Goal: Task Accomplishment & Management: Complete application form

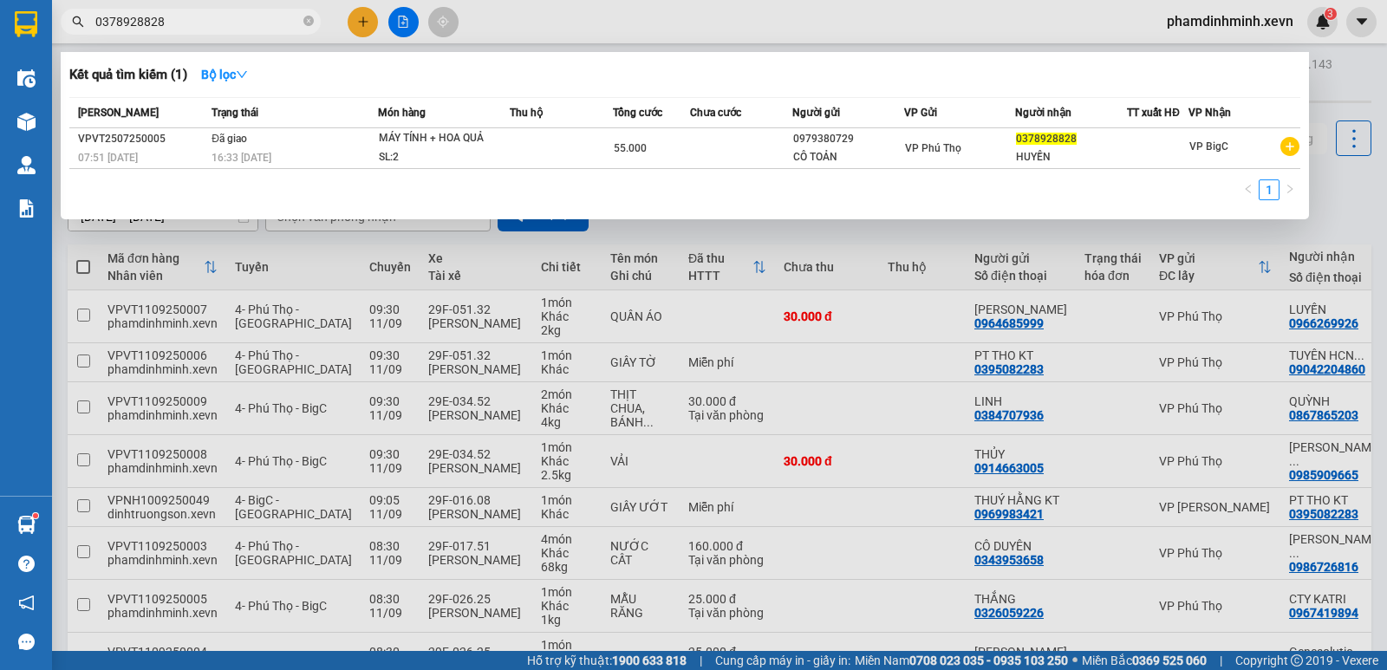
click at [786, 240] on div at bounding box center [693, 335] width 1387 height 670
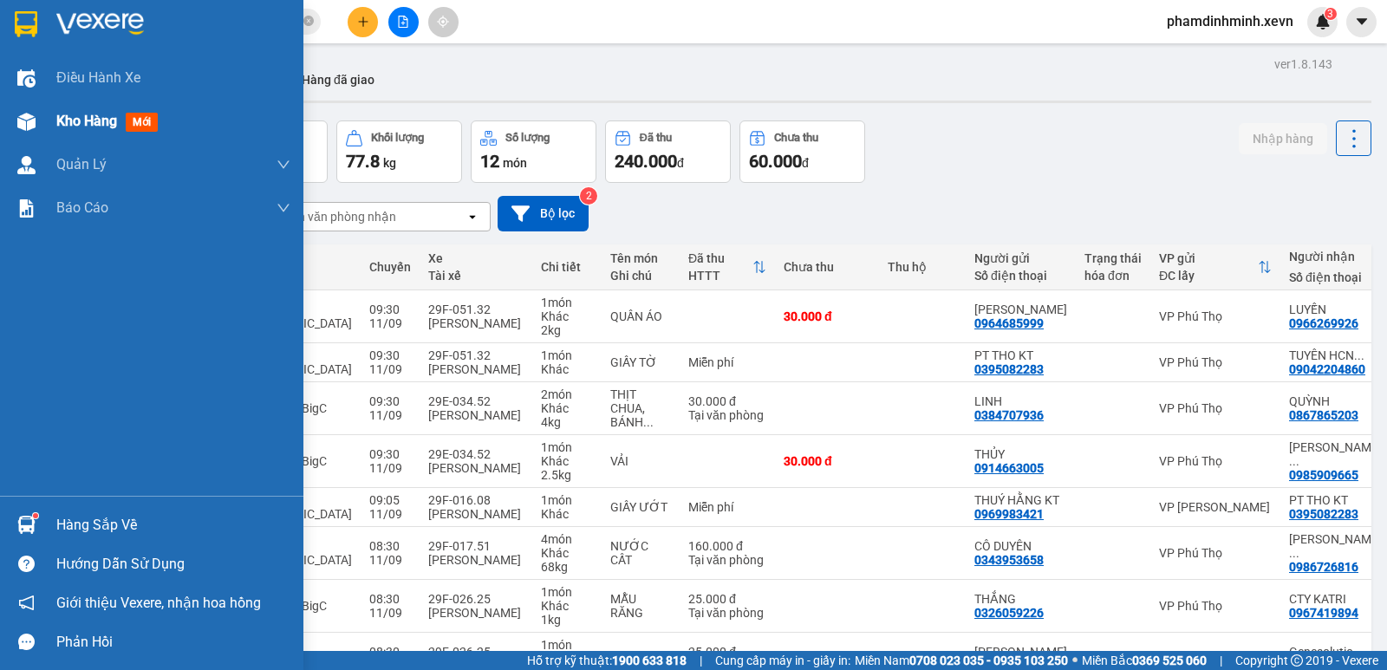
click at [42, 104] on div "Kho hàng mới" at bounding box center [151, 121] width 303 height 43
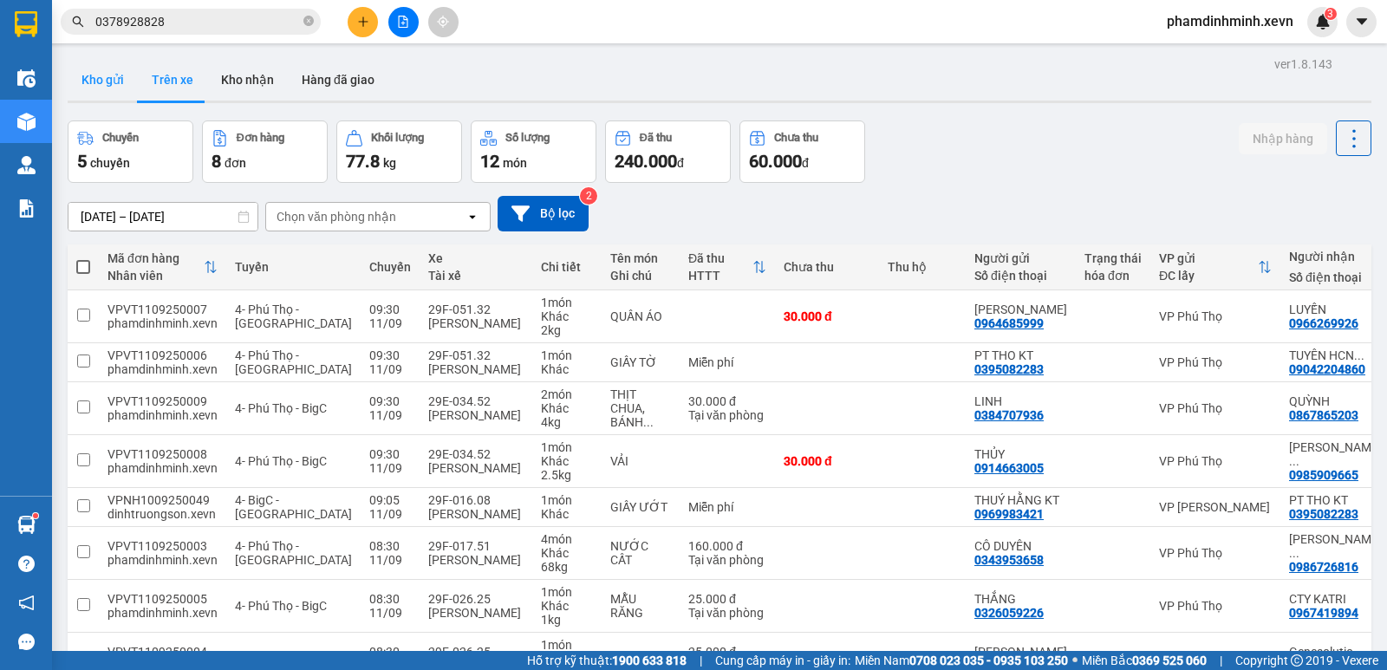
click at [103, 68] on button "Kho gửi" at bounding box center [103, 80] width 70 height 42
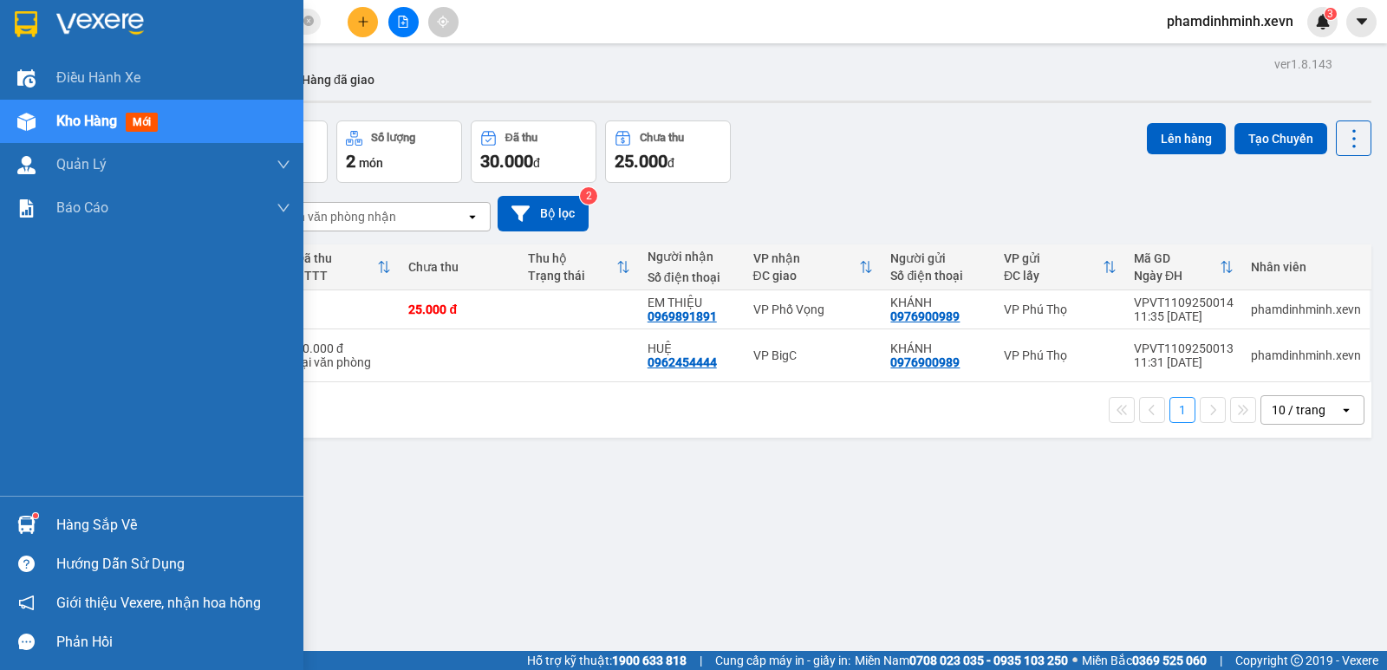
click at [30, 505] on div "Hàng sắp về" at bounding box center [151, 524] width 303 height 39
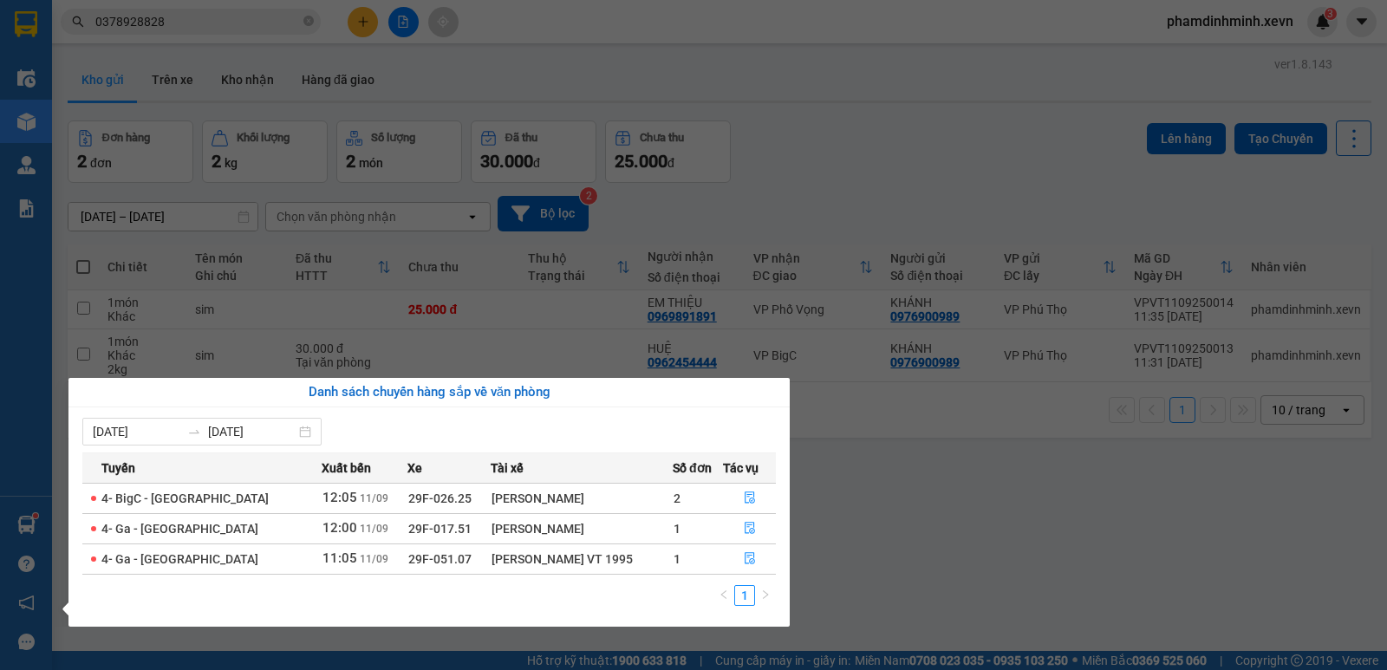
drag, startPoint x: 482, startPoint y: 525, endPoint x: 104, endPoint y: 492, distance: 379.3
click at [105, 492] on tbody "4- BigC - [GEOGRAPHIC_DATA] 12:05 [DATE] 29F-026.25 [PERSON_NAME] 2 4- Ga - [GE…" at bounding box center [428, 528] width 693 height 91
click at [504, 507] on div "[PERSON_NAME]" at bounding box center [581, 498] width 180 height 19
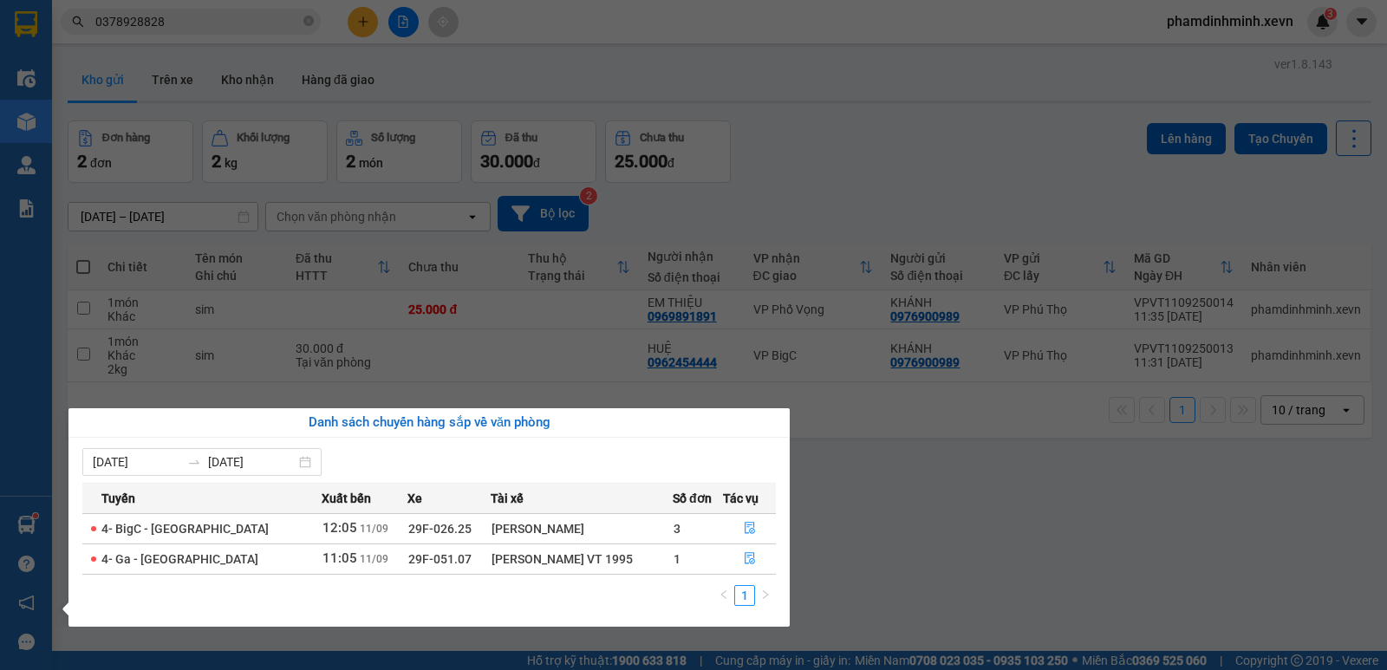
click at [978, 495] on section "Kết quả tìm kiếm ( 1 ) Bộ lọc Mã ĐH Trạng thái Món hàng Thu hộ Tổng cước Chưa c…" at bounding box center [693, 335] width 1387 height 670
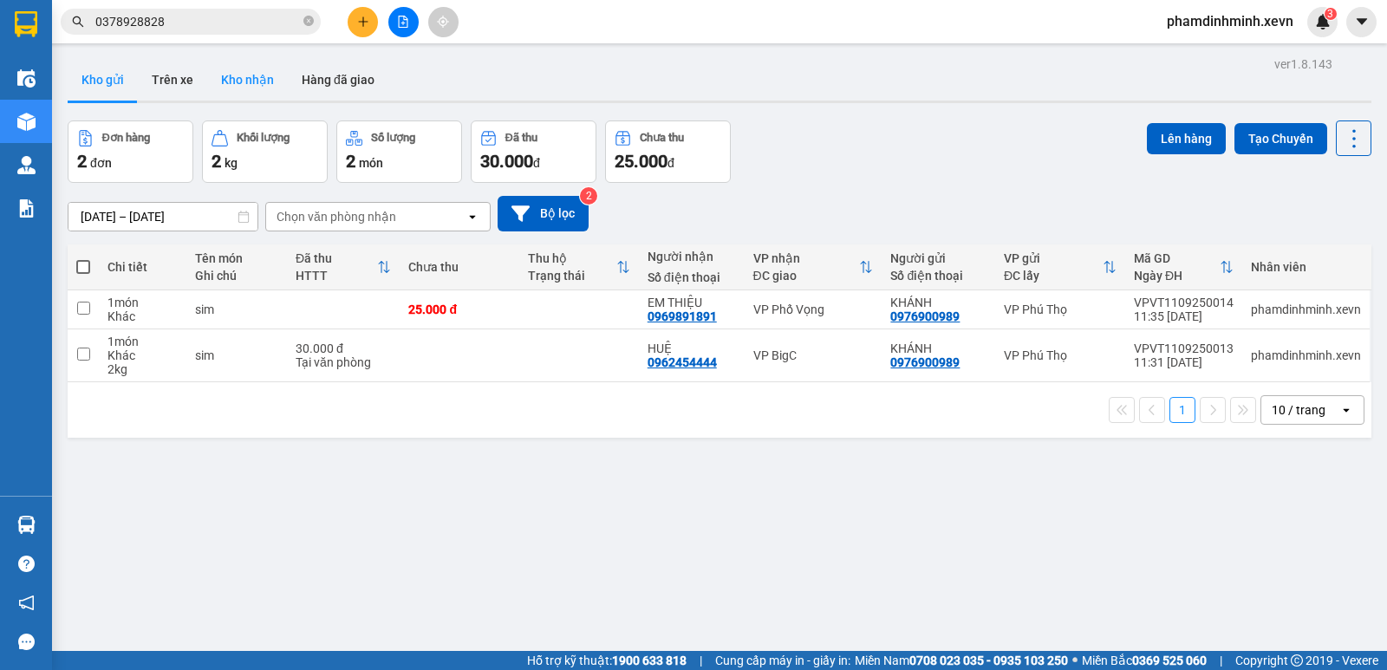
click at [234, 71] on button "Kho nhận" at bounding box center [247, 80] width 81 height 42
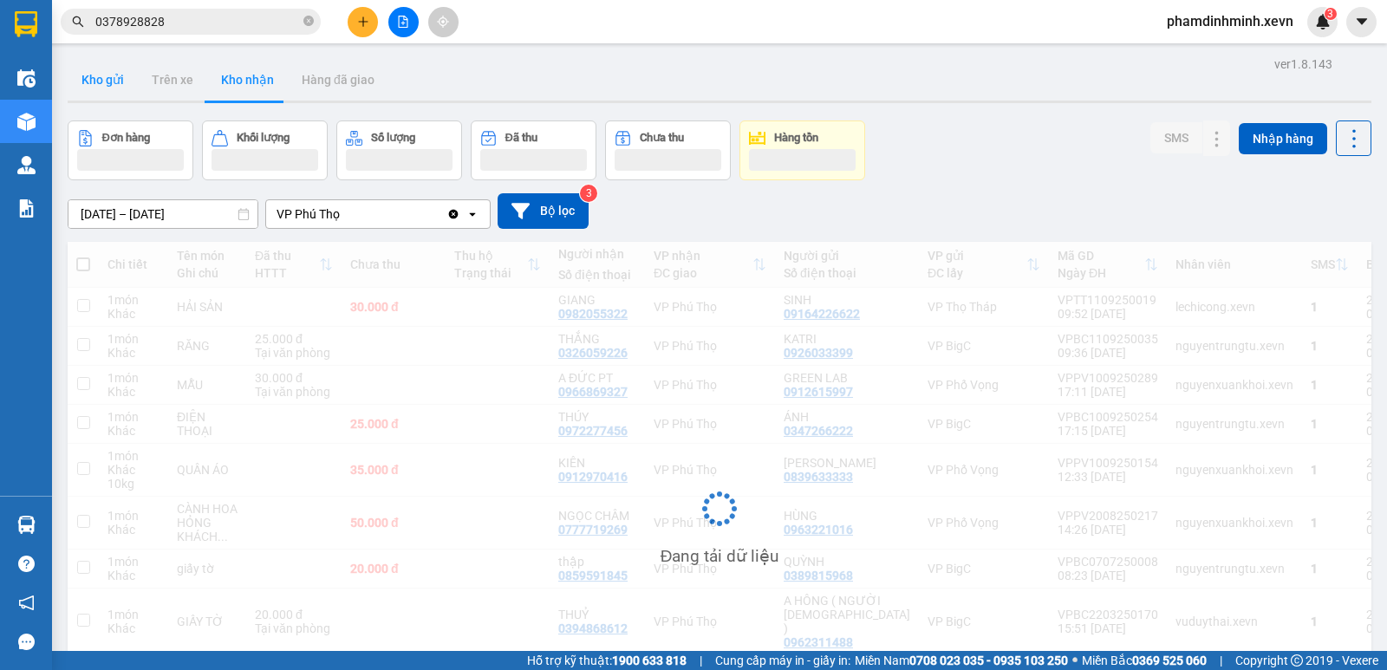
click at [122, 81] on button "Kho gửi" at bounding box center [103, 80] width 70 height 42
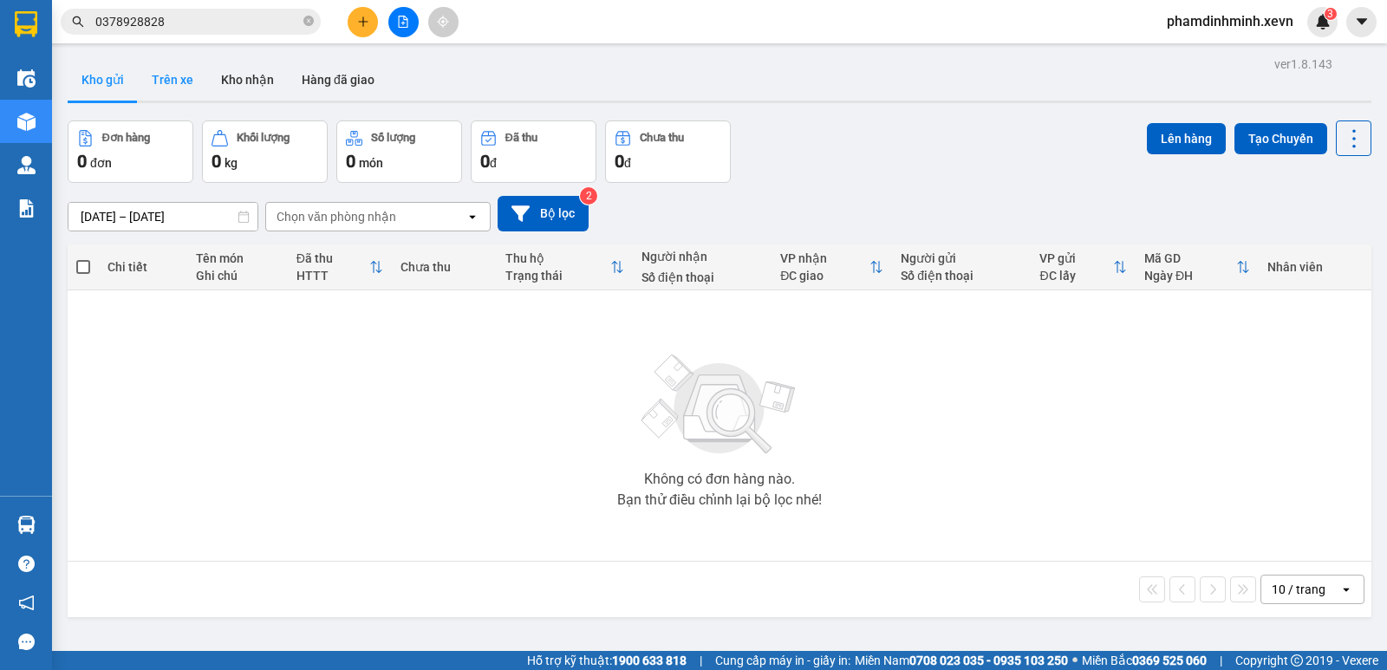
click at [179, 98] on button "Trên xe" at bounding box center [172, 80] width 69 height 42
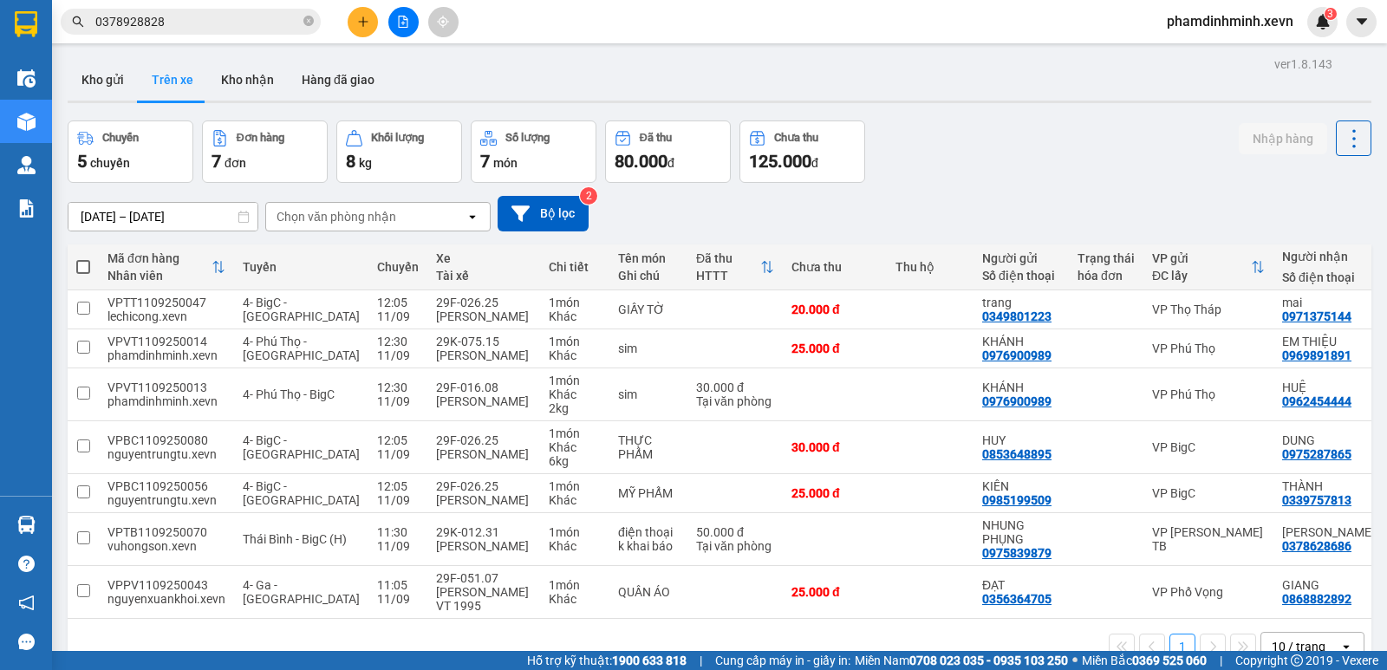
click at [733, 228] on div "[DATE] – [DATE] Press the down arrow key to interact with the calendar and sele…" at bounding box center [719, 214] width 1303 height 36
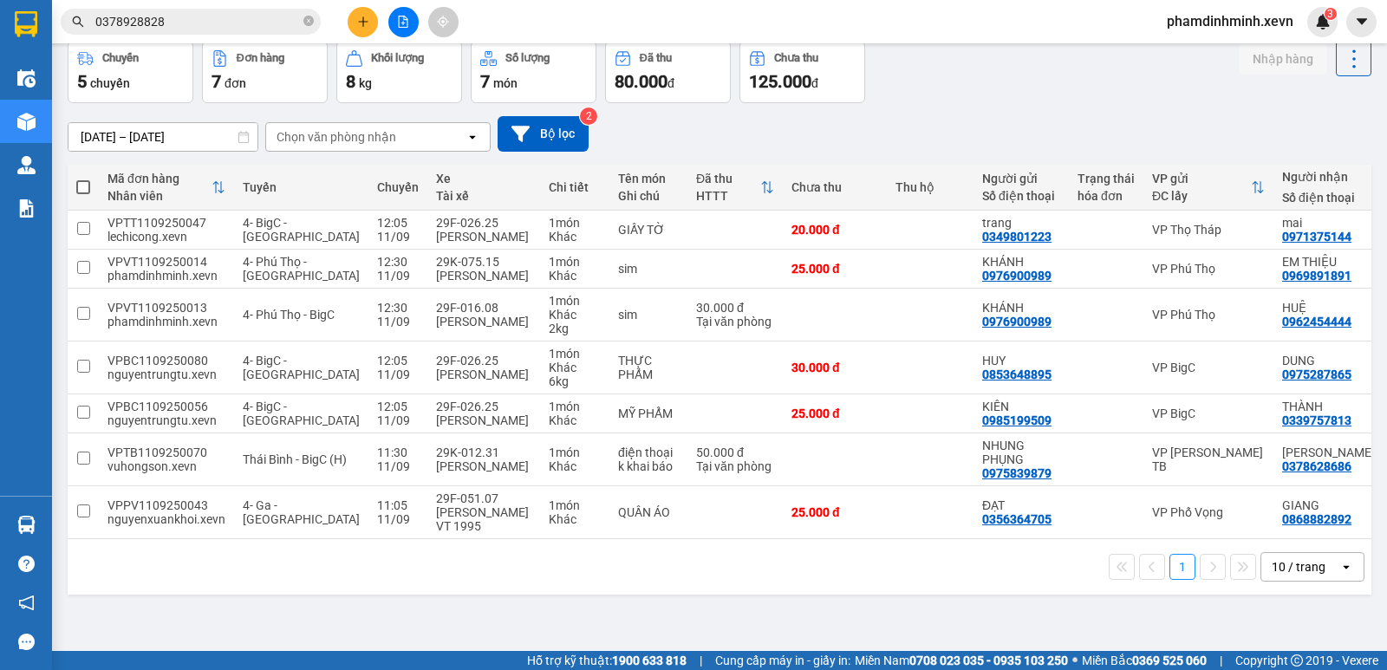
click at [633, 584] on div "1 10 / trang open" at bounding box center [719, 566] width 1303 height 55
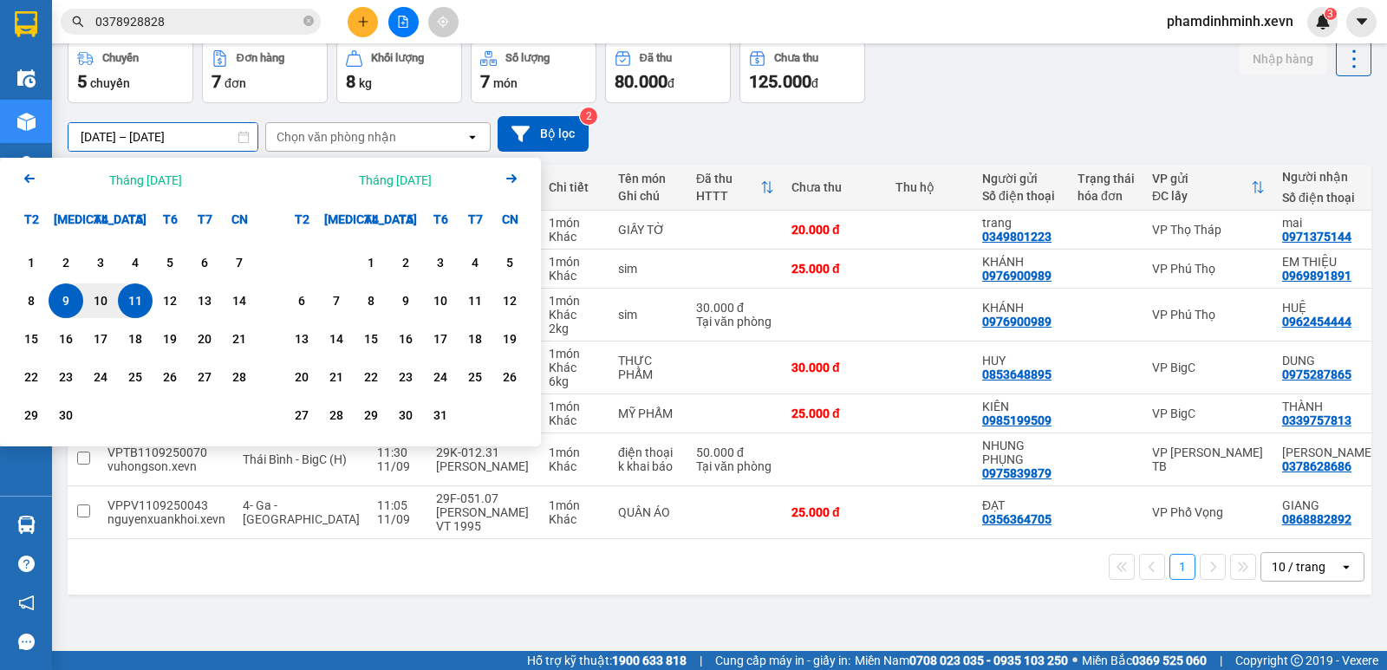
drag, startPoint x: 113, startPoint y: 132, endPoint x: 106, endPoint y: 138, distance: 9.2
click at [106, 138] on input "[DATE] – [DATE]" at bounding box center [162, 137] width 189 height 28
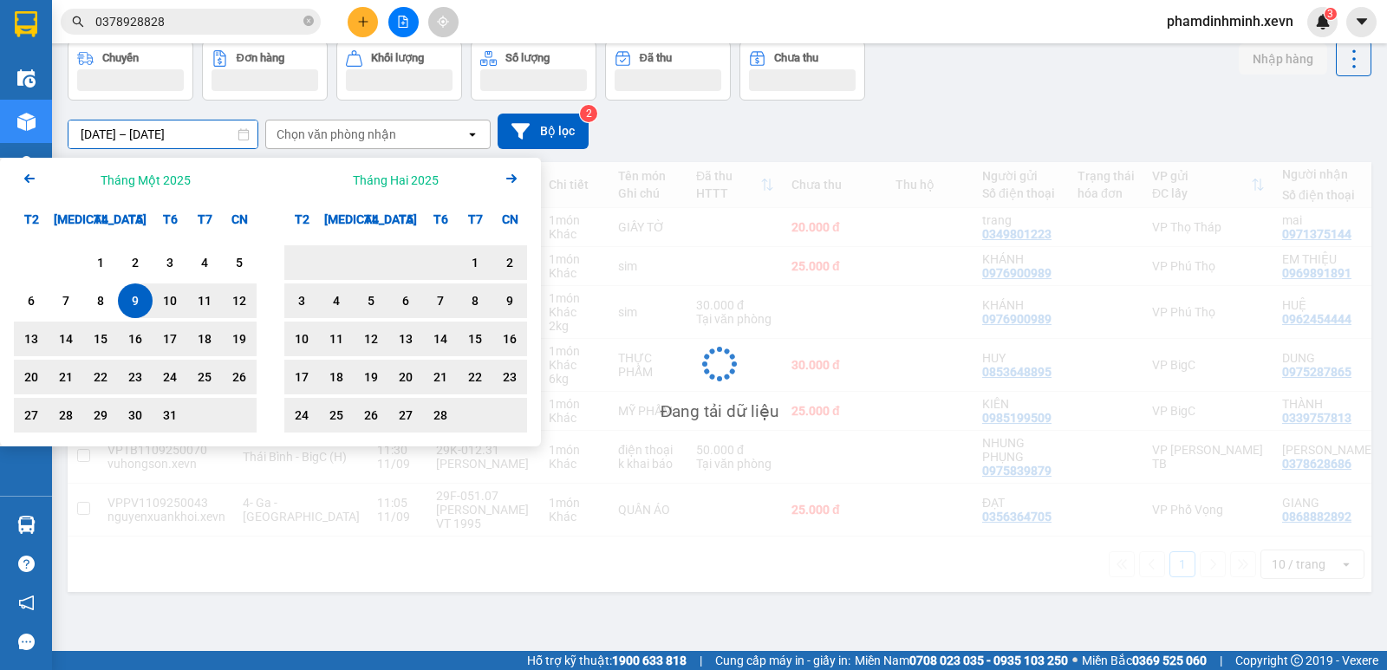
type input "[DATE] – [DATE]"
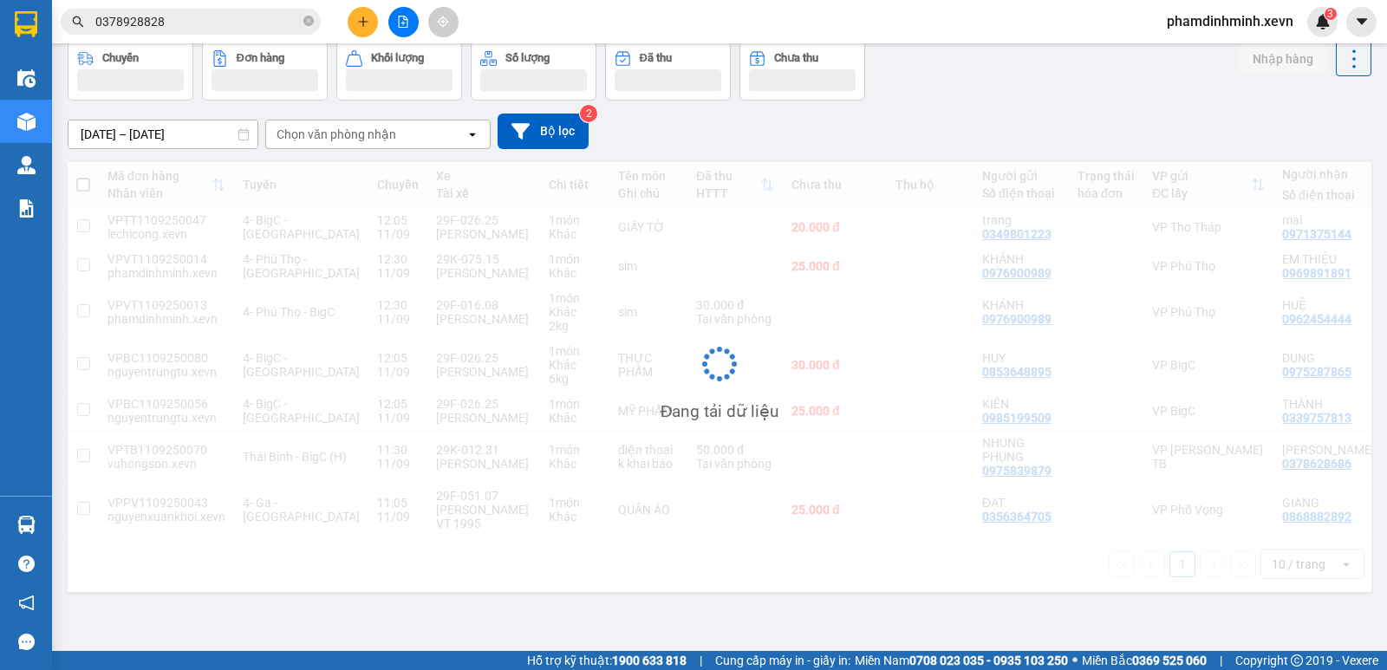
click at [950, 88] on div "Chuyến Đơn hàng Khối lượng Số lượng Đã thu Chưa thu Nhập hàng" at bounding box center [719, 71] width 1303 height 60
click at [932, 92] on div "Chuyến Đơn hàng Khối lượng Số lượng Đã thu Chưa thu Nhập hàng" at bounding box center [719, 71] width 1303 height 60
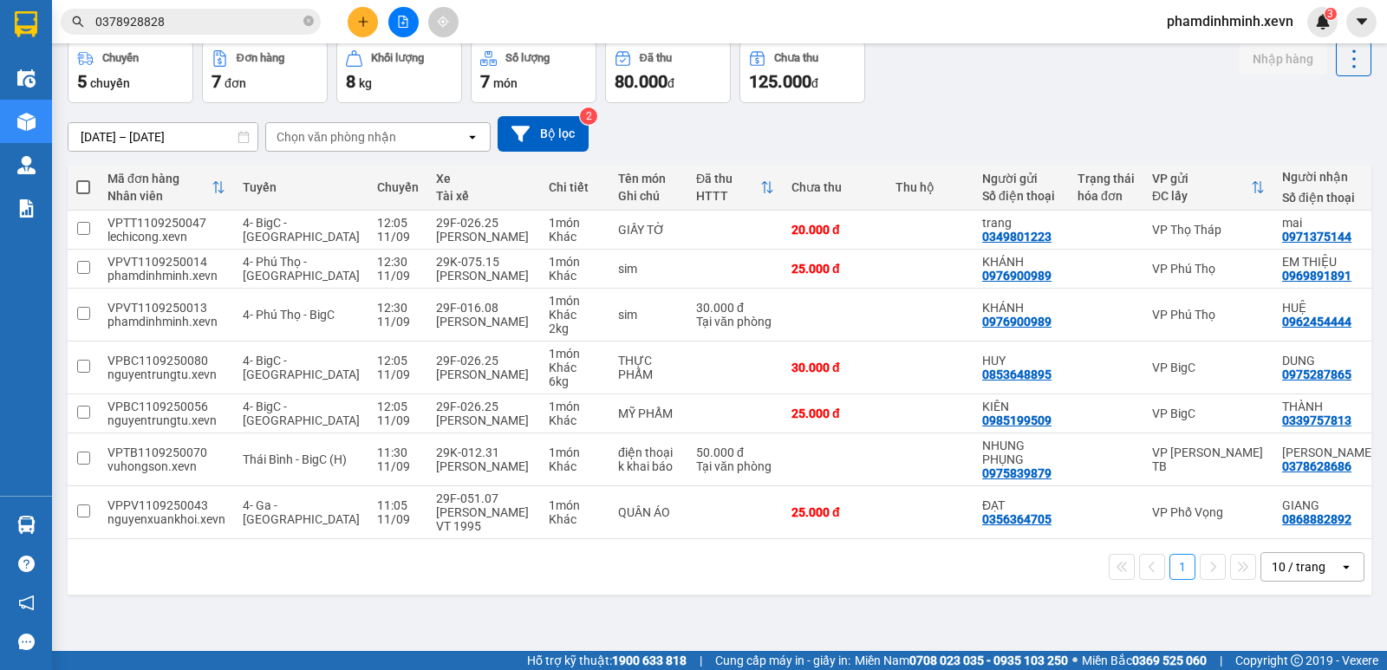
click at [932, 92] on div "Chuyến 5 chuyến Đơn hàng 7 đơn Khối lượng 8 kg Số lượng 7 món Đã thu 80.000 đ C…" at bounding box center [719, 72] width 1303 height 62
click at [511, 581] on div "1 10 / trang open" at bounding box center [720, 566] width 1290 height 29
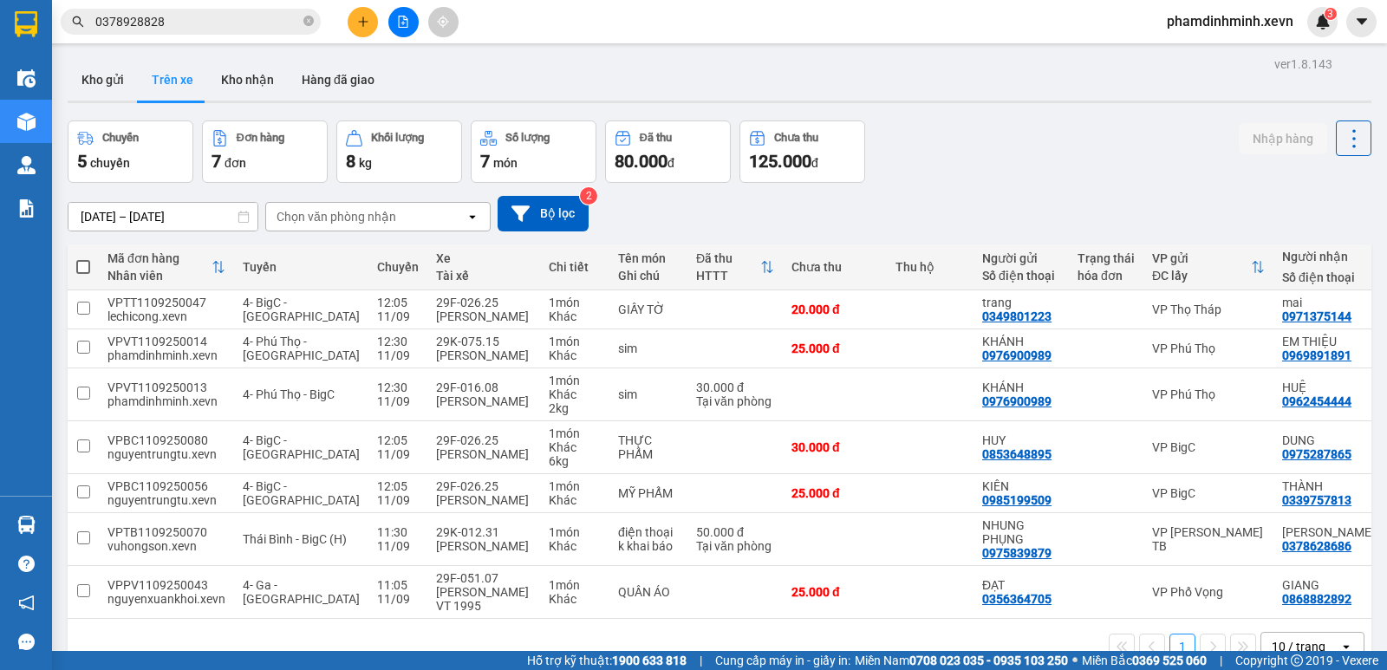
click at [72, 48] on main "ver 1.8.143 Kho gửi Trên xe Kho nhận Hàng đã giao Chuyến 5 chuyến Đơn hàng 7 đơ…" at bounding box center [693, 325] width 1387 height 651
drag, startPoint x: 102, startPoint y: 75, endPoint x: 119, endPoint y: 78, distance: 16.8
click at [107, 75] on button "Kho gửi" at bounding box center [103, 80] width 70 height 42
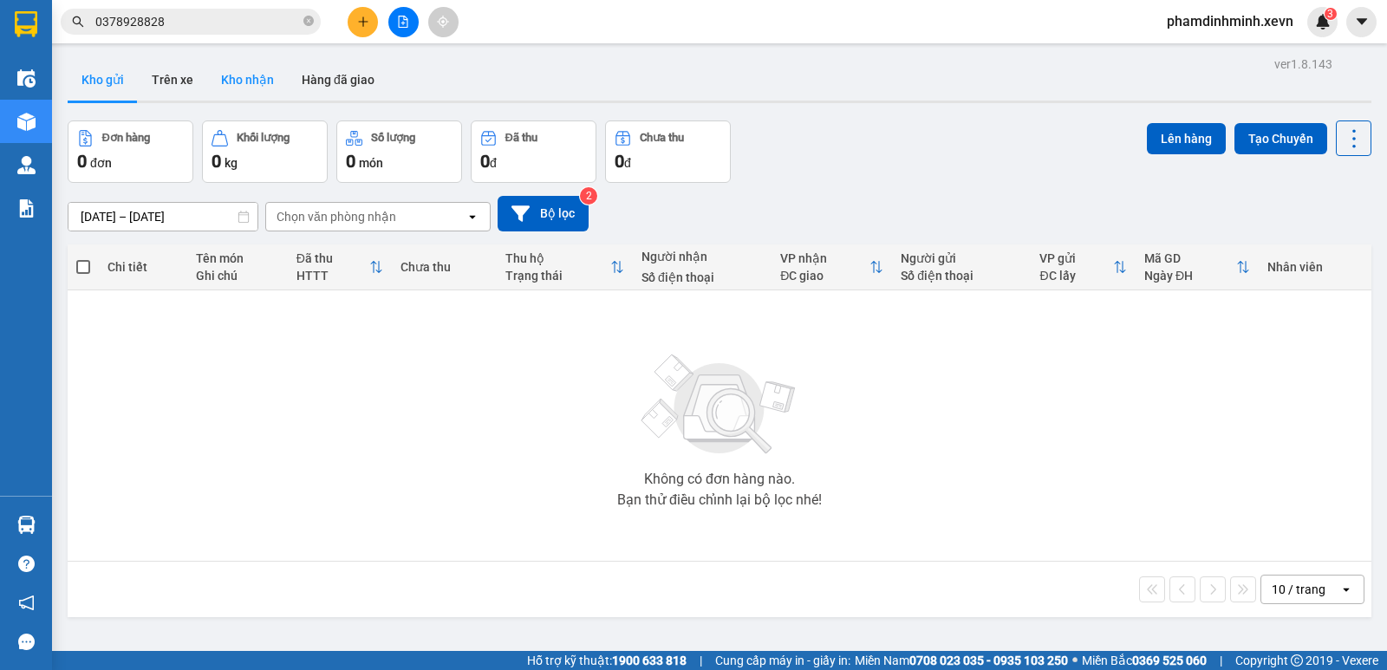
click at [259, 88] on button "Kho nhận" at bounding box center [247, 80] width 81 height 42
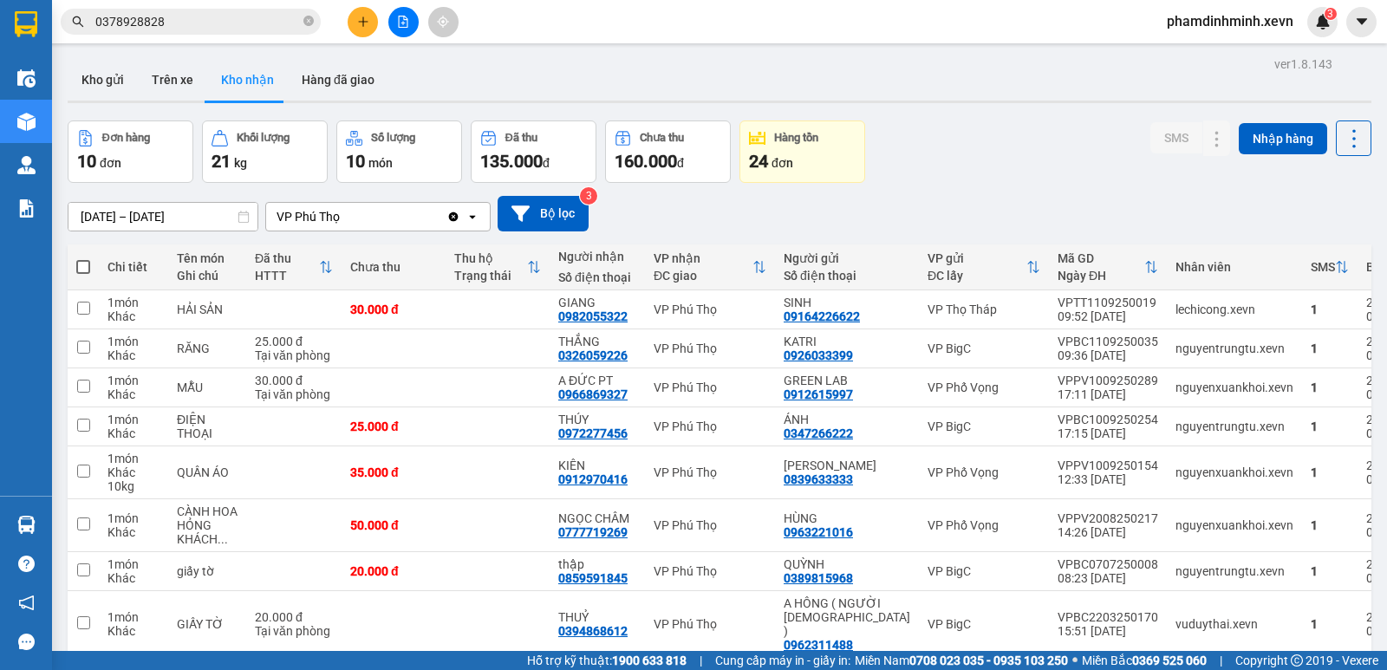
click at [972, 166] on div "Đơn hàng 10 đơn Khối lượng 21 kg Số lượng 10 món Đã thu 135.000 đ Chưa thu 160.…" at bounding box center [719, 151] width 1303 height 62
click at [102, 75] on button "Kho gửi" at bounding box center [103, 80] width 70 height 42
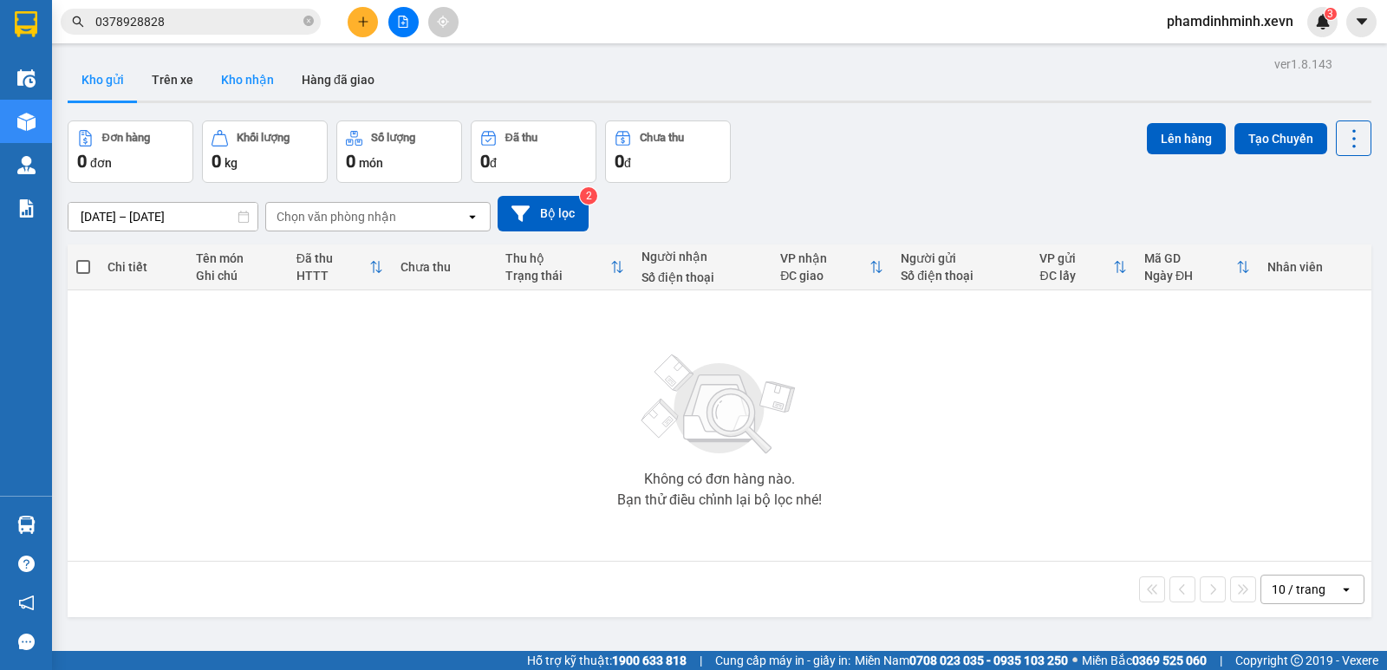
click at [245, 78] on button "Kho nhận" at bounding box center [247, 80] width 81 height 42
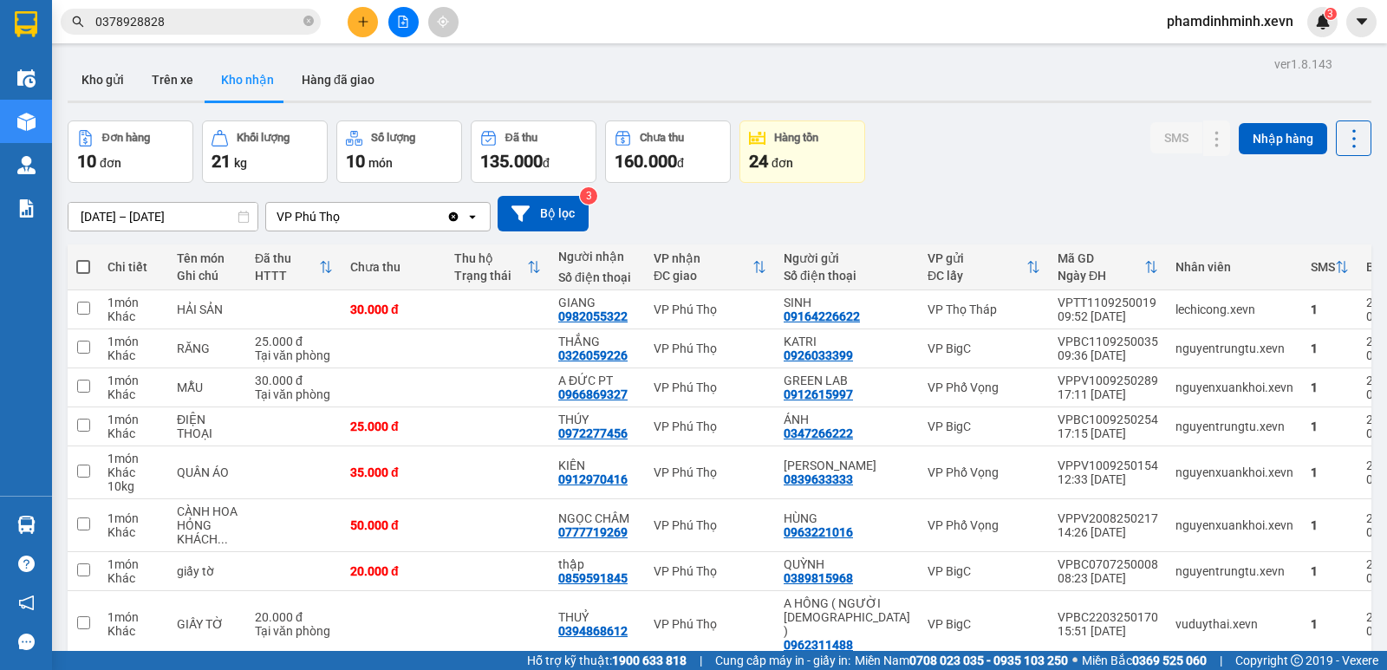
click at [971, 170] on div "Đơn hàng 10 đơn Khối lượng 21 kg Số lượng 10 món Đã thu 135.000 đ Chưa thu 160.…" at bounding box center [719, 151] width 1303 height 62
click at [359, 29] on button at bounding box center [363, 22] width 30 height 30
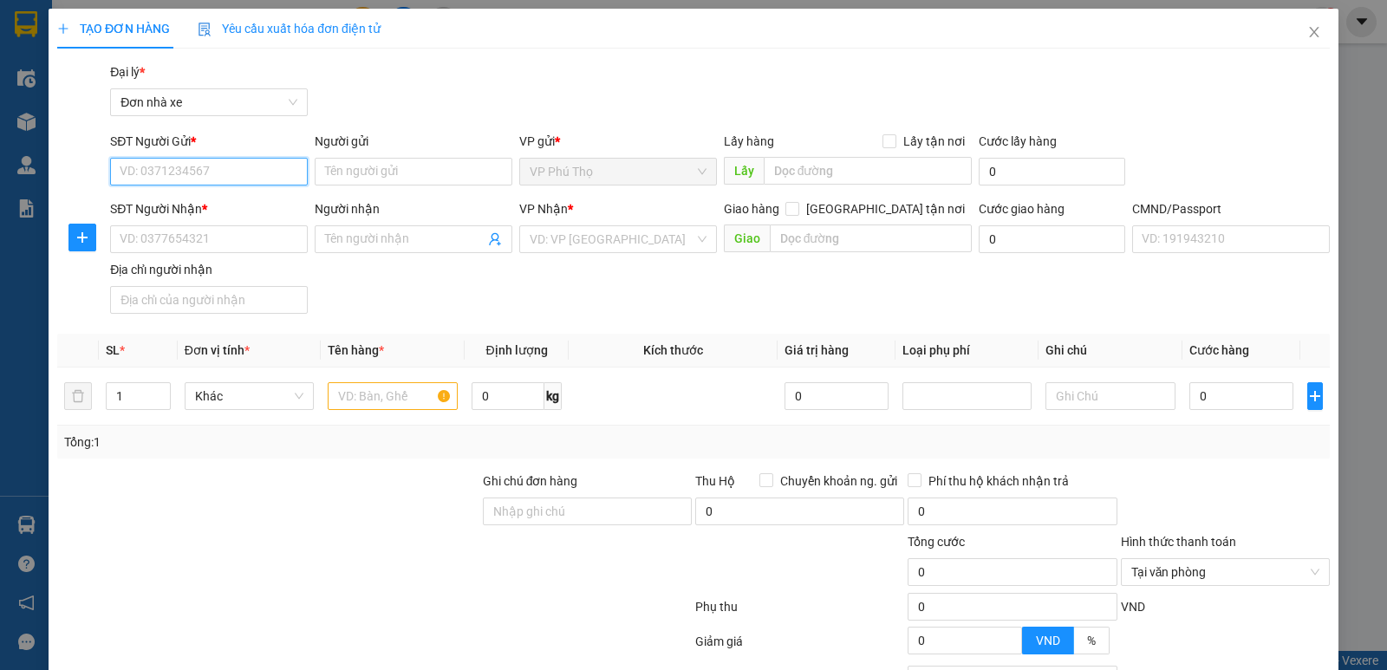
click at [182, 169] on input "SĐT Người Gửi *" at bounding box center [209, 172] width 198 height 28
type input "0"
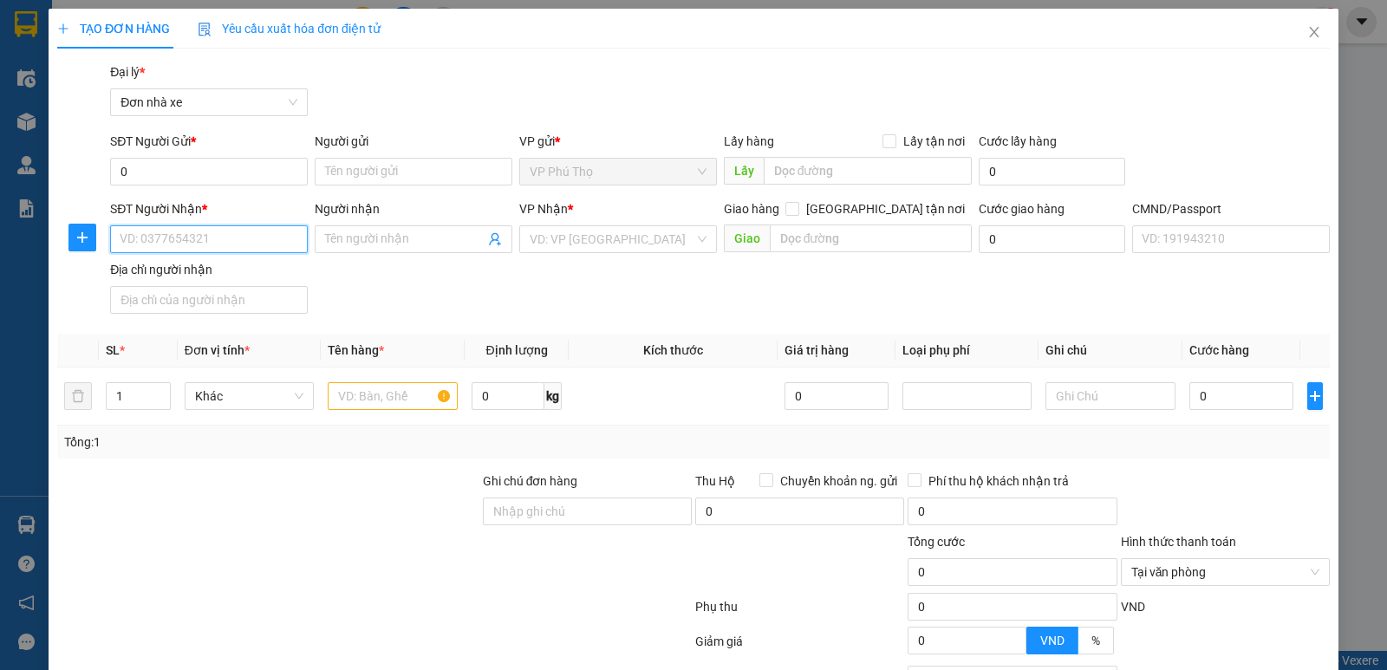
click at [154, 240] on input "SĐT Người Nhận *" at bounding box center [209, 239] width 198 height 28
type input "0378363285"
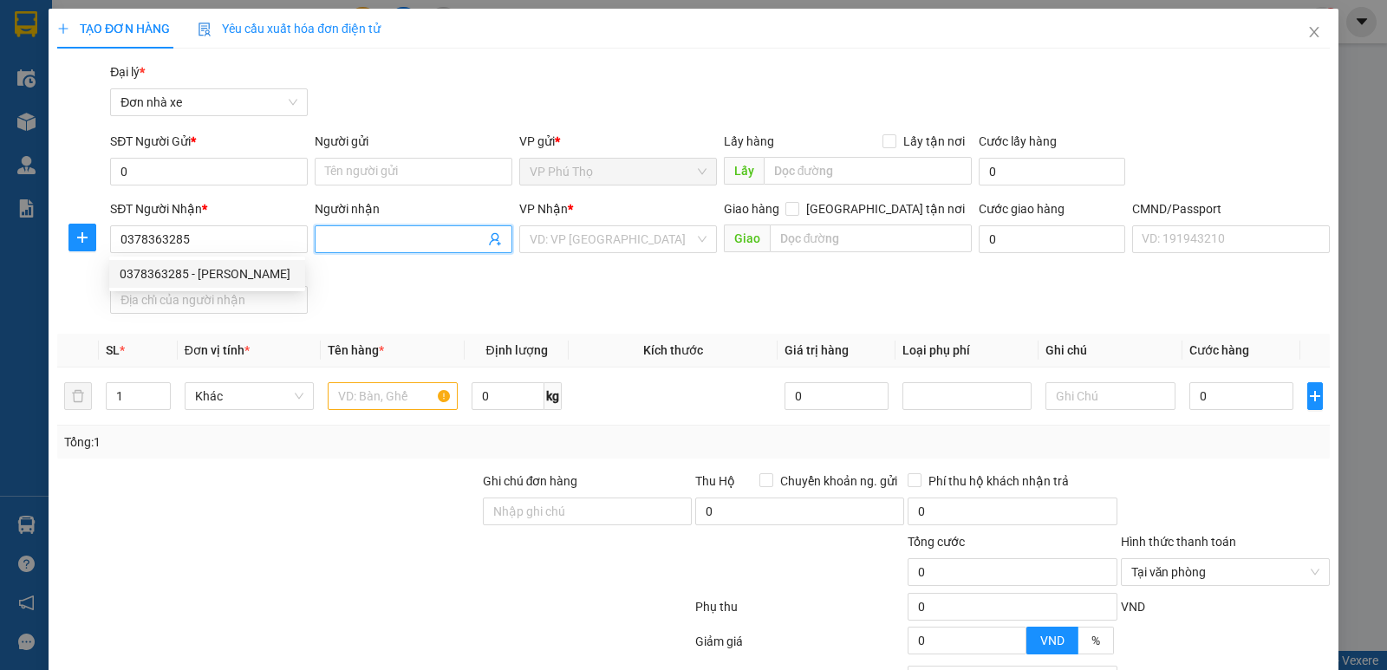
click at [385, 244] on input "Người nhận" at bounding box center [404, 239] width 159 height 19
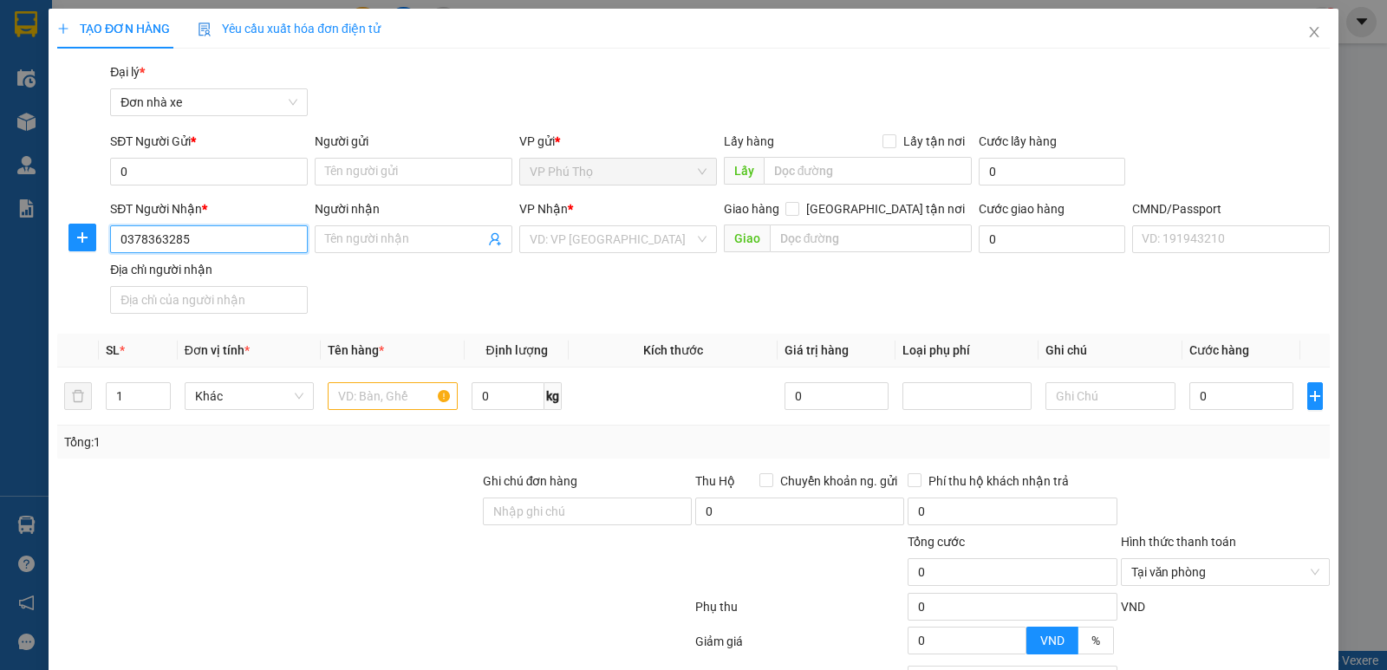
click at [211, 237] on input "0378363285" at bounding box center [209, 239] width 198 height 28
click at [227, 270] on div "0378363285 - [PERSON_NAME]" at bounding box center [207, 273] width 175 height 19
type input "[PERSON_NAME]"
type input "0353702682ship"
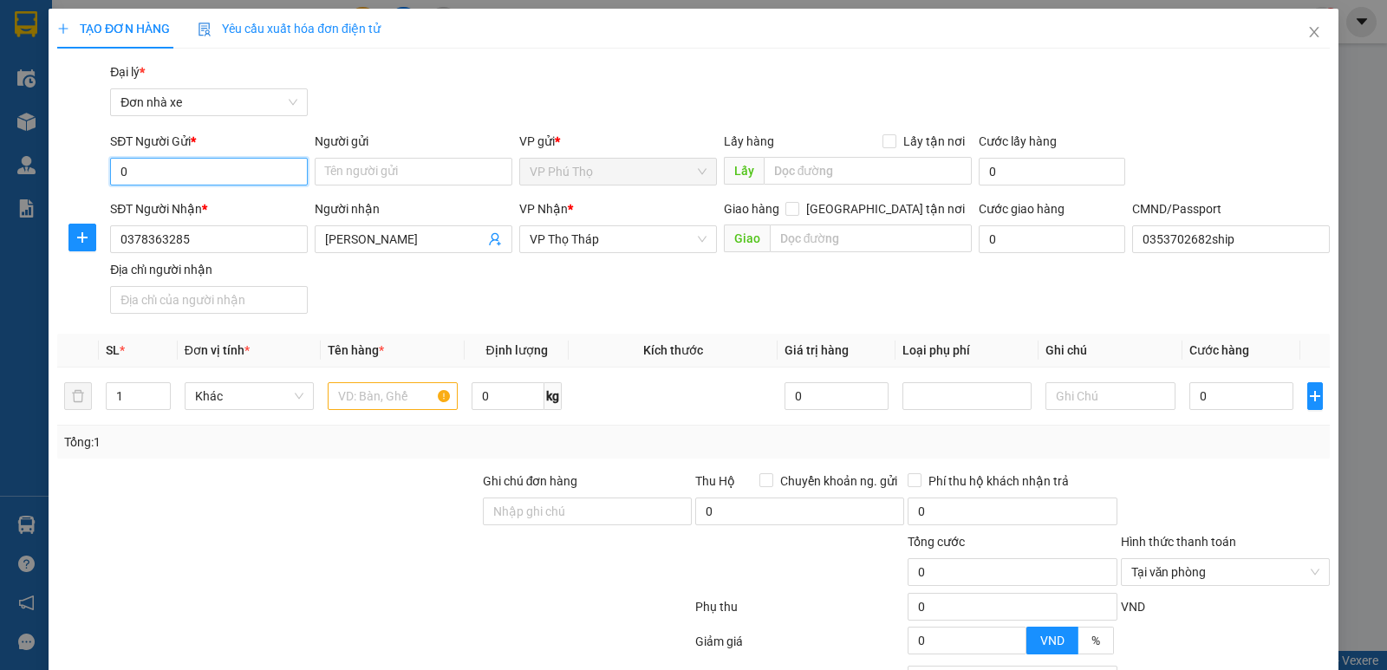
click at [225, 181] on input "0" at bounding box center [209, 172] width 198 height 28
click at [225, 181] on input "SĐT Người Gửi *" at bounding box center [209, 172] width 198 height 28
click at [185, 201] on div "0963595268 - CHỊ LIÊN" at bounding box center [207, 206] width 175 height 19
type input "0963595268"
type input "CHỊ LIÊN"
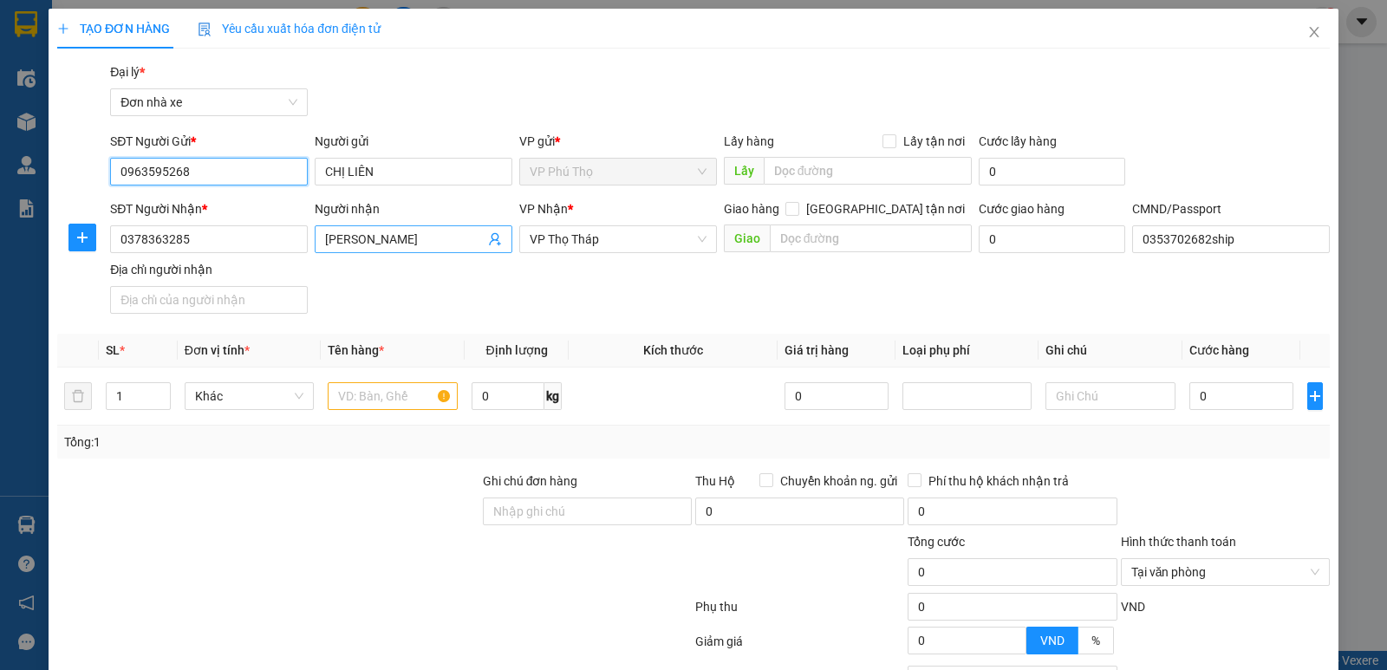
type input "0963595268"
drag, startPoint x: 426, startPoint y: 243, endPoint x: 263, endPoint y: 242, distance: 162.1
click at [265, 243] on div "SĐT Người Nhận * 0378363285 Người nhận Mai Liên Mai Liên VP Nhận * VP Thọ Tháp …" at bounding box center [720, 259] width 1226 height 121
type input "MAI LIÊN"
click at [444, 288] on div "SĐT Người Nhận * 0378363285 Người nhận MAI LIÊN VP Nhận * VP Thọ Tháp Giao hàng…" at bounding box center [720, 259] width 1226 height 121
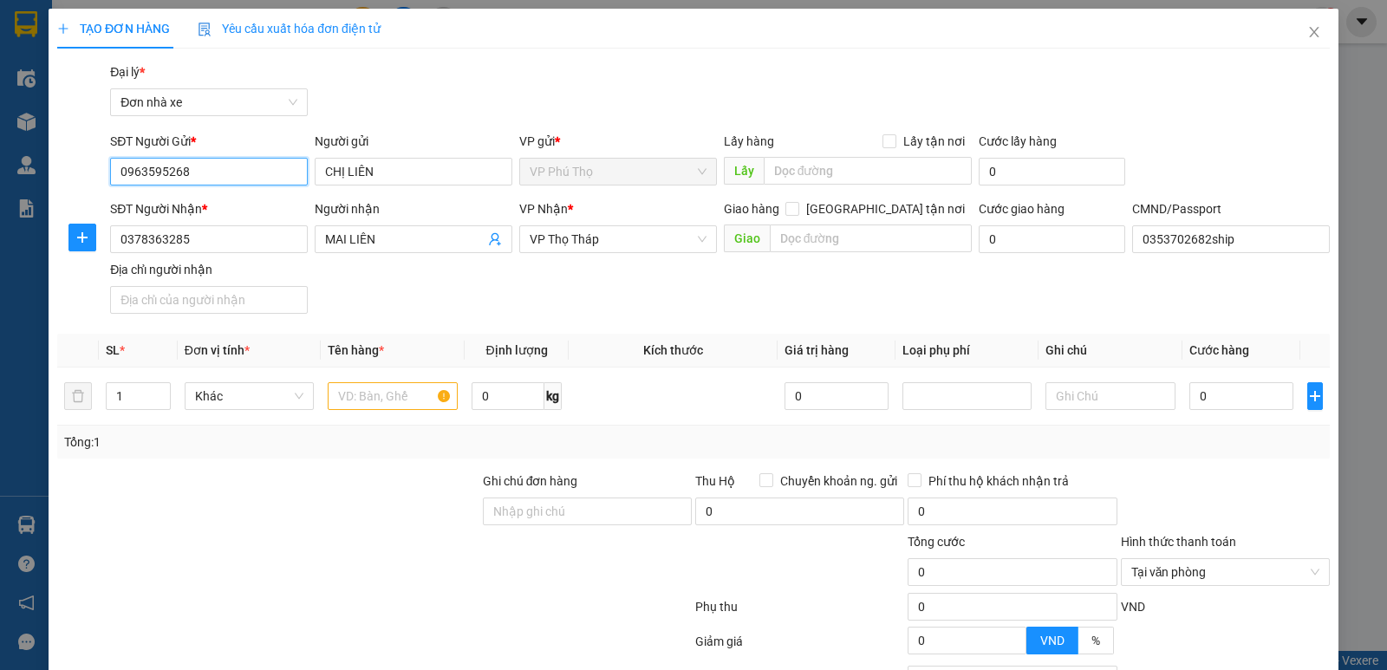
click at [206, 180] on input "0963595268" at bounding box center [209, 172] width 198 height 28
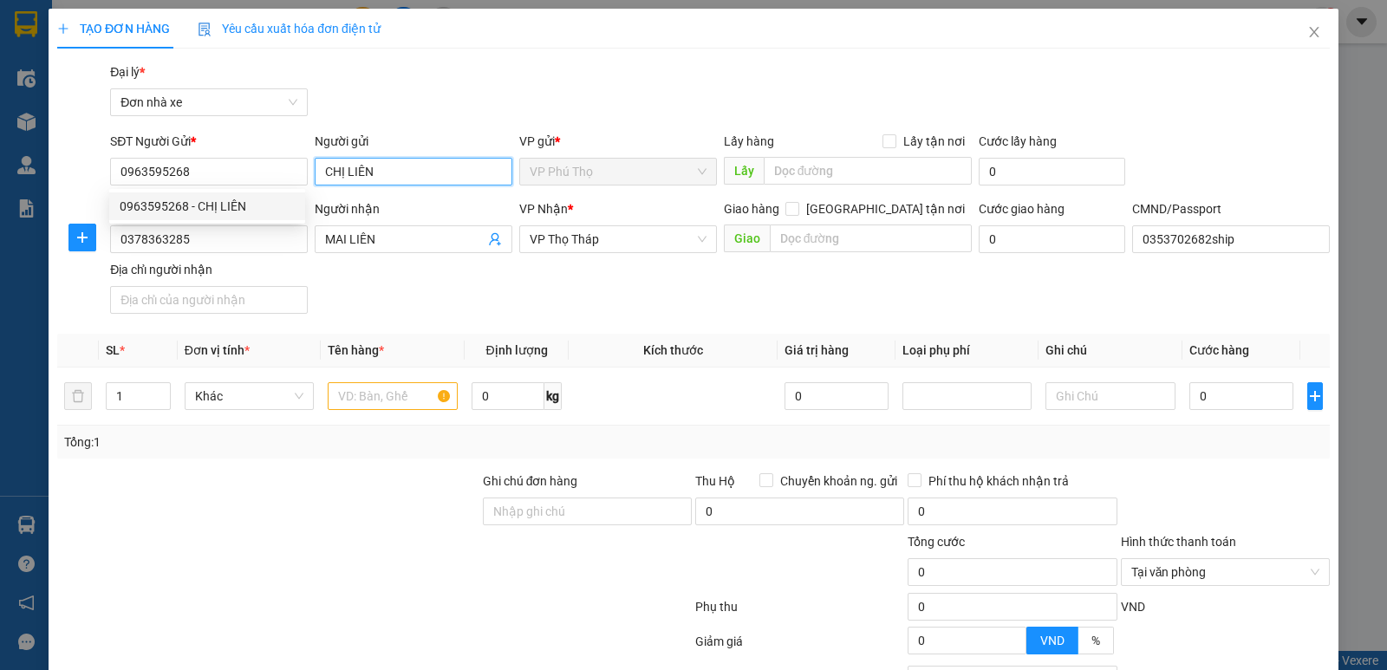
click at [380, 175] on input "CHỊ LIÊN" at bounding box center [414, 172] width 198 height 28
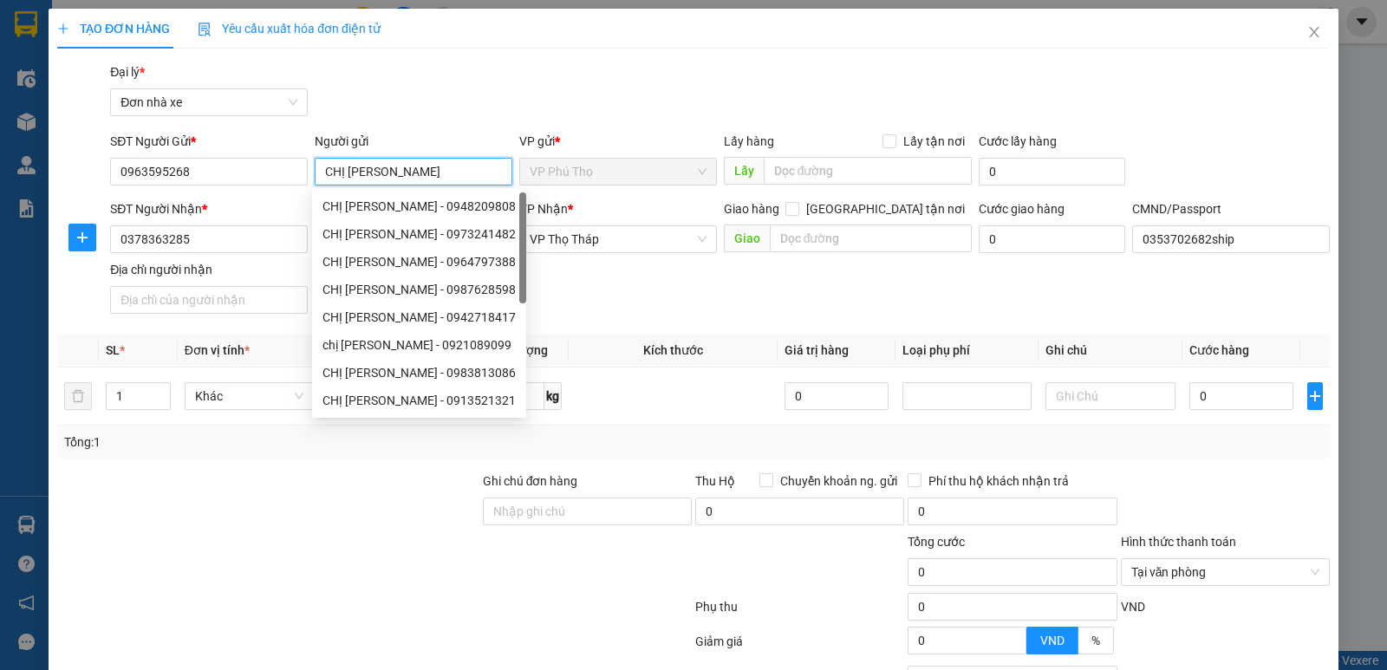
type input "CHỊ LƯƠNG"
click at [686, 274] on div "SĐT Người Nhận * 0378363285 Người nhận MAI LIÊN VP Nhận * VP Thọ Tháp Giao hàng…" at bounding box center [720, 259] width 1226 height 121
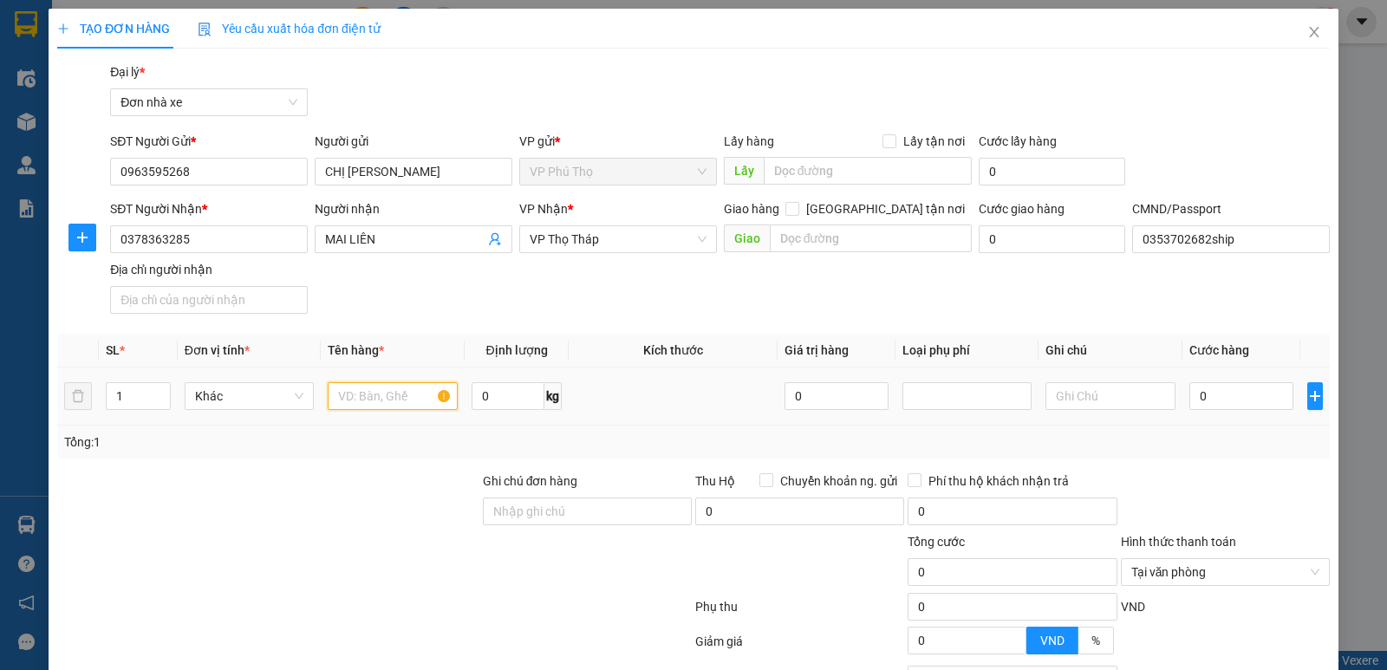
click at [365, 406] on input "text" at bounding box center [393, 396] width 130 height 28
type input "QUẦN ÁO"
click at [498, 394] on input "0" at bounding box center [507, 396] width 73 height 28
type input "2"
click at [1232, 385] on input "0" at bounding box center [1241, 396] width 104 height 28
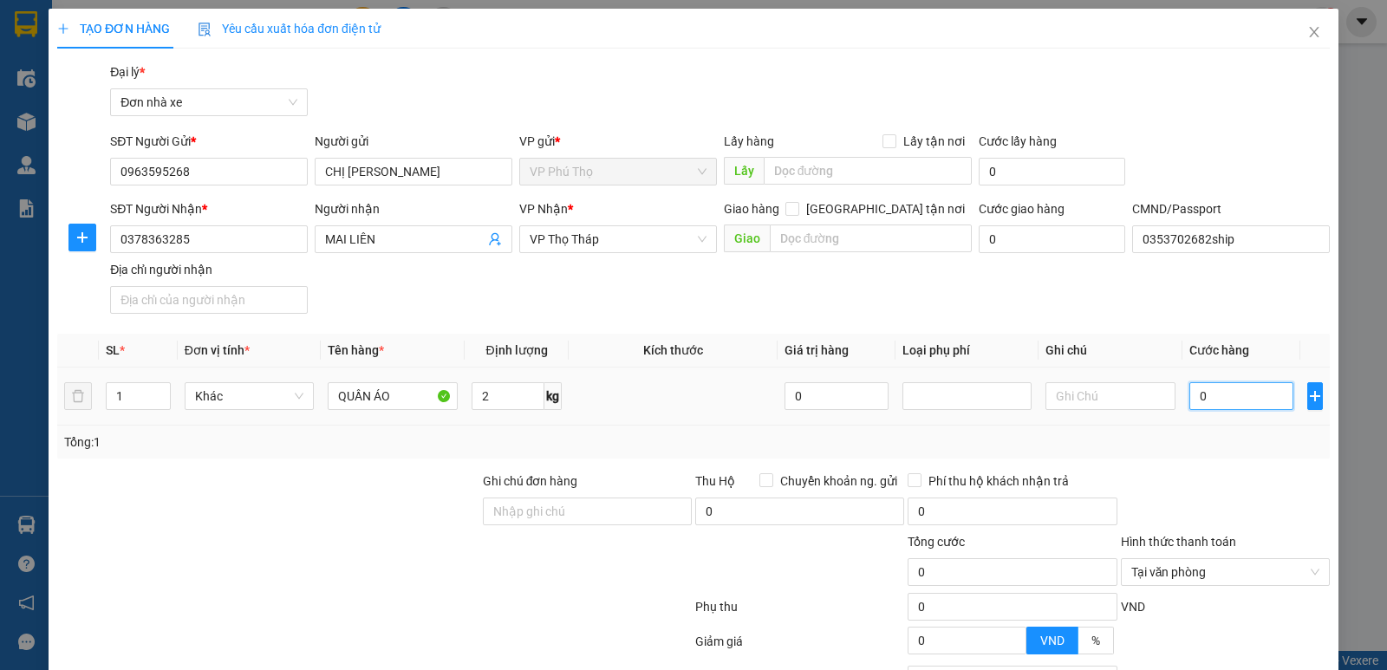
type input "3"
type input "30"
type input "30.000"
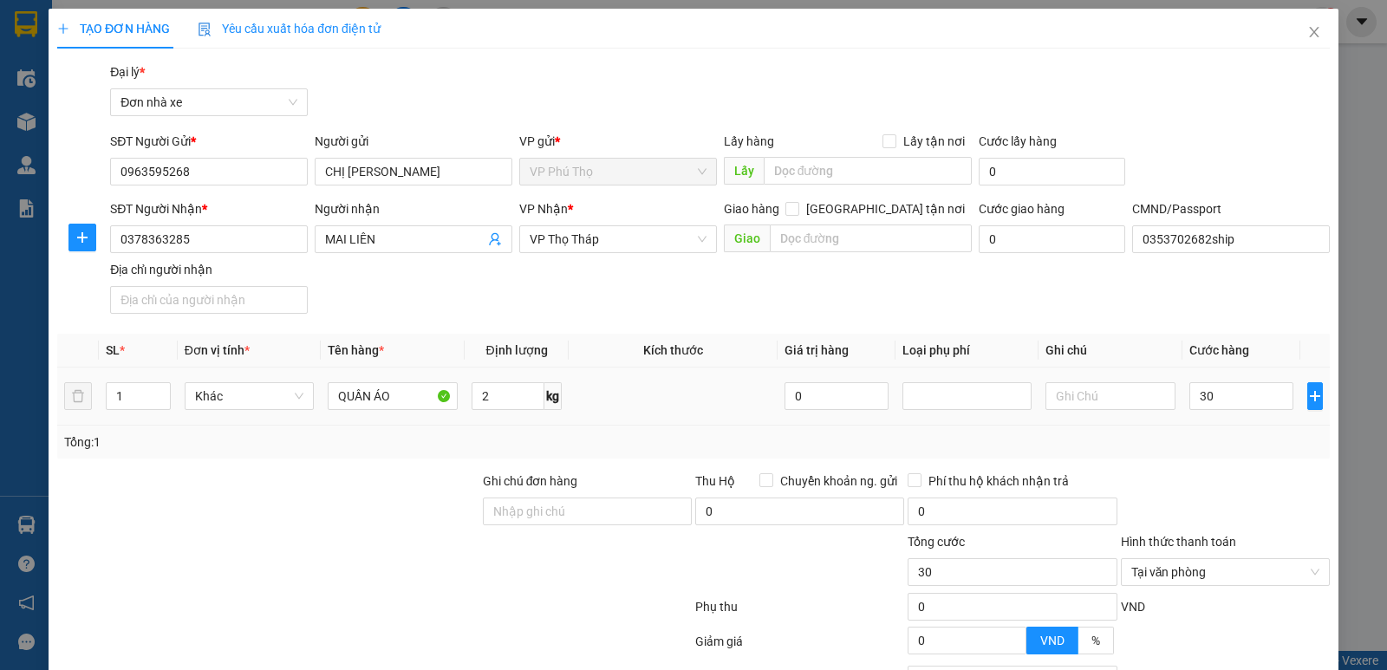
type input "30.000"
click at [1258, 435] on div "Tổng: 1" at bounding box center [693, 441] width 1258 height 19
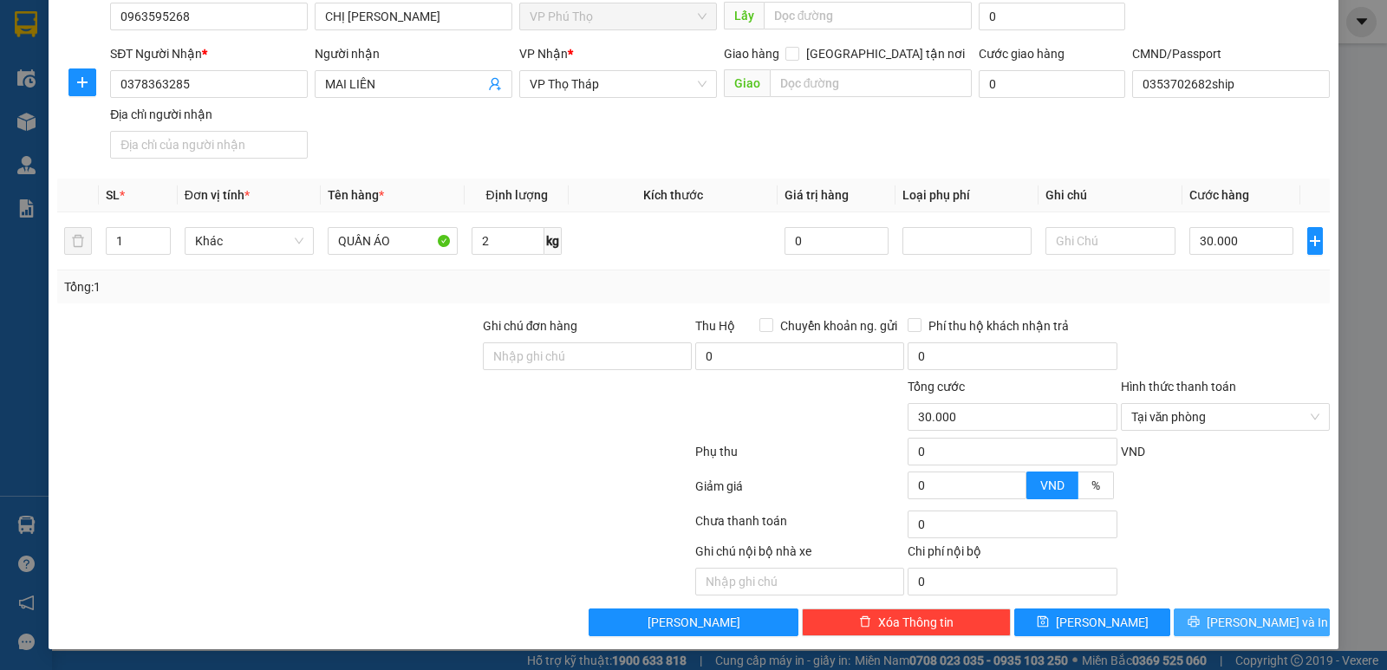
click at [1247, 623] on span "Lưu và In" at bounding box center [1266, 622] width 121 height 19
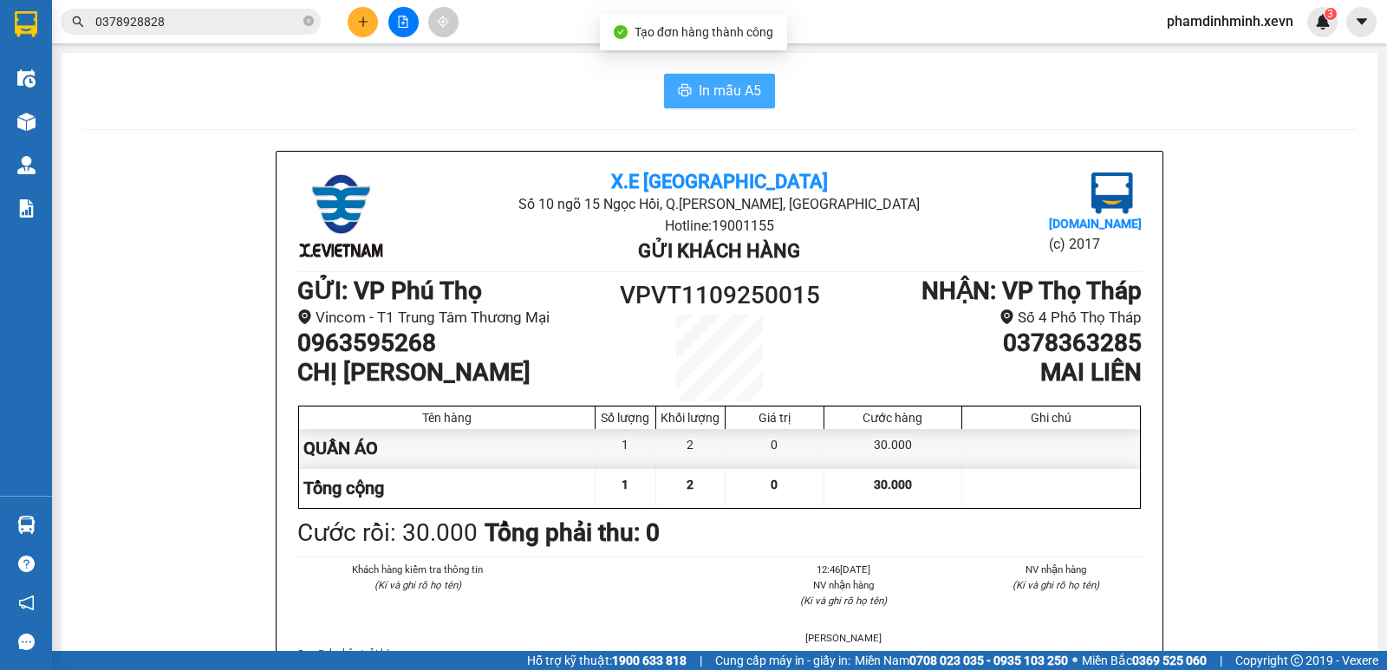
click at [714, 93] on span "In mẫu A5" at bounding box center [729, 91] width 62 height 22
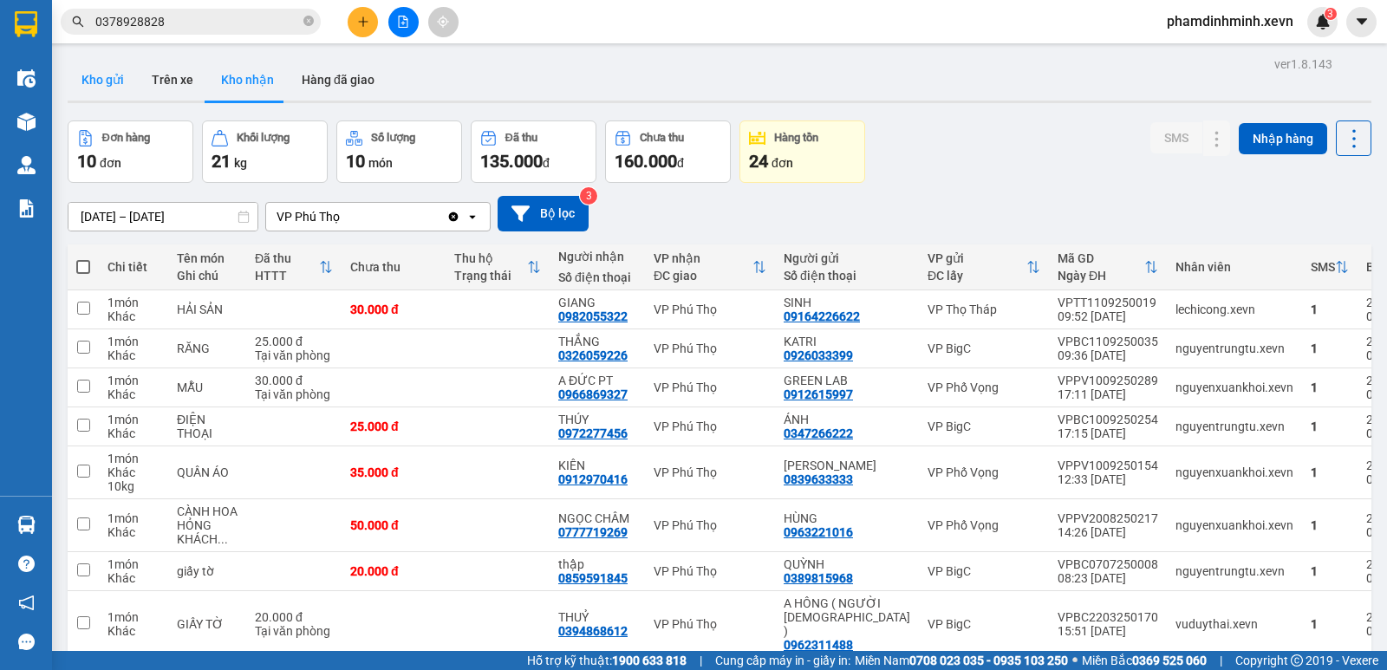
click at [113, 88] on button "Kho gửi" at bounding box center [103, 80] width 70 height 42
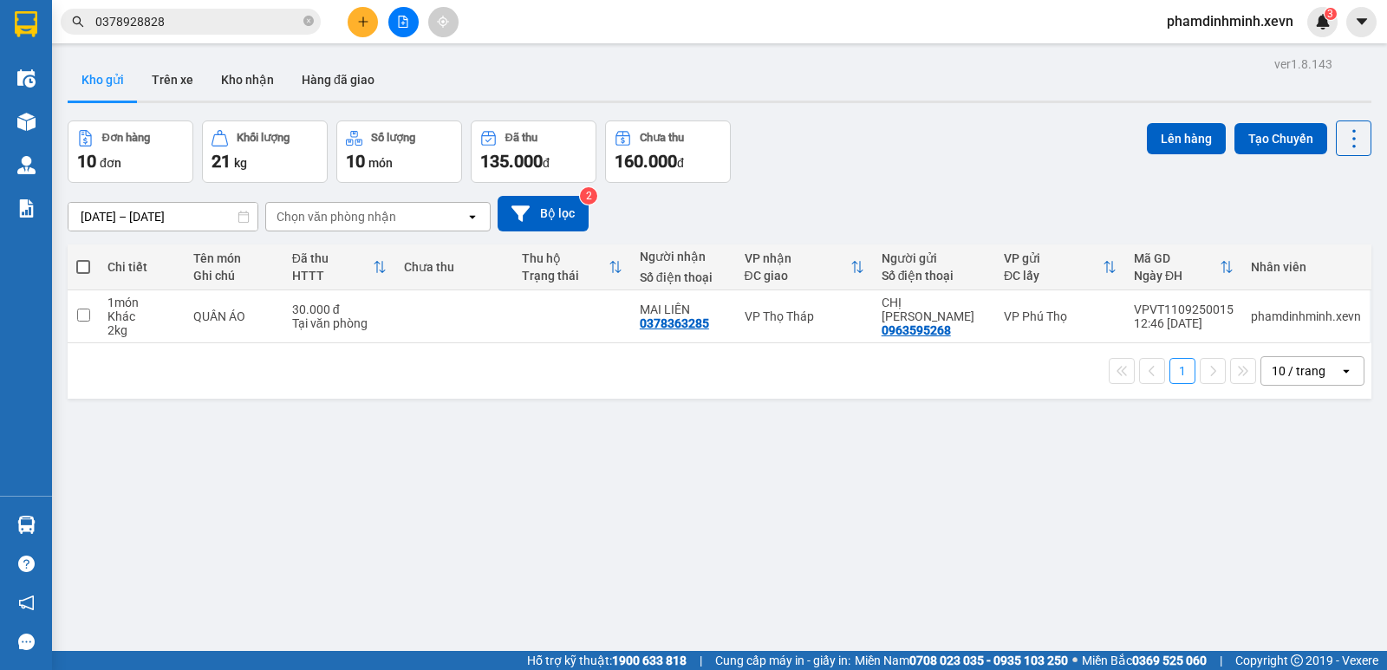
click at [574, 469] on div "ver 1.8.143 Kho gửi Trên xe Kho nhận Hàng đã giao Đơn hàng 10 đơn Khối lượng 21…" at bounding box center [719, 387] width 1317 height 670
click at [166, 79] on button "Trên xe" at bounding box center [172, 80] width 69 height 42
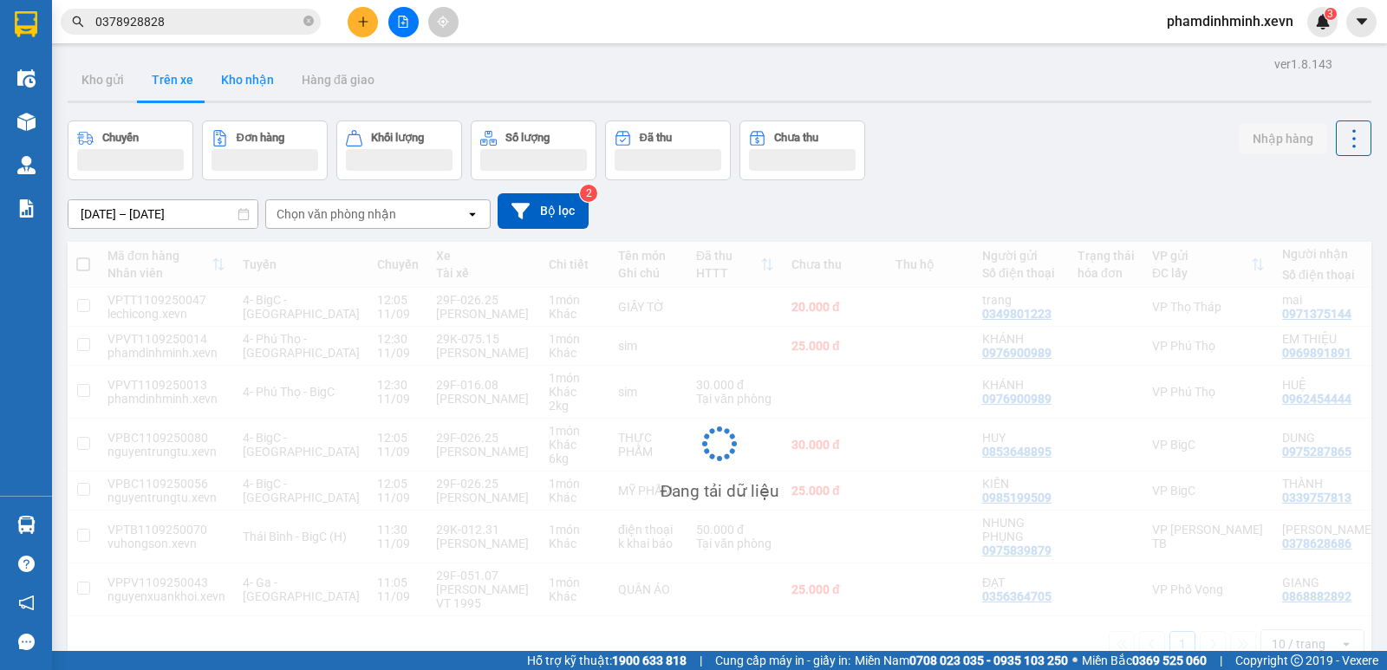
click at [253, 86] on button "Kho nhận" at bounding box center [247, 80] width 81 height 42
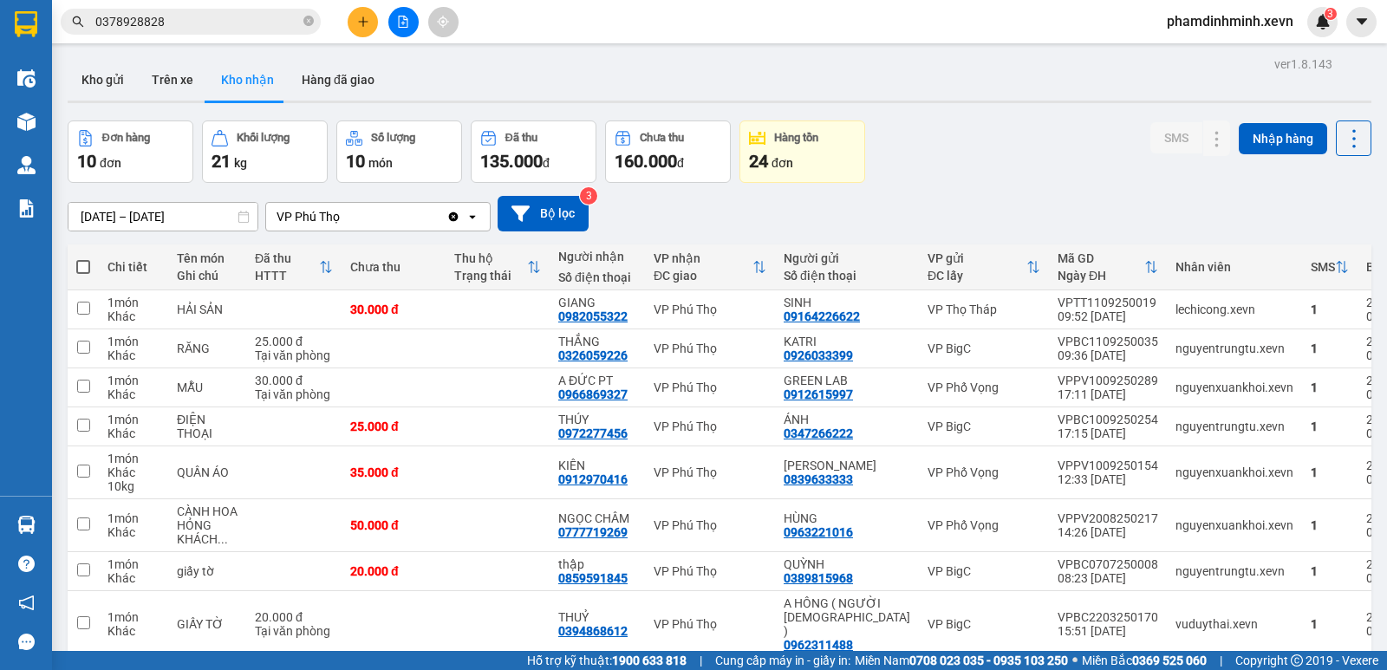
click at [1016, 155] on div "Đơn hàng 10 đơn Khối lượng 21 kg Số lượng 10 món Đã thu 135.000 đ Chưa thu 160.…" at bounding box center [719, 151] width 1303 height 62
click at [978, 152] on div "Đơn hàng 10 đơn Khối lượng 21 kg Số lượng 10 món Đã thu 135.000 đ Chưa thu 160.…" at bounding box center [719, 151] width 1303 height 62
click at [101, 83] on button "Kho gửi" at bounding box center [103, 80] width 70 height 42
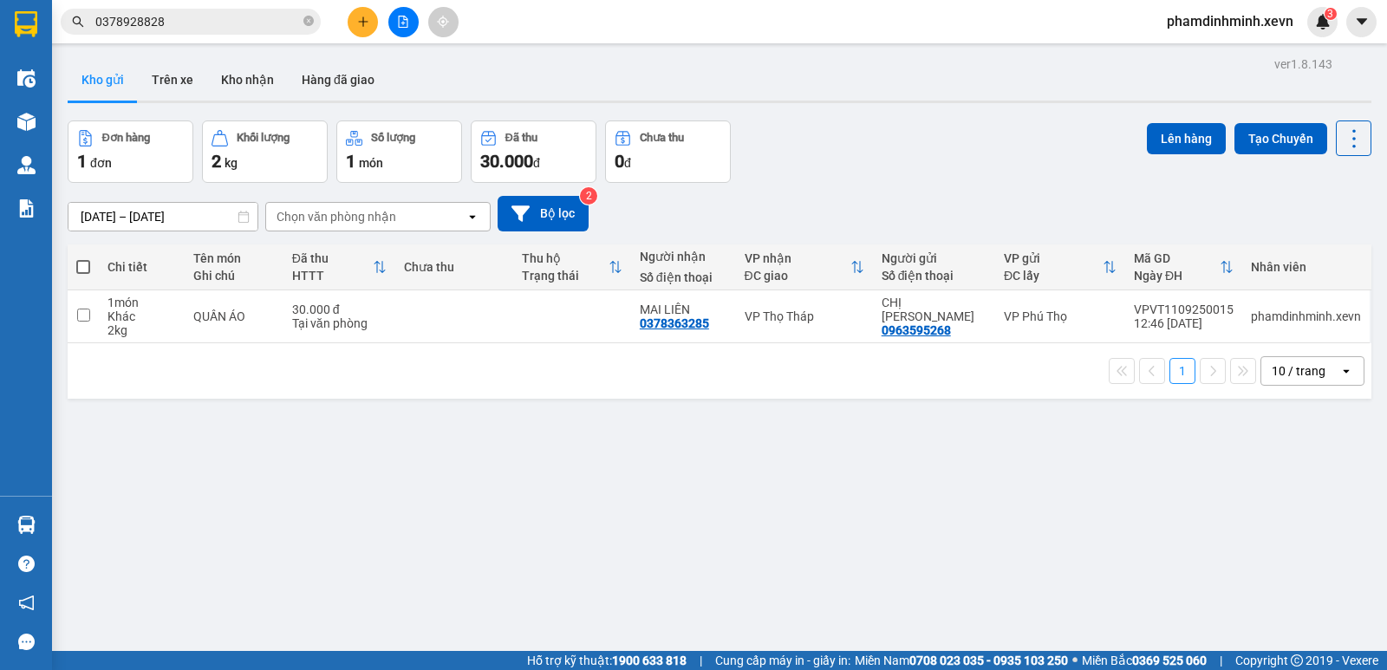
click at [740, 518] on div "ver 1.8.143 Kho gửi Trên xe Kho nhận Hàng đã giao Đơn hàng 1 đơn Khối lượng 2 k…" at bounding box center [719, 387] width 1317 height 670
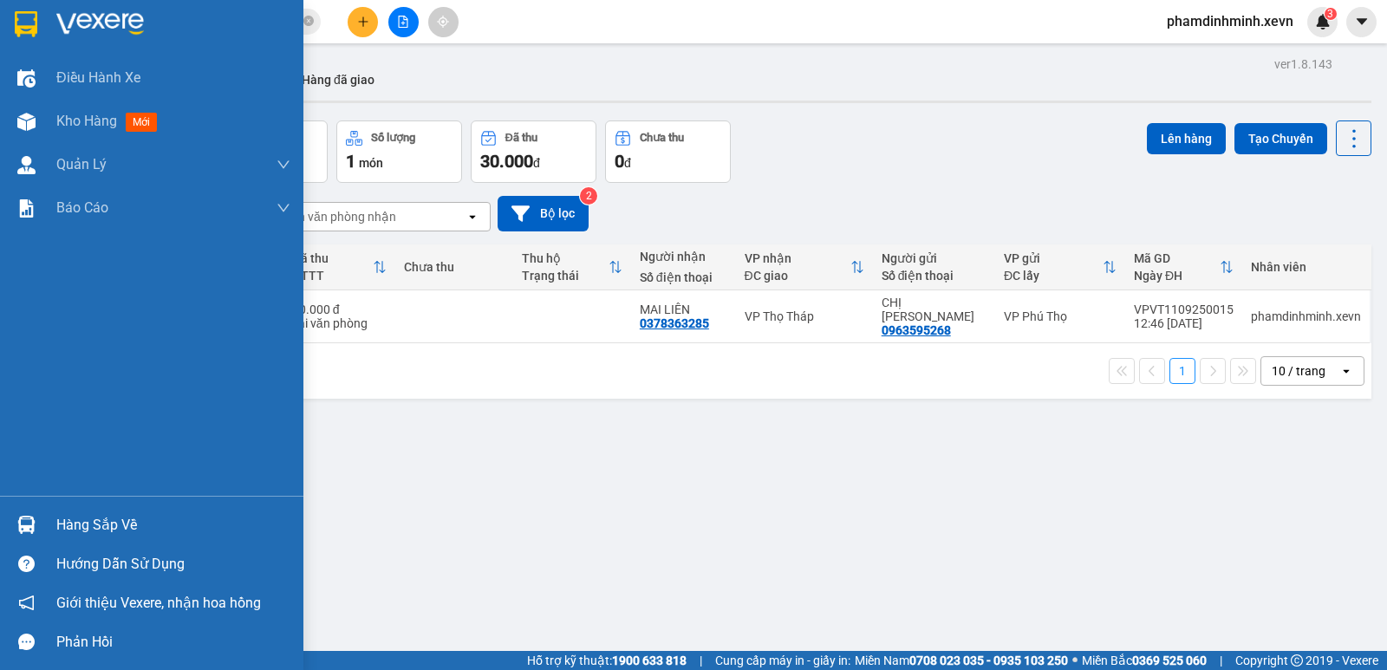
click at [171, 520] on div "Hàng sắp về" at bounding box center [173, 525] width 234 height 26
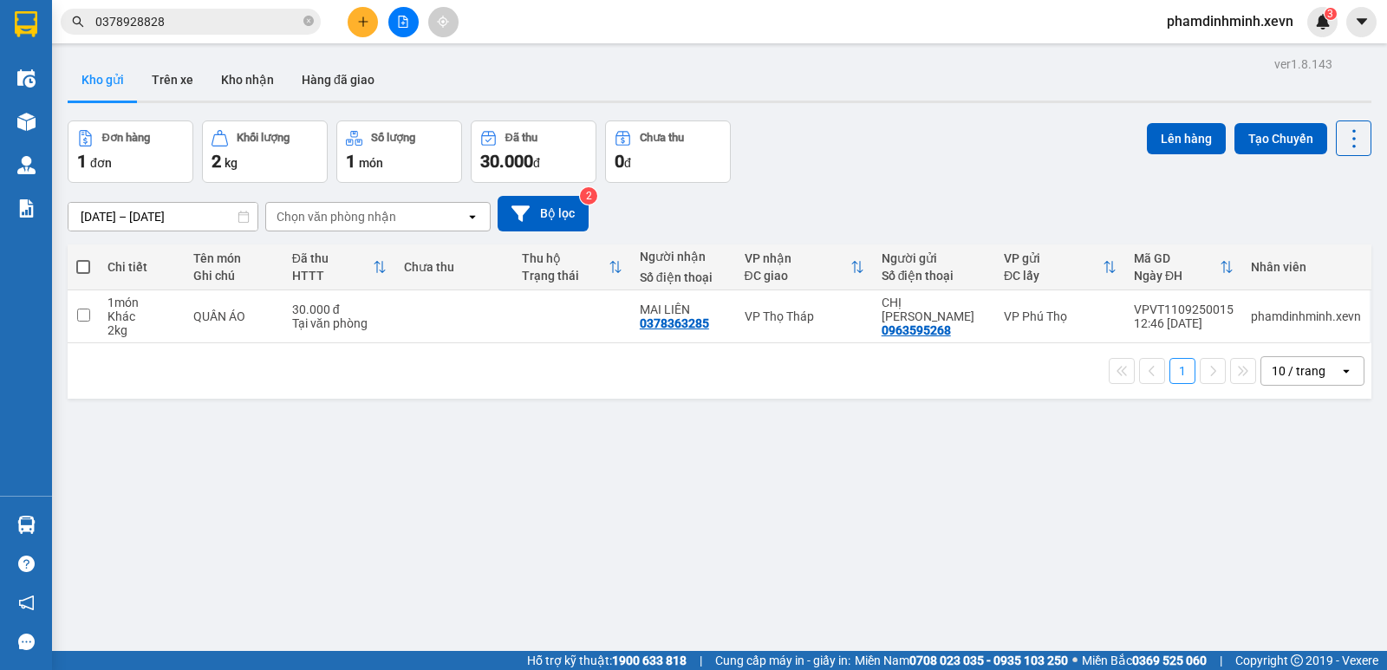
click at [906, 475] on section "Kết quả tìm kiếm ( 1 ) Bộ lọc Mã ĐH Trạng thái Món hàng Thu hộ Tổng cước Chưa c…" at bounding box center [693, 335] width 1387 height 670
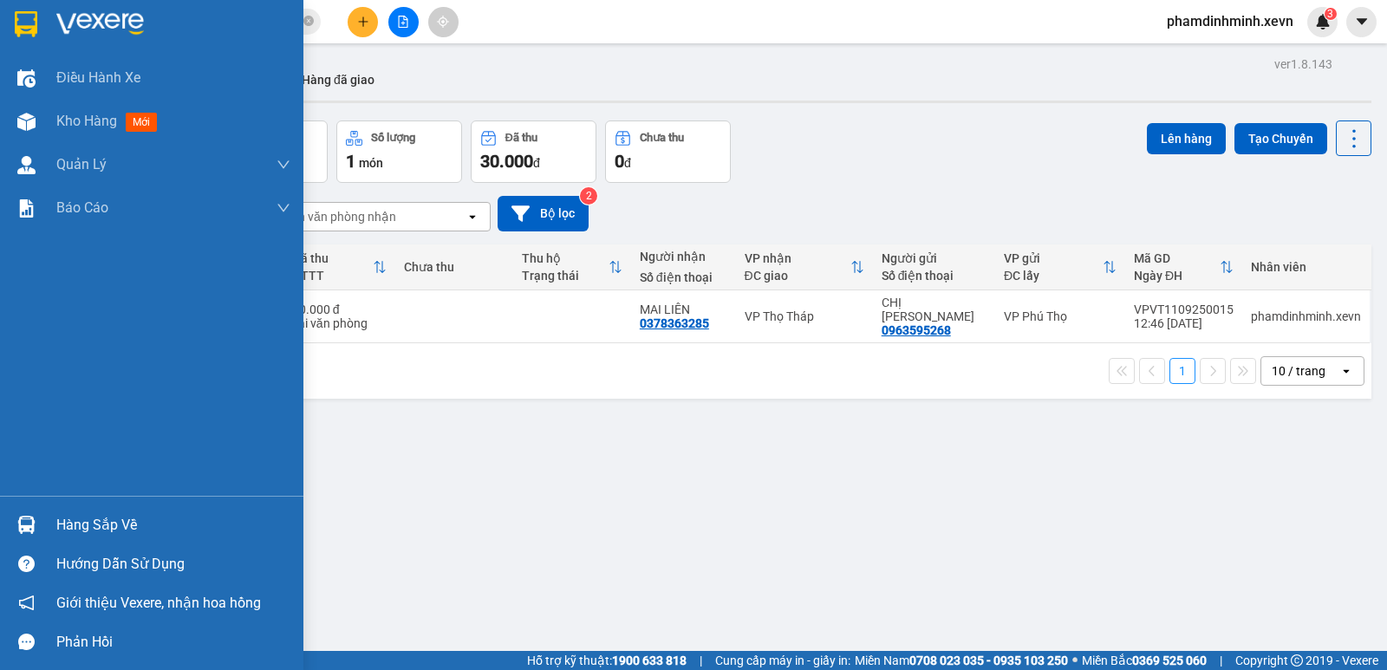
drag, startPoint x: 120, startPoint y: 522, endPoint x: 348, endPoint y: 520, distance: 227.1
click at [132, 522] on div "Hàng sắp về" at bounding box center [173, 525] width 234 height 26
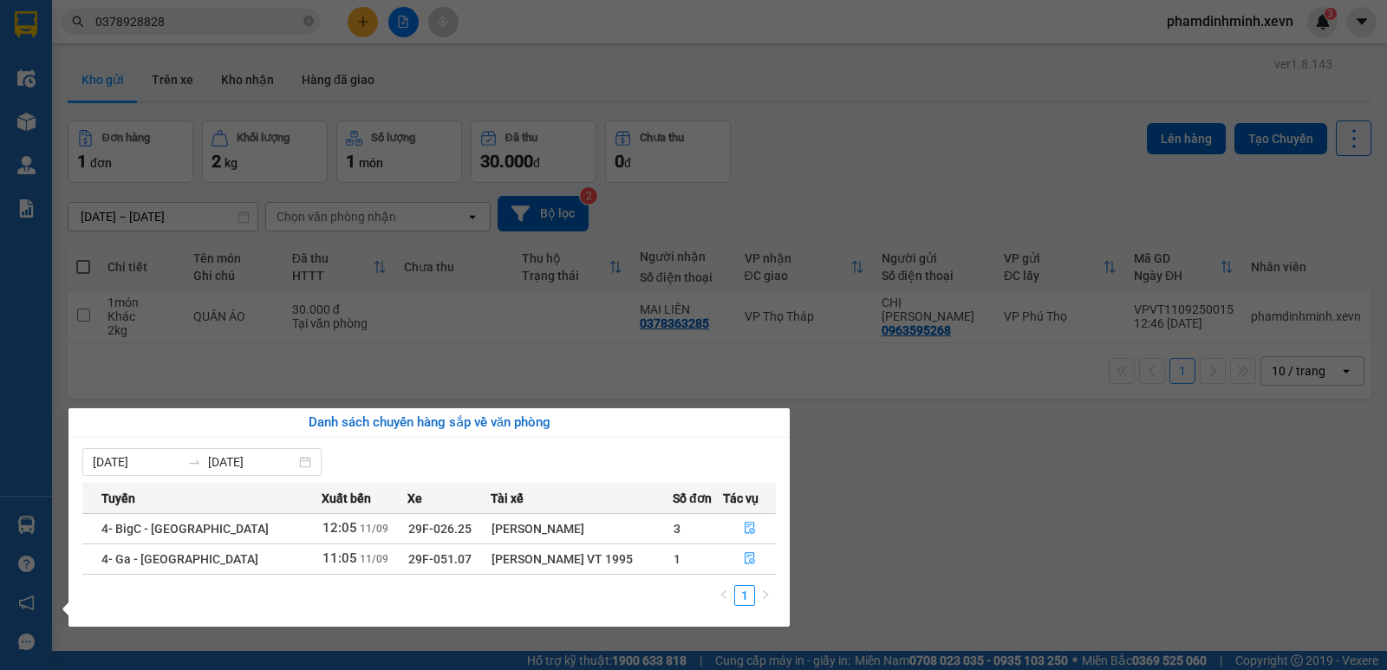
drag, startPoint x: 1029, startPoint y: 510, endPoint x: 1026, endPoint y: 494, distance: 16.7
click at [1029, 508] on section "Kết quả tìm kiếm ( 1 ) Bộ lọc Mã ĐH Trạng thái Món hàng Thu hộ Tổng cước Chưa c…" at bounding box center [693, 335] width 1387 height 670
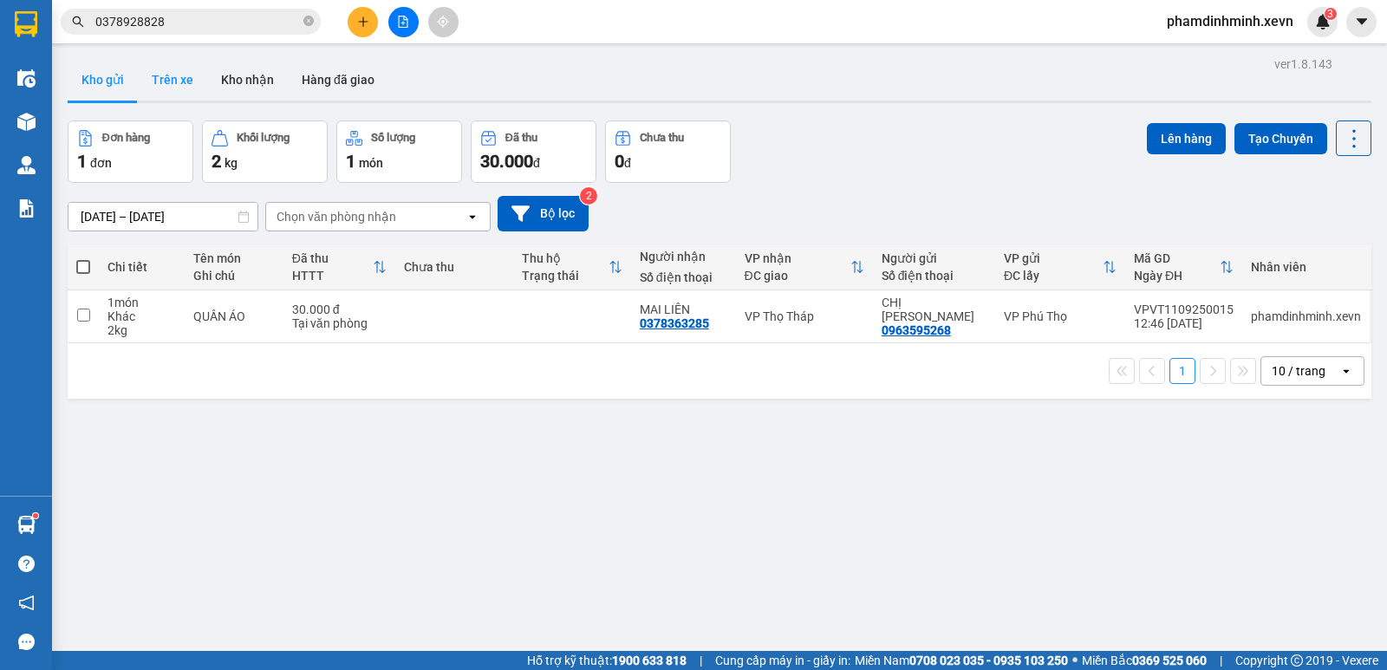
drag, startPoint x: 176, startPoint y: 83, endPoint x: 185, endPoint y: 81, distance: 8.8
click at [176, 82] on button "Trên xe" at bounding box center [172, 80] width 69 height 42
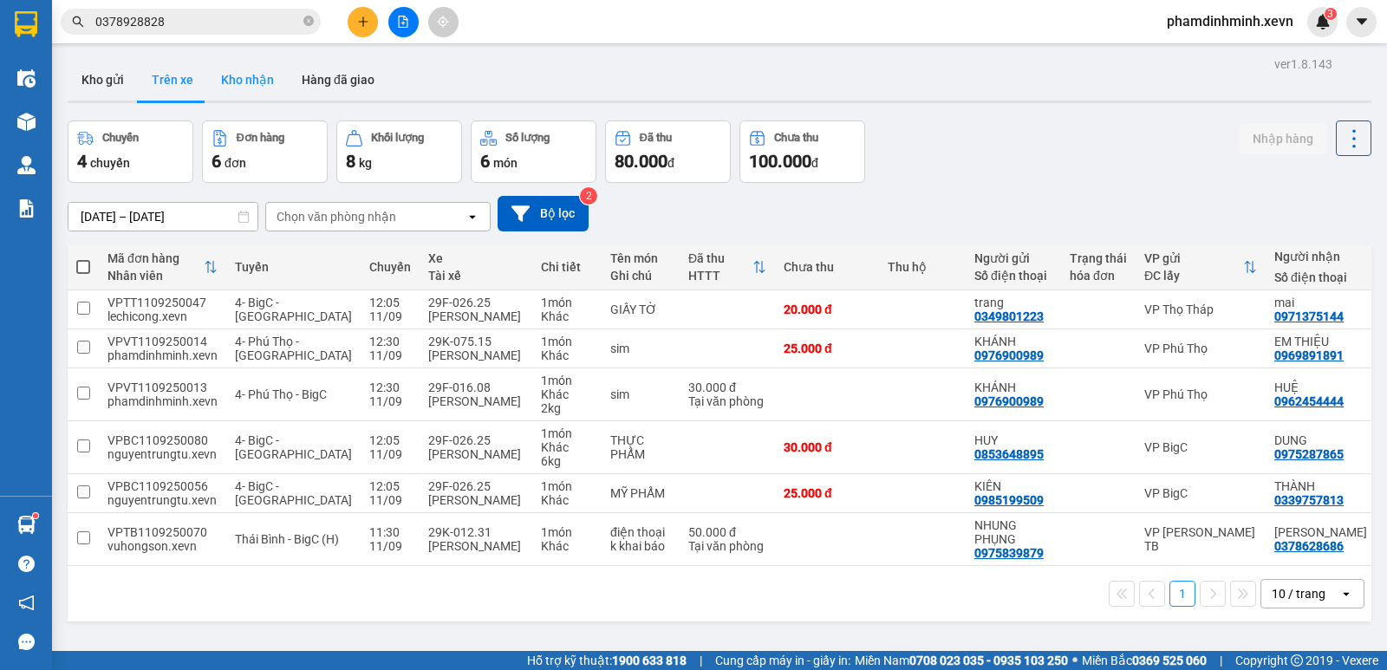
click at [231, 82] on button "Kho nhận" at bounding box center [247, 80] width 81 height 42
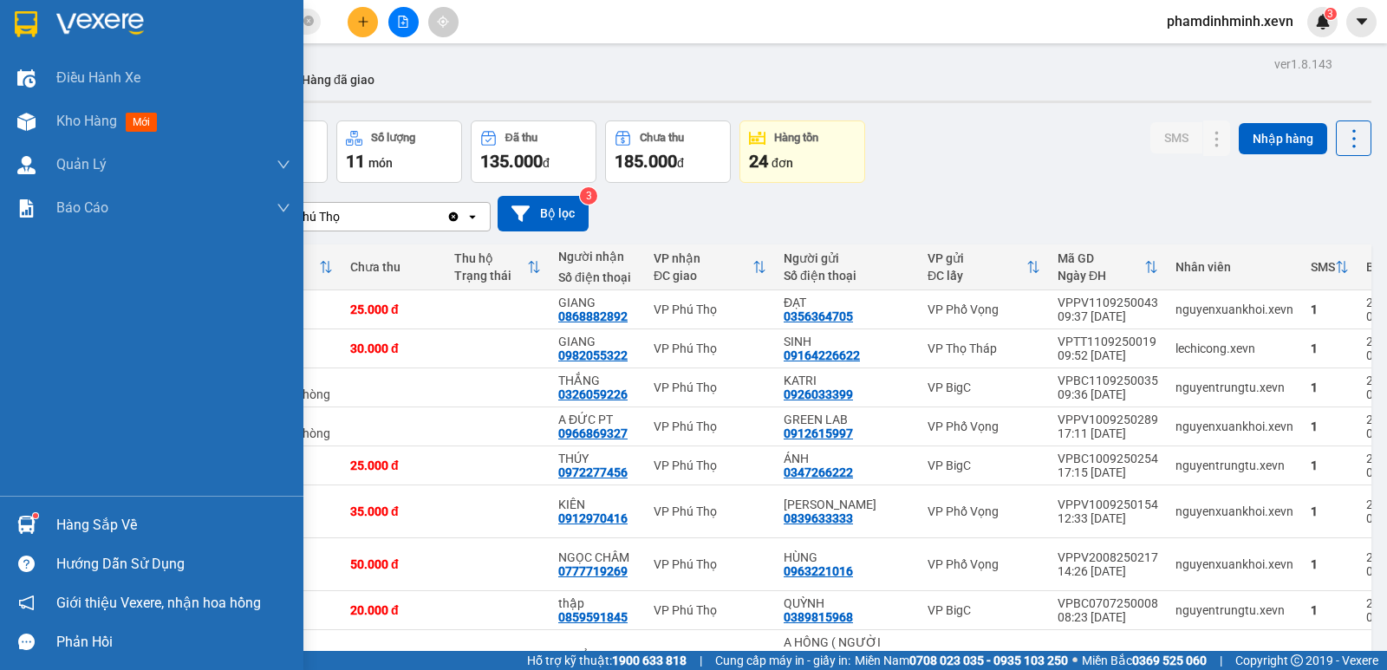
click at [93, 530] on div "Hàng sắp về" at bounding box center [173, 525] width 234 height 26
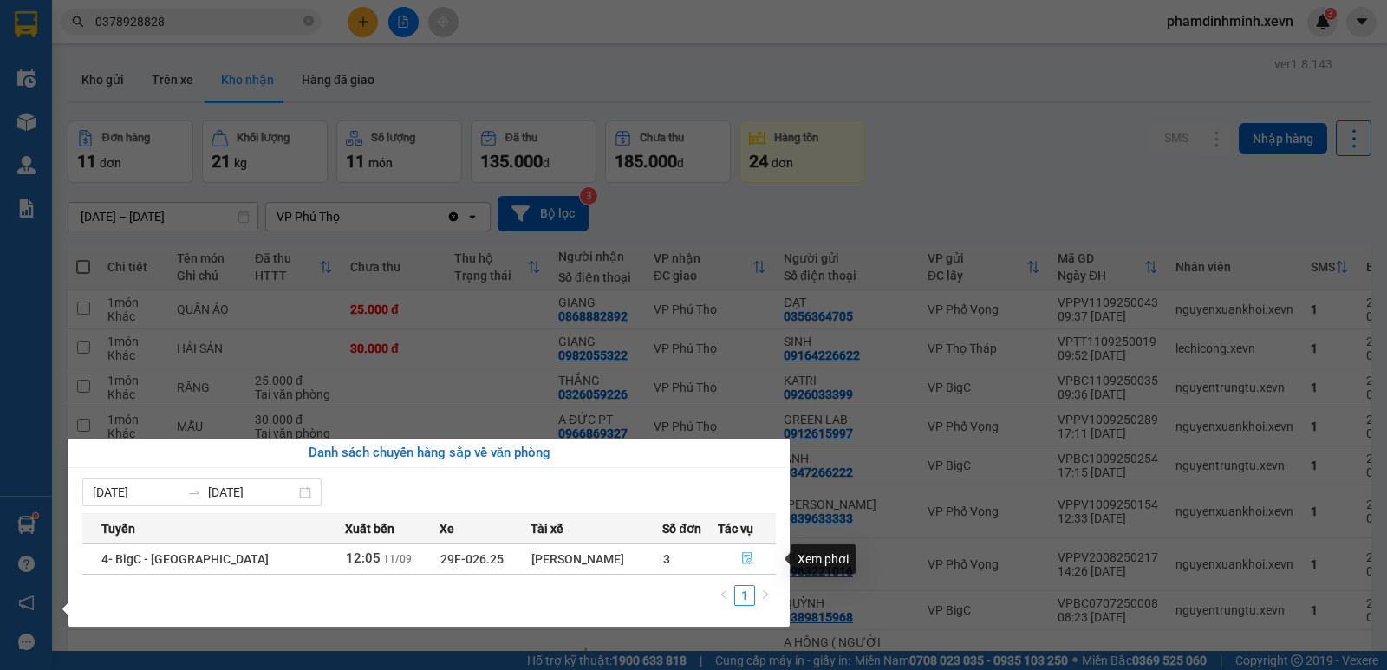
click at [747, 553] on icon "file-done" at bounding box center [747, 559] width 10 height 12
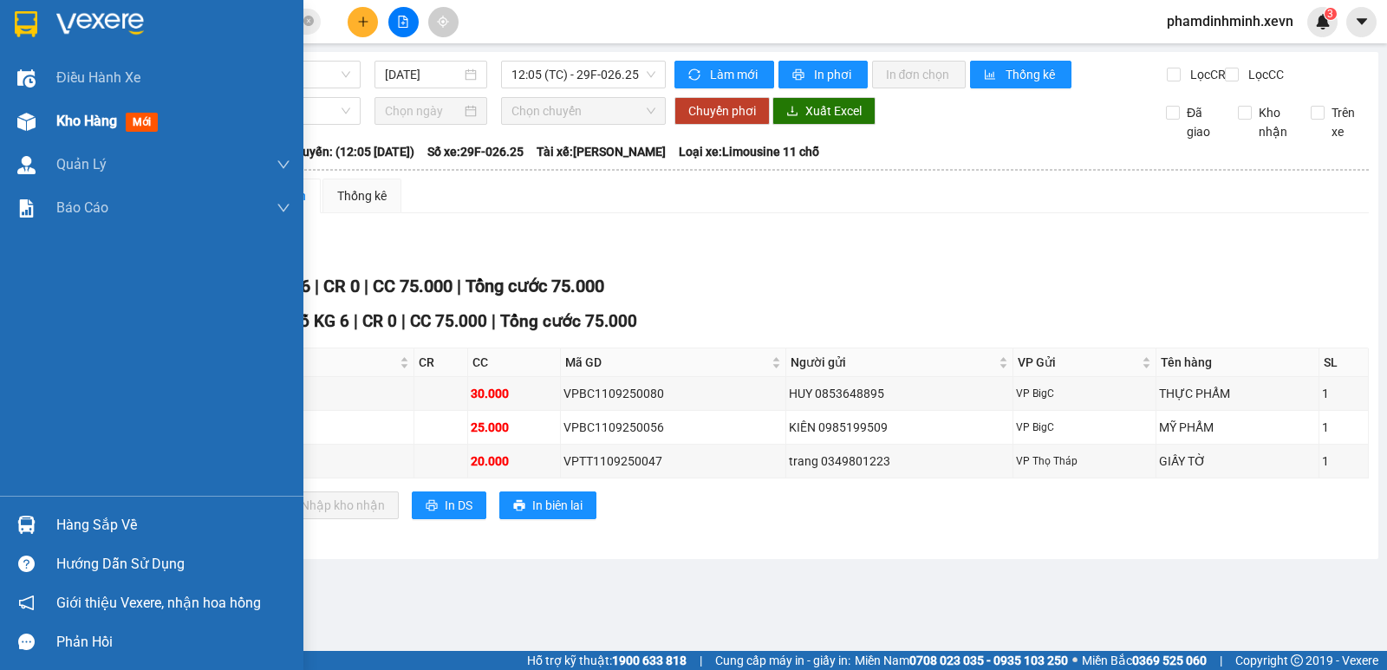
click at [17, 113] on img at bounding box center [26, 122] width 18 height 18
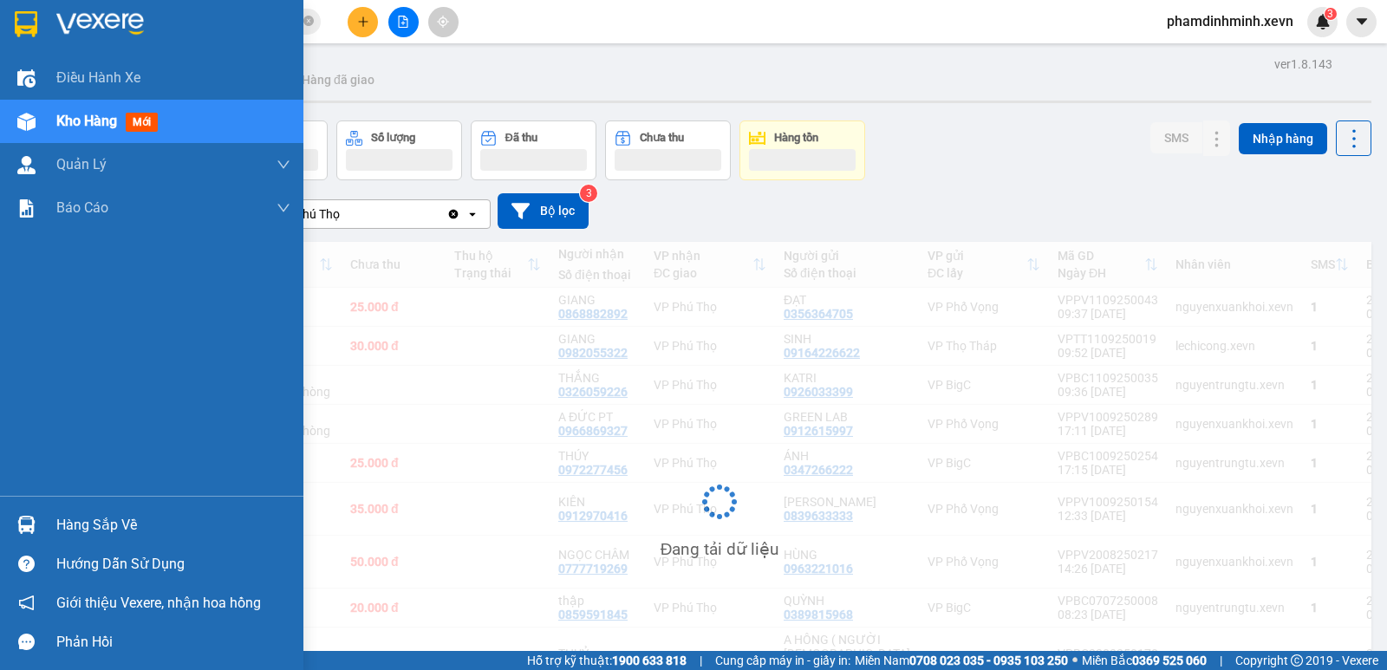
click at [62, 123] on span "Kho hàng" at bounding box center [86, 121] width 61 height 16
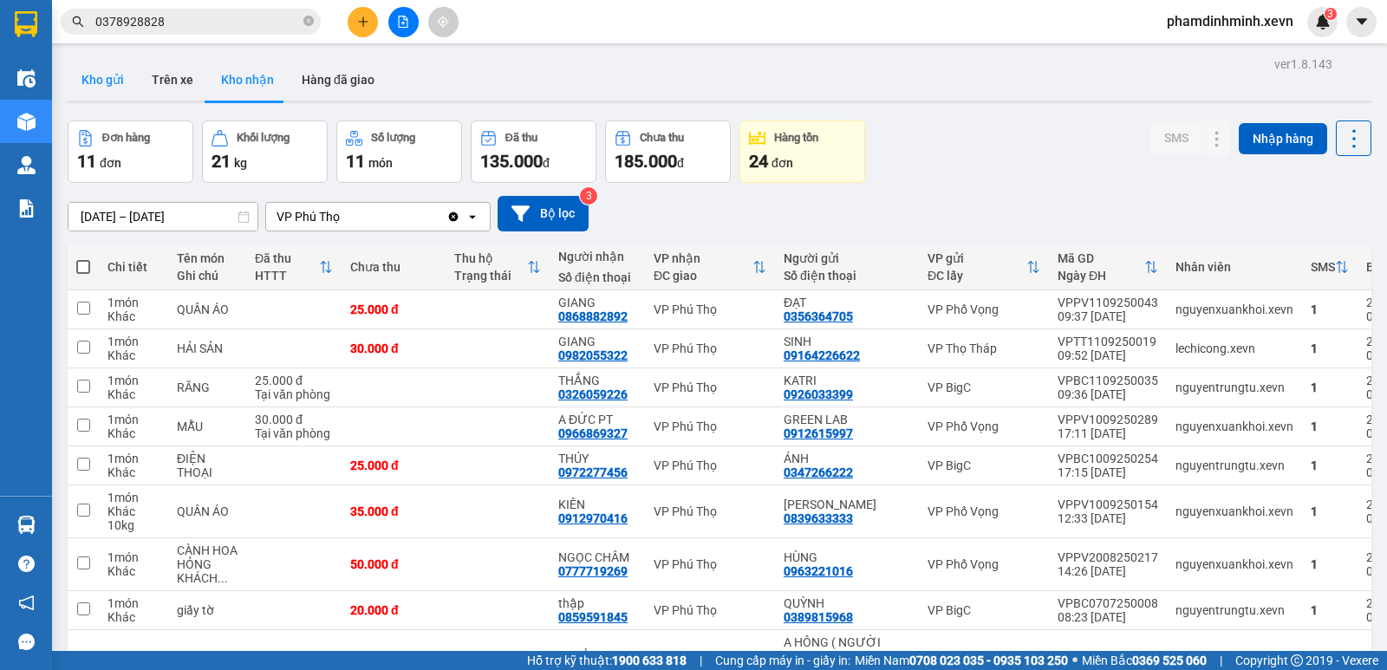
click at [88, 98] on button "Kho gửi" at bounding box center [103, 80] width 70 height 42
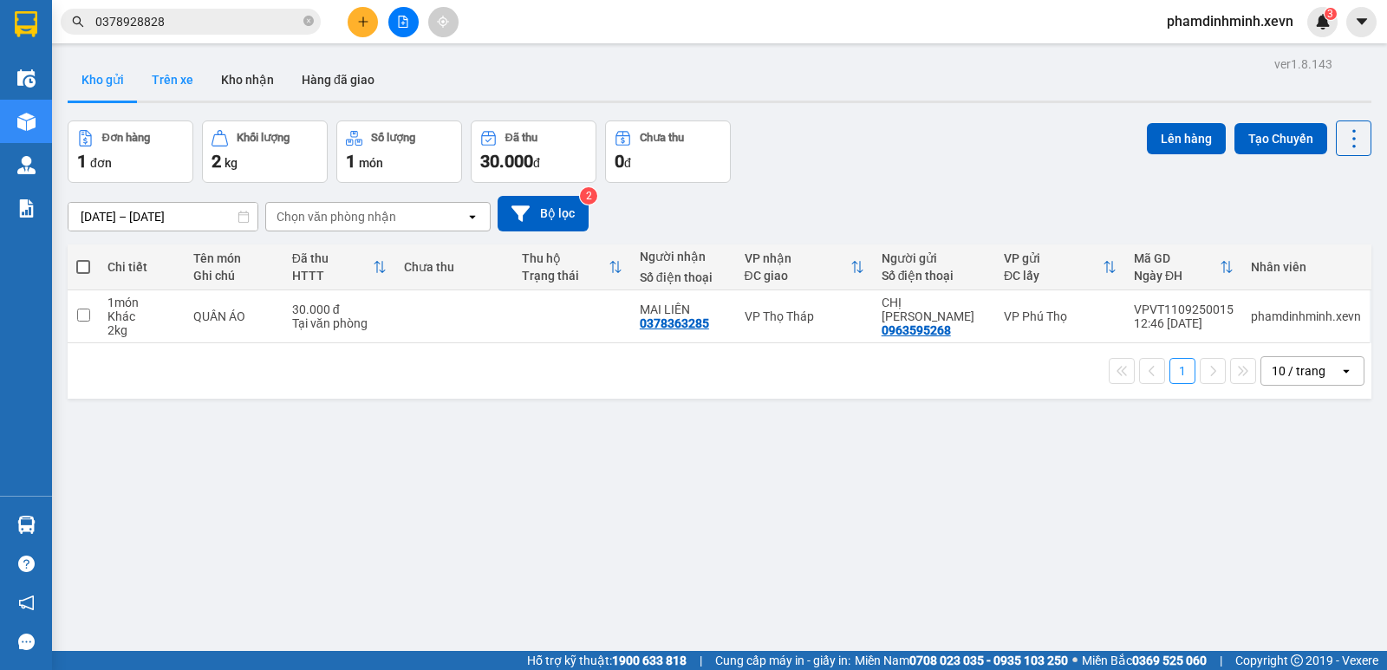
click at [173, 86] on button "Trên xe" at bounding box center [172, 80] width 69 height 42
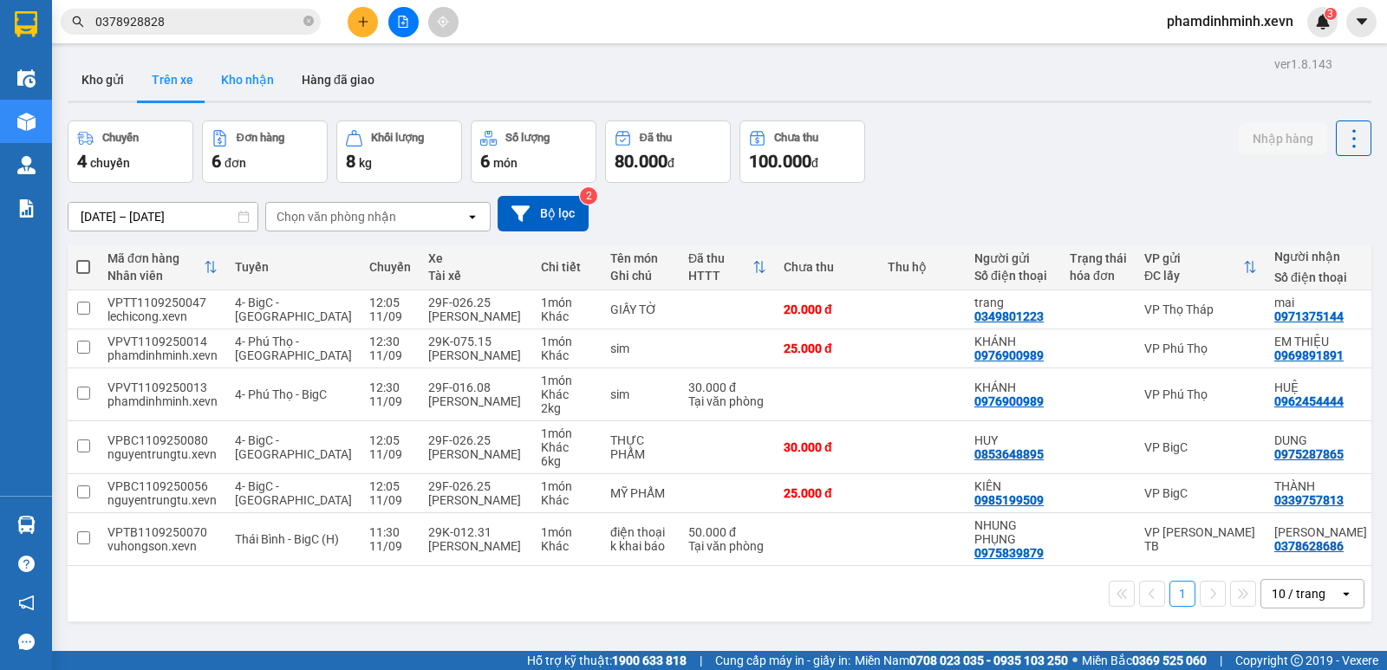
click at [246, 84] on button "Kho nhận" at bounding box center [247, 80] width 81 height 42
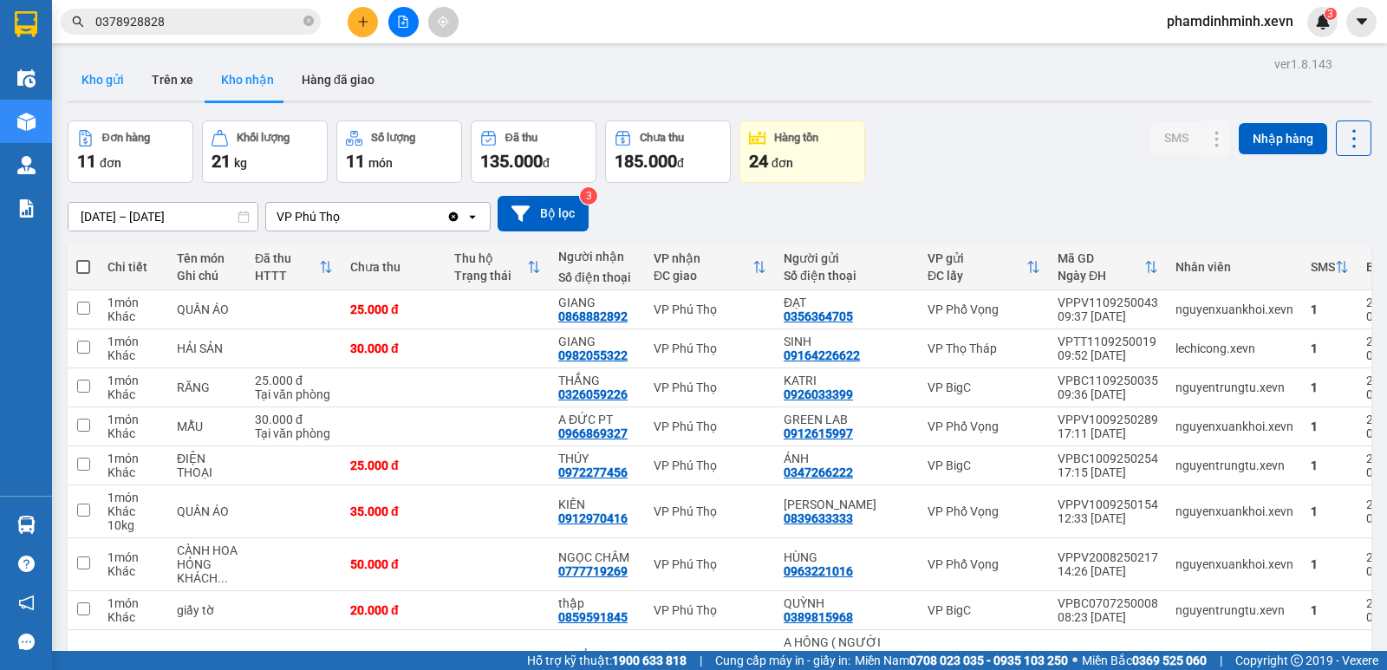
click at [105, 73] on button "Kho gửi" at bounding box center [103, 80] width 70 height 42
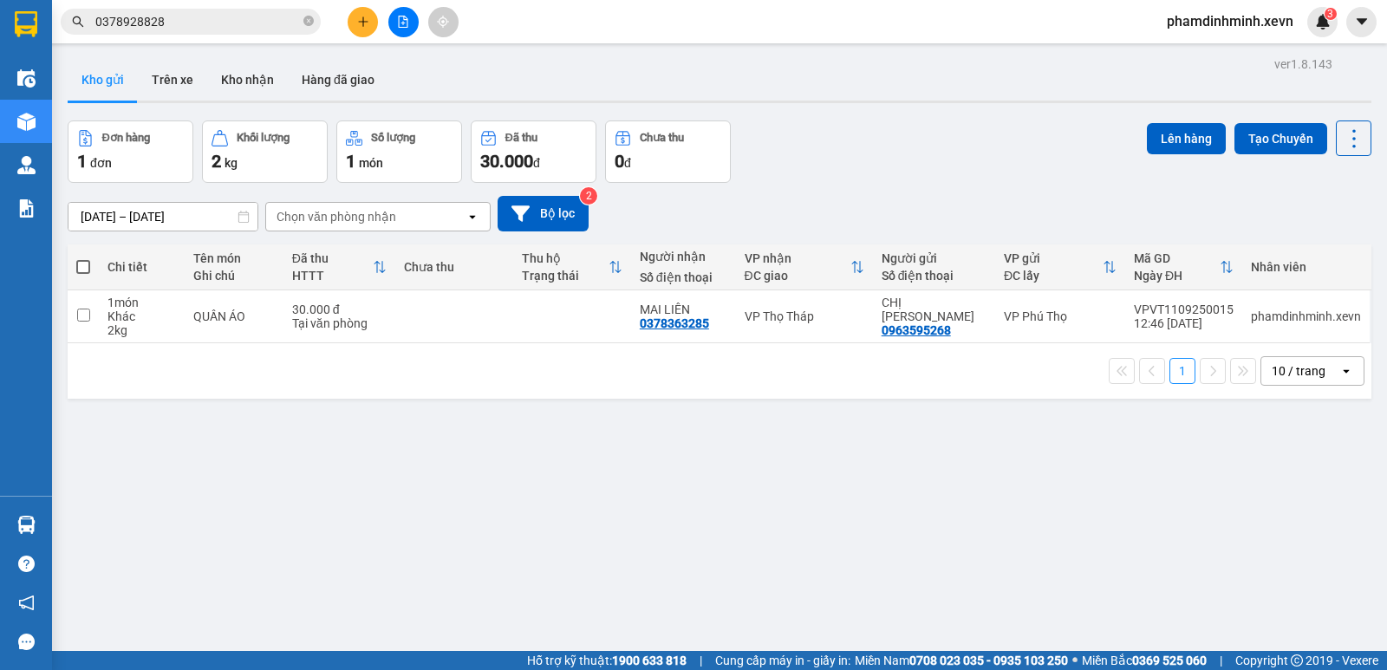
click at [512, 445] on div "ver 1.8.143 Kho gửi Trên xe Kho nhận Hàng đã giao Đơn hàng 1 đơn Khối lượng 2 k…" at bounding box center [719, 387] width 1317 height 670
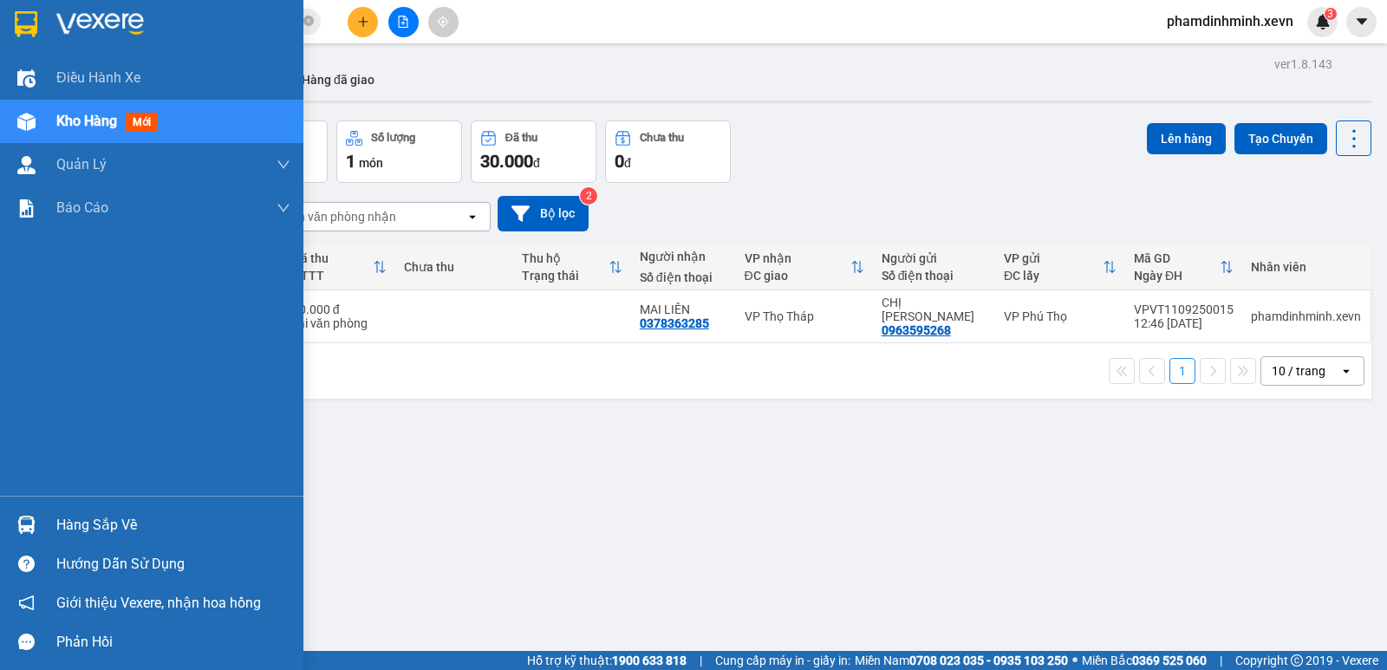
click at [125, 534] on div "Hàng sắp về" at bounding box center [173, 525] width 234 height 26
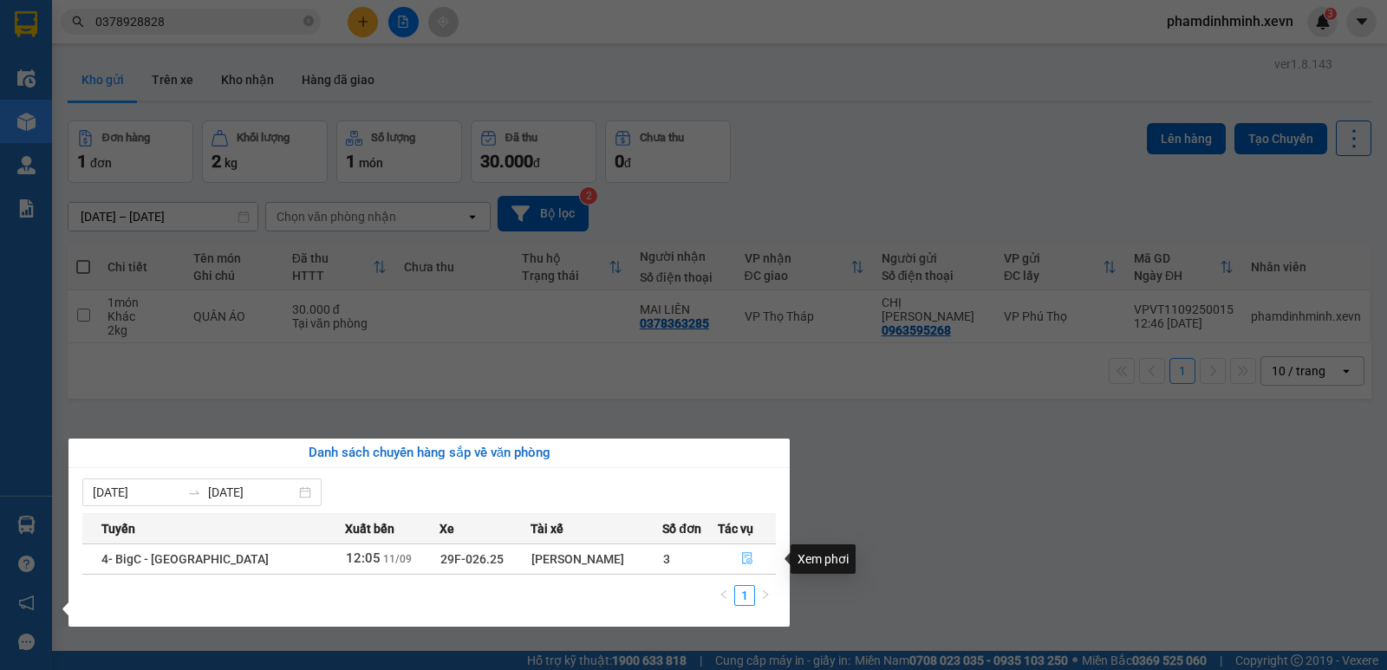
click at [744, 556] on icon "file-done" at bounding box center [747, 558] width 12 height 12
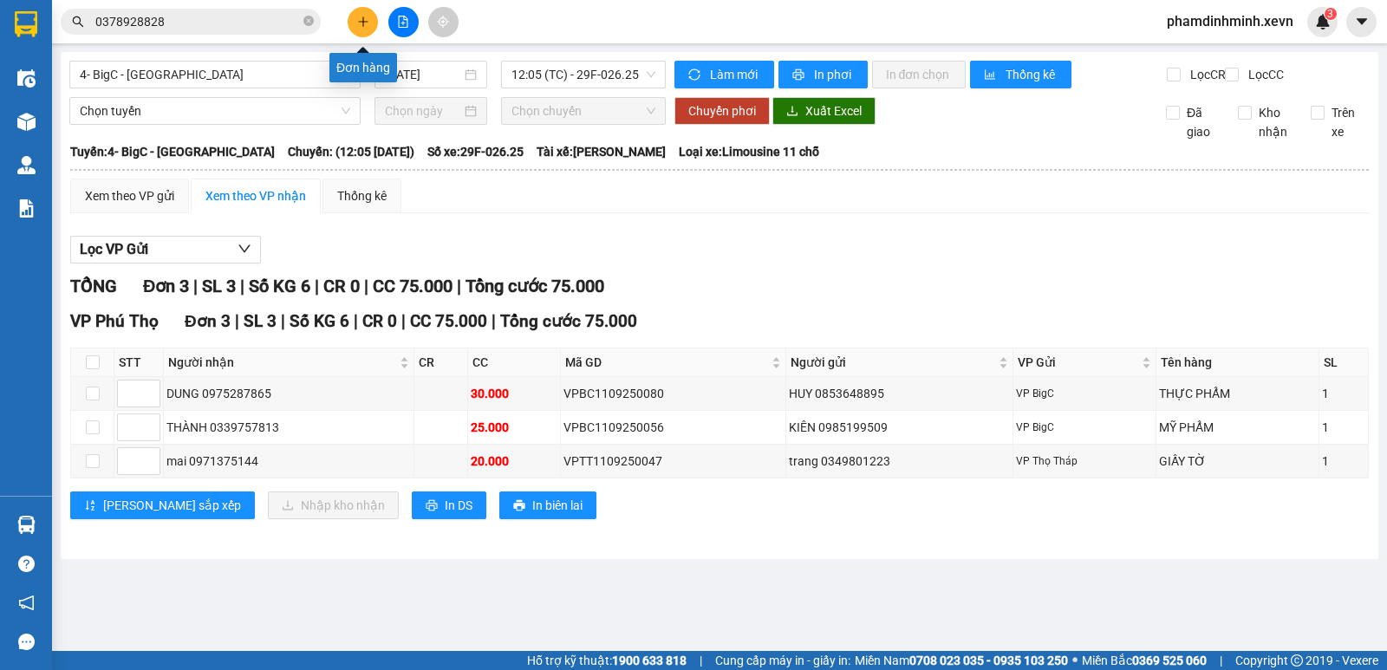
click at [366, 26] on icon "plus" at bounding box center [363, 22] width 12 height 12
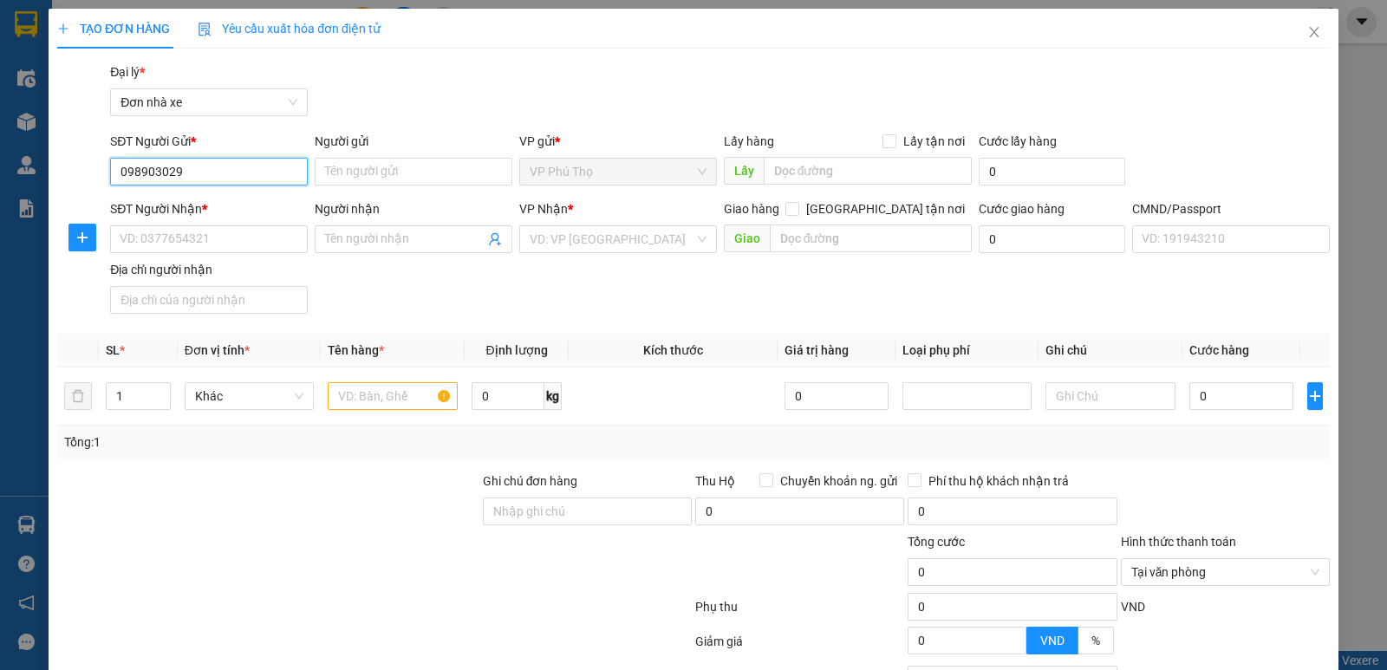
type input "0989030290"
click at [217, 171] on input "0989030290" at bounding box center [209, 172] width 198 height 28
click at [214, 205] on div "0989030290 - Trang" at bounding box center [207, 206] width 175 height 19
type input "Trang"
type input "0903488898"
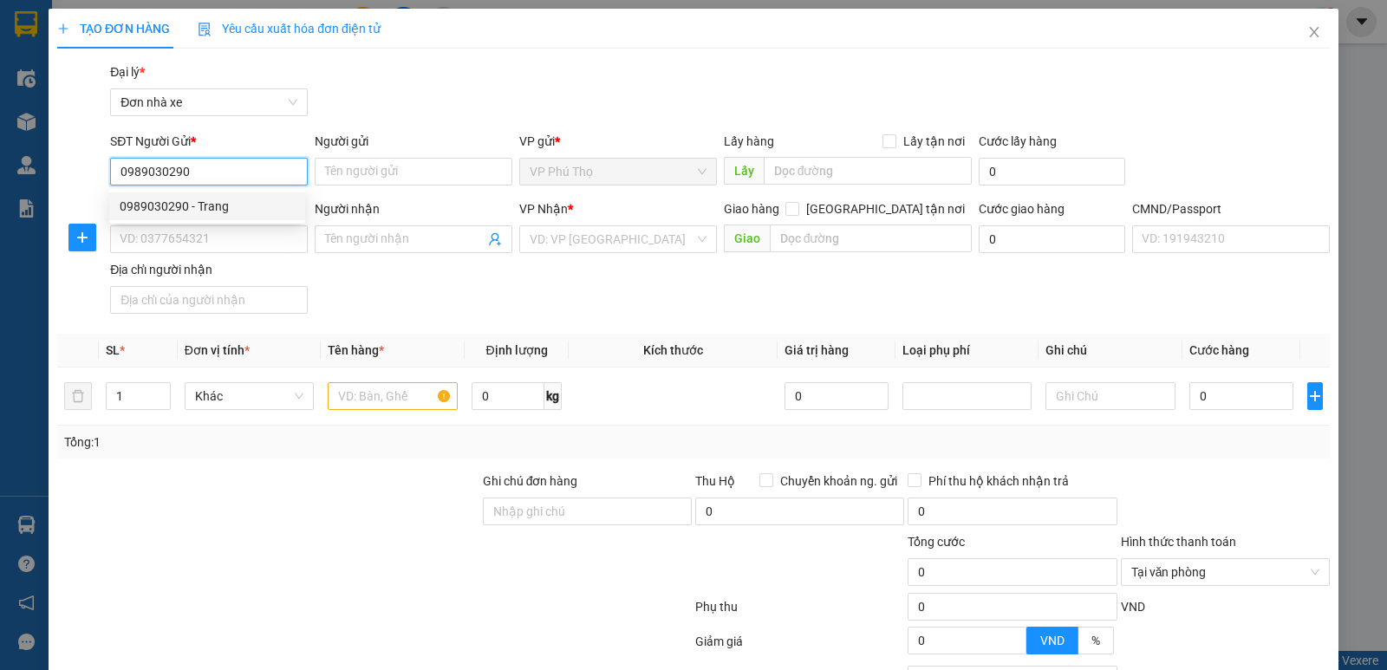
type input "CHỊ LAN"
type input "024048000104 NGUYỄN XUÂN DIỆU"
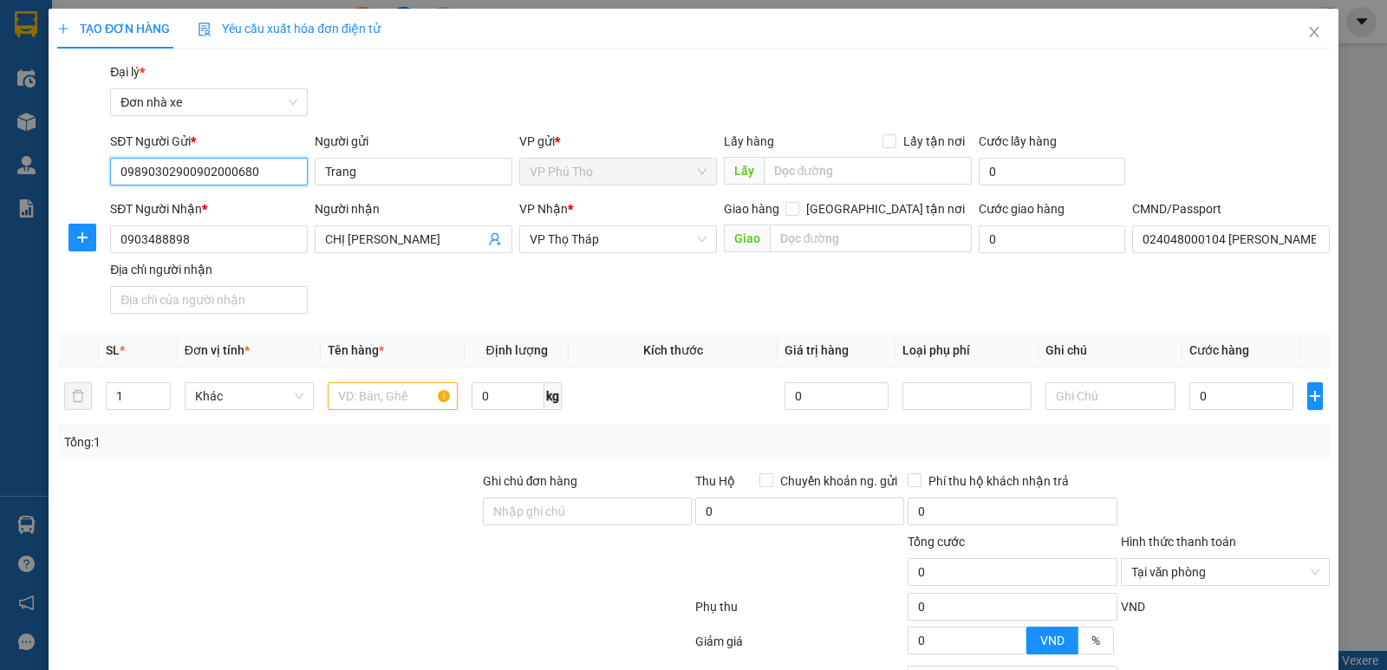
drag, startPoint x: 281, startPoint y: 169, endPoint x: 185, endPoint y: 185, distance: 97.6
click at [185, 185] on div "SĐT Người Gửi * 09890302900902000680 09890302900902000680" at bounding box center [209, 162] width 198 height 61
type input "0989030290"
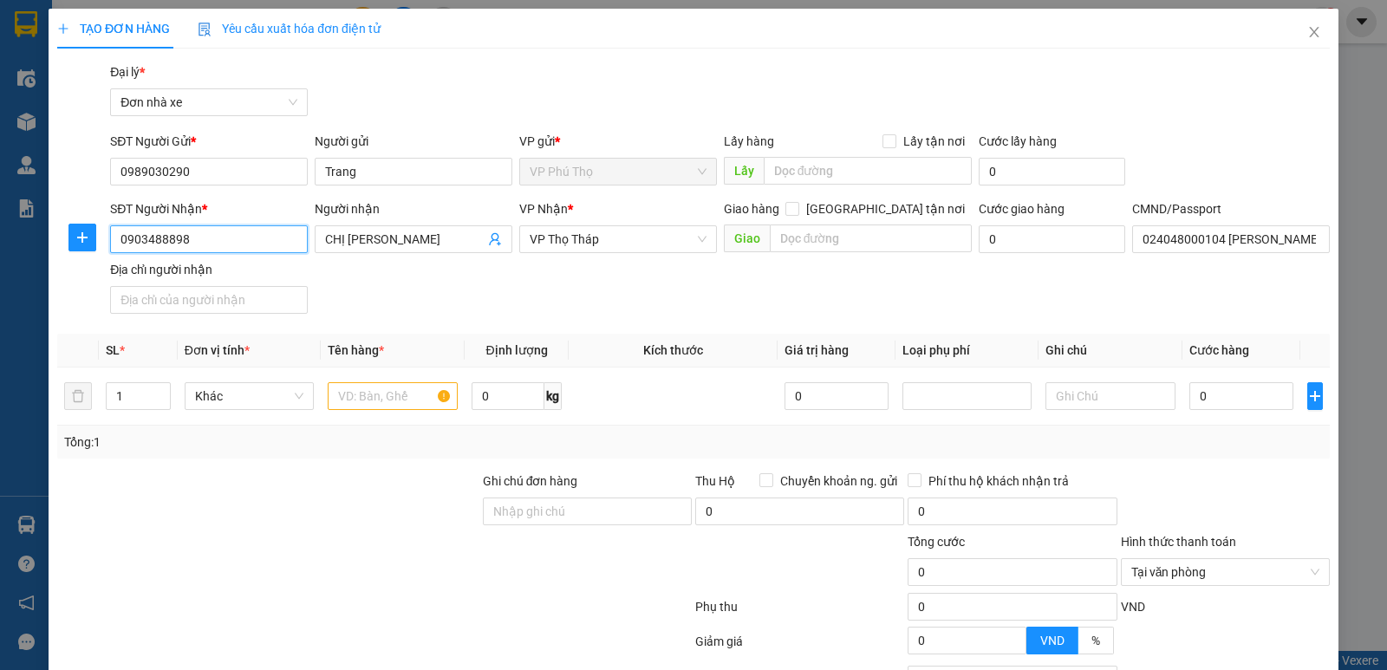
click at [205, 248] on input "0903488898" at bounding box center [209, 239] width 198 height 28
paste input "2000680"
type input "0902000680"
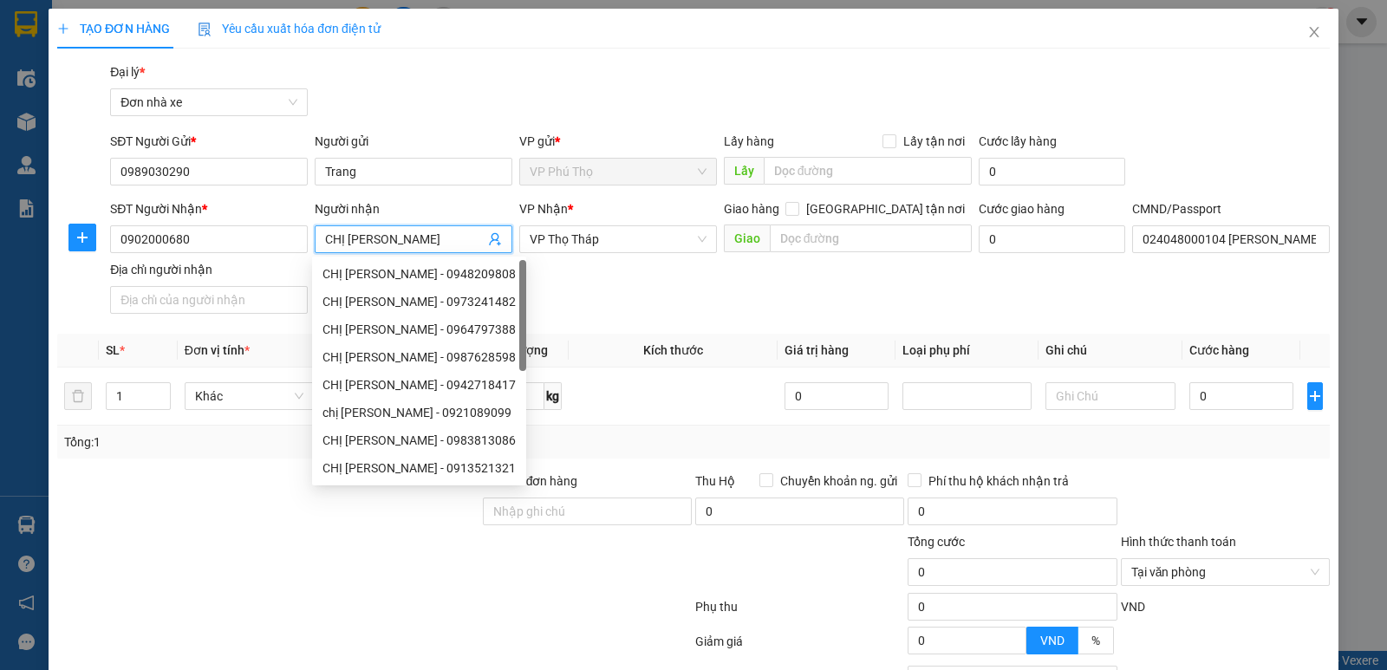
drag, startPoint x: 391, startPoint y: 228, endPoint x: 355, endPoint y: 228, distance: 35.5
click at [355, 228] on span "CHỊ LAN" at bounding box center [414, 239] width 198 height 28
drag, startPoint x: 393, startPoint y: 243, endPoint x: 289, endPoint y: 249, distance: 104.2
click at [289, 249] on div "SĐT Người Nhận * 0902000680 Người nhận CHỊ LAN VP Nhận * VP Thọ Tháp Giao hàng …" at bounding box center [720, 259] width 1226 height 121
type input "B"
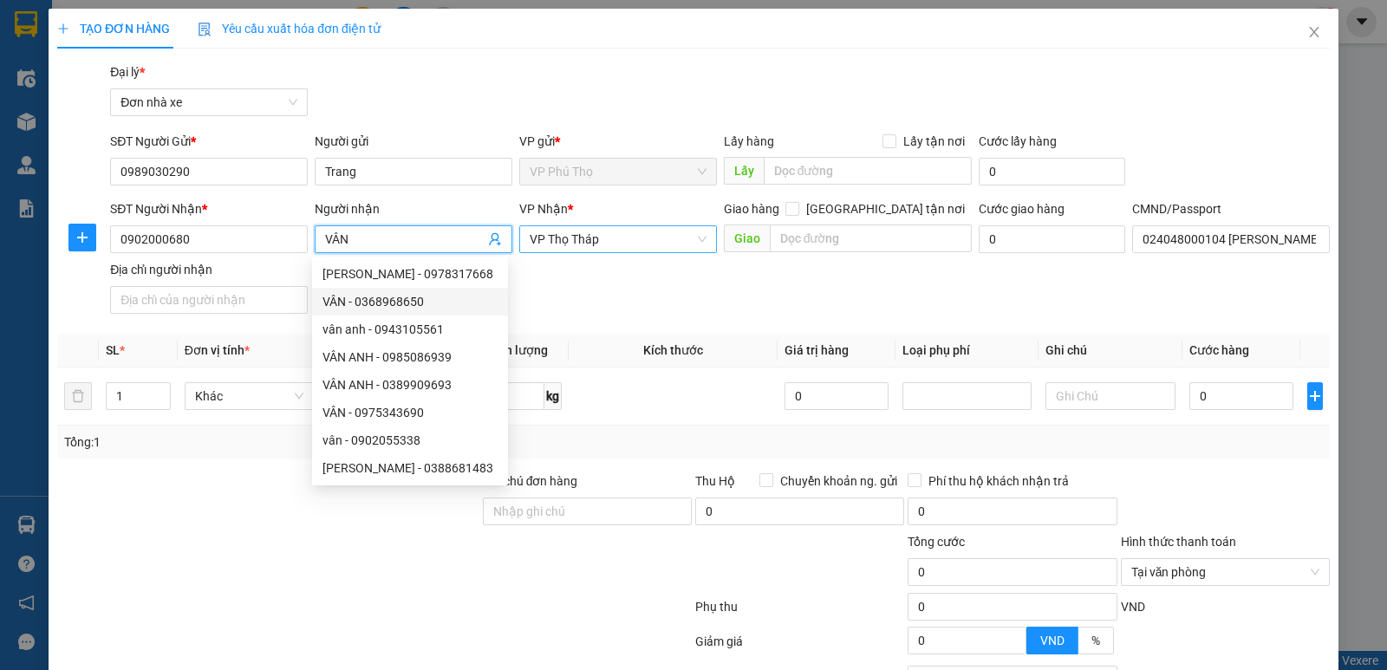
click at [630, 239] on span "VP Thọ Tháp" at bounding box center [618, 239] width 177 height 26
type input "VÂN"
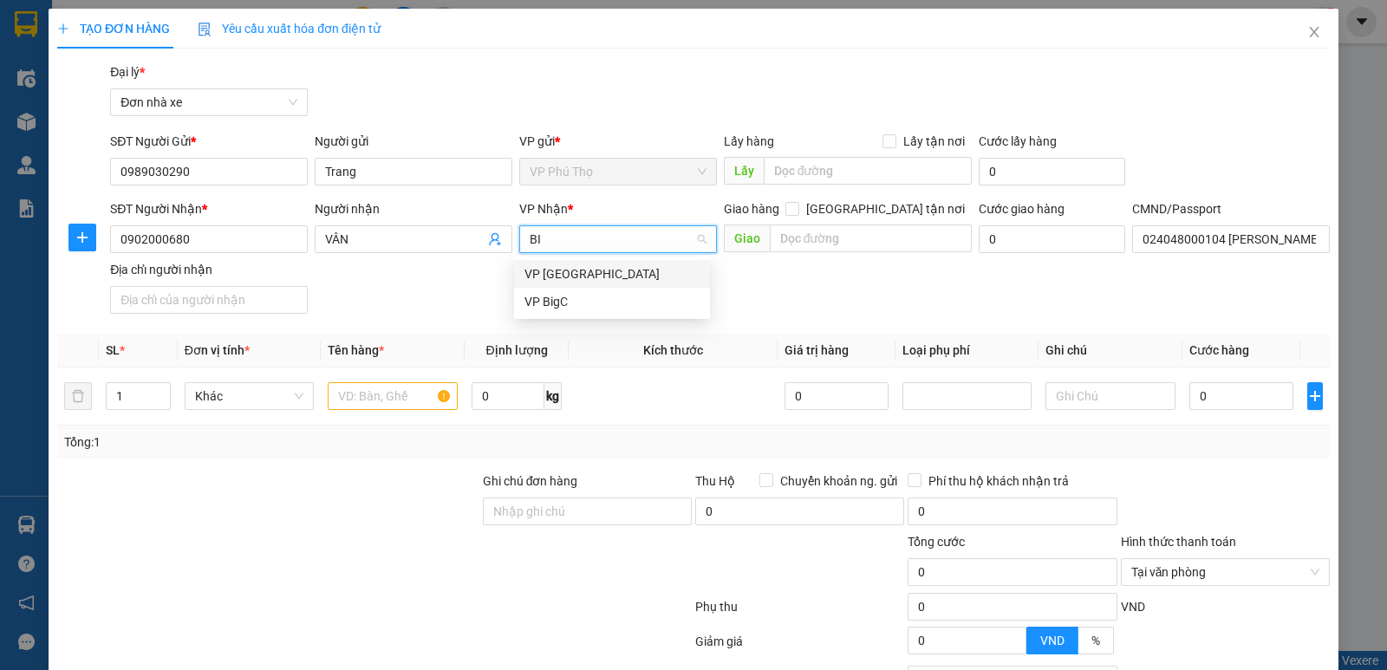
type input "BIG"
drag, startPoint x: 552, startPoint y: 282, endPoint x: 474, endPoint y: 322, distance: 87.6
click at [549, 283] on div "VP BigC" at bounding box center [611, 273] width 175 height 19
click at [384, 394] on input "text" at bounding box center [393, 396] width 130 height 28
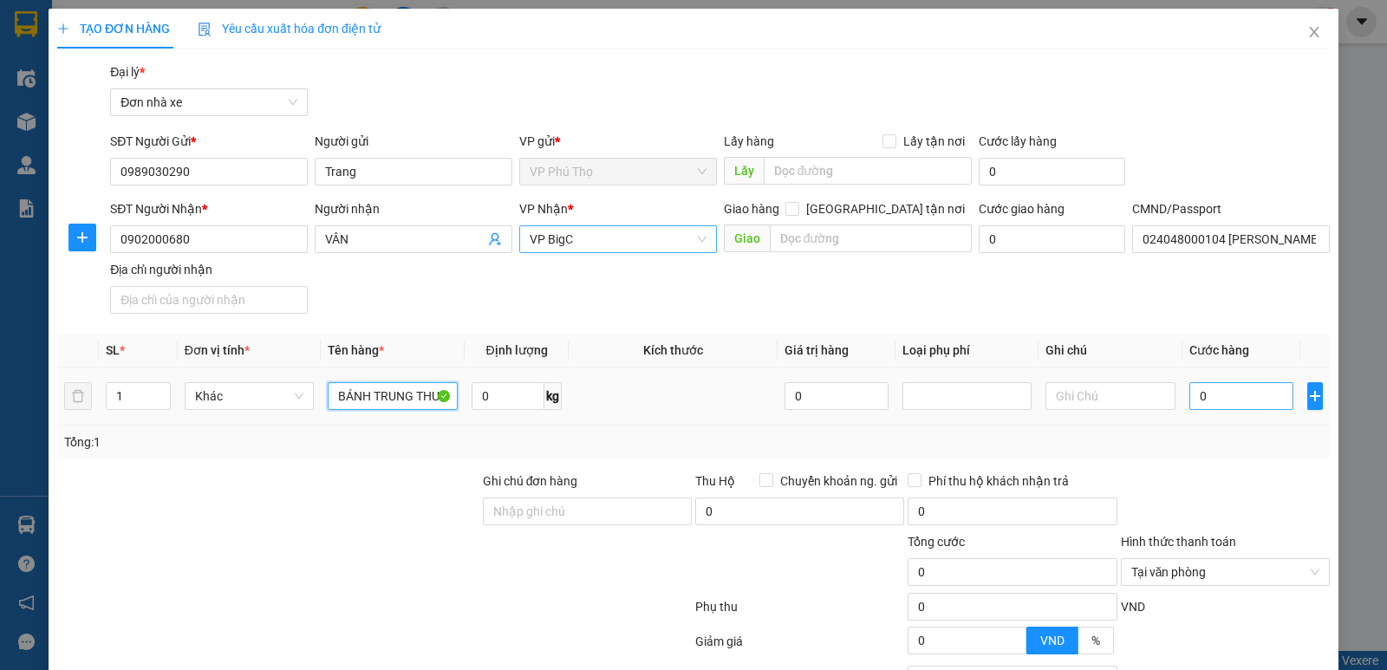
type input "BÁNH TRUNG THU"
click at [1229, 399] on input "0" at bounding box center [1241, 396] width 104 height 28
type input "2"
type input "25"
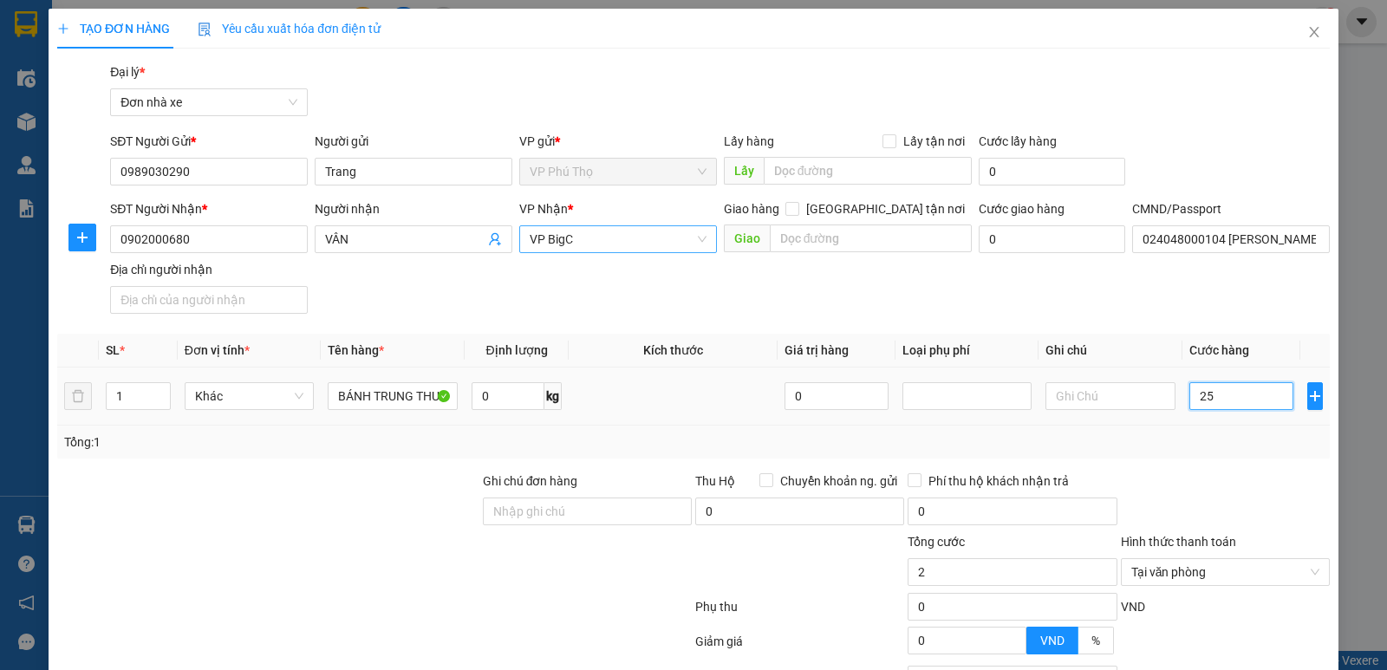
type input "25"
type input "25.000"
click at [1233, 419] on td "25.000" at bounding box center [1241, 396] width 118 height 58
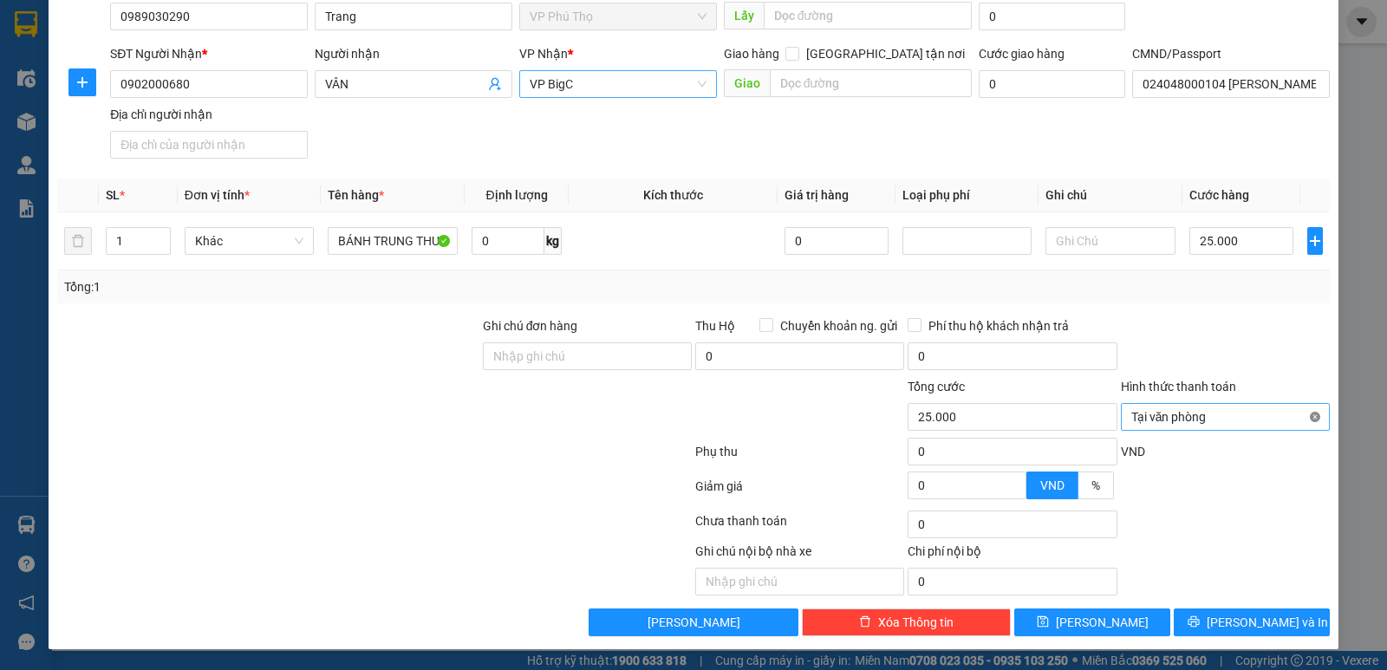
type input "25.000"
click at [1231, 614] on span "Lưu và In" at bounding box center [1266, 622] width 121 height 19
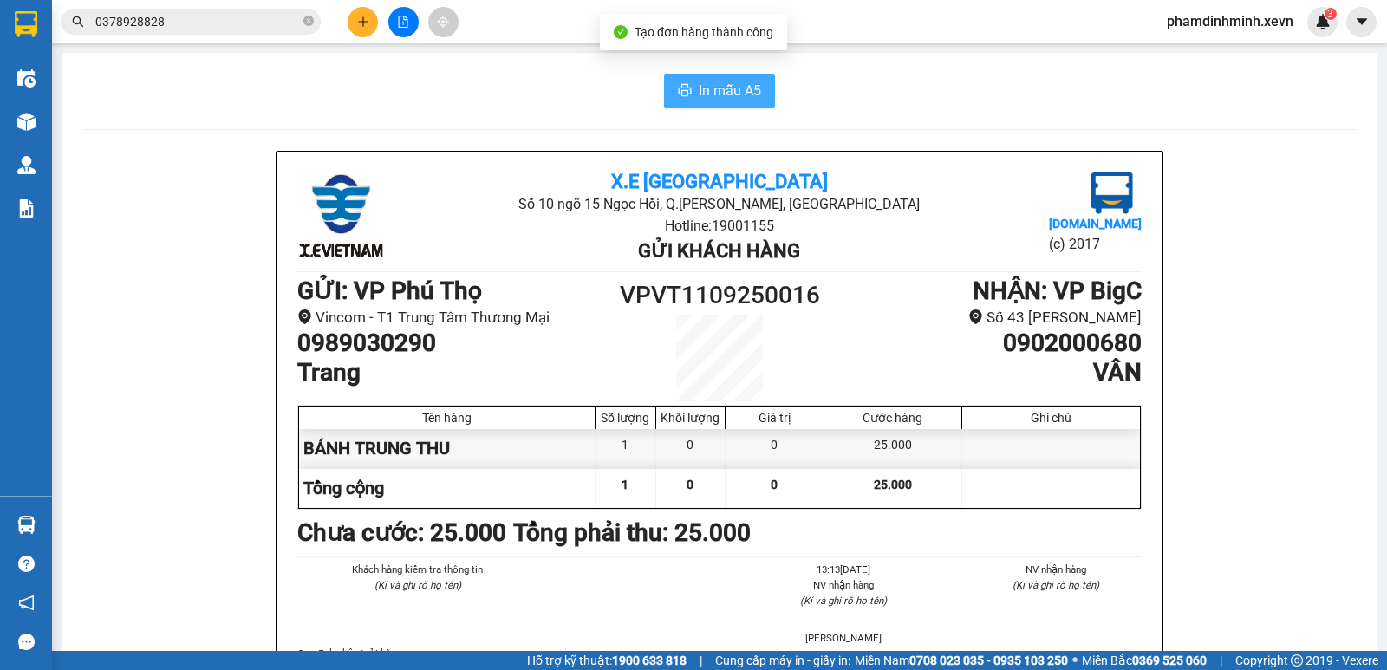
click at [735, 95] on span "In mẫu A5" at bounding box center [729, 91] width 62 height 22
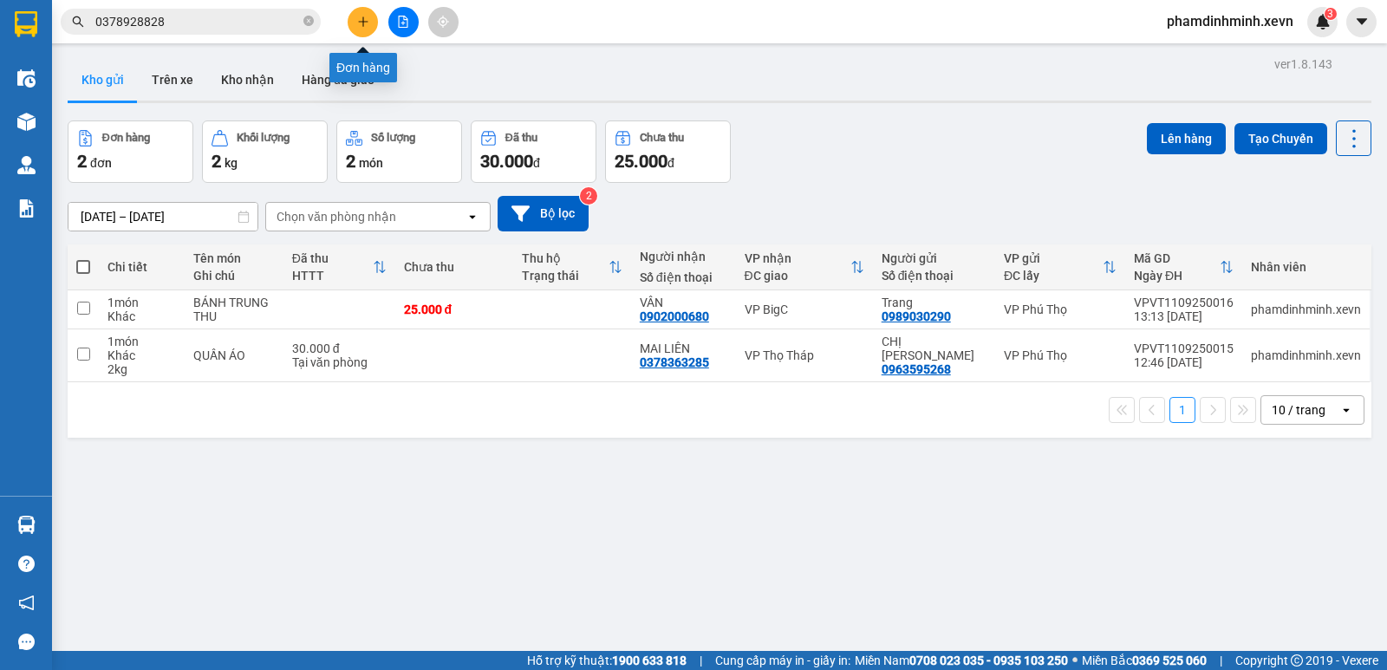
click at [367, 24] on icon "plus" at bounding box center [363, 22] width 12 height 12
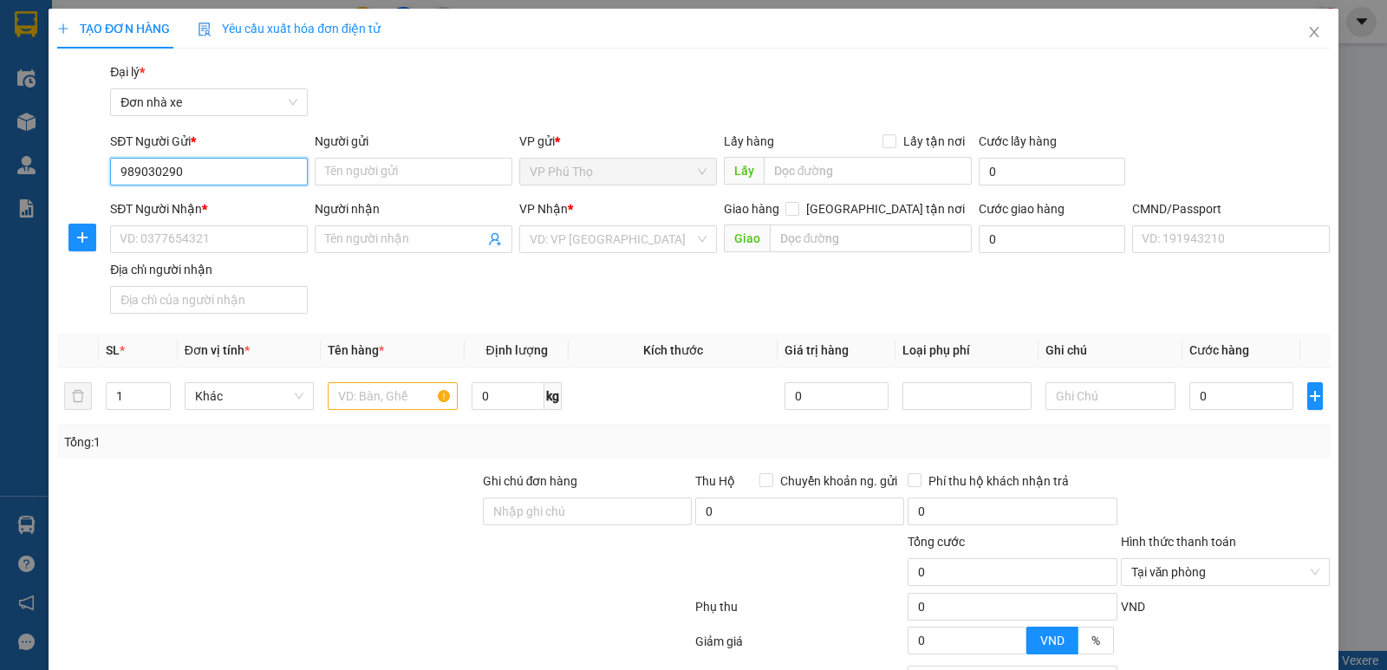
click at [115, 170] on input "989030290" at bounding box center [209, 172] width 198 height 28
type input "0989030290"
click at [242, 176] on input "0989030290" at bounding box center [209, 172] width 198 height 28
click at [227, 214] on div "0989030290 - Trang" at bounding box center [207, 206] width 175 height 19
type input "Trang"
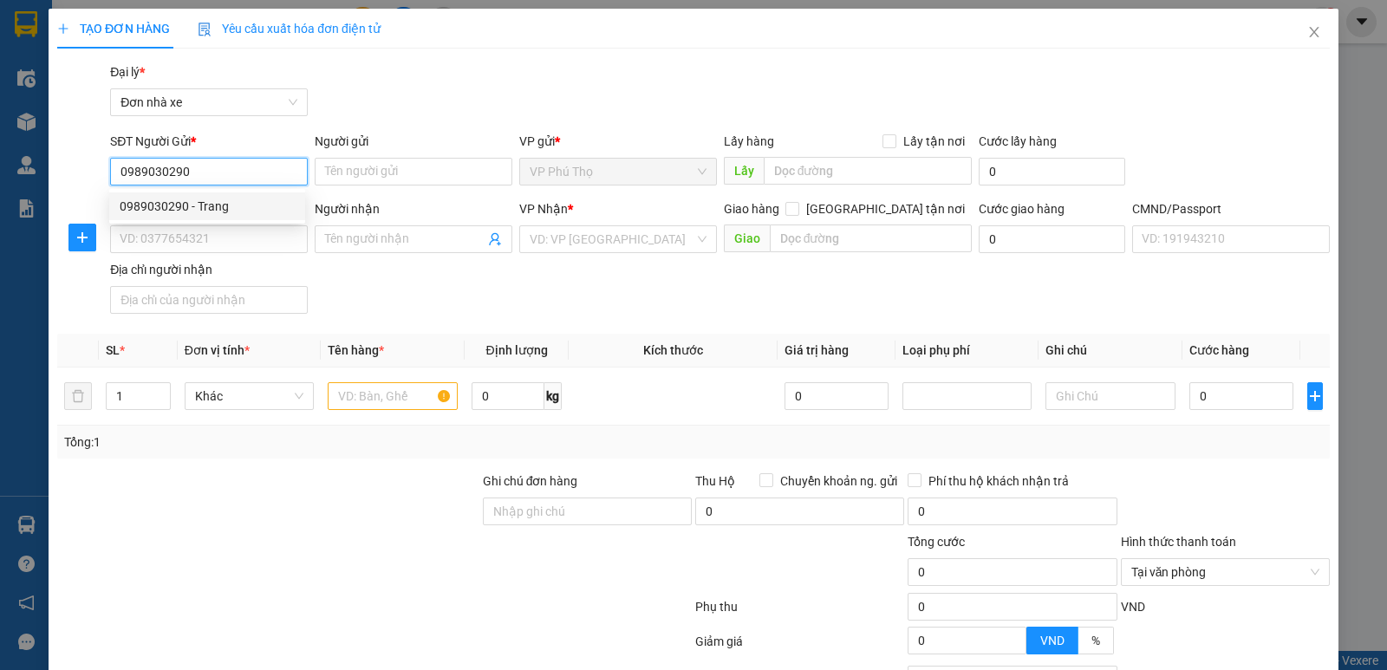
type input "0902000680"
type input "VÂN"
type input "024048000104 NGUYỄN XUÂN DIỆU"
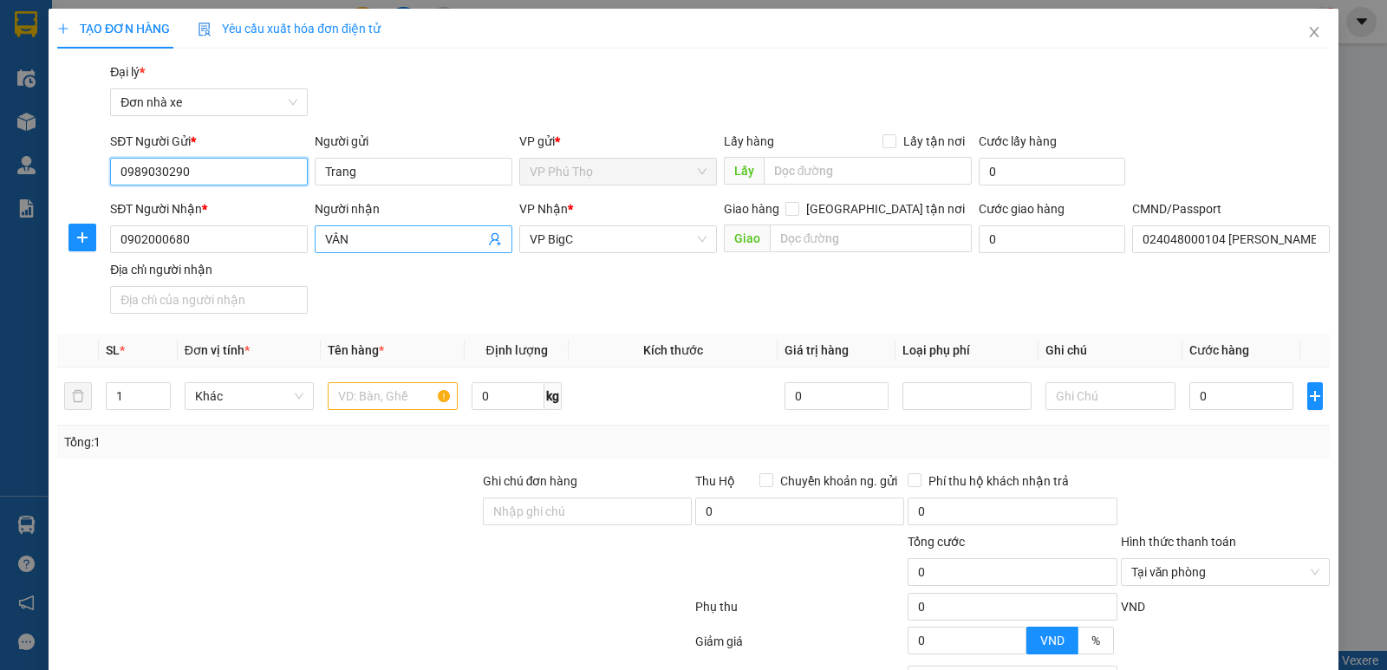
type input "0989030290"
click at [489, 237] on icon "user-add" at bounding box center [495, 239] width 14 height 14
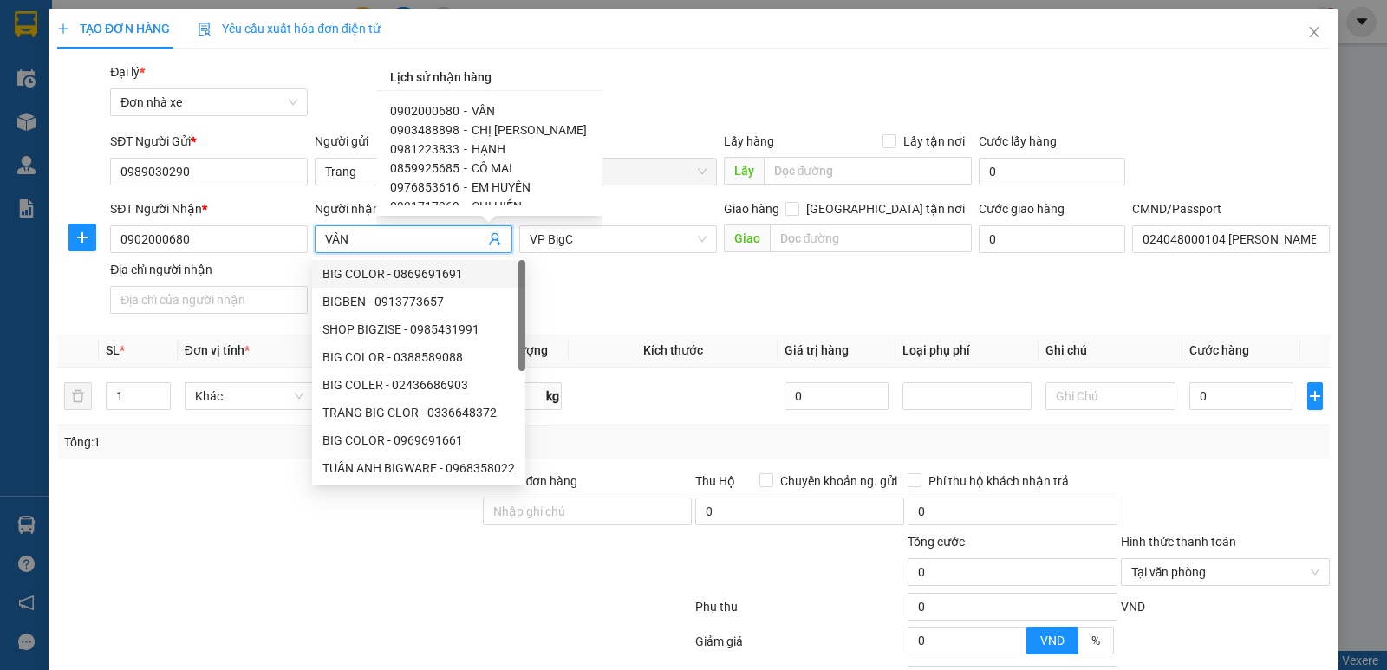
click at [406, 128] on span "0903488898" at bounding box center [424, 130] width 69 height 14
type input "0903488898"
type input "CHỊ LAN"
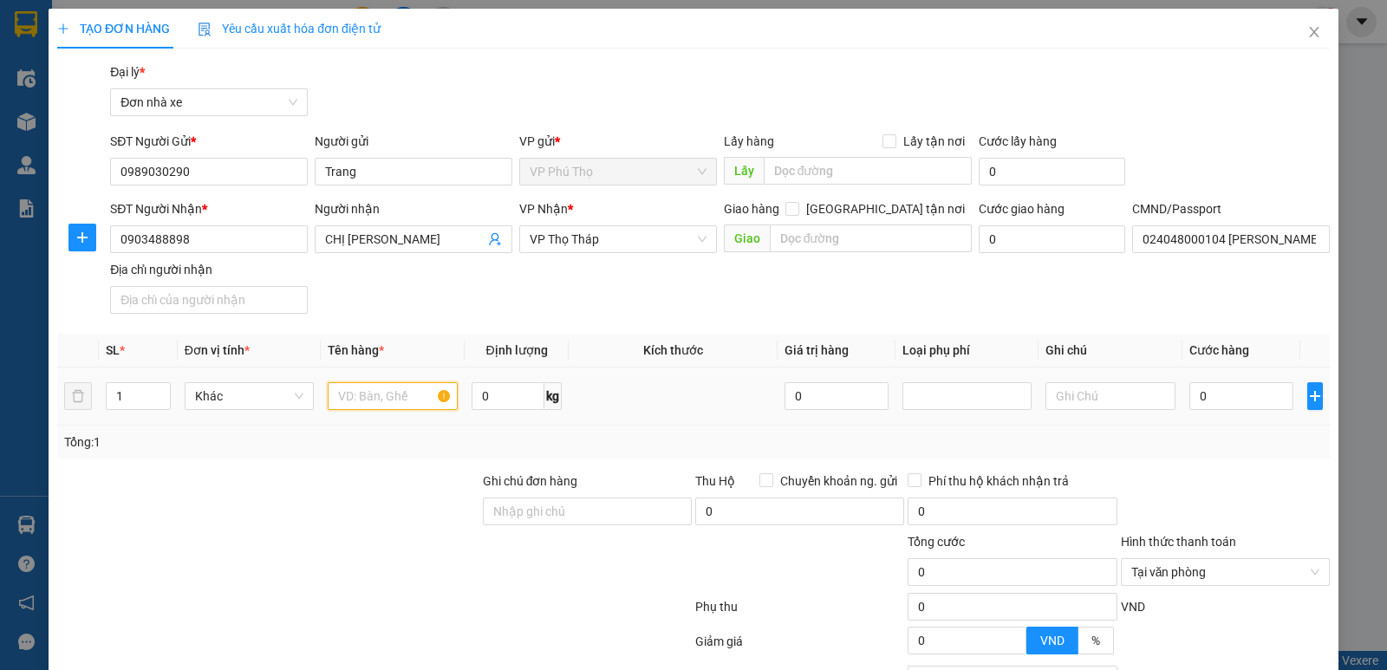
drag, startPoint x: 370, startPoint y: 390, endPoint x: 389, endPoint y: 389, distance: 19.1
click at [369, 390] on input "text" at bounding box center [393, 396] width 130 height 28
type input "V"
type input "BÁNH TRUNG THU"
click at [489, 399] on input "0" at bounding box center [507, 396] width 73 height 28
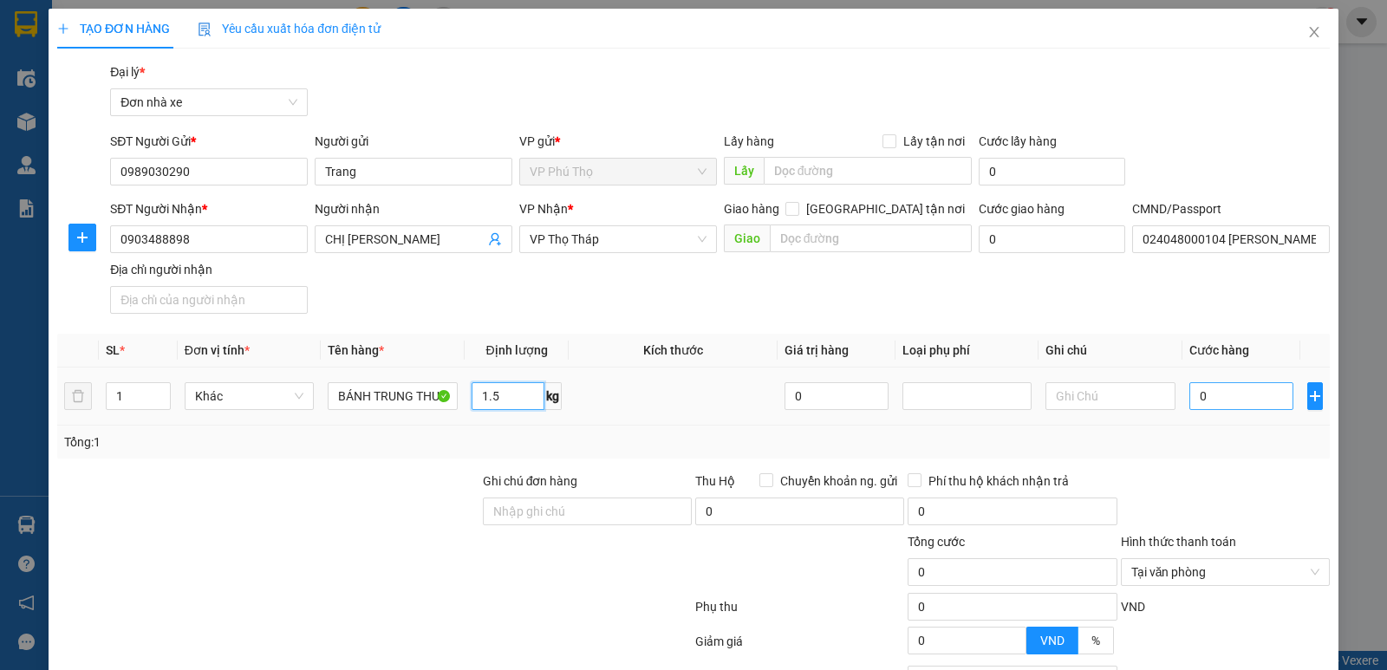
type input "1.5"
click at [1214, 392] on input "0" at bounding box center [1241, 396] width 104 height 28
type input "2"
type input "25"
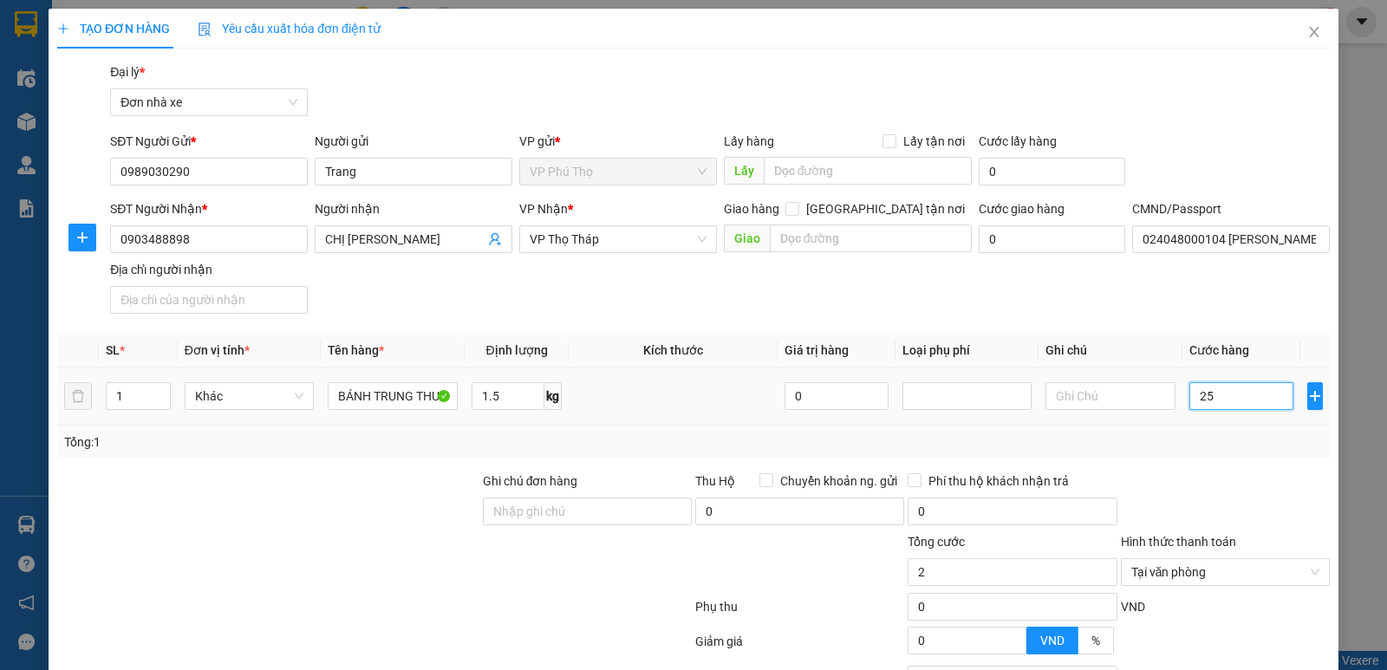
type input "25"
type input "25.000"
click at [1216, 426] on div "Tổng: 1" at bounding box center [693, 442] width 1272 height 33
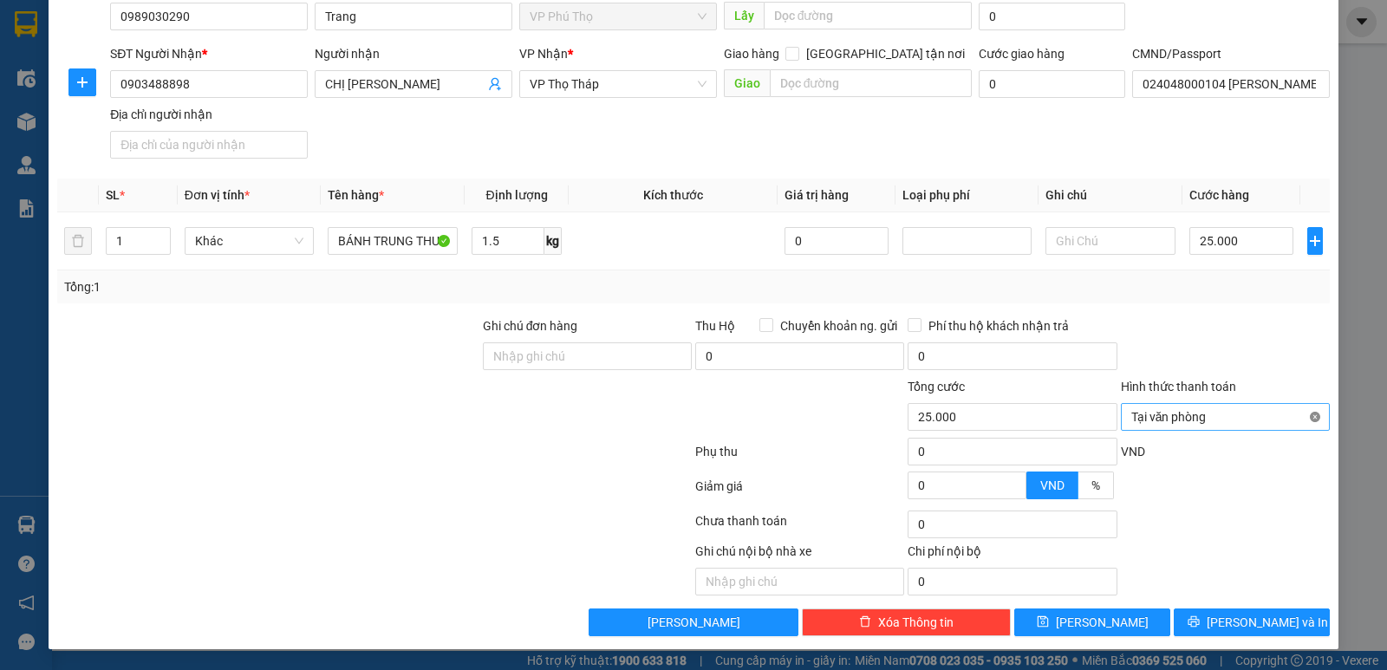
type input "25.000"
click at [1238, 617] on span "Lưu và In" at bounding box center [1266, 622] width 121 height 19
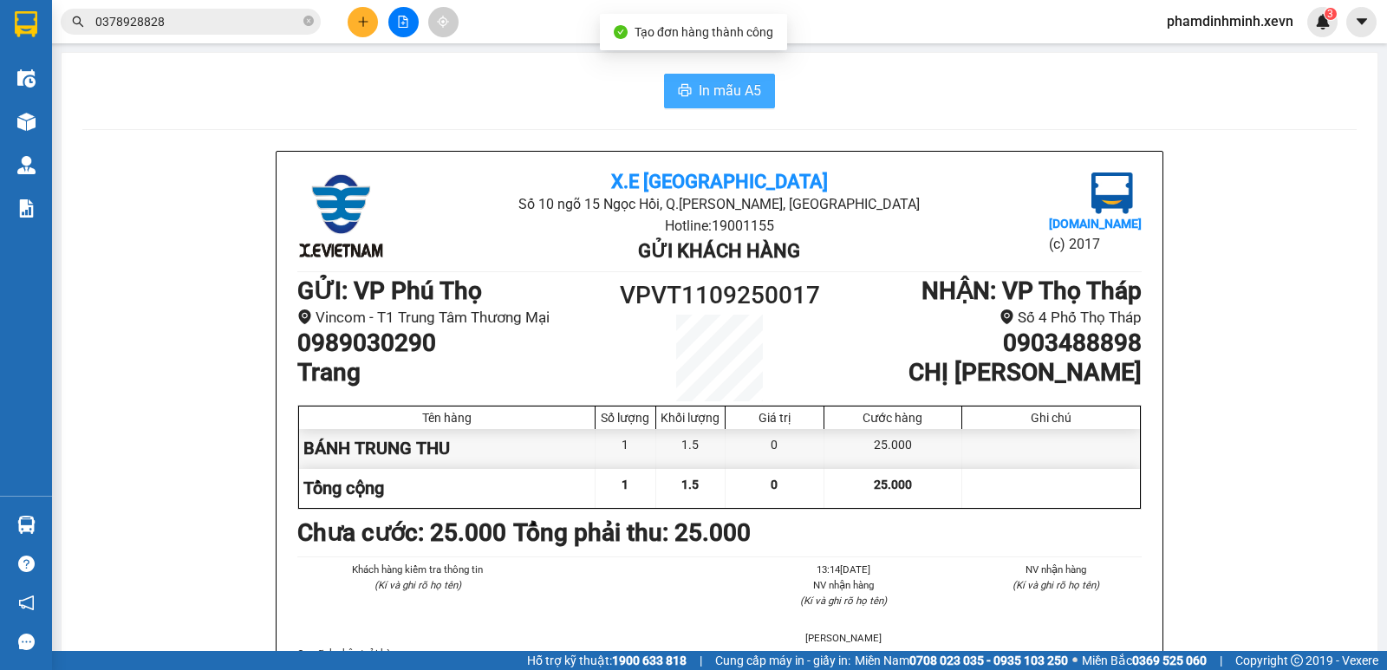
click at [710, 84] on span "In mẫu A5" at bounding box center [729, 91] width 62 height 22
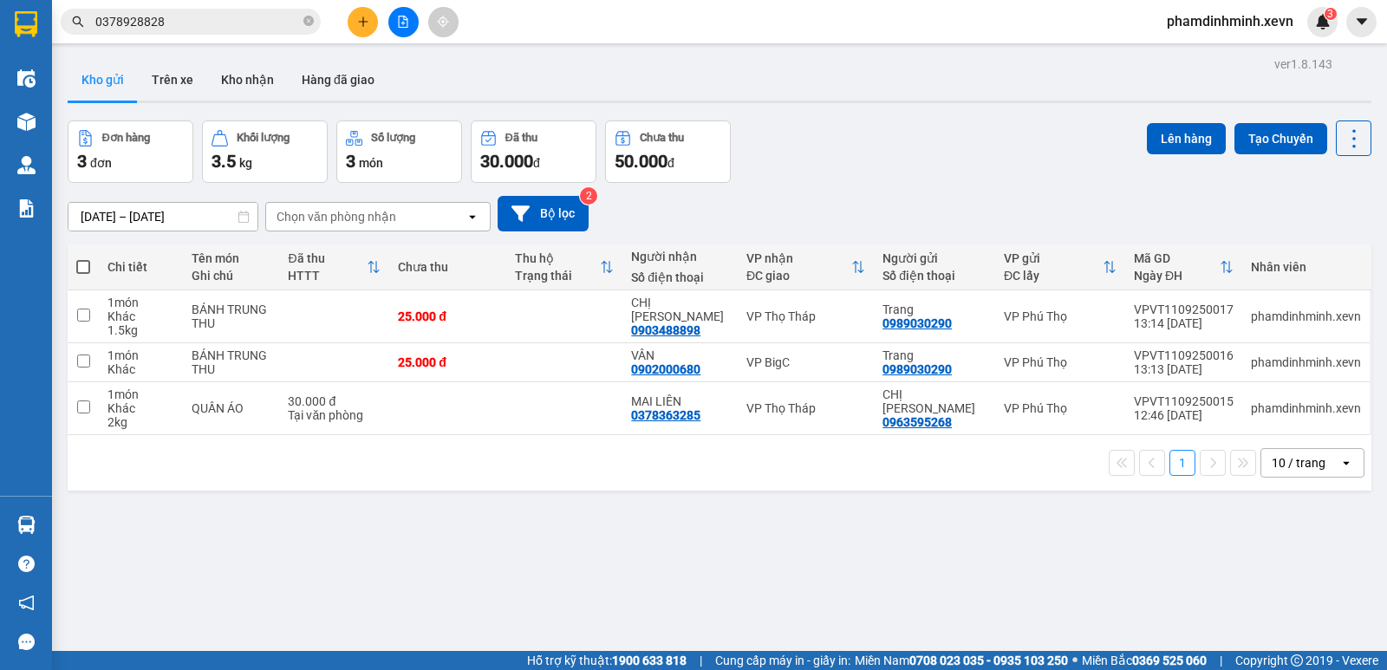
drag, startPoint x: 486, startPoint y: 608, endPoint x: 490, endPoint y: 588, distance: 20.2
click at [487, 603] on div "ver 1.8.143 Kho gửi Trên xe Kho nhận Hàng đã giao Đơn hàng 3 đơn Khối lượng 3.5…" at bounding box center [719, 387] width 1317 height 670
click at [249, 78] on button "Kho nhận" at bounding box center [247, 80] width 81 height 42
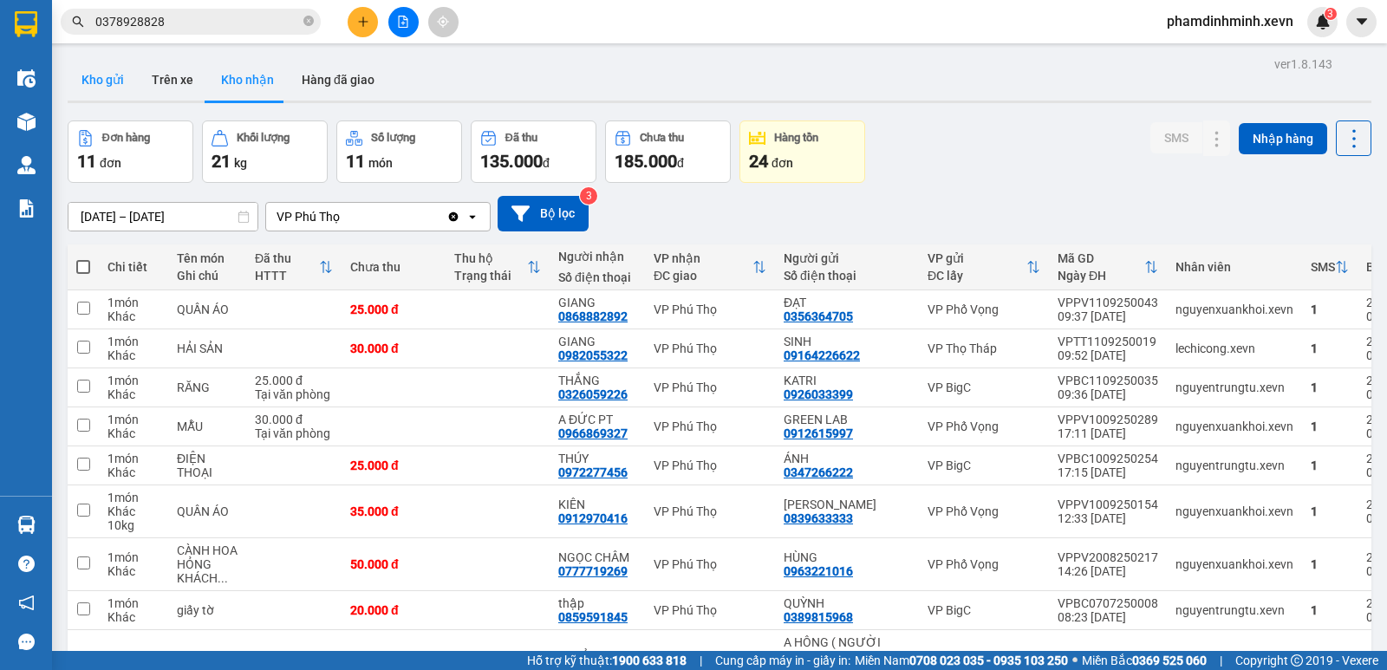
click at [81, 79] on button "Kho gửi" at bounding box center [103, 80] width 70 height 42
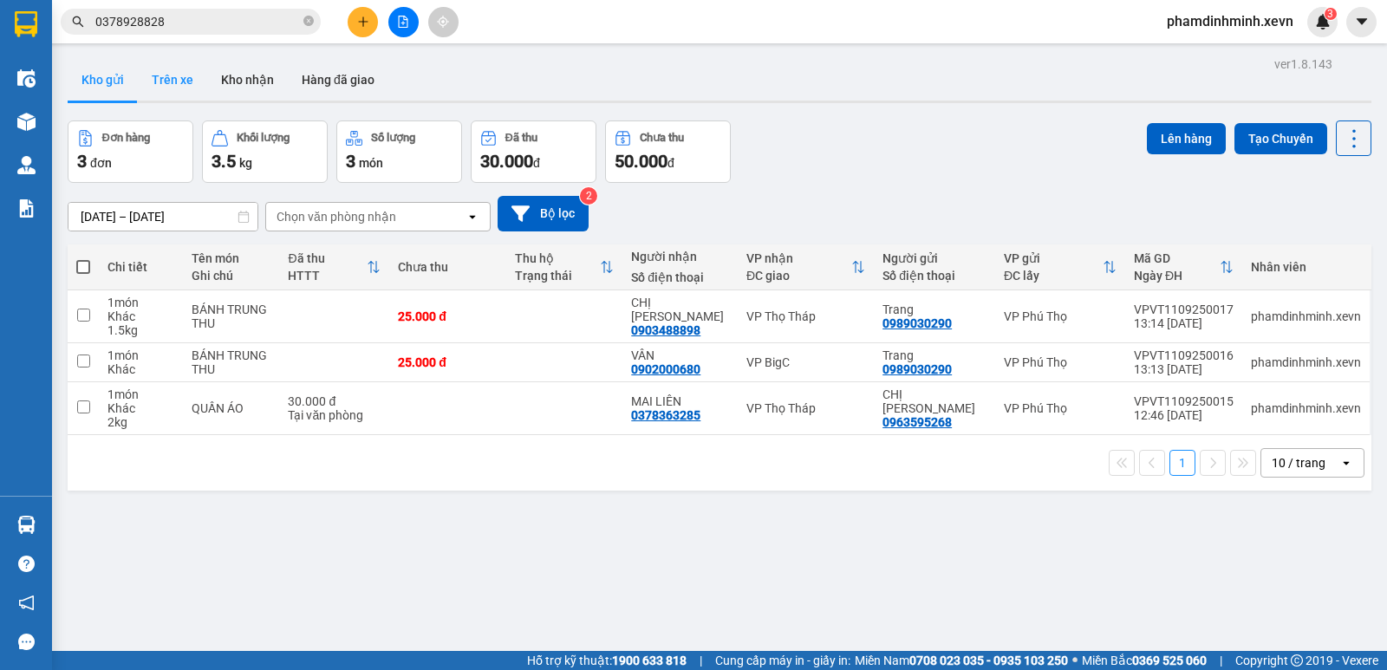
click at [164, 98] on button "Trên xe" at bounding box center [172, 80] width 69 height 42
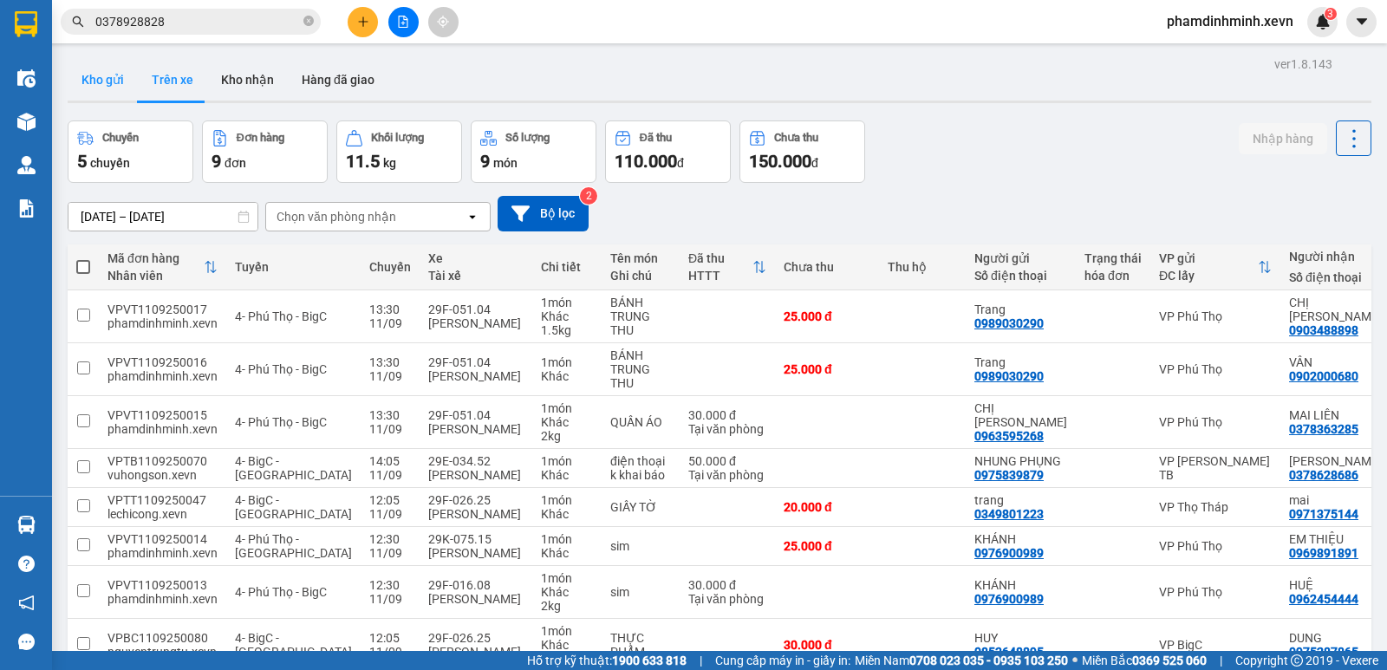
click at [112, 87] on button "Kho gửi" at bounding box center [103, 80] width 70 height 42
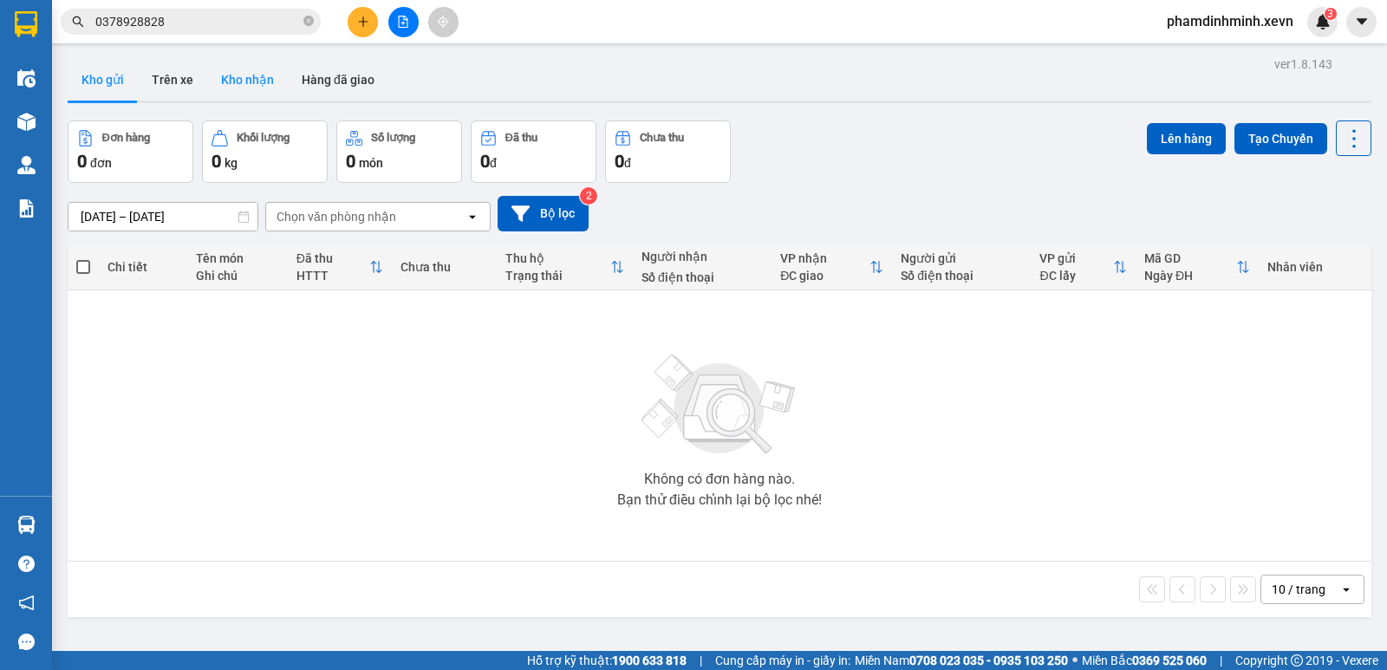
click at [264, 68] on button "Kho nhận" at bounding box center [247, 80] width 81 height 42
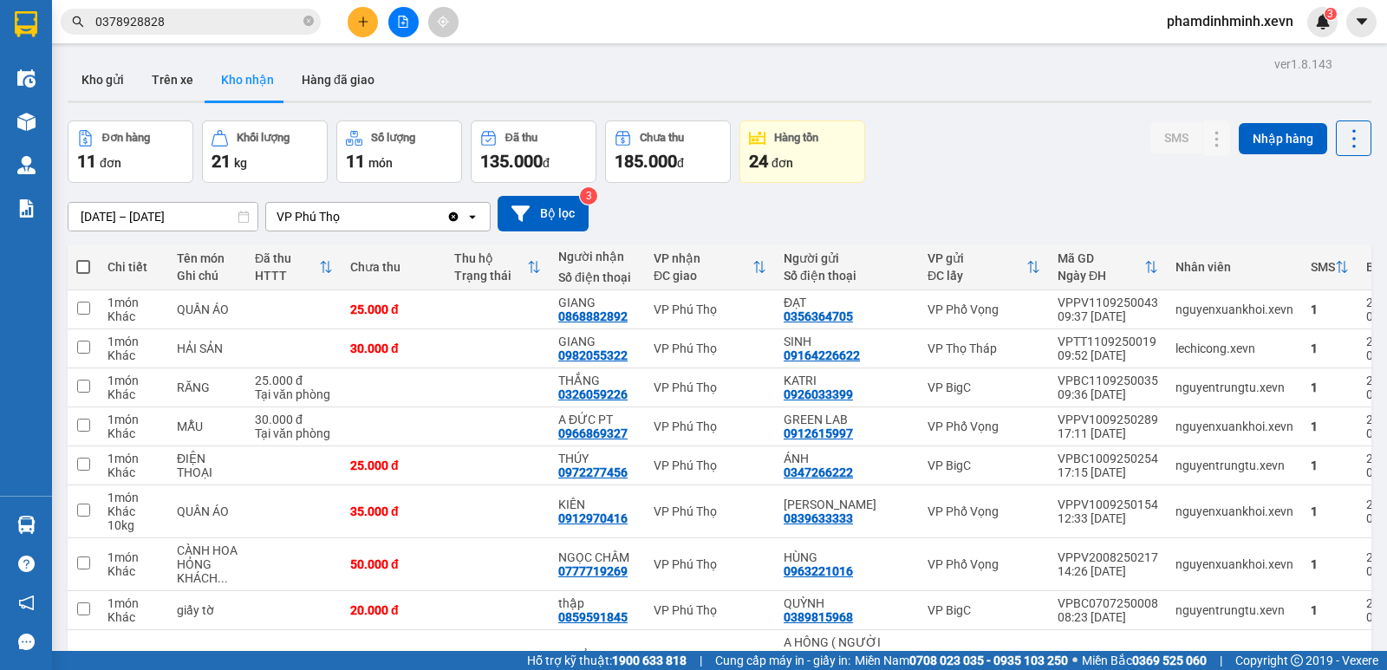
click at [715, 209] on div "09/01/2025 – 11/09/2025 Press the down arrow key to interact with the calendar …" at bounding box center [719, 214] width 1303 height 36
click at [94, 88] on button "Kho gửi" at bounding box center [103, 80] width 70 height 42
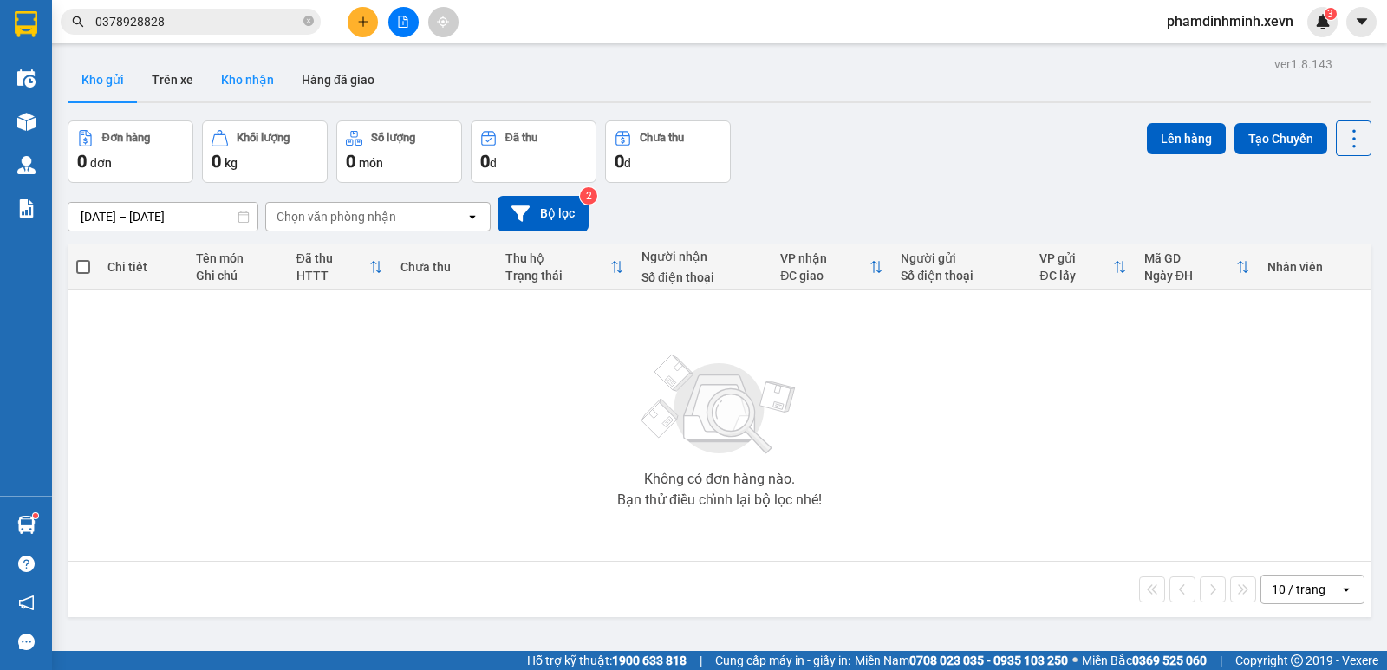
click at [265, 82] on button "Kho nhận" at bounding box center [247, 80] width 81 height 42
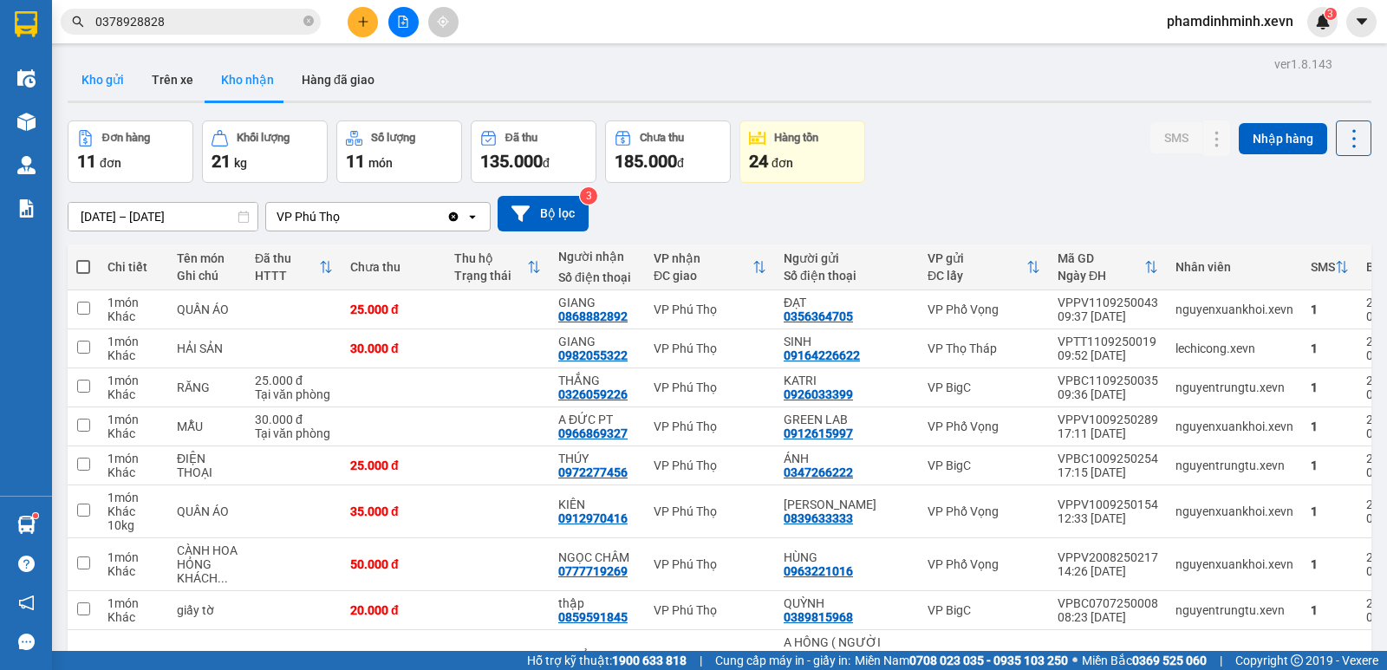
click at [111, 84] on button "Kho gửi" at bounding box center [103, 80] width 70 height 42
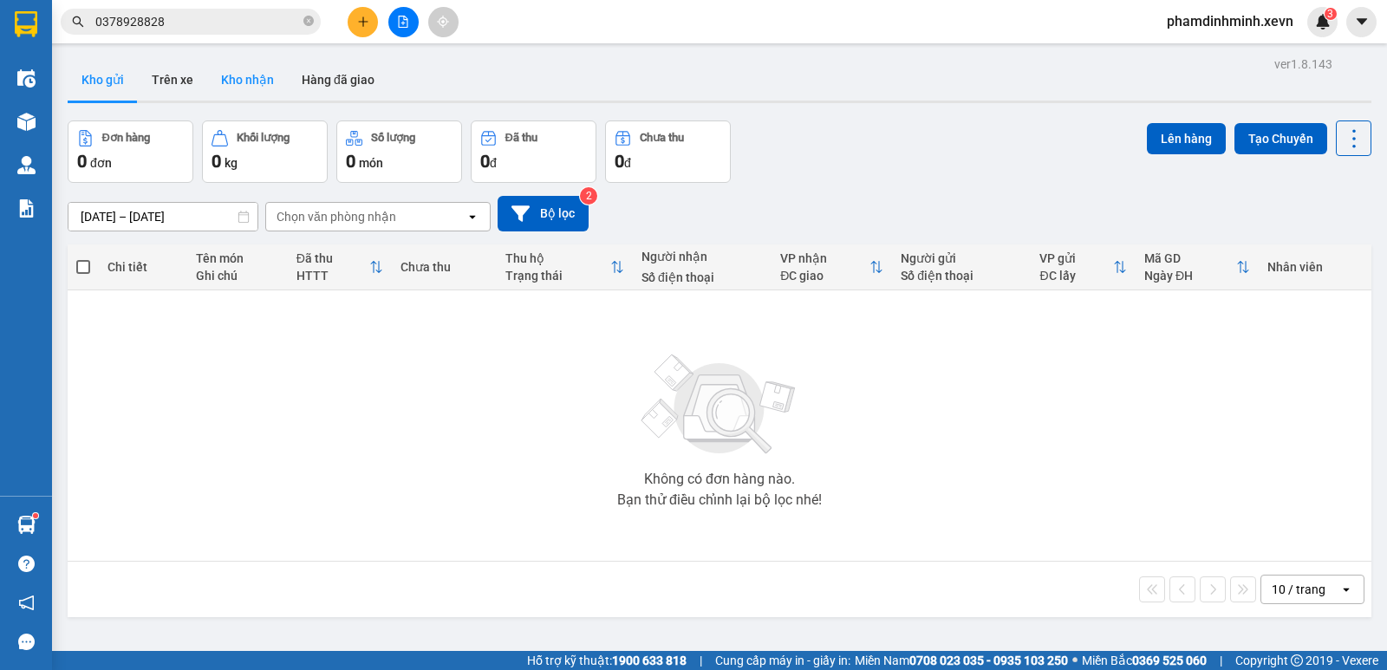
click at [266, 77] on button "Kho nhận" at bounding box center [247, 80] width 81 height 42
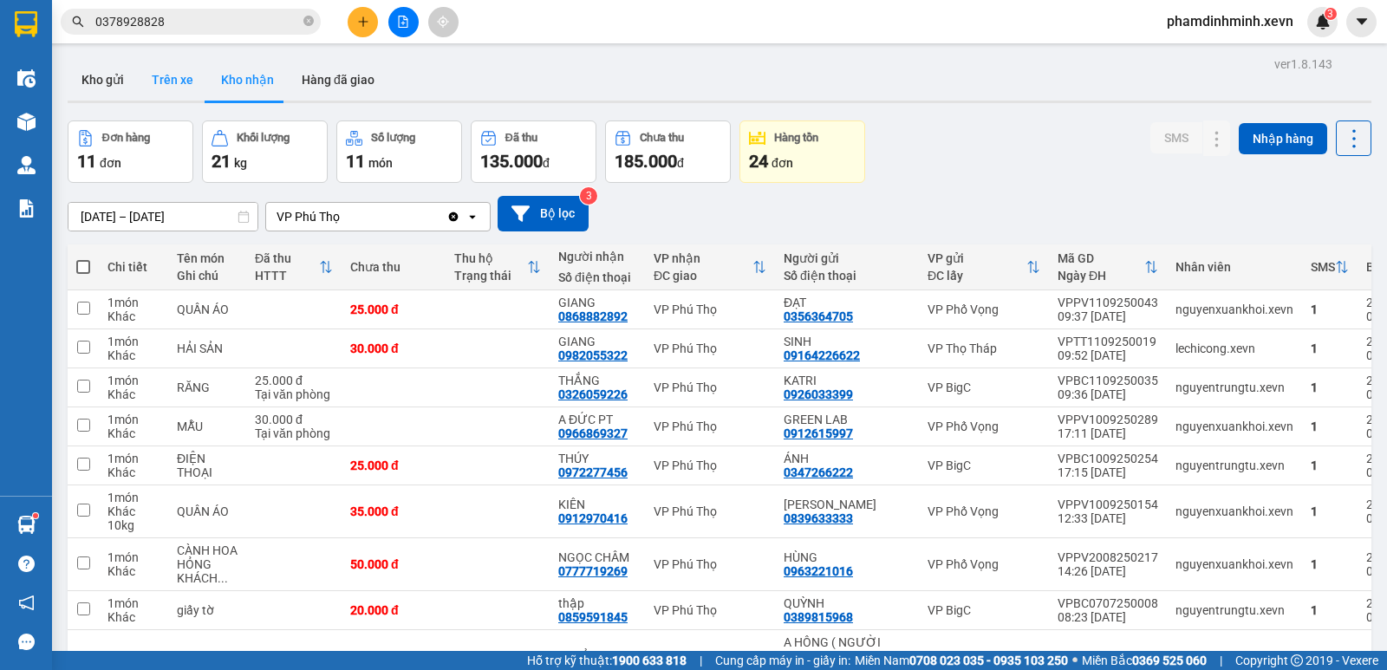
click at [172, 86] on button "Trên xe" at bounding box center [172, 80] width 69 height 42
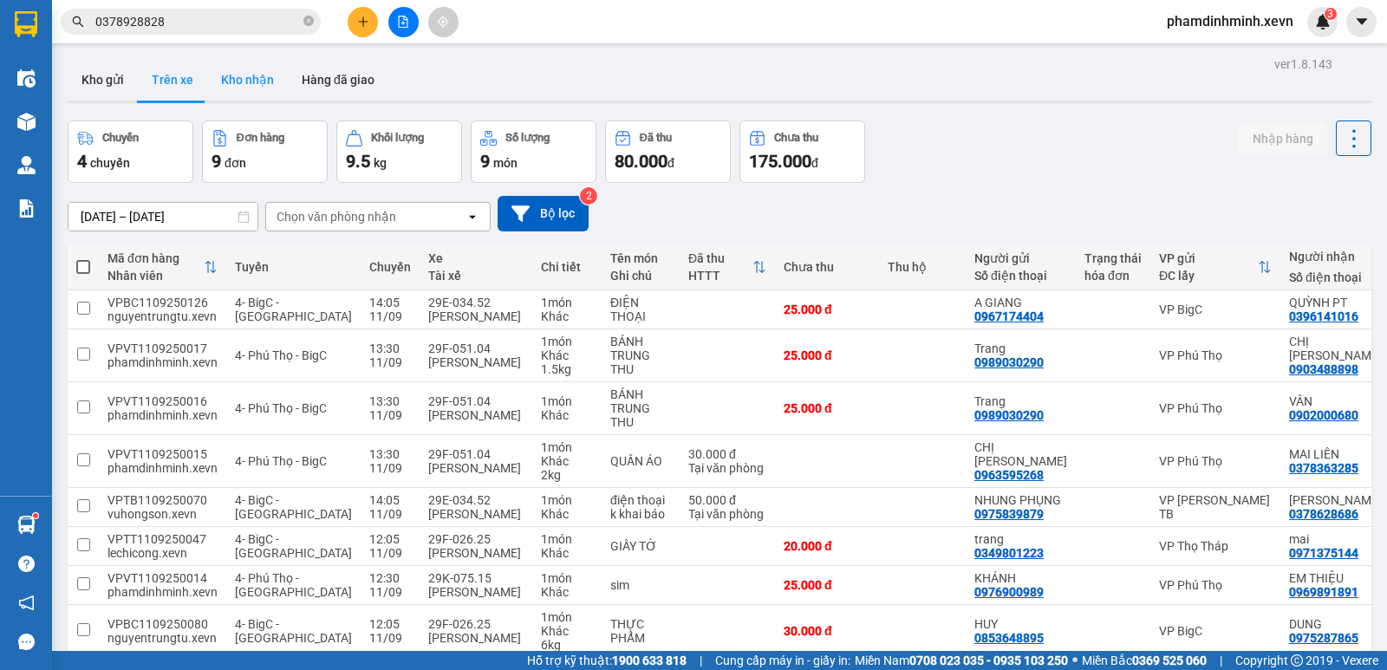
click at [250, 75] on button "Kho nhận" at bounding box center [247, 80] width 81 height 42
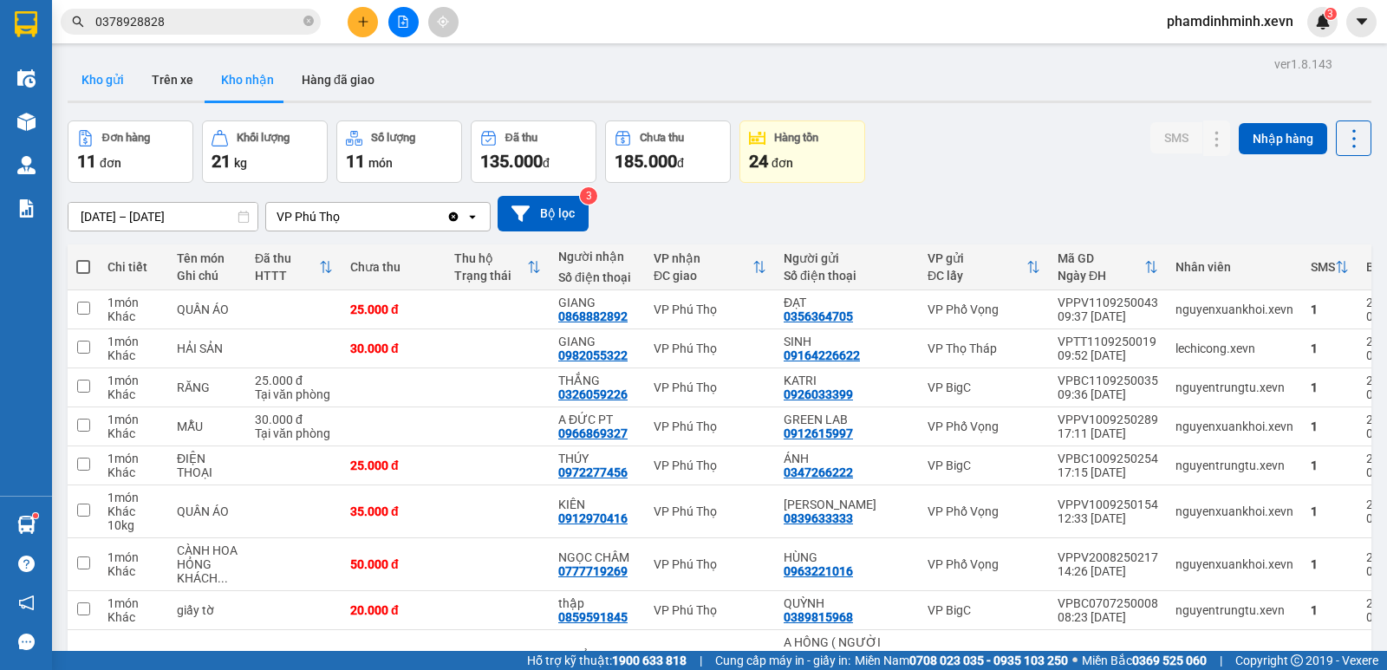
click at [114, 84] on button "Kho gửi" at bounding box center [103, 80] width 70 height 42
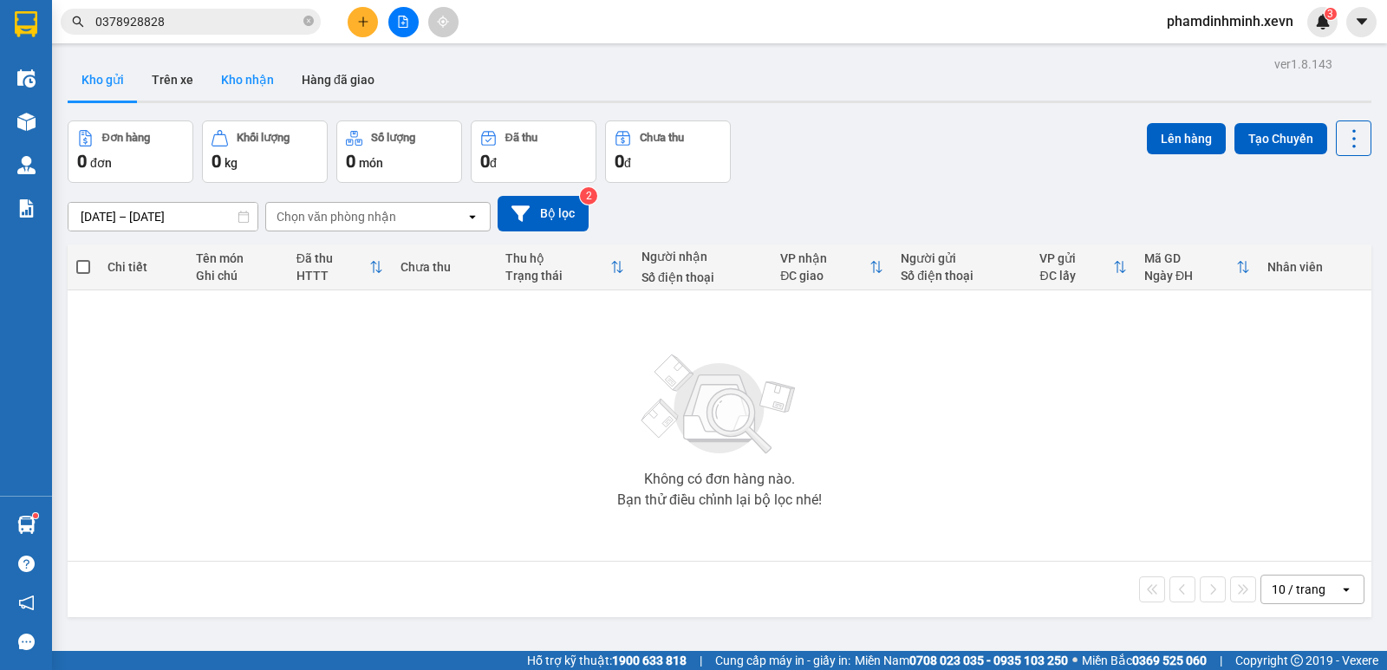
click at [246, 79] on button "Kho nhận" at bounding box center [247, 80] width 81 height 42
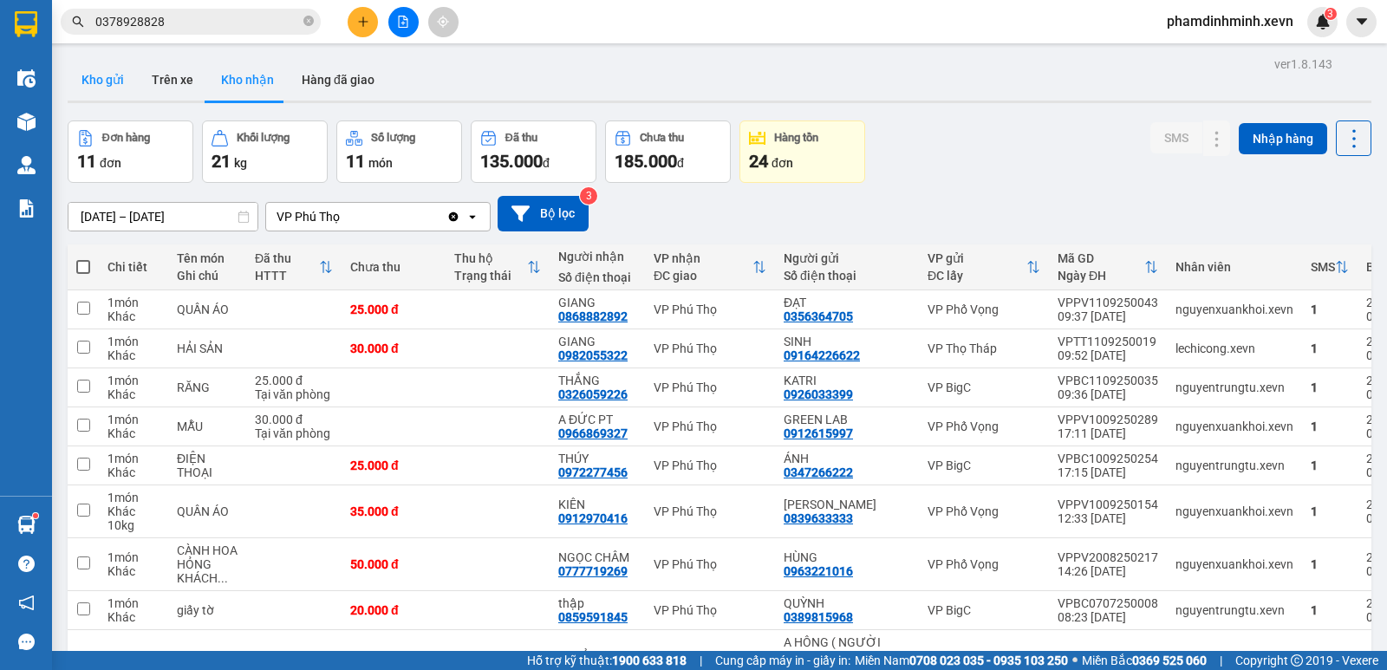
click at [109, 80] on button "Kho gửi" at bounding box center [103, 80] width 70 height 42
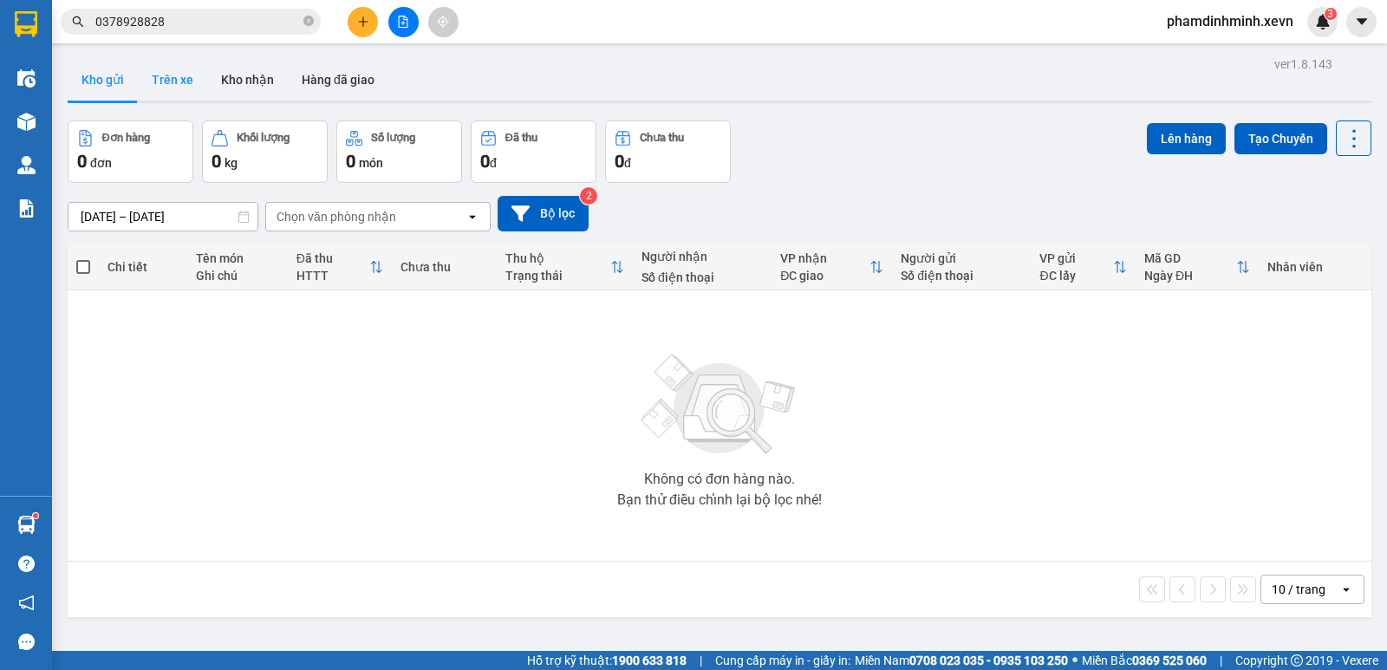
click at [171, 77] on button "Trên xe" at bounding box center [172, 80] width 69 height 42
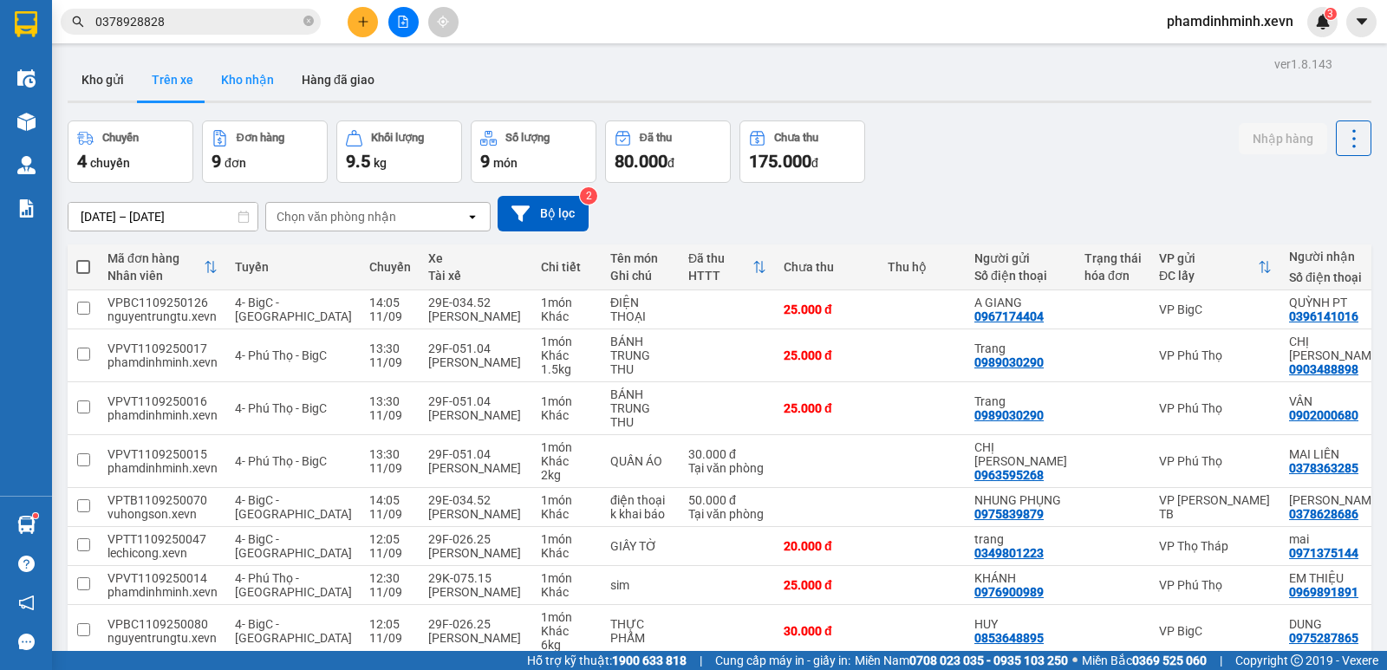
click at [246, 83] on button "Kho nhận" at bounding box center [247, 80] width 81 height 42
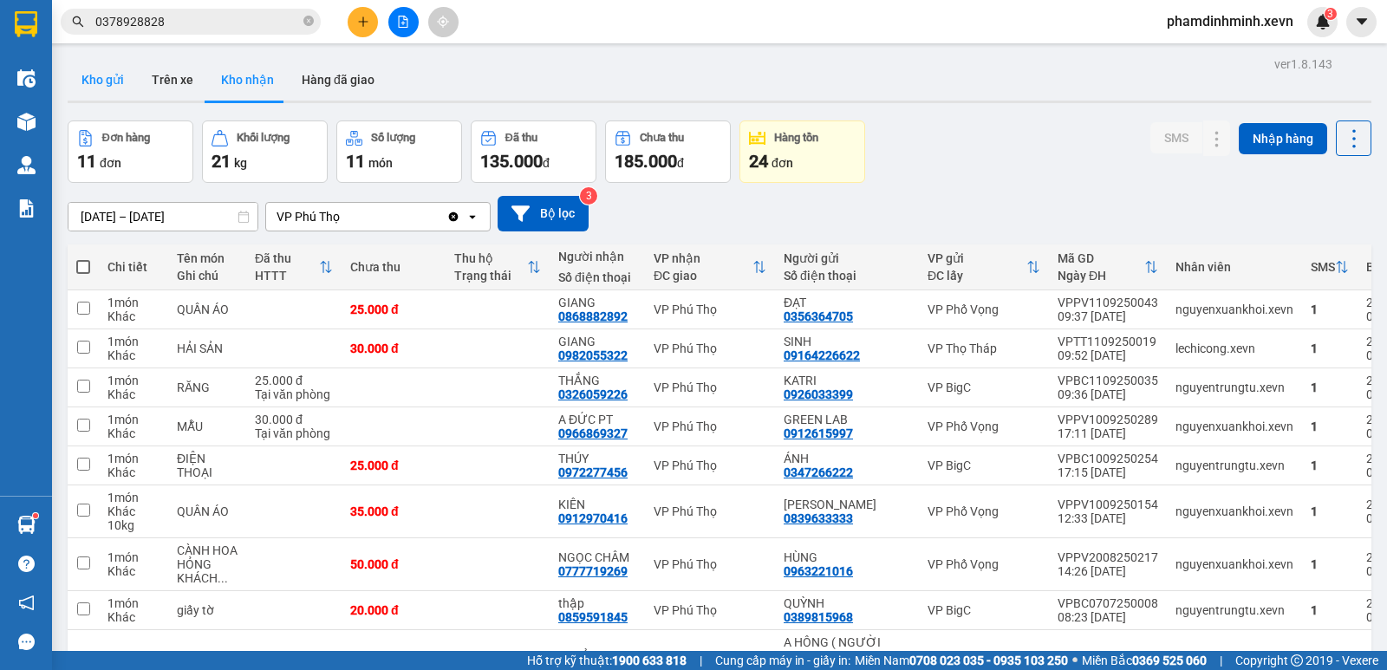
click at [105, 76] on button "Kho gửi" at bounding box center [103, 80] width 70 height 42
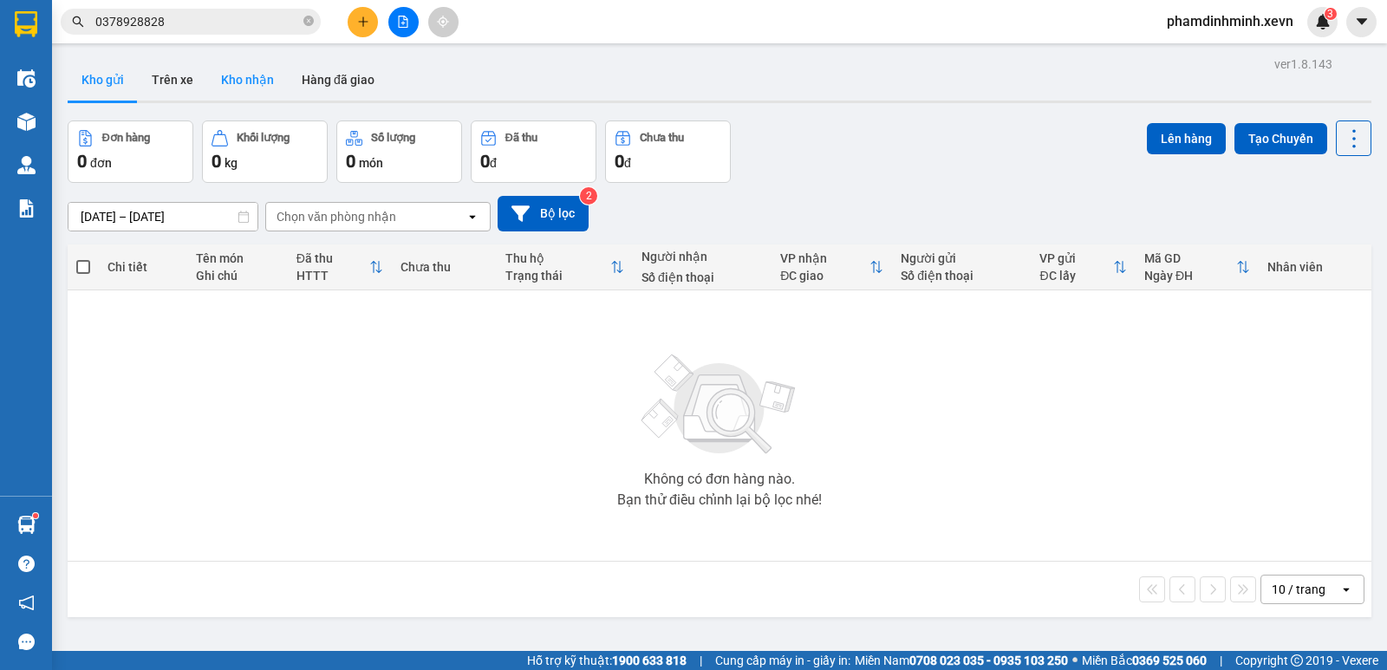
click at [241, 68] on button "Kho nhận" at bounding box center [247, 80] width 81 height 42
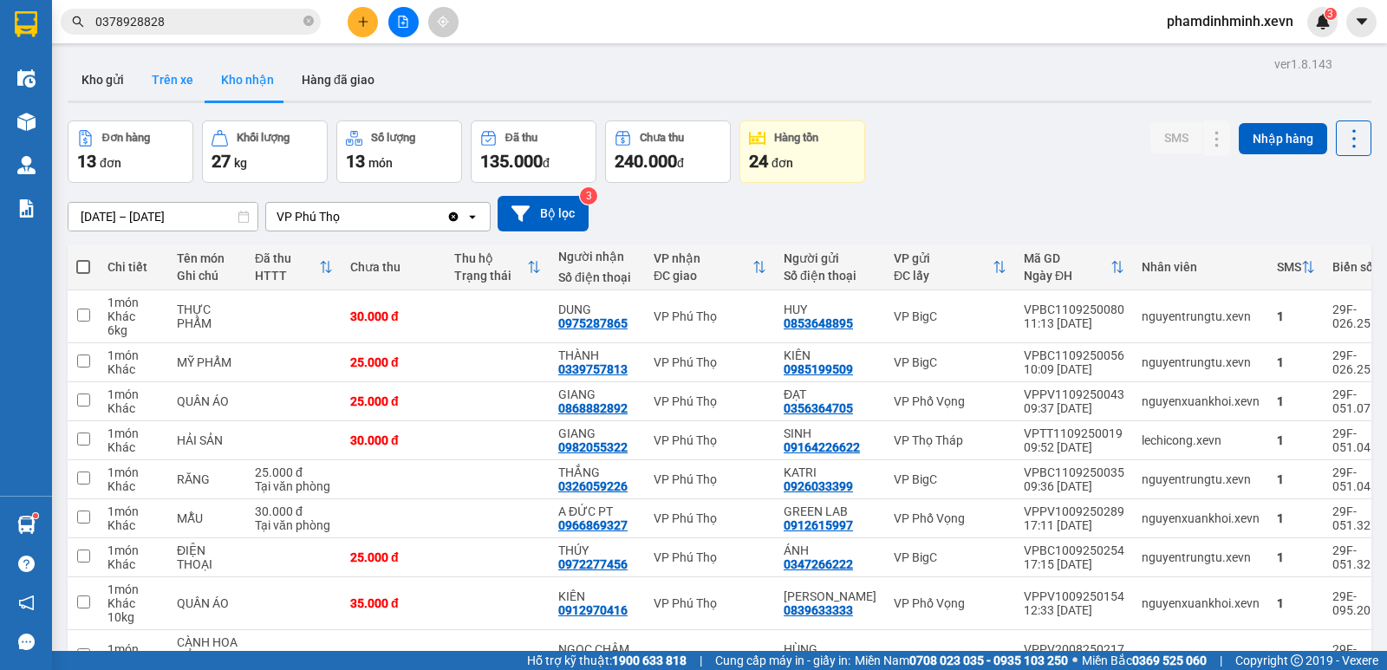
drag, startPoint x: 85, startPoint y: 85, endPoint x: 146, endPoint y: 85, distance: 60.7
click at [91, 85] on button "Kho gửi" at bounding box center [103, 80] width 70 height 42
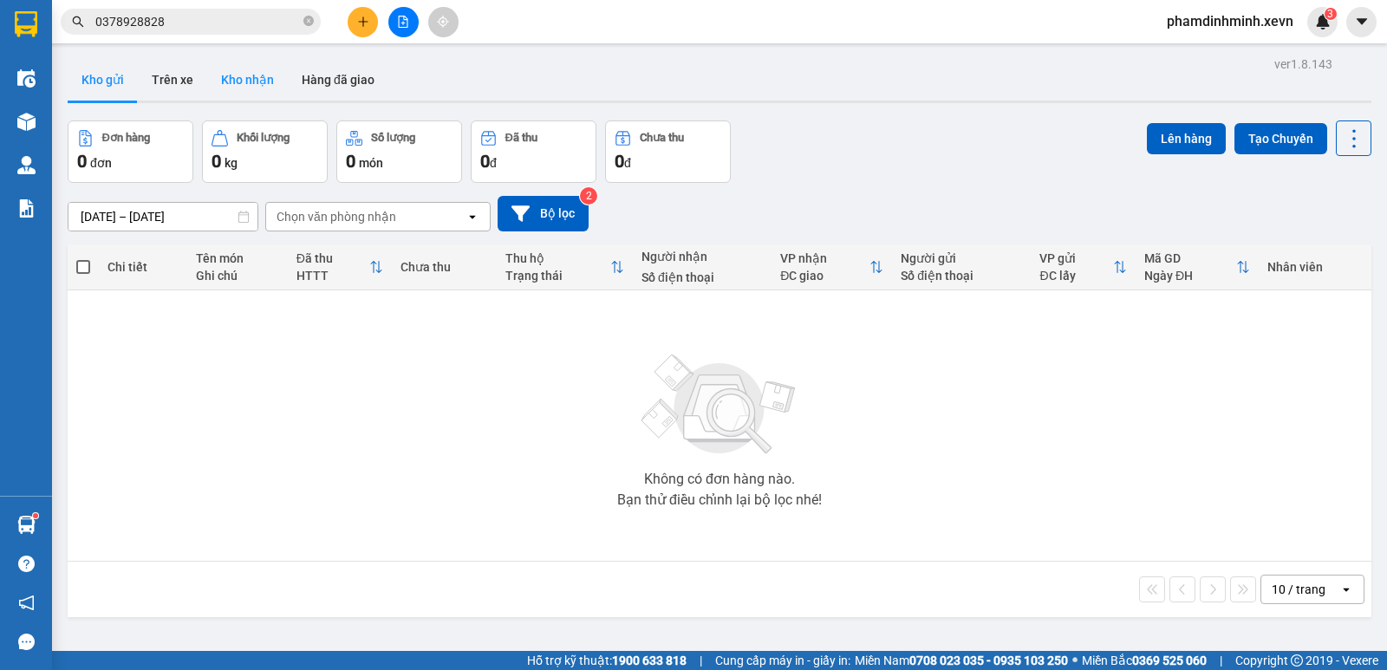
click at [246, 93] on button "Kho nhận" at bounding box center [247, 80] width 81 height 42
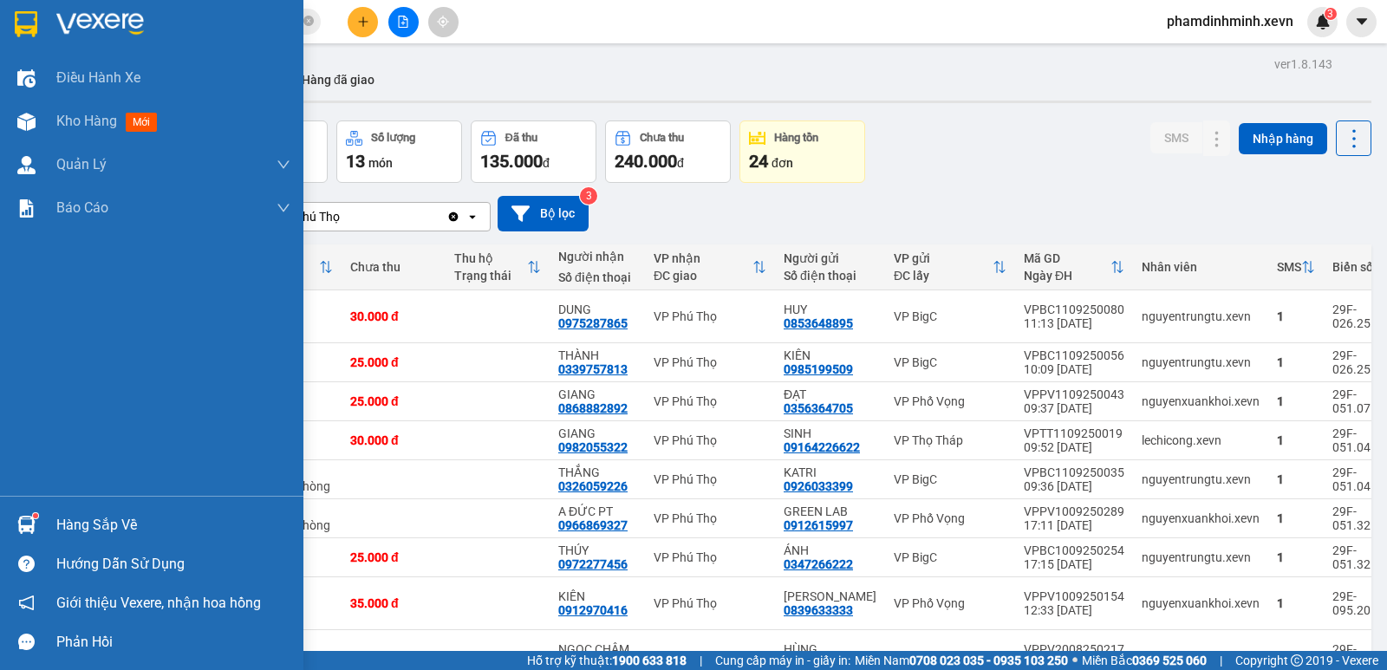
click at [117, 518] on div "Hàng sắp về" at bounding box center [173, 525] width 234 height 26
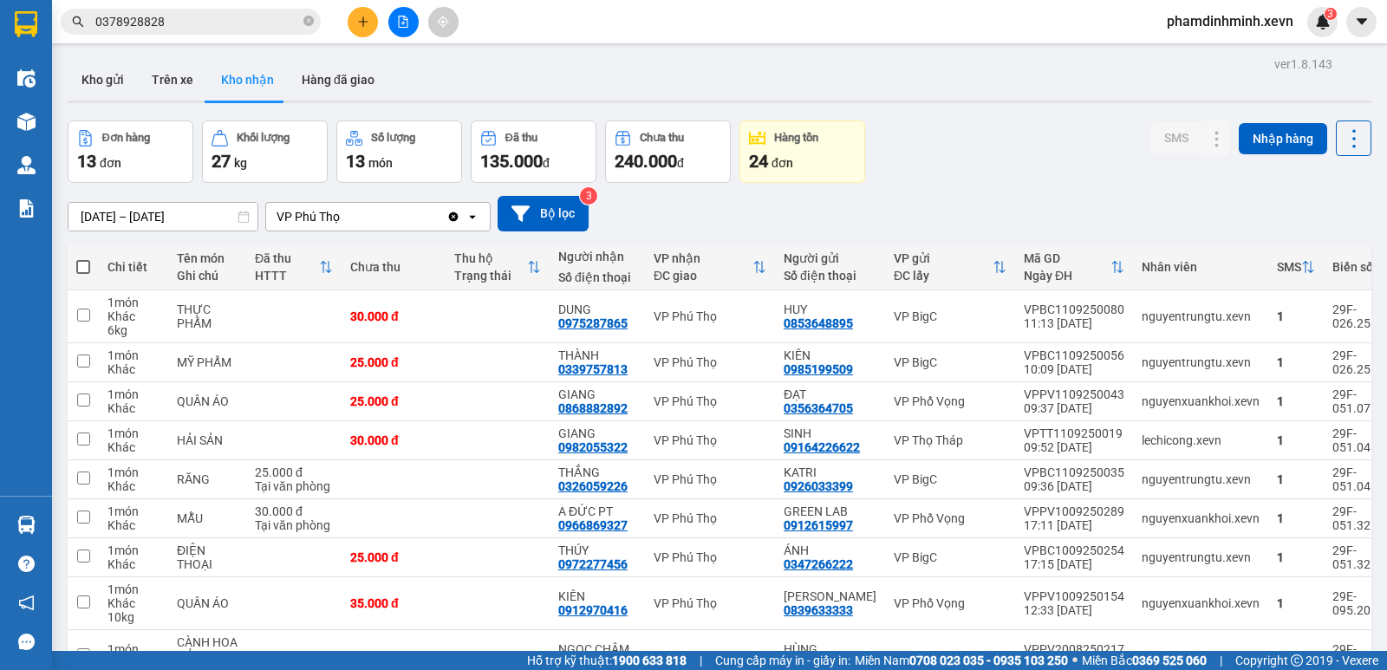
click at [876, 157] on section "Kết quả tìm kiếm ( 1 ) Bộ lọc Mã ĐH Trạng thái Món hàng Thu hộ Tổng cước Chưa c…" at bounding box center [693, 335] width 1387 height 670
click at [345, 76] on button "Hàng đã giao" at bounding box center [338, 80] width 101 height 42
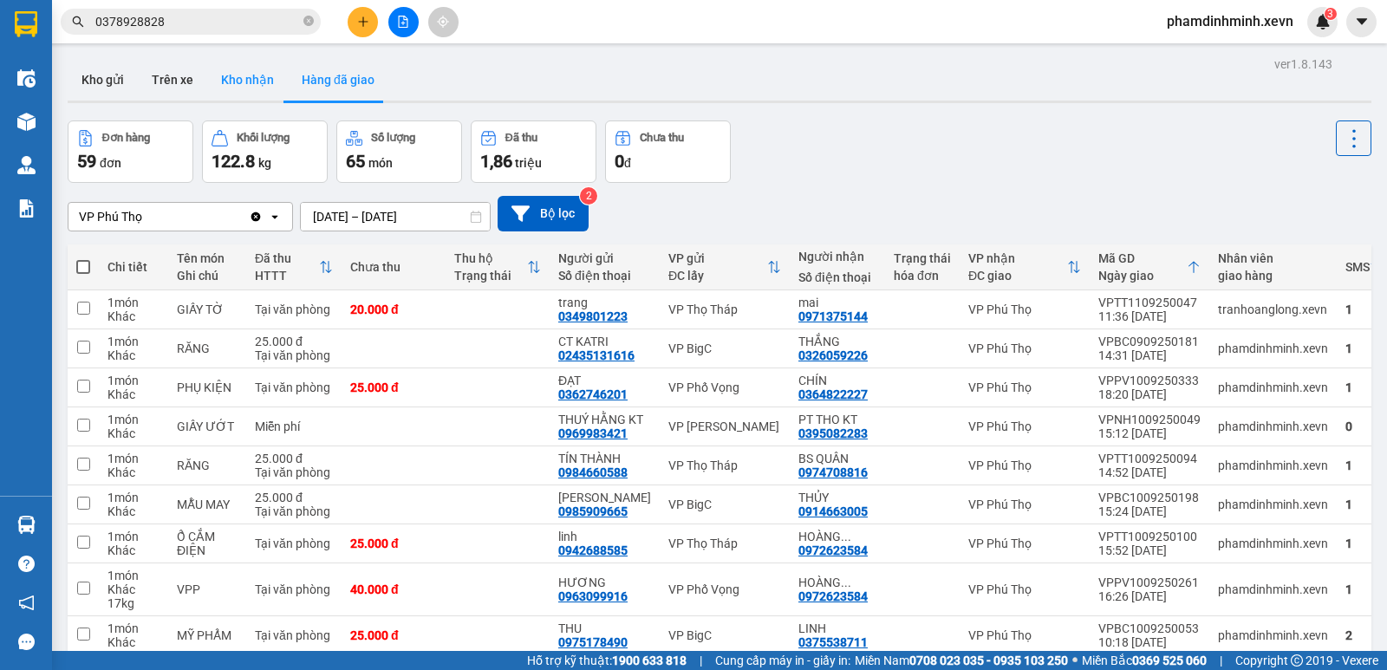
click at [252, 92] on button "Kho nhận" at bounding box center [247, 80] width 81 height 42
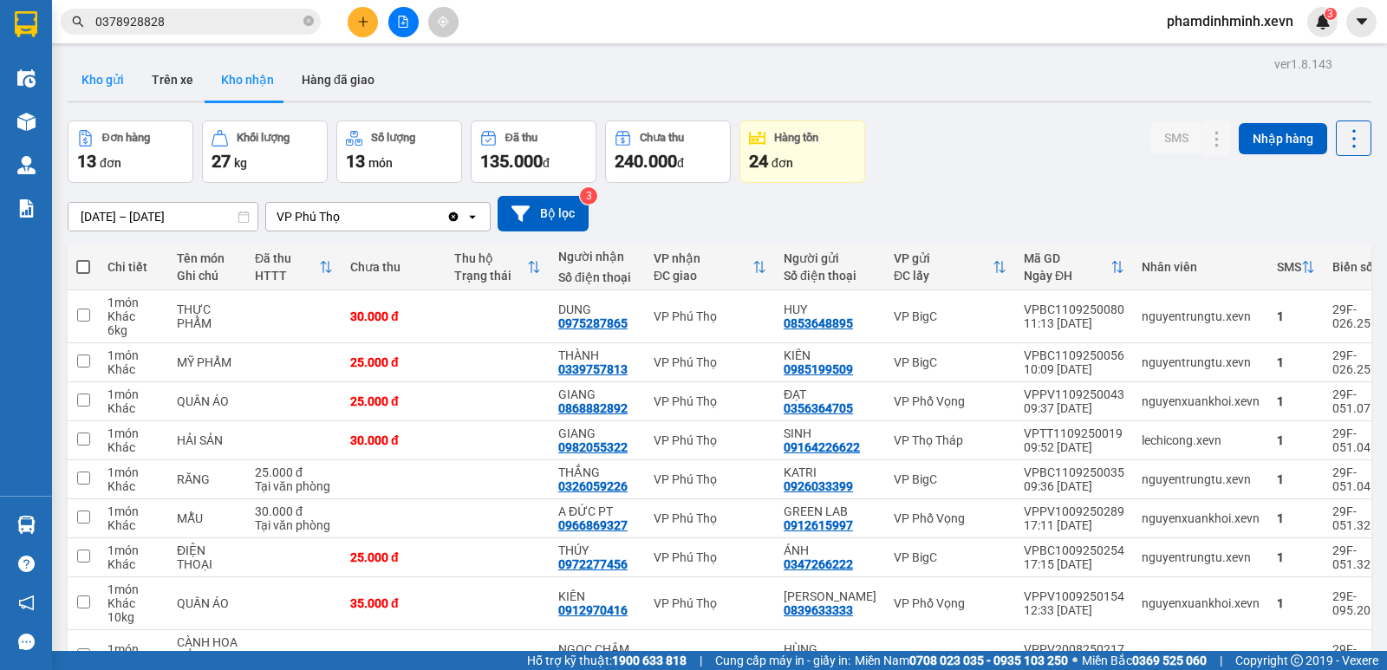
click at [114, 73] on button "Kho gửi" at bounding box center [103, 80] width 70 height 42
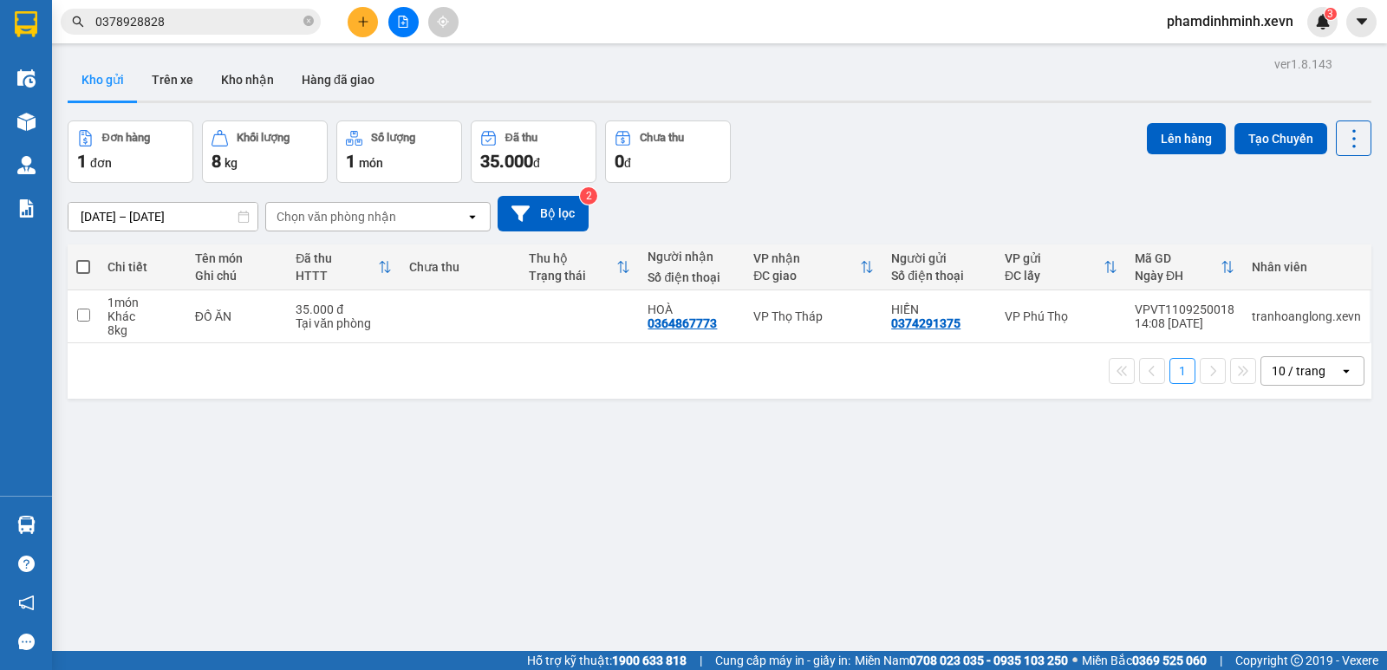
click at [413, 494] on div "ver 1.8.143 Kho gửi Trên xe Kho nhận Hàng đã giao Đơn hàng 1 đơn Khối lượng 8 k…" at bounding box center [719, 387] width 1317 height 670
click at [242, 79] on button "Kho nhận" at bounding box center [247, 80] width 81 height 42
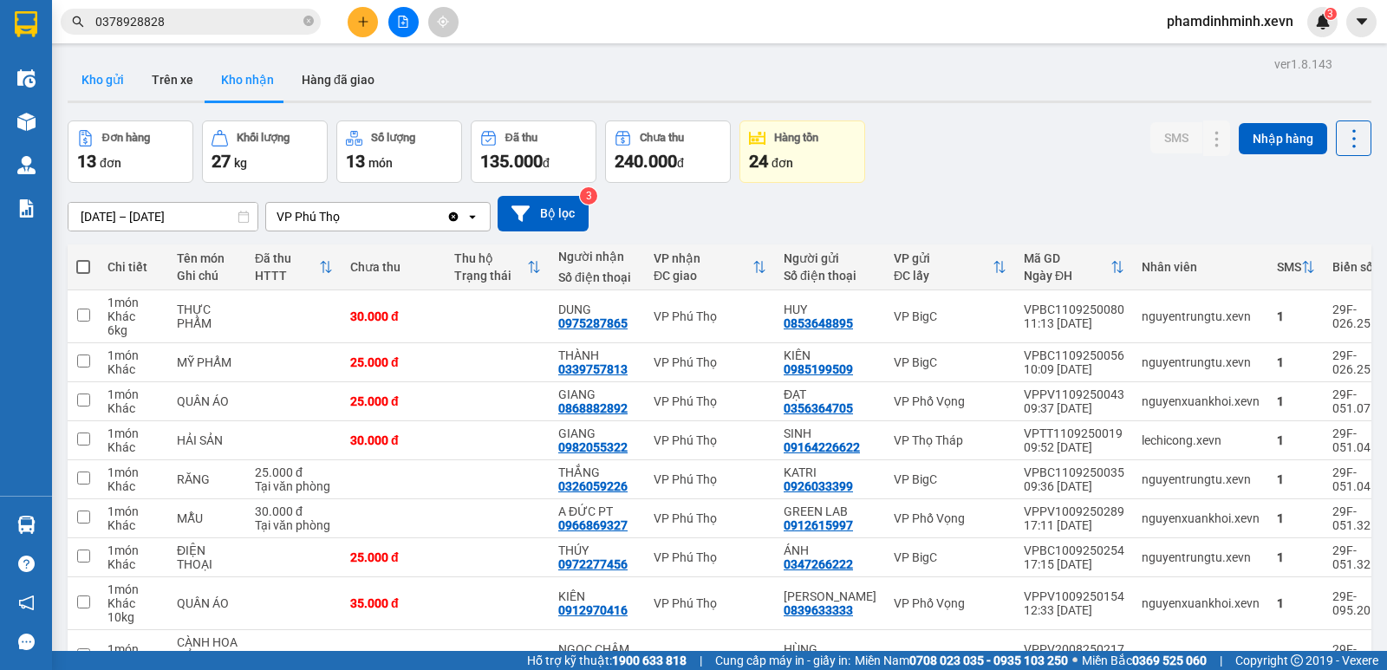
click at [105, 83] on button "Kho gửi" at bounding box center [103, 80] width 70 height 42
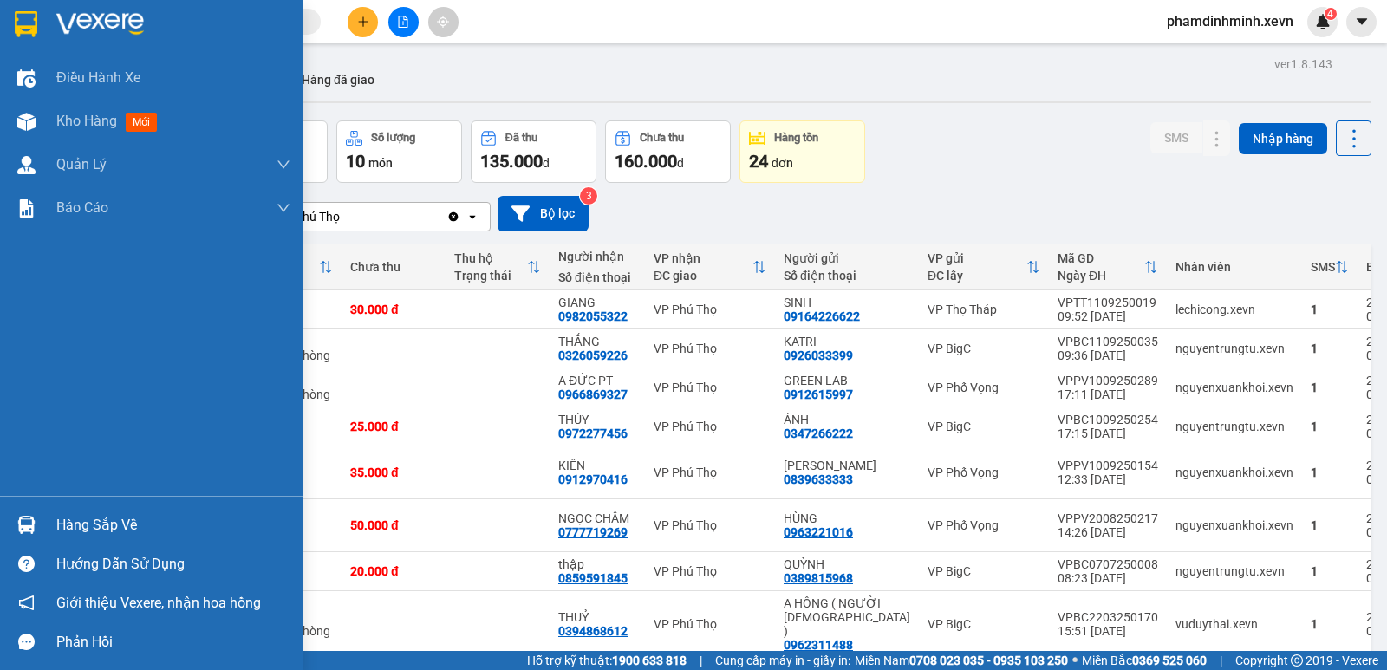
click at [28, 514] on div at bounding box center [26, 525] width 30 height 30
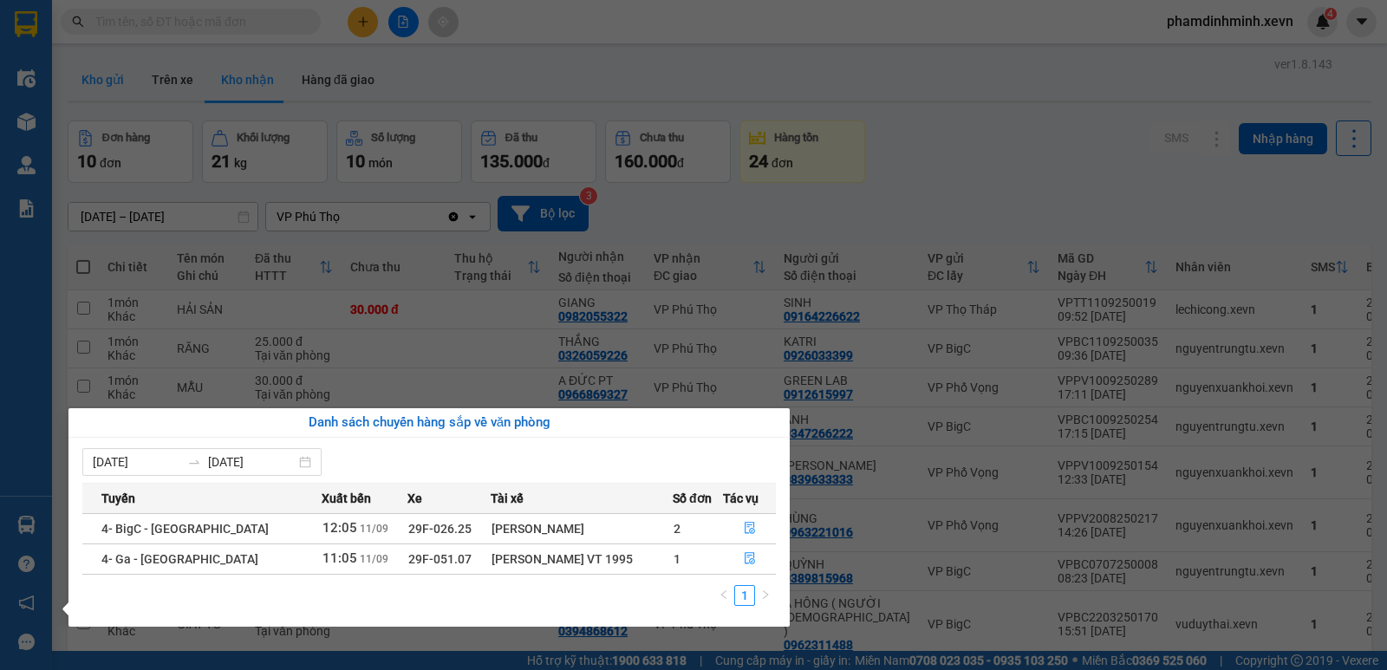
drag, startPoint x: 116, startPoint y: 65, endPoint x: 95, endPoint y: 74, distance: 22.5
click at [114, 65] on section "Kết quả tìm kiếm ( 0 ) Bộ lọc No Data phamdinhminh.xevn 4 Điều hành xe Kho hàng…" at bounding box center [693, 335] width 1387 height 670
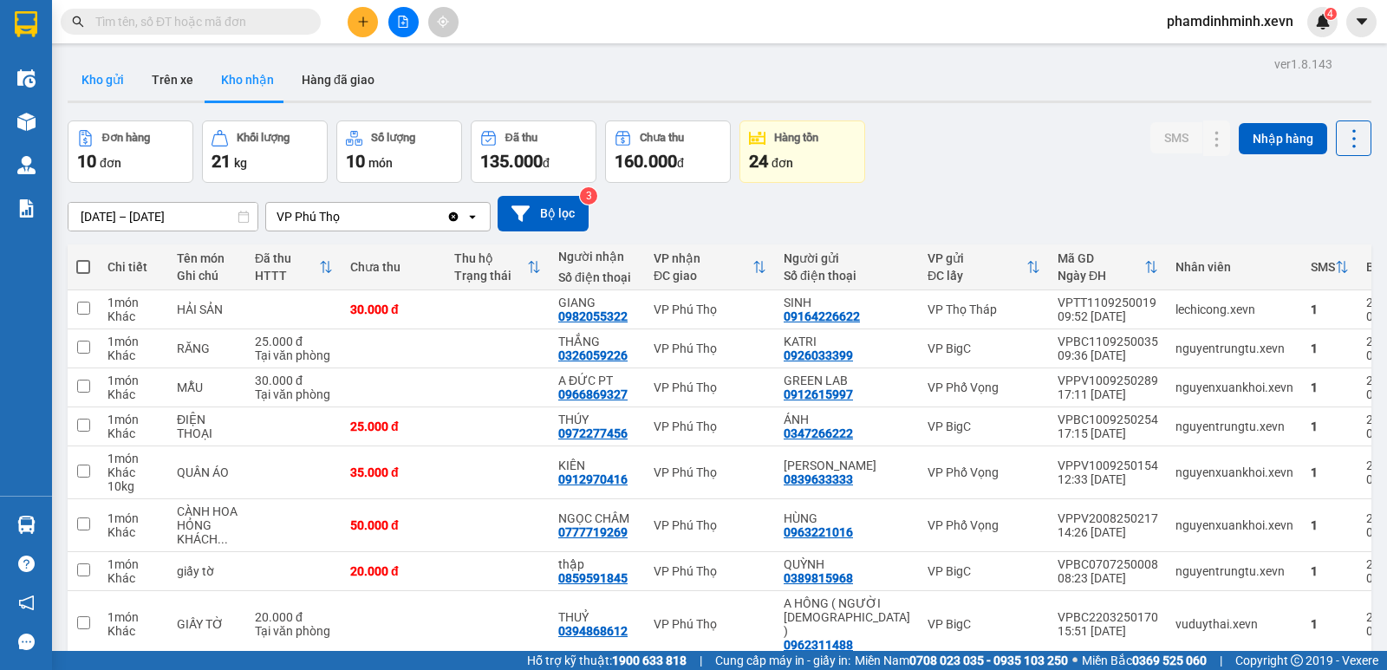
click at [86, 81] on button "Kho gửi" at bounding box center [103, 80] width 70 height 42
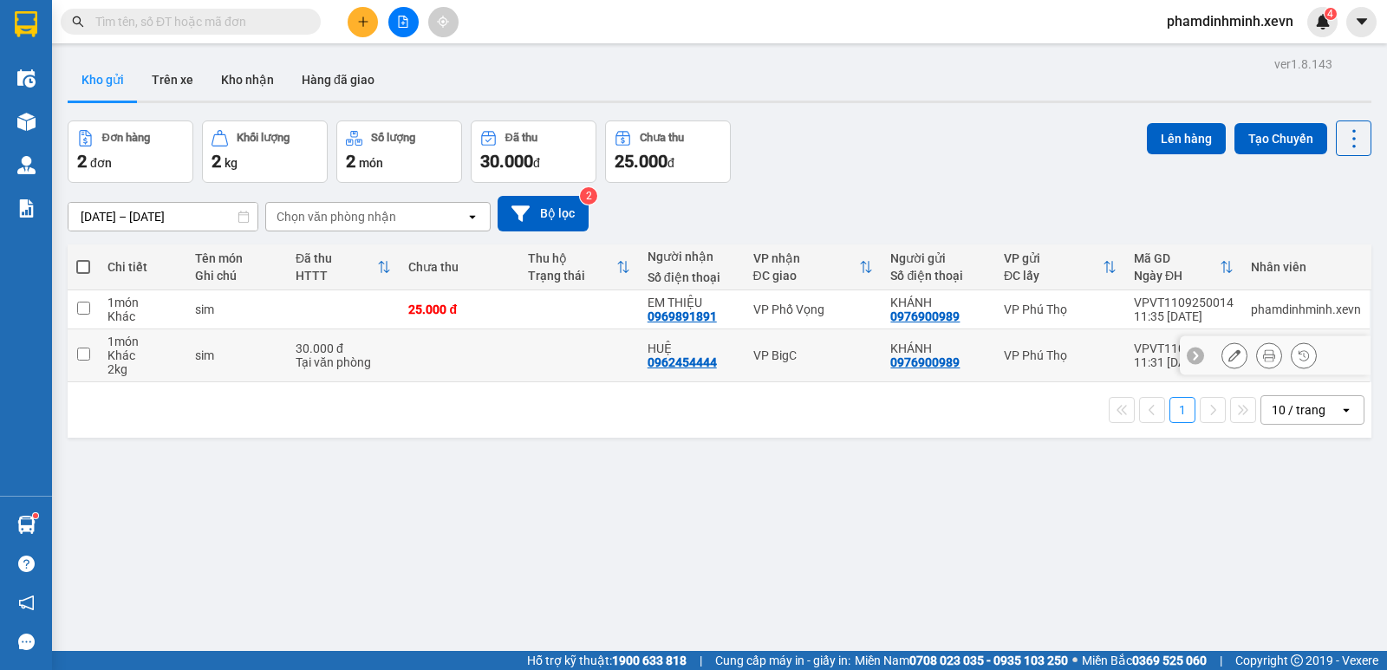
click at [463, 366] on td at bounding box center [460, 355] width 120 height 53
checkbox input "true"
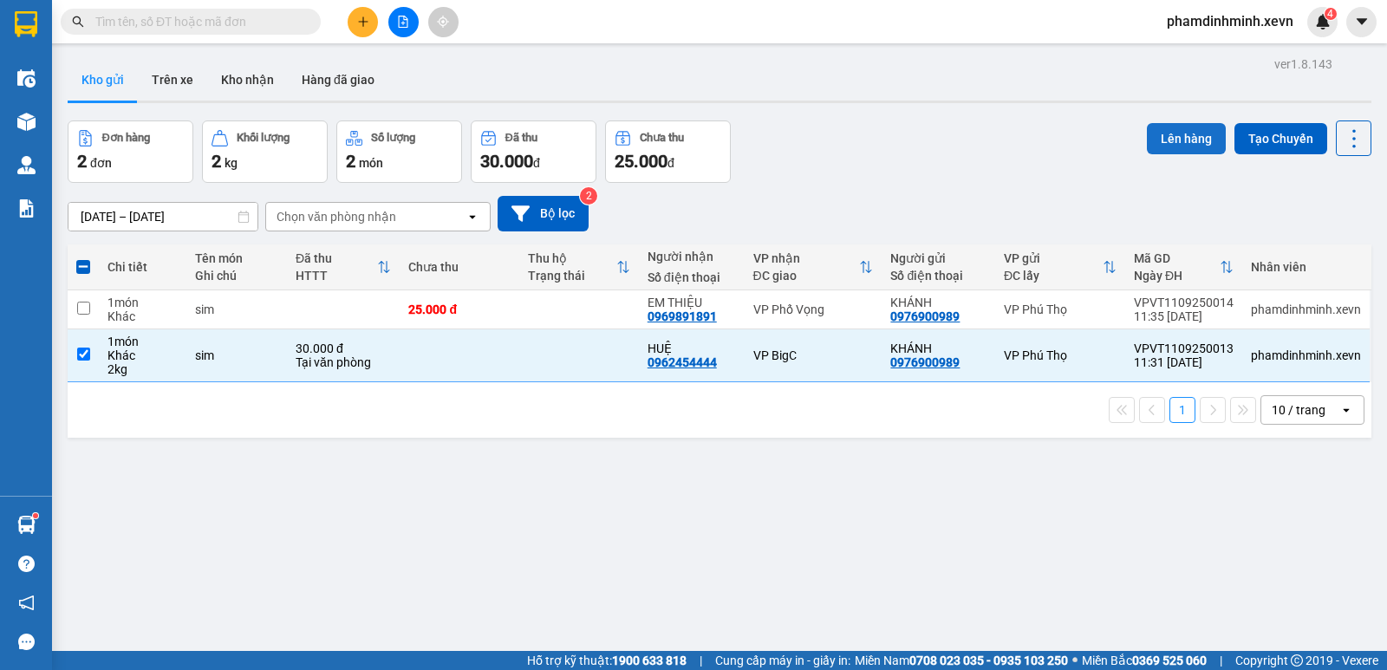
click at [1192, 138] on button "Lên hàng" at bounding box center [1186, 138] width 79 height 31
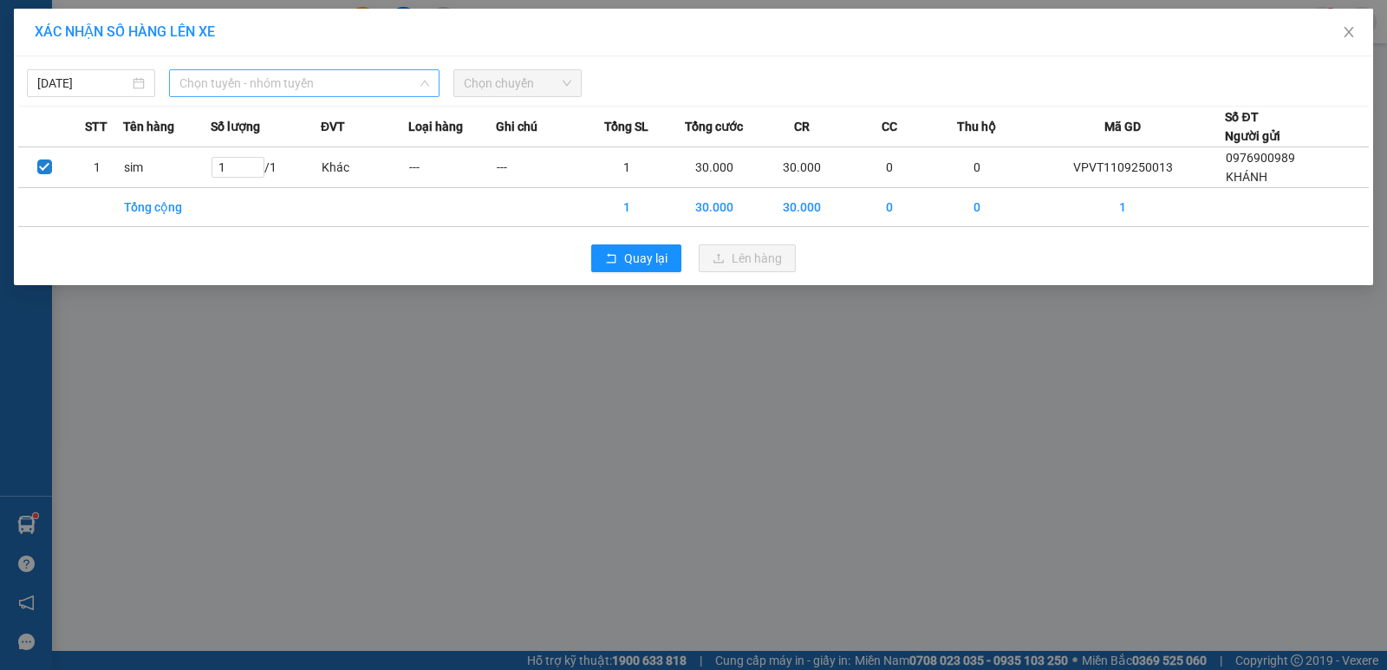
click at [249, 80] on span "Chọn tuyến - nhóm tuyến" at bounding box center [304, 83] width 250 height 26
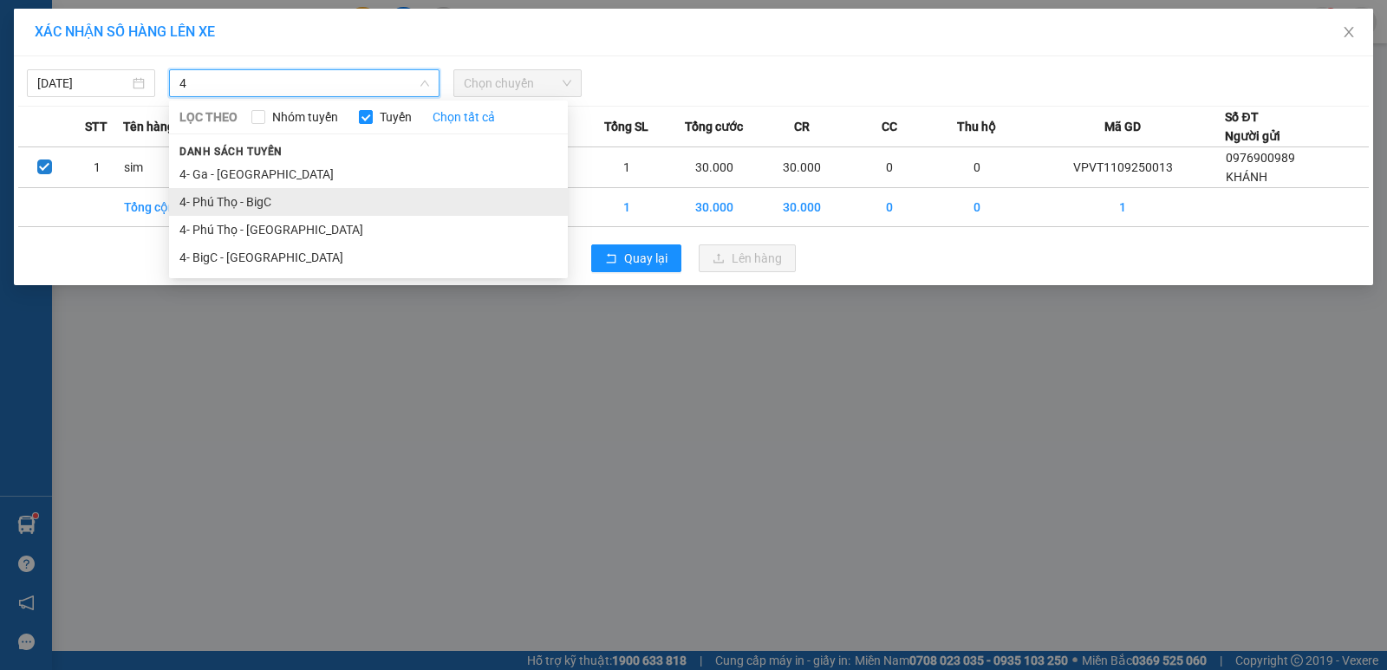
type input "4"
click at [263, 208] on li "4- Phú Thọ - BigC" at bounding box center [368, 202] width 399 height 28
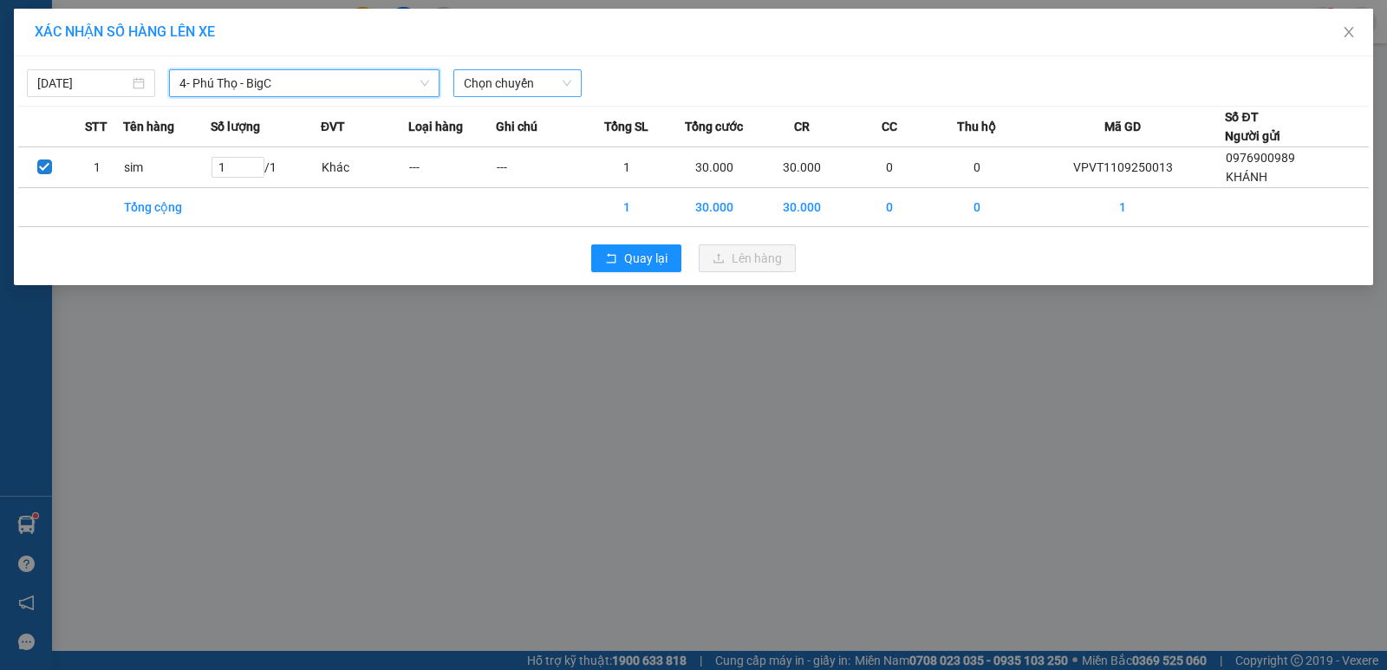
click at [491, 88] on span "Chọn chuyến" at bounding box center [517, 83] width 107 height 26
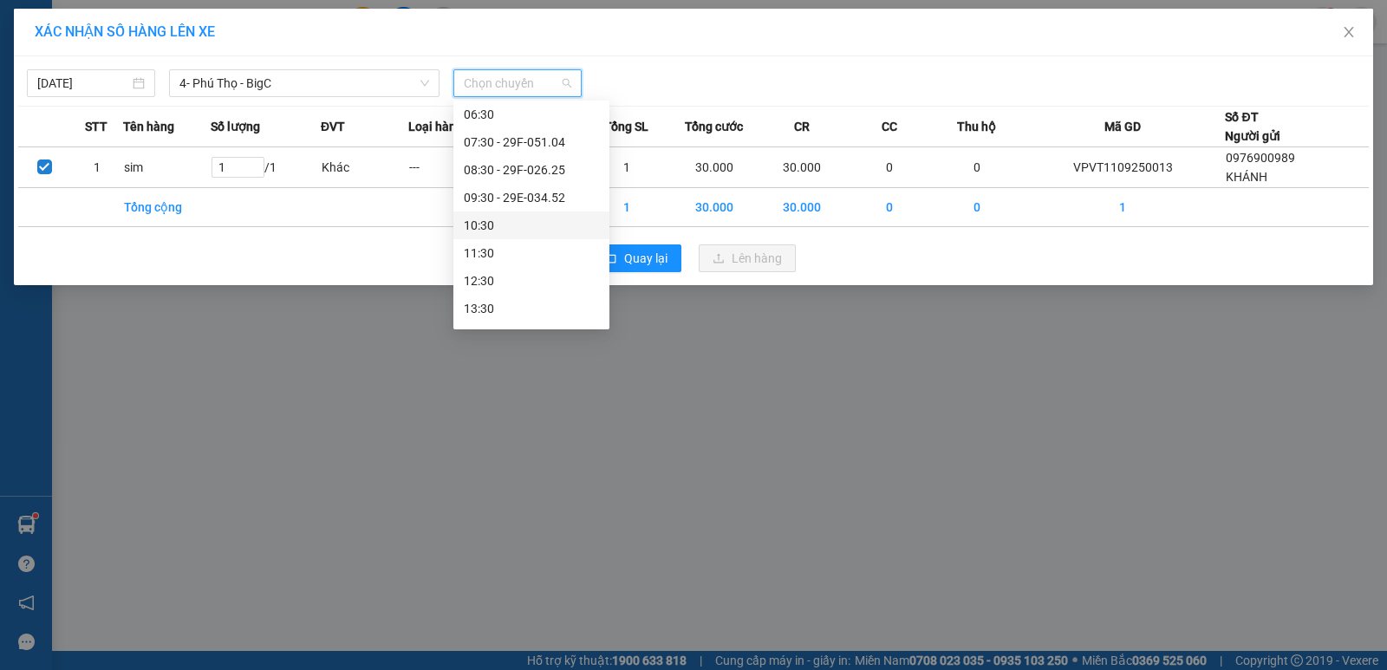
scroll to position [173, 0]
click at [507, 198] on div "12:30" at bounding box center [531, 194] width 135 height 19
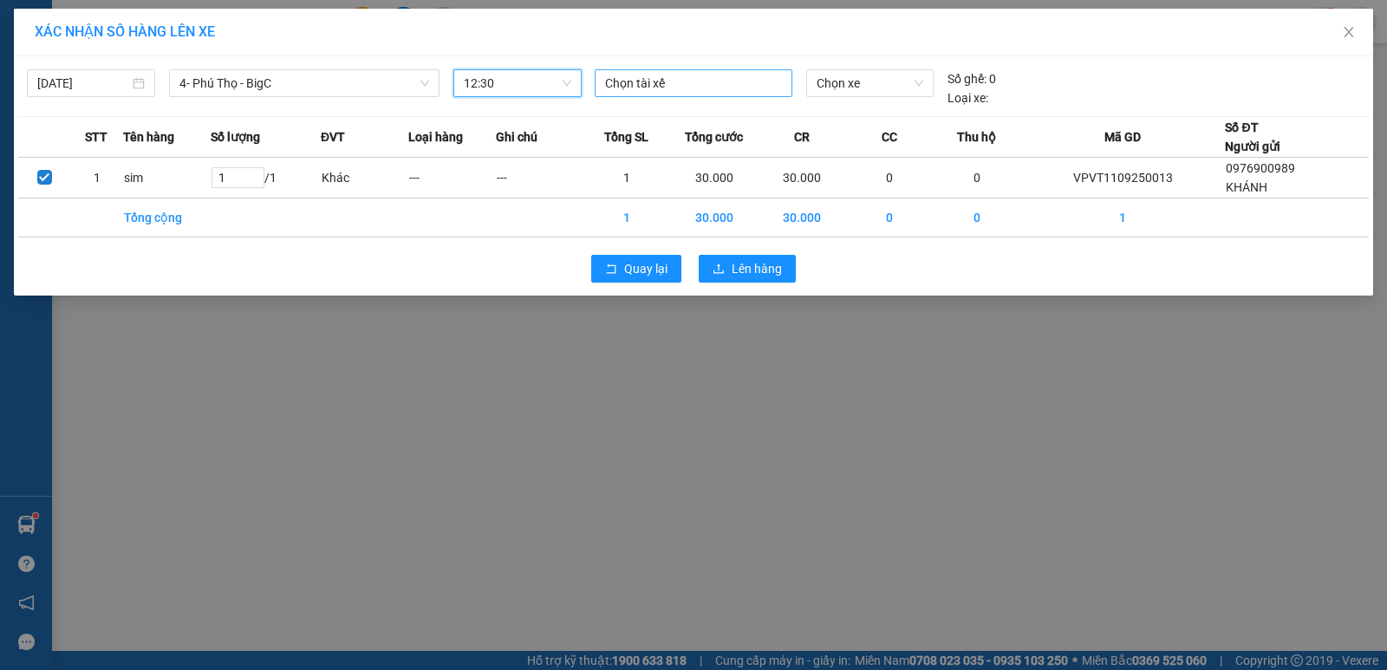
click at [700, 74] on div at bounding box center [693, 83] width 189 height 21
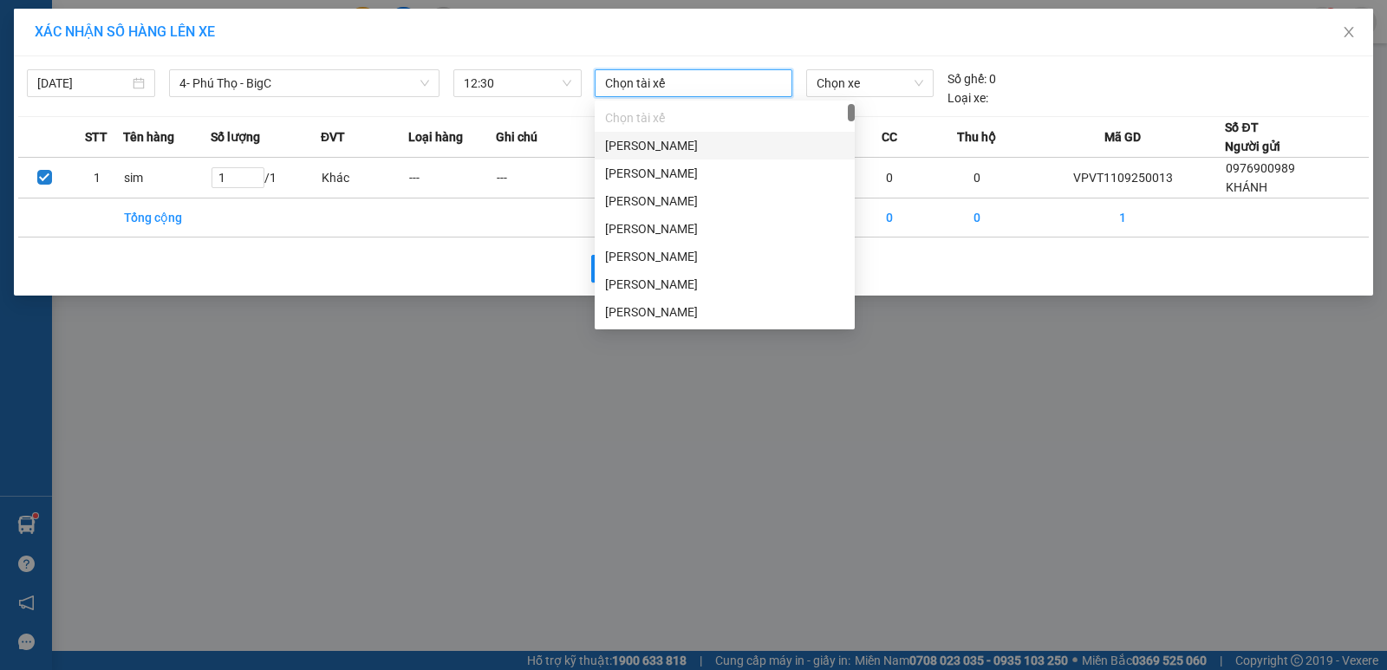
type input "D"
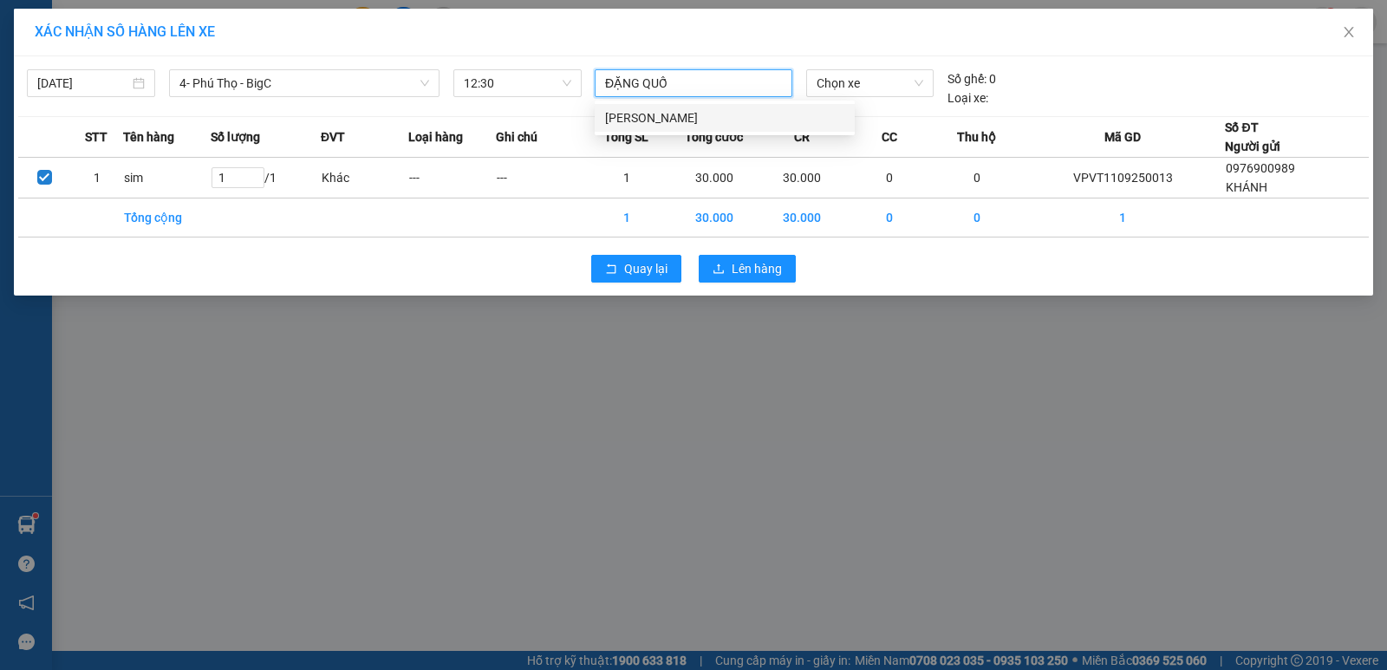
type input "ĐẶNG QUỐC"
click at [704, 114] on div "[PERSON_NAME]" at bounding box center [724, 117] width 239 height 19
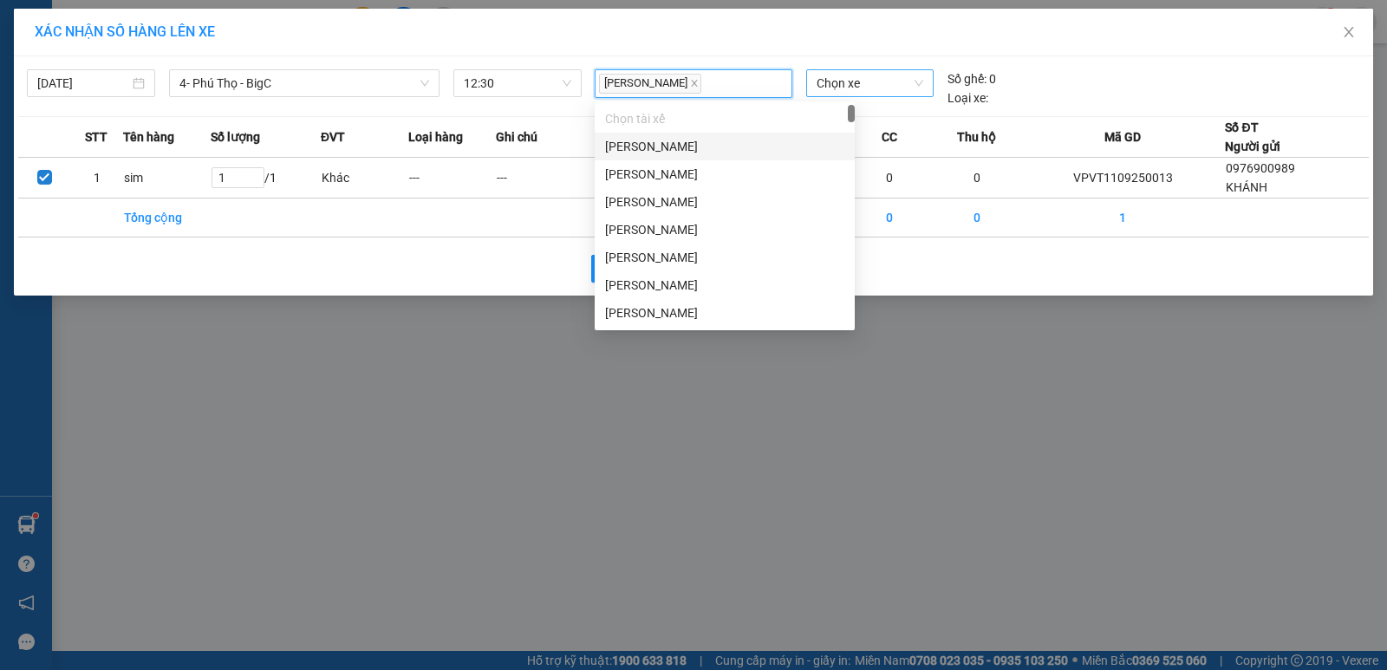
click at [851, 85] on span "Chọn xe" at bounding box center [869, 83] width 107 height 26
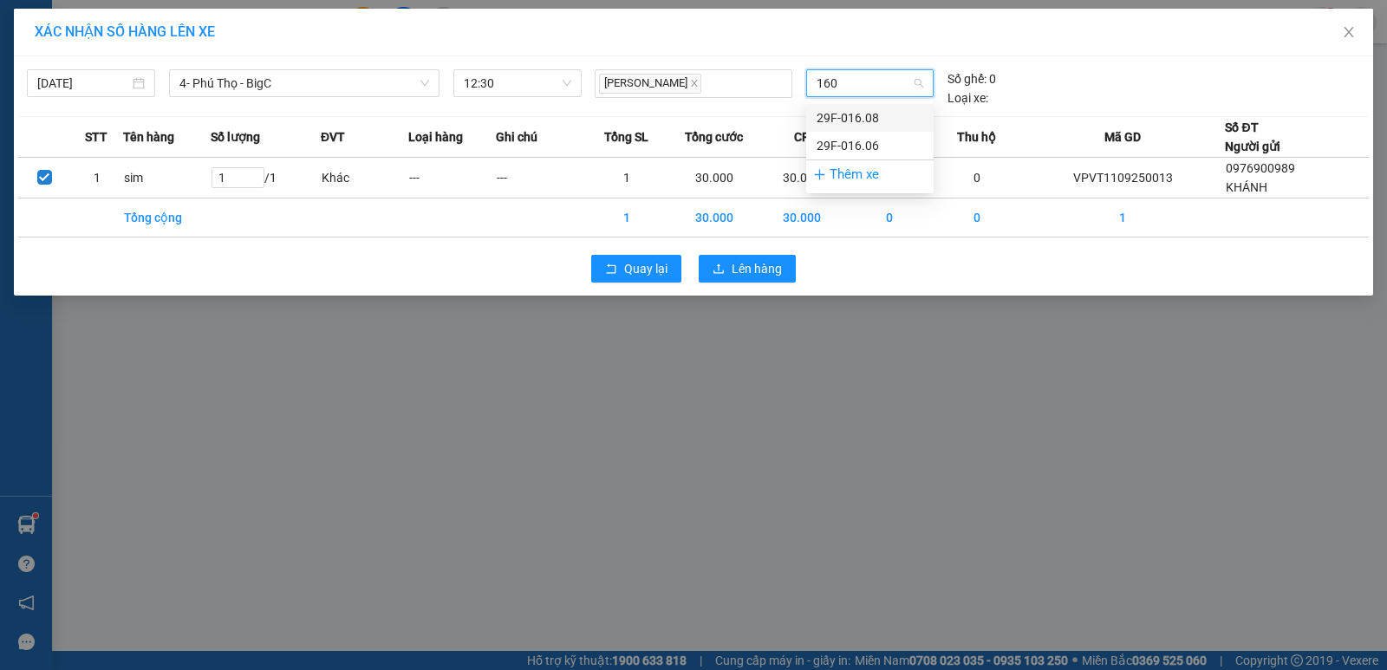
type input "1608"
click at [875, 119] on div "29F-016.08" at bounding box center [869, 117] width 107 height 19
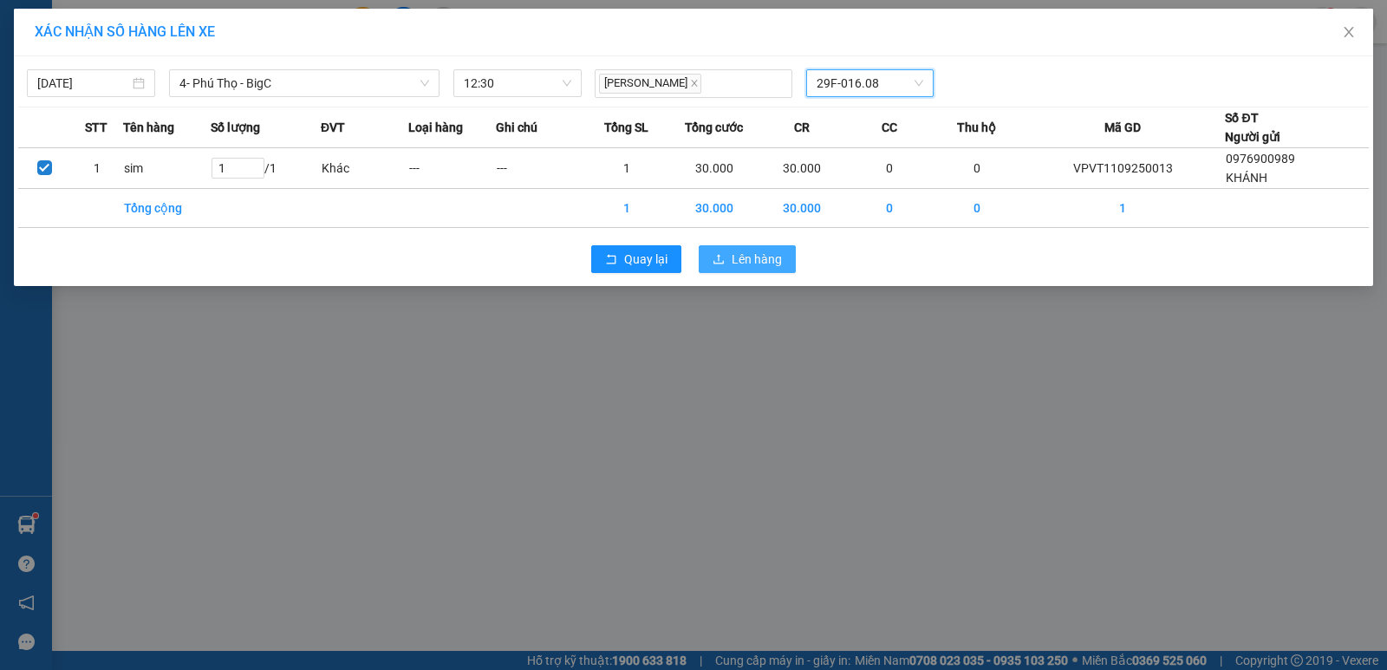
click at [747, 251] on span "Lên hàng" at bounding box center [756, 259] width 50 height 19
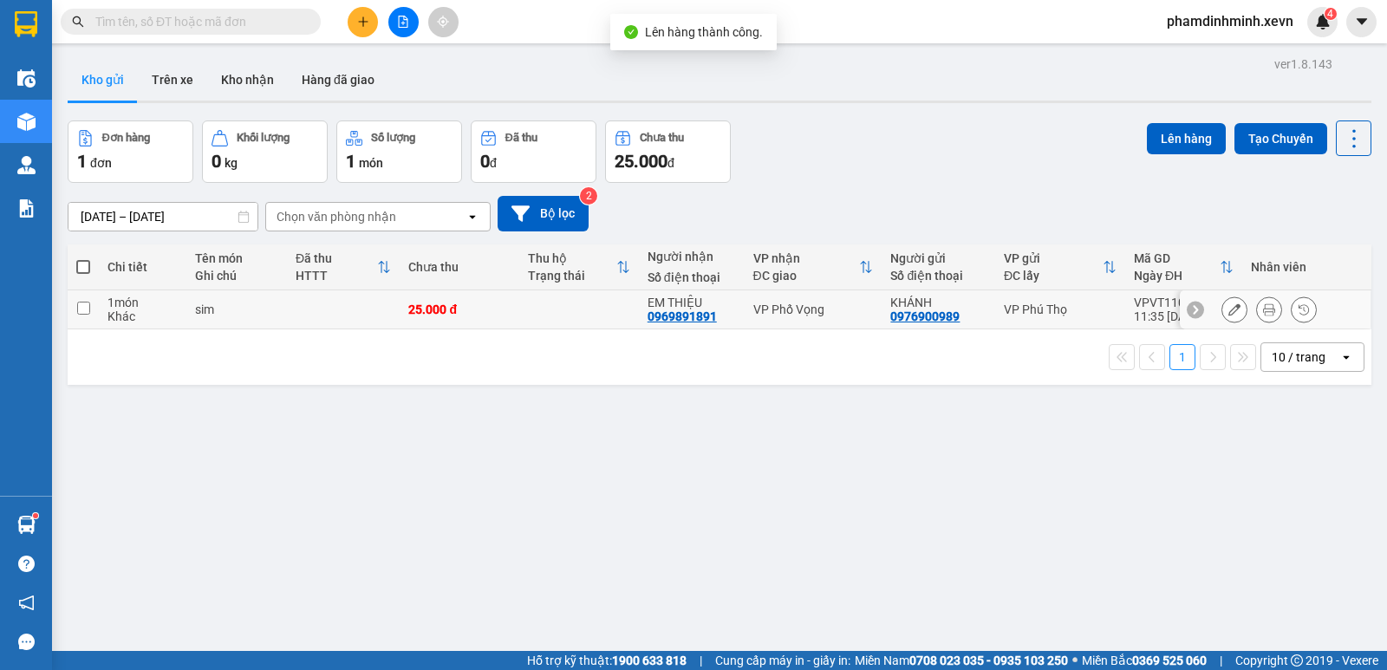
click at [324, 319] on td at bounding box center [344, 309] width 114 height 39
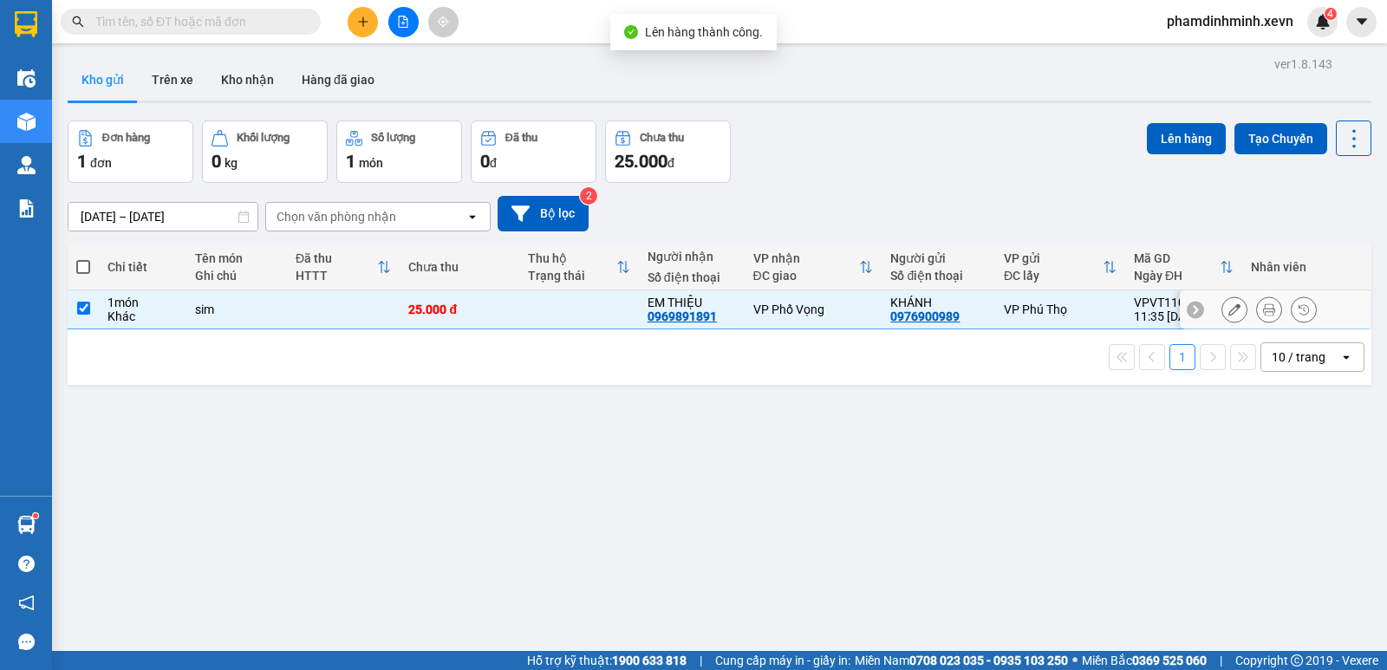
checkbox input "true"
click at [1174, 144] on button "Lên hàng" at bounding box center [1186, 138] width 79 height 31
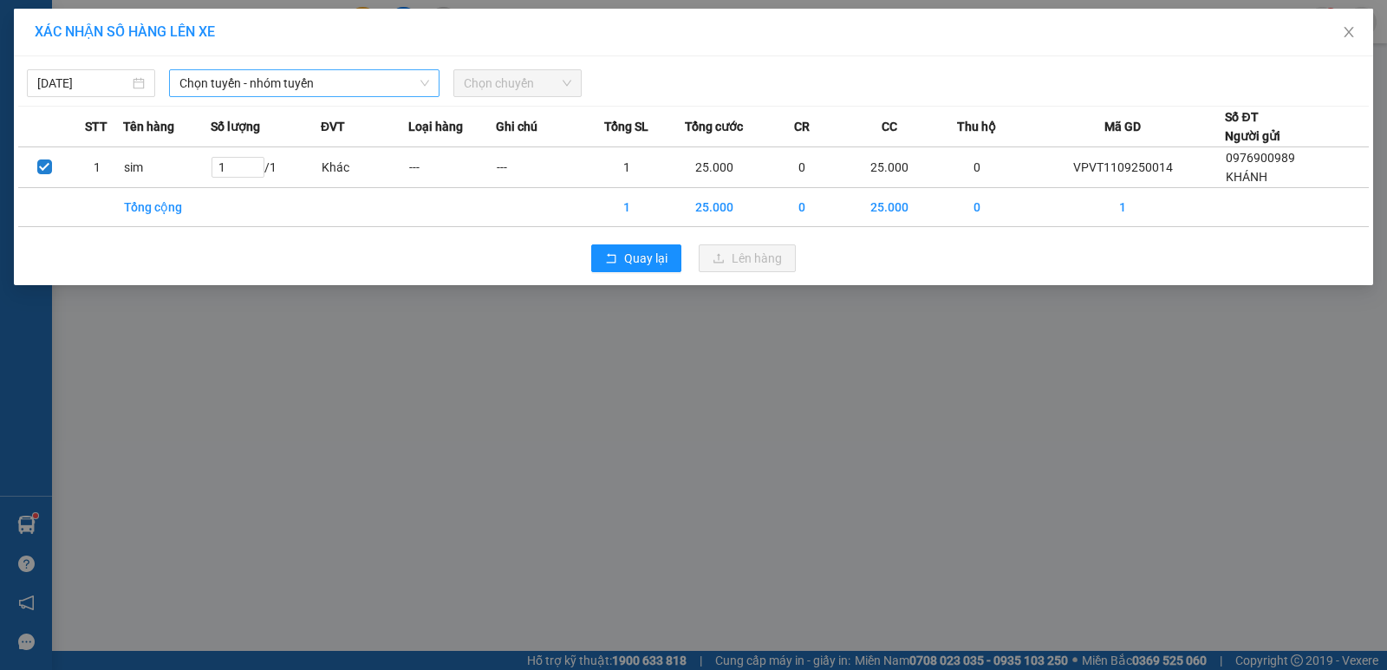
click at [288, 86] on span "Chọn tuyến - nhóm tuyến" at bounding box center [304, 83] width 250 height 26
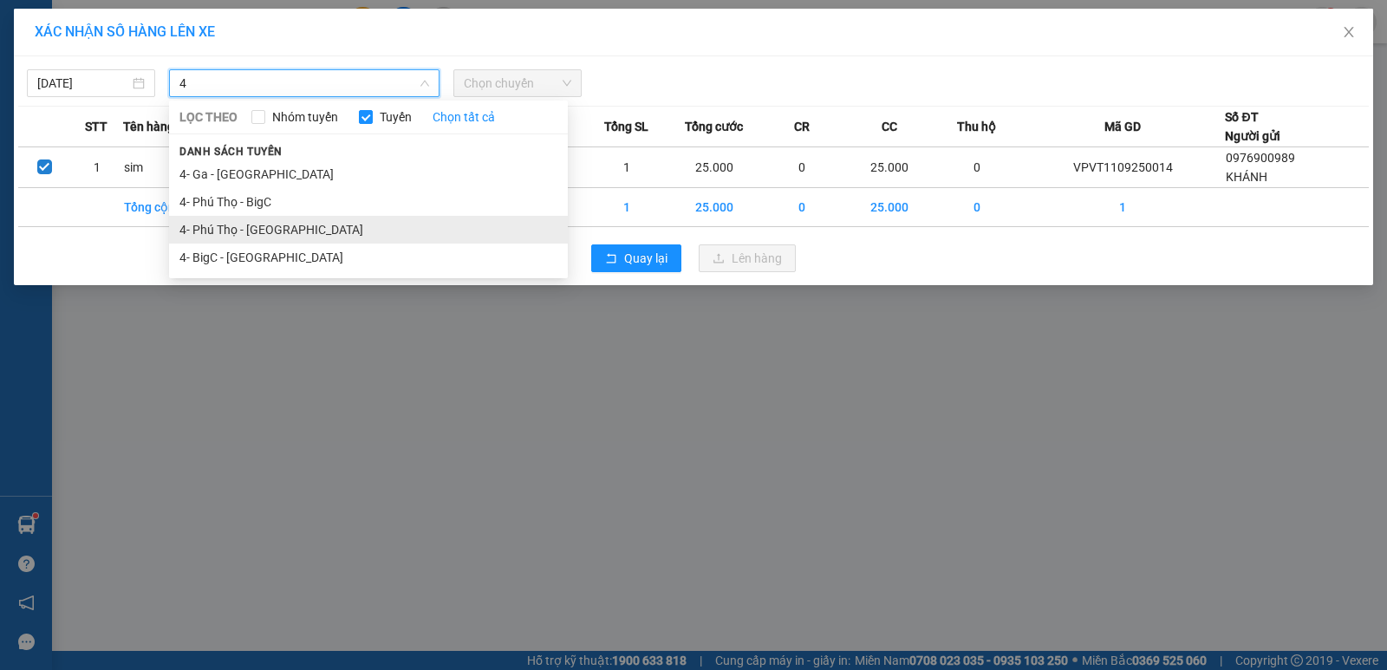
type input "4"
click at [291, 227] on li "4- Phú Thọ - [GEOGRAPHIC_DATA]" at bounding box center [368, 230] width 399 height 28
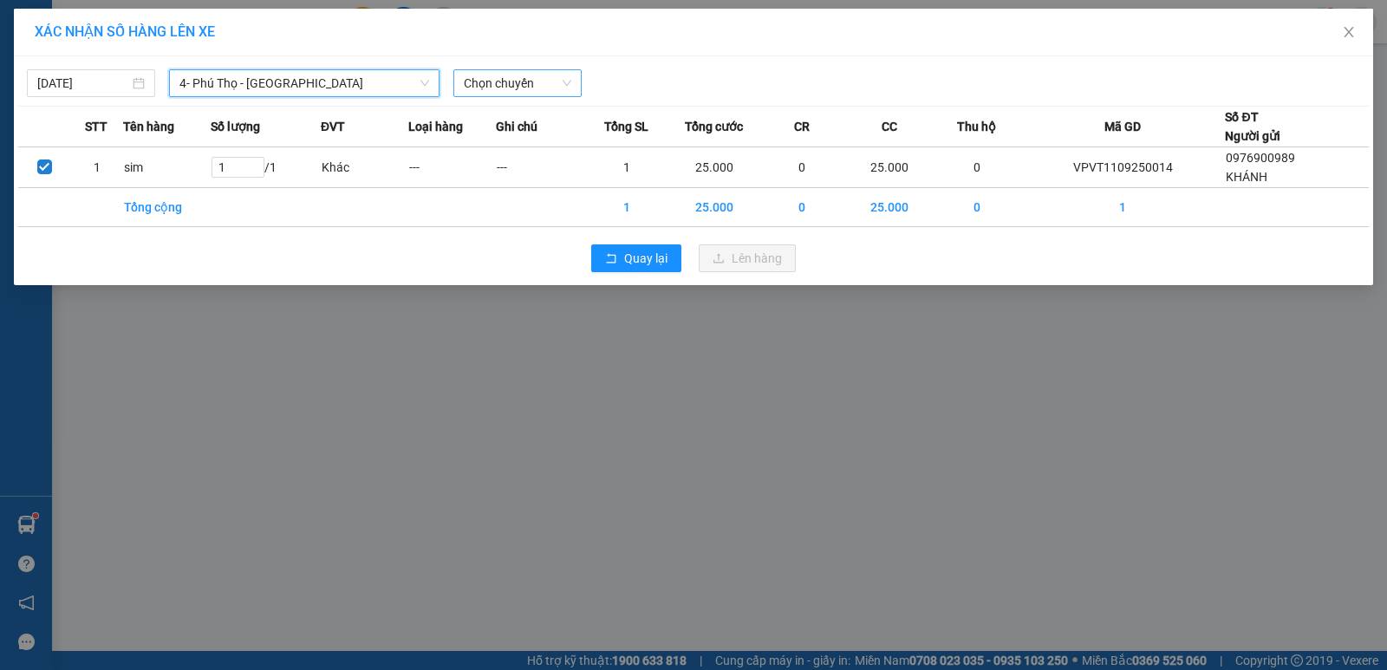
click at [510, 73] on span "Chọn chuyến" at bounding box center [517, 83] width 107 height 26
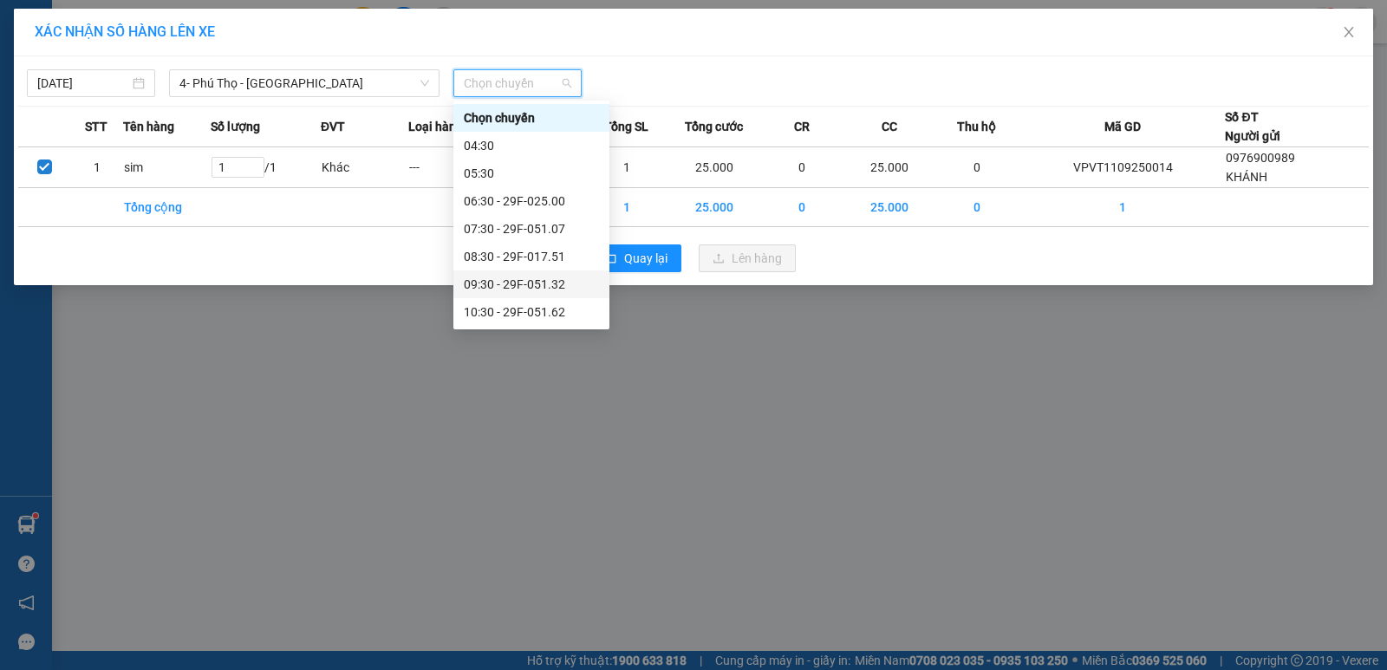
scroll to position [173, 0]
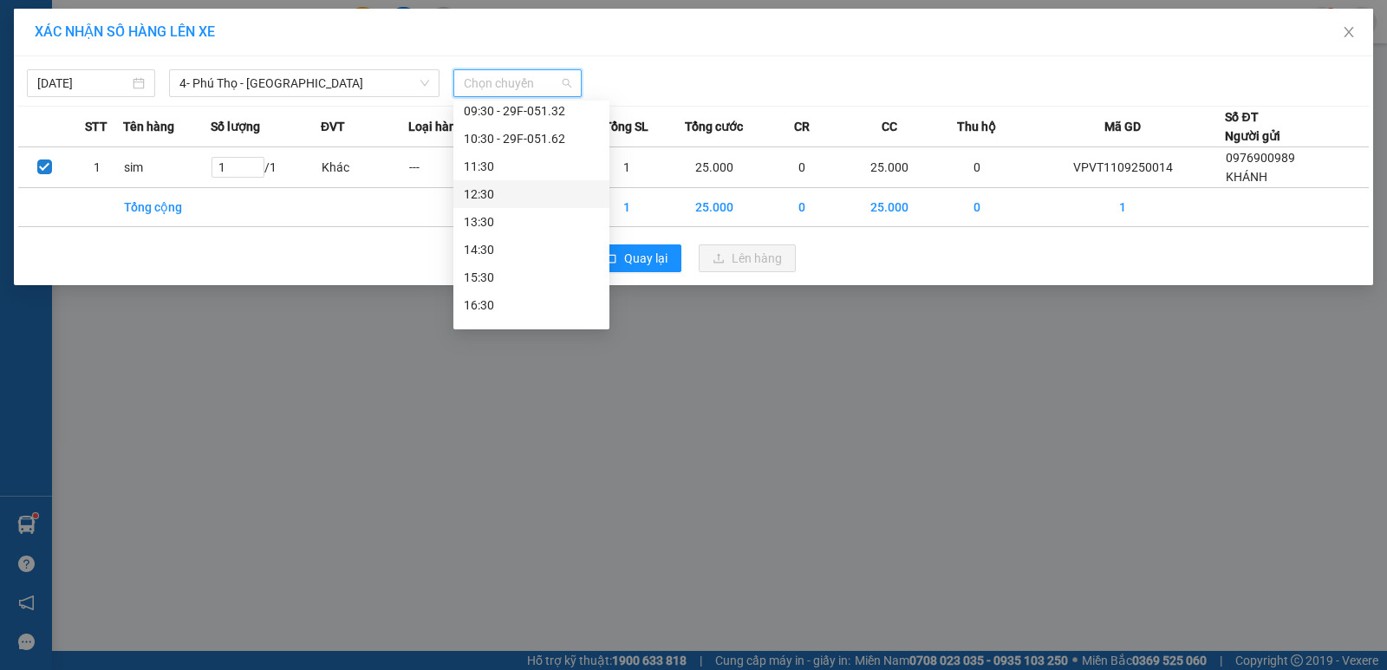
click at [509, 195] on div "12:30" at bounding box center [531, 194] width 135 height 19
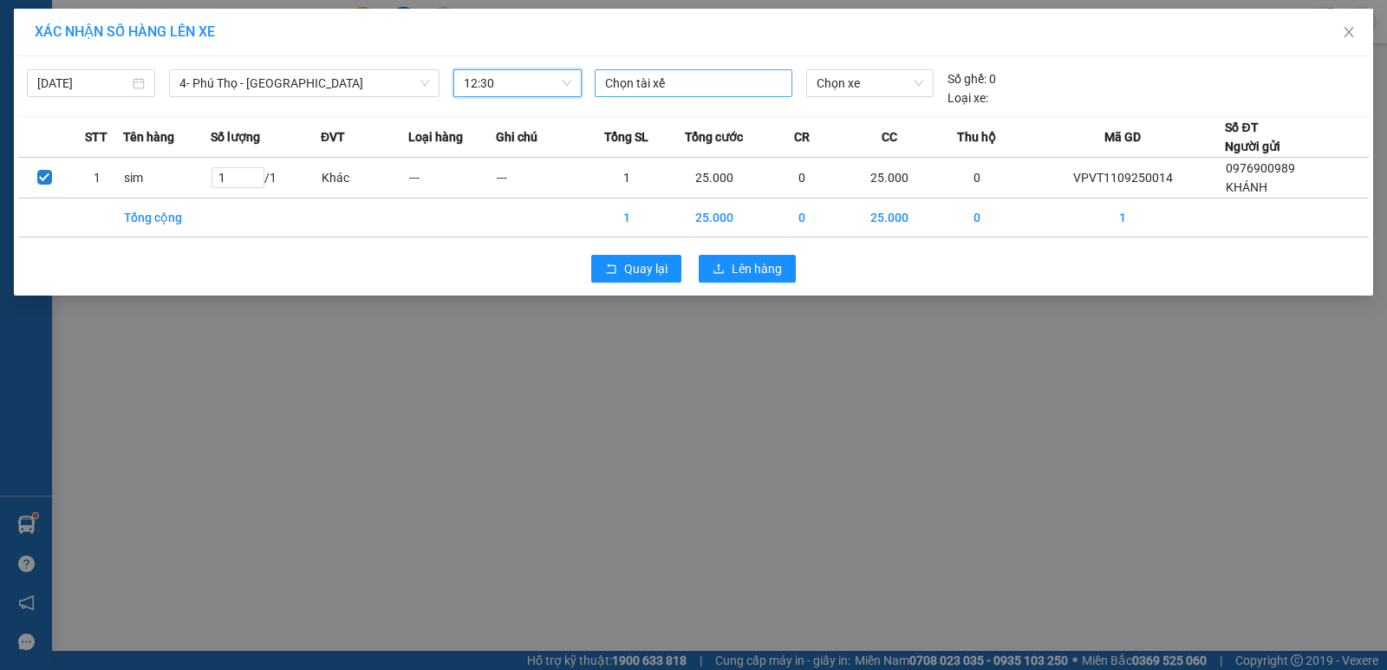
click at [751, 77] on div at bounding box center [693, 83] width 189 height 21
click at [680, 76] on div at bounding box center [693, 83] width 189 height 21
type input "7"
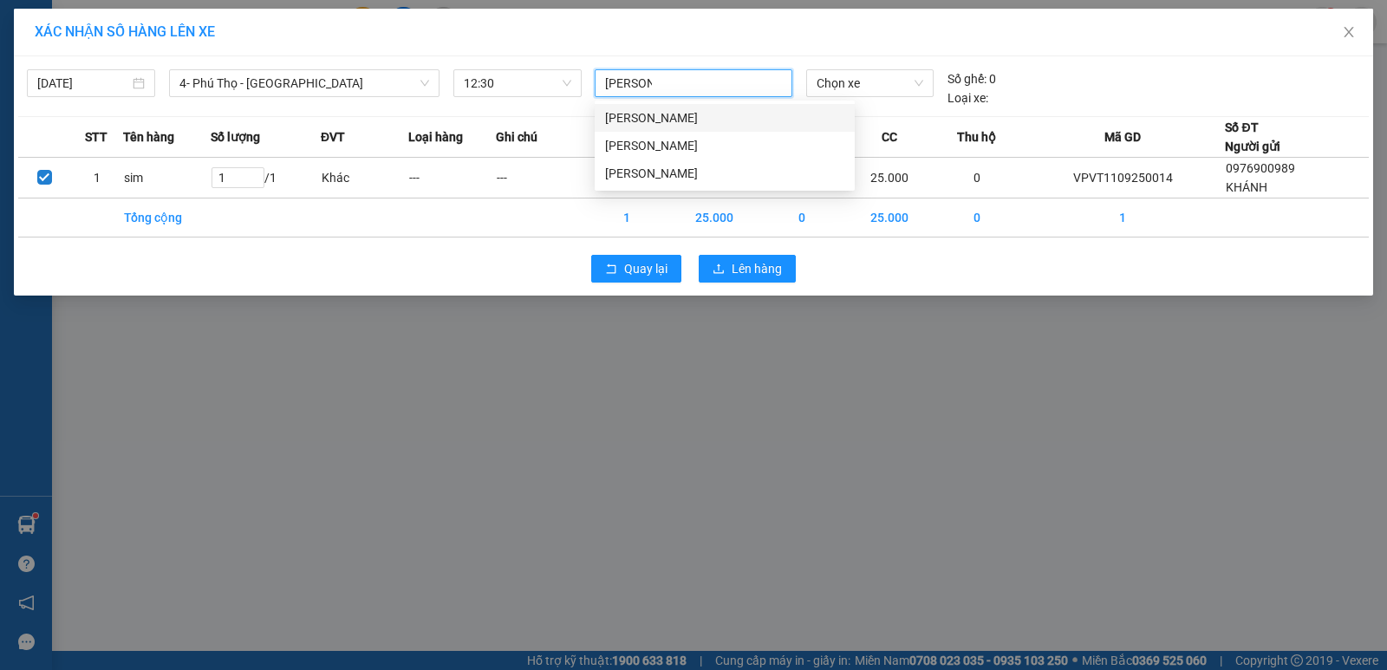
type input "VŨ ĐỨC"
click at [744, 112] on div "[PERSON_NAME]" at bounding box center [724, 117] width 239 height 19
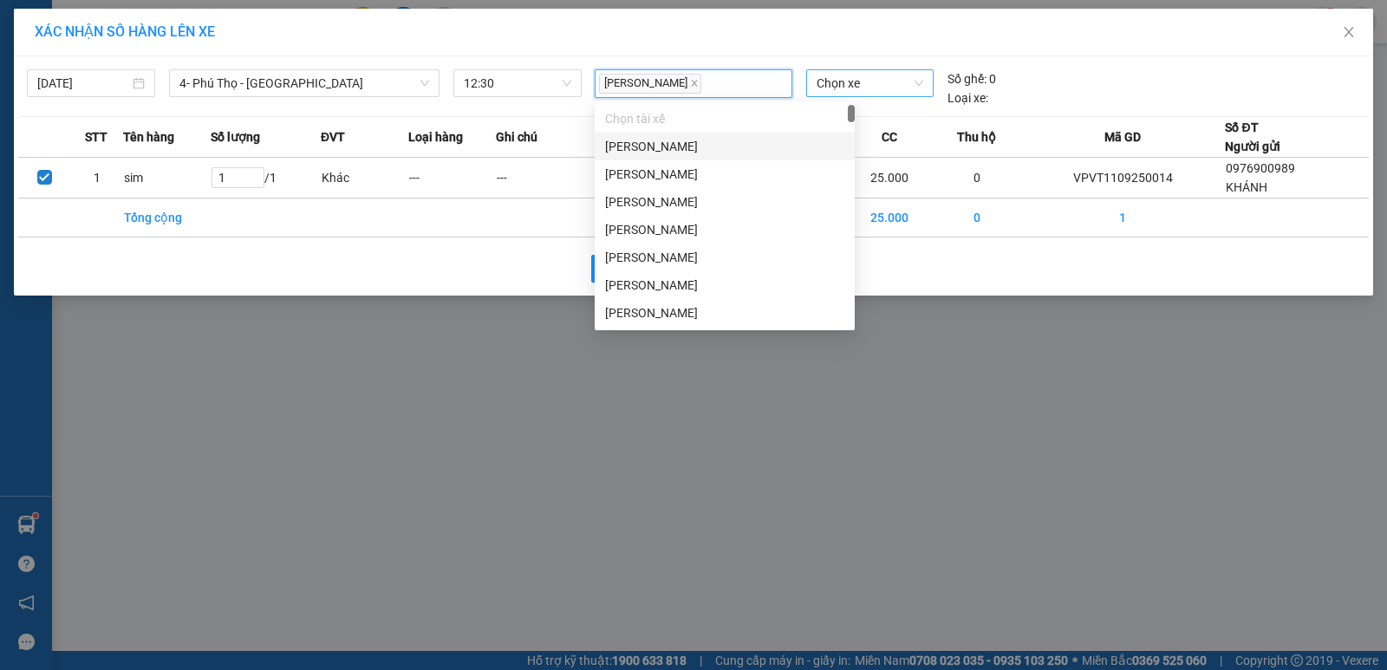
click at [848, 87] on span "Chọn xe" at bounding box center [869, 83] width 107 height 26
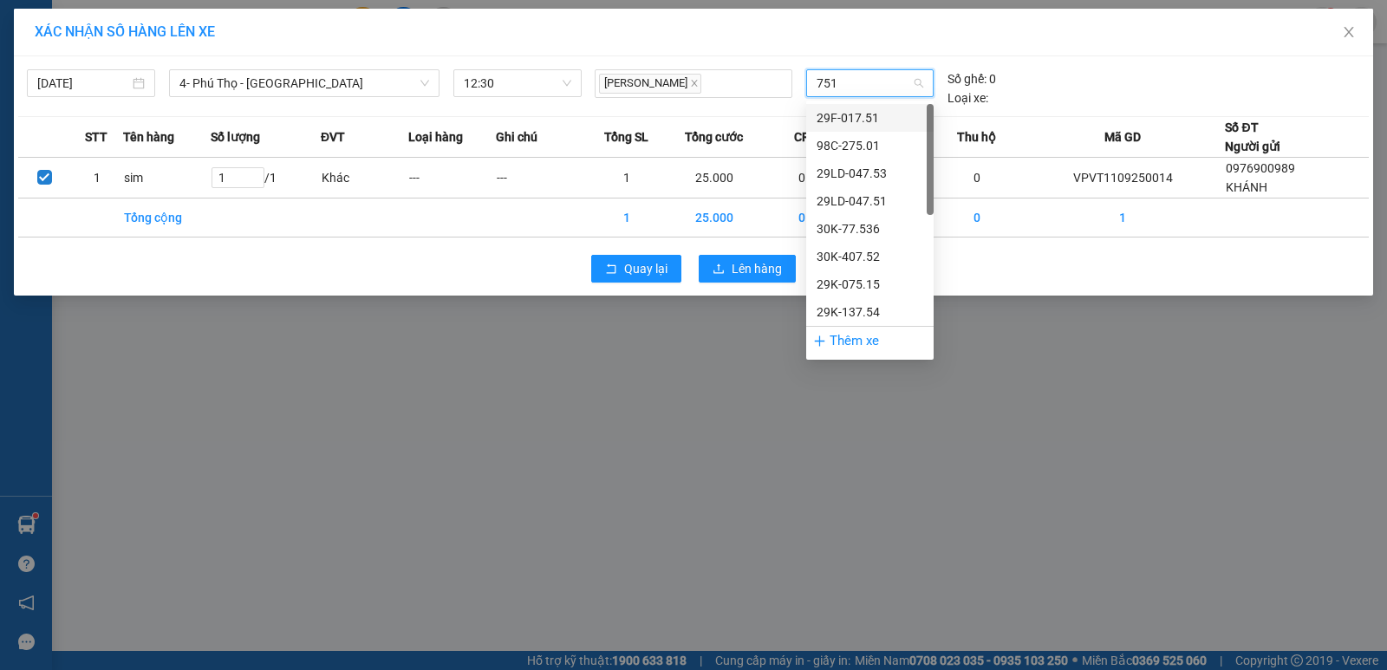
type input "7515"
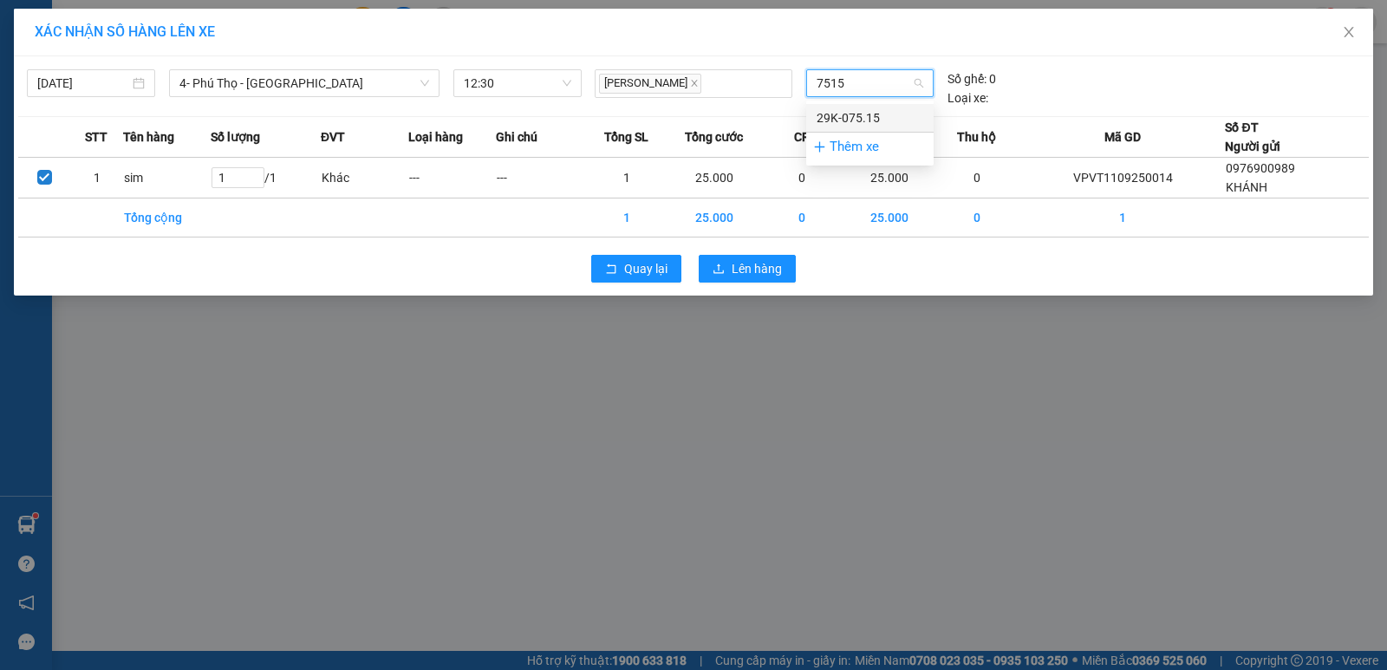
click at [866, 116] on div "29K-075.15" at bounding box center [869, 117] width 107 height 19
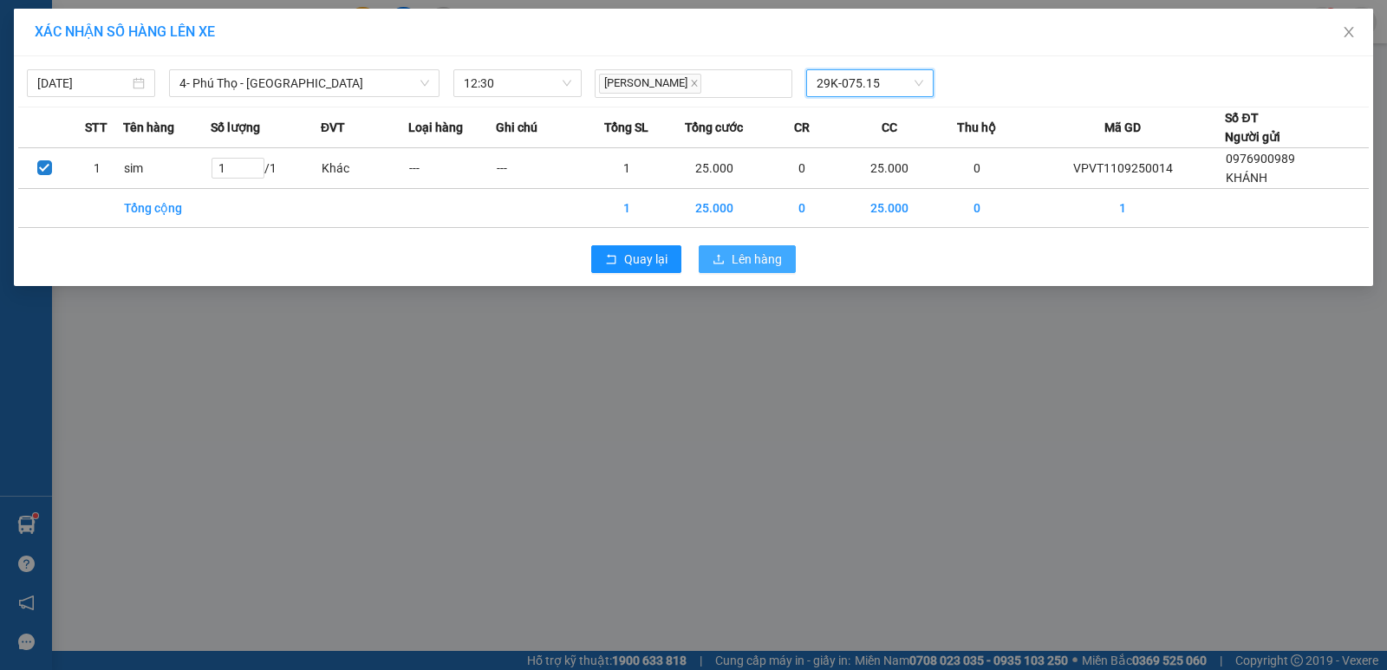
click at [774, 245] on button "Lên hàng" at bounding box center [746, 259] width 97 height 28
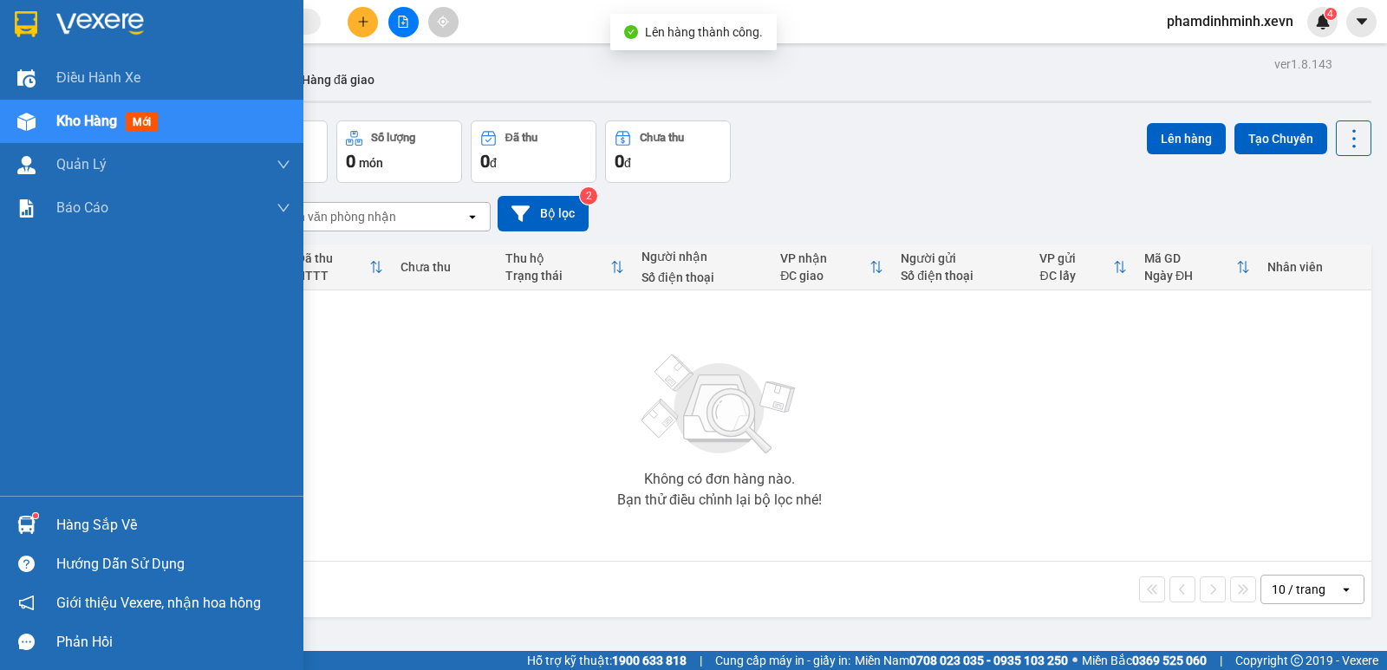
click at [40, 120] on div at bounding box center [26, 122] width 30 height 30
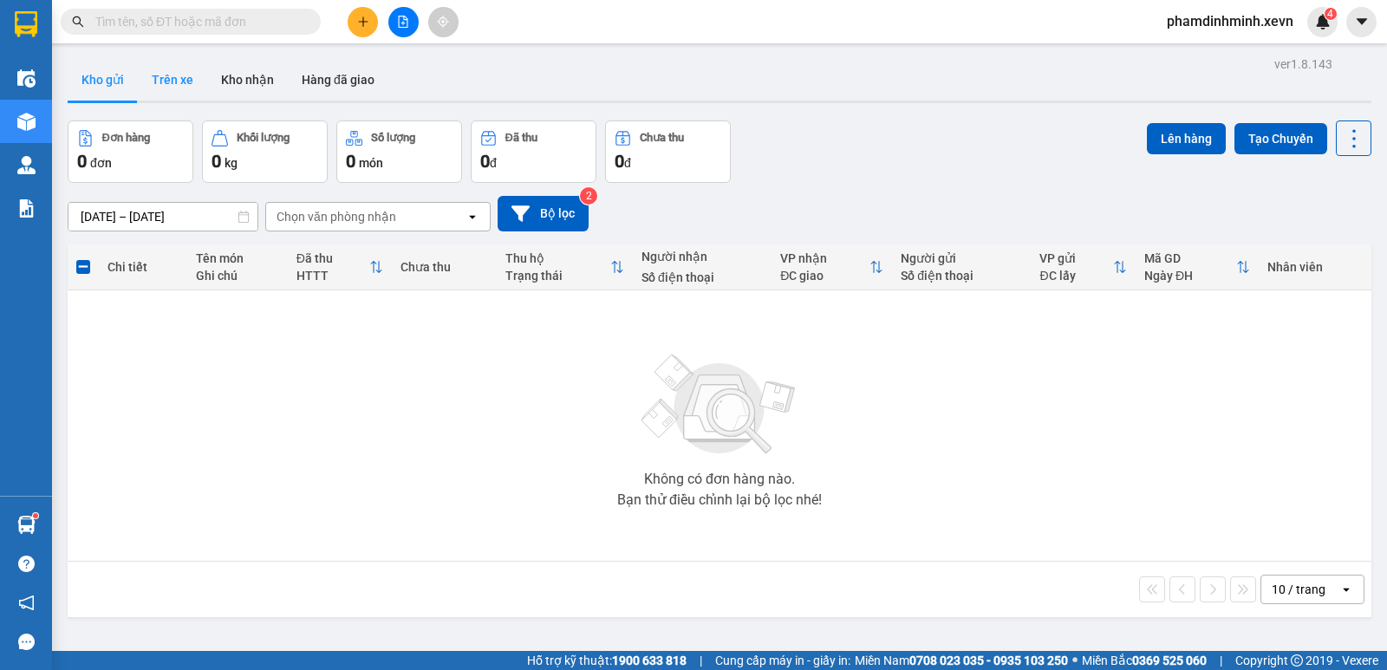
click at [189, 84] on button "Trên xe" at bounding box center [172, 80] width 69 height 42
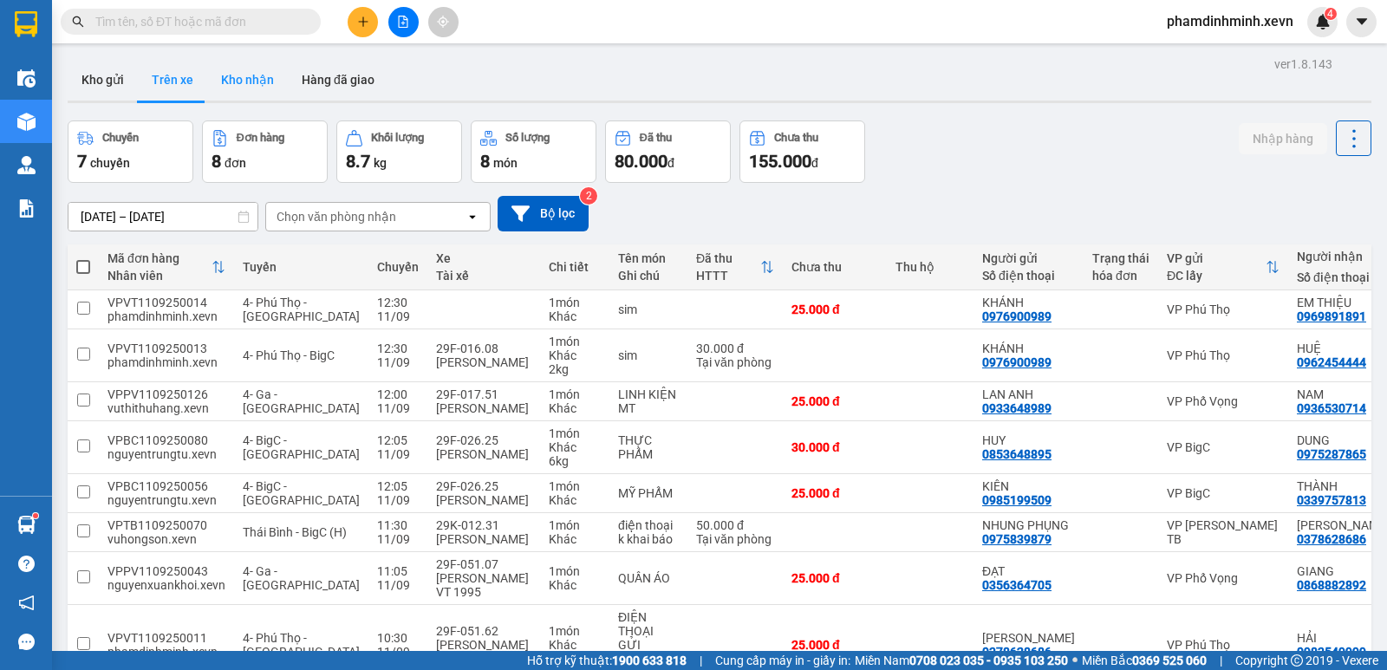
click at [243, 79] on button "Kho nhận" at bounding box center [247, 80] width 81 height 42
type input "[DATE] – [DATE]"
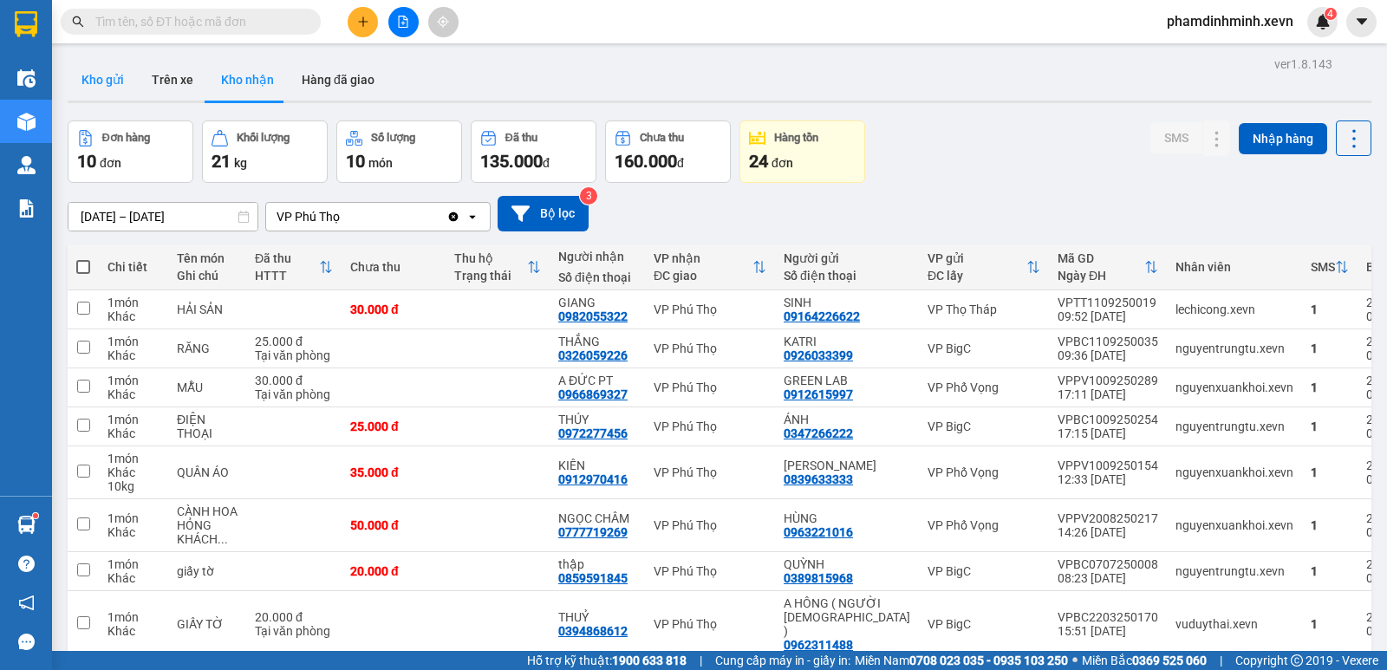
click at [110, 70] on button "Kho gửi" at bounding box center [103, 80] width 70 height 42
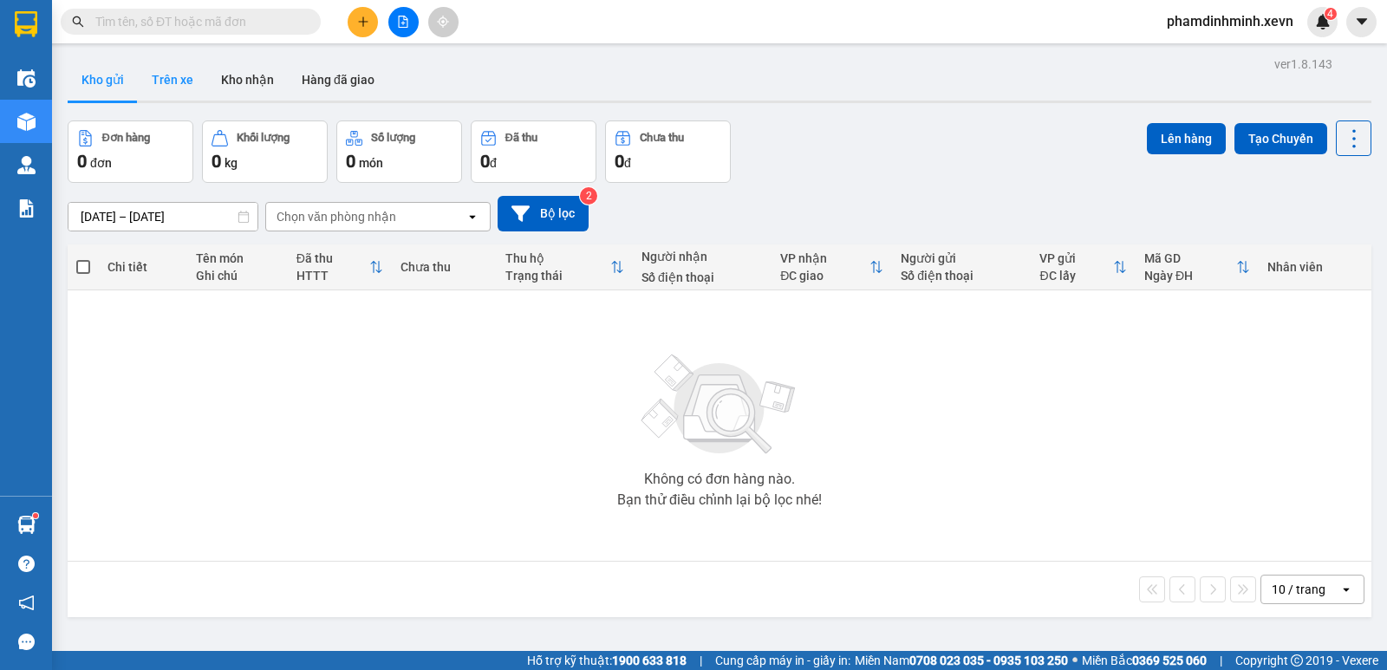
click at [198, 85] on button "Trên xe" at bounding box center [172, 80] width 69 height 42
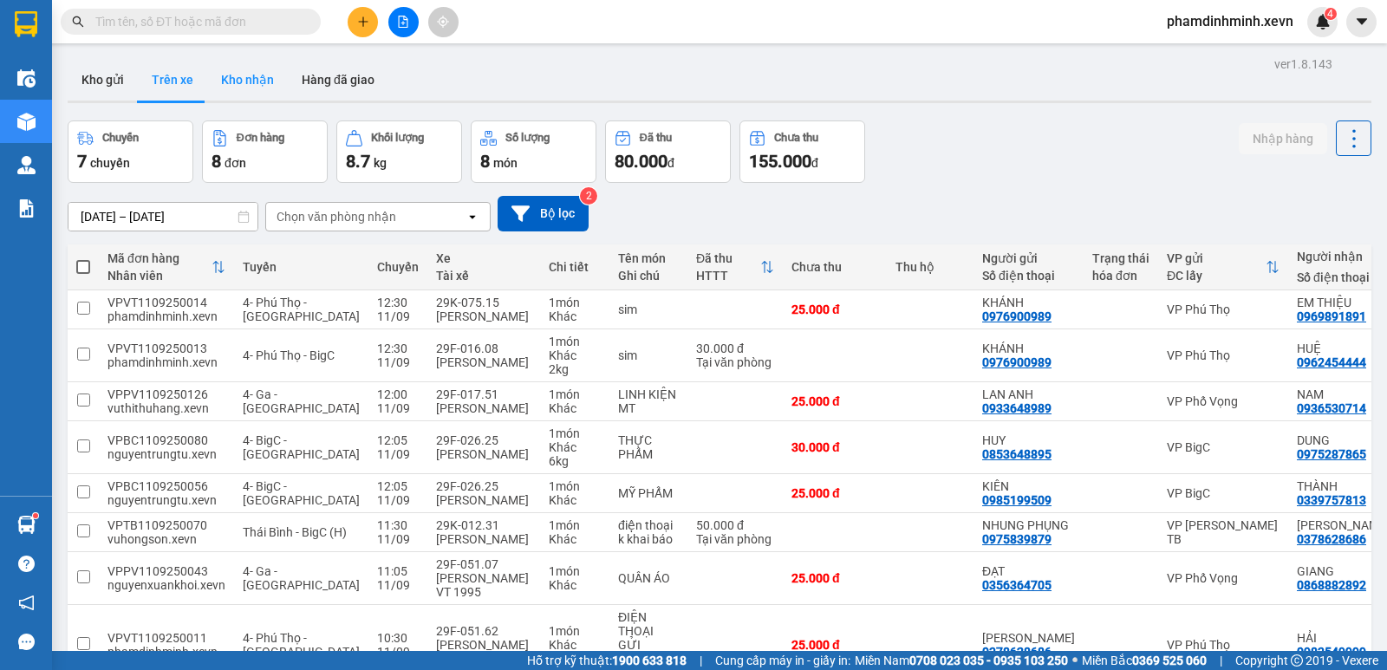
click at [251, 83] on button "Kho nhận" at bounding box center [247, 80] width 81 height 42
type input "[DATE] – [DATE]"
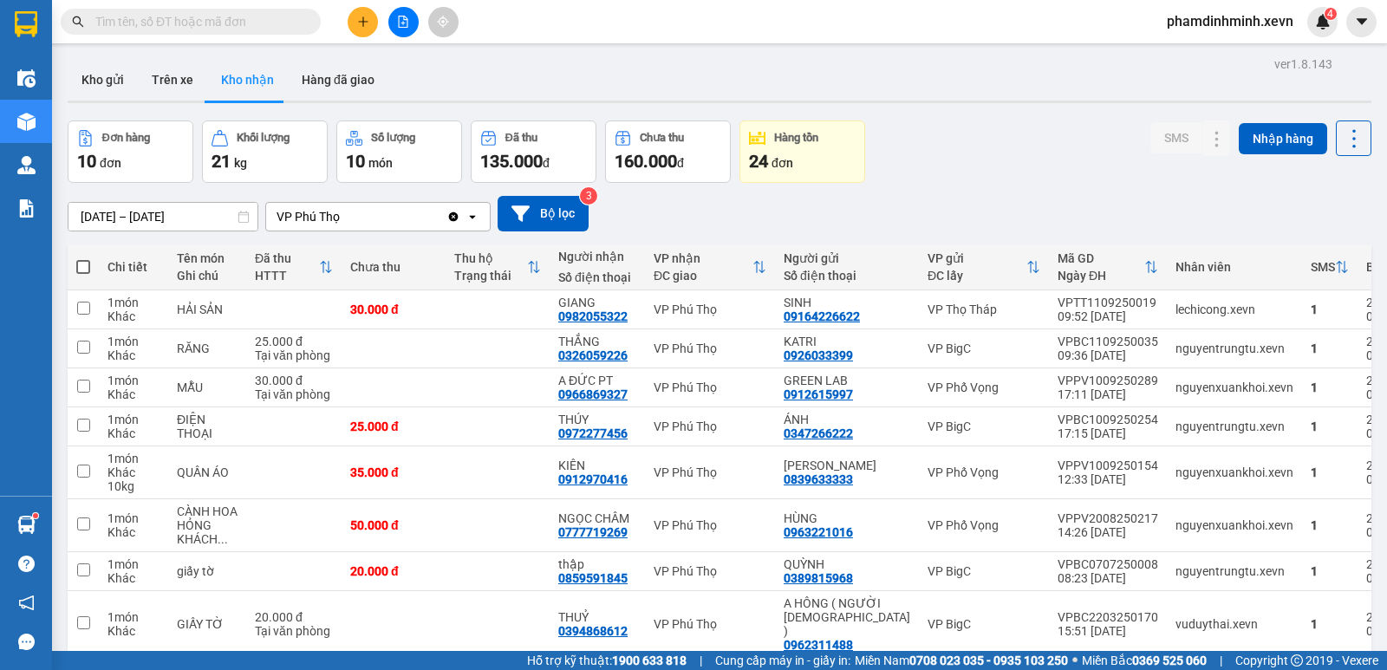
click at [706, 211] on div "[DATE] – [DATE] Press the down arrow key to interact with the calendar and sele…" at bounding box center [719, 214] width 1303 height 36
click at [95, 67] on button "Kho gửi" at bounding box center [103, 80] width 70 height 42
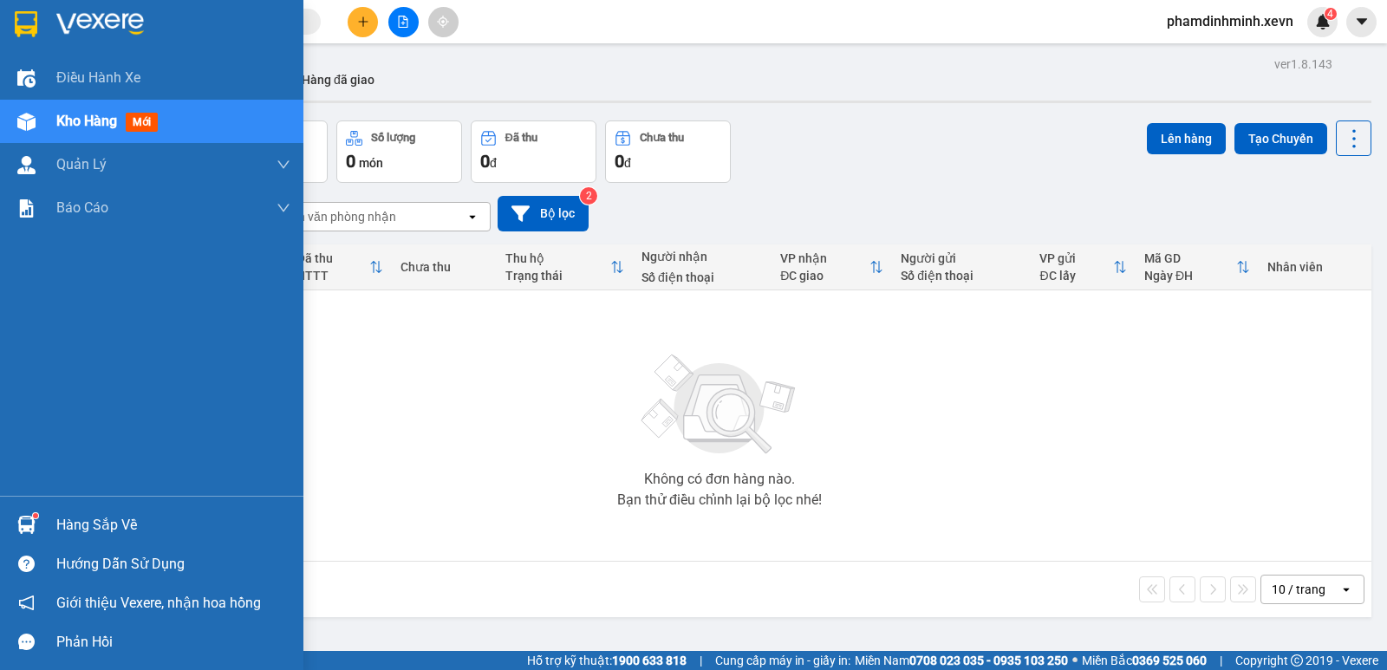
drag, startPoint x: 101, startPoint y: 523, endPoint x: 114, endPoint y: 523, distance: 13.0
click at [103, 523] on div "Hàng sắp về" at bounding box center [173, 525] width 234 height 26
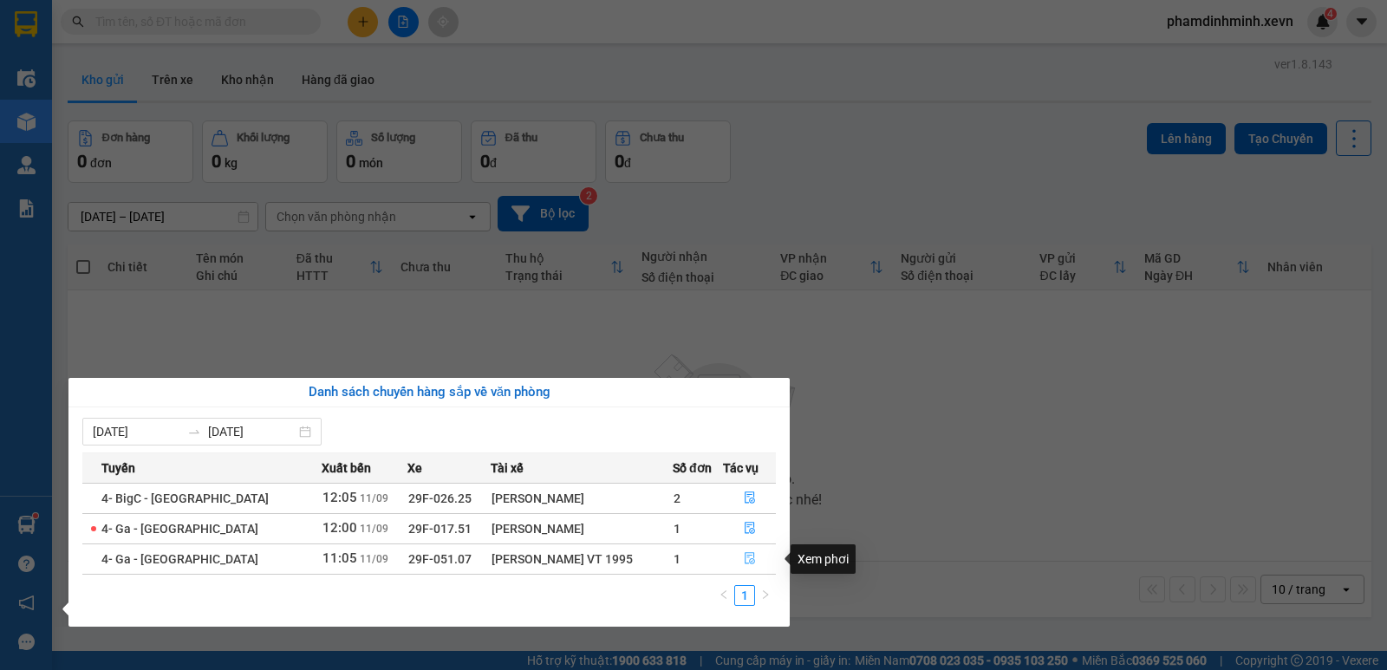
click at [752, 563] on button "button" at bounding box center [749, 559] width 51 height 28
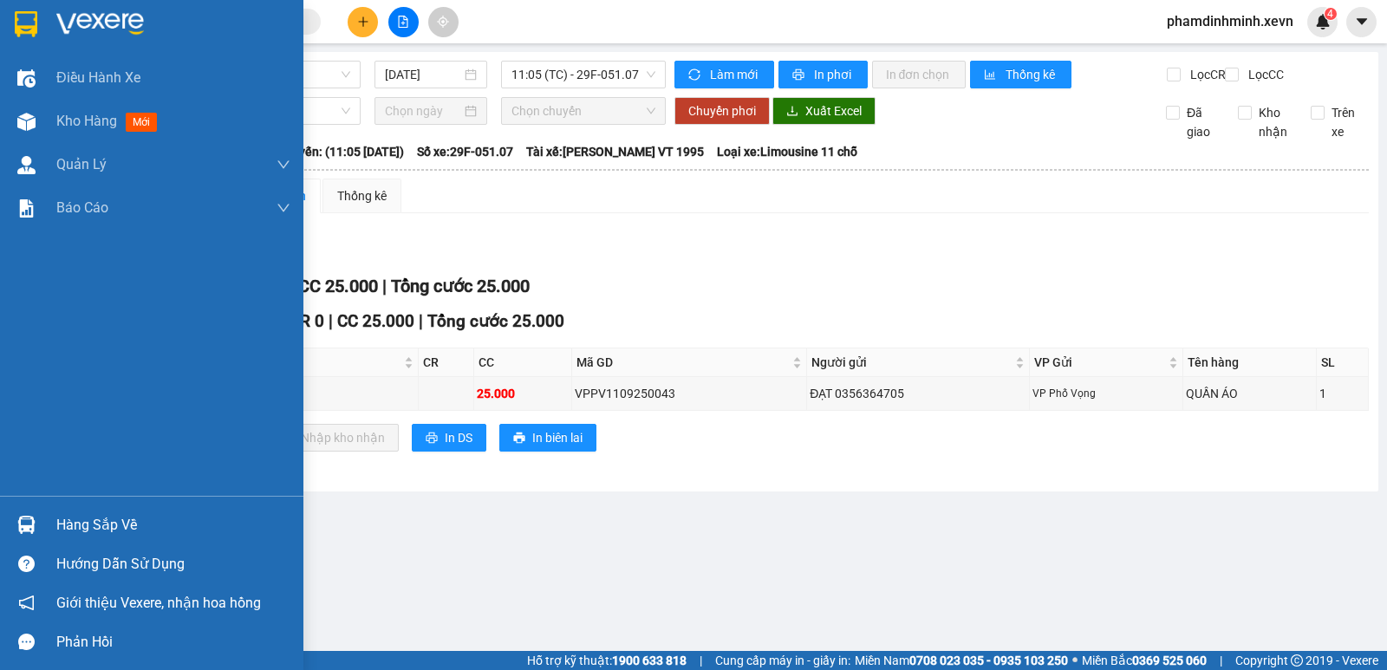
drag, startPoint x: 94, startPoint y: 524, endPoint x: 124, endPoint y: 518, distance: 30.1
click at [104, 522] on div "Hàng sắp về" at bounding box center [173, 525] width 234 height 26
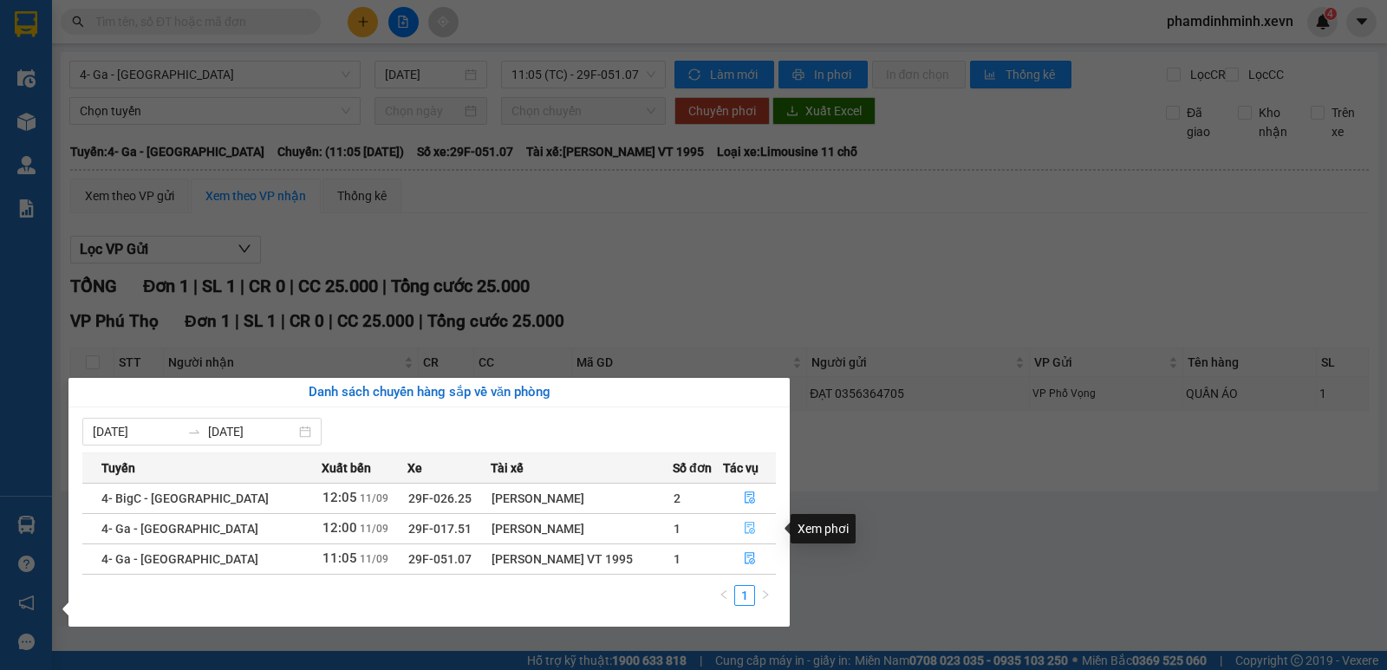
click at [750, 524] on icon "file-done" at bounding box center [749, 529] width 10 height 12
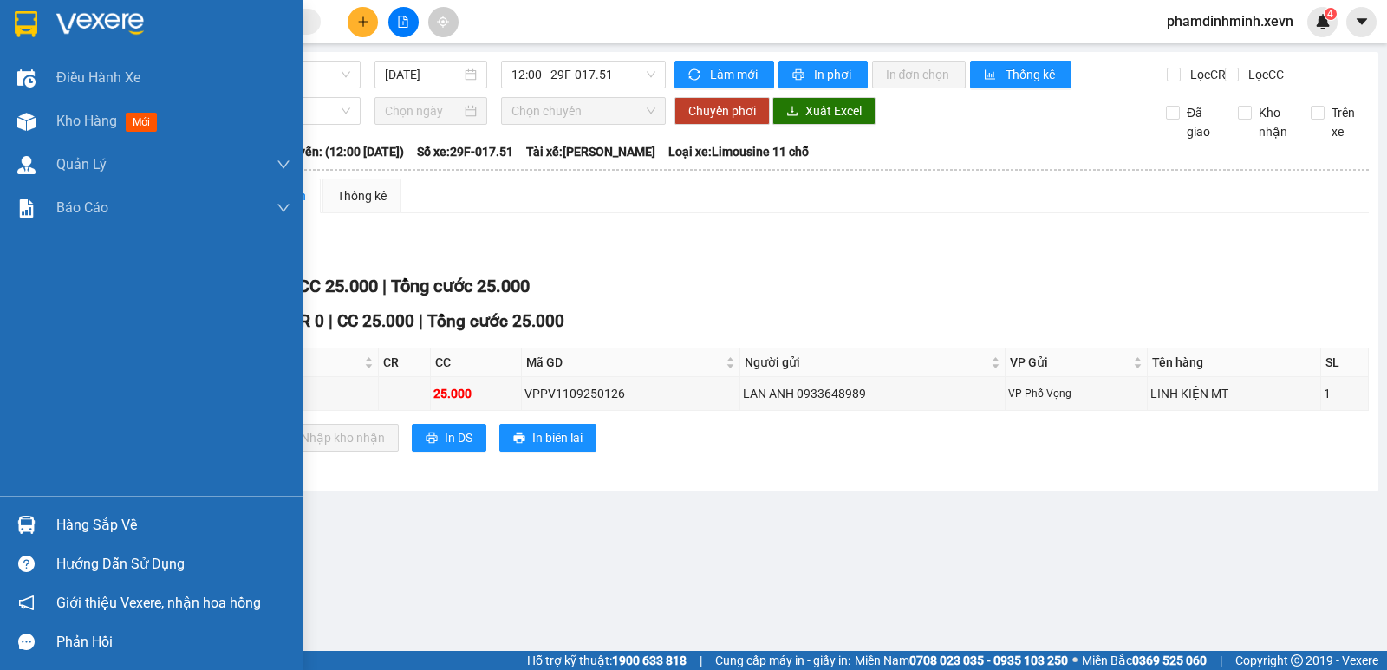
click at [107, 510] on div "Hàng sắp về" at bounding box center [151, 524] width 303 height 39
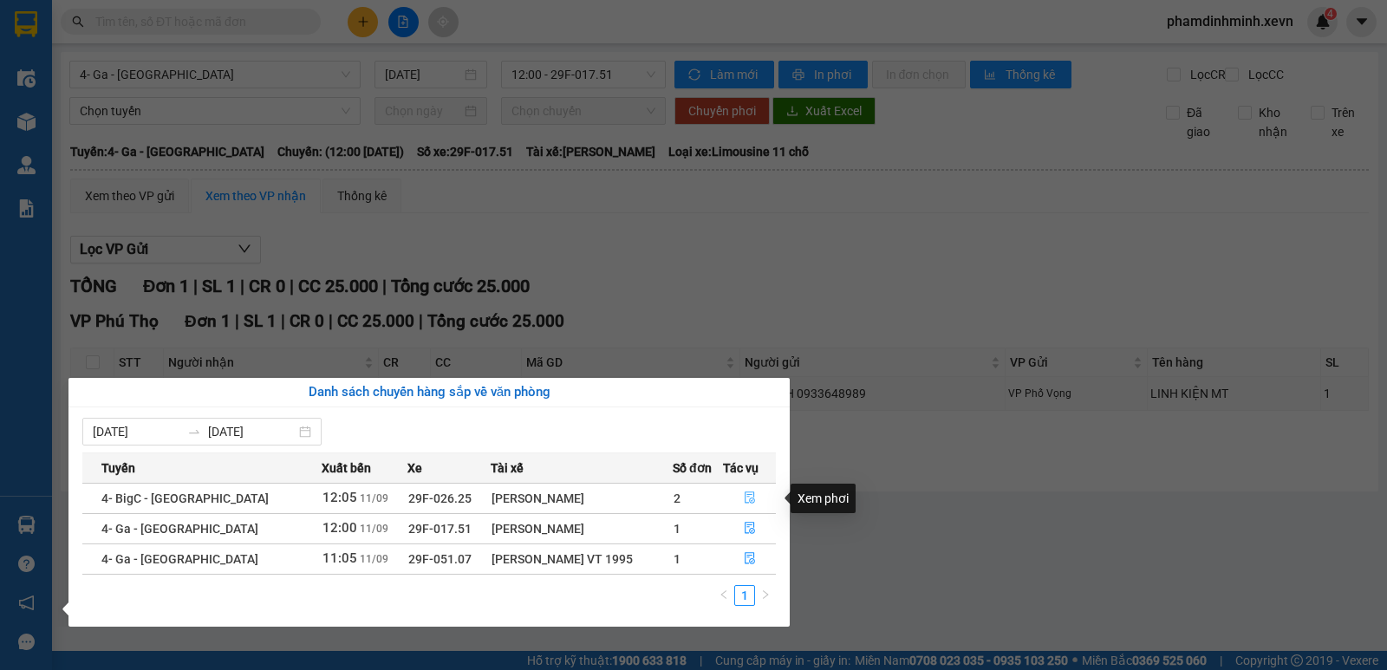
click at [750, 497] on icon "file-done" at bounding box center [749, 498] width 10 height 12
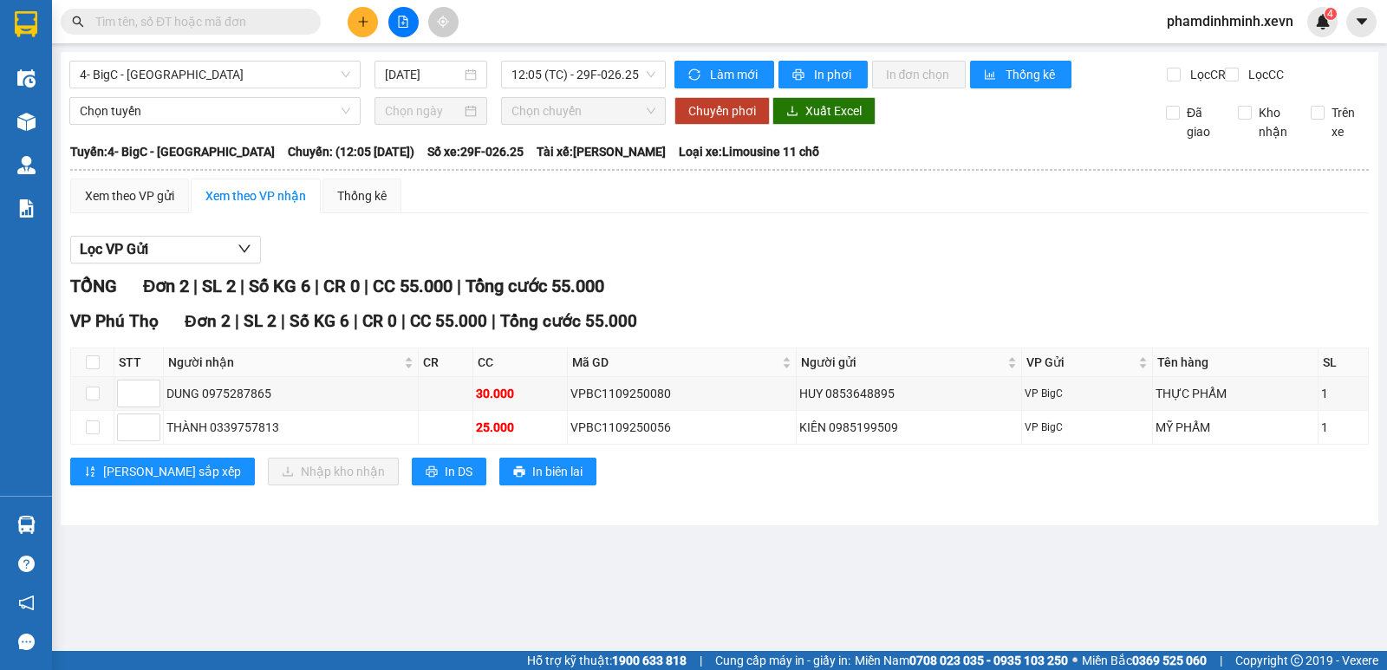
click at [615, 262] on div "Lọc VP Gửi" at bounding box center [719, 250] width 1298 height 29
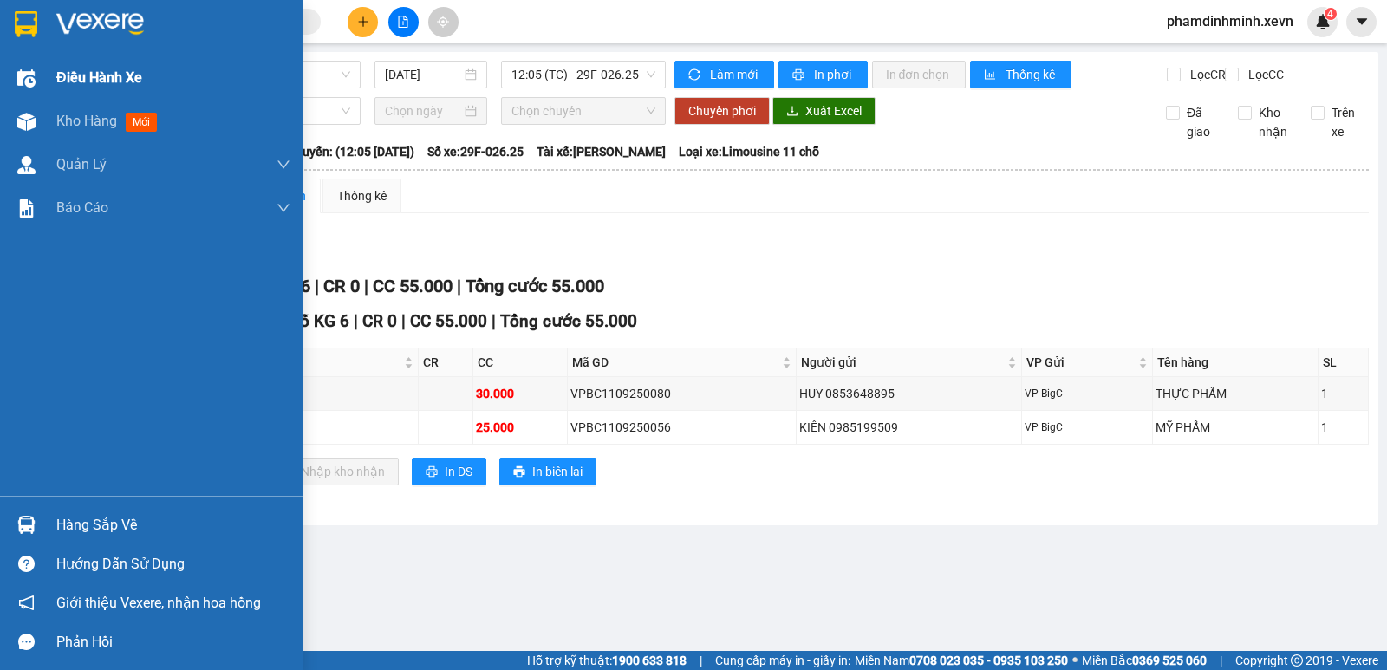
click at [90, 99] on div "Điều hành xe" at bounding box center [173, 77] width 234 height 43
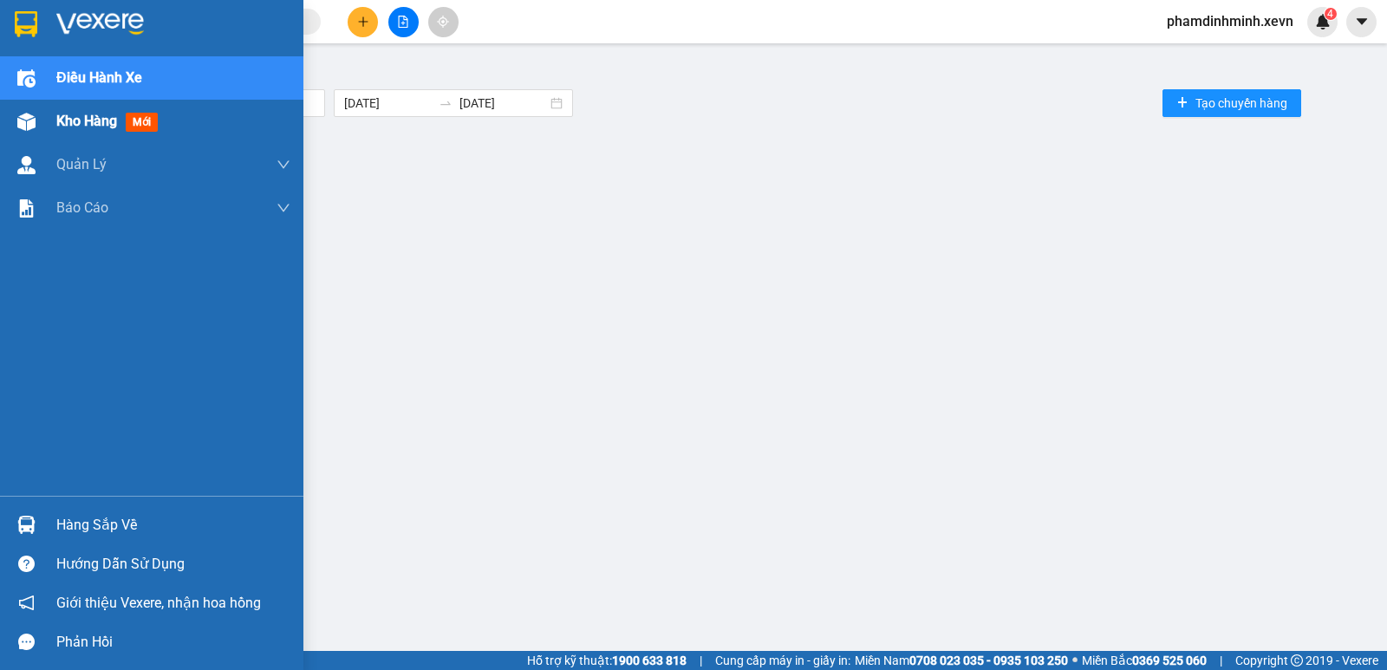
click at [85, 120] on span "Kho hàng" at bounding box center [86, 121] width 61 height 16
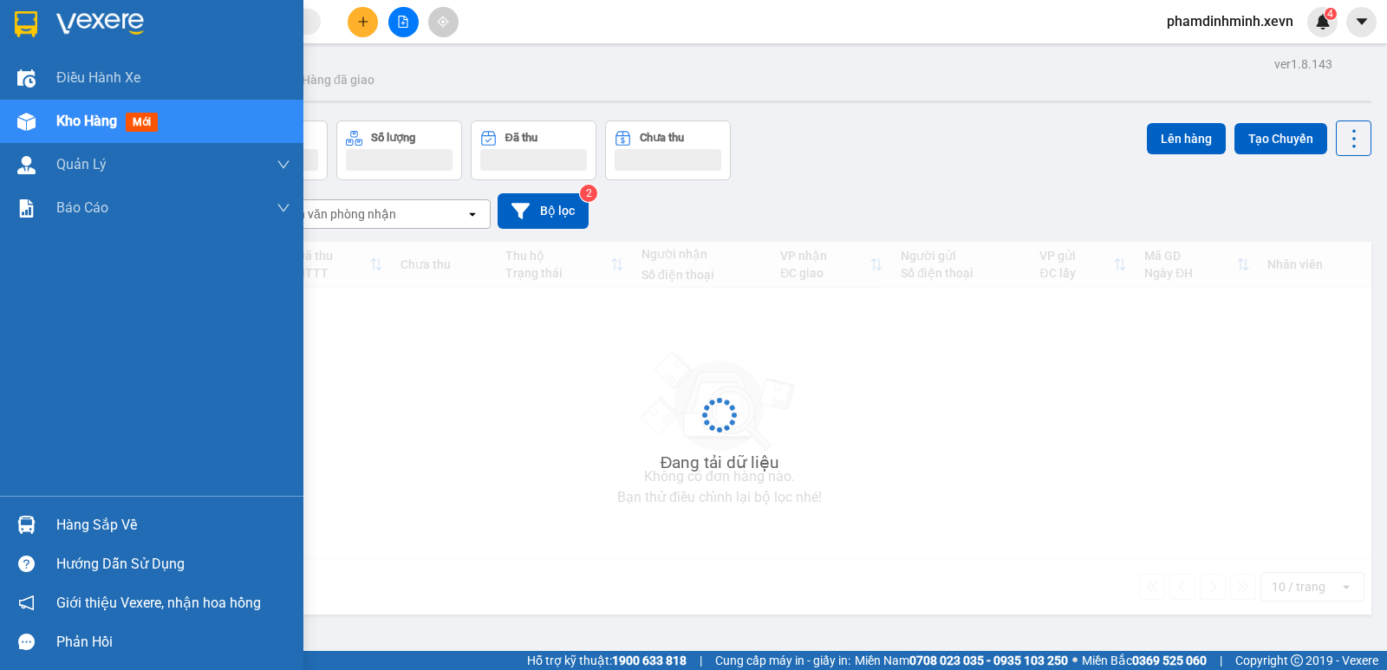
click at [85, 120] on span "Kho hàng" at bounding box center [86, 121] width 61 height 16
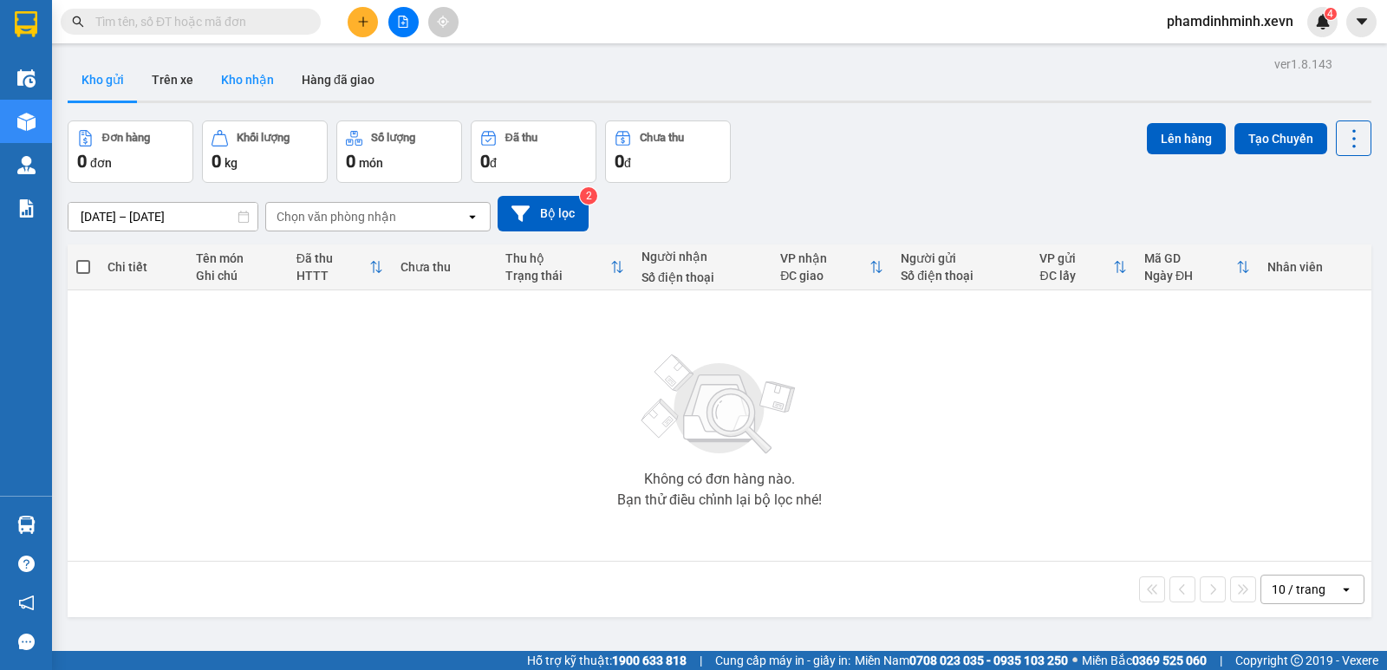
click at [253, 81] on button "Kho nhận" at bounding box center [247, 80] width 81 height 42
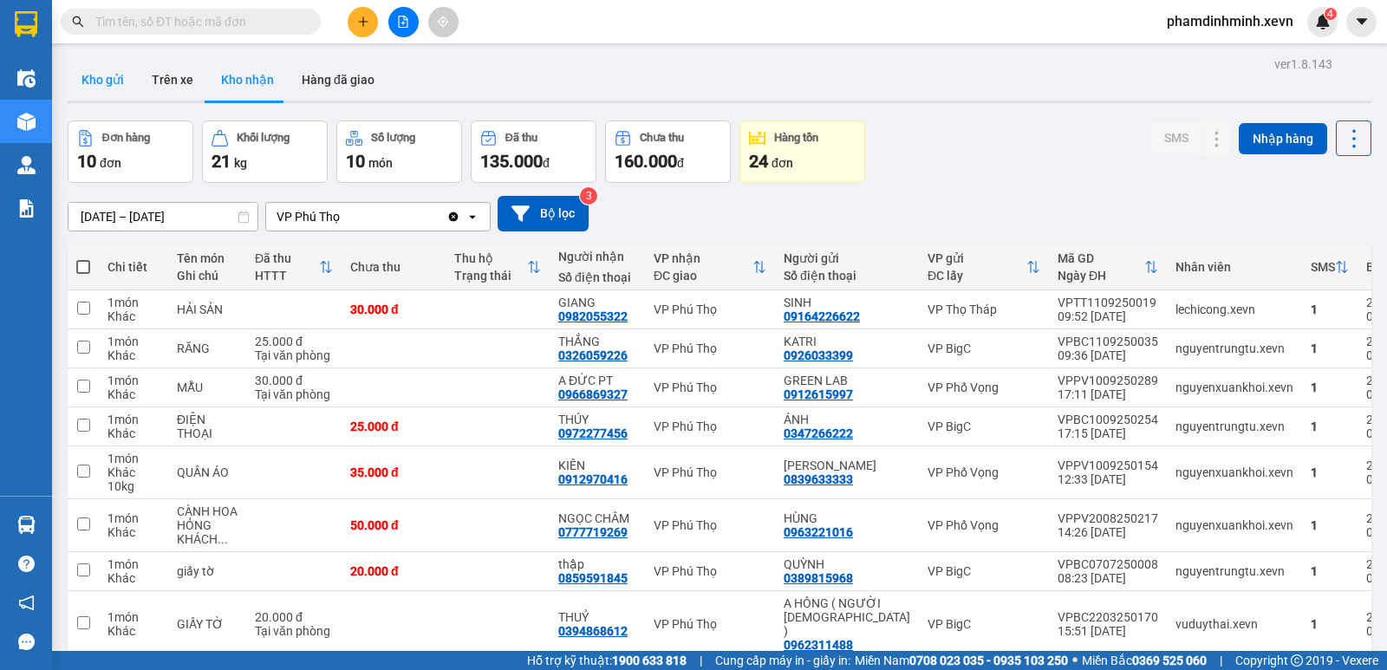
click at [106, 82] on button "Kho gửi" at bounding box center [103, 80] width 70 height 42
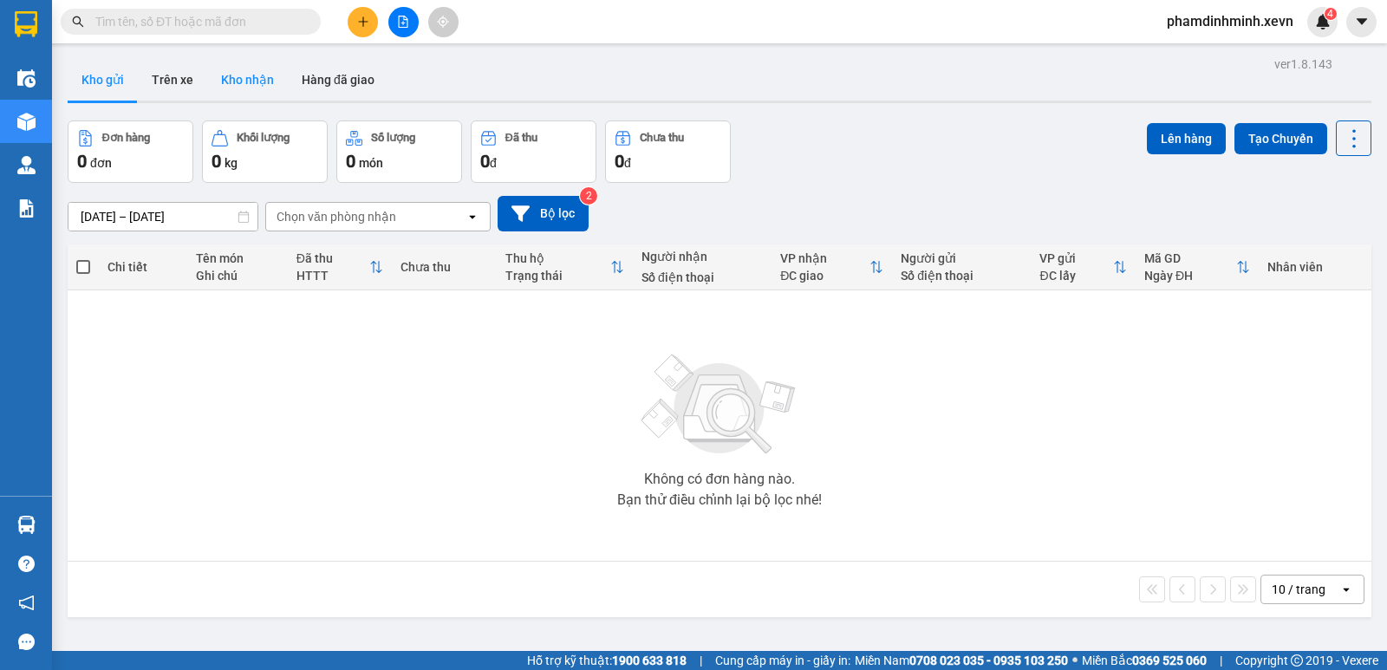
click at [244, 74] on button "Kho nhận" at bounding box center [247, 80] width 81 height 42
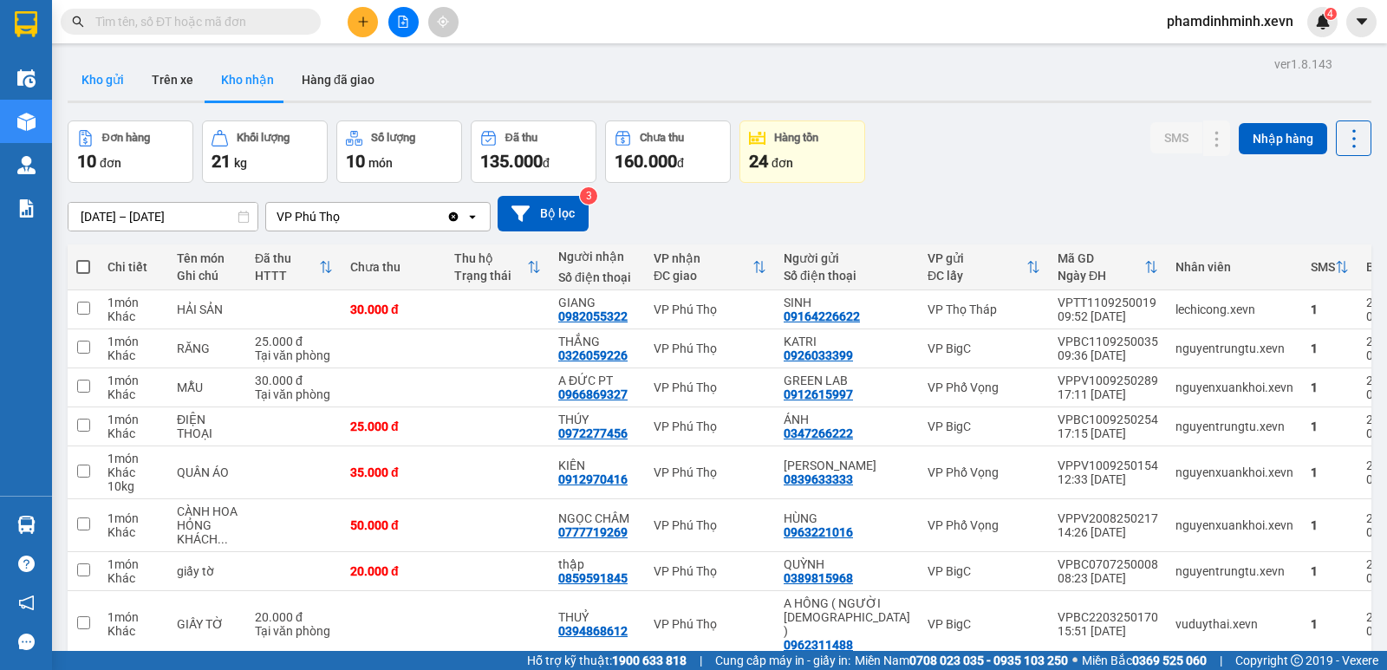
click at [101, 97] on button "Kho gửi" at bounding box center [103, 80] width 70 height 42
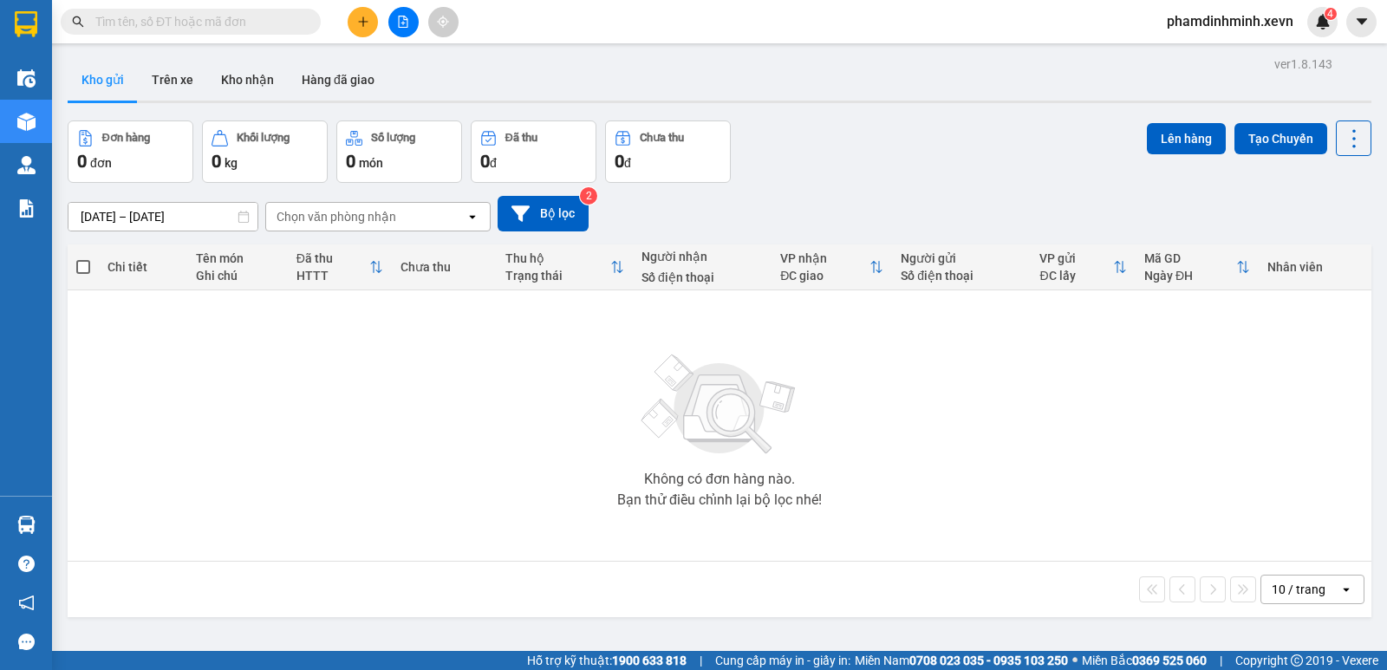
click at [179, 57] on div "ver 1.8.143 Kho gửi Trên xe Kho nhận Hàng đã giao Đơn hàng 0 đơn Khối lượng 0 k…" at bounding box center [719, 387] width 1317 height 670
click at [173, 82] on button "Trên xe" at bounding box center [172, 80] width 69 height 42
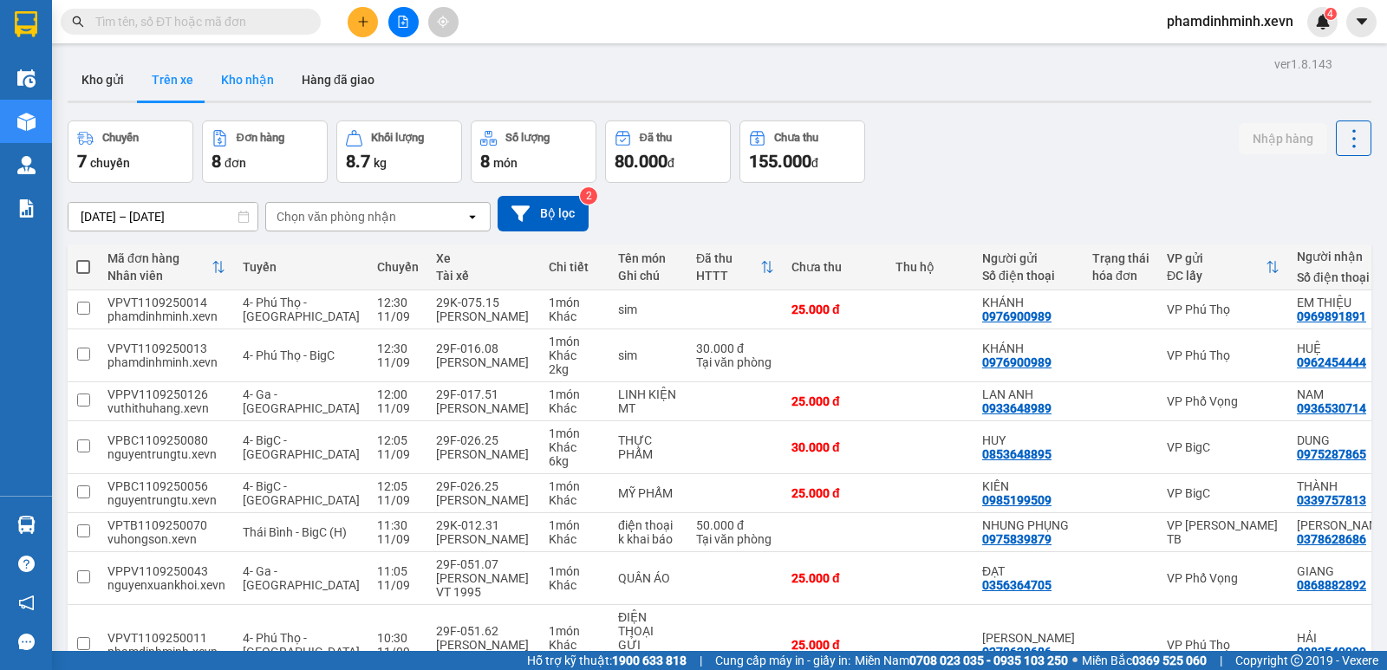
click at [236, 75] on button "Kho nhận" at bounding box center [247, 80] width 81 height 42
type input "[DATE] – [DATE]"
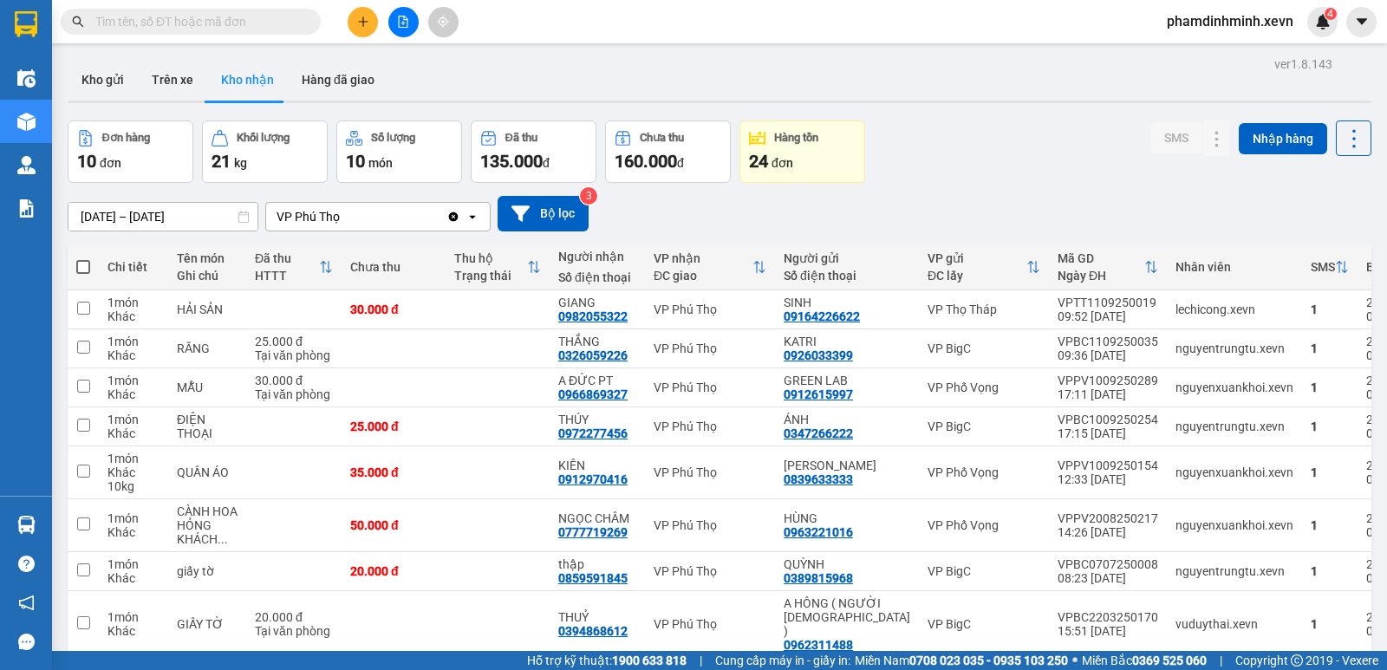
click at [913, 187] on div "[DATE] – [DATE] Press the down arrow key to interact with the calendar and sele…" at bounding box center [719, 214] width 1303 height 62
click at [753, 205] on div "[DATE] – [DATE] Press the down arrow key to interact with the calendar and sele…" at bounding box center [719, 214] width 1303 height 36
click at [100, 92] on button "Kho gửi" at bounding box center [103, 80] width 70 height 42
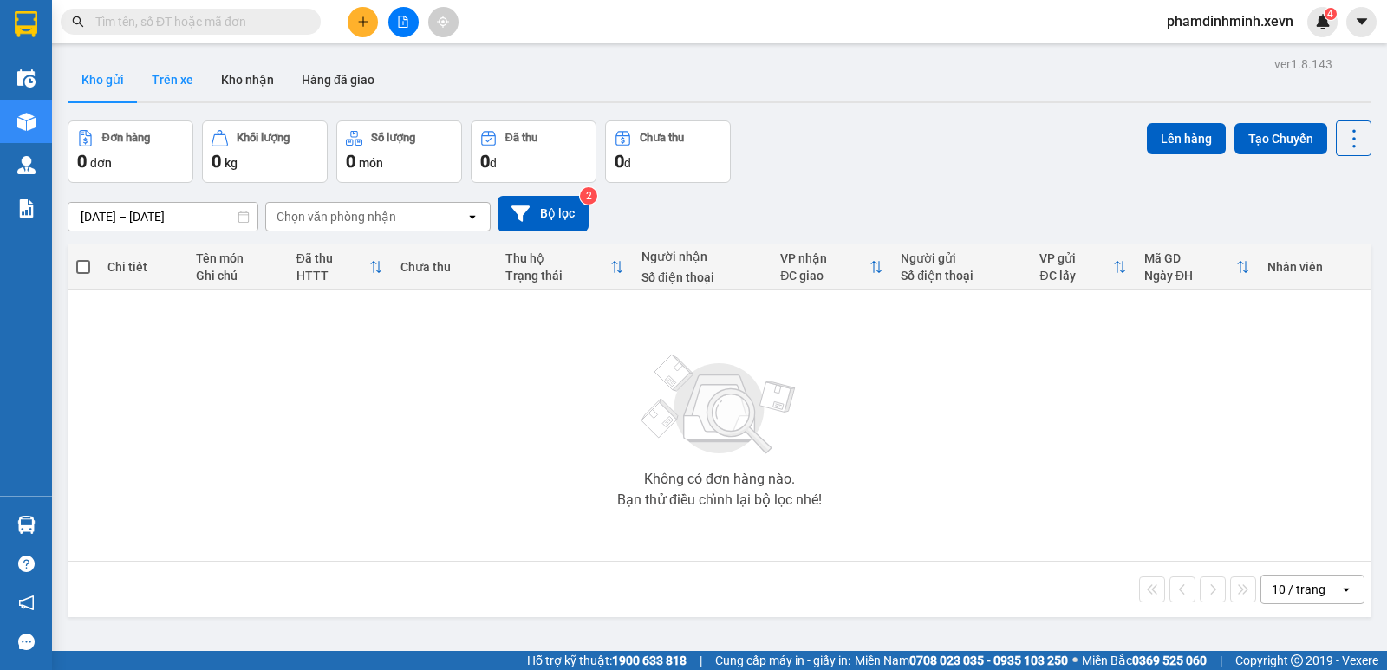
click at [185, 81] on button "Trên xe" at bounding box center [172, 80] width 69 height 42
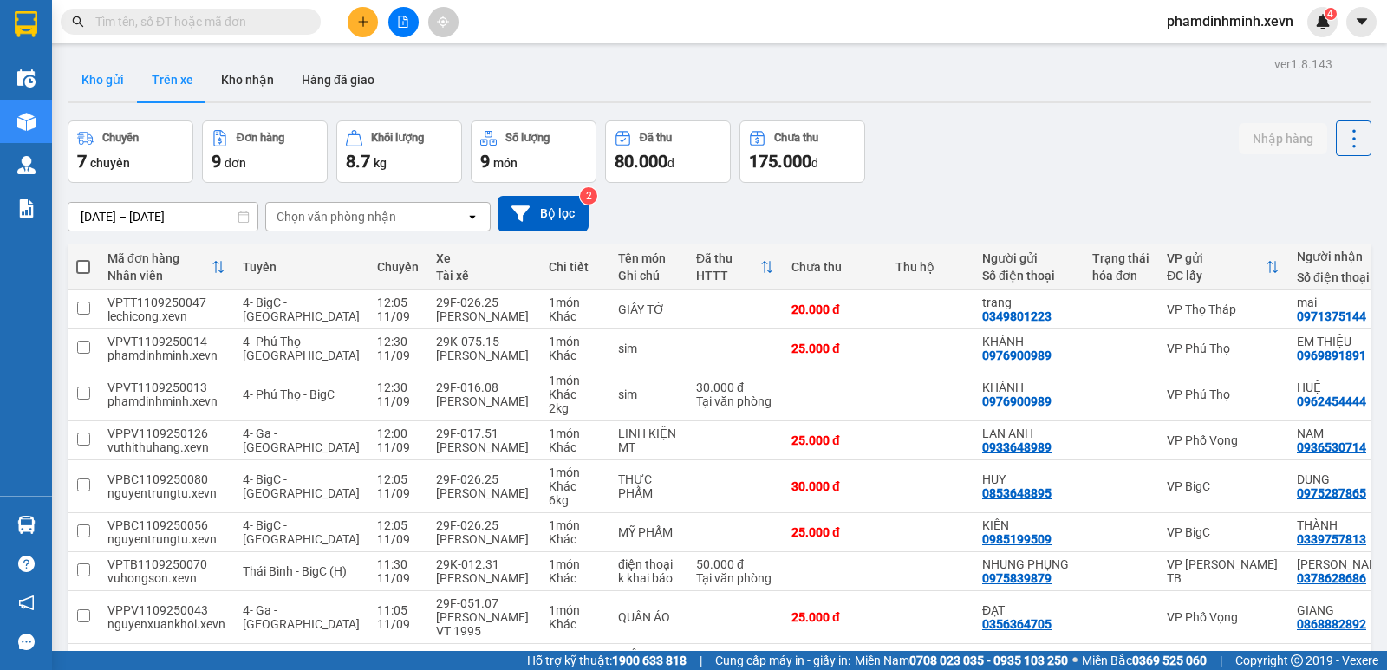
click at [99, 71] on button "Kho gửi" at bounding box center [103, 80] width 70 height 42
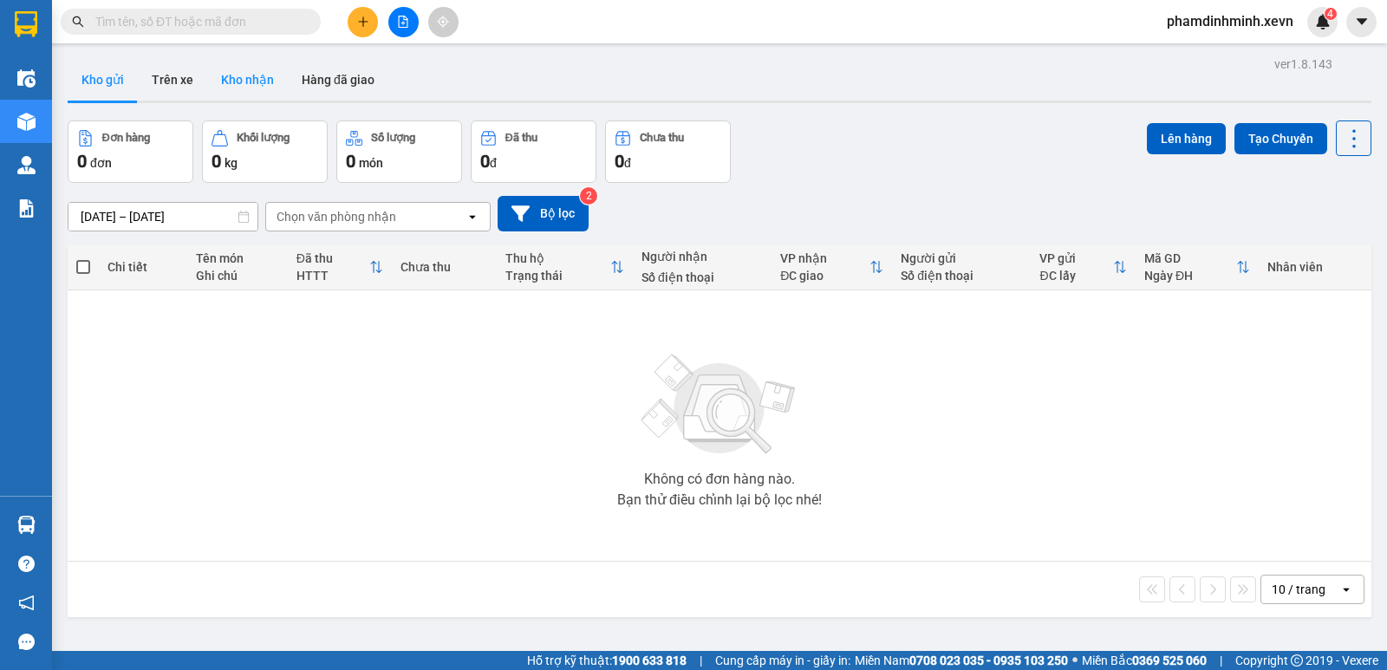
click at [227, 75] on button "Kho nhận" at bounding box center [247, 80] width 81 height 42
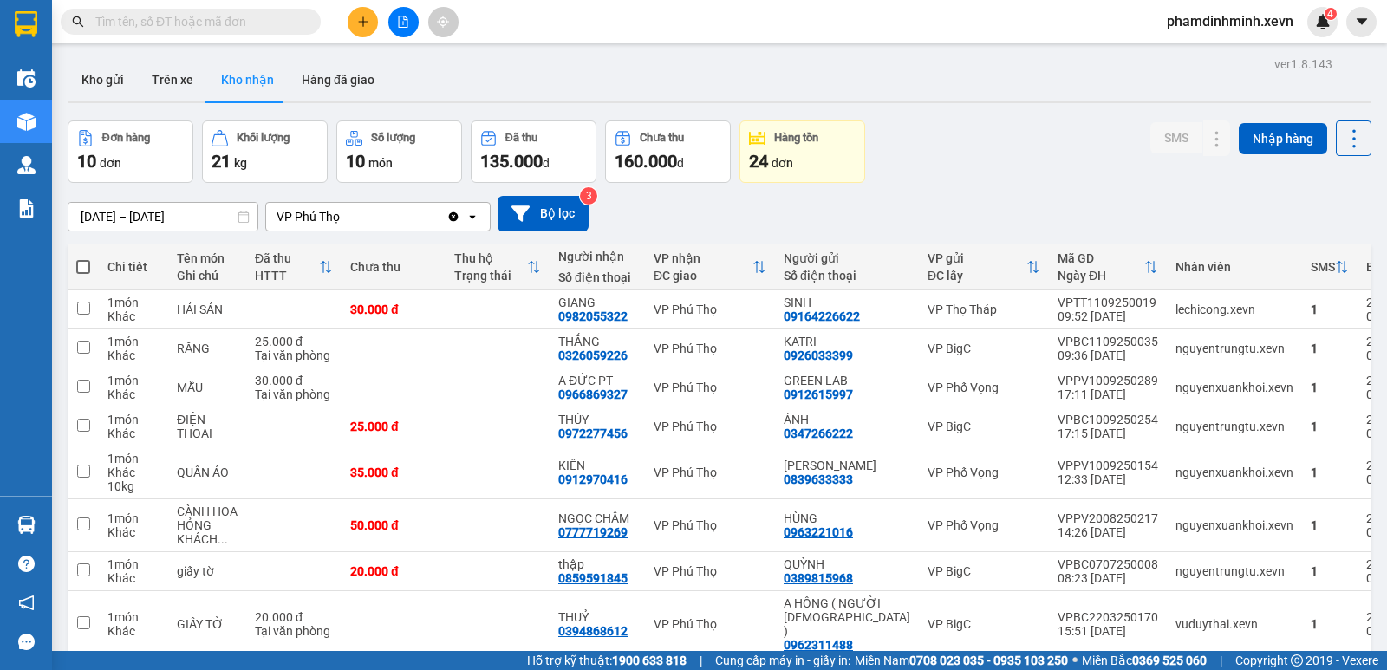
drag, startPoint x: 898, startPoint y: 159, endPoint x: 620, endPoint y: 272, distance: 300.1
click at [898, 159] on div "Đơn hàng 10 đơn Khối lượng 21 kg Số lượng 10 món Đã thu 135.000 đ Chưa thu 160.…" at bounding box center [719, 151] width 1303 height 62
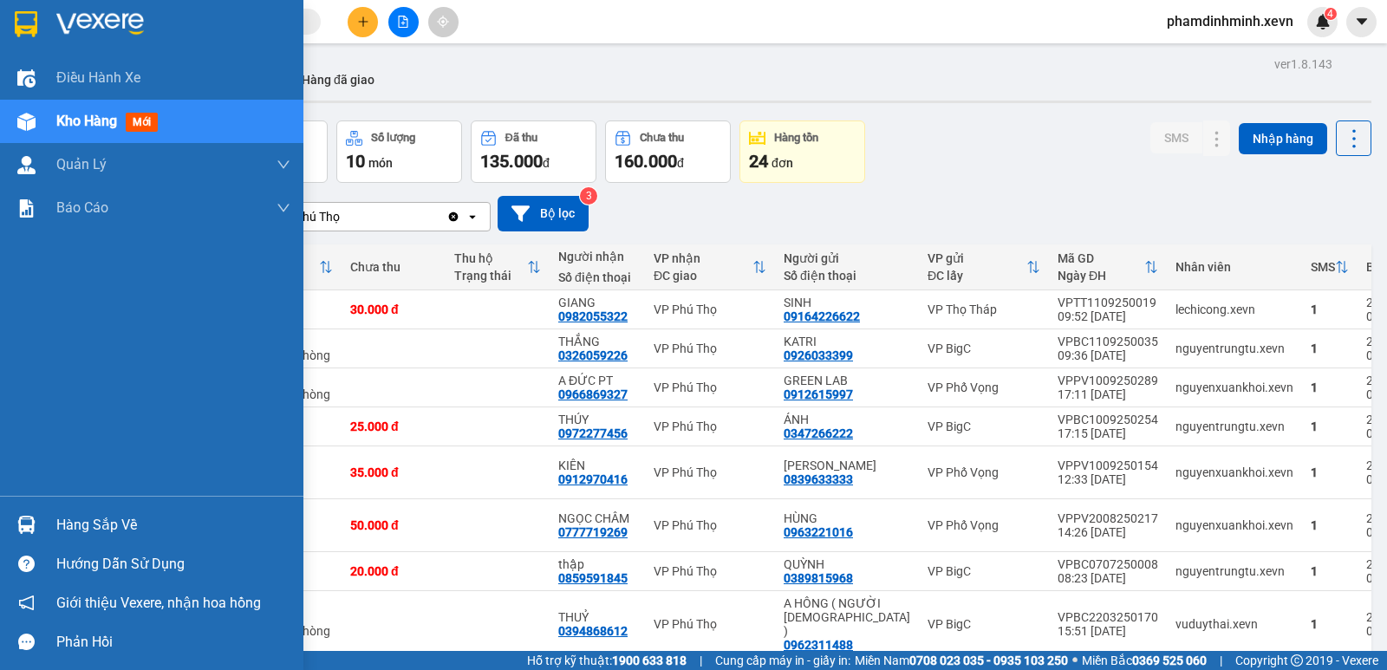
click at [103, 503] on div "Hàng sắp về Hướng dẫn sử dụng Giới thiệu Vexere, nhận hoa hồng Phản hồi" at bounding box center [151, 579] width 303 height 166
click at [86, 531] on div "Hàng sắp về" at bounding box center [173, 525] width 234 height 26
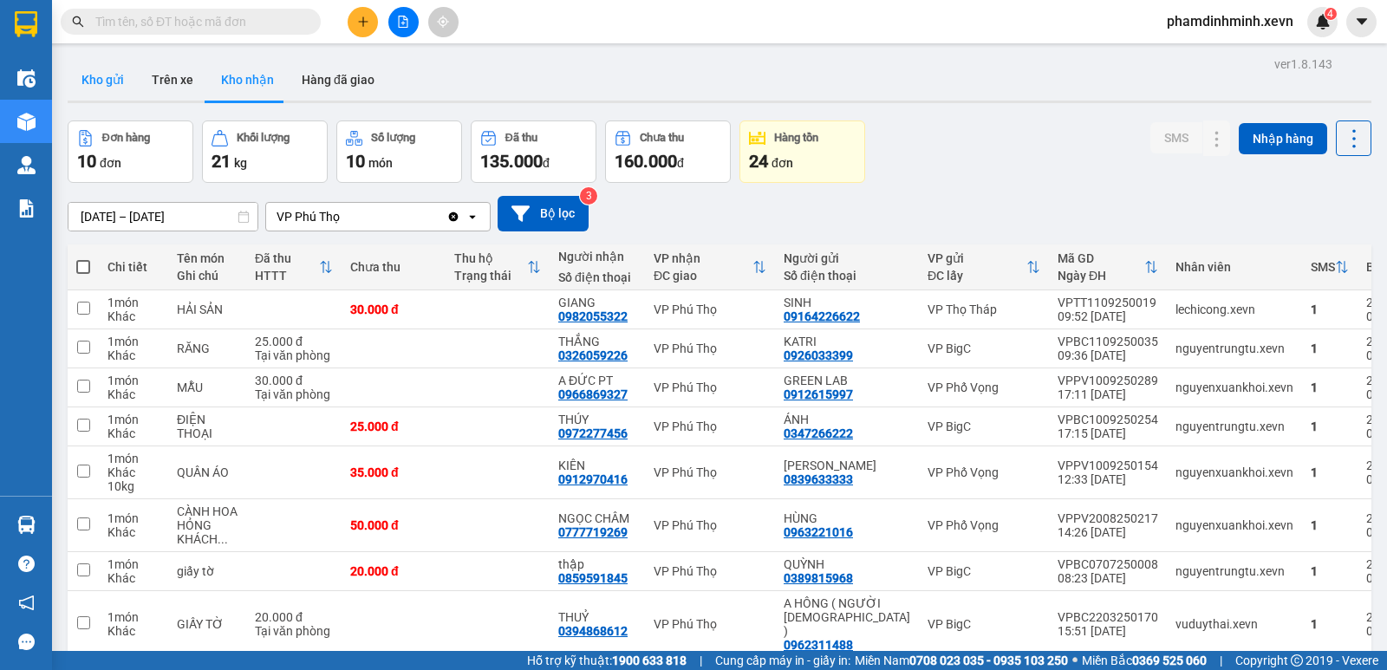
click at [88, 77] on section "Kết quả tìm kiếm ( 0 ) Bộ lọc No Data phamdinhminh.xevn 4 Điều hành xe Kho hàng…" at bounding box center [693, 335] width 1387 height 670
click at [88, 77] on button "Kho gửi" at bounding box center [103, 80] width 70 height 42
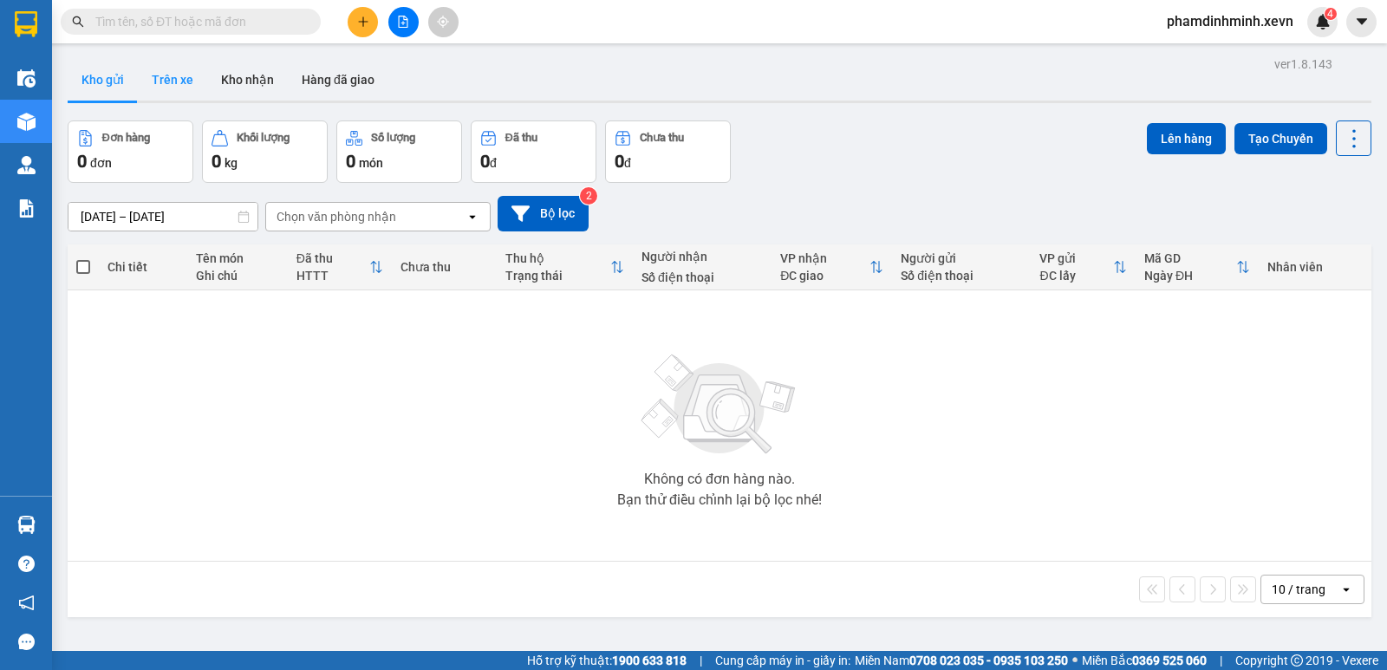
click at [168, 80] on button "Trên xe" at bounding box center [172, 80] width 69 height 42
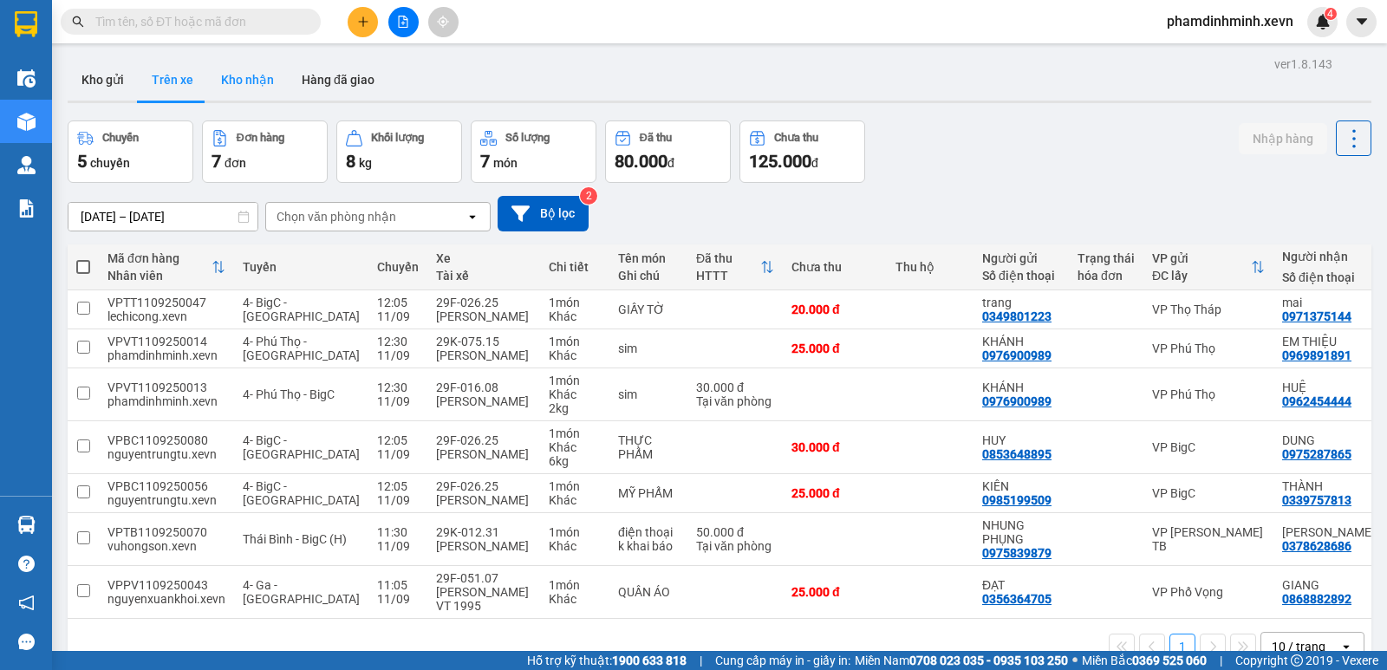
click at [233, 82] on button "Kho nhận" at bounding box center [247, 80] width 81 height 42
type input "[DATE] – [DATE]"
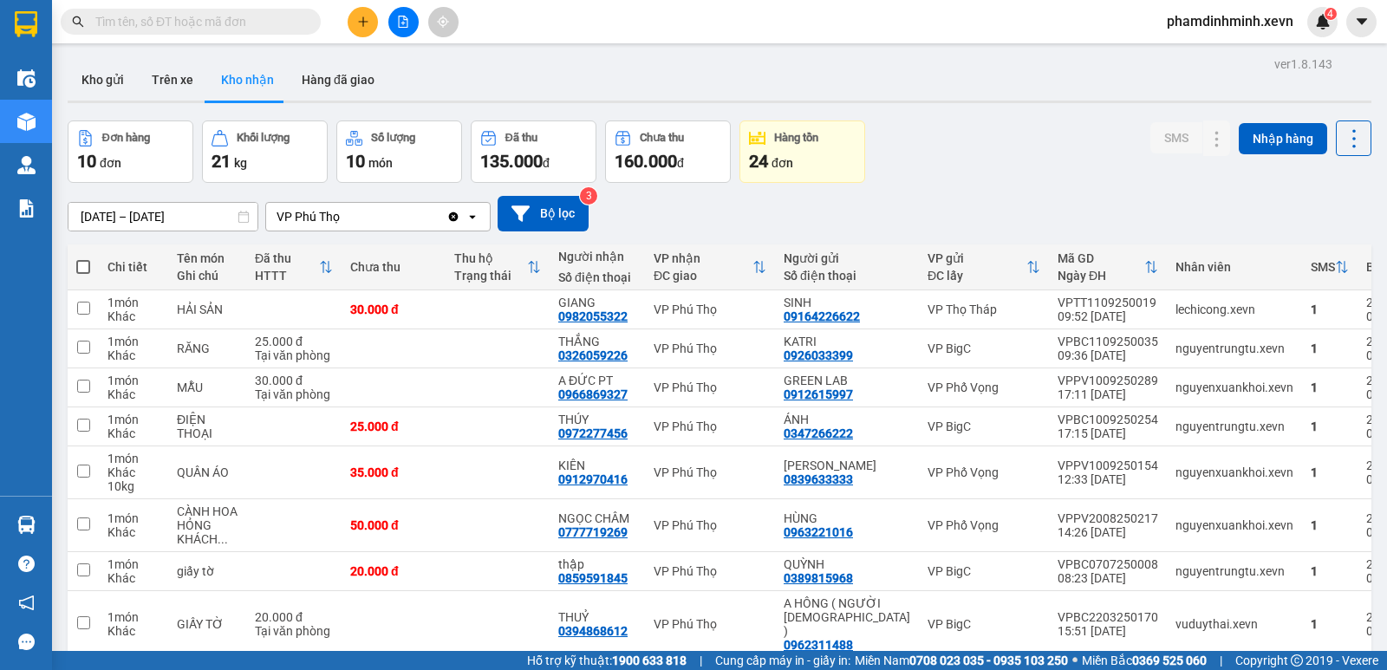
click at [627, 78] on div "Kho gửi Trên xe Kho nhận Hàng đã giao" at bounding box center [719, 82] width 1303 height 46
click at [120, 79] on button "Kho gửi" at bounding box center [103, 80] width 70 height 42
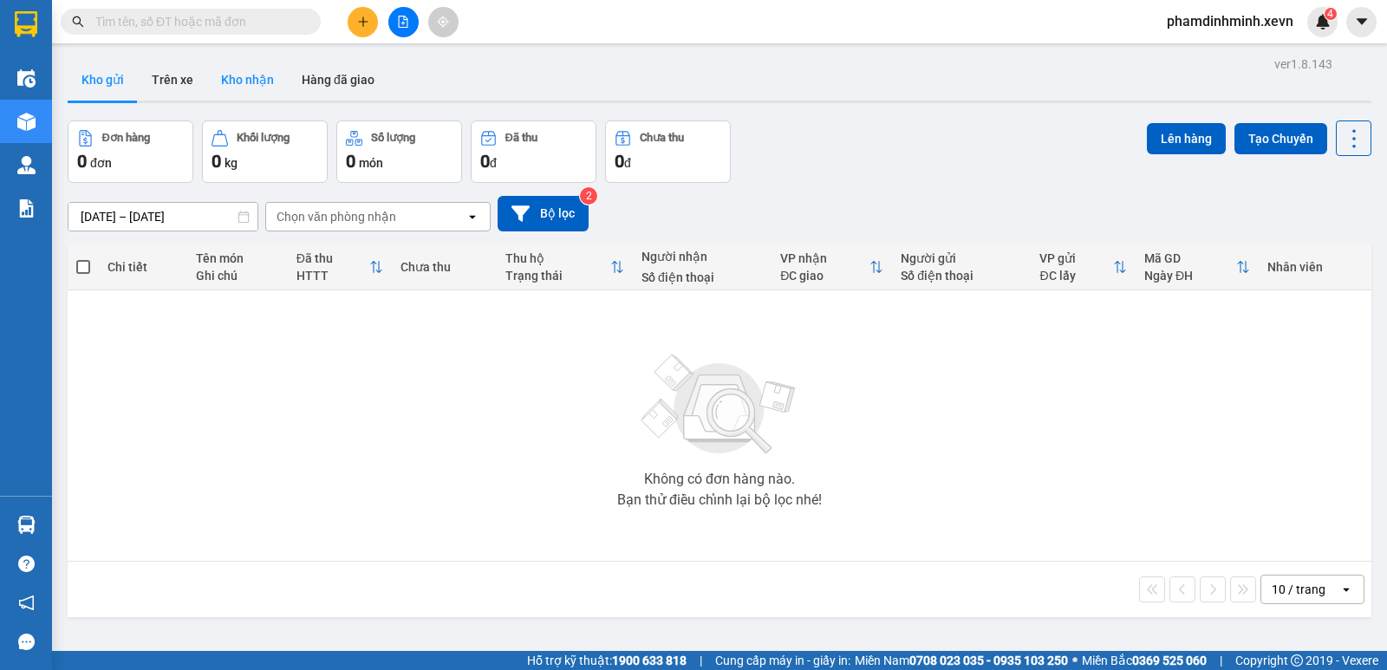
click at [255, 87] on button "Kho nhận" at bounding box center [247, 80] width 81 height 42
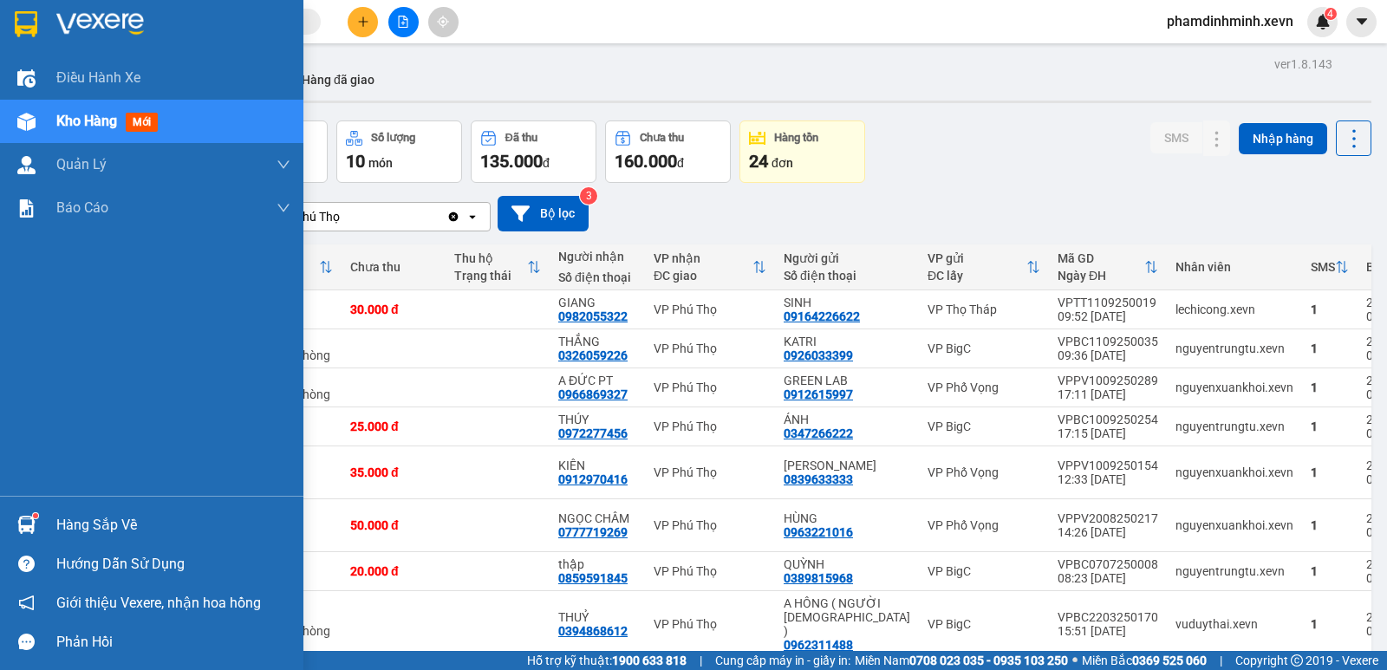
click at [148, 521] on div "Hàng sắp về" at bounding box center [173, 525] width 234 height 26
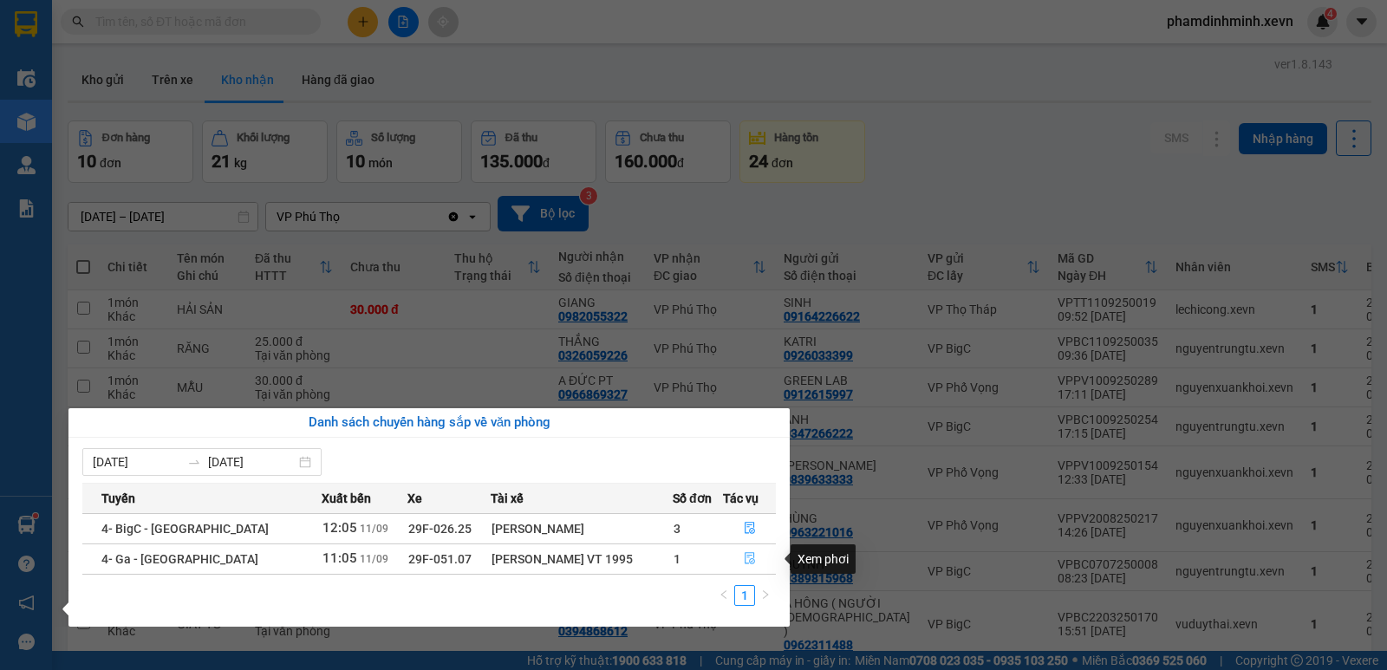
drag, startPoint x: 746, startPoint y: 557, endPoint x: 706, endPoint y: 544, distance: 41.9
click at [746, 556] on icon "file-done" at bounding box center [750, 558] width 12 height 12
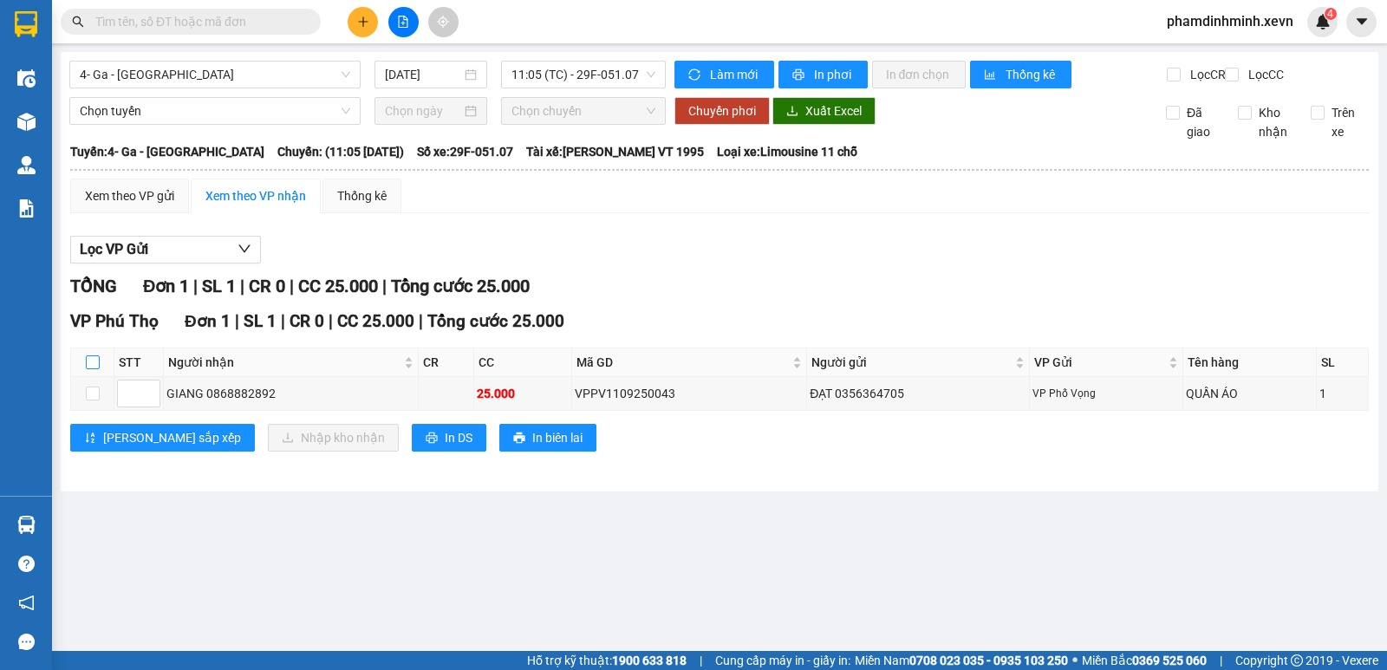
click at [94, 369] on input "checkbox" at bounding box center [93, 362] width 14 height 14
checkbox input "true"
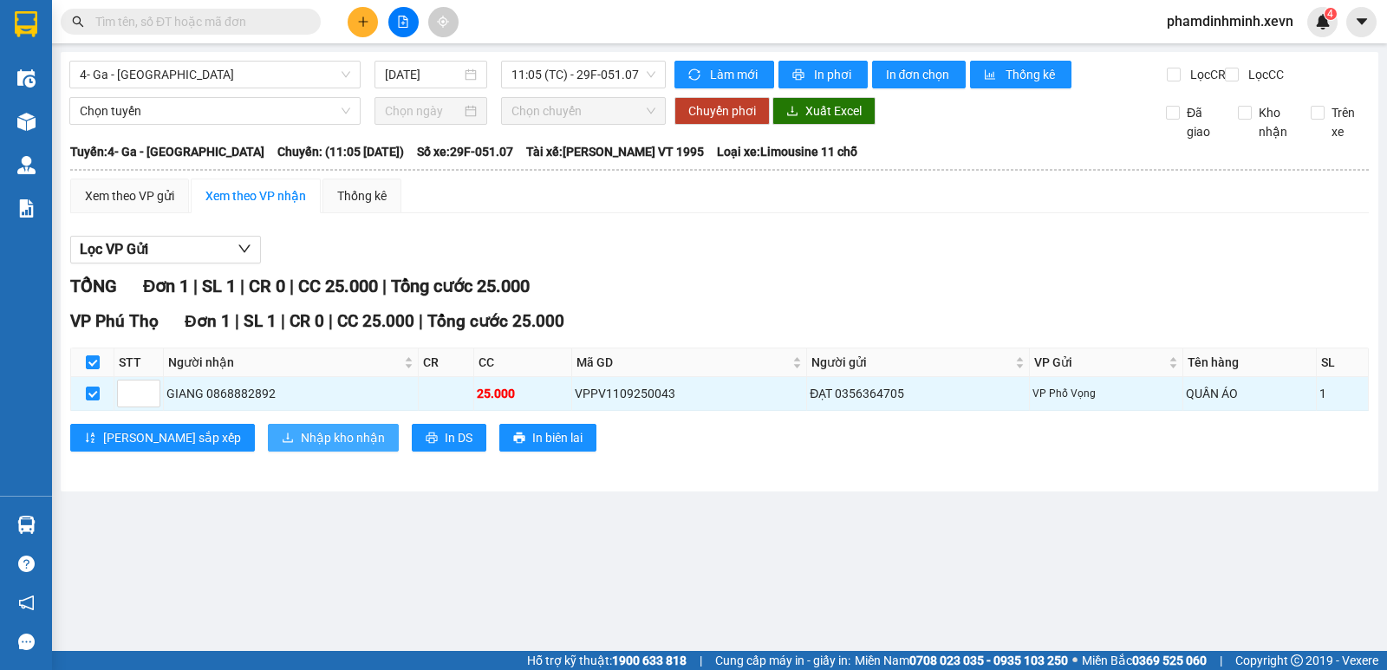
click at [301, 446] on span "Nhập kho nhận" at bounding box center [343, 437] width 84 height 19
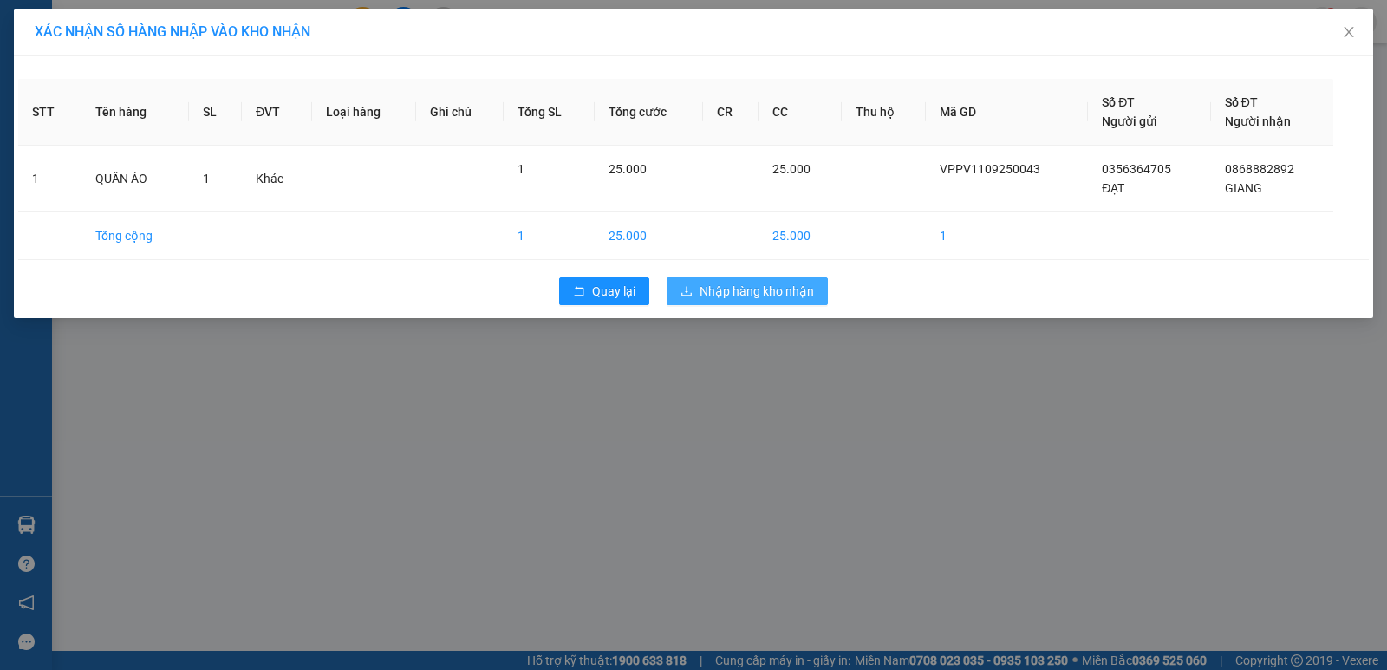
click at [760, 289] on span "Nhập hàng kho nhận" at bounding box center [756, 291] width 114 height 19
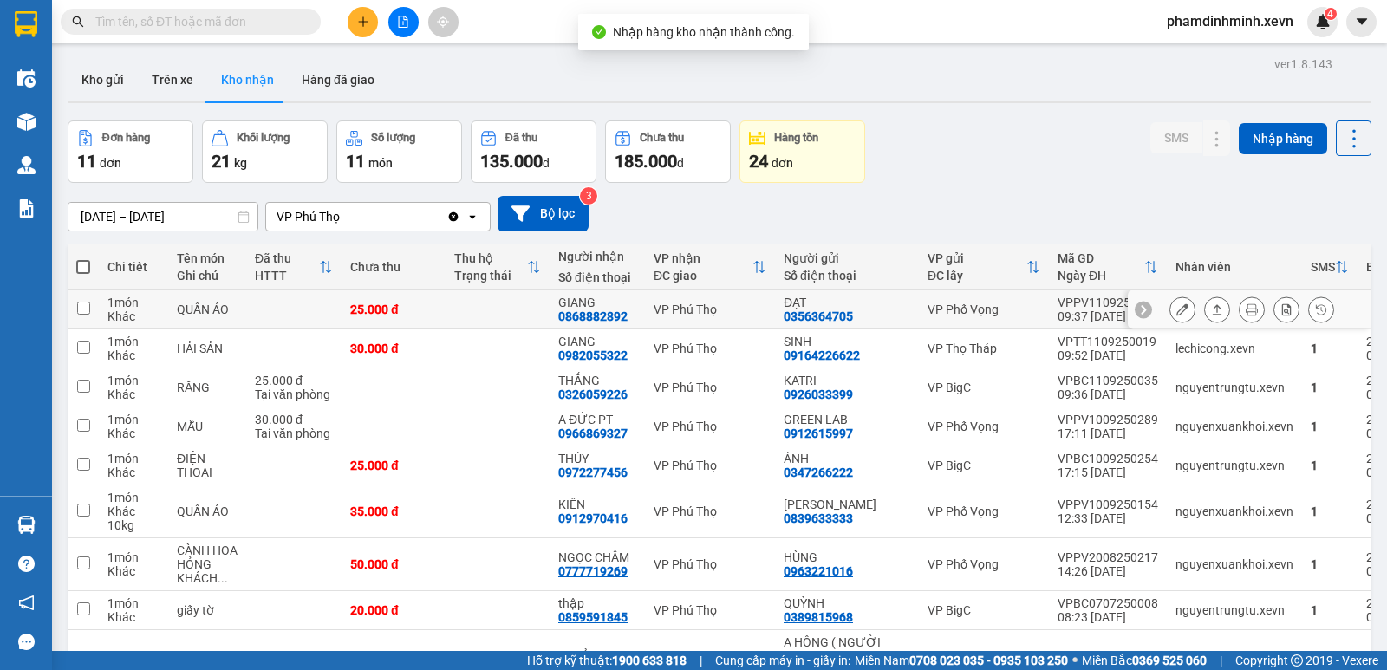
click at [432, 299] on td "25.000 đ" at bounding box center [393, 309] width 104 height 39
checkbox input "true"
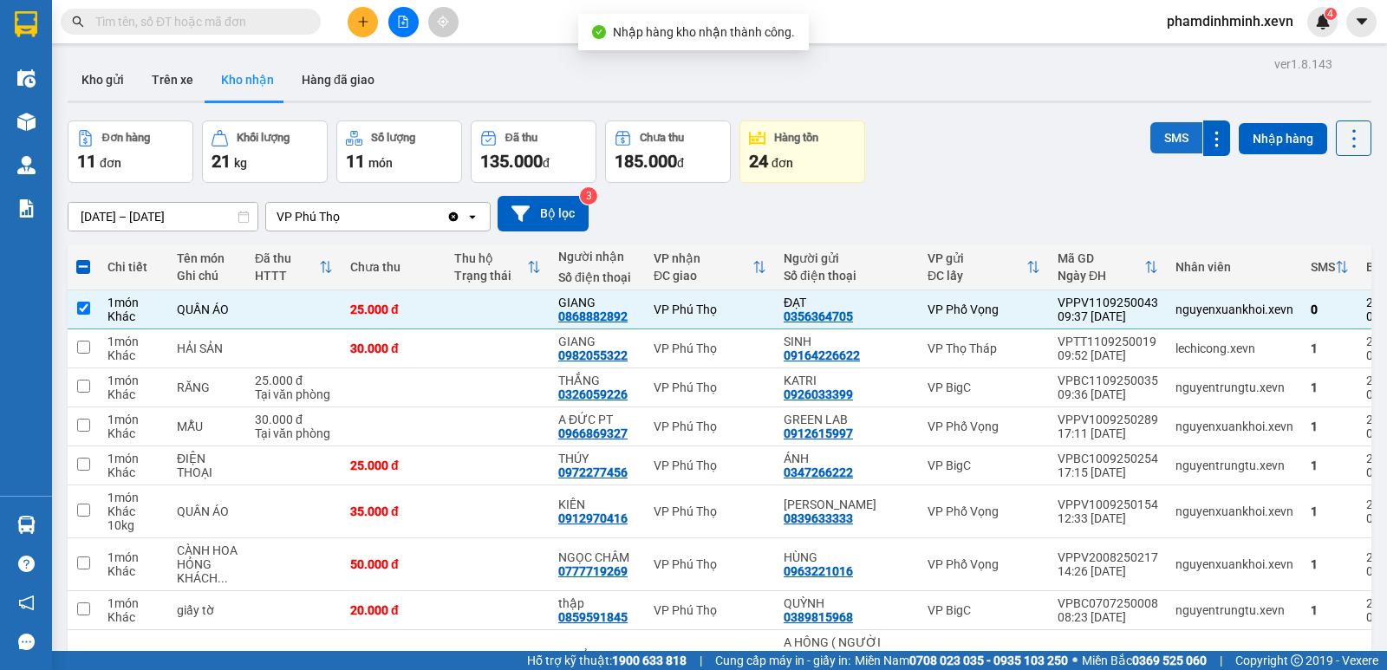
click at [1163, 140] on button "SMS" at bounding box center [1176, 137] width 52 height 31
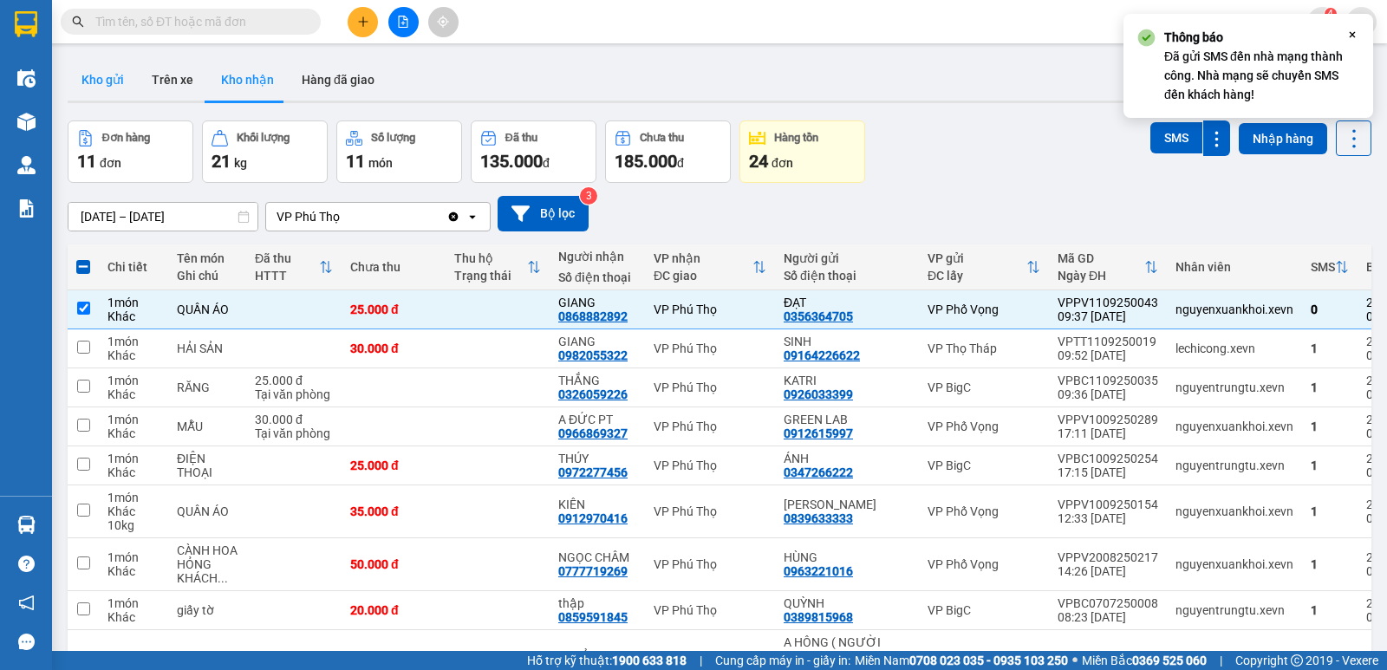
click at [86, 74] on button "Kho gửi" at bounding box center [103, 80] width 70 height 42
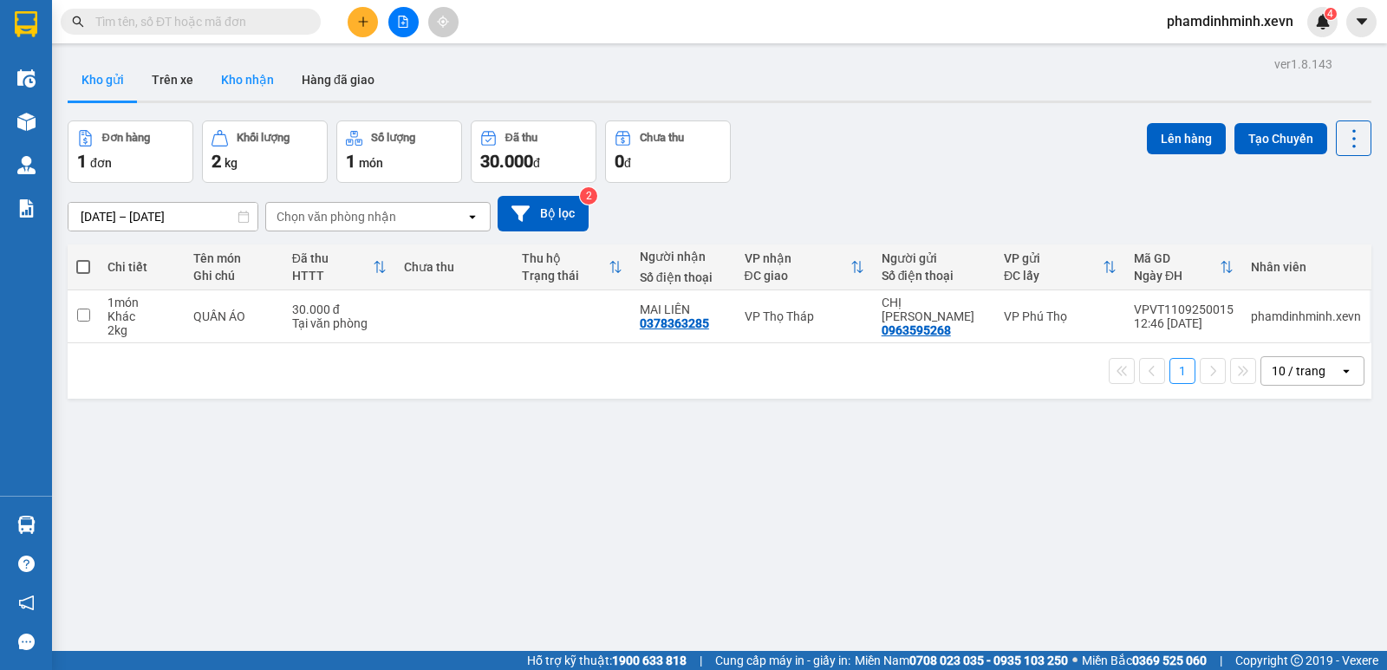
click at [243, 72] on button "Kho nhận" at bounding box center [247, 80] width 81 height 42
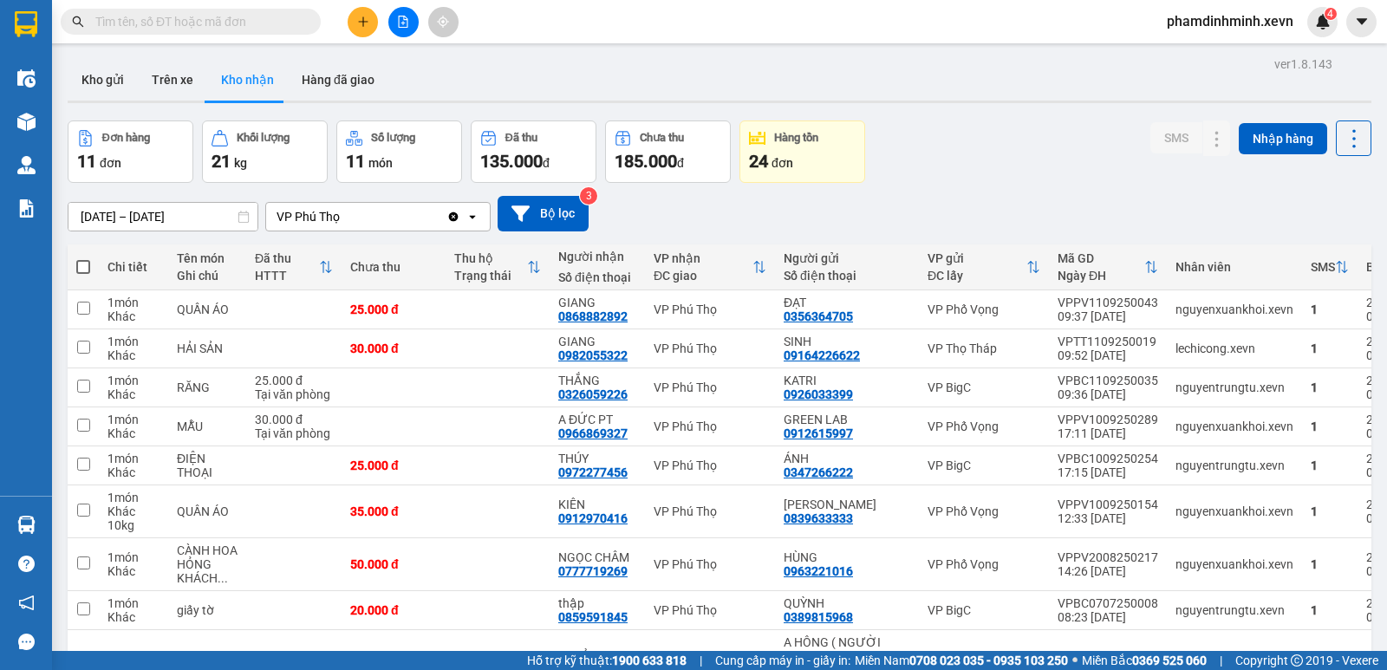
click at [1090, 180] on div "Đơn hàng 11 đơn Khối lượng 21 kg Số lượng 11 món Đã thu 135.000 đ Chưa thu 185.…" at bounding box center [719, 151] width 1303 height 62
click at [115, 77] on button "Kho gửi" at bounding box center [103, 80] width 70 height 42
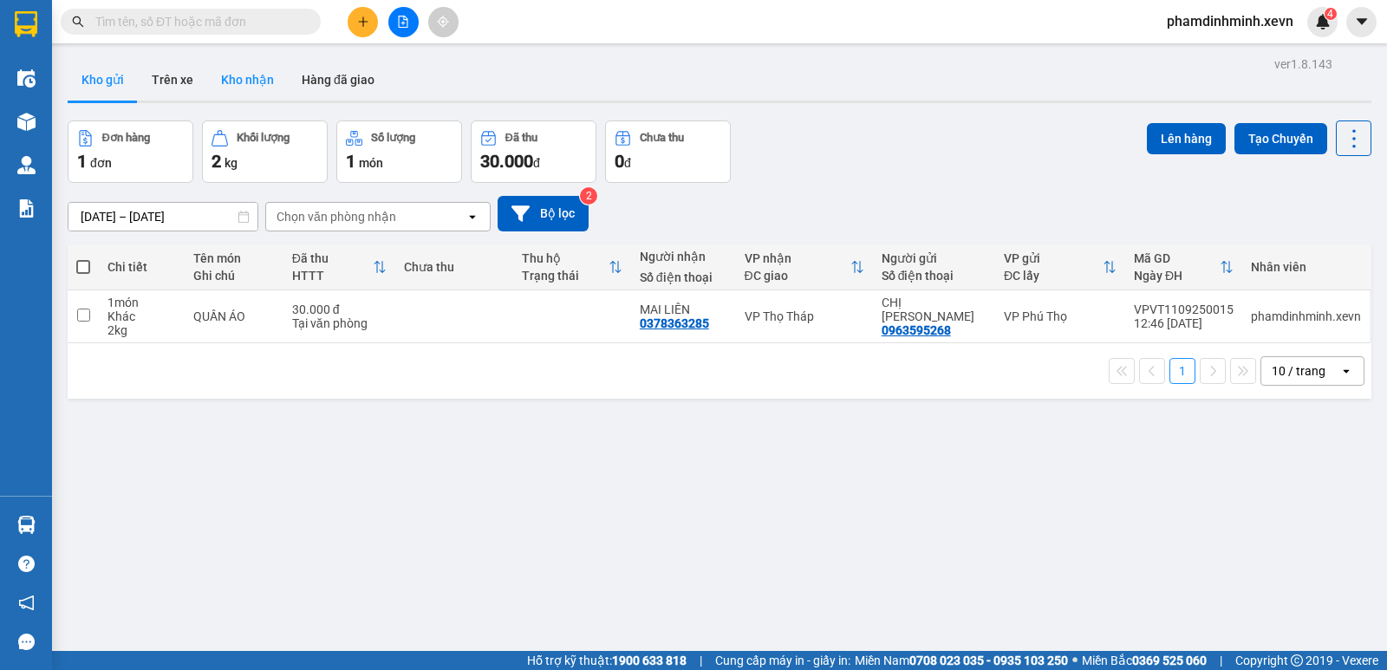
click at [238, 68] on button "Kho nhận" at bounding box center [247, 80] width 81 height 42
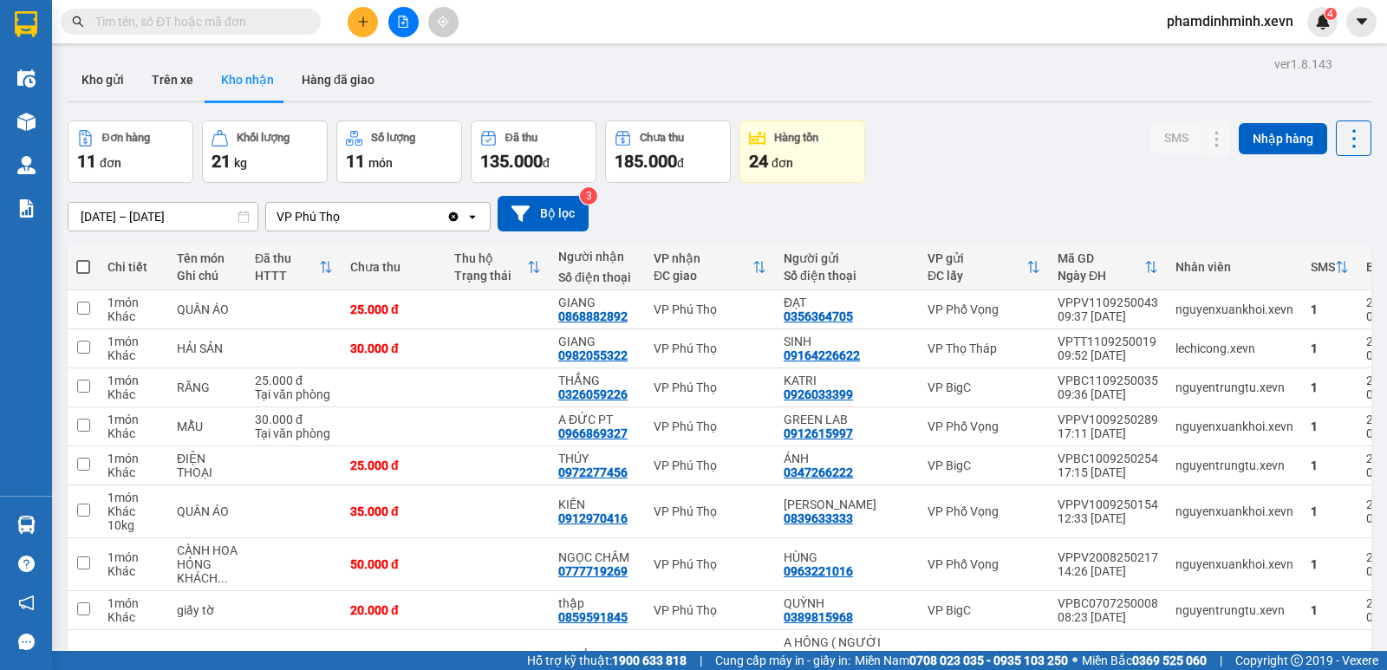
click at [1041, 114] on div "ver 1.8.143 Kho gửi Trên xe Kho nhận Hàng đã giao Đơn hàng 11 đơn Khối lượng 21…" at bounding box center [719, 425] width 1317 height 746
click at [989, 190] on div "[DATE] – [DATE] Press the down arrow key to interact with the calendar and sele…" at bounding box center [719, 214] width 1303 height 62
click at [108, 79] on button "Kho gửi" at bounding box center [103, 80] width 70 height 42
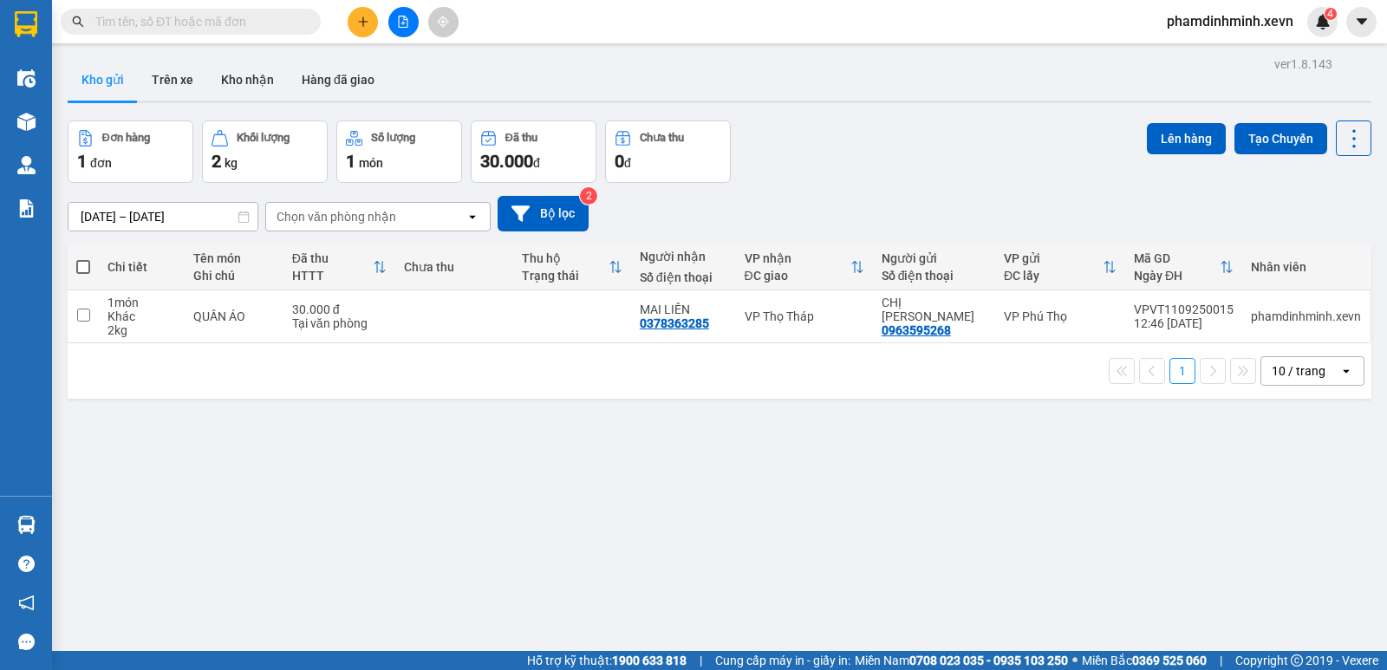
click at [111, 81] on button "Kho gửi" at bounding box center [103, 80] width 70 height 42
click at [184, 57] on div "ver 1.8.143 Kho gửi Trên xe Kho nhận Hàng đã giao Đơn hàng 1 đơn Khối lượng 2 k…" at bounding box center [719, 387] width 1317 height 670
click at [174, 83] on button "Trên xe" at bounding box center [172, 80] width 69 height 42
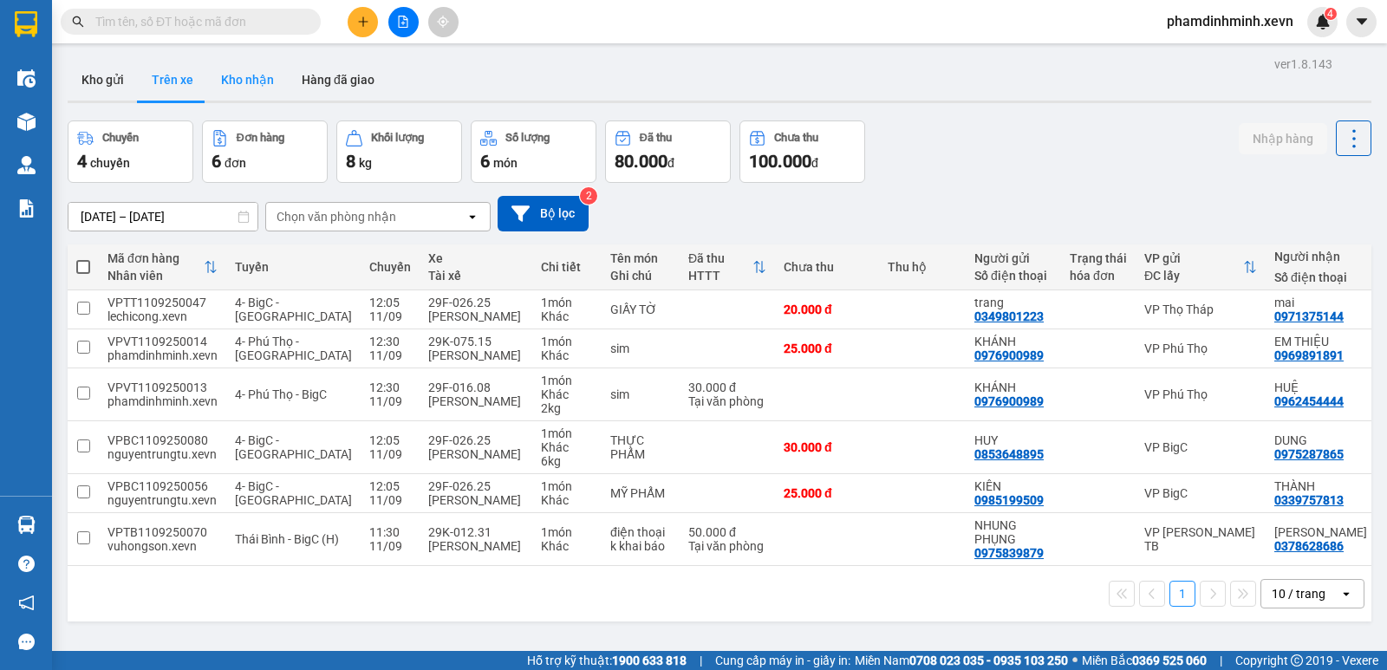
click at [244, 83] on button "Kho nhận" at bounding box center [247, 80] width 81 height 42
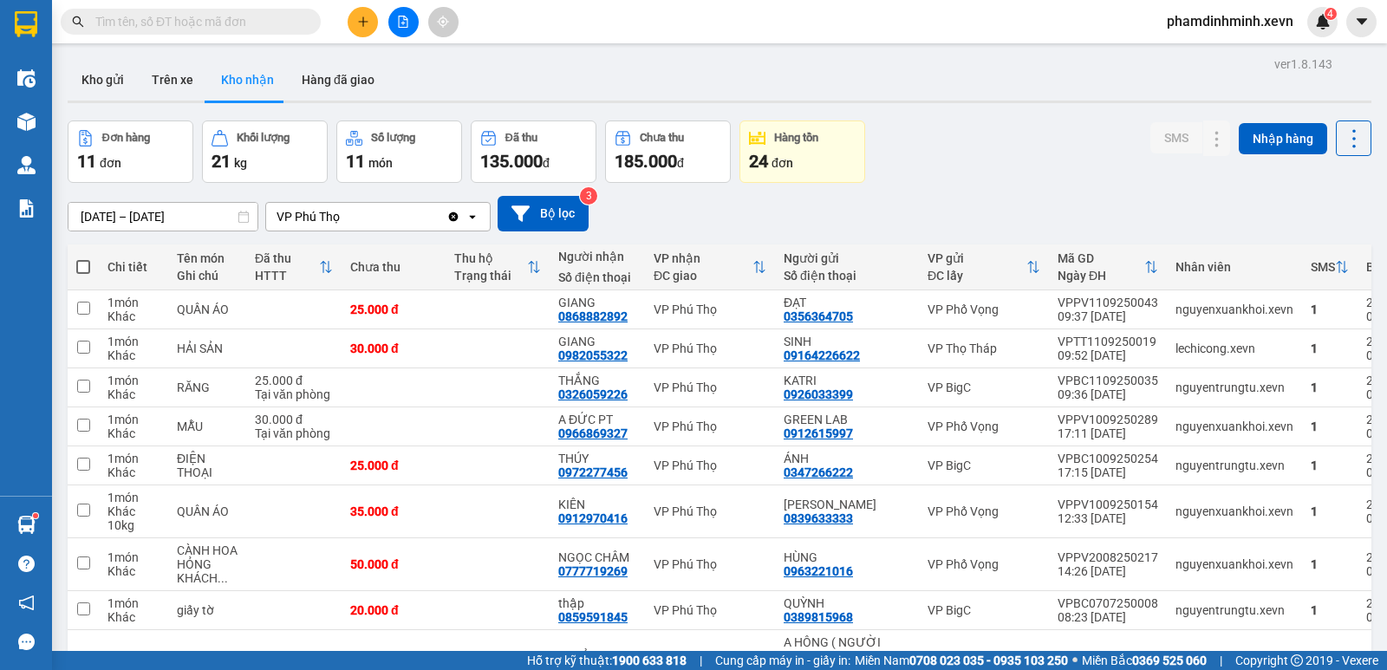
click at [927, 177] on div "Đơn hàng 11 đơn Khối lượng 21 kg Số lượng 11 món Đã thu 135.000 đ Chưa thu 185.…" at bounding box center [719, 151] width 1303 height 62
click at [119, 82] on button "Kho gửi" at bounding box center [103, 80] width 70 height 42
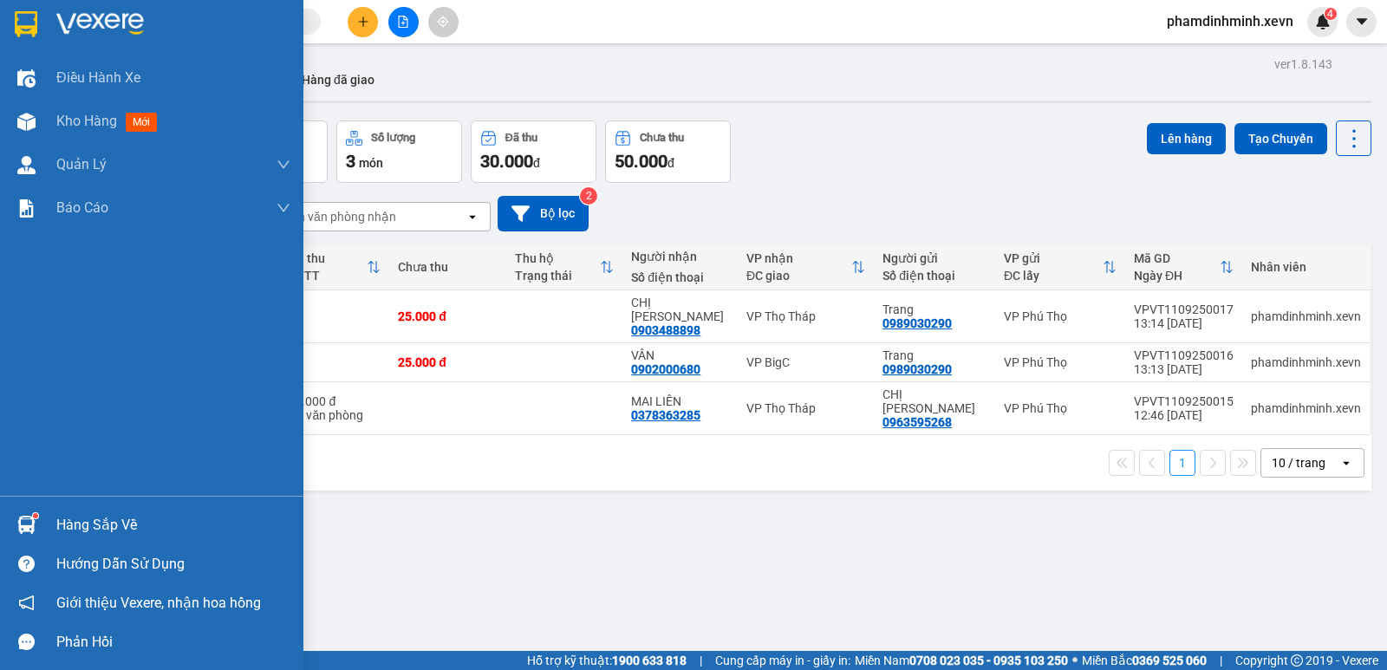
click at [77, 523] on div "Hàng sắp về" at bounding box center [173, 525] width 234 height 26
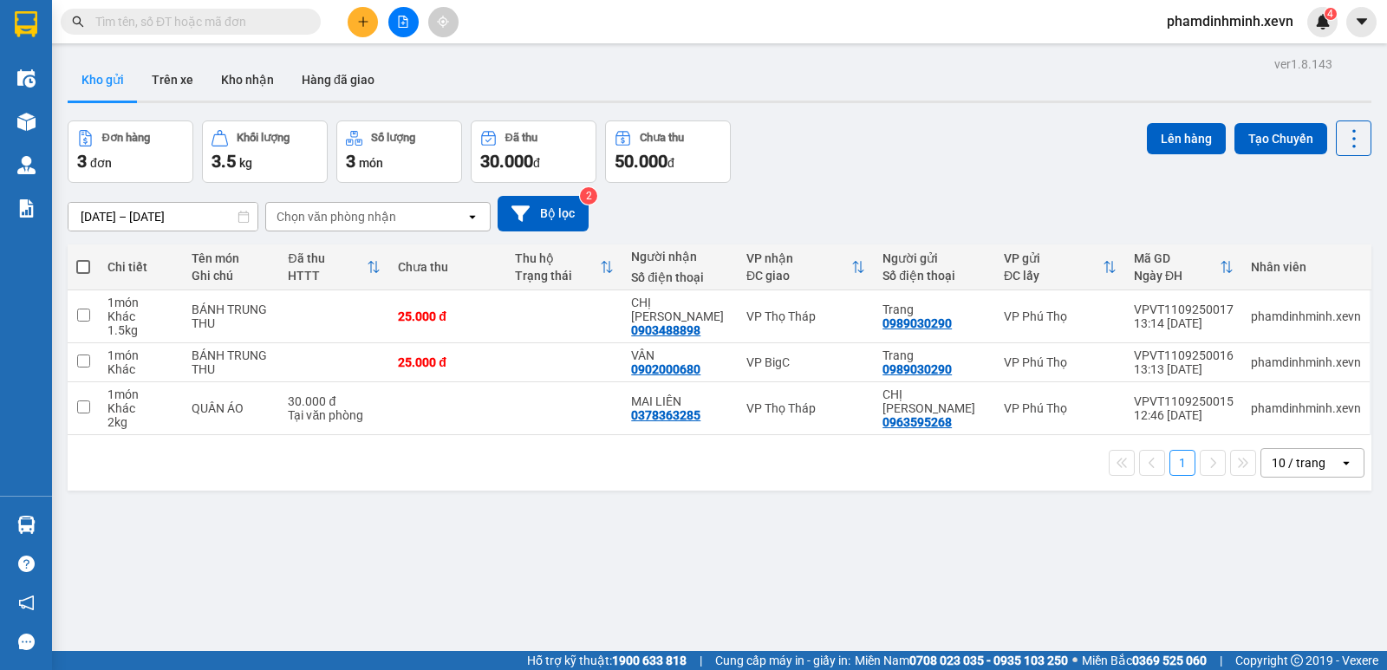
drag, startPoint x: 1036, startPoint y: 514, endPoint x: 997, endPoint y: 462, distance: 65.5
click at [1023, 501] on section "Kết quả tìm kiếm ( 0 ) Bộ lọc No Data phamdinhminh.xevn 4 Điều hành xe Kho hàng…" at bounding box center [693, 335] width 1387 height 670
drag, startPoint x: 958, startPoint y: 322, endPoint x: 880, endPoint y: 322, distance: 77.1
click at [880, 322] on td "Trang 0989030290" at bounding box center [934, 316] width 121 height 53
checkbox input "true"
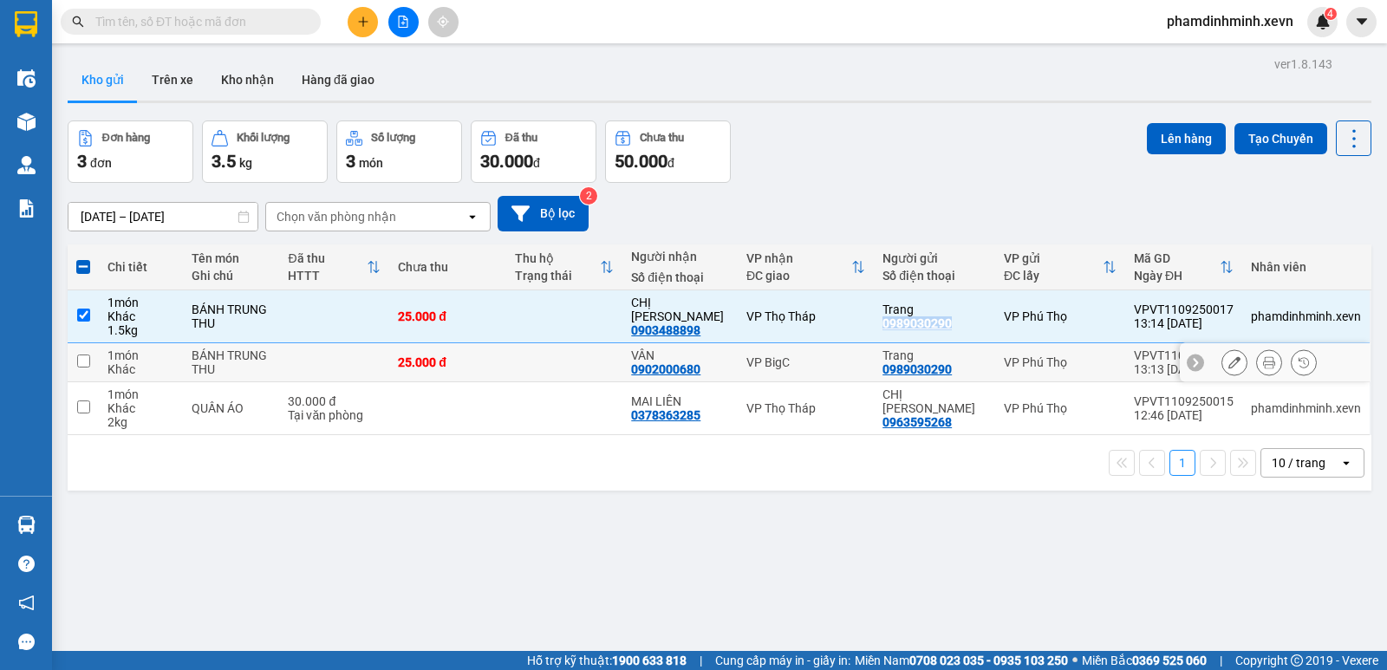
copy div "0989030290"
click at [263, 85] on button "Kho nhận" at bounding box center [247, 80] width 81 height 42
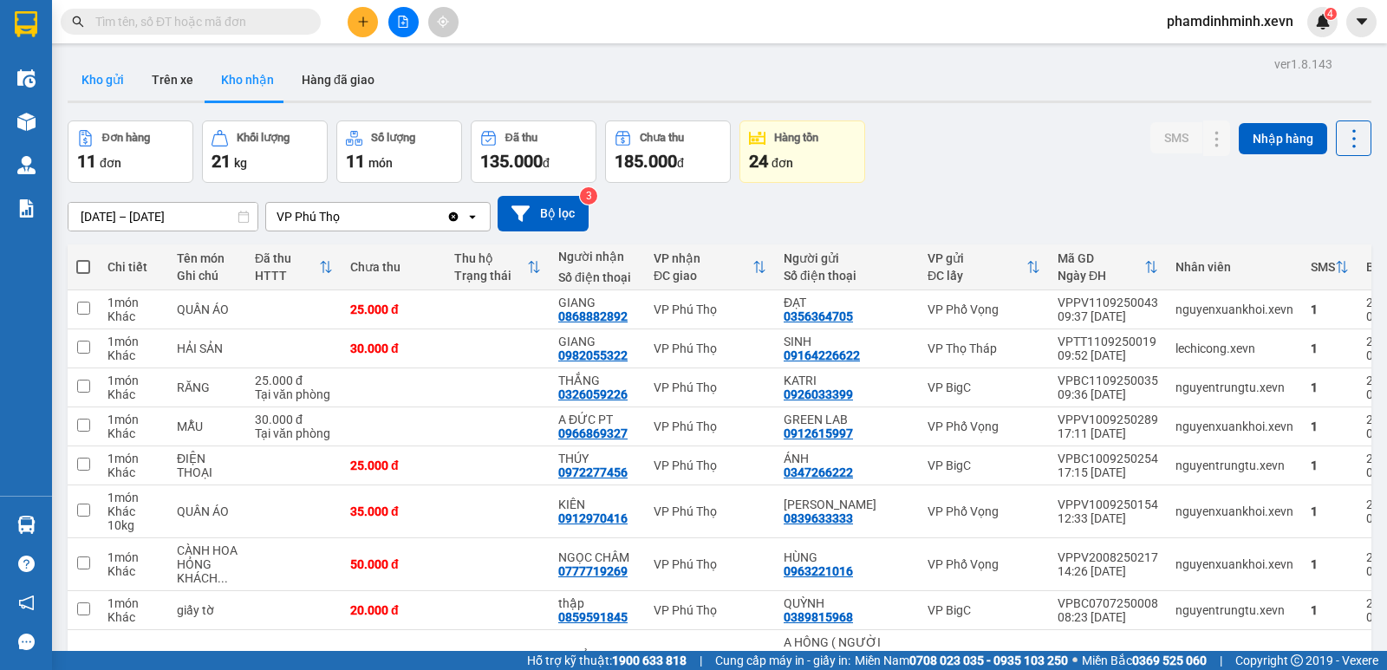
click at [110, 86] on button "Kho gửi" at bounding box center [103, 80] width 70 height 42
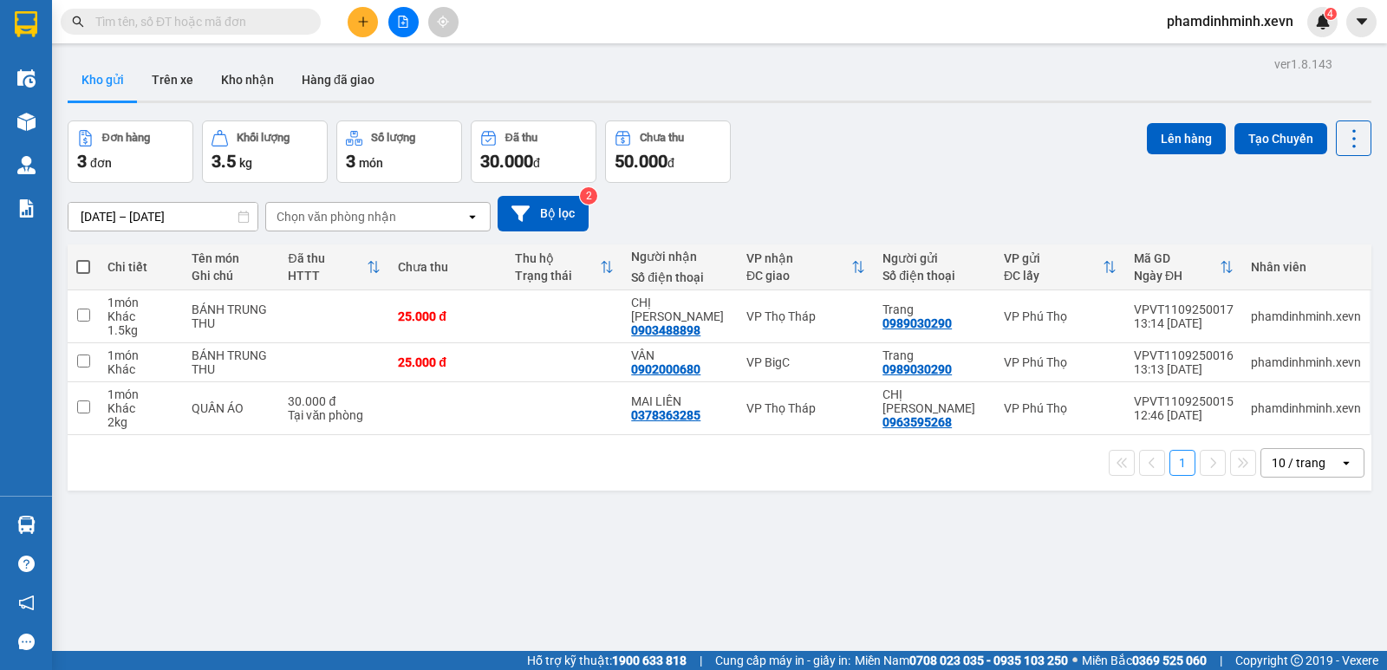
click at [682, 530] on div "ver 1.8.143 Kho gửi Trên xe Kho nhận Hàng đã giao Đơn hàng 3 đơn Khối lượng 3.5…" at bounding box center [719, 387] width 1317 height 670
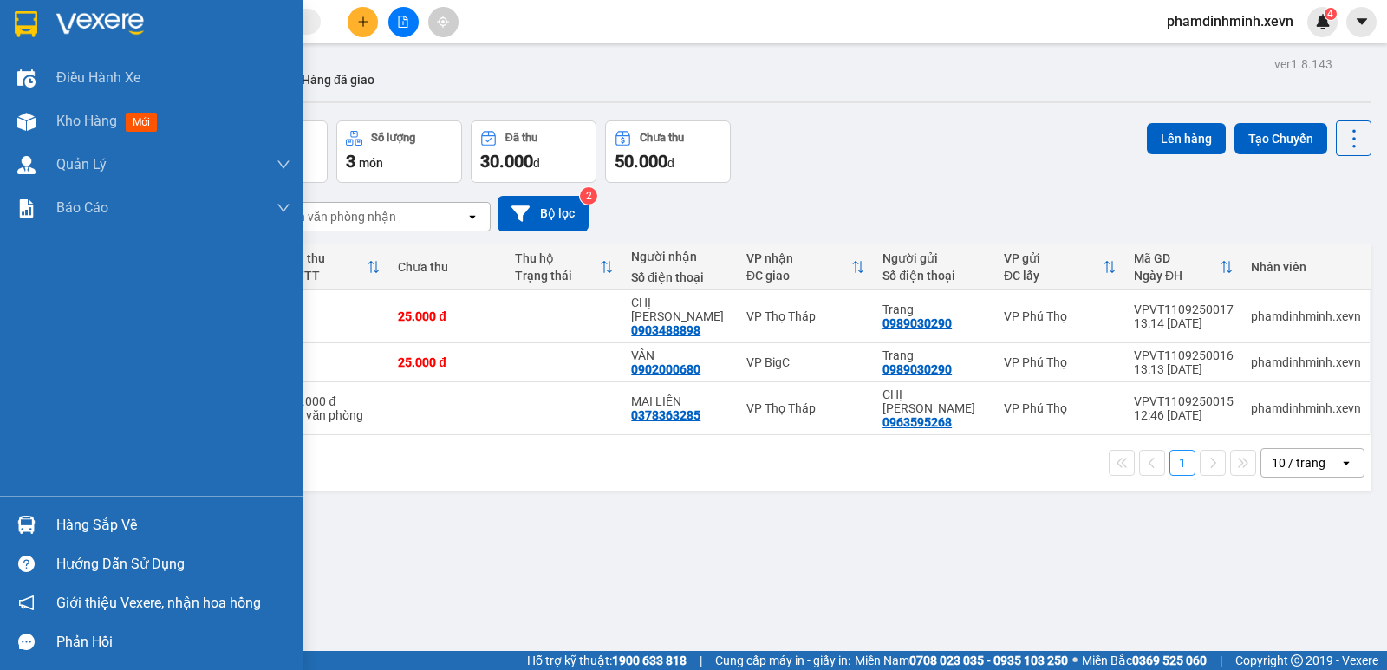
click at [38, 525] on div at bounding box center [26, 525] width 30 height 30
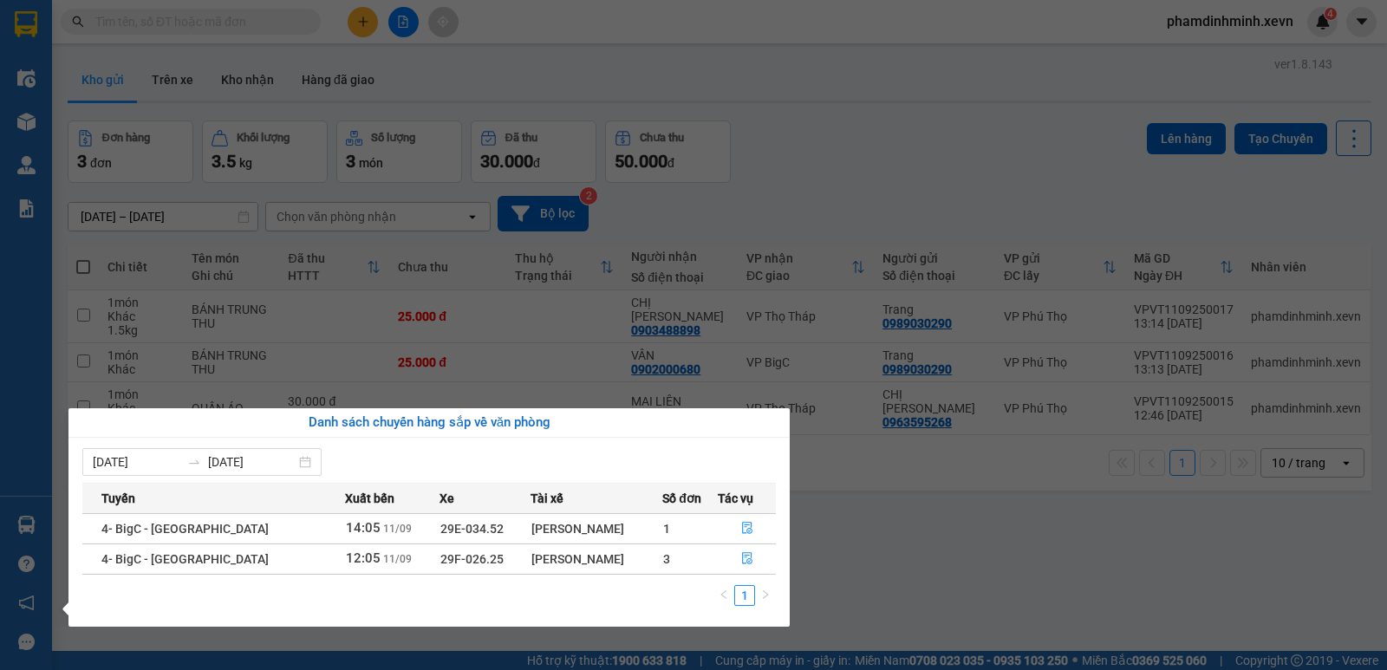
click at [866, 169] on section "Kết quả tìm kiếm ( 0 ) Bộ lọc No Data phamdinhminh.xevn 4 Điều hành xe Kho hàng…" at bounding box center [693, 335] width 1387 height 670
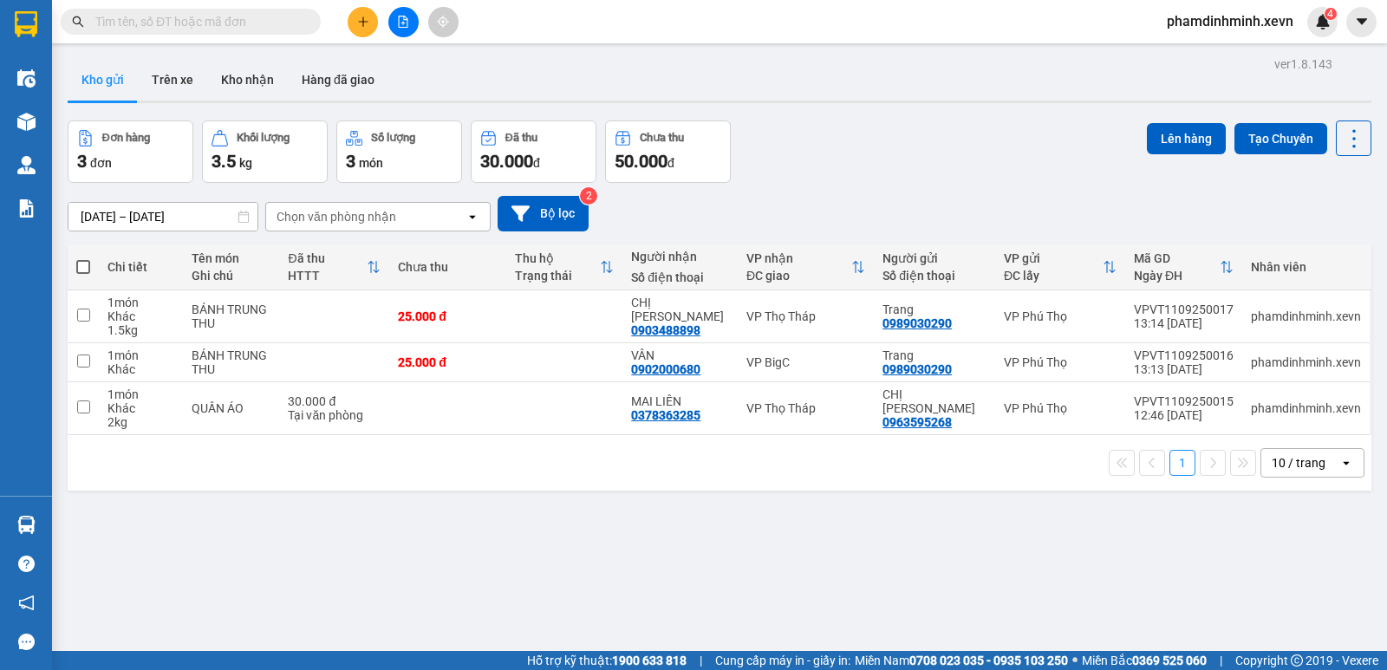
drag, startPoint x: 588, startPoint y: 519, endPoint x: 511, endPoint y: 369, distance: 168.6
click at [588, 518] on div "ver 1.8.143 Kho gửi Trên xe Kho nhận Hàng đã giao Đơn hàng 3 đơn Khối lượng 3.5…" at bounding box center [719, 387] width 1317 height 670
click at [231, 91] on button "Kho nhận" at bounding box center [247, 80] width 81 height 42
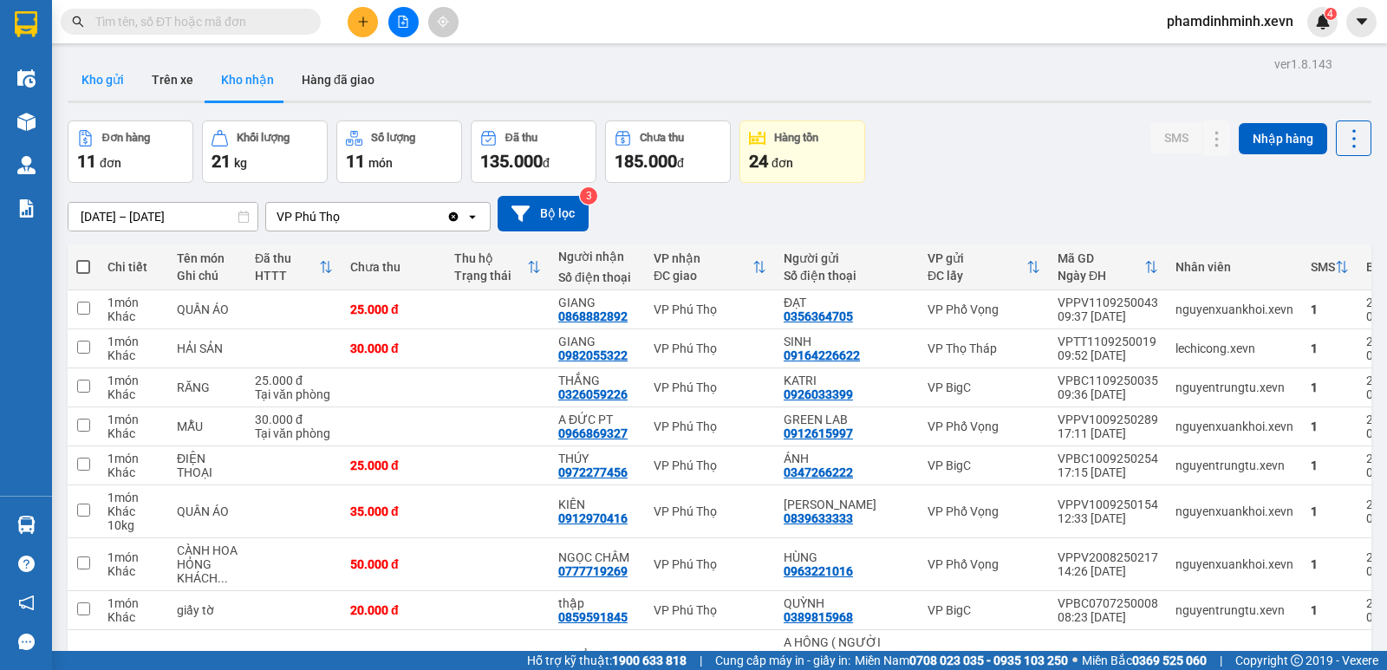
click at [101, 83] on button "Kho gửi" at bounding box center [103, 80] width 70 height 42
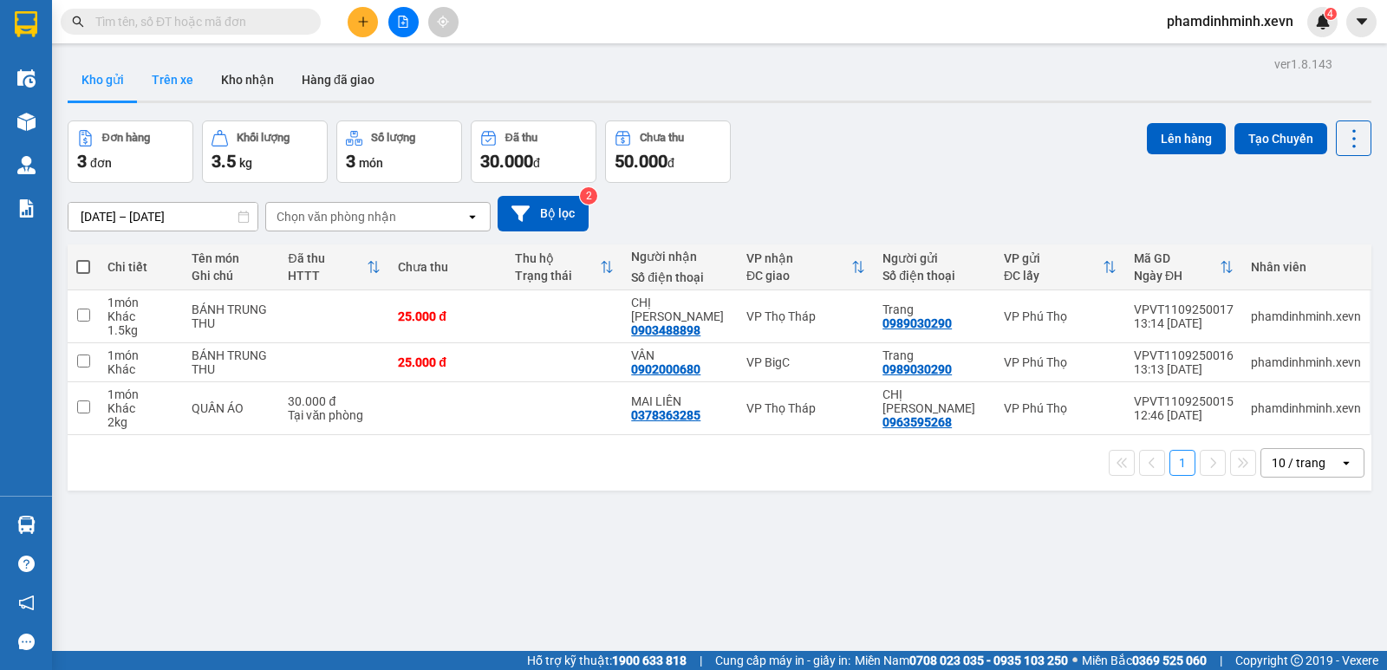
click at [200, 79] on button "Trên xe" at bounding box center [172, 80] width 69 height 42
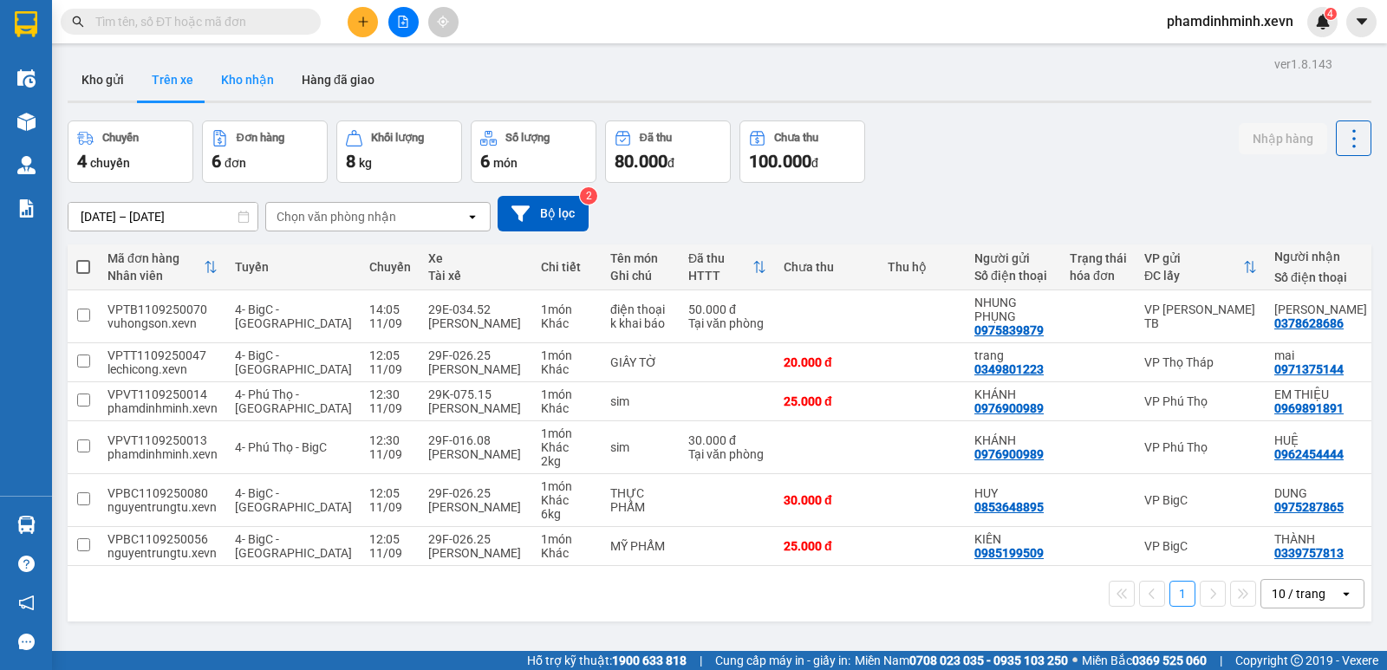
click at [253, 83] on button "Kho nhận" at bounding box center [247, 80] width 81 height 42
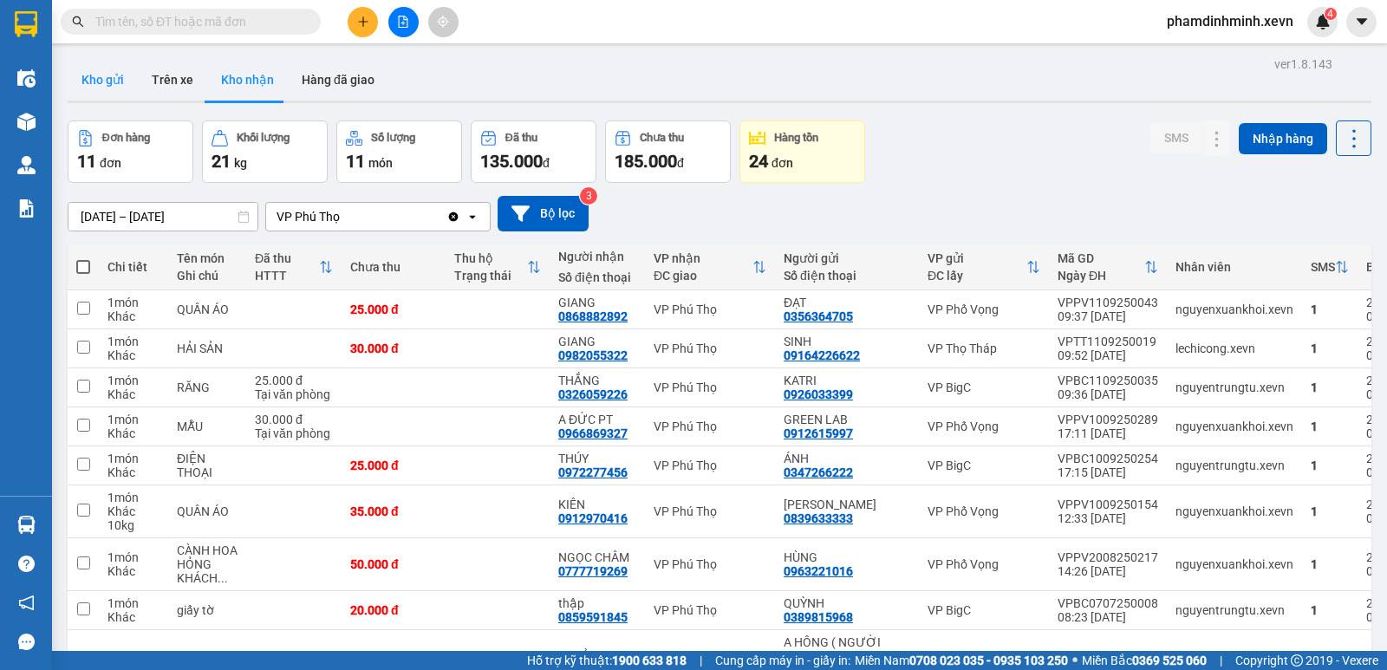
drag, startPoint x: 73, startPoint y: 49, endPoint x: 105, endPoint y: 68, distance: 37.3
click at [84, 50] on main "ver 1.8.143 Kho gửi Trên xe Kho nhận Hàng đã giao Đơn hàng 11 đơn Khối lượng 21…" at bounding box center [693, 325] width 1387 height 651
click at [106, 75] on button "Kho gửi" at bounding box center [103, 80] width 70 height 42
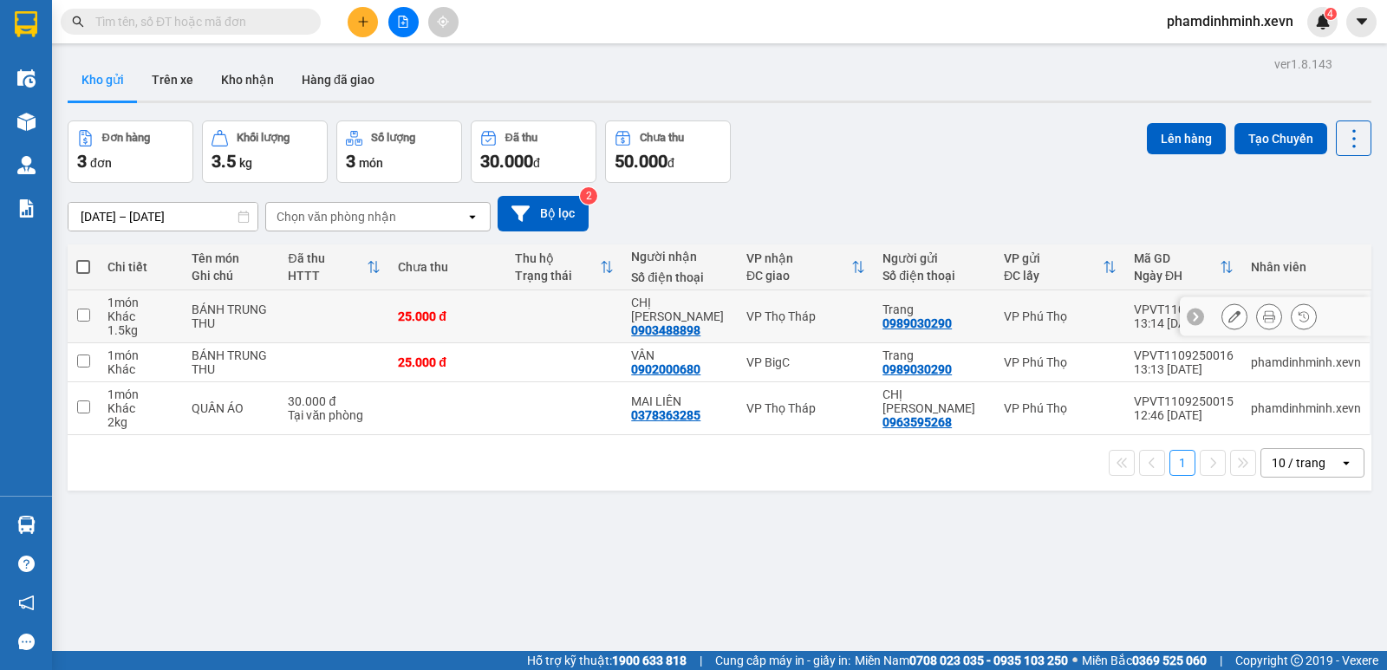
click at [577, 319] on td at bounding box center [564, 316] width 116 height 53
checkbox input "true"
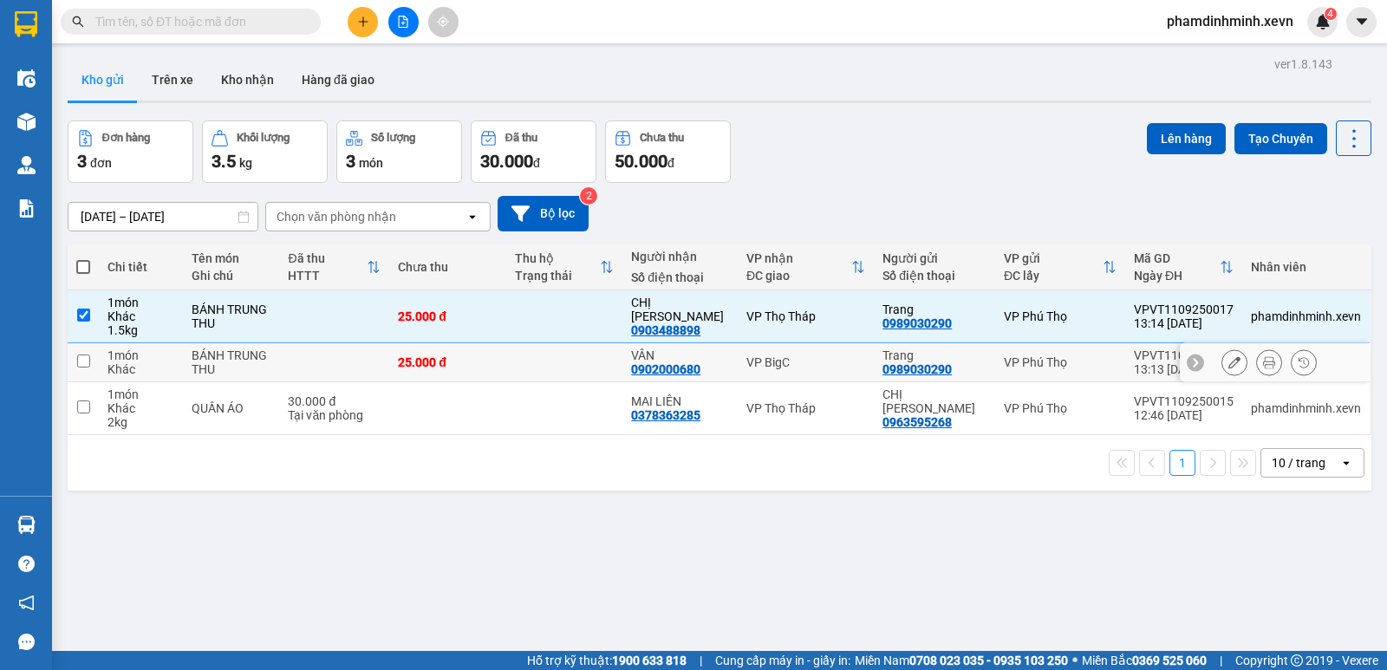
click at [577, 363] on td at bounding box center [564, 362] width 116 height 39
checkbox input "true"
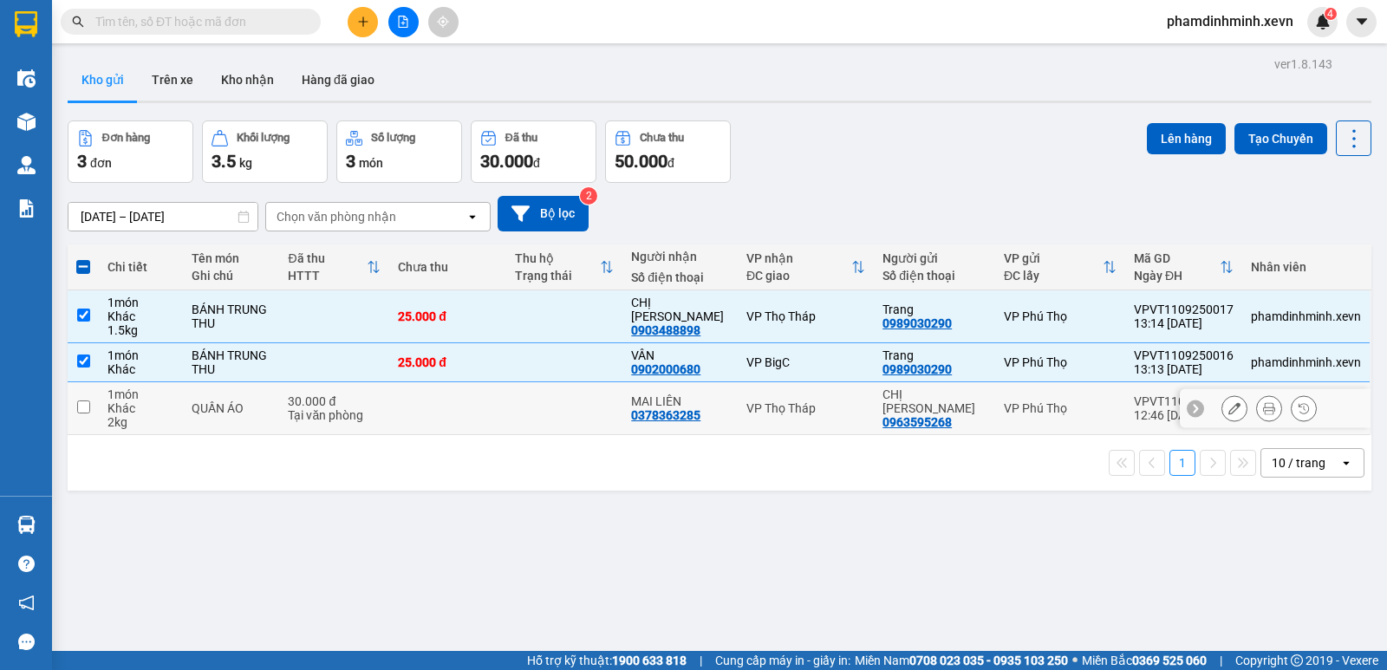
click at [560, 417] on td at bounding box center [564, 408] width 116 height 53
checkbox input "true"
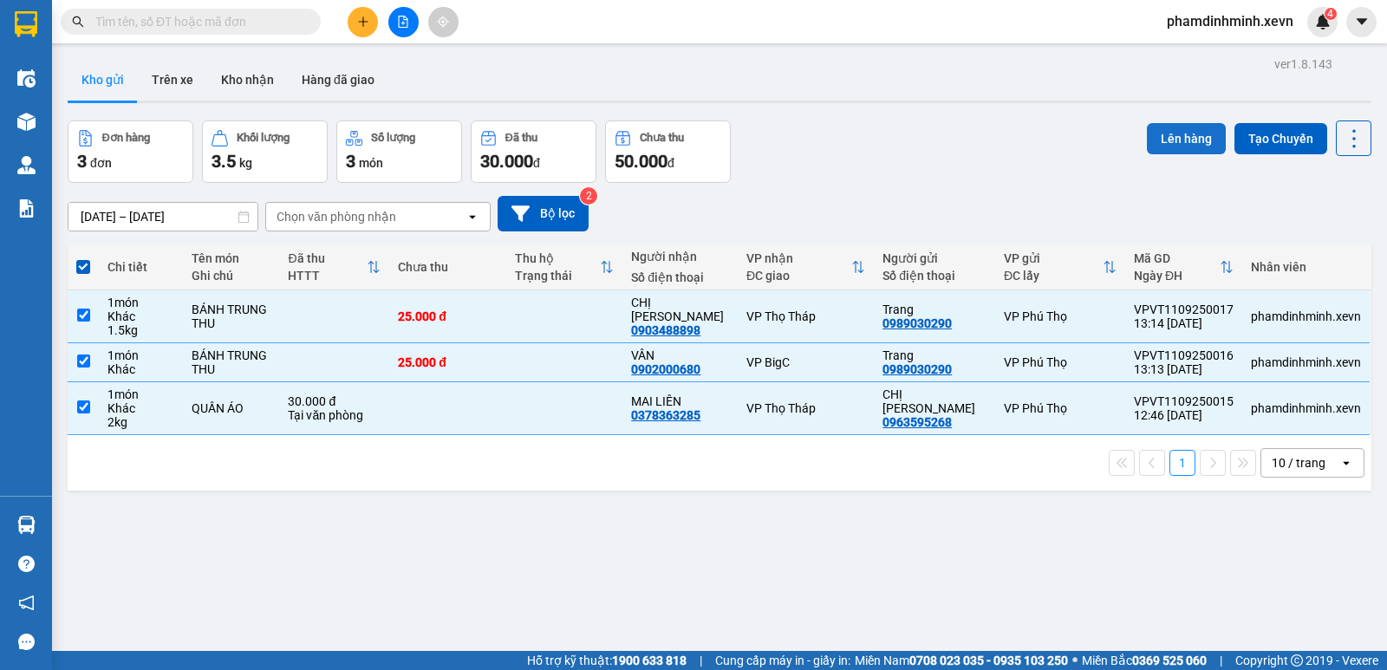
click at [1168, 137] on button "Lên hàng" at bounding box center [1186, 138] width 79 height 31
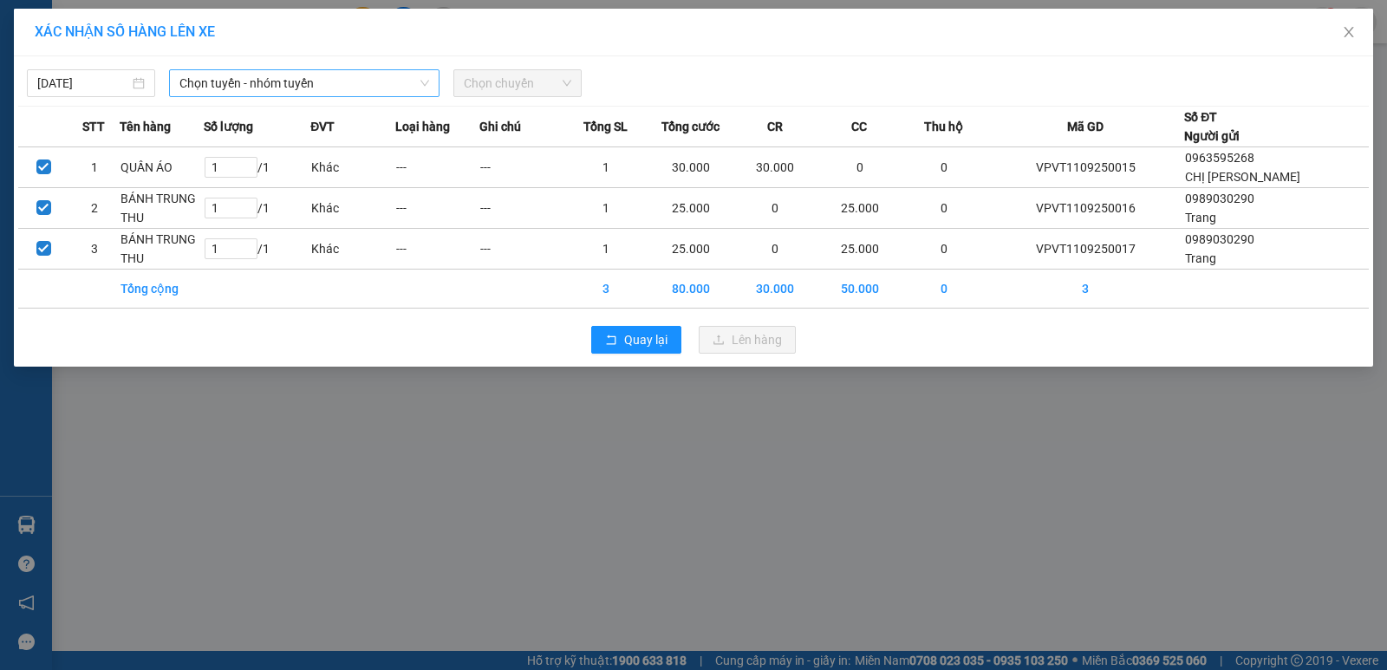
click at [256, 90] on span "Chọn tuyến - nhóm tuyến" at bounding box center [304, 83] width 250 height 26
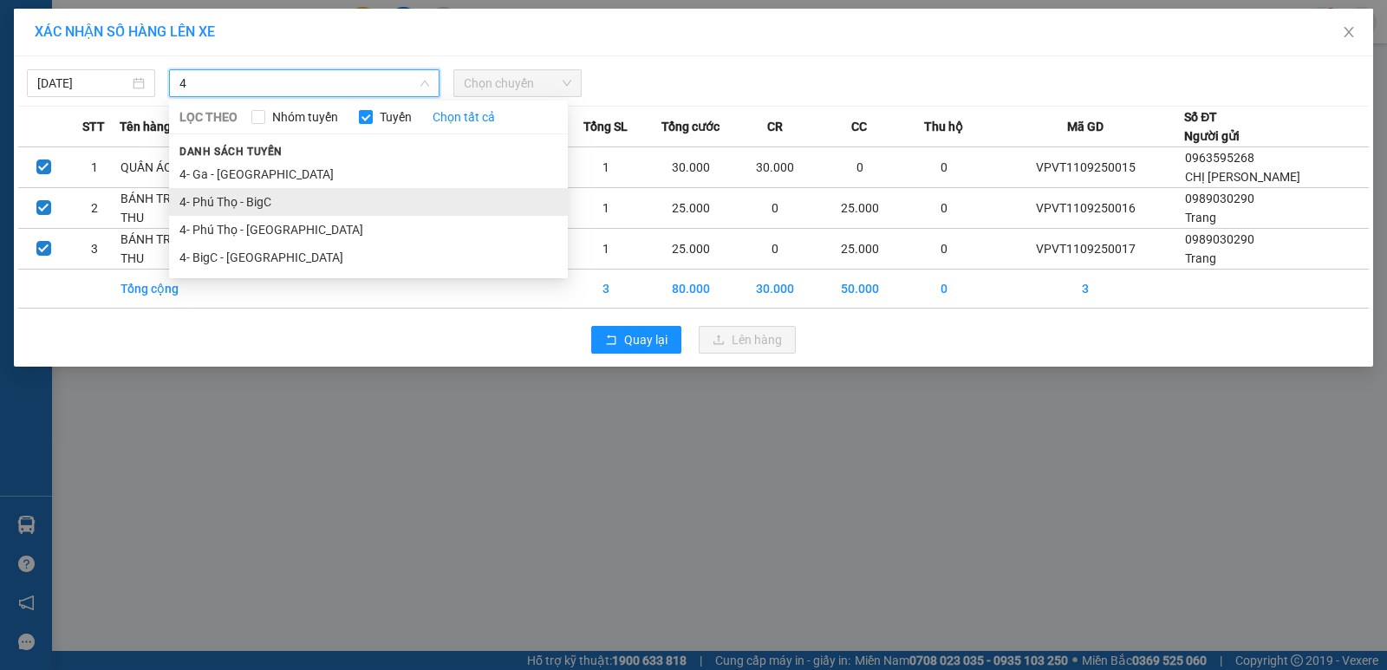
type input "4"
click at [227, 201] on li "4- Phú Thọ - BigC" at bounding box center [368, 202] width 399 height 28
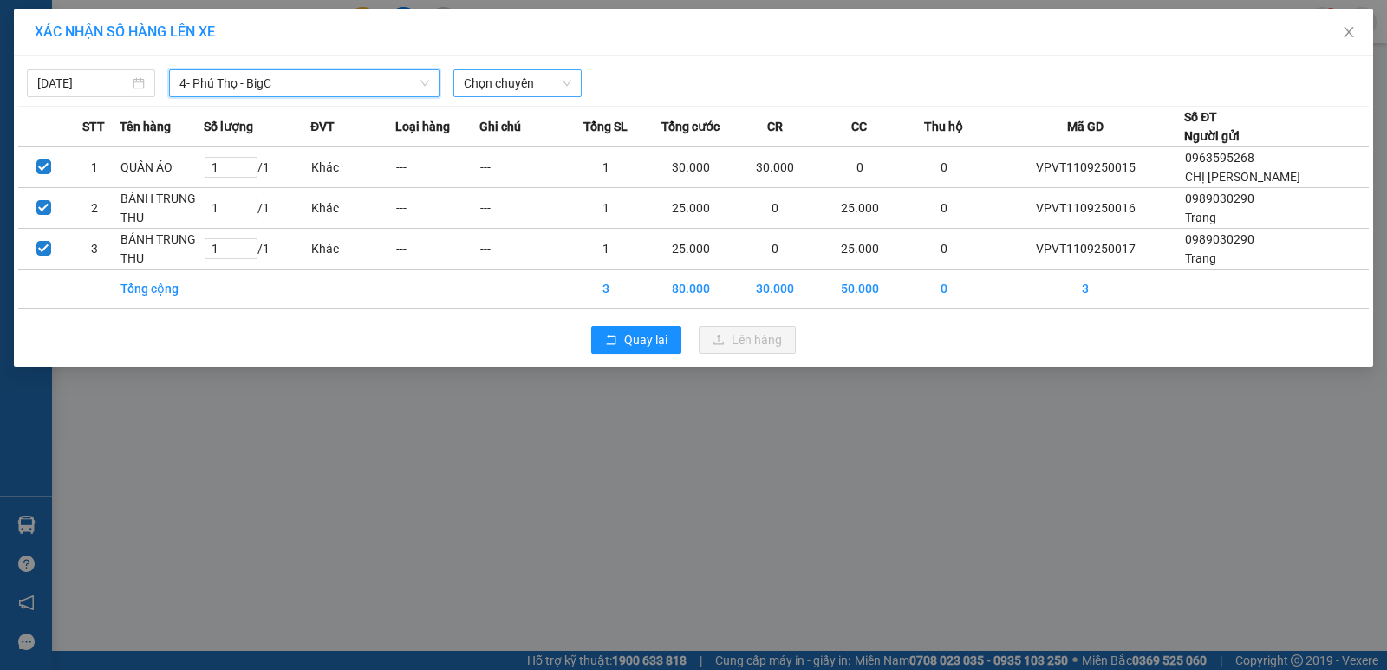
click at [530, 88] on span "Chọn chuyến" at bounding box center [517, 83] width 107 height 26
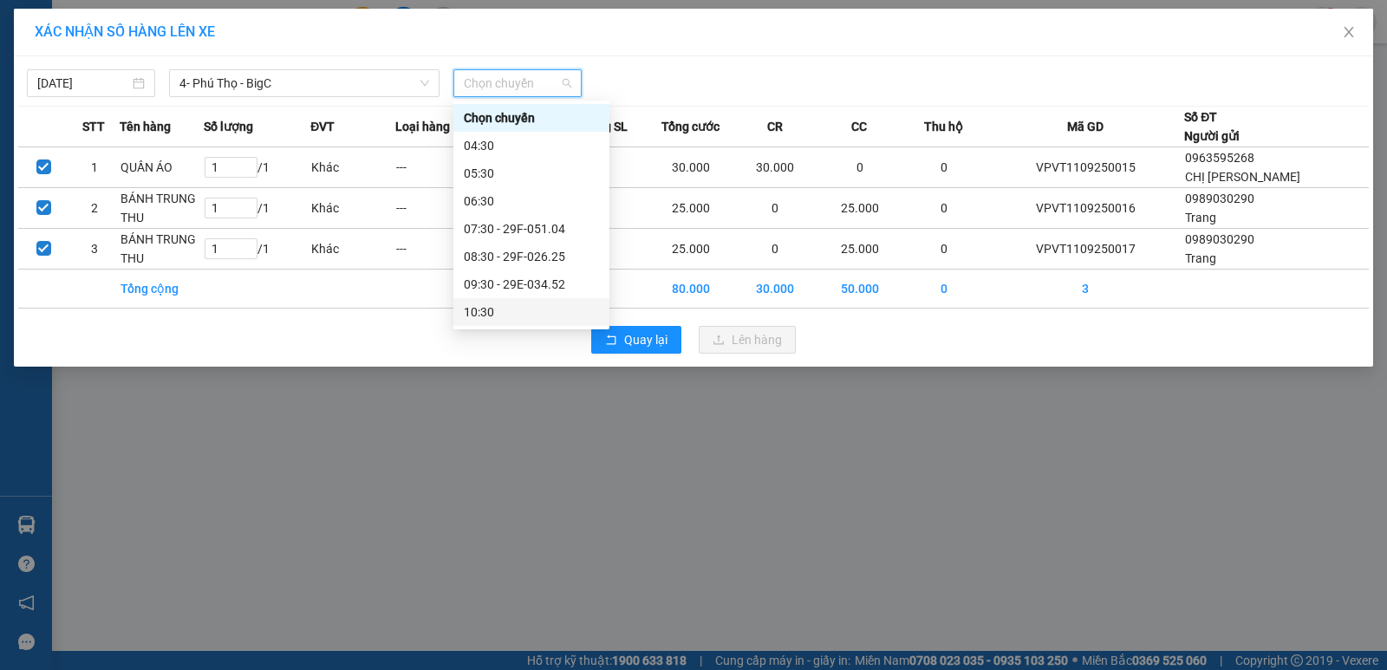
scroll to position [173, 0]
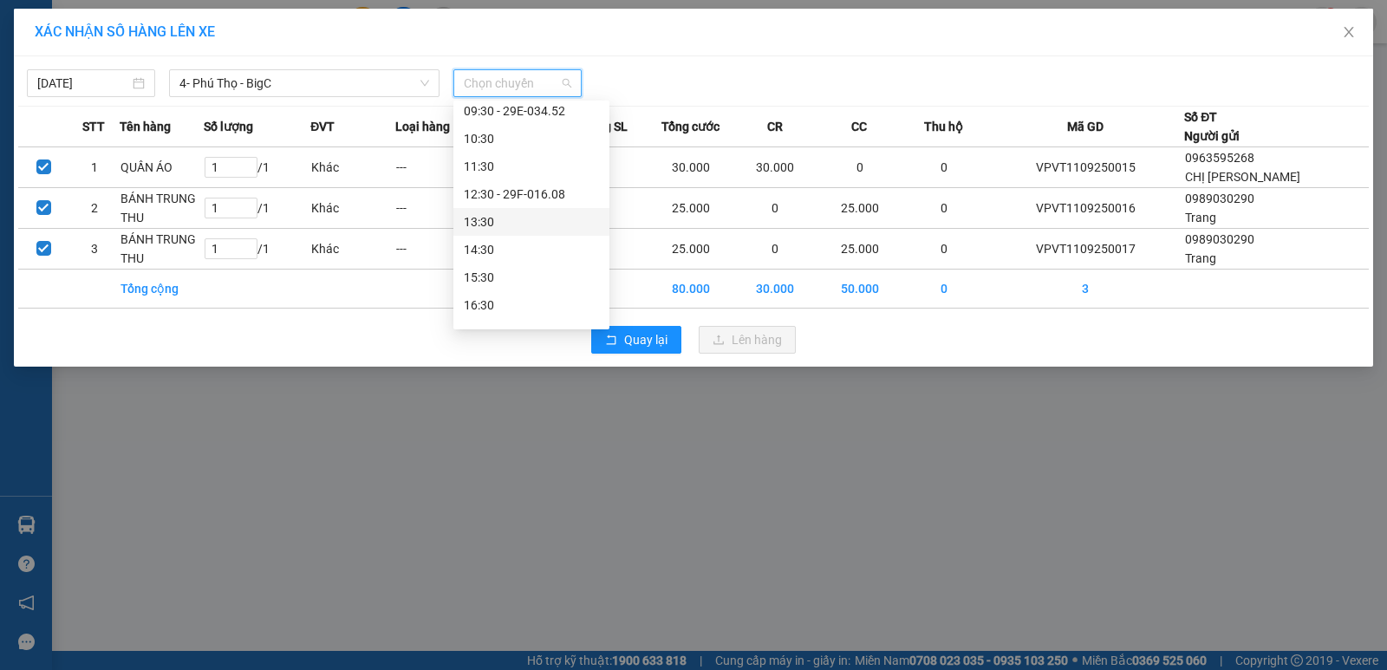
click at [505, 225] on div "13:30" at bounding box center [531, 221] width 135 height 19
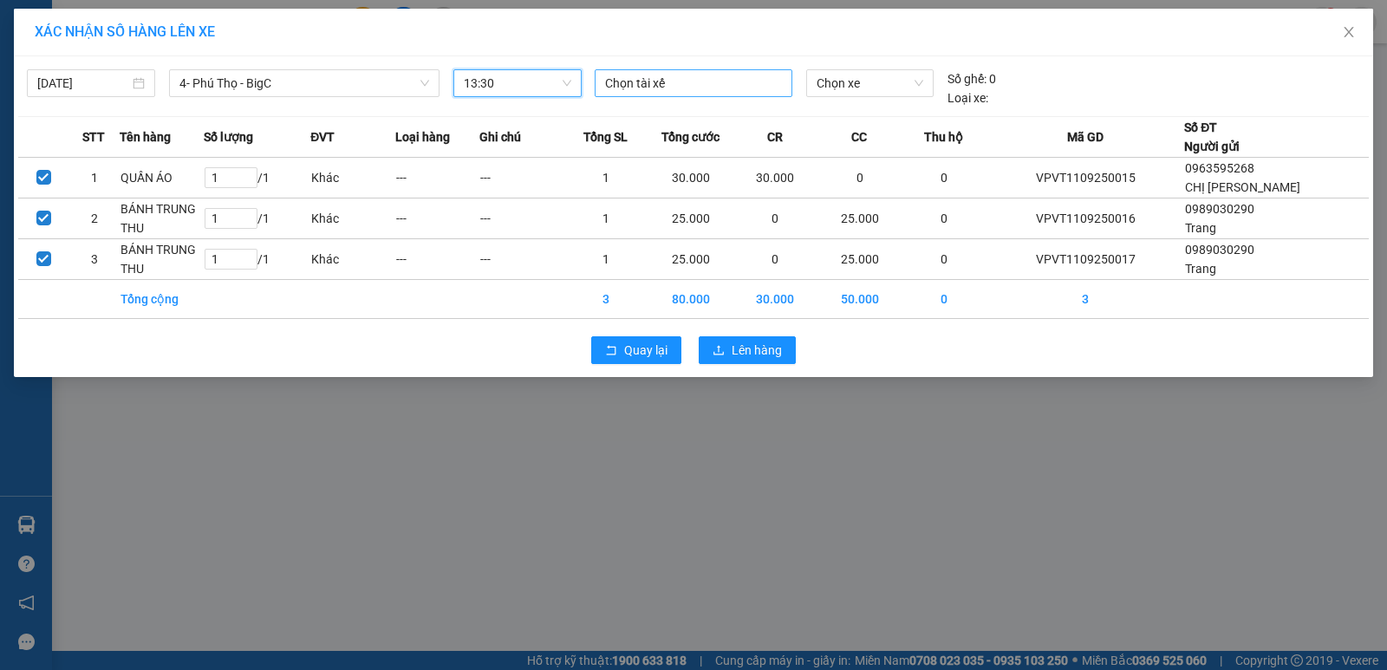
click at [646, 92] on div at bounding box center [693, 83] width 189 height 21
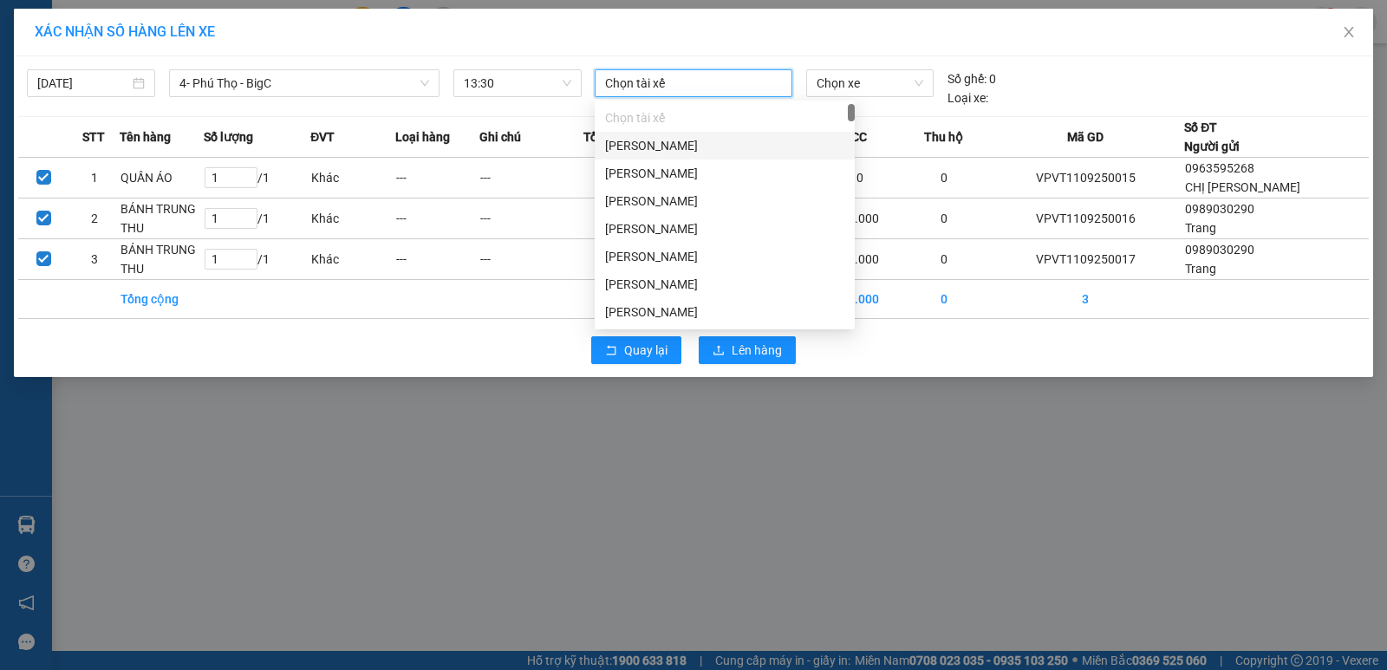
type input "D"
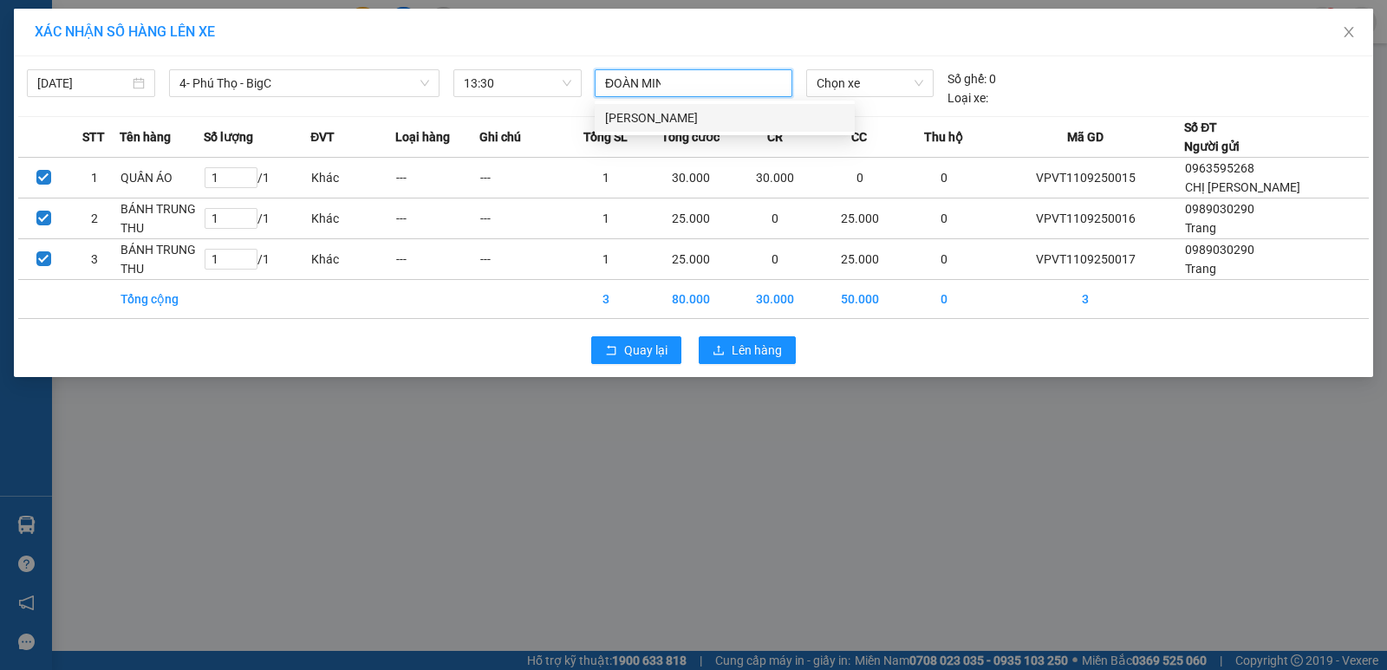
type input "ĐOÀN MINH"
click at [619, 119] on div "[PERSON_NAME]" at bounding box center [724, 117] width 239 height 19
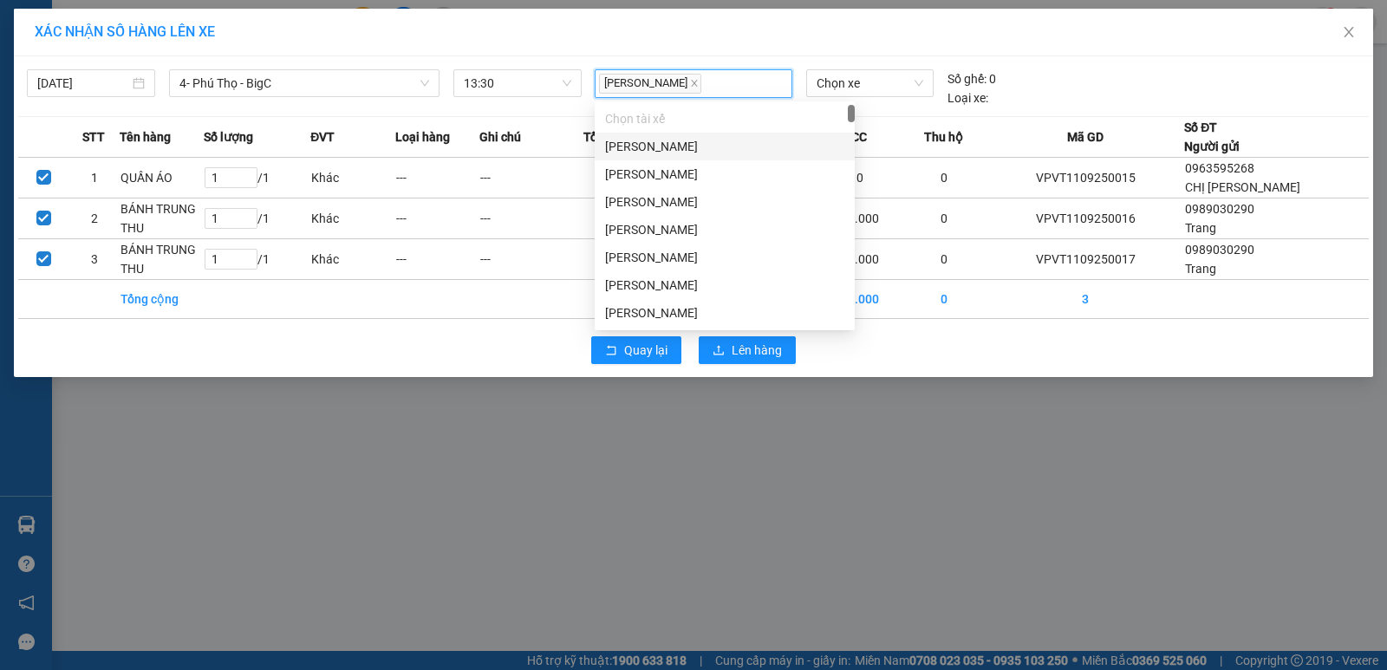
click at [882, 104] on div "Chọn xe" at bounding box center [869, 88] width 141 height 38
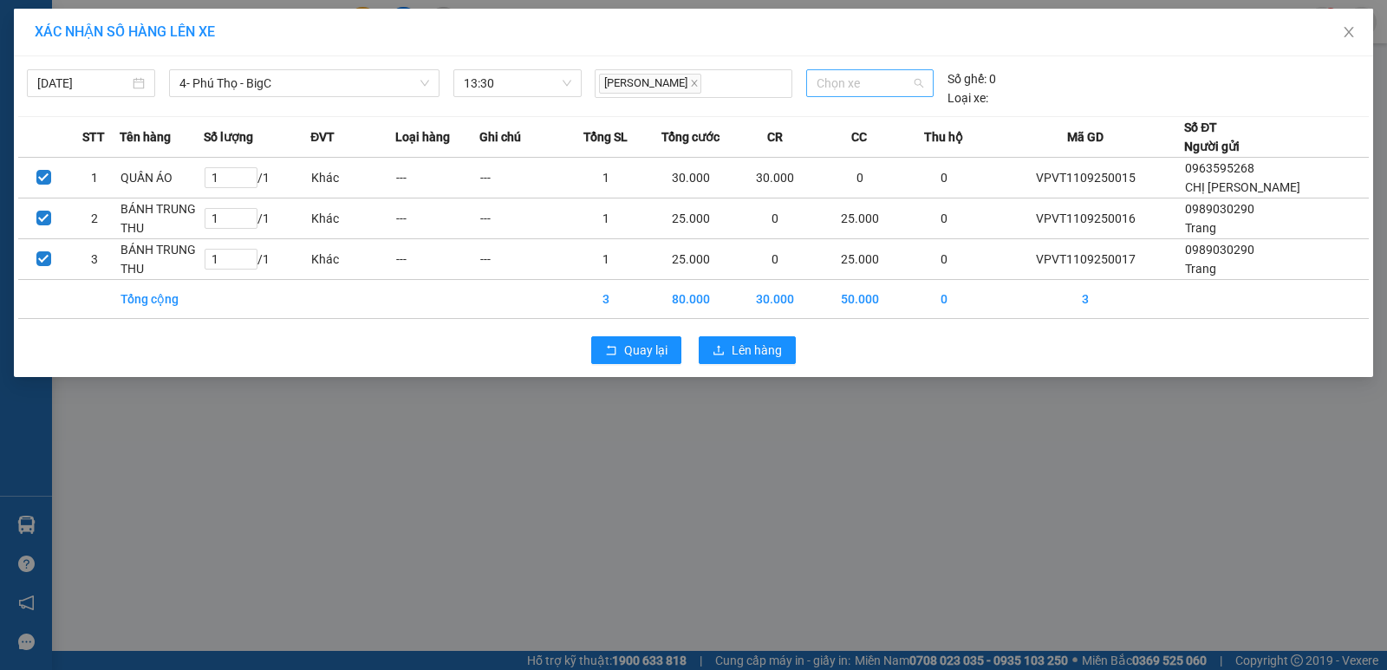
click at [882, 85] on span "Chọn xe" at bounding box center [869, 83] width 107 height 26
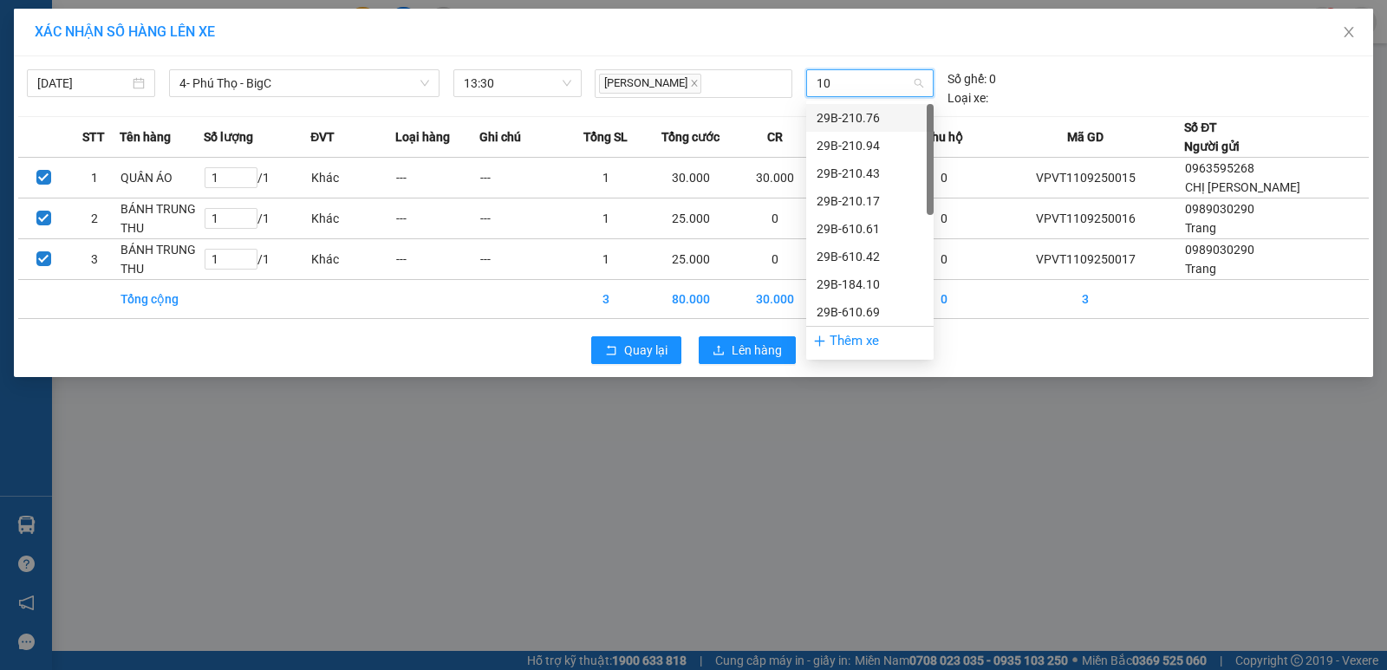
type input "104"
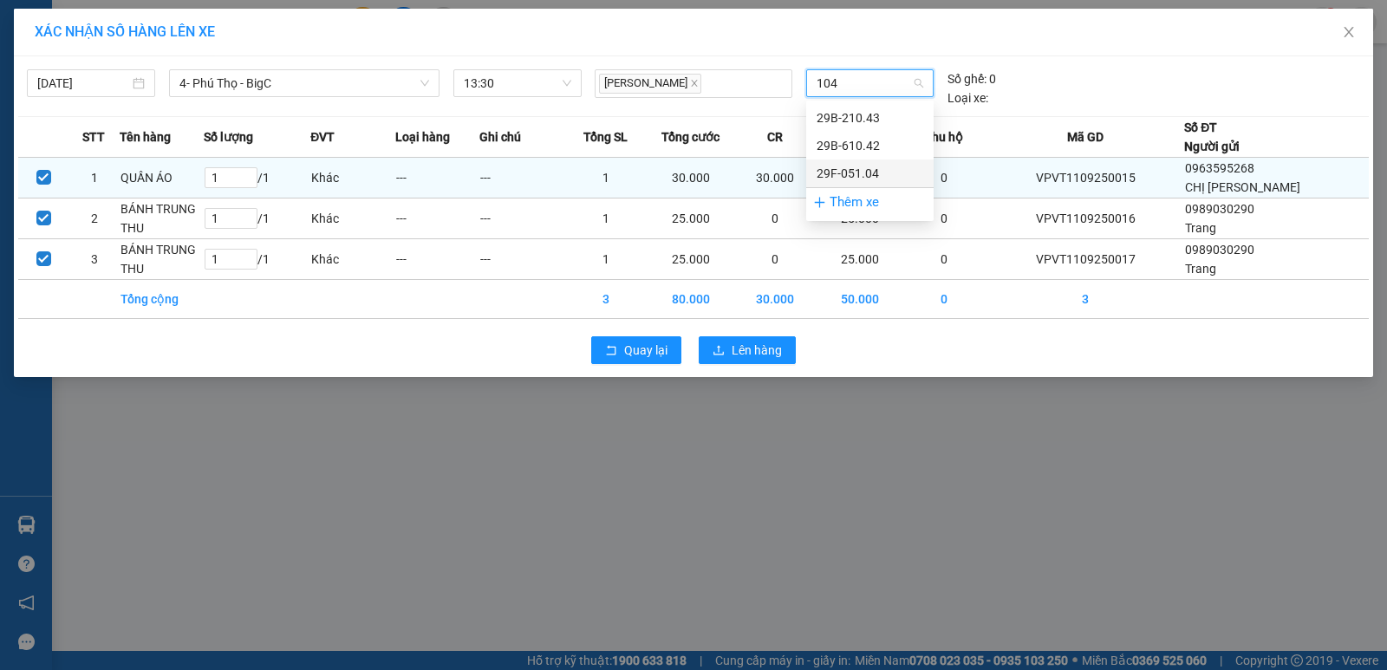
drag, startPoint x: 832, startPoint y: 168, endPoint x: 829, endPoint y: 183, distance: 15.0
click at [832, 169] on div "29F-051.04" at bounding box center [869, 173] width 107 height 19
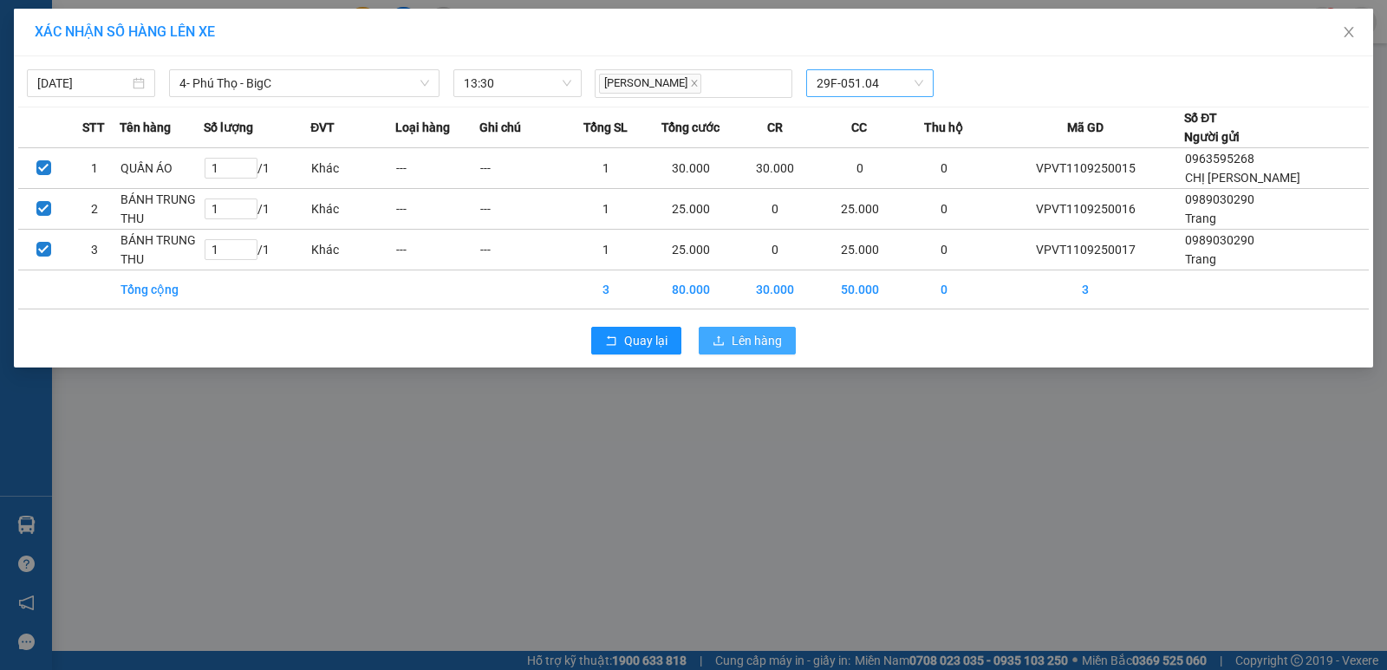
click at [749, 335] on span "Lên hàng" at bounding box center [756, 340] width 50 height 19
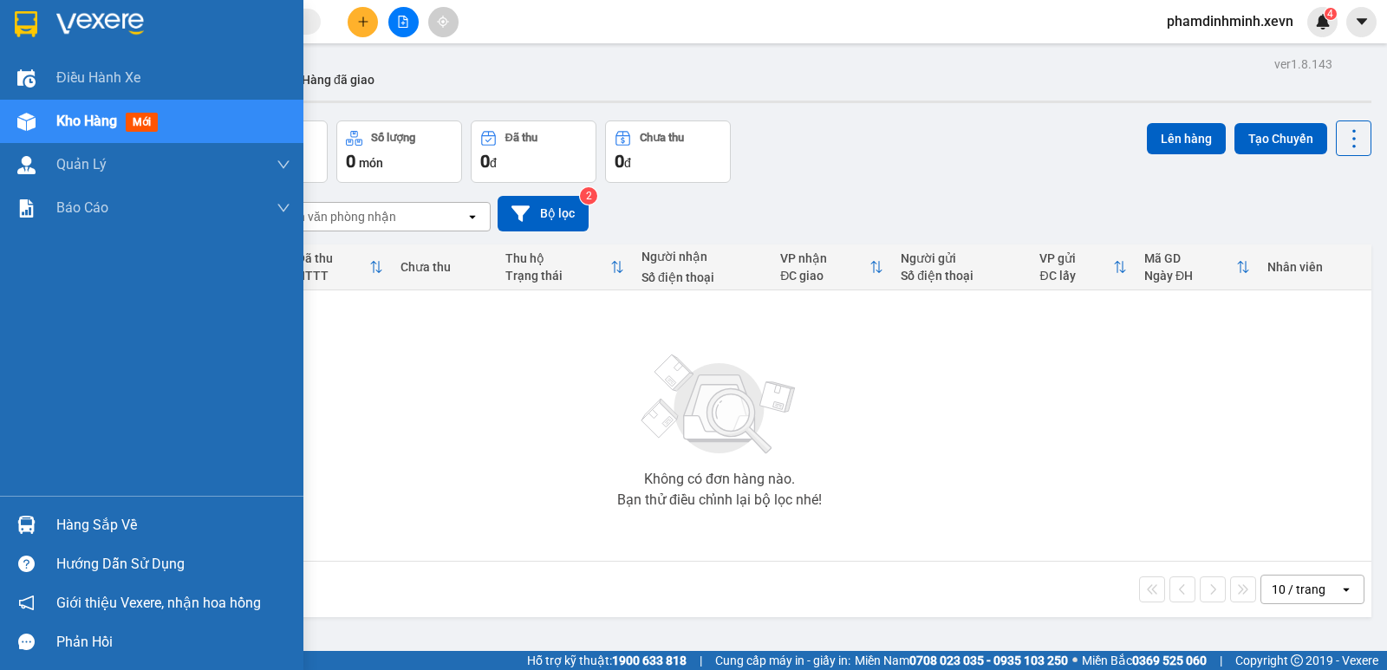
click at [118, 525] on div "Hàng sắp về" at bounding box center [173, 525] width 234 height 26
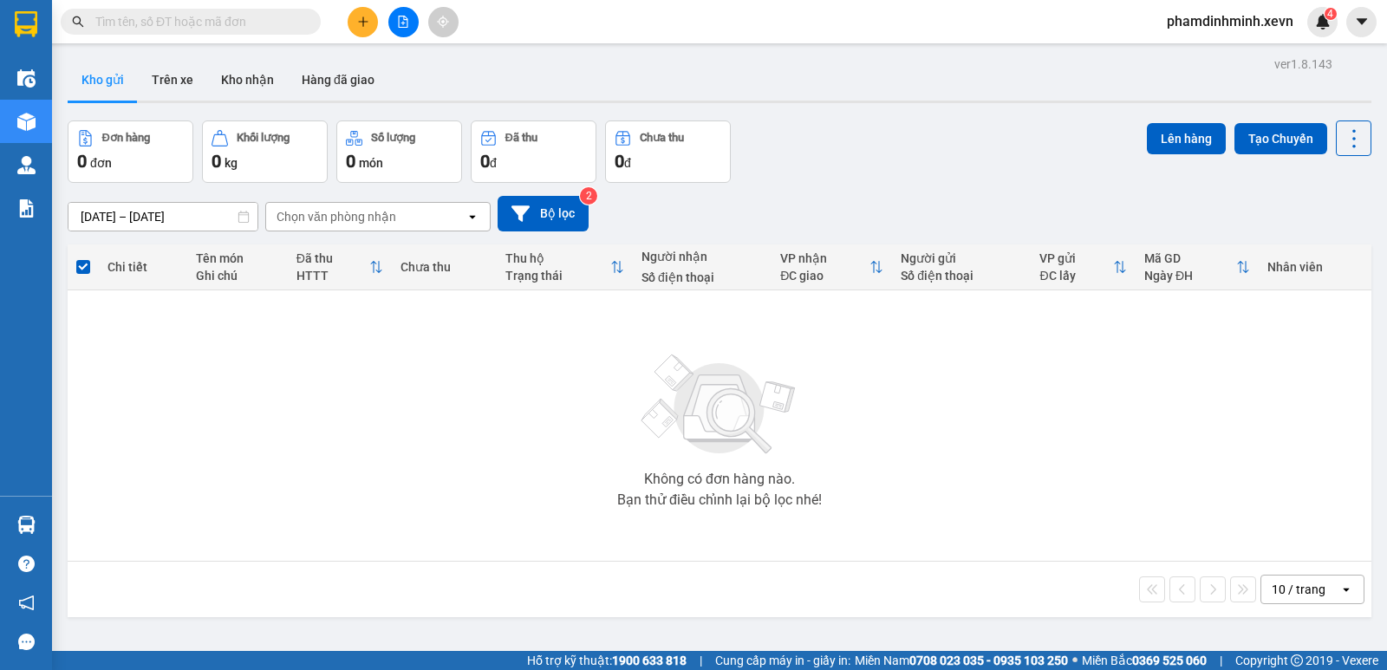
click at [94, 71] on section "Kết quả tìm kiếm ( 0 ) Bộ lọc No Data phamdinhminh.xevn 4 Điều hành xe Kho hàng…" at bounding box center [693, 335] width 1387 height 670
click at [171, 78] on button "Trên xe" at bounding box center [172, 80] width 69 height 42
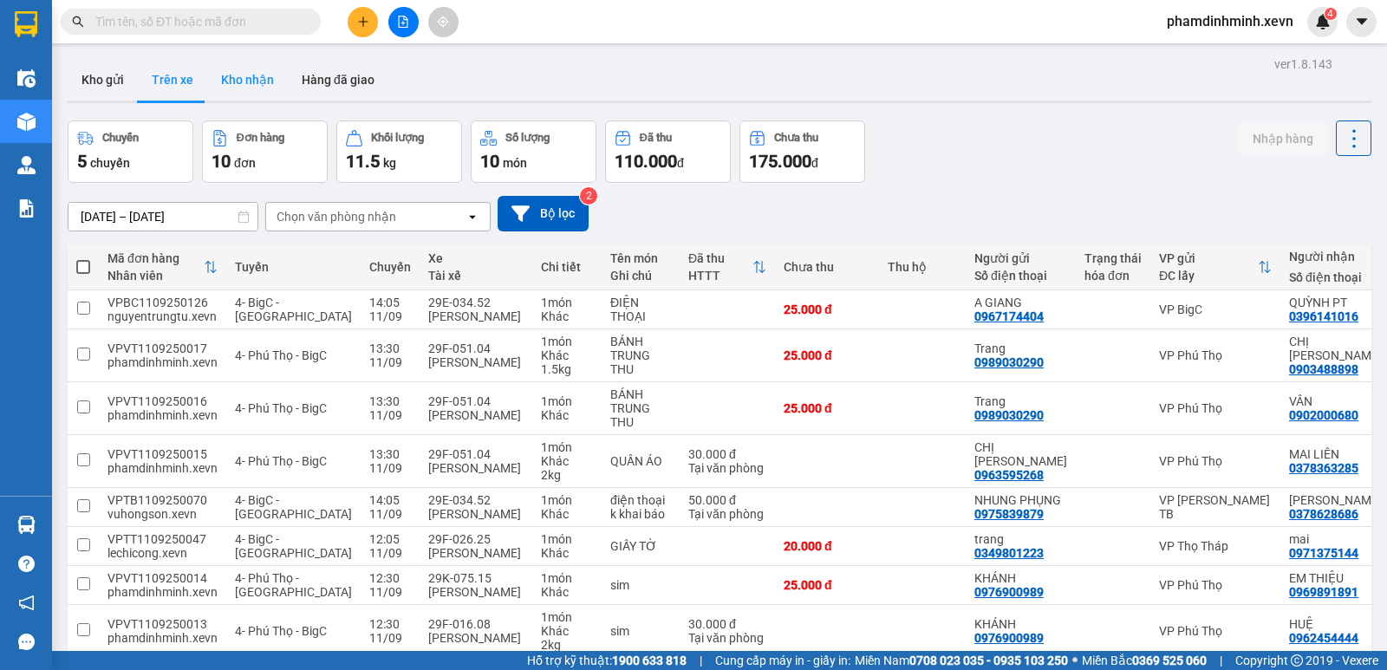
click at [233, 75] on button "Kho nhận" at bounding box center [247, 80] width 81 height 42
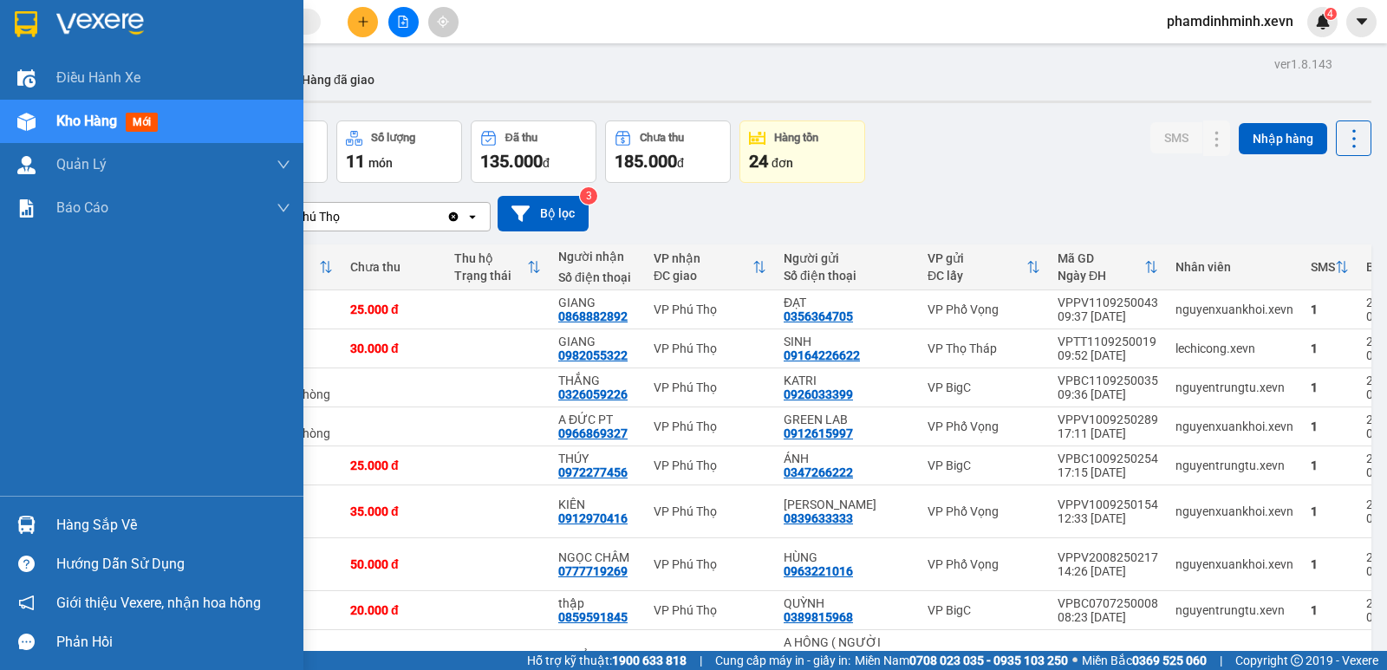
drag, startPoint x: 93, startPoint y: 518, endPoint x: 132, endPoint y: 517, distance: 39.0
click at [95, 518] on div "Hàng sắp về" at bounding box center [173, 525] width 234 height 26
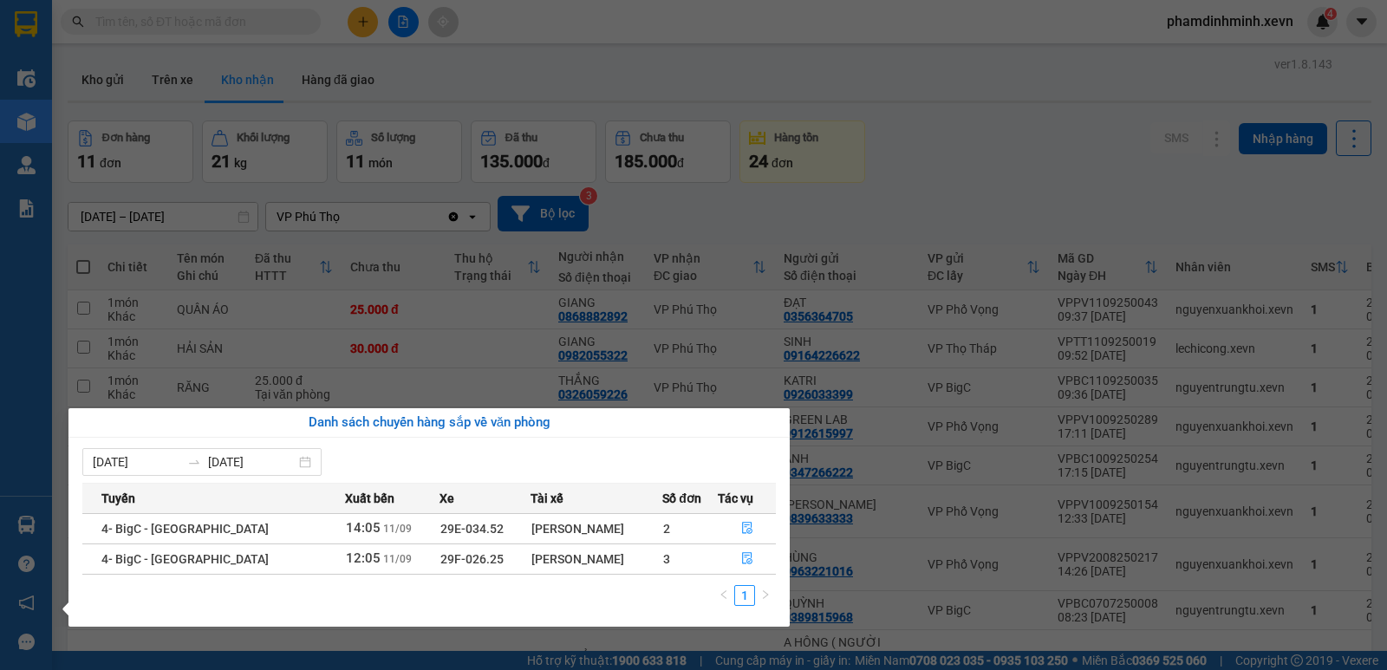
click at [1238, 656] on section "Kết quả tìm kiếm ( 0 ) Bộ lọc No Data phamdinhminh.xevn 4 Điều hành xe Kho hàng…" at bounding box center [693, 335] width 1387 height 670
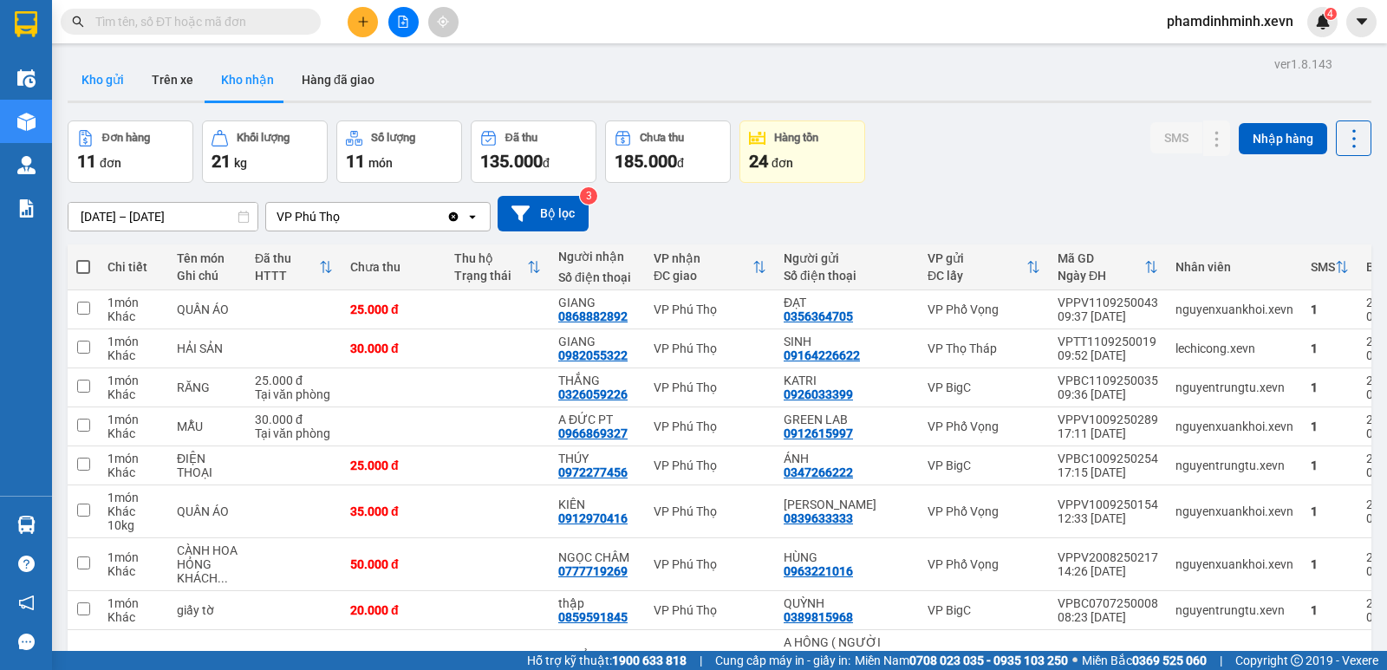
drag, startPoint x: 103, startPoint y: 78, endPoint x: 123, endPoint y: 78, distance: 19.9
click at [105, 78] on button "Kho gửi" at bounding box center [103, 80] width 70 height 42
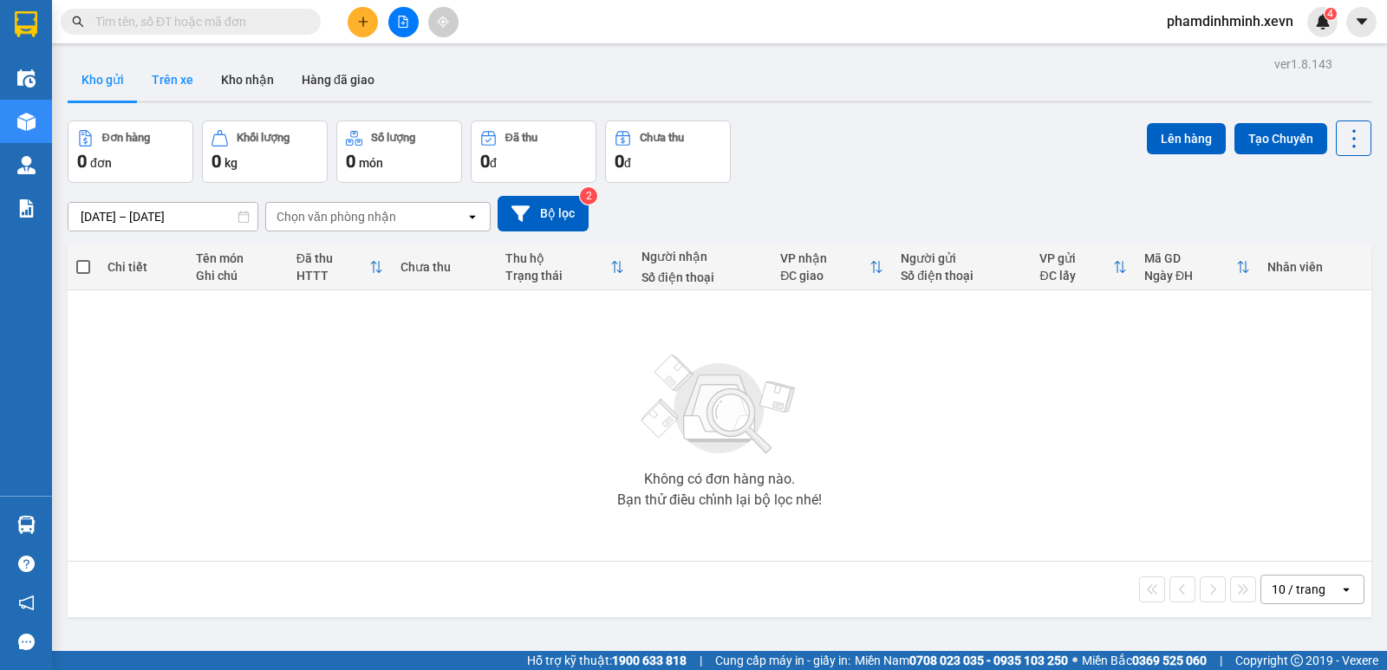
drag, startPoint x: 165, startPoint y: 81, endPoint x: 224, endPoint y: 81, distance: 58.9
click at [166, 81] on button "Trên xe" at bounding box center [172, 80] width 69 height 42
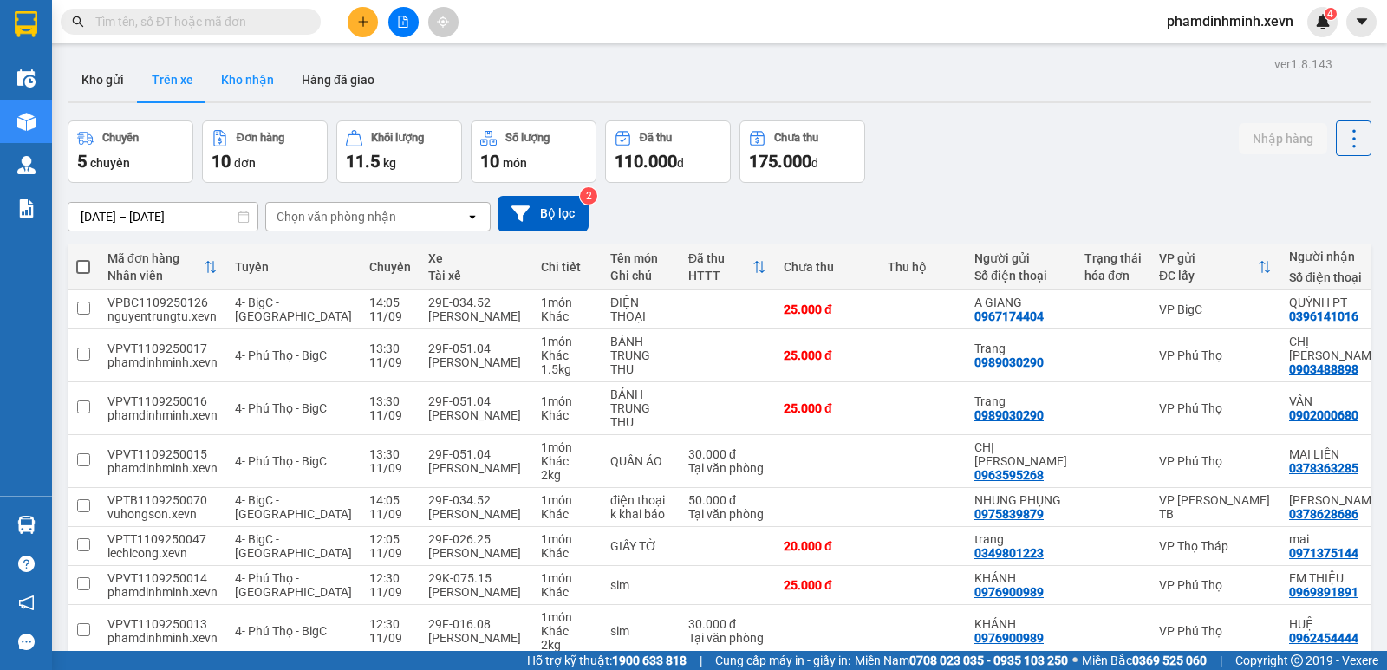
click at [251, 81] on button "Kho nhận" at bounding box center [247, 80] width 81 height 42
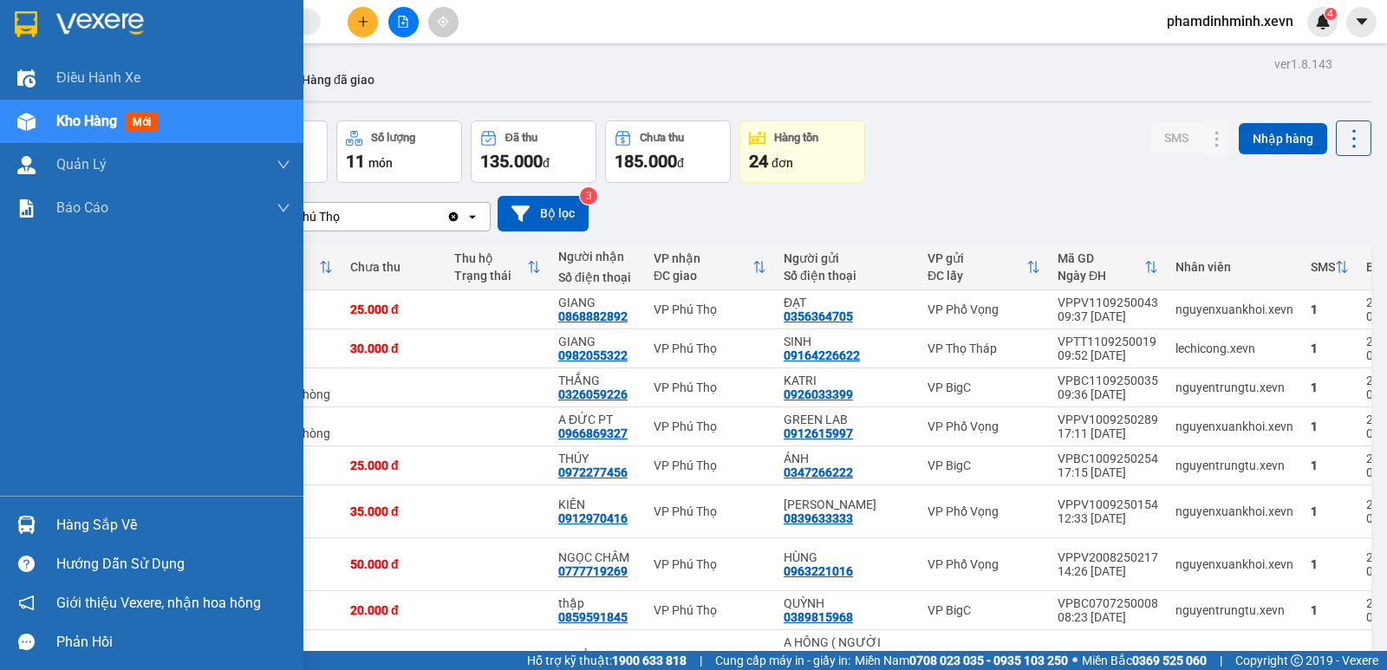
click at [111, 517] on div "Hàng sắp về" at bounding box center [173, 525] width 234 height 26
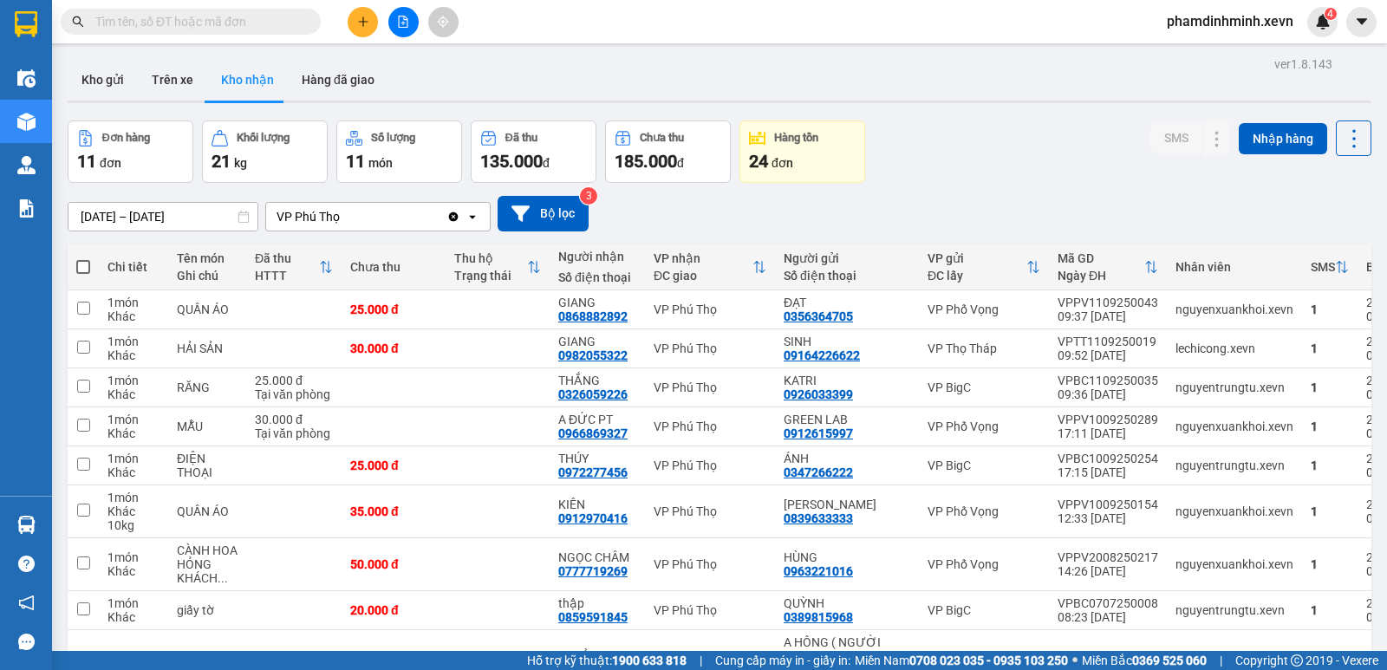
click at [938, 132] on section "Kết quả tìm kiếm ( 0 ) Bộ lọc No Data phamdinhminh.xevn 4 Điều hành xe Kho hàng…" at bounding box center [693, 335] width 1387 height 670
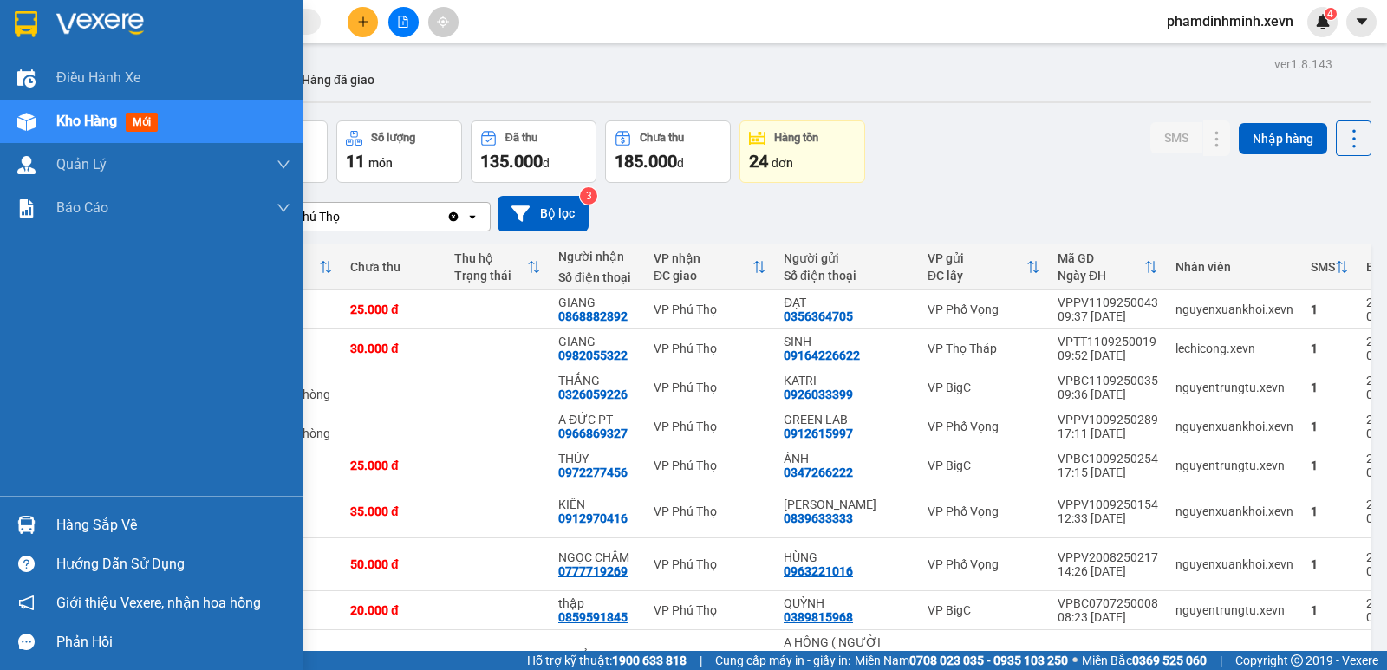
click at [135, 522] on div "Hàng sắp về" at bounding box center [173, 525] width 234 height 26
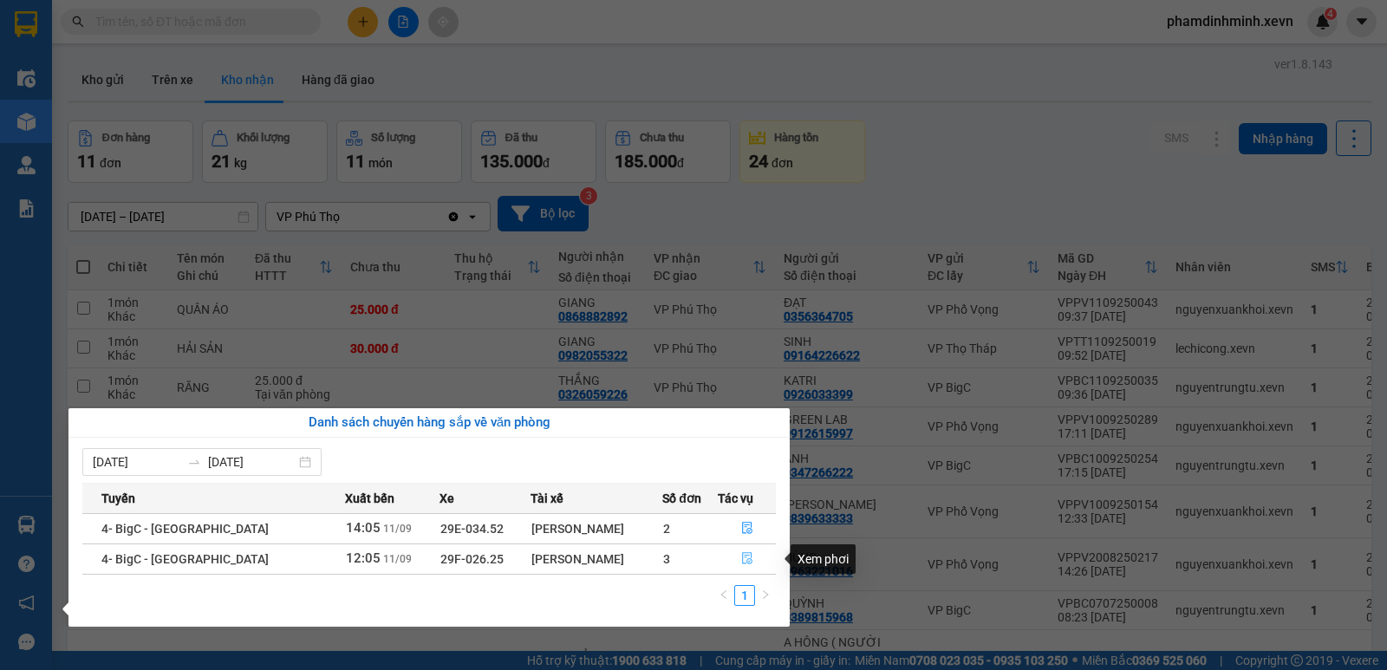
click at [746, 559] on icon "file-done" at bounding box center [747, 559] width 10 height 12
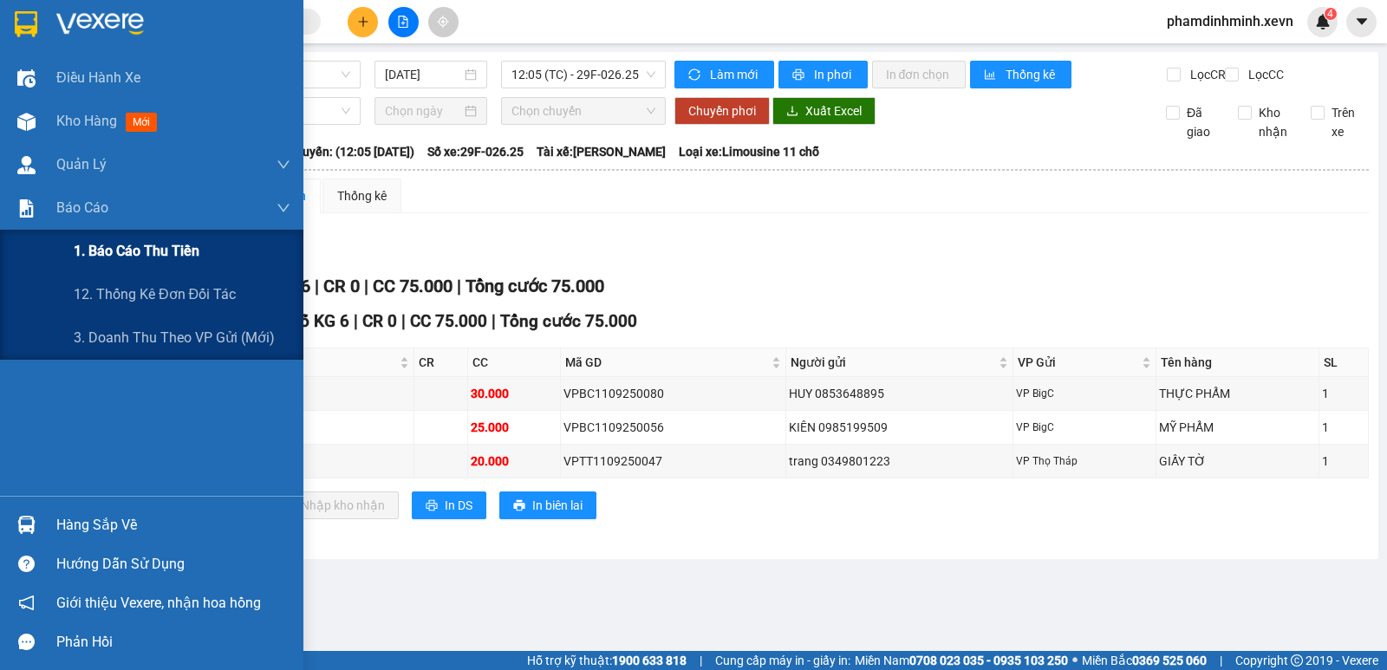
click at [146, 247] on span "1. Báo cáo thu tiền" at bounding box center [137, 251] width 126 height 22
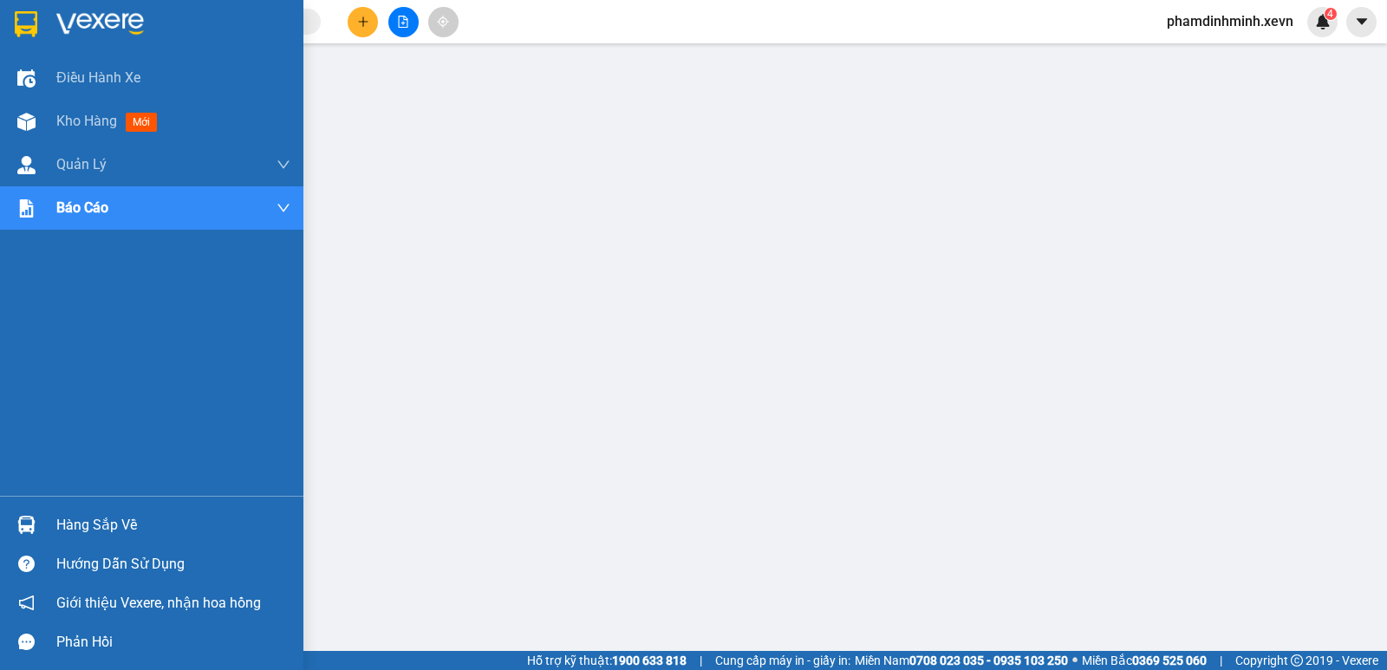
click at [133, 517] on div "Hàng sắp về" at bounding box center [173, 525] width 234 height 26
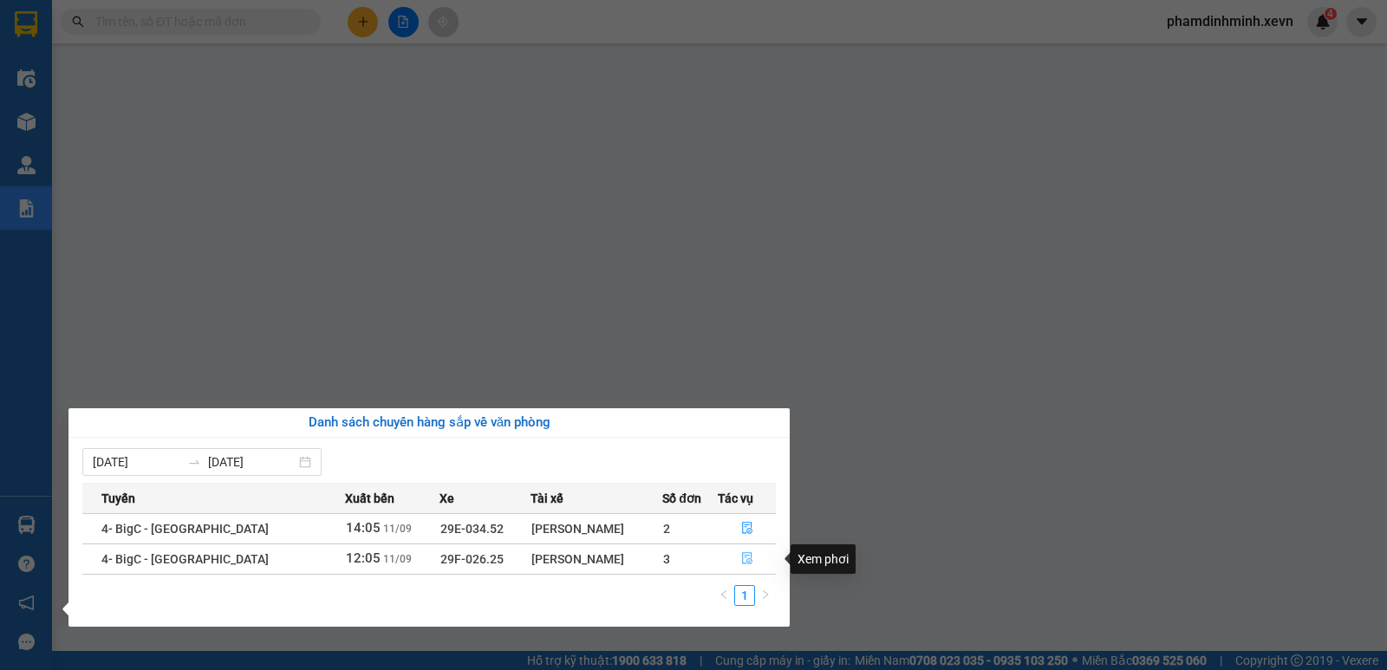
click at [743, 558] on icon "file-done" at bounding box center [747, 558] width 12 height 12
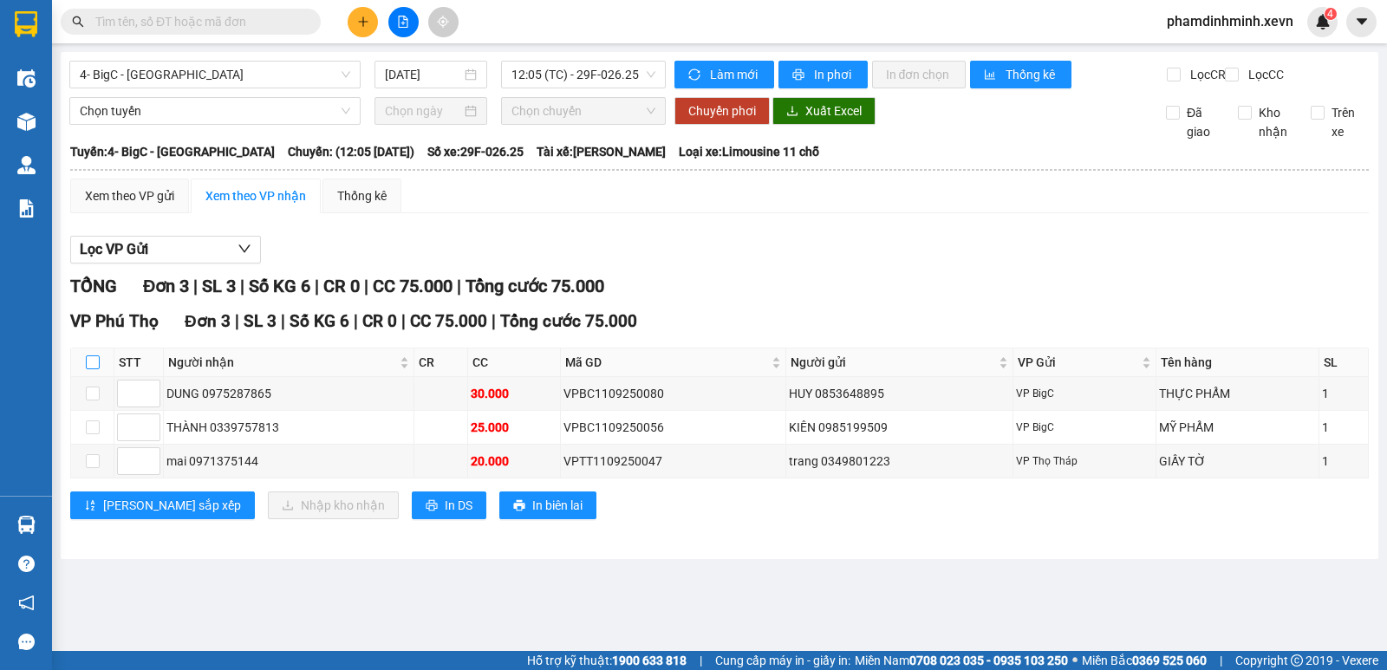
click at [99, 369] on input "checkbox" at bounding box center [93, 362] width 14 height 14
checkbox input "true"
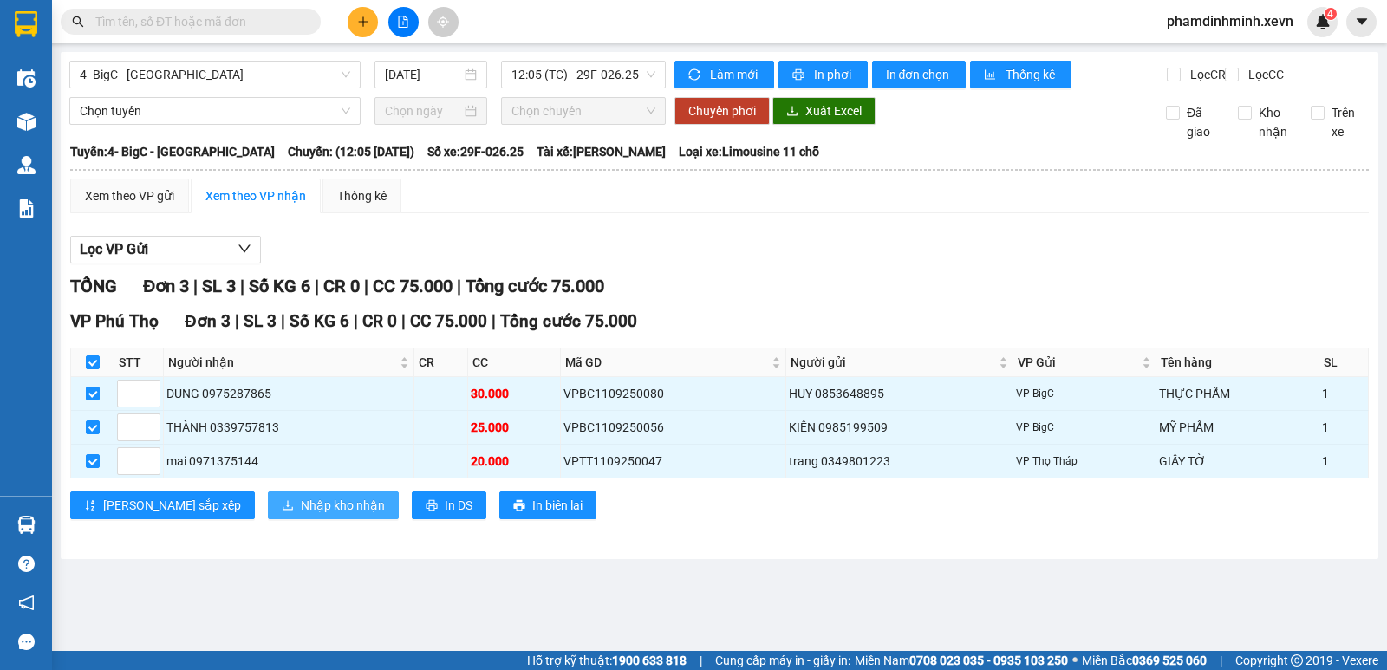
click at [301, 515] on span "Nhập kho nhận" at bounding box center [343, 505] width 84 height 19
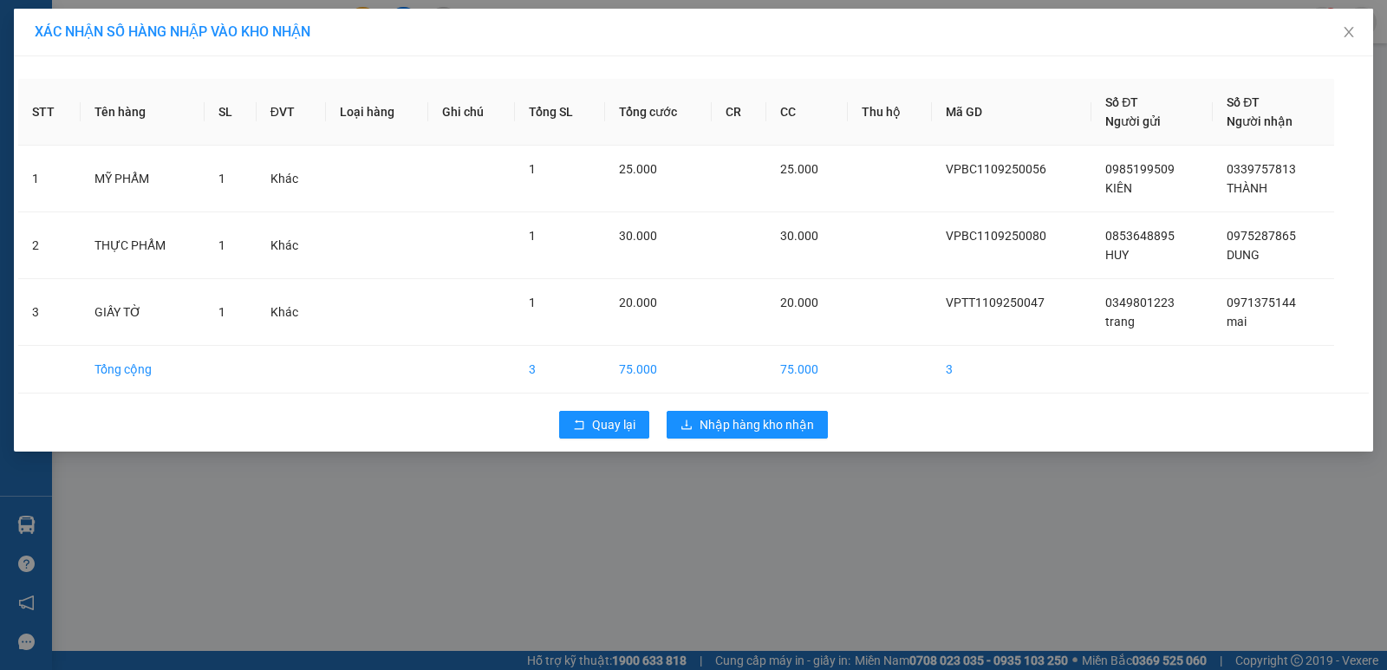
click at [735, 410] on div "Quay lại Nhập hàng kho nhận" at bounding box center [693, 424] width 1350 height 45
click at [735, 417] on span "Nhập hàng kho nhận" at bounding box center [756, 424] width 114 height 19
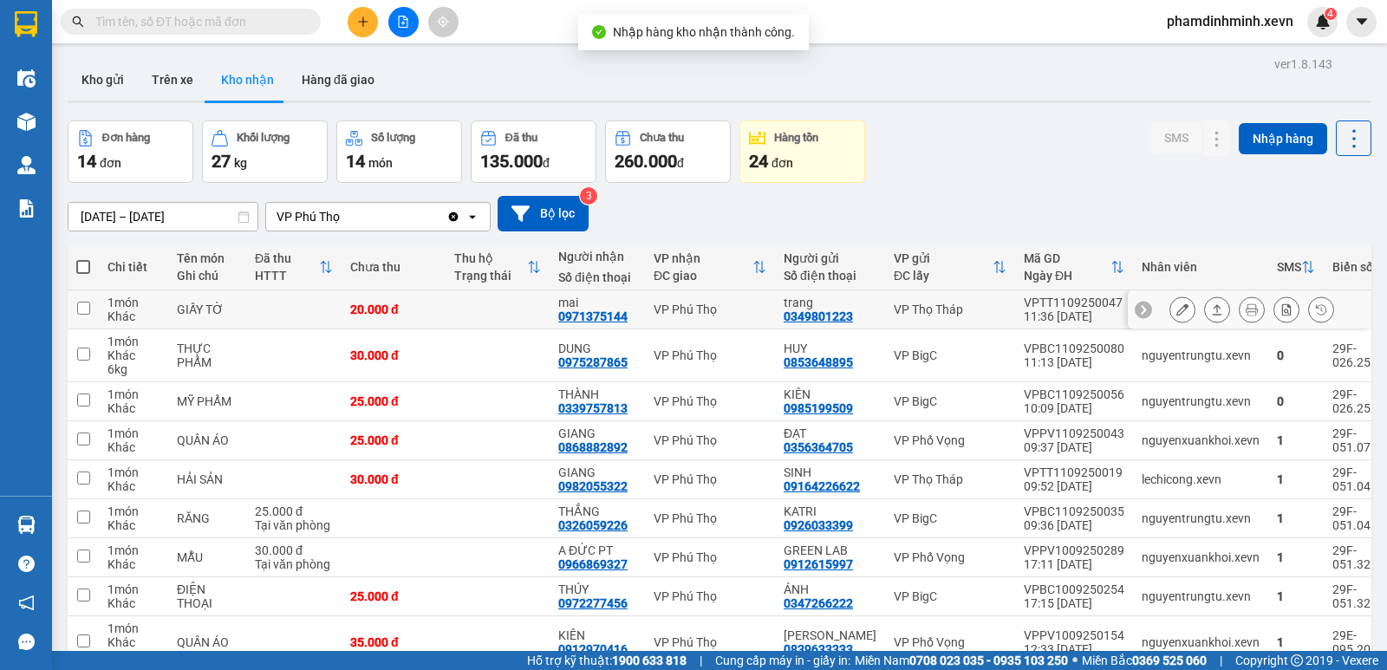
click at [450, 302] on td at bounding box center [497, 309] width 104 height 39
checkbox input "true"
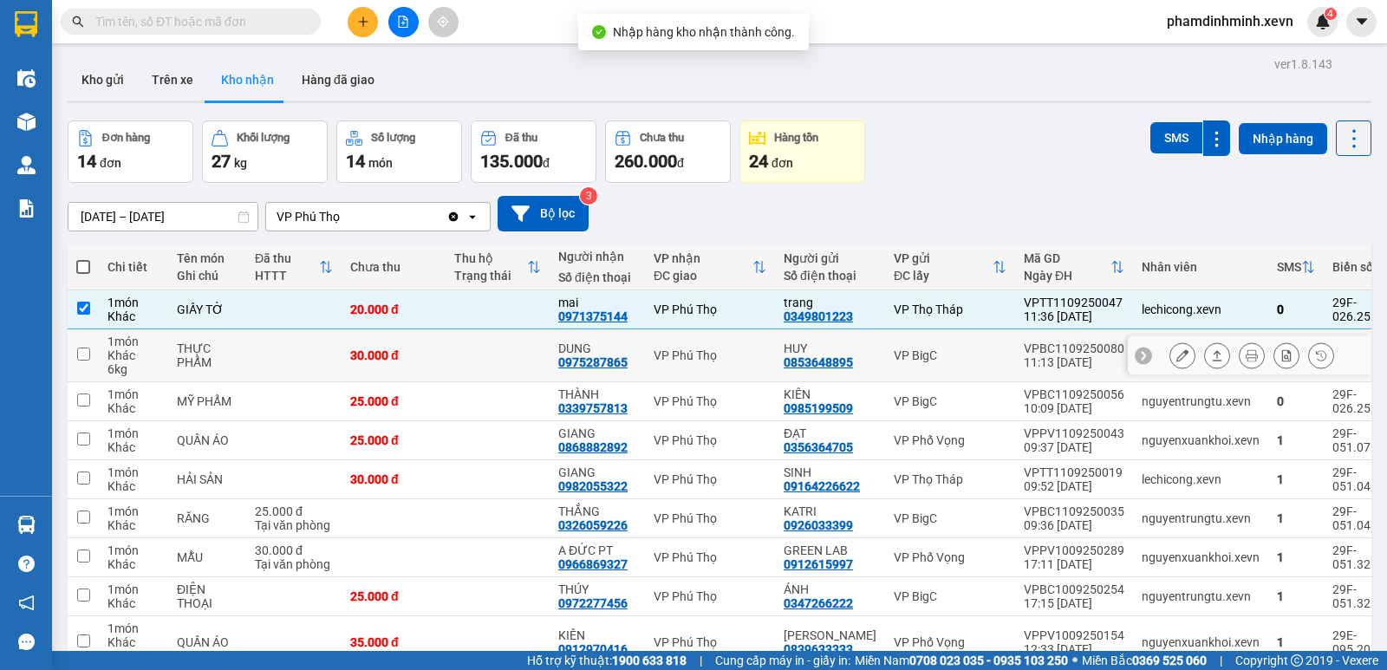
click at [459, 349] on td at bounding box center [497, 355] width 104 height 53
checkbox input "true"
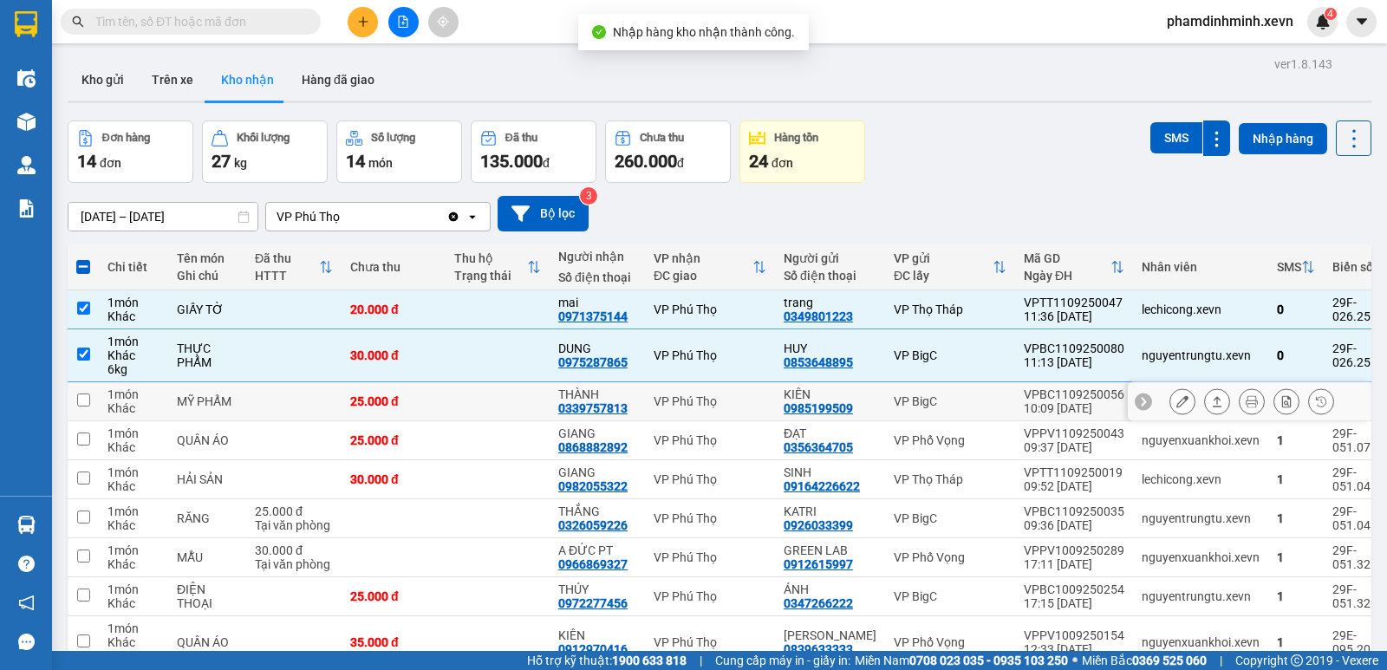
click at [469, 394] on td at bounding box center [497, 401] width 104 height 39
checkbox input "true"
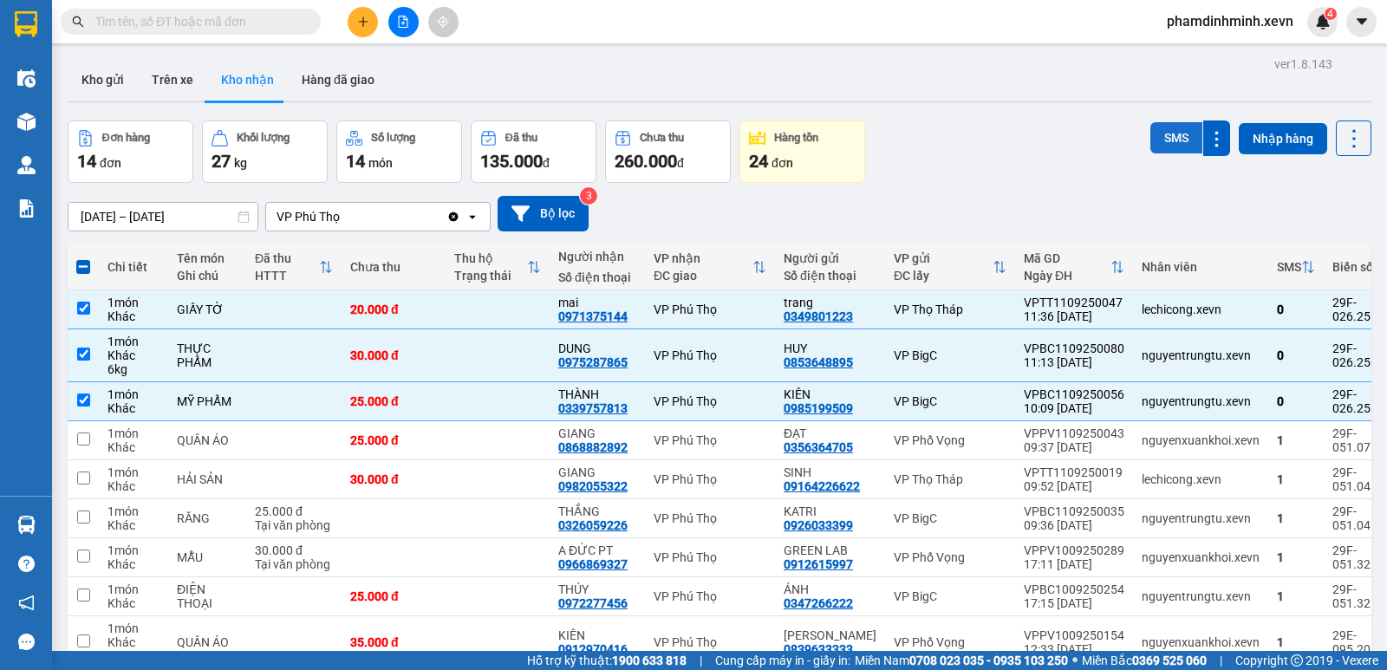
click at [1168, 146] on button "SMS" at bounding box center [1176, 137] width 52 height 31
click at [358, 15] on button at bounding box center [363, 22] width 30 height 30
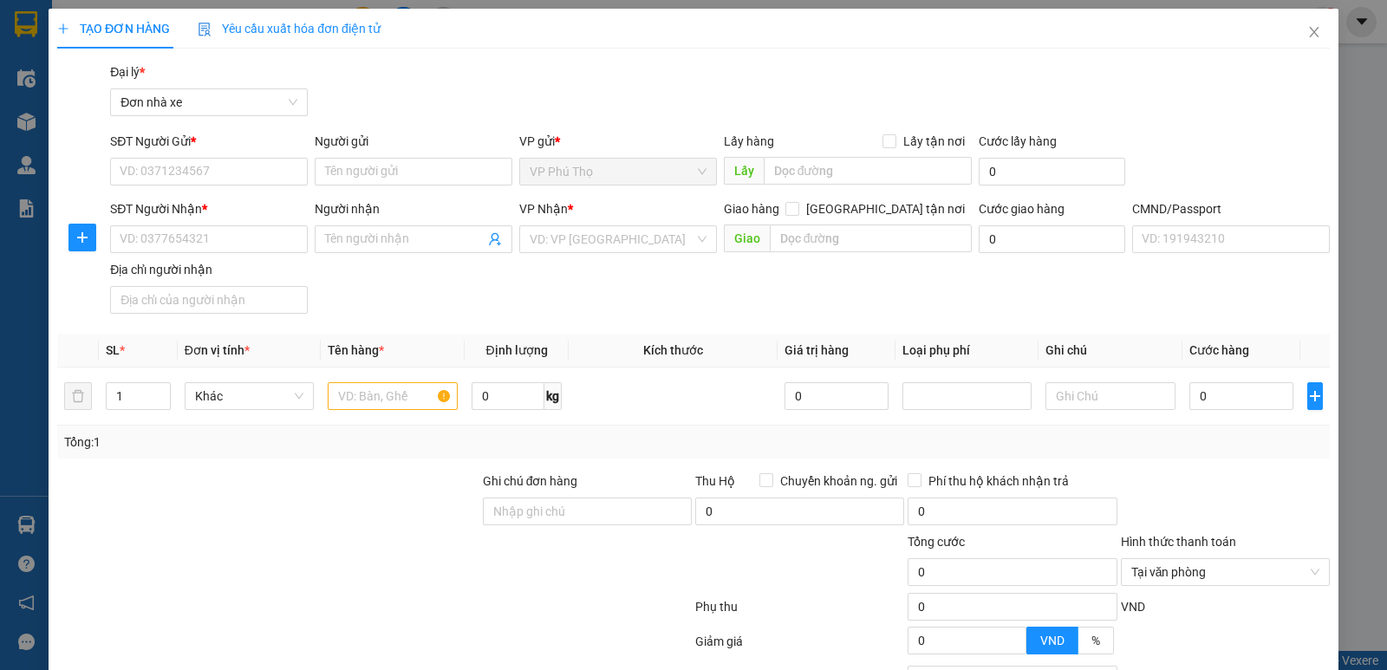
click at [574, 289] on div "SĐT Người Nhận * VD: 0377654321 Người nhận Tên người nhận VP Nhận * VD: VP Sài …" at bounding box center [720, 259] width 1226 height 121
click at [202, 167] on input "SĐT Người Gửi *" at bounding box center [209, 172] width 198 height 28
click at [384, 171] on input "Người gửi" at bounding box center [414, 172] width 198 height 28
type input "A VINH"
click at [236, 173] on input "SĐT Người Gửi *" at bounding box center [209, 172] width 198 height 28
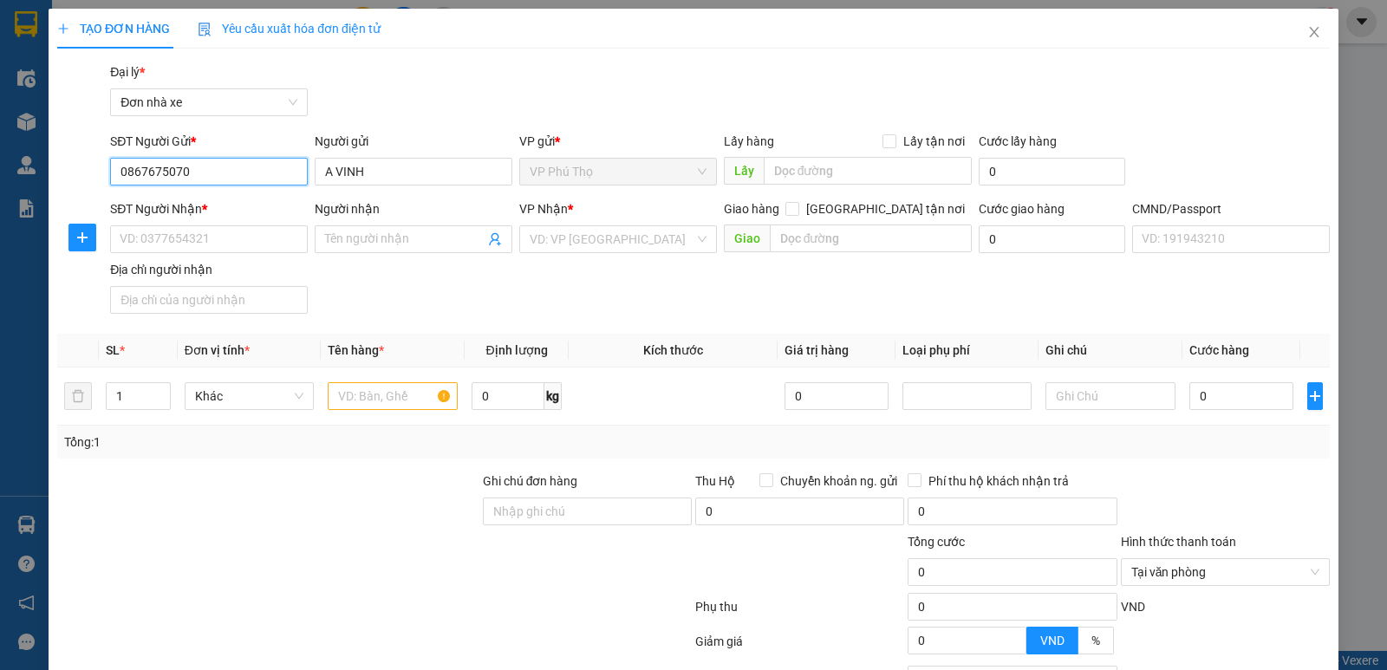
click at [256, 170] on input "0867675070" at bounding box center [209, 172] width 198 height 28
type input "0867675070"
click at [205, 241] on input "SĐT Người Nhận *" at bounding box center [209, 239] width 198 height 28
click at [196, 235] on input "SĐT Người Nhận *" at bounding box center [209, 239] width 198 height 28
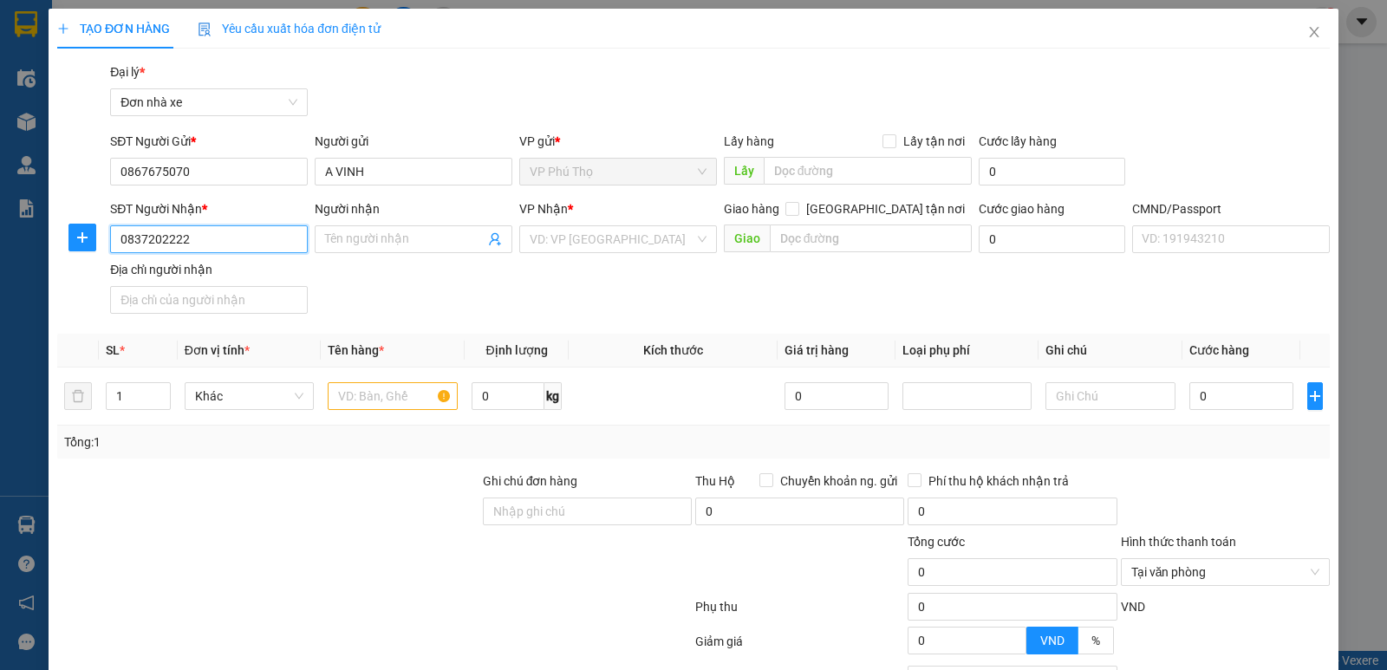
click at [228, 243] on input "0837202222" at bounding box center [209, 239] width 198 height 28
type input "0837202222"
click at [396, 240] on input "Người nhận" at bounding box center [404, 239] width 159 height 19
drag, startPoint x: 398, startPoint y: 245, endPoint x: 278, endPoint y: 244, distance: 119.6
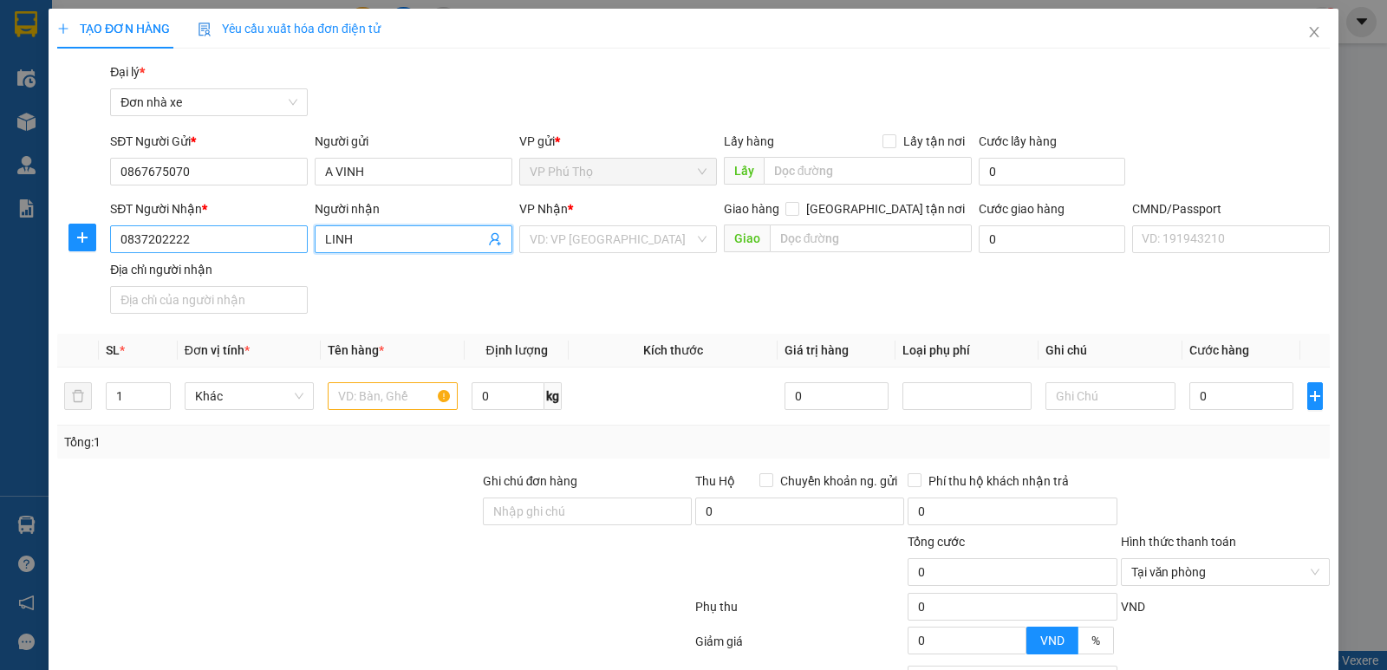
click at [278, 244] on div "SĐT Người Nhận * 0837202222 Người nhận LINH VP Nhận * VD: VP Sài Gòn Giao hàng …" at bounding box center [720, 259] width 1226 height 121
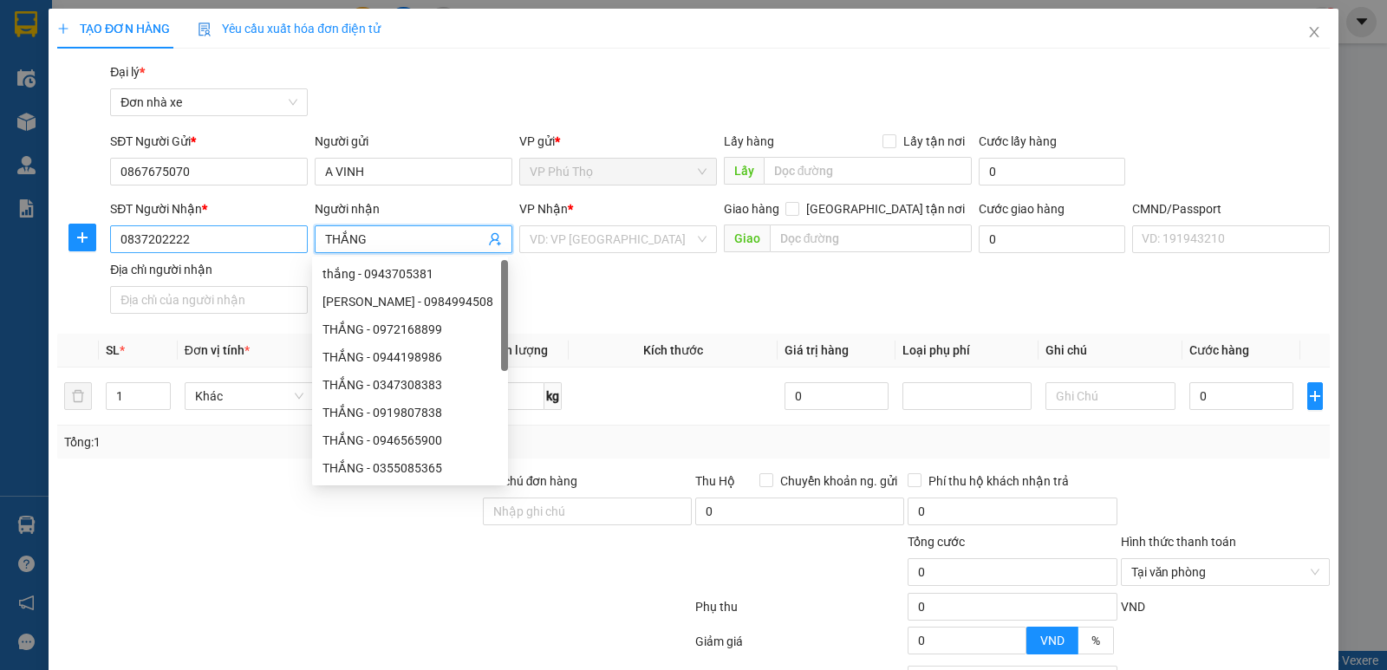
type input "THẮNG"
click at [224, 244] on input "0837202222" at bounding box center [209, 239] width 198 height 28
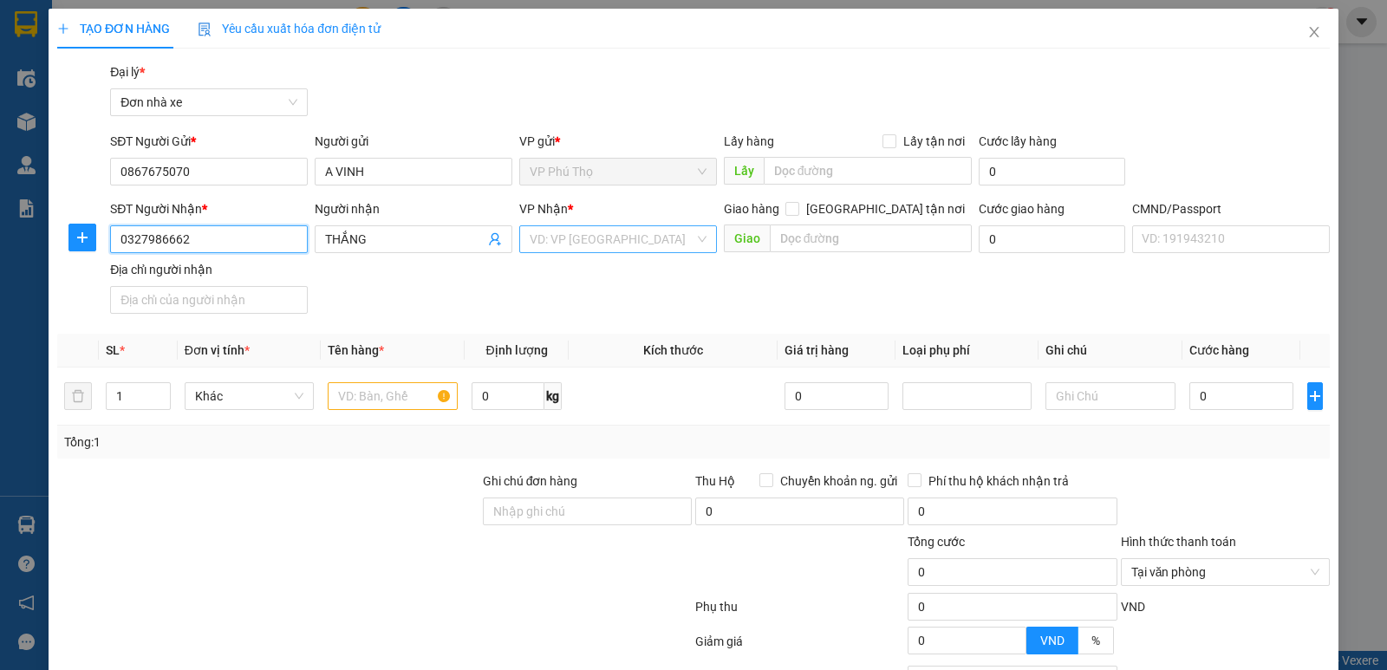
type input "0327986662"
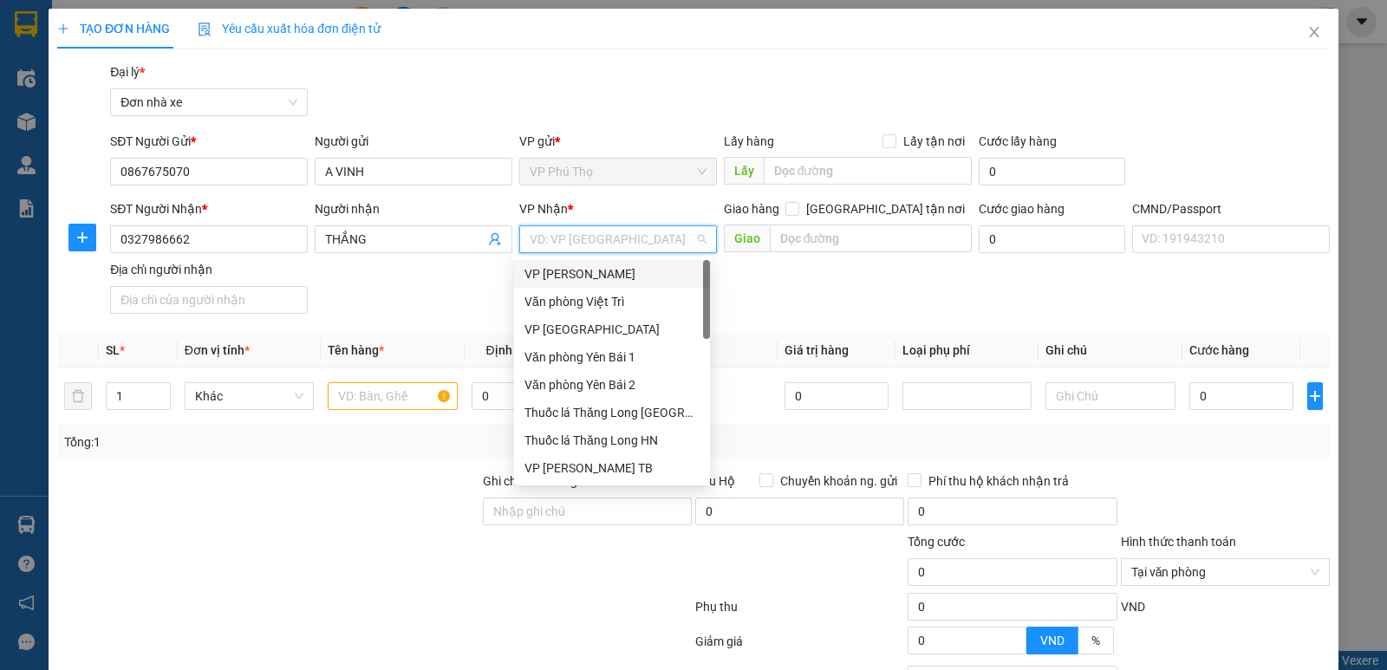
click at [601, 239] on input "search" at bounding box center [612, 239] width 165 height 26
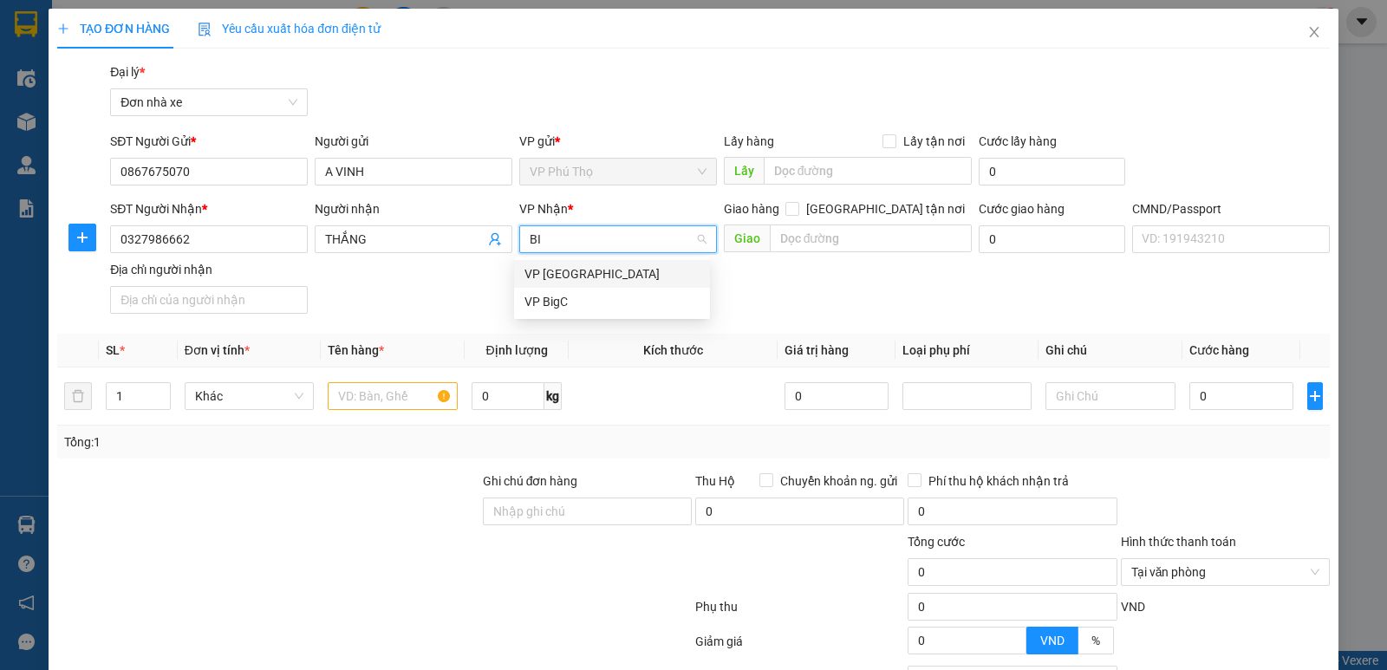
type input "BIG"
click at [549, 271] on div "VP BigC" at bounding box center [611, 273] width 175 height 19
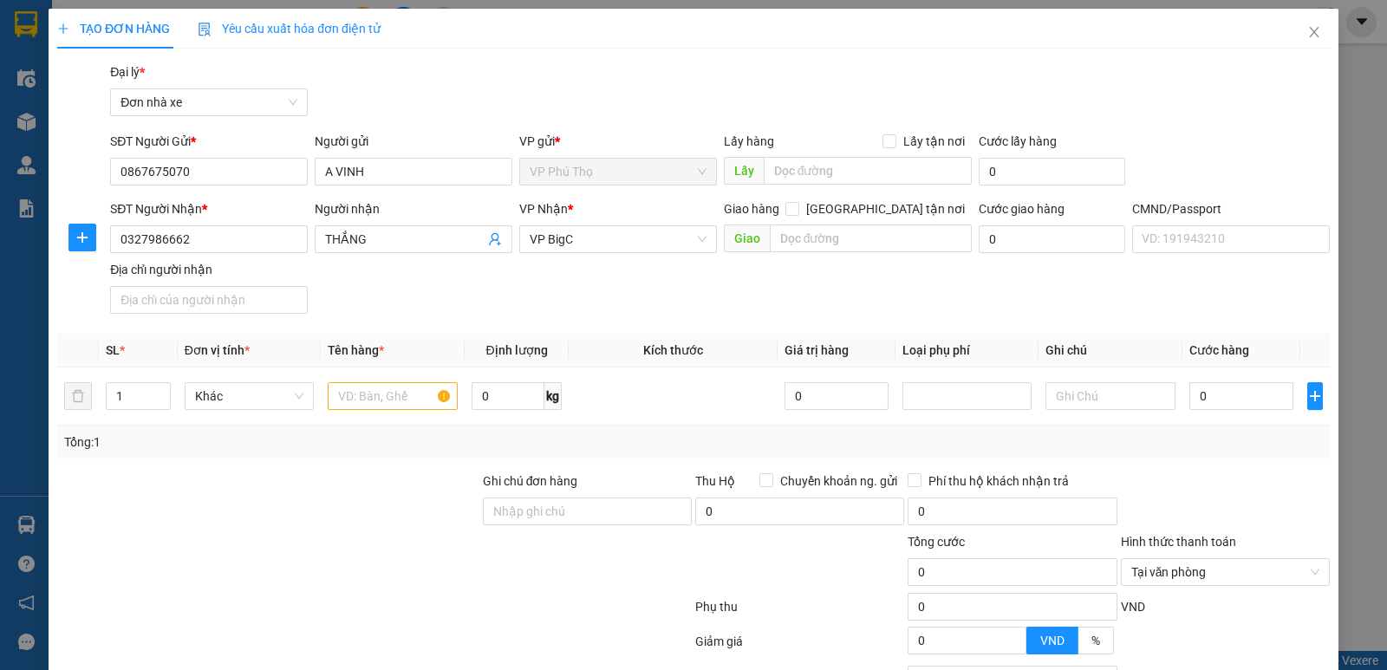
scroll to position [499, 0]
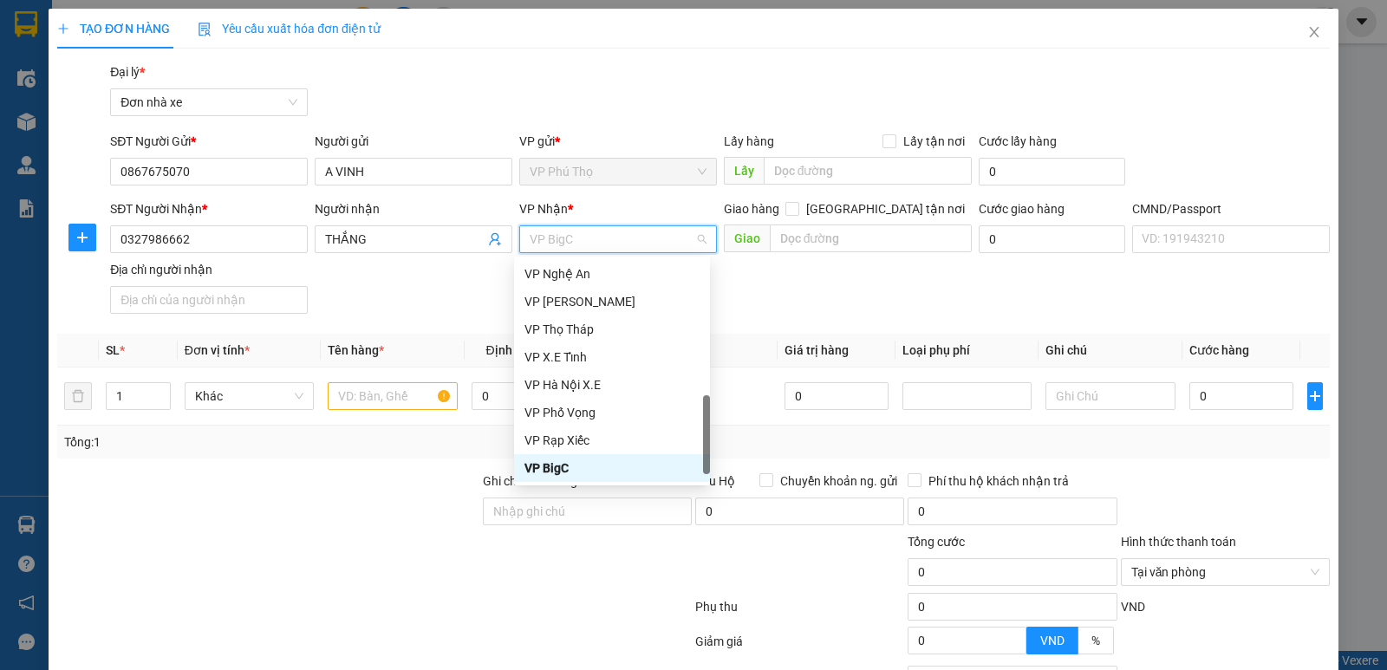
click at [539, 243] on span "VP BigC" at bounding box center [618, 239] width 177 height 26
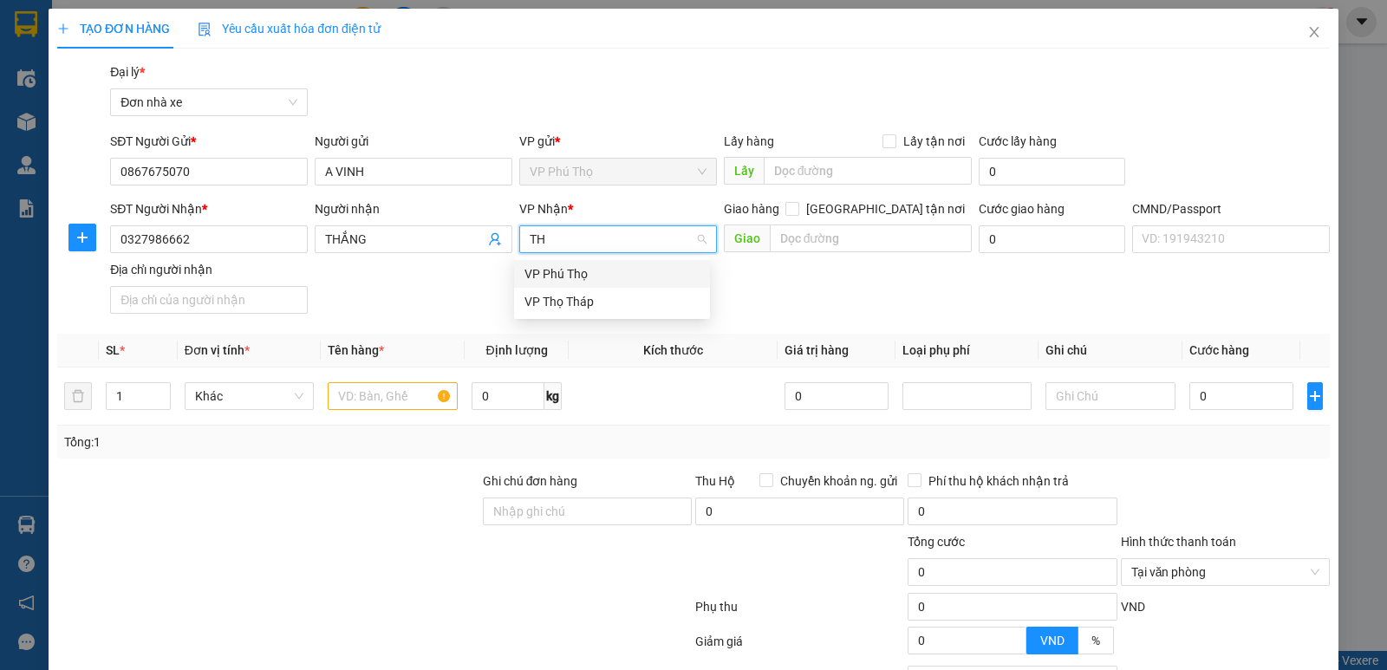
type input "THỌ"
click at [554, 296] on div "VP Thọ Tháp" at bounding box center [611, 301] width 175 height 19
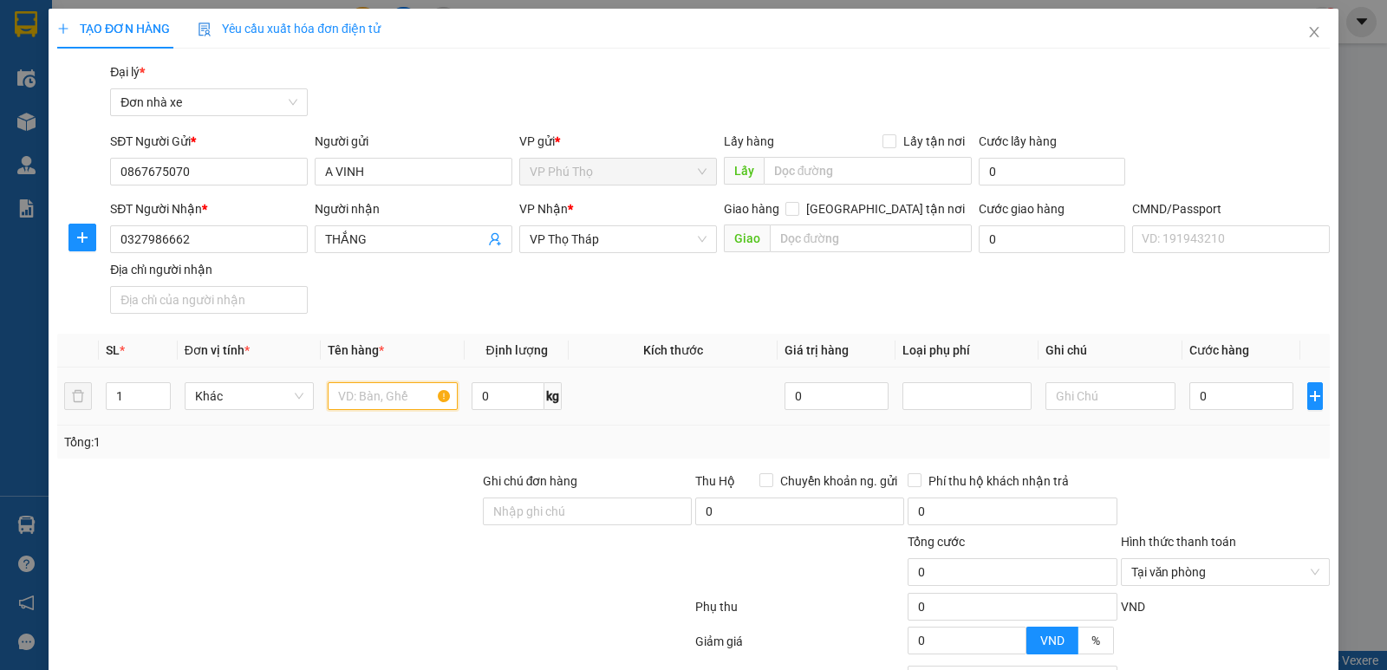
click at [341, 398] on input "text" at bounding box center [393, 396] width 130 height 28
type input "GIẤY TỜ"
click at [76, 237] on icon "plus" at bounding box center [82, 238] width 14 height 14
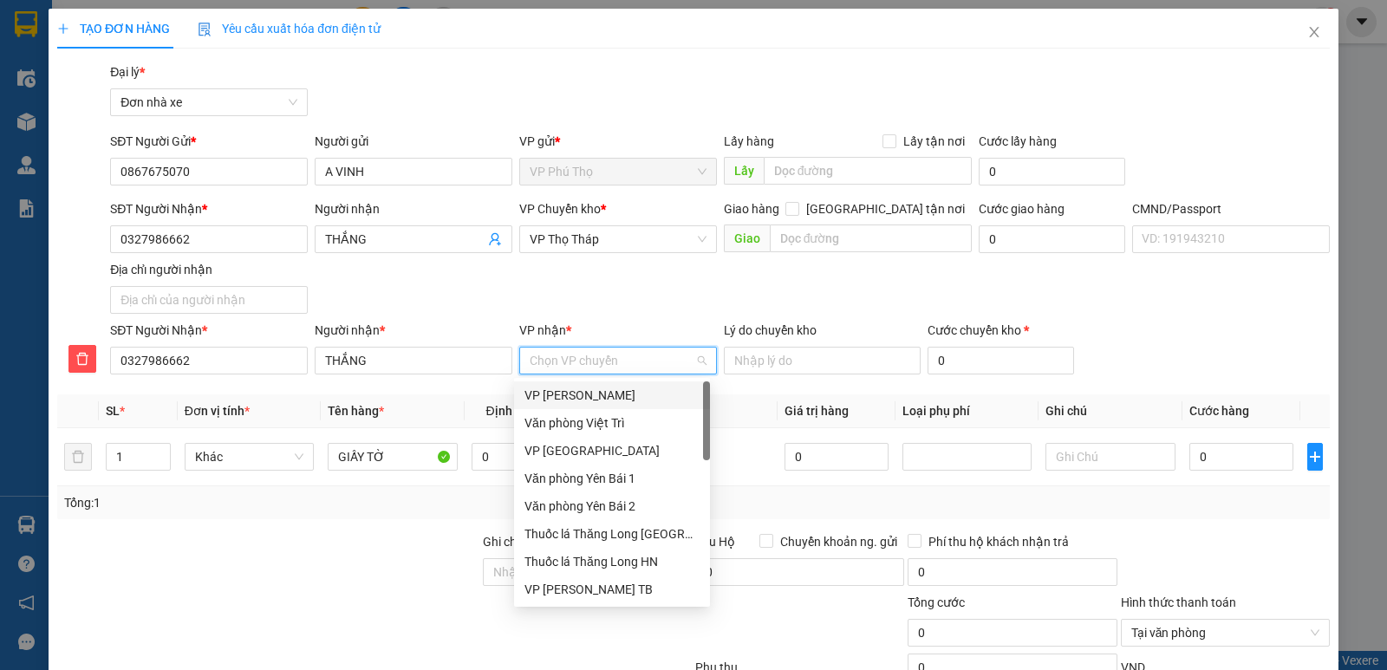
click at [555, 356] on input "VP nhận *" at bounding box center [612, 361] width 165 height 26
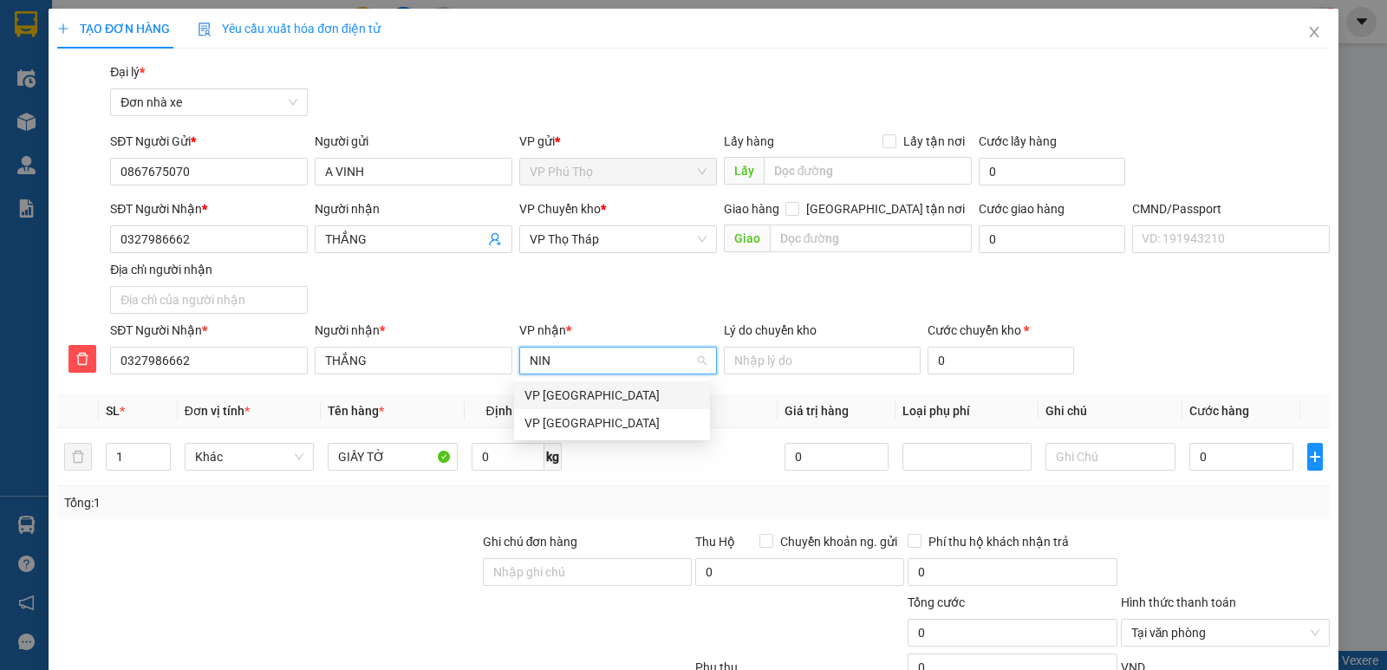
type input "NINH"
click at [561, 388] on div "VP Ninh Bình" at bounding box center [611, 395] width 175 height 19
click at [477, 456] on input "0" at bounding box center [507, 457] width 73 height 28
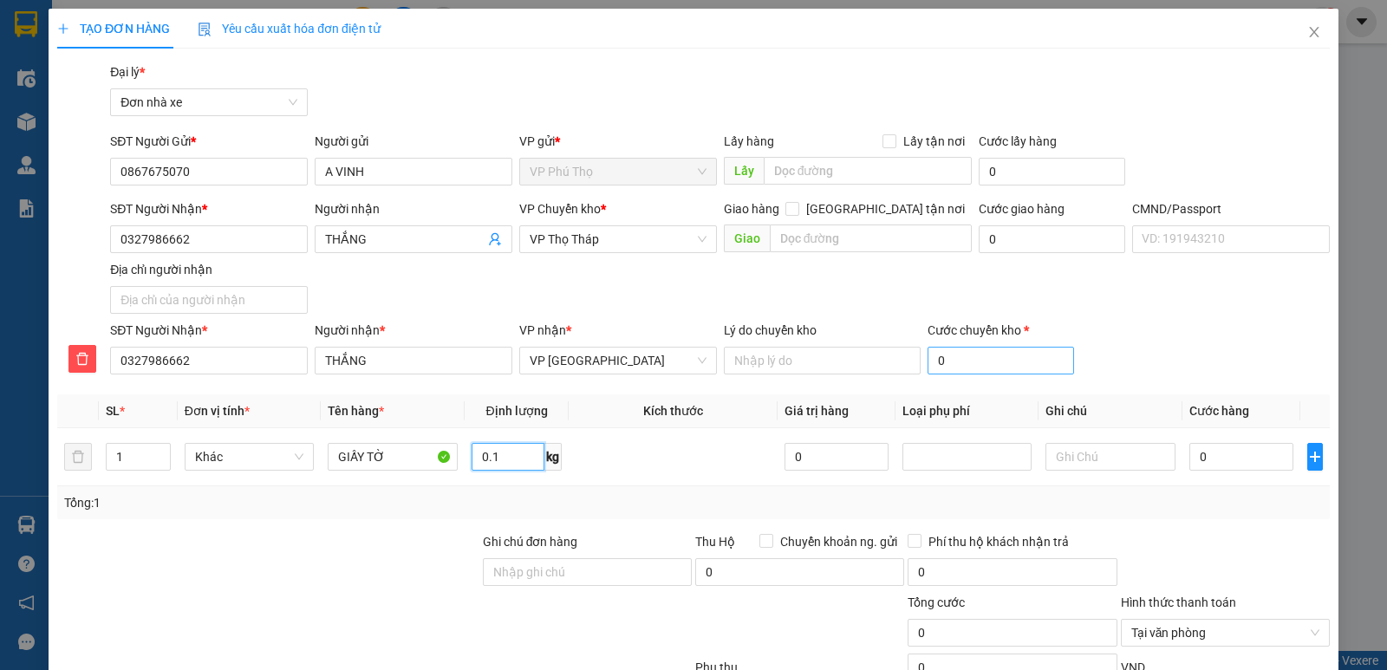
type input "0.1"
click at [970, 361] on input "0" at bounding box center [1000, 361] width 146 height 28
type input "2"
type input "20"
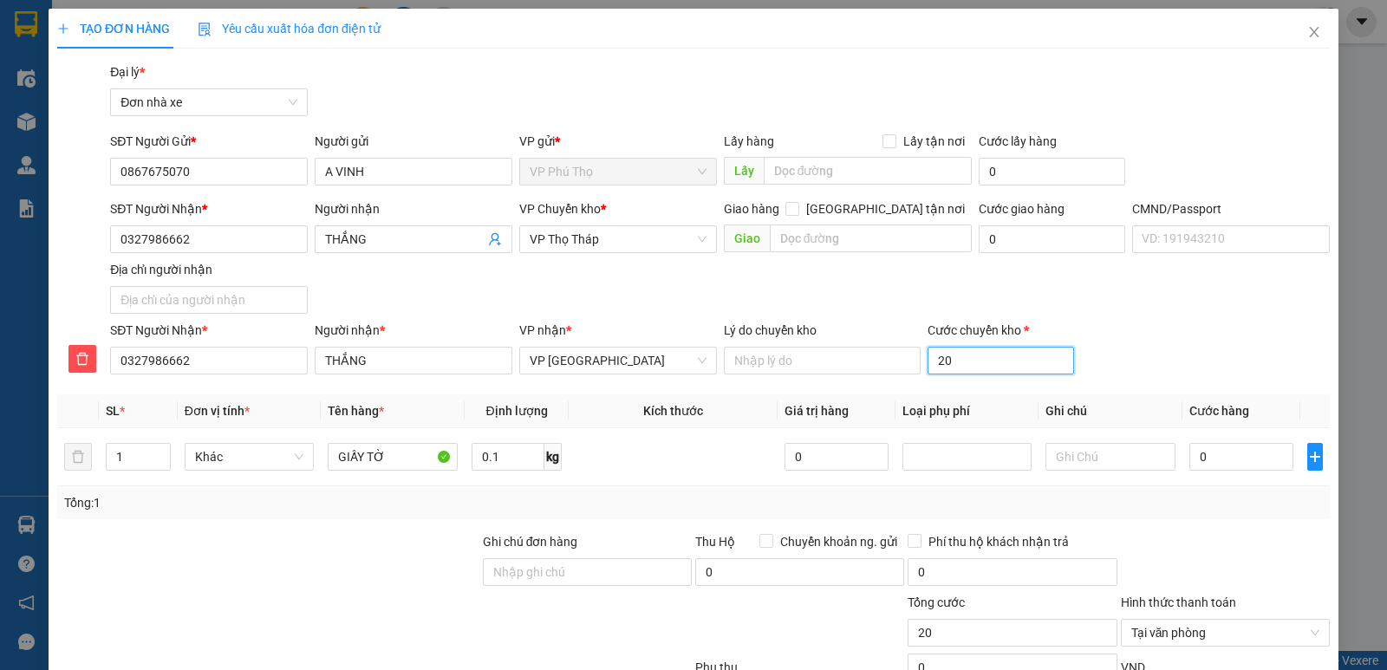
type input "20"
type input "20.000"
click at [1245, 362] on div "SĐT Người Nhận * 0327986662 Người nhận * THẮNG VP nhận * VP Ninh Bình Lý do chu…" at bounding box center [720, 351] width 1226 height 61
click at [1211, 462] on input "0" at bounding box center [1241, 457] width 104 height 28
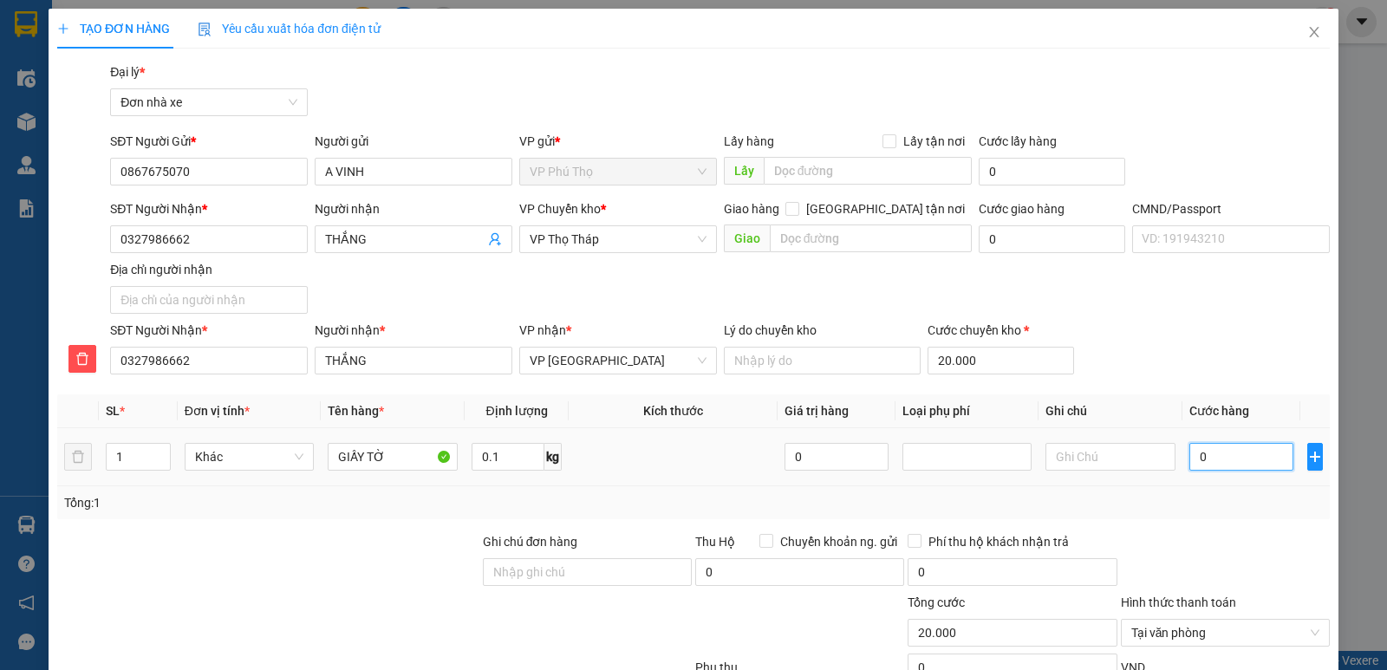
type input "2"
type input "20.002"
type input "20"
type input "20.020"
type input "20.000"
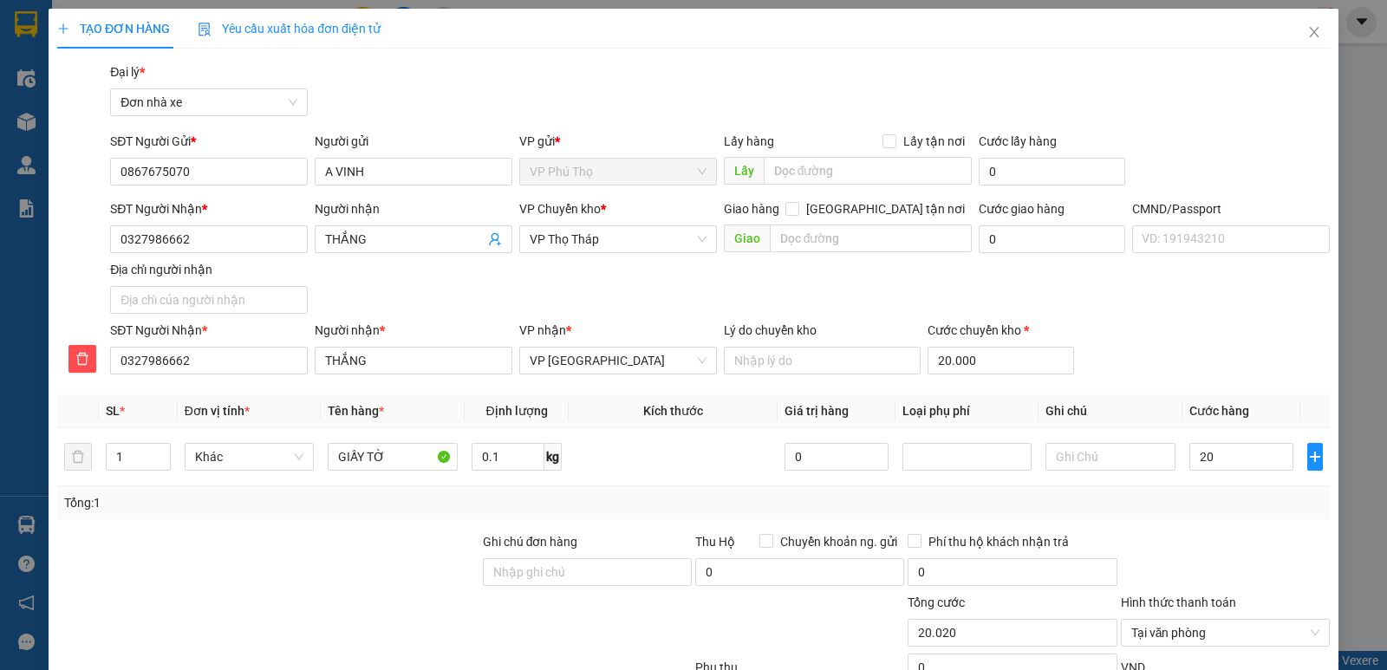
type input "40.000"
click at [1243, 363] on div "SĐT Người Nhận * 0327986662 Người nhận * THẮNG VP nhận * VP Ninh Bình Lý do chu…" at bounding box center [720, 351] width 1226 height 61
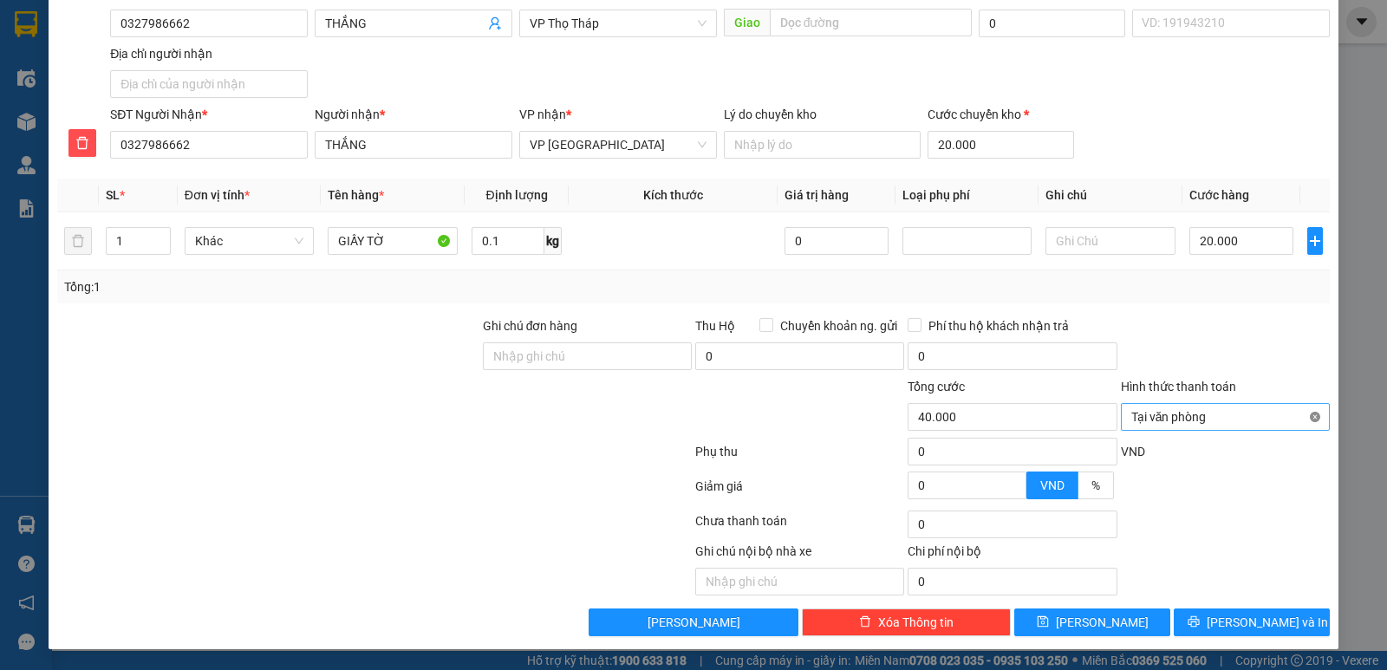
type input "40.000"
drag, startPoint x: 1264, startPoint y: 625, endPoint x: 286, endPoint y: 500, distance: 986.3
click at [286, 500] on div "Transit Pickup Surcharge Ids Transit Deliver Surcharge Ids Transit Deliver Surc…" at bounding box center [693, 241] width 1272 height 789
click at [1239, 614] on span "Lưu và In" at bounding box center [1266, 622] width 121 height 19
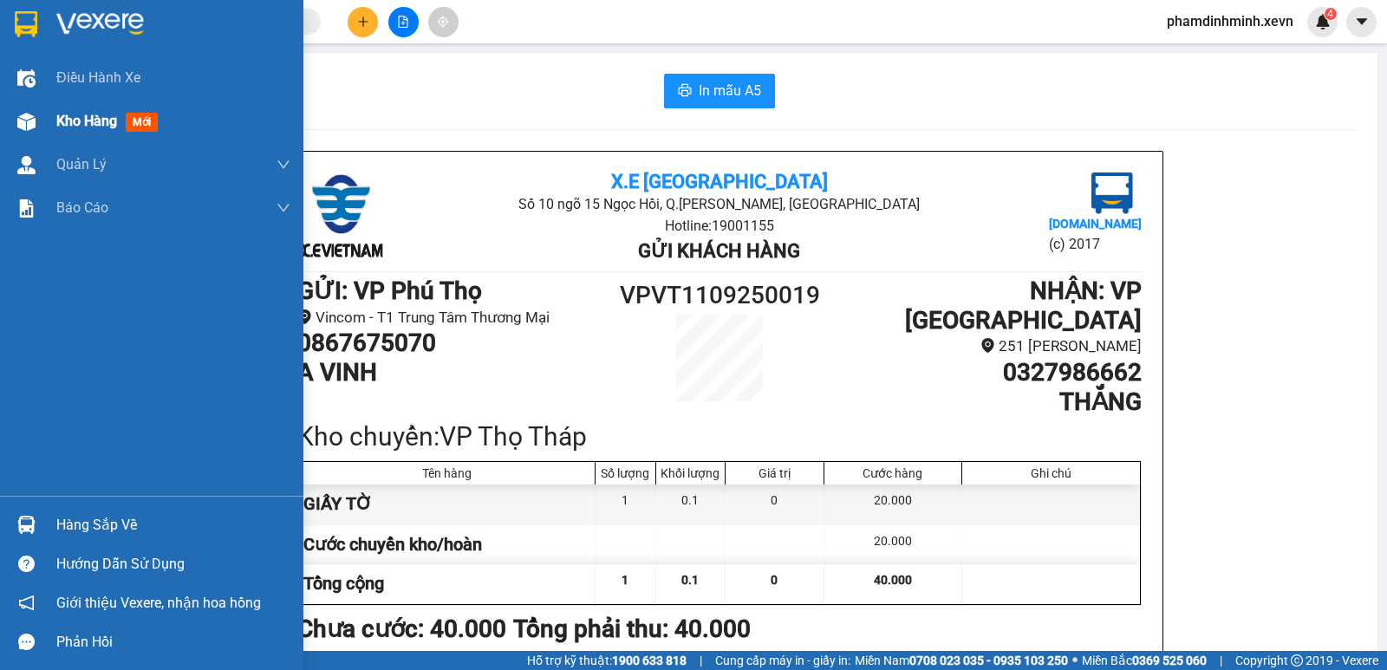
click at [67, 131] on div "Kho hàng mới" at bounding box center [110, 121] width 108 height 22
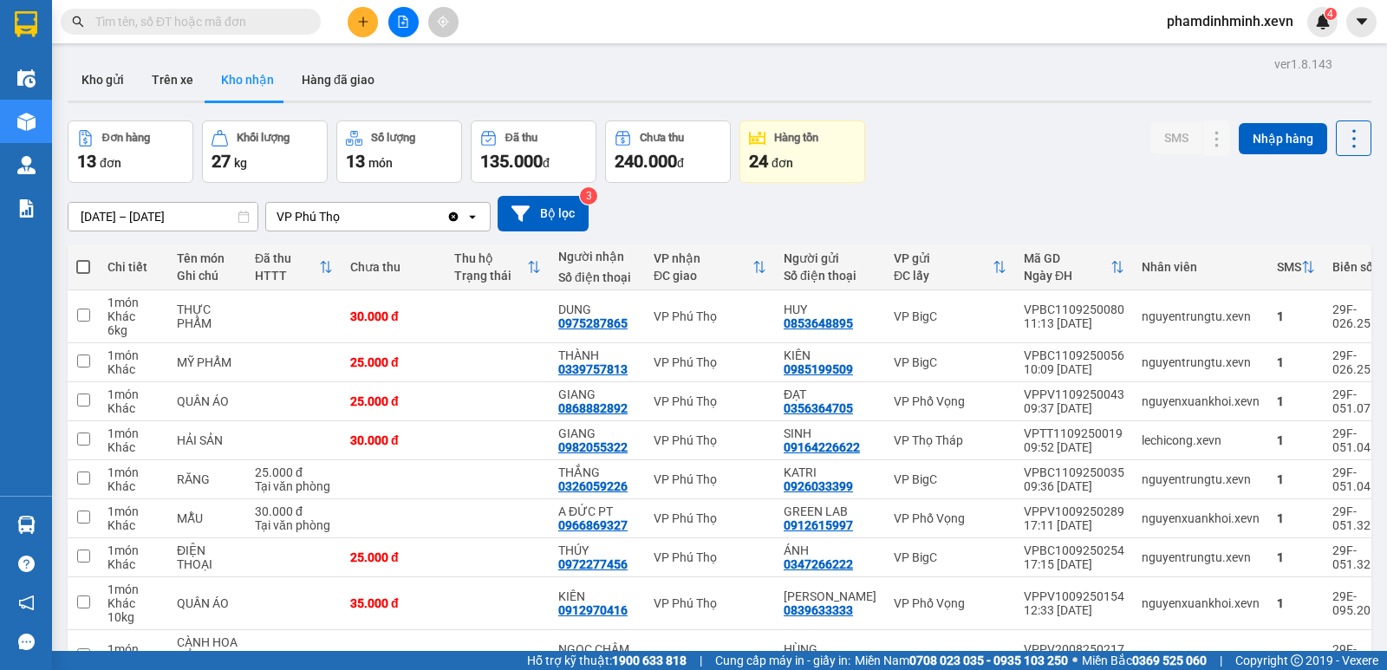
click at [59, 88] on main "ver 1.8.143 Kho gửi Trên xe Kho nhận Hàng đã giao Đơn hàng 13 đơn Khối lượng 27…" at bounding box center [693, 325] width 1387 height 651
click at [92, 78] on button "Kho gửi" at bounding box center [103, 80] width 70 height 42
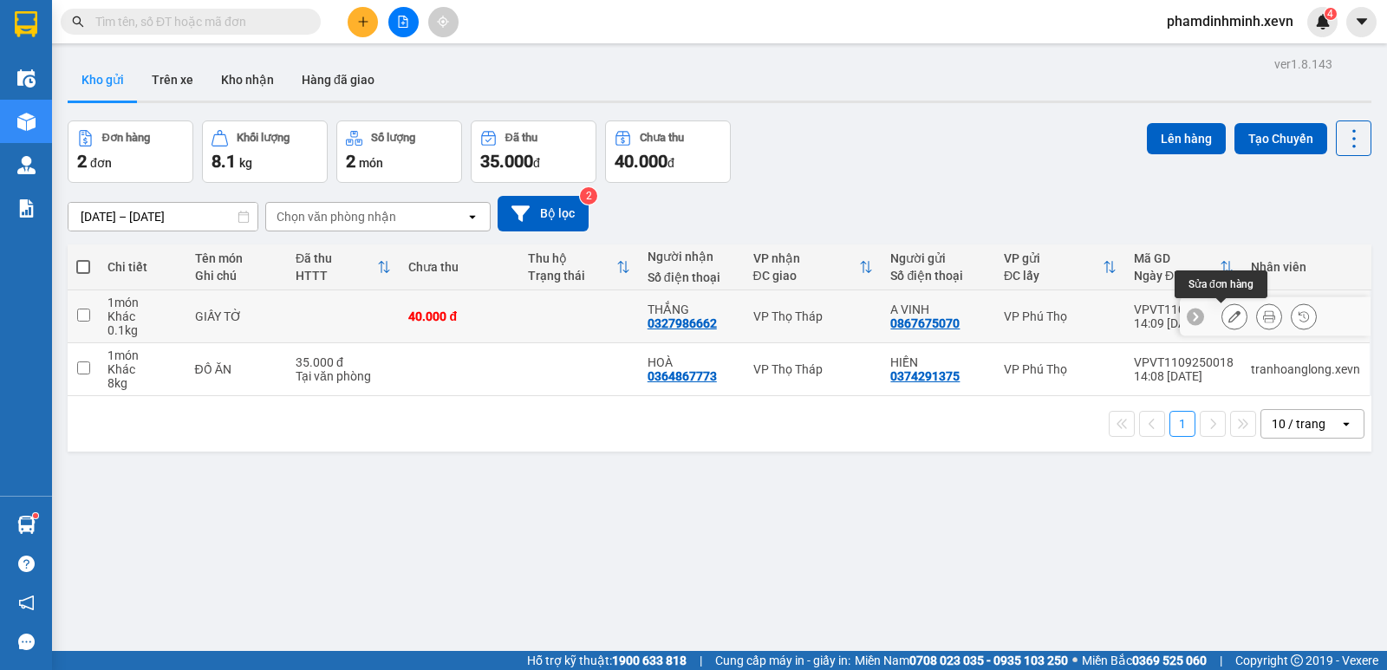
click at [1228, 317] on icon at bounding box center [1234, 316] width 12 height 12
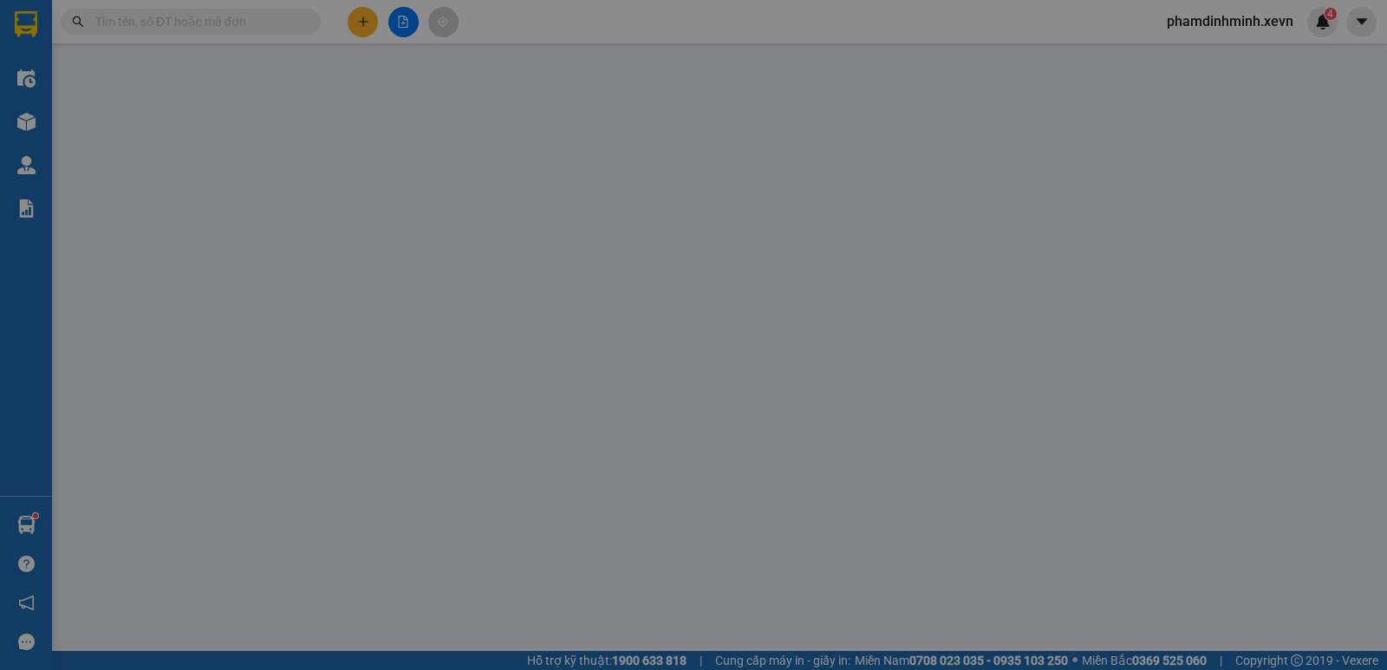
type input "0867675070"
type input "0327986662"
type input "40.000"
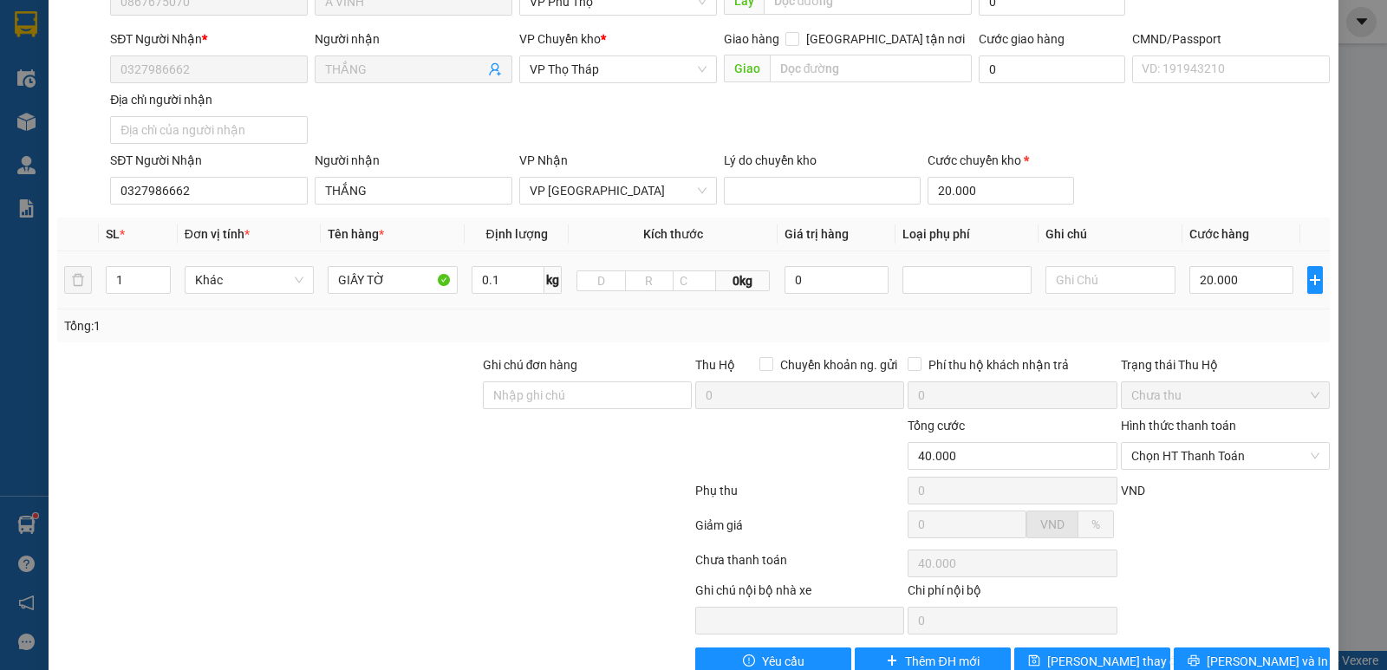
scroll to position [212, 0]
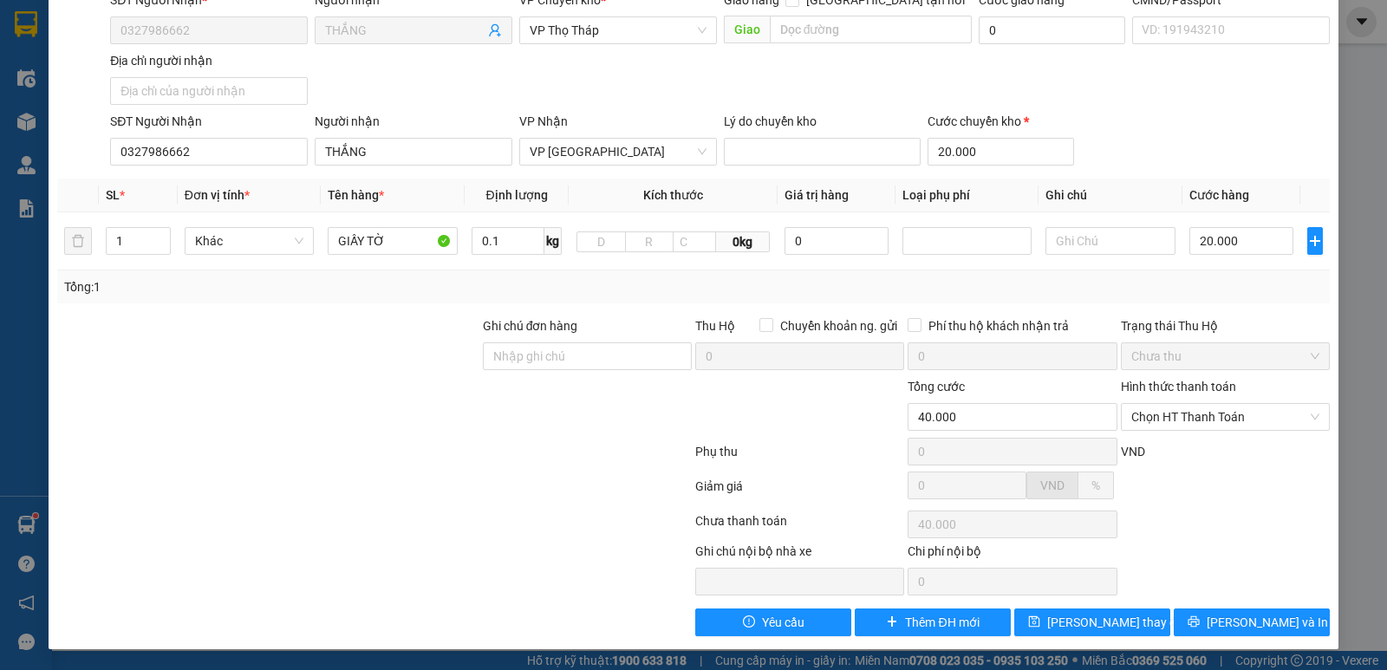
click at [1196, 432] on div "Hình thức thanh toán Chọn HT Thanh Toán" at bounding box center [1225, 407] width 209 height 61
click at [1203, 419] on span "Chọn HT Thanh Toán" at bounding box center [1225, 417] width 188 height 26
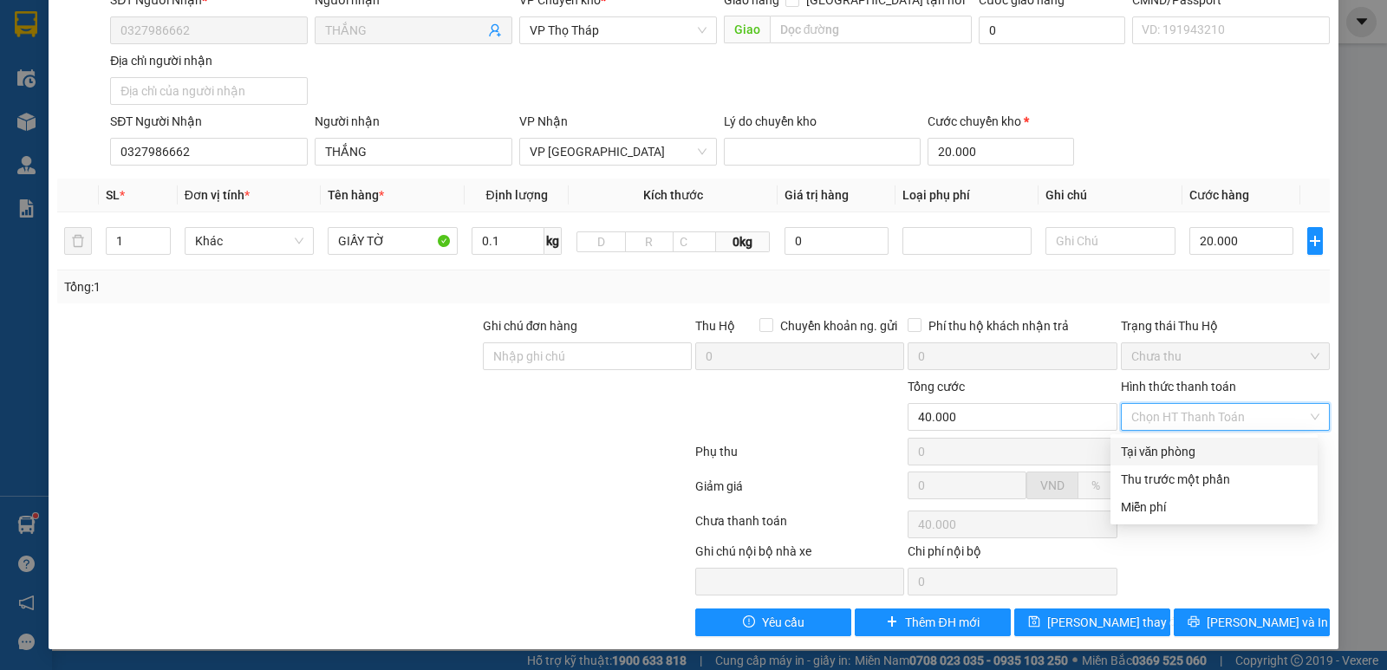
click at [1174, 455] on div "Tại văn phòng" at bounding box center [1214, 451] width 186 height 19
type input "0"
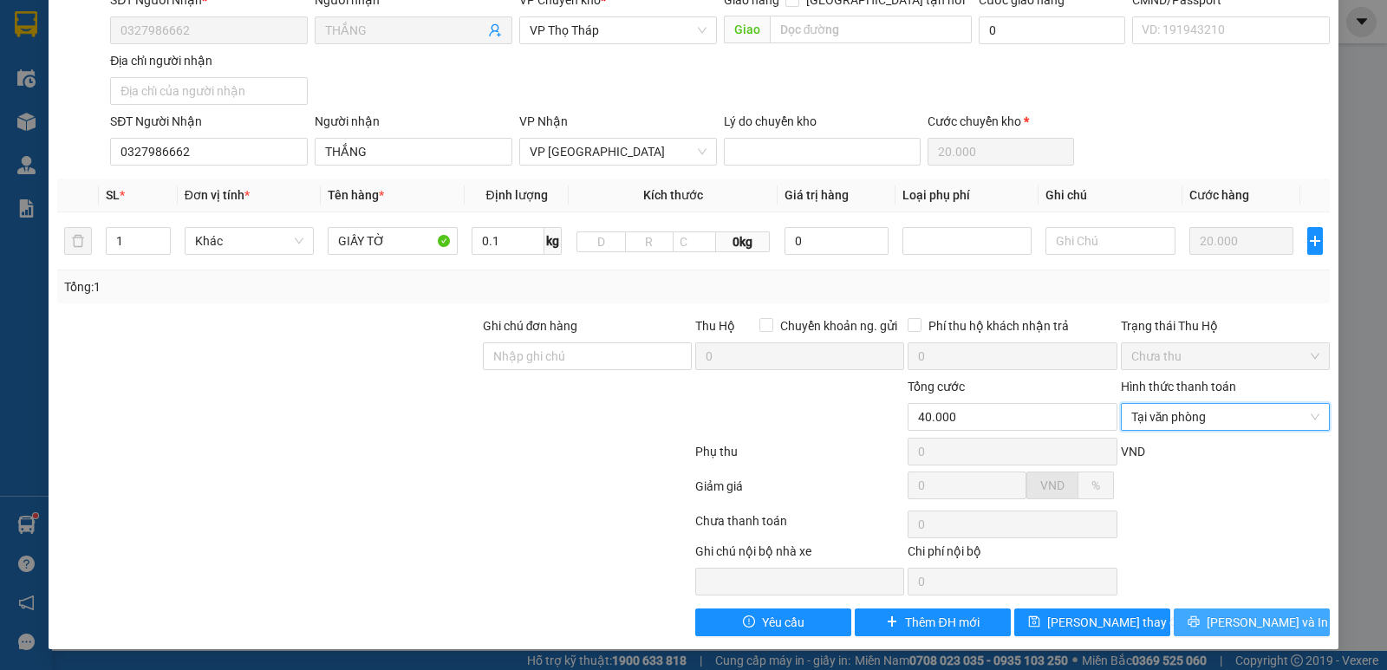
click at [1238, 617] on span "Lưu và In" at bounding box center [1266, 622] width 121 height 19
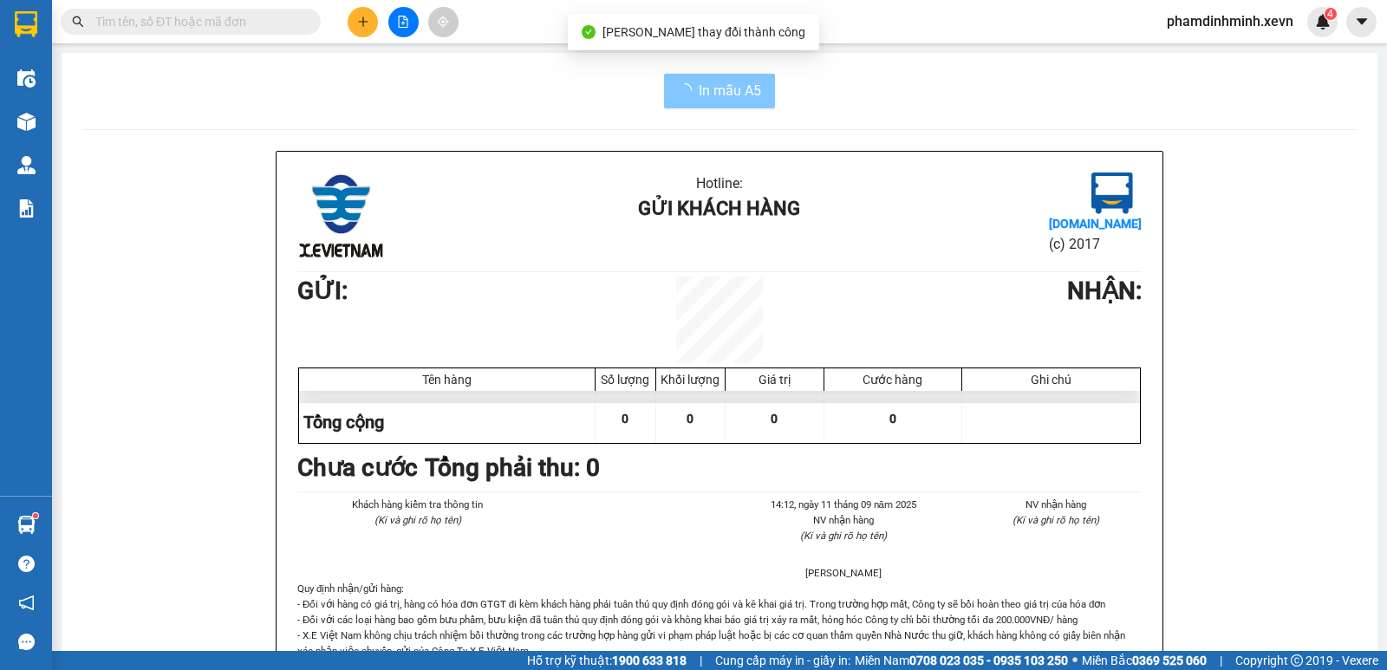
click at [709, 85] on span "In mẫu A5" at bounding box center [729, 91] width 62 height 22
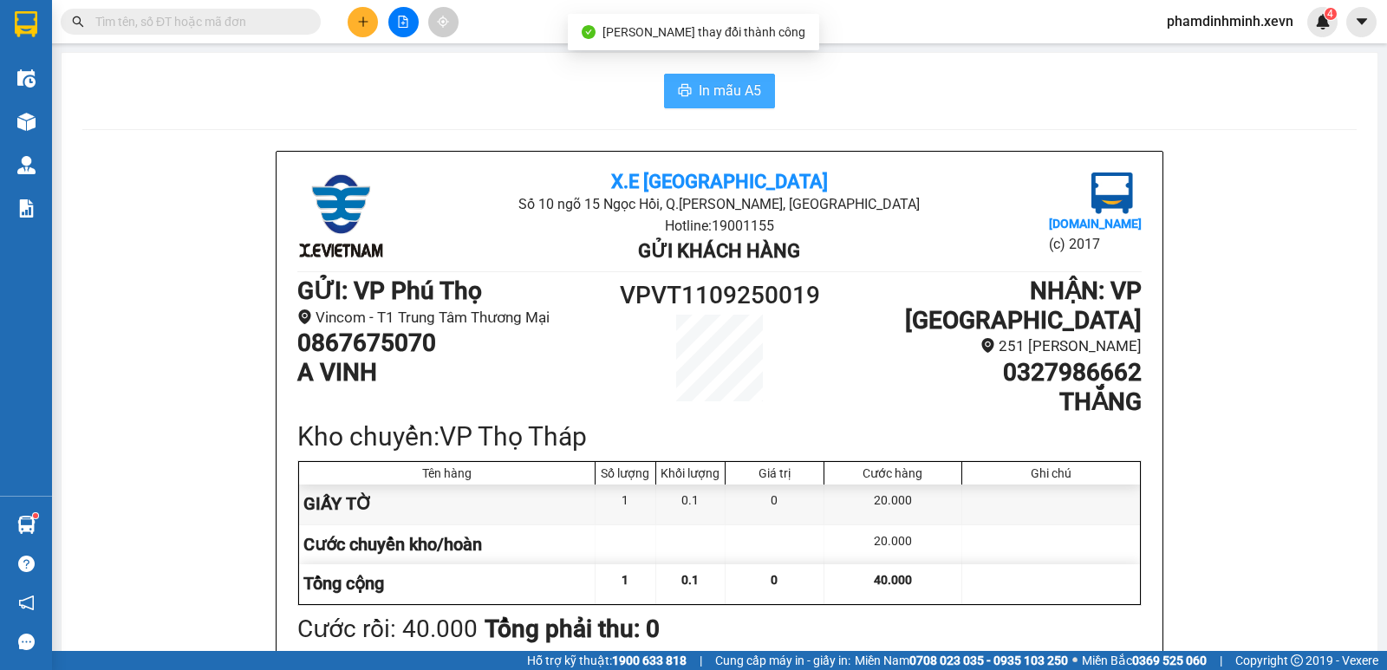
click at [709, 85] on span "In mẫu A5" at bounding box center [729, 91] width 62 height 22
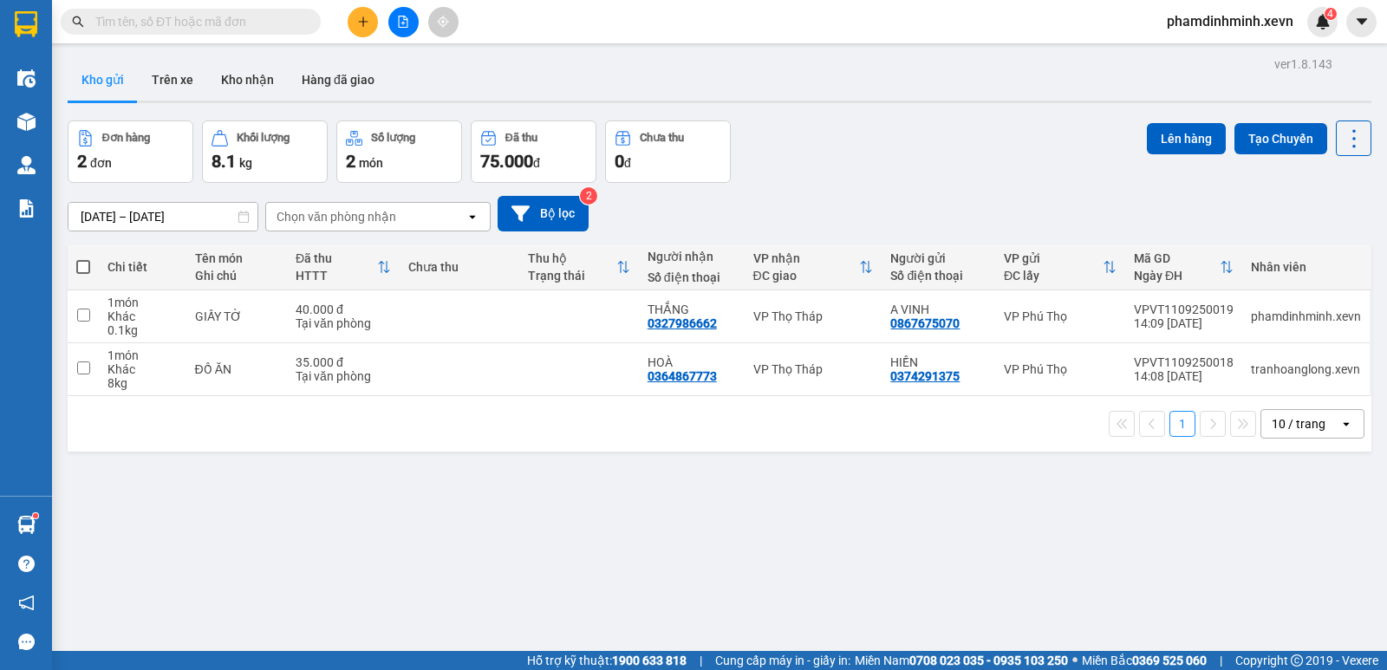
click at [645, 536] on div "ver 1.8.143 Kho gửi Trên xe Kho nhận Hàng đã giao Đơn hàng 2 đơn Khối lượng 8.1…" at bounding box center [719, 387] width 1317 height 670
click at [113, 82] on button "Kho gửi" at bounding box center [103, 80] width 70 height 42
click at [166, 82] on button "Trên xe" at bounding box center [172, 80] width 69 height 42
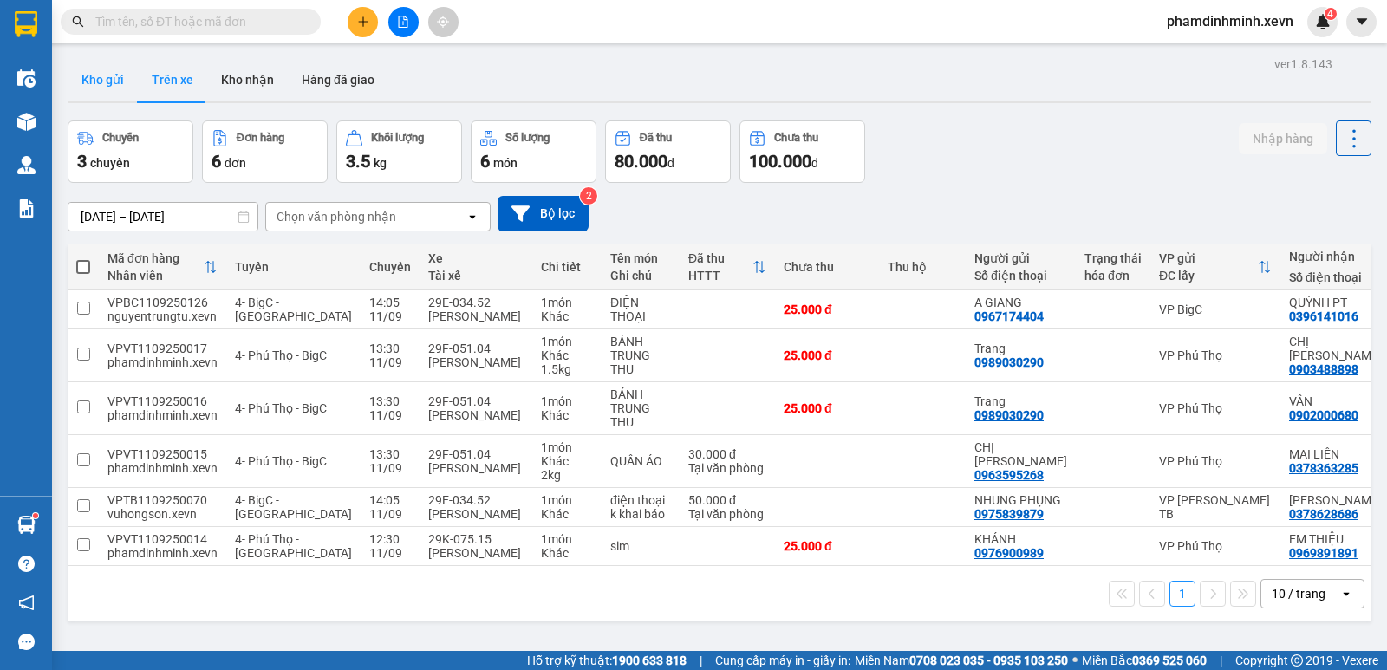
click at [94, 88] on button "Kho gửi" at bounding box center [103, 80] width 70 height 42
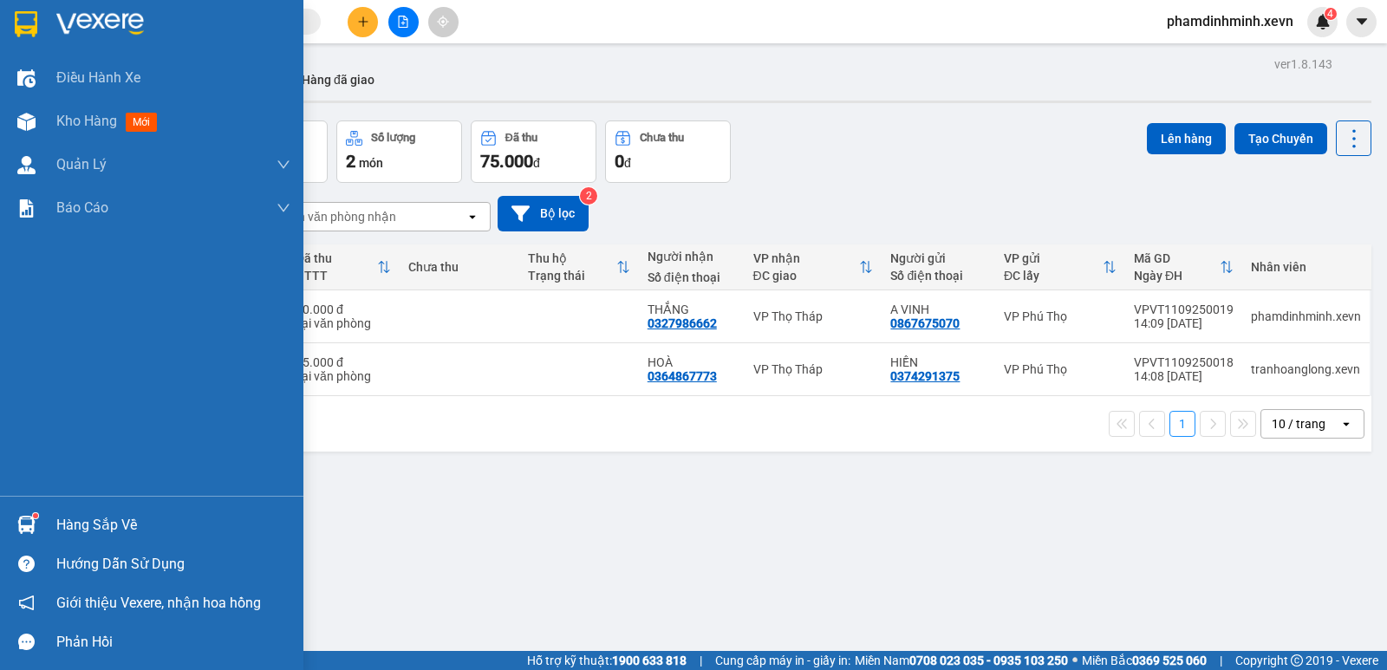
click at [105, 530] on div "Hàng sắp về" at bounding box center [173, 525] width 234 height 26
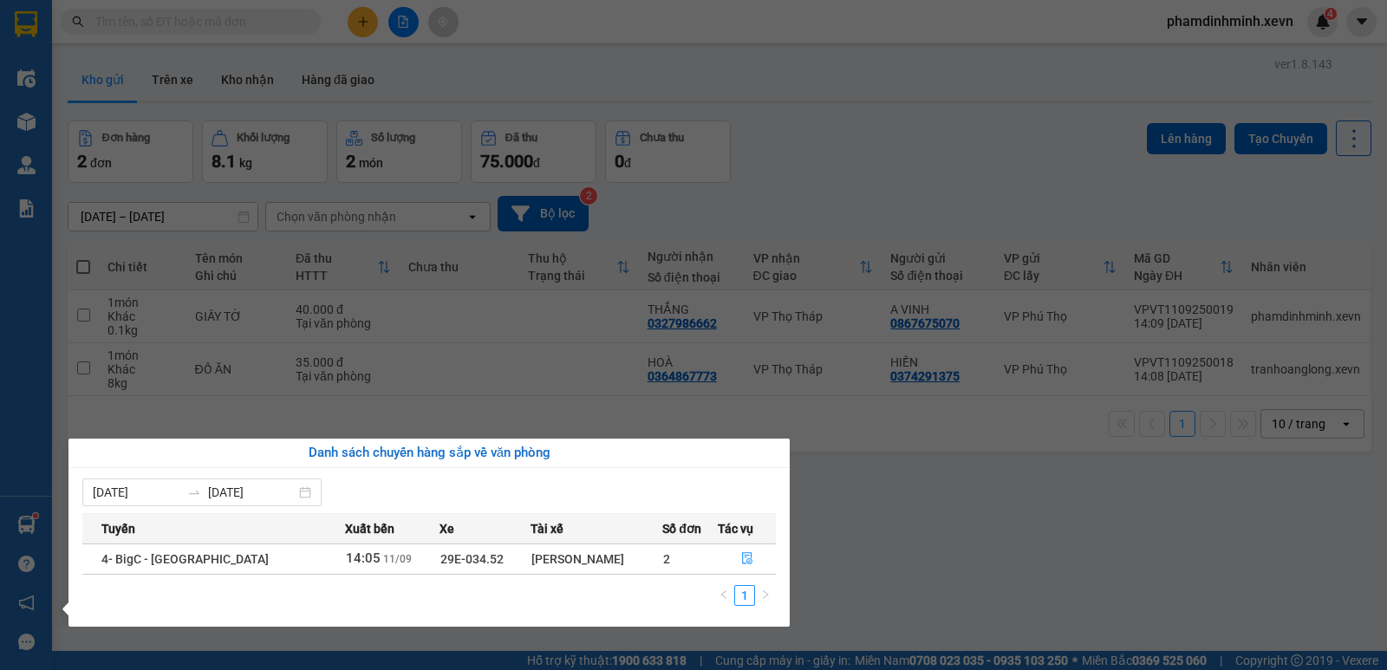
click at [872, 519] on section "Kết quả tìm kiếm ( 0 ) Bộ lọc No Data phamdinhminh.xevn 4 Điều hành xe Kho hàng…" at bounding box center [693, 335] width 1387 height 670
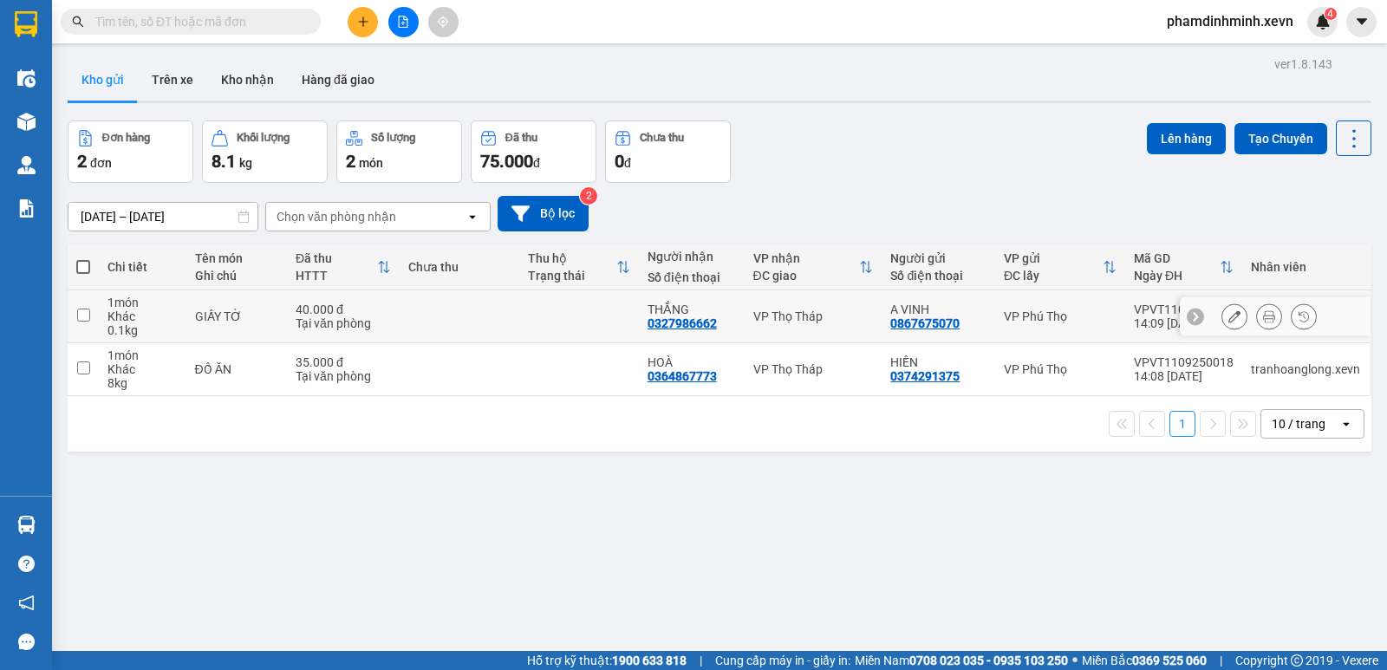
click at [1134, 302] on div "VPVT1109250019" at bounding box center [1184, 309] width 100 height 14
checkbox input "false"
copy div "VPVT1109250019"
click at [354, 27] on button at bounding box center [363, 22] width 30 height 30
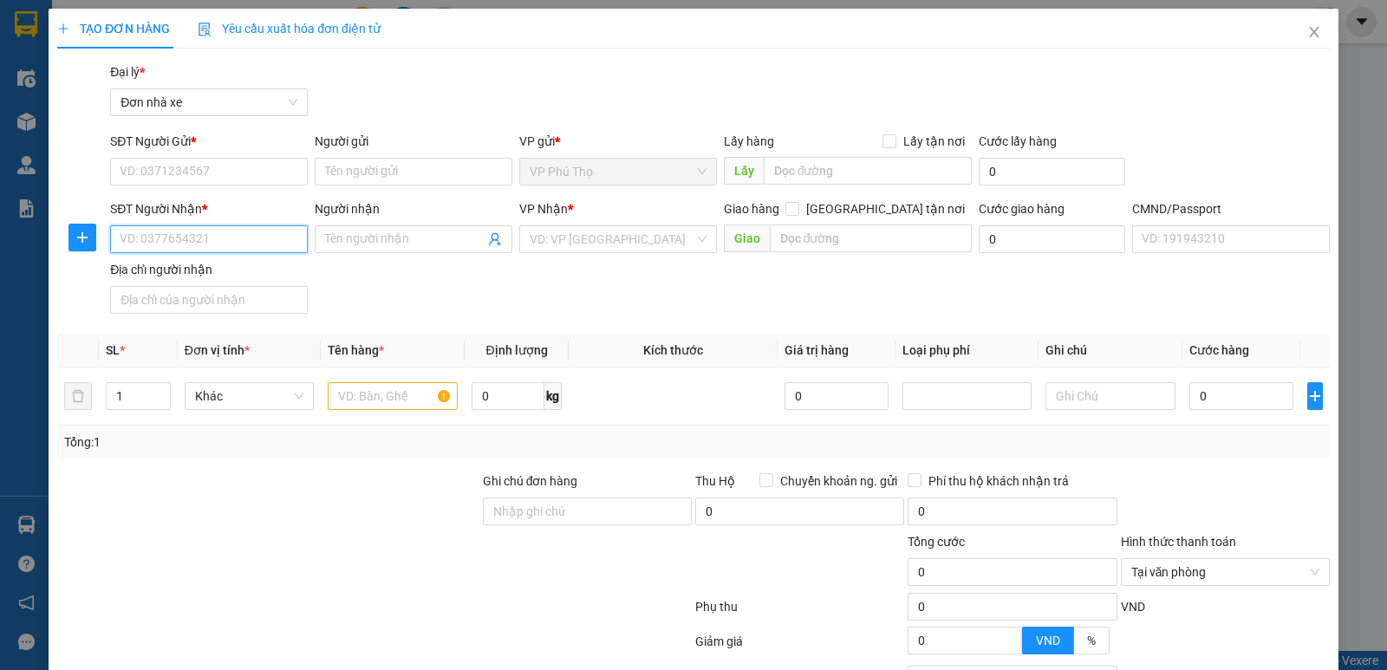
click at [176, 242] on input "SĐT Người Nhận *" at bounding box center [209, 239] width 198 height 28
paste input "0985909665"
type input "0985909665"
click at [195, 237] on input "0985909665" at bounding box center [209, 239] width 198 height 28
click at [231, 275] on div "0985909665 - VƯƠNG VĂN THẮNG" at bounding box center [207, 273] width 175 height 19
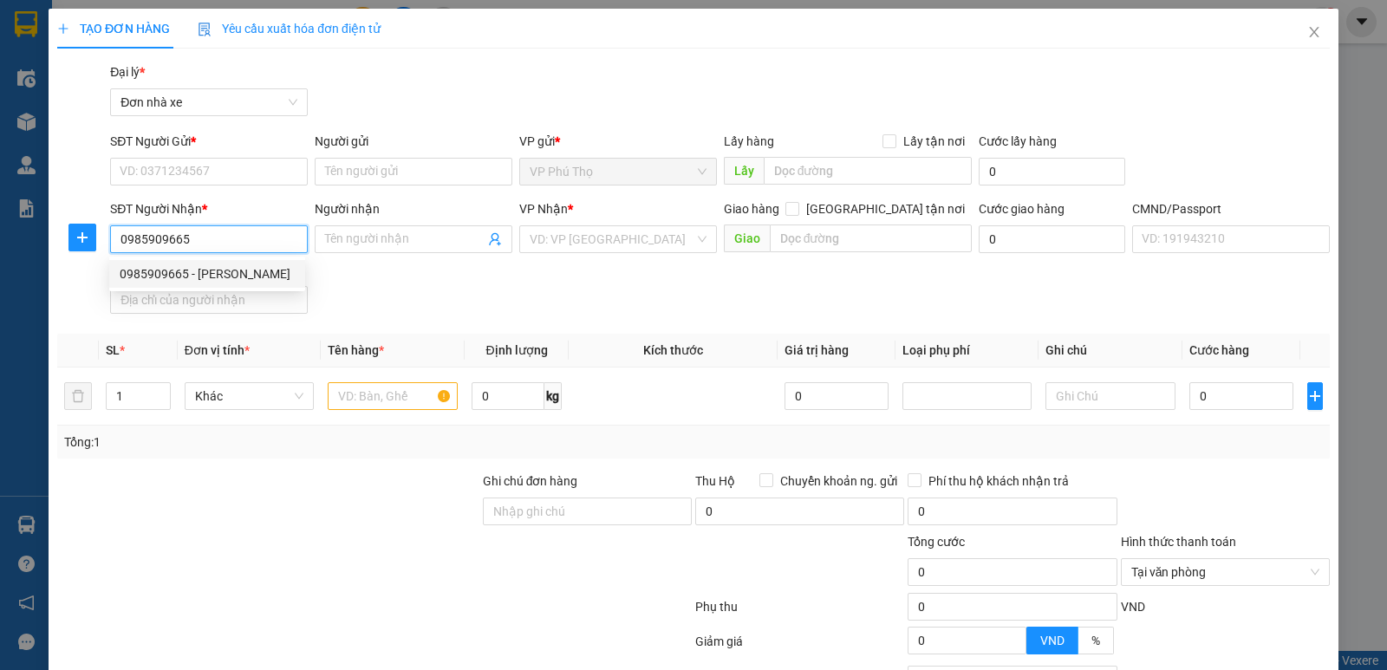
type input "VƯƠNG VĂN THẮNG"
type input "027074002294 VƯƠNG VĂN THẮNG 1974"
type input "0985909665"
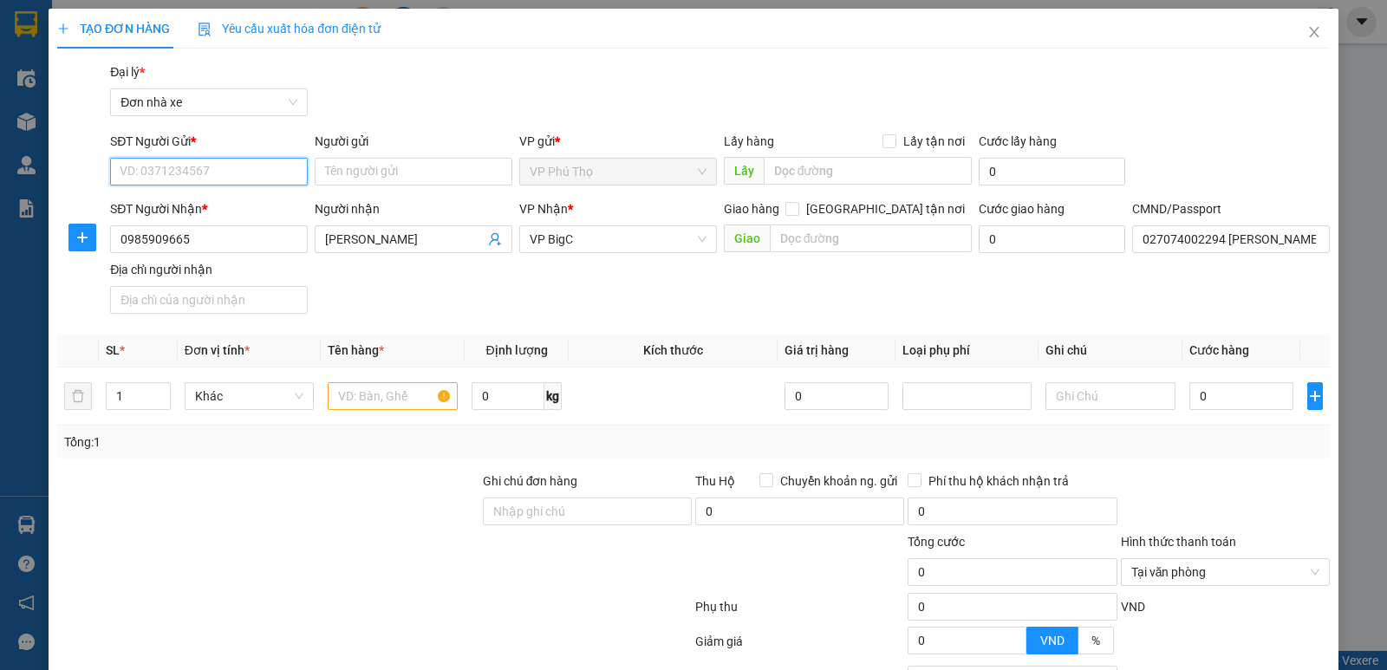
click at [198, 172] on input "SĐT Người Gửi *" at bounding box center [209, 172] width 198 height 28
click at [218, 202] on div "0914663005 - THỦY" at bounding box center [207, 206] width 175 height 19
type input "0914663005"
type input "THỦY"
click at [363, 384] on input "text" at bounding box center [393, 396] width 130 height 28
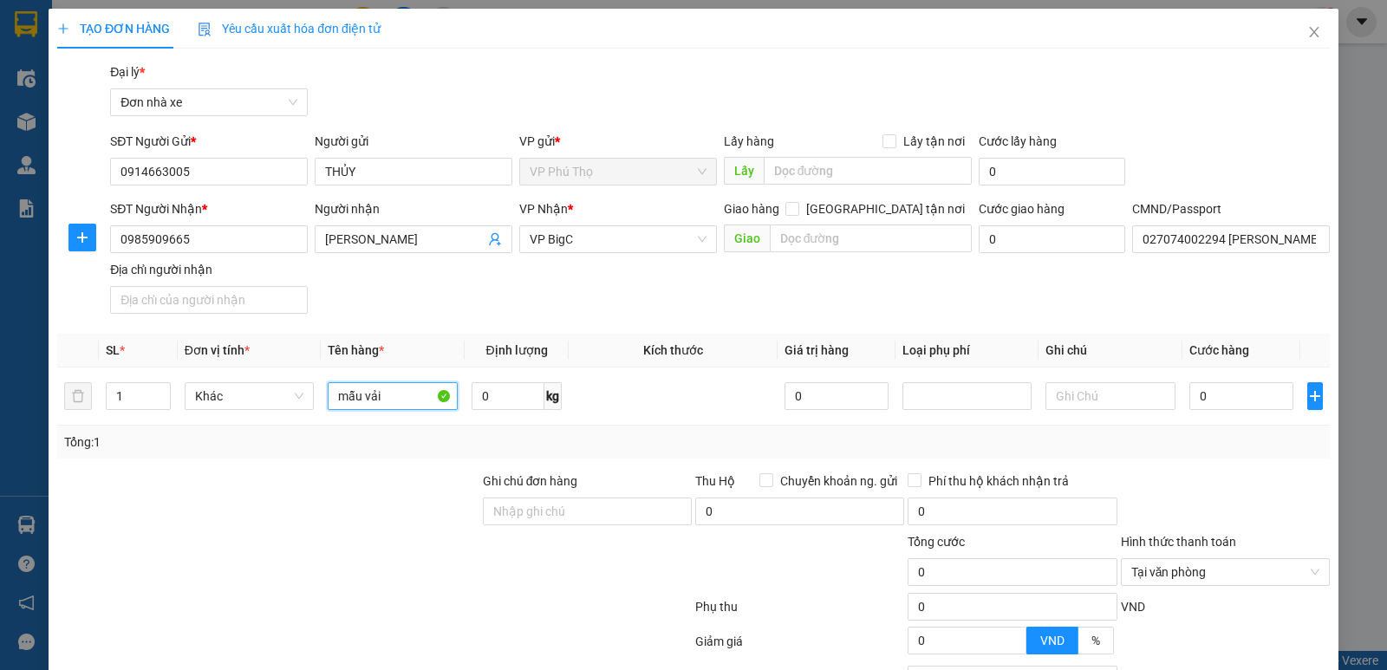
type input "mẫu vải"
click at [492, 390] on input "0" at bounding box center [507, 396] width 73 height 28
type input "0.5"
type input "2"
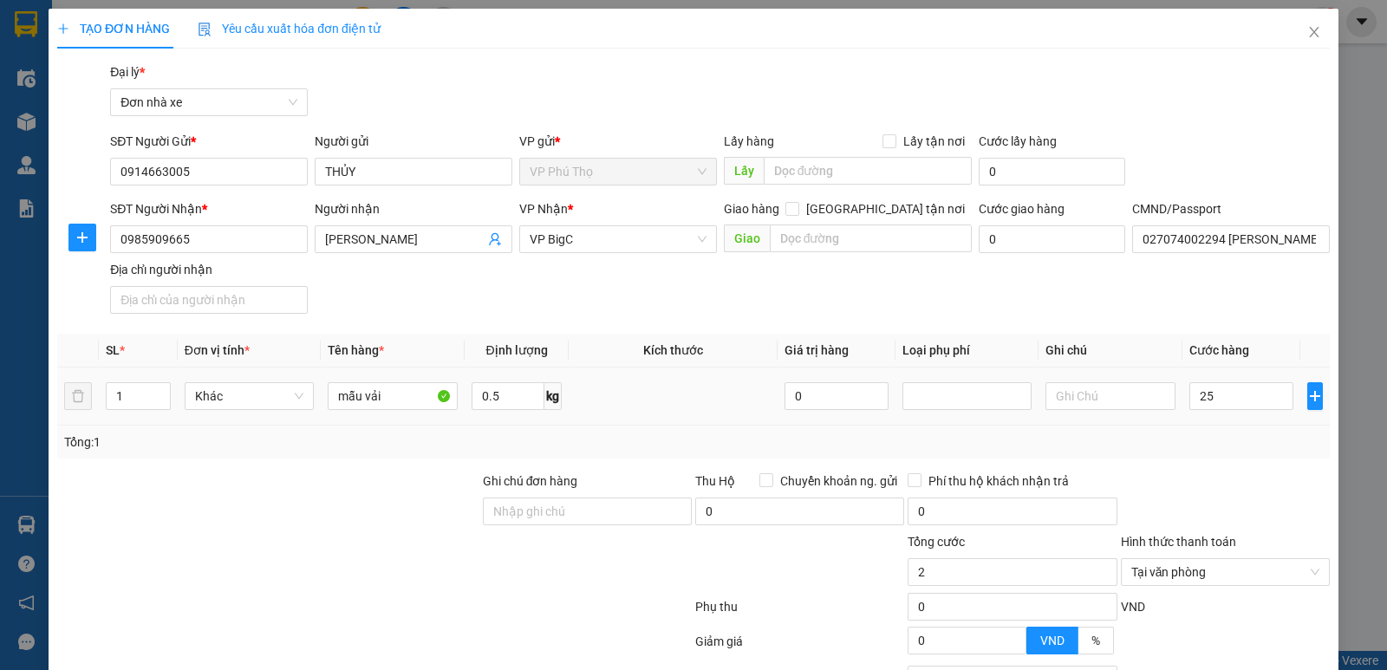
type input "25.000"
click at [1226, 426] on div "Tổng: 1" at bounding box center [693, 442] width 1272 height 33
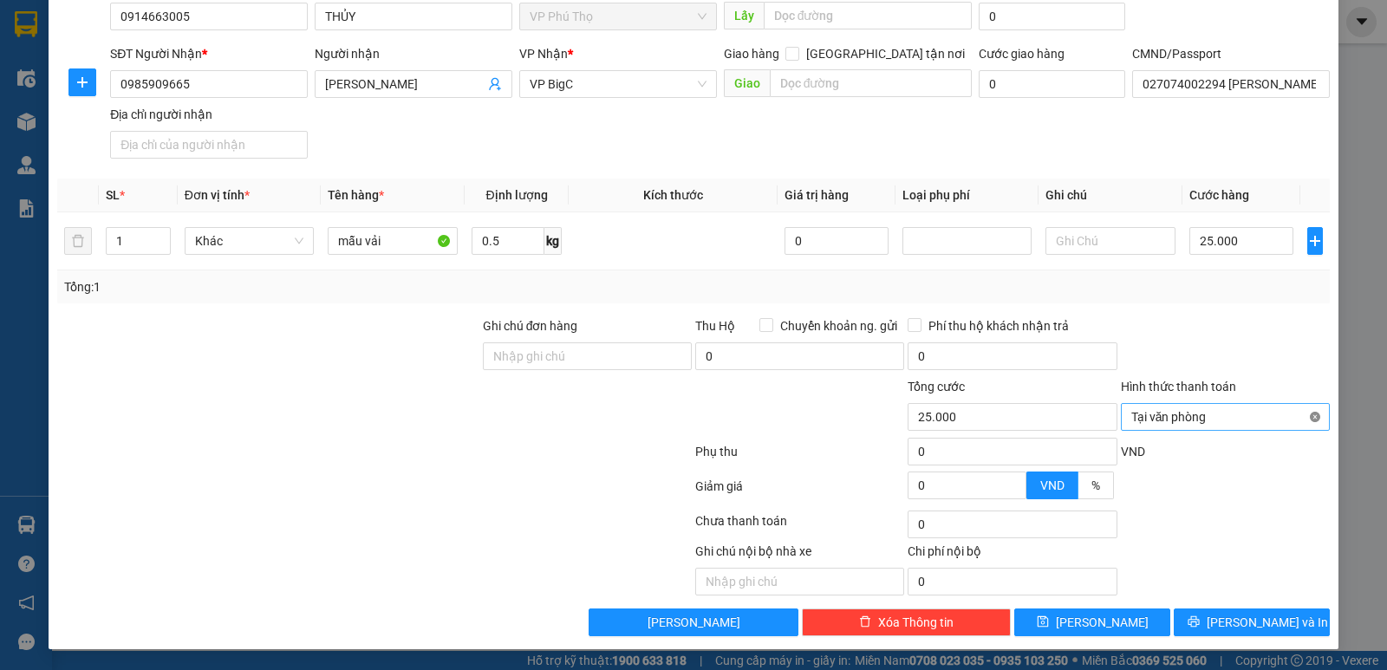
type input "25.000"
click at [1222, 627] on button "Lưu và In" at bounding box center [1251, 622] width 156 height 28
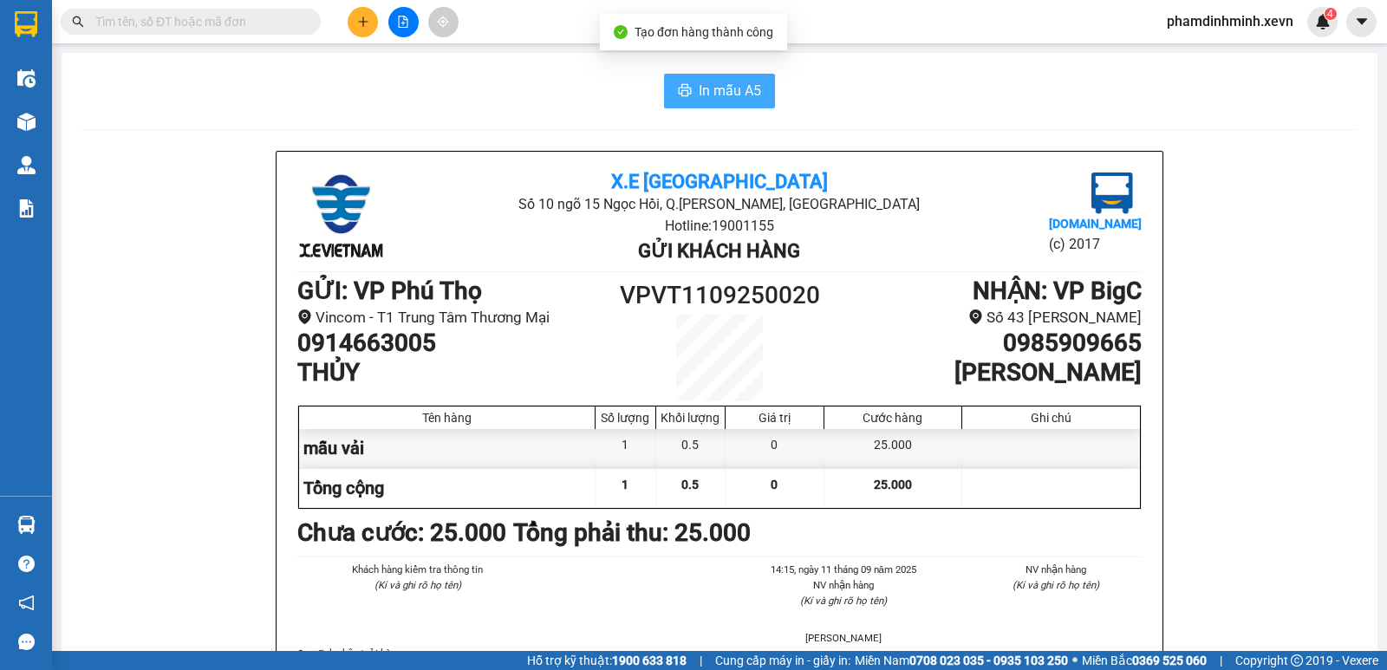
click at [707, 94] on span "In mẫu A5" at bounding box center [729, 91] width 62 height 22
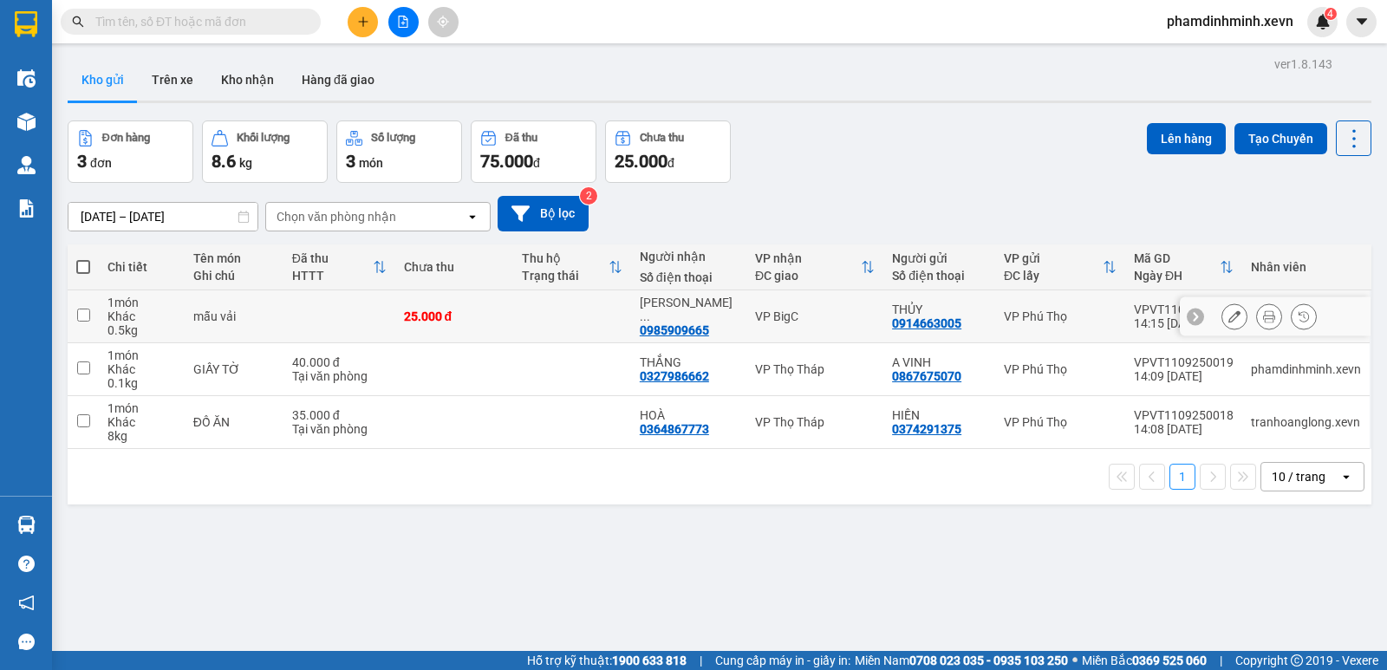
click at [555, 305] on td at bounding box center [572, 316] width 118 height 53
checkbox input "true"
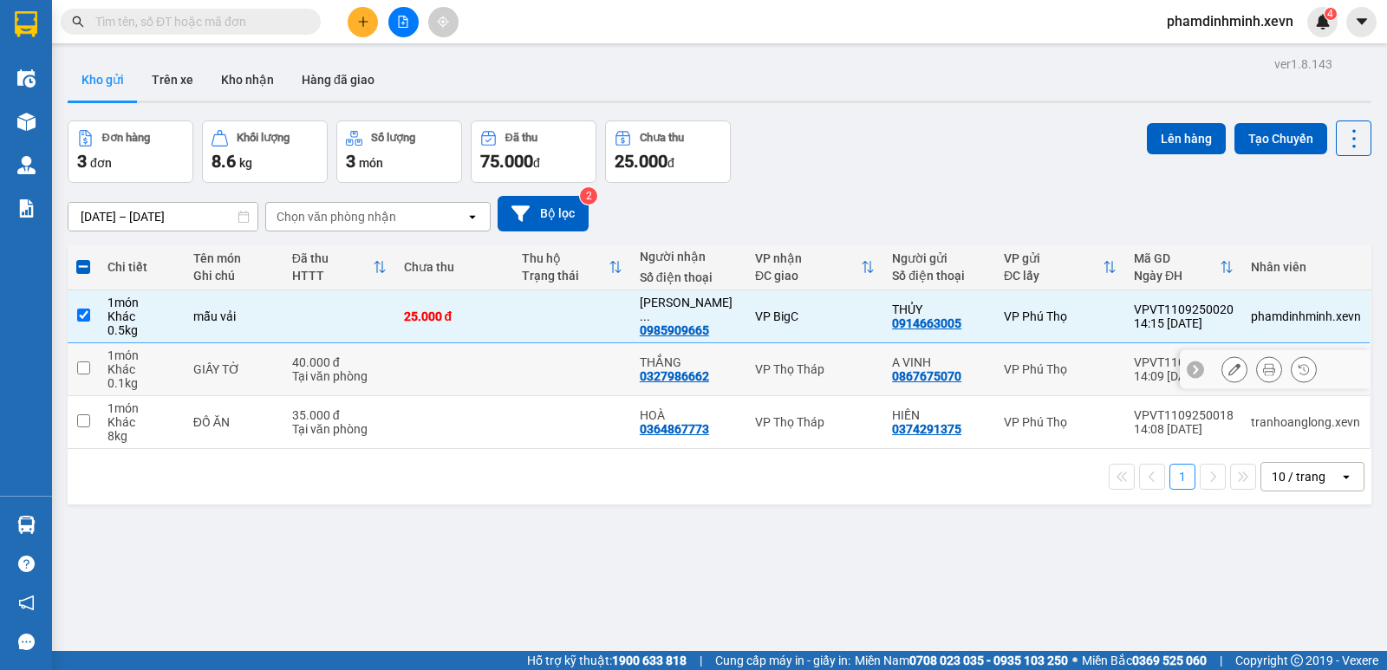
click at [568, 366] on td at bounding box center [572, 369] width 118 height 53
checkbox input "true"
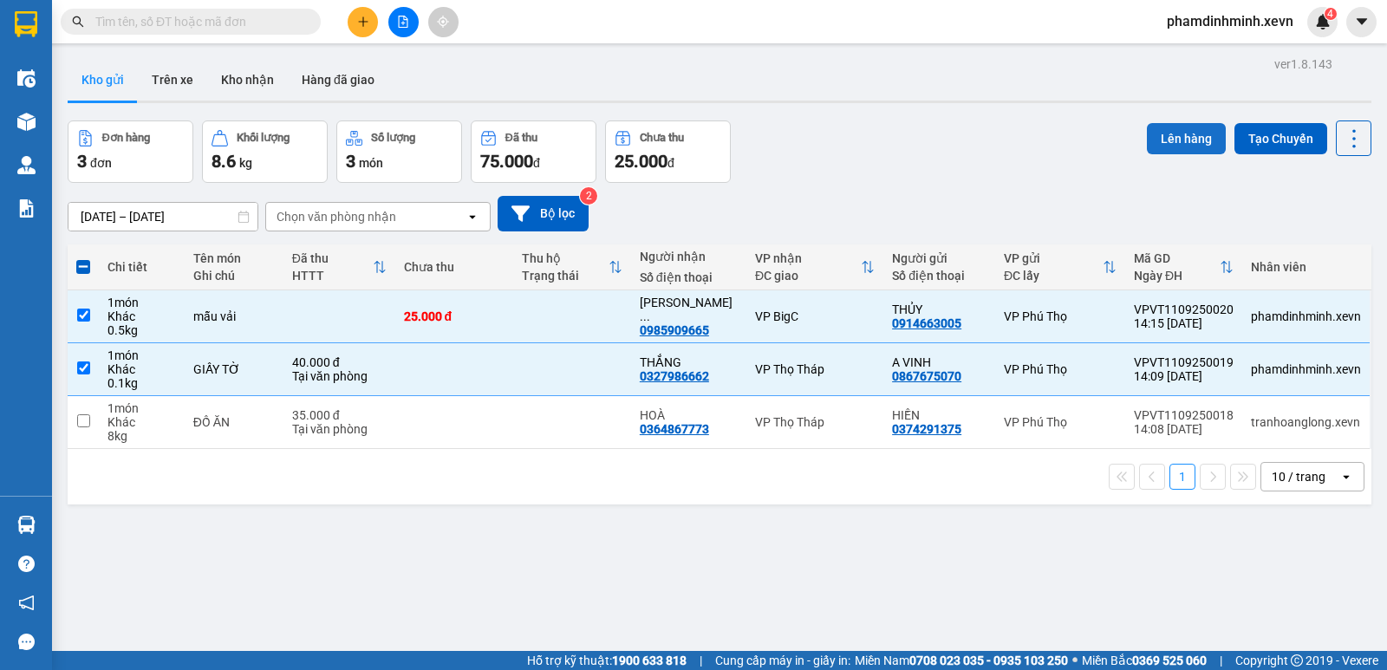
click at [1165, 136] on button "Lên hàng" at bounding box center [1186, 138] width 79 height 31
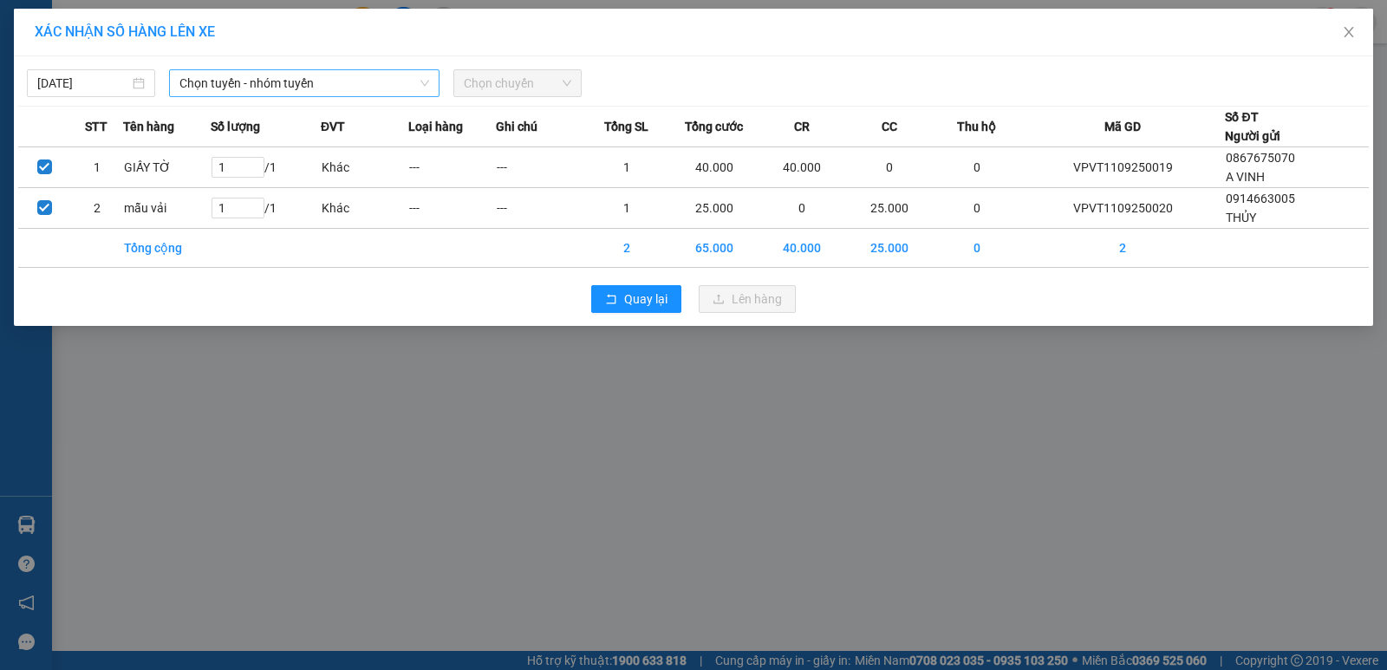
click at [283, 76] on span "Chọn tuyến - nhóm tuyến" at bounding box center [304, 83] width 250 height 26
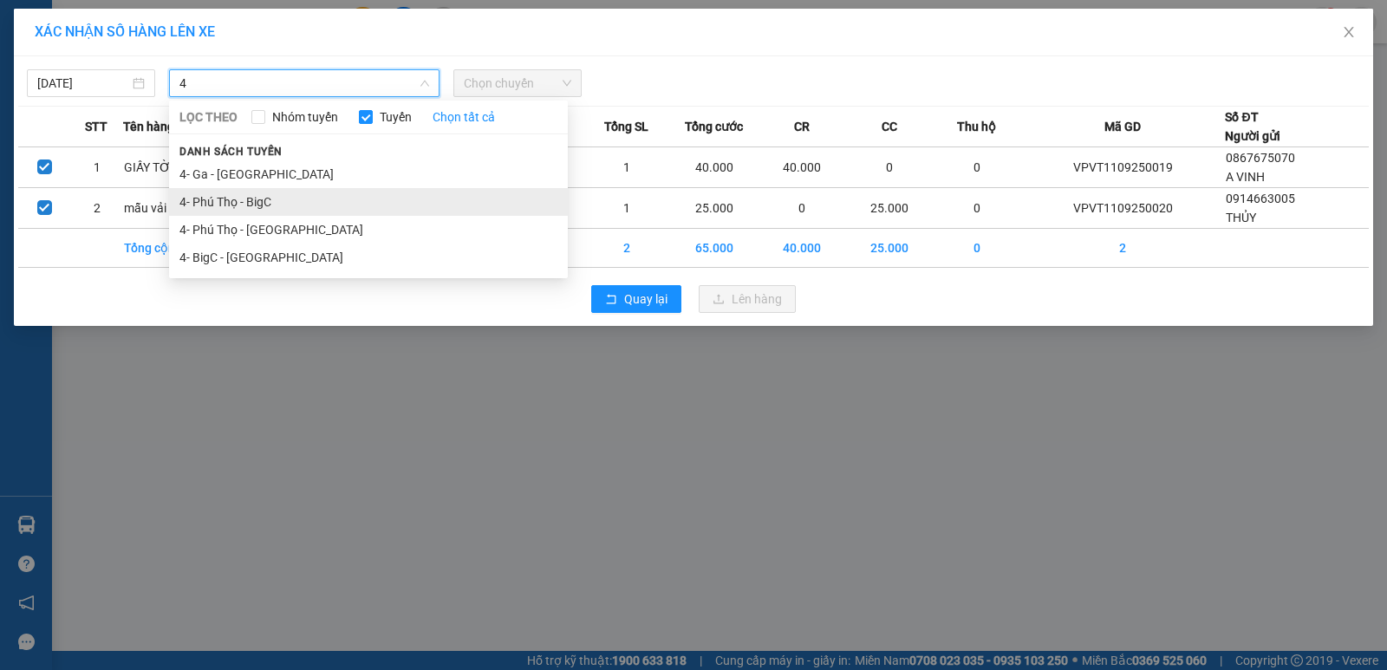
type input "4"
click at [258, 200] on li "4- Phú Thọ - BigC" at bounding box center [368, 202] width 399 height 28
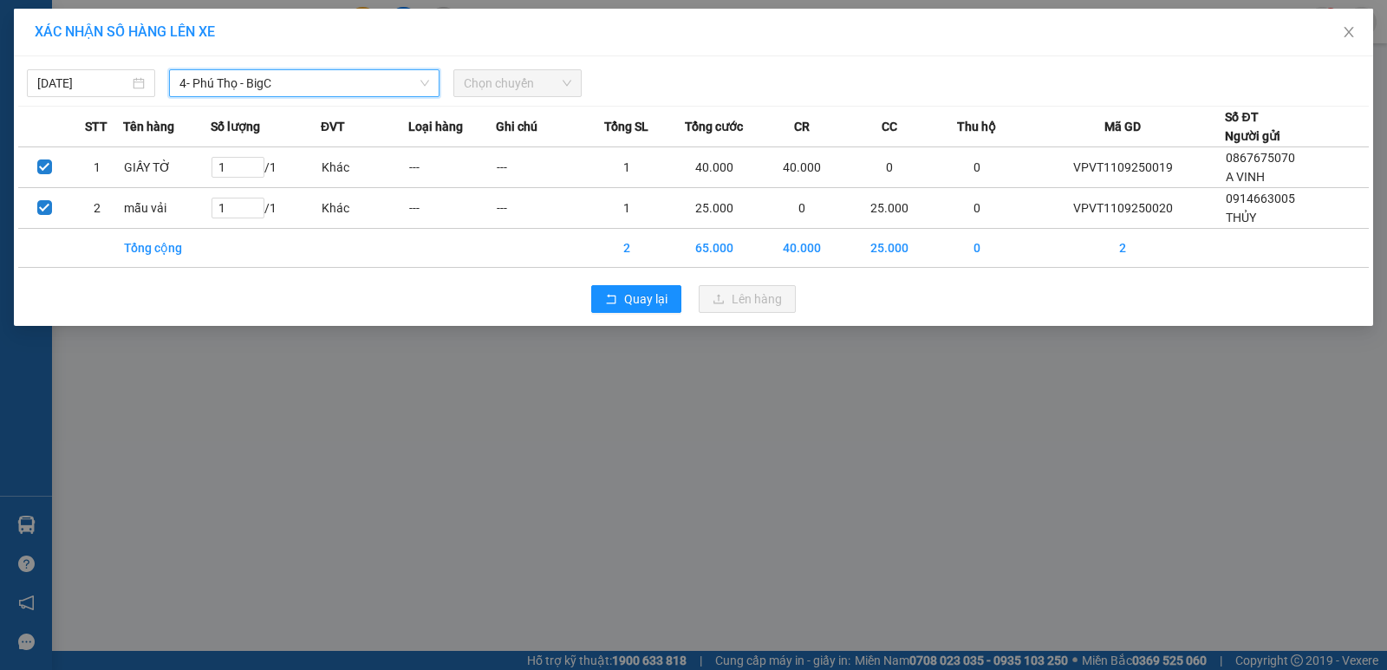
click at [530, 73] on span "Chọn chuyến" at bounding box center [517, 83] width 107 height 26
click at [531, 79] on span "Chọn chuyến" at bounding box center [517, 83] width 107 height 26
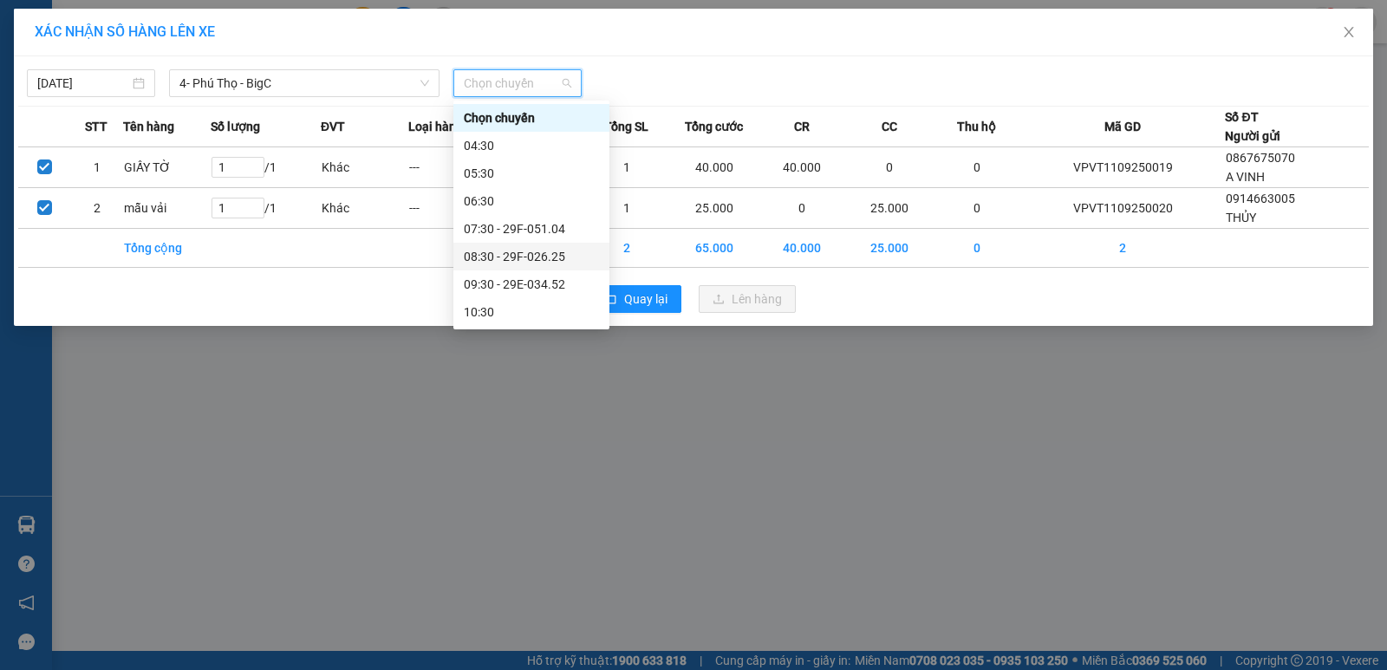
scroll to position [173, 0]
drag, startPoint x: 510, startPoint y: 251, endPoint x: 575, endPoint y: 141, distance: 128.3
click at [509, 251] on div "14:30" at bounding box center [531, 249] width 135 height 19
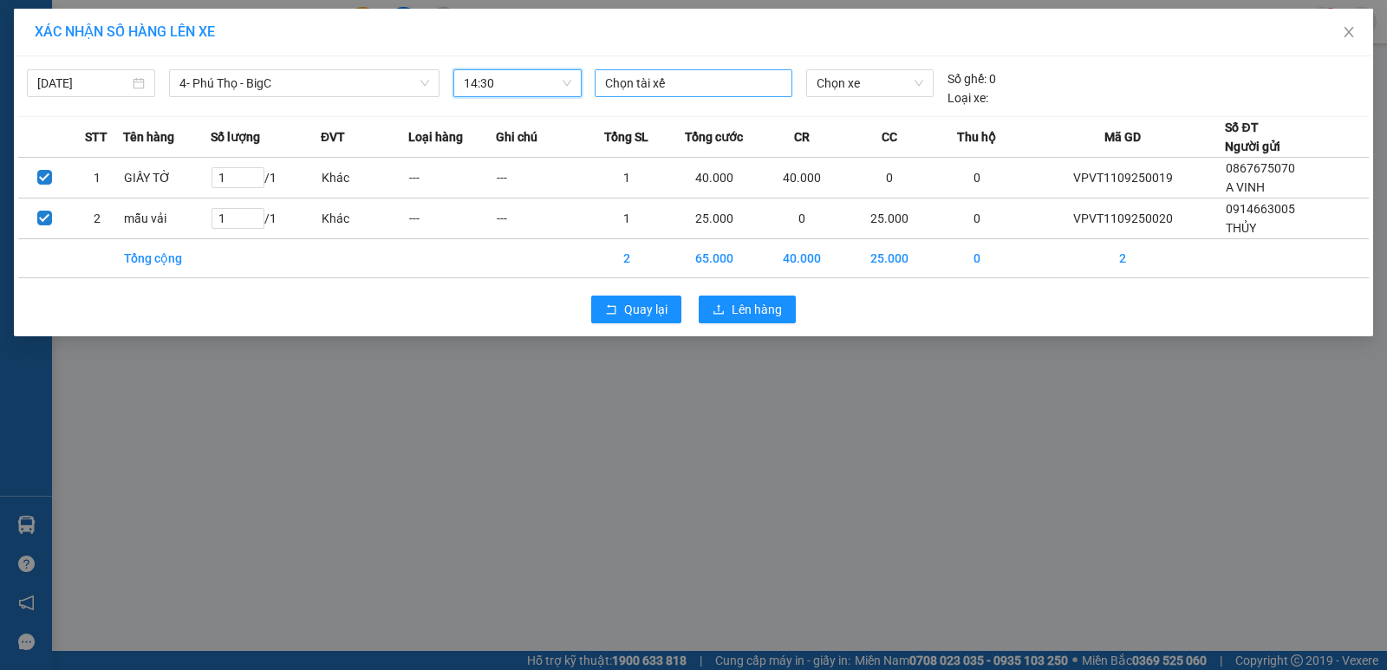
click at [620, 84] on div at bounding box center [693, 83] width 189 height 21
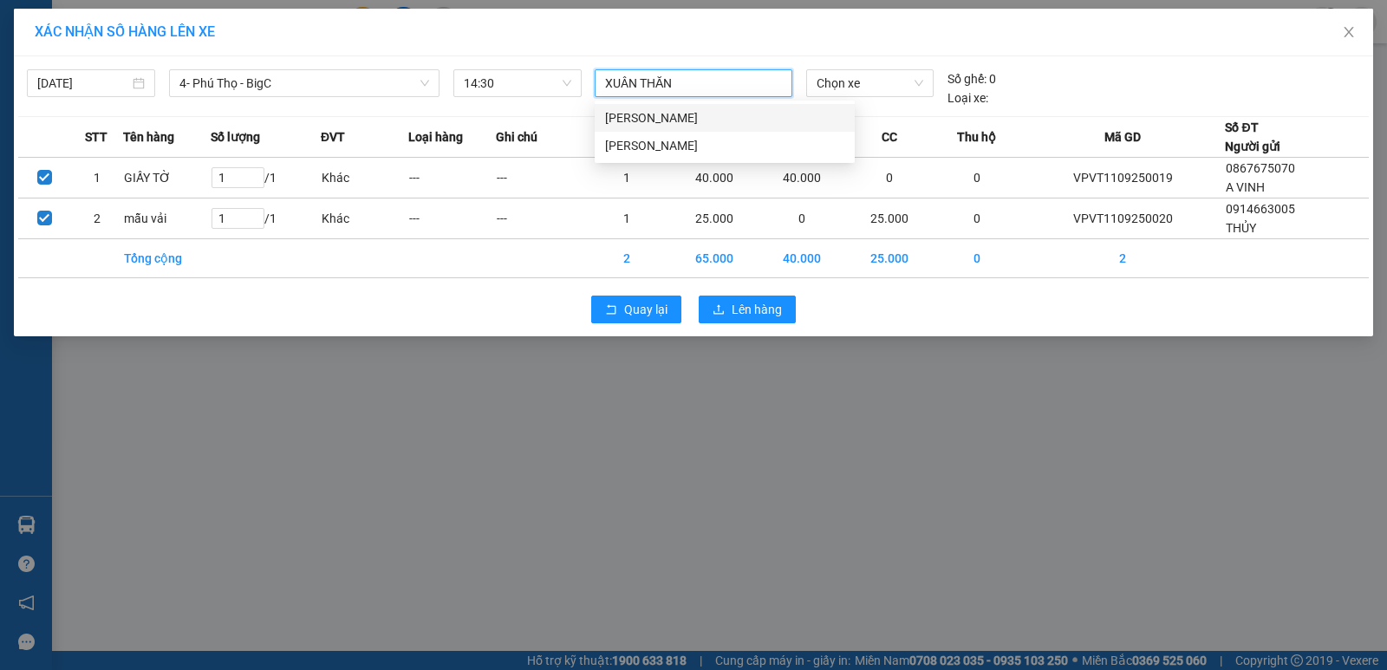
type input "XUÂN THĂNG"
click at [677, 120] on div "Nguyễn Xuân Thắng" at bounding box center [724, 117] width 239 height 19
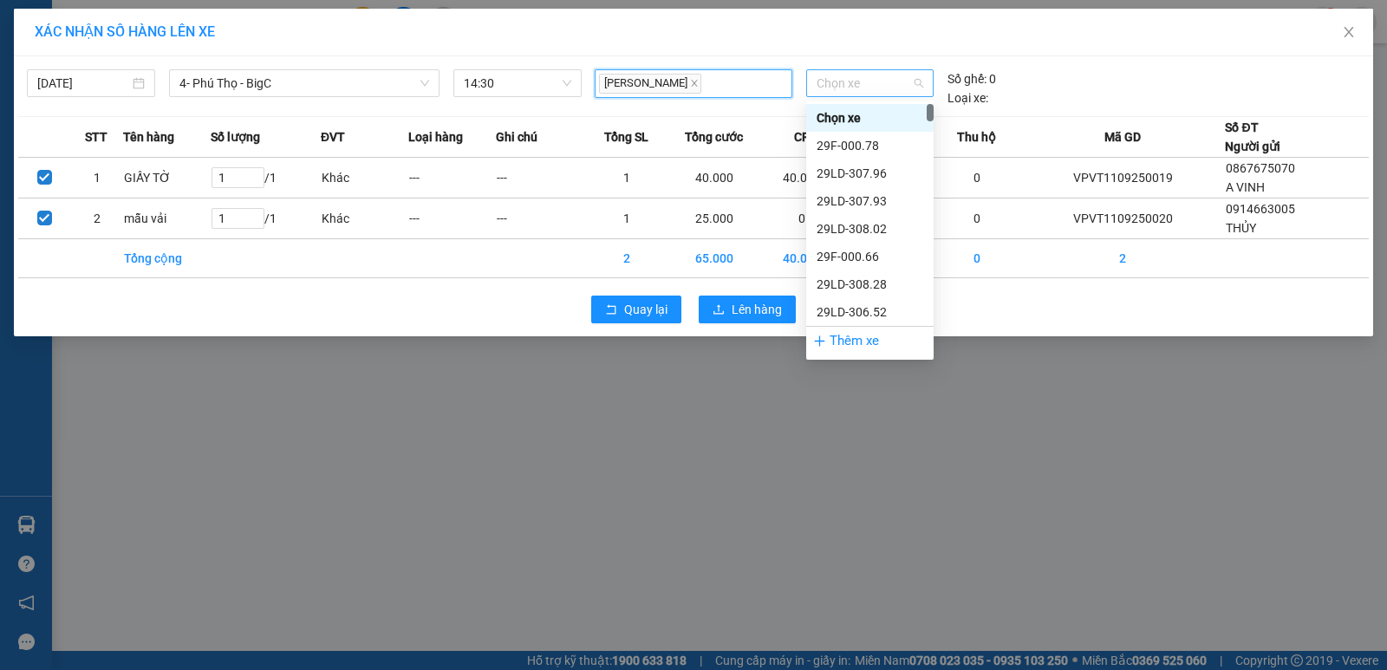
click at [820, 94] on span "Chọn xe" at bounding box center [869, 83] width 107 height 26
type input "2625"
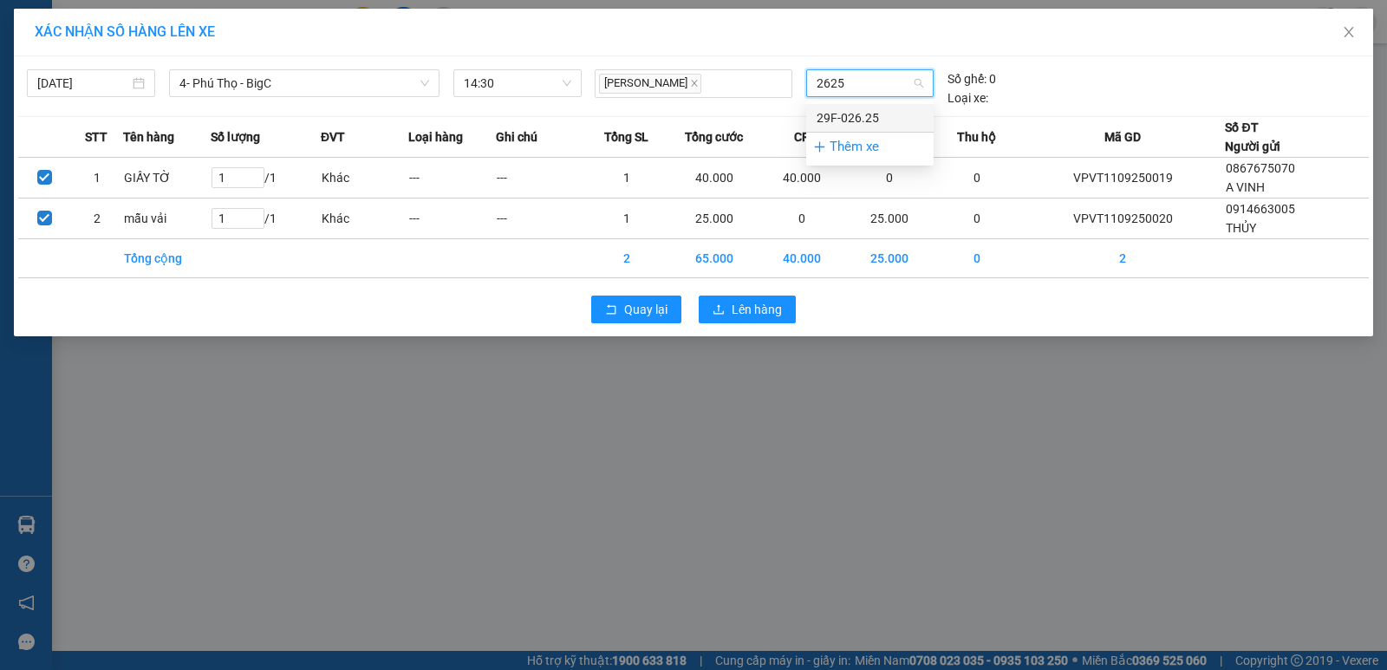
click at [826, 115] on div "29F-026.25" at bounding box center [869, 117] width 107 height 19
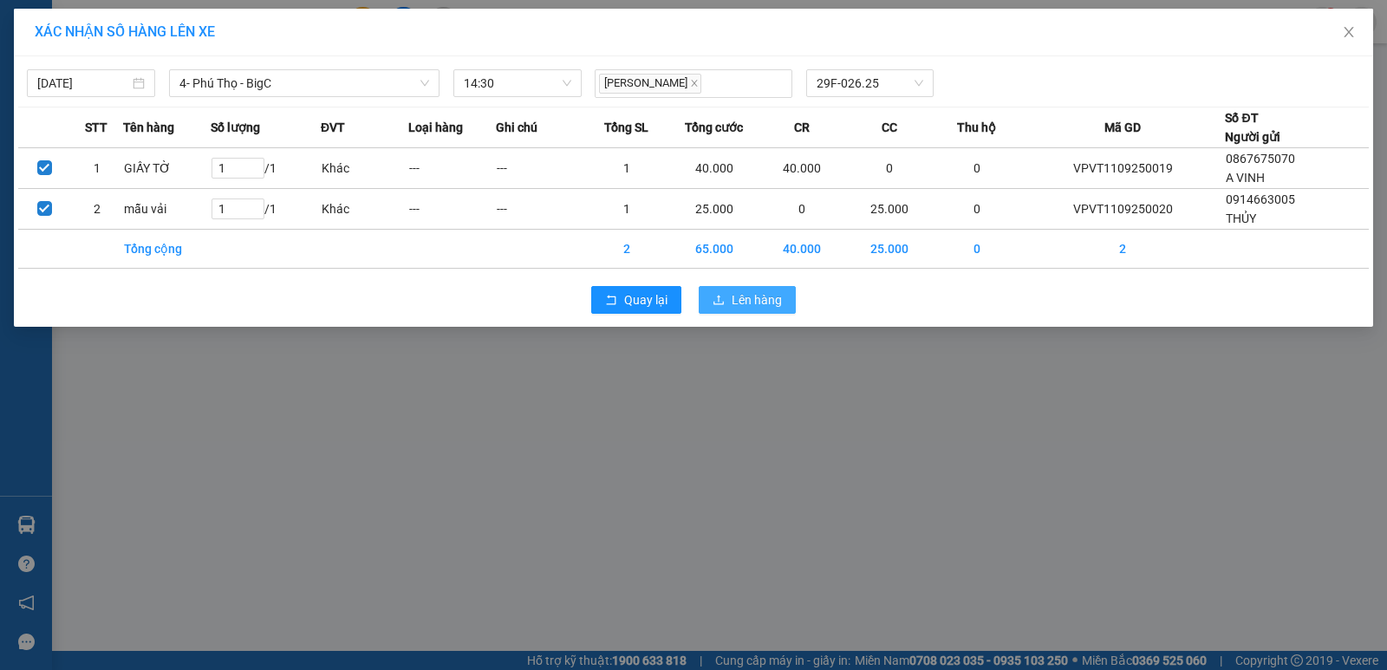
click at [763, 304] on span "Lên hàng" at bounding box center [756, 299] width 50 height 19
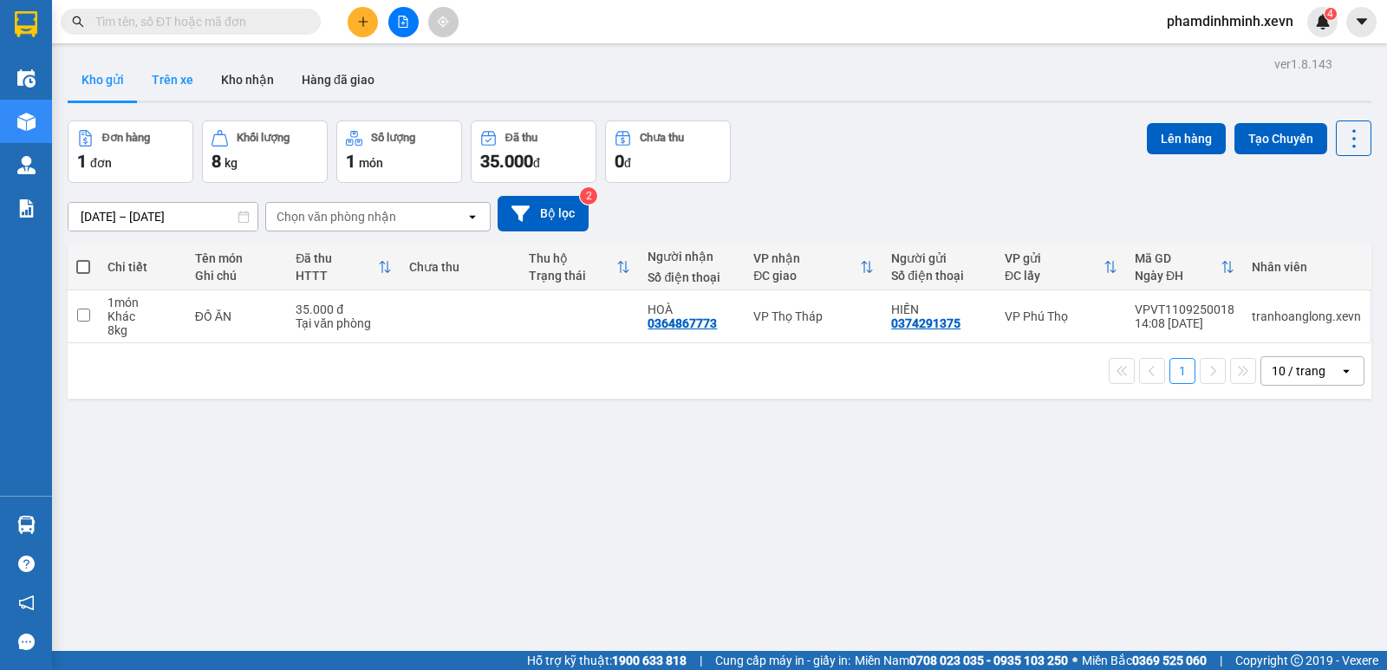
click at [163, 75] on button "Trên xe" at bounding box center [172, 80] width 69 height 42
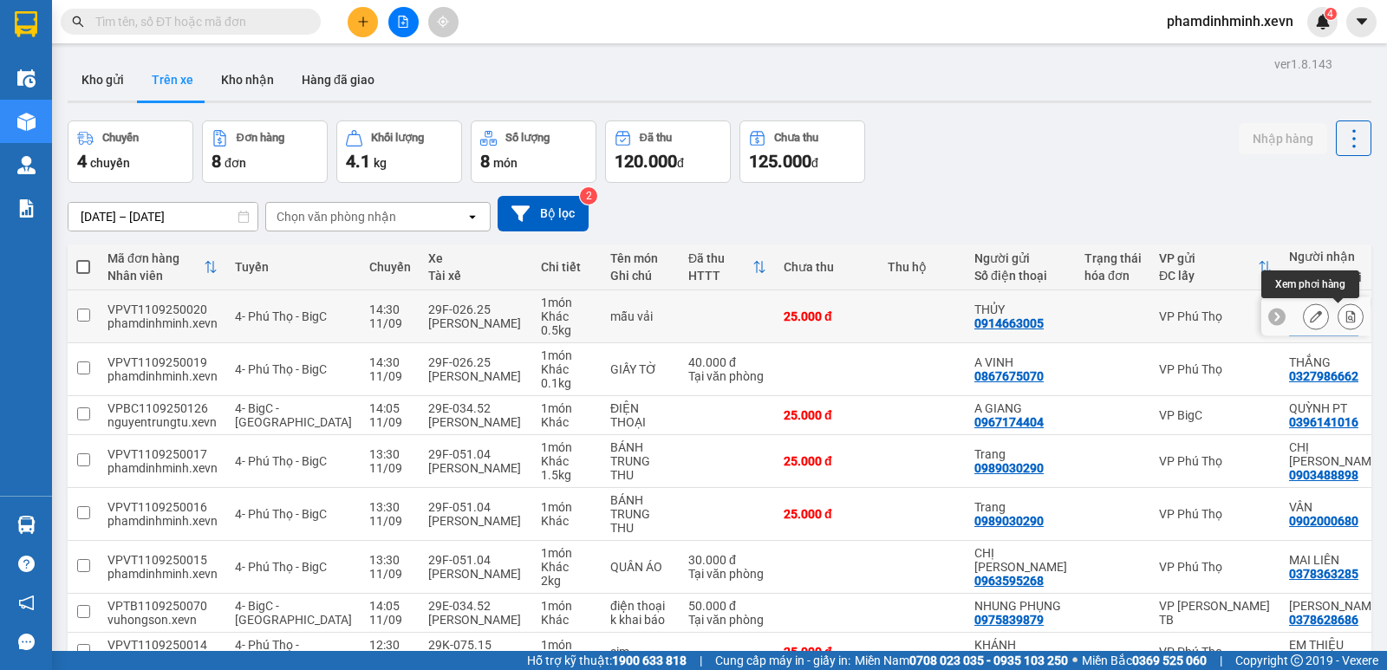
click at [1346, 315] on icon at bounding box center [1351, 316] width 10 height 12
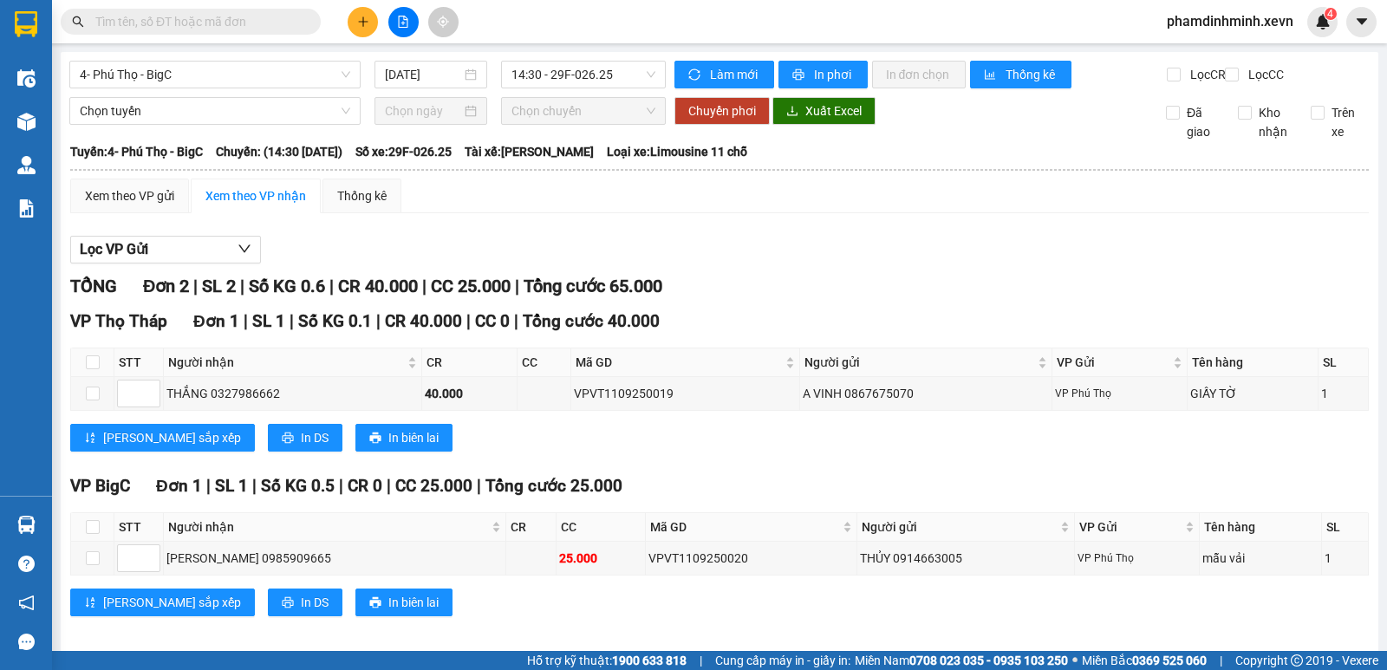
scroll to position [29, 0]
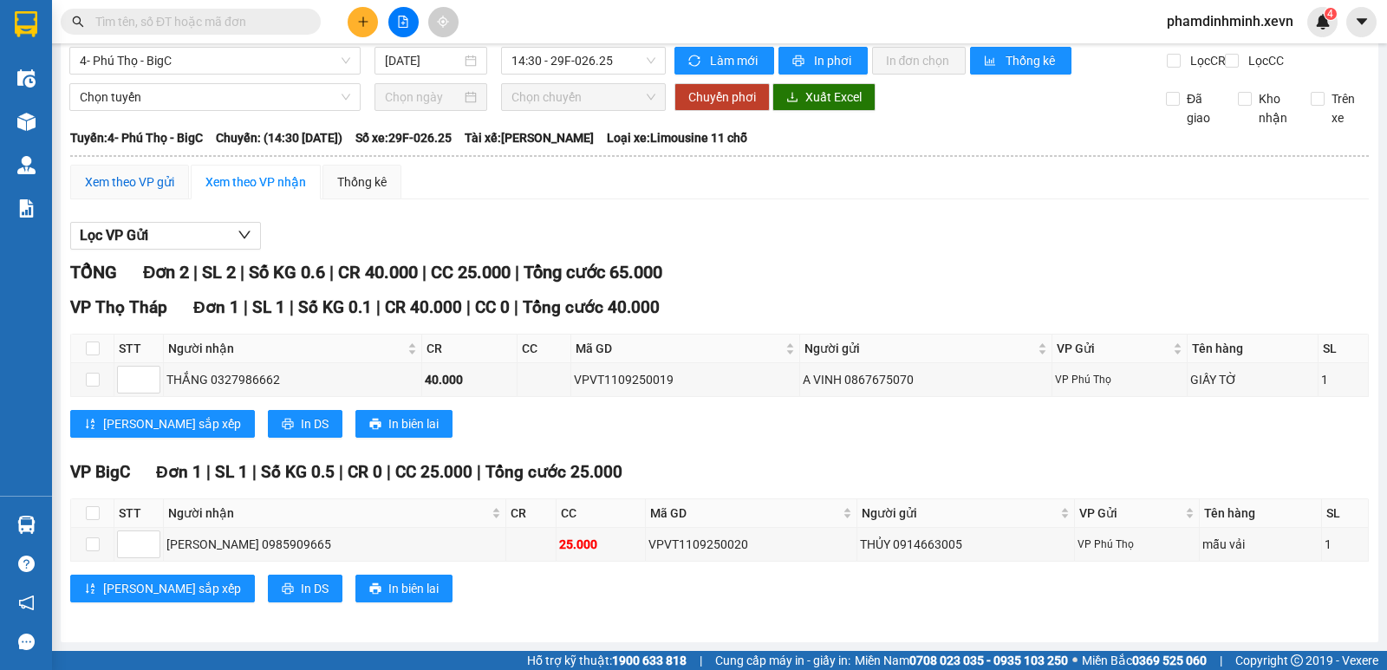
click at [148, 187] on div "Xem theo VP gửi" at bounding box center [129, 181] width 89 height 19
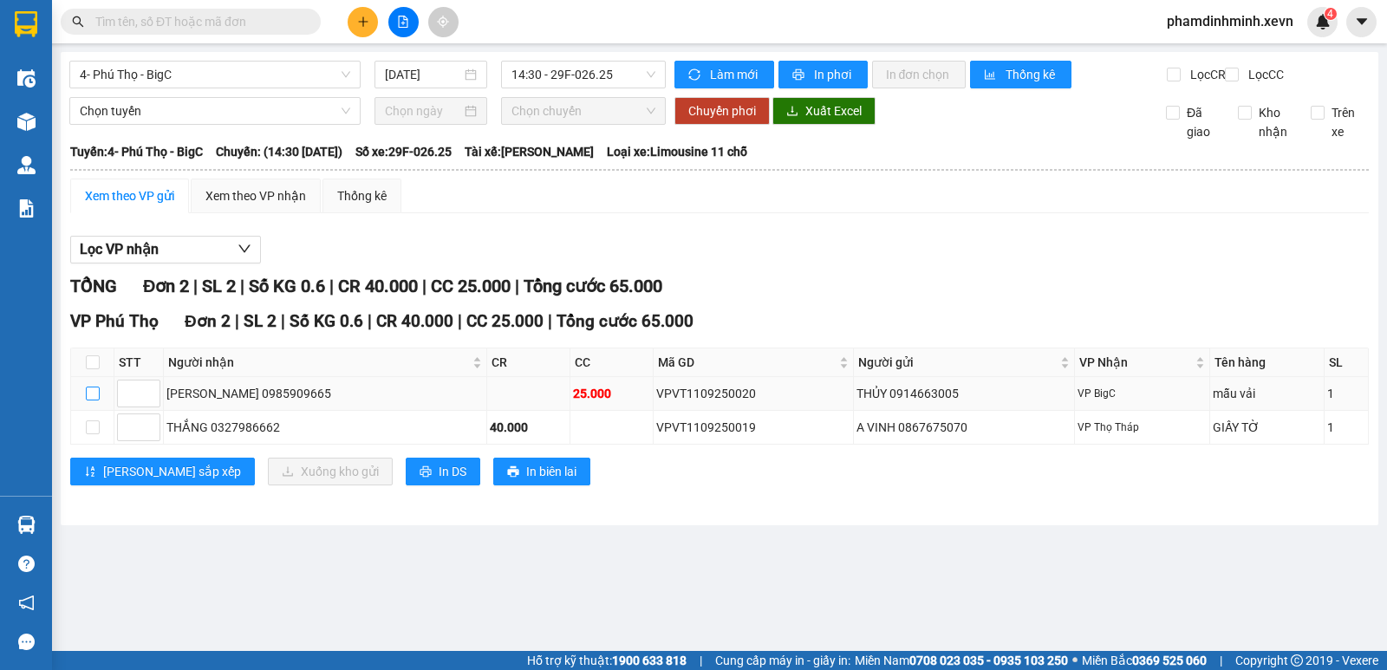
click at [94, 400] on input "checkbox" at bounding box center [93, 394] width 14 height 14
checkbox input "true"
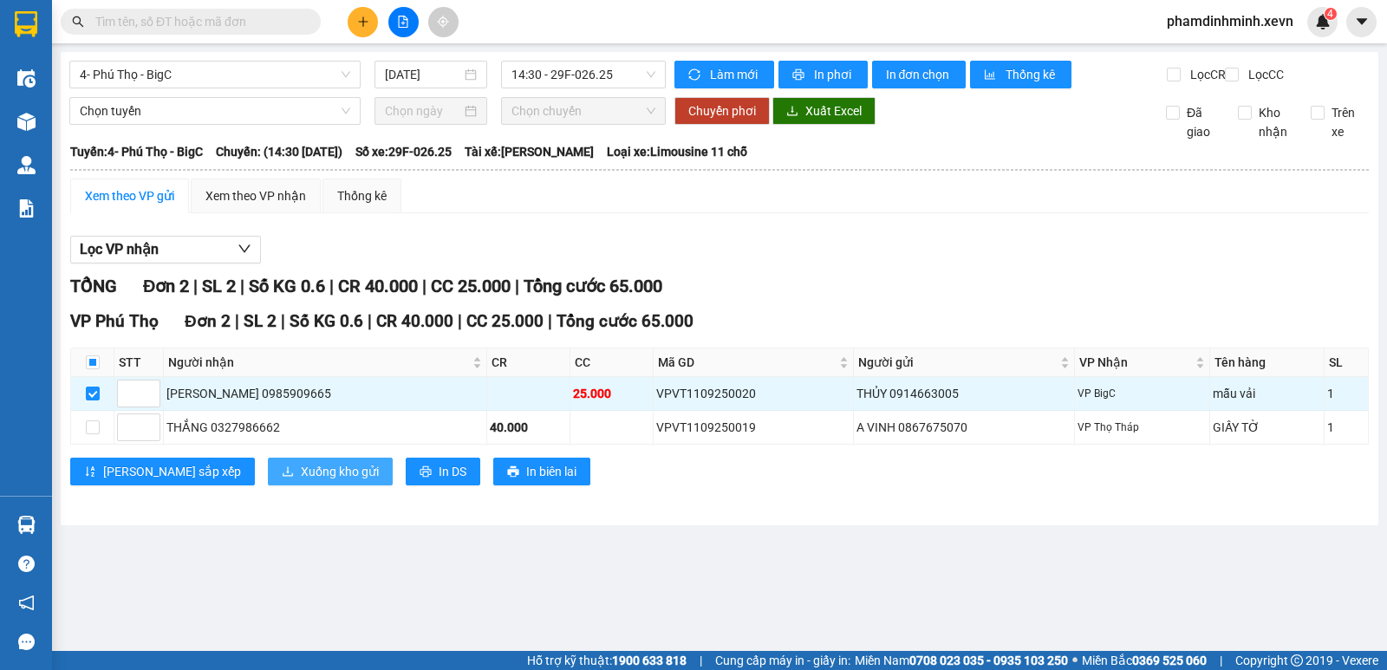
click at [301, 481] on span "Xuống kho gửi" at bounding box center [340, 471] width 78 height 19
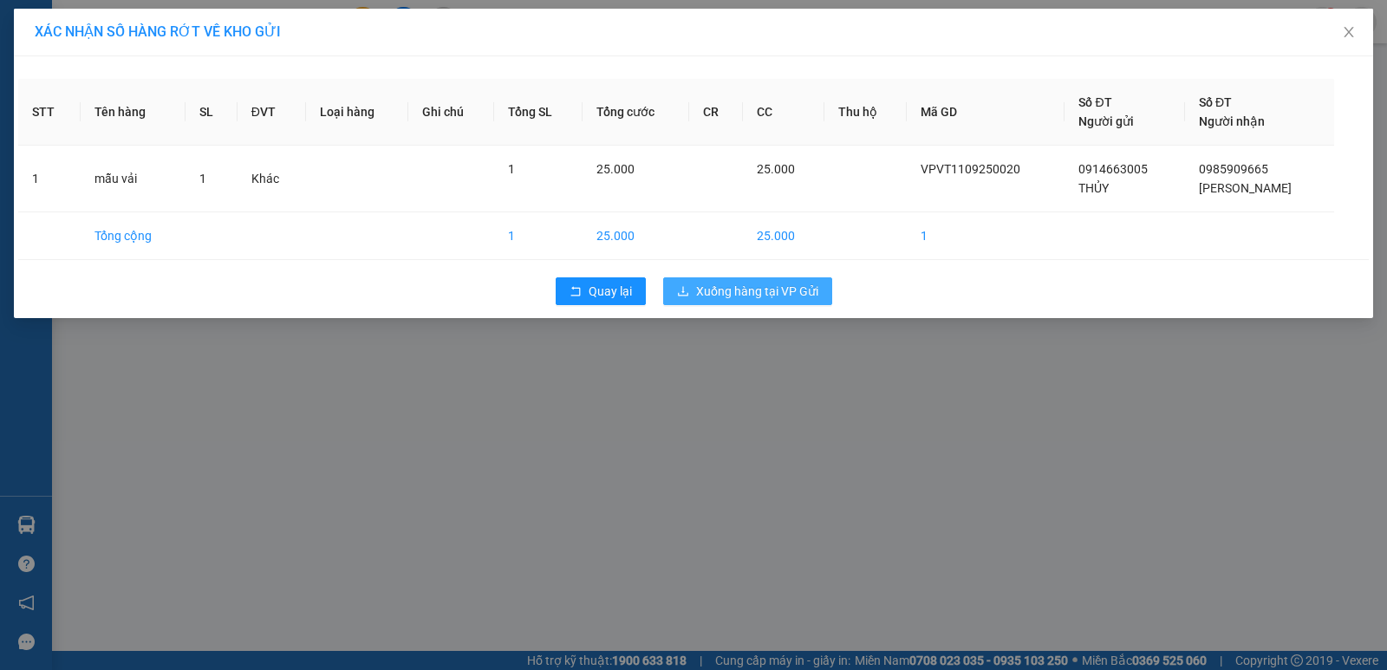
click at [781, 299] on span "Xuống hàng tại VP Gửi" at bounding box center [757, 291] width 122 height 19
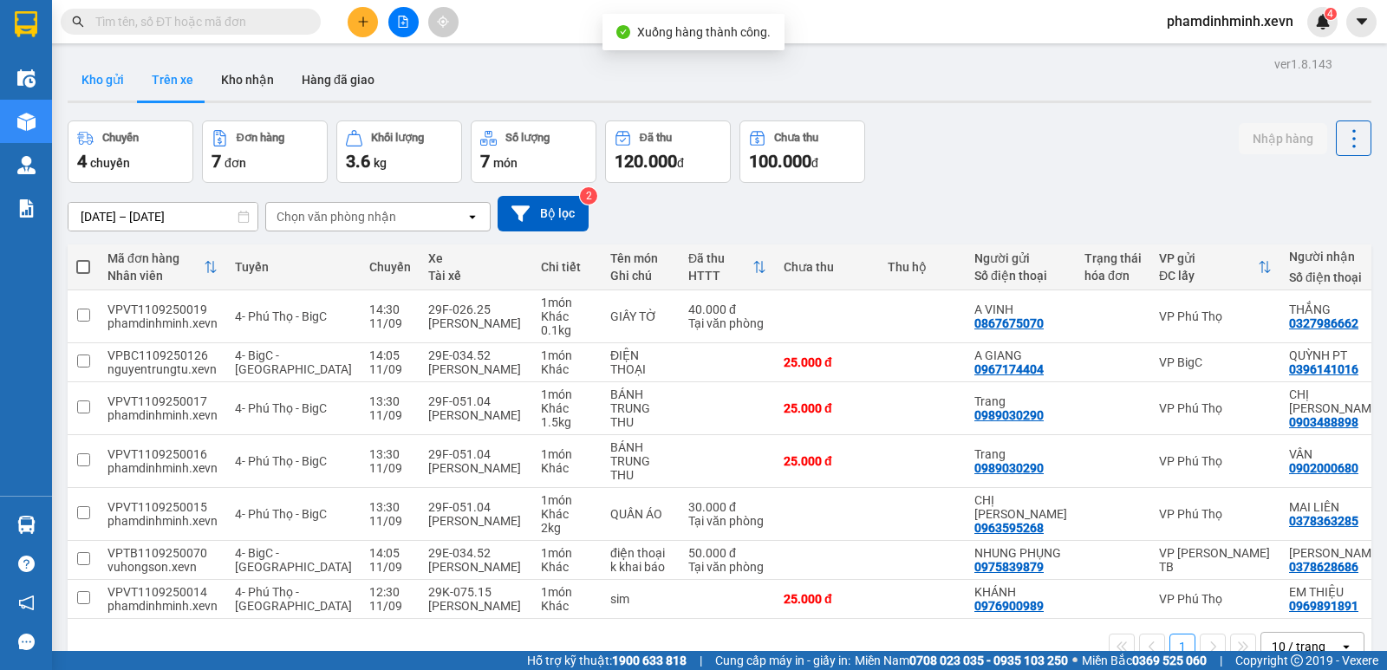
click at [114, 81] on button "Kho gửi" at bounding box center [103, 80] width 70 height 42
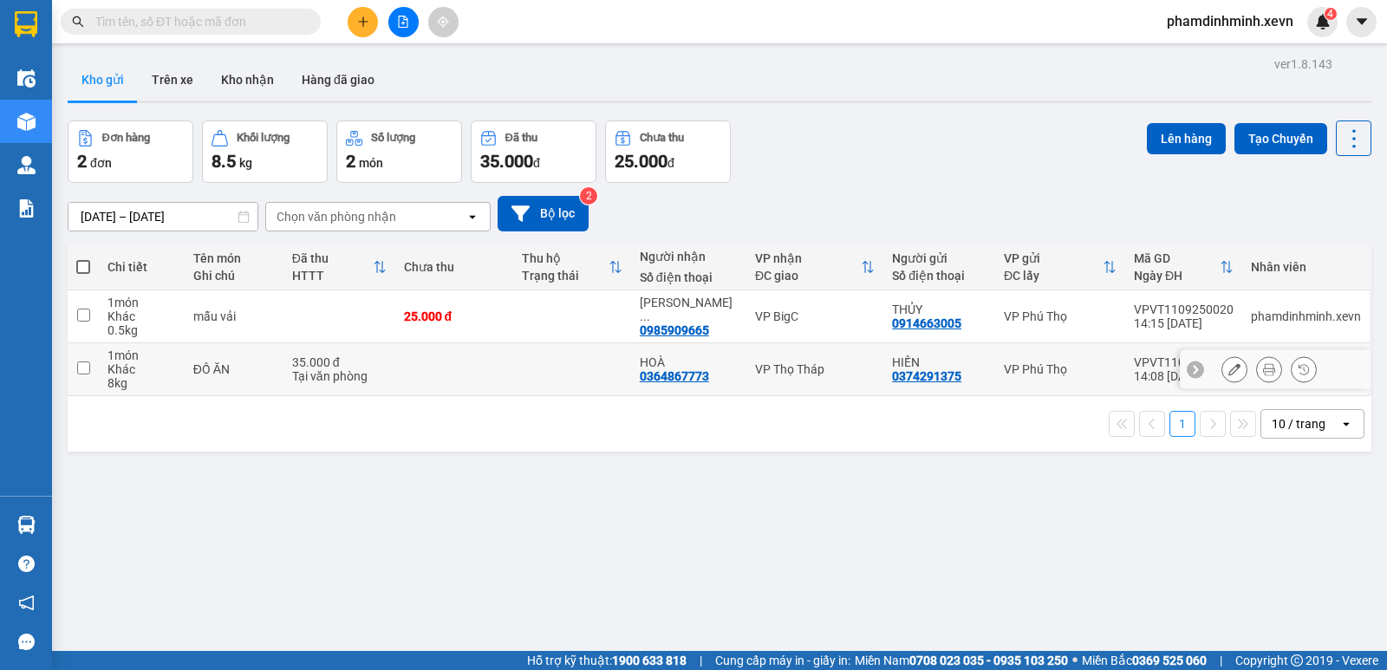
click at [545, 386] on td at bounding box center [572, 369] width 118 height 53
checkbox input "true"
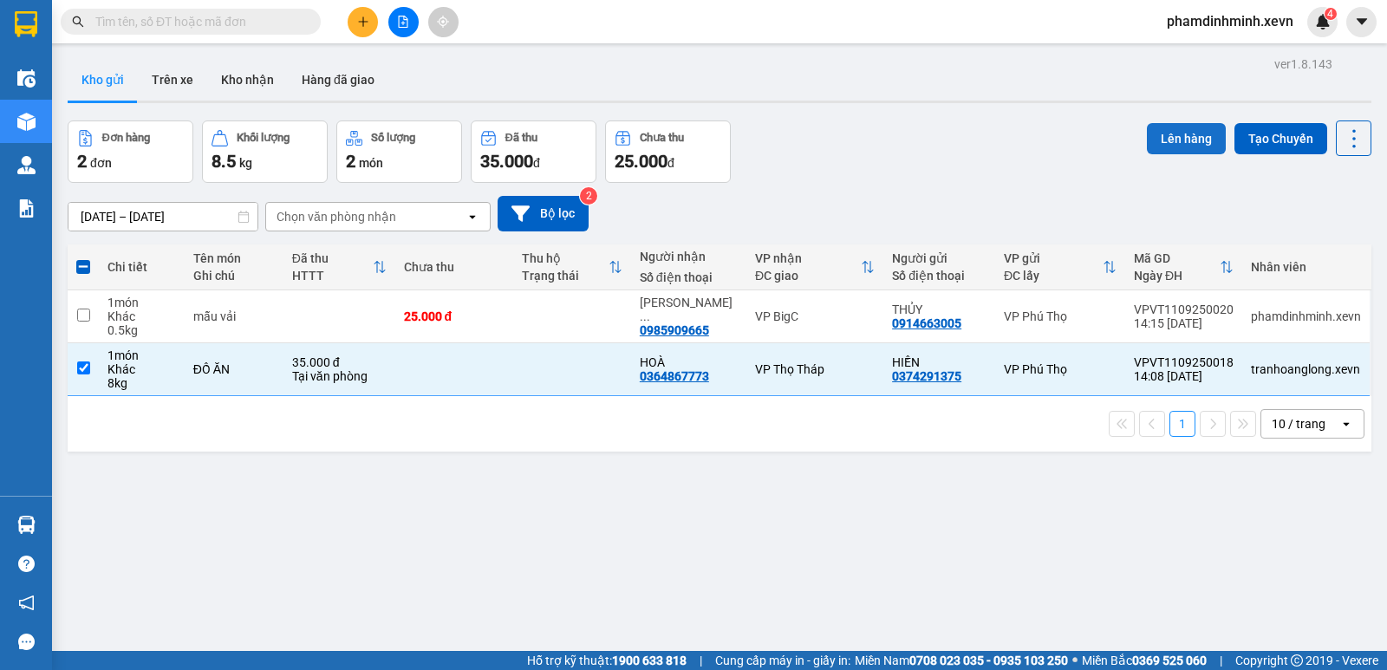
click at [1178, 139] on button "Lên hàng" at bounding box center [1186, 138] width 79 height 31
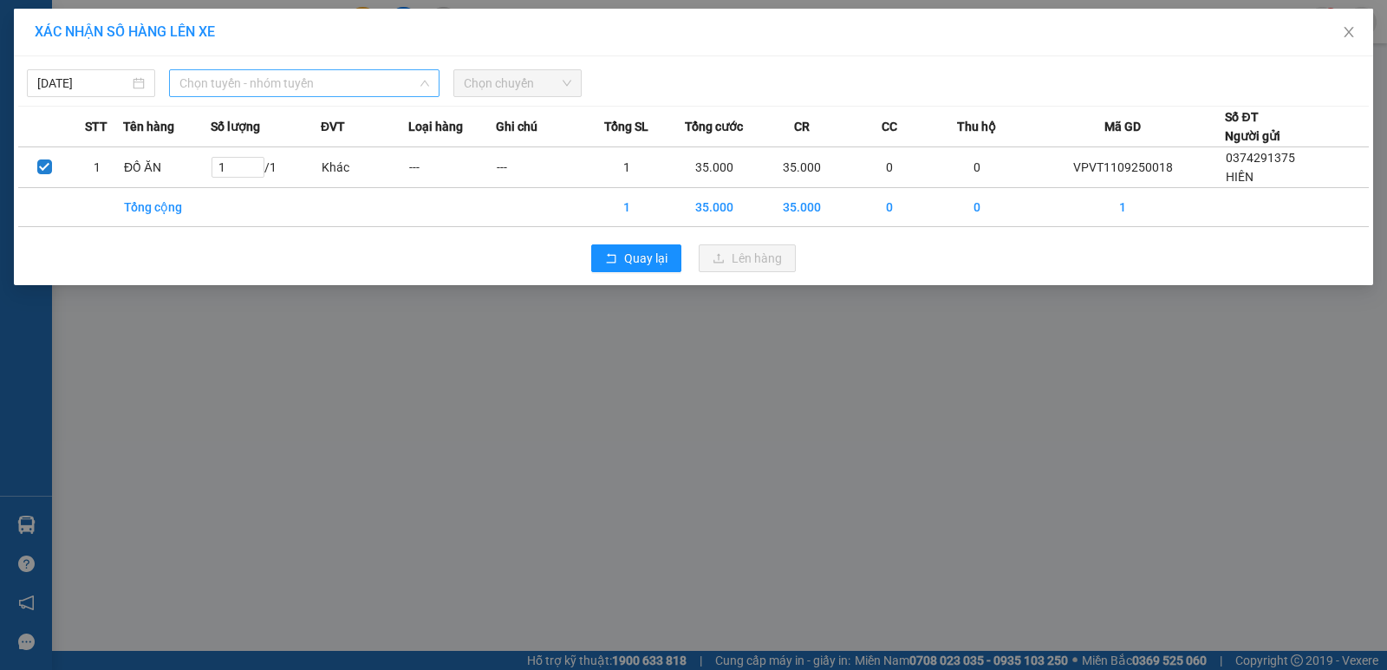
click at [321, 96] on div "Chọn tuyến - nhóm tuyến" at bounding box center [304, 83] width 270 height 28
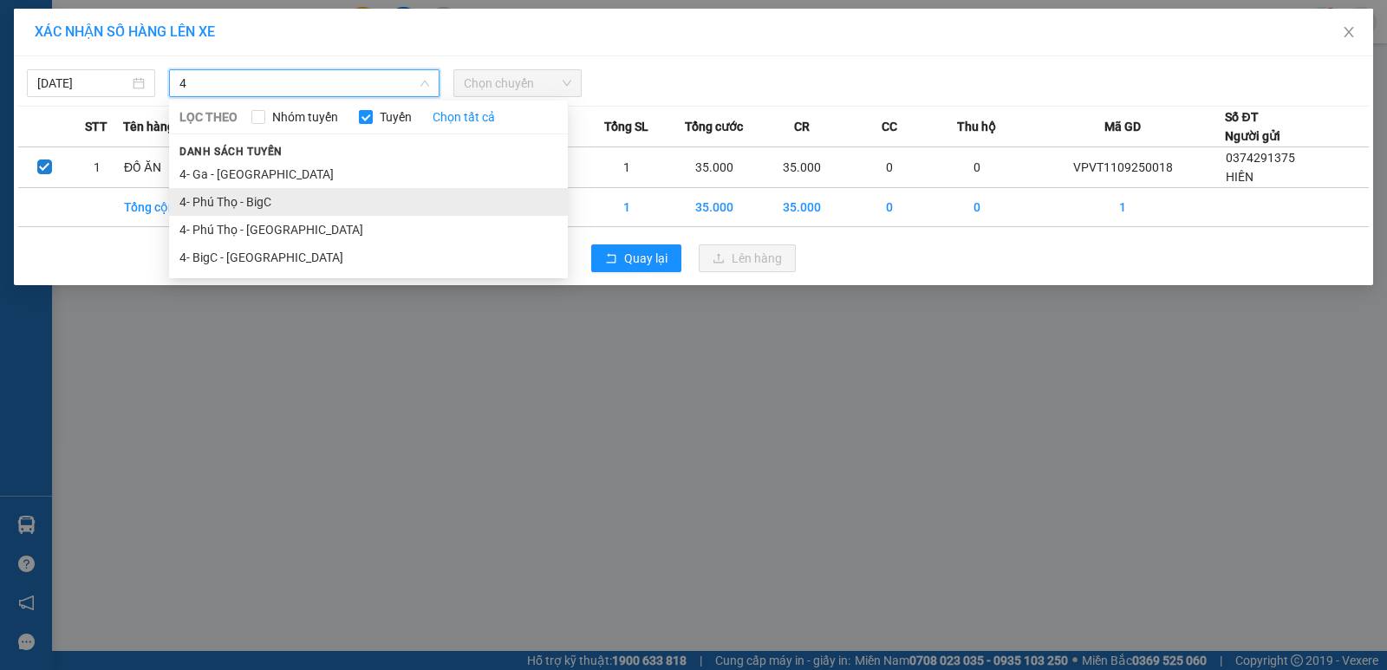
type input "4"
click at [268, 198] on li "4- Phú Thọ - BigC" at bounding box center [368, 202] width 399 height 28
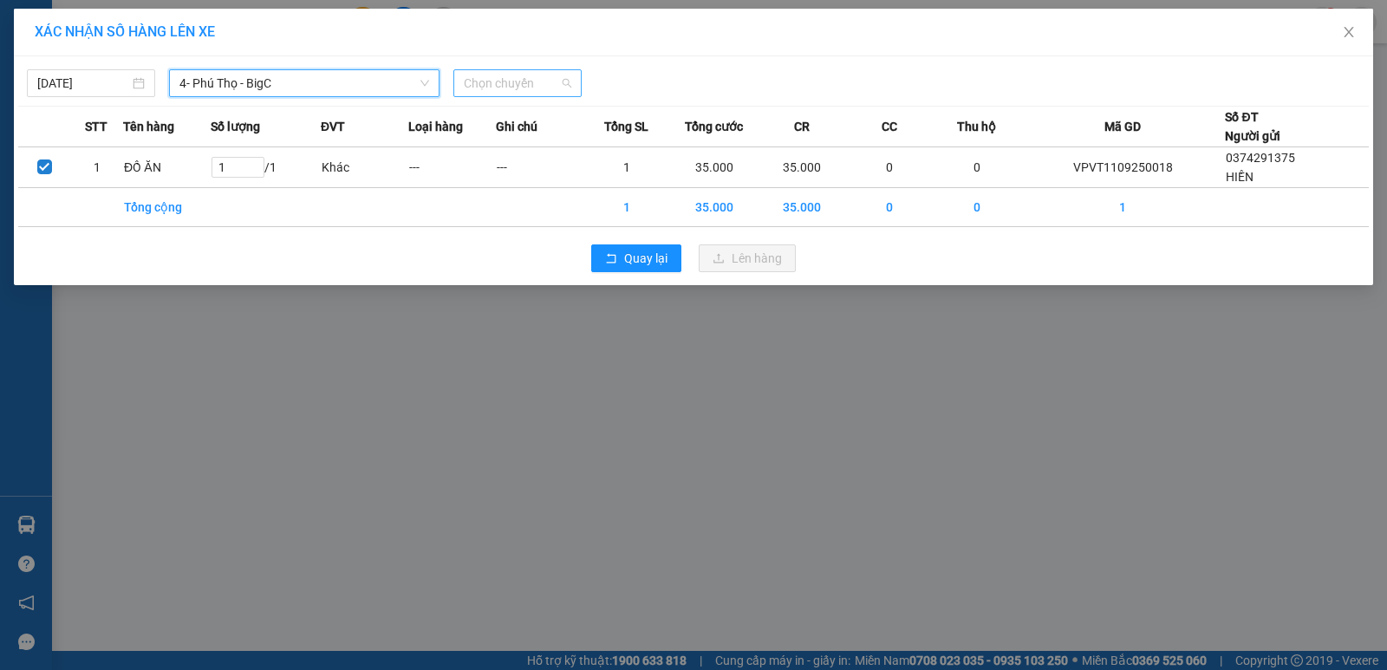
click at [554, 81] on span "Chọn chuyến" at bounding box center [517, 83] width 107 height 26
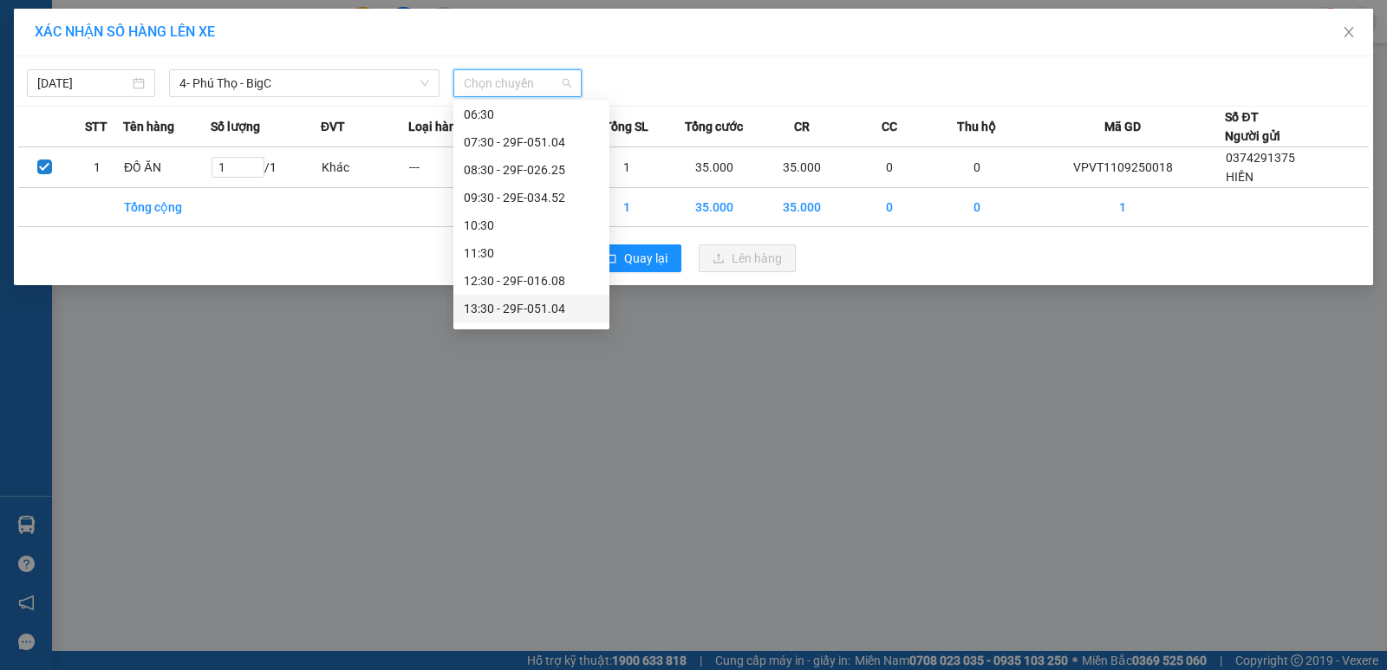
scroll to position [250, 0]
click at [524, 175] on div "14:30 - 29F-026.25" at bounding box center [531, 173] width 135 height 19
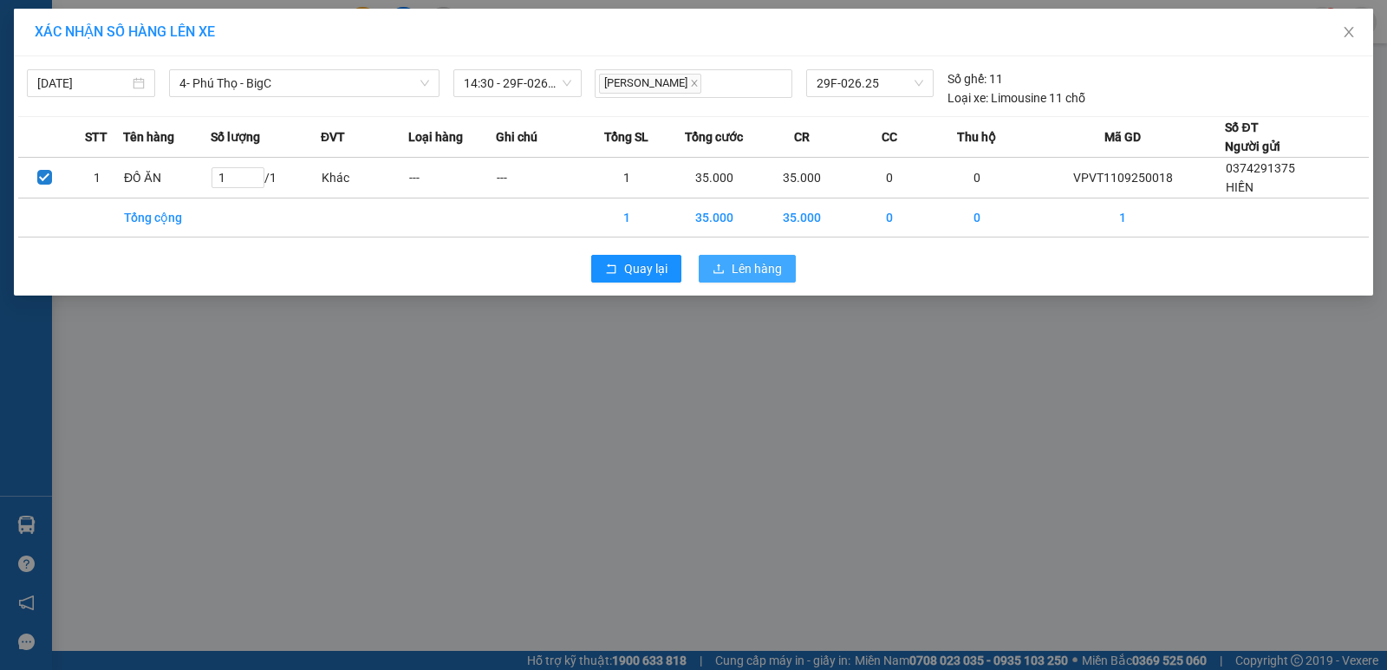
click at [741, 262] on span "Lên hàng" at bounding box center [756, 268] width 50 height 19
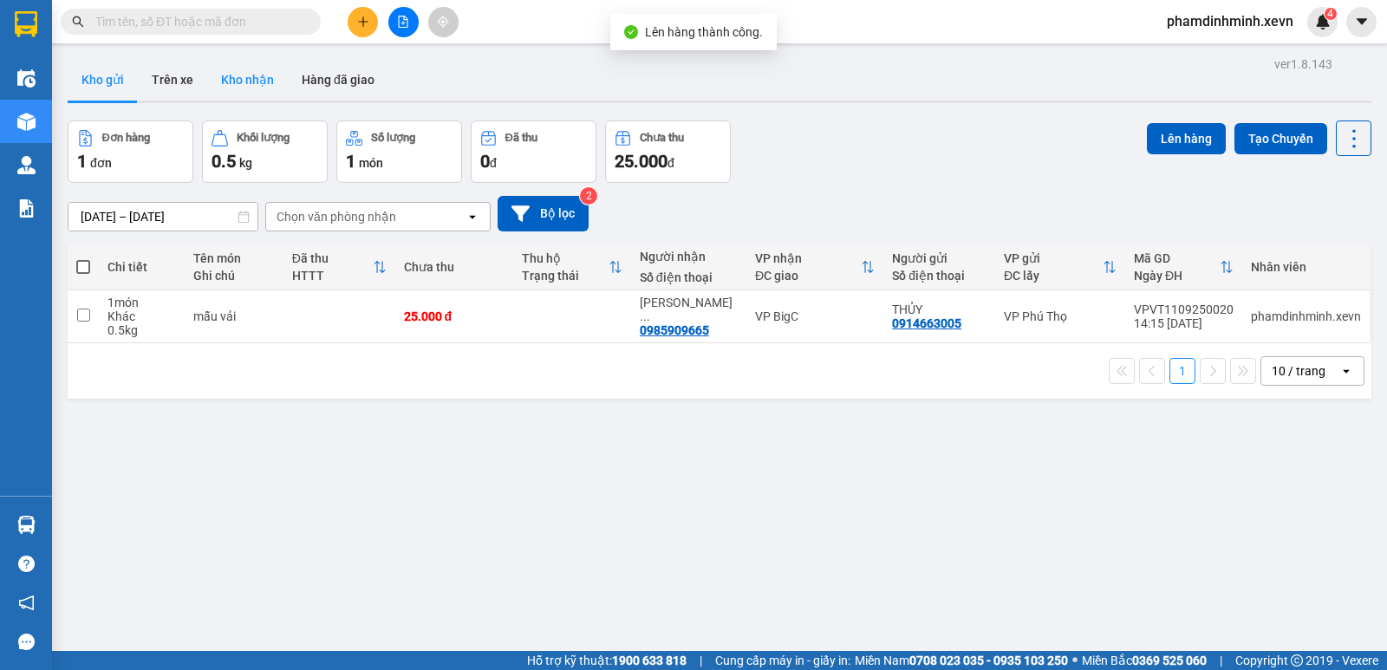
click at [257, 83] on button "Kho nhận" at bounding box center [247, 80] width 81 height 42
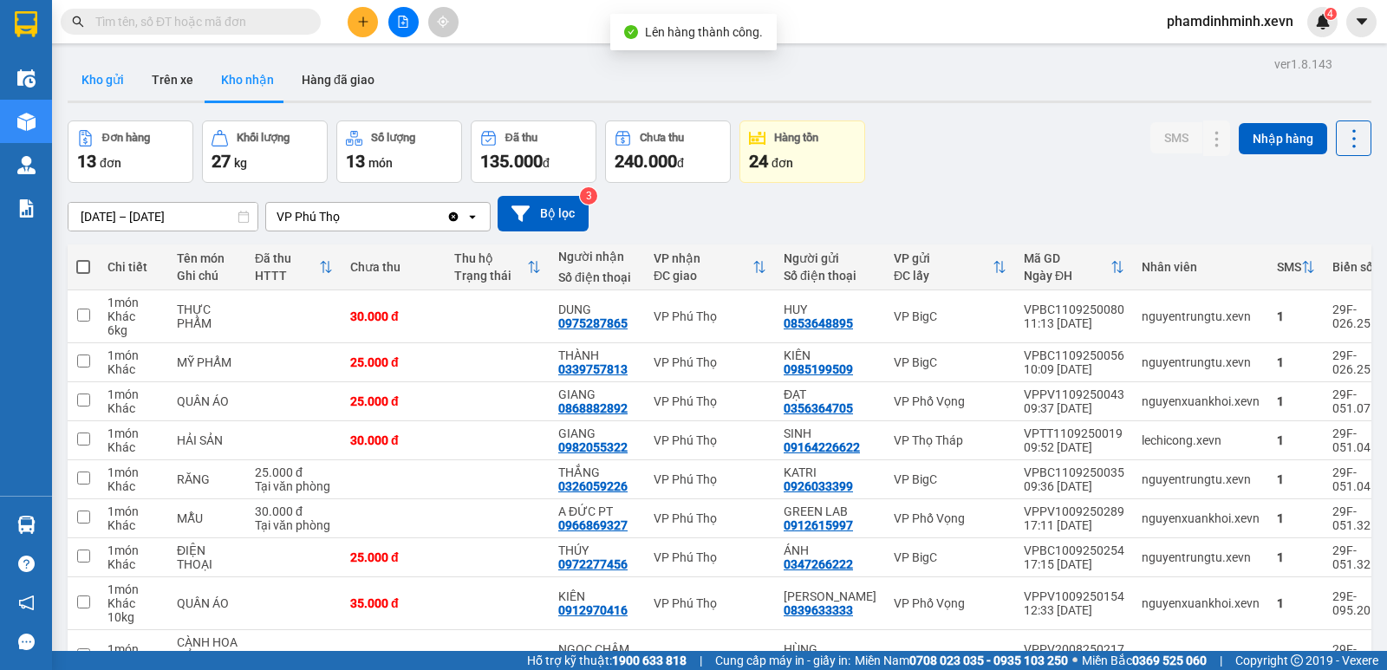
click at [107, 88] on button "Kho gửi" at bounding box center [103, 80] width 70 height 42
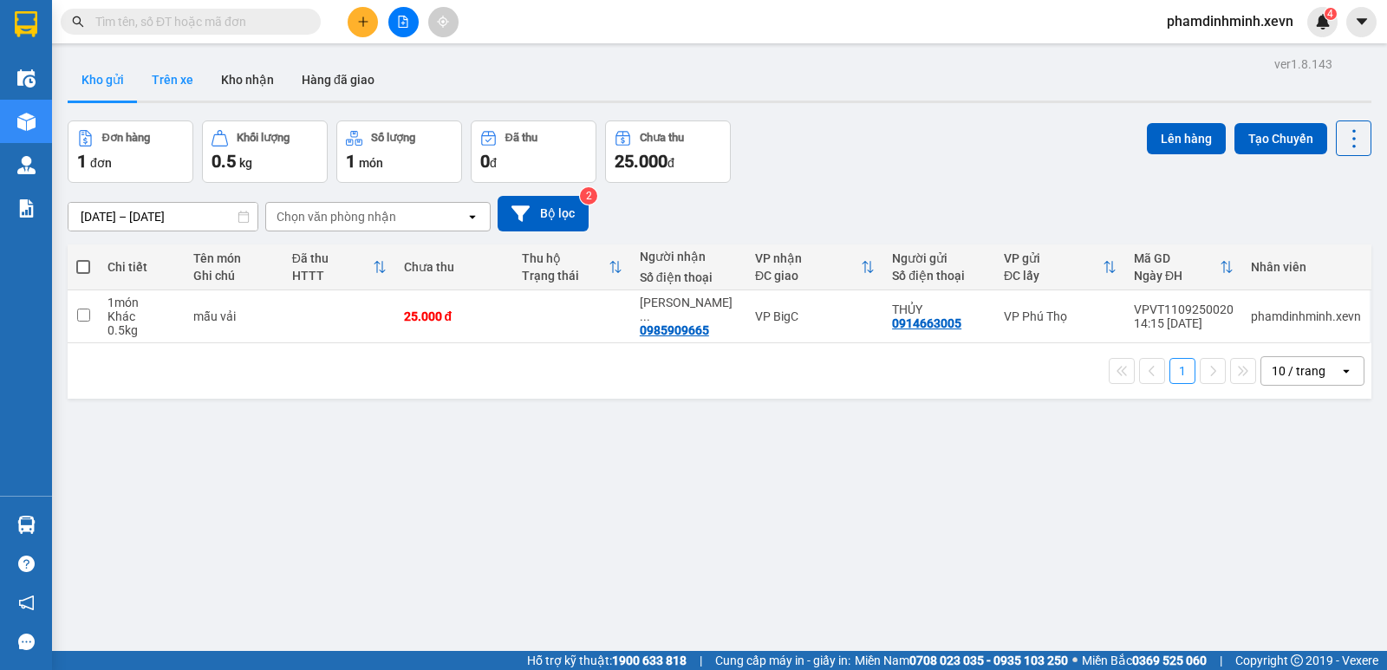
click at [178, 92] on button "Trên xe" at bounding box center [172, 80] width 69 height 42
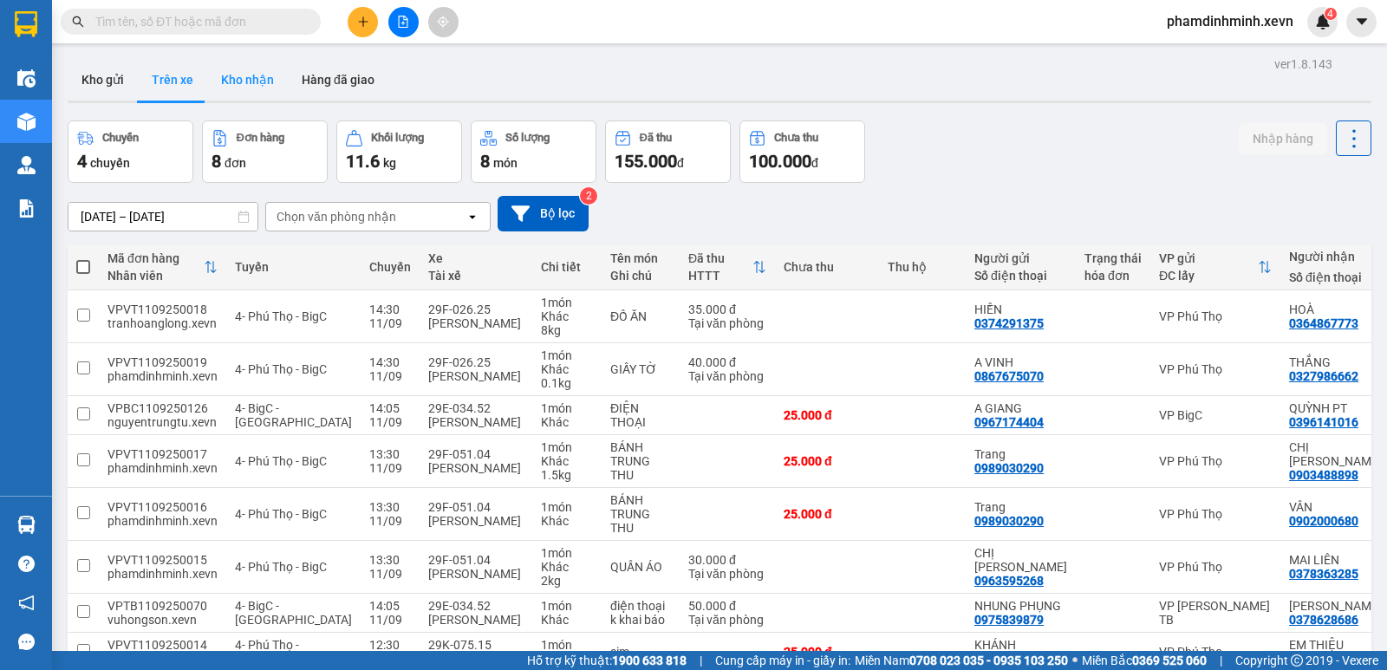
click at [238, 85] on button "Kho nhận" at bounding box center [247, 80] width 81 height 42
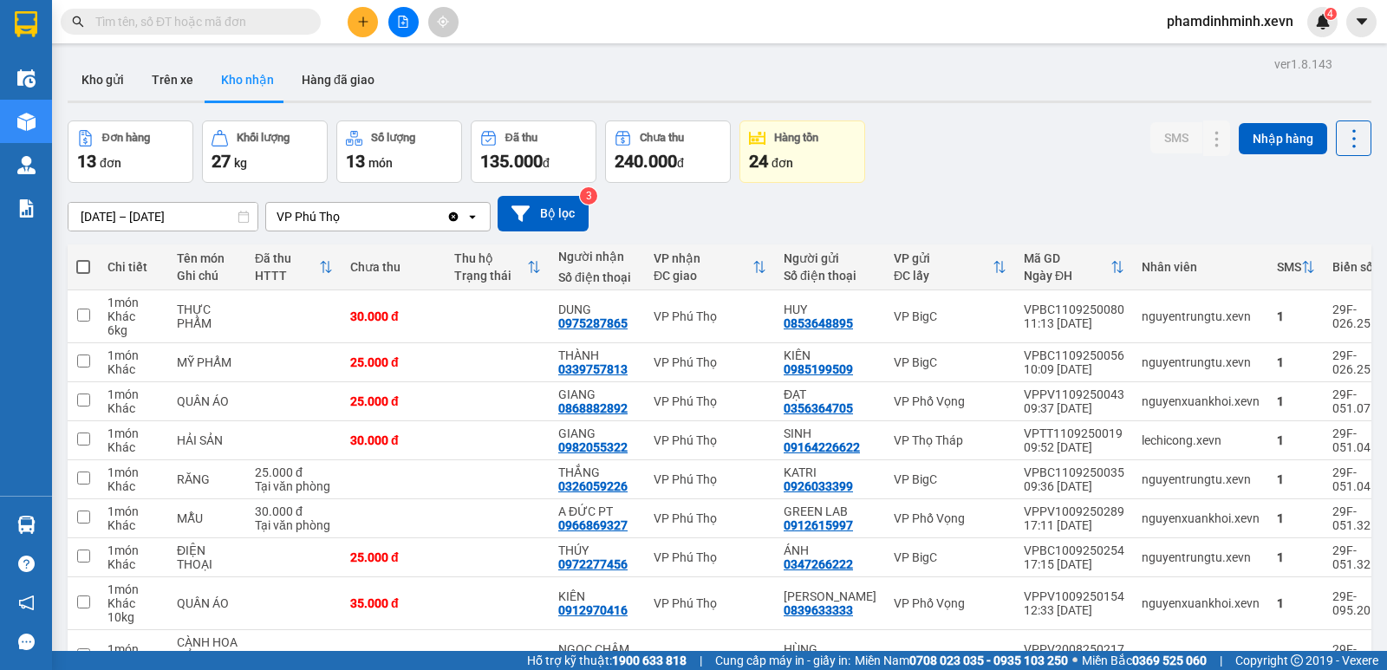
click at [1008, 133] on div "Đơn hàng 13 đơn Khối lượng 27 kg Số lượng 13 món Đã thu 135.000 đ Chưa thu 240.…" at bounding box center [719, 151] width 1303 height 62
click at [333, 81] on button "Hàng đã giao" at bounding box center [338, 80] width 101 height 42
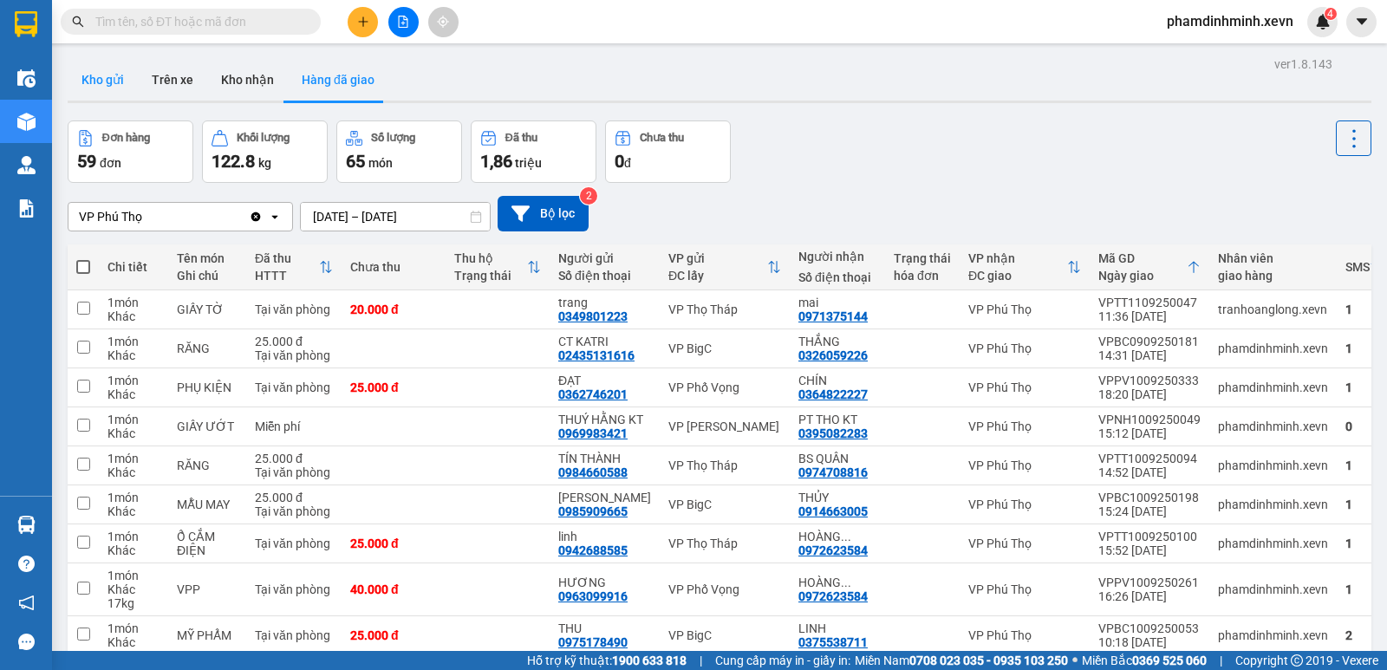
click at [99, 77] on button "Kho gửi" at bounding box center [103, 80] width 70 height 42
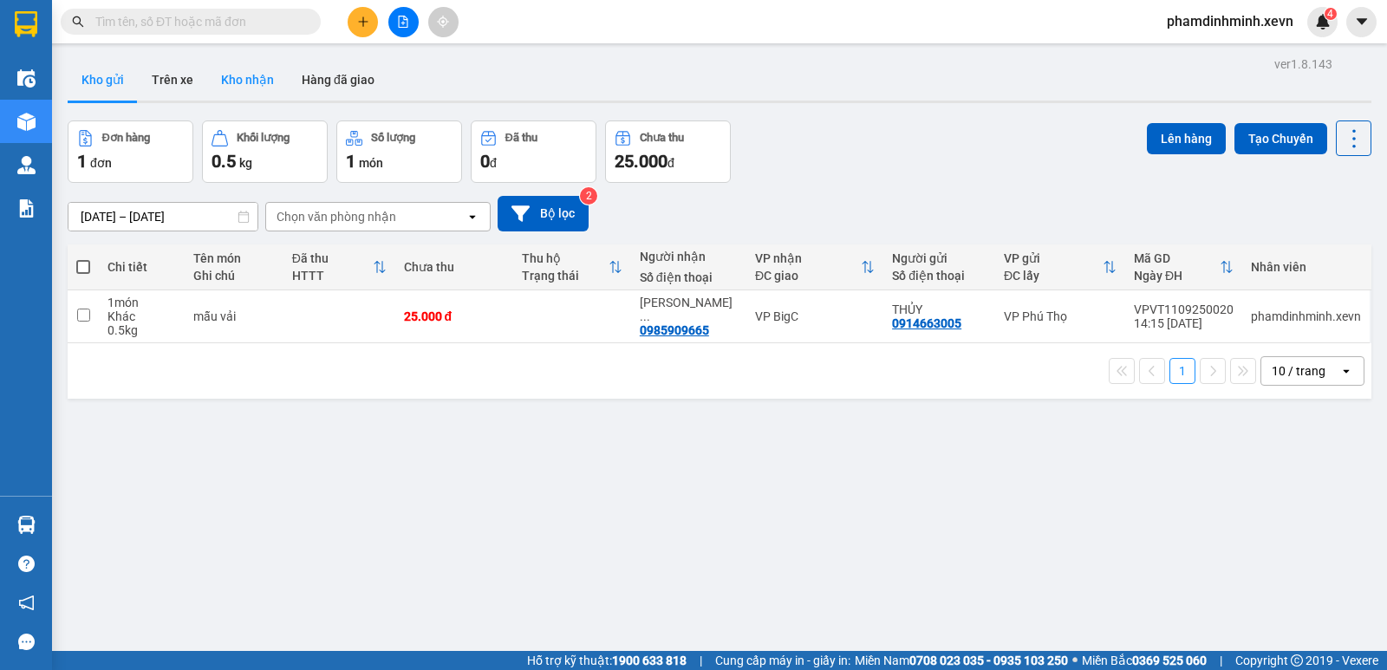
click at [234, 79] on button "Kho nhận" at bounding box center [247, 80] width 81 height 42
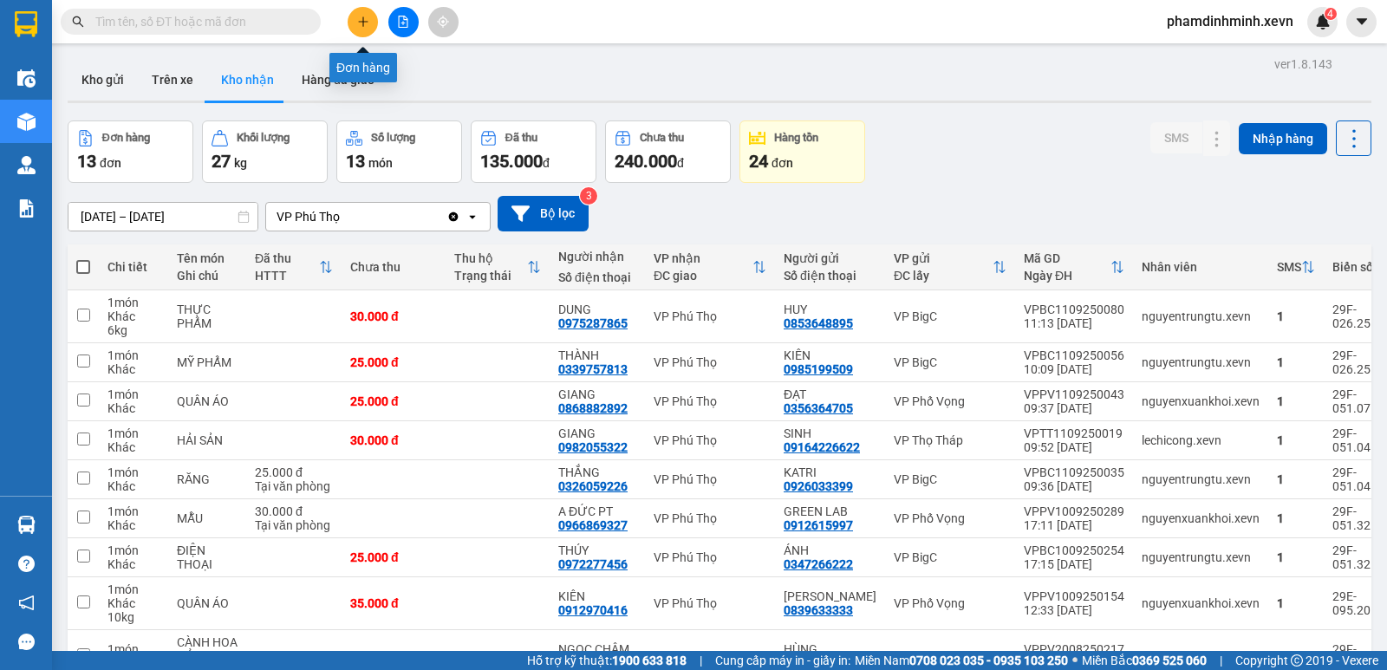
click at [363, 21] on icon "plus" at bounding box center [362, 21] width 1 height 10
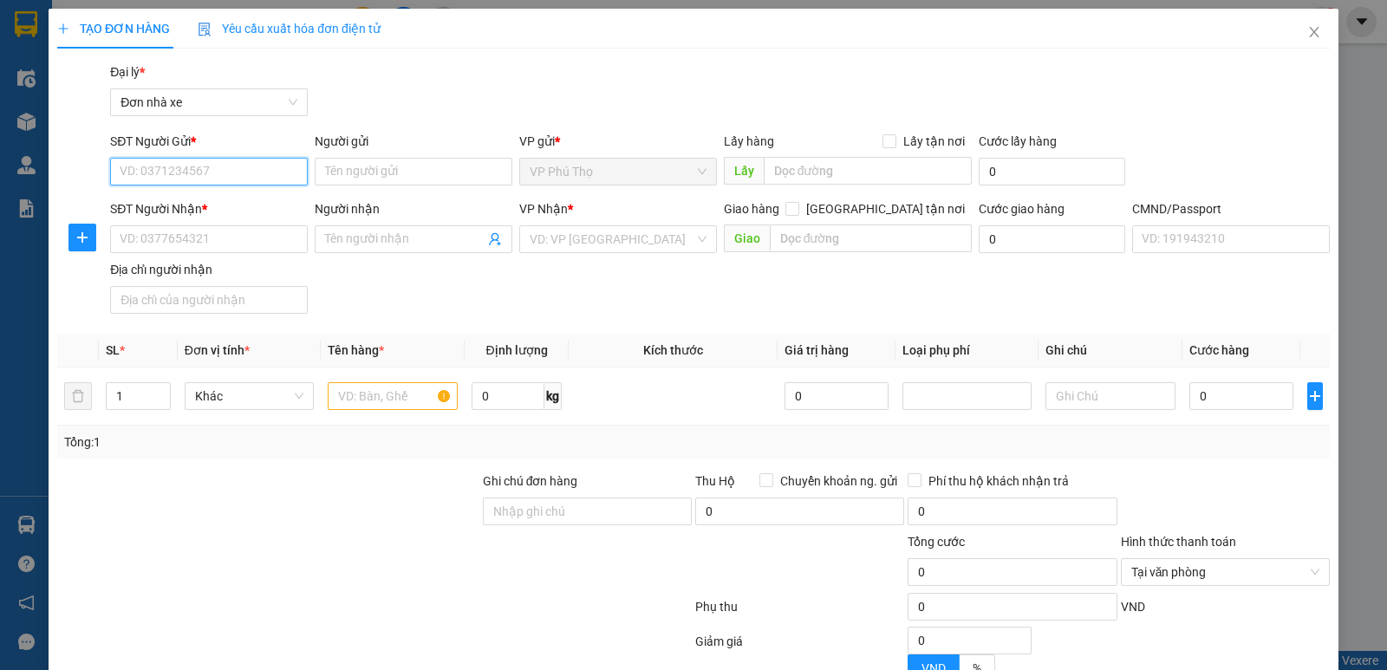
click at [173, 178] on input "SĐT Người Gửi *" at bounding box center [209, 172] width 198 height 28
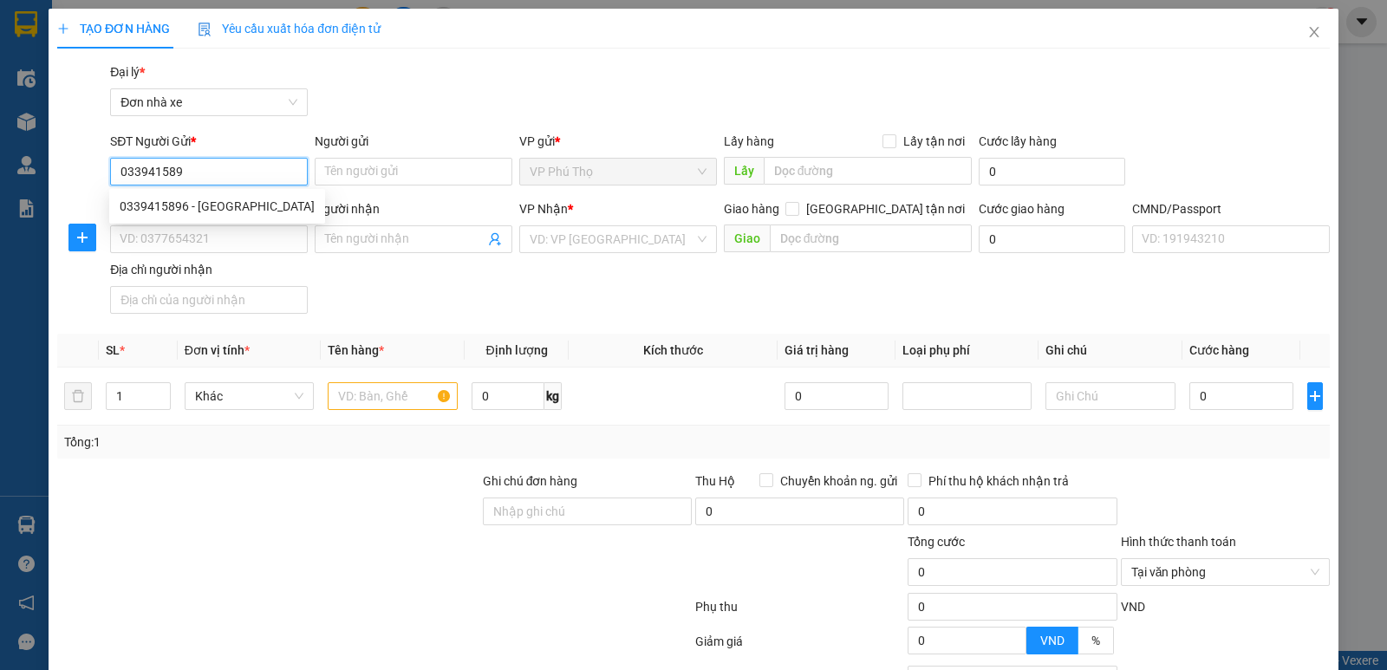
type input "0339415896"
click at [229, 202] on div "0339415896 - NGA" at bounding box center [217, 206] width 195 height 19
type input "NGA"
type input "0965907946"
type input "TRANG"
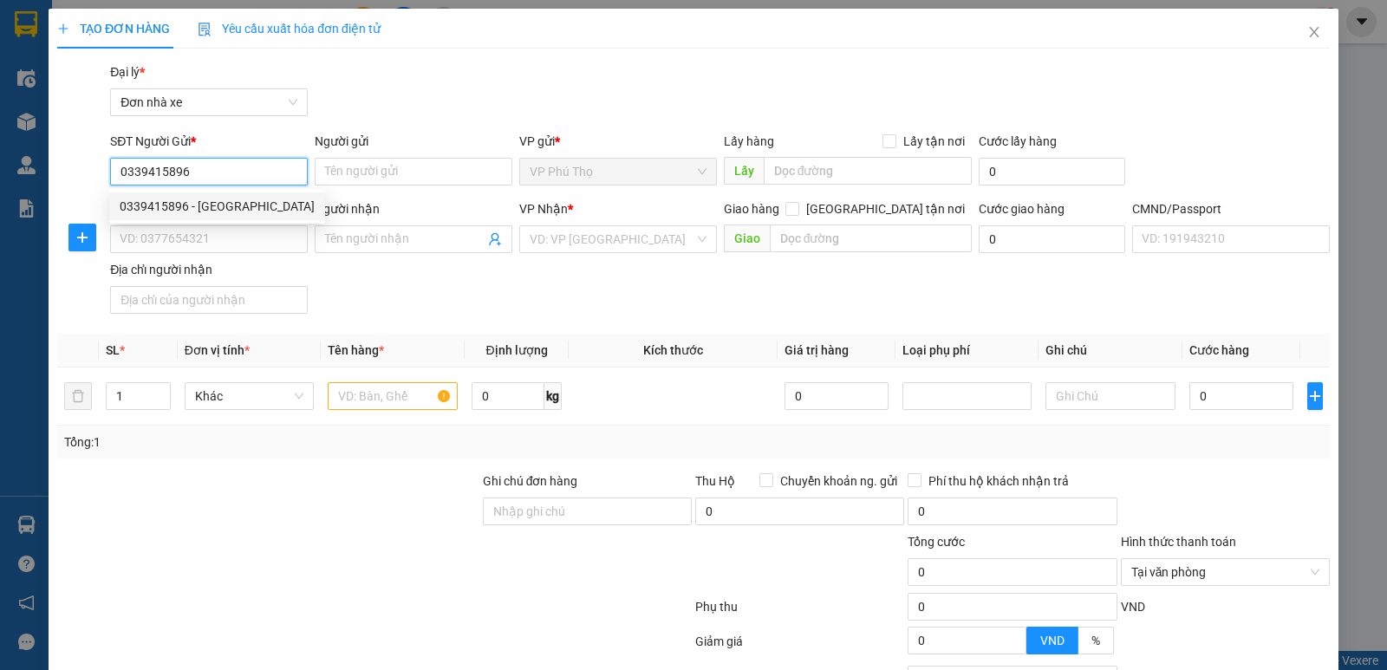
type input "025306000226"
type input "0339415896"
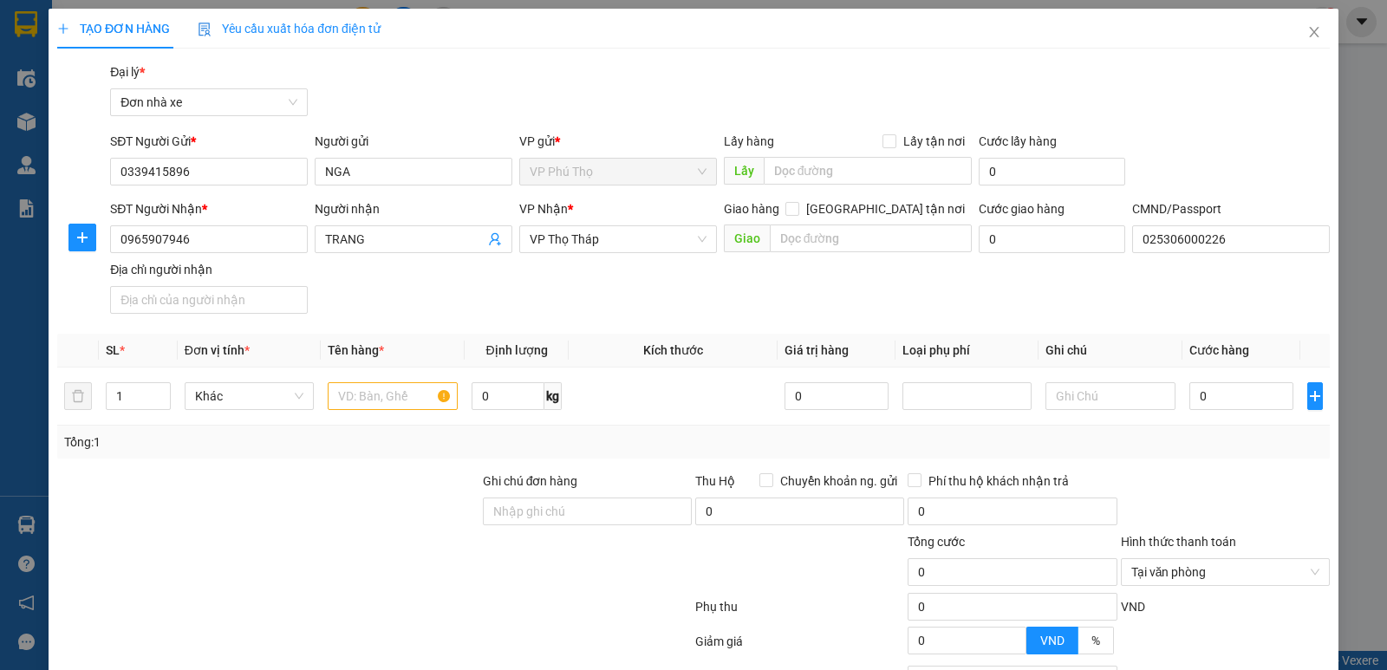
click at [454, 280] on div "SĐT Người Nhận * 0965907946 Người nhận TRANG VP Nhận * VP Thọ Tháp Giao hàng Gi…" at bounding box center [720, 259] width 1226 height 121
click at [203, 242] on input "0965907946" at bounding box center [209, 239] width 198 height 28
click at [519, 285] on div "SĐT Người Nhận * 0965907946 Người nhận TRANG VP Nhận * VP Thọ Tháp Giao hàng Gi…" at bounding box center [720, 259] width 1226 height 121
click at [227, 245] on input "0965907946" at bounding box center [209, 239] width 198 height 28
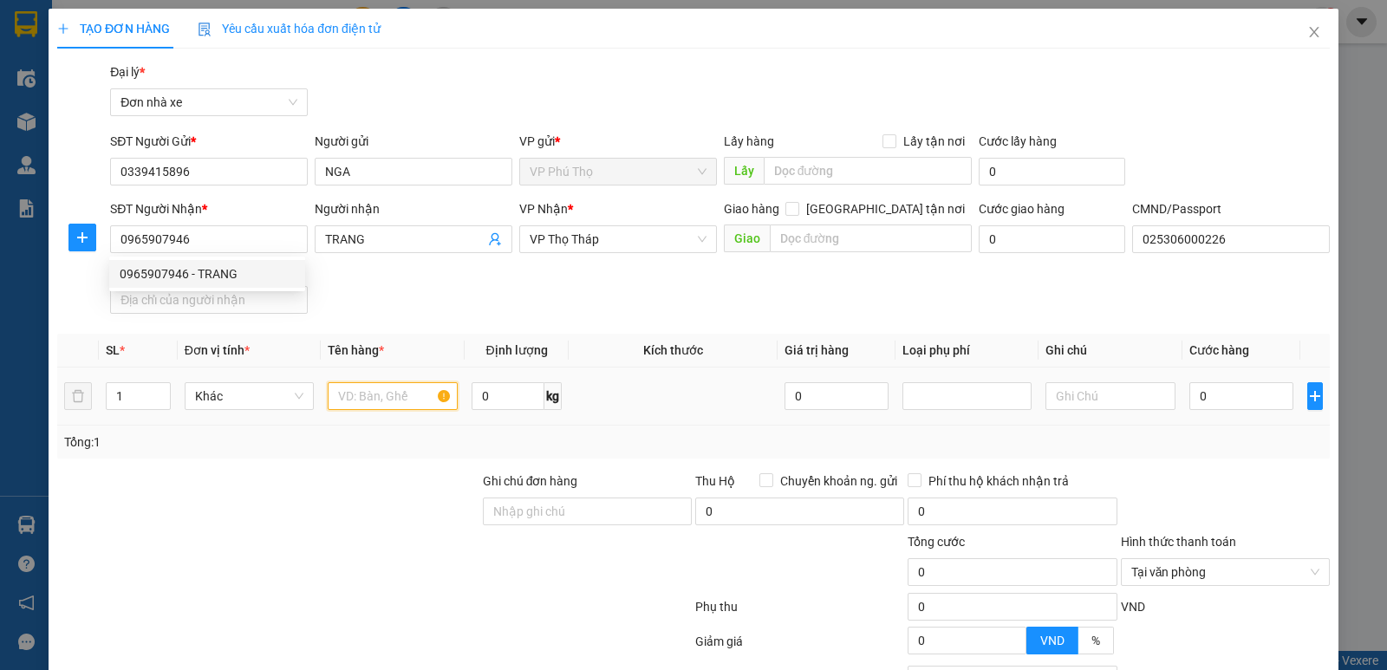
click at [368, 392] on input "text" at bounding box center [393, 396] width 130 height 28
type input "D"
type input "ĐỒ ĂN"
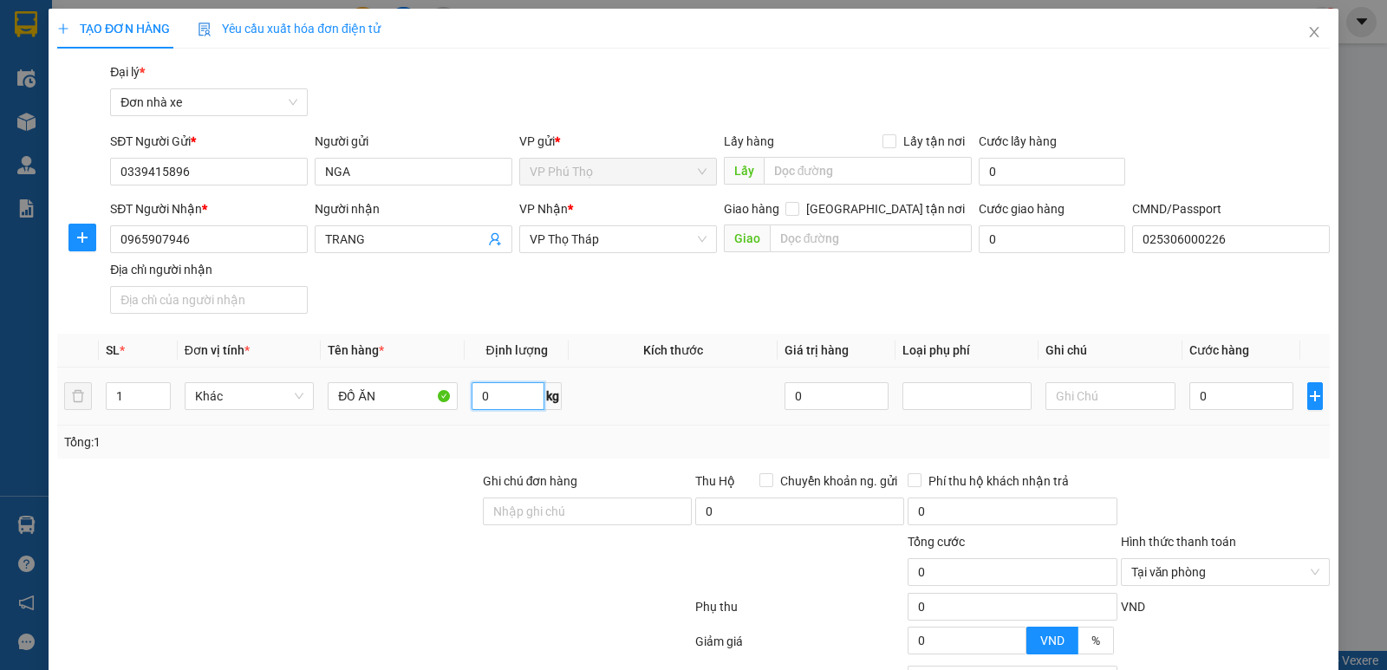
click at [483, 404] on input "0" at bounding box center [507, 396] width 73 height 28
type input "25"
click at [1252, 410] on div "0" at bounding box center [1241, 396] width 104 height 35
click at [1228, 398] on input "0" at bounding box center [1241, 396] width 104 height 28
type input "5"
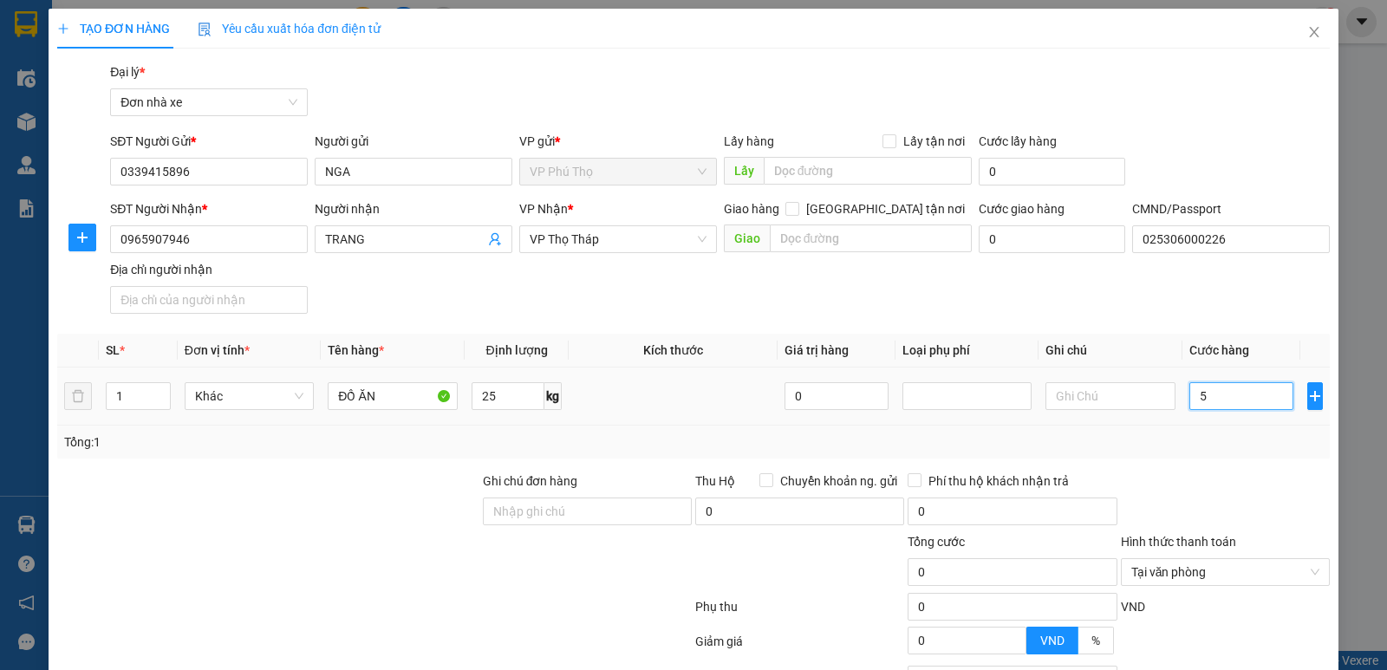
type input "5"
type input "50"
type input "50.000"
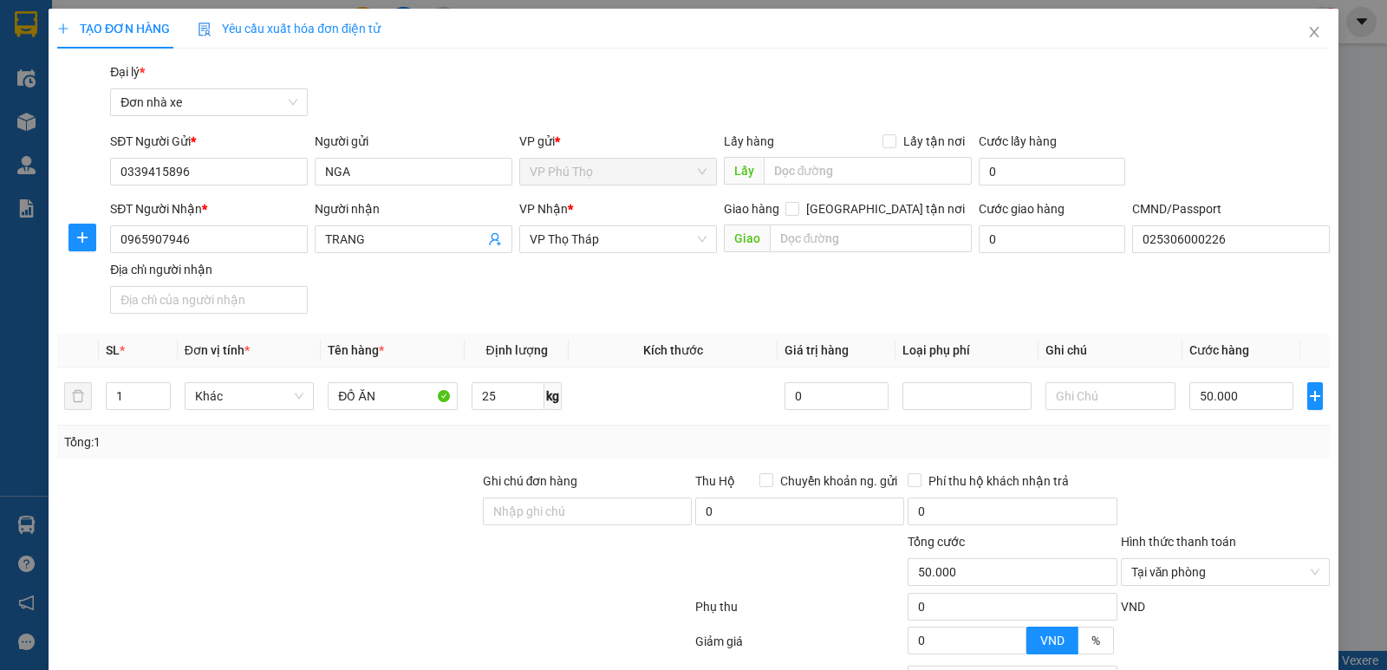
click at [1261, 446] on div "Tổng: 1" at bounding box center [693, 441] width 1258 height 19
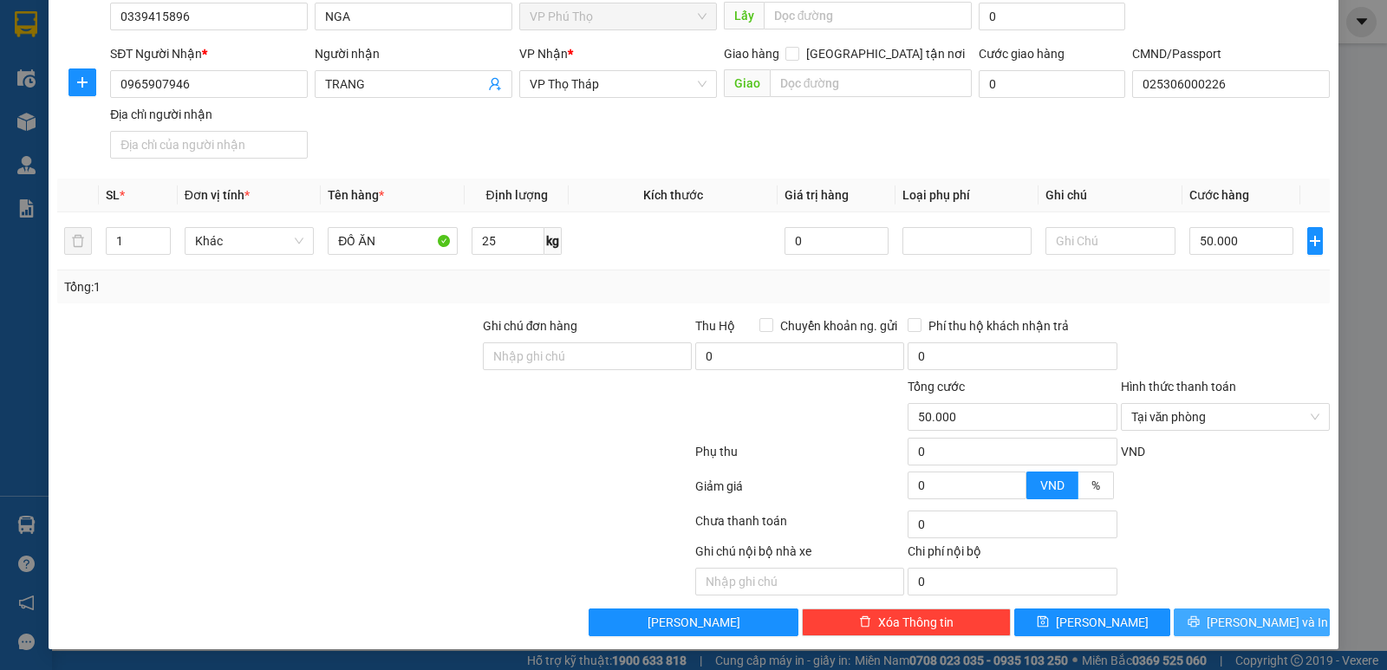
click at [1249, 614] on span "[PERSON_NAME] và In" at bounding box center [1266, 622] width 121 height 19
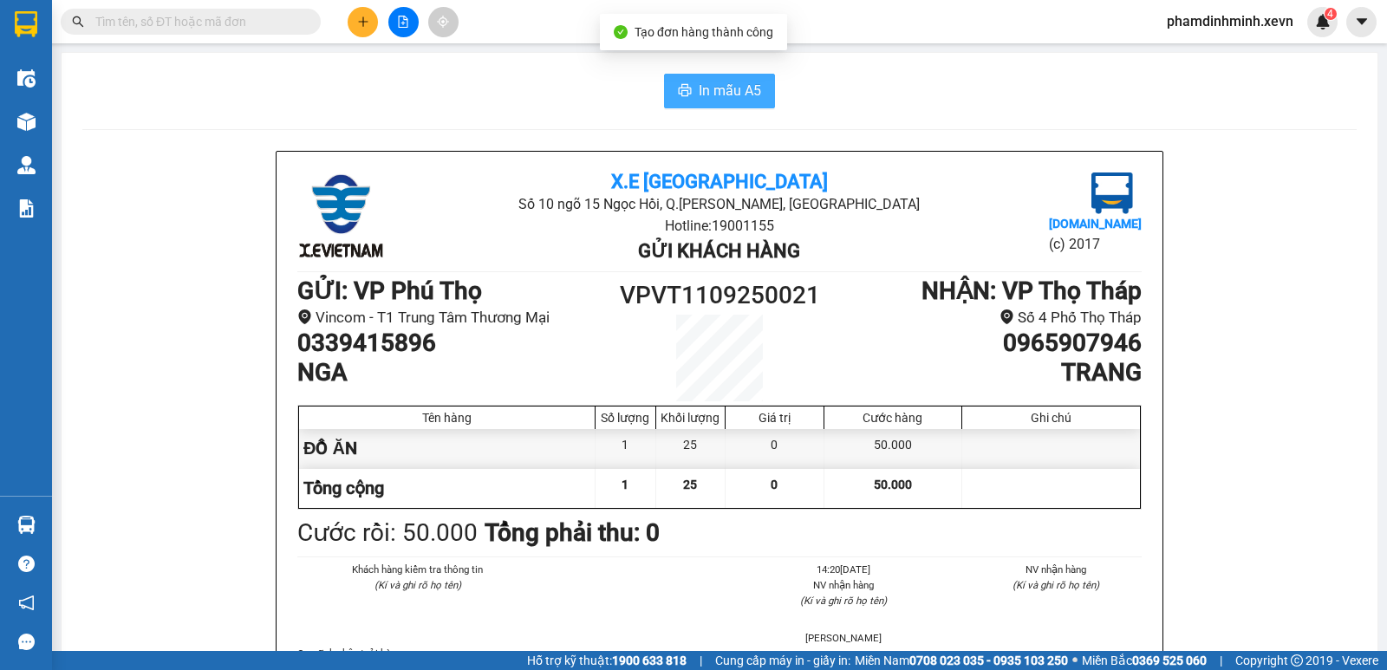
click at [703, 77] on button "In mẫu A5" at bounding box center [719, 91] width 111 height 35
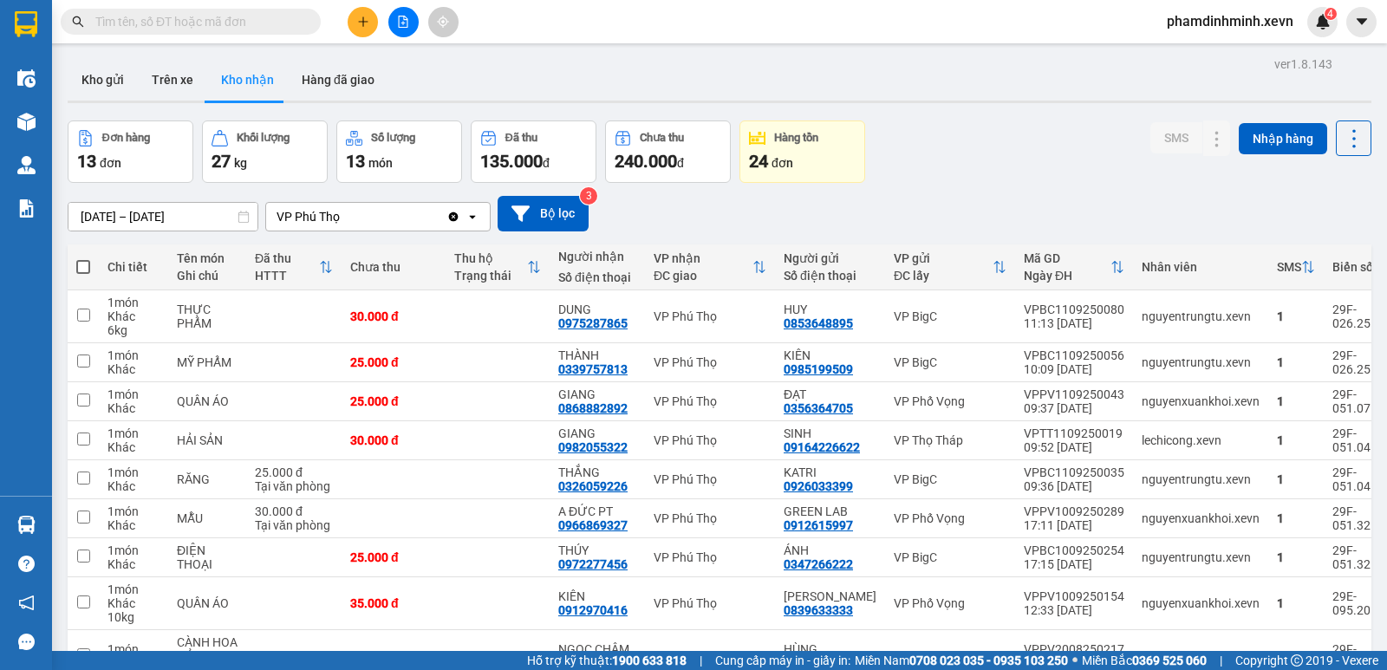
click at [1056, 159] on div "Đơn hàng 13 đơn Khối lượng 27 kg Số lượng 13 món Đã thu 135.000 đ Chưa thu 240.…" at bounding box center [719, 151] width 1303 height 62
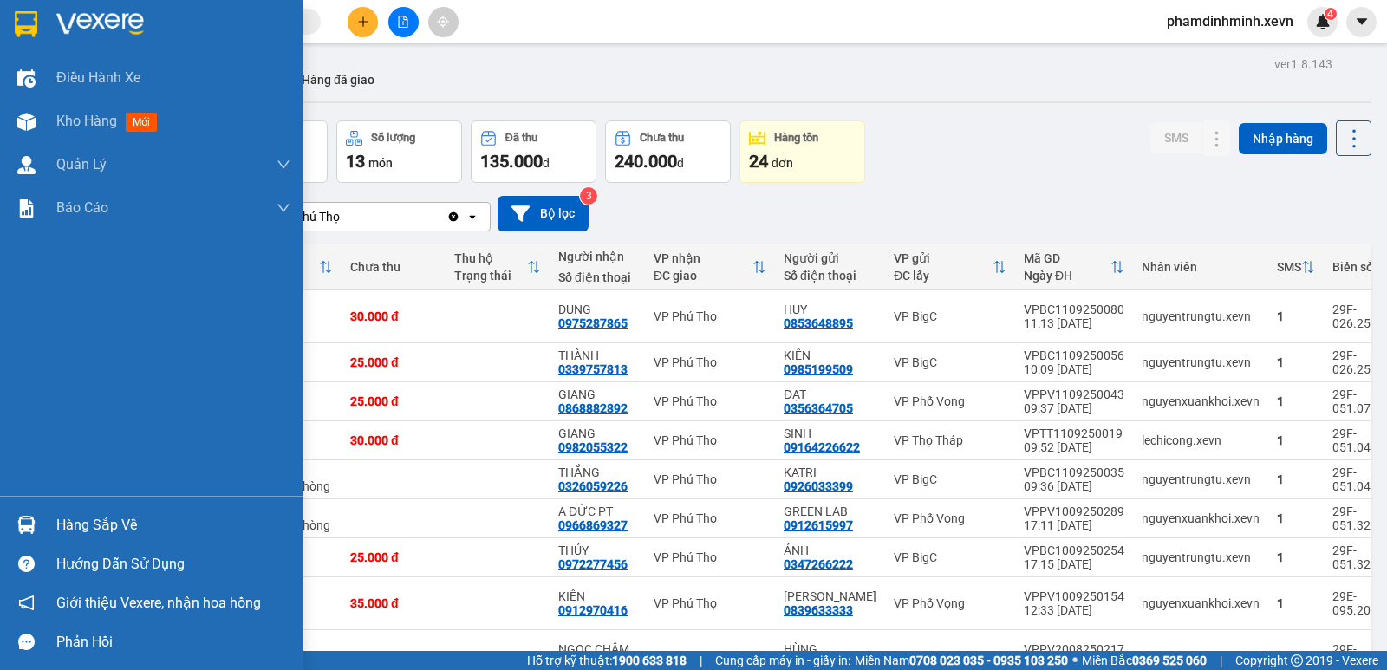
drag, startPoint x: 119, startPoint y: 522, endPoint x: 365, endPoint y: 441, distance: 259.0
click at [120, 519] on div "Hàng sắp về" at bounding box center [173, 525] width 234 height 26
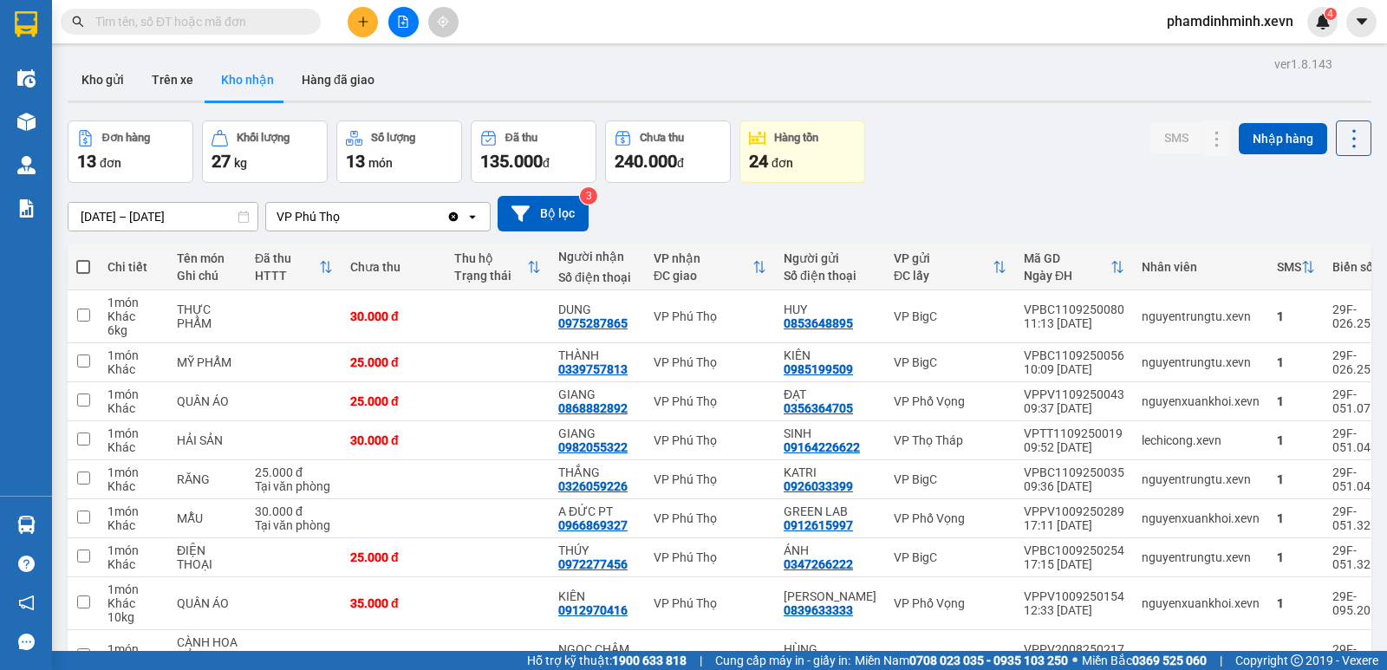
drag, startPoint x: 67, startPoint y: 379, endPoint x: 140, endPoint y: 237, distance: 159.7
click at [67, 368] on section "Kết quả tìm kiếm ( 0 ) Bộ lọc No Data phamdinhminh.xevn 4 Điều hành xe Kho hàng…" at bounding box center [693, 335] width 1387 height 670
click at [104, 80] on button "Kho gửi" at bounding box center [103, 80] width 70 height 42
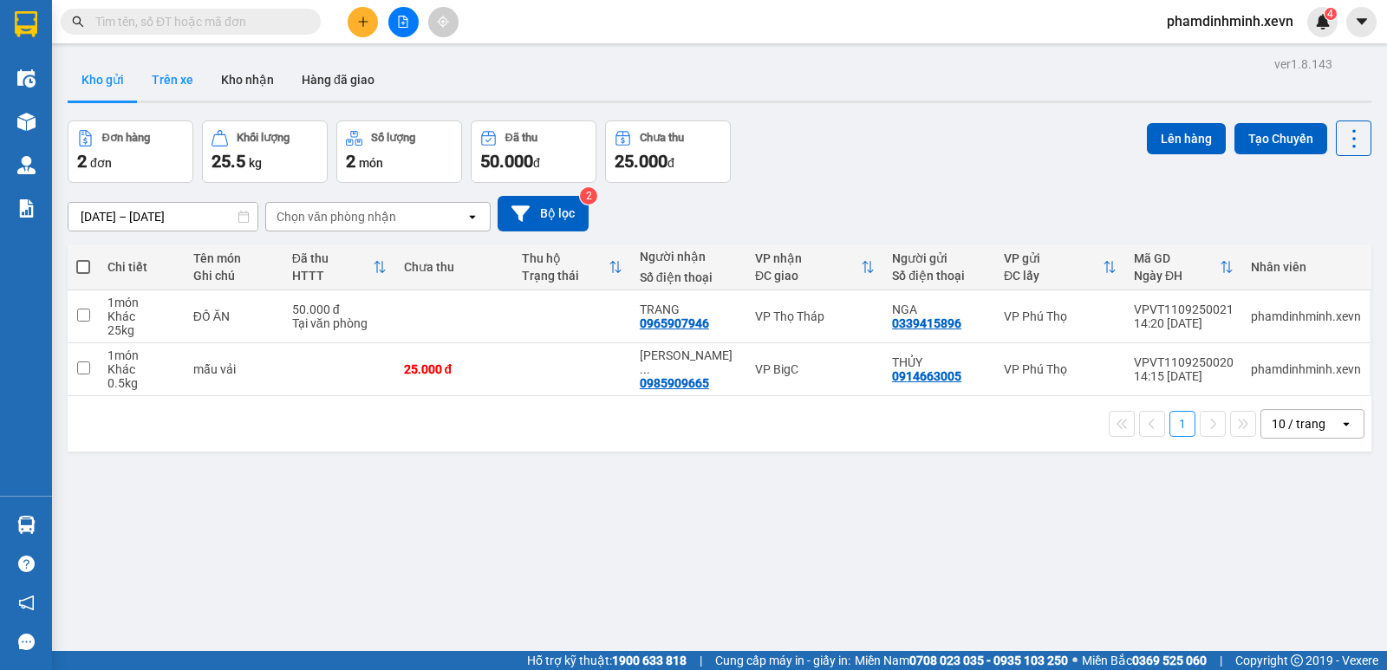
click at [175, 76] on button "Trên xe" at bounding box center [172, 80] width 69 height 42
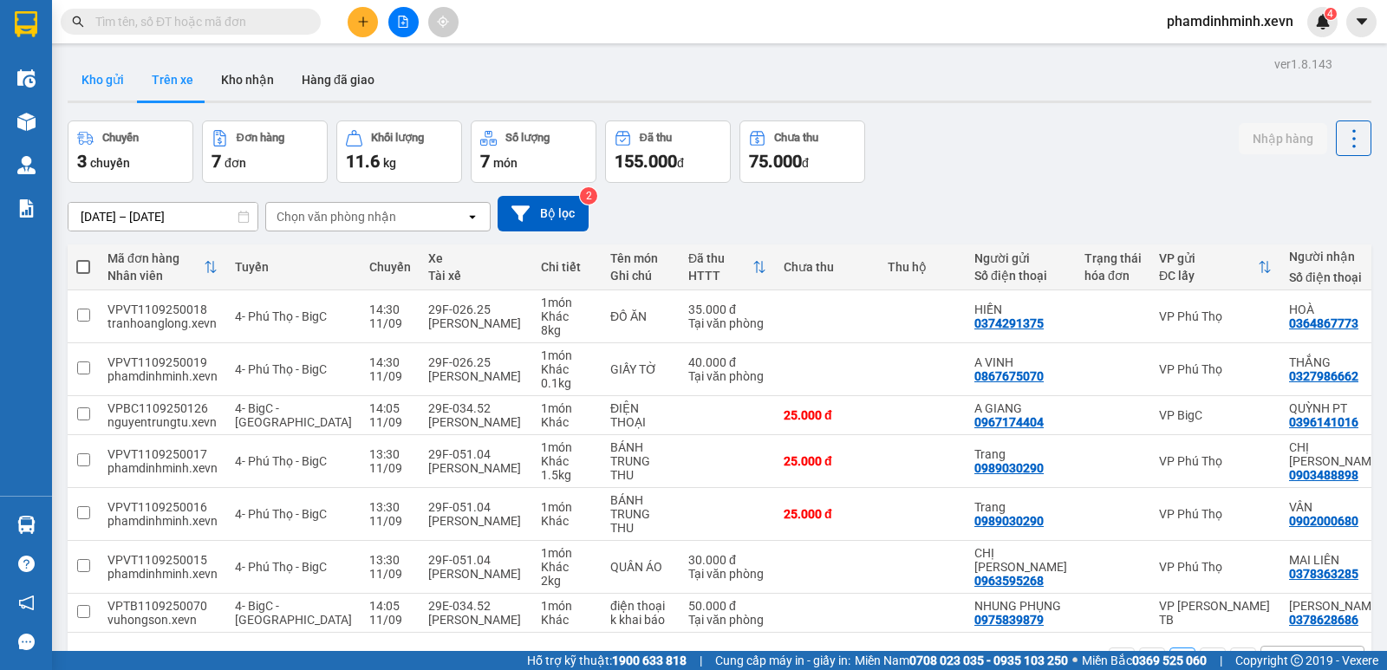
click at [92, 76] on button "Kho gửi" at bounding box center [103, 80] width 70 height 42
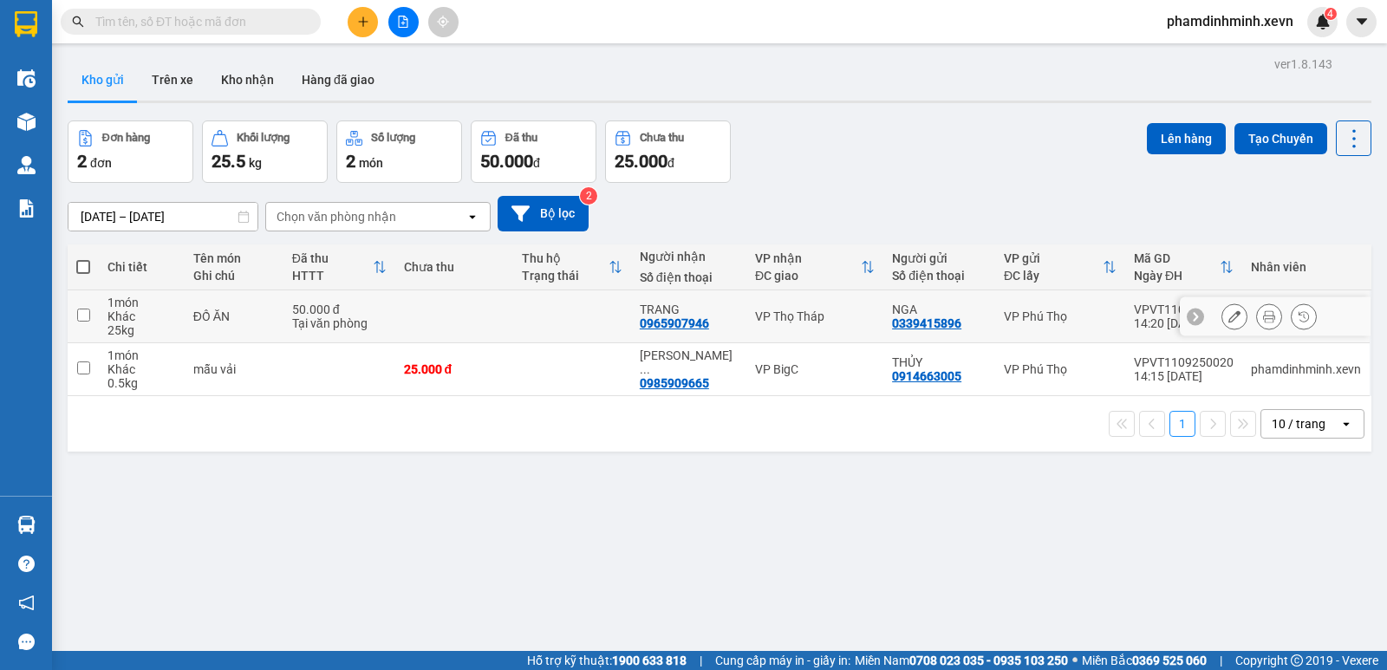
click at [566, 309] on td at bounding box center [572, 316] width 118 height 53
checkbox input "true"
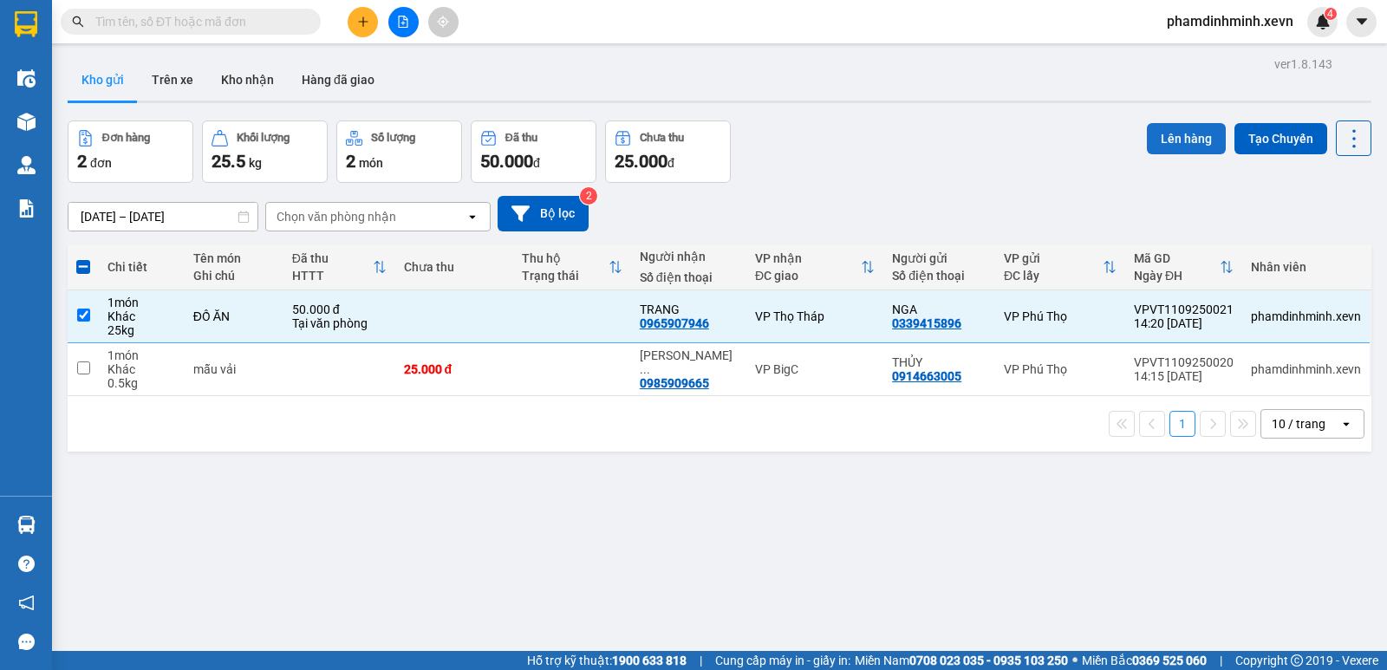
click at [1156, 140] on button "Lên hàng" at bounding box center [1186, 138] width 79 height 31
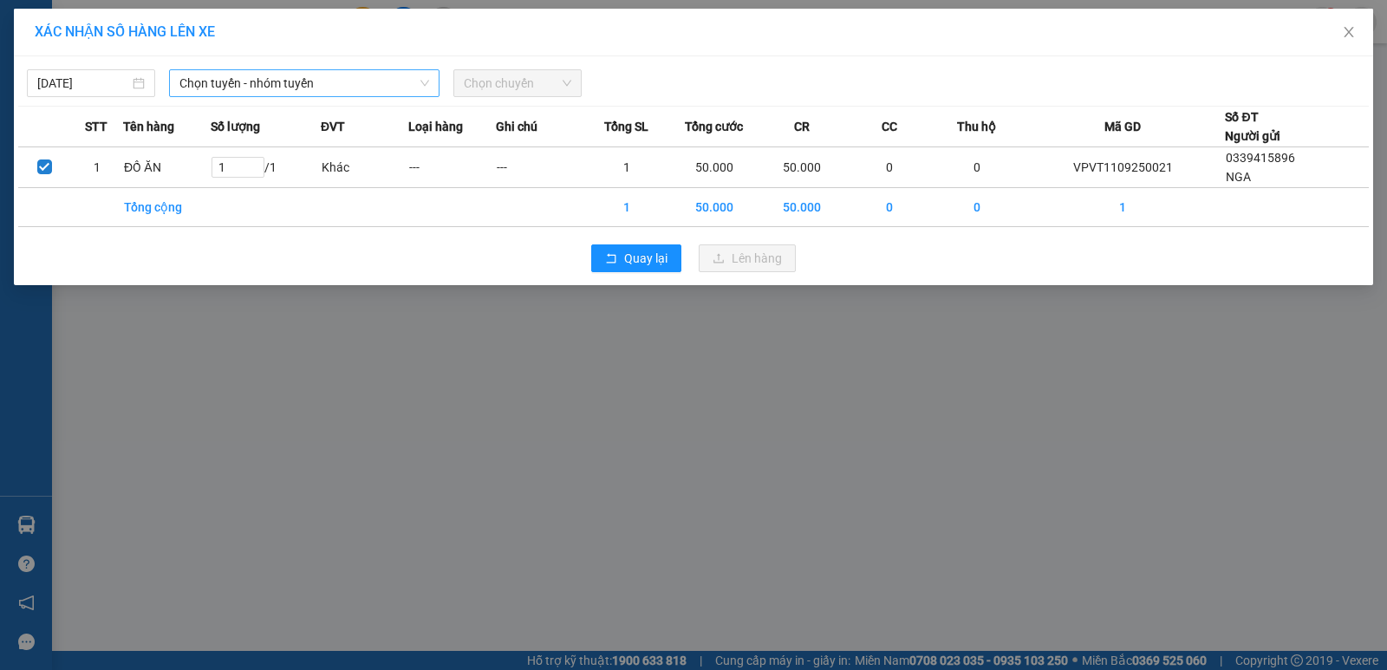
click at [284, 88] on span "Chọn tuyến - nhóm tuyến" at bounding box center [304, 83] width 250 height 26
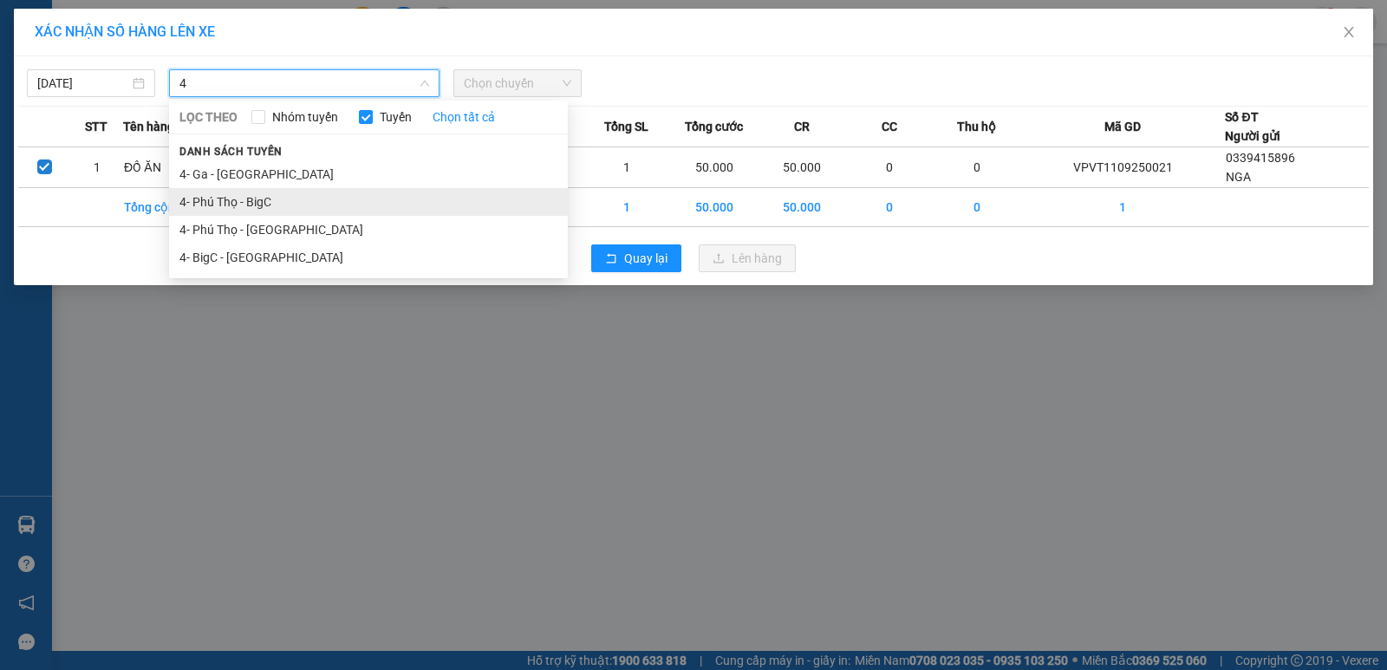
type input "4"
click at [246, 203] on li "4- Phú Thọ - BigC" at bounding box center [368, 202] width 399 height 28
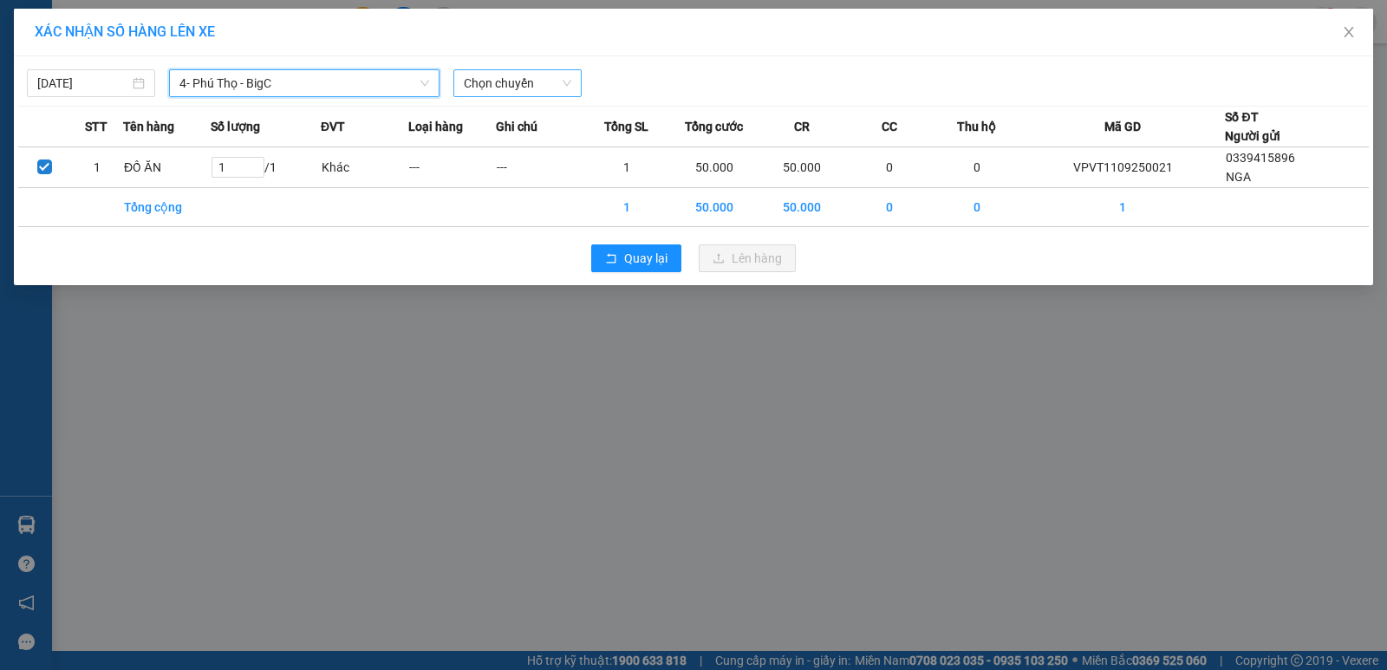
click at [576, 74] on div "Chọn chuyến" at bounding box center [517, 83] width 128 height 28
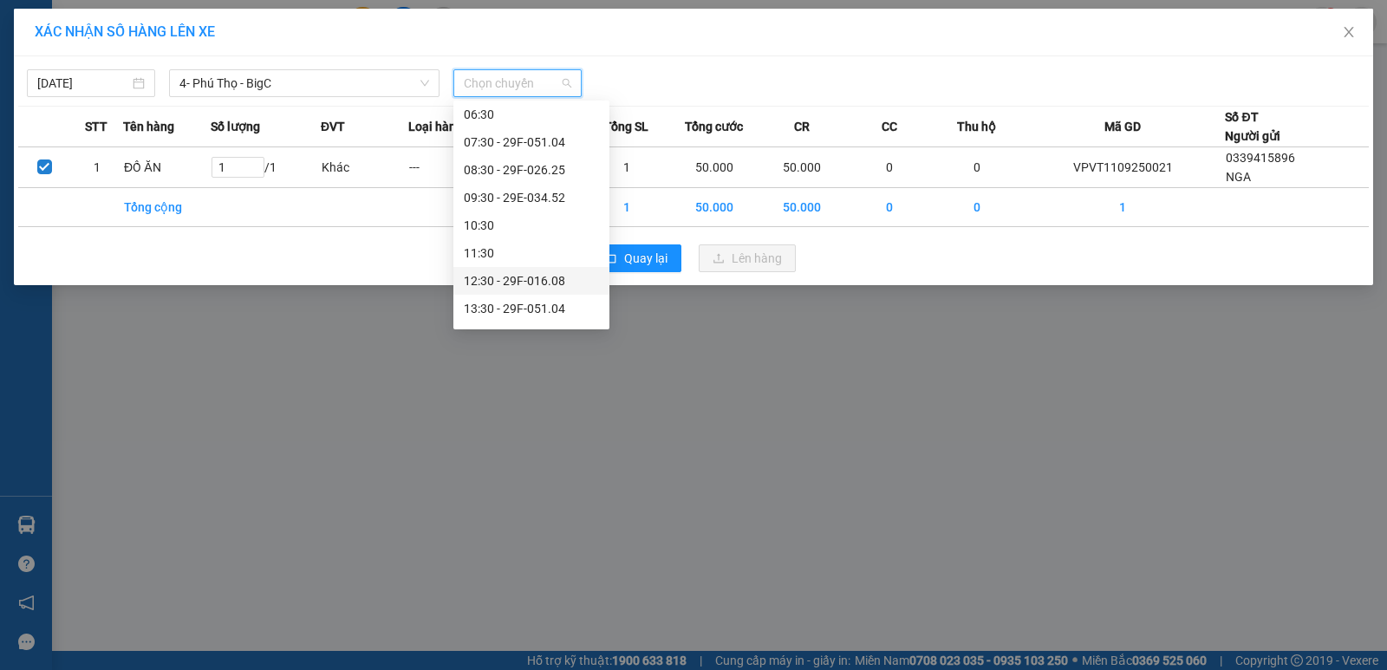
scroll to position [173, 0]
click at [521, 250] on div "14:30 - 29F-026.25" at bounding box center [531, 249] width 135 height 19
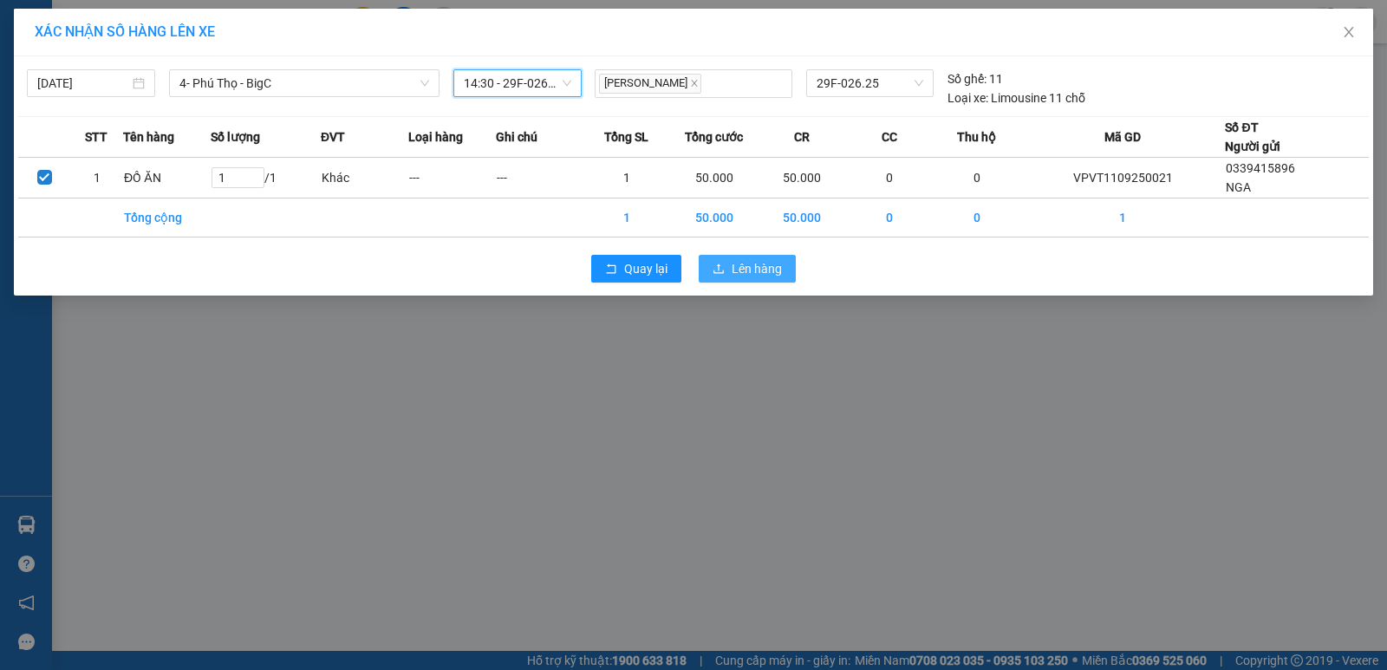
click at [751, 276] on span "Lên hàng" at bounding box center [756, 268] width 50 height 19
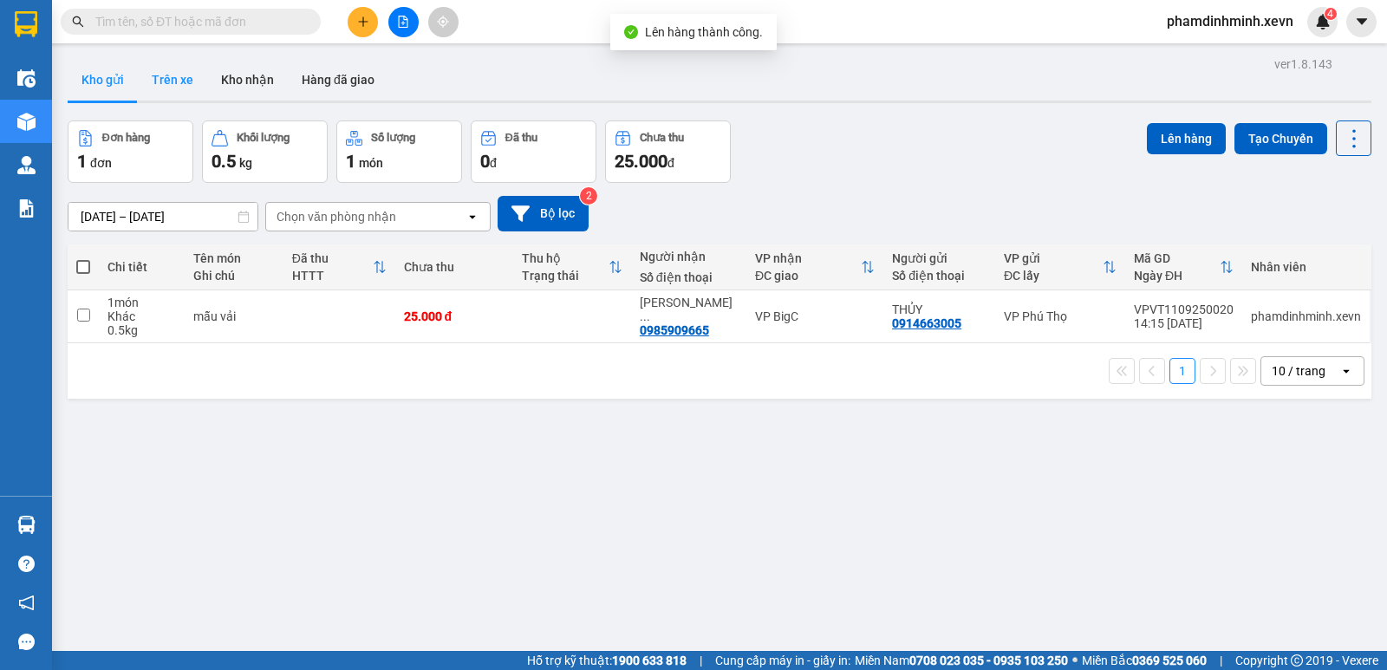
click at [153, 79] on button "Trên xe" at bounding box center [172, 80] width 69 height 42
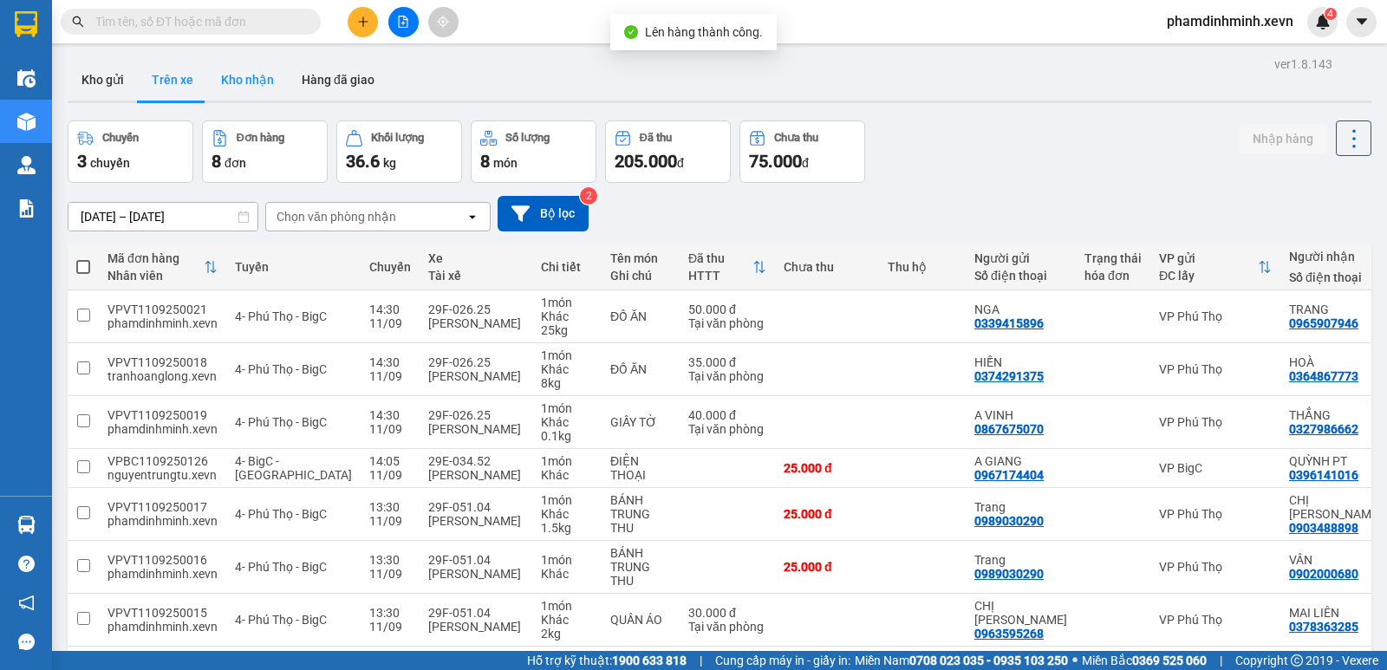
click at [244, 79] on button "Kho nhận" at bounding box center [247, 80] width 81 height 42
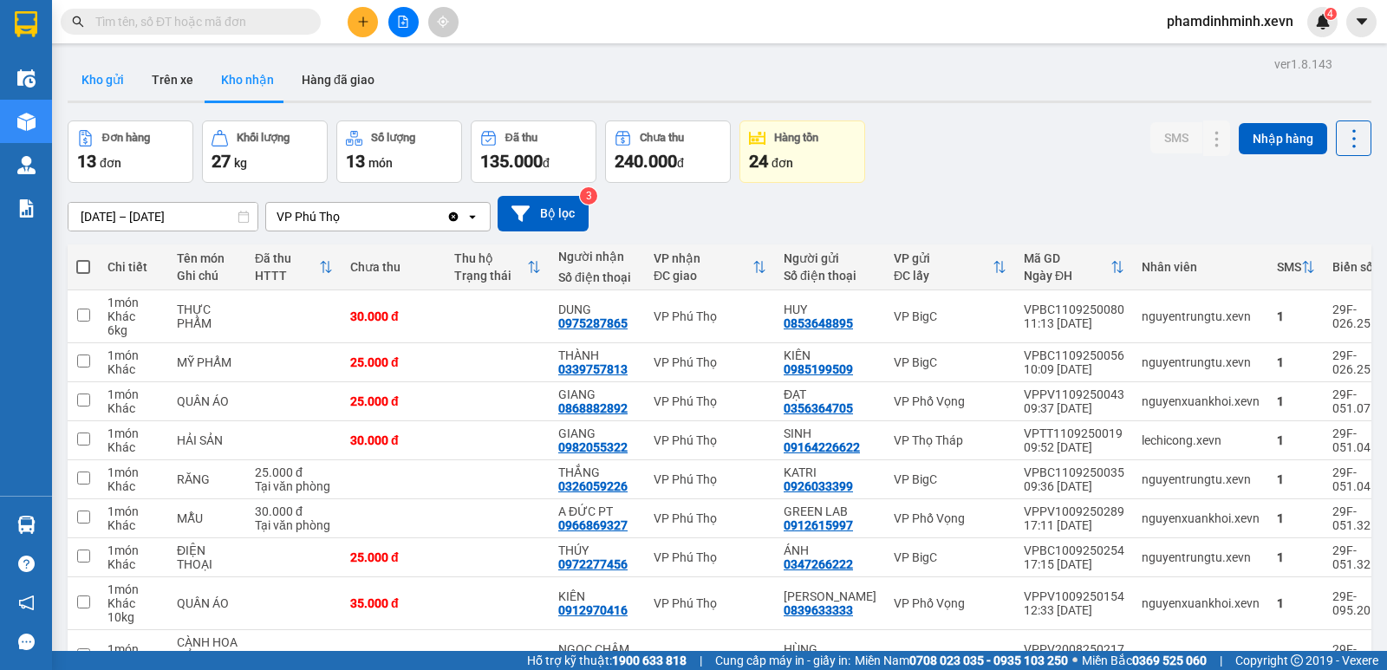
click at [102, 70] on button "Kho gửi" at bounding box center [103, 80] width 70 height 42
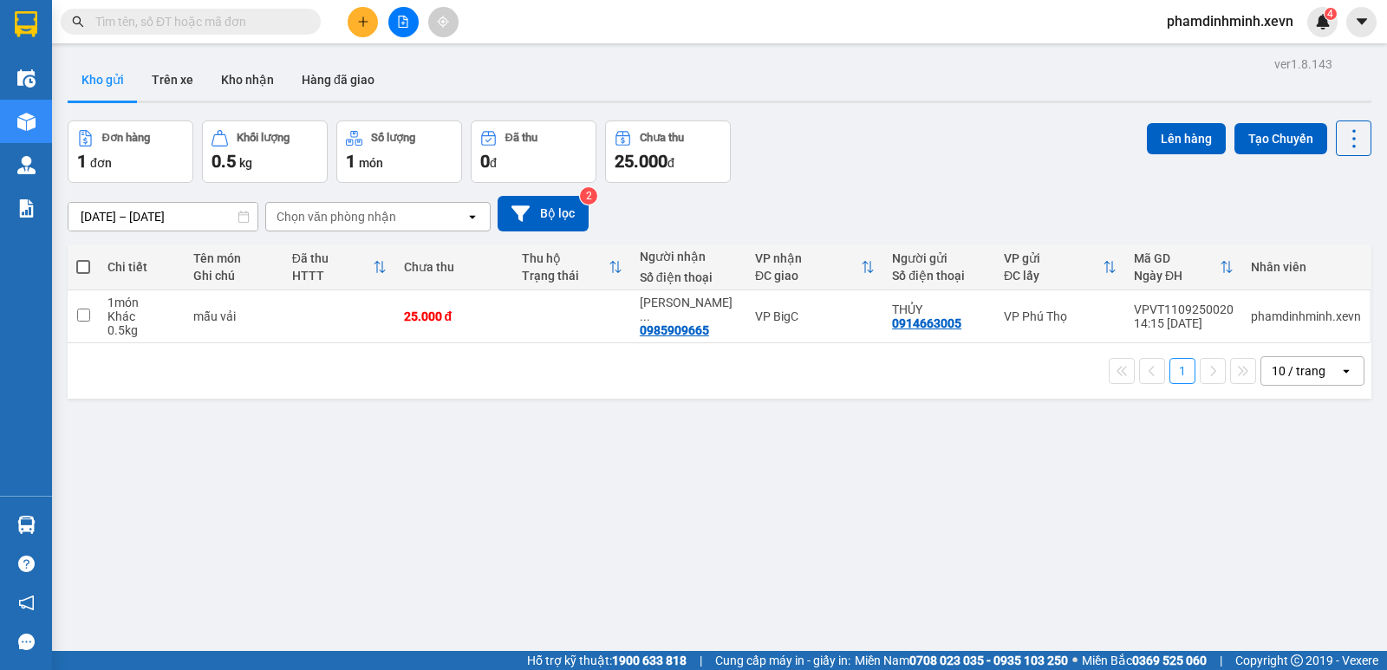
click at [344, 338] on td at bounding box center [339, 316] width 112 height 53
checkbox input "true"
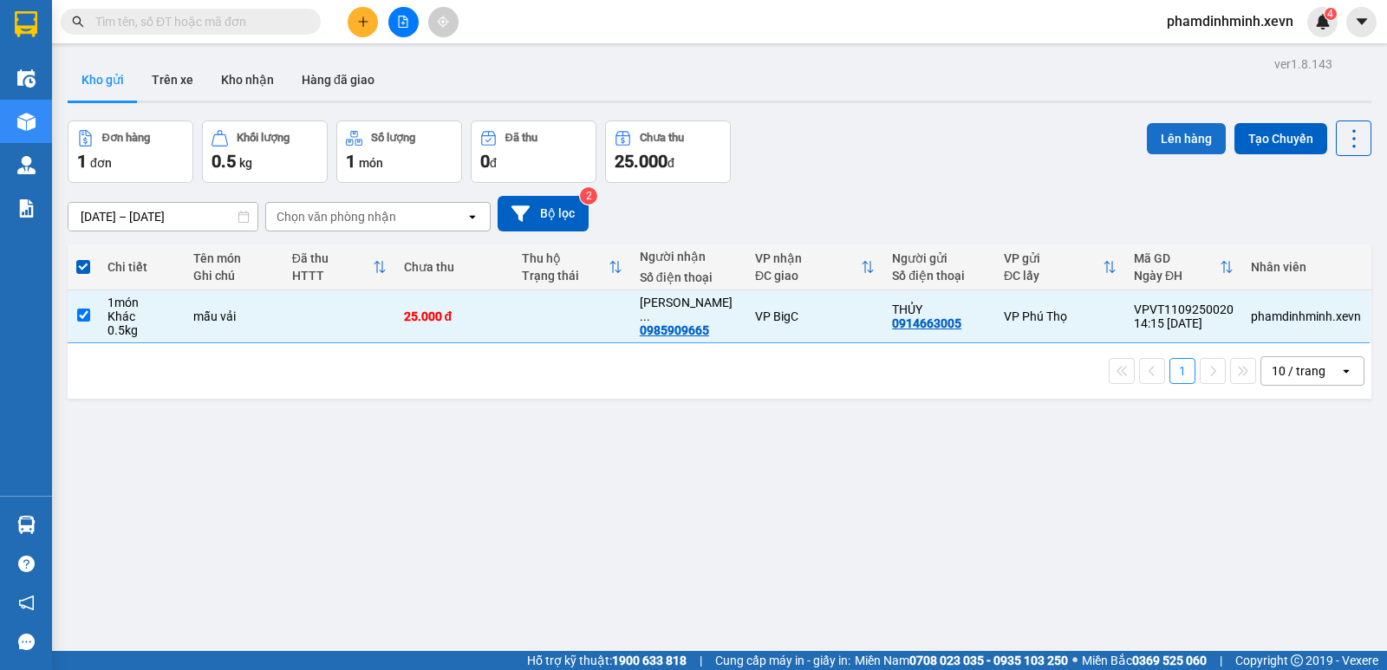
click at [1147, 134] on button "Lên hàng" at bounding box center [1186, 138] width 79 height 31
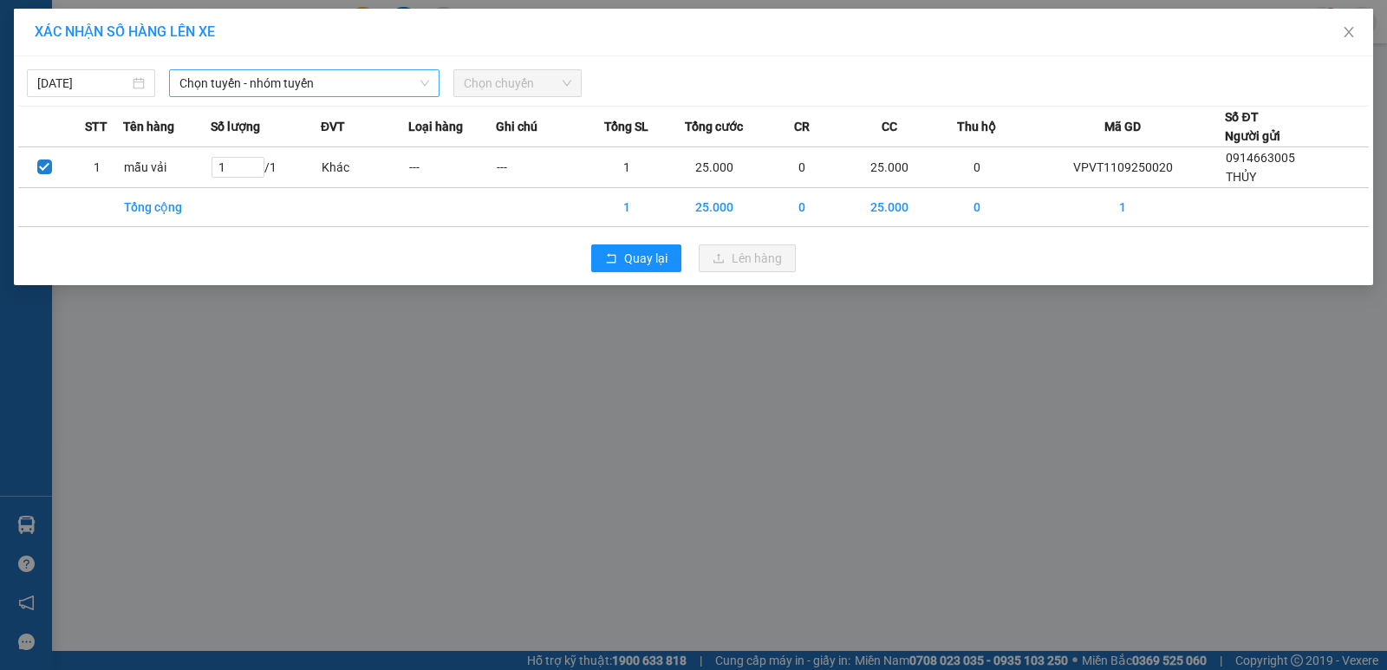
click at [306, 81] on span "Chọn tuyến - nhóm tuyến" at bounding box center [304, 83] width 250 height 26
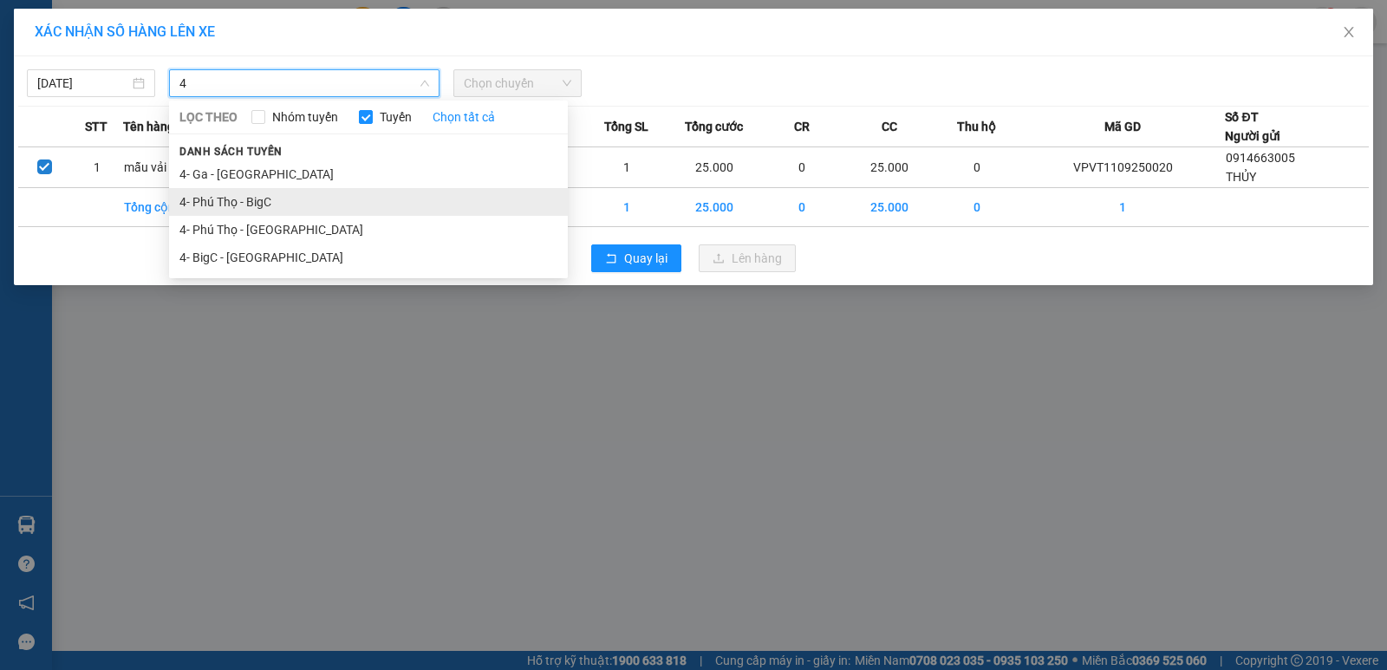
type input "4"
click at [297, 205] on li "4- Phú Thọ - BigC" at bounding box center [368, 202] width 399 height 28
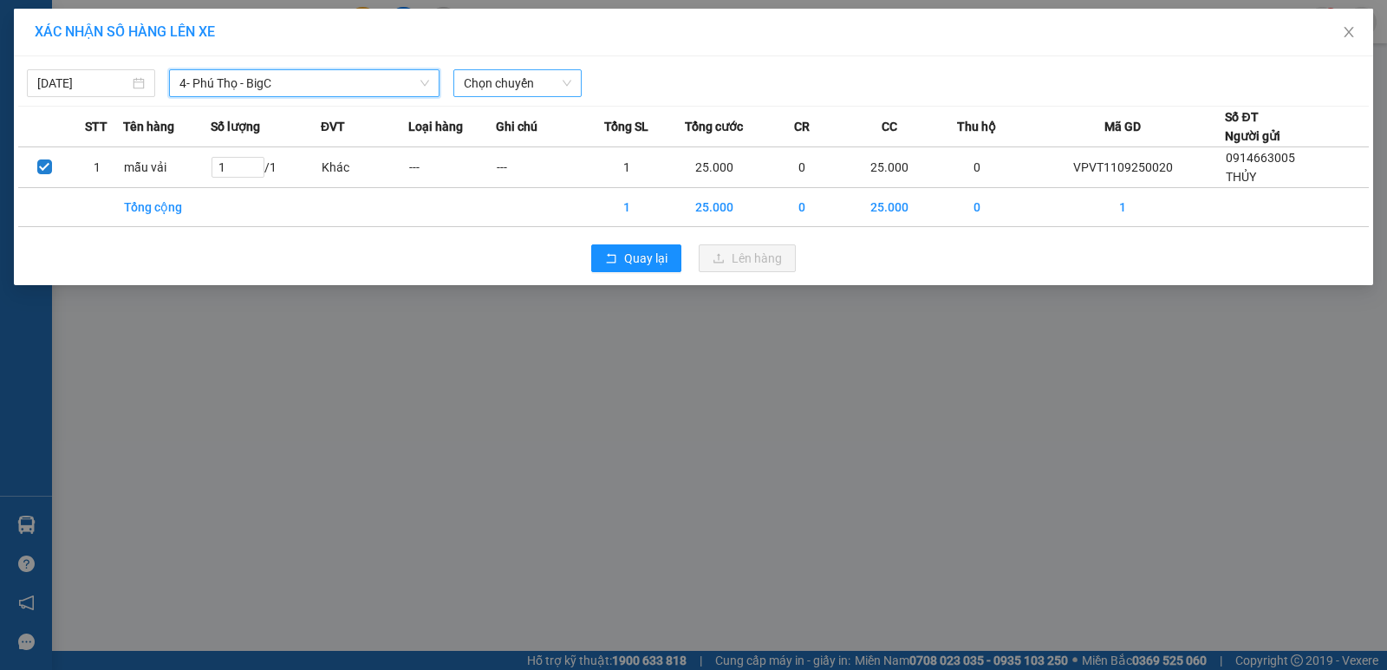
click at [514, 95] on span "Chọn chuyến" at bounding box center [517, 83] width 107 height 26
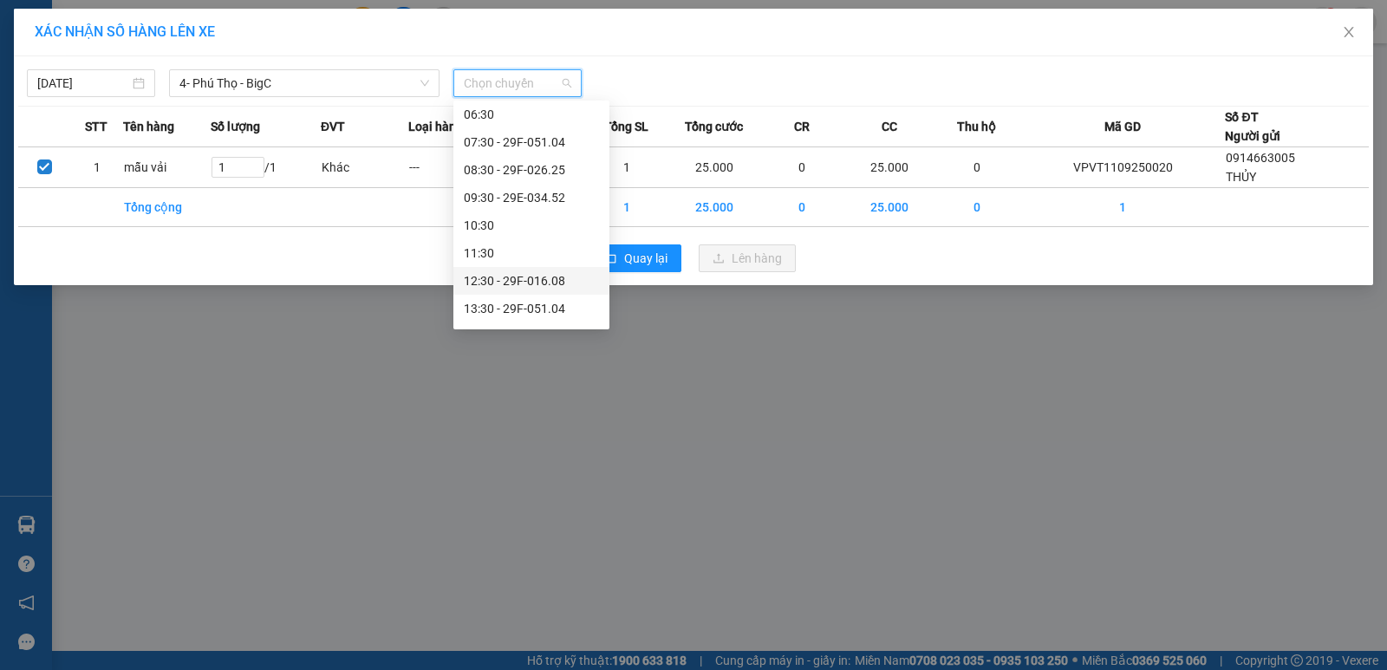
scroll to position [250, 0]
click at [542, 174] on div "14:30 - 29F-026.25" at bounding box center [531, 173] width 135 height 19
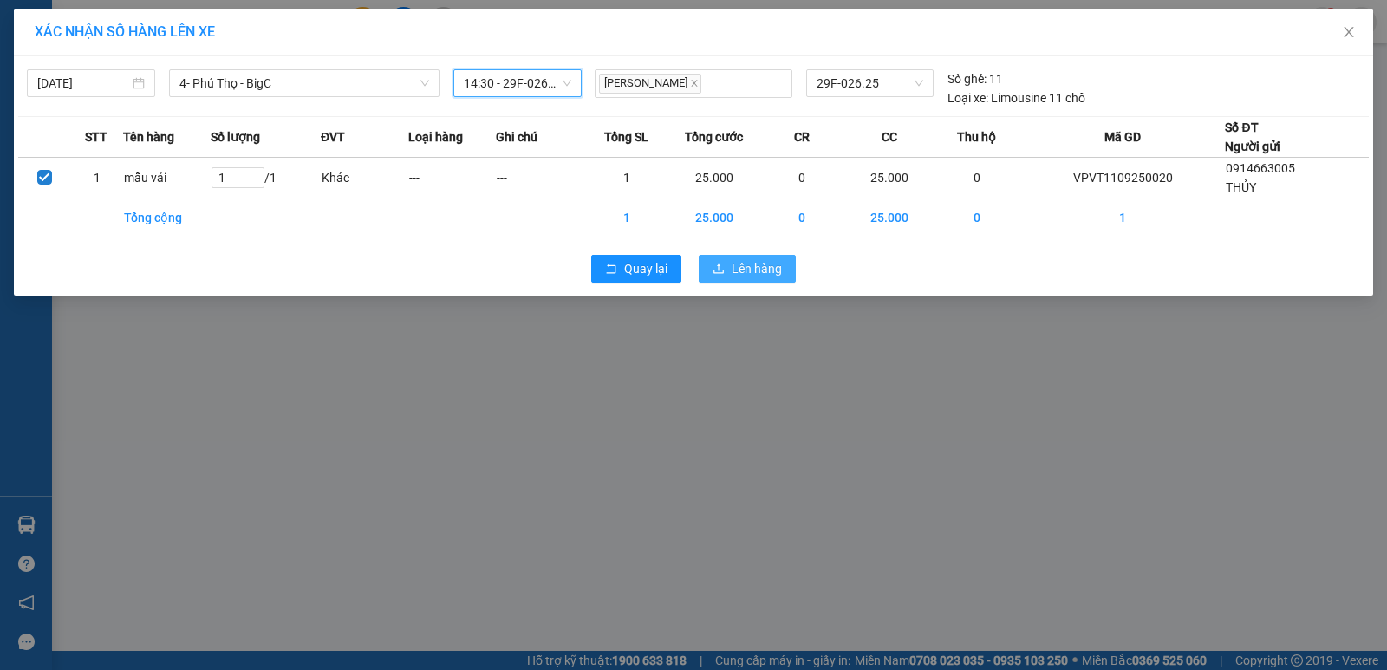
click at [770, 280] on button "Lên hàng" at bounding box center [746, 269] width 97 height 28
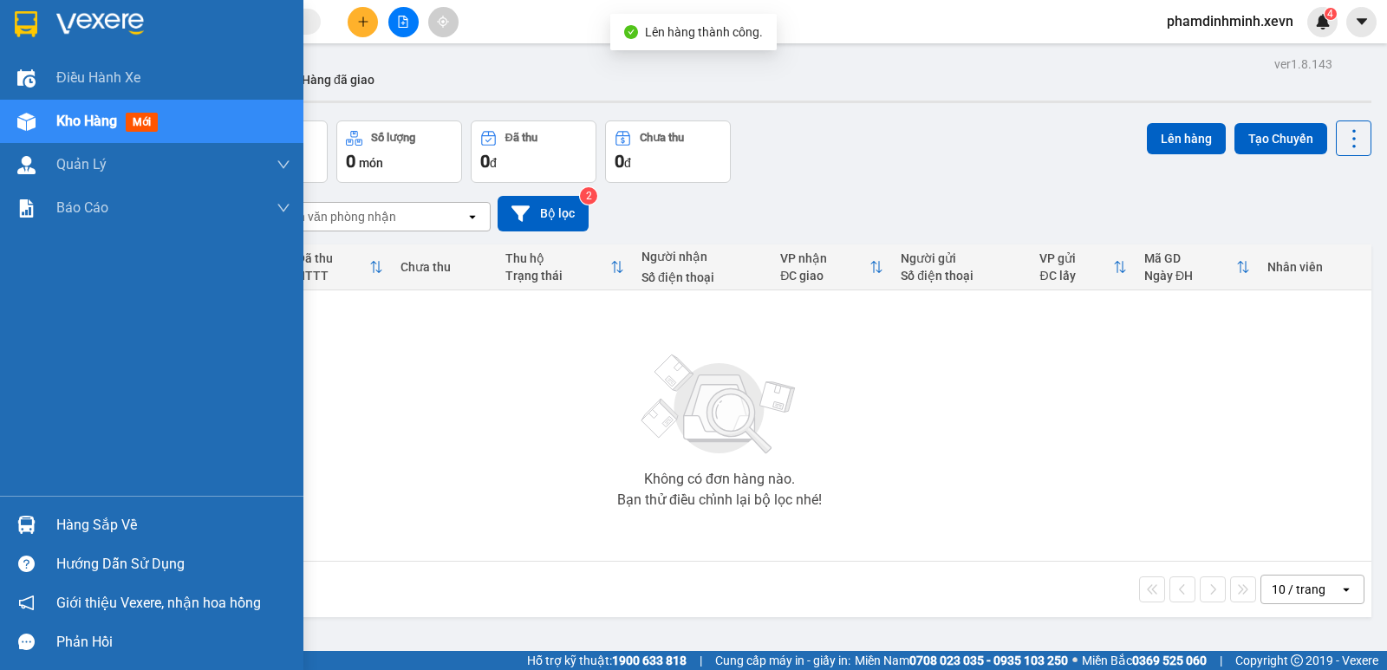
click at [55, 120] on div "Kho hàng mới" at bounding box center [151, 121] width 303 height 43
click at [58, 497] on div "Hàng sắp về Hướng dẫn sử dụng Giới thiệu Vexere, nhận hoa hồng Phản hồi" at bounding box center [151, 579] width 303 height 166
click at [62, 531] on div "Hàng sắp về" at bounding box center [173, 525] width 234 height 26
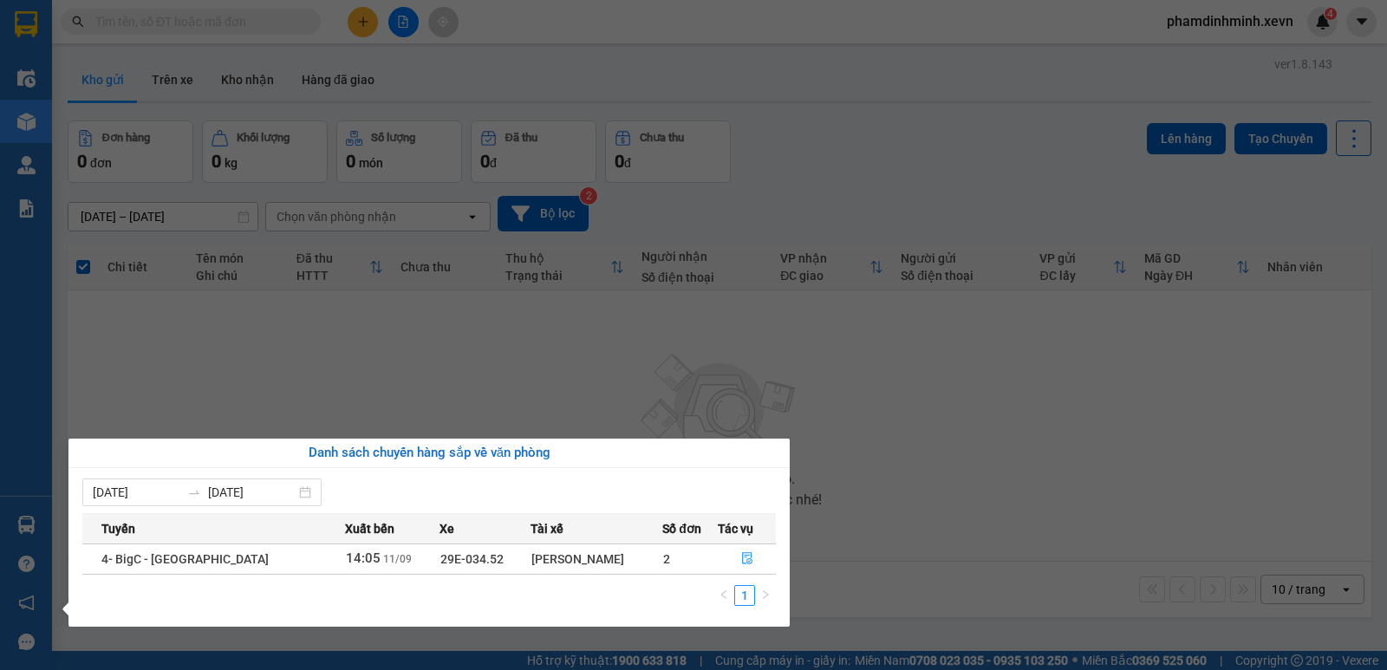
drag, startPoint x: 575, startPoint y: 77, endPoint x: 351, endPoint y: 107, distance: 226.4
click at [554, 77] on section "Kết quả tìm kiếm ( 0 ) Bộ lọc No Data phamdinhminh.xevn 4 Điều hành xe Kho hàng…" at bounding box center [693, 335] width 1387 height 670
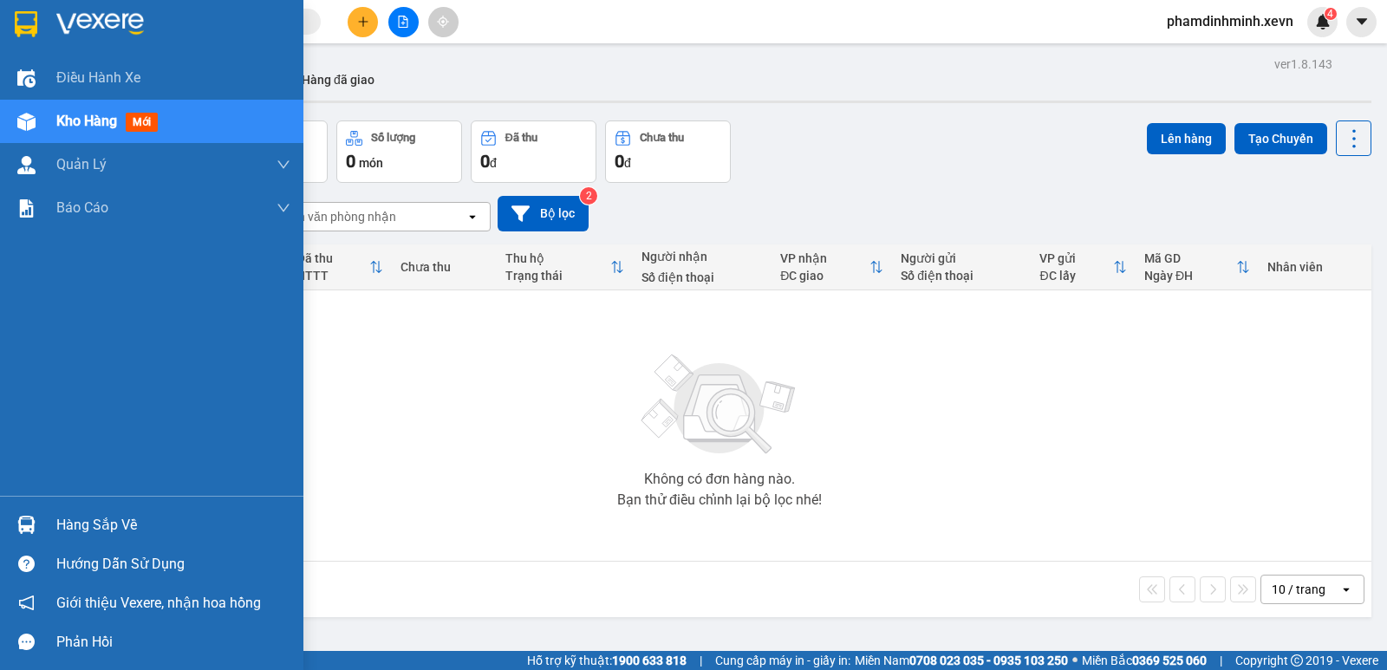
click at [52, 533] on div "Hàng sắp về" at bounding box center [151, 524] width 303 height 39
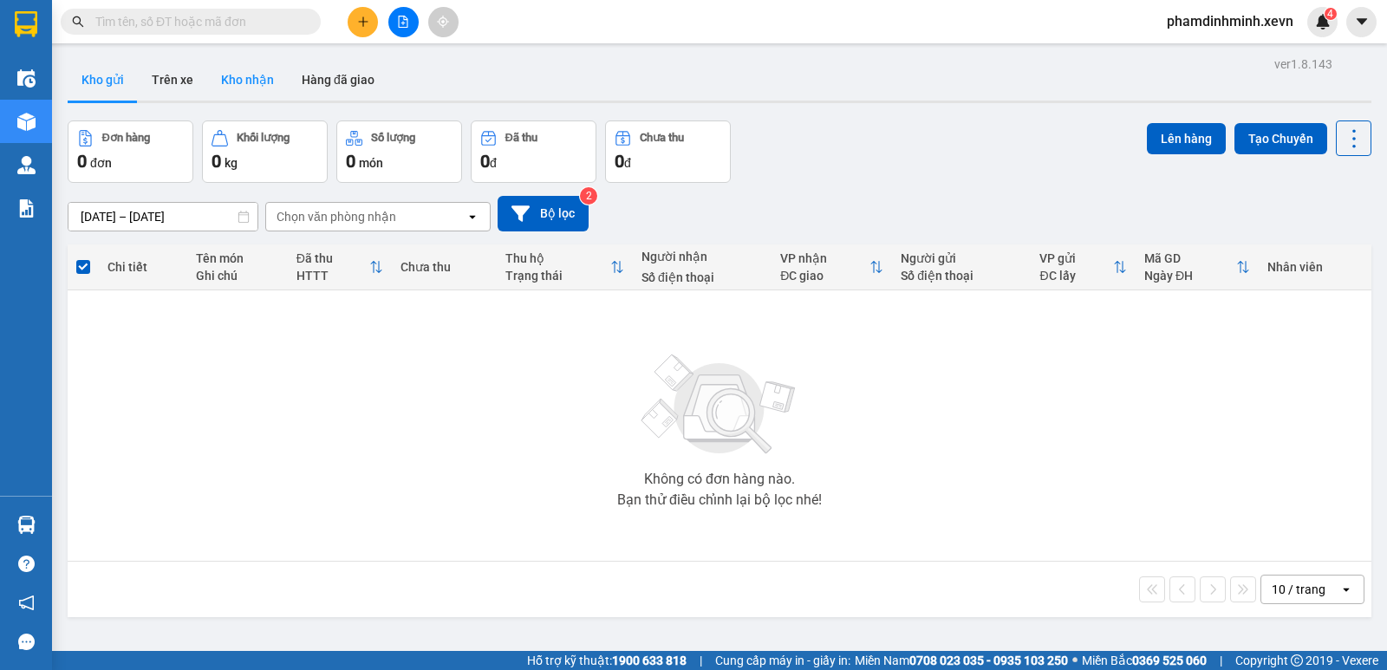
drag, startPoint x: 491, startPoint y: 85, endPoint x: 255, endPoint y: 84, distance: 236.6
click at [486, 84] on section "Kết quả tìm kiếm ( 0 ) Bộ lọc No Data phamdinhminh.xevn 4 Điều hành xe Kho hàng…" at bounding box center [693, 335] width 1387 height 670
click at [192, 75] on button "Trên xe" at bounding box center [172, 80] width 69 height 42
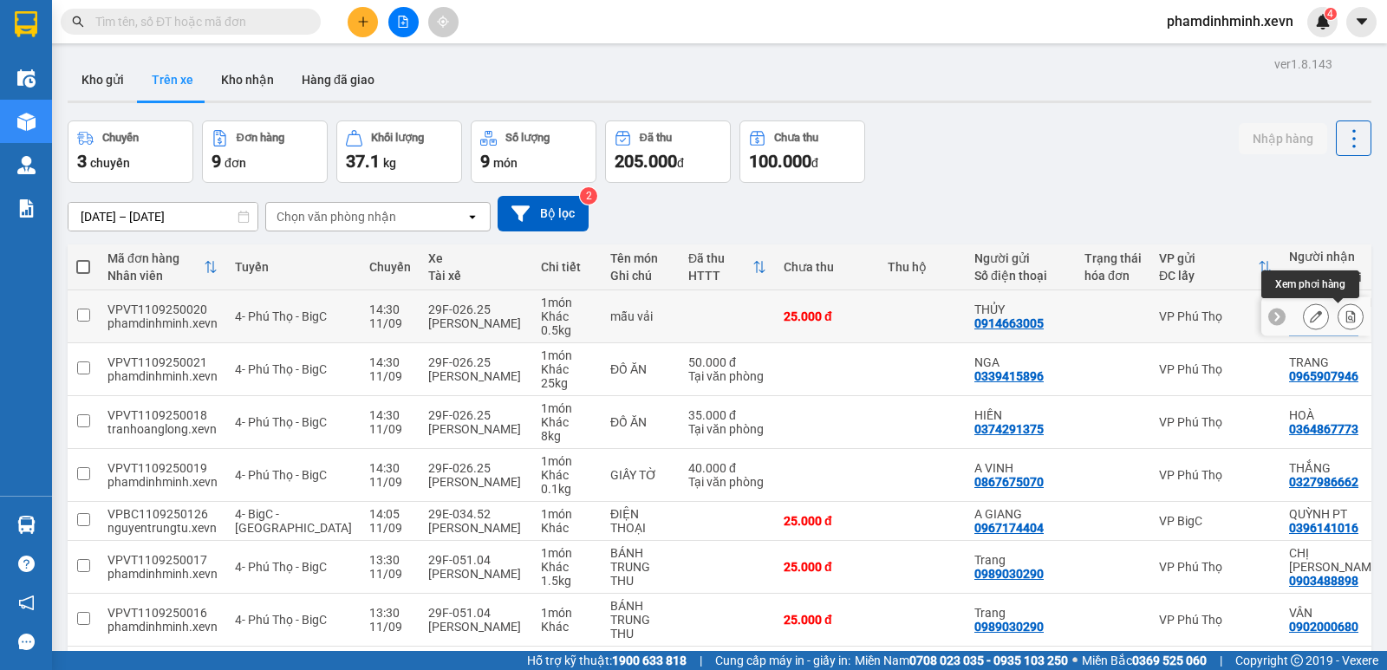
click at [1309, 313] on icon at bounding box center [1315, 316] width 12 height 12
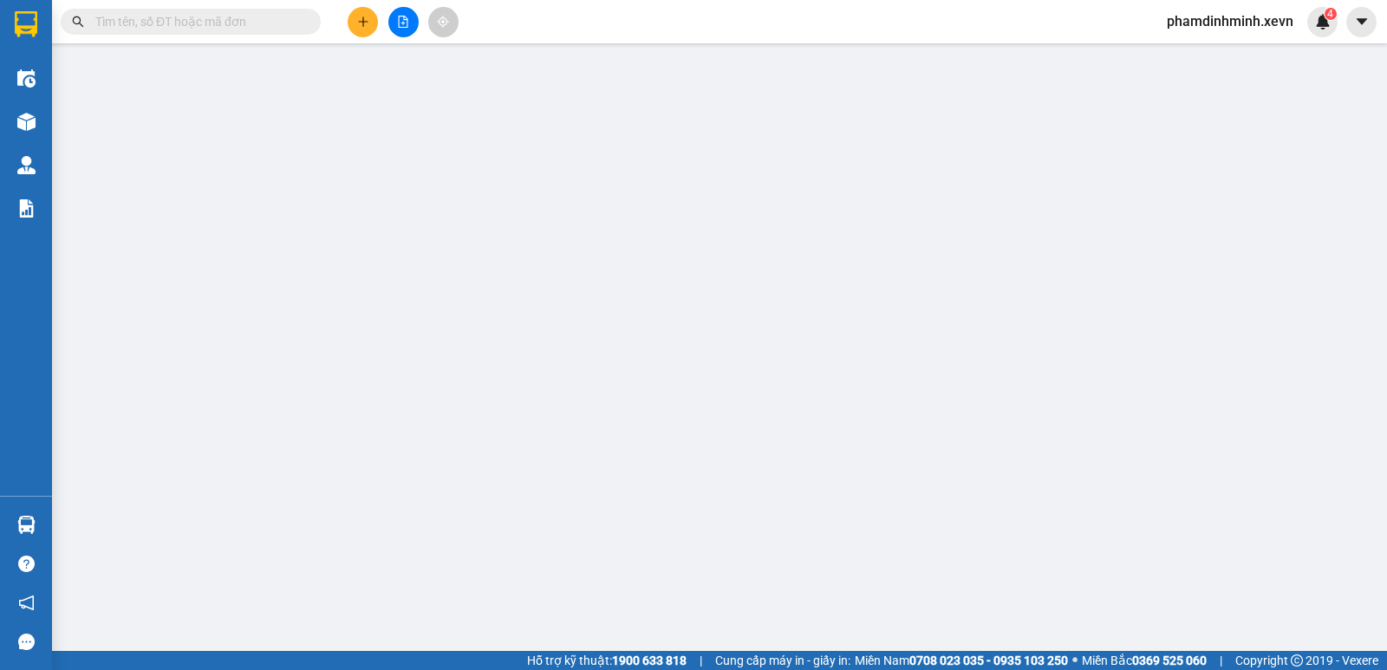
type input "0914663005"
type input "0985909665"
type input "027074002294 VƯƠNG VĂN THẮNG 1974"
type input "25.000"
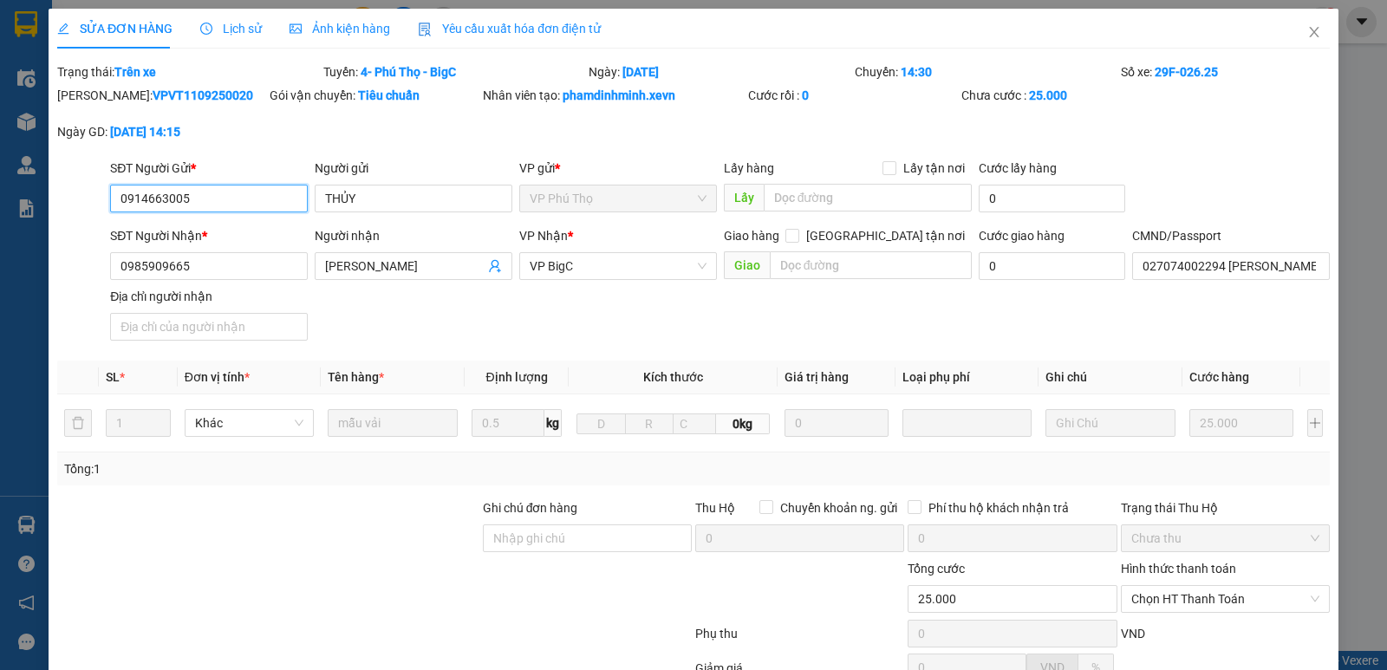
scroll to position [182, 0]
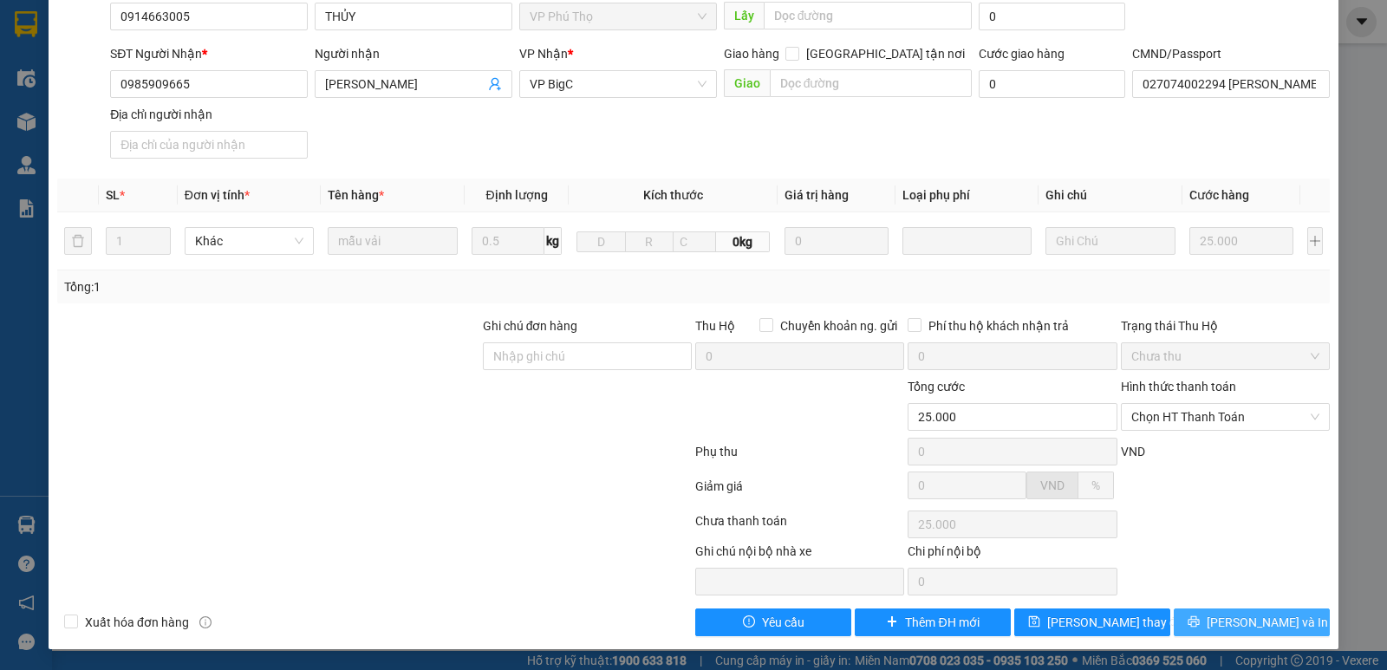
click at [1236, 618] on span "[PERSON_NAME] và In" at bounding box center [1266, 622] width 121 height 19
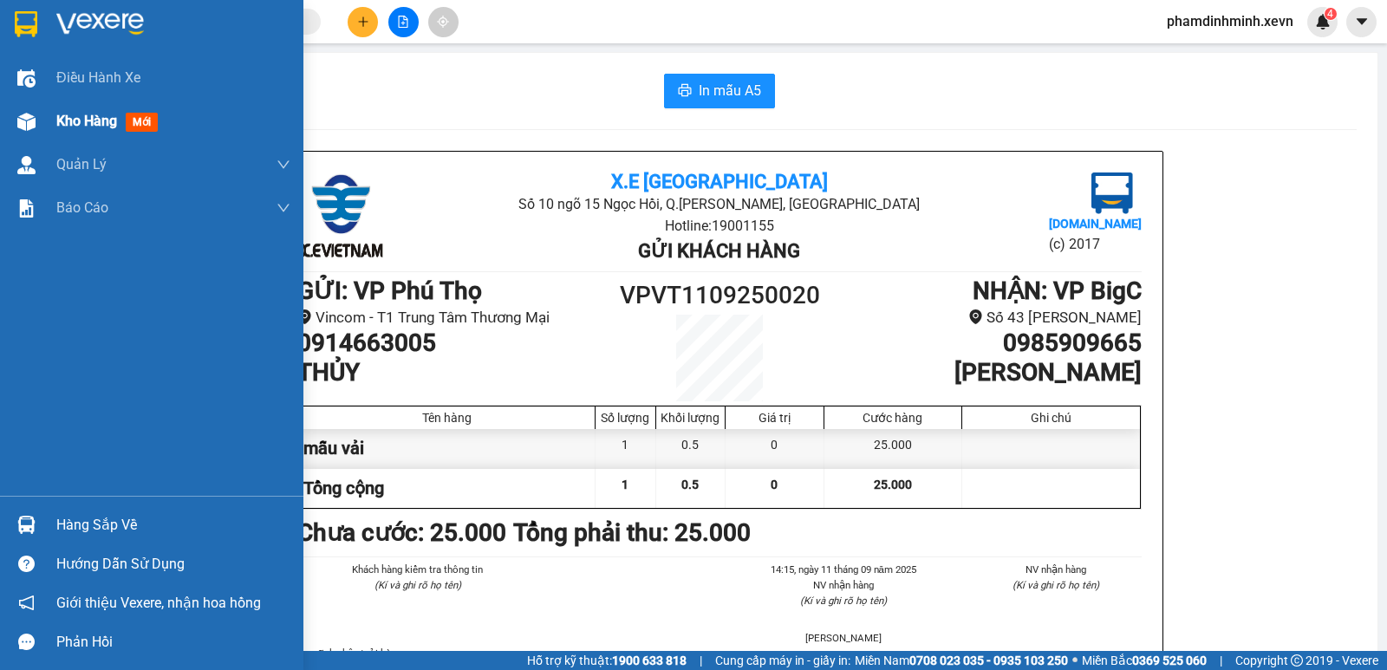
click at [68, 114] on span "Kho hàng" at bounding box center [86, 121] width 61 height 16
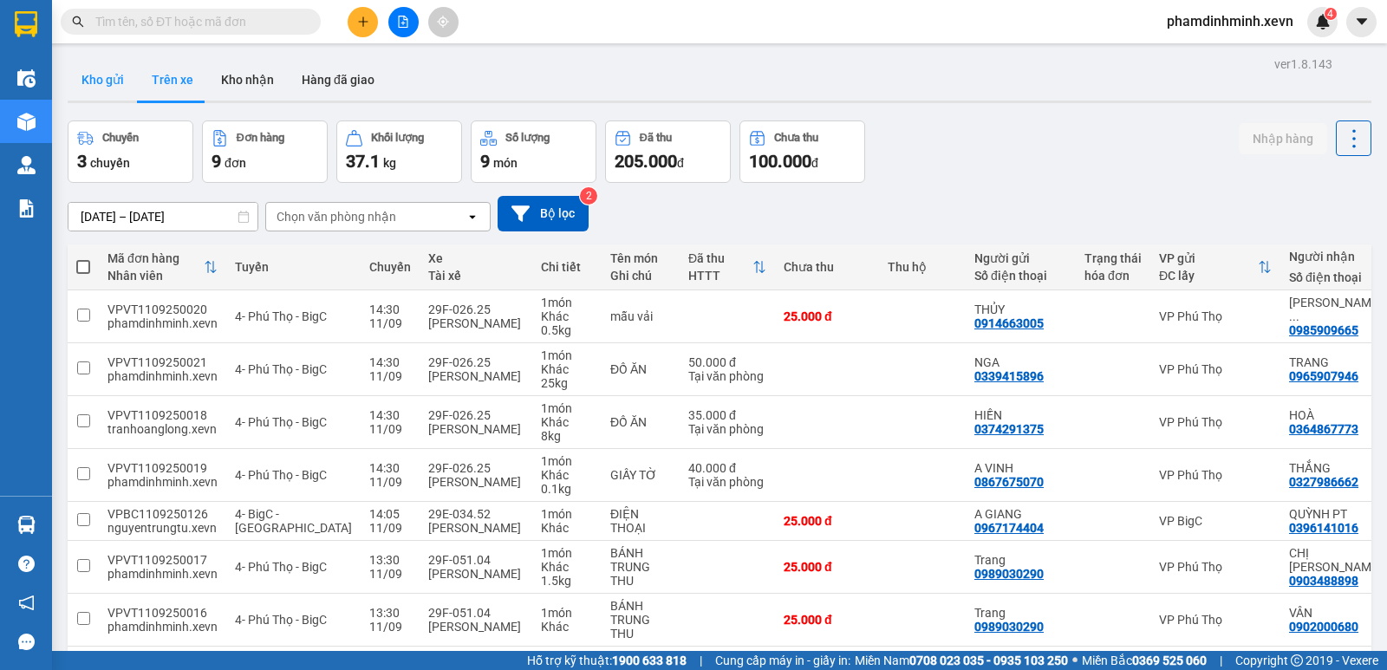
click at [104, 88] on button "Kho gửi" at bounding box center [103, 80] width 70 height 42
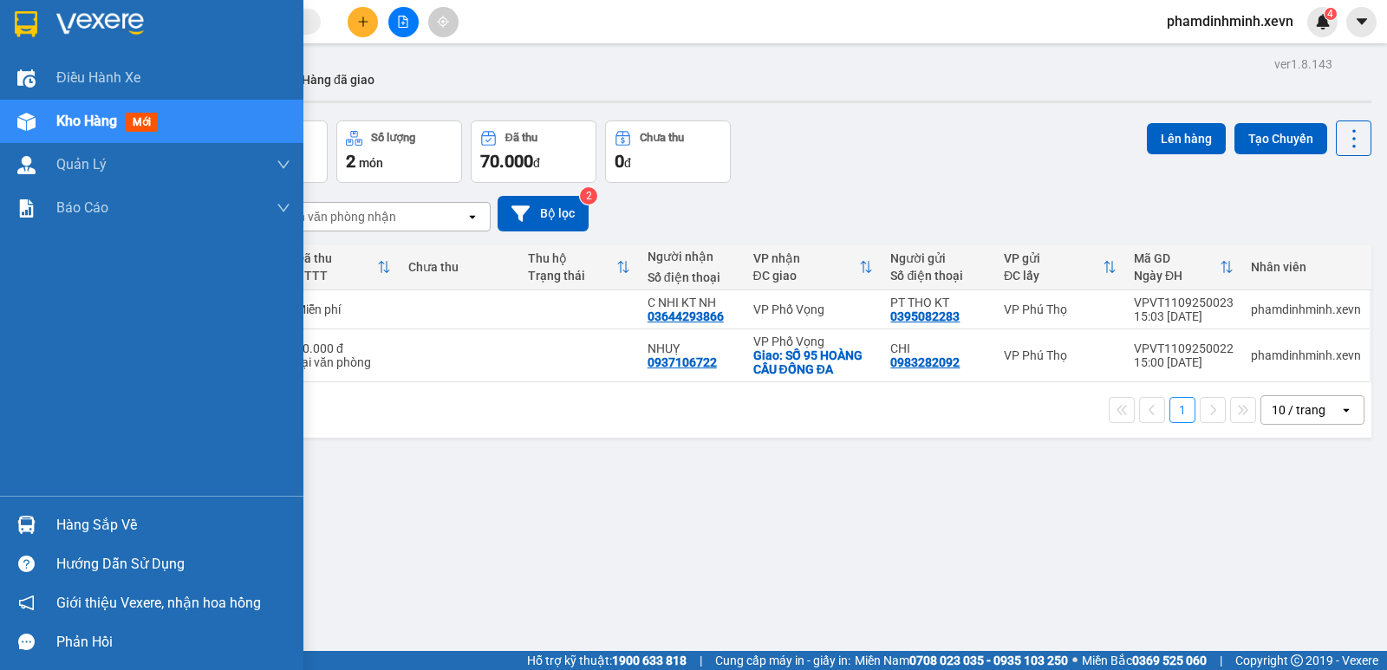
click at [29, 520] on img at bounding box center [26, 525] width 18 height 18
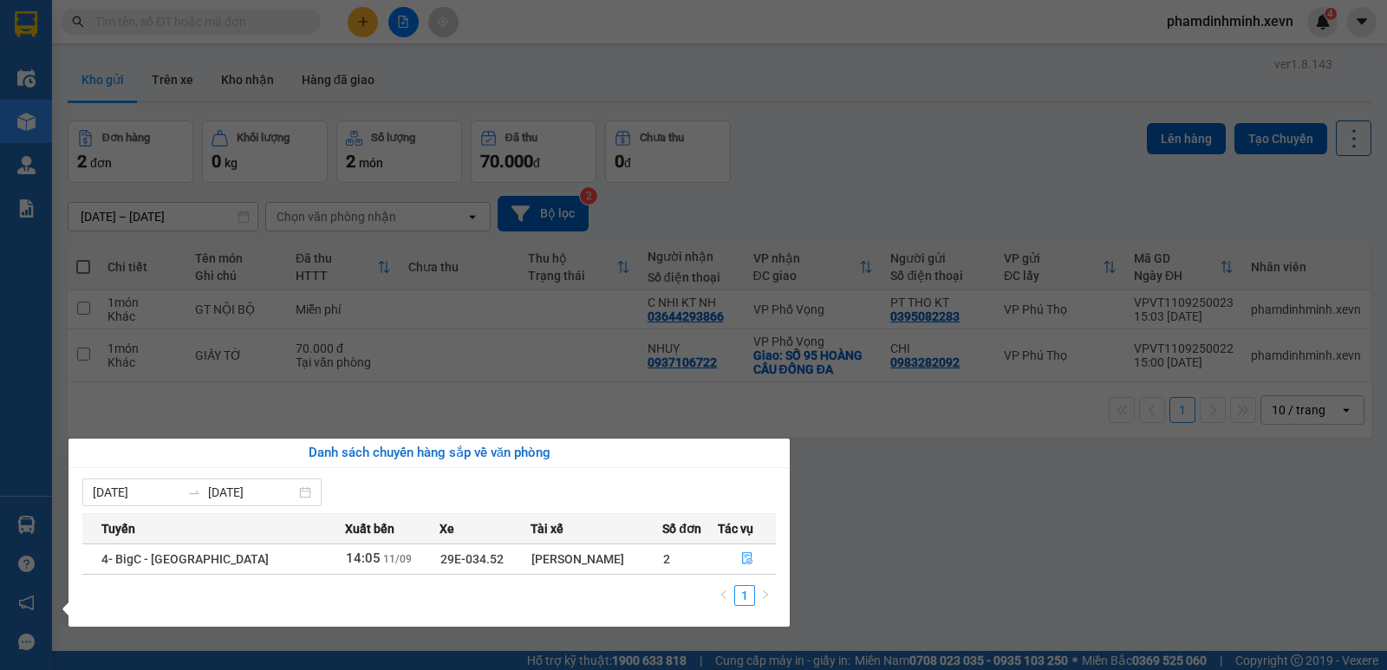
click at [878, 558] on section "Kết quả tìm kiếm ( 0 ) Bộ lọc No Data phamdinhminh.xevn 4 Điều hành xe Kho hàng…" at bounding box center [693, 335] width 1387 height 670
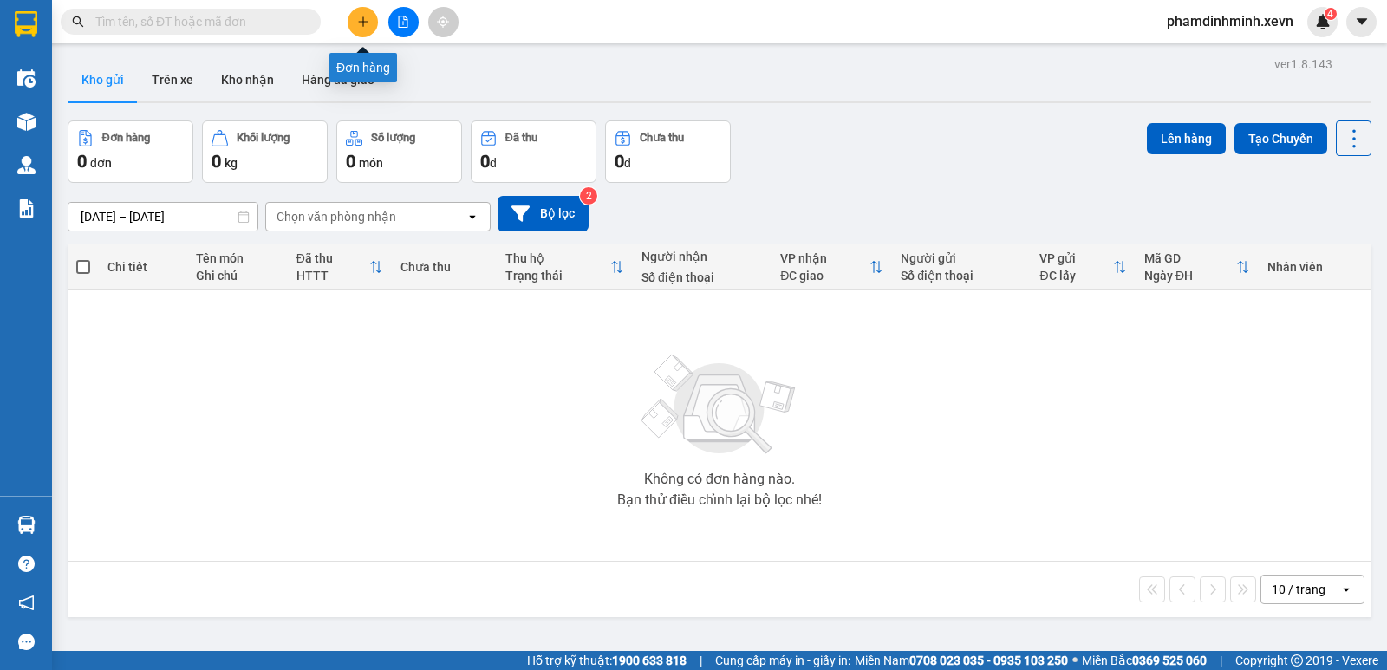
click at [374, 23] on button at bounding box center [363, 22] width 30 height 30
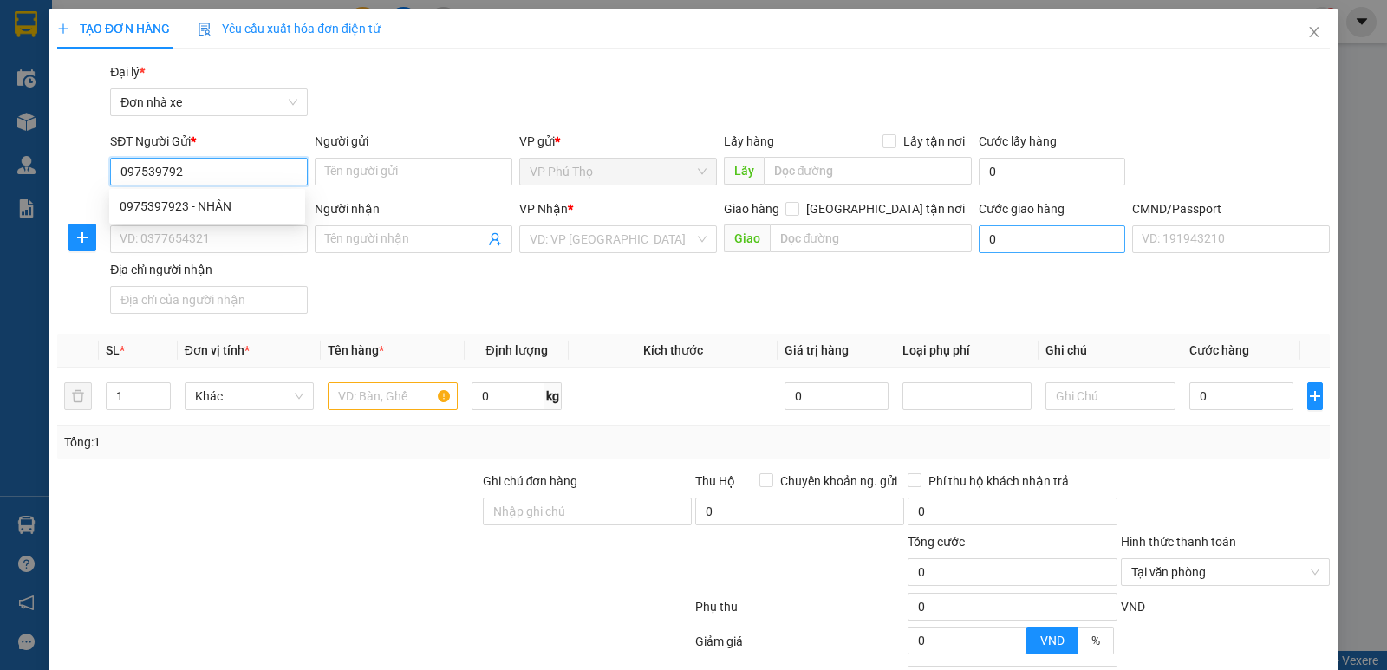
type input "0975397923"
click at [237, 205] on div "0975397923 - NHÂN" at bounding box center [207, 206] width 175 height 19
type input "NHÂN"
type input "0335300000"
type input "NAM"
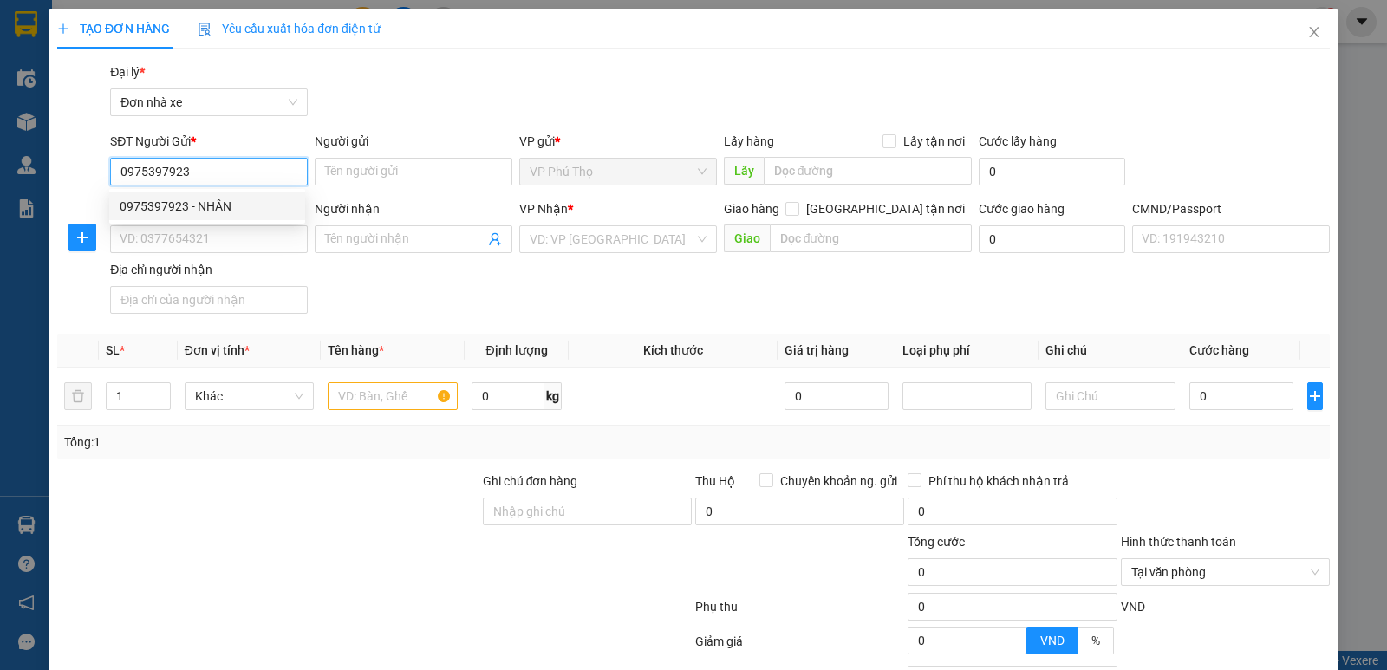
type input "1"
type input "0975397923"
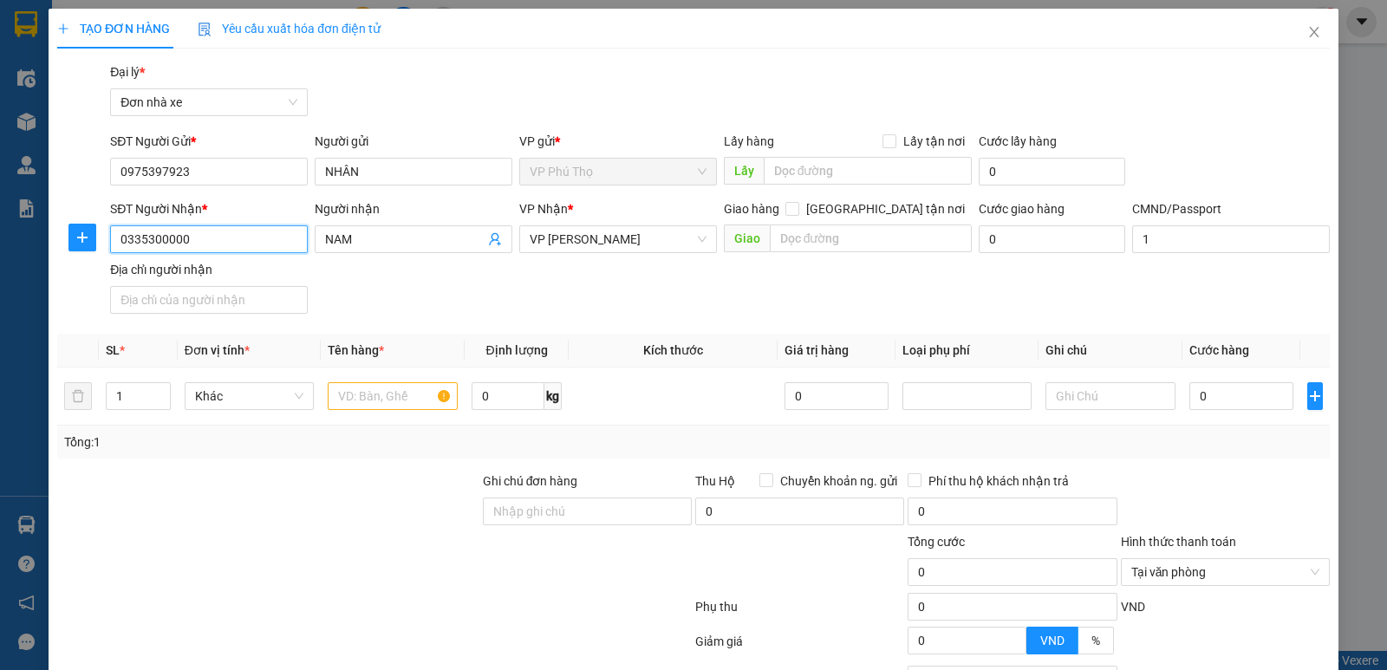
click at [248, 238] on input "0335300000" at bounding box center [209, 239] width 198 height 28
click at [249, 237] on input "0335300000" at bounding box center [209, 239] width 198 height 28
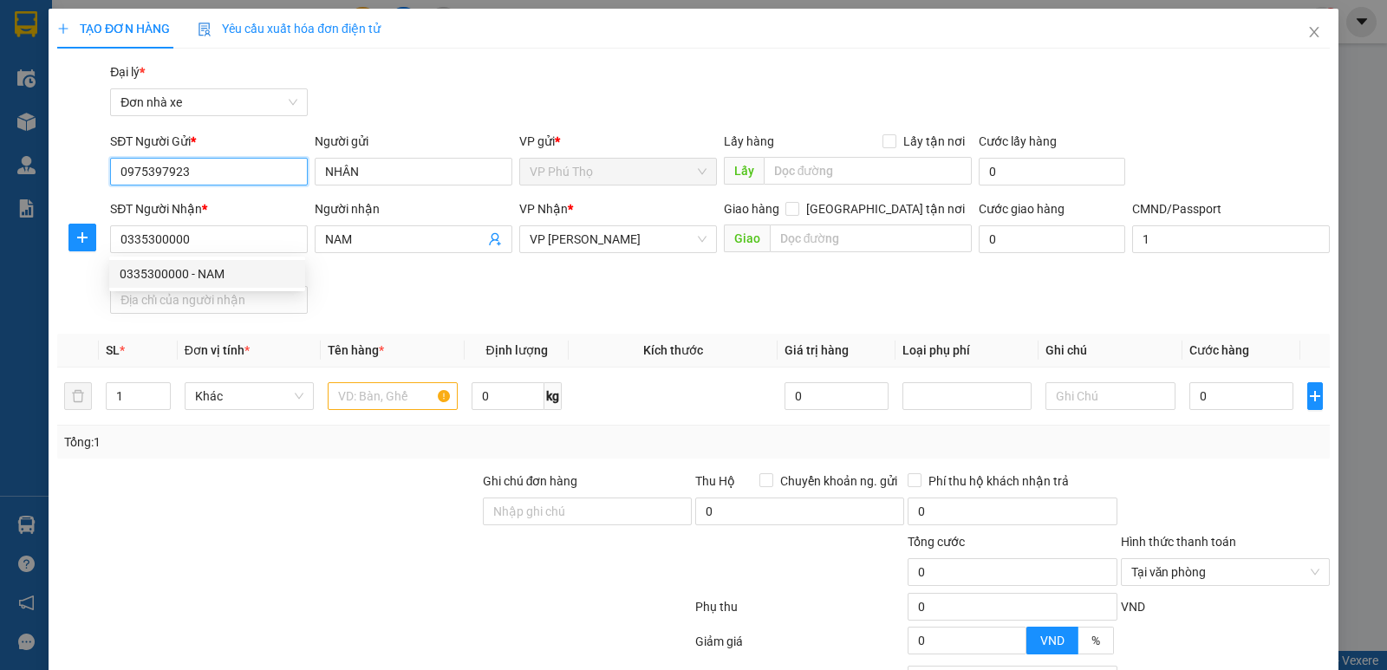
click at [223, 169] on input "0975397923" at bounding box center [209, 172] width 198 height 28
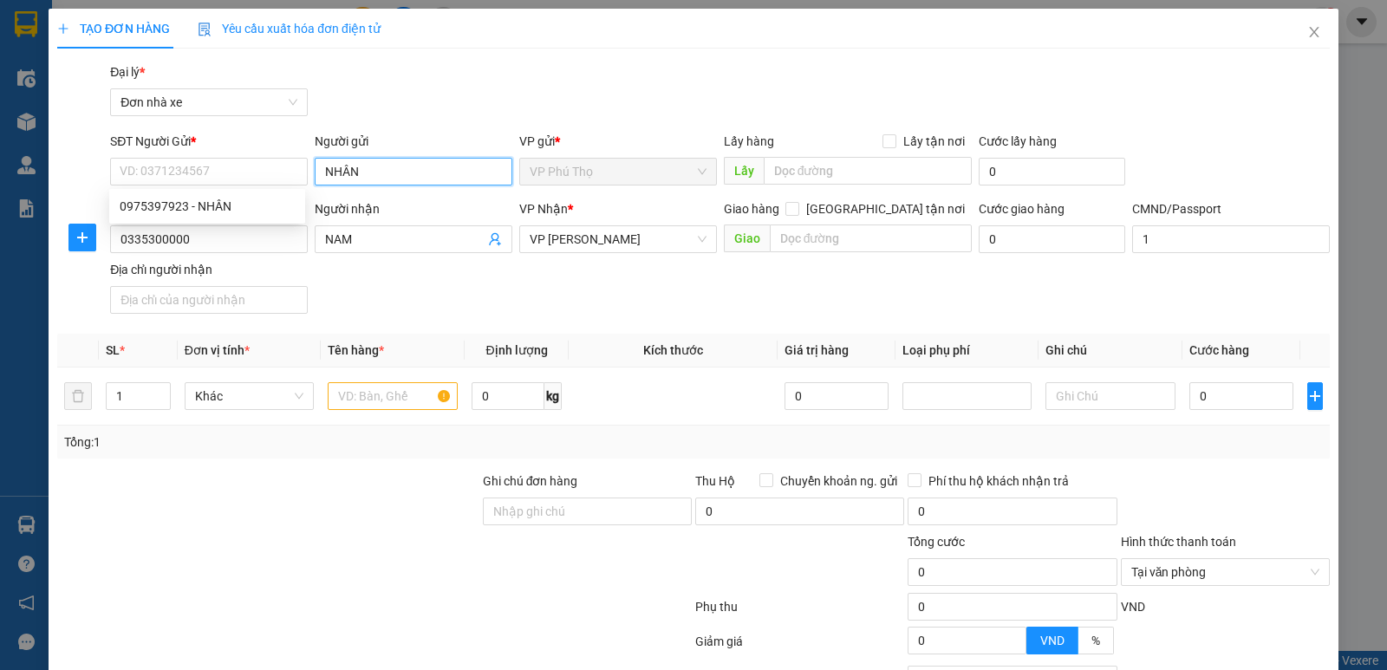
click at [413, 166] on input "NHÂN" at bounding box center [414, 172] width 198 height 28
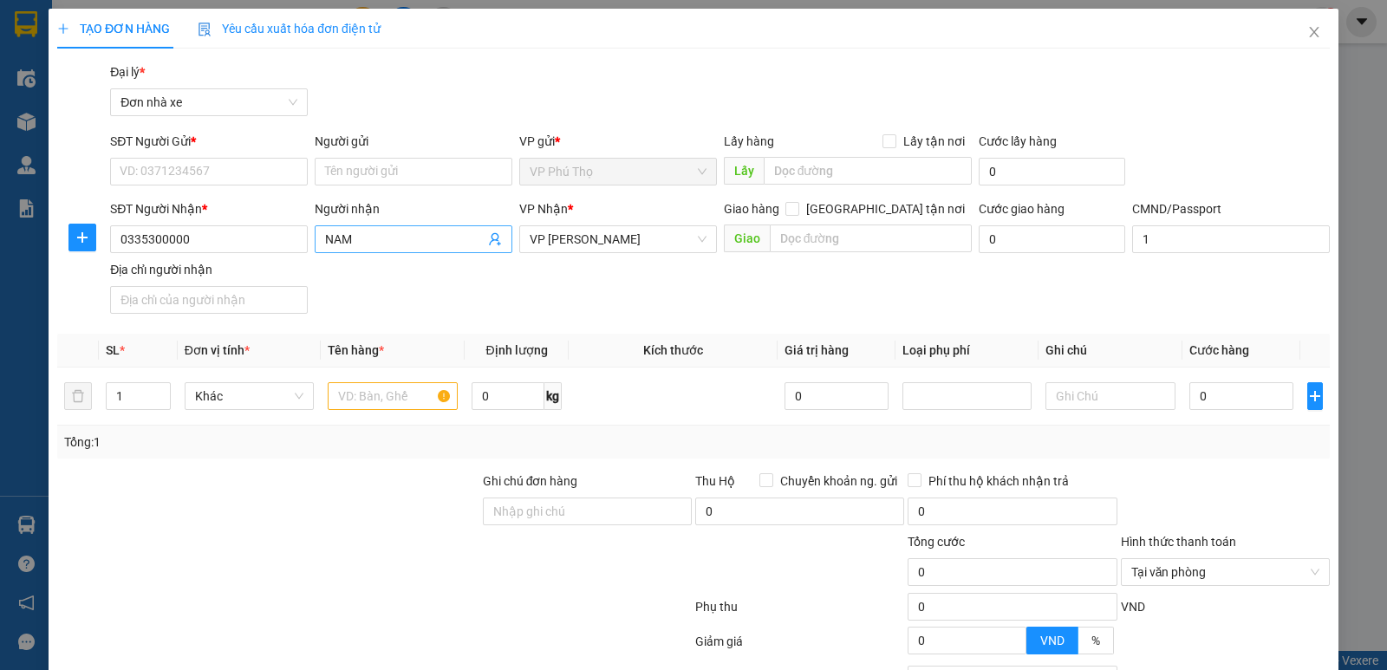
click at [400, 237] on input "NAM" at bounding box center [404, 239] width 159 height 19
click at [218, 243] on input "0335300000" at bounding box center [209, 239] width 198 height 28
click at [230, 175] on input "SĐT Người Gửi *" at bounding box center [209, 172] width 198 height 28
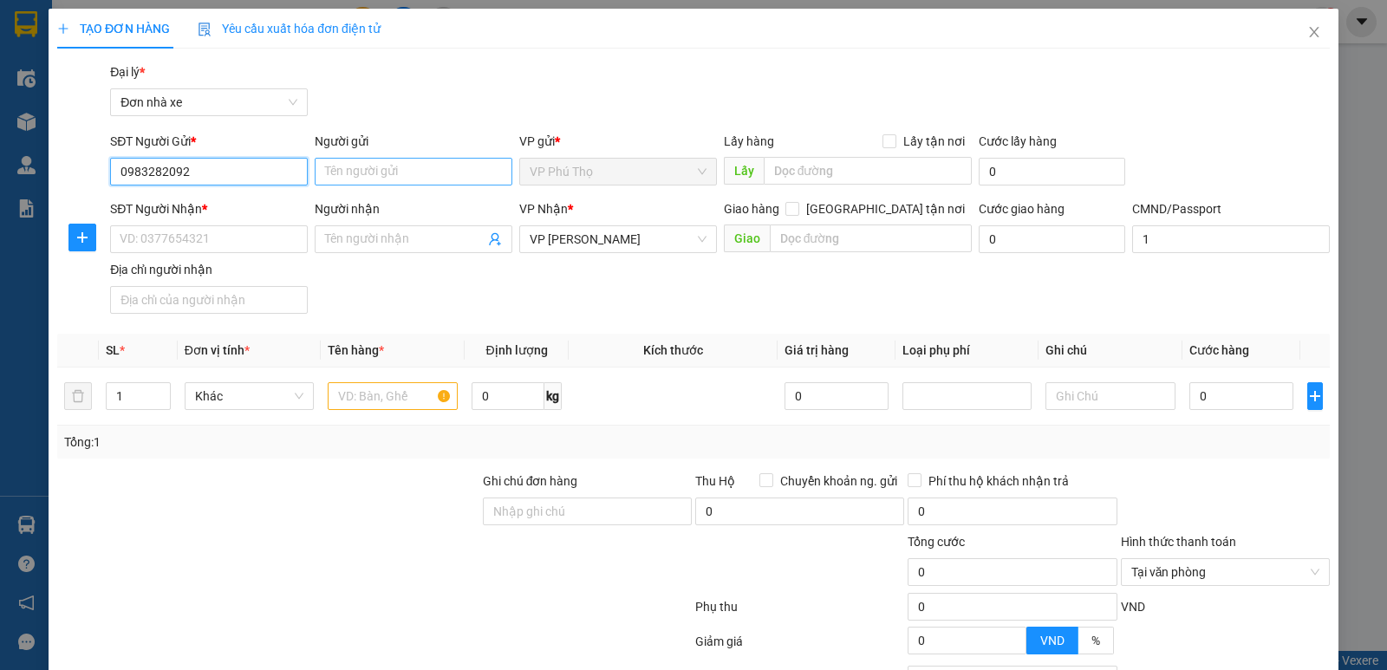
type input "0983282092"
click at [360, 174] on input "Người gửi" at bounding box center [414, 172] width 198 height 28
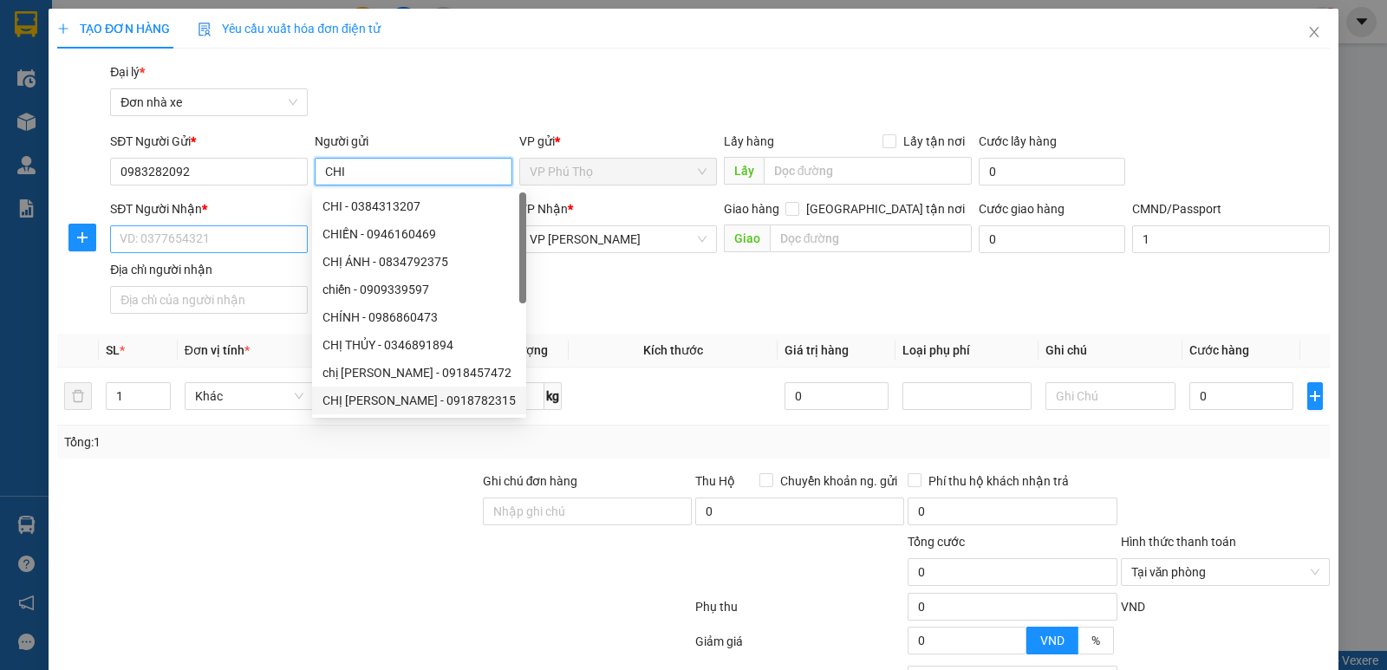
type input "CHI"
click at [244, 237] on input "SĐT Người Nhận *" at bounding box center [209, 239] width 198 height 28
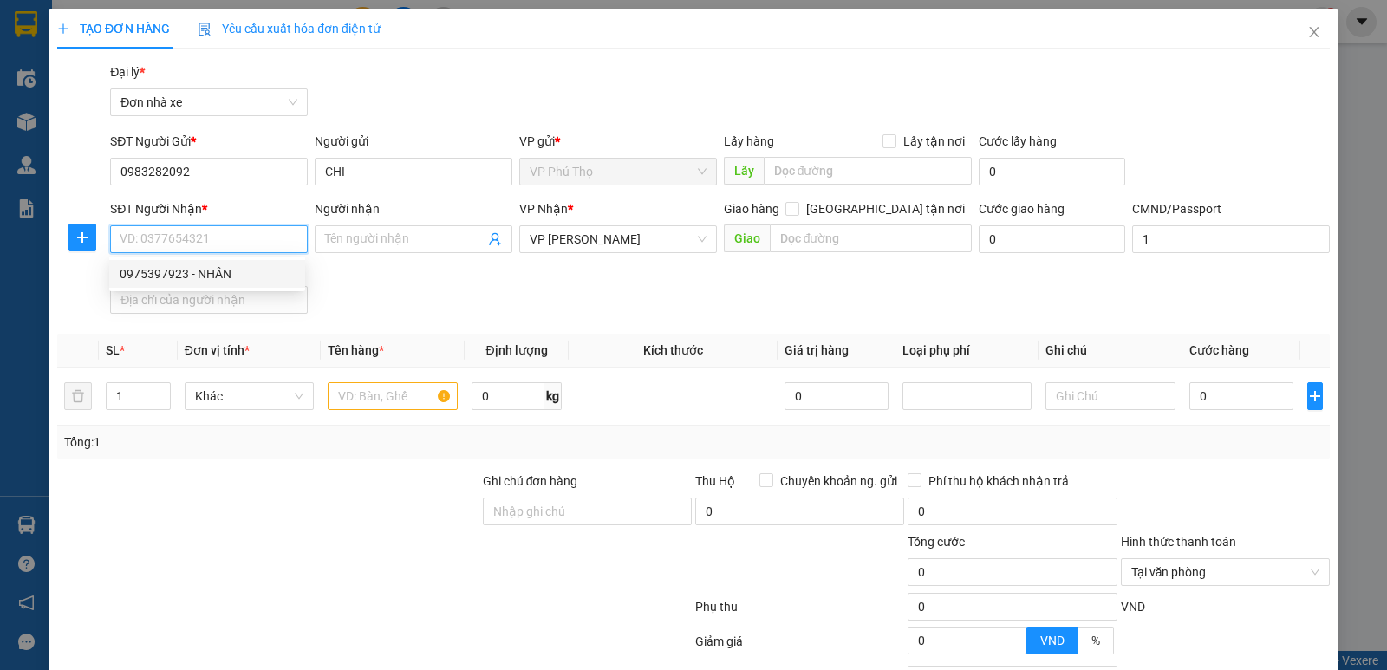
click at [219, 278] on div "0975397923 - NHÂN" at bounding box center [207, 273] width 175 height 19
type input "0975397923"
type input "NHÂN"
checkbox input "true"
type input "G2A, Vinhomes Royal City, 72 Đ. Nguyễn Trãi, Thượng Đình, Thanh Xuân, Hà Nội, V…"
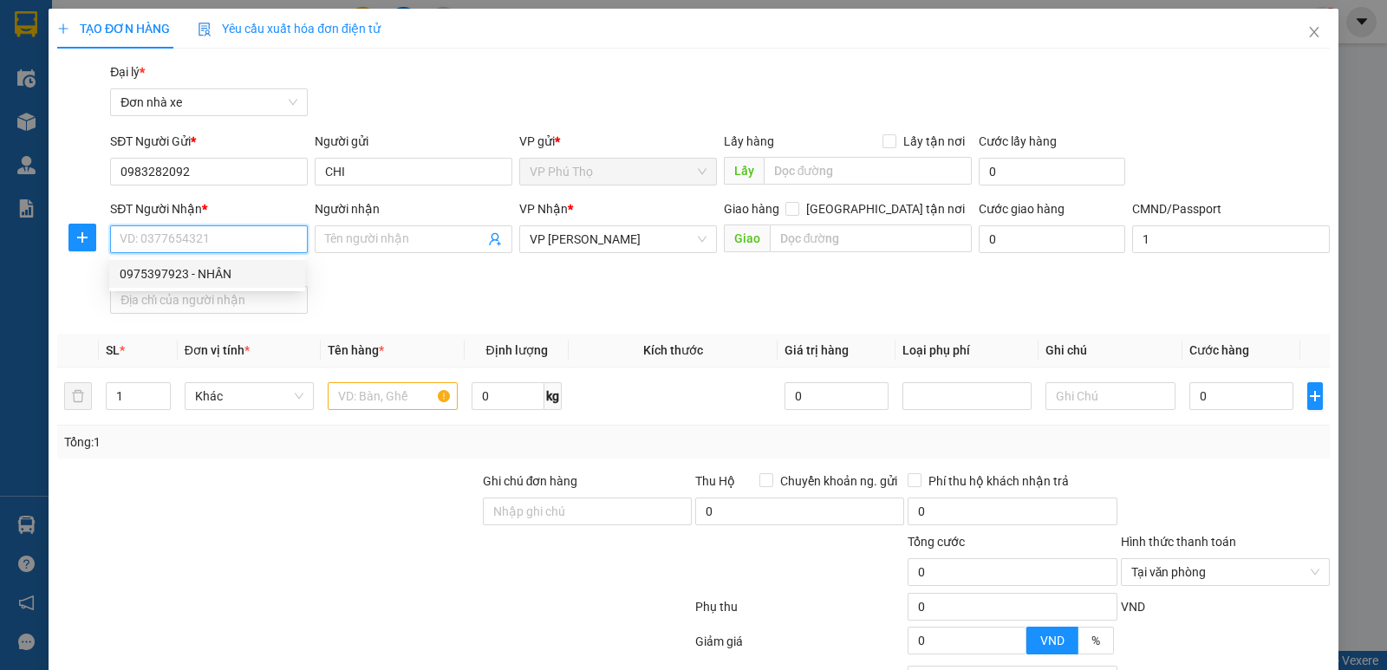
type input "40.000"
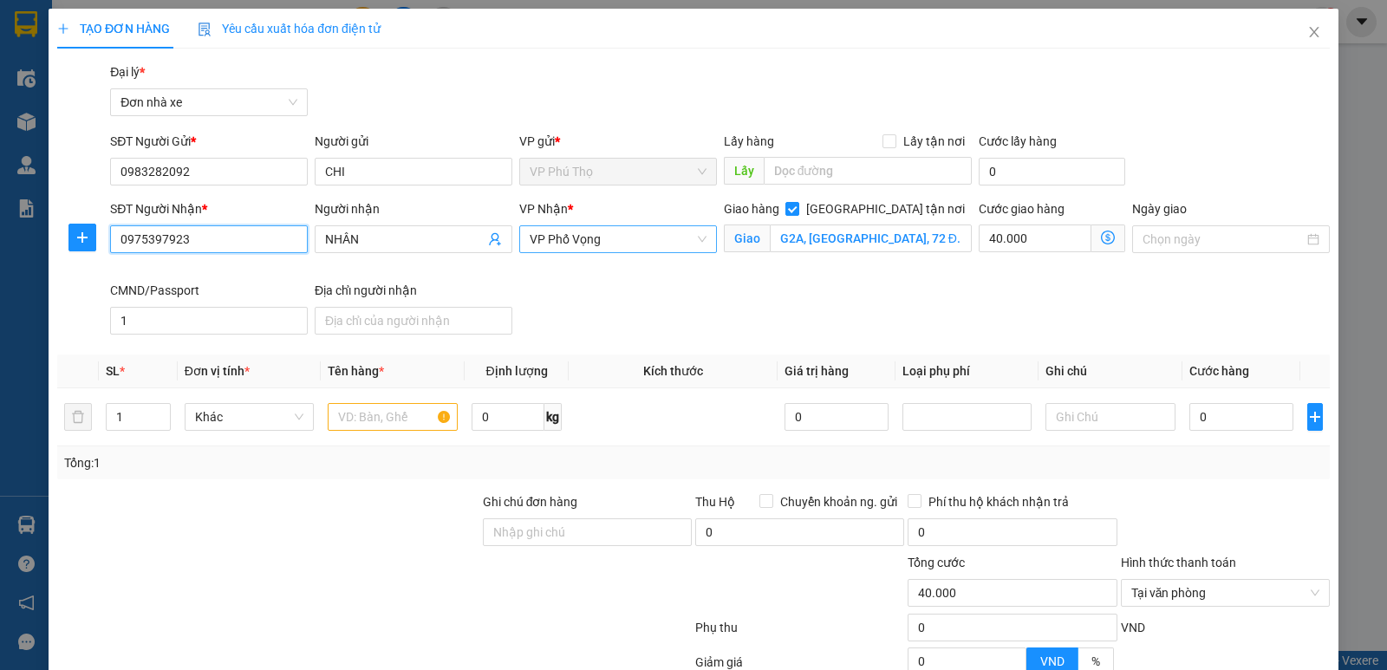
click at [607, 241] on span "VP Phố Vọng" at bounding box center [618, 239] width 177 height 26
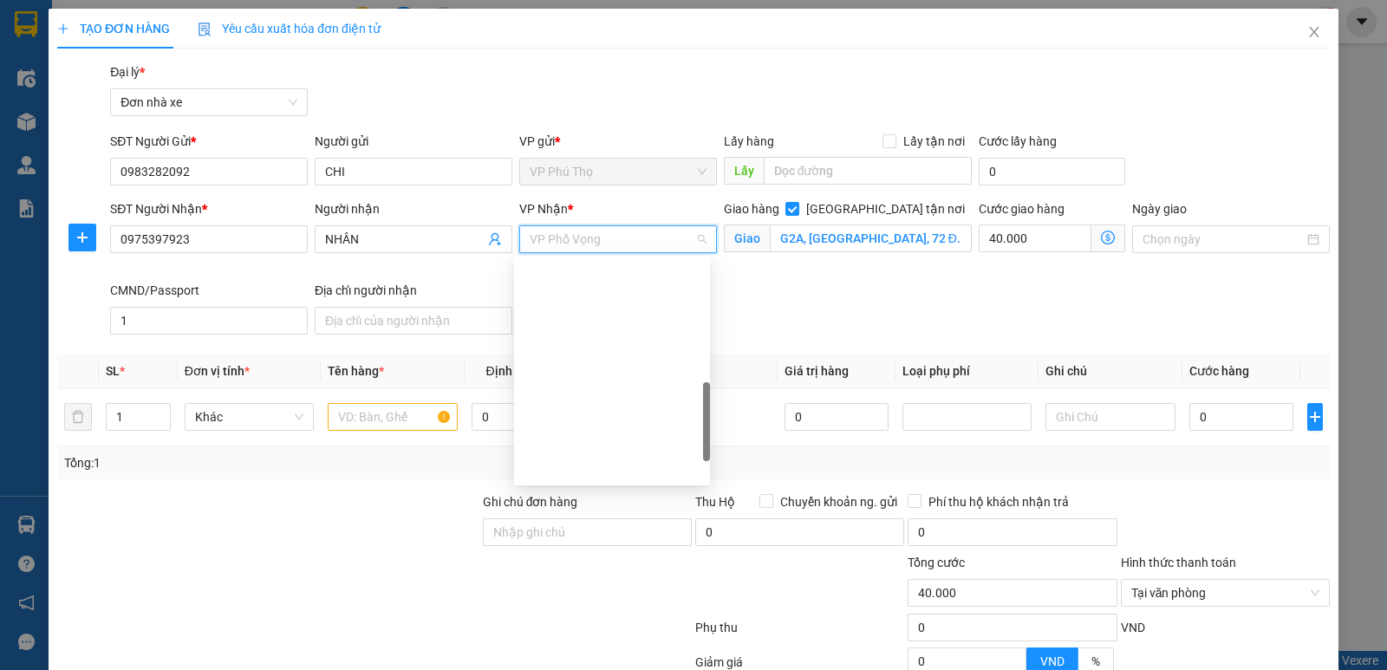
scroll to position [458, 0]
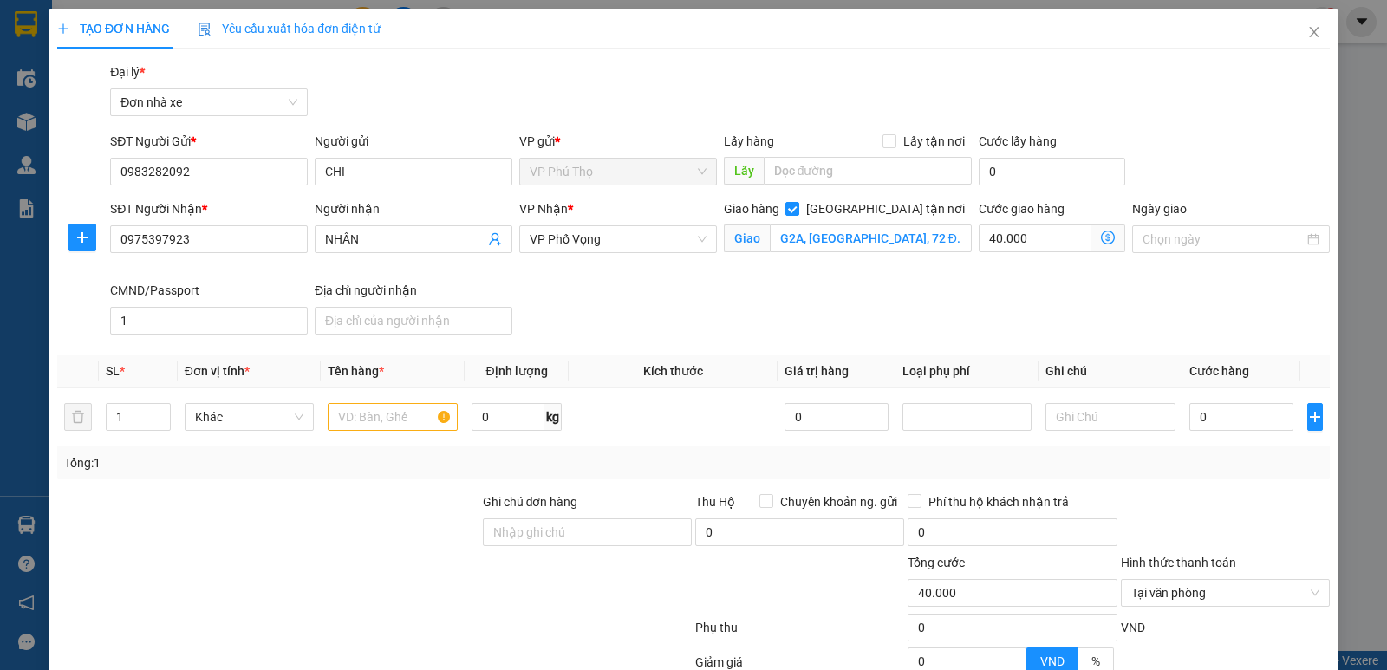
click at [783, 292] on div "SĐT Người Nhận * 0975397923 Người nhận NHÂN VP Nhận * VP Phố Vọng Giao hàng Gia…" at bounding box center [720, 270] width 1226 height 142
click at [629, 240] on span "VP Phố Vọng" at bounding box center [618, 239] width 177 height 26
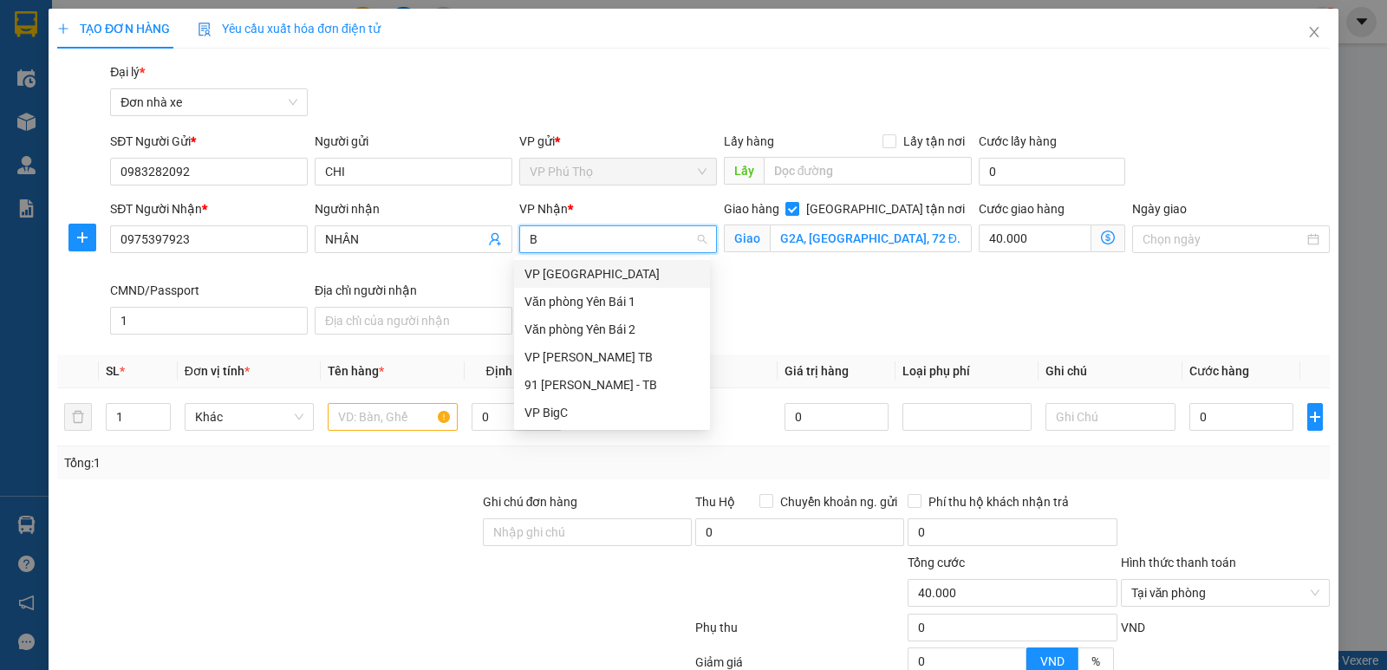
scroll to position [0, 0]
type input "BIG"
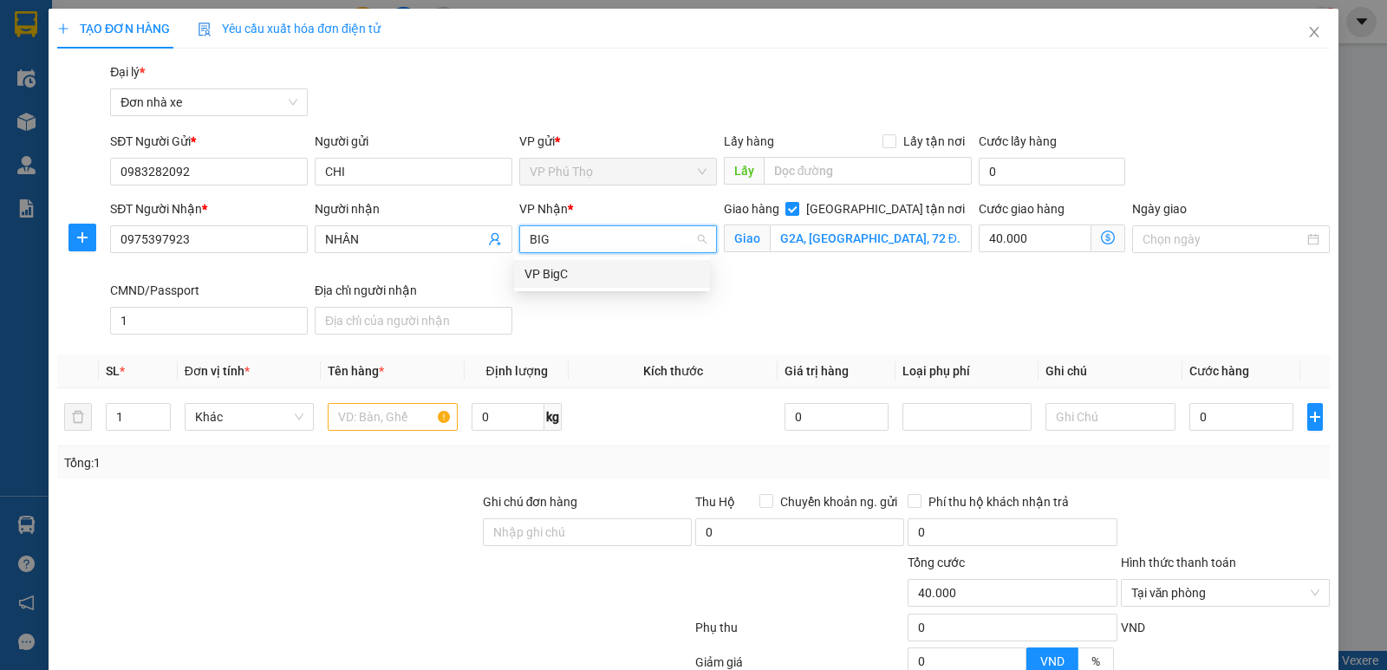
click at [627, 263] on div "VP BigC" at bounding box center [612, 274] width 196 height 28
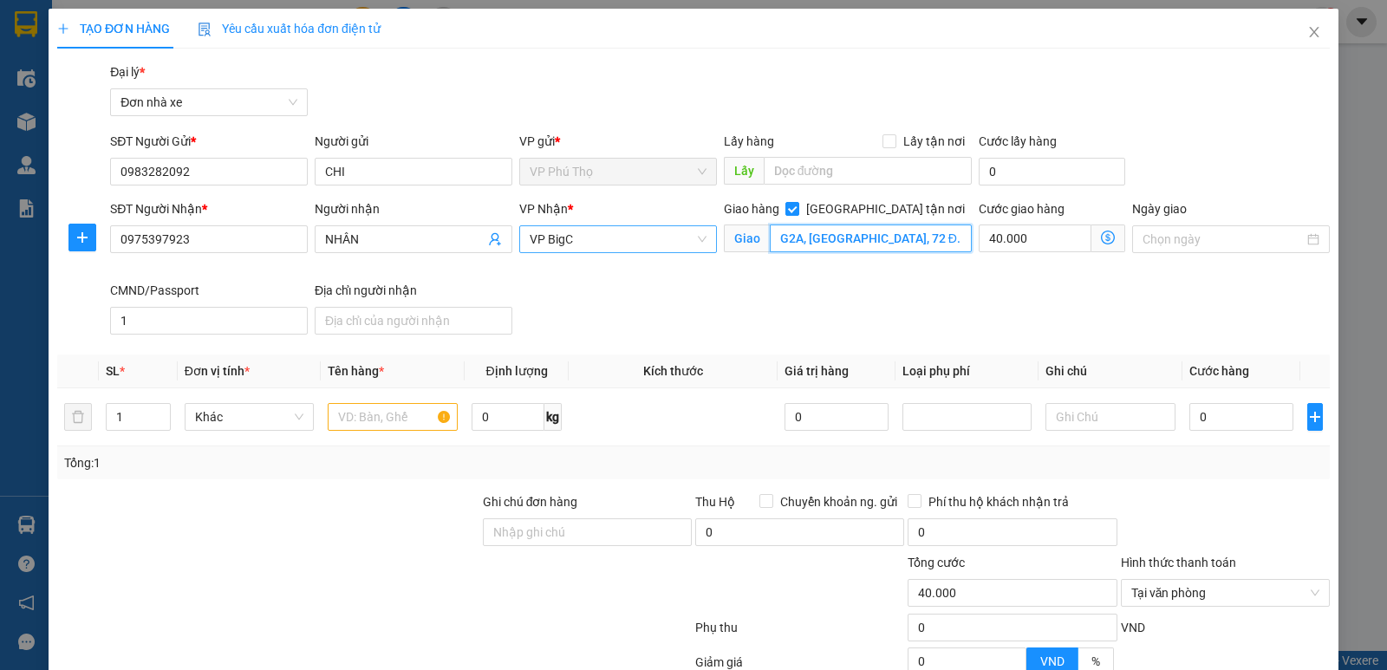
click at [856, 236] on input "G2A, Vinhomes Royal City, 72 Đ. Nguyễn Trãi, Thượng Đình, Thanh Xuân, Hà Nội, V…" at bounding box center [871, 238] width 203 height 28
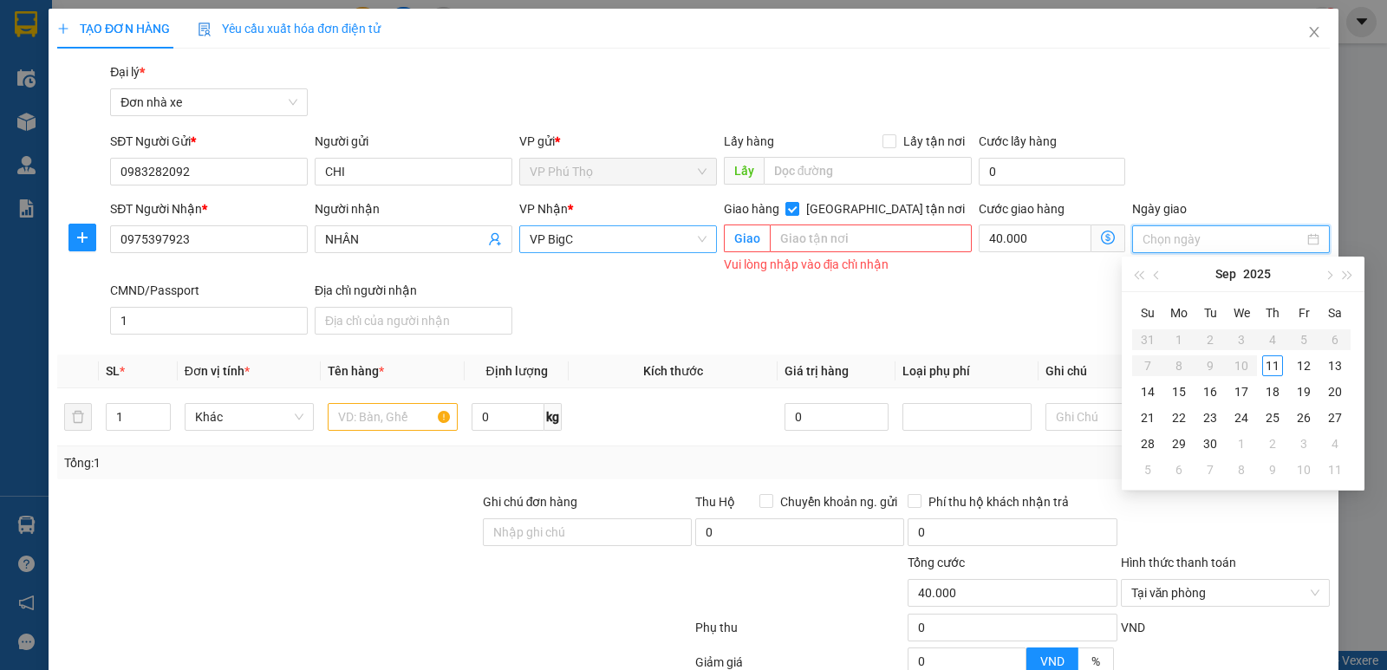
click at [1184, 233] on input "Ngày giao" at bounding box center [1222, 239] width 161 height 19
type input "[DATE]"
click at [1277, 365] on div "11" at bounding box center [1272, 365] width 21 height 21
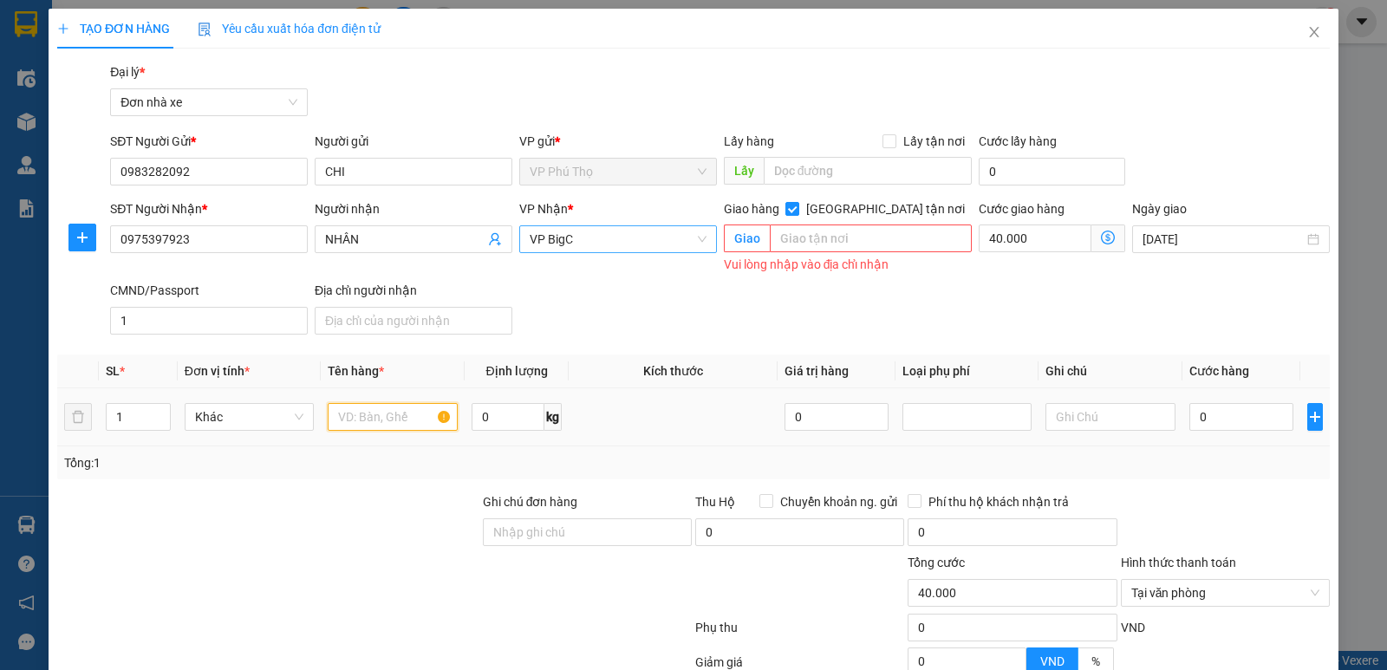
click at [378, 414] on input "text" at bounding box center [393, 417] width 130 height 28
type input "GIẤY TỜ"
click at [846, 242] on input "text" at bounding box center [871, 238] width 203 height 28
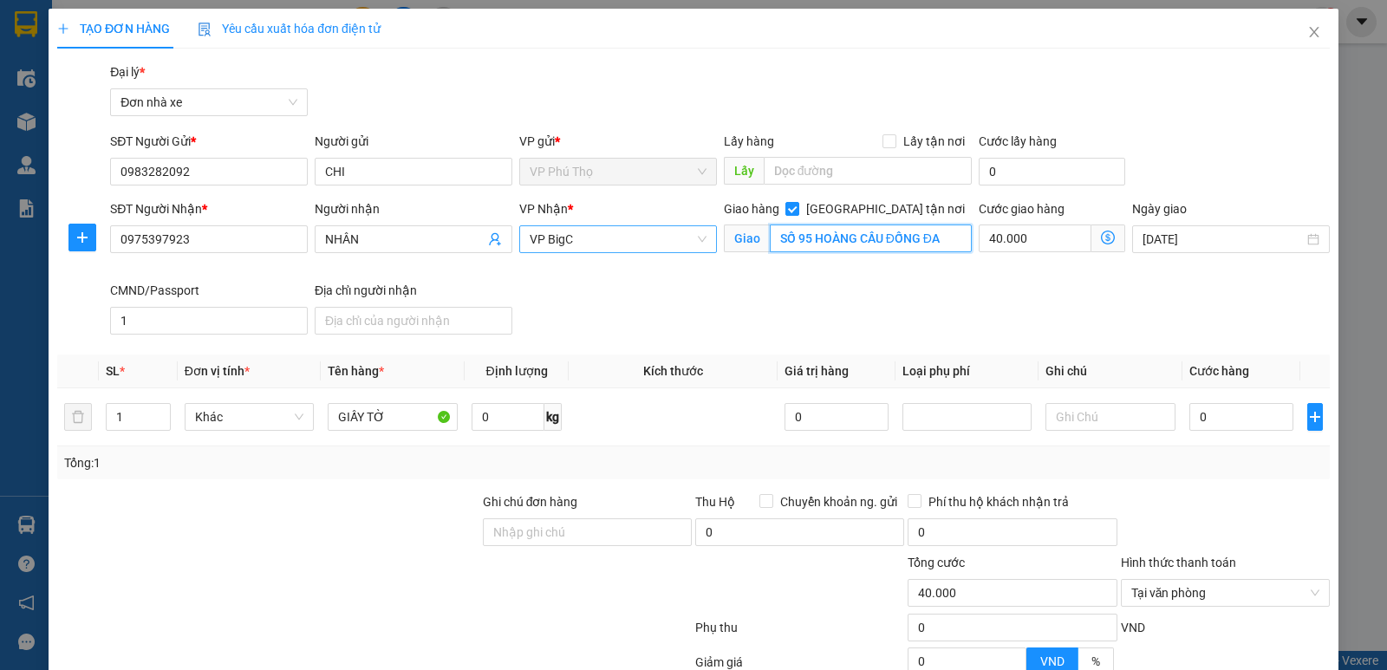
click at [846, 242] on input "SỐ 95 HOÀNG CẦU ĐỐNG ĐA" at bounding box center [871, 238] width 203 height 28
type input "SỐ 95 HOÀNG CẦU ĐỐNG ĐA"
click at [868, 290] on div "SĐT Người Nhận * 0975397923 Người nhận NHÂN VP Nhận * VP BigC Giao hàng Giao tậ…" at bounding box center [720, 270] width 1226 height 142
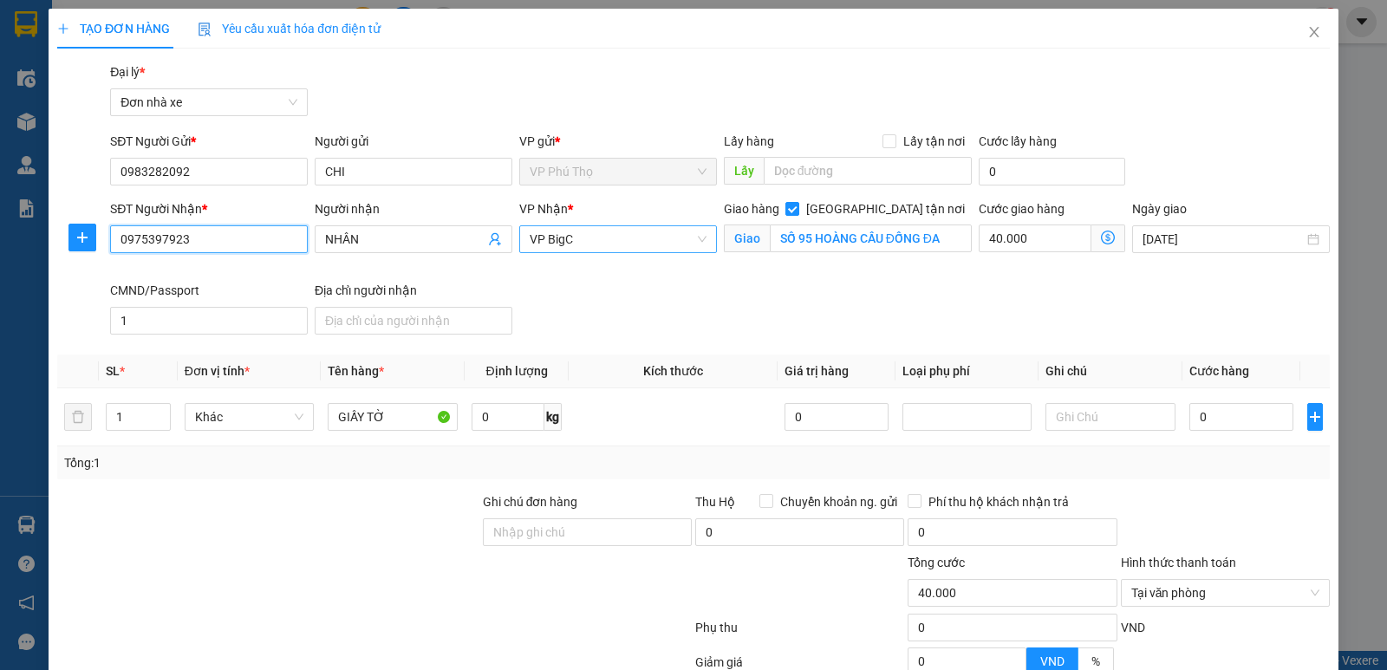
click at [246, 242] on input "0975397923" at bounding box center [209, 239] width 198 height 28
type input "0937106722"
click at [395, 244] on input "NHÂN" at bounding box center [404, 239] width 159 height 19
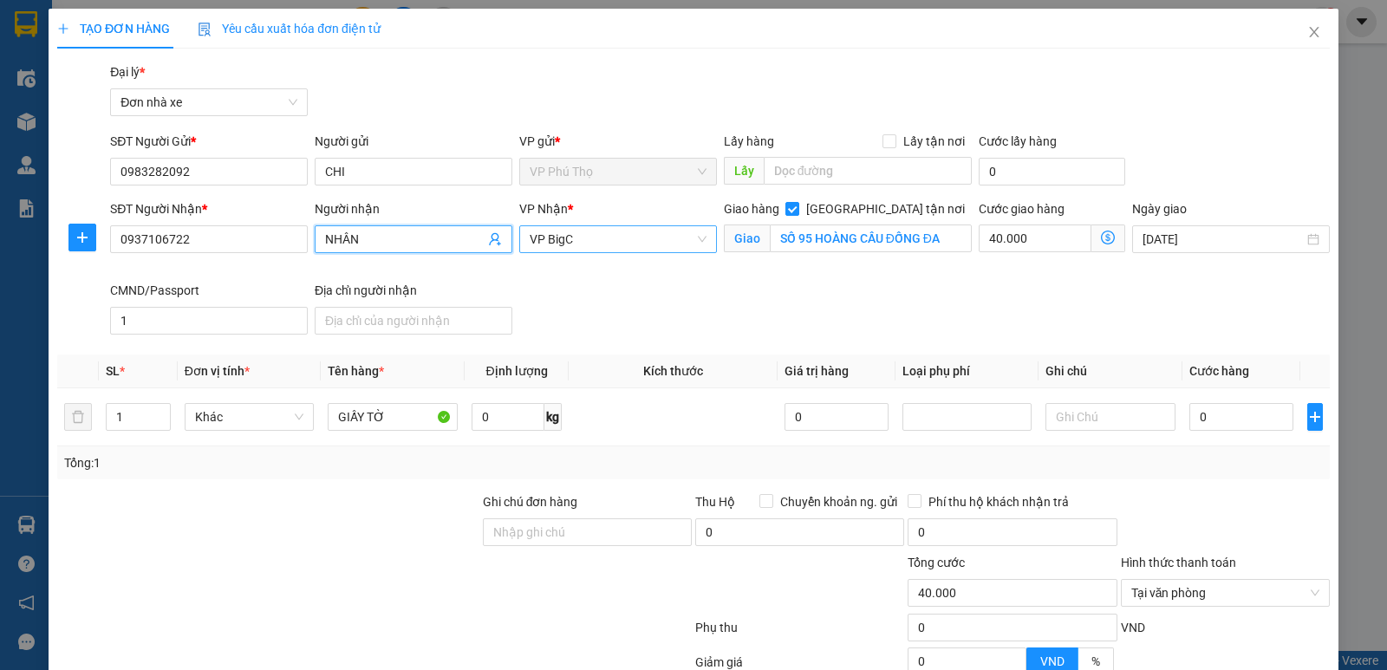
click at [395, 244] on input "NHÂN" at bounding box center [404, 239] width 159 height 19
type input "NHUỴ"
click at [616, 278] on div "VP Nhận * VP BigC" at bounding box center [618, 239] width 205 height 81
click at [861, 250] on input "SỐ 95 HOÀNG CẦU ĐỐNG ĐA" at bounding box center [871, 238] width 203 height 28
click at [870, 287] on div "SĐT Người Nhận * 0937106722 Người nhận NHUỴ VP Nhận * VP BigC Giao hàng Giao tậ…" at bounding box center [720, 270] width 1226 height 142
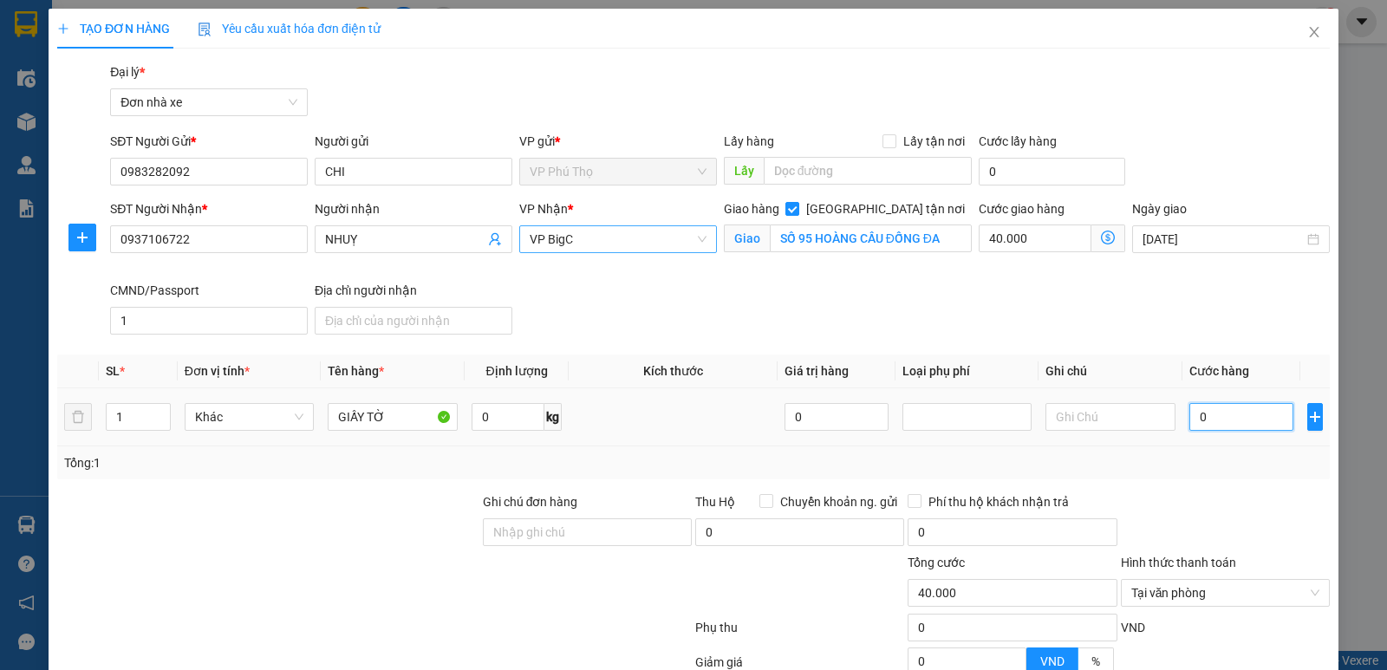
click at [1212, 413] on input "0" at bounding box center [1241, 417] width 104 height 28
click at [1025, 238] on input "40.000" at bounding box center [1034, 238] width 113 height 28
type input "5"
type input "50"
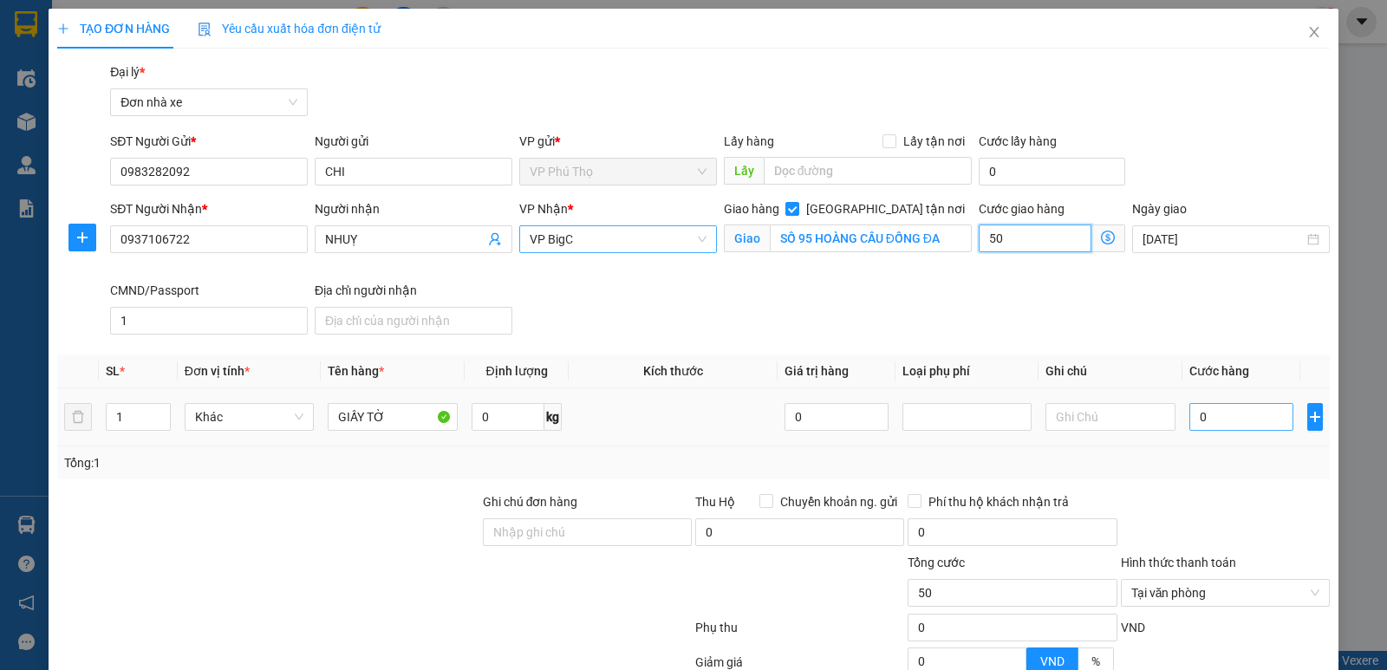
type input "50"
type input "50.000"
click at [1225, 417] on input "0" at bounding box center [1241, 417] width 104 height 28
type input "7"
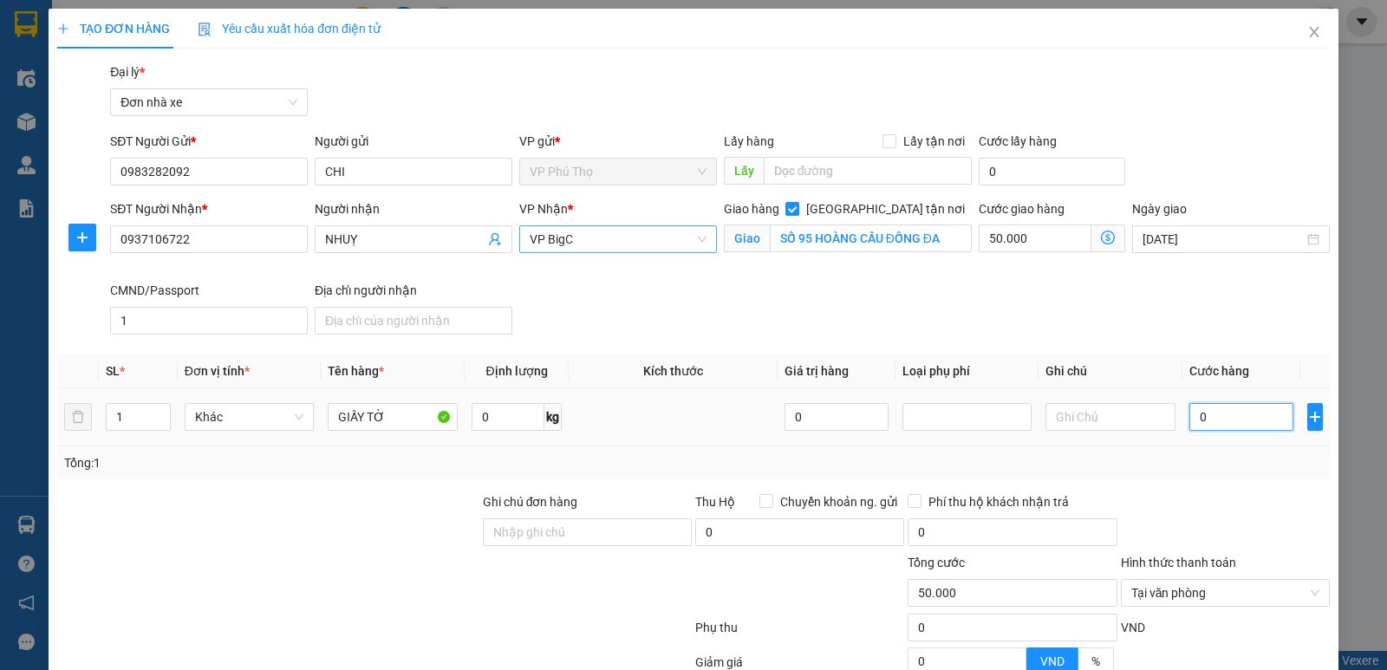
type input "50.007"
type input "70"
type input "50.070"
type input "70.000"
type input "120.000"
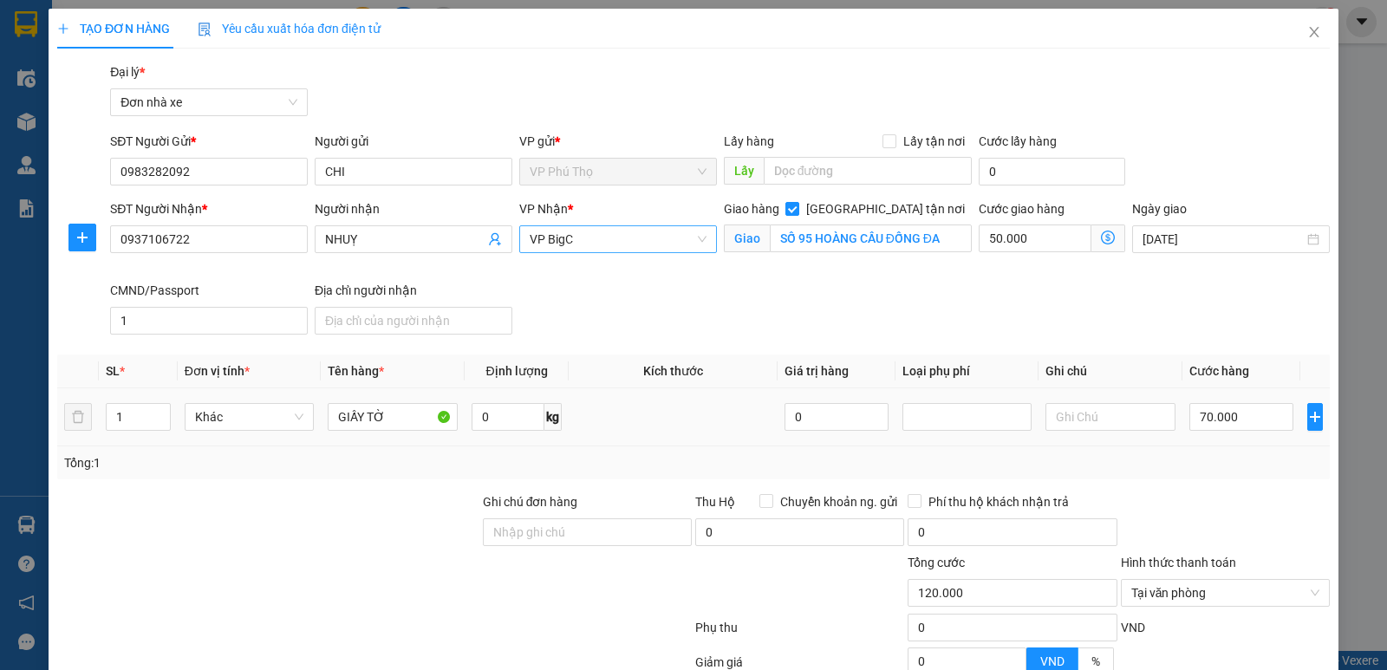
click at [1211, 442] on td "70.000" at bounding box center [1241, 417] width 118 height 58
click at [1227, 414] on input "70.000" at bounding box center [1241, 417] width 104 height 28
type input "2"
type input "50.002"
type input "20"
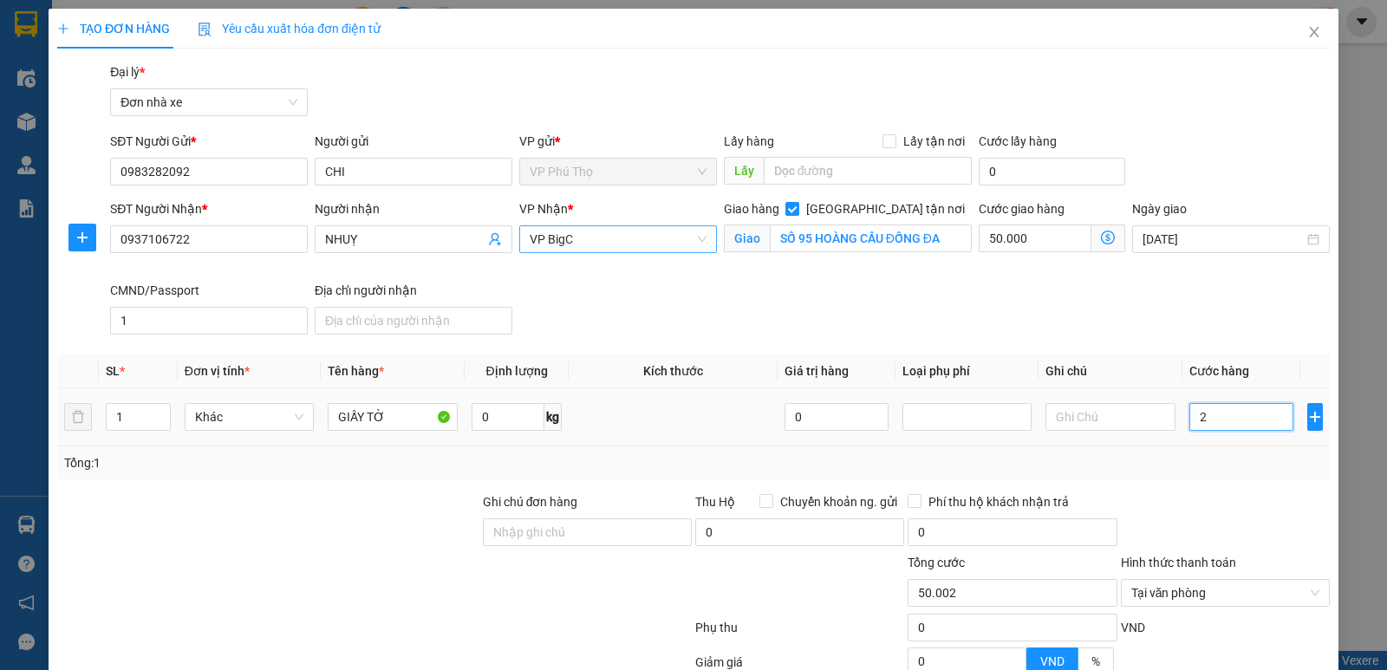
type input "50.020"
type input "20.000"
type input "70.000"
click at [1198, 435] on td "20.000" at bounding box center [1241, 417] width 118 height 58
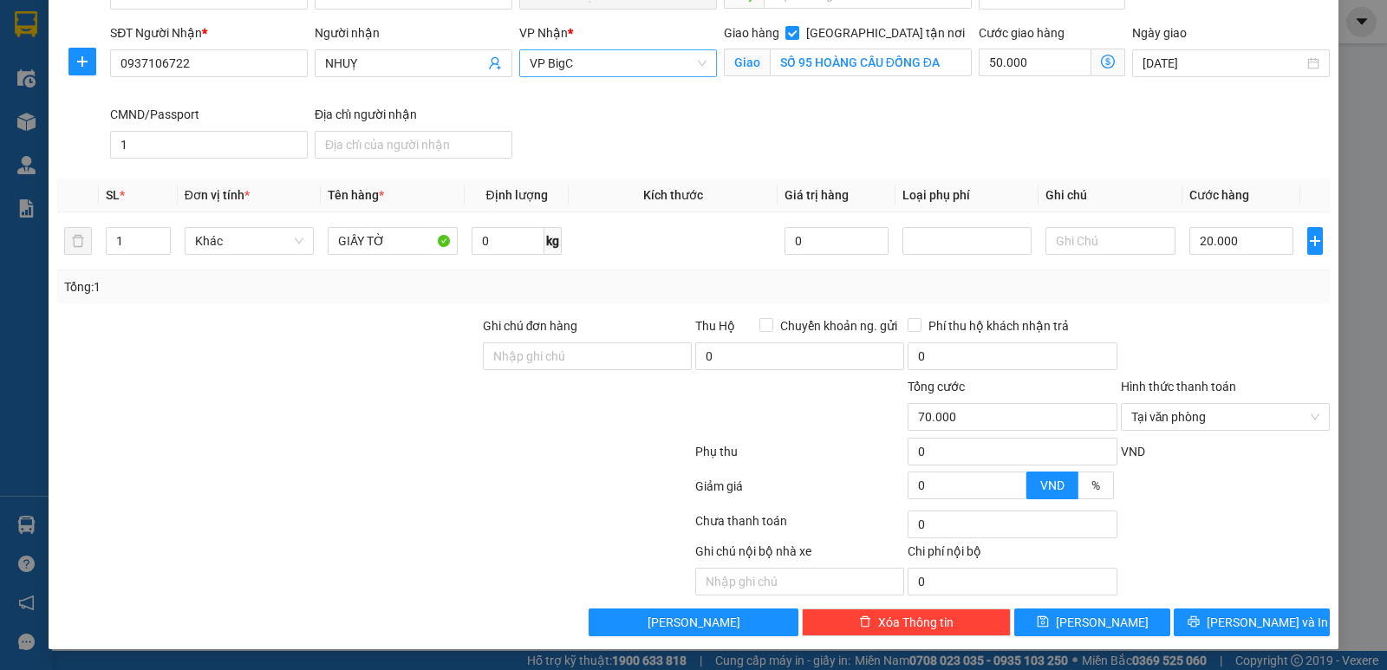
click at [620, 55] on span "VP BigC" at bounding box center [618, 63] width 177 height 26
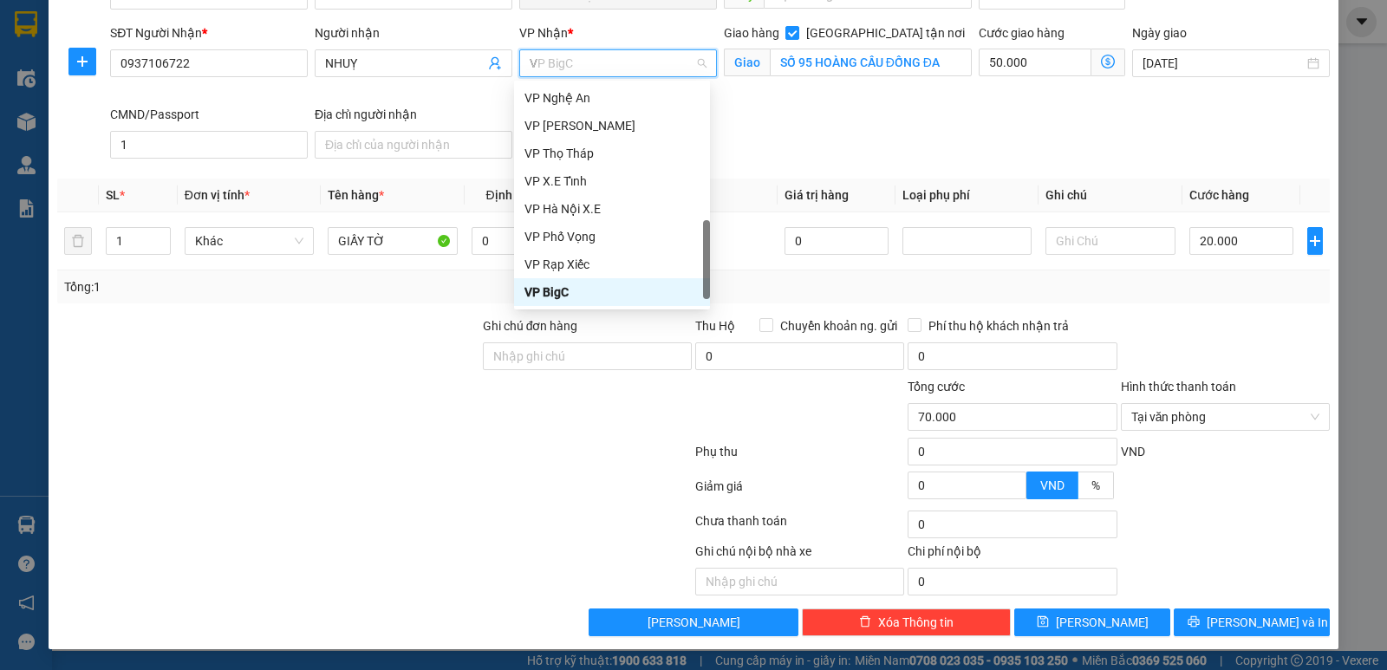
scroll to position [0, 0]
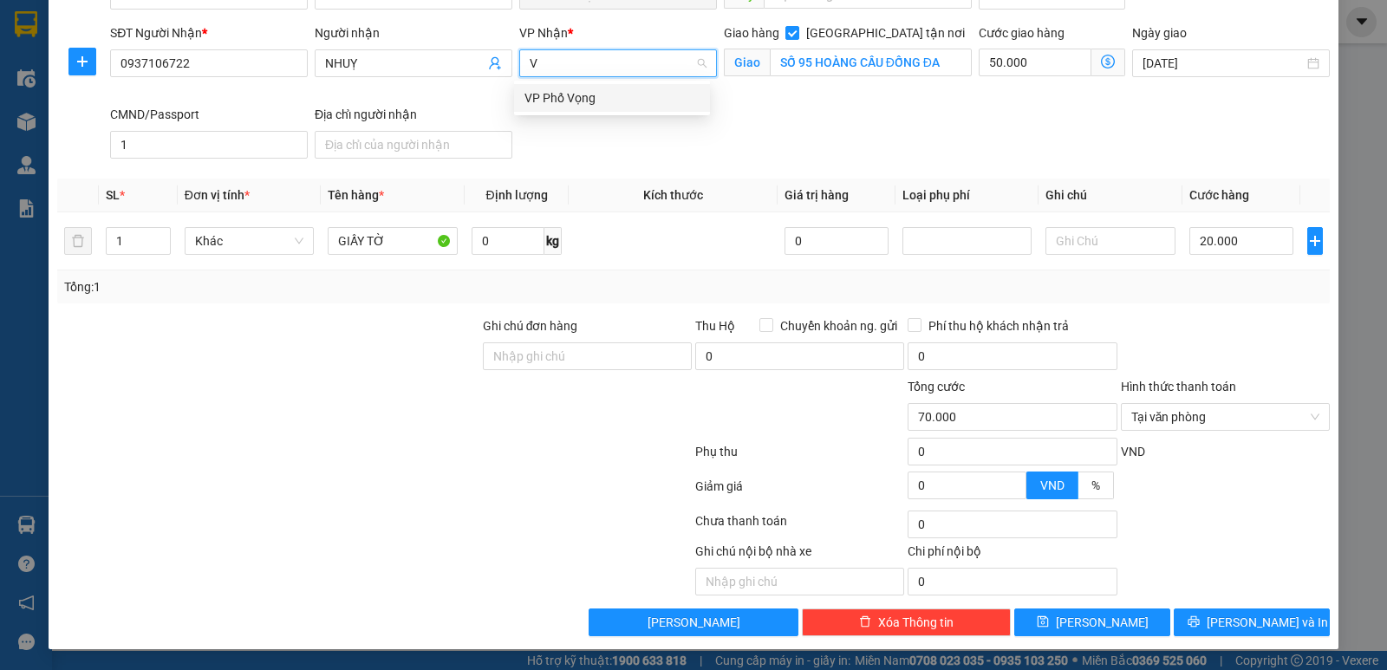
type input "VỌ"
click at [622, 99] on div "VP Phố Vọng" at bounding box center [611, 97] width 175 height 19
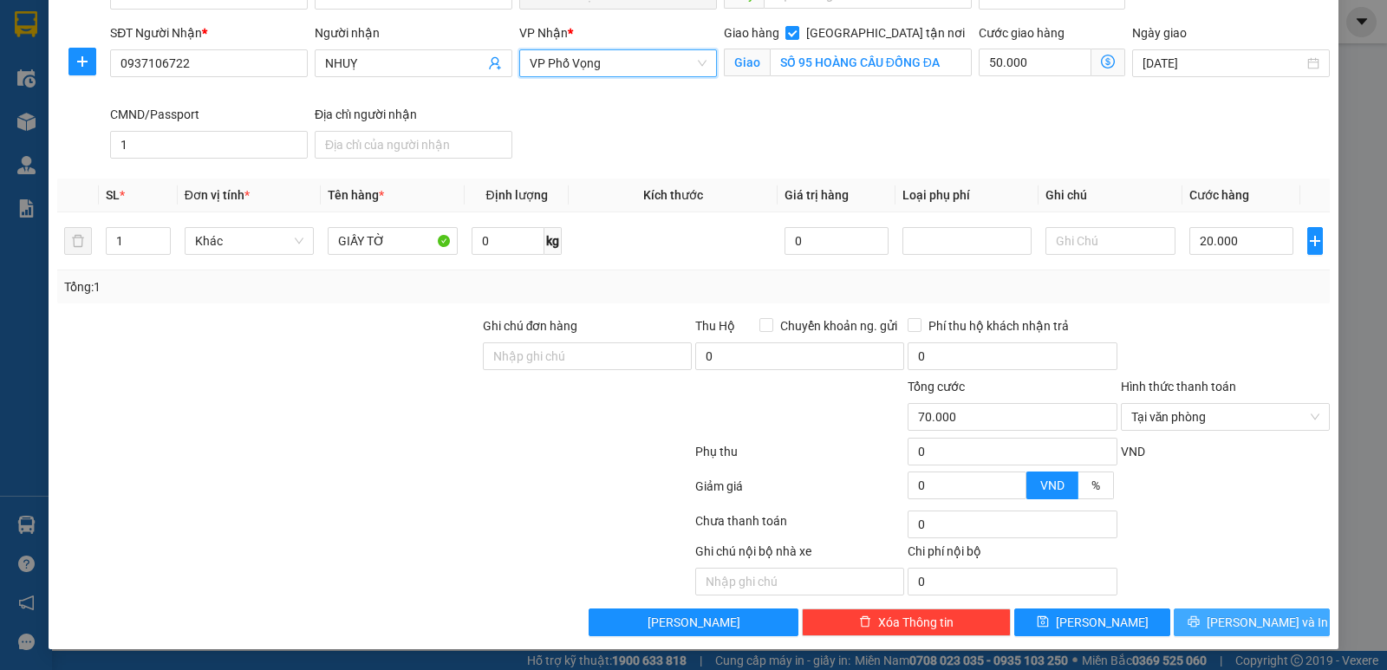
click at [1219, 612] on button "[PERSON_NAME] và In" at bounding box center [1251, 622] width 156 height 28
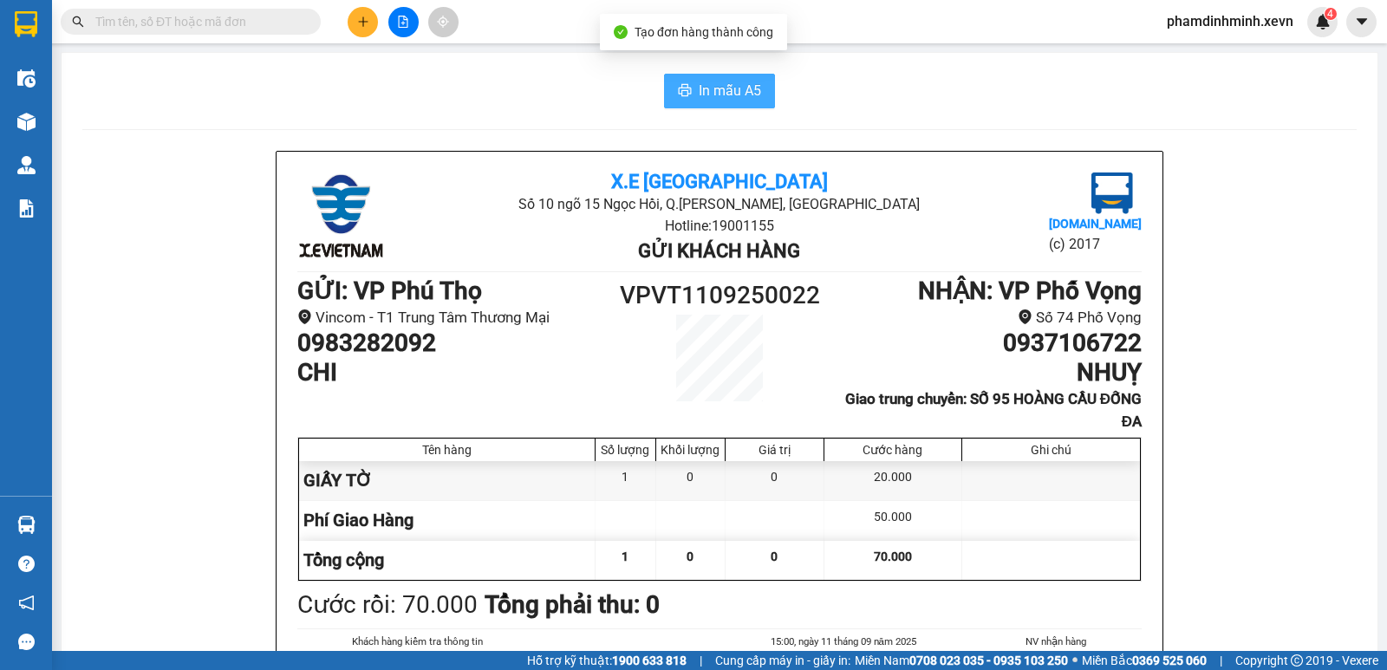
click at [723, 83] on span "In mẫu A5" at bounding box center [729, 91] width 62 height 22
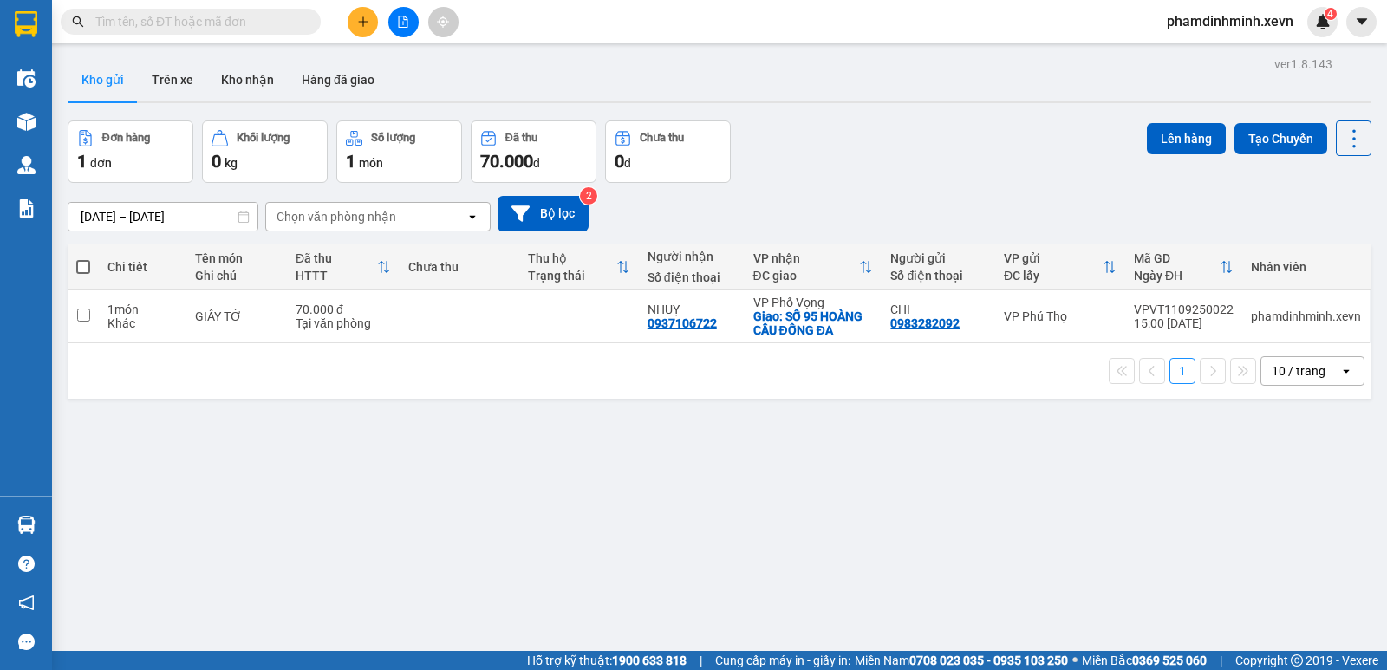
click at [363, 26] on icon "plus" at bounding box center [362, 21] width 1 height 10
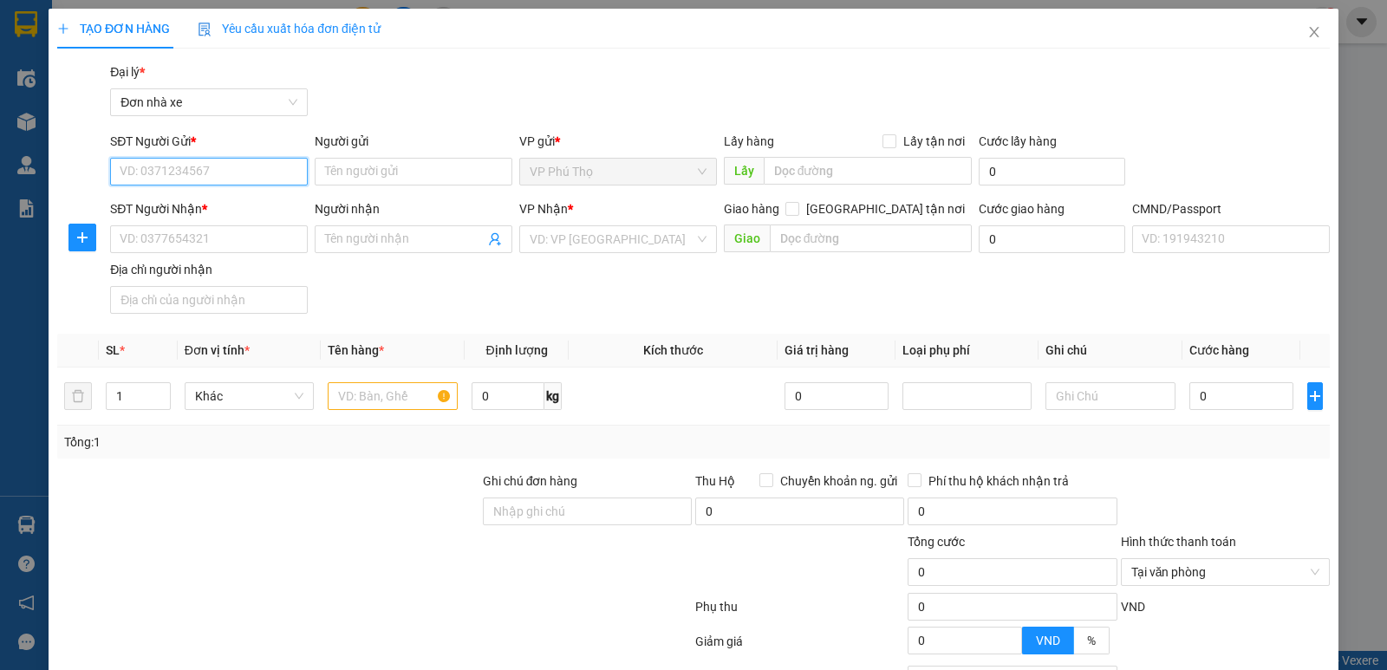
click at [190, 172] on input "SĐT Người Gửi *" at bounding box center [209, 172] width 198 height 28
click at [360, 171] on input "Người gửi" at bounding box center [414, 172] width 198 height 28
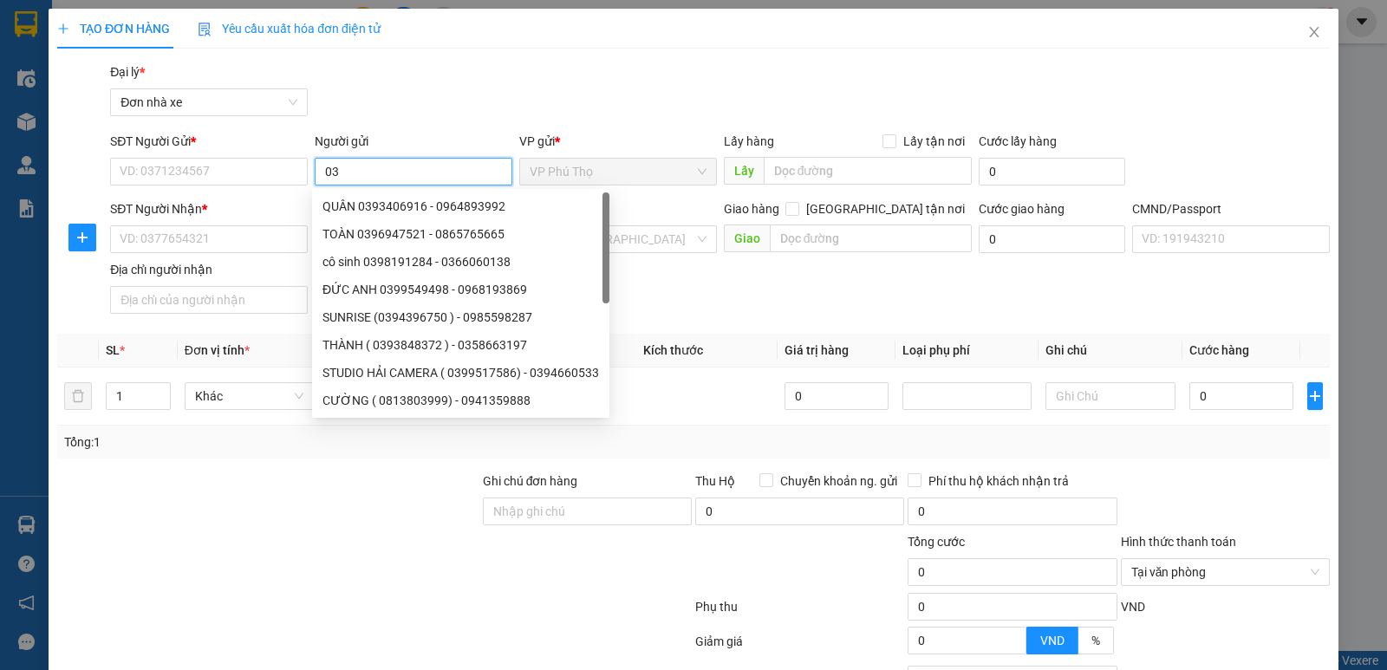
type input "0"
click at [265, 172] on input "SĐT Người Gửi *" at bounding box center [209, 172] width 198 height 28
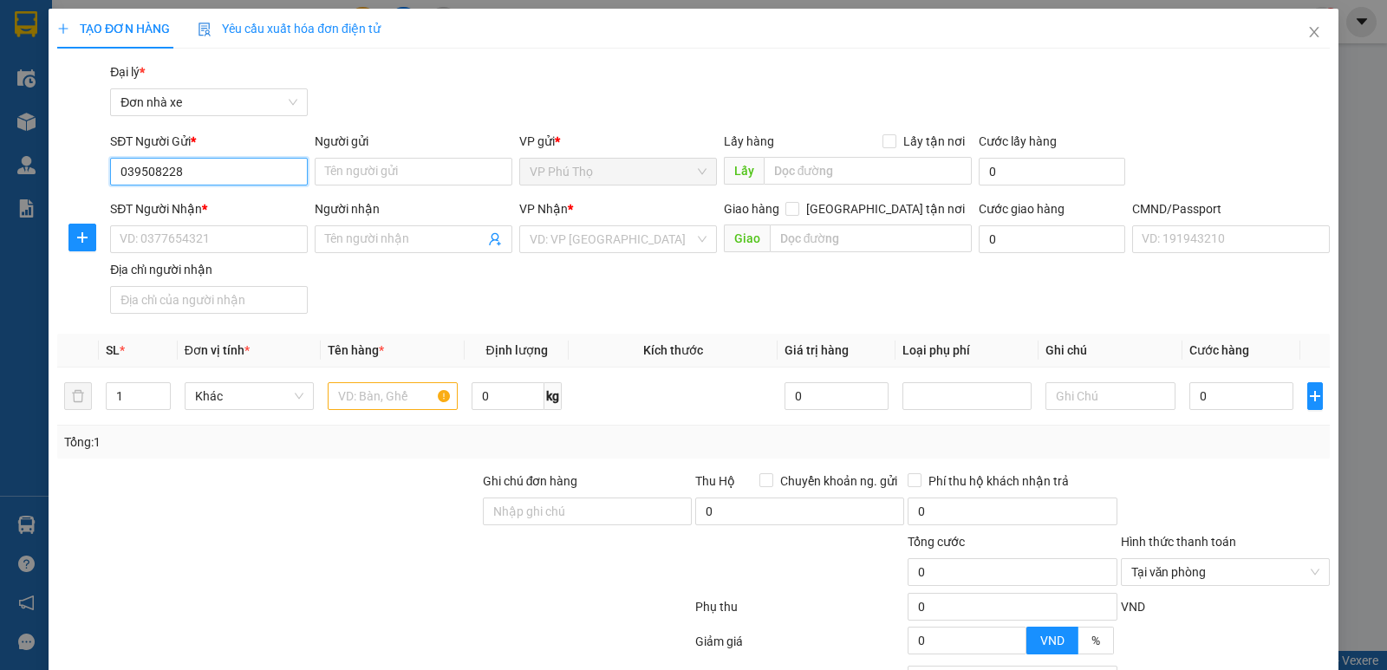
type input "0395082283"
click at [233, 205] on div "0395082283 - PT THO KT" at bounding box center [207, 206] width 175 height 19
type input "PT THO KT"
type input "03644293866"
type input "C NHI KT NH"
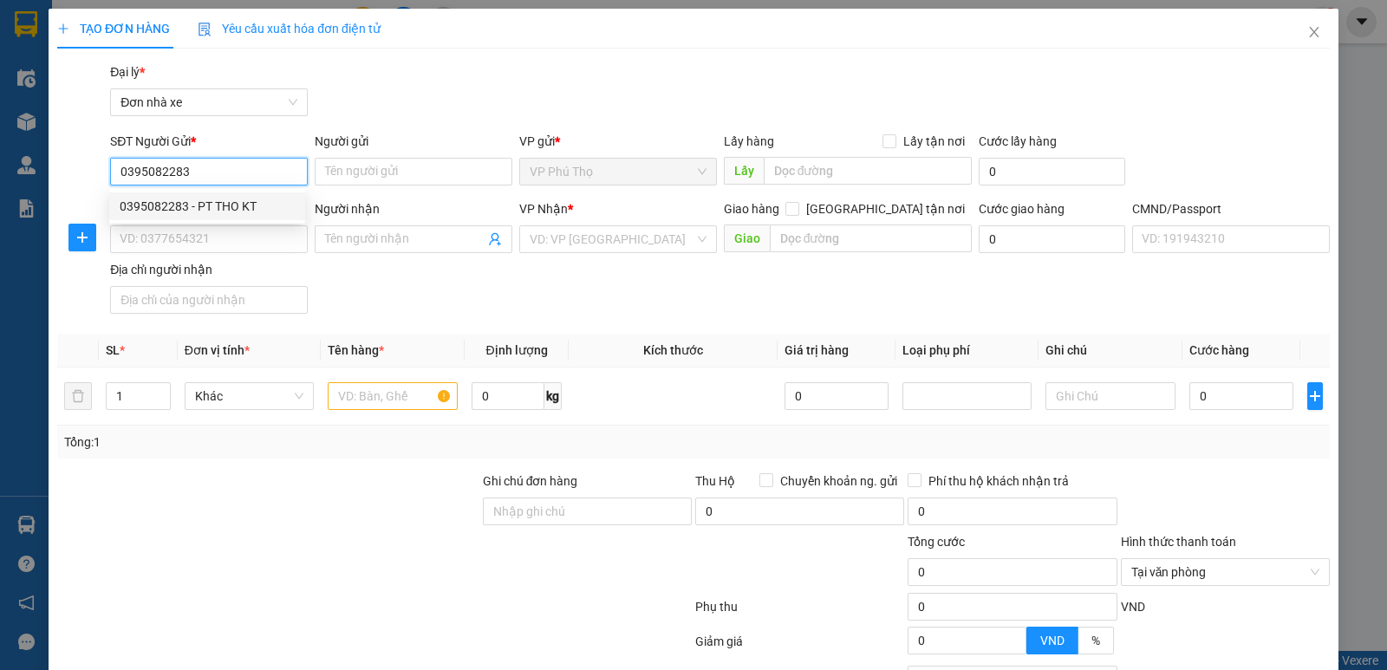
type input "C NHI KT NH"
type input "0395082283"
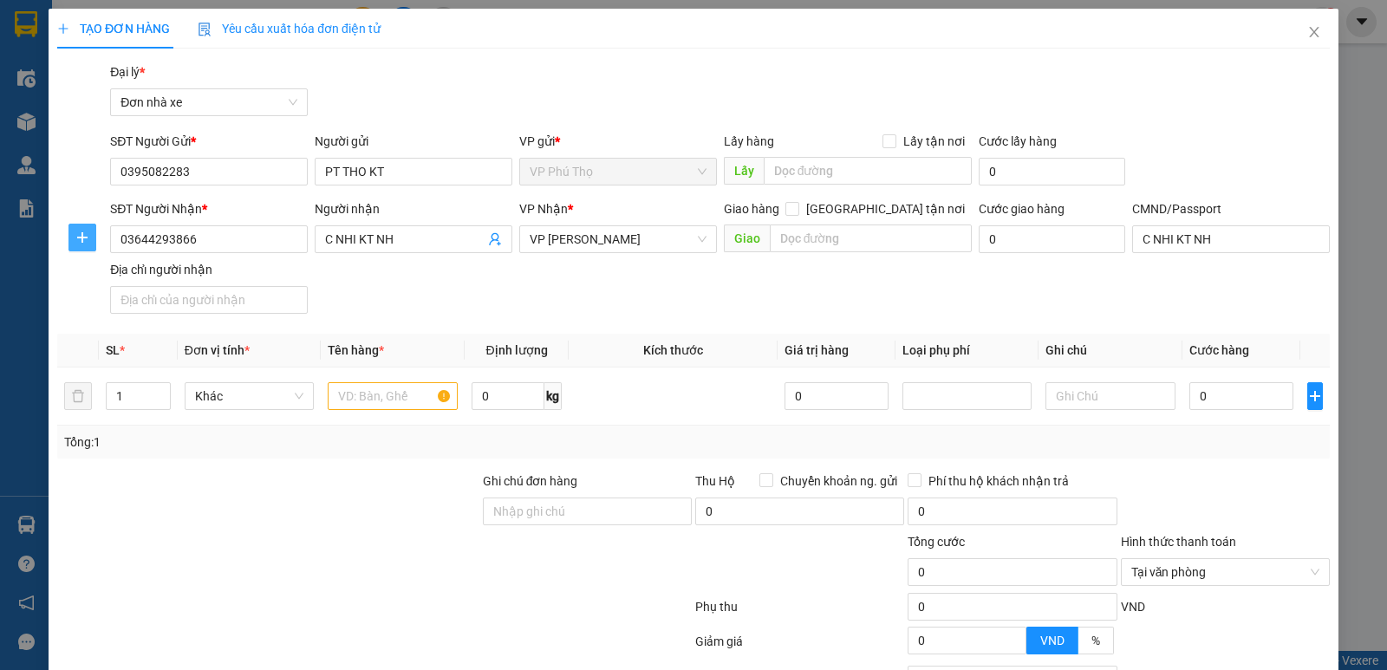
click at [83, 236] on icon "plus" at bounding box center [82, 238] width 14 height 14
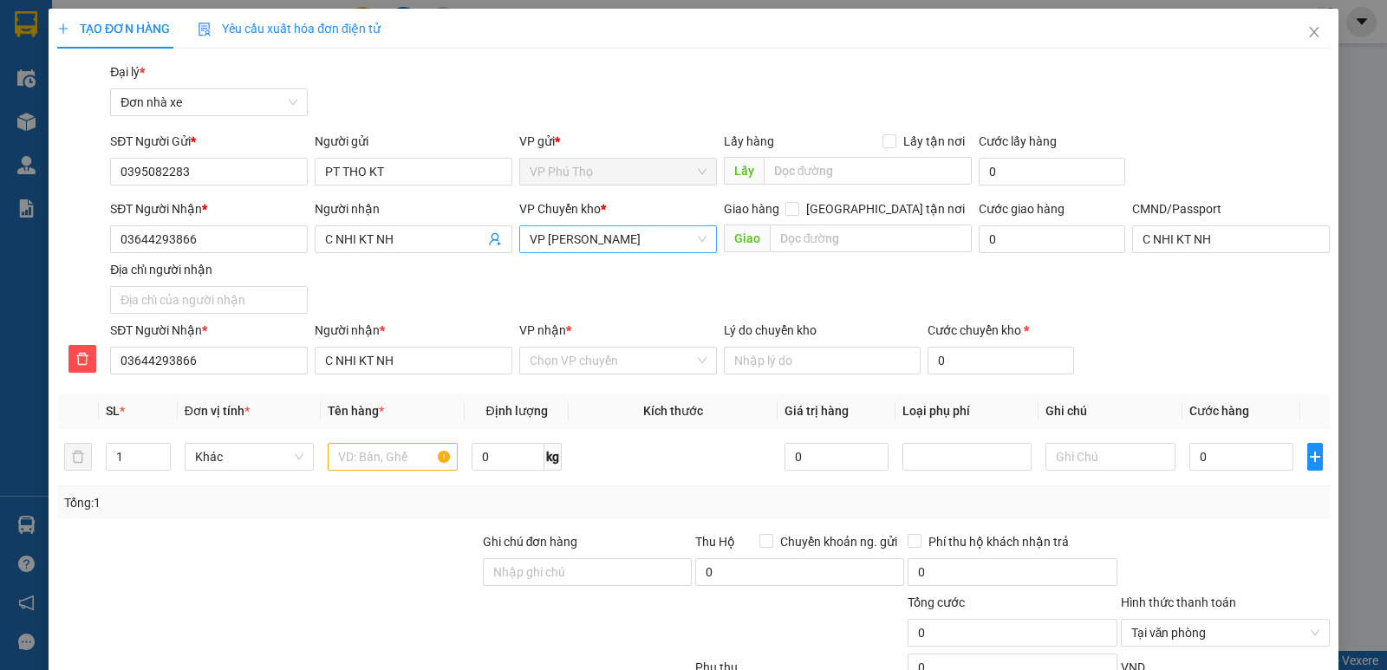
click at [615, 247] on span "VP [PERSON_NAME]" at bounding box center [618, 239] width 177 height 26
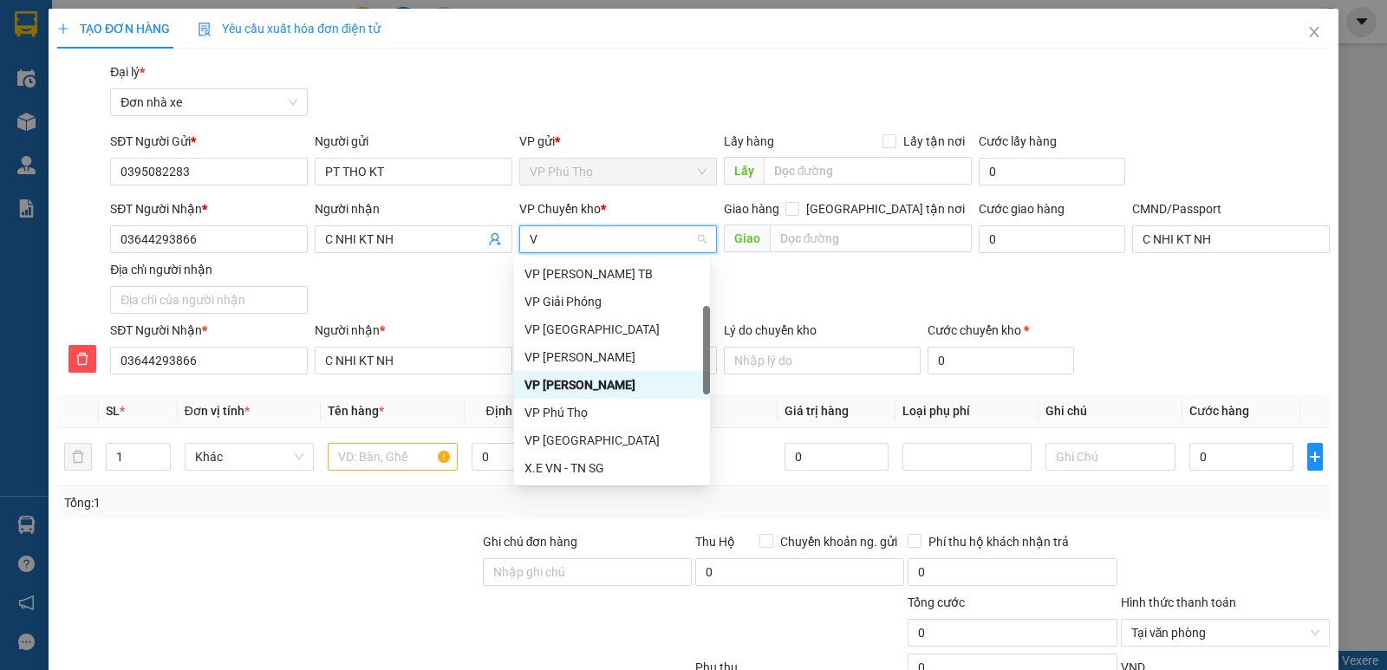
type input "VO"
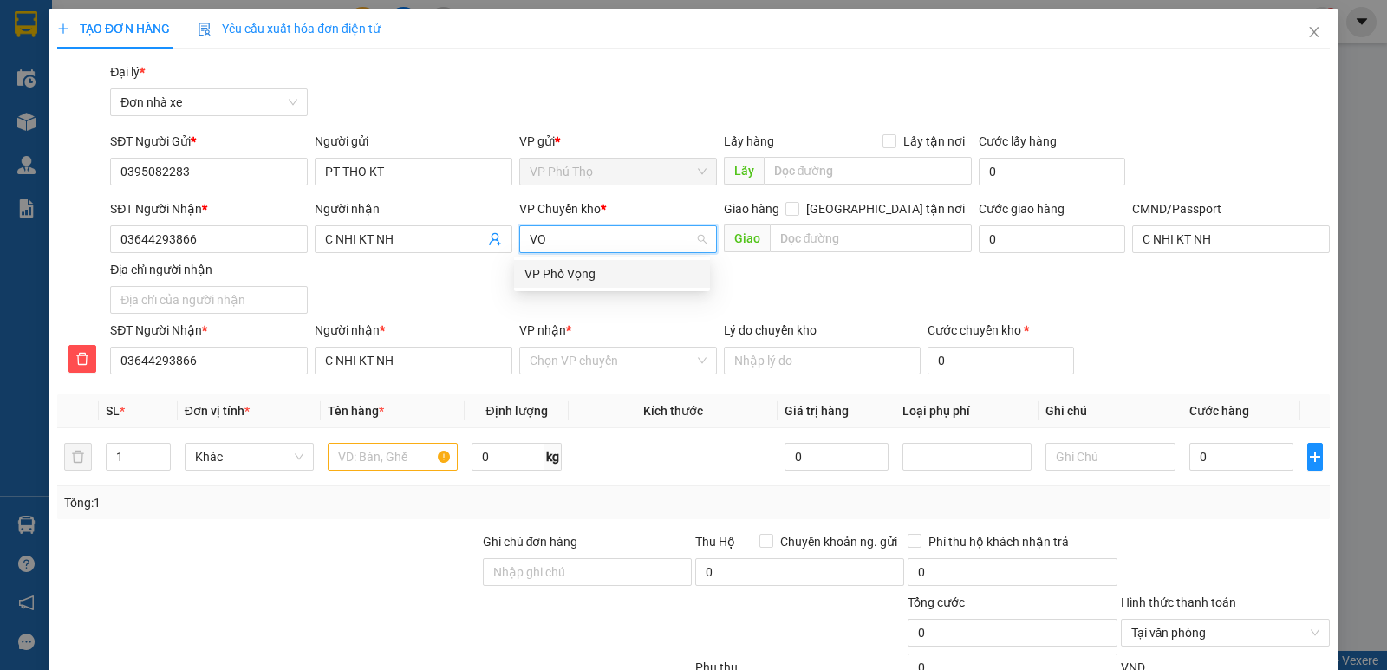
click at [607, 270] on div "VP Phố Vọng" at bounding box center [611, 273] width 175 height 19
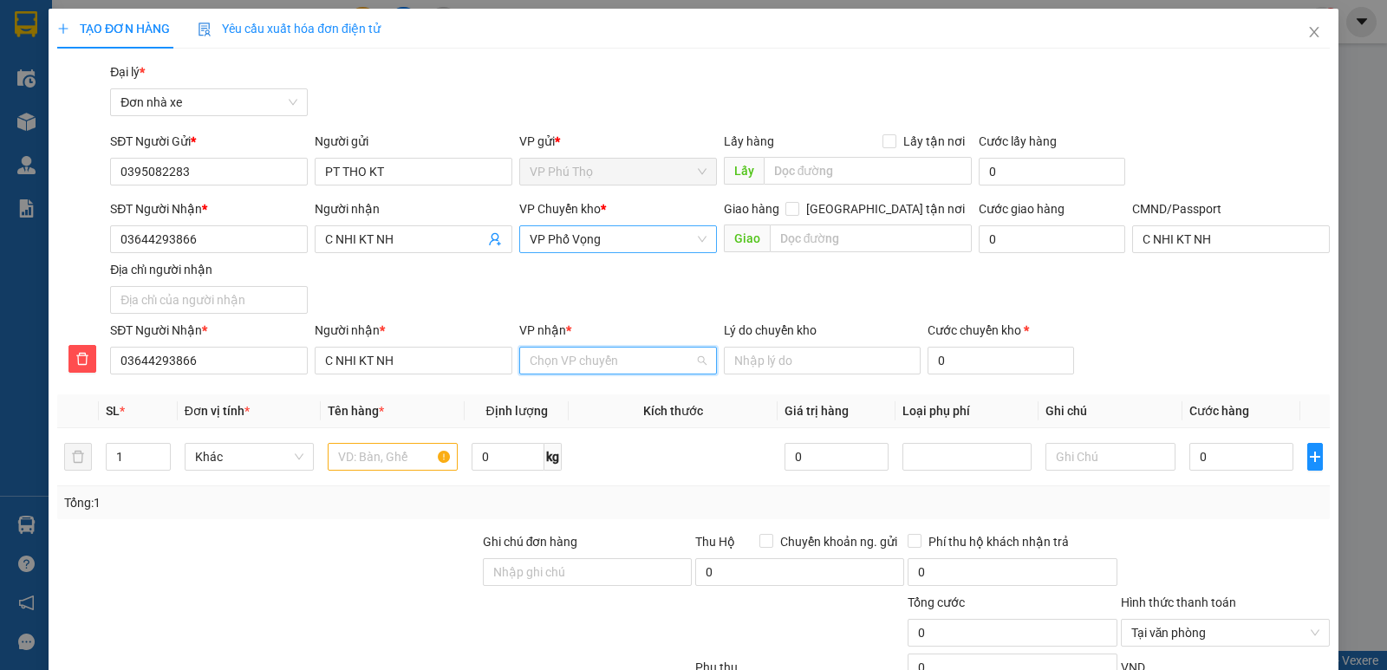
click at [568, 368] on input "VP nhận *" at bounding box center [612, 361] width 165 height 26
type input "NGỌ"
click at [594, 387] on div "VP [PERSON_NAME]" at bounding box center [611, 395] width 175 height 19
click at [393, 453] on input "text" at bounding box center [393, 457] width 130 height 28
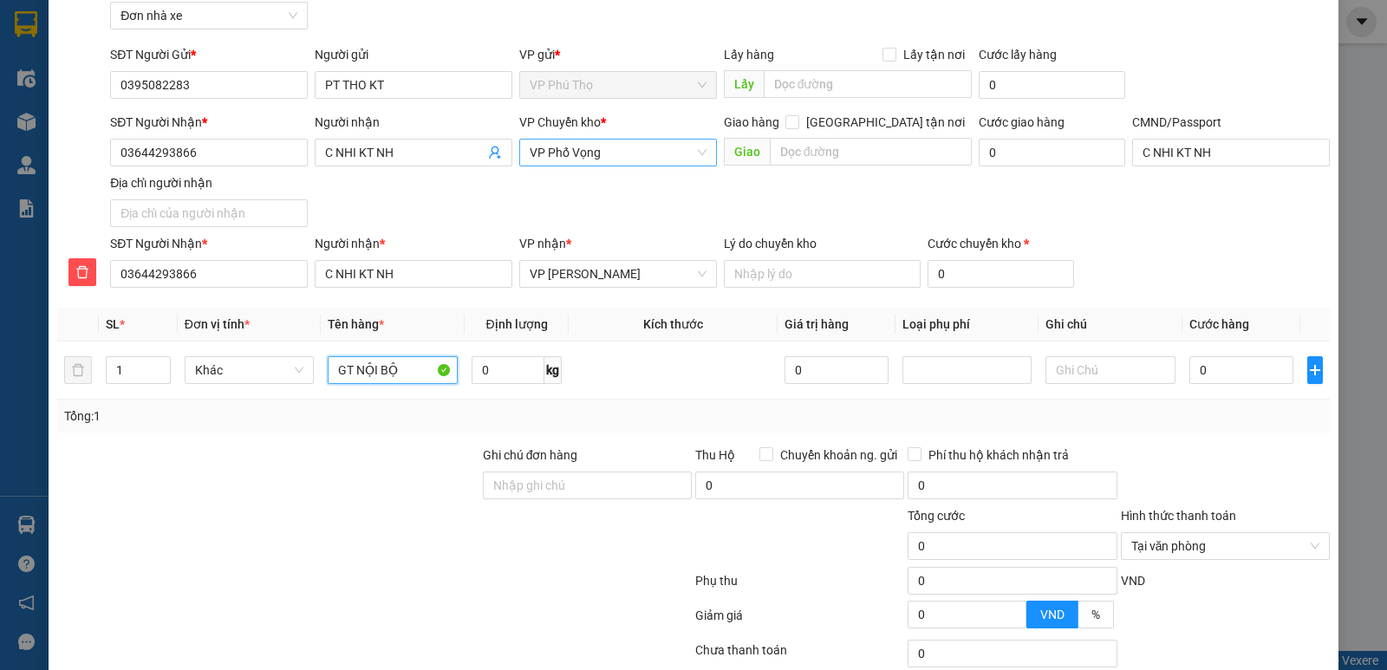
scroll to position [216, 0]
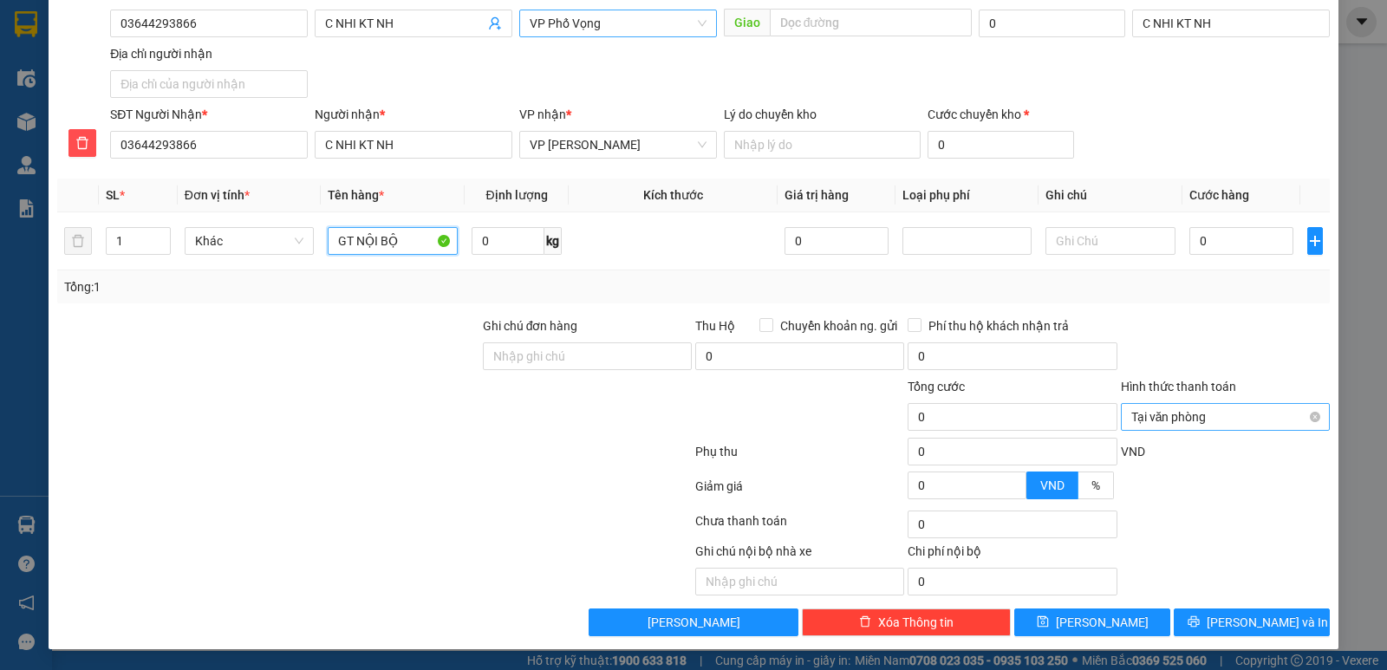
click at [1183, 411] on span "Tại văn phòng" at bounding box center [1225, 417] width 188 height 26
type input "GT NỘI BỘ"
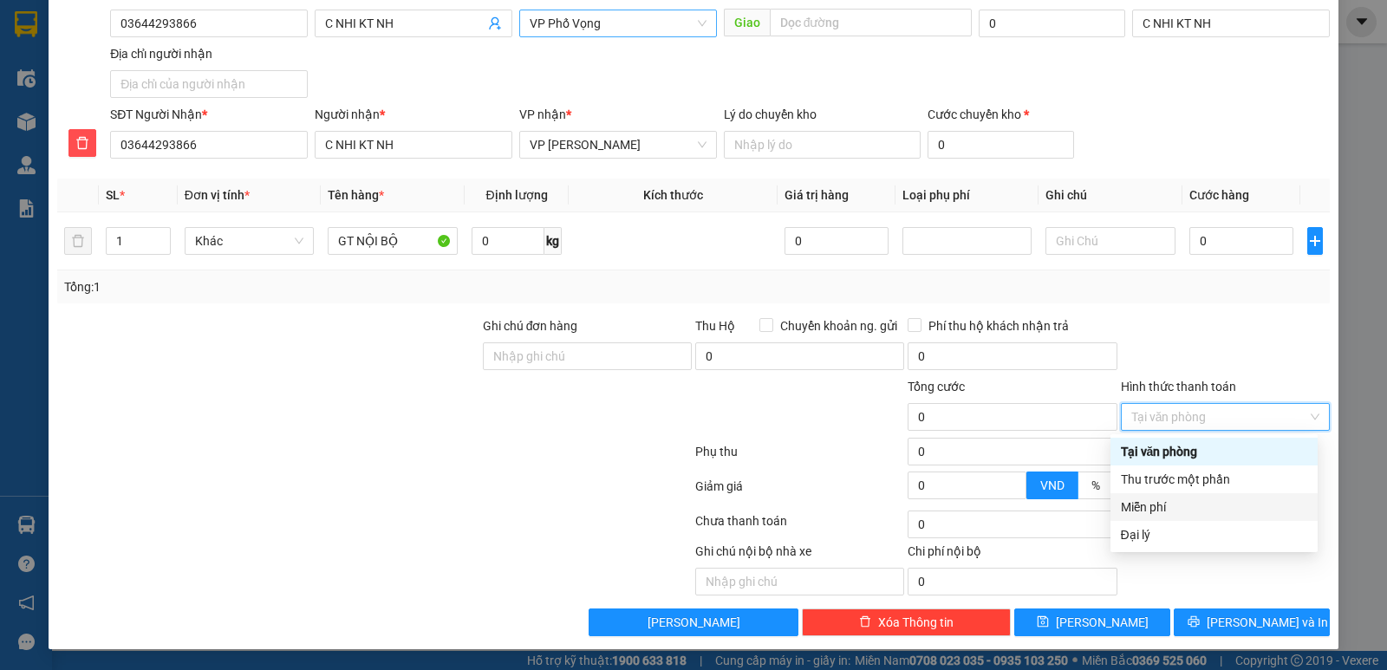
click at [1161, 510] on div "Miễn phí" at bounding box center [1214, 506] width 186 height 19
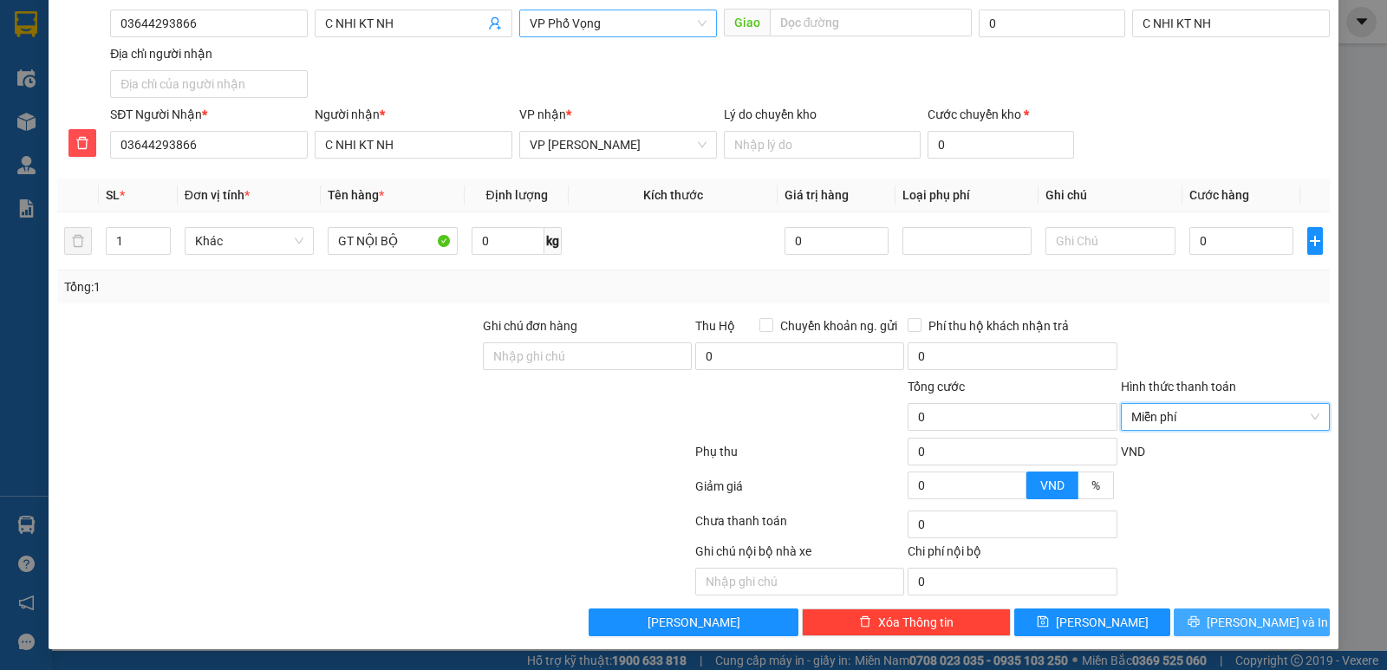
click at [1235, 617] on span "[PERSON_NAME] và In" at bounding box center [1266, 622] width 121 height 19
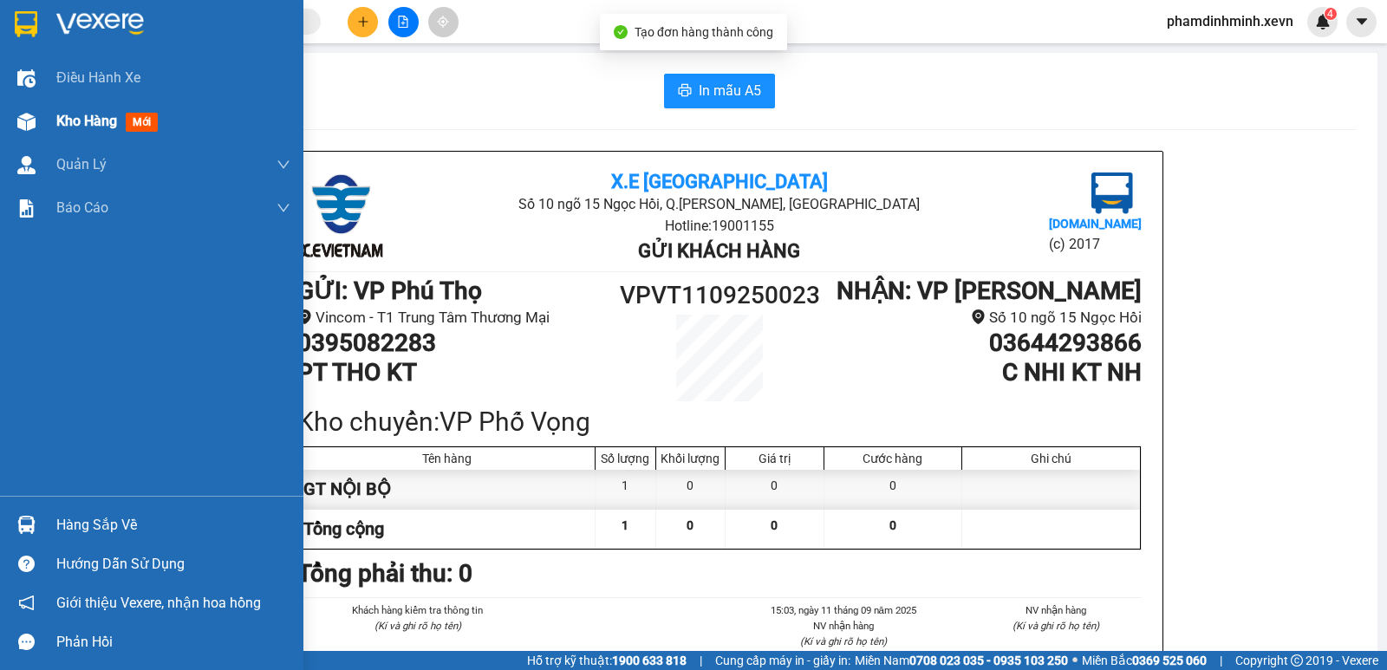
click at [38, 110] on div at bounding box center [26, 122] width 30 height 30
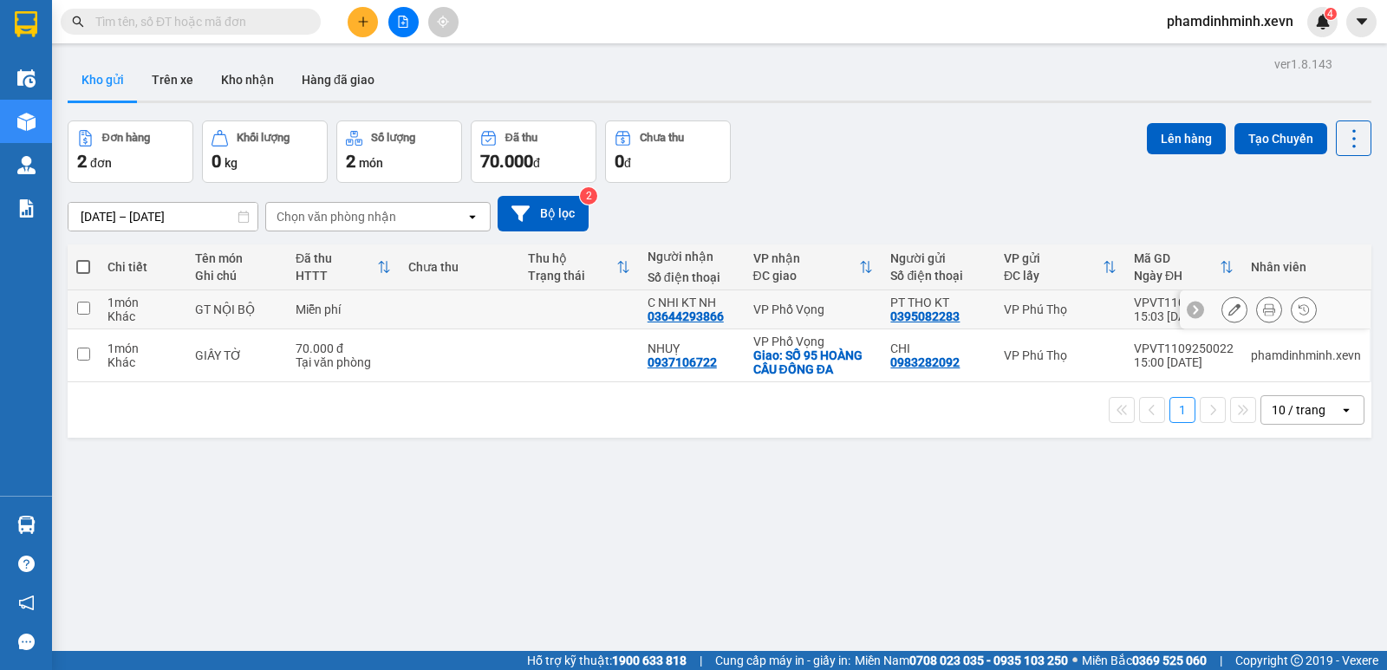
click at [497, 302] on td at bounding box center [460, 309] width 120 height 39
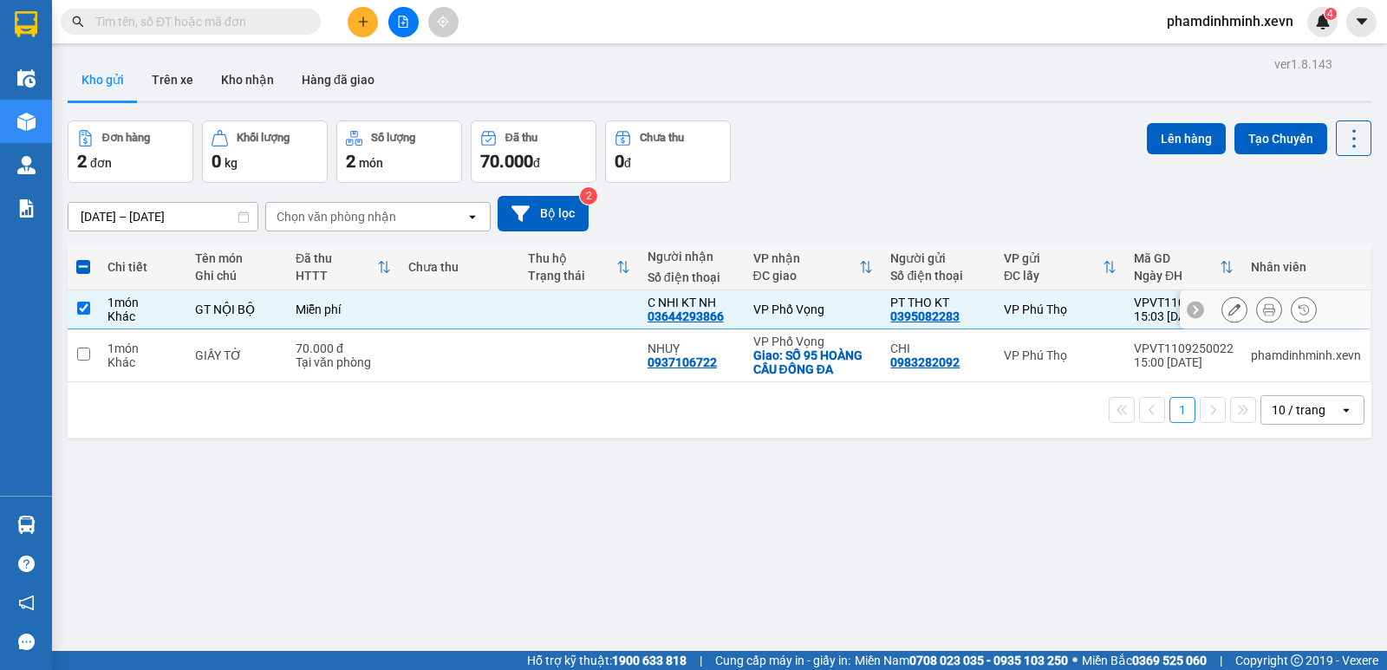
click at [497, 302] on td at bounding box center [460, 309] width 120 height 39
checkbox input "false"
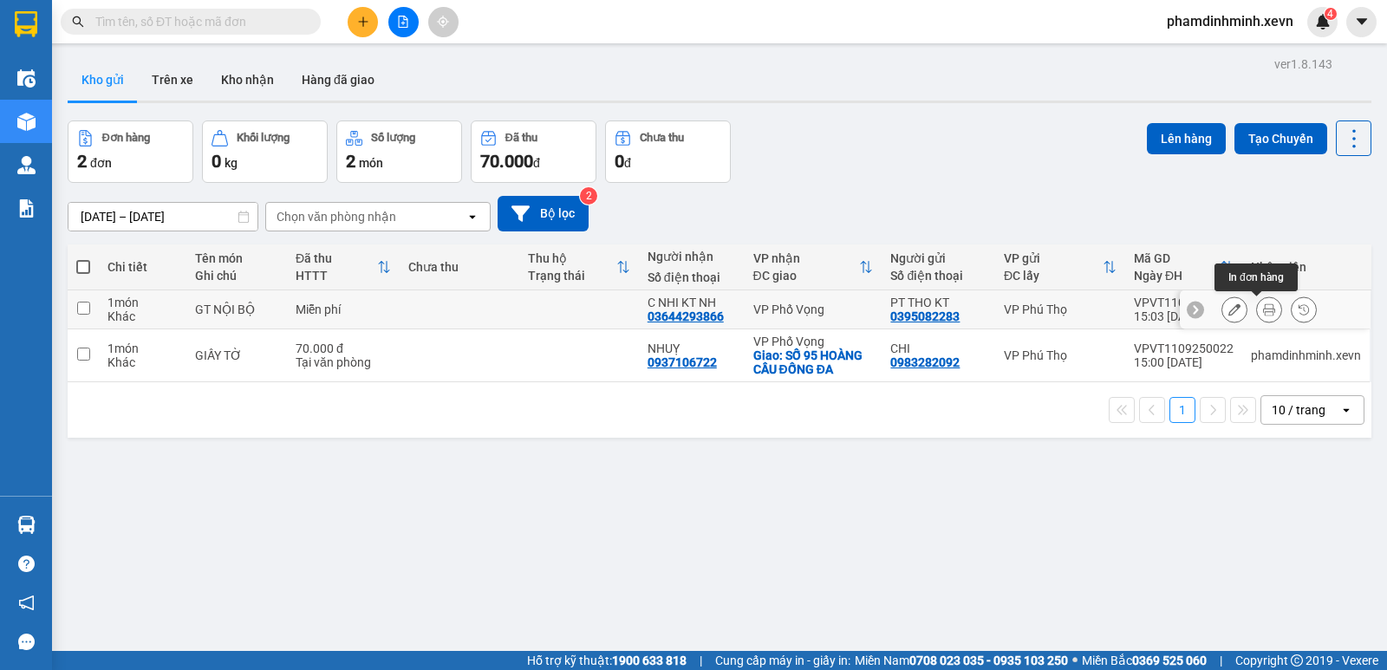
click at [1263, 306] on icon at bounding box center [1269, 309] width 12 height 12
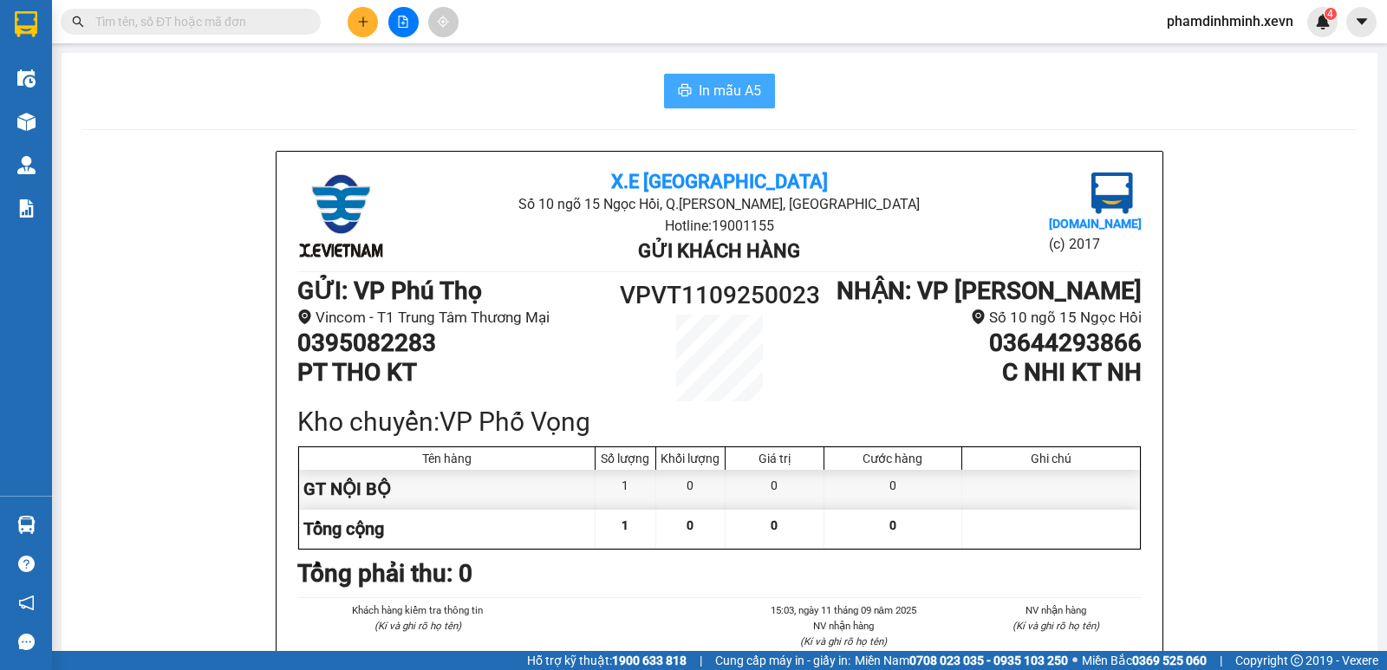
click at [702, 81] on span "In mẫu A5" at bounding box center [729, 91] width 62 height 22
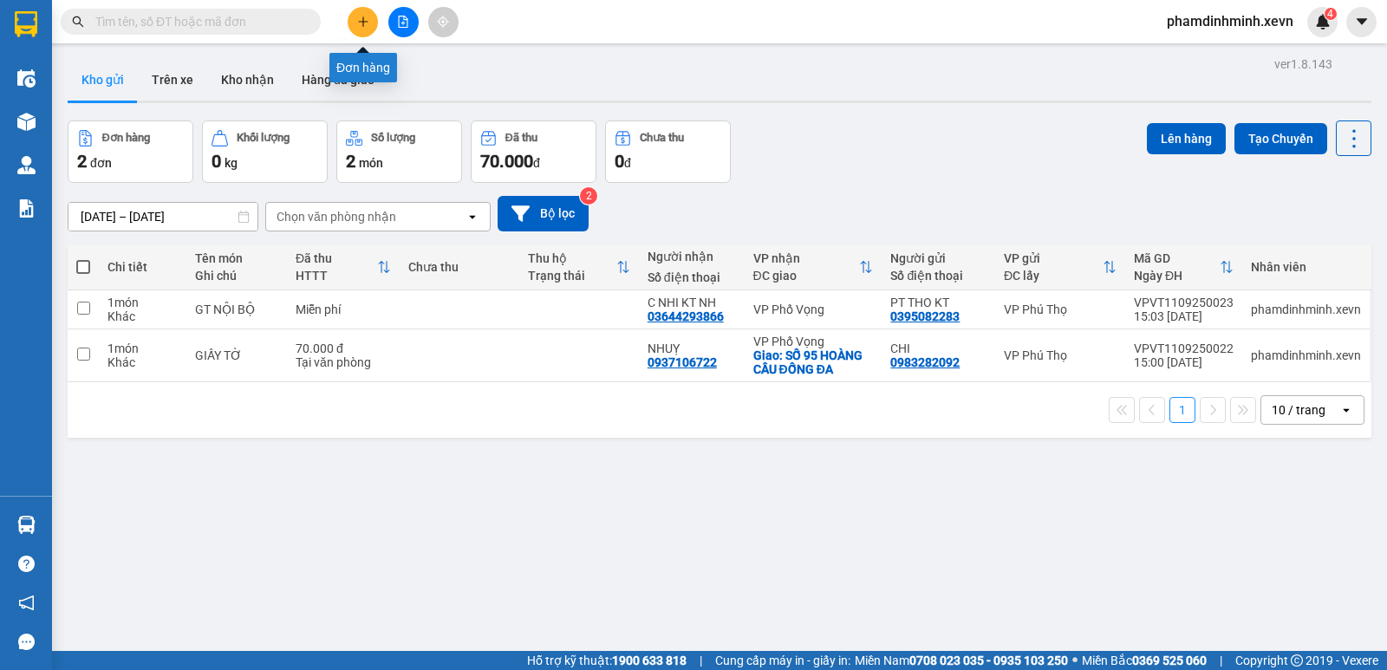
click at [366, 22] on icon "plus" at bounding box center [363, 21] width 10 height 1
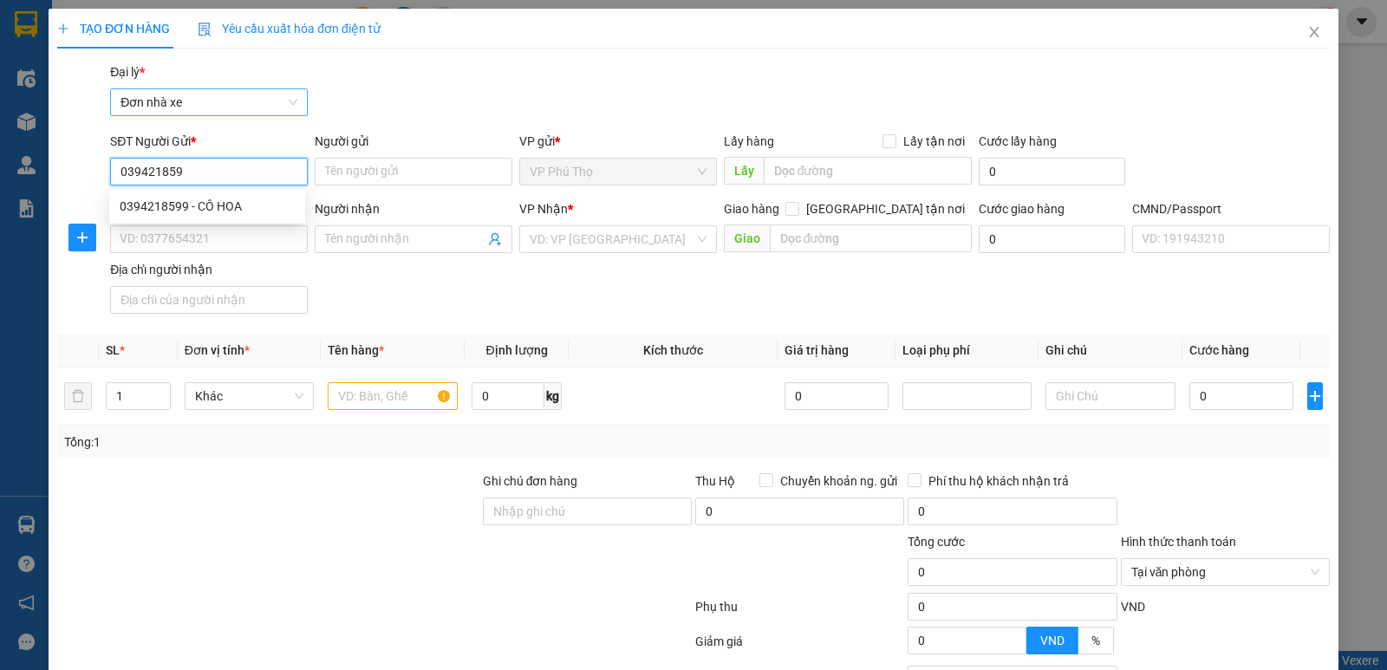
type input "0394218599"
click at [225, 205] on div "0394218599 - CÔ HOA" at bounding box center [207, 206] width 175 height 19
type input "CÔ HOA"
type input "0385120635"
type input "LƯƠNG"
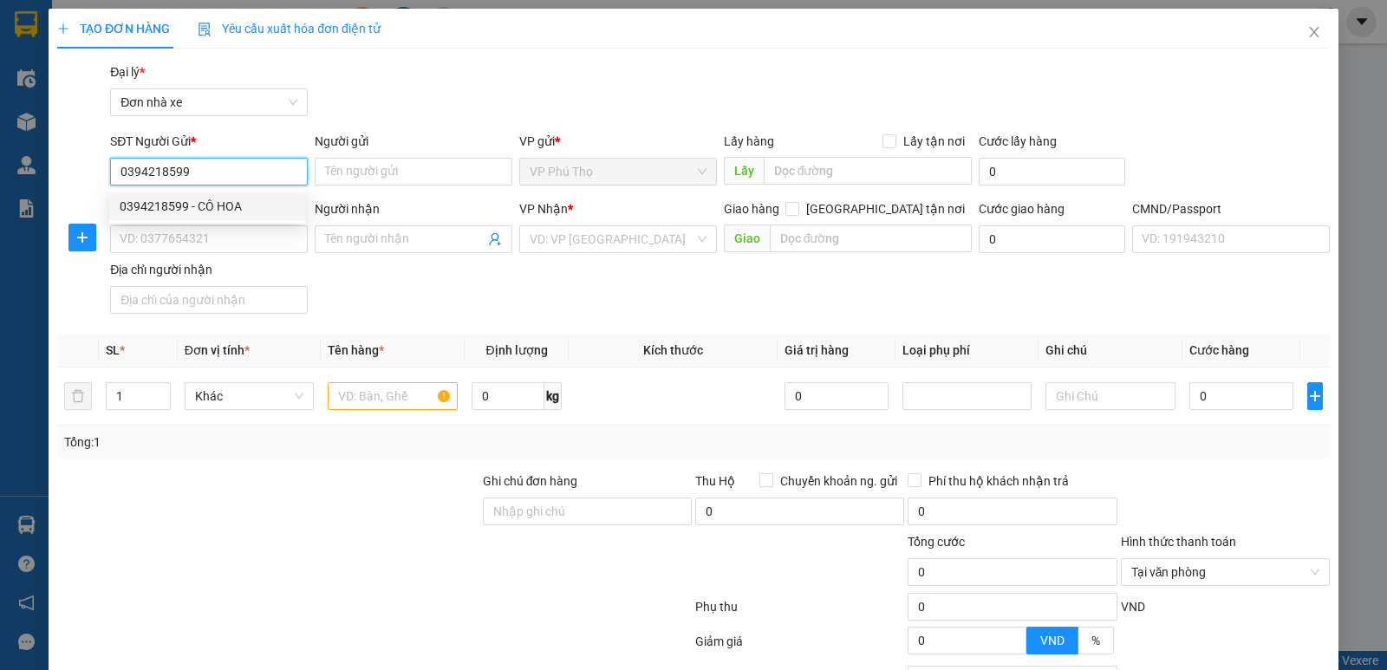
type input "031200008395 NGUYỄN QUANG LƯƠNG"
type input "0394218599"
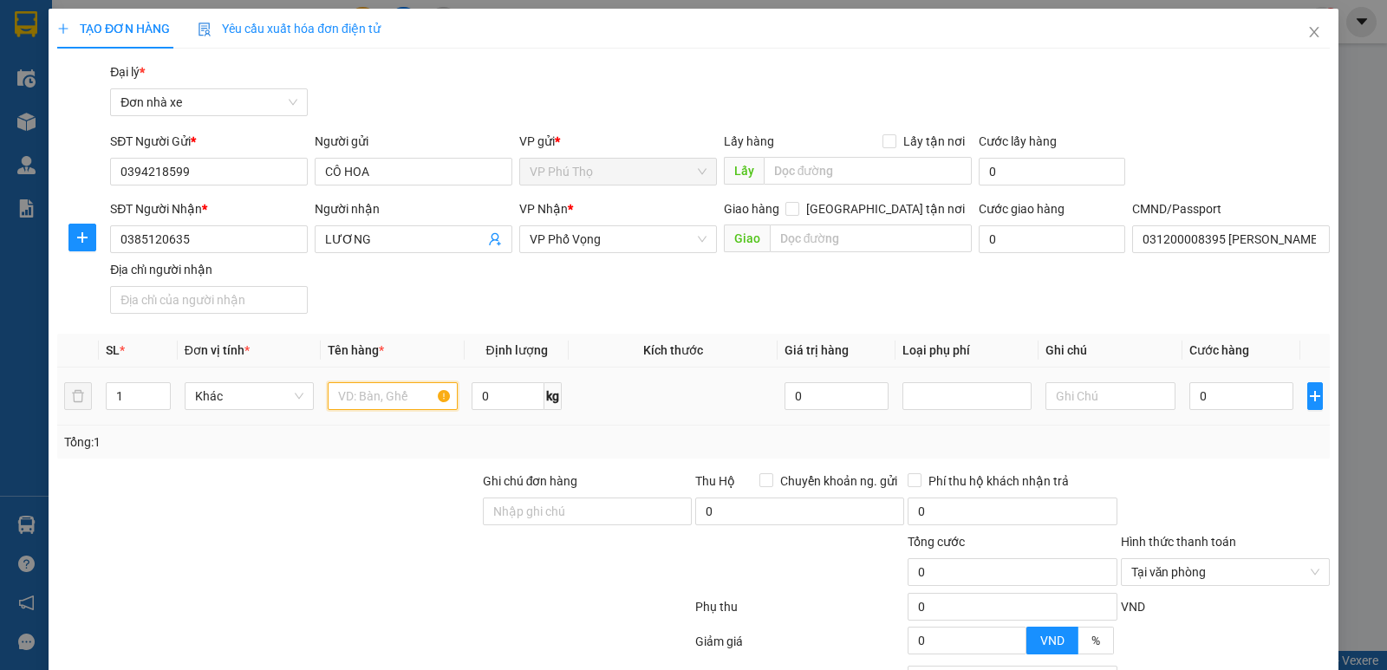
click at [361, 400] on input "text" at bounding box center [393, 396] width 130 height 28
type input "d"
type input "đ"
type input "d"
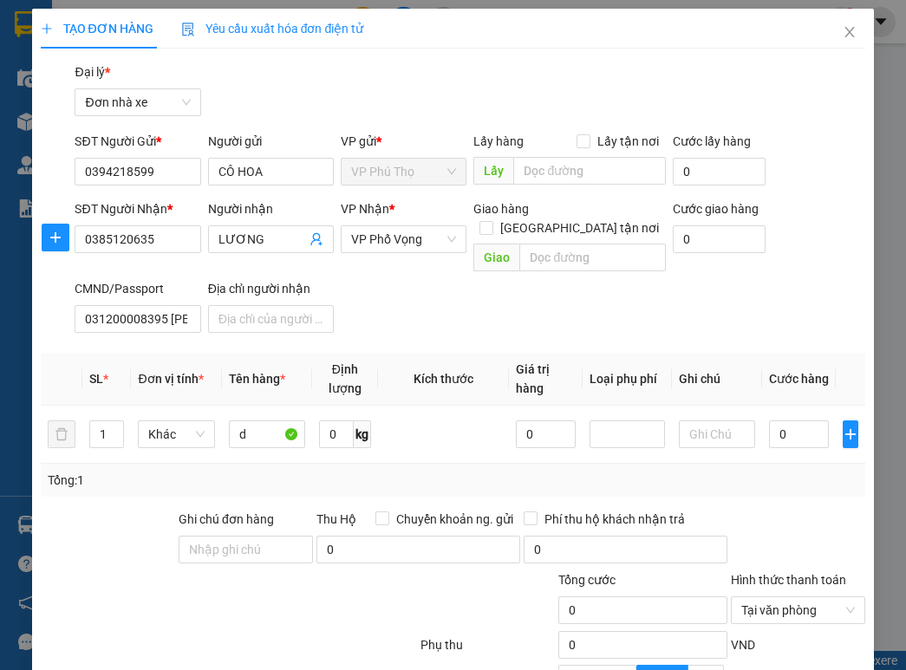
click at [647, 84] on div "Gói vận chuyển * Tiêu chuẩn Đại lý * Đơn nhà xe" at bounding box center [469, 92] width 797 height 61
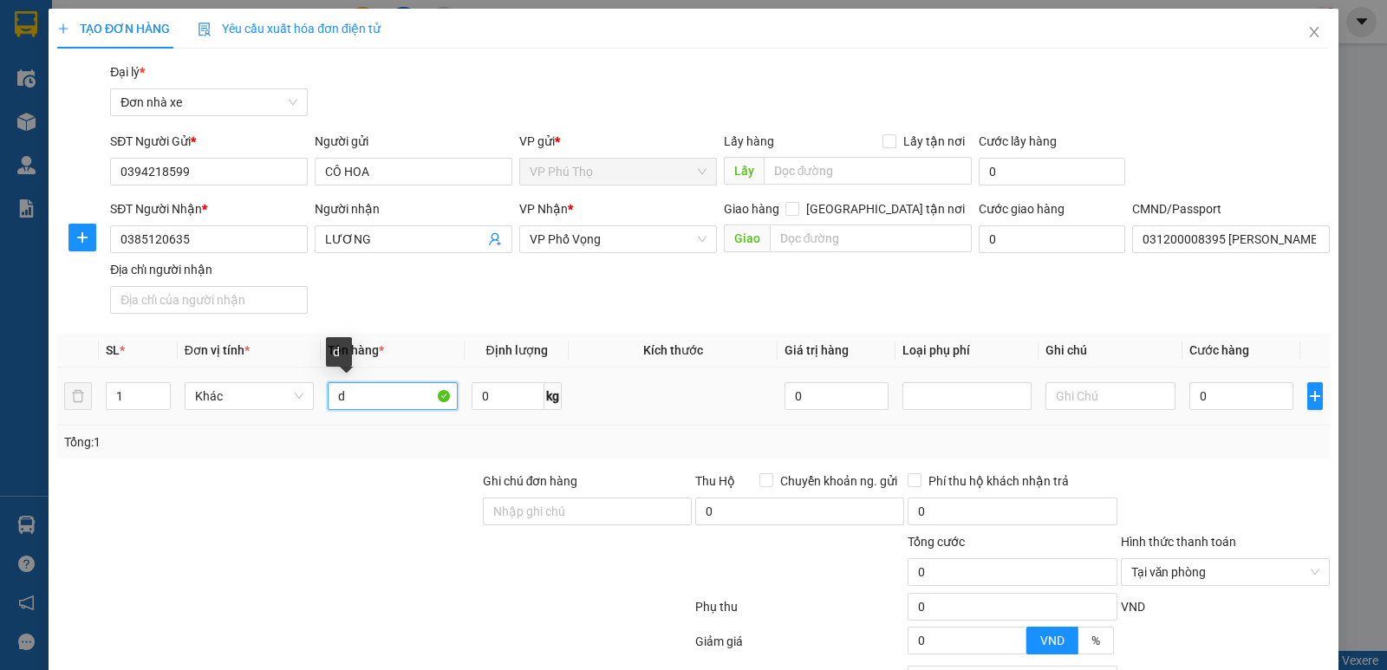
click at [355, 405] on input "d" at bounding box center [393, 396] width 130 height 28
type input "quần áo"
click at [509, 402] on input "0" at bounding box center [507, 396] width 73 height 28
type input "16"
click at [1227, 383] on input "0" at bounding box center [1241, 396] width 104 height 28
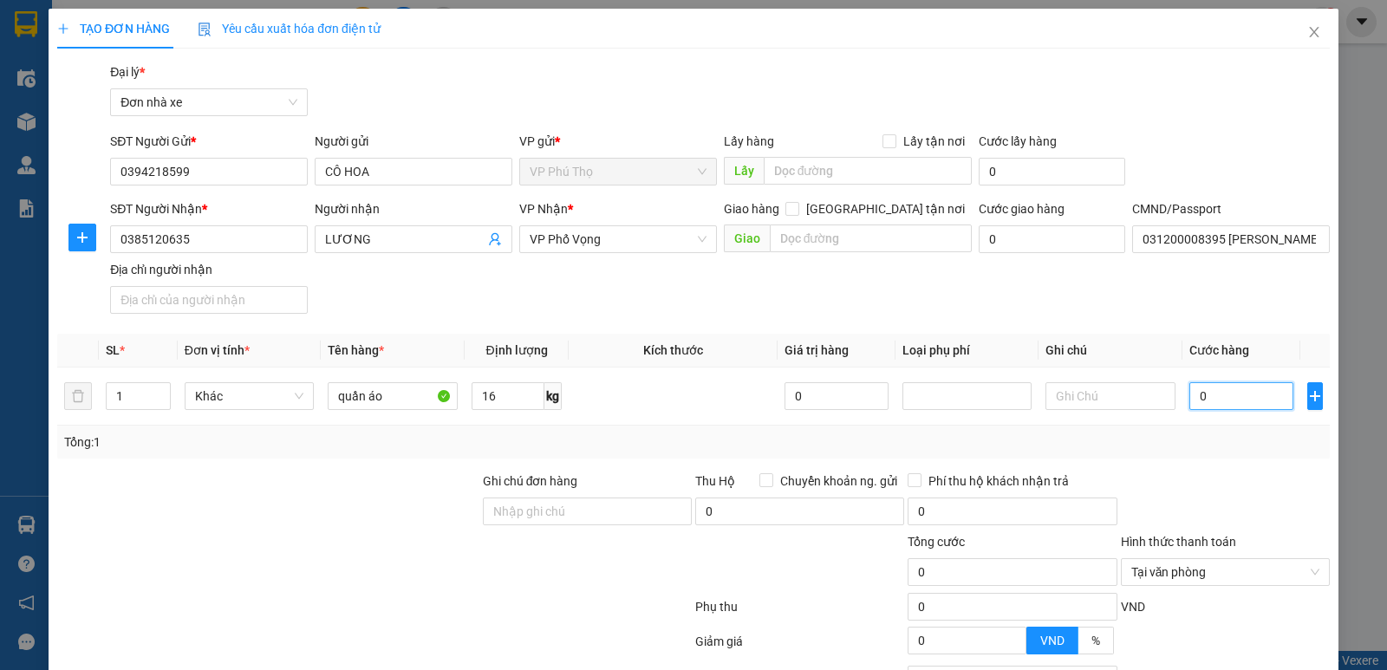
type input "4"
type input "40"
type input "400"
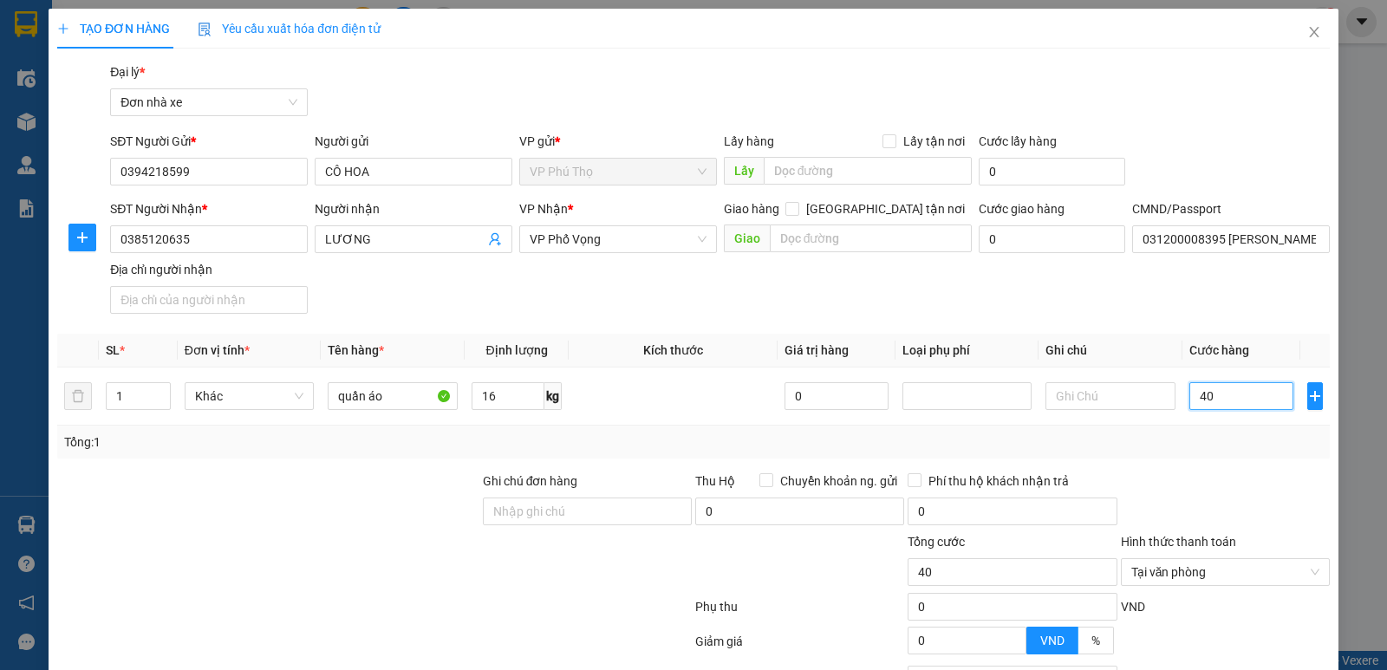
type input "400"
type input "4.000"
type input "40.000"
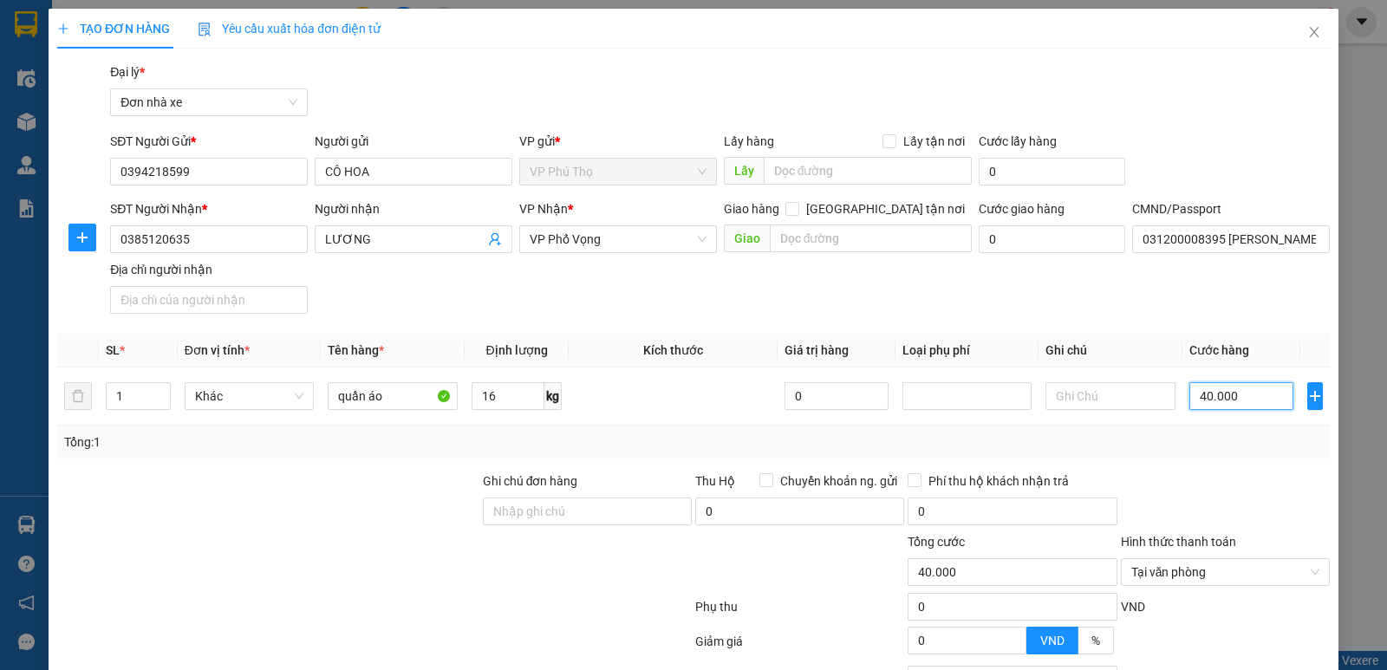
type input "40.000"
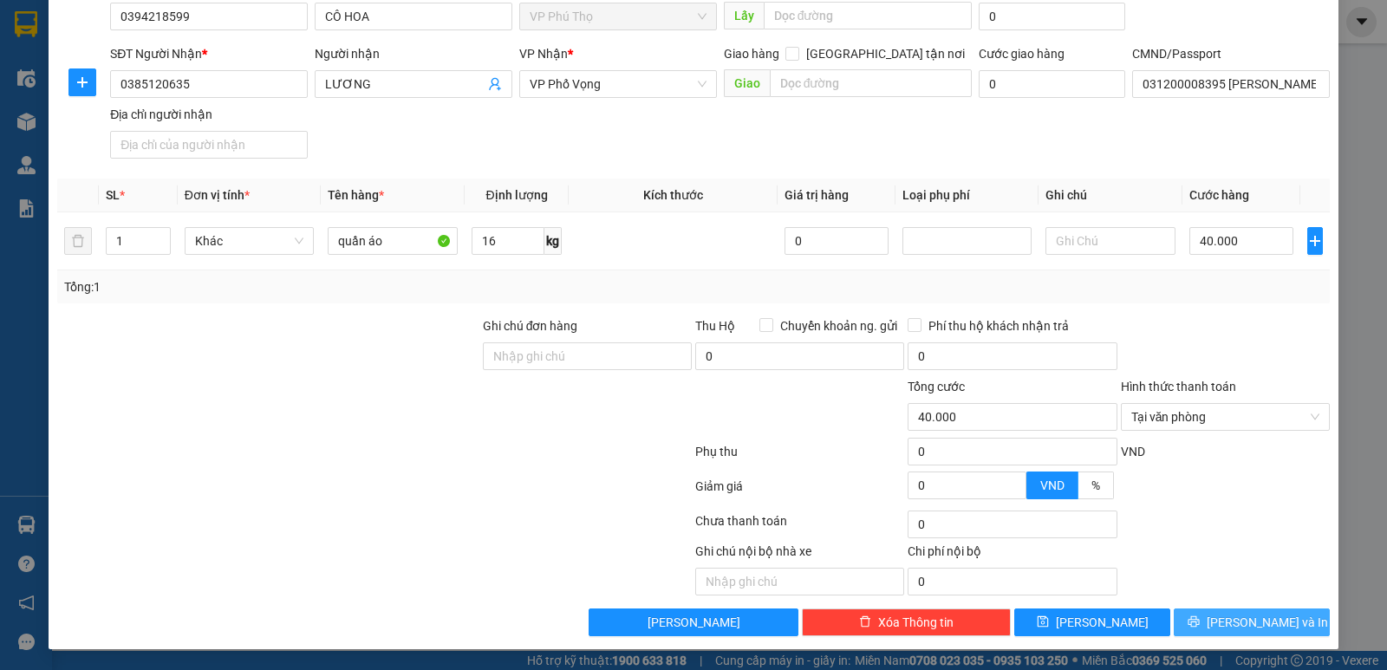
click at [1242, 630] on span "[PERSON_NAME] và In" at bounding box center [1266, 622] width 121 height 19
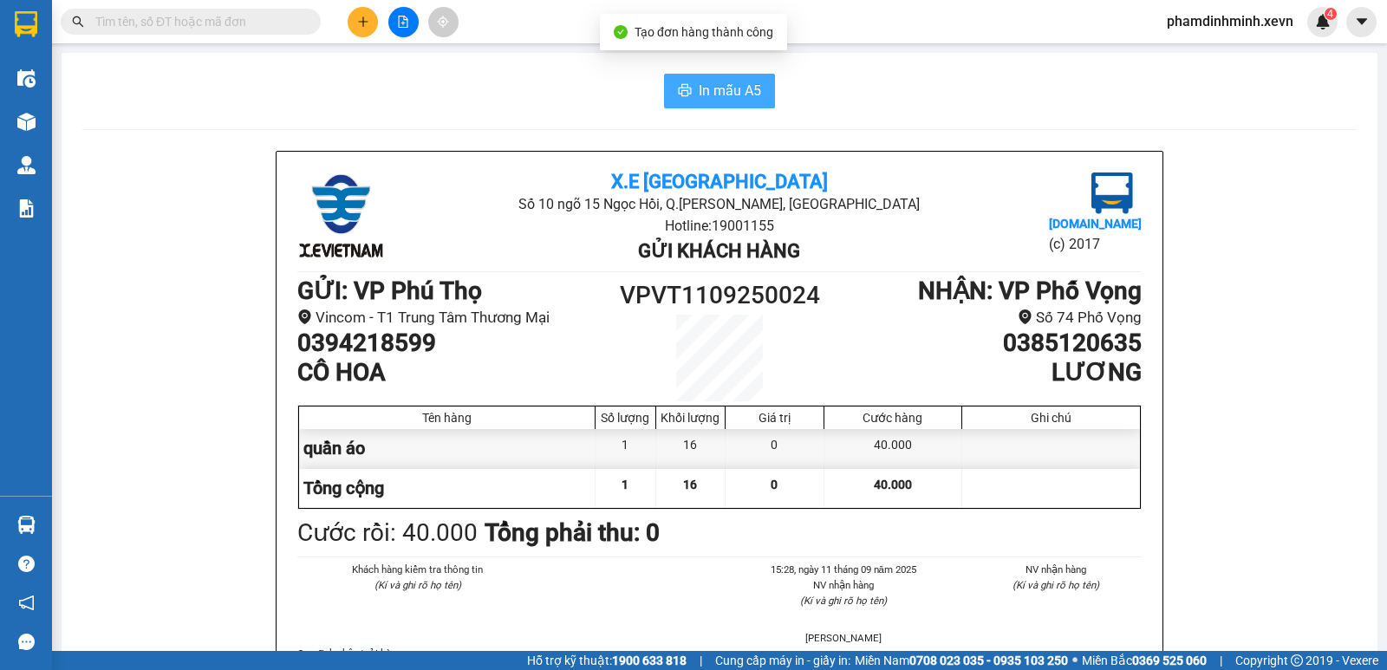
click at [714, 95] on span "In mẫu A5" at bounding box center [729, 91] width 62 height 22
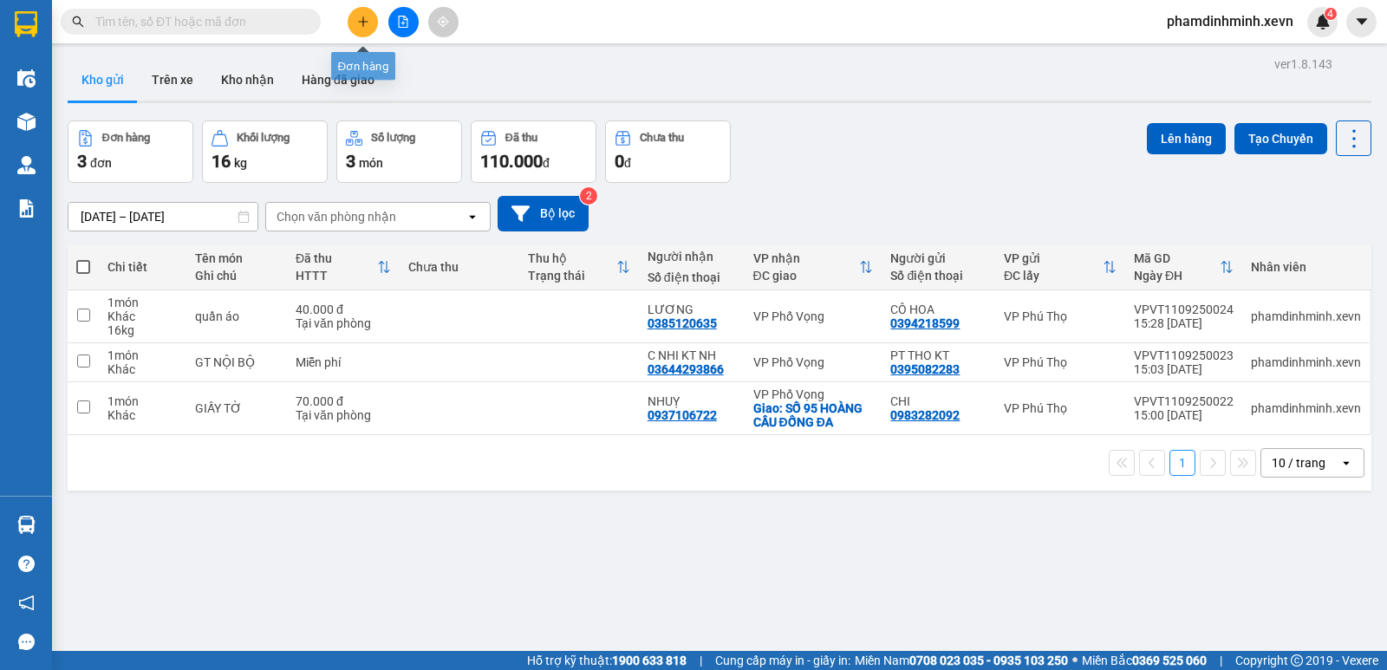
click at [370, 15] on button at bounding box center [363, 22] width 30 height 30
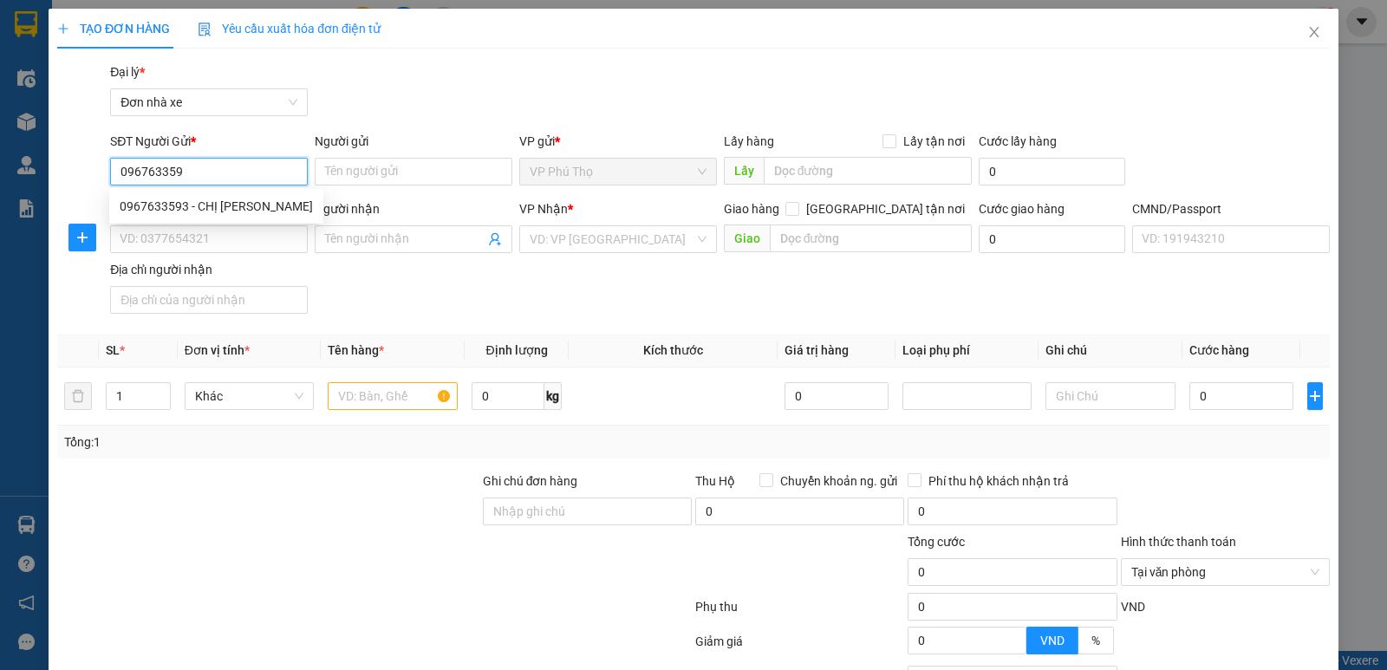
type input "0967633593"
click at [232, 196] on div "0967633593 - CHỊ HUYỀN" at bounding box center [216, 206] width 214 height 28
type input "CHỊ HUYỀN"
type input "0968509771"
type input "NGÂN"
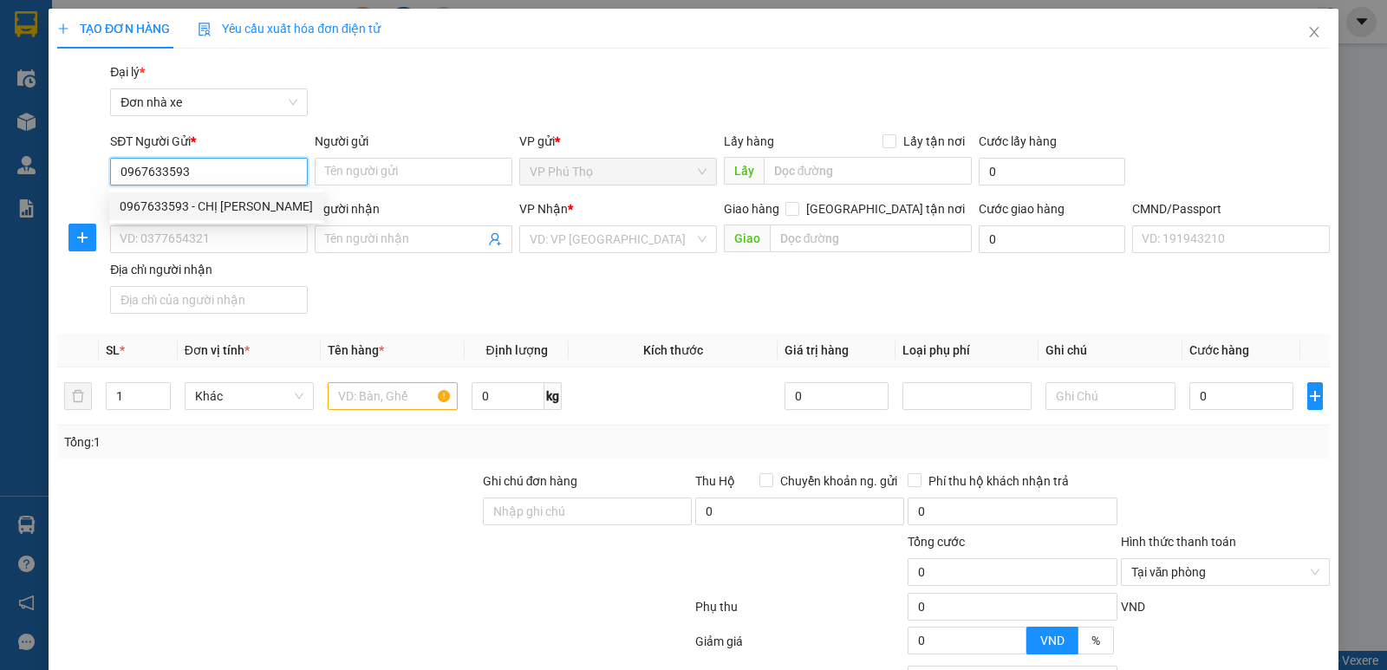
type input "025306010022 VI THỊ KIM NGÂN"
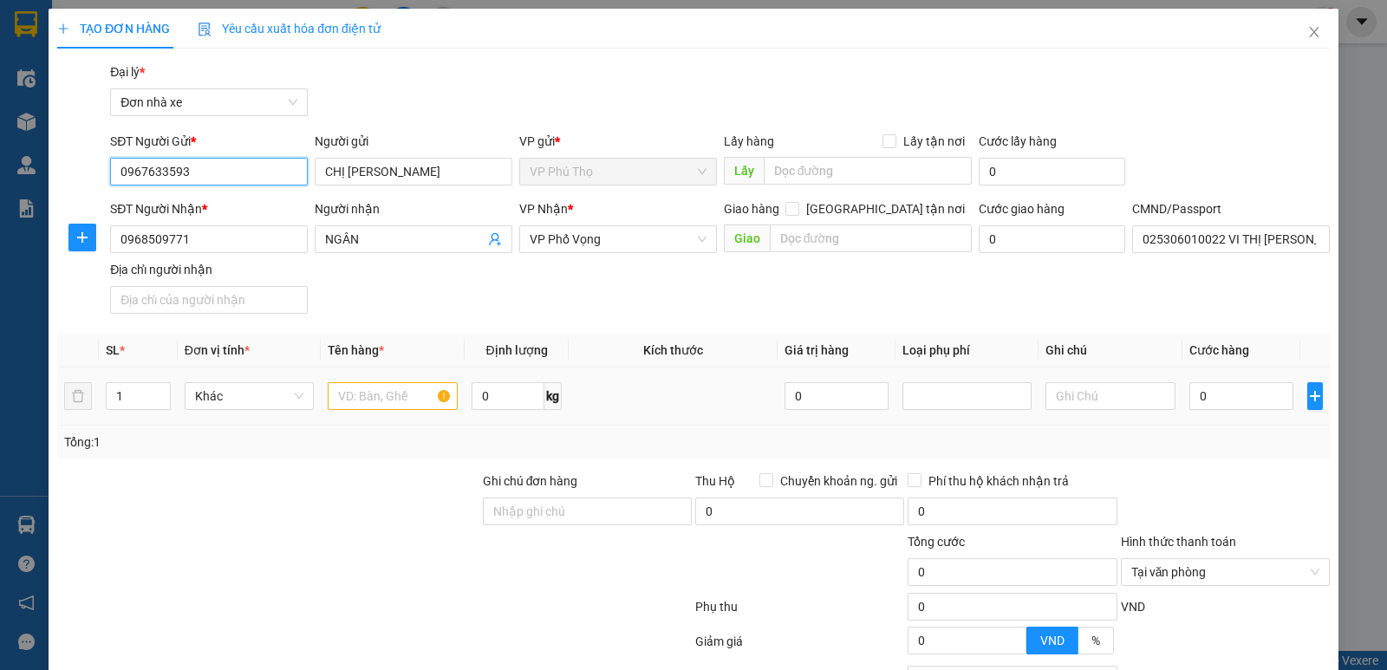
type input "0967633593"
click at [321, 395] on td at bounding box center [393, 396] width 144 height 58
click at [375, 400] on input "text" at bounding box center [393, 396] width 130 height 28
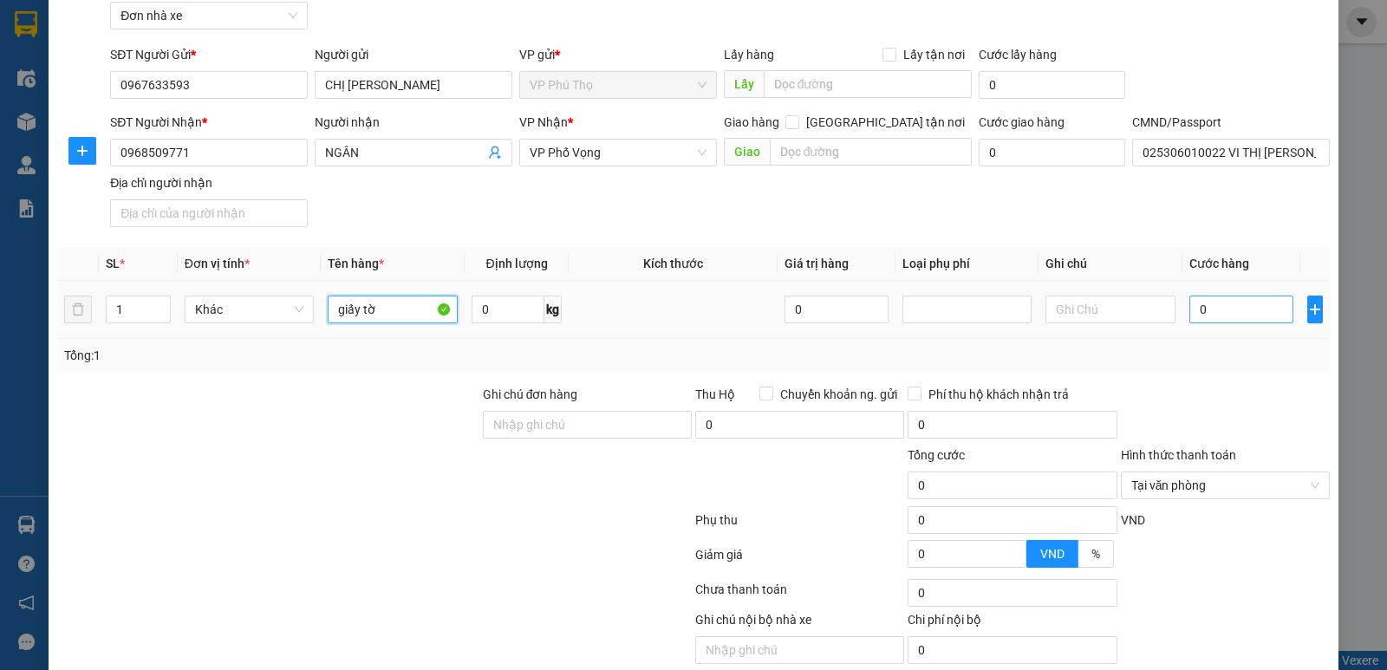
type input "giấy tờ"
click at [1205, 309] on input "0" at bounding box center [1241, 310] width 104 height 28
type input "2"
type input "20"
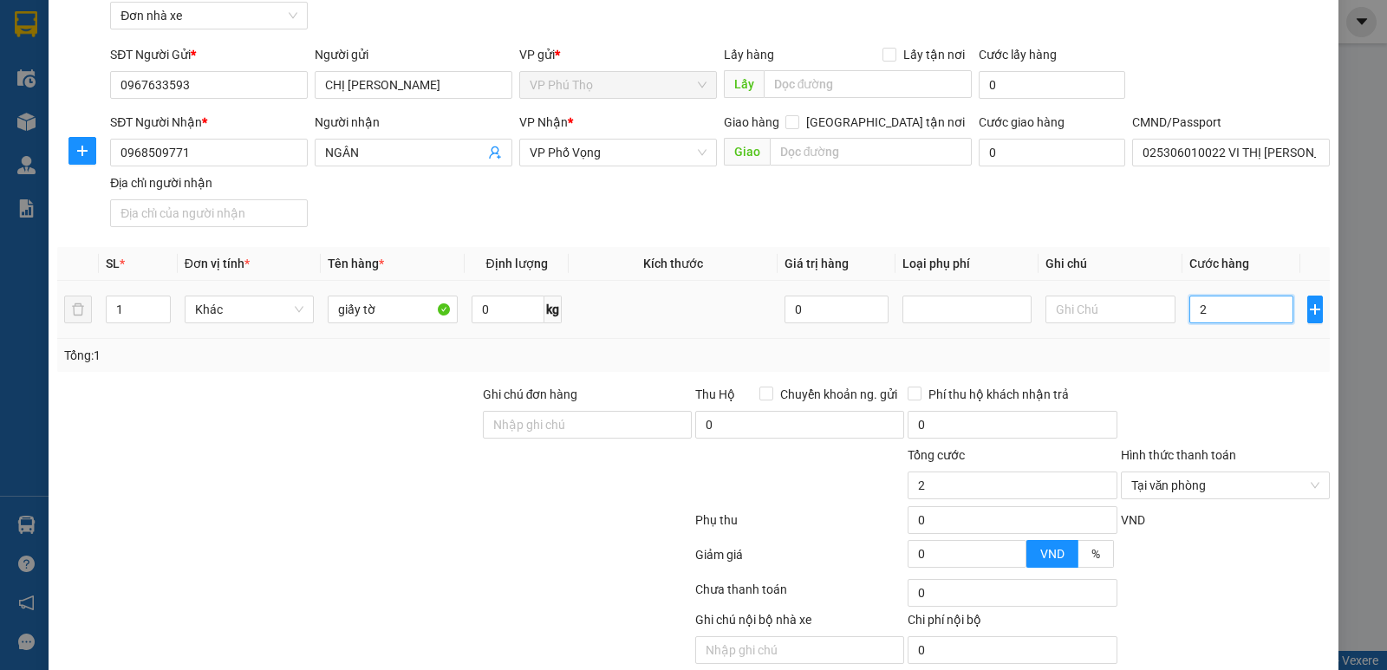
type input "20"
type input "200"
type input "2.000"
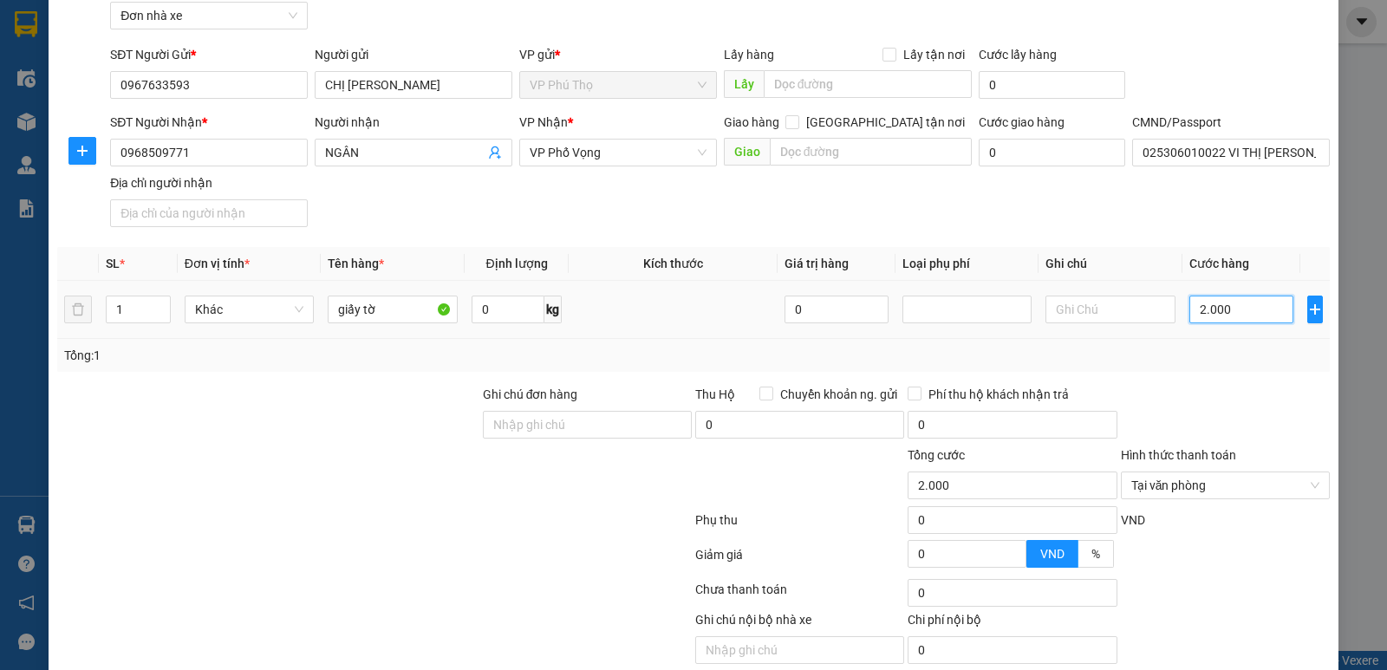
type input "20.000"
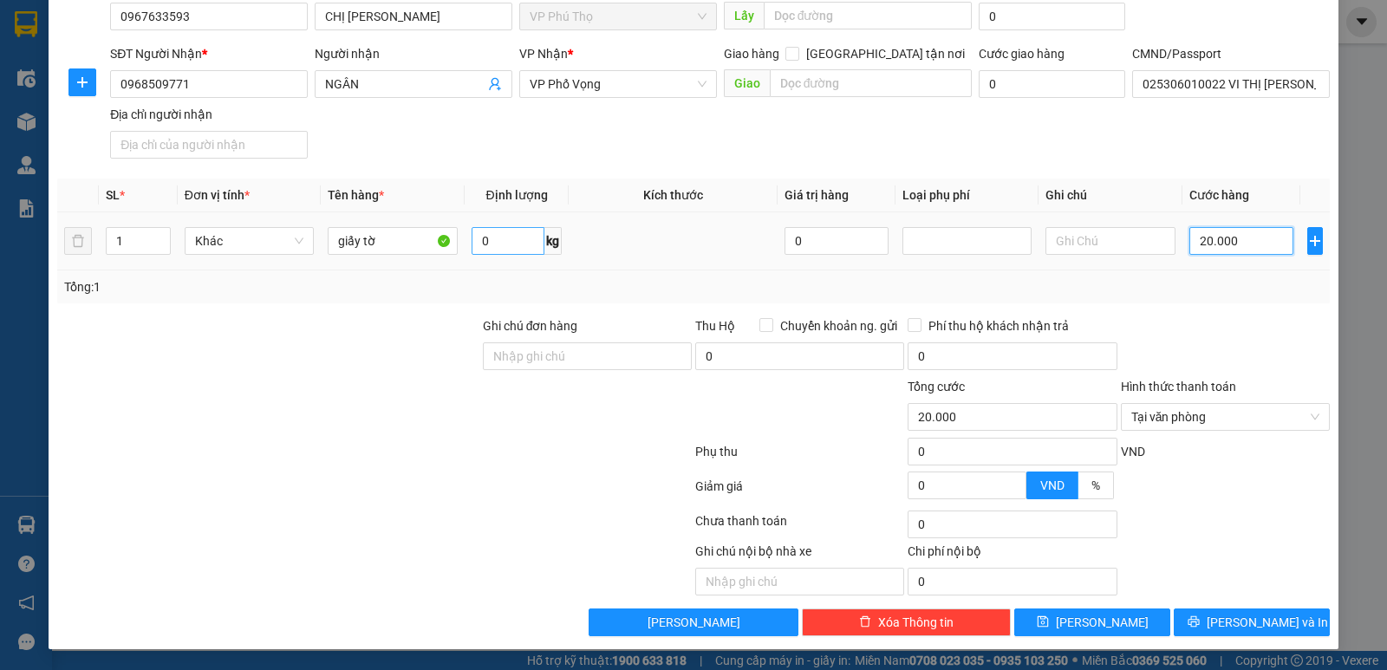
type input "20.000"
click at [493, 247] on input "0" at bounding box center [507, 241] width 73 height 28
click at [1230, 623] on span "[PERSON_NAME] và In" at bounding box center [1266, 622] width 121 height 19
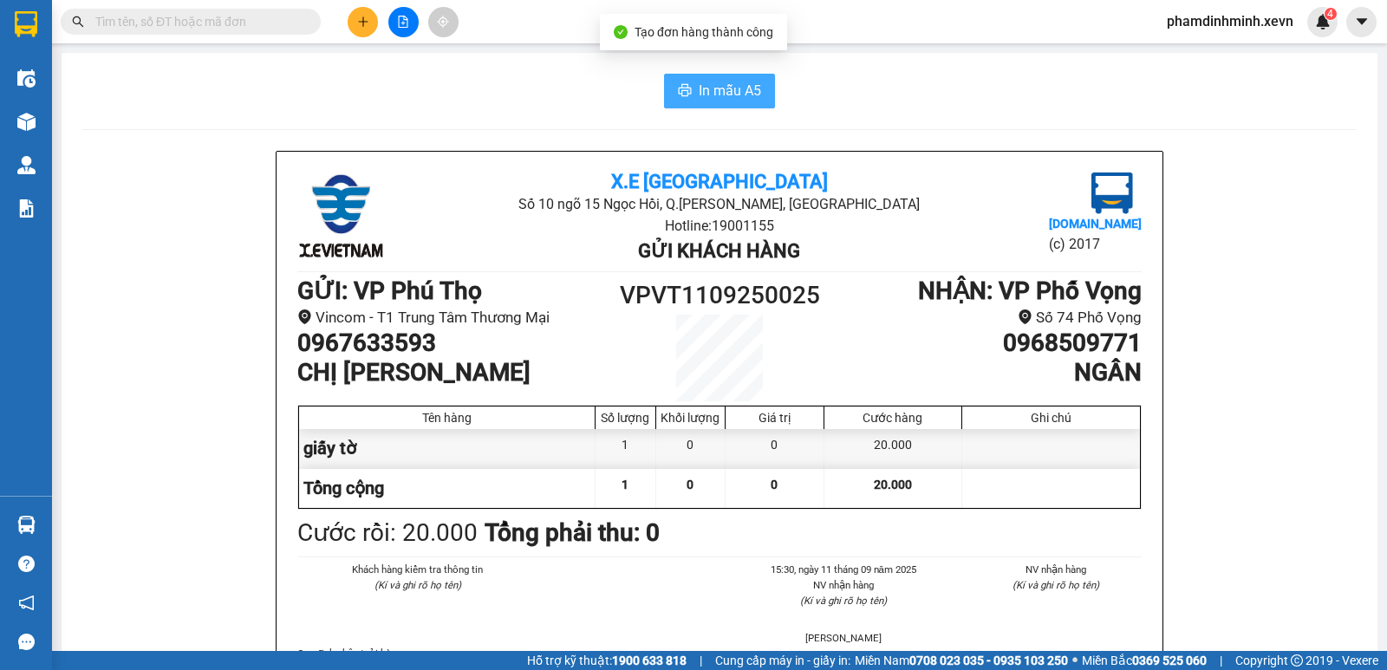
drag, startPoint x: 783, startPoint y: 96, endPoint x: 731, endPoint y: 98, distance: 52.9
click at [781, 97] on div "In mẫu A5" at bounding box center [719, 91] width 1274 height 35
click at [719, 96] on span "In mẫu A5" at bounding box center [729, 91] width 62 height 22
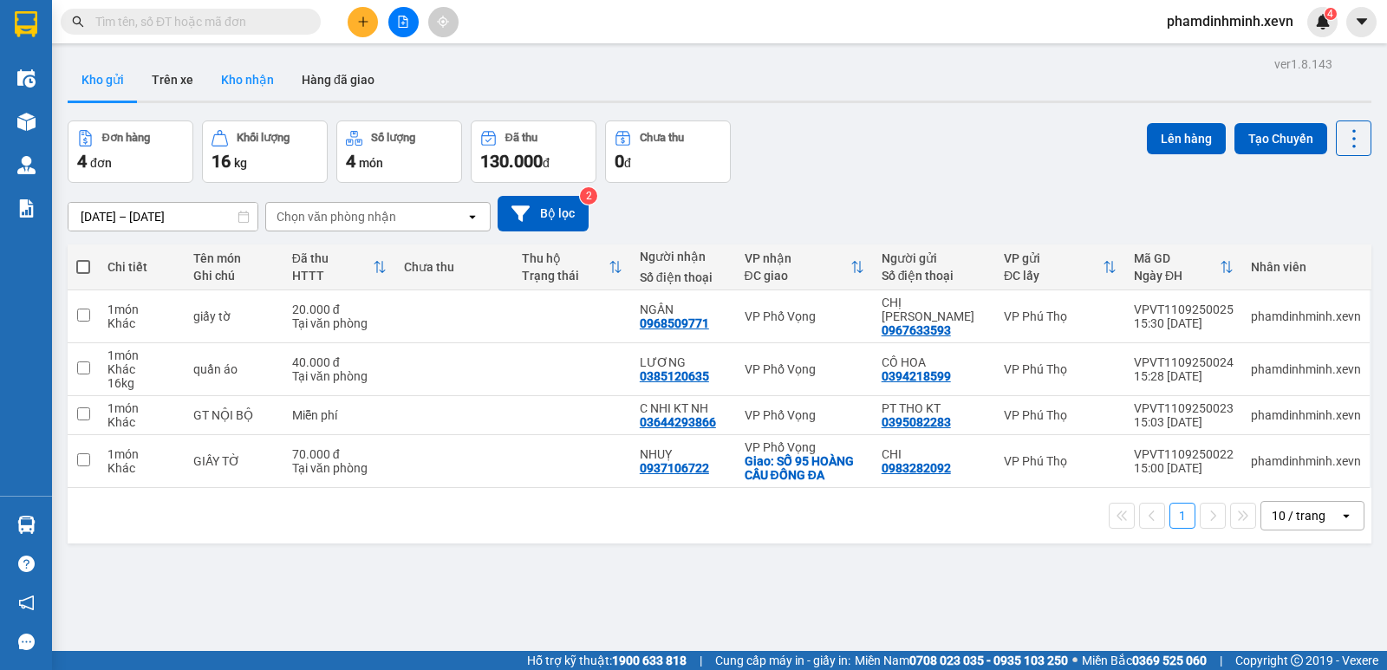
click at [241, 75] on button "Kho nhận" at bounding box center [247, 80] width 81 height 42
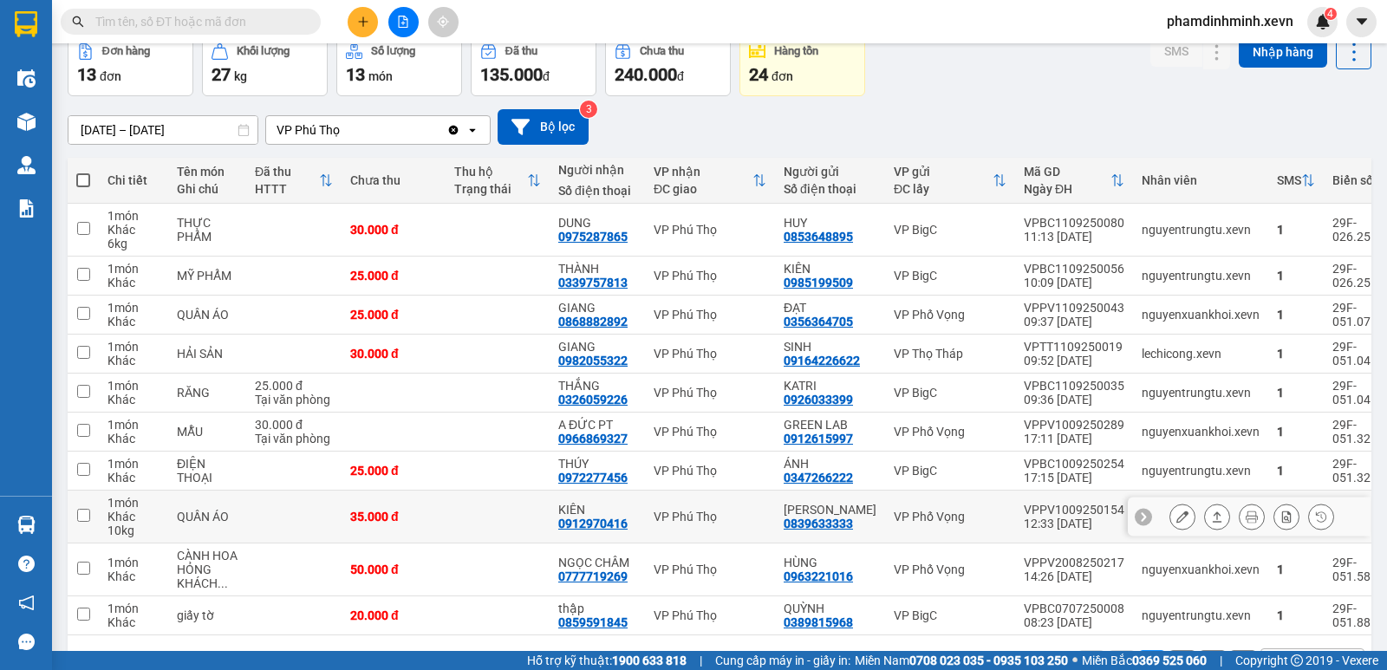
scroll to position [163, 0]
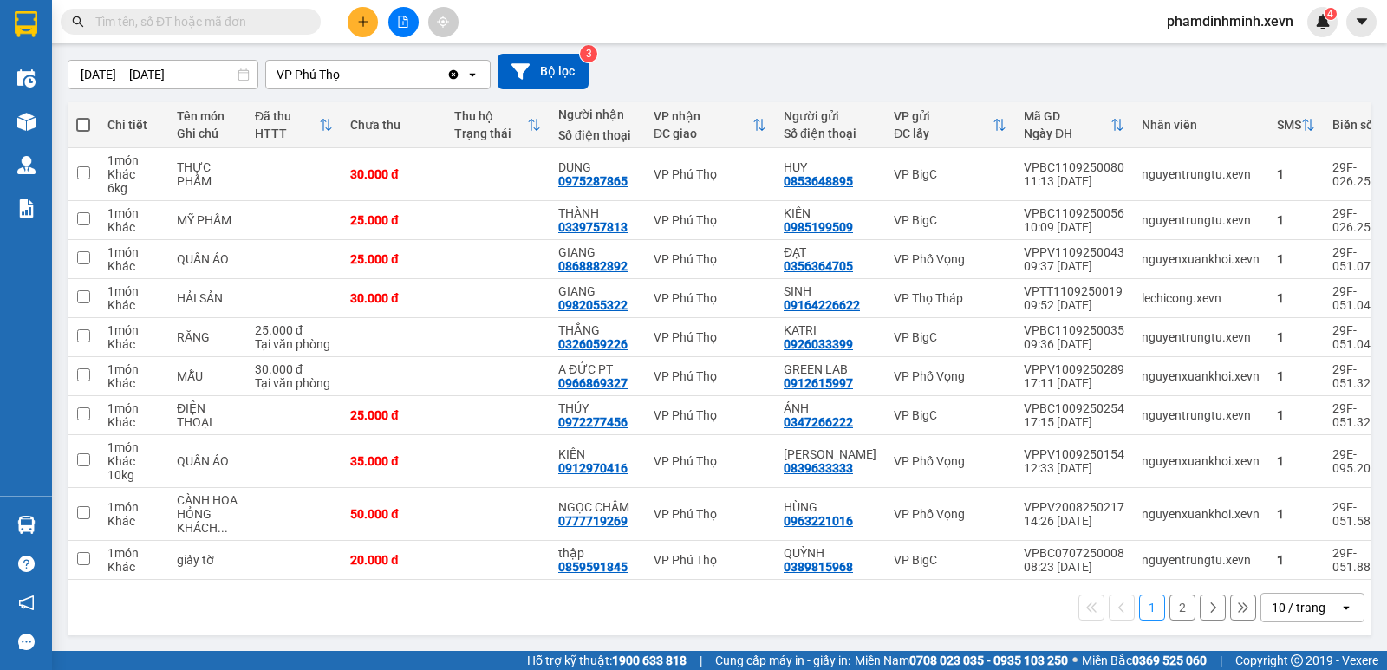
click at [1170, 604] on button "2" at bounding box center [1182, 607] width 26 height 26
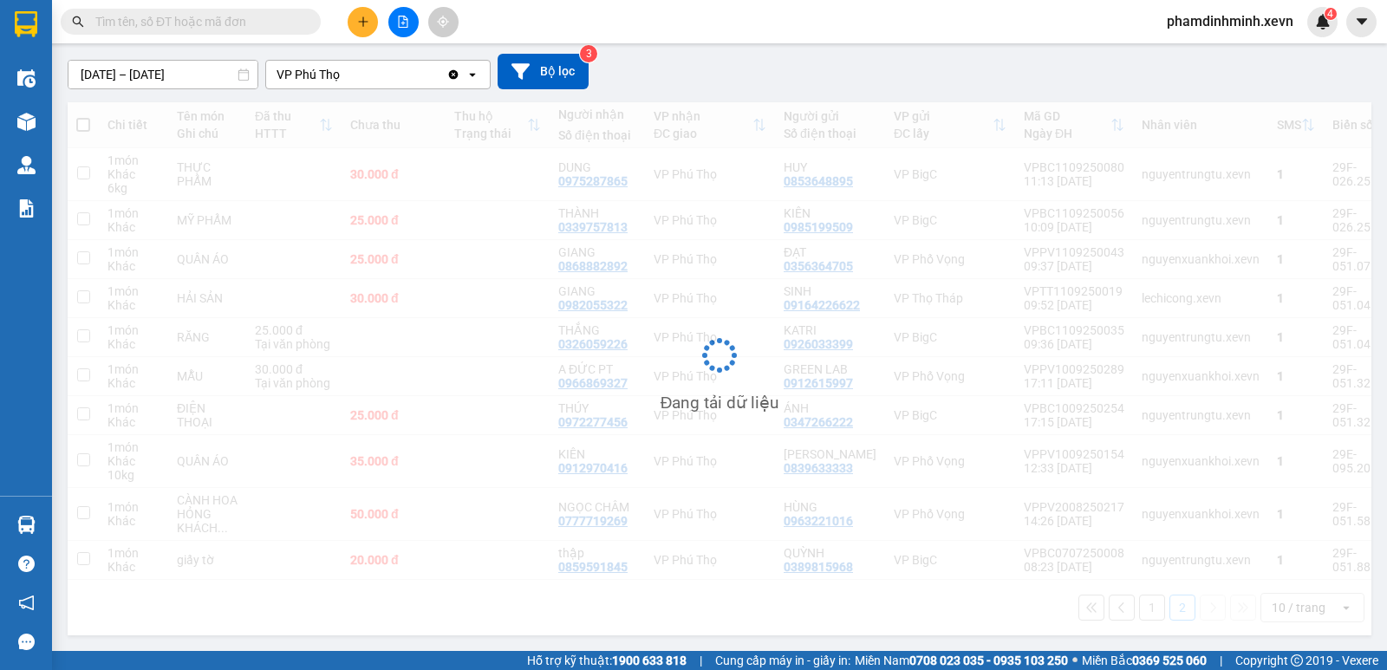
scroll to position [80, 0]
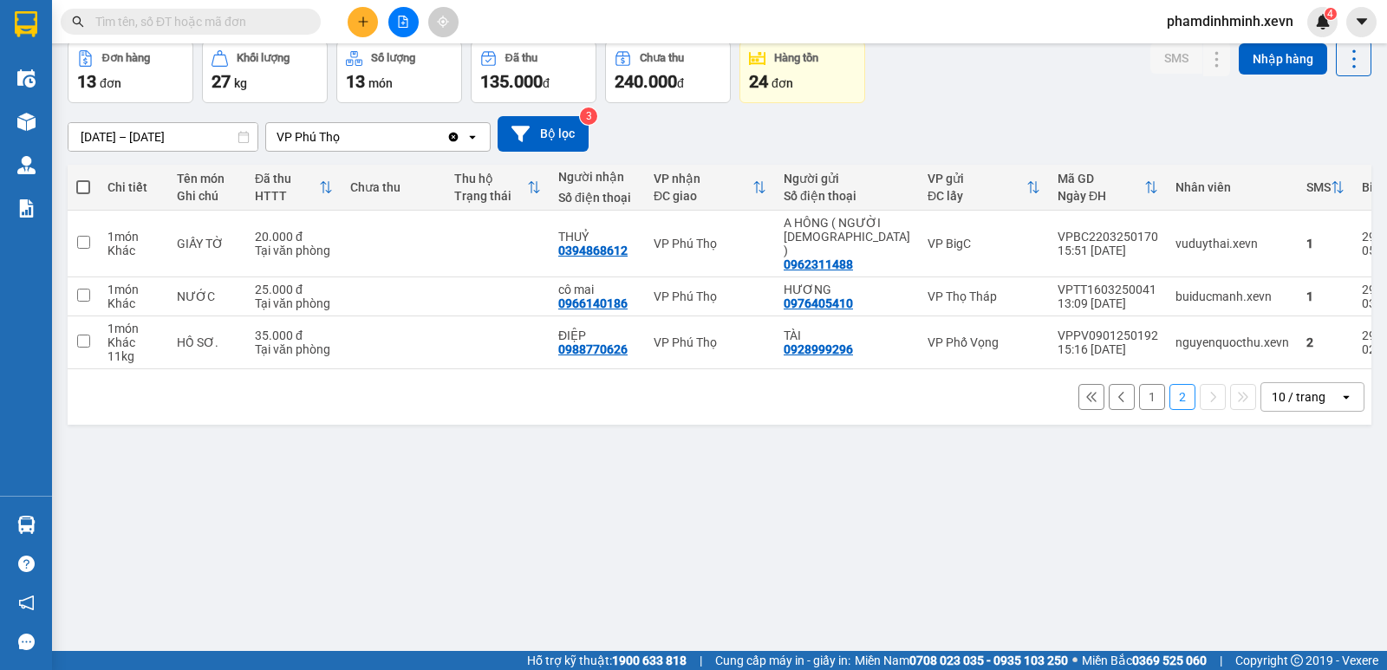
click at [1141, 391] on button "1" at bounding box center [1152, 397] width 26 height 26
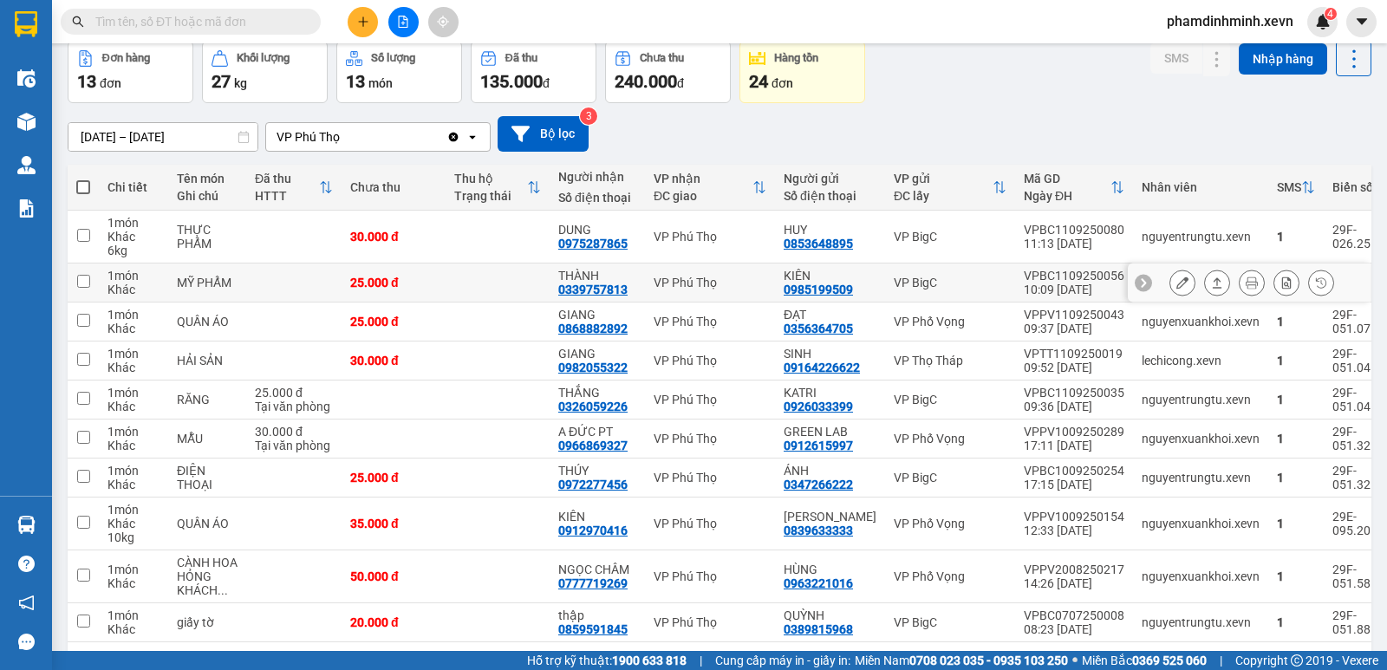
click at [88, 279] on input "checkbox" at bounding box center [83, 281] width 13 height 13
checkbox input "true"
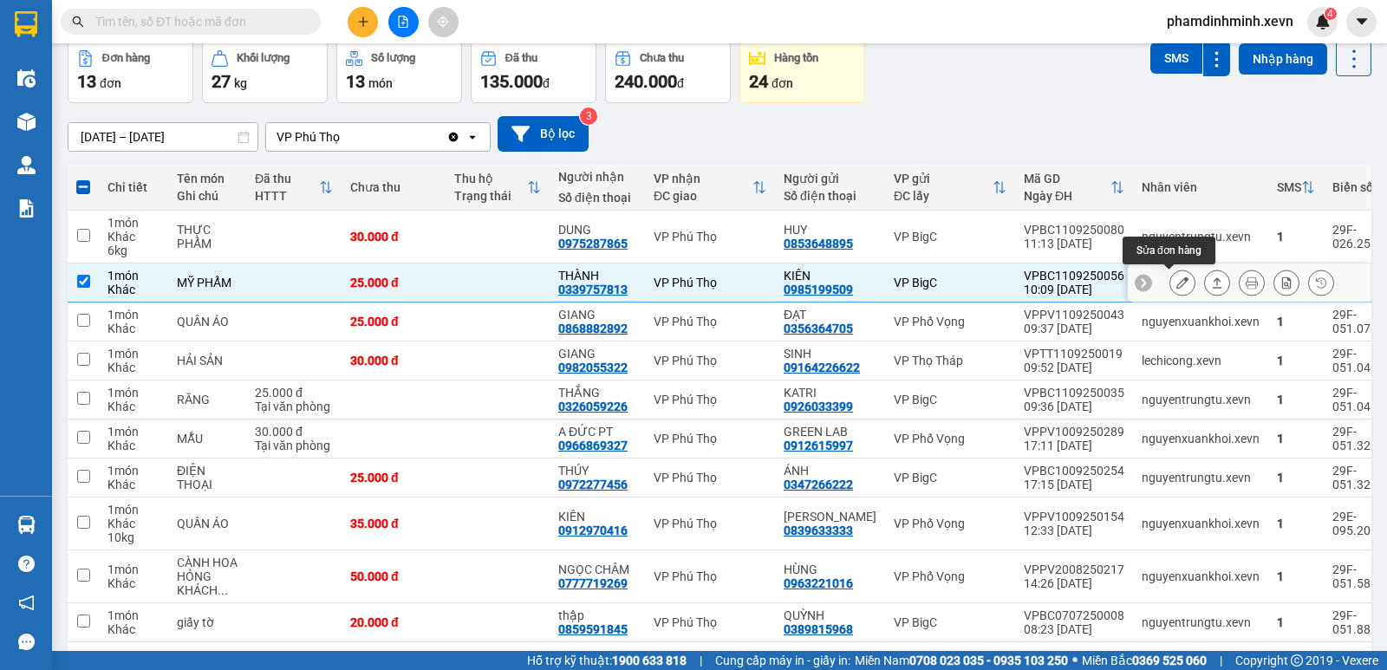
click at [1175, 281] on button at bounding box center [1182, 283] width 24 height 30
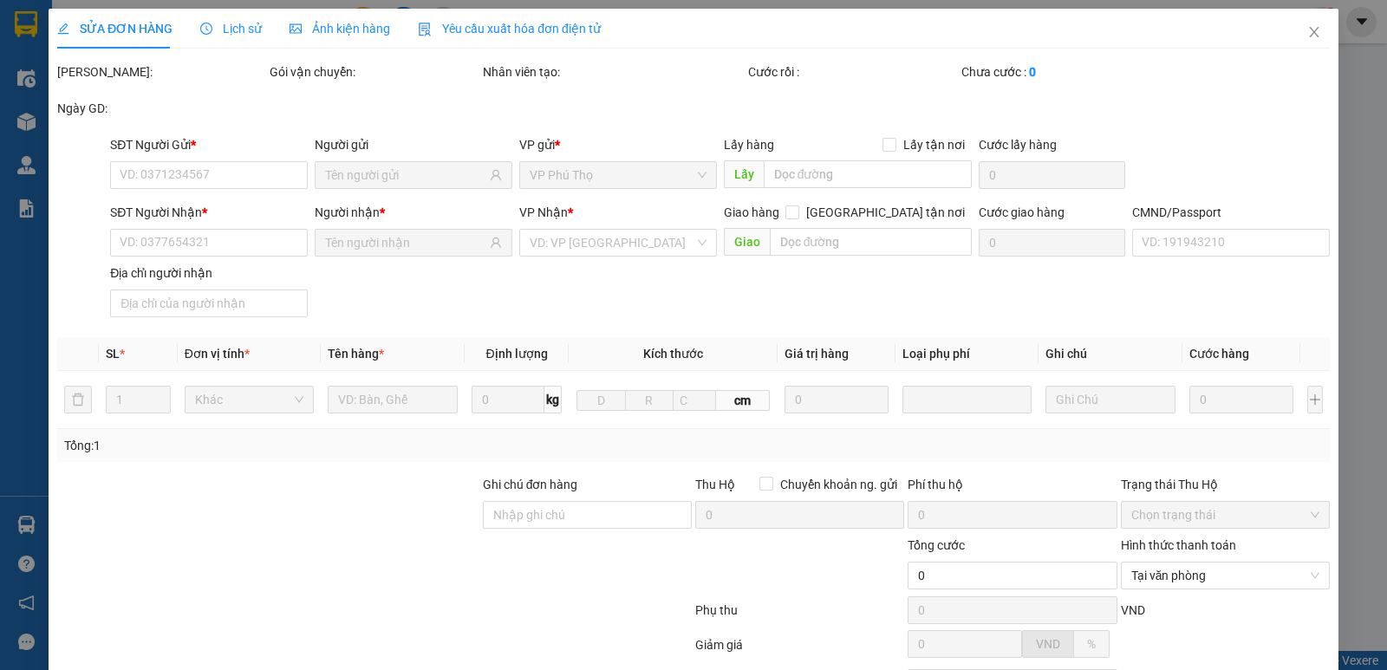
type input "0985199509"
type input "KIÊN"
type input "0339757813"
type input "THÀNH"
type input "025088017374"
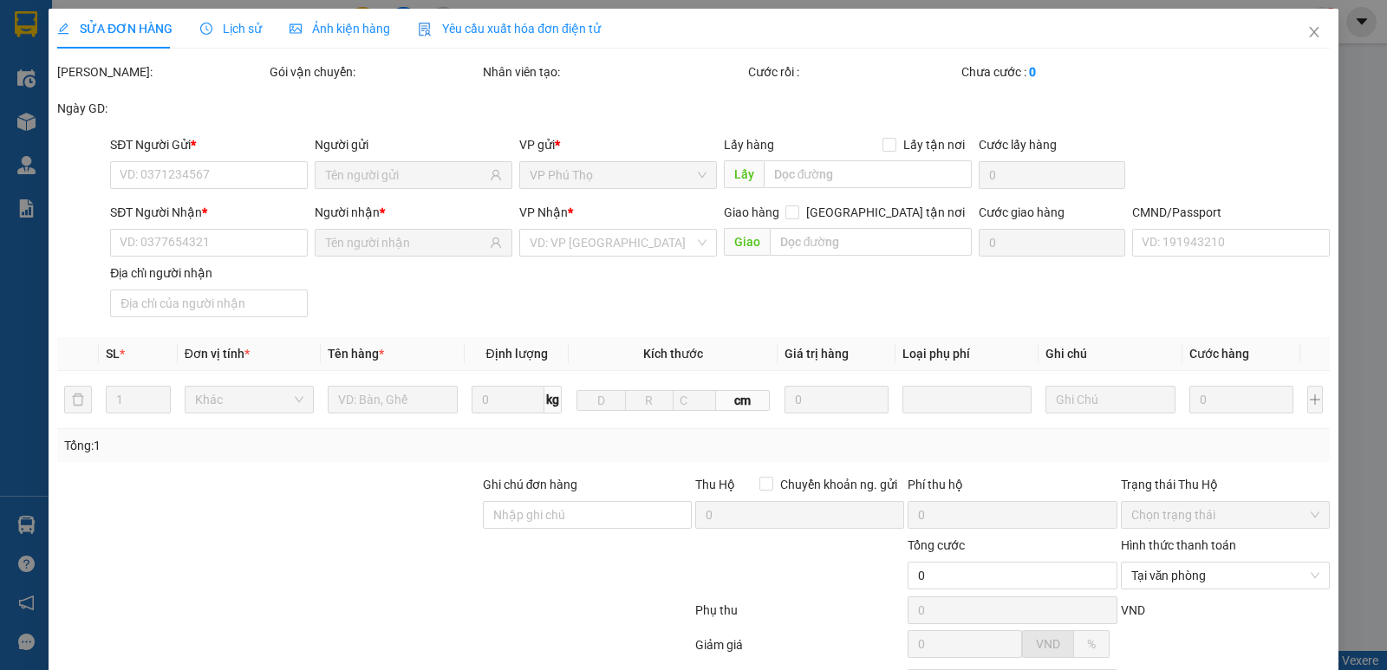
type input "25.000"
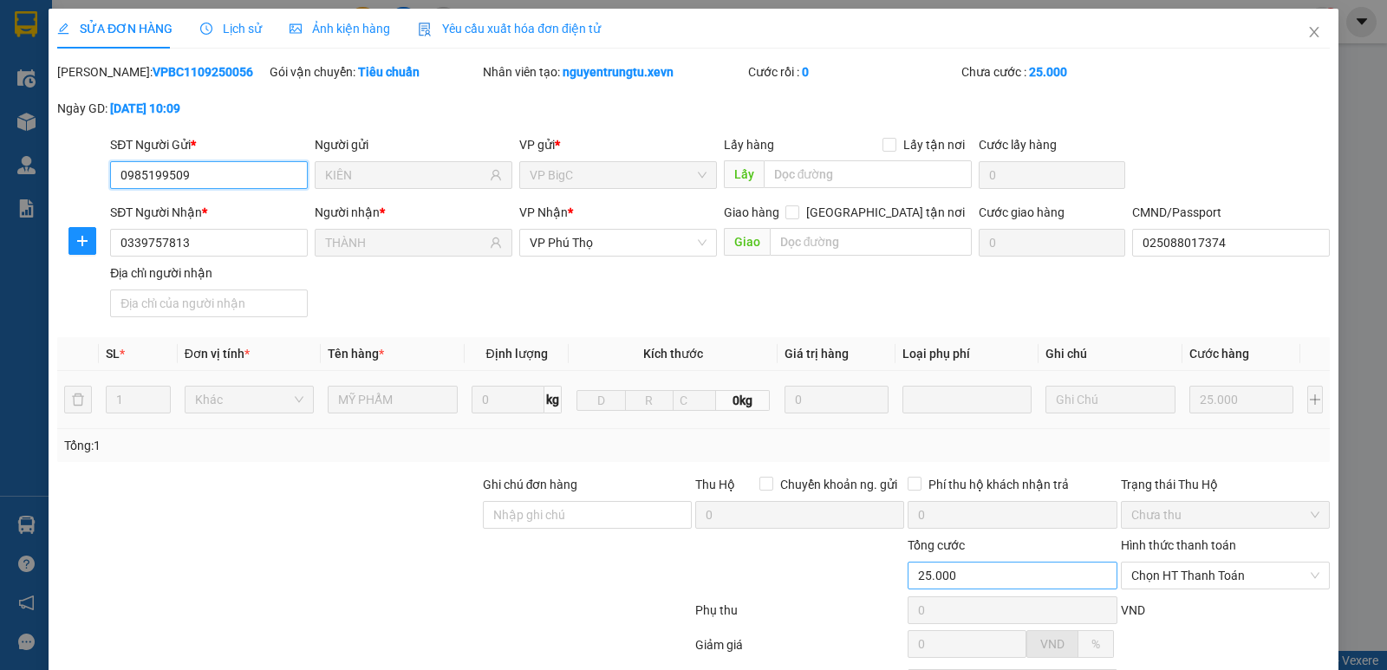
scroll to position [159, 0]
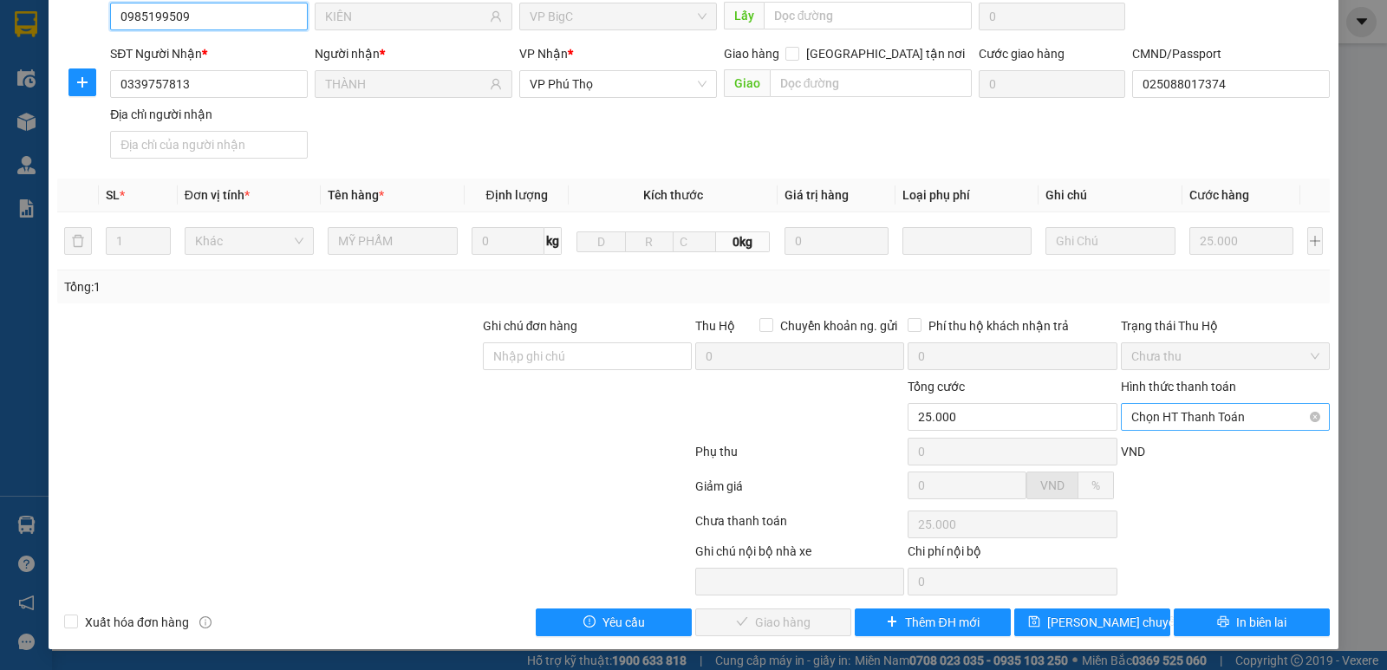
click at [1192, 412] on span "Chọn HT Thanh Toán" at bounding box center [1225, 417] width 188 height 26
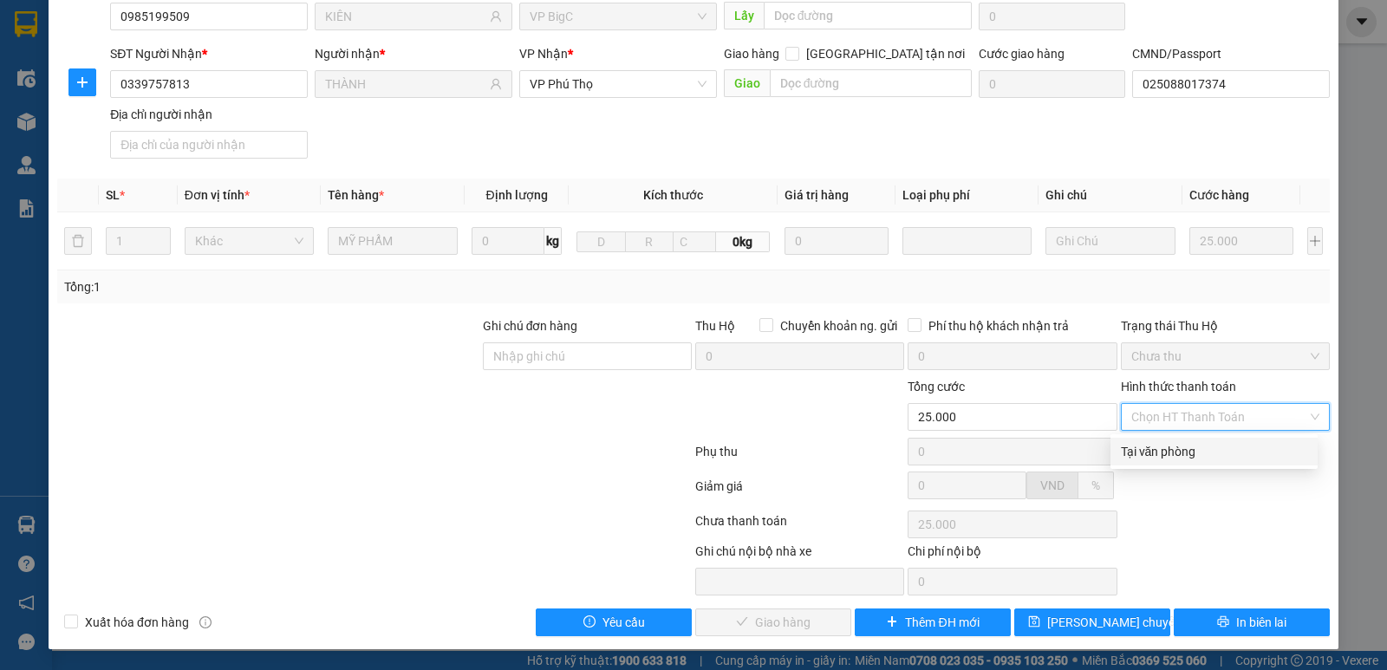
click at [1149, 448] on div "Tại văn phòng" at bounding box center [1214, 451] width 186 height 19
type input "0"
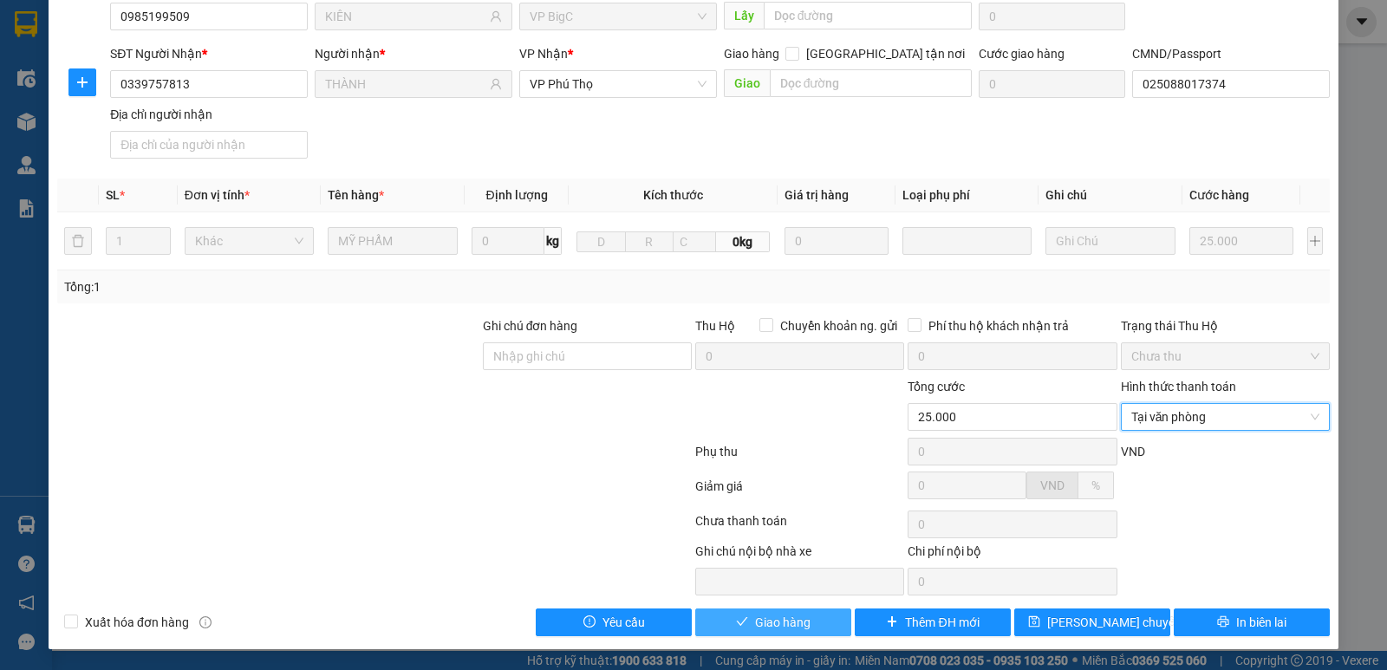
click at [768, 621] on span "Giao hàng" at bounding box center [782, 622] width 55 height 19
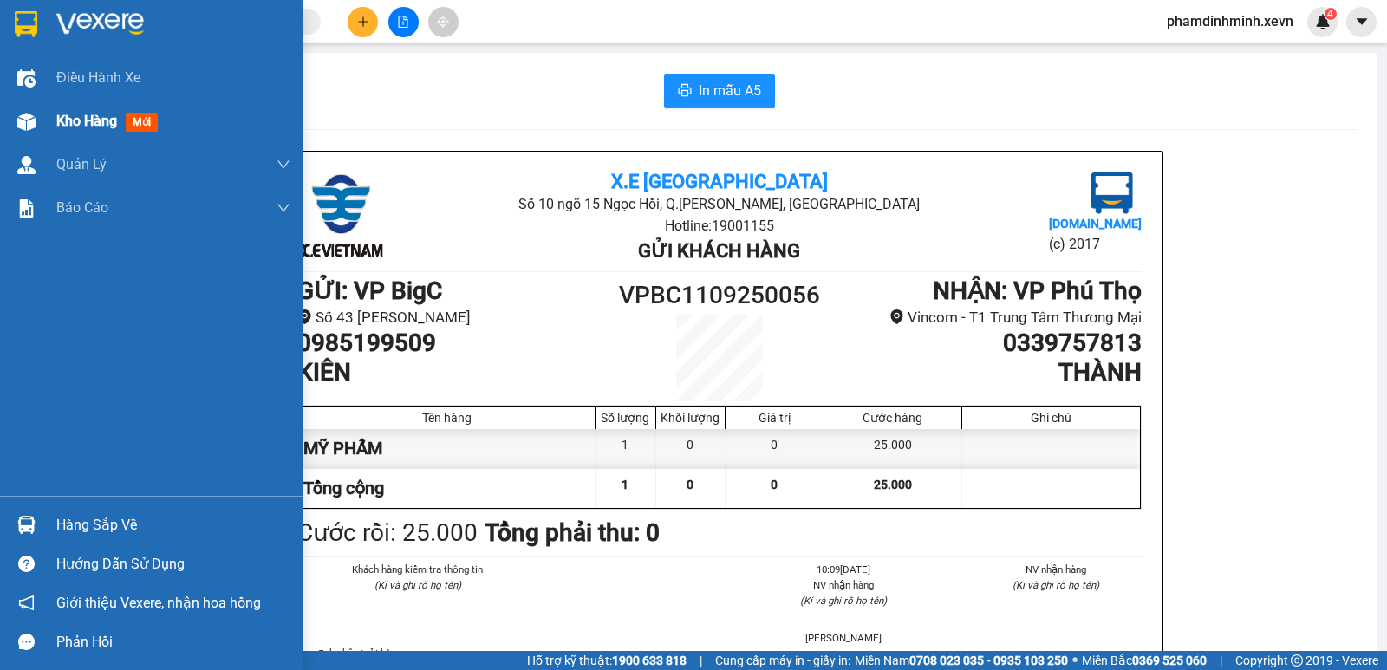
click at [16, 114] on div at bounding box center [26, 122] width 30 height 30
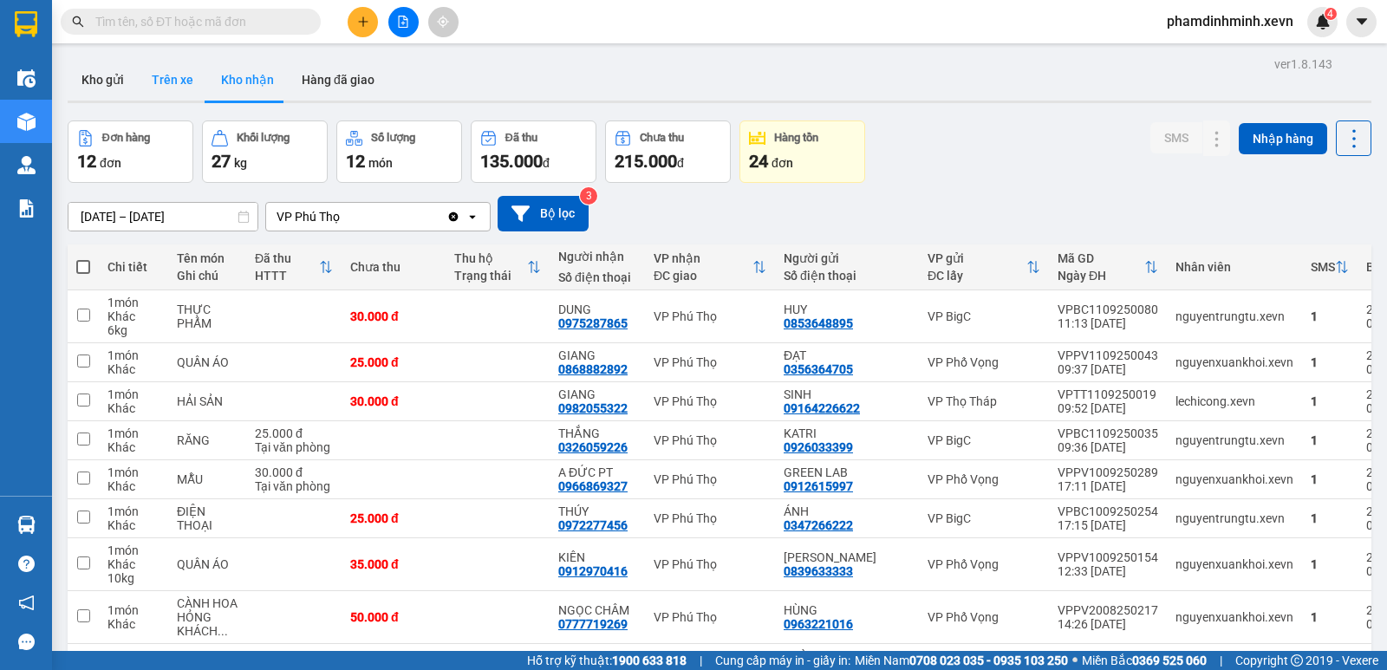
click at [168, 94] on button "Trên xe" at bounding box center [172, 80] width 69 height 42
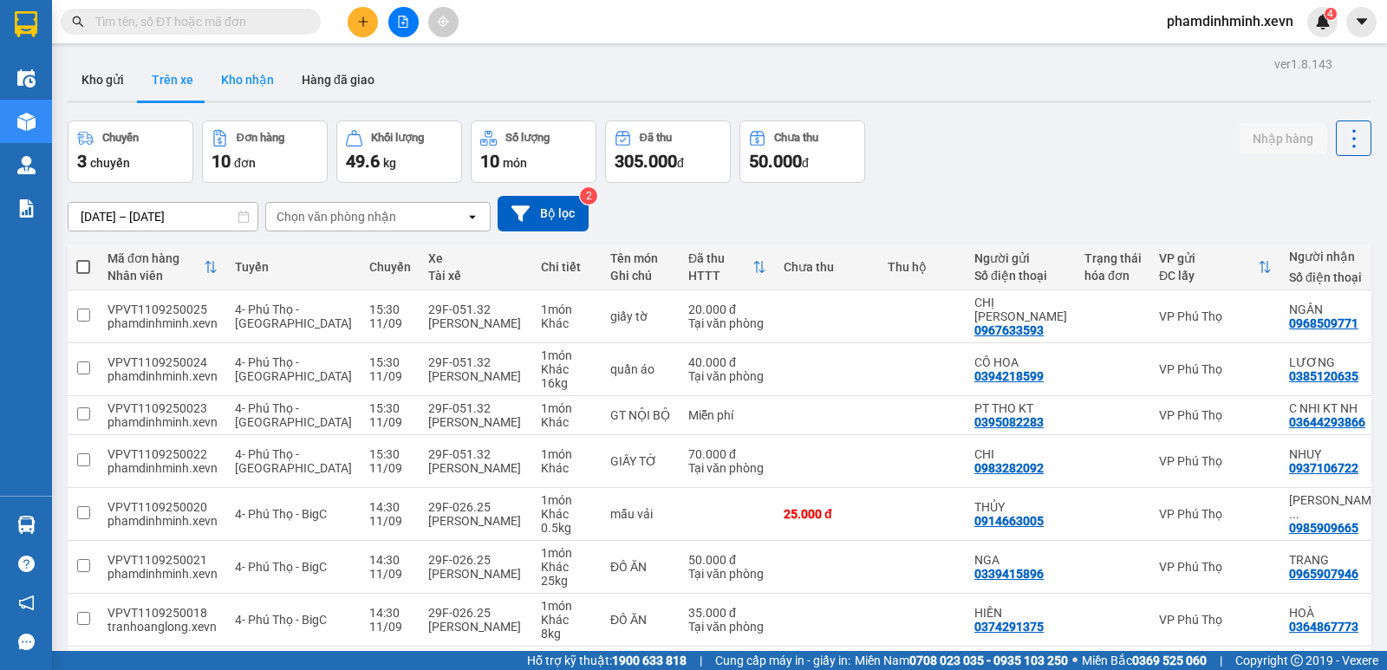
click at [256, 86] on button "Kho nhận" at bounding box center [247, 80] width 81 height 42
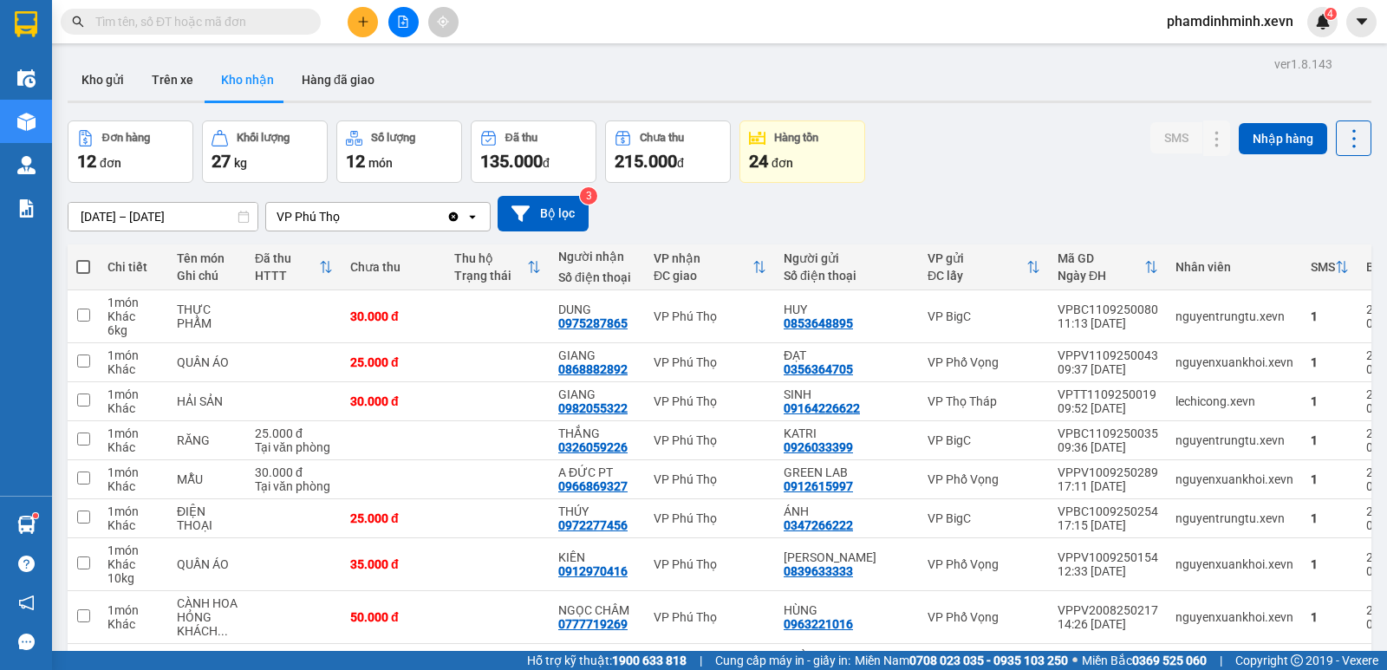
click at [151, 22] on input "text" at bounding box center [197, 21] width 205 height 19
paste input "0961600520"
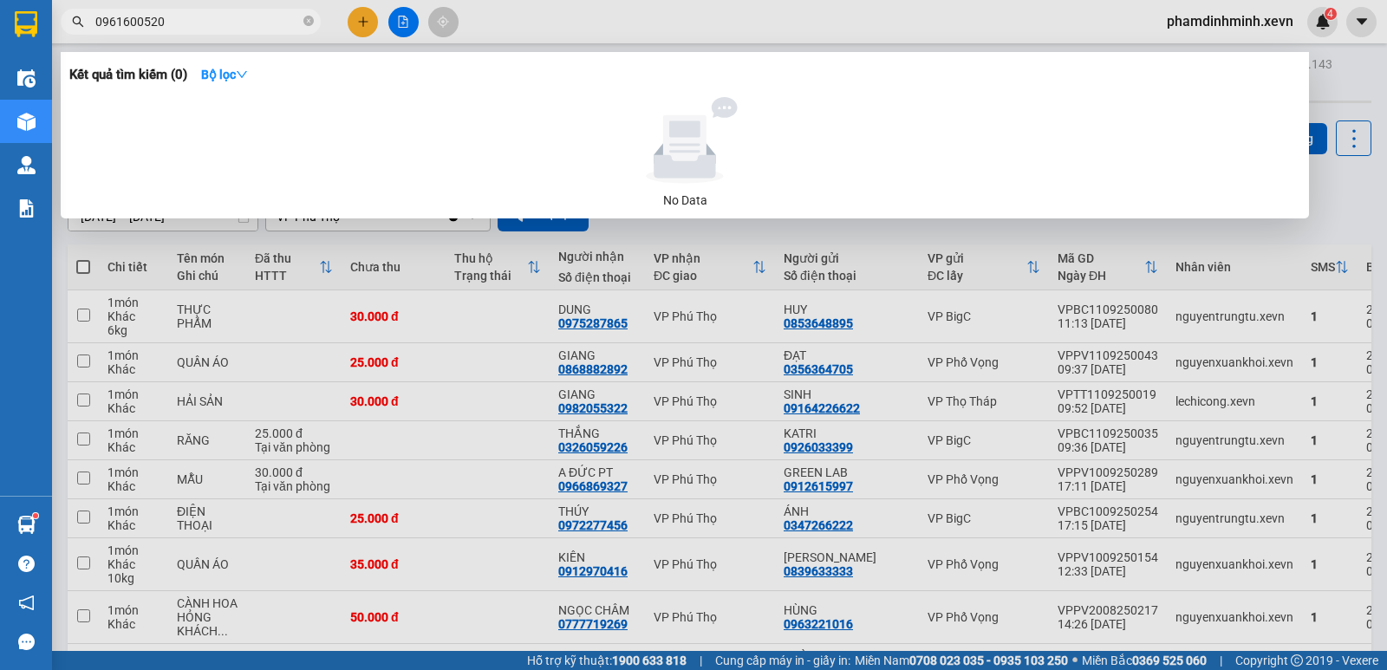
click at [95, 25] on input "0961600520" at bounding box center [197, 21] width 205 height 19
click at [184, 23] on input "0961600520" at bounding box center [197, 21] width 205 height 19
click at [173, 21] on input "0961600520" at bounding box center [197, 21] width 205 height 19
click at [176, 21] on input "0961600520" at bounding box center [197, 21] width 205 height 19
click at [179, 21] on input "0961600520" at bounding box center [197, 21] width 205 height 19
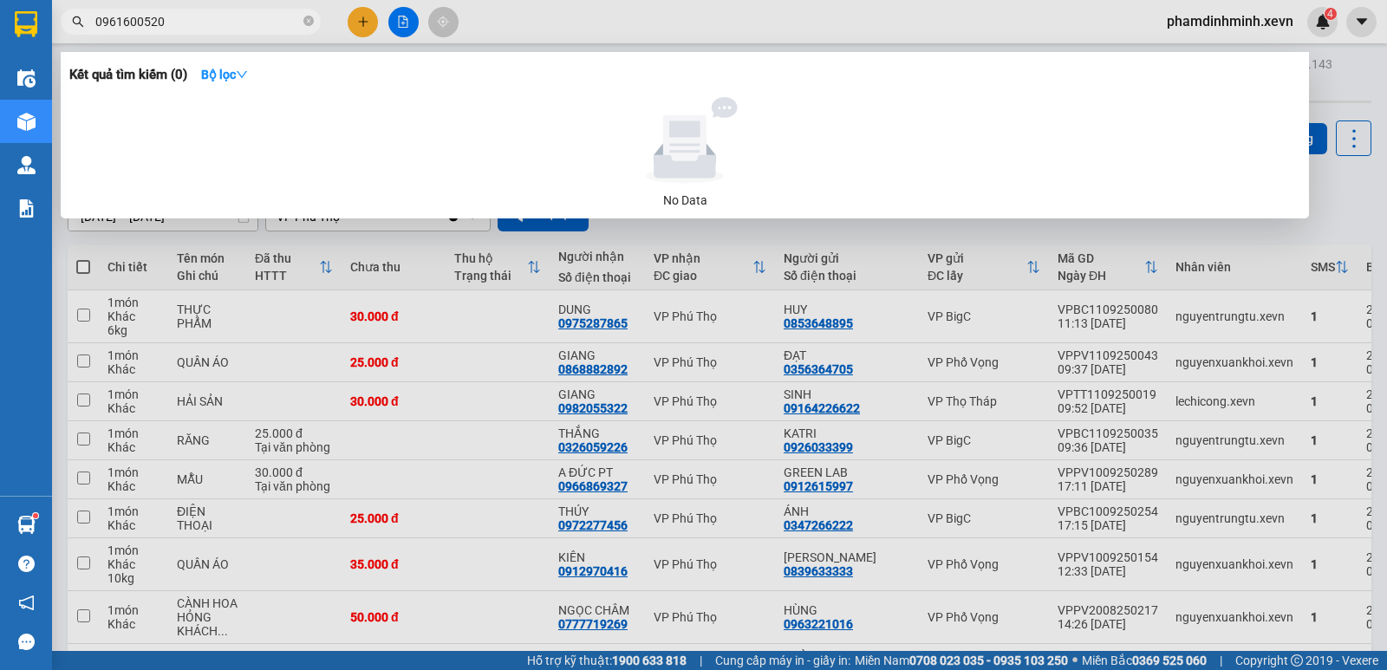
type input "0961600520"
click at [196, 30] on input "0961600520" at bounding box center [197, 21] width 205 height 19
click at [23, 517] on img at bounding box center [26, 525] width 18 height 18
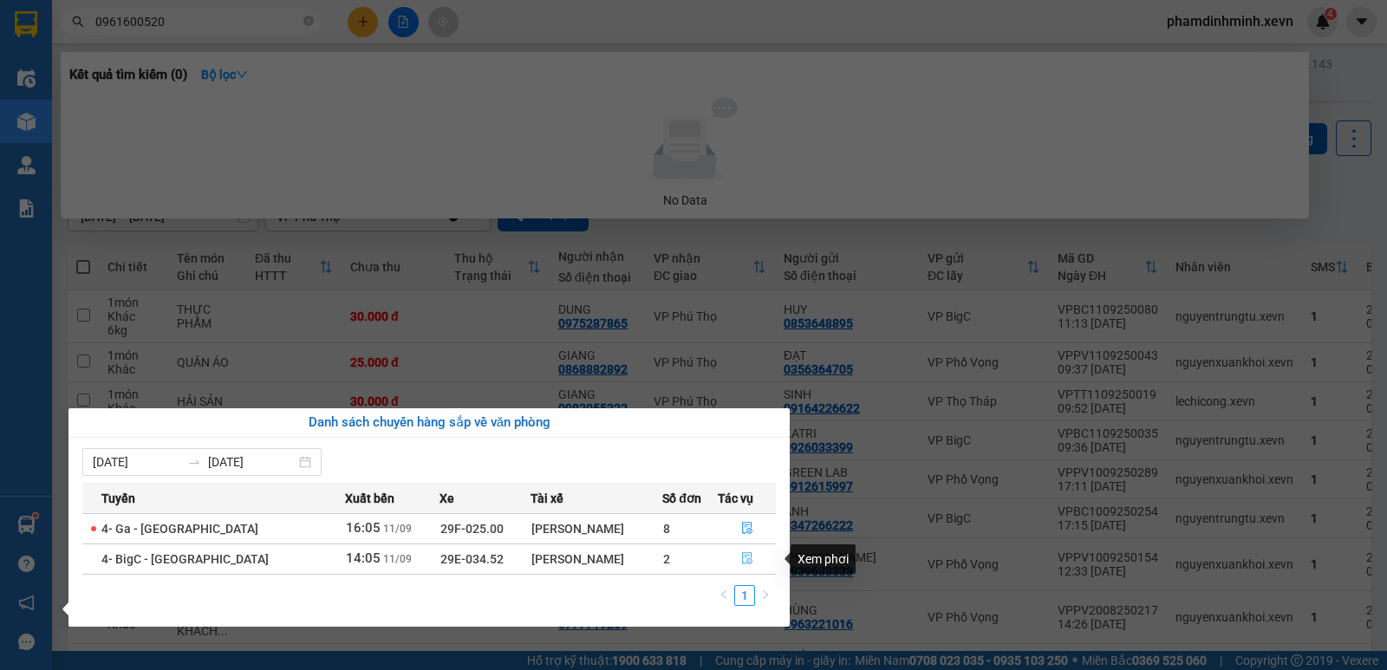
click at [741, 557] on icon "file-done" at bounding box center [747, 558] width 12 height 12
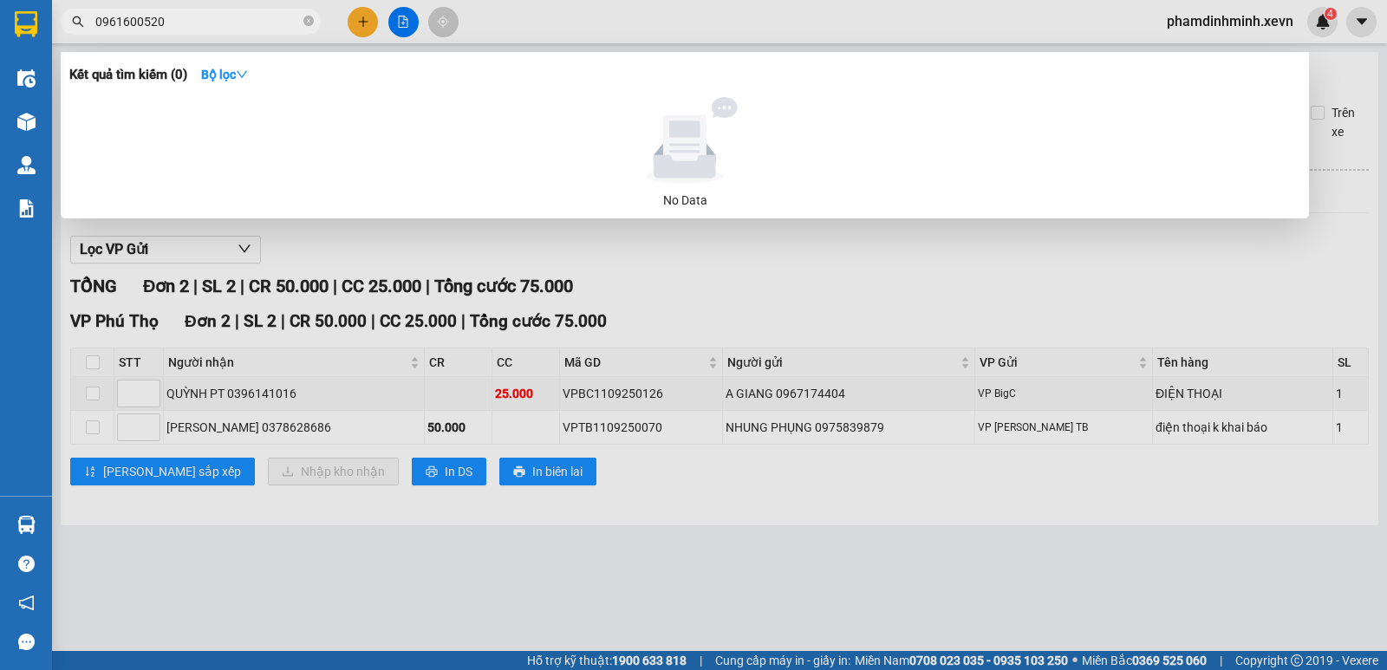
click at [667, 547] on div at bounding box center [693, 335] width 1387 height 670
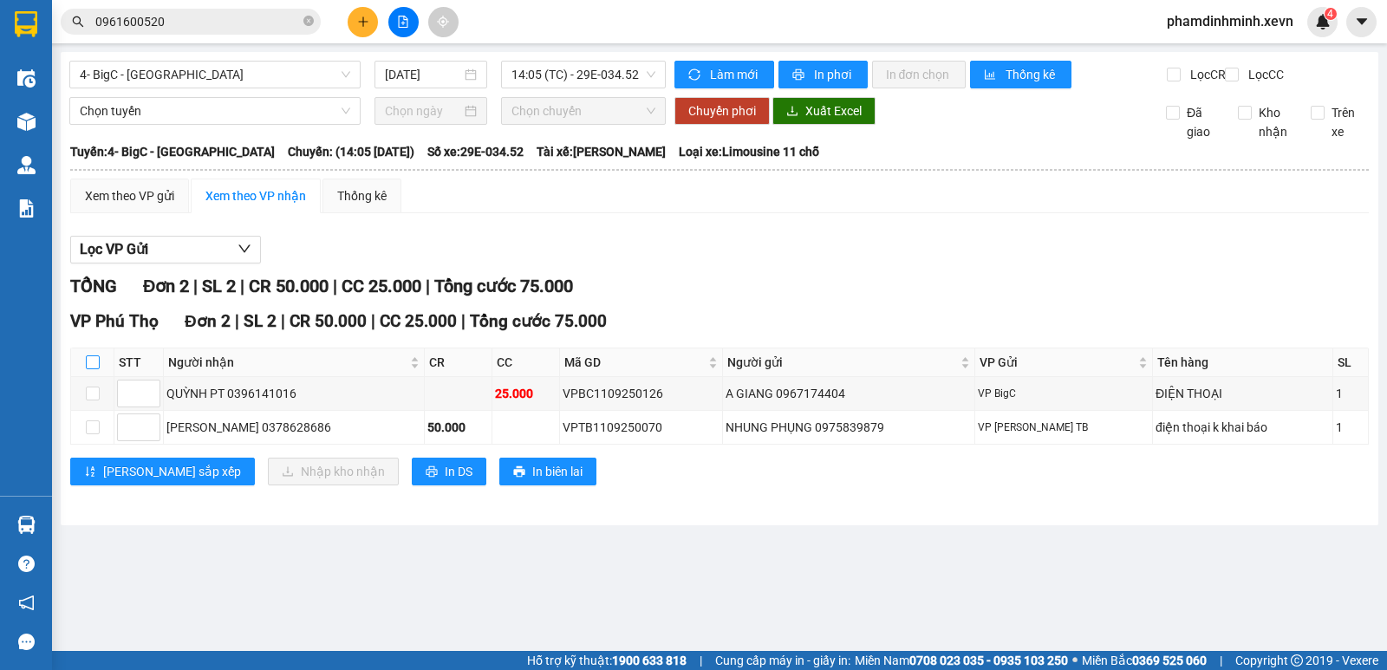
click at [92, 369] on input "checkbox" at bounding box center [93, 362] width 14 height 14
checkbox input "true"
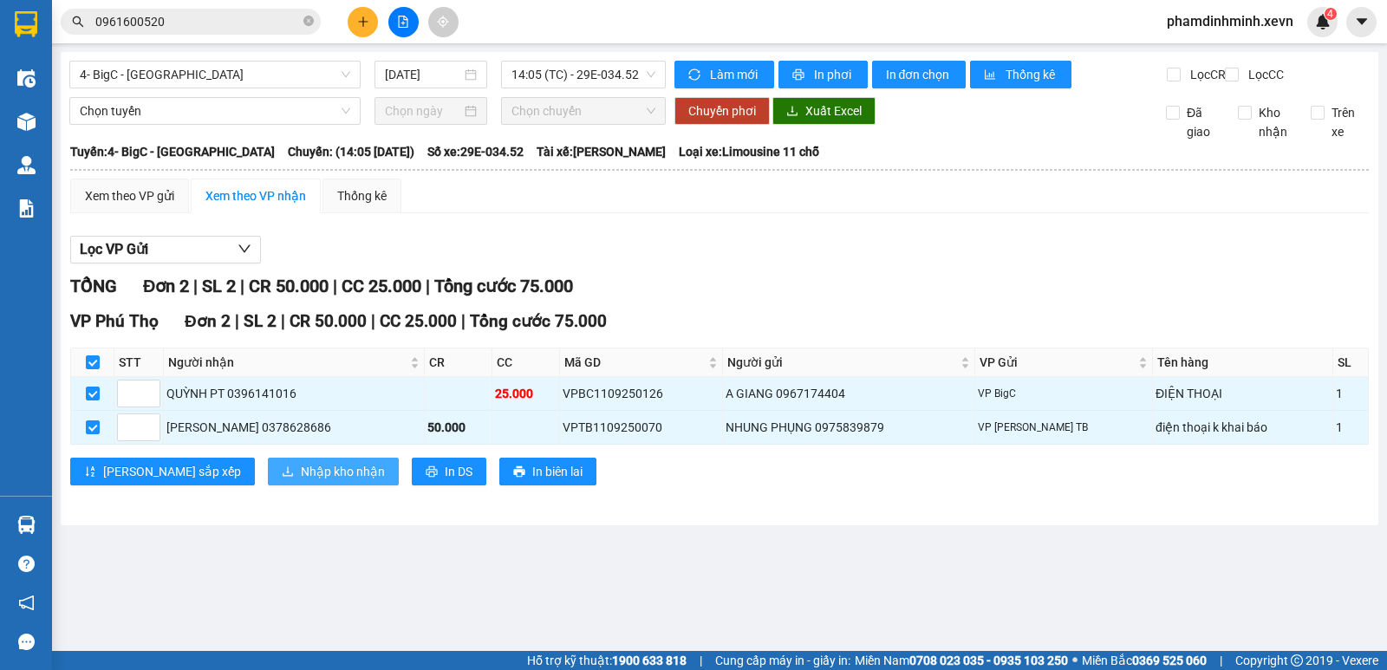
click at [301, 481] on span "Nhập kho nhận" at bounding box center [343, 471] width 84 height 19
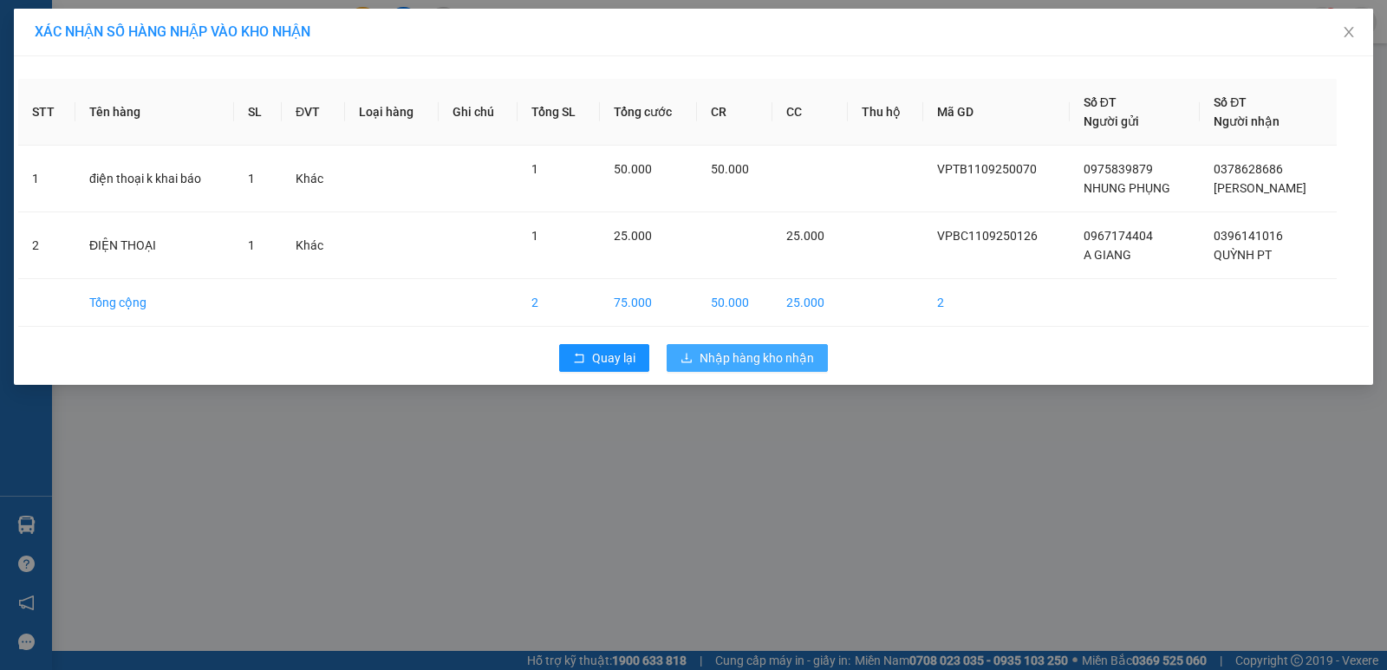
click at [768, 370] on button "Nhập hàng kho nhận" at bounding box center [746, 358] width 161 height 28
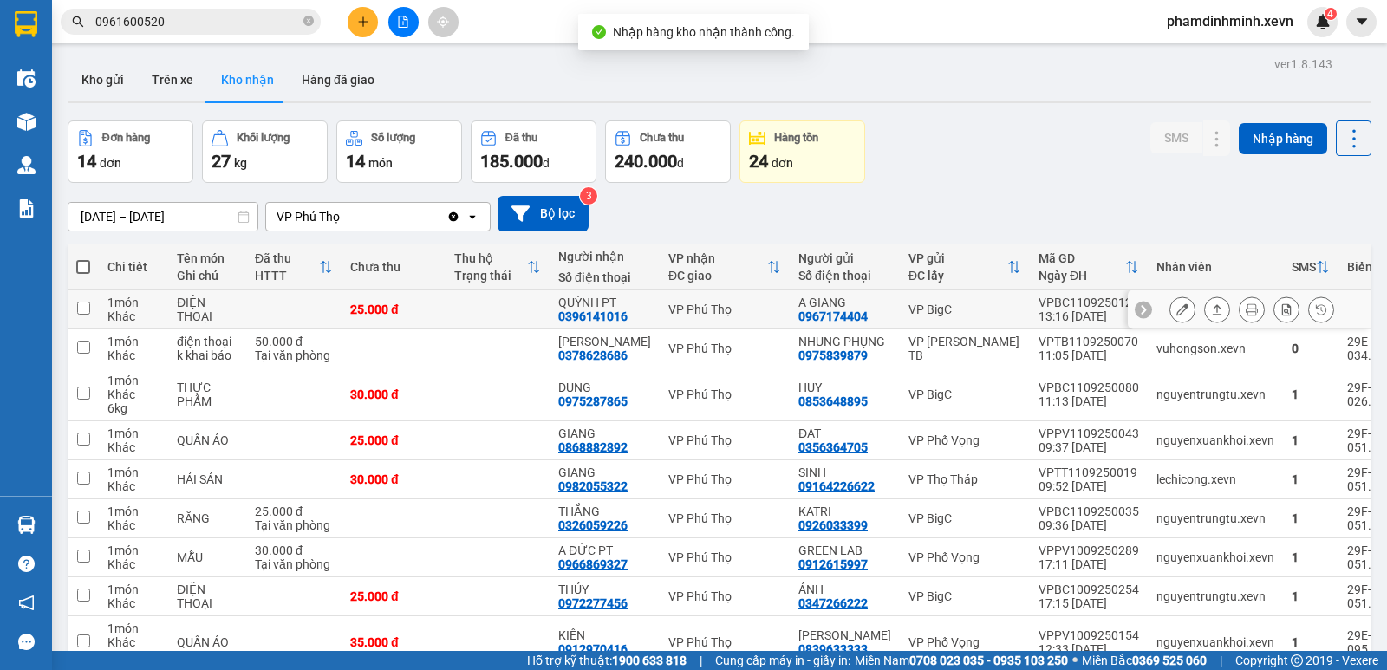
click at [498, 304] on td at bounding box center [497, 309] width 104 height 39
checkbox input "true"
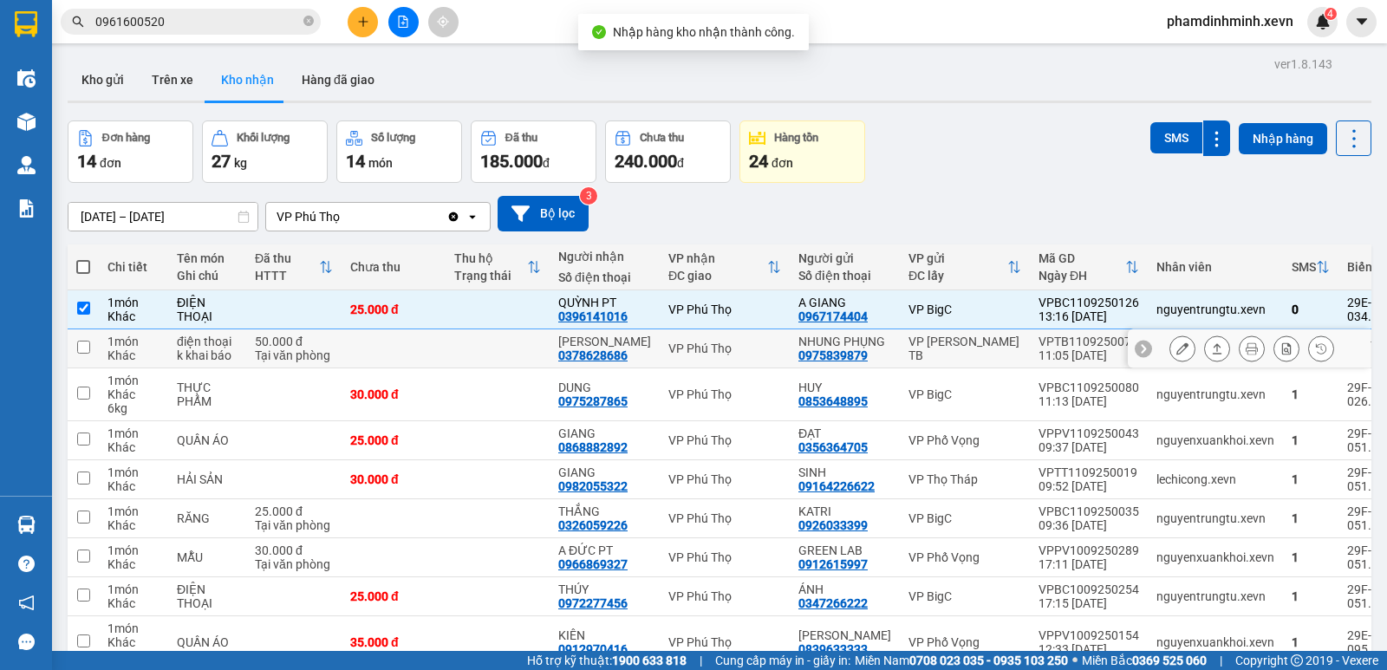
click at [492, 356] on td at bounding box center [497, 348] width 104 height 39
checkbox input "true"
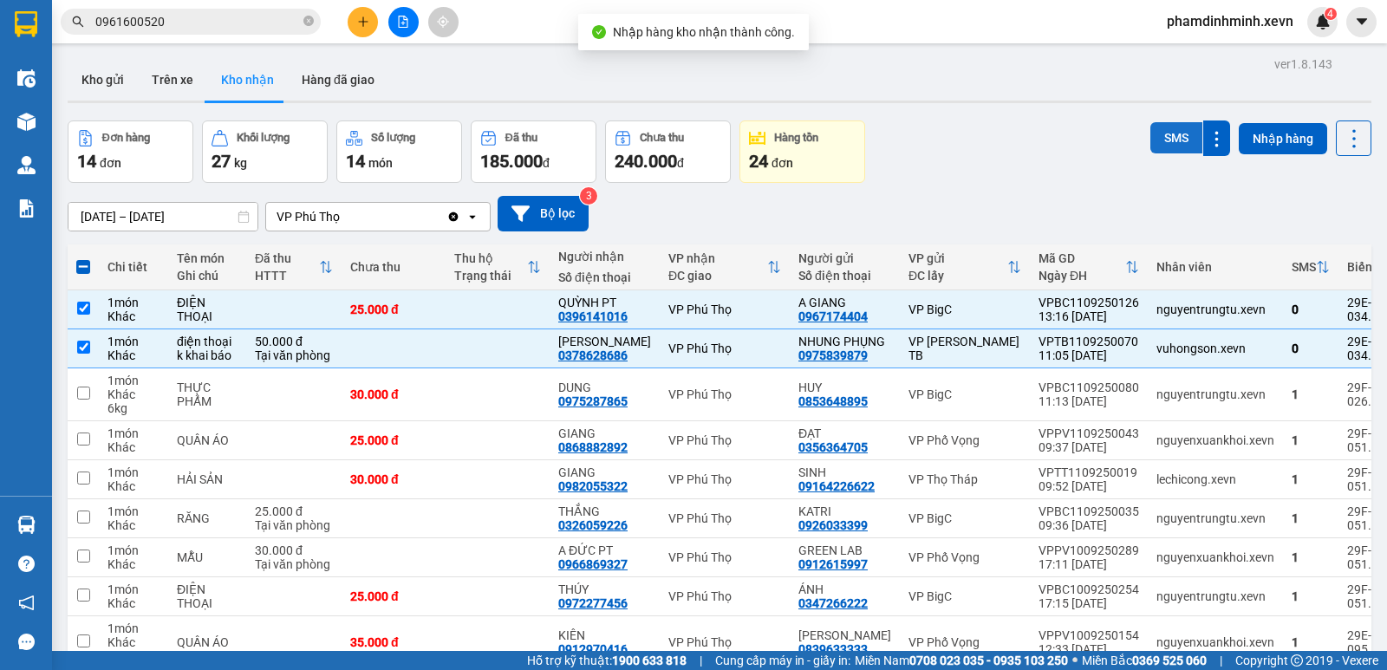
click at [1179, 133] on button "SMS" at bounding box center [1176, 137] width 52 height 31
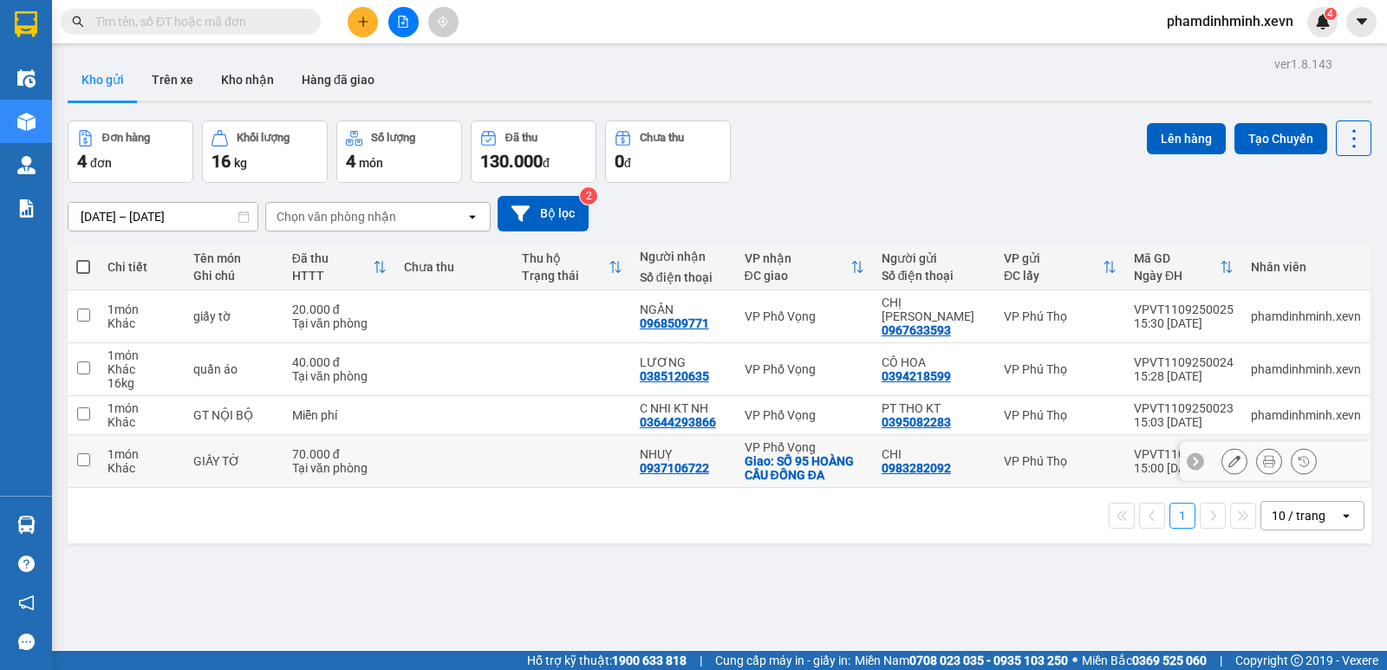
click at [586, 451] on td at bounding box center [572, 461] width 118 height 53
checkbox input "true"
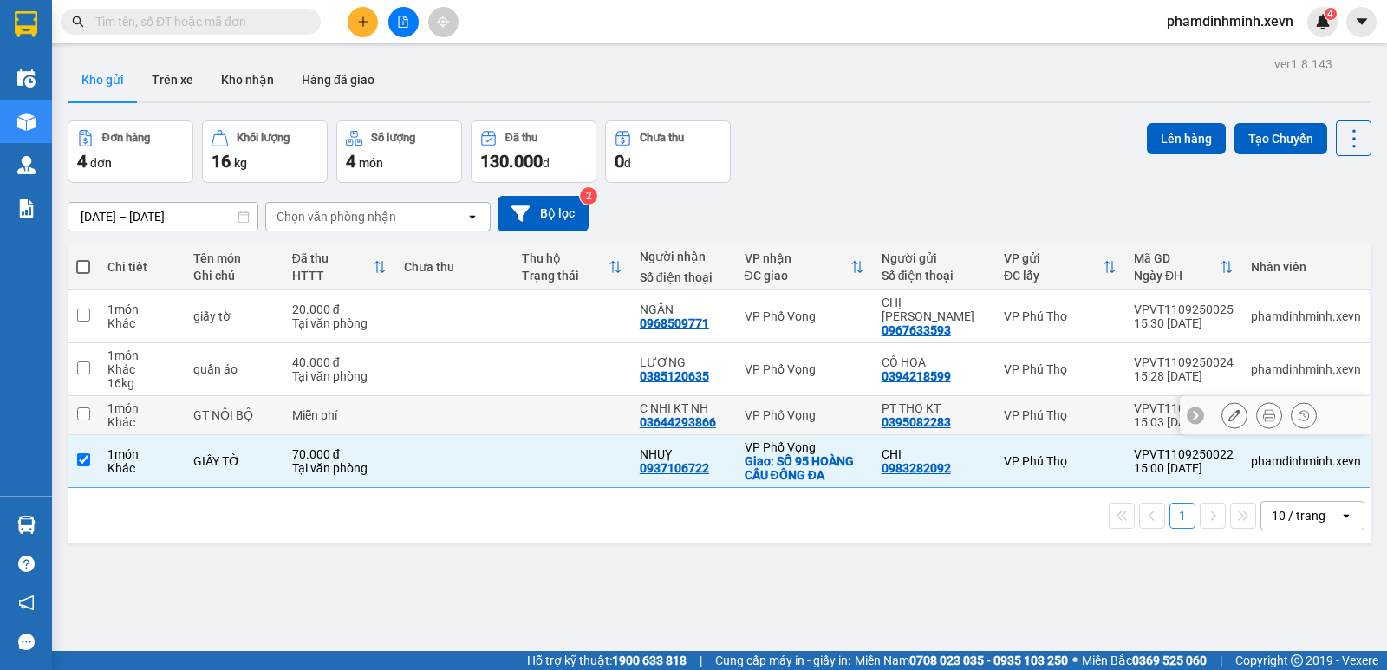
click at [583, 398] on td at bounding box center [572, 415] width 118 height 39
checkbox input "true"
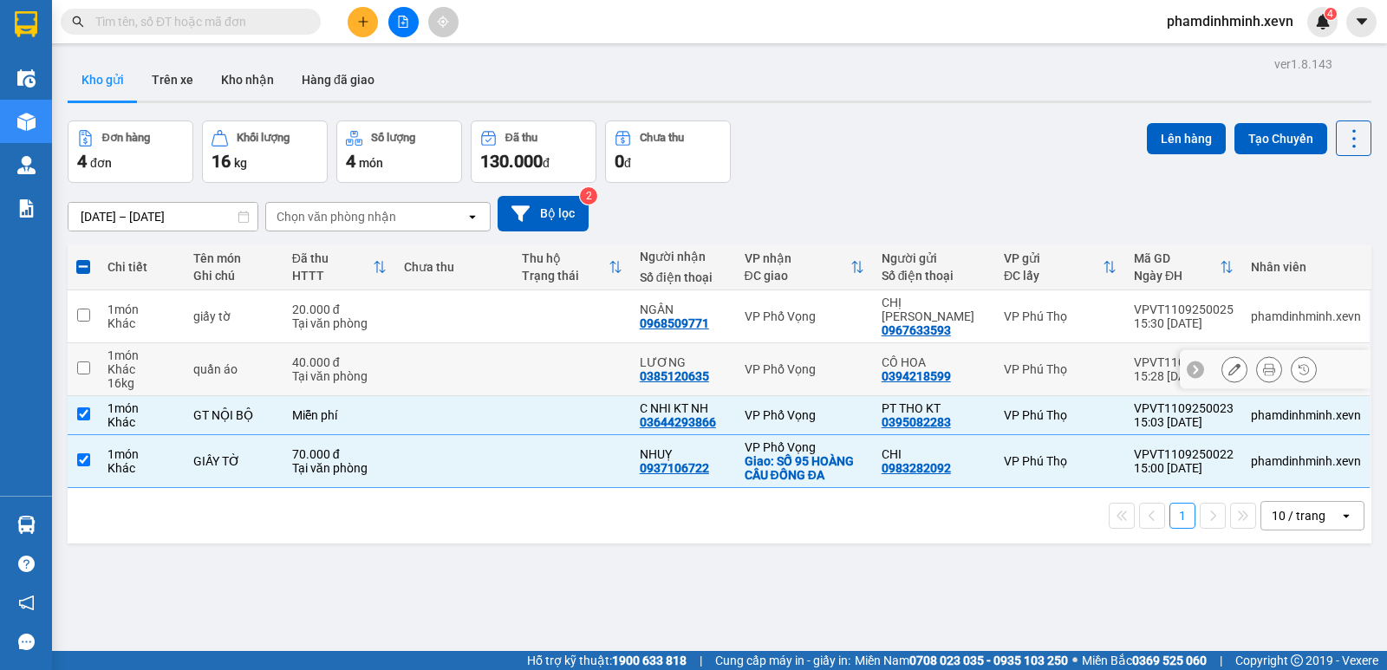
click at [584, 362] on td at bounding box center [572, 369] width 118 height 53
checkbox input "true"
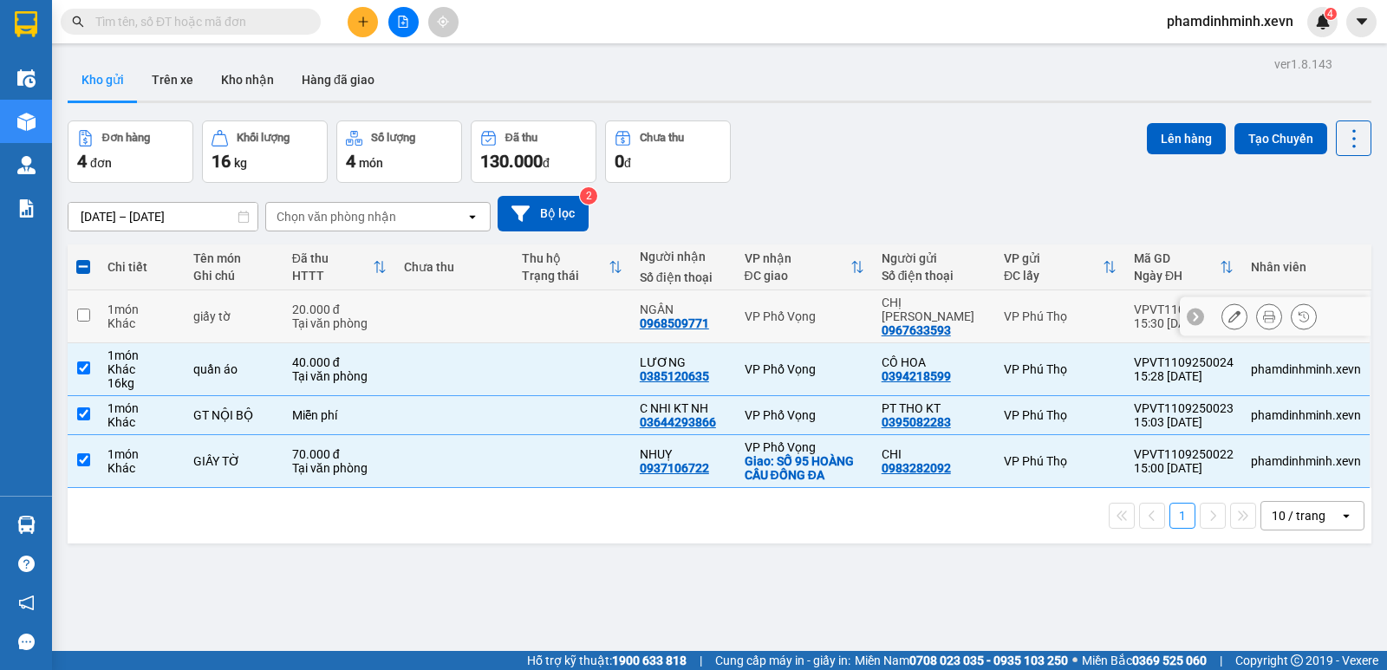
click at [587, 317] on td at bounding box center [572, 316] width 118 height 53
checkbox input "true"
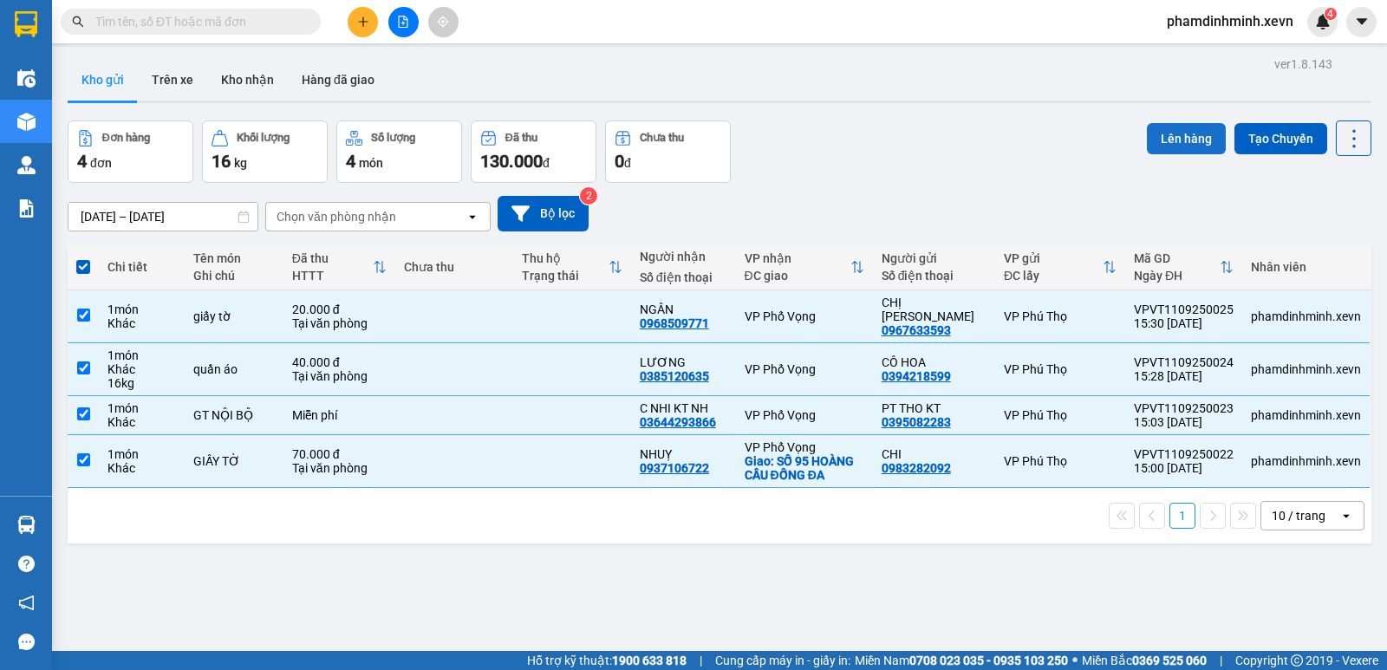
click at [1179, 138] on button "Lên hàng" at bounding box center [1186, 138] width 79 height 31
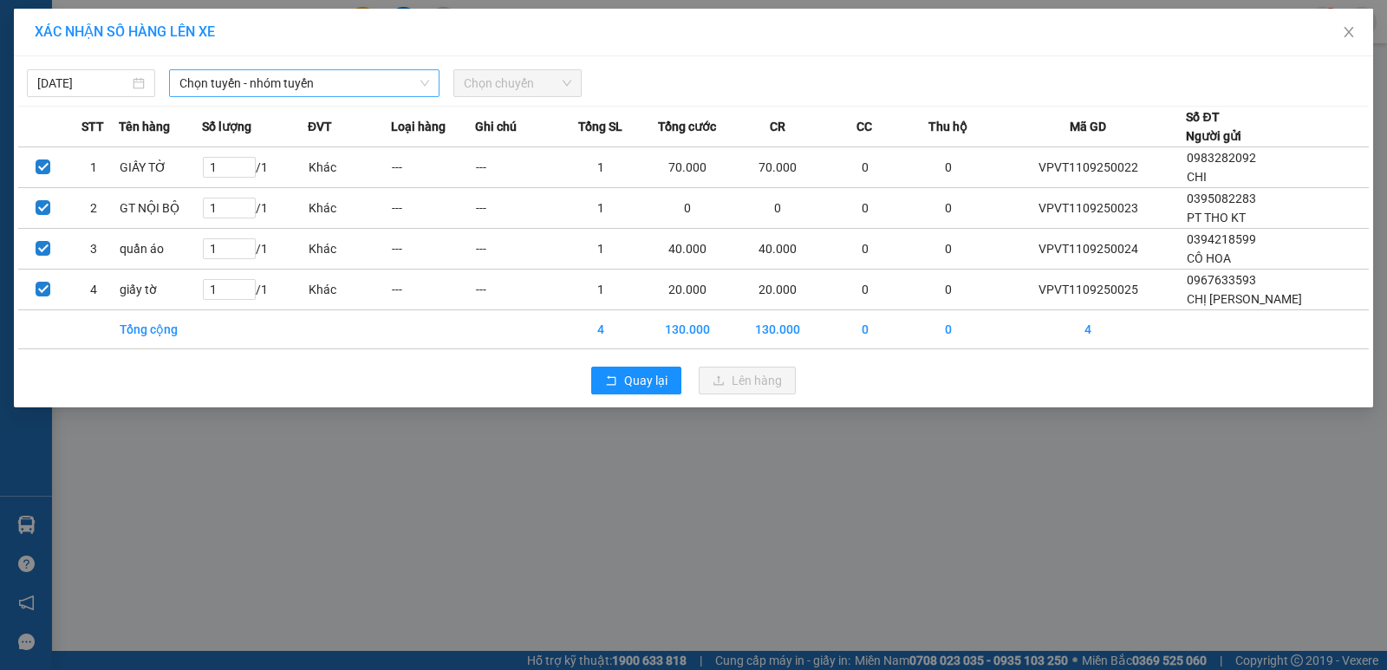
click at [284, 81] on span "Chọn tuyến - nhóm tuyến" at bounding box center [304, 83] width 250 height 26
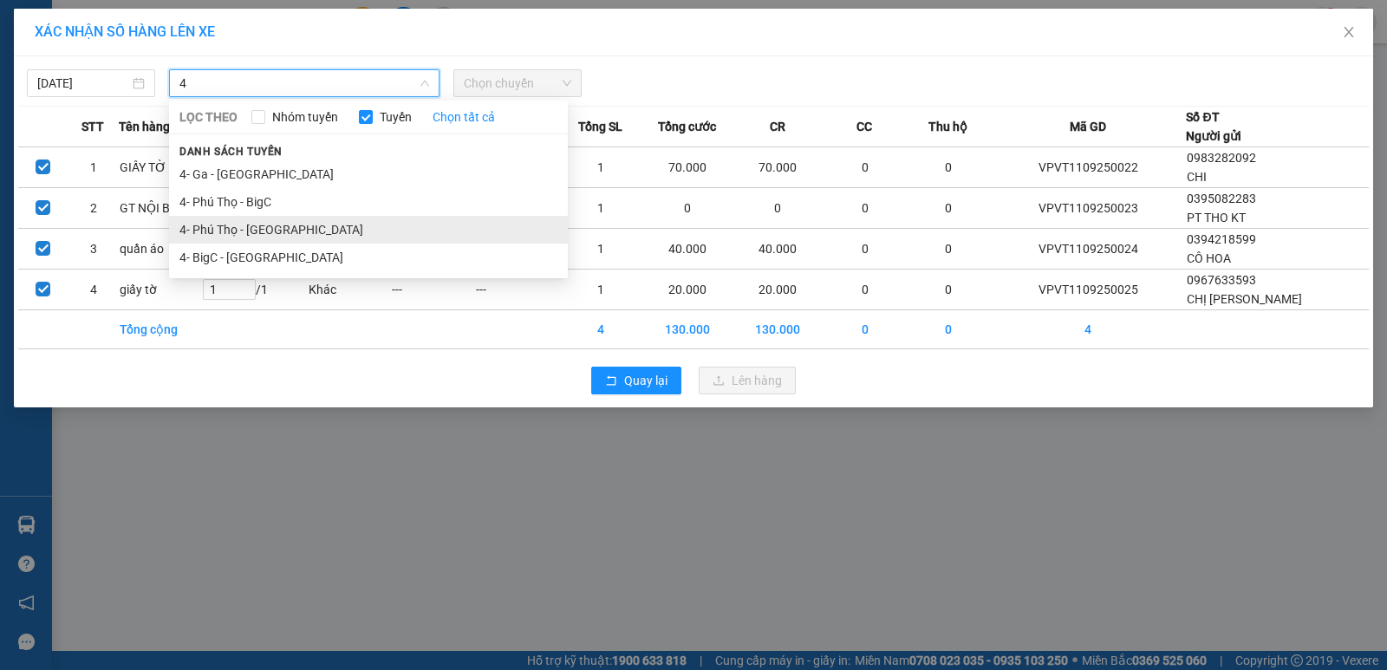
type input "4"
click at [280, 223] on li "4- Phú Thọ - Ga" at bounding box center [368, 230] width 399 height 28
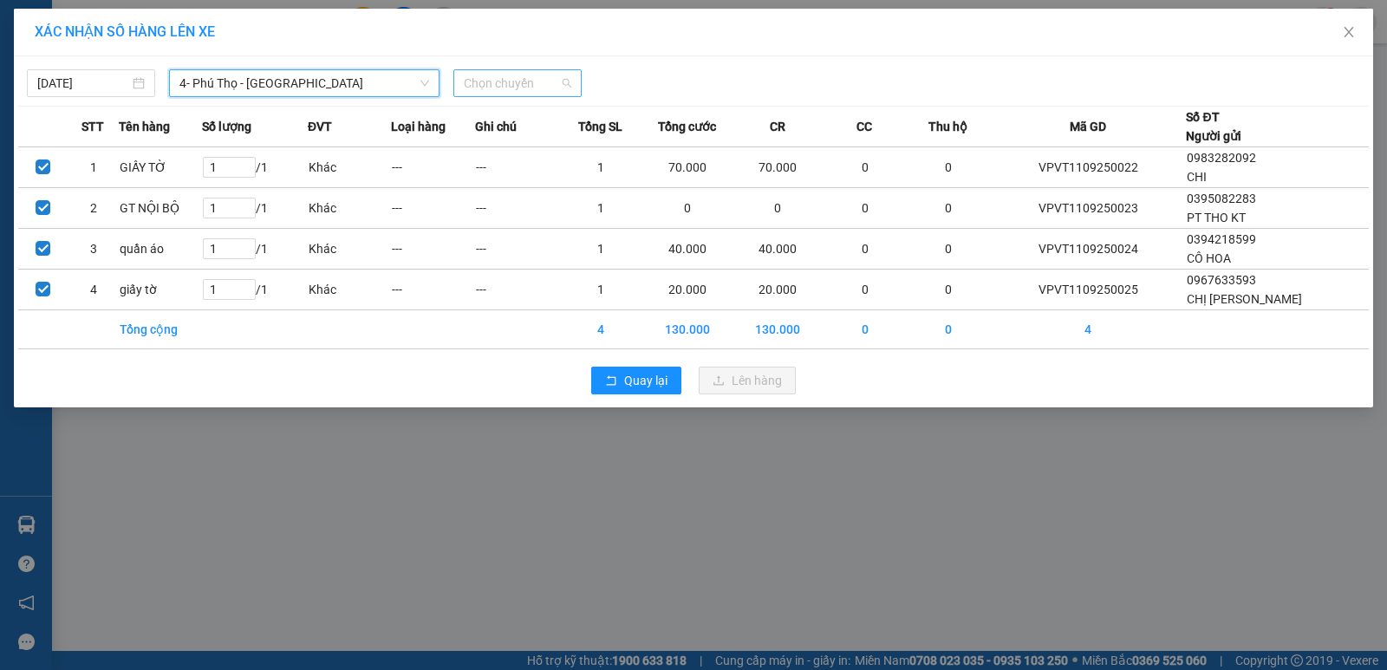
click at [523, 85] on span "Chọn chuyến" at bounding box center [517, 83] width 107 height 26
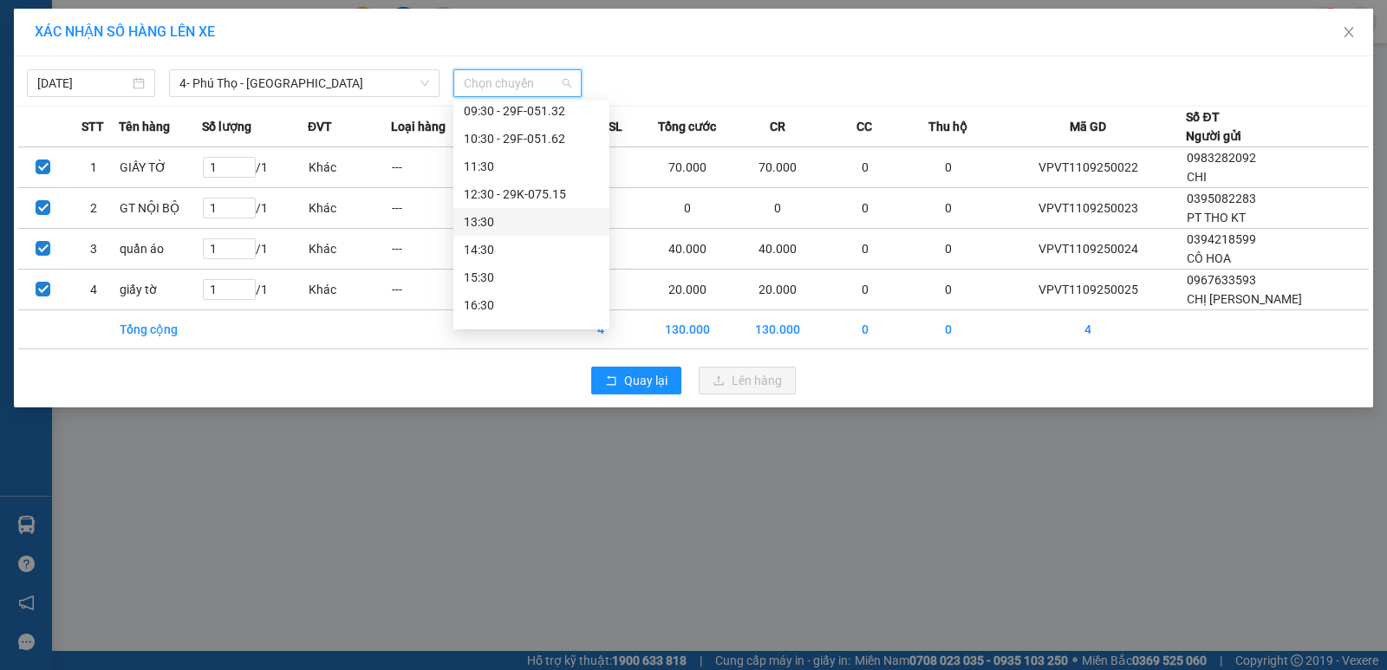
scroll to position [250, 0]
click at [520, 198] on div "15:30" at bounding box center [531, 201] width 135 height 19
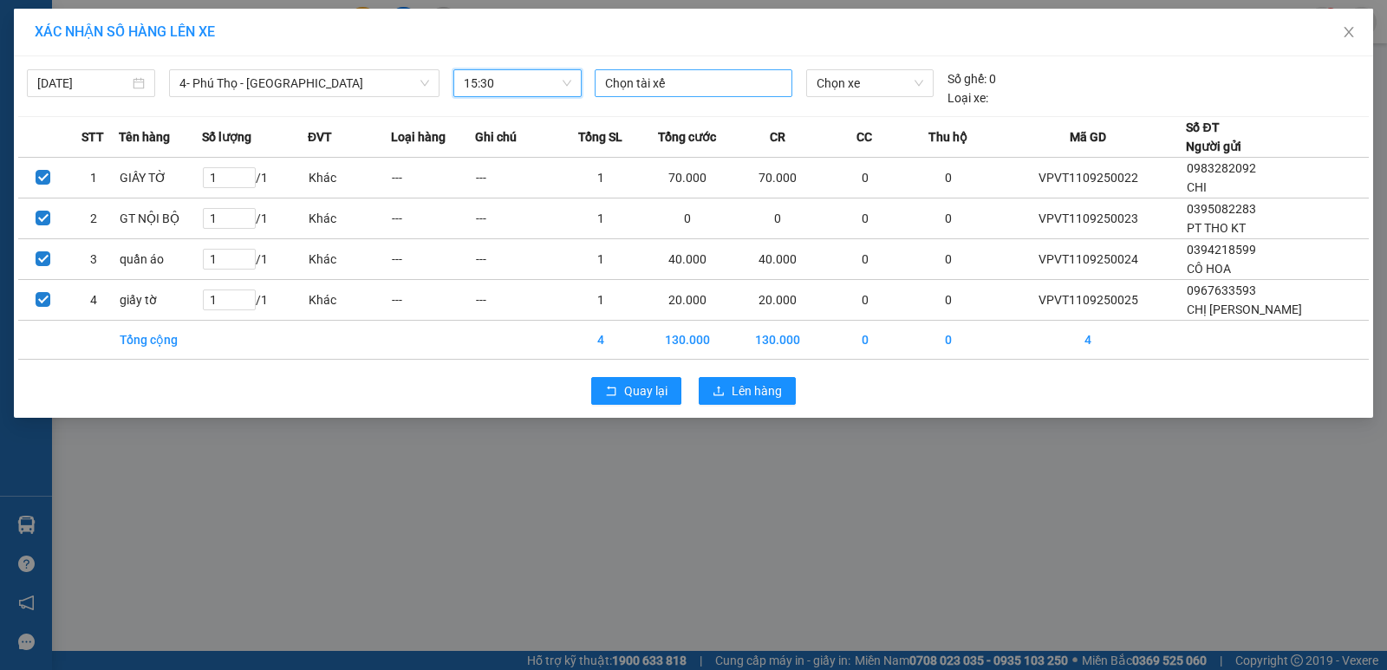
click at [650, 86] on div at bounding box center [693, 83] width 189 height 21
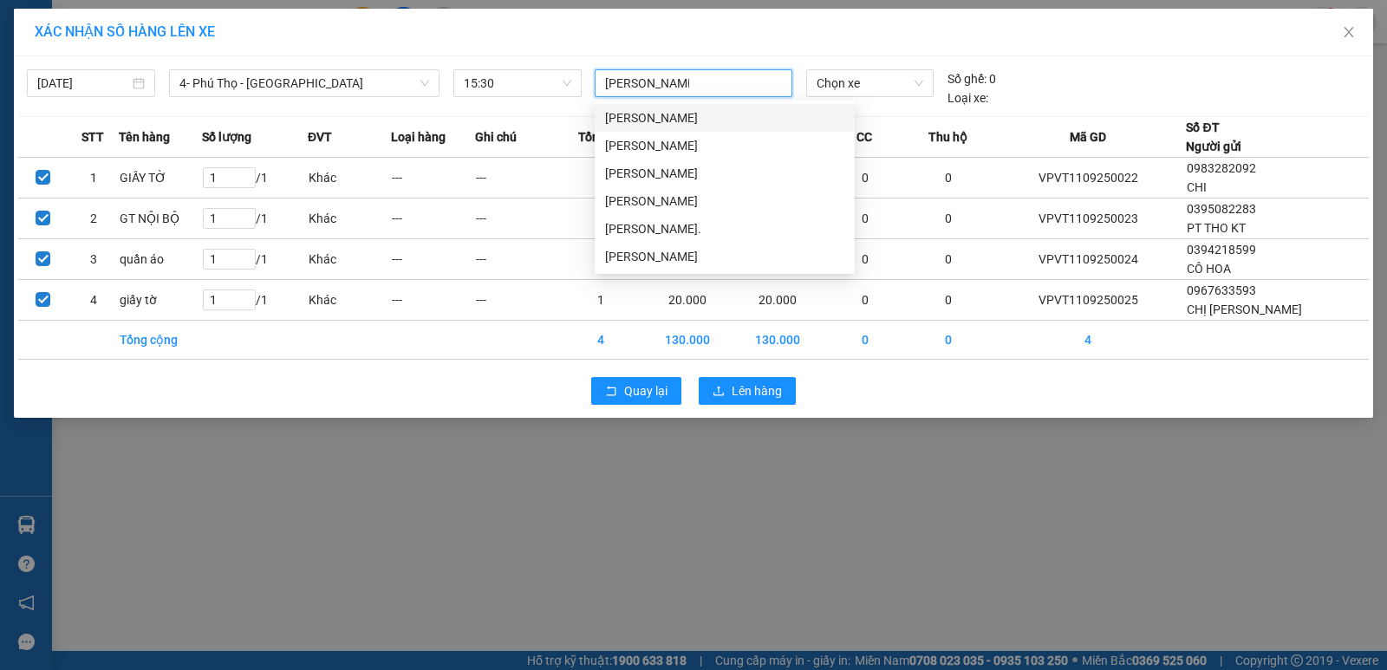
type input "nguyễn quang đ"
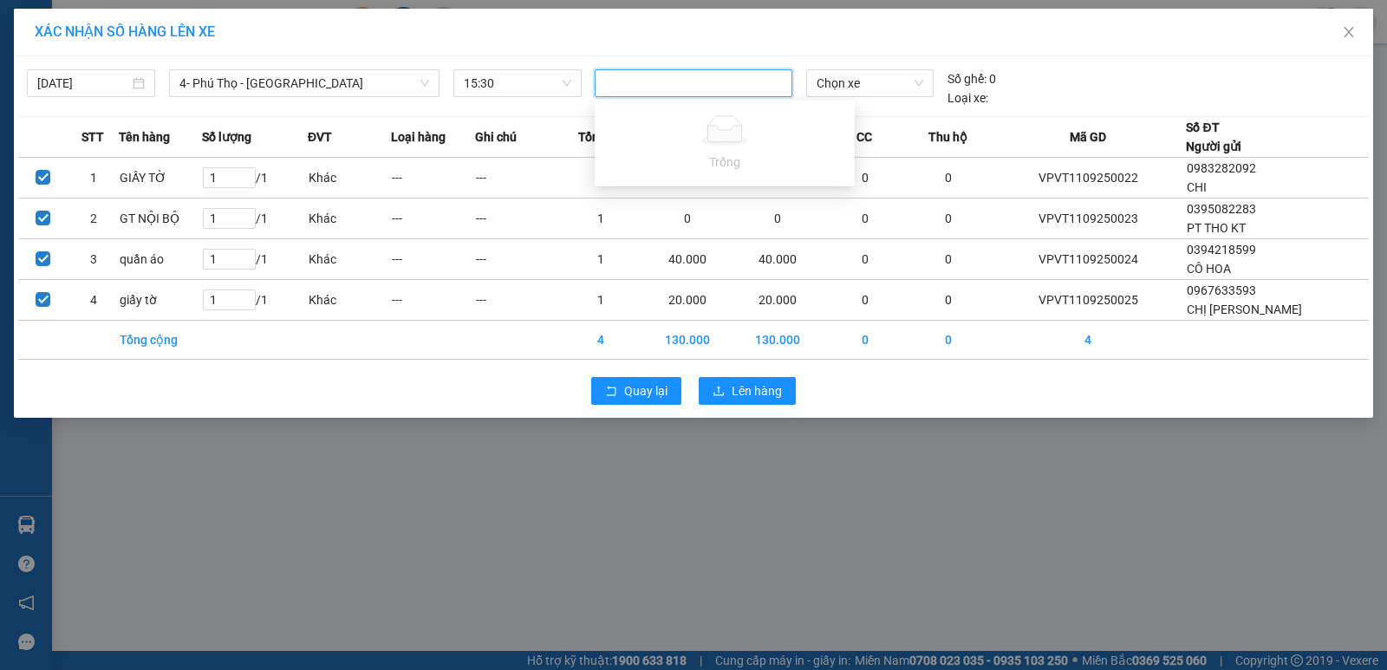
click at [713, 82] on div "nguyễn quang đ" at bounding box center [693, 83] width 189 height 21
click at [713, 82] on div at bounding box center [693, 83] width 189 height 21
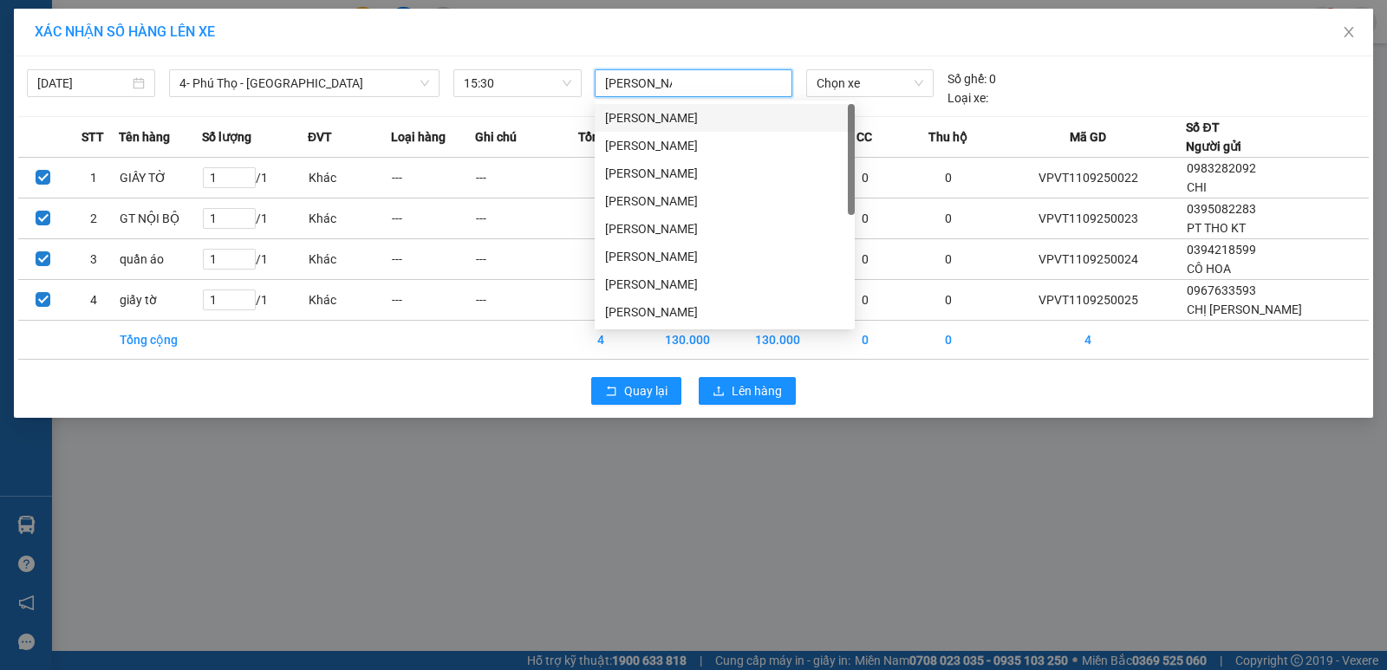
type input "nguyễn đức"
click at [709, 169] on div "Nguyễn Đức Quang" at bounding box center [724, 173] width 239 height 19
click at [863, 86] on span "Chọn xe" at bounding box center [869, 83] width 107 height 26
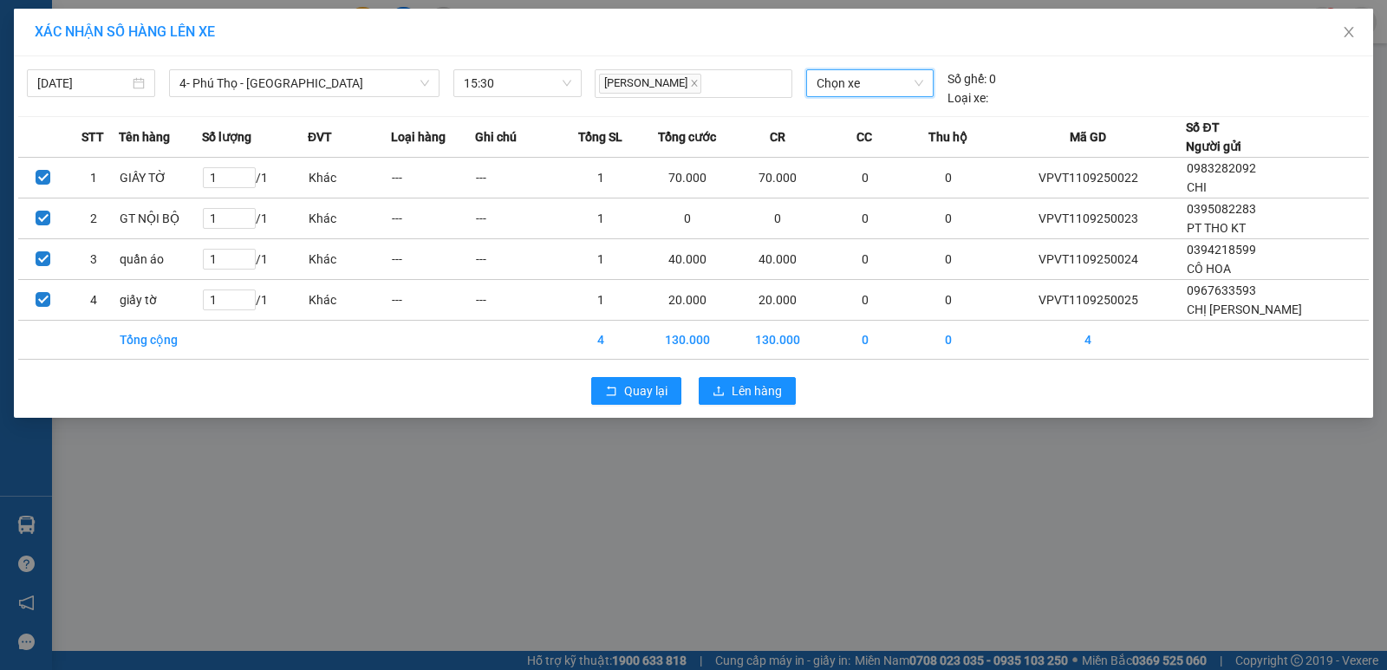
click at [835, 88] on span "Chọn xe" at bounding box center [869, 83] width 107 height 26
type input "5132"
click at [862, 109] on div "29F-051.32" at bounding box center [869, 117] width 107 height 19
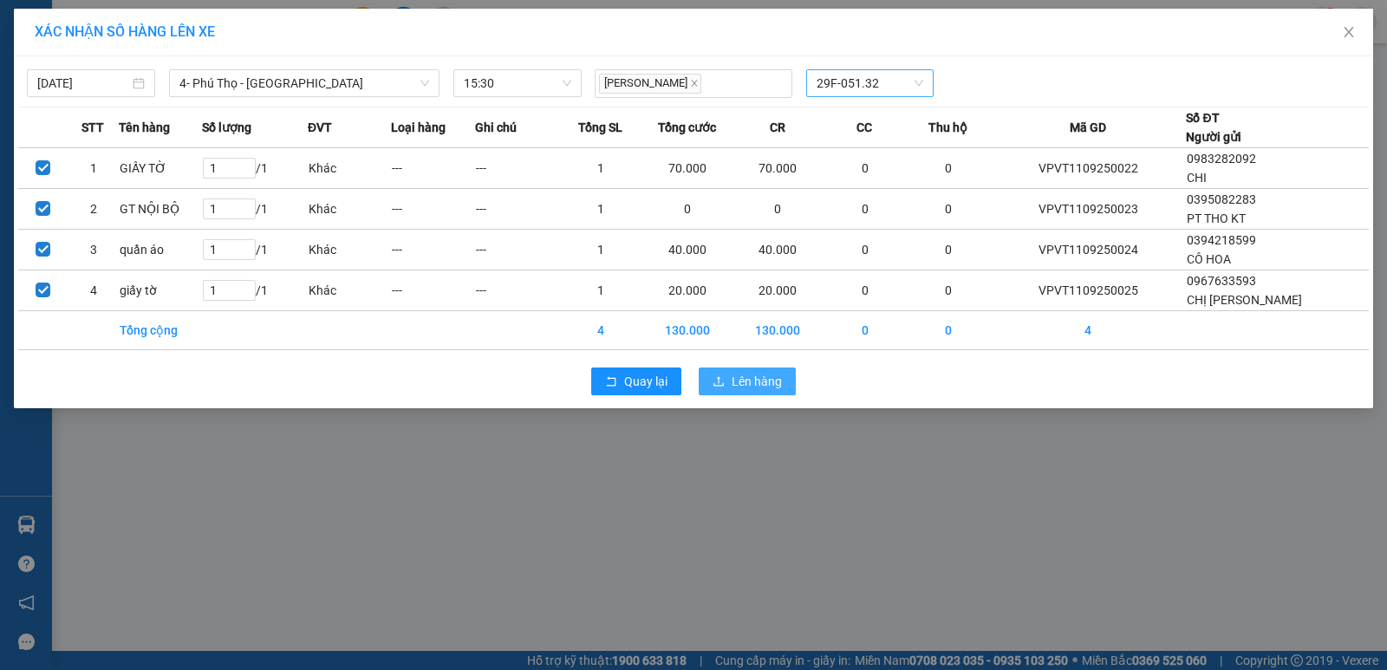
click at [740, 386] on span "Lên hàng" at bounding box center [756, 381] width 50 height 19
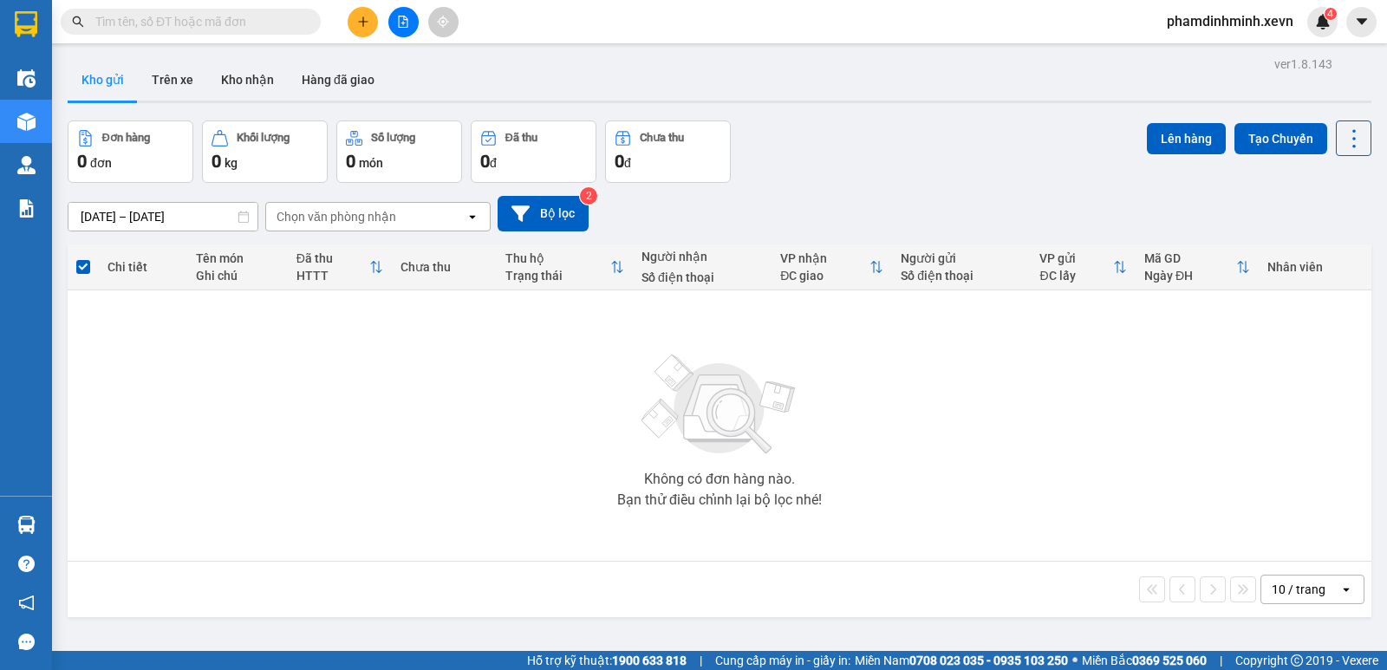
click at [354, 16] on button at bounding box center [363, 22] width 30 height 30
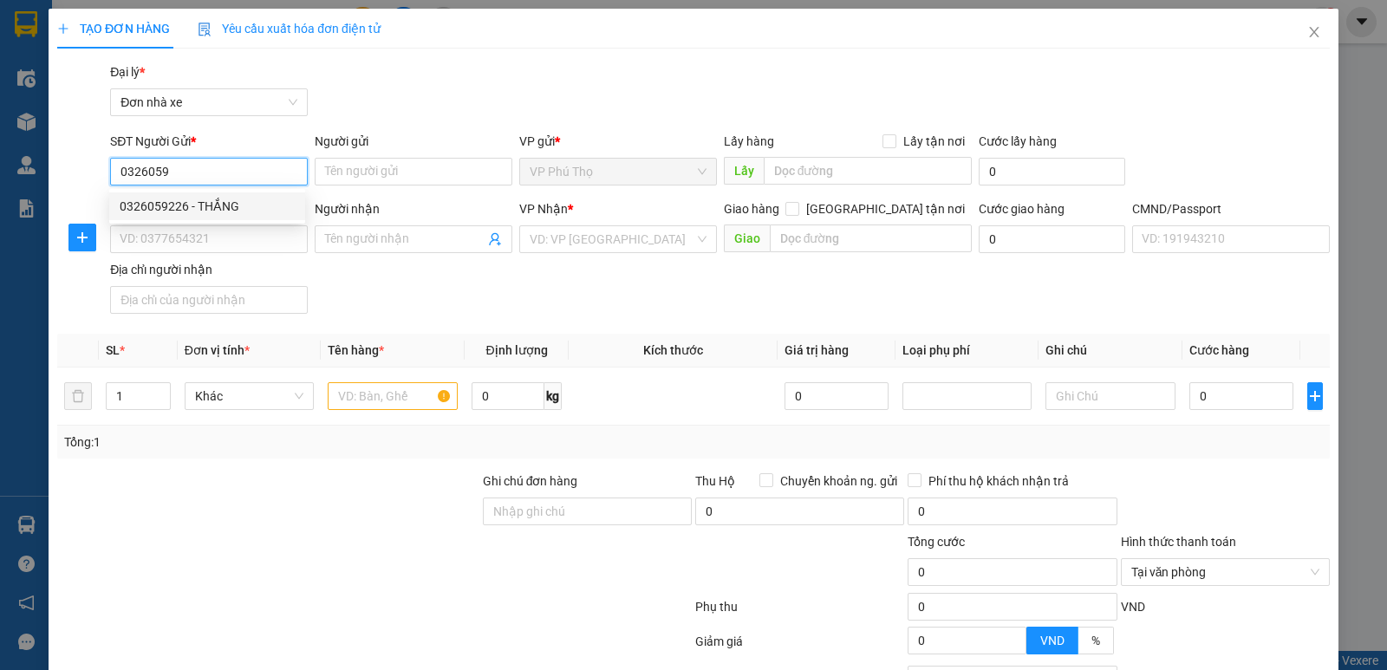
click at [209, 203] on div "0326059226 - THẮNG" at bounding box center [207, 206] width 175 height 19
type input "0326059226"
type input "THẮNG"
type input "0967419894"
type input "CTY KATRI"
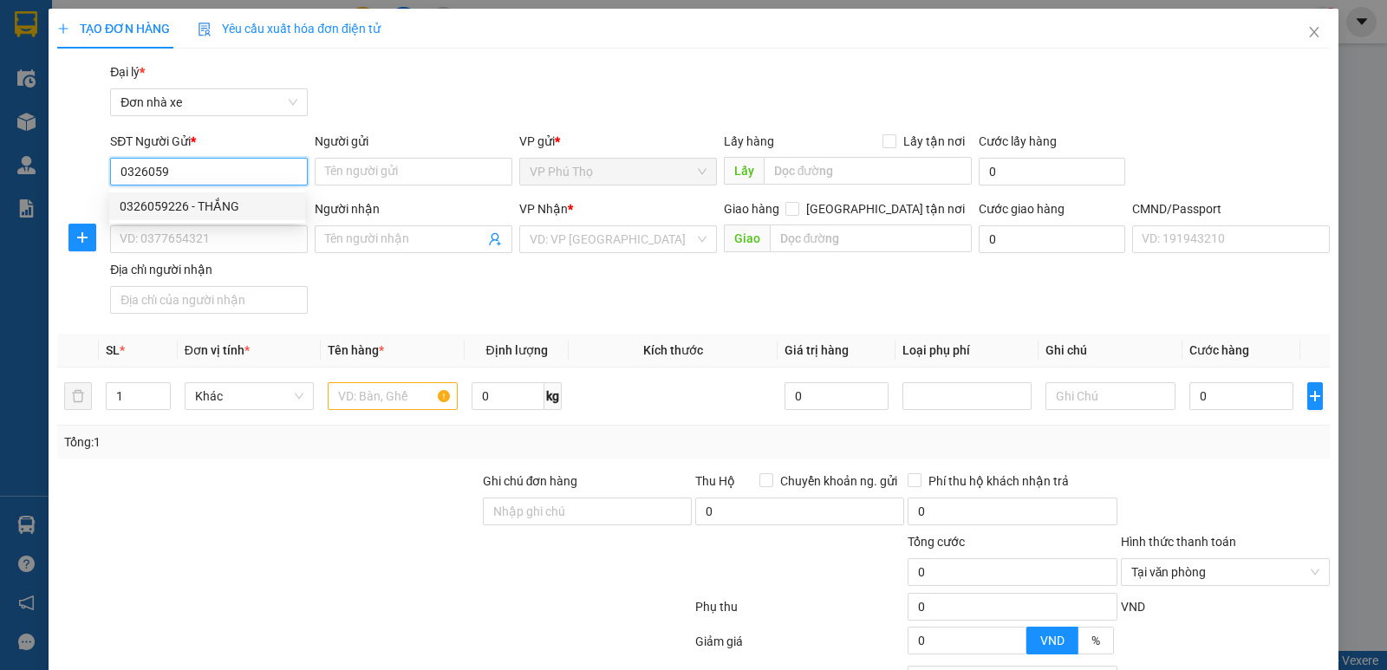
type input "TUẤN"
type input "0326059226"
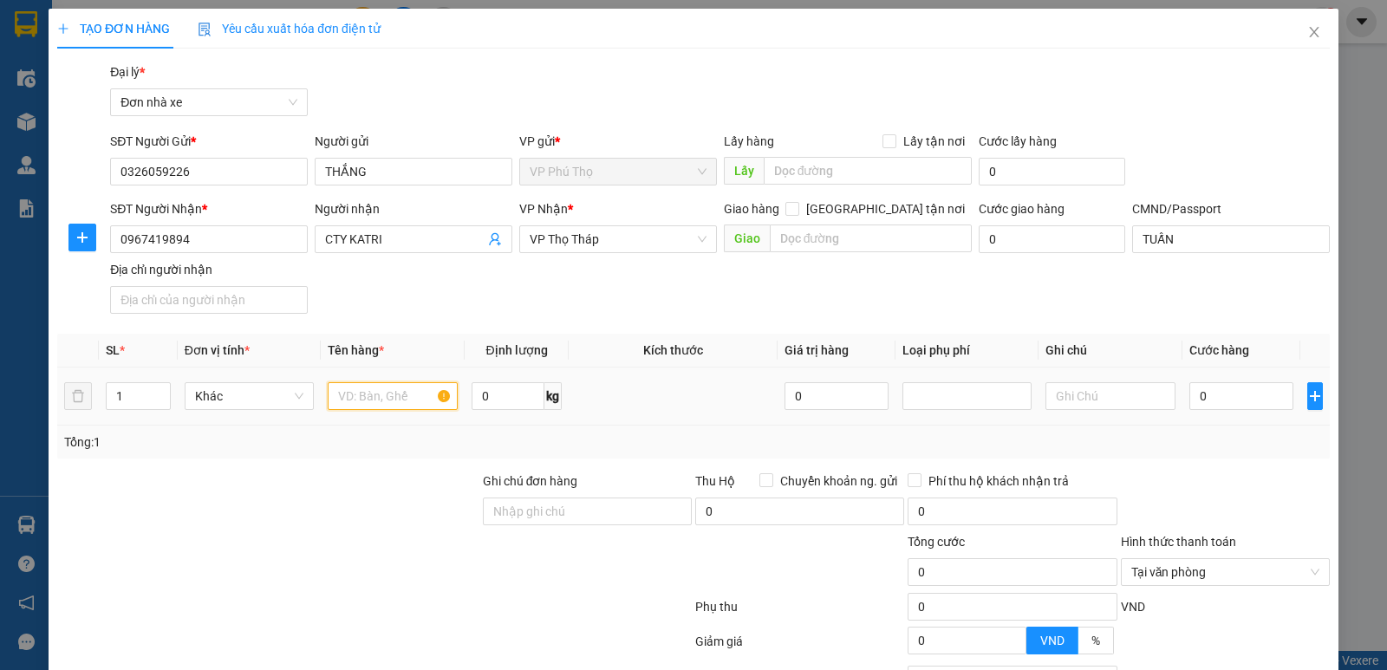
click at [373, 401] on input "text" at bounding box center [393, 396] width 130 height 28
type input "RĂNG"
click at [1206, 403] on input "0" at bounding box center [1241, 396] width 104 height 28
type input "2"
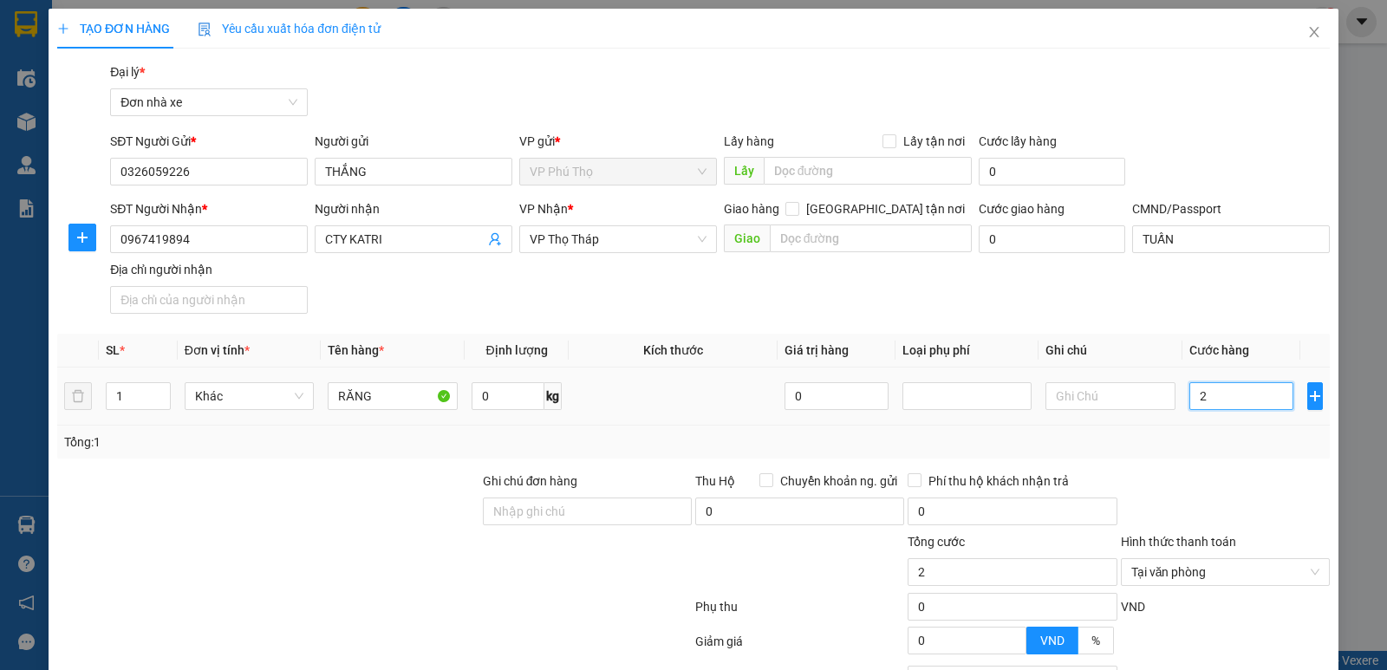
type input "25"
type input "25.000"
click at [1181, 465] on div "Transit Pickup Surcharge Ids Transit Deliver Surcharge Ids Transit Deliver Surc…" at bounding box center [693, 426] width 1272 height 729
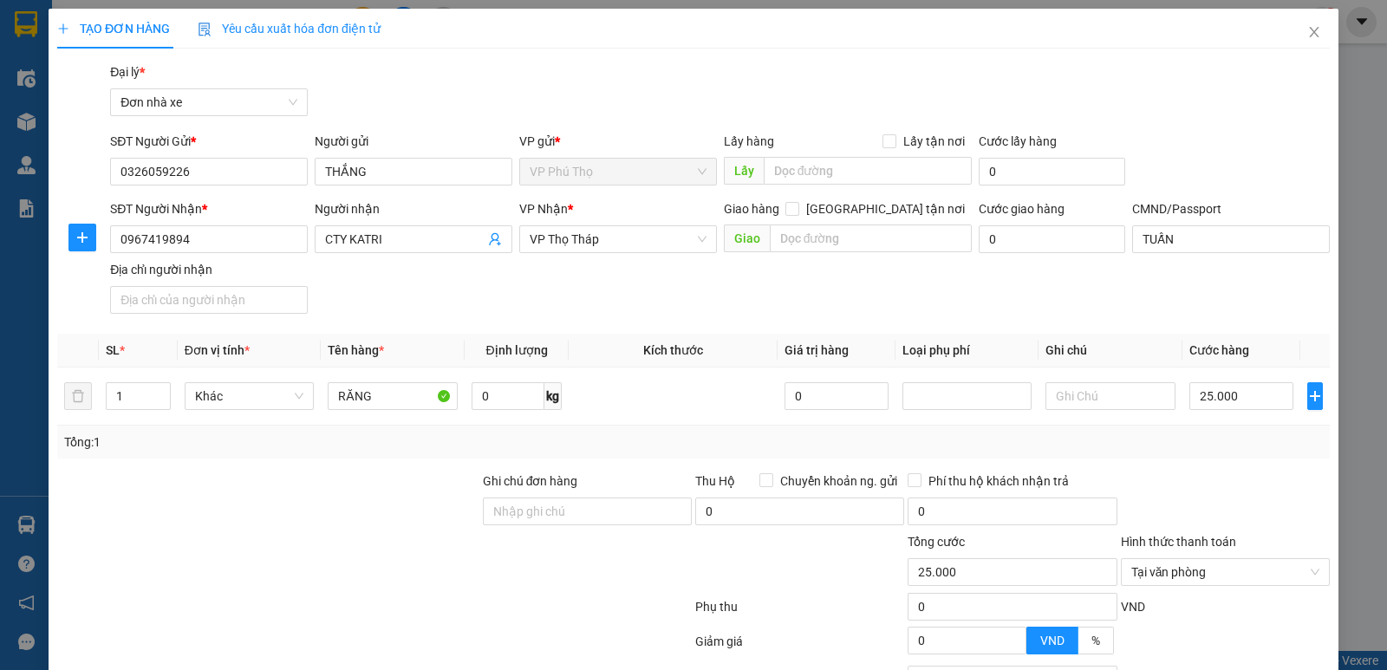
scroll to position [155, 0]
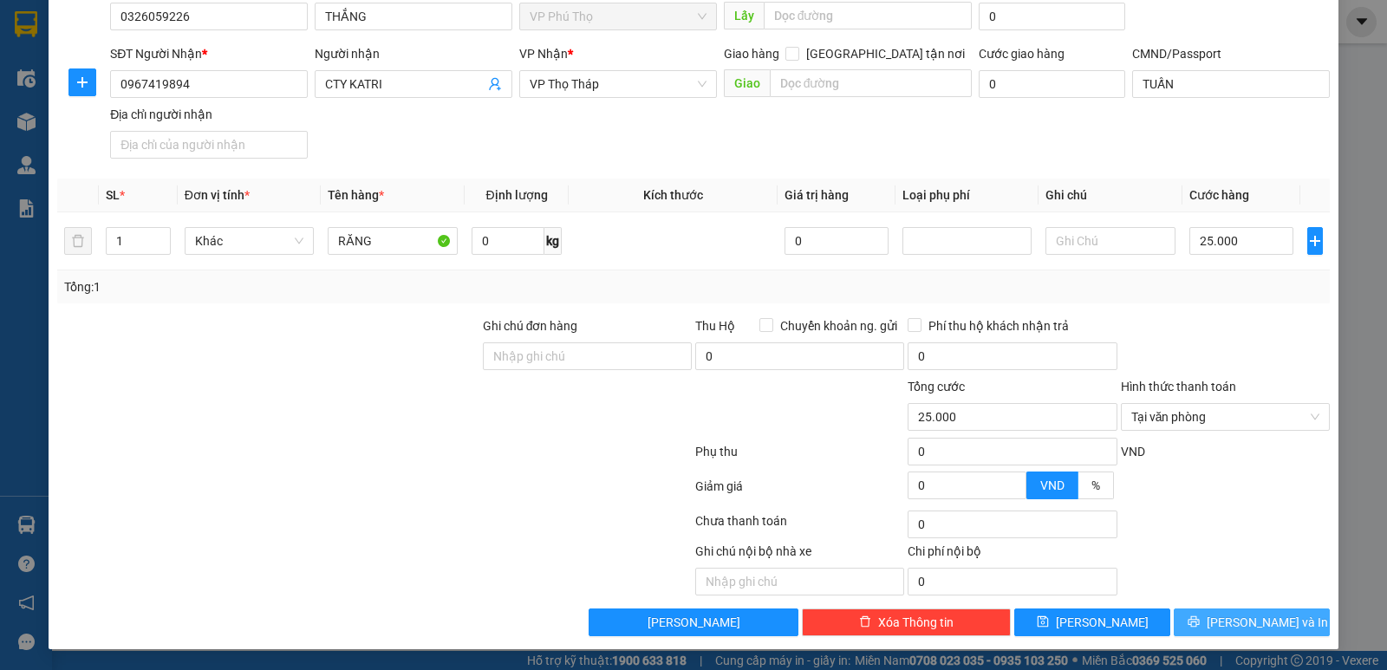
click at [1241, 622] on span "Lưu và In" at bounding box center [1266, 622] width 121 height 19
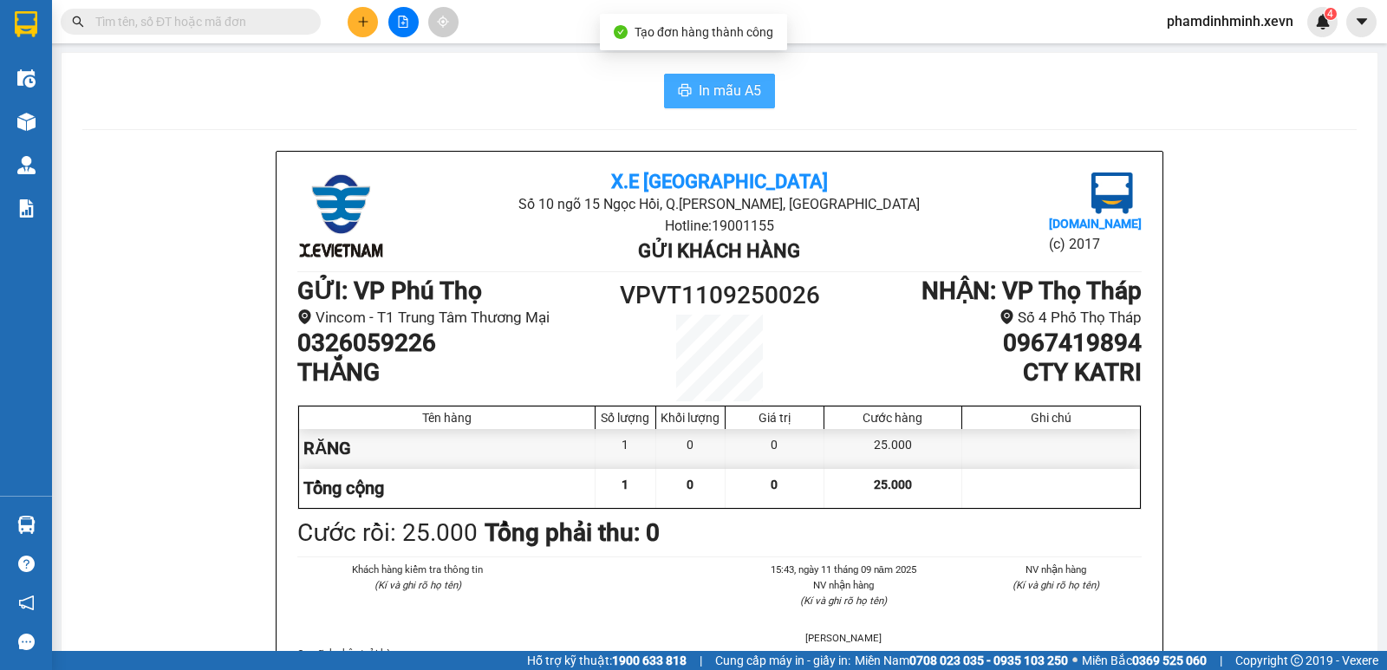
click at [695, 76] on button "In mẫu A5" at bounding box center [719, 91] width 111 height 35
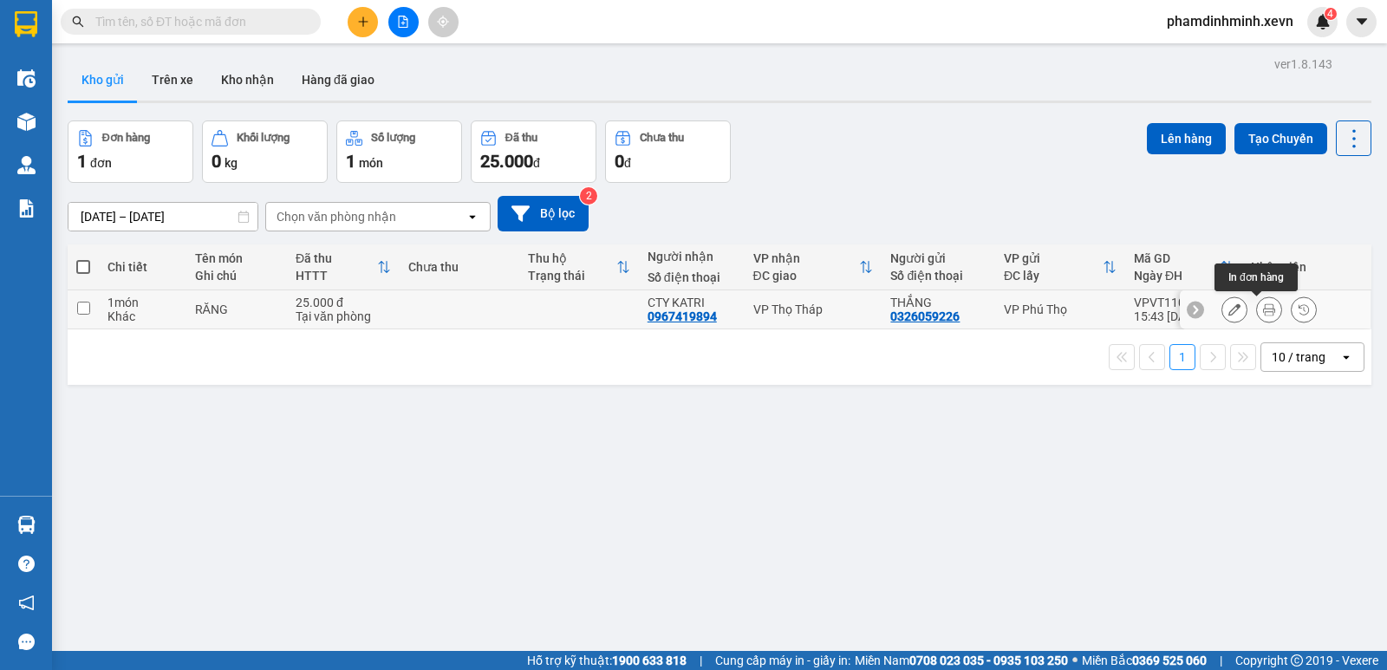
click at [1263, 309] on icon at bounding box center [1269, 309] width 12 height 12
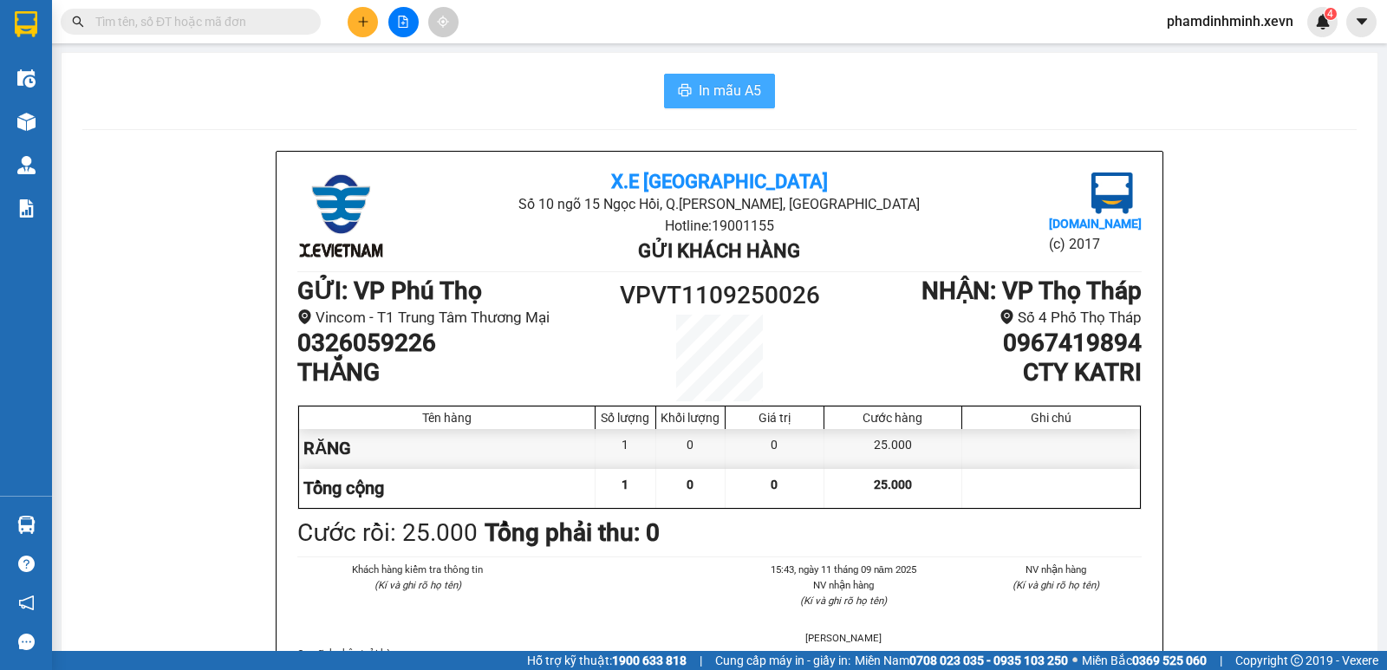
click at [718, 94] on span "In mẫu A5" at bounding box center [729, 91] width 62 height 22
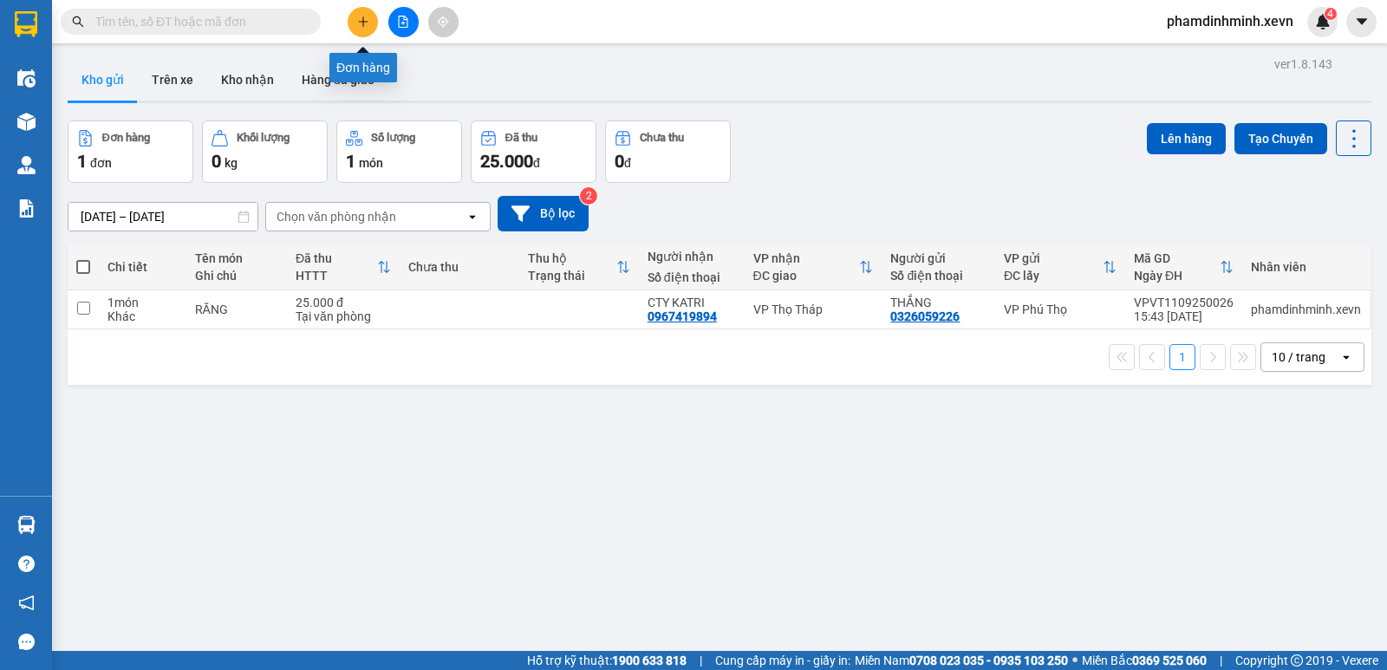
click at [361, 32] on button at bounding box center [363, 22] width 30 height 30
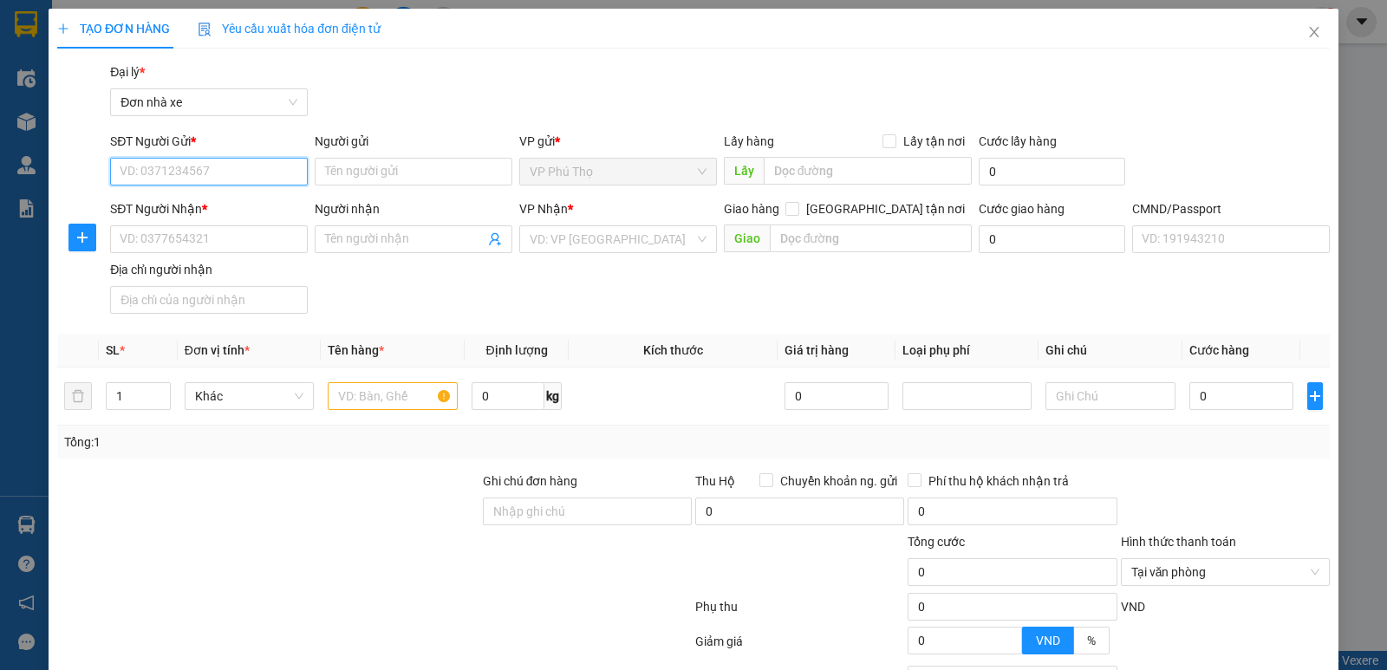
click at [229, 174] on input "SĐT Người Gửi *" at bounding box center [209, 172] width 198 height 28
click at [234, 205] on div "0971465999 - PHONG ANH" at bounding box center [207, 206] width 175 height 19
type input "0971465999"
type input "PHONG ANH"
type input "0977256686"
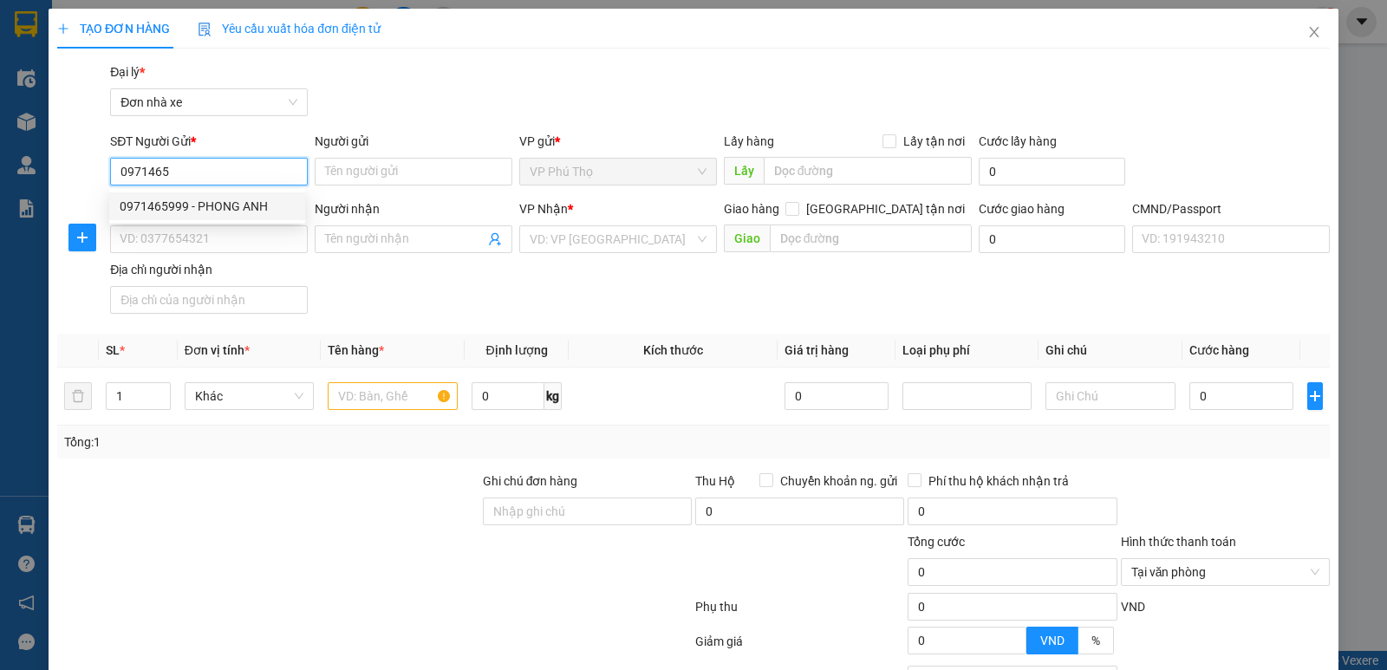
type input "GIÁP"
type input "001085030797 TÔ ĐĂNG THANH 1985"
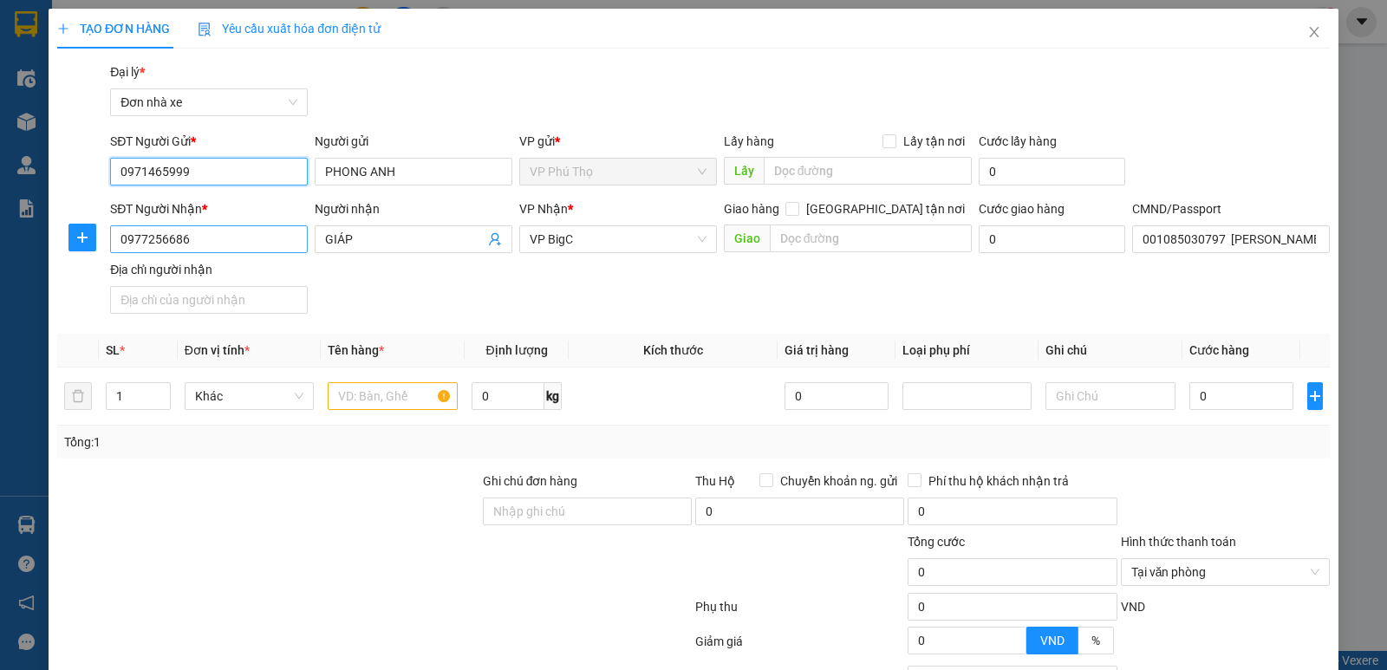
type input "0971465999"
click at [237, 234] on input "0977256686" at bounding box center [209, 239] width 198 height 28
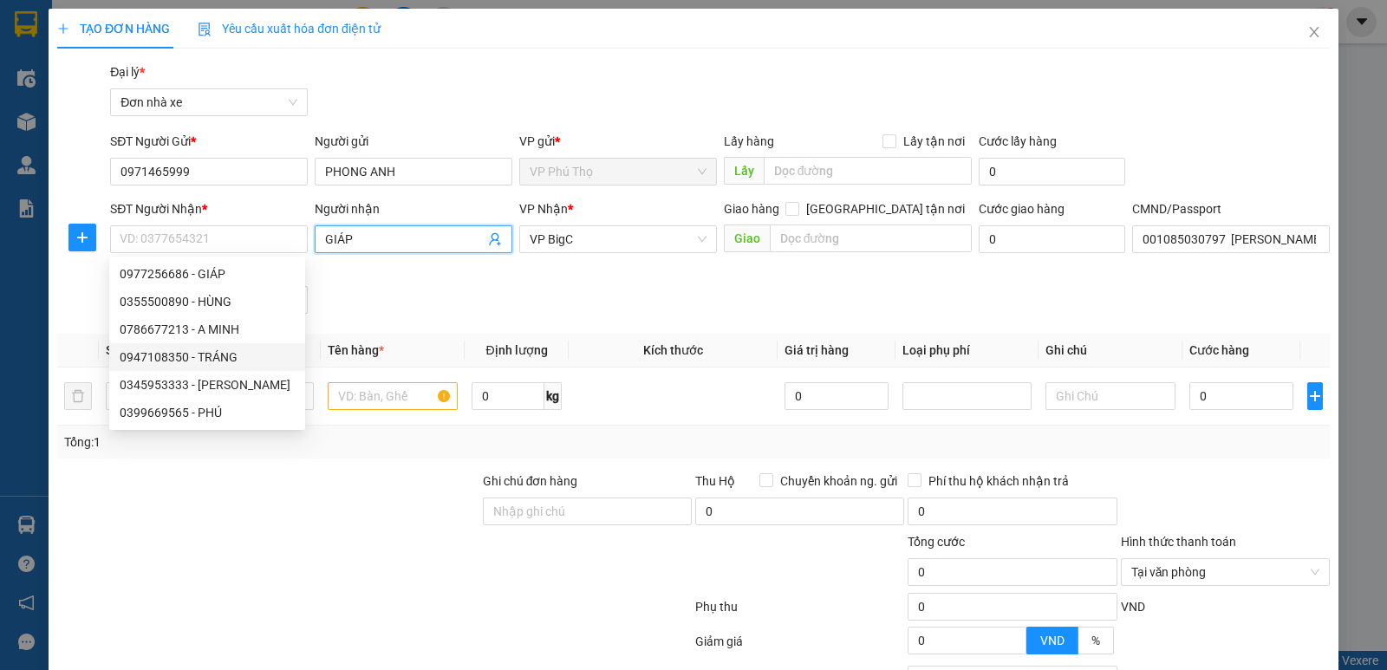
click at [407, 231] on input "GIÁP" at bounding box center [404, 239] width 159 height 19
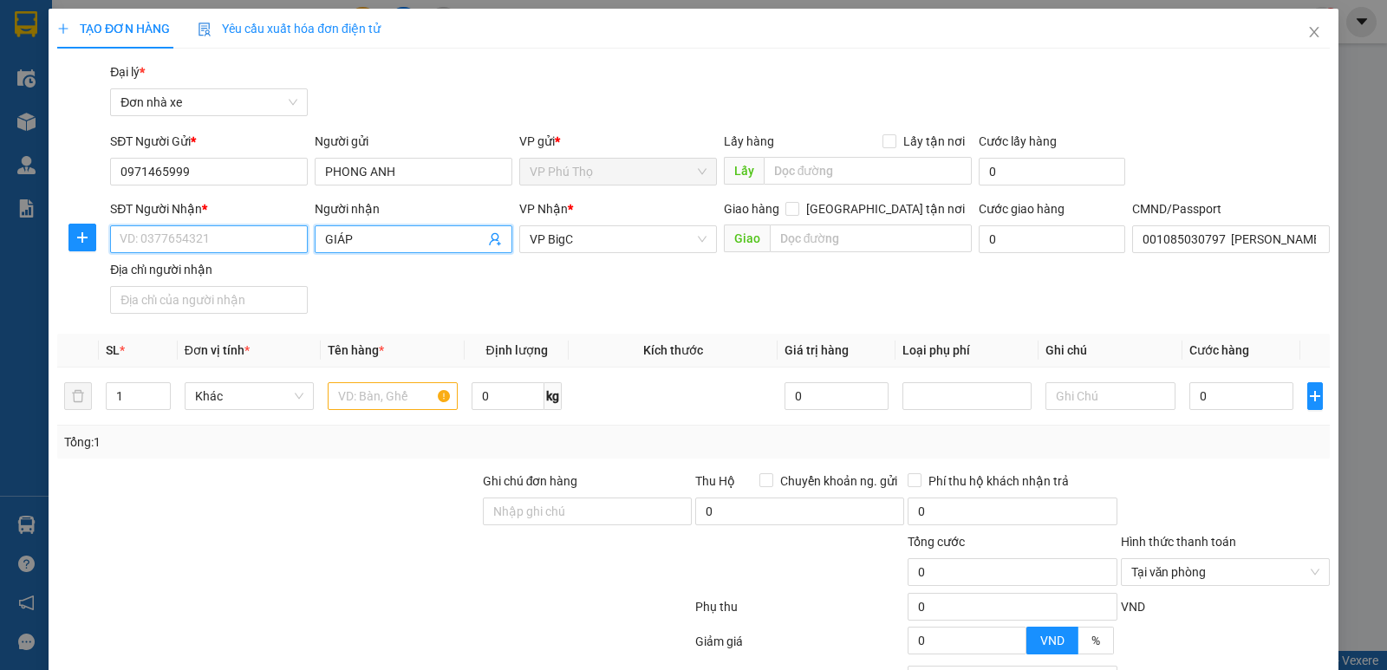
click at [234, 242] on input "SĐT Người Nhận *" at bounding box center [209, 239] width 198 height 28
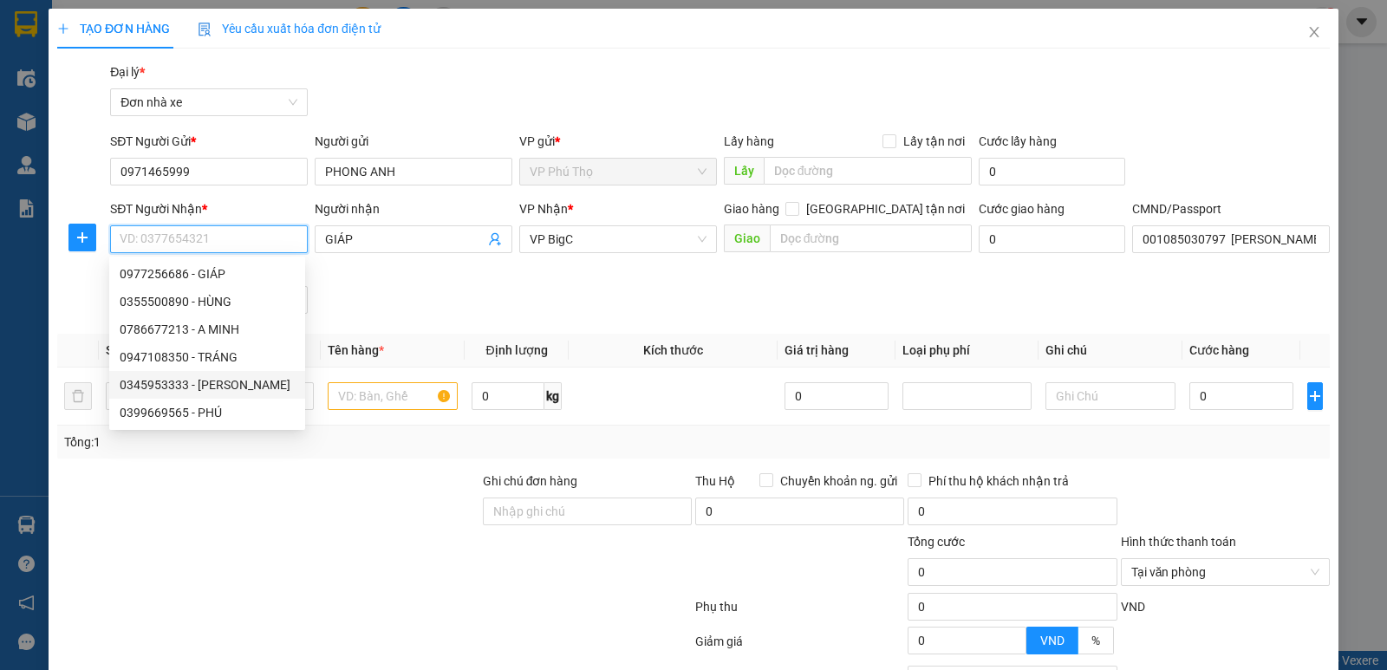
click at [221, 383] on div "0345953333 - HOÀNG VŨ" at bounding box center [207, 384] width 175 height 19
type input "0345953333"
type input "HOÀNG VŨ"
type input "036201012947 duy cường"
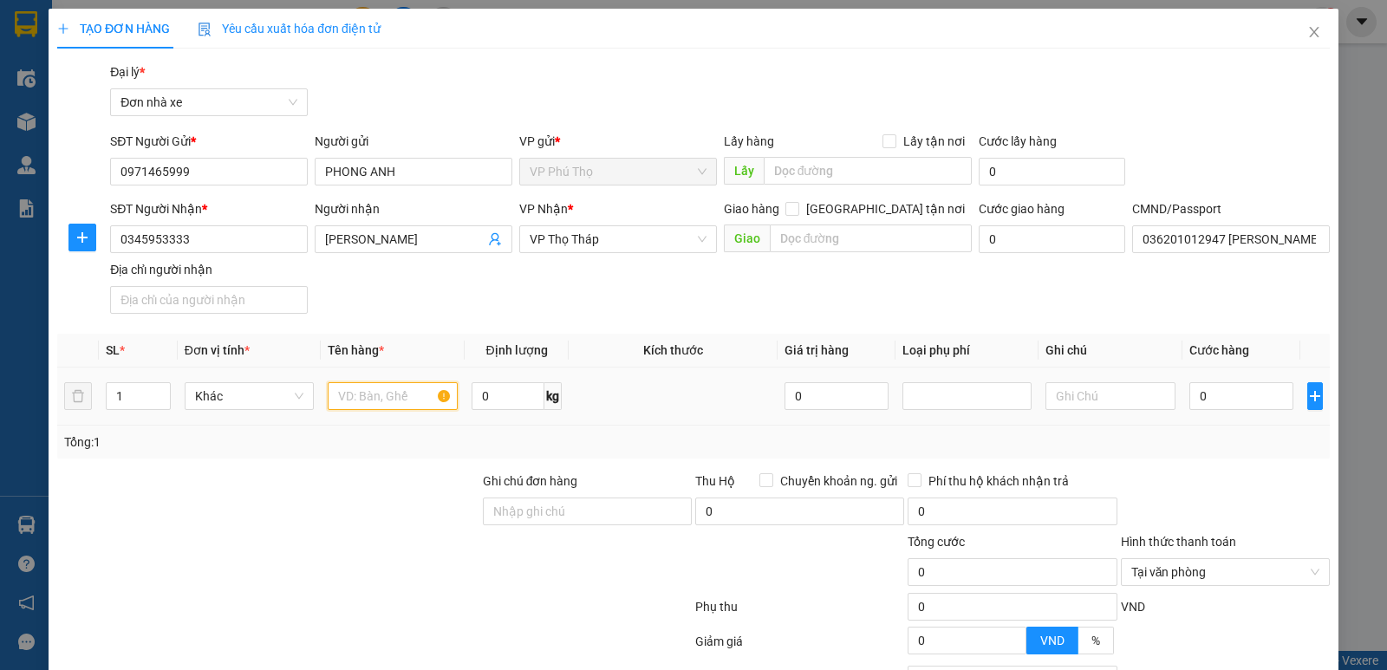
click at [387, 382] on input "text" at bounding box center [393, 396] width 130 height 28
type input "D"
type input "ĐIỆN THOẠI KO KHAI BÁO GIÁ TRỊ"
click at [1266, 399] on input "0" at bounding box center [1241, 396] width 104 height 28
type input "2"
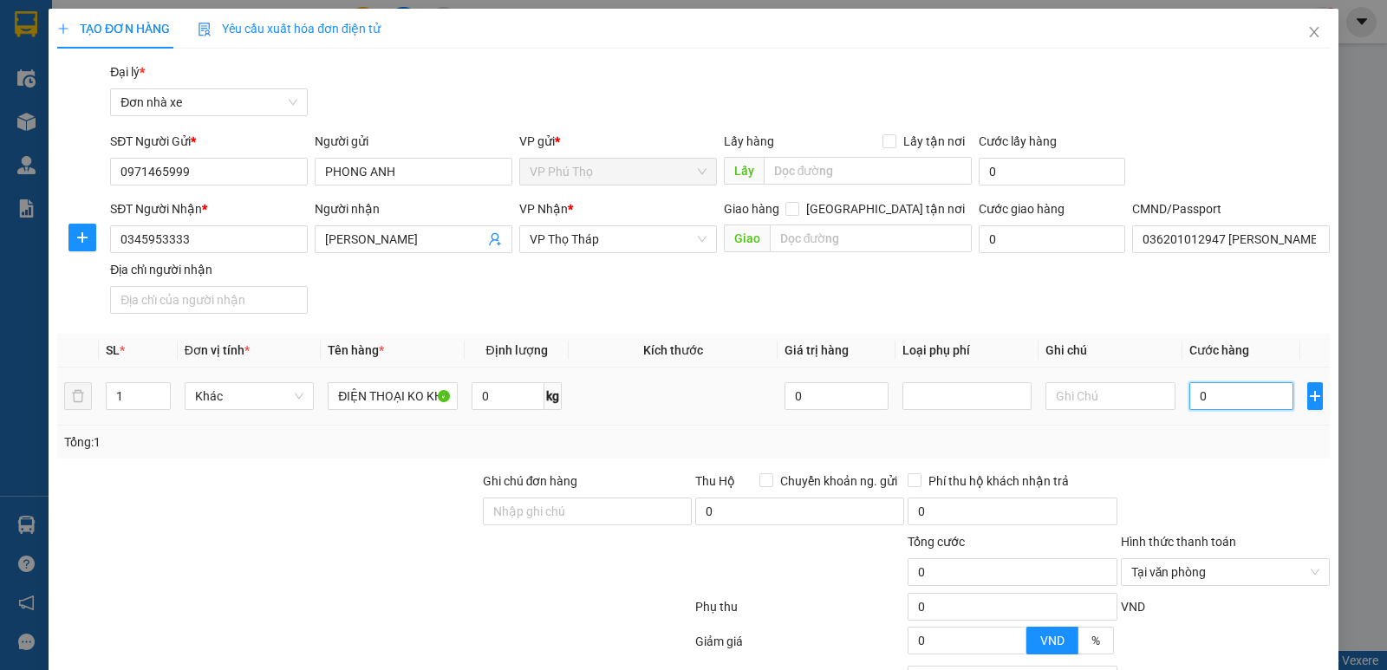
type input "2"
type input "25"
type input "25.000"
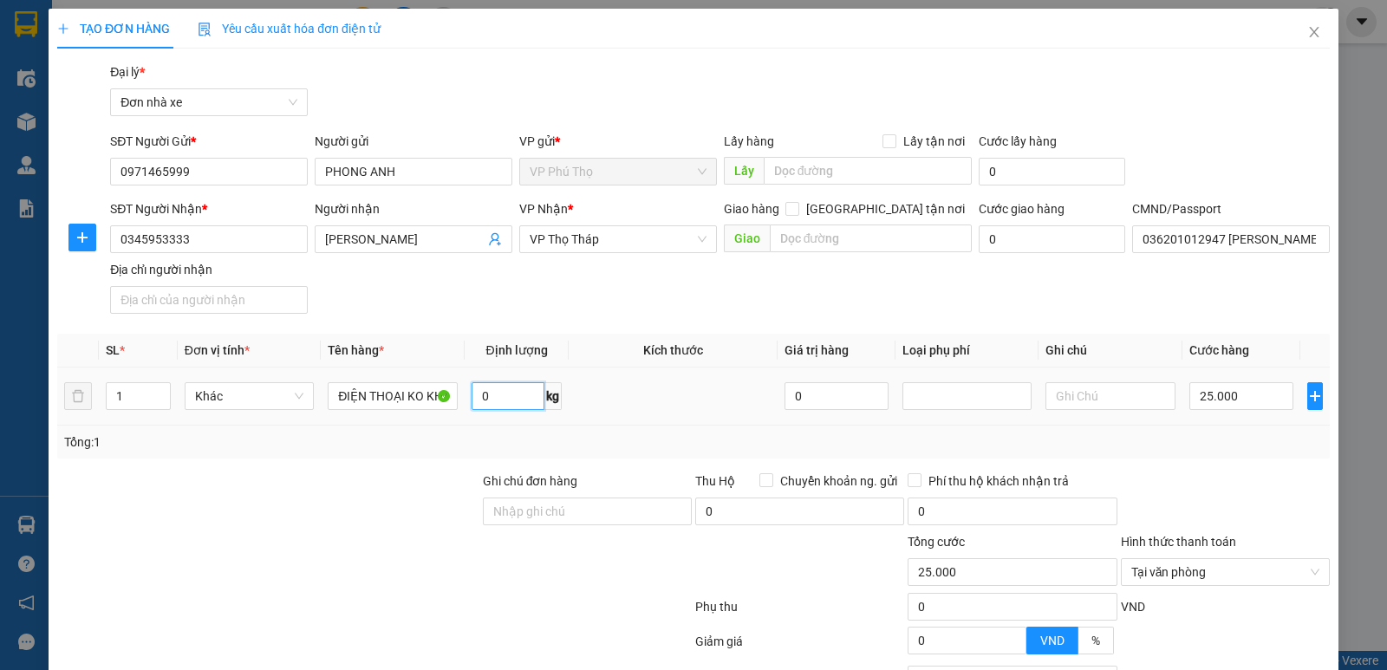
click at [528, 389] on input "0" at bounding box center [507, 396] width 73 height 28
type input "0.5"
type input "25.000"
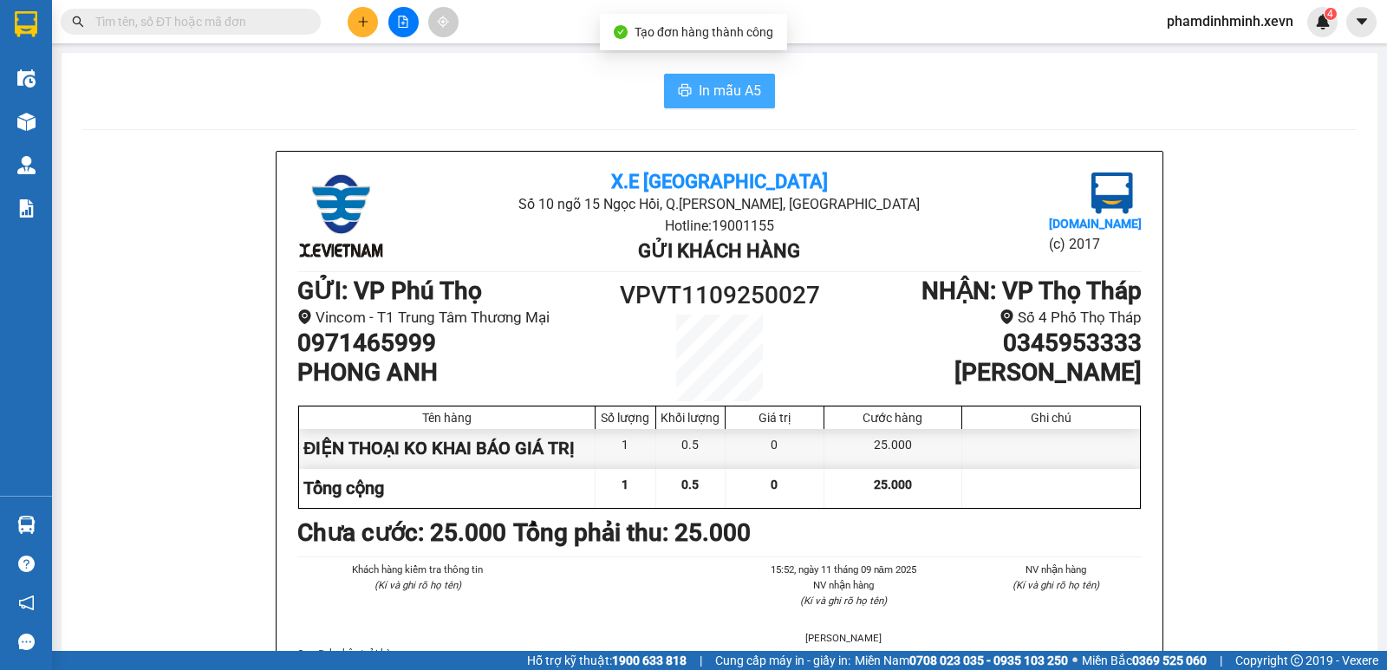
drag, startPoint x: 732, startPoint y: 92, endPoint x: 749, endPoint y: 100, distance: 18.2
click at [732, 92] on span "In mẫu A5" at bounding box center [729, 91] width 62 height 22
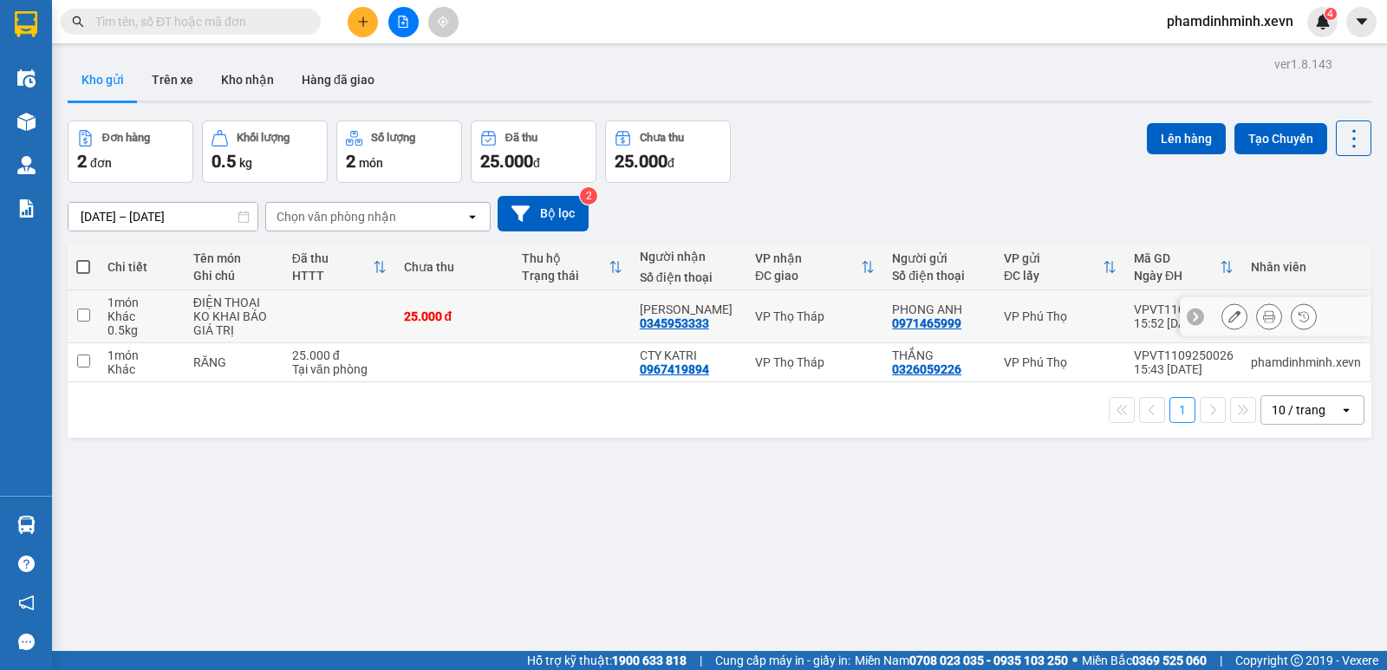
click at [1263, 311] on icon at bounding box center [1269, 316] width 12 height 12
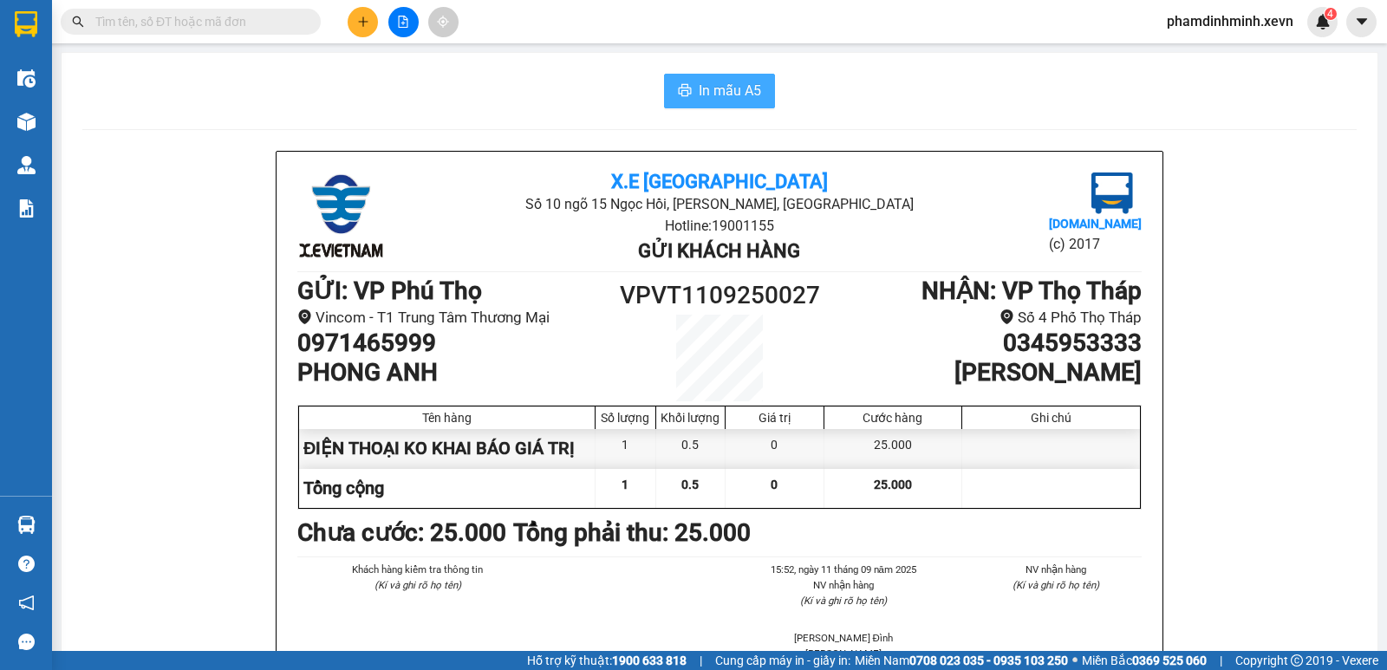
drag, startPoint x: 720, startPoint y: 97, endPoint x: 737, endPoint y: 108, distance: 20.0
click at [719, 96] on span "In mẫu A5" at bounding box center [729, 91] width 62 height 22
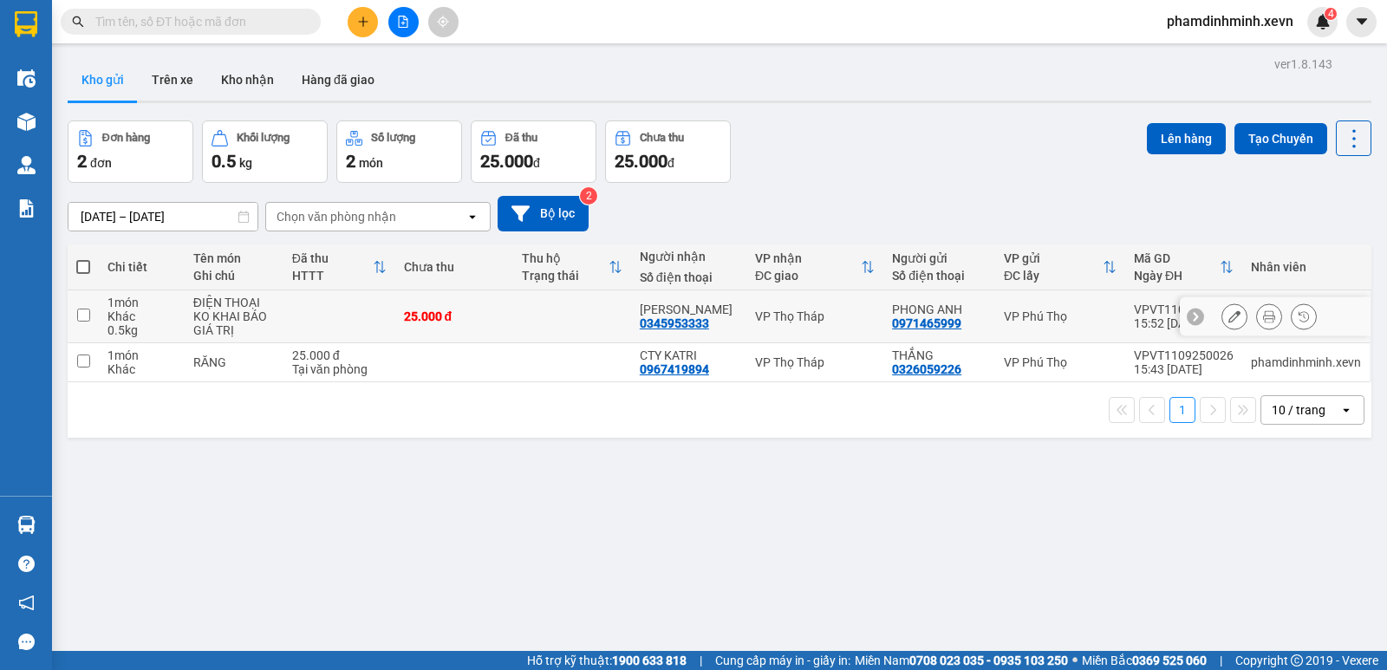
drag, startPoint x: 146, startPoint y: 301, endPoint x: 159, endPoint y: 329, distance: 31.4
click at [146, 304] on div "1 món" at bounding box center [141, 303] width 68 height 14
checkbox input "true"
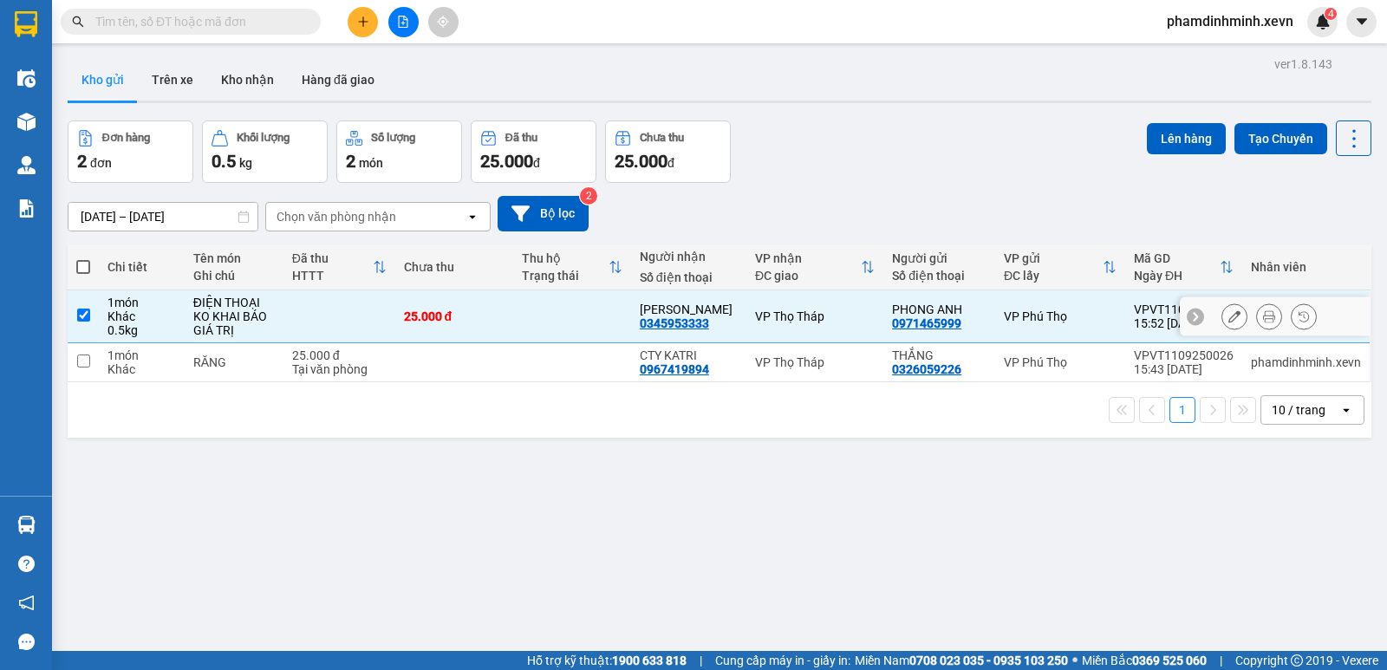
click at [175, 356] on div "1 món" at bounding box center [141, 355] width 68 height 14
checkbox input "true"
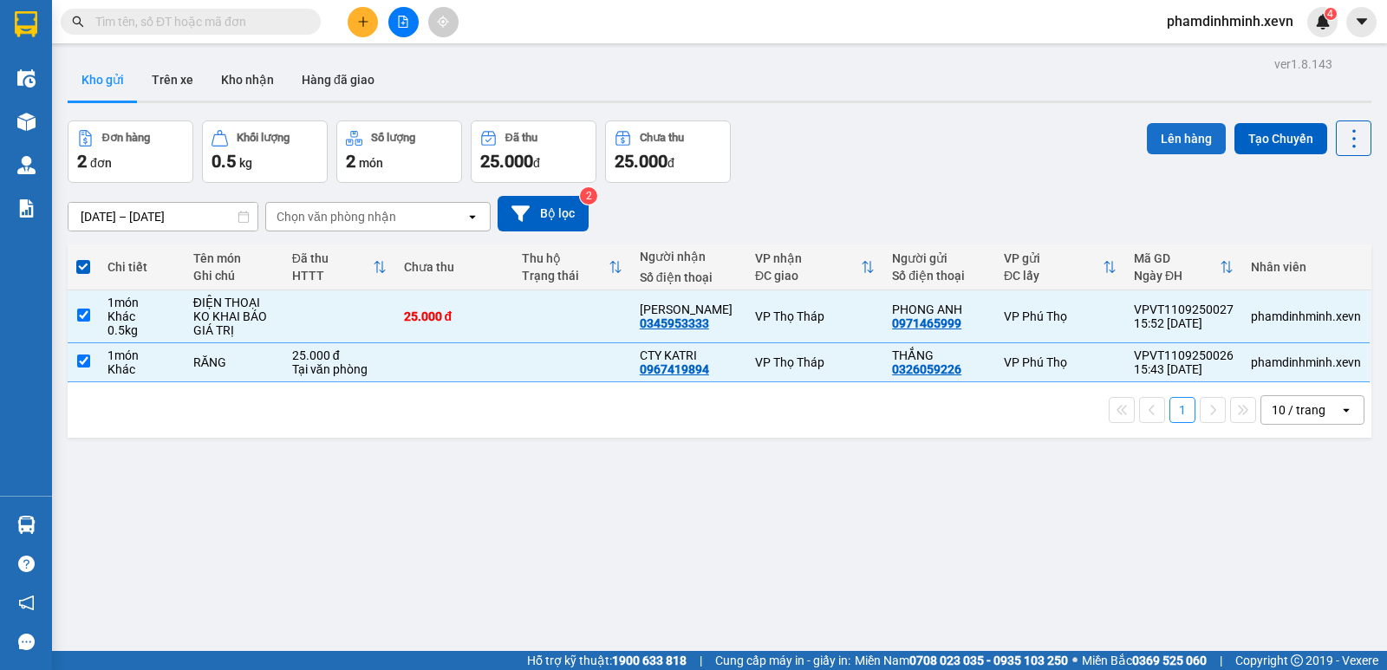
click at [1148, 139] on button "Lên hàng" at bounding box center [1186, 138] width 79 height 31
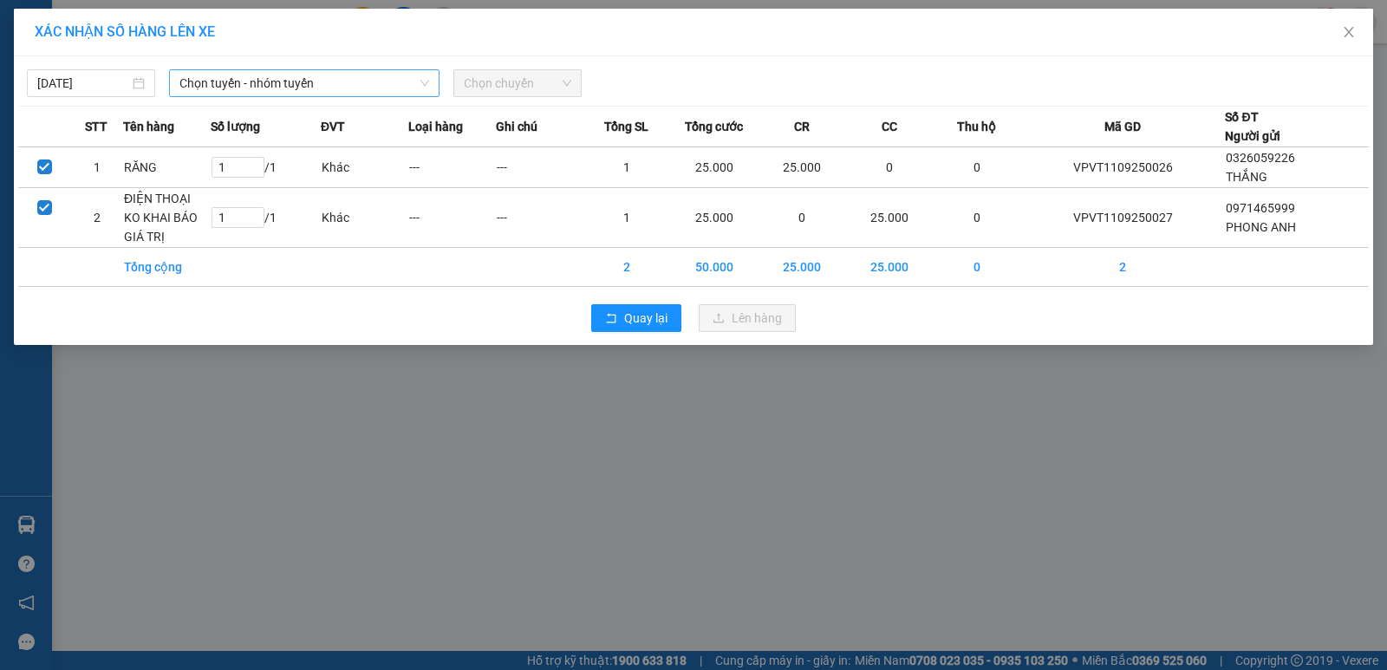
click at [313, 82] on span "Chọn tuyến - nhóm tuyến" at bounding box center [304, 83] width 250 height 26
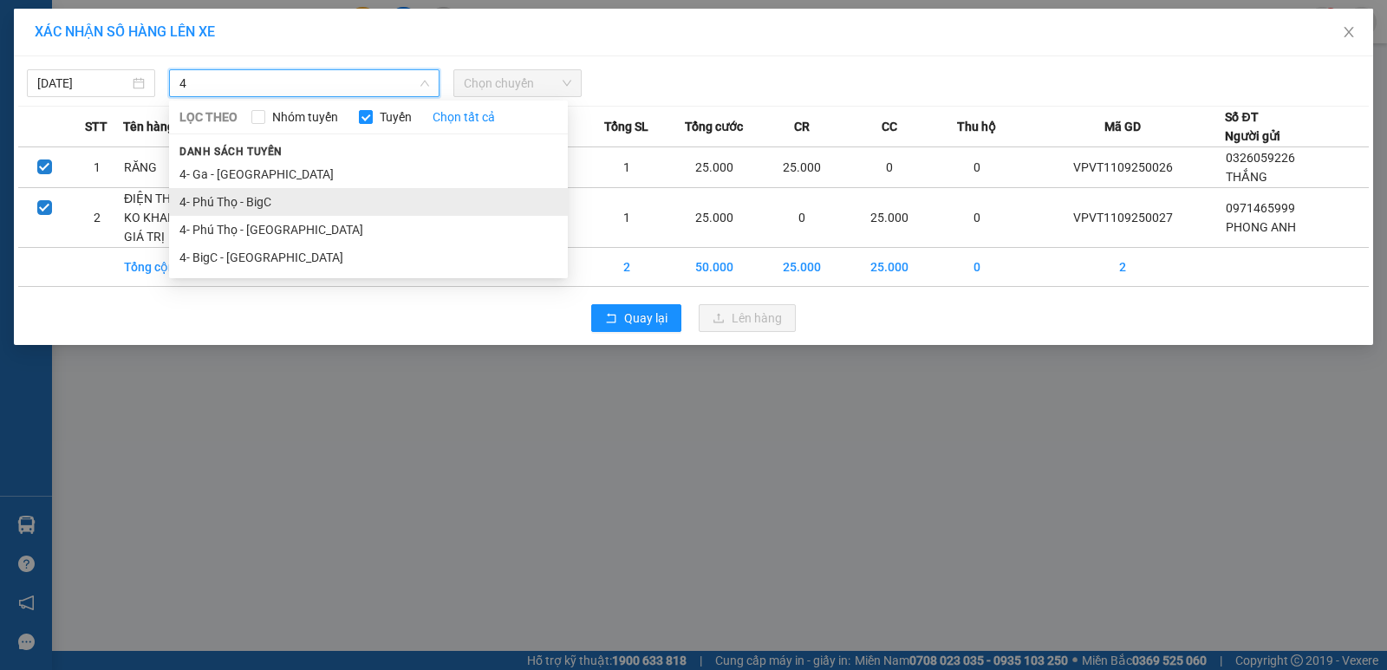
type input "4"
click at [291, 197] on li "4- Phú Thọ - BigC" at bounding box center [368, 202] width 399 height 28
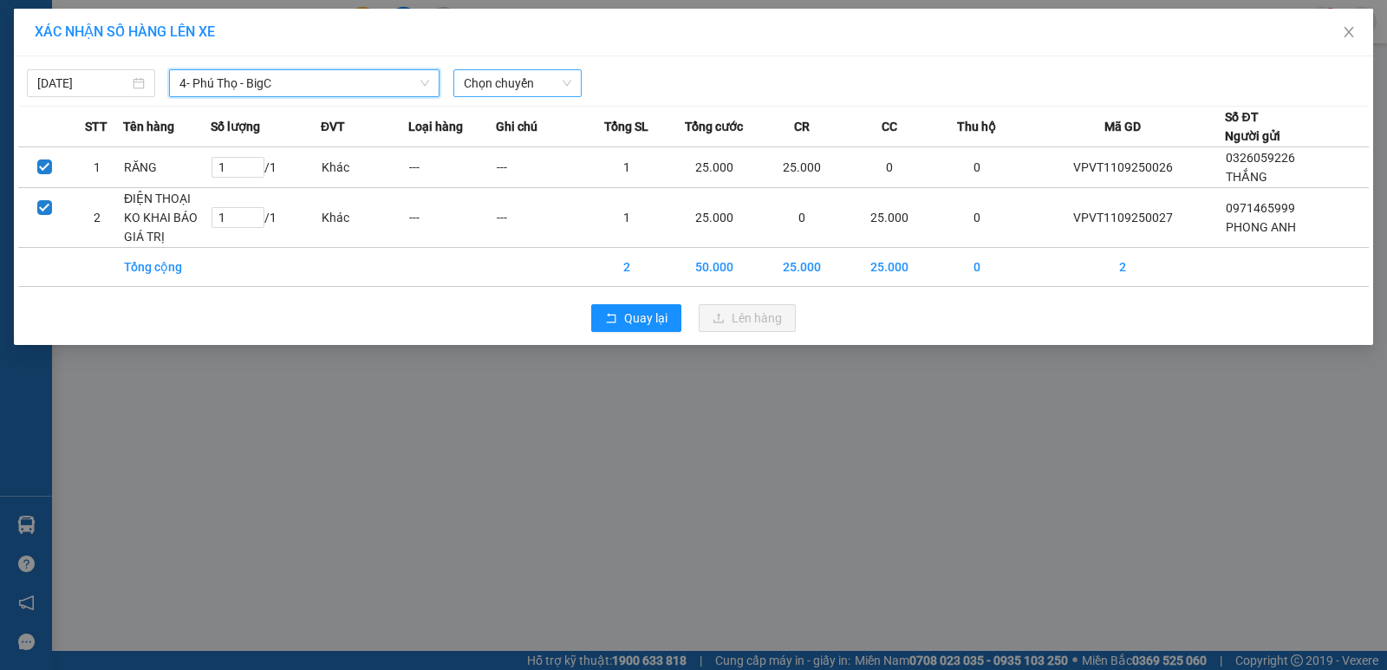
click at [483, 78] on span "Chọn chuyến" at bounding box center [517, 83] width 107 height 26
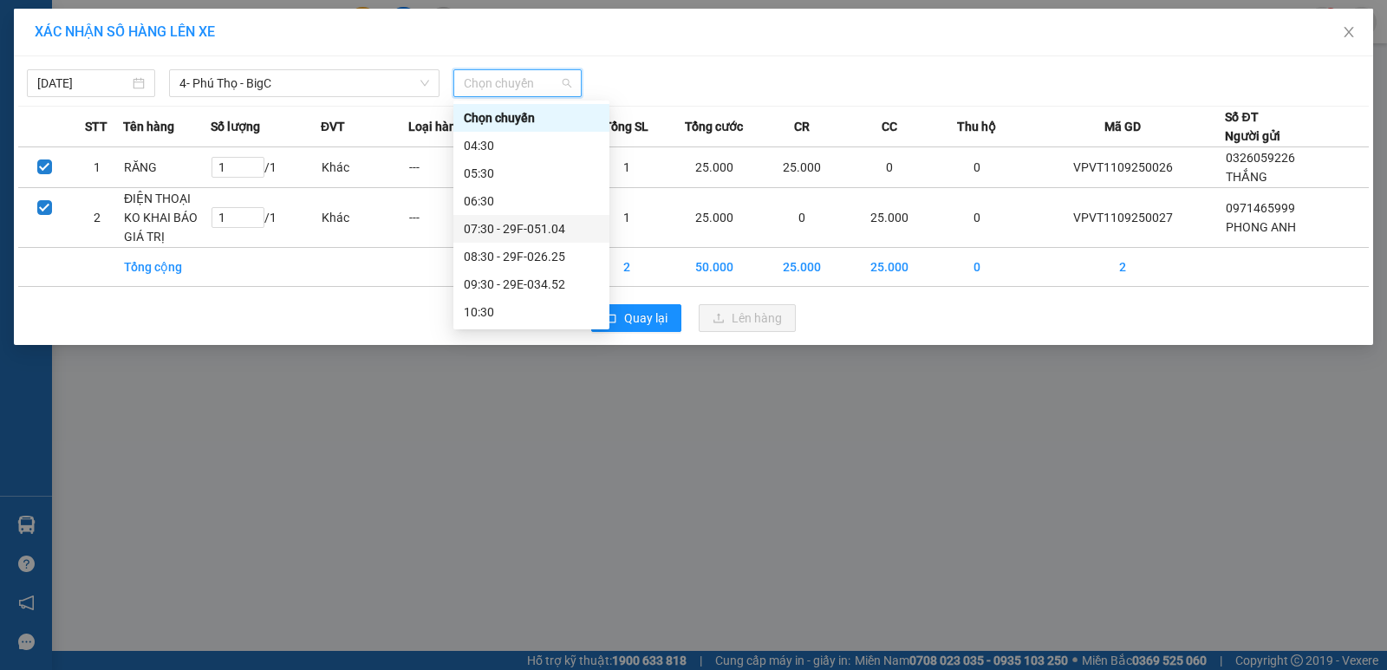
scroll to position [250, 0]
click at [521, 224] on div "16:30" at bounding box center [531, 228] width 135 height 19
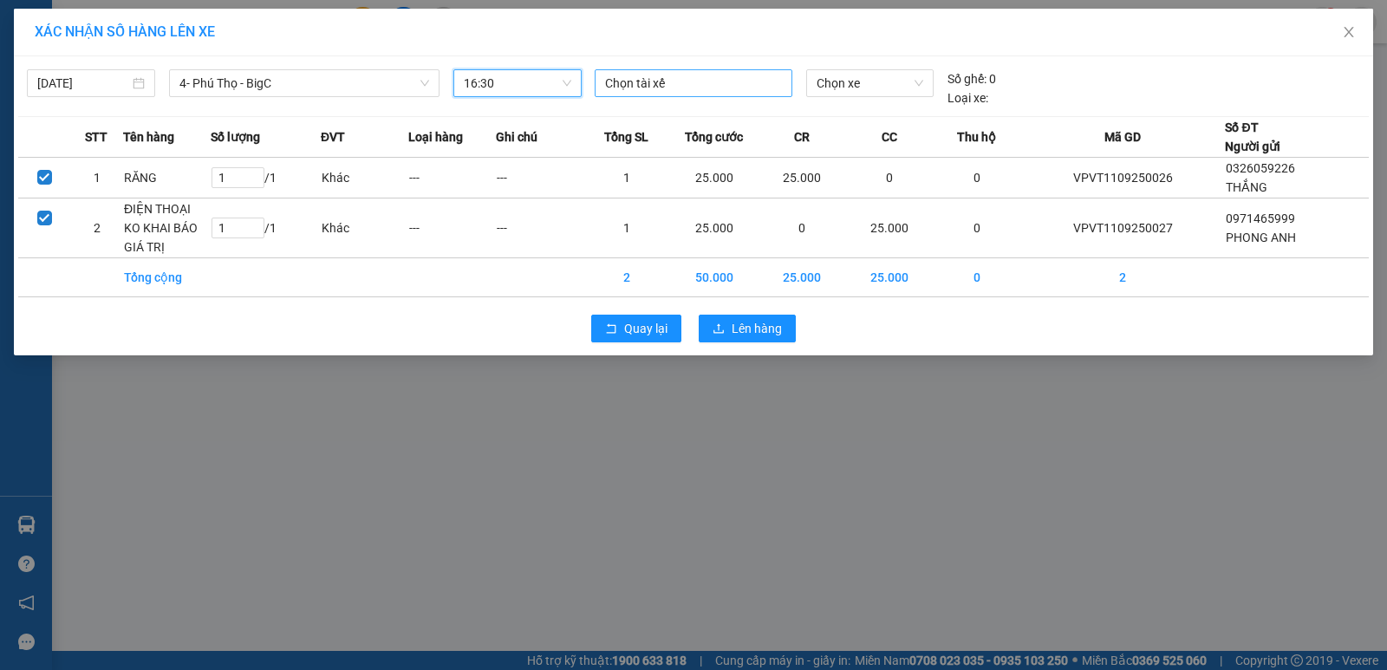
drag, startPoint x: 711, startPoint y: 75, endPoint x: 710, endPoint y: 87, distance: 12.3
click at [711, 84] on div at bounding box center [693, 83] width 189 height 21
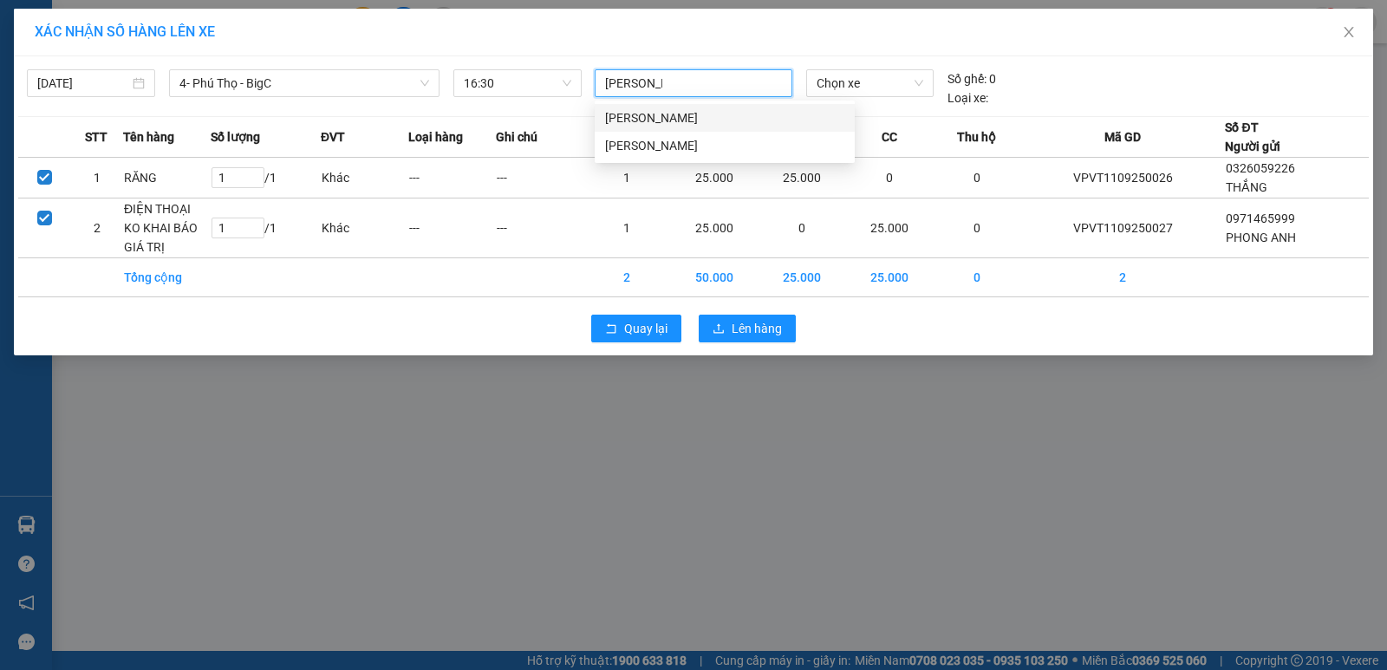
type input "HOÀNG CA"
click at [697, 114] on div "Hoàng Cát Giao" at bounding box center [724, 117] width 239 height 19
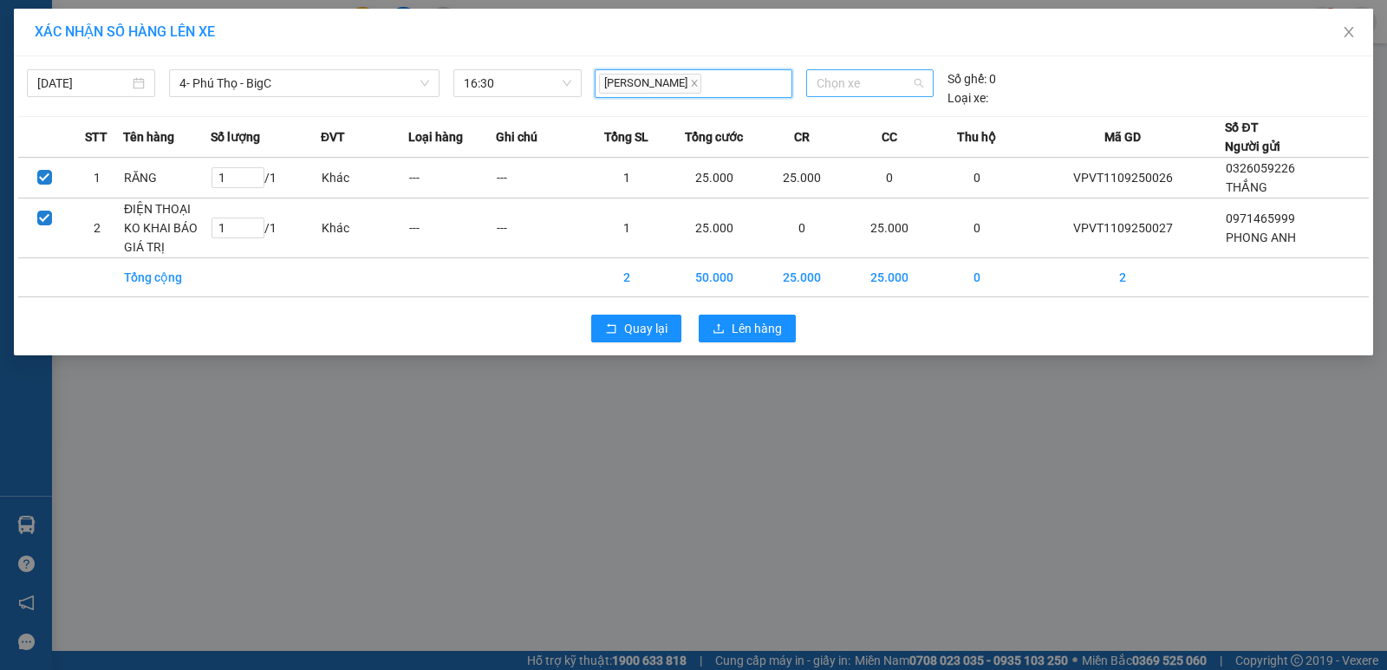
click at [849, 89] on span "Chọn xe" at bounding box center [869, 83] width 107 height 26
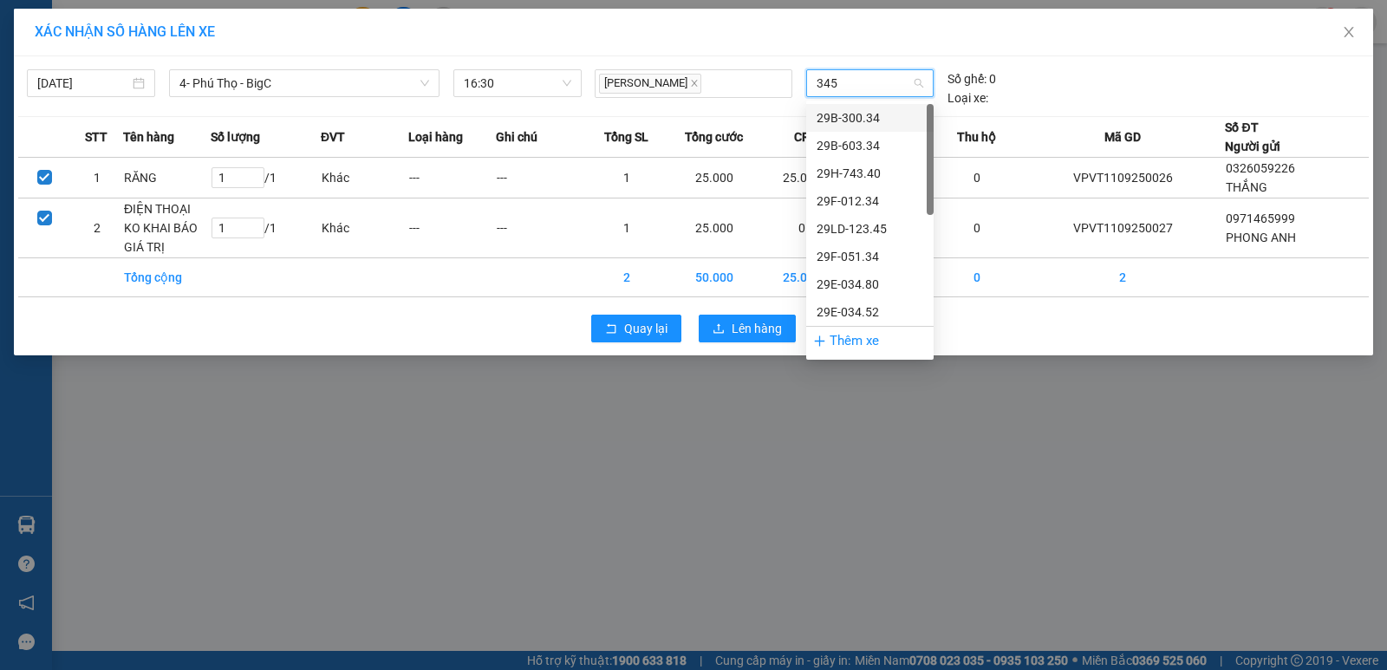
type input "3452"
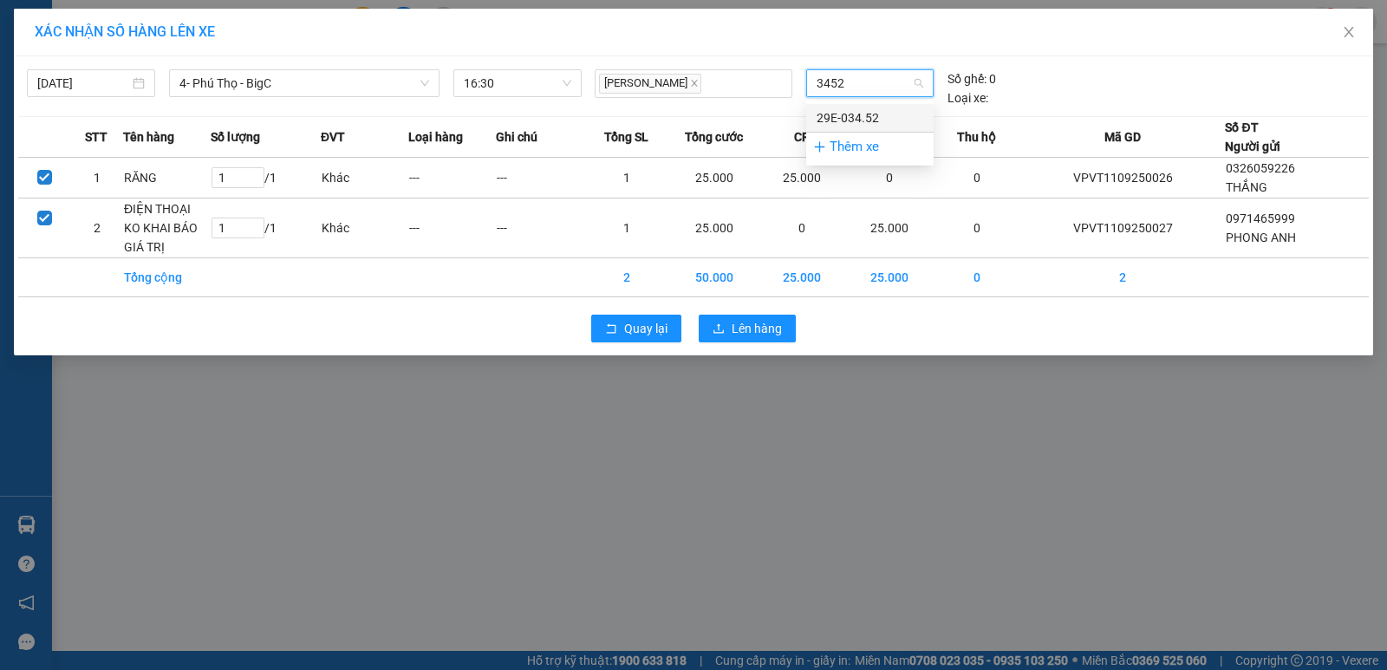
click at [866, 107] on div "29E-034.52" at bounding box center [869, 118] width 127 height 28
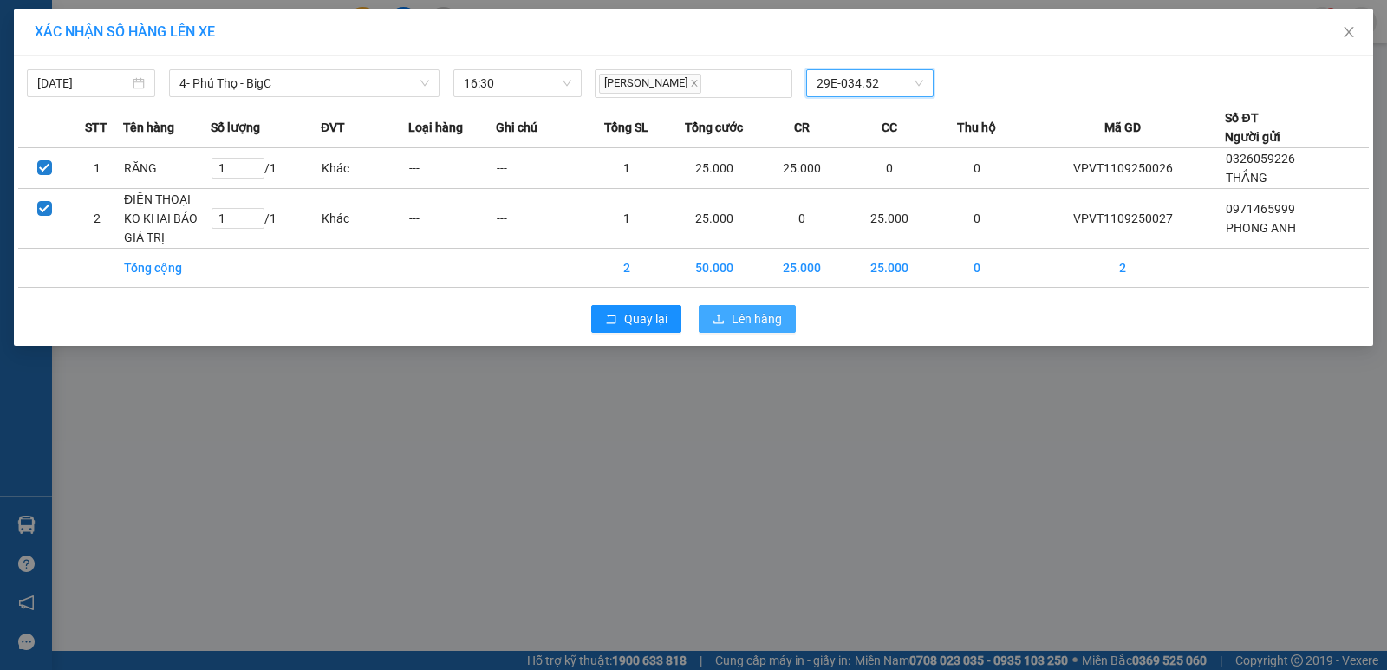
click at [752, 328] on span "Lên hàng" at bounding box center [756, 318] width 50 height 19
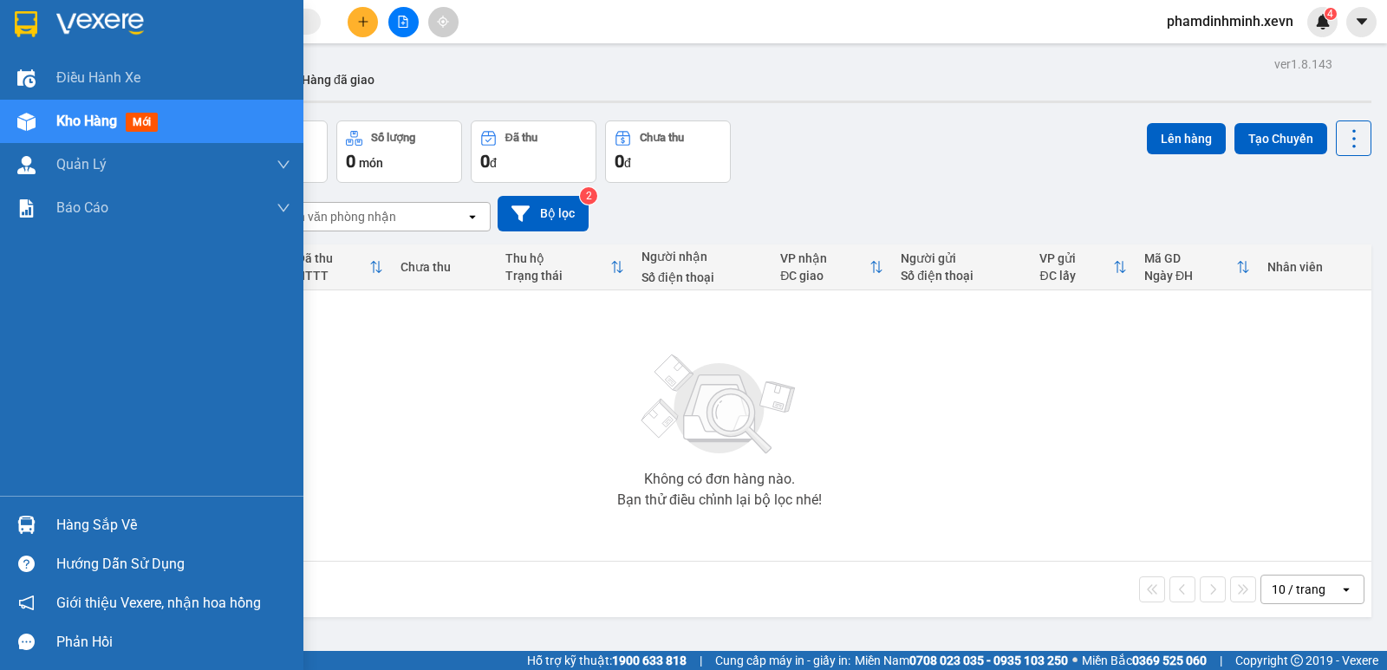
click at [63, 534] on div "Hàng sắp về" at bounding box center [173, 525] width 234 height 26
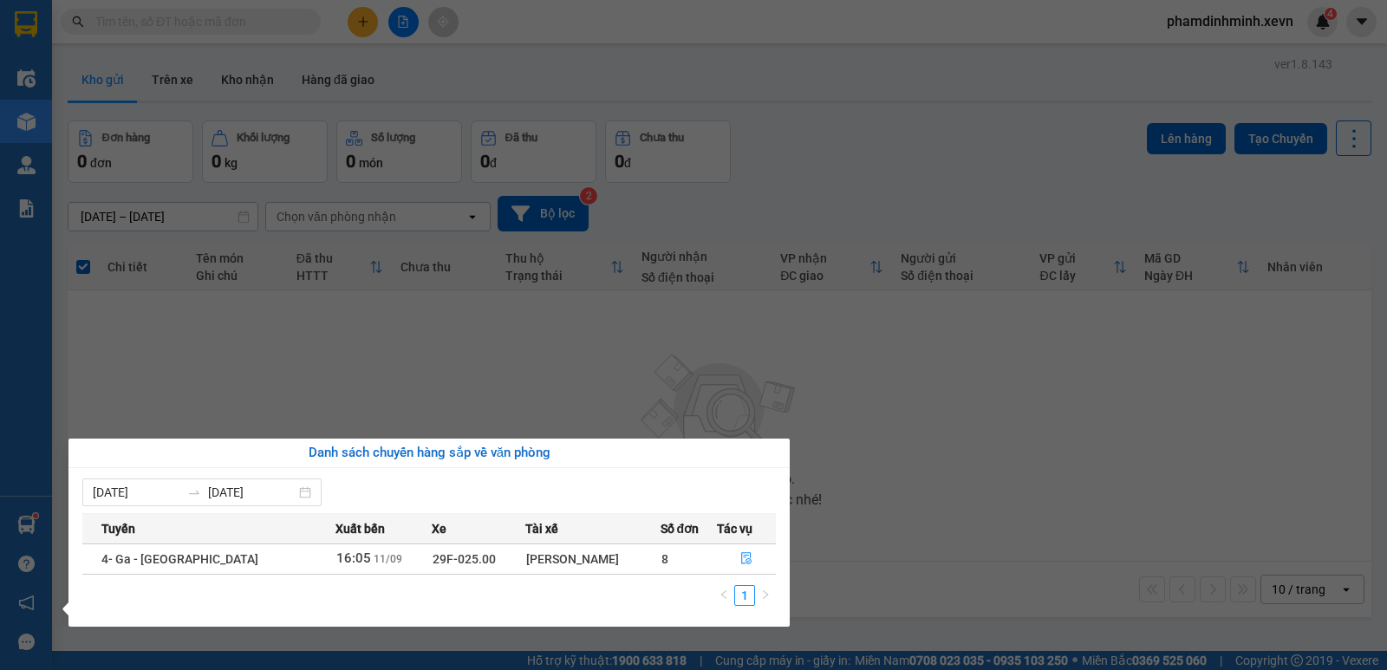
drag, startPoint x: 570, startPoint y: 557, endPoint x: 400, endPoint y: 564, distance: 170.0
click at [400, 564] on tr "4- Ga - Phú Thọ 16:05 11/09 29F-025.00 Nguyễn Tiến Long 8" at bounding box center [428, 558] width 693 height 30
drag, startPoint x: 568, startPoint y: 570, endPoint x: 581, endPoint y: 570, distance: 13.0
click at [569, 570] on td "[PERSON_NAME]" at bounding box center [592, 558] width 135 height 30
drag, startPoint x: 584, startPoint y: 568, endPoint x: 687, endPoint y: 563, distance: 103.2
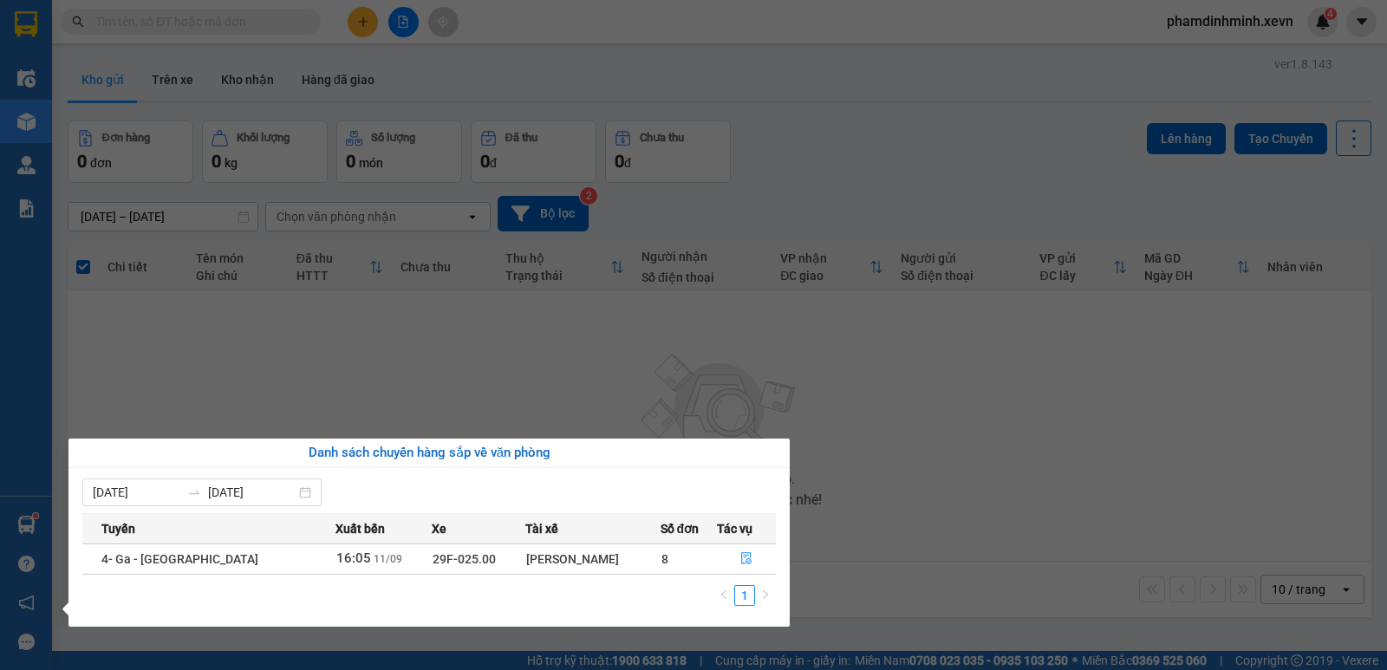
click at [585, 568] on div "[PERSON_NAME]" at bounding box center [592, 558] width 133 height 19
click at [742, 561] on icon "file-done" at bounding box center [746, 558] width 12 height 12
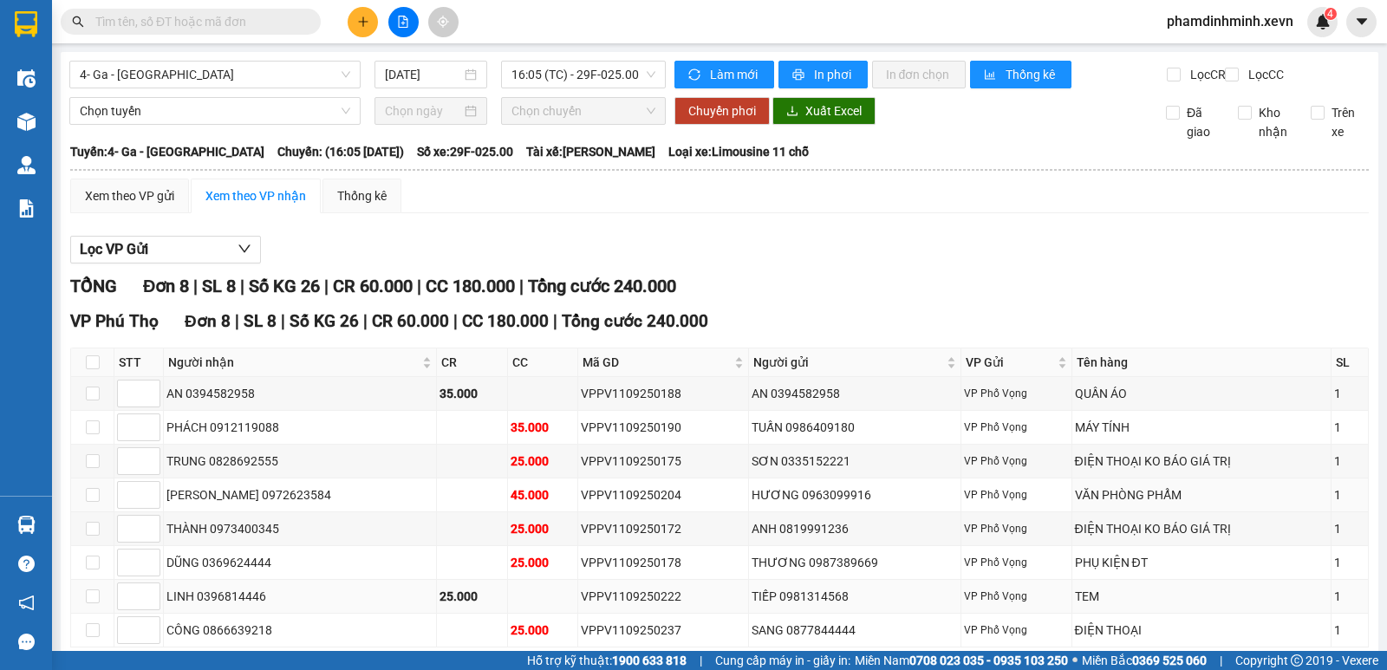
scroll to position [101, 0]
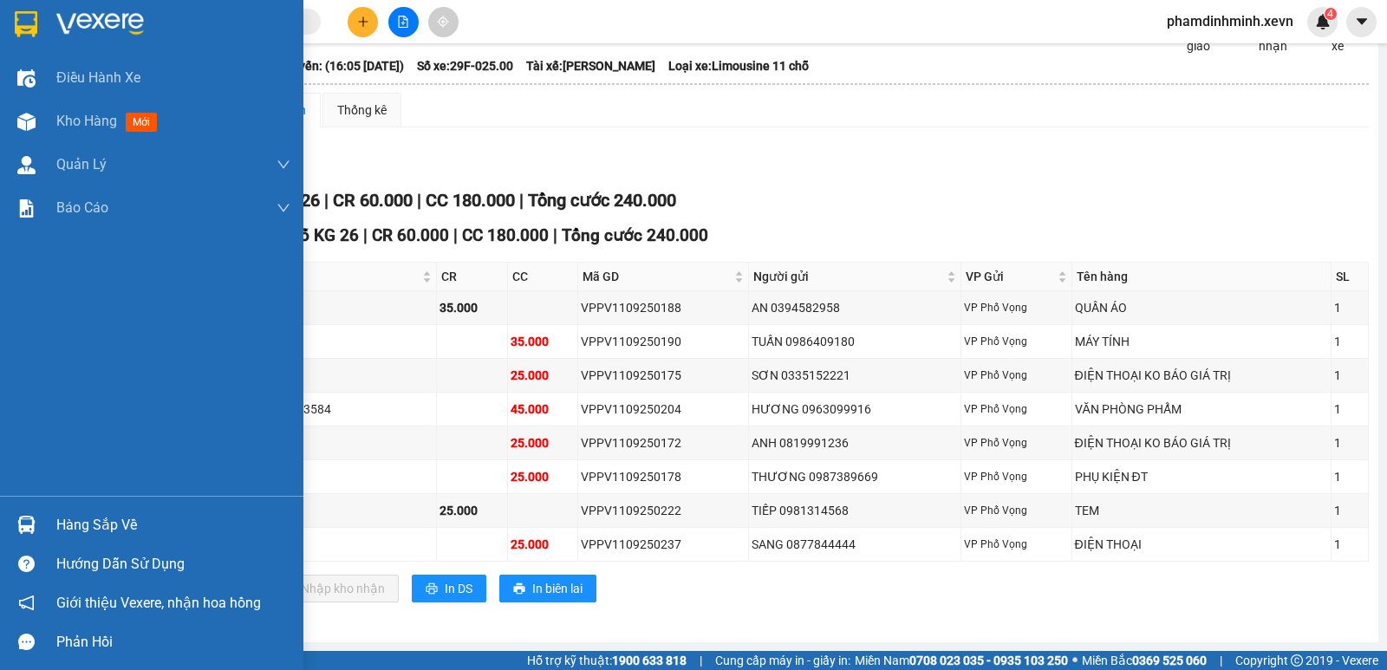
click at [36, 530] on div at bounding box center [26, 525] width 30 height 30
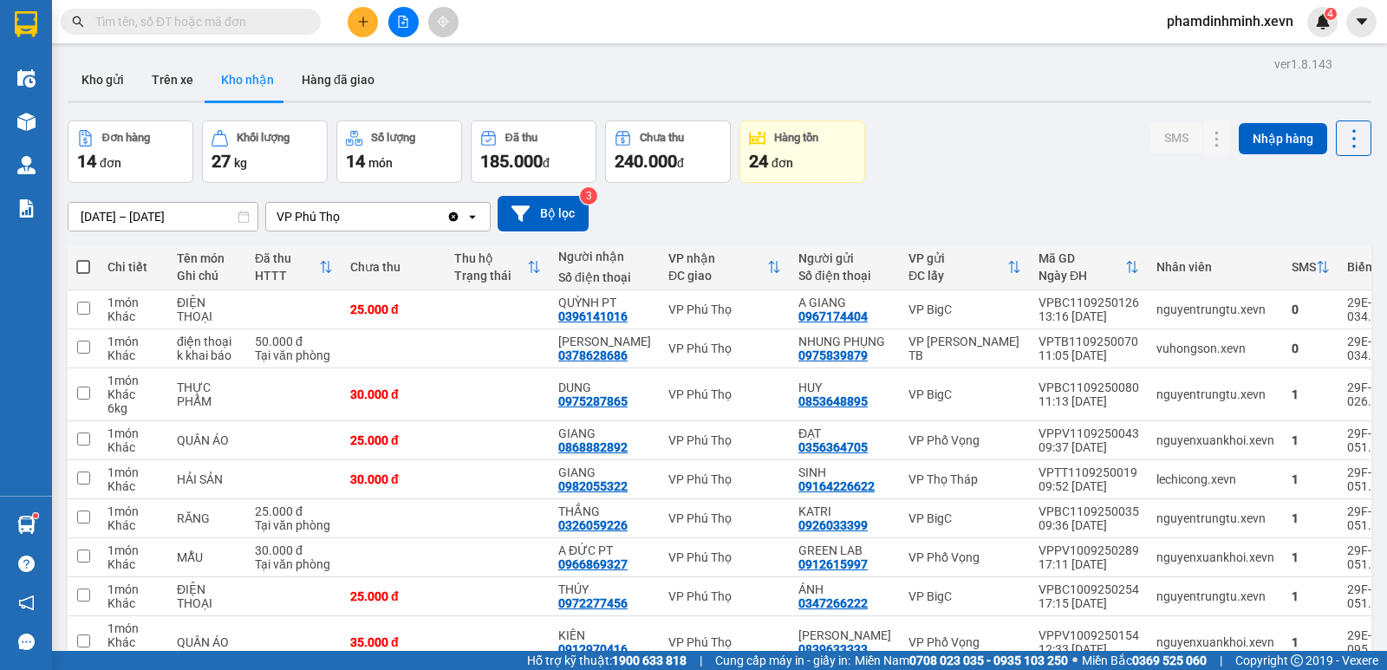
click at [153, 13] on input "text" at bounding box center [197, 21] width 205 height 19
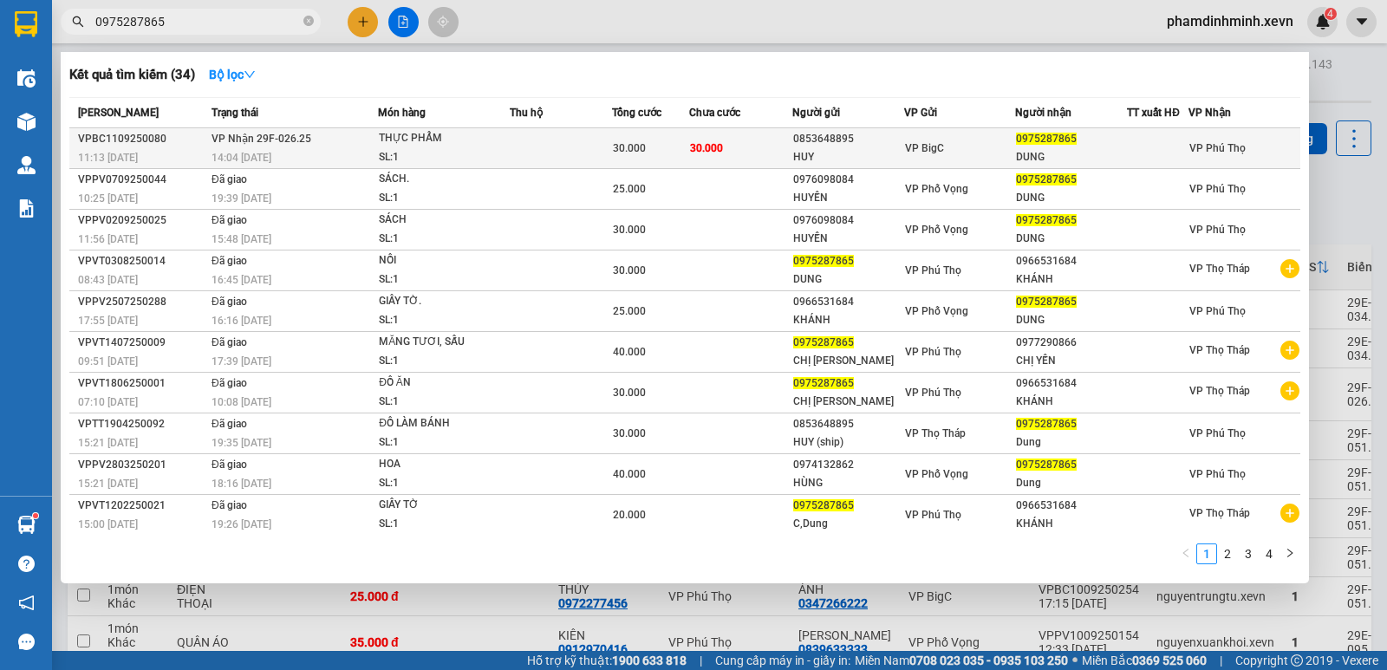
type input "0975287865"
click at [474, 134] on div "THỰC PHẨM" at bounding box center [444, 138] width 130 height 19
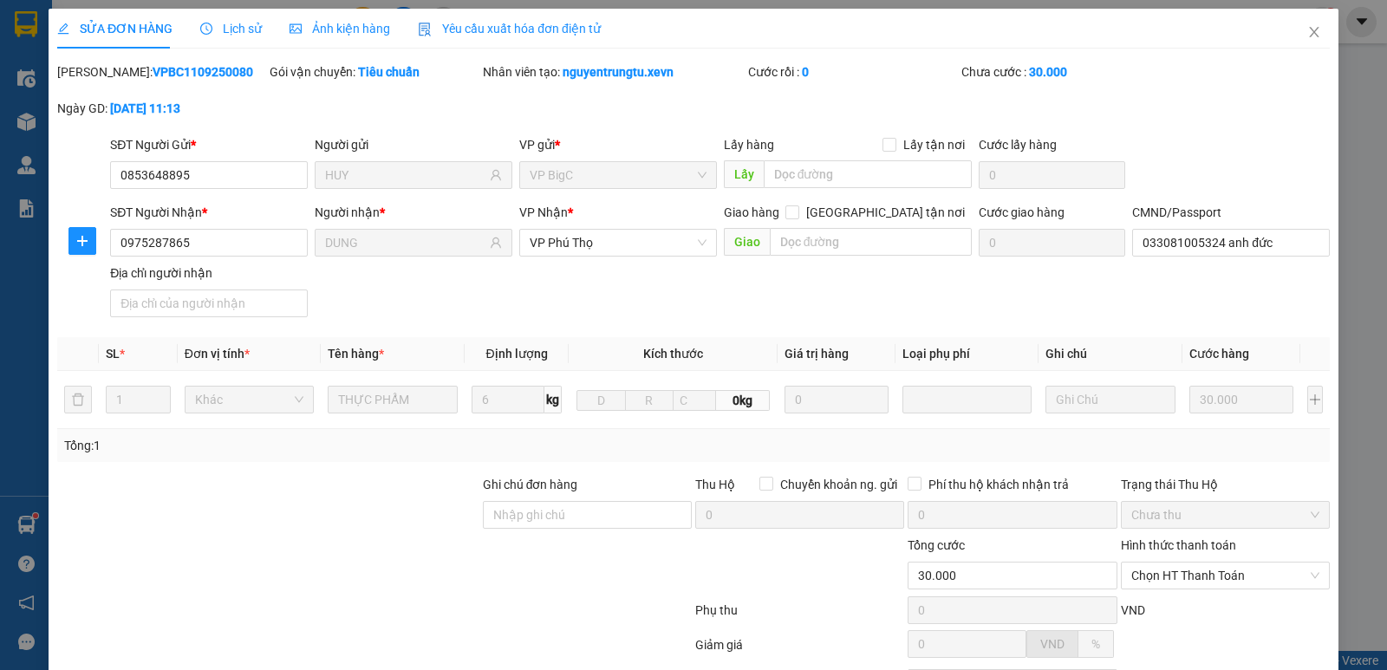
type input "0853648895"
type input "HUY"
type input "0975287865"
type input "DUNG"
type input "033081005324 anh đức"
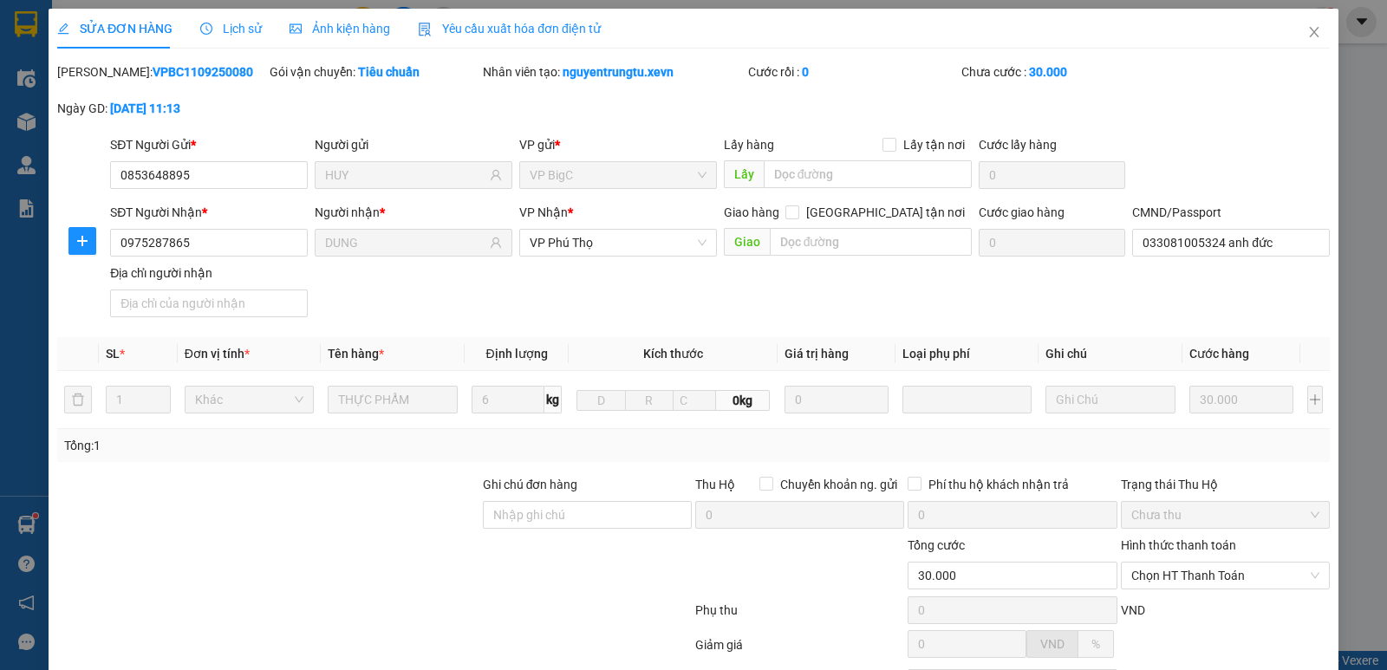
type input "30.000"
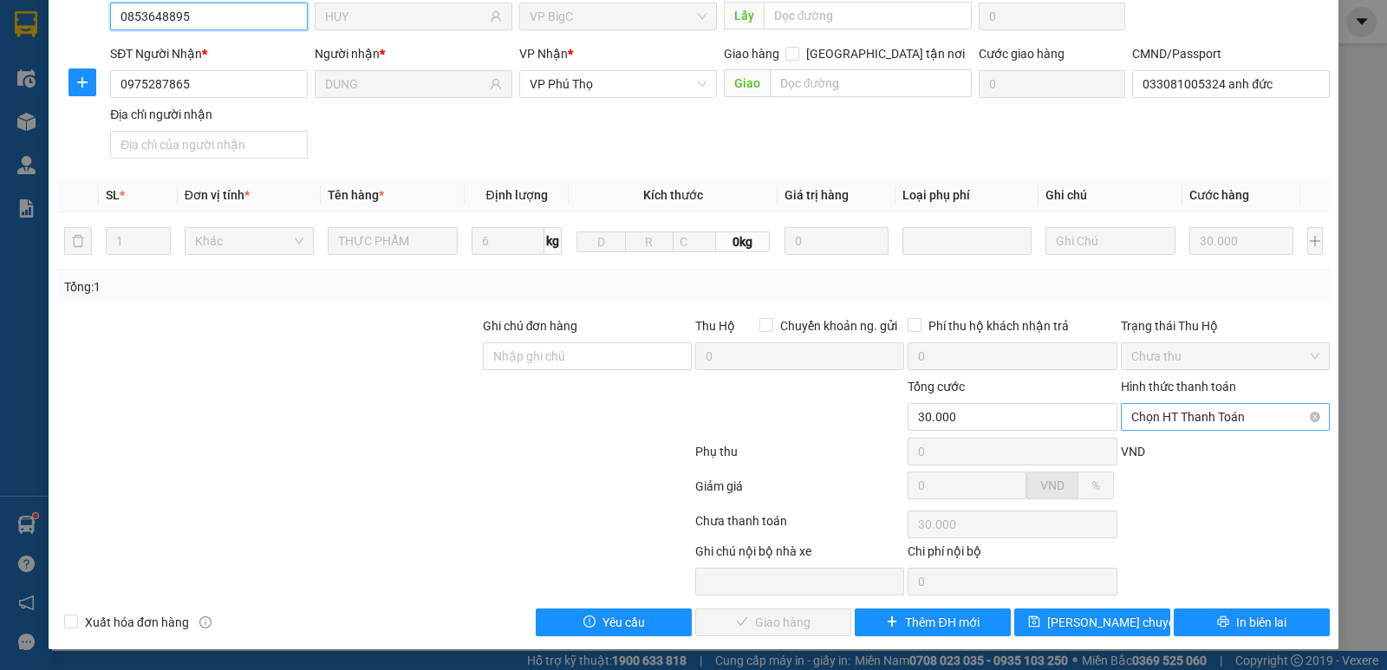
click at [1154, 413] on span "Chọn HT Thanh Toán" at bounding box center [1225, 417] width 188 height 26
click at [1174, 431] on div "Hình thức thanh toán Chọn HT Thanh Toán" at bounding box center [1225, 407] width 209 height 61
click at [1176, 419] on span "Chọn HT Thanh Toán" at bounding box center [1225, 417] width 188 height 26
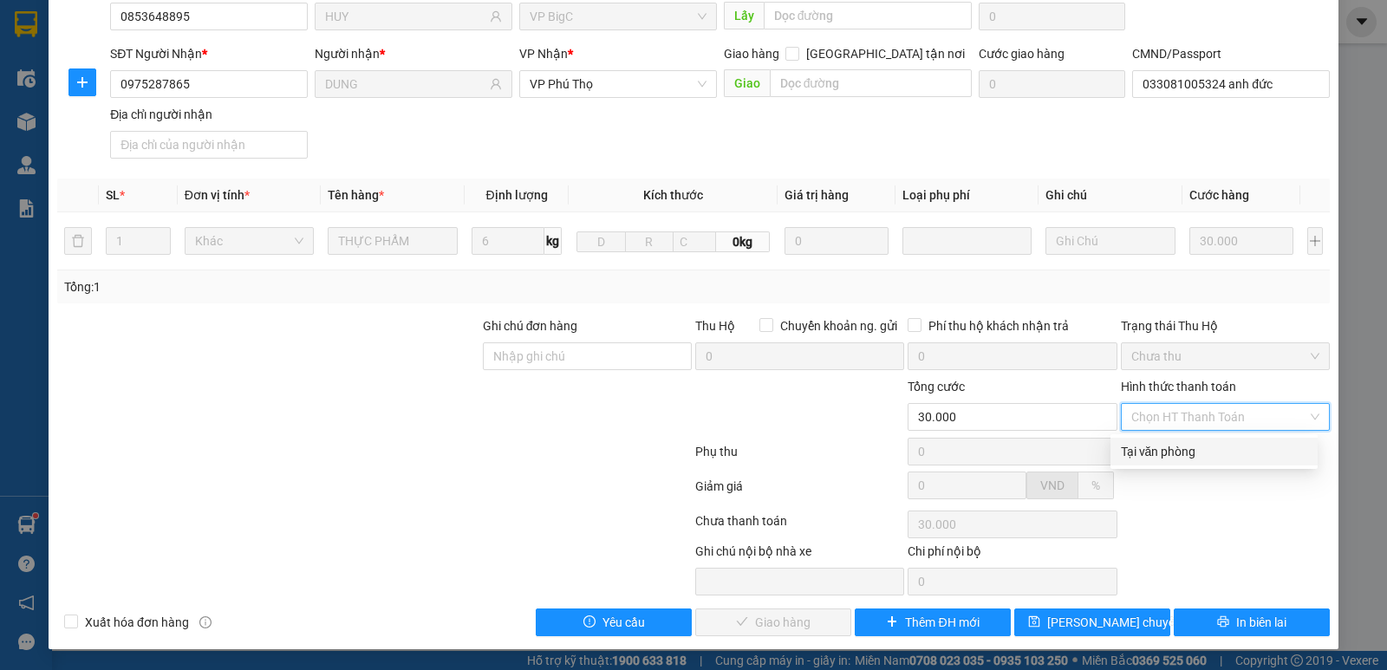
click at [1179, 445] on div "Tại văn phòng" at bounding box center [1214, 451] width 186 height 19
type input "0"
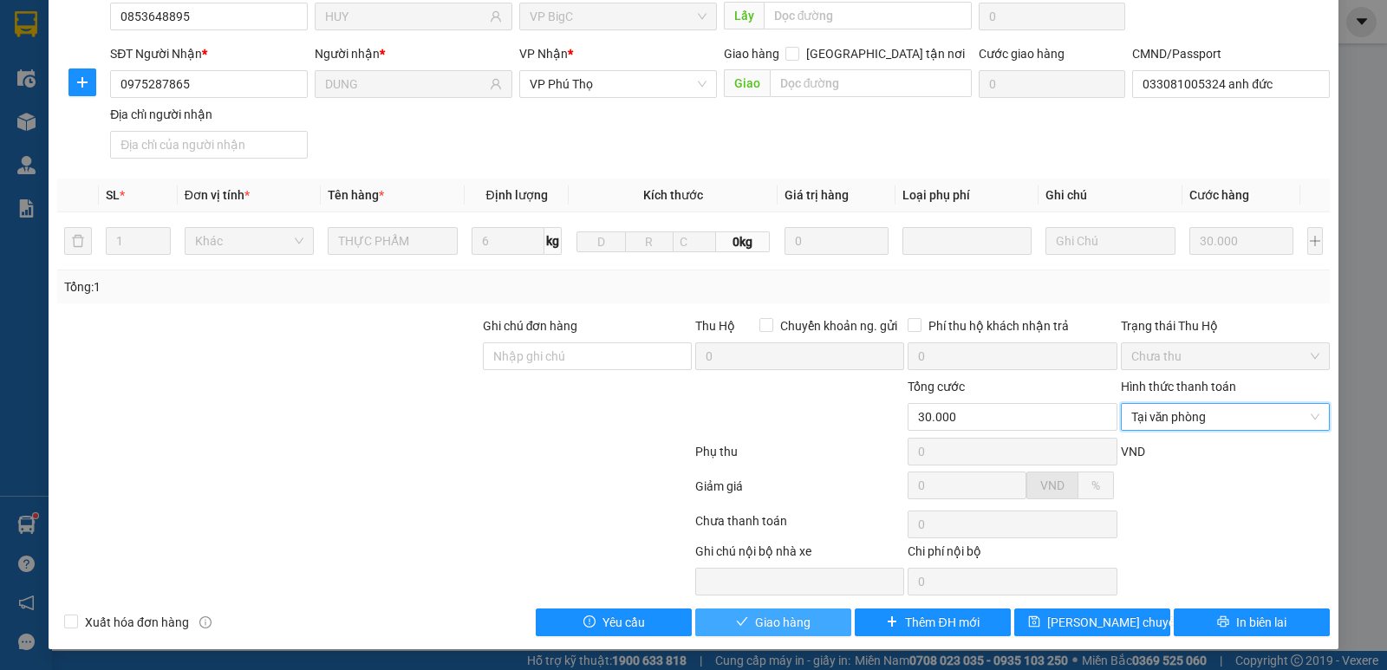
click at [783, 627] on span "Giao hàng" at bounding box center [782, 622] width 55 height 19
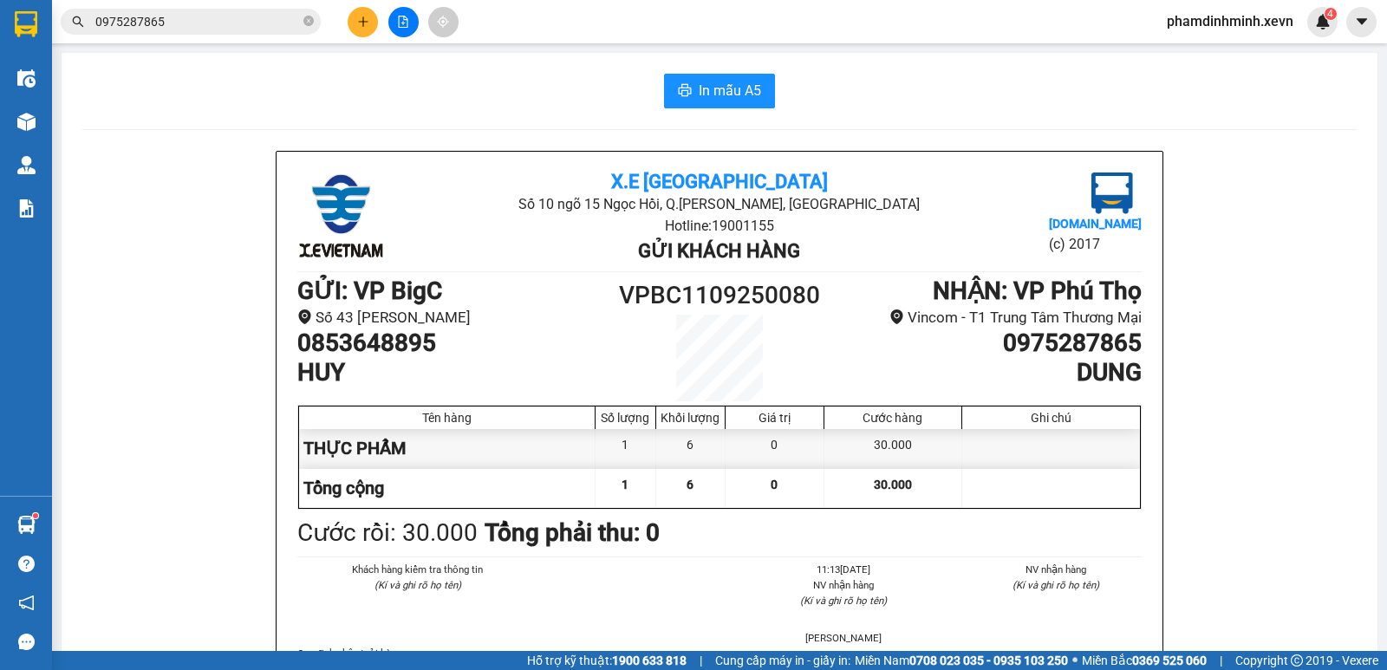
click at [232, 31] on span "0975287865" at bounding box center [191, 22] width 260 height 26
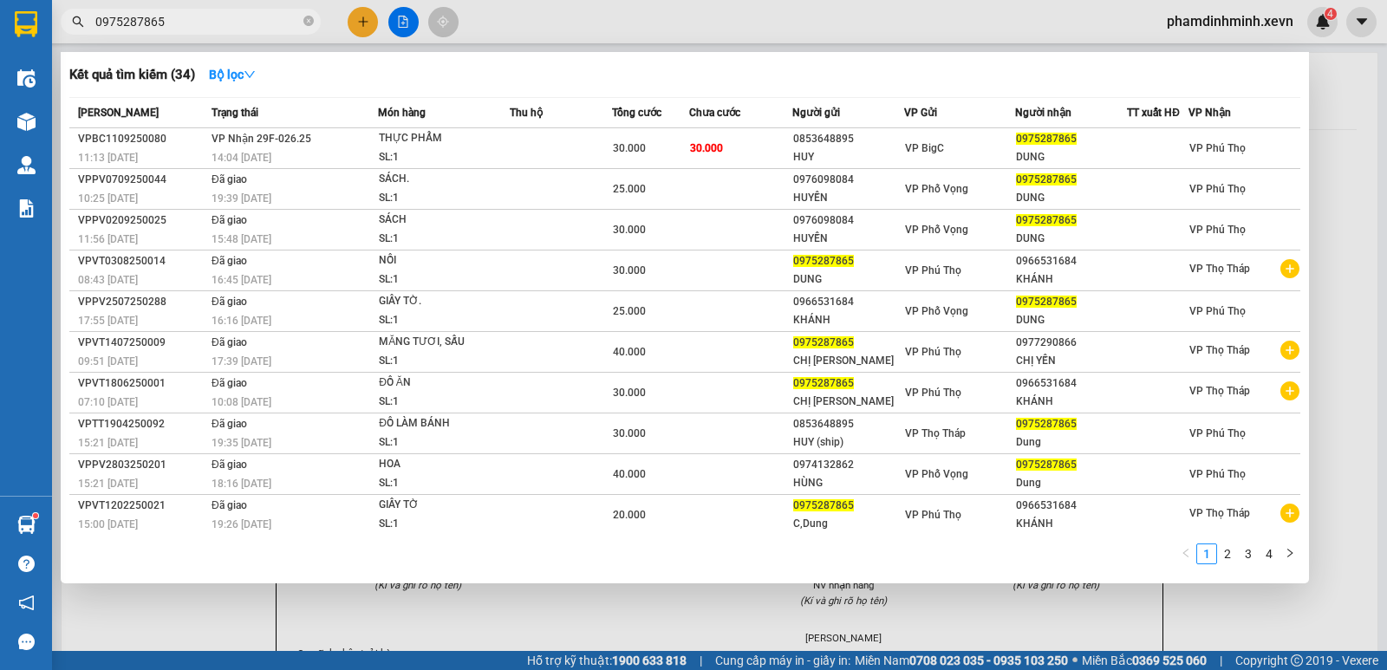
click at [236, 24] on input "0975287865" at bounding box center [197, 21] width 205 height 19
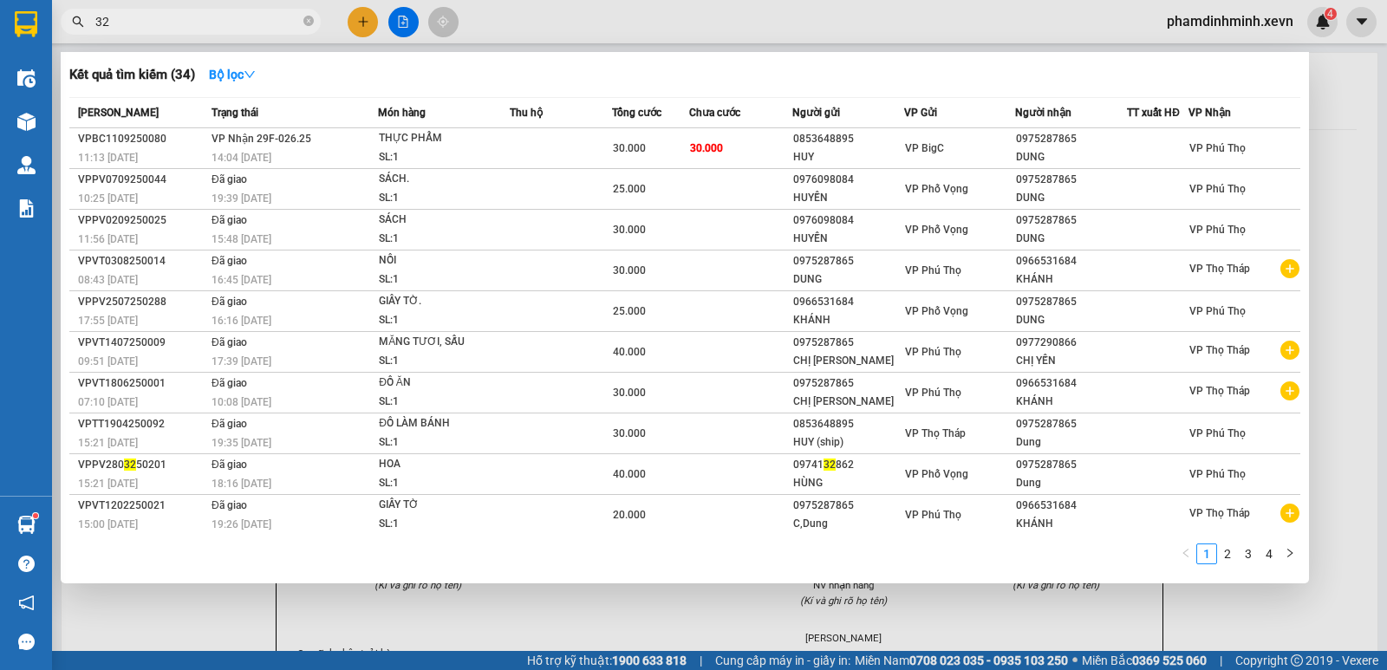
type input "322"
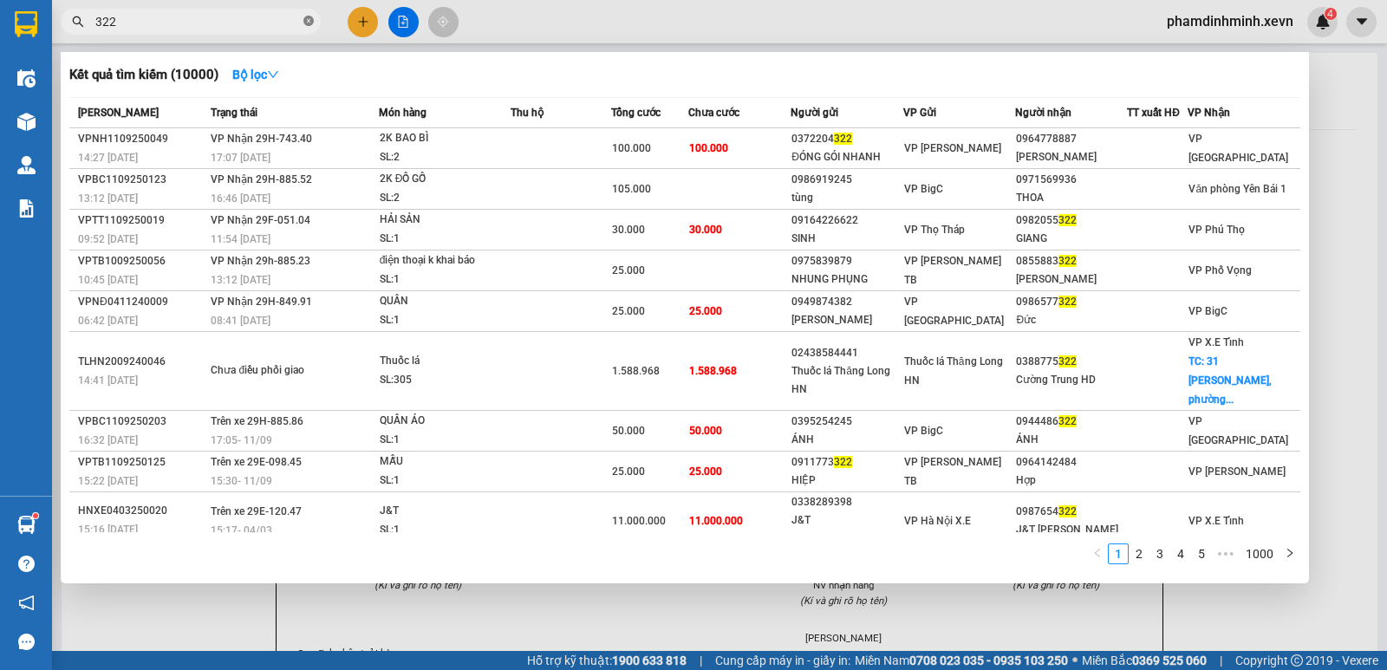
click at [308, 26] on icon "close-circle" at bounding box center [308, 21] width 10 height 10
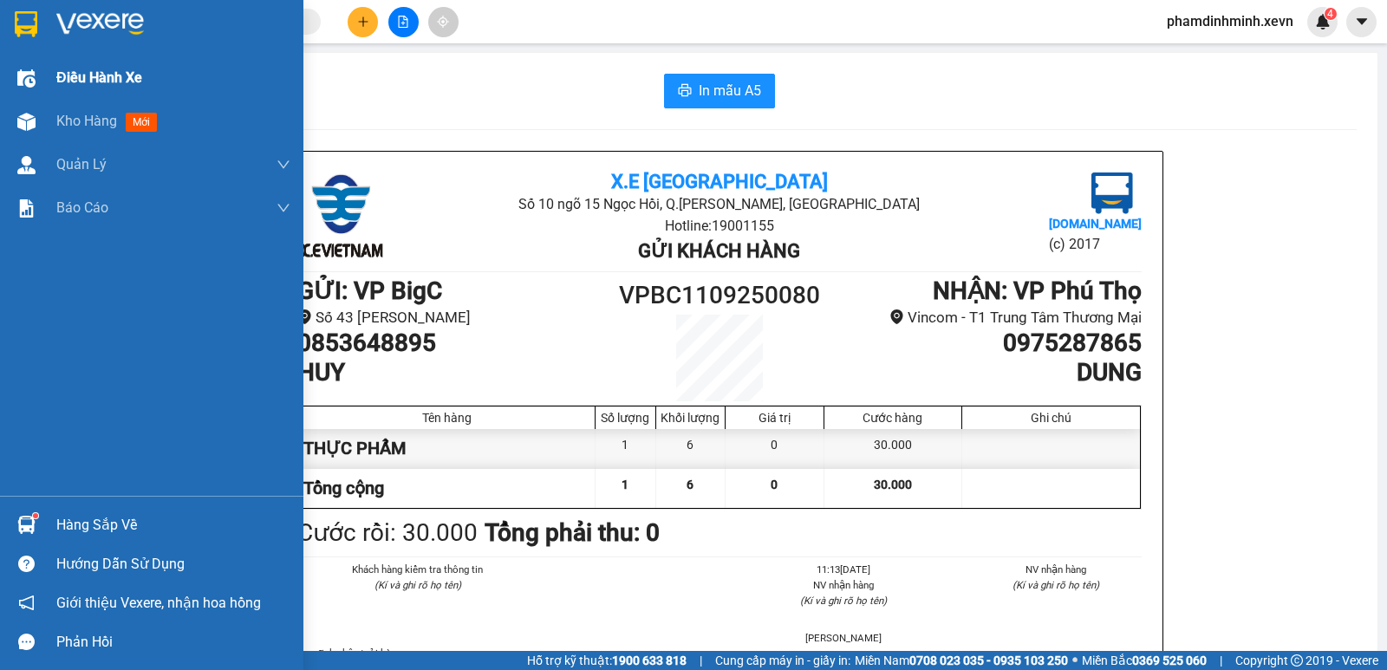
click at [35, 88] on div at bounding box center [26, 78] width 30 height 30
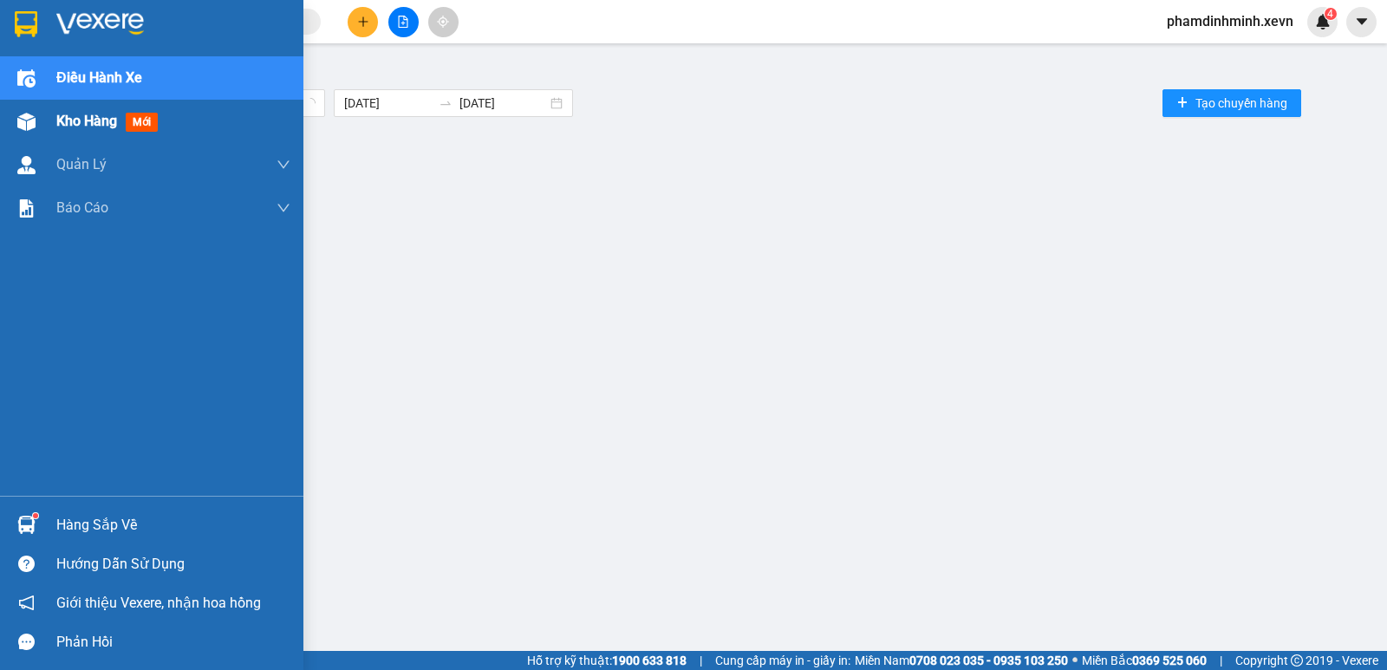
click at [56, 132] on div "Kho hàng mới" at bounding box center [110, 121] width 108 height 22
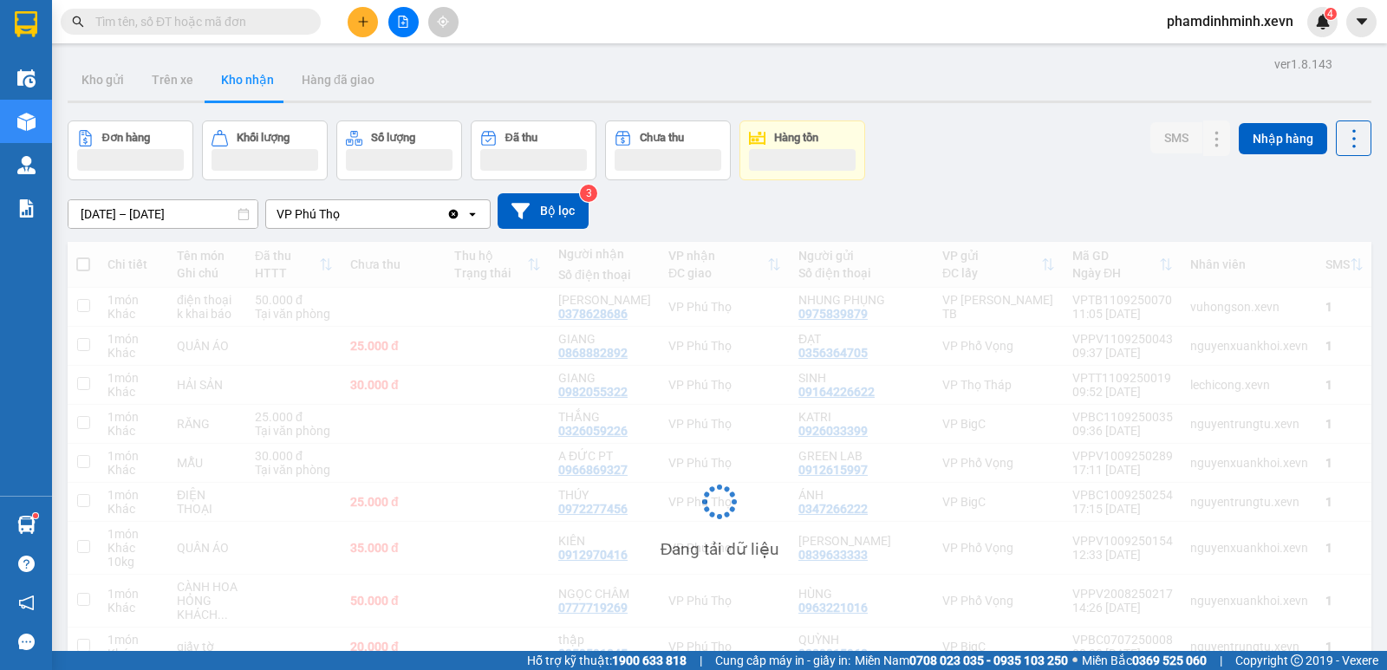
click at [244, 82] on button "Kho nhận" at bounding box center [247, 80] width 81 height 42
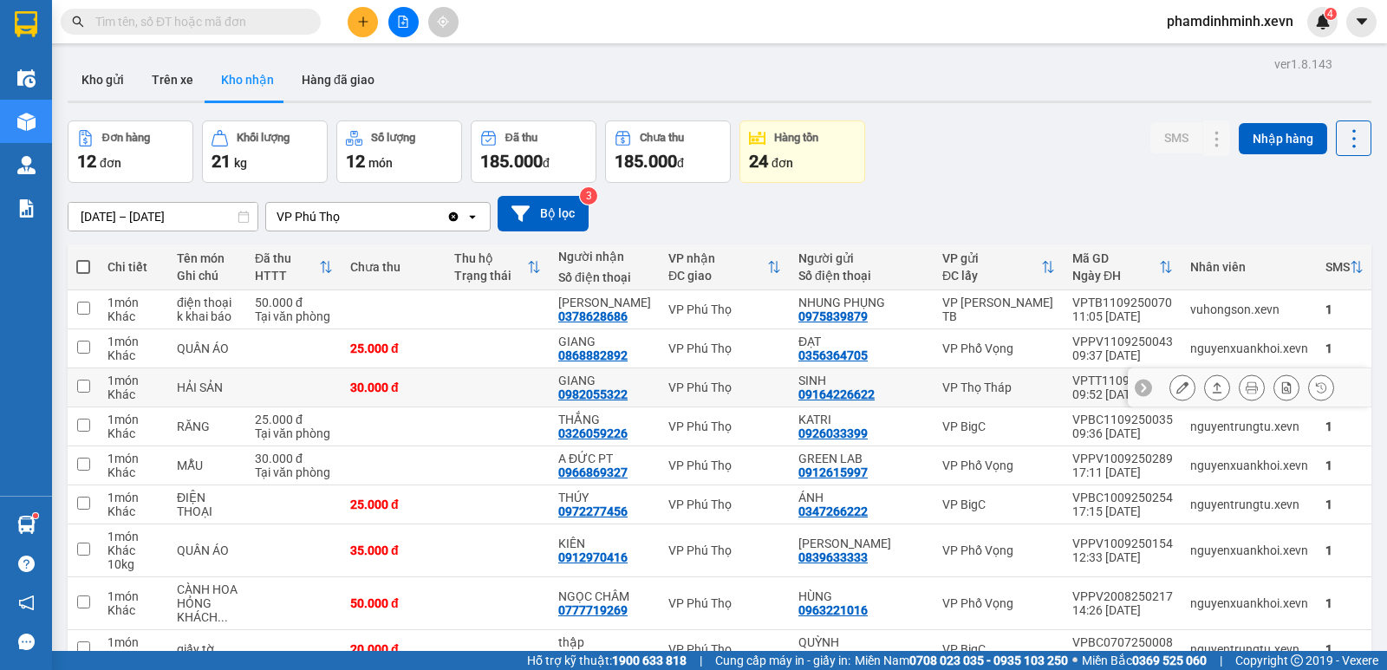
click at [1179, 403] on button at bounding box center [1182, 388] width 24 height 30
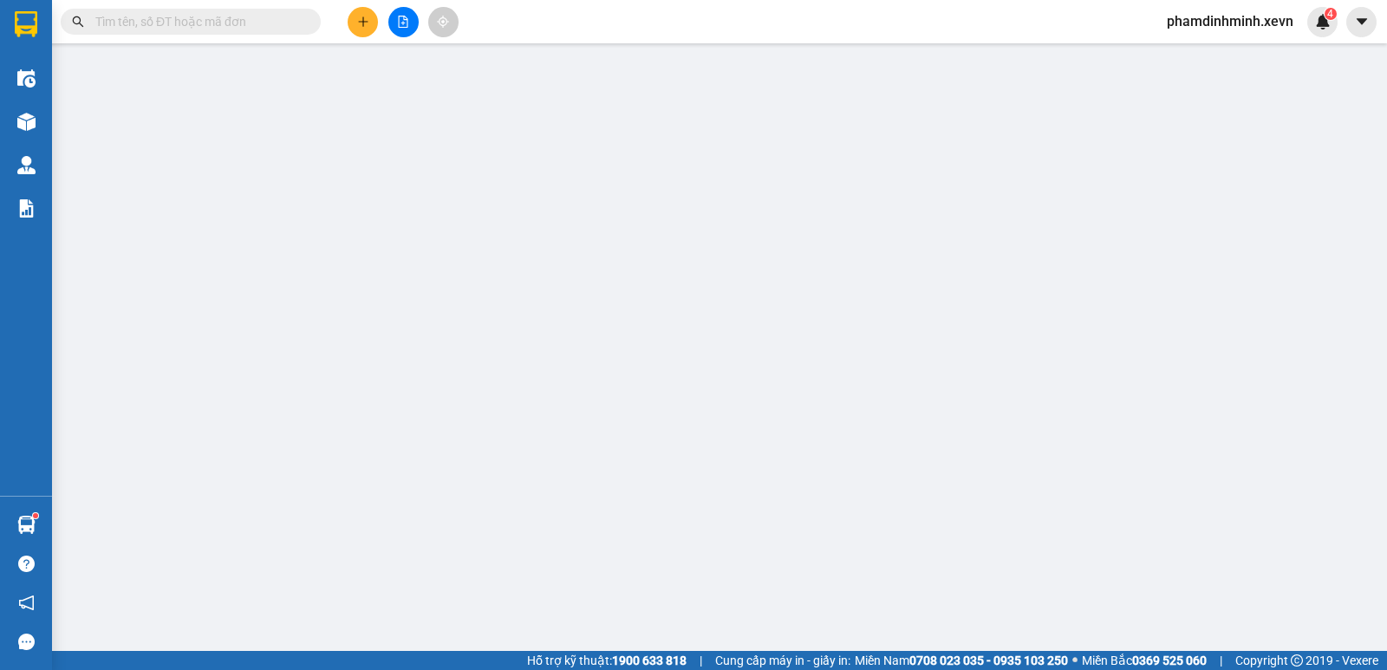
type input "09164226622"
type input "SINH"
type input "0982055322"
type input "GIANG"
type input "30.000"
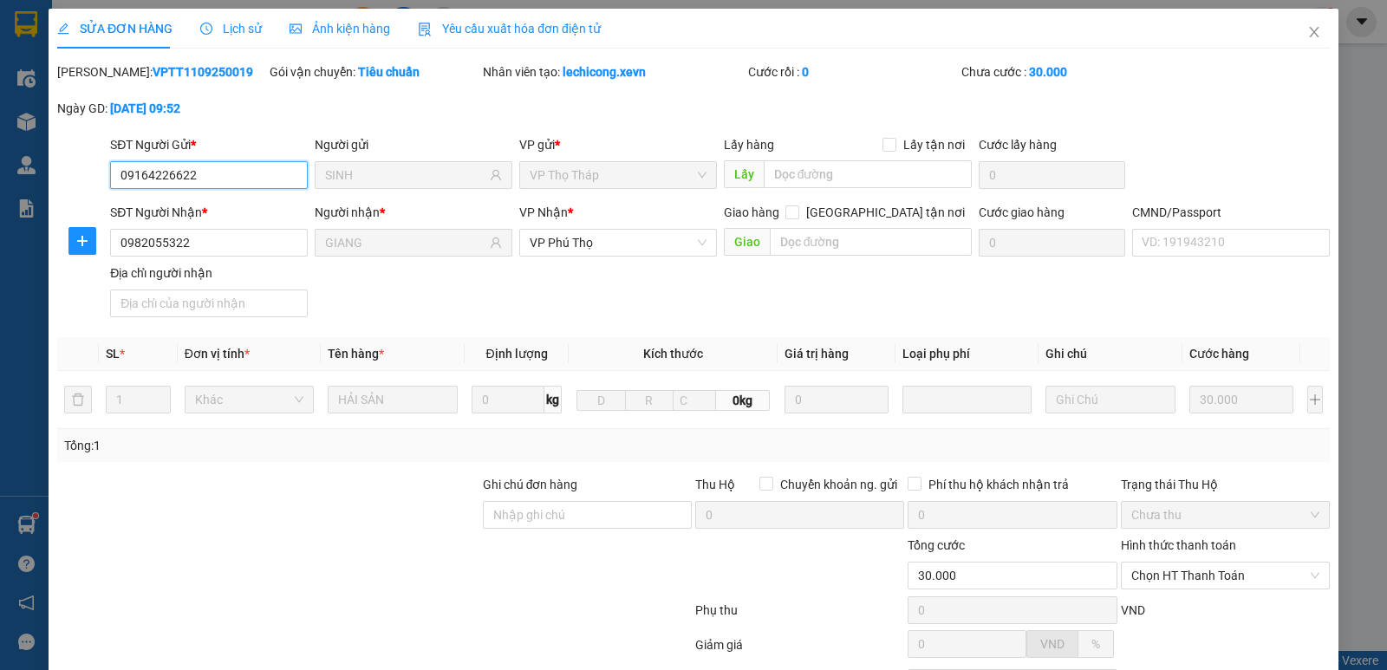
scroll to position [159, 0]
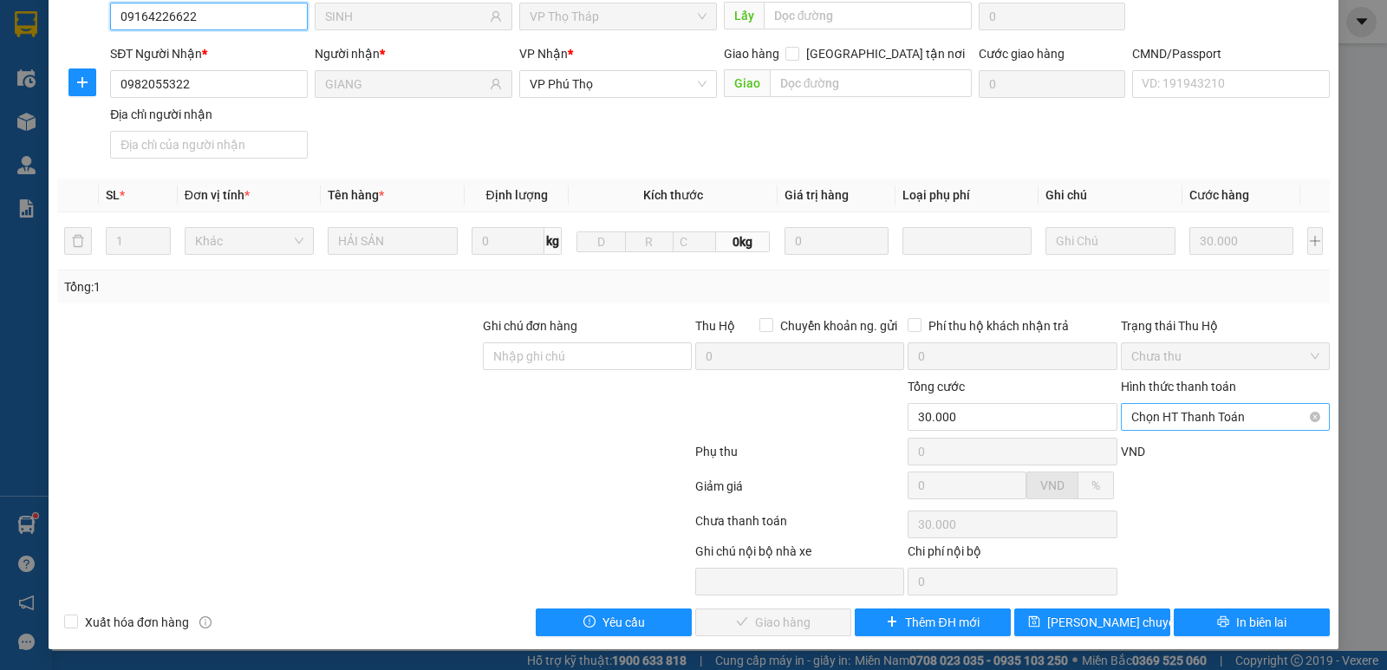
click at [1177, 423] on span "Chọn HT Thanh Toán" at bounding box center [1225, 417] width 188 height 26
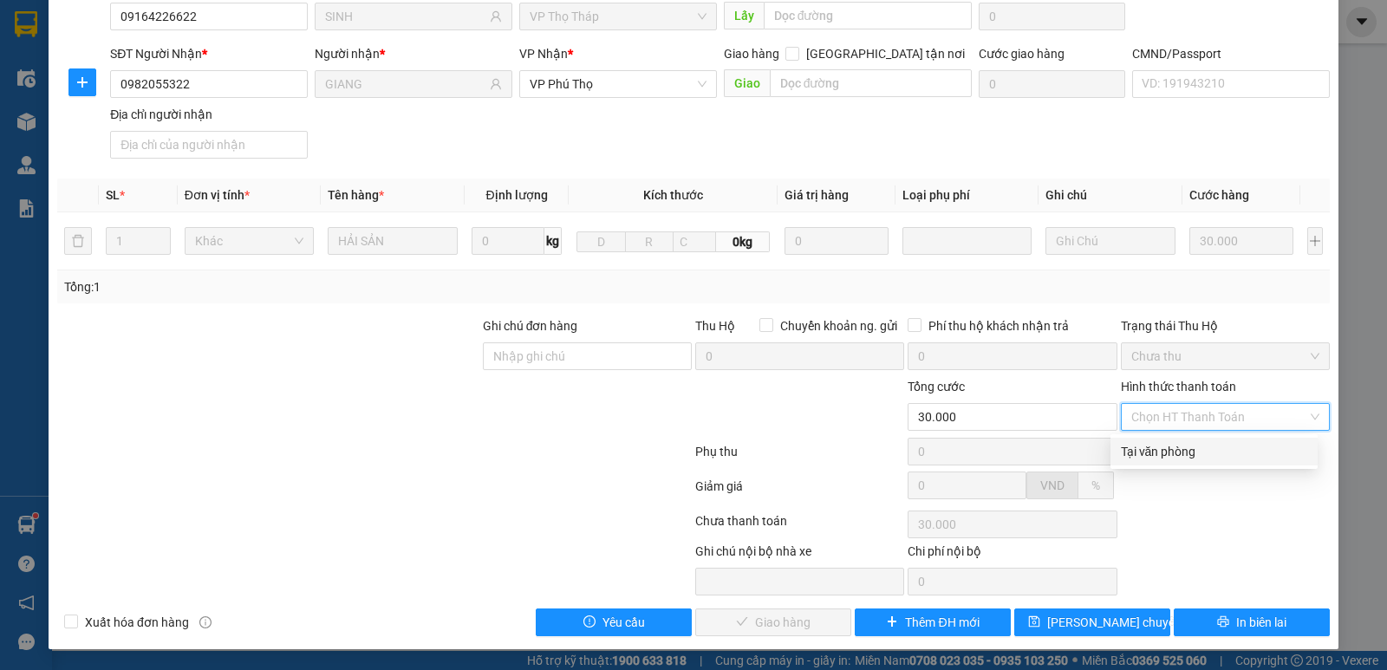
click at [1173, 452] on div "Tại văn phòng" at bounding box center [1214, 451] width 186 height 19
type input "0"
click at [1229, 451] on div "Tại văn phòng" at bounding box center [1214, 451] width 186 height 19
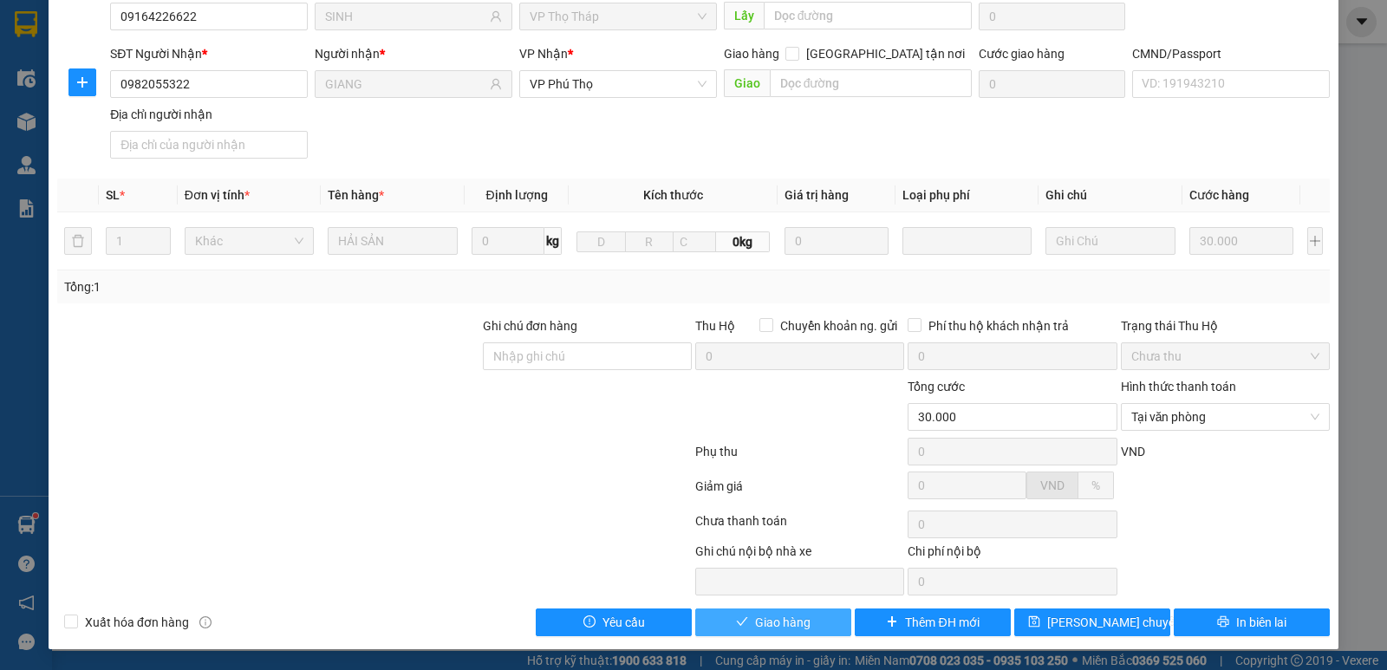
click at [769, 626] on span "Giao hàng" at bounding box center [782, 622] width 55 height 19
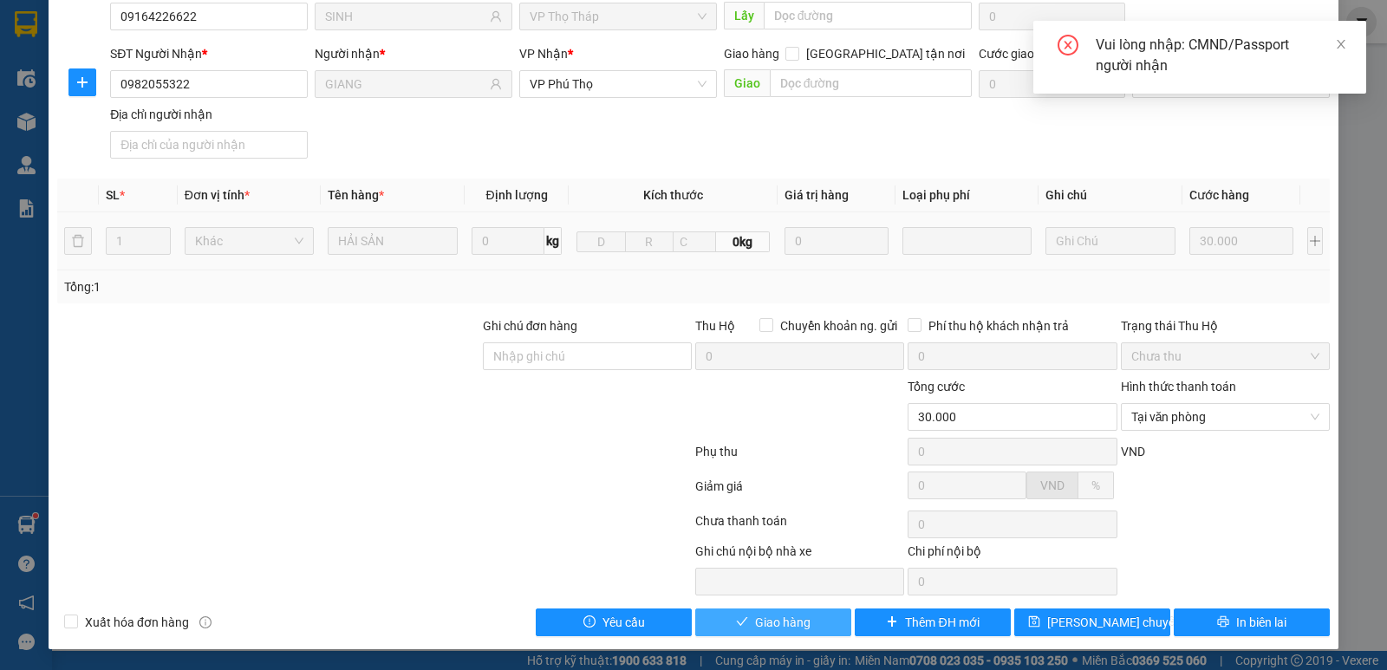
scroll to position [0, 0]
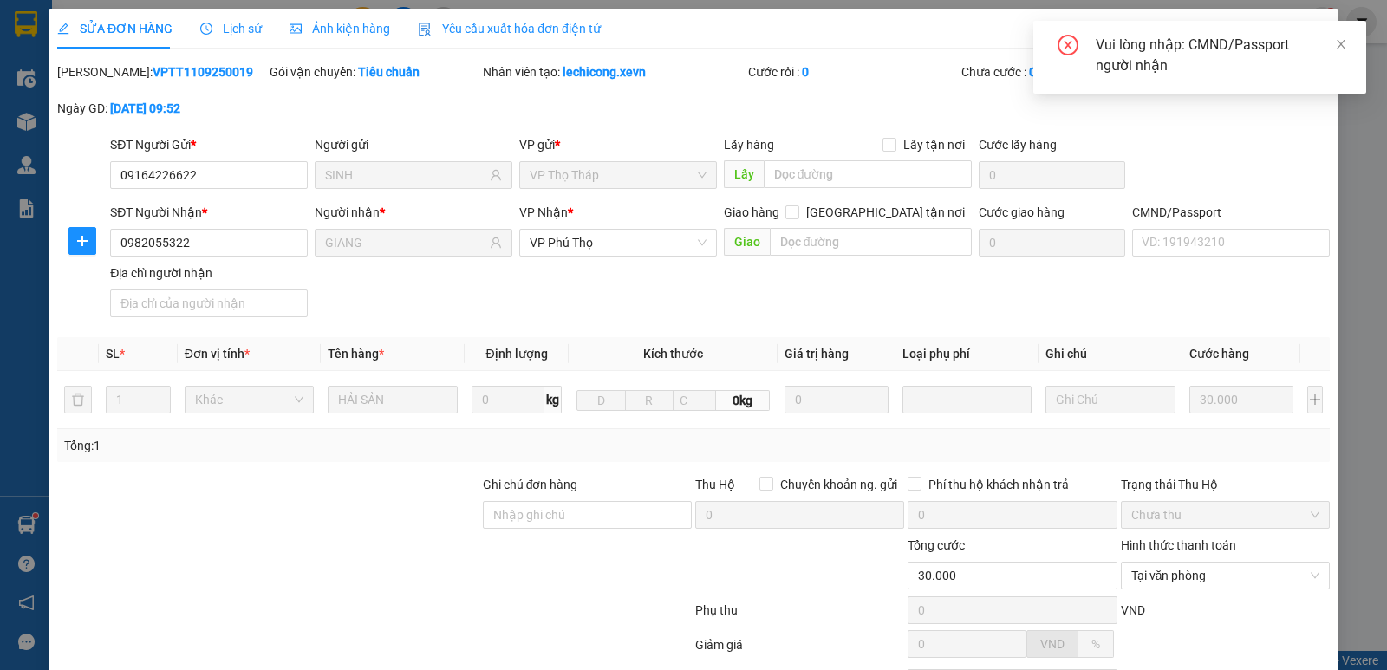
click at [1176, 227] on div "CMND/Passport" at bounding box center [1231, 216] width 198 height 26
click at [1181, 257] on div "CMND/Passport VD: [PASSPORT]" at bounding box center [1231, 233] width 198 height 61
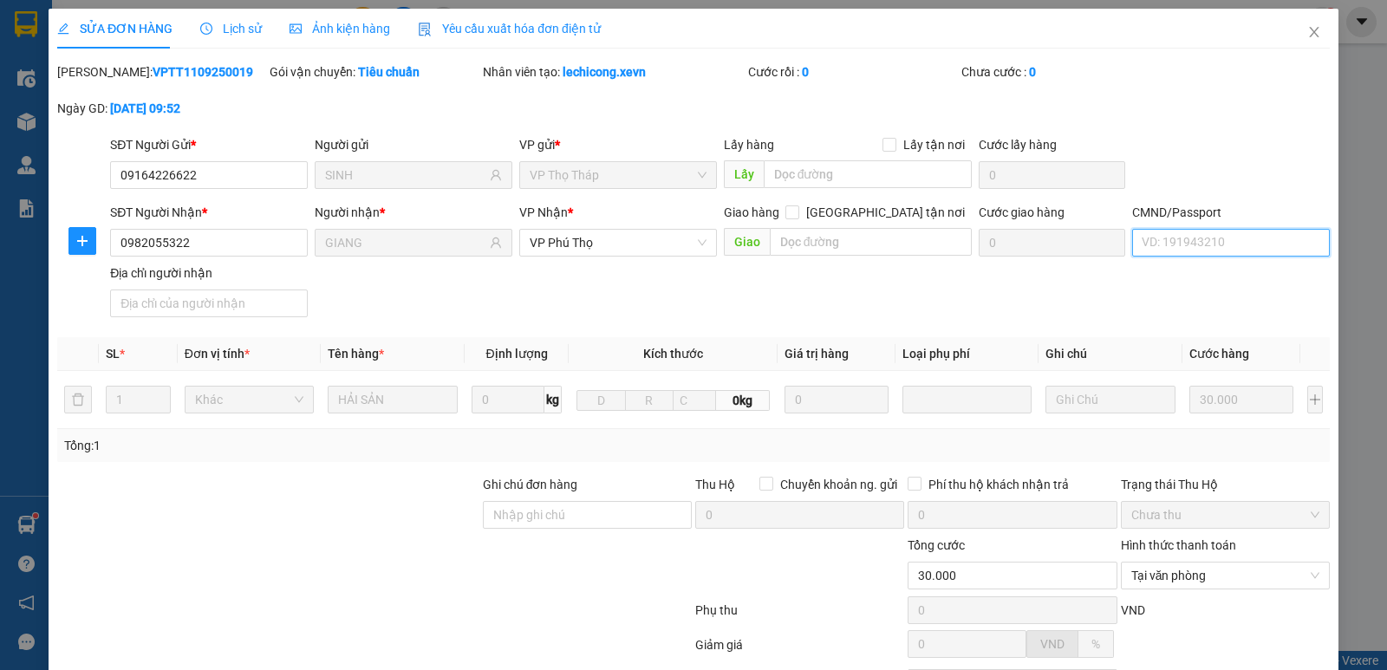
click at [1239, 239] on input "CMND/Passport" at bounding box center [1231, 243] width 198 height 28
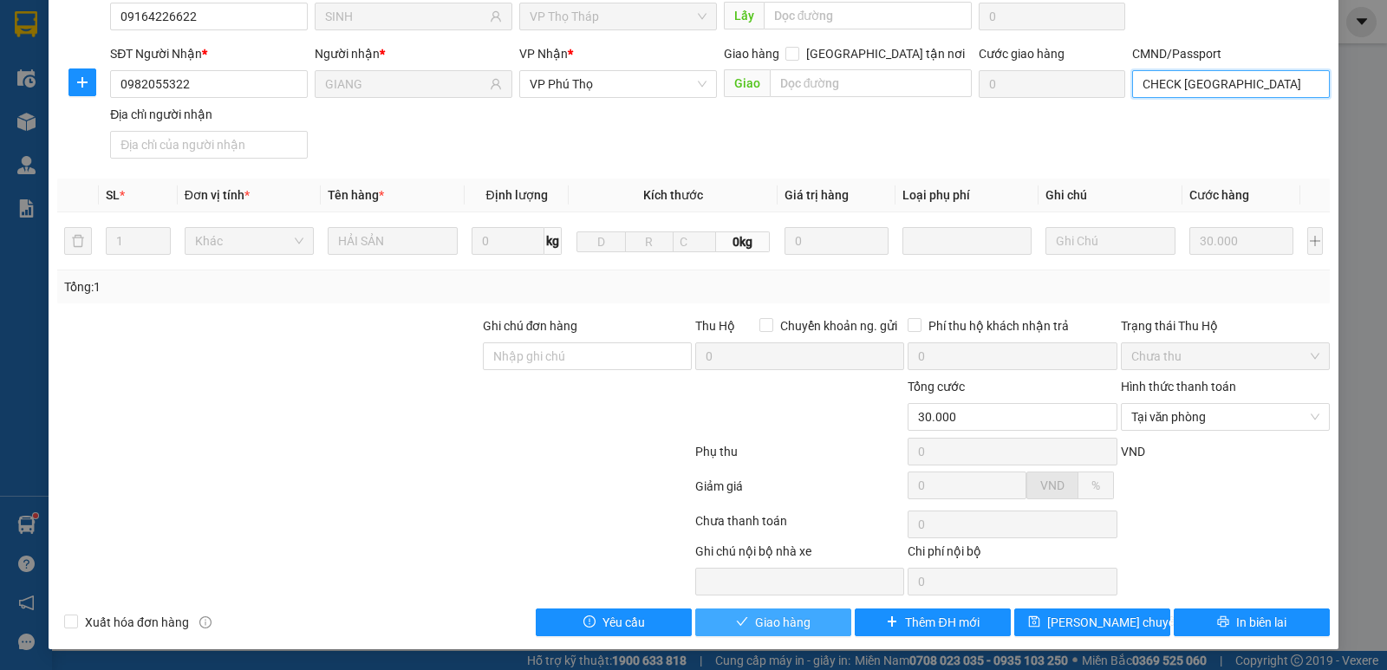
type input "CHECK [GEOGRAPHIC_DATA]"
click at [772, 626] on span "Giao hàng" at bounding box center [782, 622] width 55 height 19
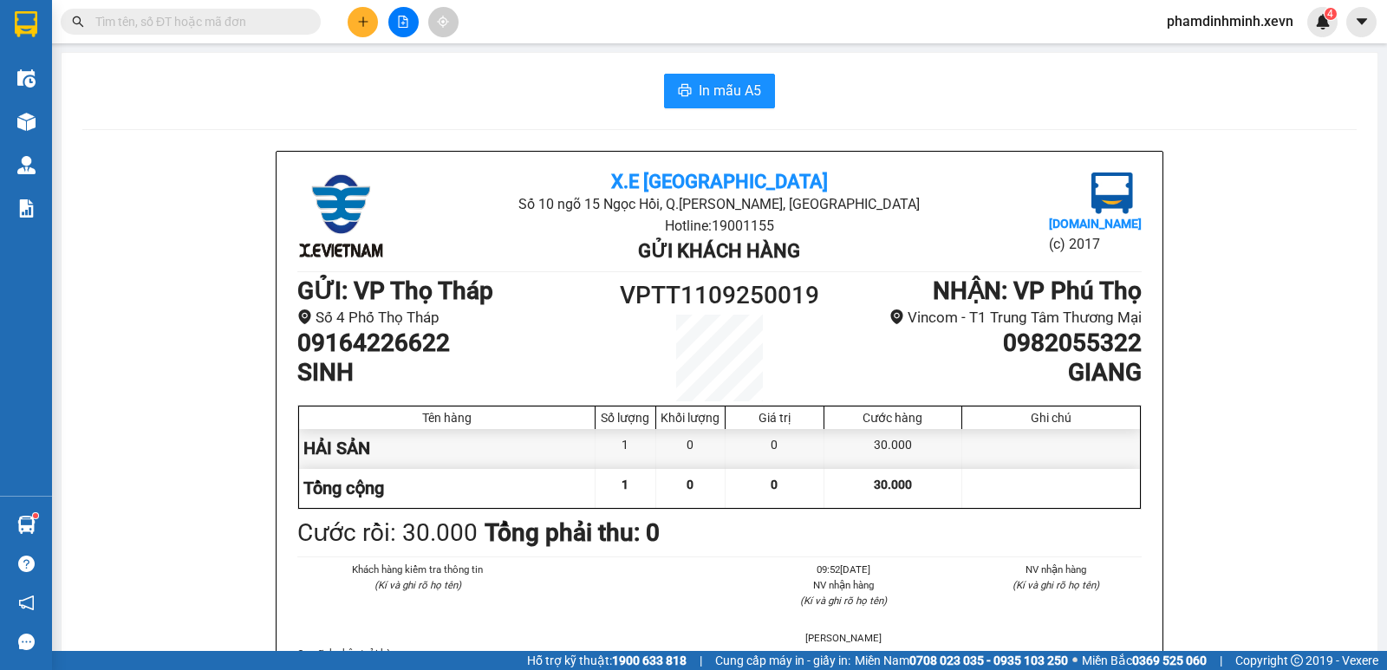
click at [192, 16] on input "text" at bounding box center [197, 21] width 205 height 19
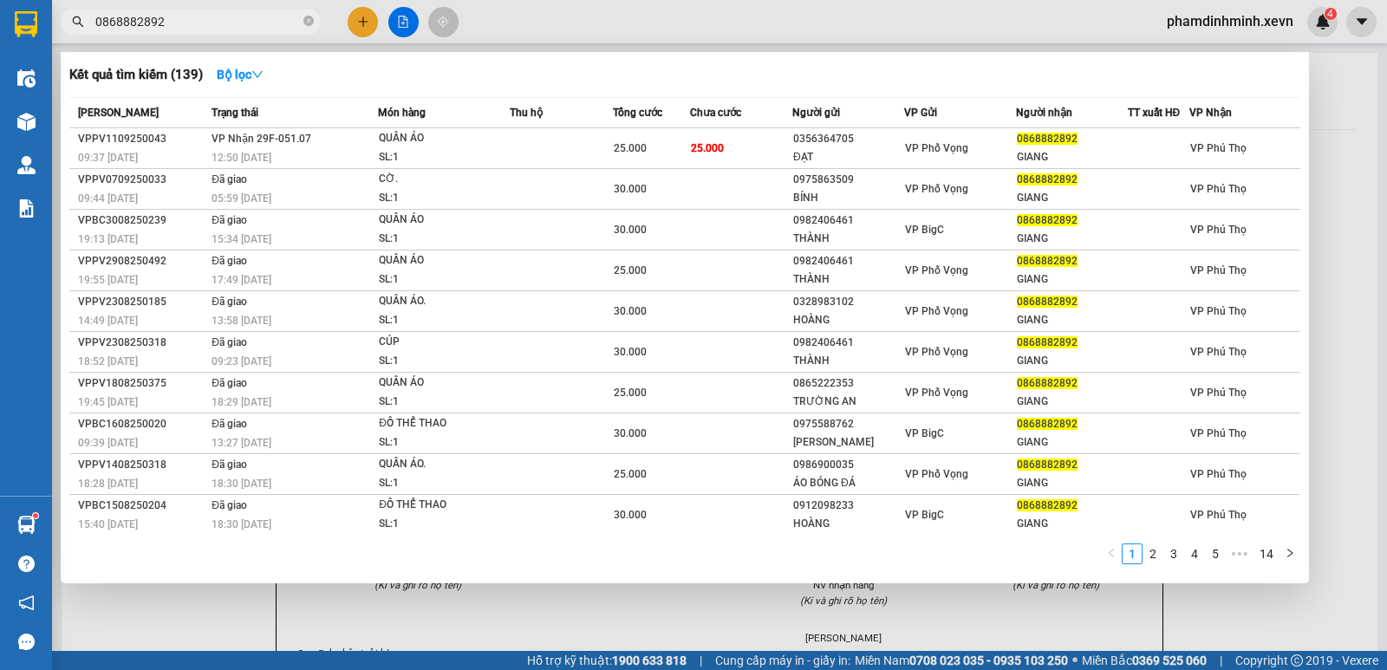
type input "0868882892"
click at [313, 21] on icon "close-circle" at bounding box center [308, 21] width 10 height 10
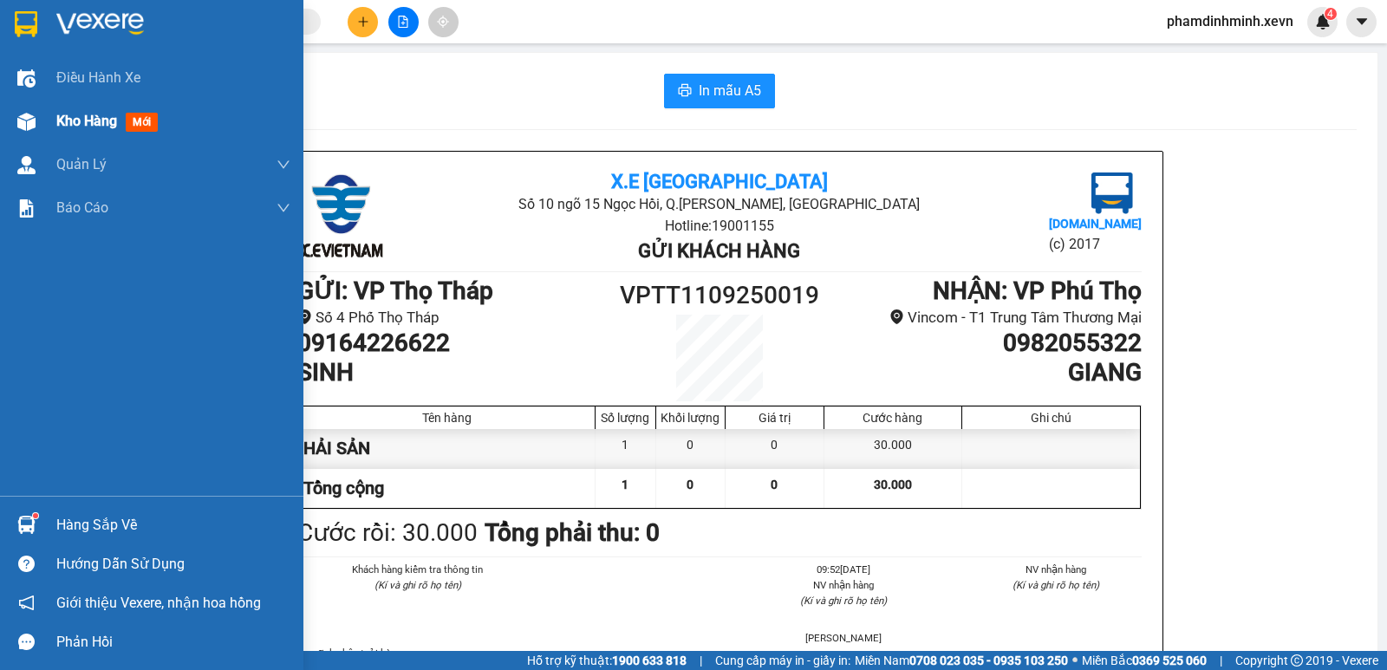
drag, startPoint x: 41, startPoint y: 111, endPoint x: 41, endPoint y: 122, distance: 11.3
click at [41, 114] on div at bounding box center [26, 122] width 30 height 30
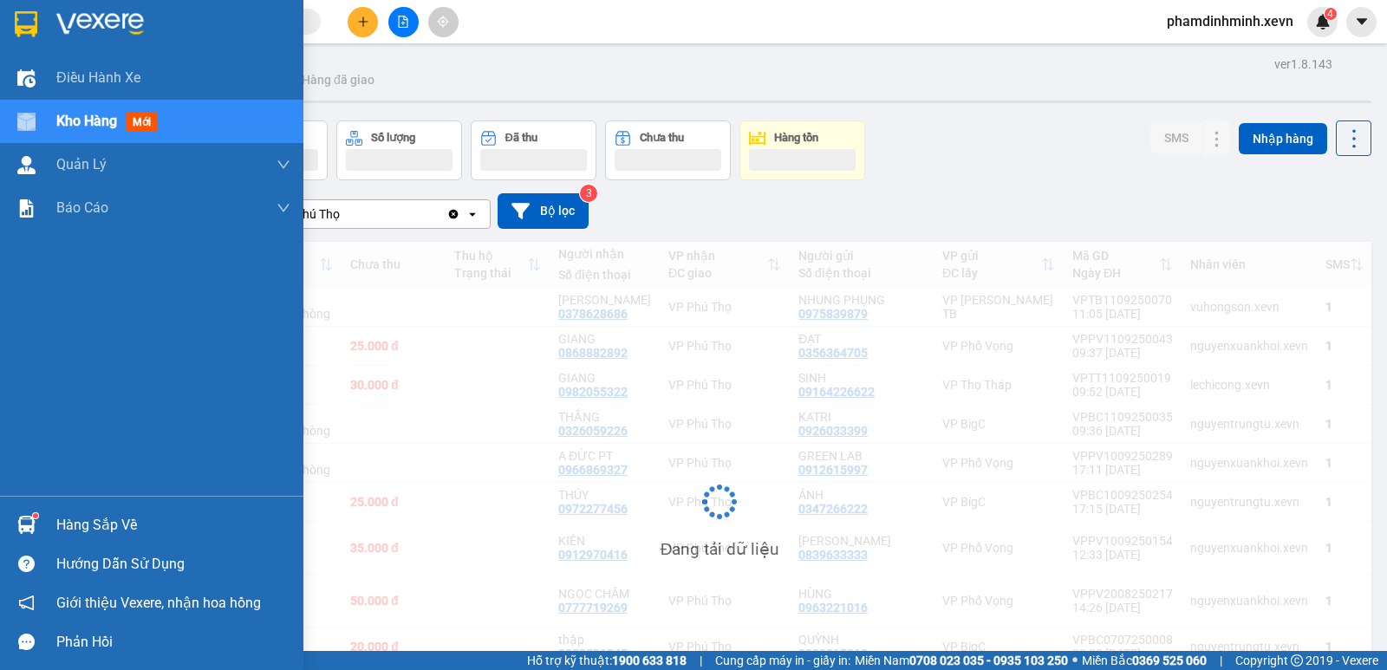
click at [74, 116] on span "Kho hàng" at bounding box center [86, 121] width 61 height 16
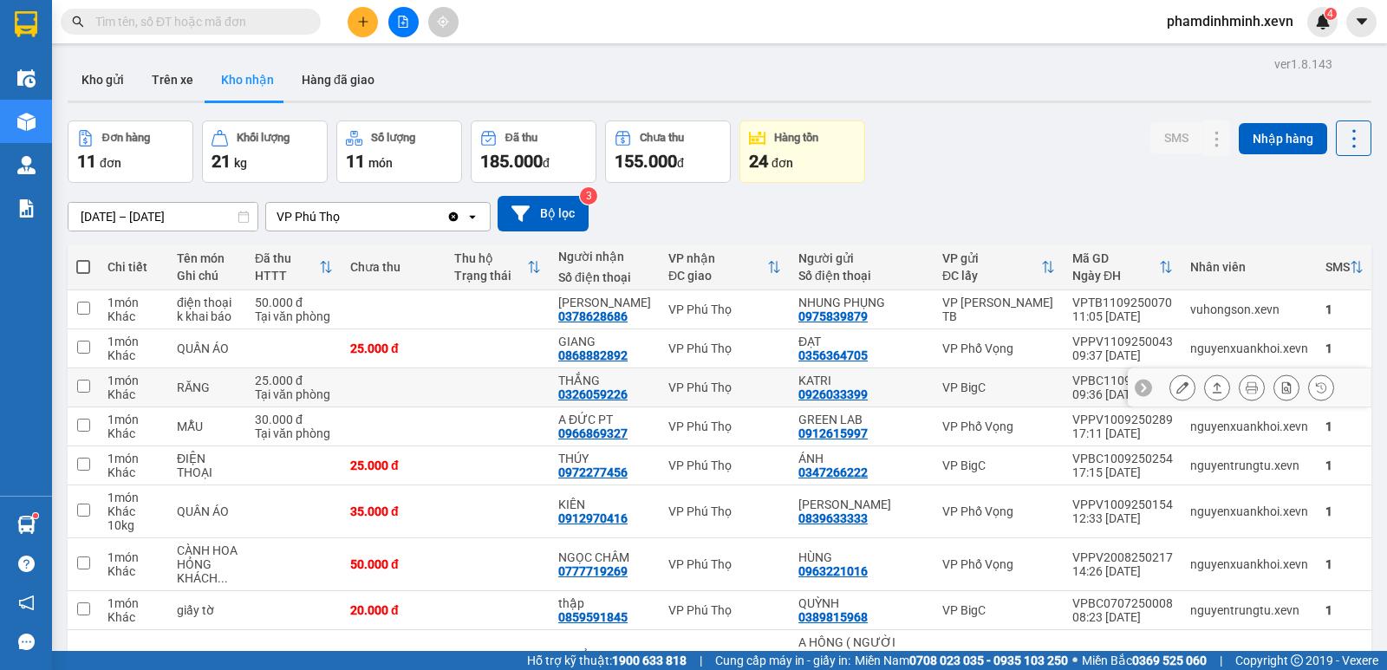
scroll to position [177, 0]
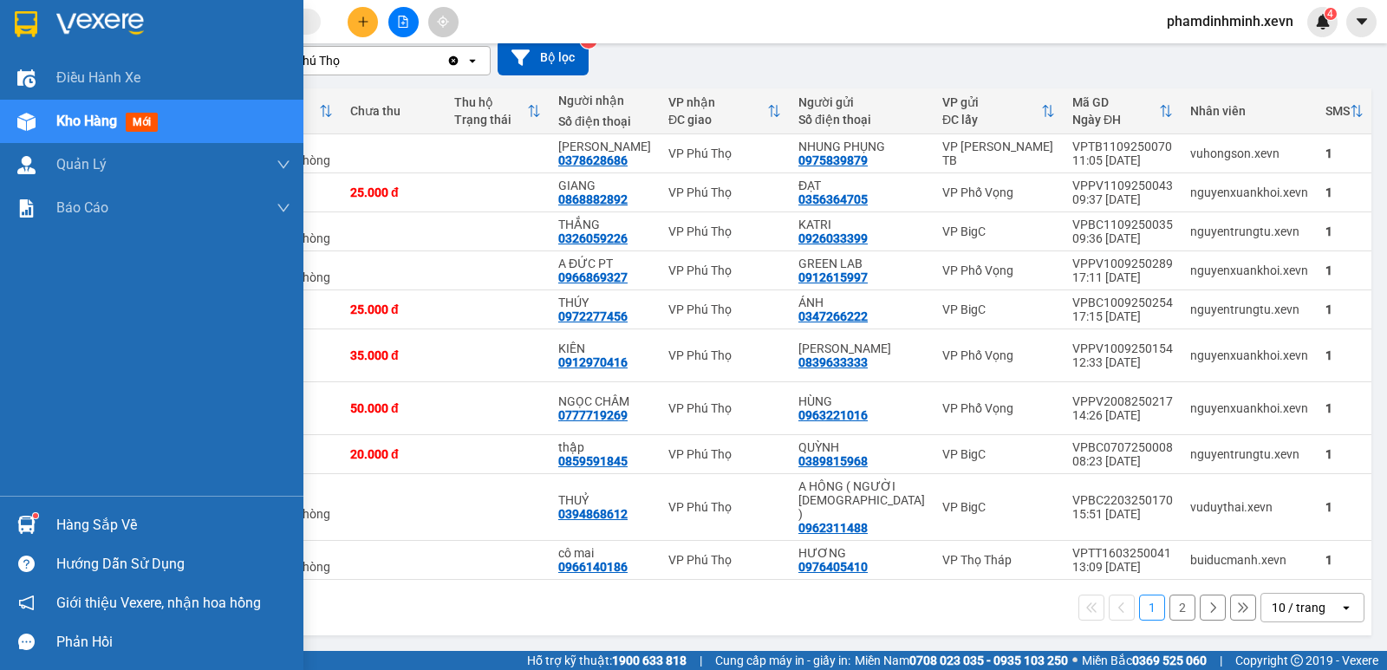
drag, startPoint x: 61, startPoint y: 517, endPoint x: 76, endPoint y: 524, distance: 17.1
click at [62, 517] on div "Hàng sắp về" at bounding box center [173, 525] width 234 height 26
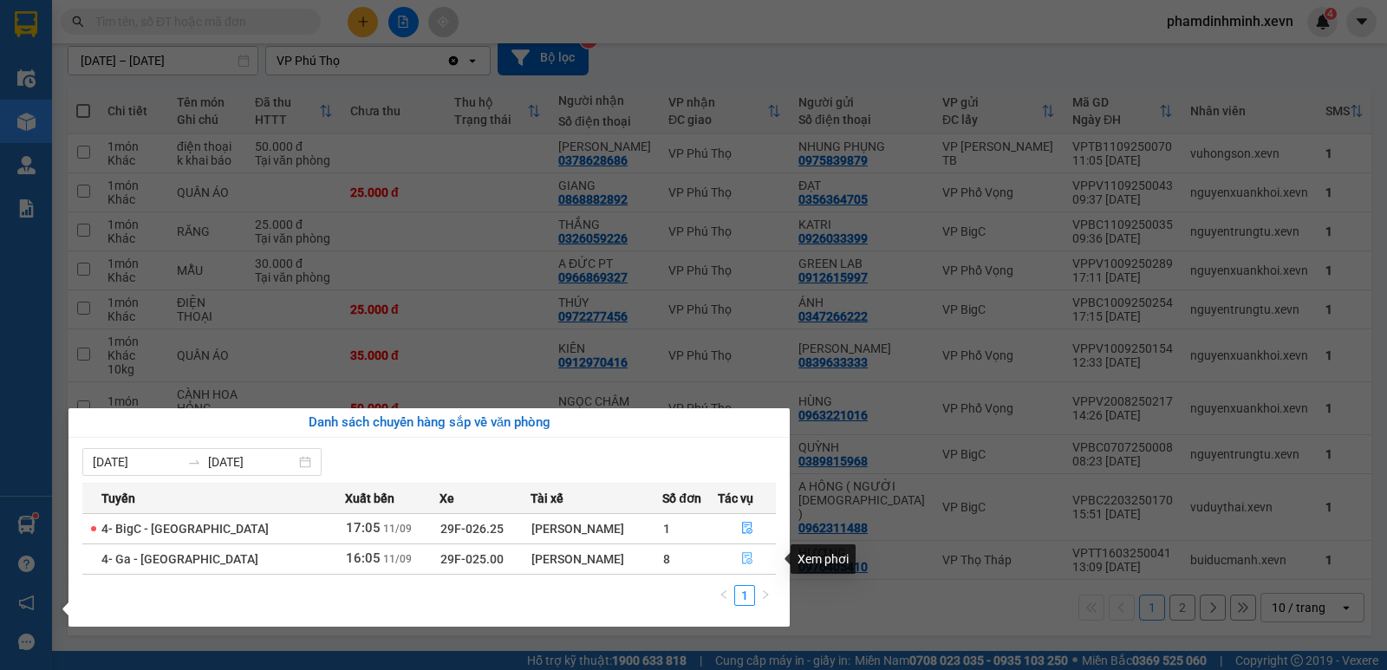
click at [737, 550] on button "button" at bounding box center [746, 559] width 56 height 28
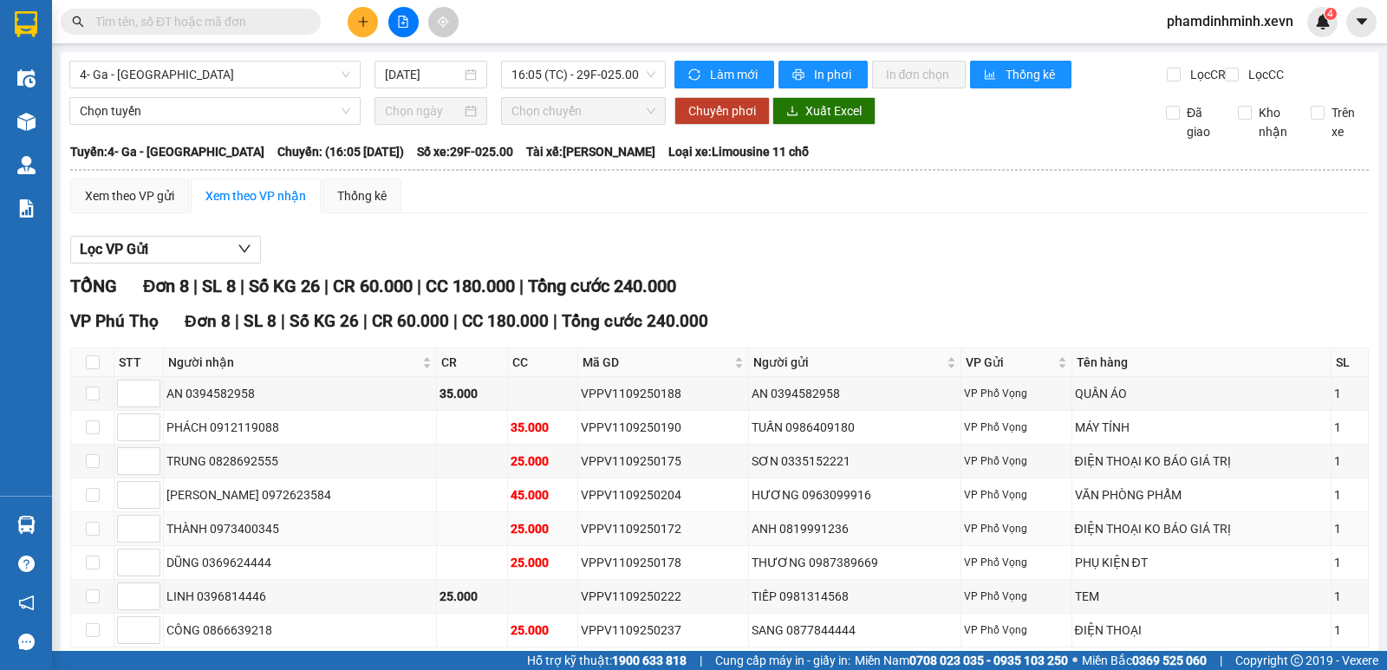
scroll to position [101, 0]
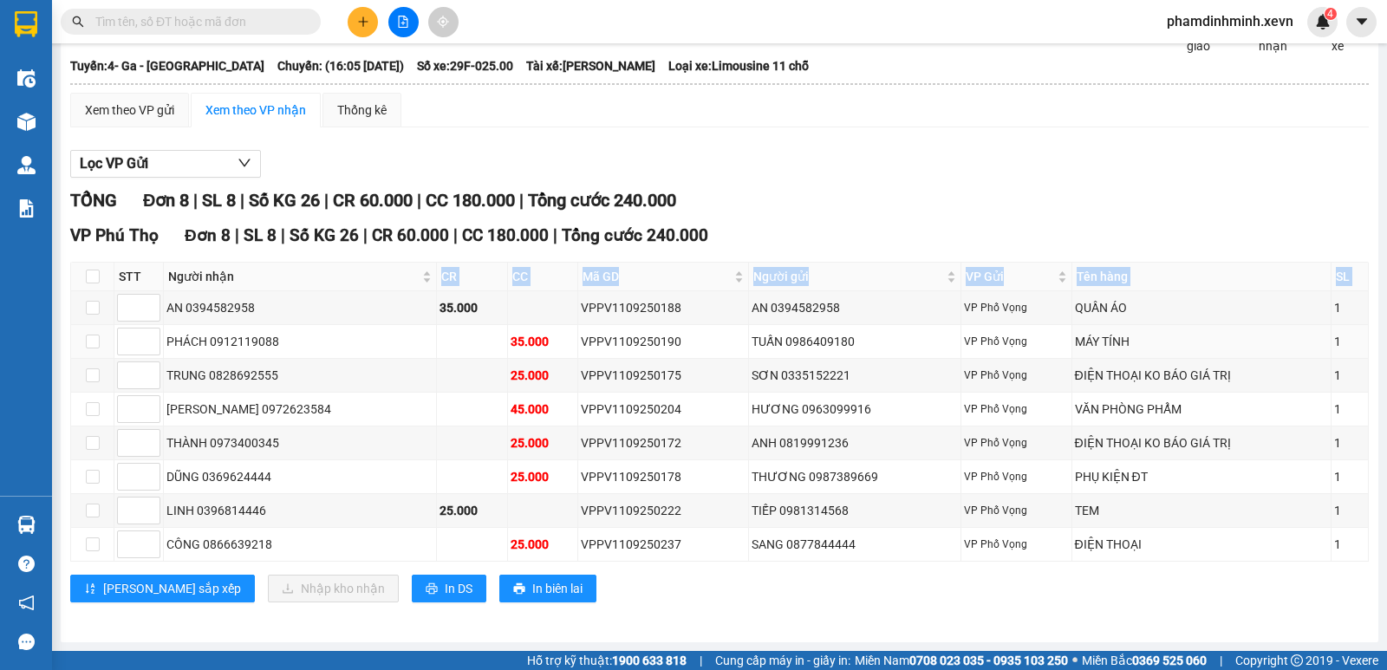
drag, startPoint x: 161, startPoint y: 301, endPoint x: 166, endPoint y: 252, distance: 48.7
click at [166, 252] on div "VP [GEOGRAPHIC_DATA] 8 | SL 8 | Số KG 26 | CR 60.000 | CC 180.000 | Tổng cước 2…" at bounding box center [719, 419] width 1298 height 393
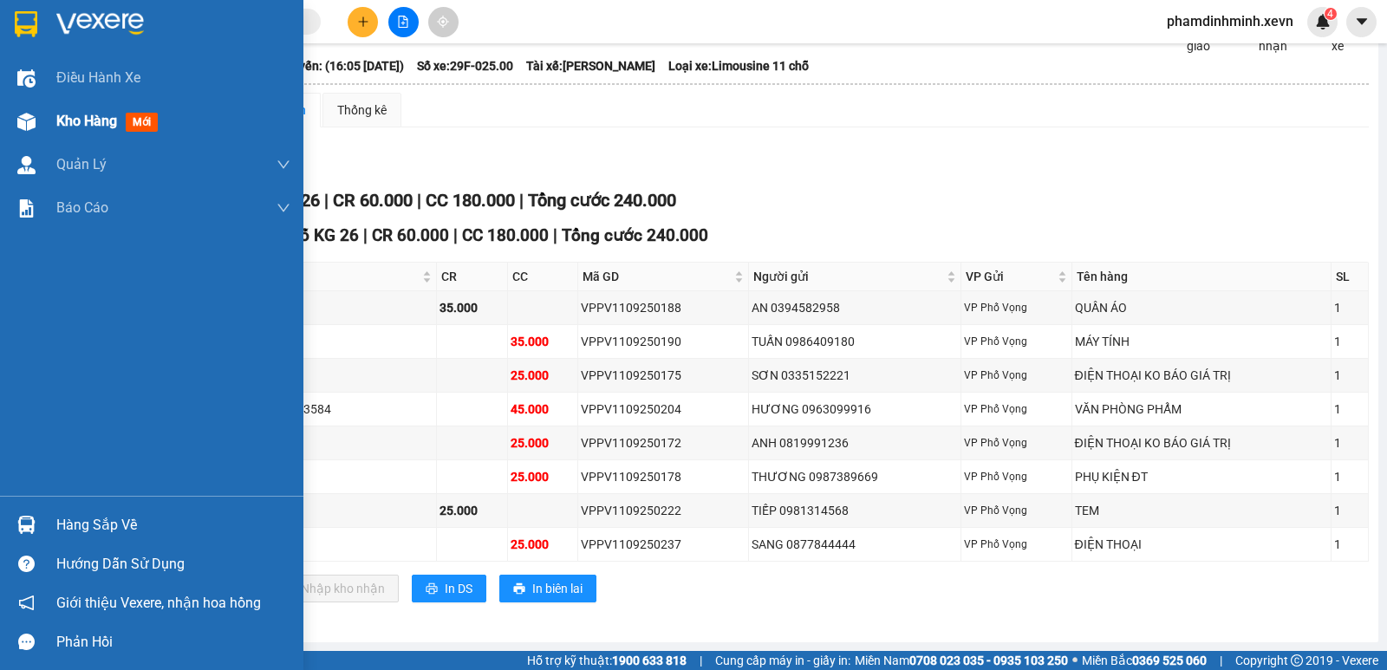
click at [49, 101] on div "Kho hàng mới" at bounding box center [151, 121] width 303 height 43
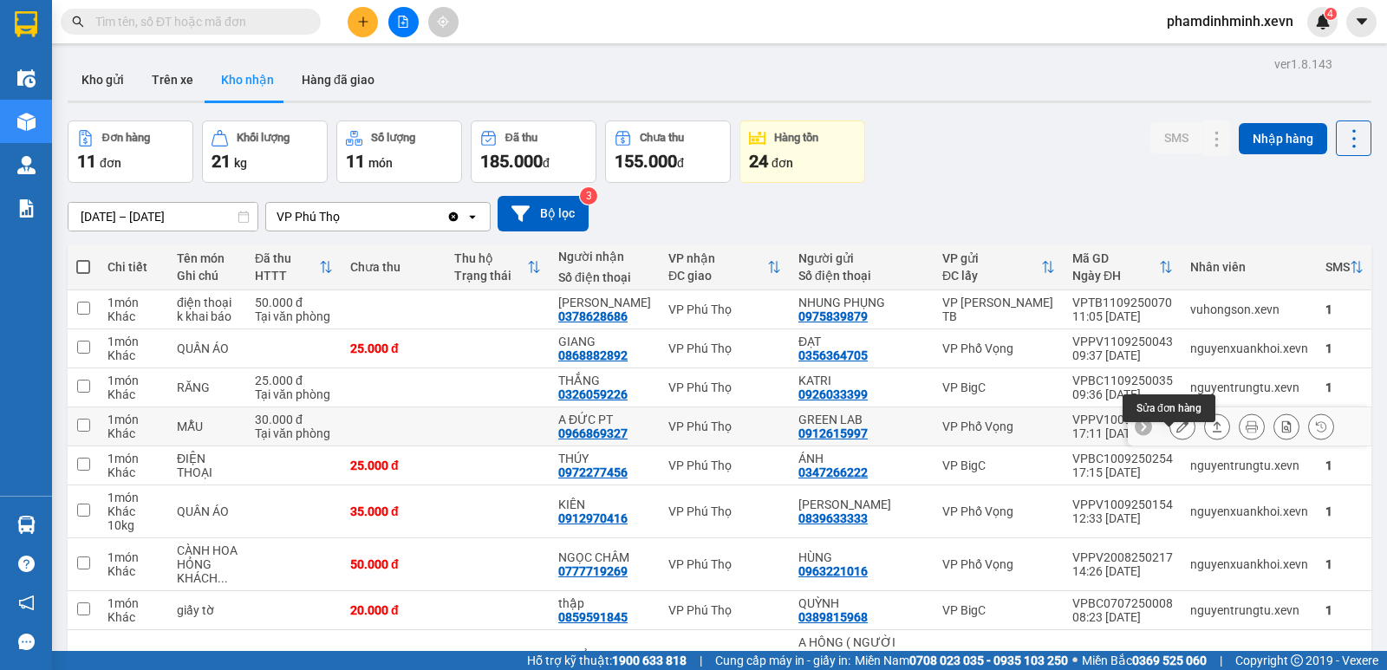
click at [1176, 432] on icon at bounding box center [1182, 426] width 12 height 12
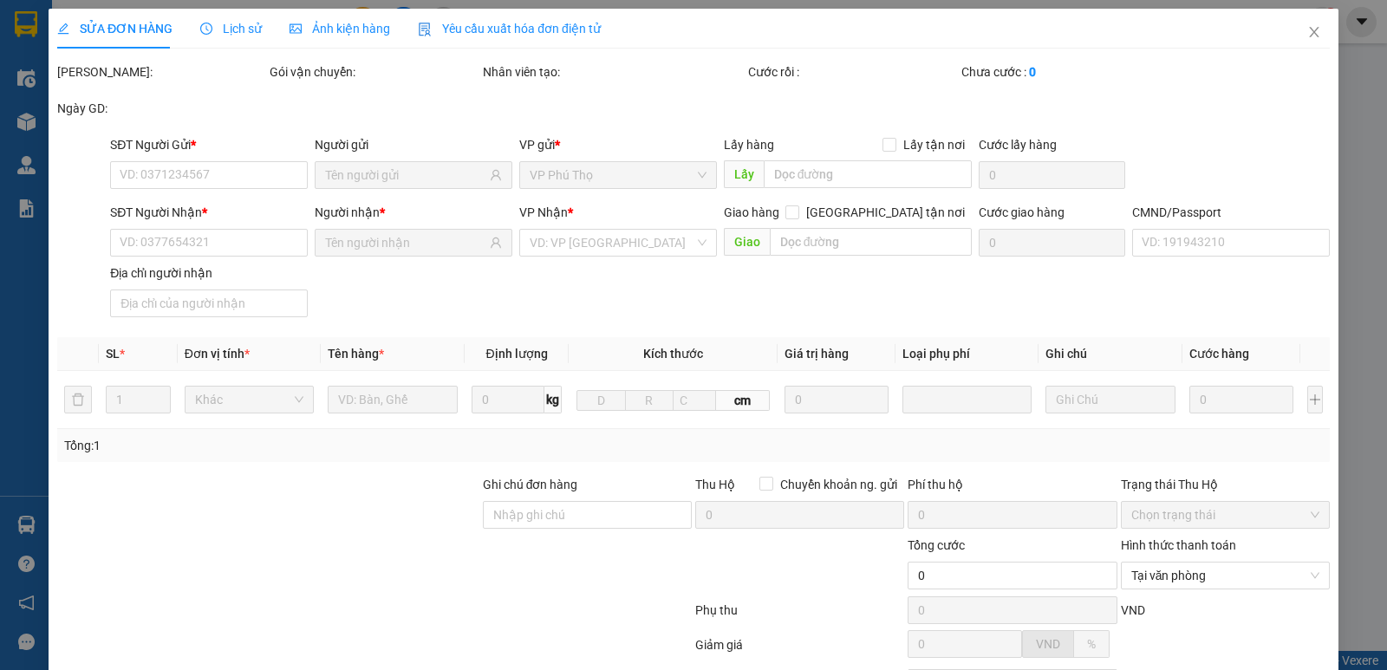
type input "0912615997"
type input "GREEN LAB"
type input "0966869327"
type input "A ĐỨC PT"
type input "CHỊ HẰNG"
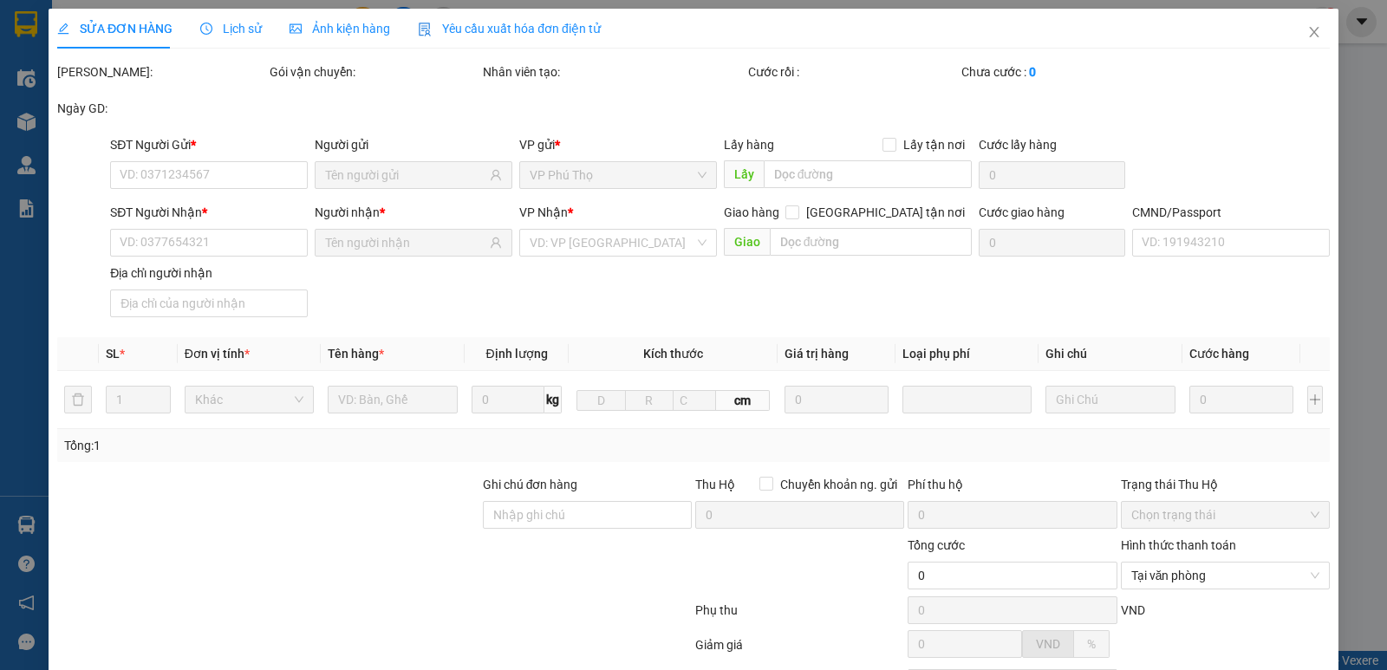
type input "30.000"
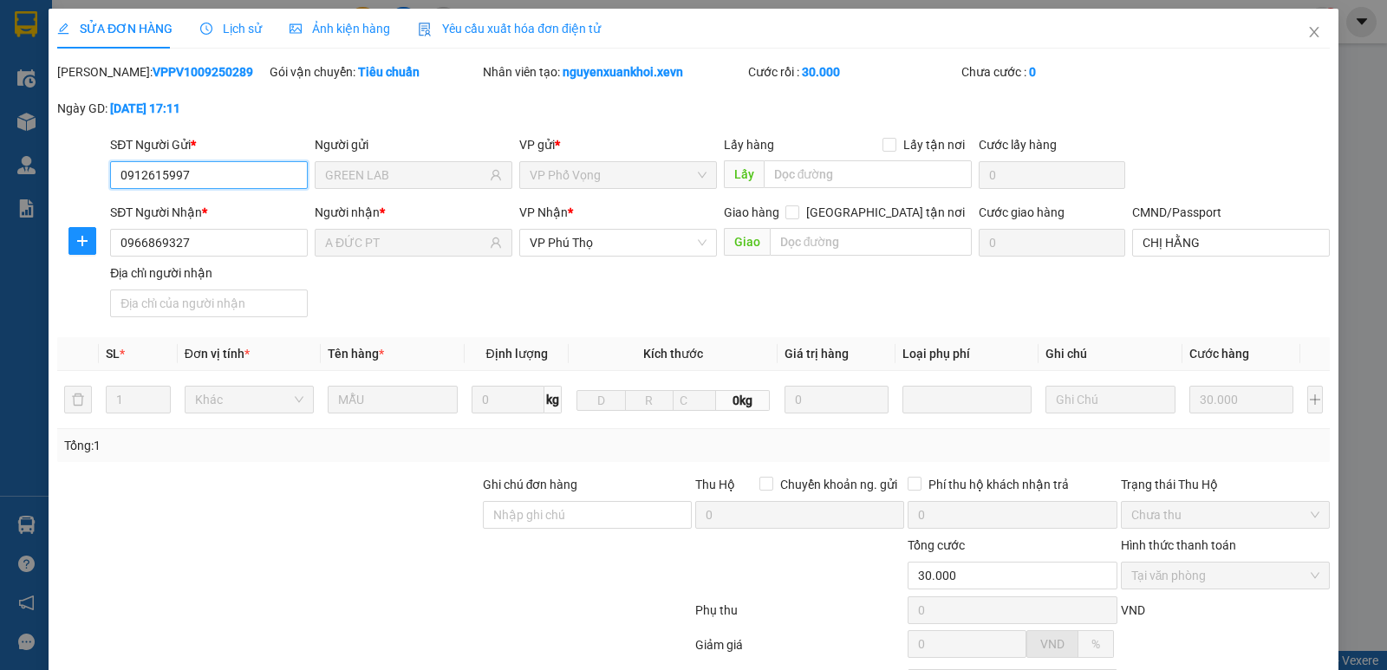
scroll to position [159, 0]
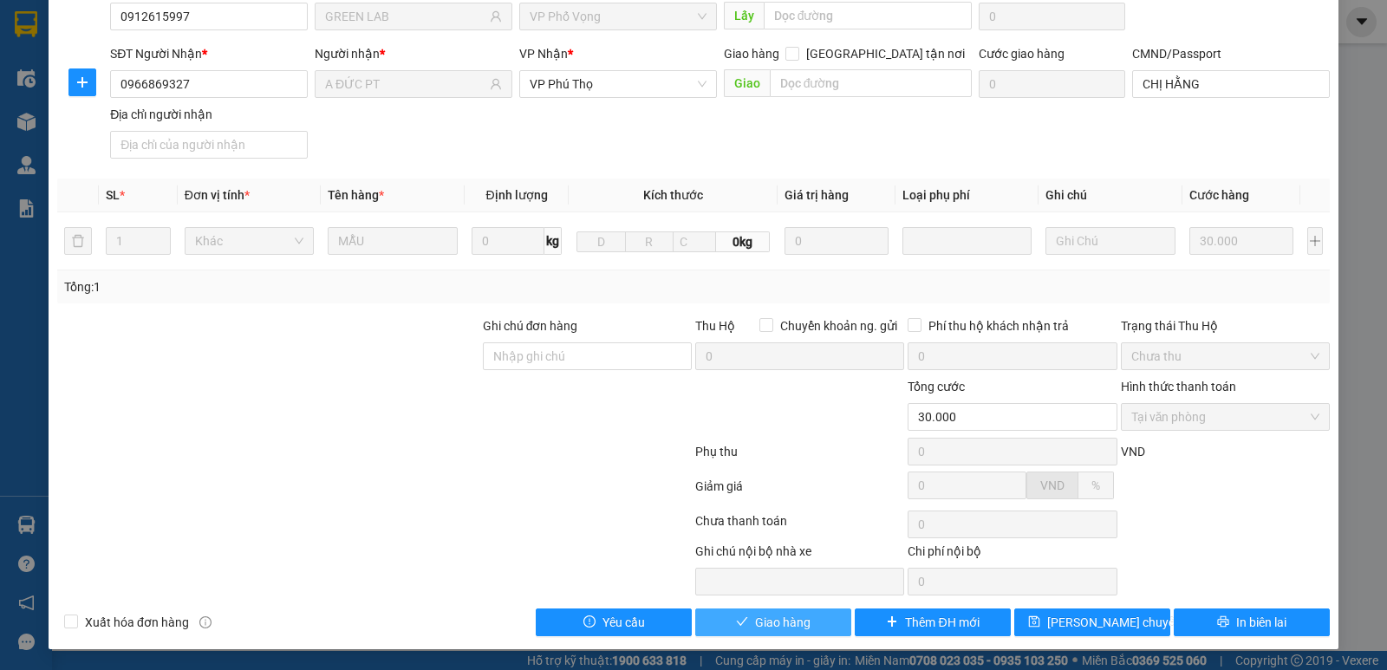
drag, startPoint x: 789, startPoint y: 620, endPoint x: 779, endPoint y: 616, distance: 10.5
click at [789, 621] on span "Giao hàng" at bounding box center [782, 622] width 55 height 19
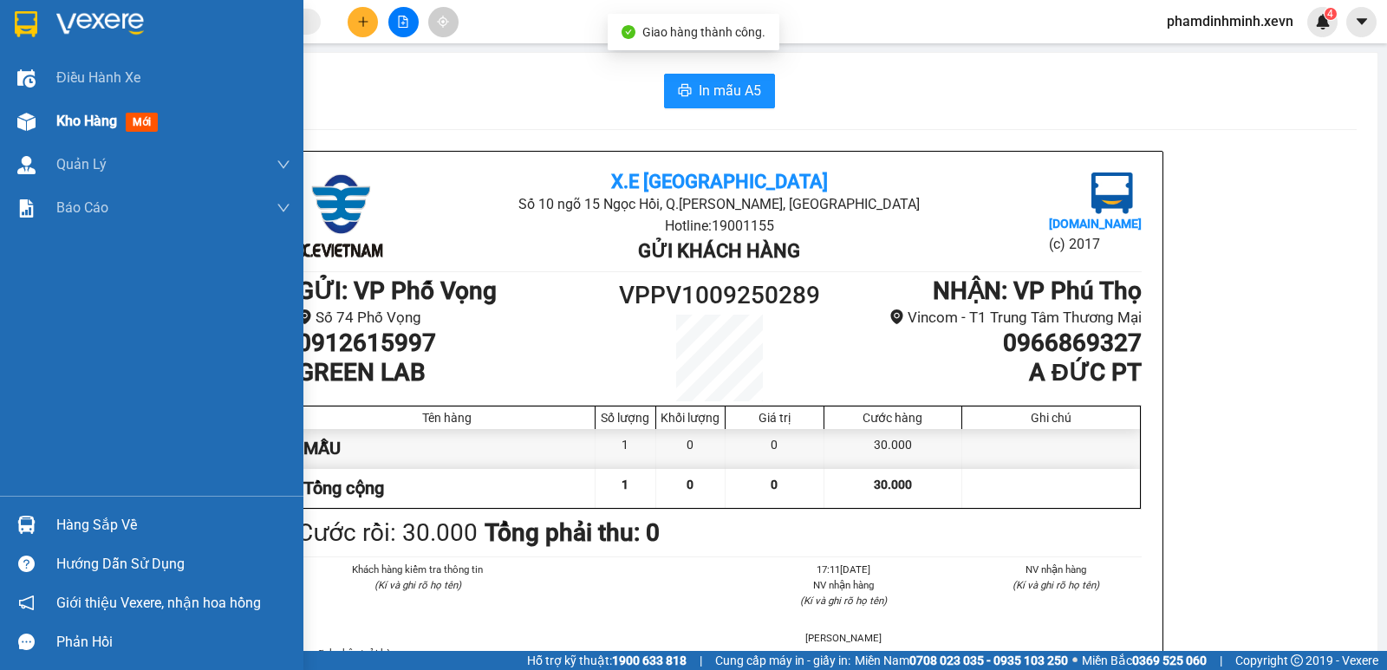
click at [70, 135] on div "Kho hàng mới" at bounding box center [173, 121] width 234 height 43
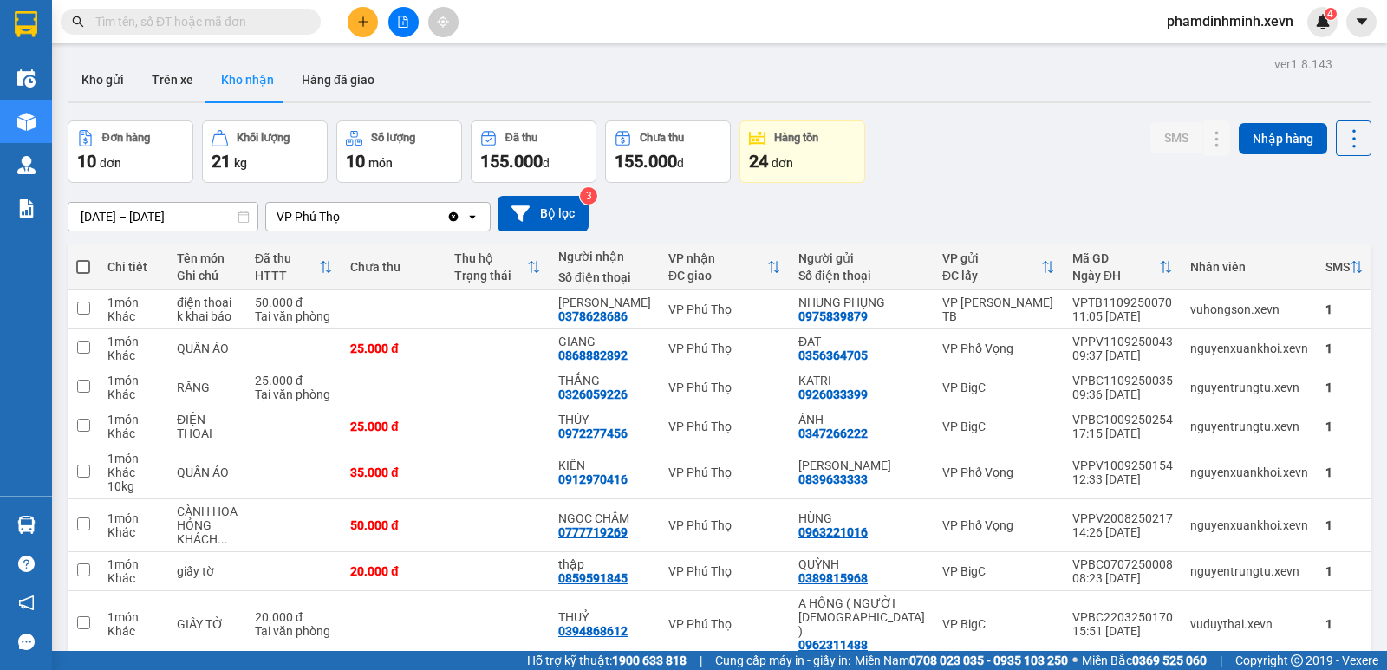
click at [350, 18] on button at bounding box center [363, 22] width 30 height 30
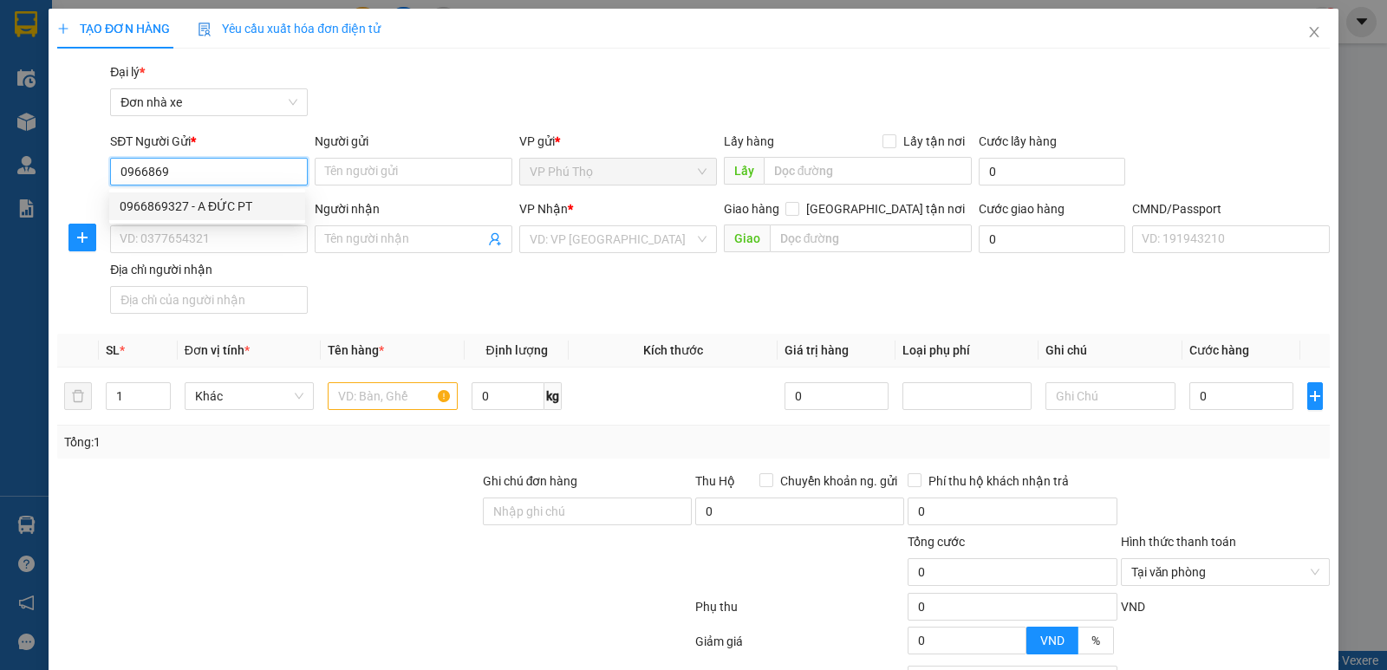
click at [188, 200] on div "0966869327 - A ĐỨC PT" at bounding box center [207, 206] width 175 height 19
type input "0966869327"
type input "A ĐỨC PT"
type input "0912615997"
type input "GREEN LAB"
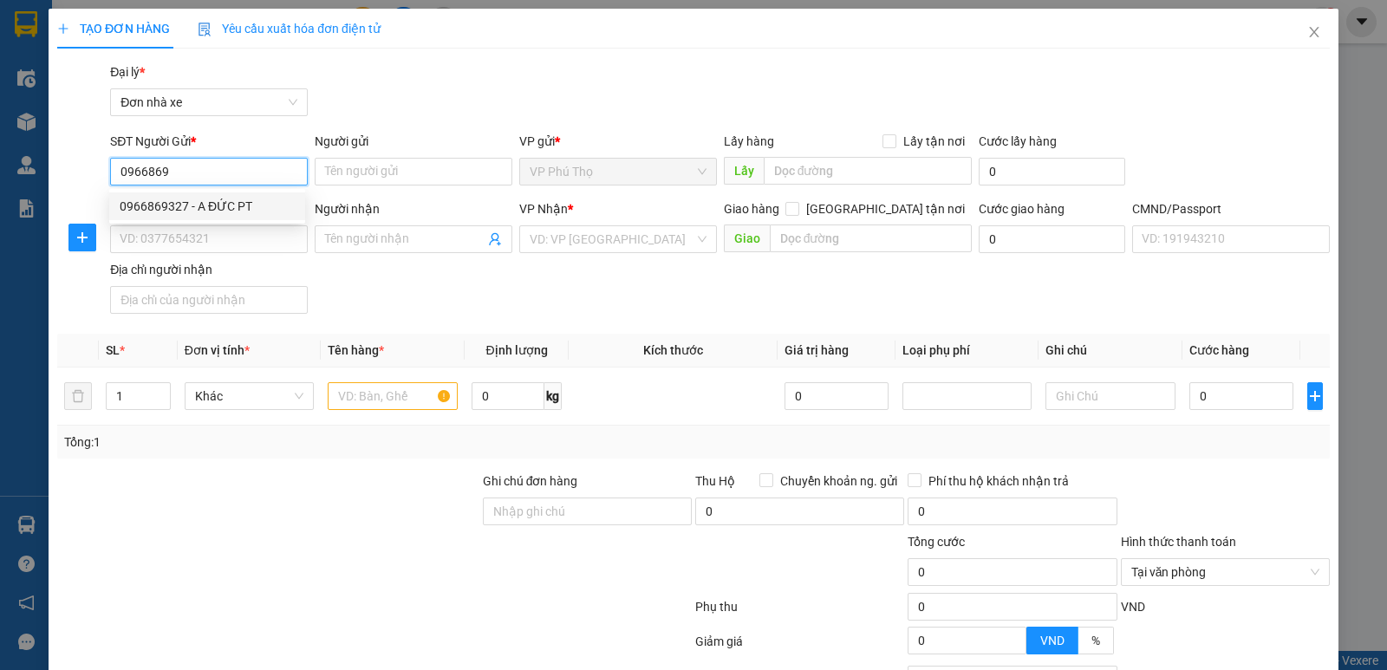
type input "1"
type input "0966869327"
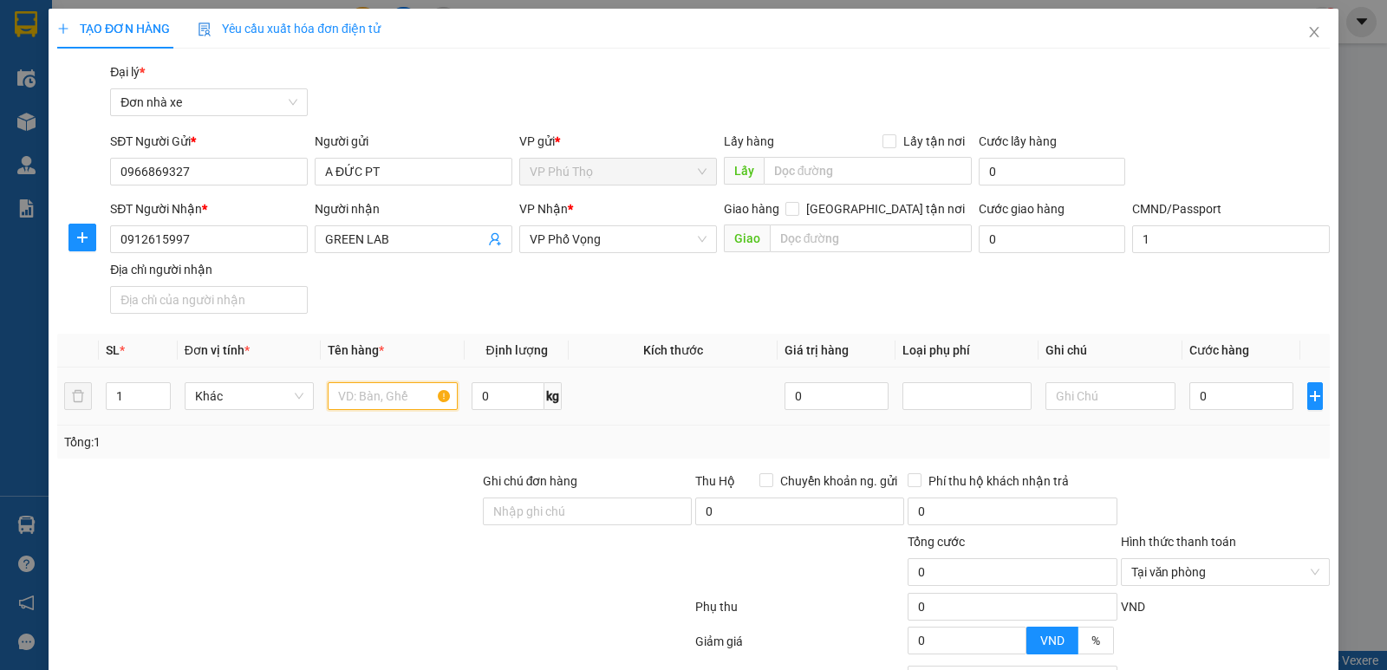
click at [396, 383] on input "text" at bounding box center [393, 396] width 130 height 28
type input "MẪU XN"
click at [1245, 394] on input "0" at bounding box center [1241, 396] width 104 height 28
type input "2"
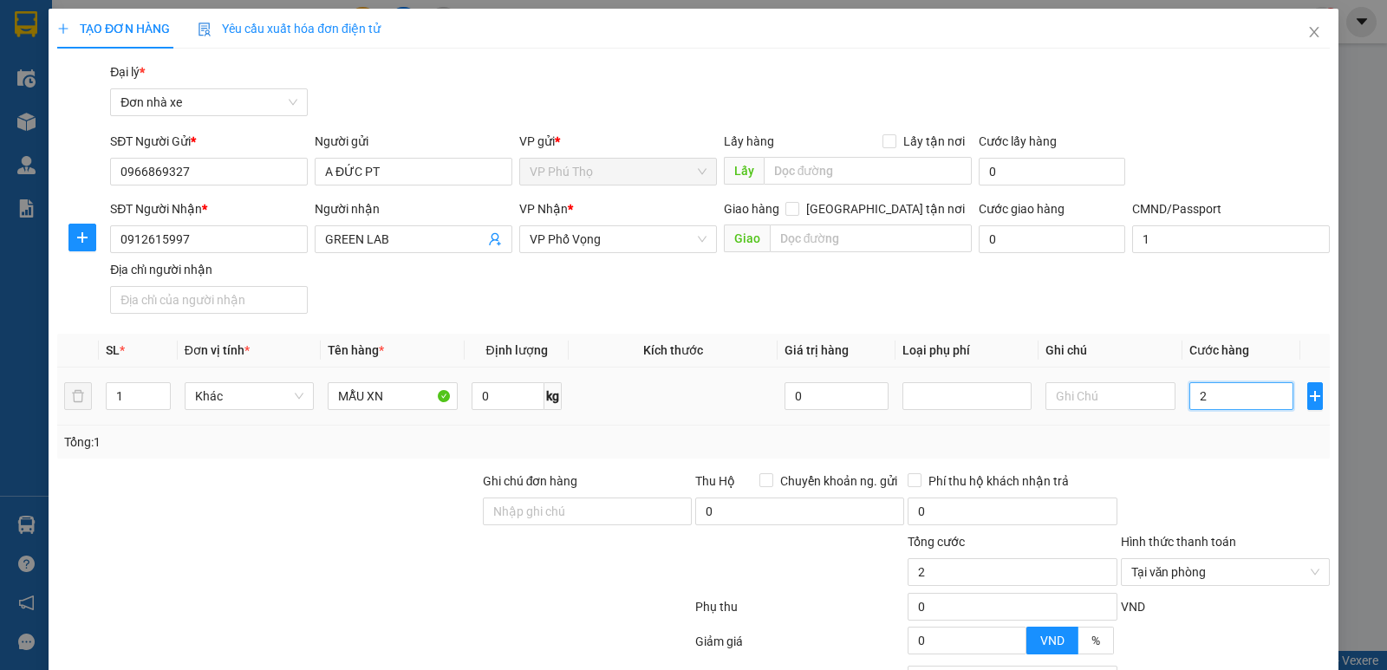
type input "25"
type input "25.000"
click at [1222, 432] on div "Tổng: 1" at bounding box center [693, 441] width 1258 height 19
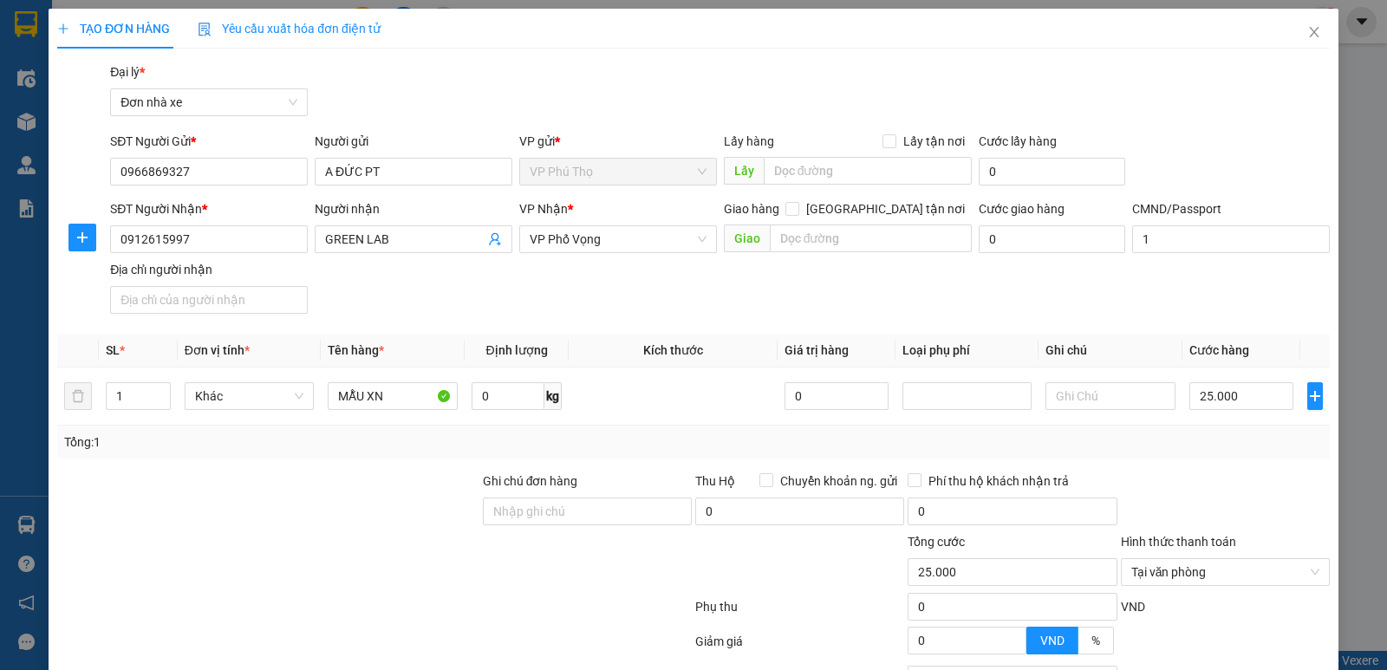
scroll to position [155, 0]
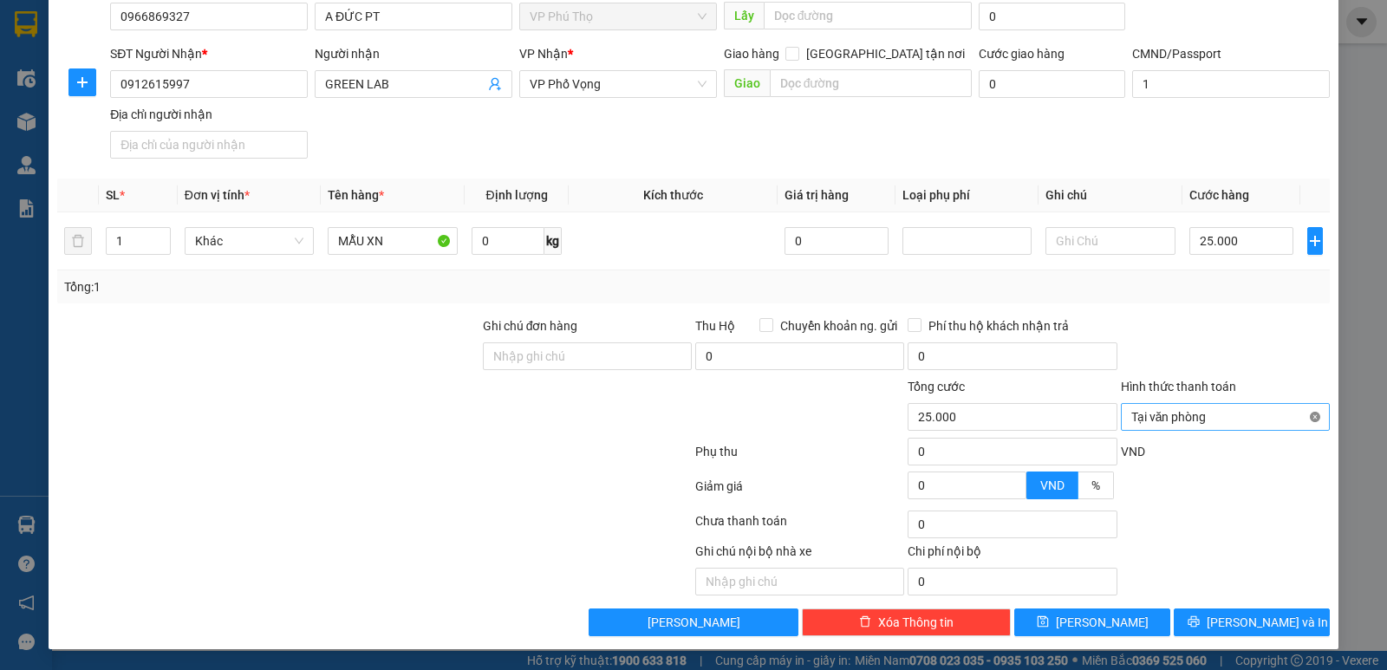
type input "25.000"
click at [1268, 619] on span "Lưu và In" at bounding box center [1266, 622] width 121 height 19
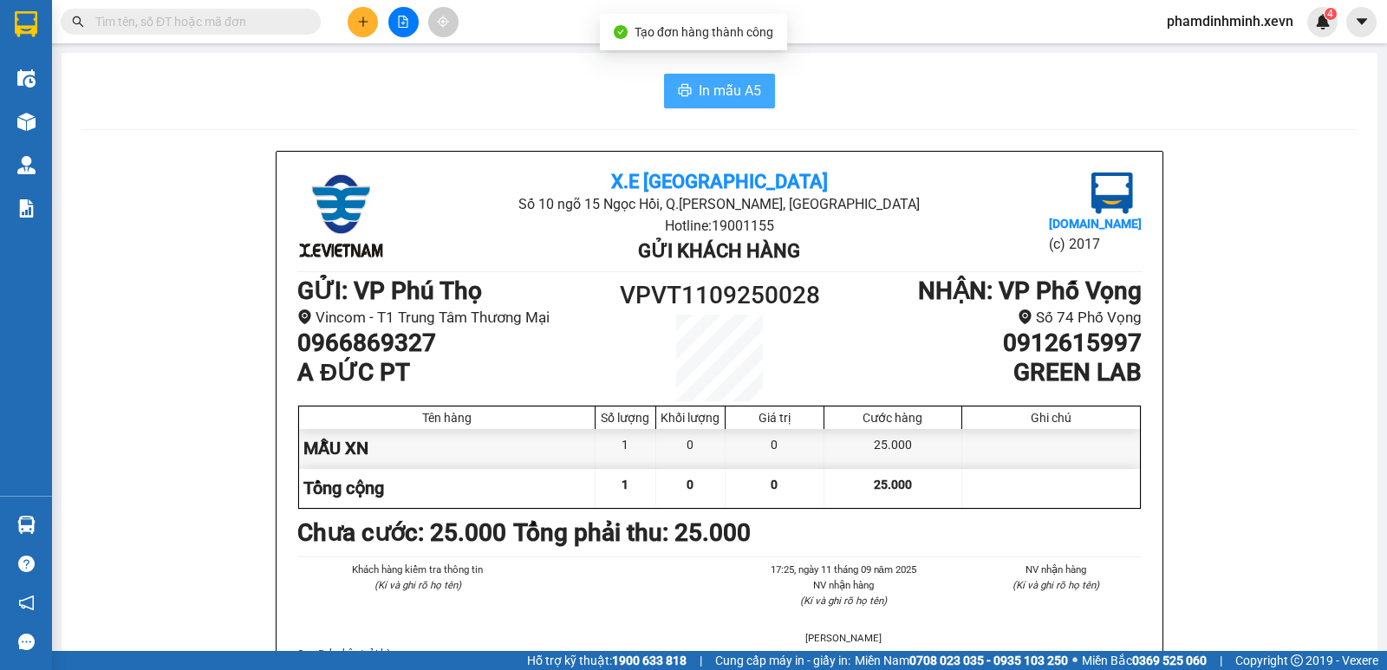
click at [753, 89] on span "In mẫu A5" at bounding box center [729, 91] width 62 height 22
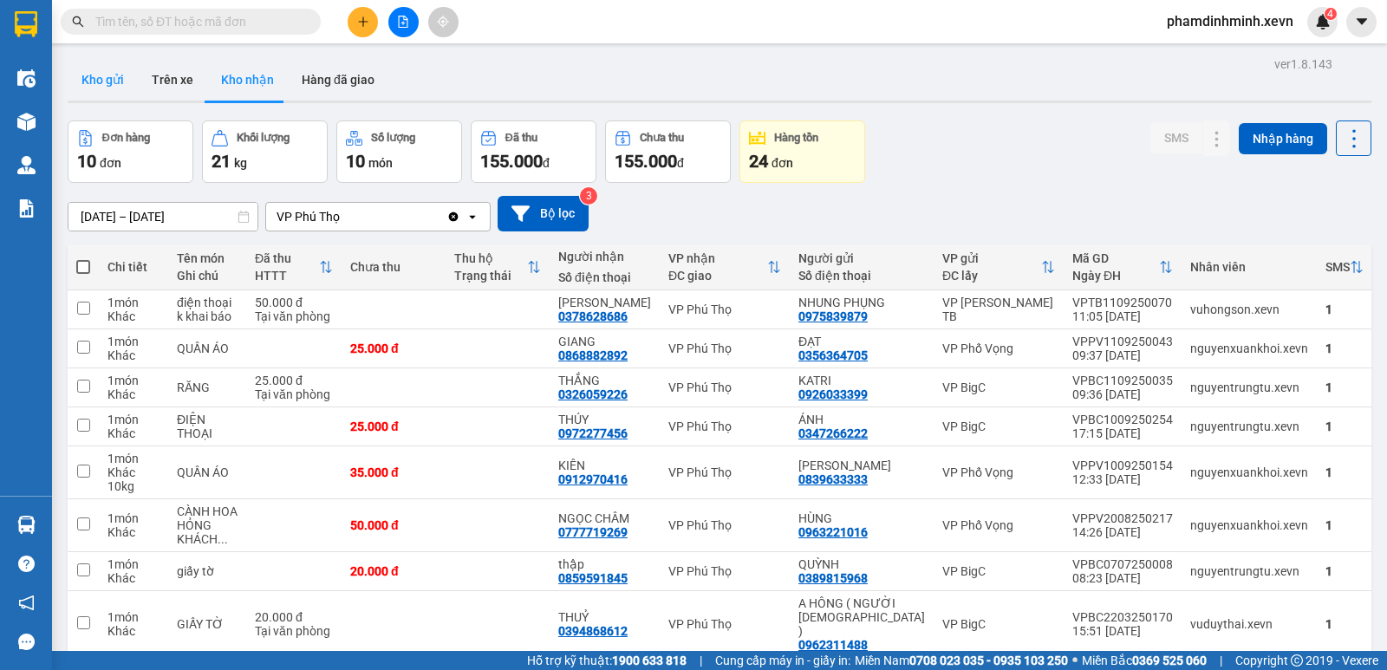
click at [120, 73] on button "Kho gửi" at bounding box center [103, 80] width 70 height 42
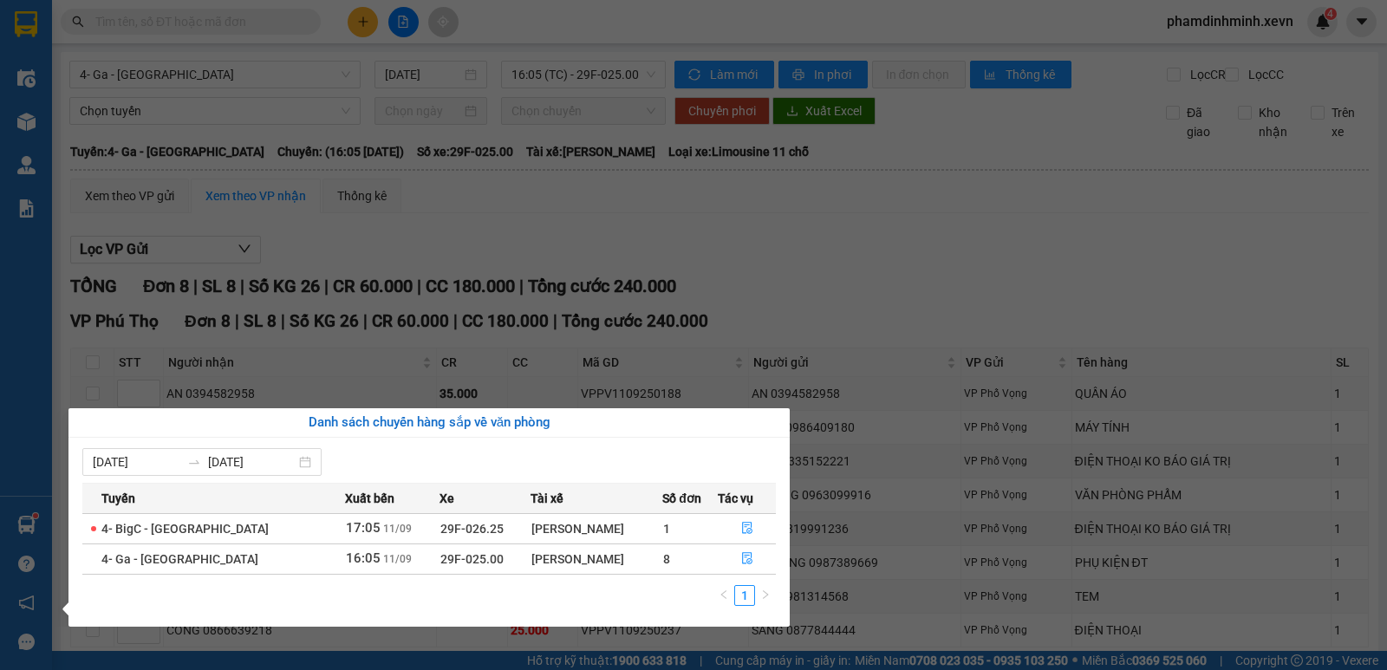
click at [29, 523] on div "Điều hành xe Kho hàng mới Quản [PERSON_NAME] lý chuyến Quản lý giao nhận mới Qu…" at bounding box center [26, 335] width 52 height 670
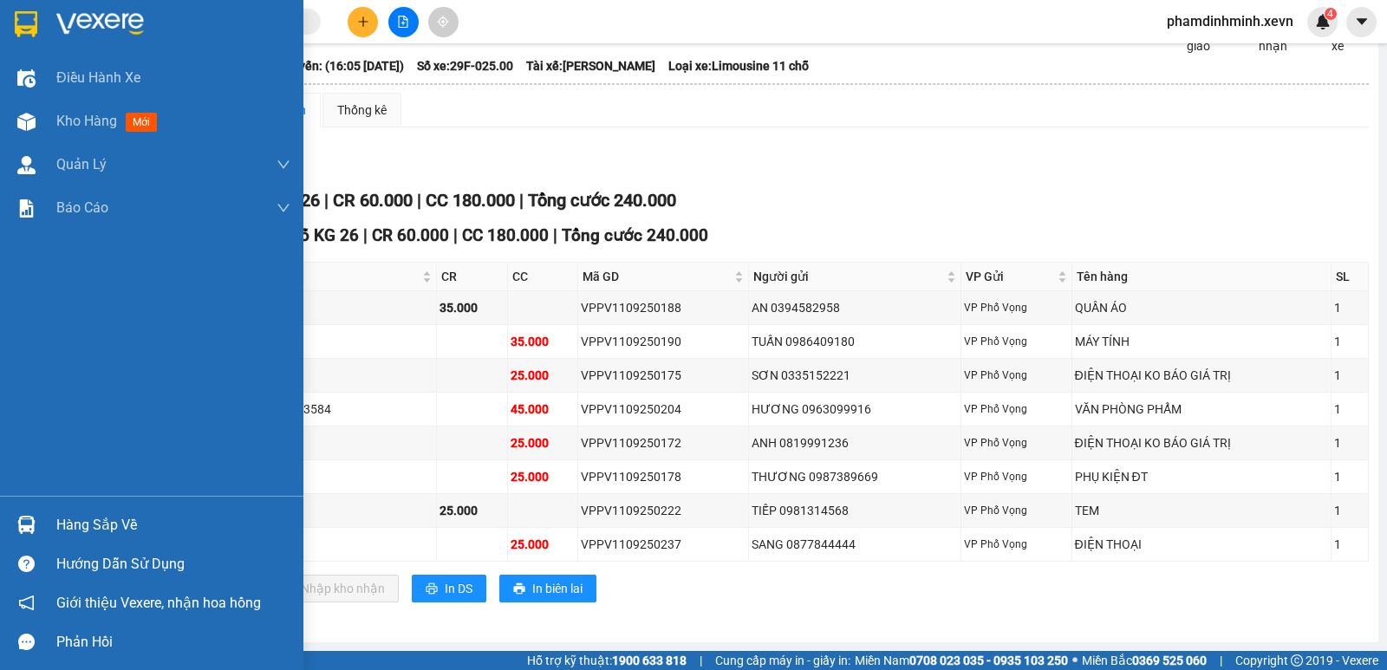
click at [31, 523] on img at bounding box center [26, 525] width 18 height 18
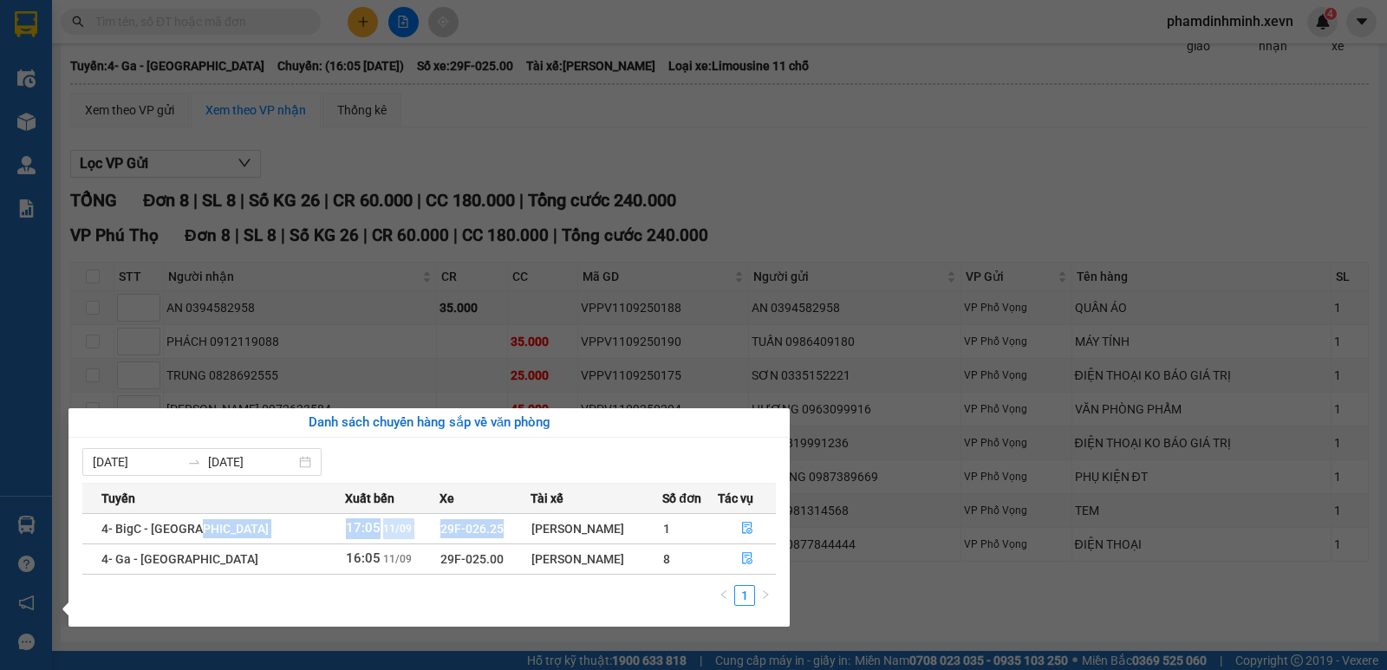
drag, startPoint x: 259, startPoint y: 534, endPoint x: 615, endPoint y: 536, distance: 356.2
click at [602, 535] on tr "4- BigC - [GEOGRAPHIC_DATA] 17:05 [DATE] 29F-026.25 [PERSON_NAME] 1" at bounding box center [428, 528] width 693 height 30
click at [645, 557] on div "[PERSON_NAME]" at bounding box center [596, 558] width 131 height 19
click at [742, 557] on icon "file-done" at bounding box center [747, 559] width 10 height 12
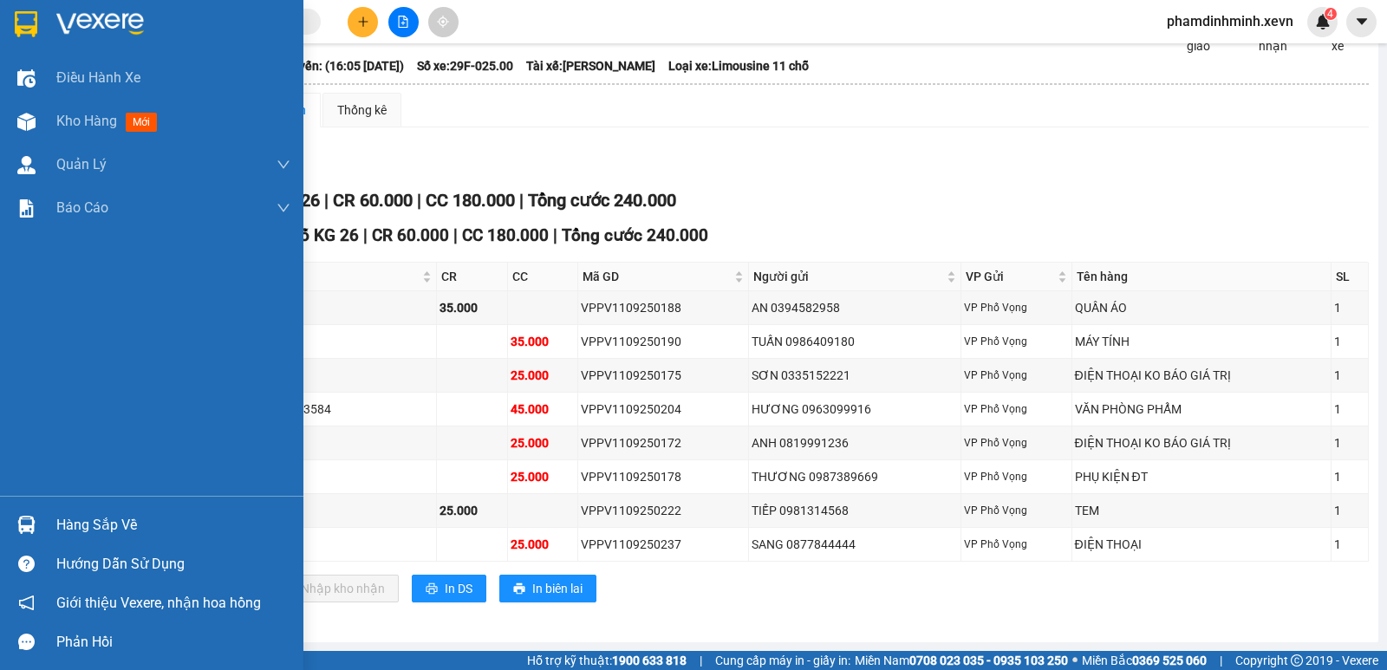
drag, startPoint x: 41, startPoint y: 520, endPoint x: 55, endPoint y: 522, distance: 14.0
click at [42, 522] on div "Hàng sắp về" at bounding box center [151, 524] width 303 height 39
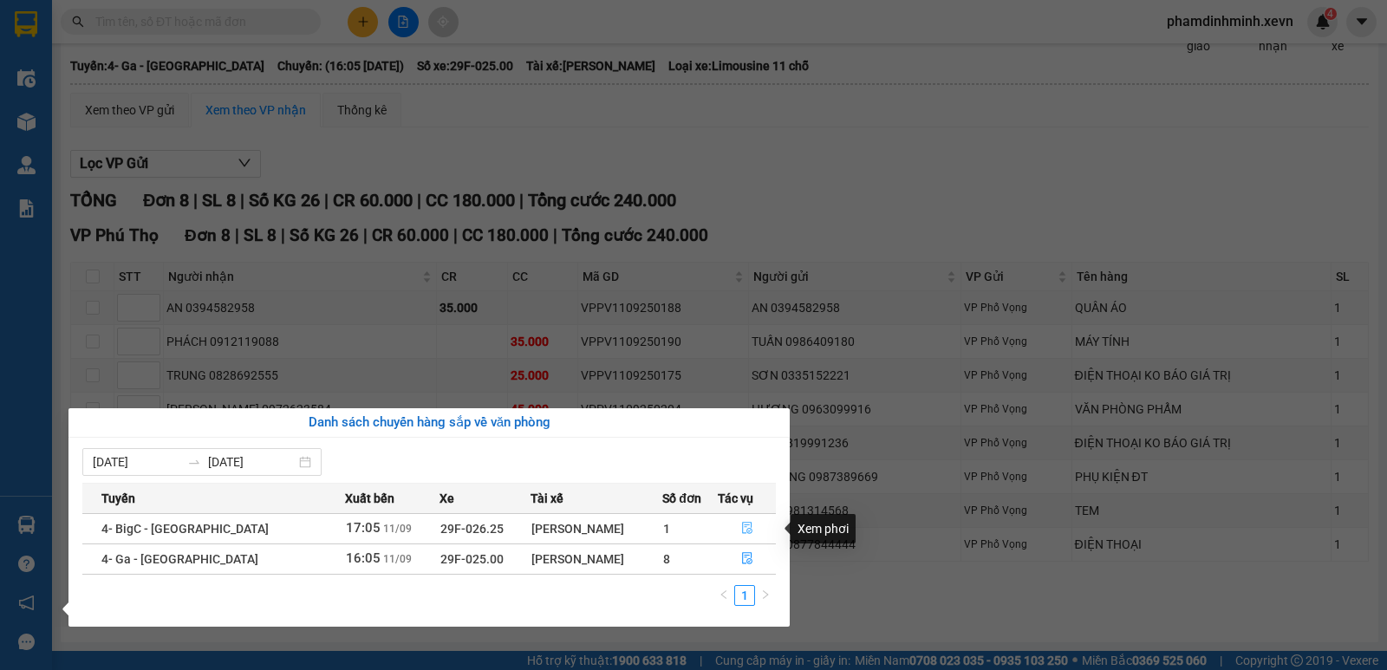
click at [749, 528] on icon "file-done" at bounding box center [747, 528] width 12 height 12
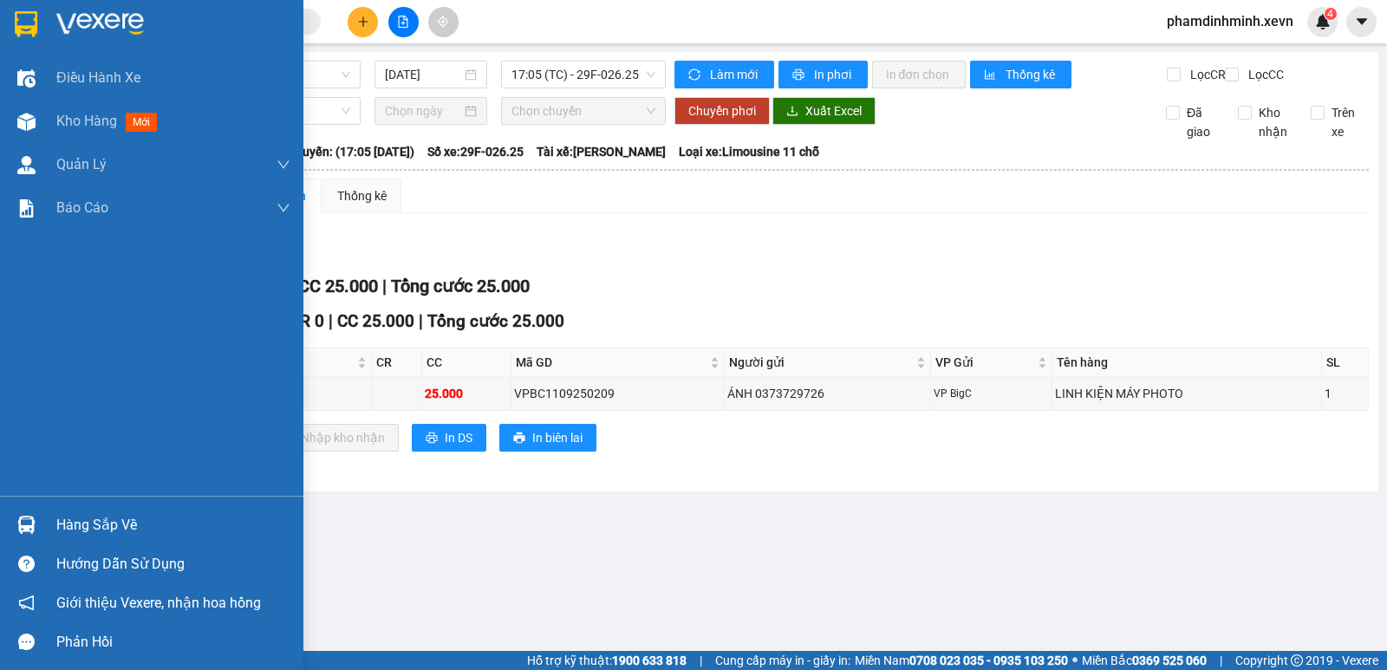
click at [43, 518] on div "Hàng sắp về" at bounding box center [151, 524] width 303 height 39
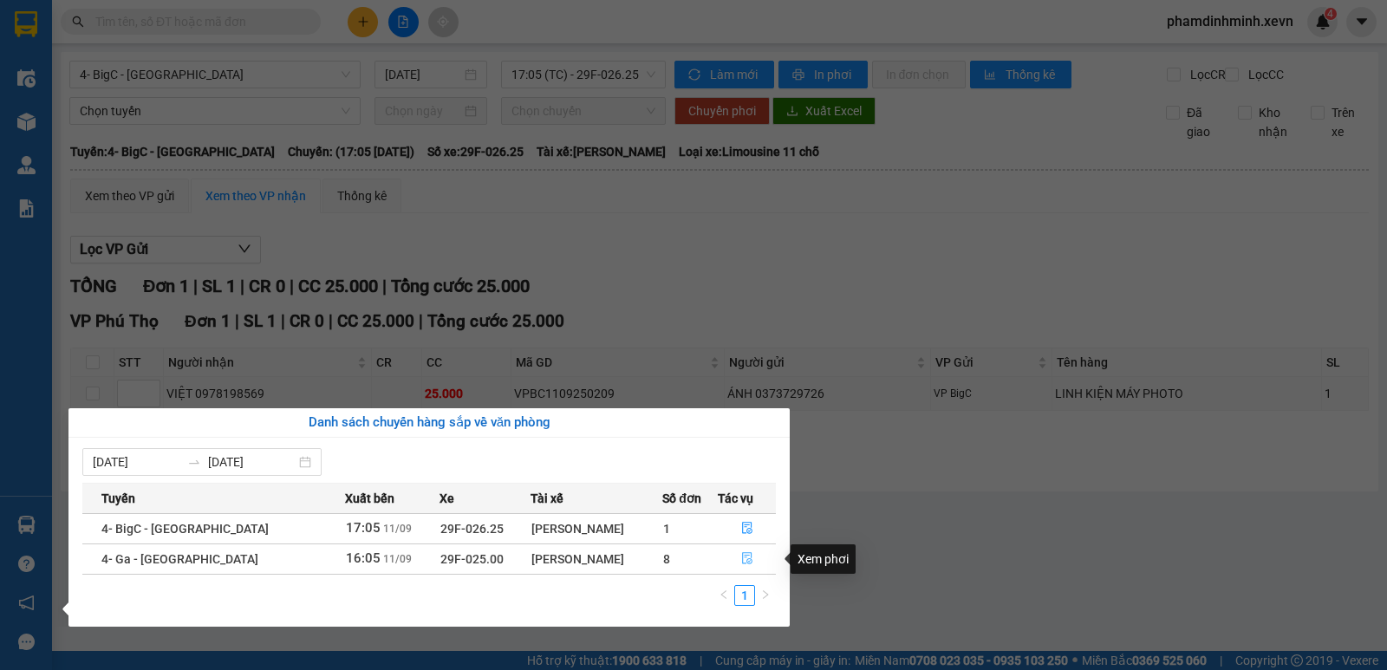
click at [746, 563] on icon "file-done" at bounding box center [747, 559] width 10 height 12
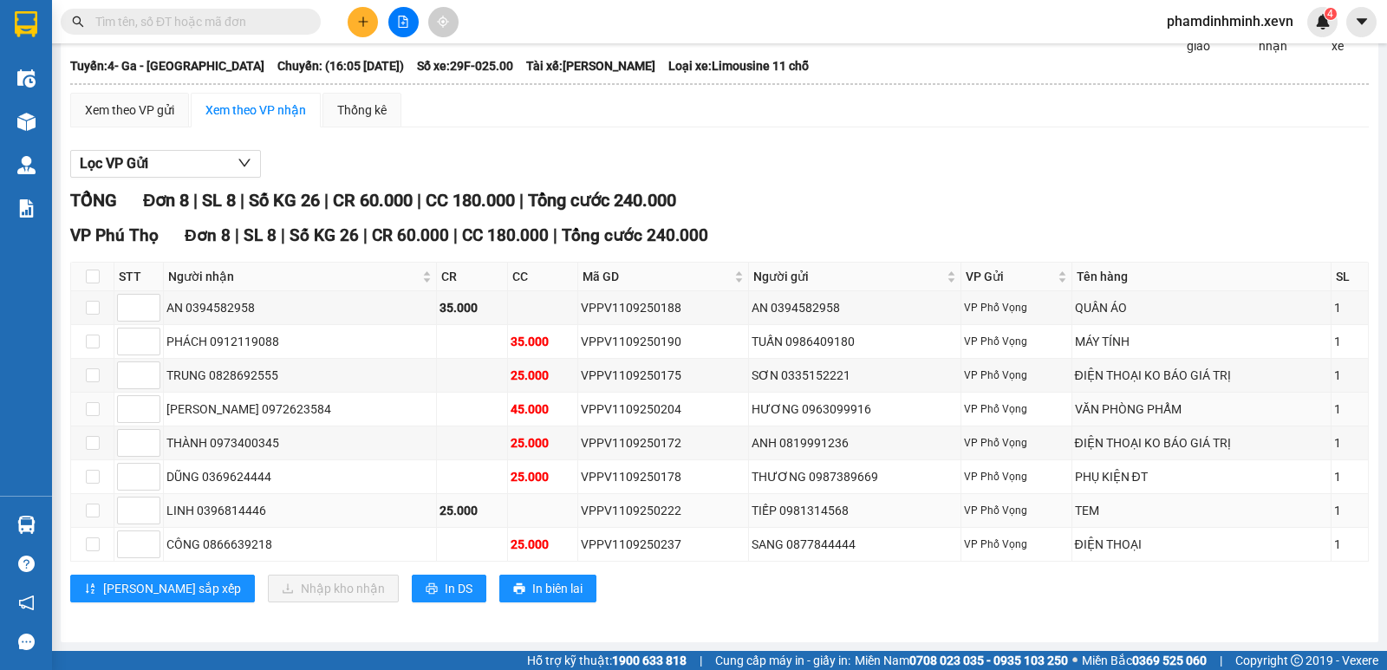
scroll to position [101, 0]
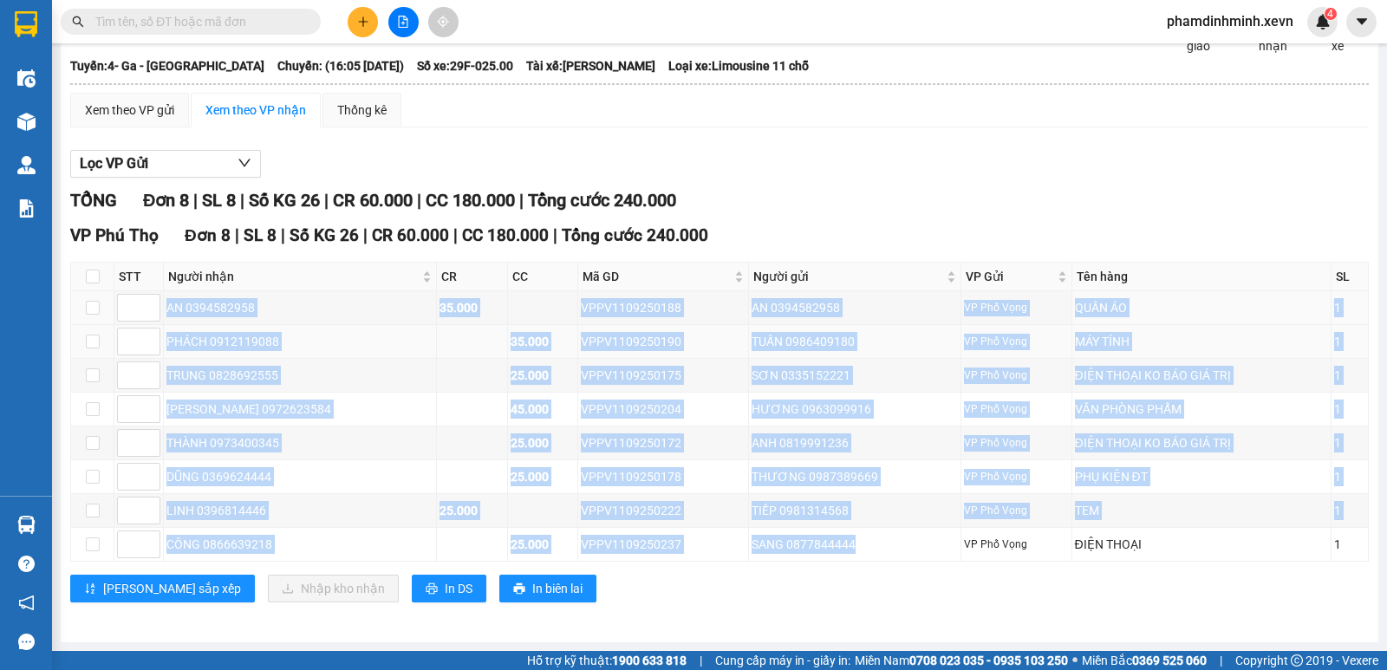
drag, startPoint x: 857, startPoint y: 549, endPoint x: 256, endPoint y: 358, distance: 630.9
click at [154, 302] on tbody "AN 0394582958 35.000 VPPV1109250188 AN 0394582958 VP Phố Vọng QUẦN ÁO 1 PHÁCH 0…" at bounding box center [719, 426] width 1297 height 270
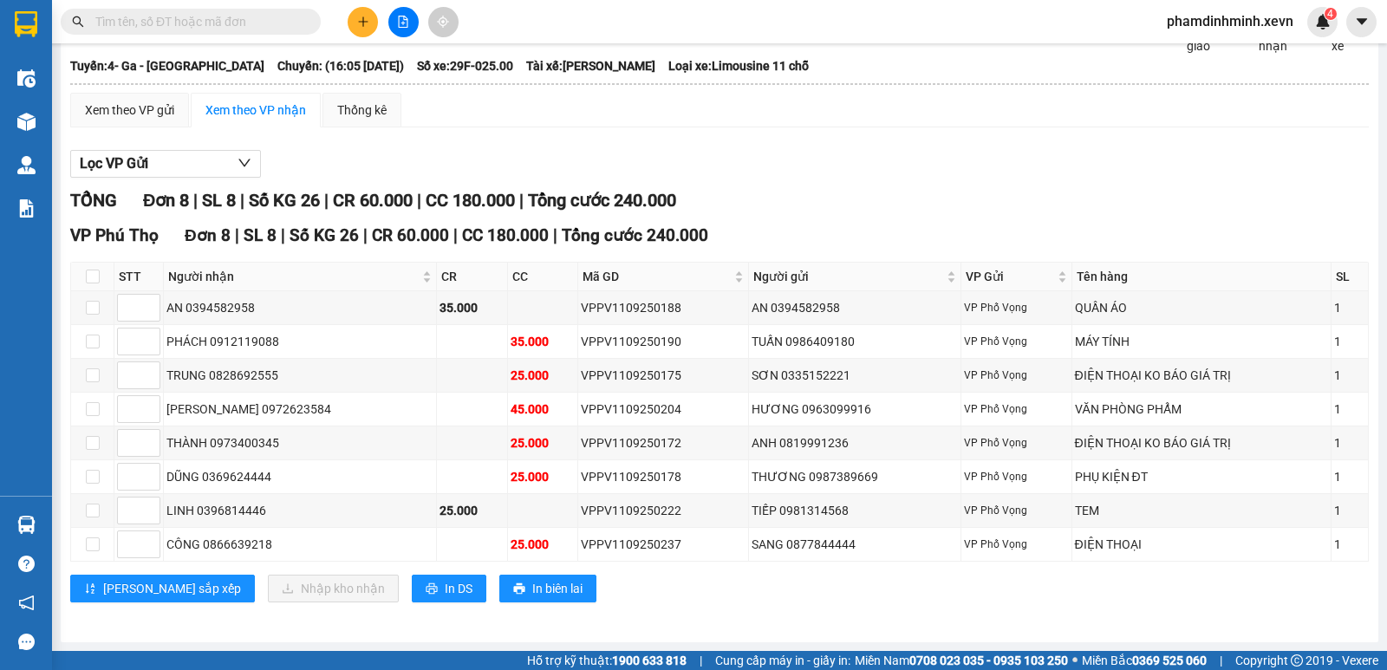
click at [666, 586] on div "[PERSON_NAME] sắp xếp Nhập kho nhận In DS In biên lai" at bounding box center [719, 589] width 1298 height 28
click at [275, 535] on div "CÔNG 0866639218" at bounding box center [299, 544] width 267 height 19
click at [263, 540] on div "CÔNG 0866639218" at bounding box center [299, 544] width 267 height 19
click at [291, 538] on div "CÔNG 0866639218" at bounding box center [299, 544] width 267 height 19
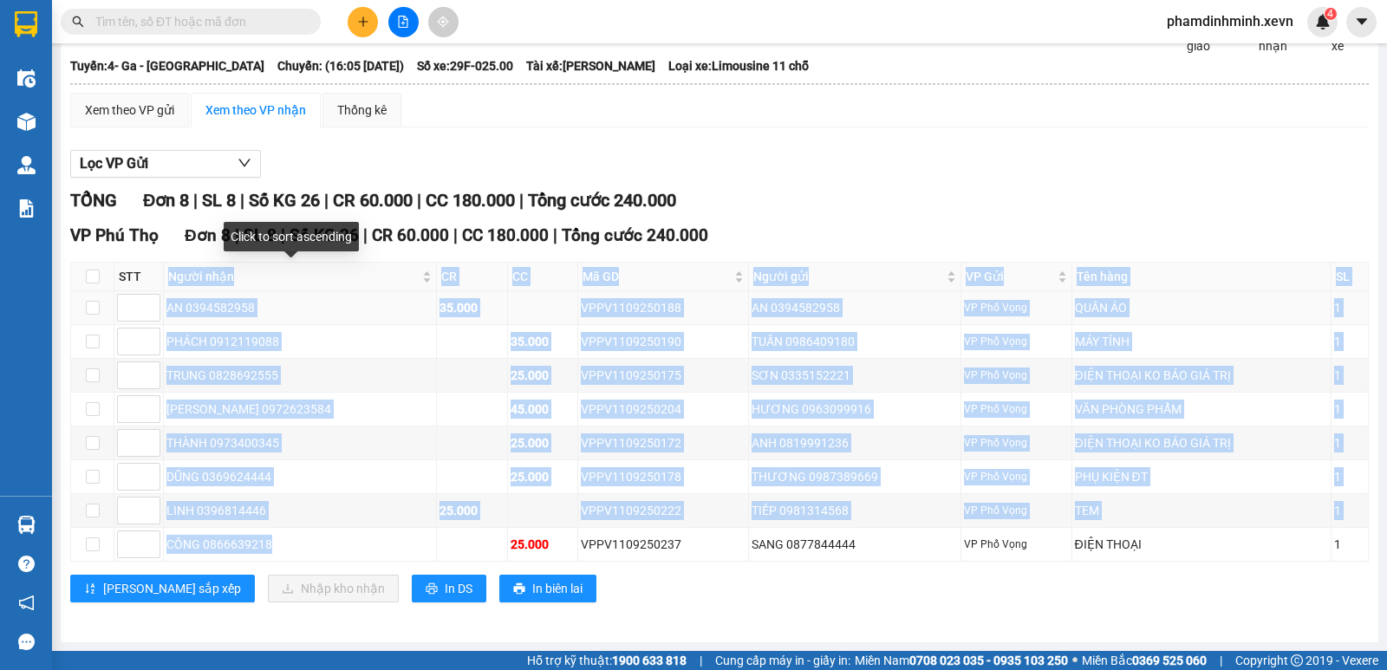
drag, startPoint x: 290, startPoint y: 538, endPoint x: 194, endPoint y: 302, distance: 254.6
click at [181, 286] on table "STT Người nhận CR CC Mã GD Người gửi VP Gửi Tên hàng SL Ký nhận AN 0394582958 3…" at bounding box center [719, 412] width 1297 height 300
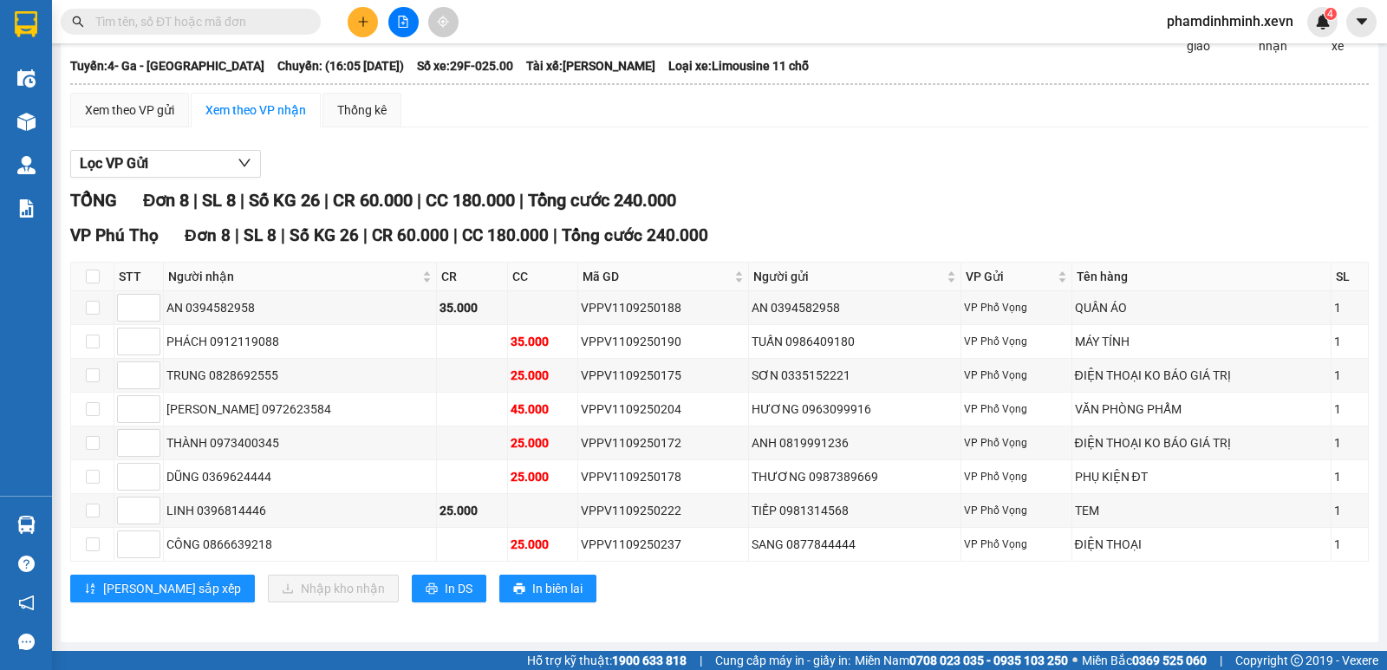
click at [607, 596] on div "[PERSON_NAME] sắp xếp Nhập kho nhận In DS In biên lai" at bounding box center [719, 589] width 1298 height 28
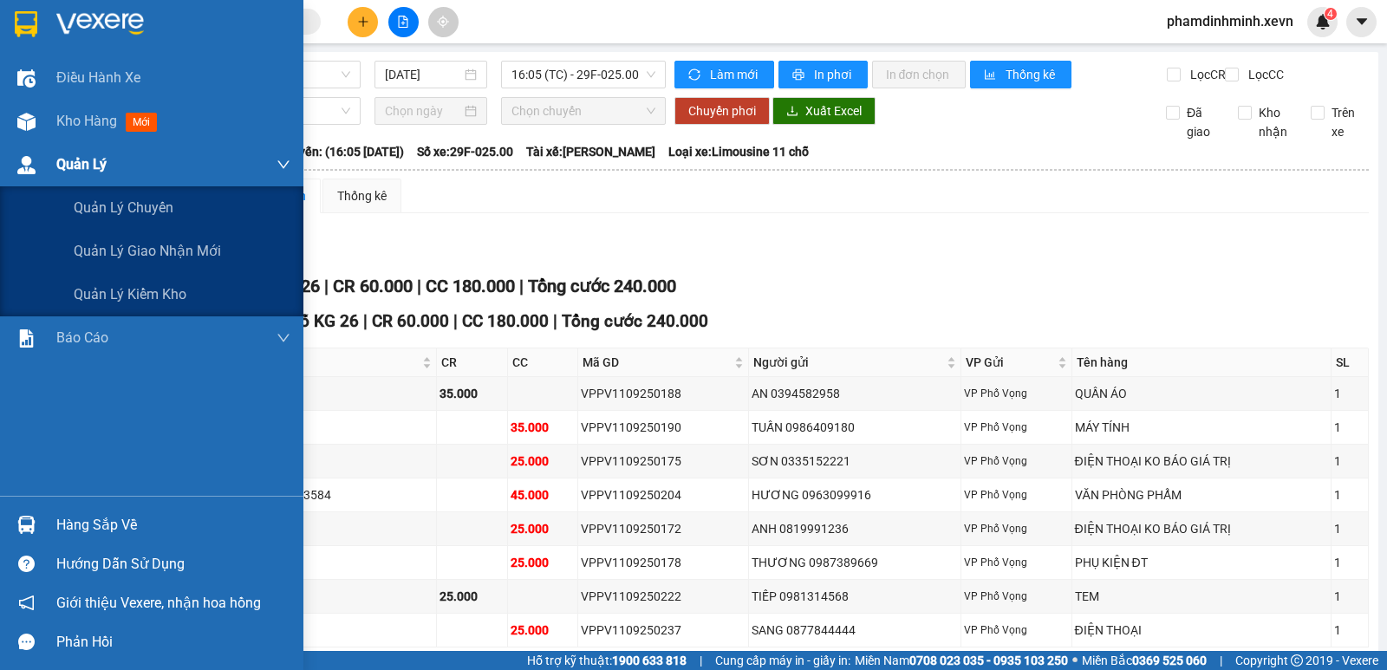
click at [80, 144] on div "Quản Lý" at bounding box center [173, 164] width 234 height 43
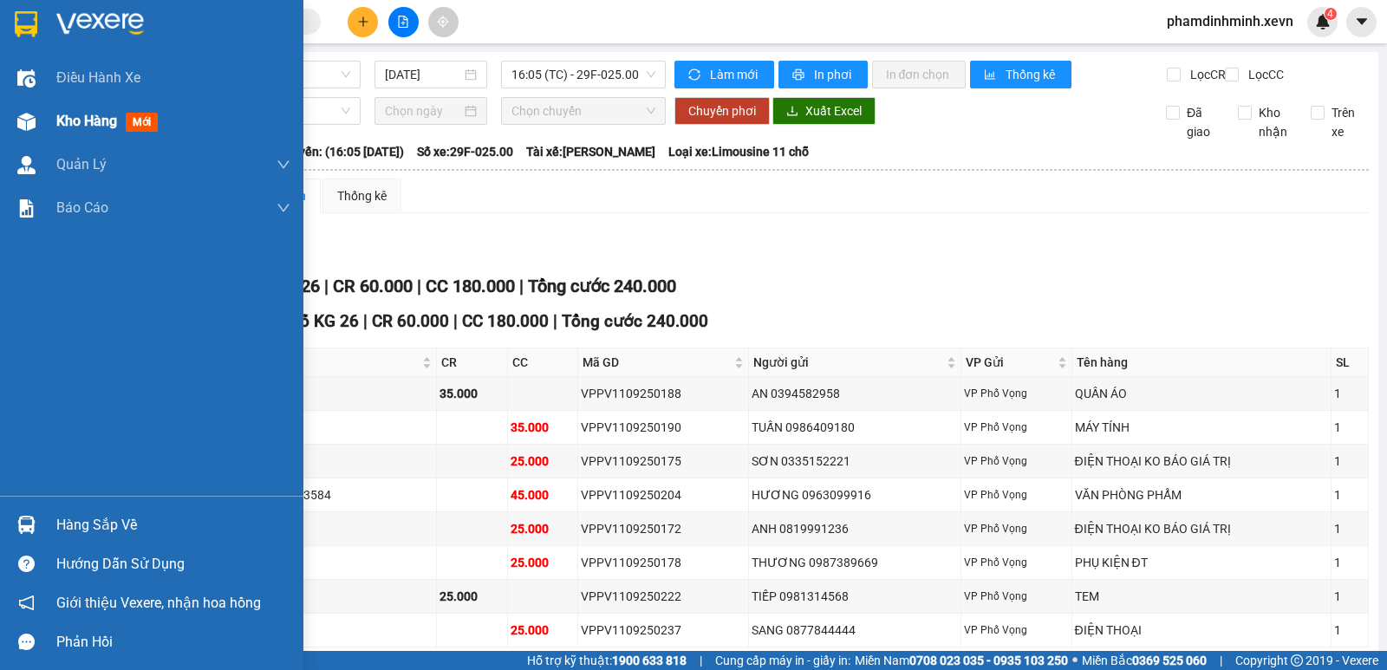
click at [92, 128] on span "Kho hàng" at bounding box center [86, 121] width 61 height 16
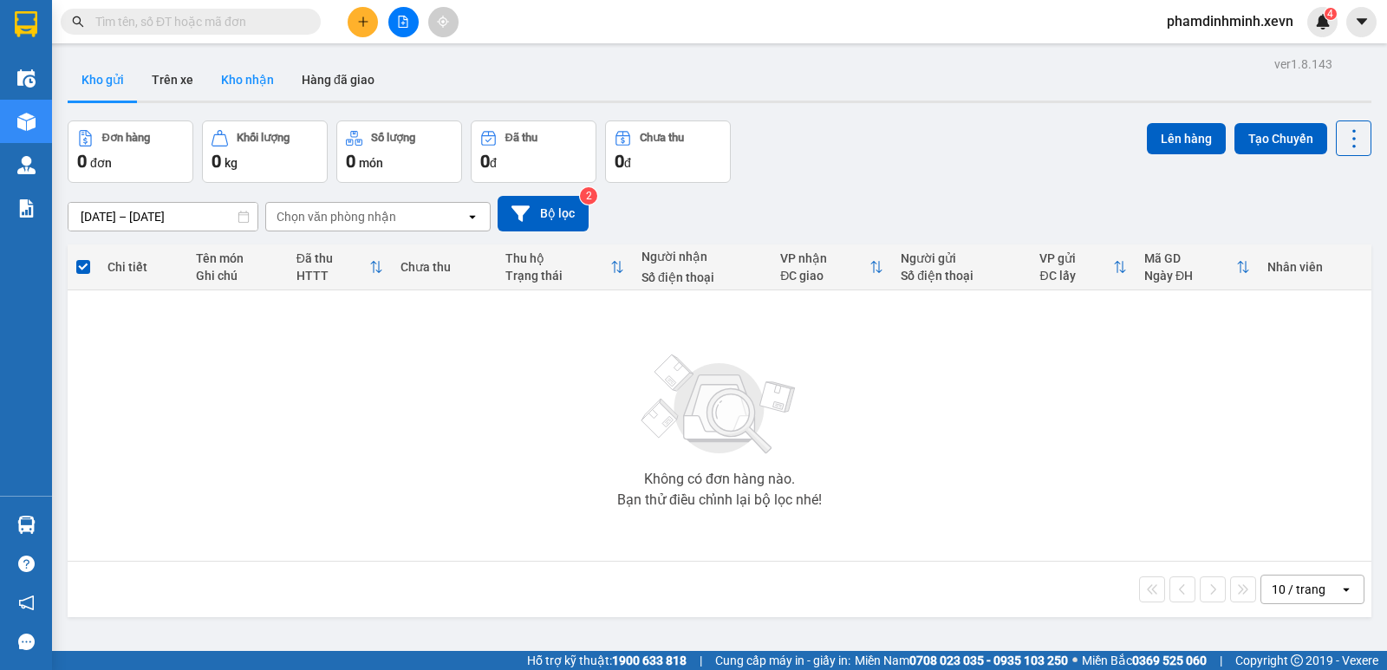
click at [252, 75] on button "Kho nhận" at bounding box center [247, 80] width 81 height 42
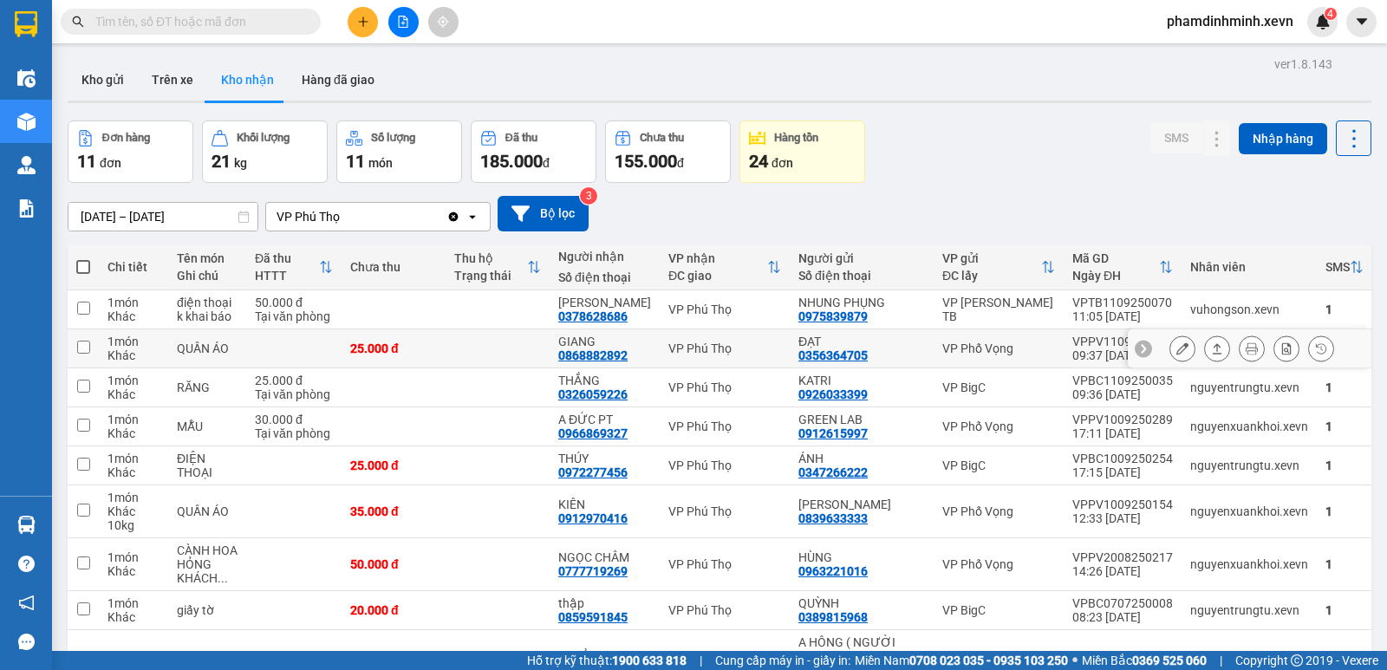
click at [504, 364] on td at bounding box center [497, 348] width 104 height 39
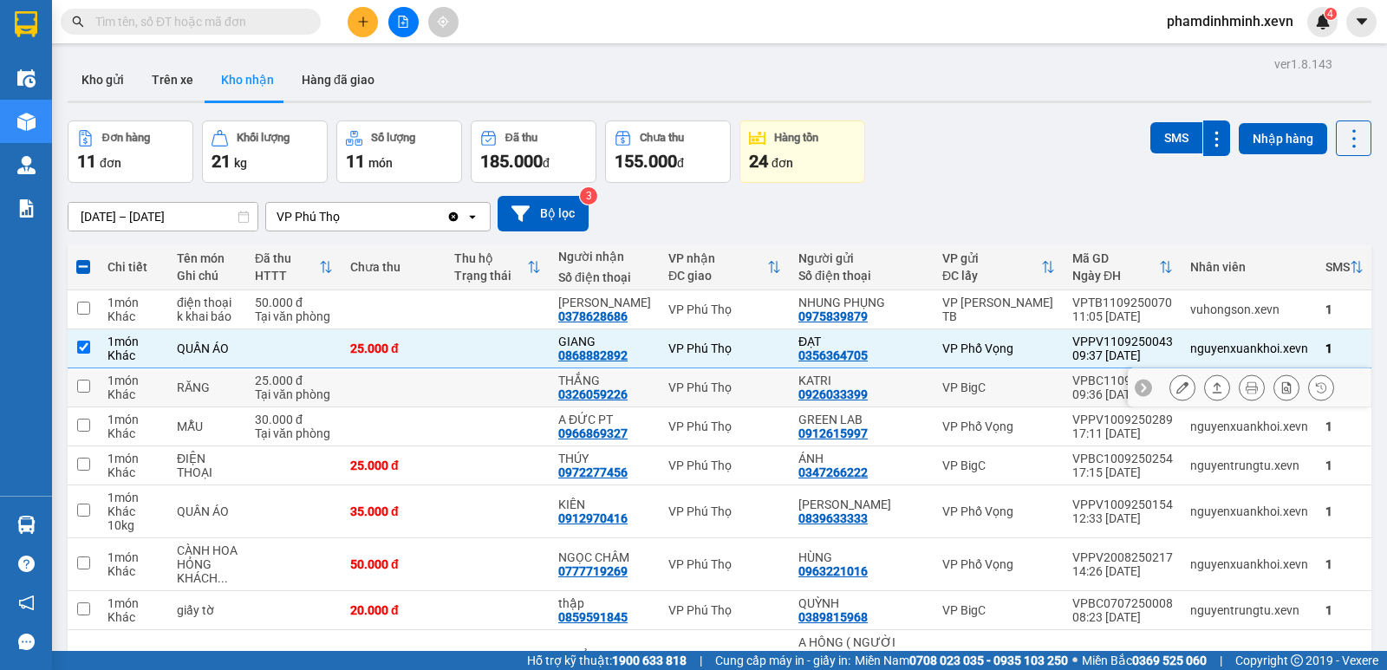
scroll to position [173, 0]
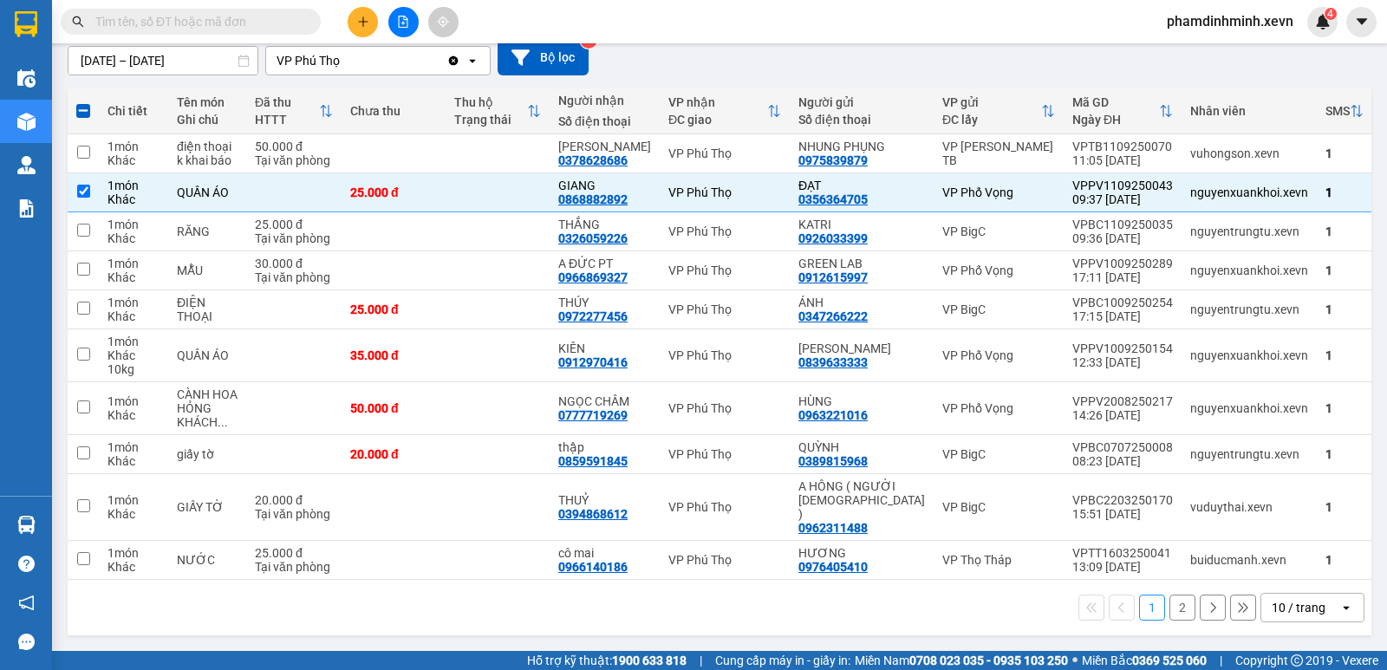
click at [1176, 614] on button "2" at bounding box center [1182, 607] width 26 height 26
checkbox input "false"
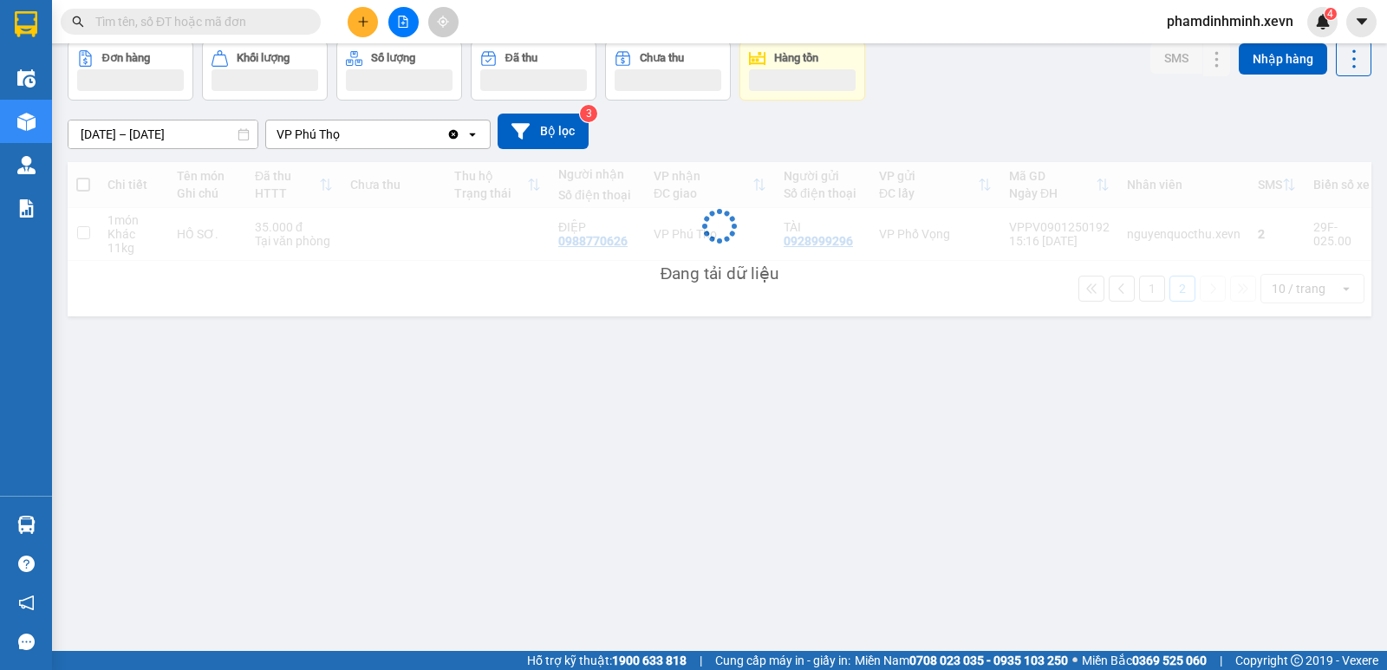
scroll to position [80, 0]
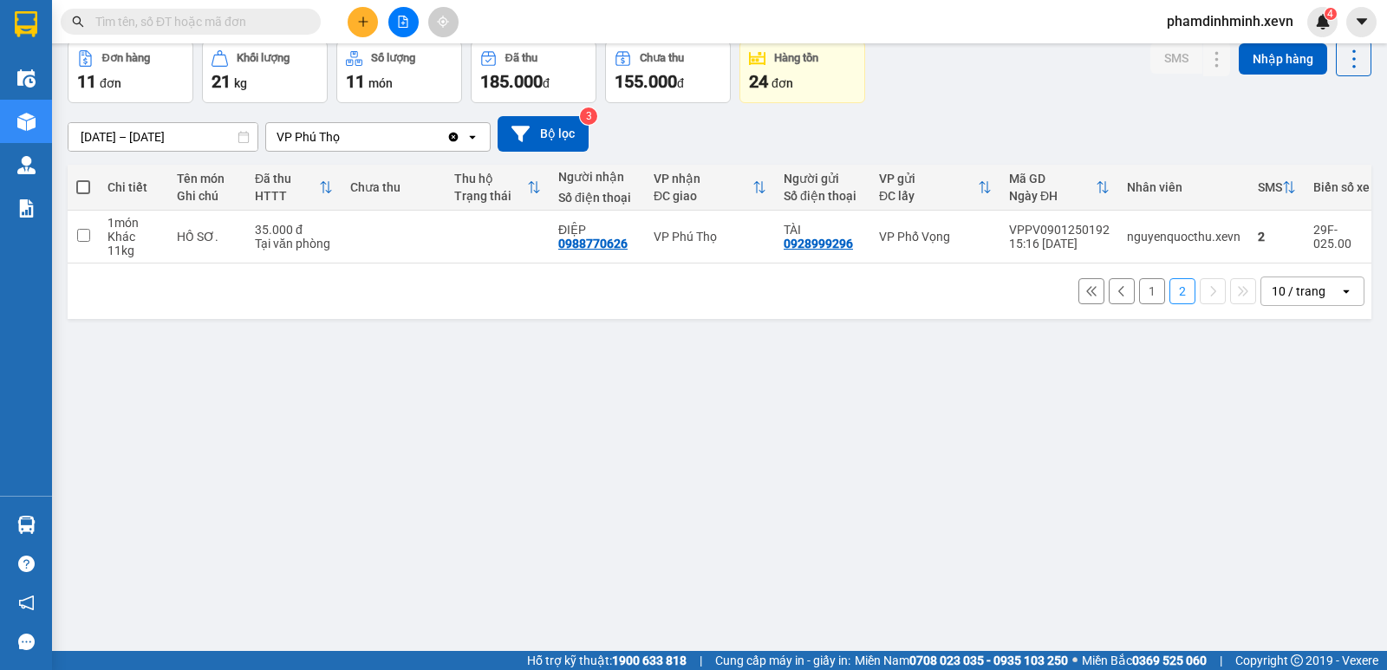
click at [1139, 301] on button "1" at bounding box center [1152, 291] width 26 height 26
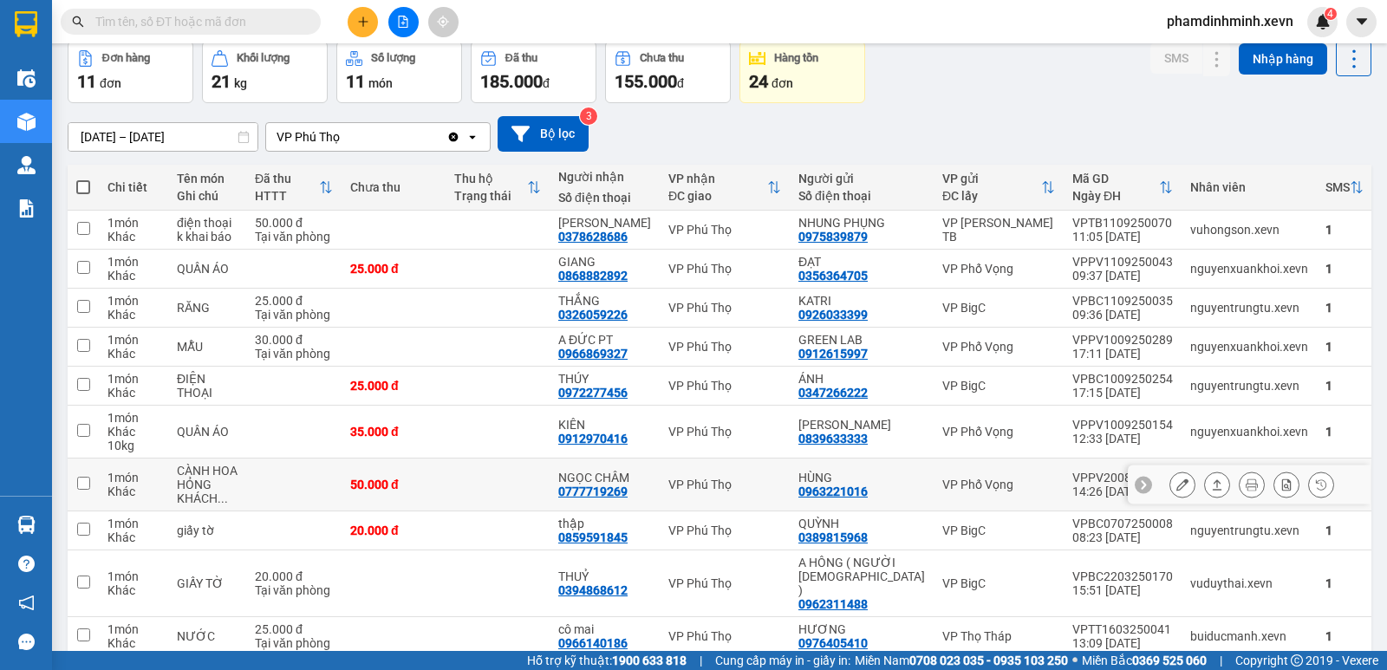
scroll to position [177, 0]
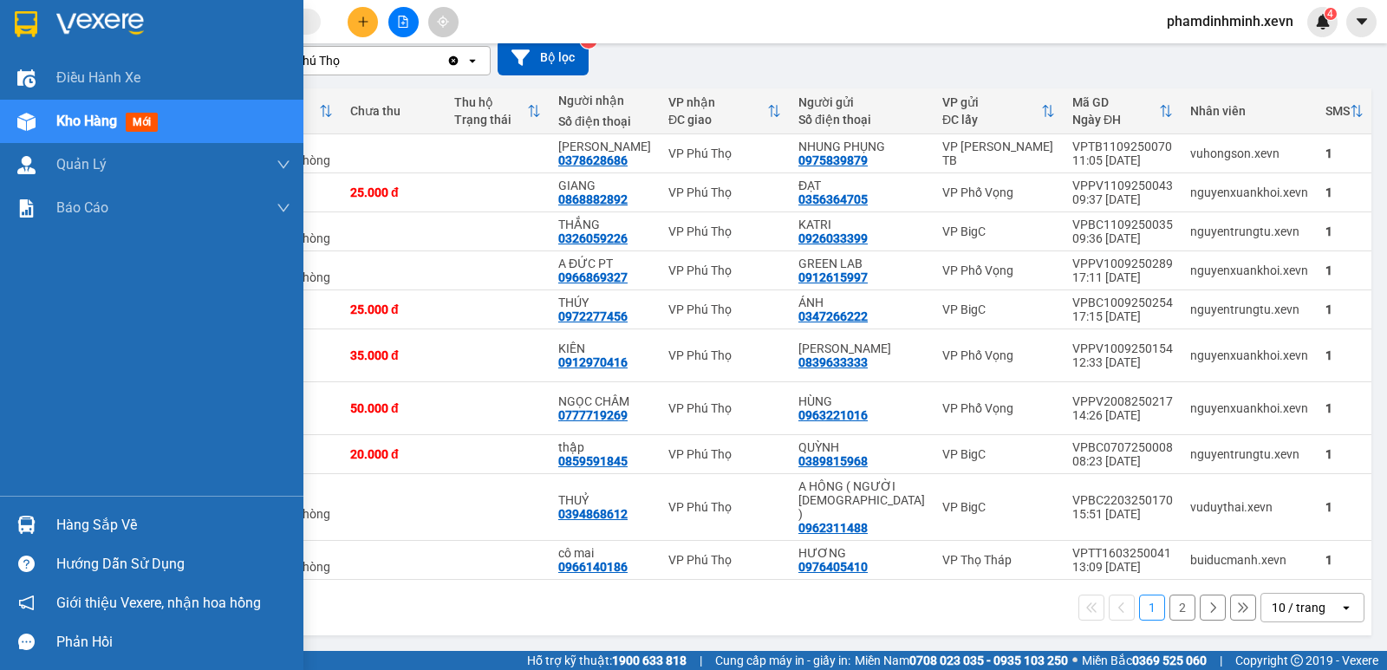
click at [29, 504] on div "Hàng sắp về Hướng dẫn sử dụng Giới thiệu Vexere, nhận hoa hồng Phản hồi" at bounding box center [151, 579] width 303 height 166
click at [38, 536] on div at bounding box center [26, 525] width 30 height 30
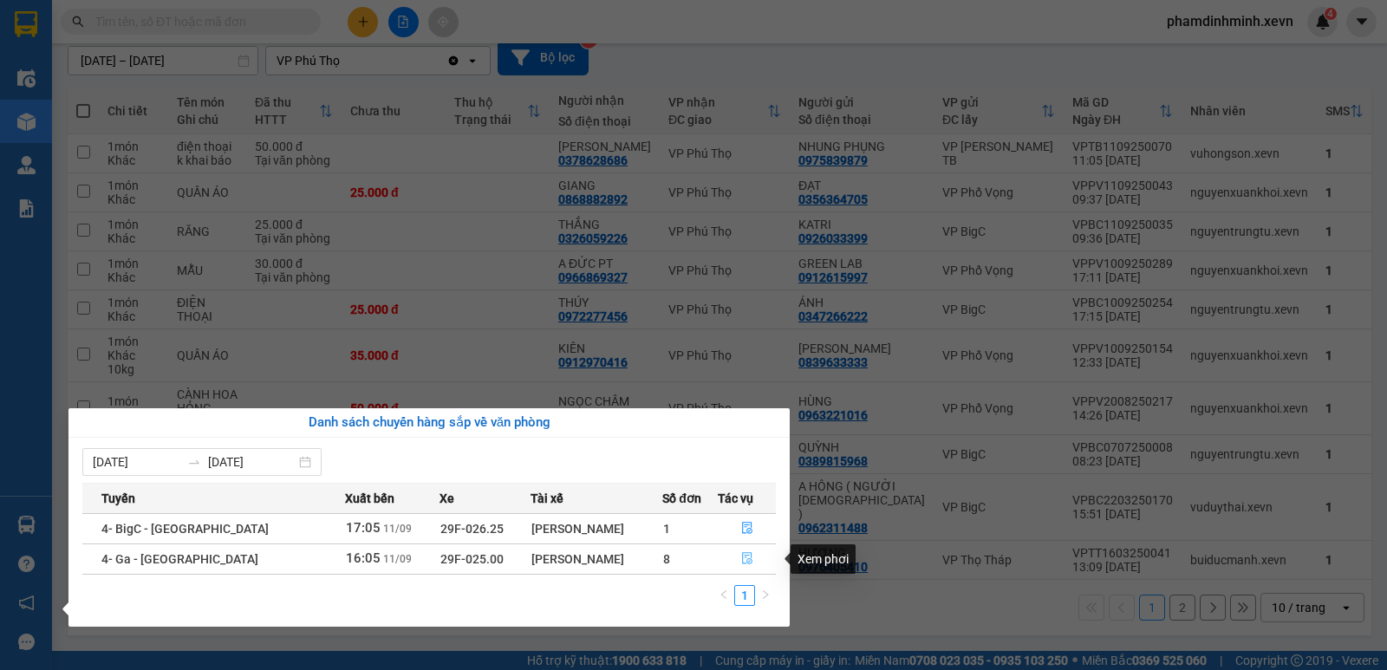
click at [742, 562] on icon "file-done" at bounding box center [747, 558] width 12 height 12
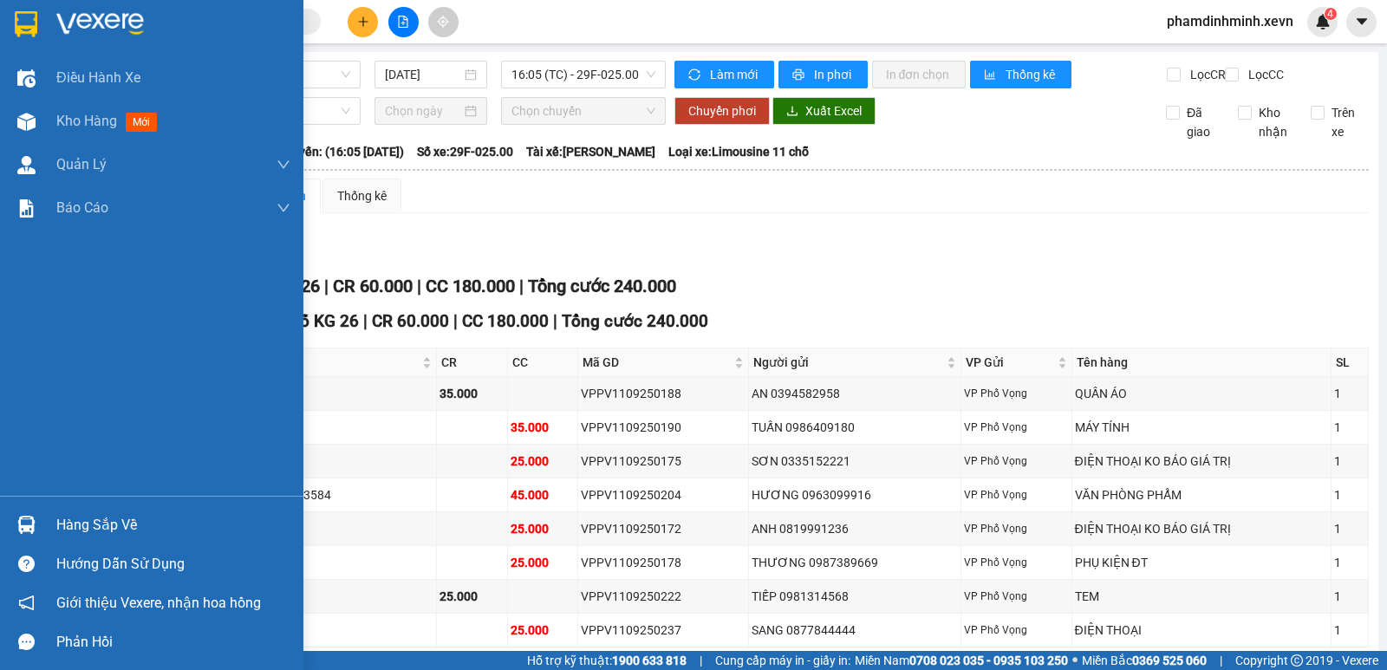
click at [42, 529] on div "Hàng sắp về" at bounding box center [151, 524] width 303 height 39
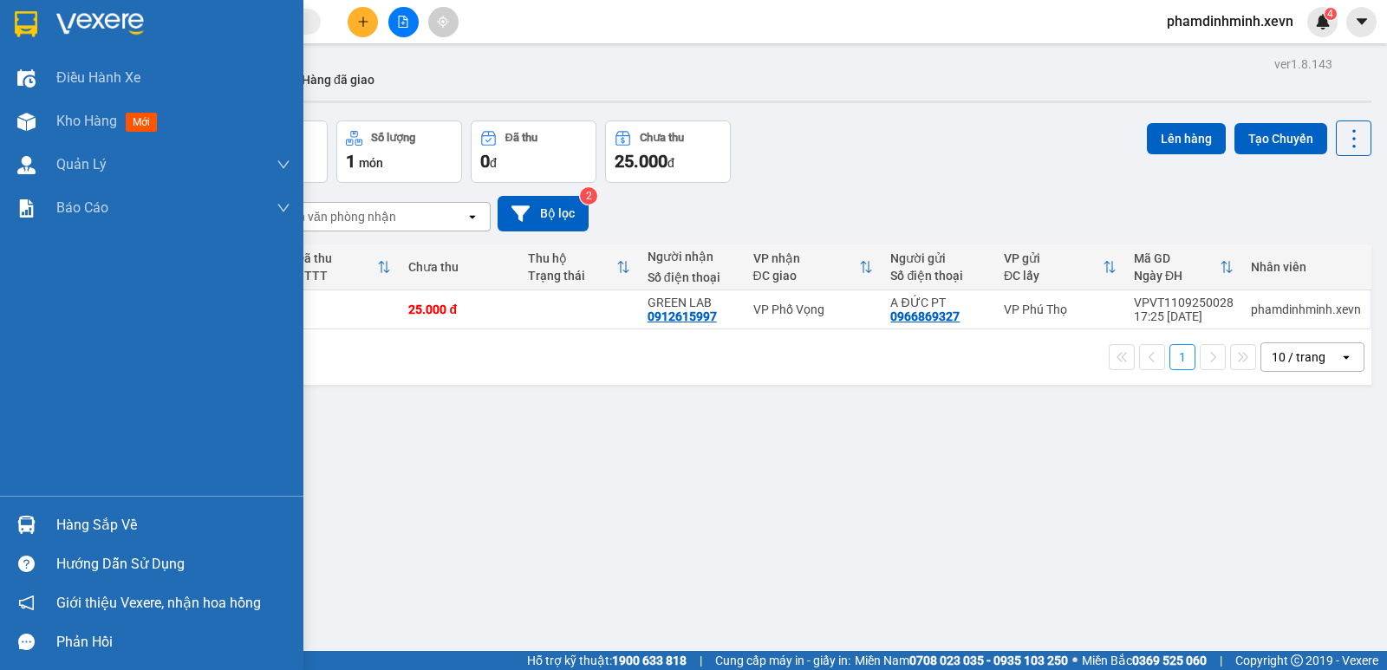
click at [24, 517] on img at bounding box center [26, 525] width 18 height 18
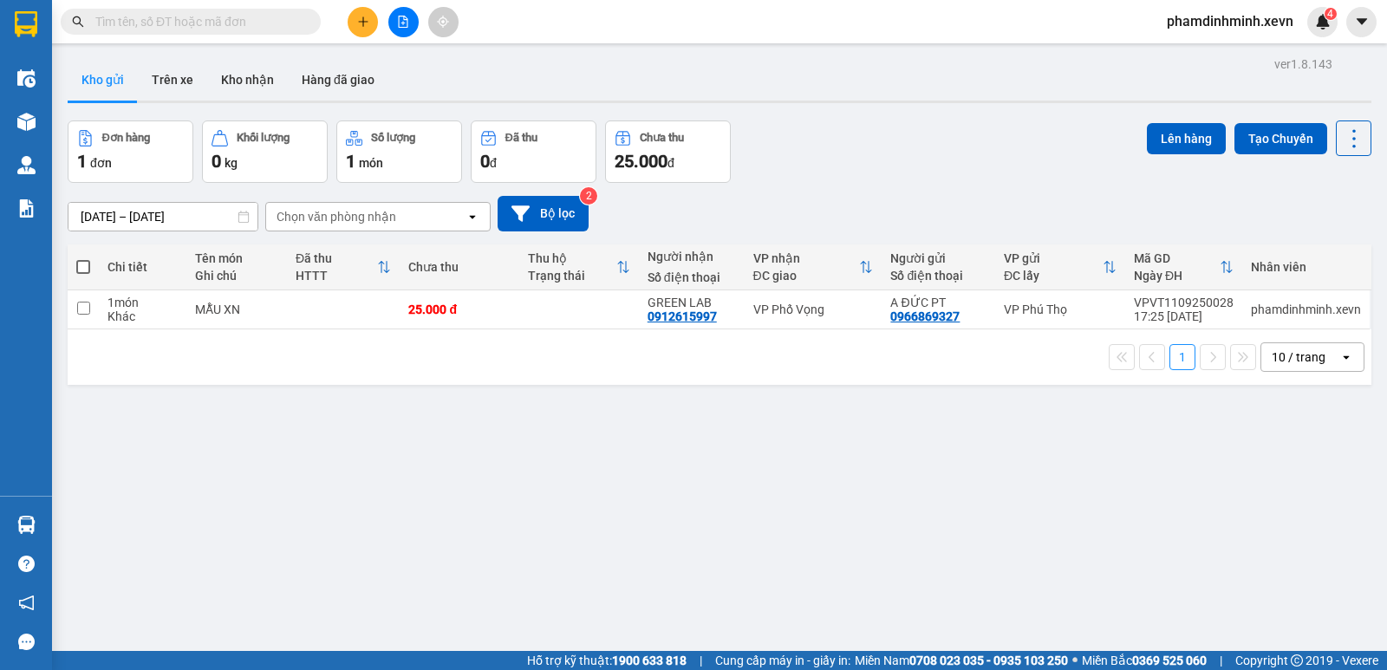
drag, startPoint x: 957, startPoint y: 162, endPoint x: 944, endPoint y: 162, distance: 13.0
click at [944, 162] on section "Kết quả tìm kiếm ( 139 ) Bộ lọc Mã ĐH Trạng thái Món hàng Thu hộ Tổng cước Chưa…" at bounding box center [693, 335] width 1387 height 670
click at [252, 87] on button "Kho nhận" at bounding box center [247, 80] width 81 height 42
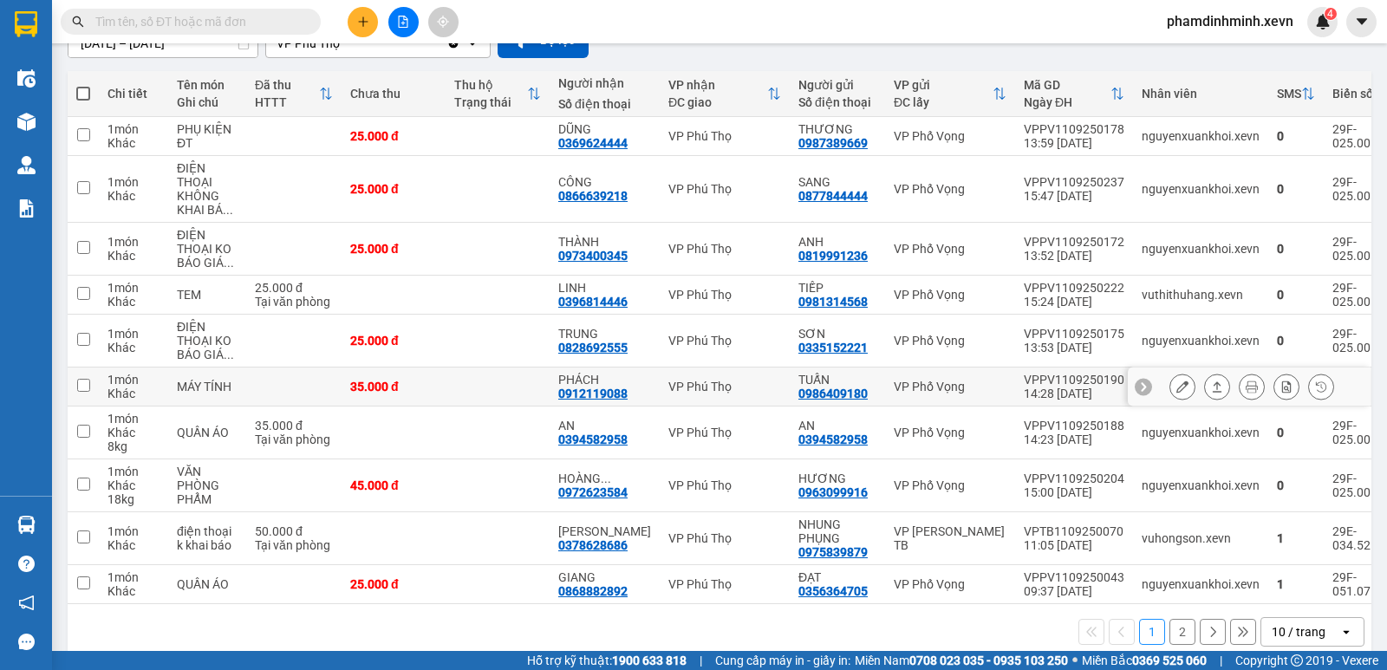
scroll to position [205, 0]
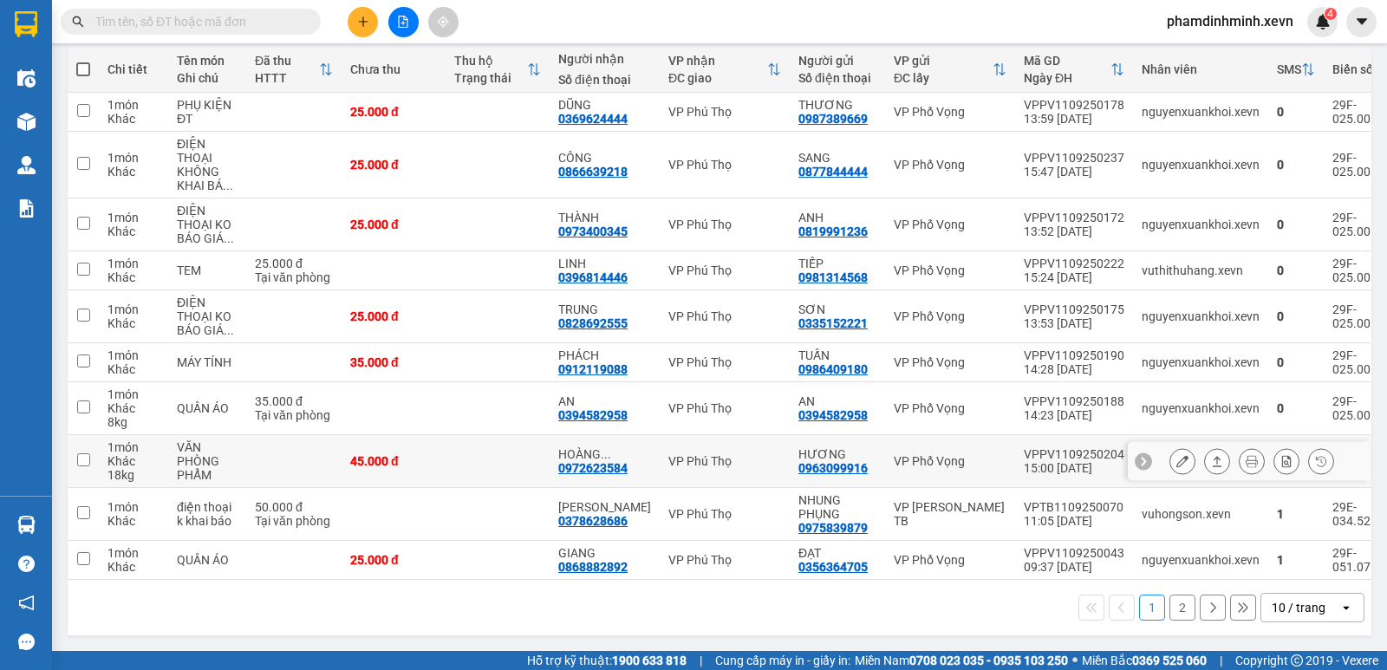
drag, startPoint x: 461, startPoint y: 454, endPoint x: 471, endPoint y: 442, distance: 15.4
click at [462, 454] on td at bounding box center [497, 461] width 104 height 53
checkbox input "true"
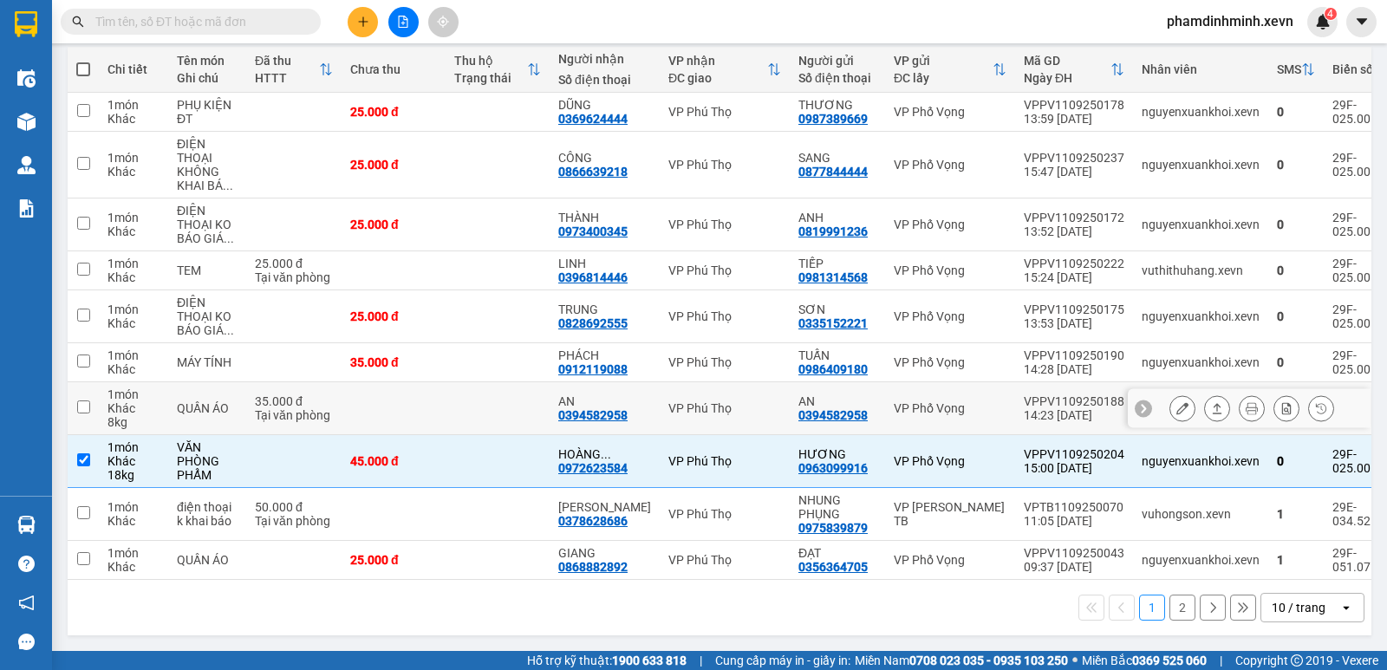
drag, startPoint x: 475, startPoint y: 408, endPoint x: 489, endPoint y: 361, distance: 48.8
click at [475, 406] on td at bounding box center [497, 408] width 104 height 53
checkbox input "true"
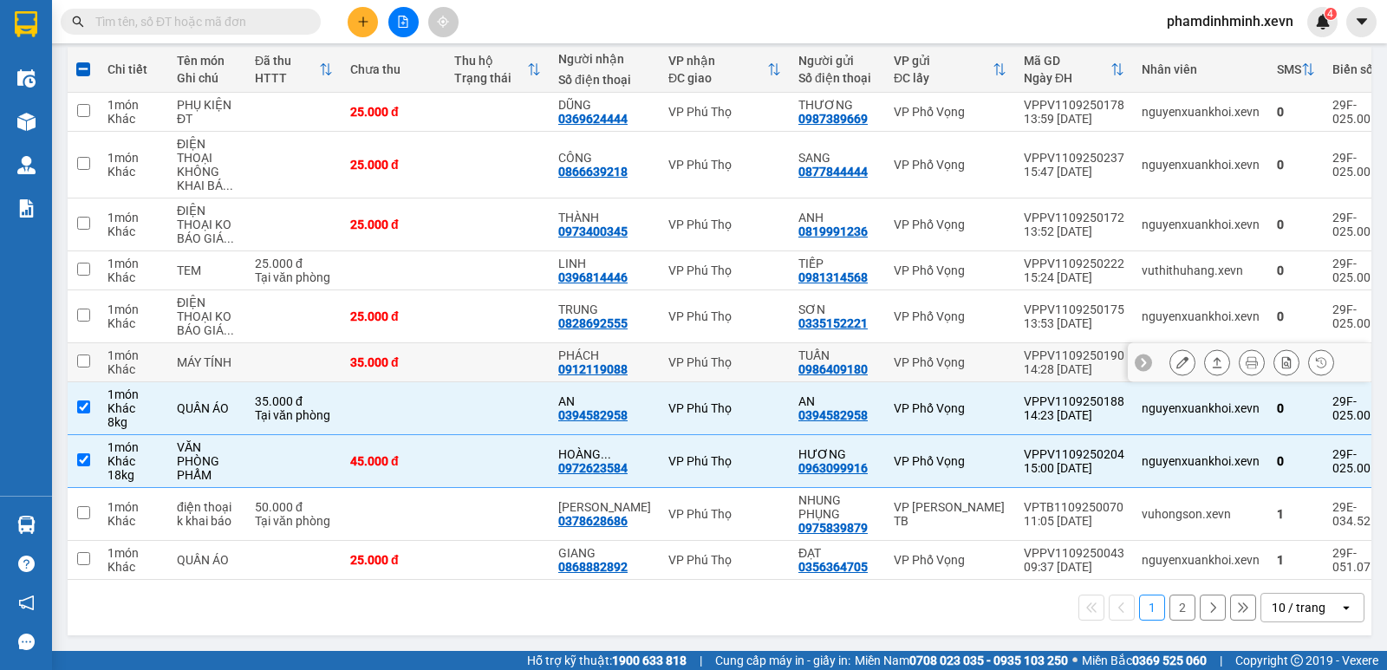
click at [493, 351] on td at bounding box center [497, 362] width 104 height 39
checkbox input "true"
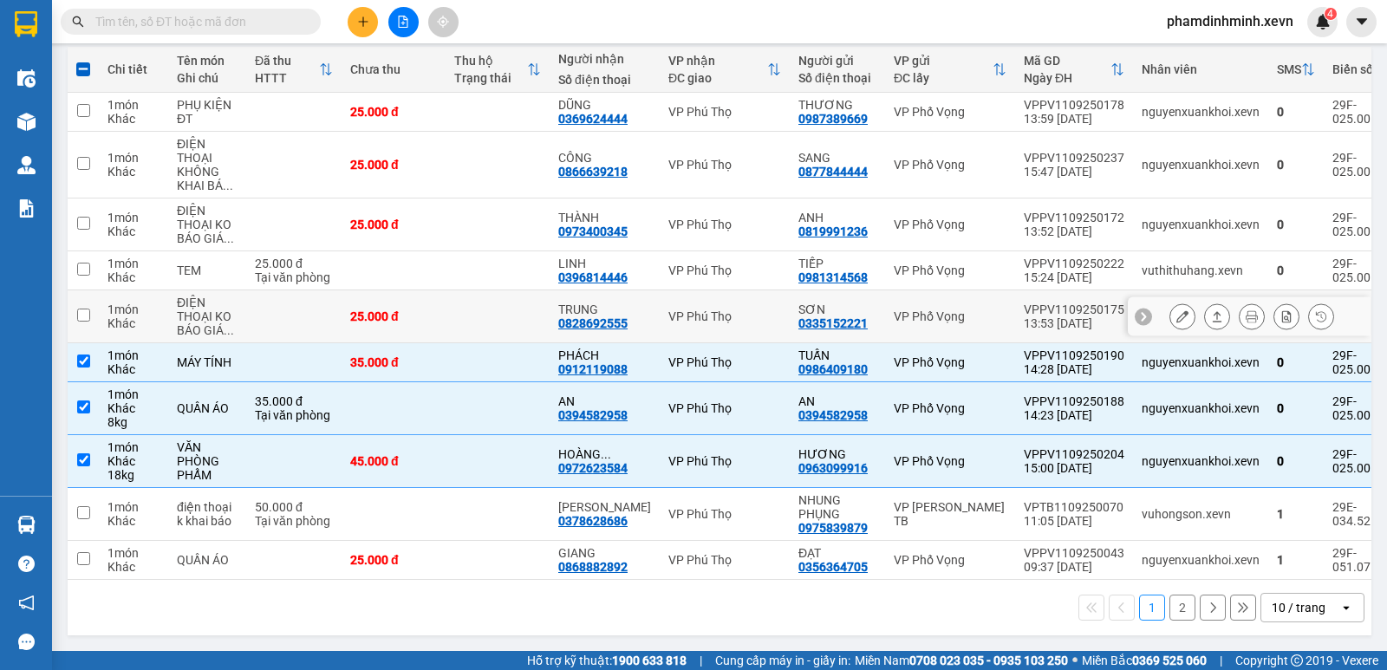
drag, startPoint x: 492, startPoint y: 308, endPoint x: 490, endPoint y: 273, distance: 34.8
click at [490, 299] on td at bounding box center [497, 316] width 104 height 53
checkbox input "true"
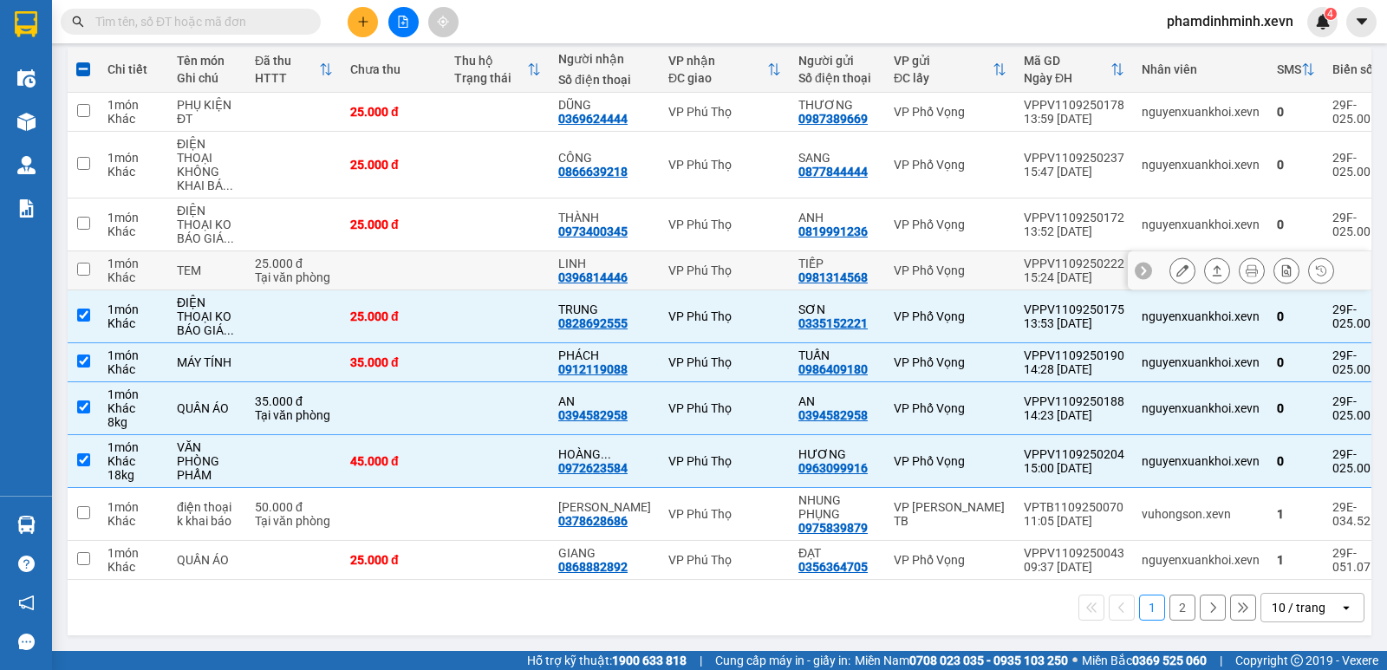
drag, startPoint x: 490, startPoint y: 271, endPoint x: 491, endPoint y: 263, distance: 8.8
click at [491, 264] on td at bounding box center [497, 270] width 104 height 39
checkbox input "true"
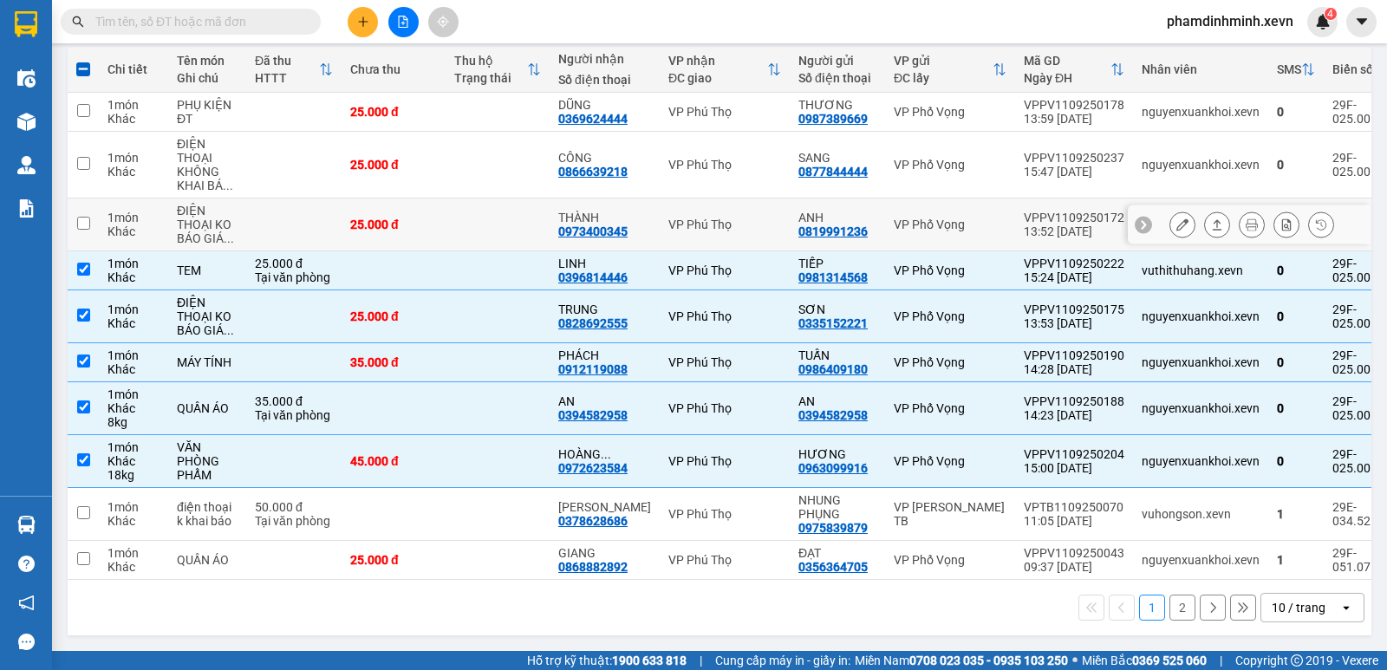
drag, startPoint x: 502, startPoint y: 220, endPoint x: 504, endPoint y: 180, distance: 39.9
click at [504, 212] on td at bounding box center [497, 224] width 104 height 53
checkbox input "true"
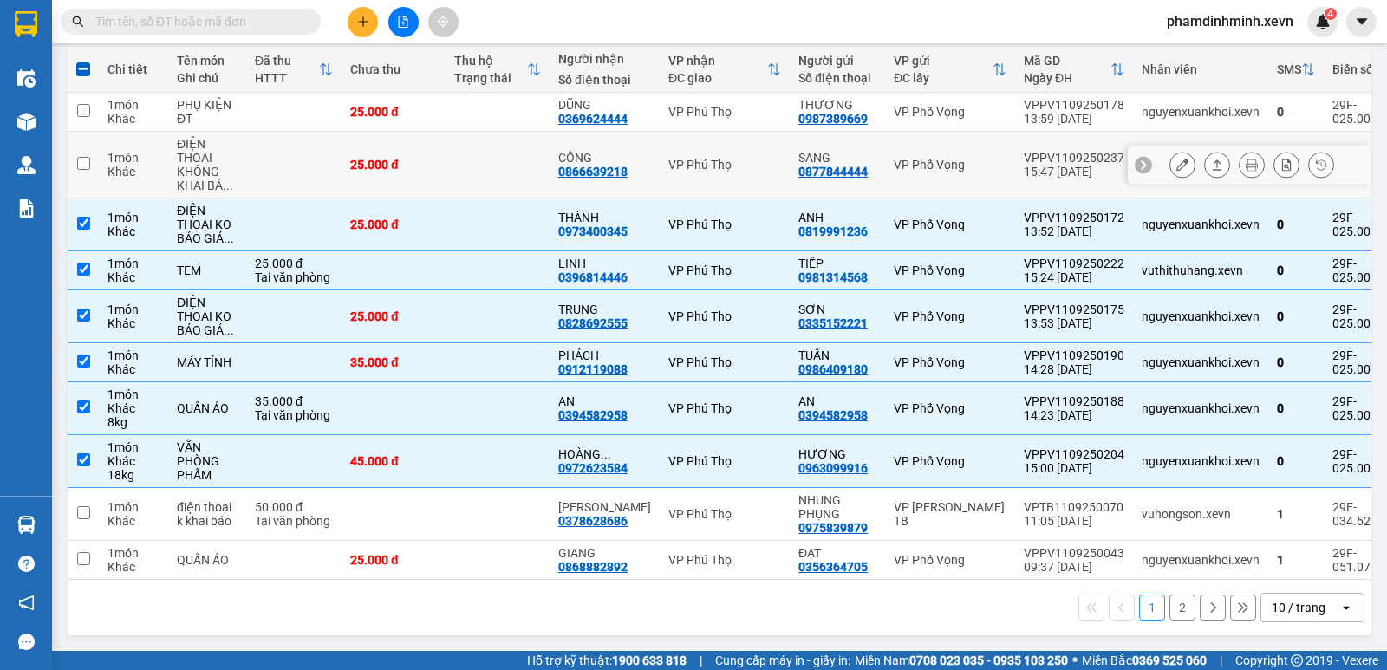
click at [500, 163] on td at bounding box center [497, 165] width 104 height 67
checkbox input "true"
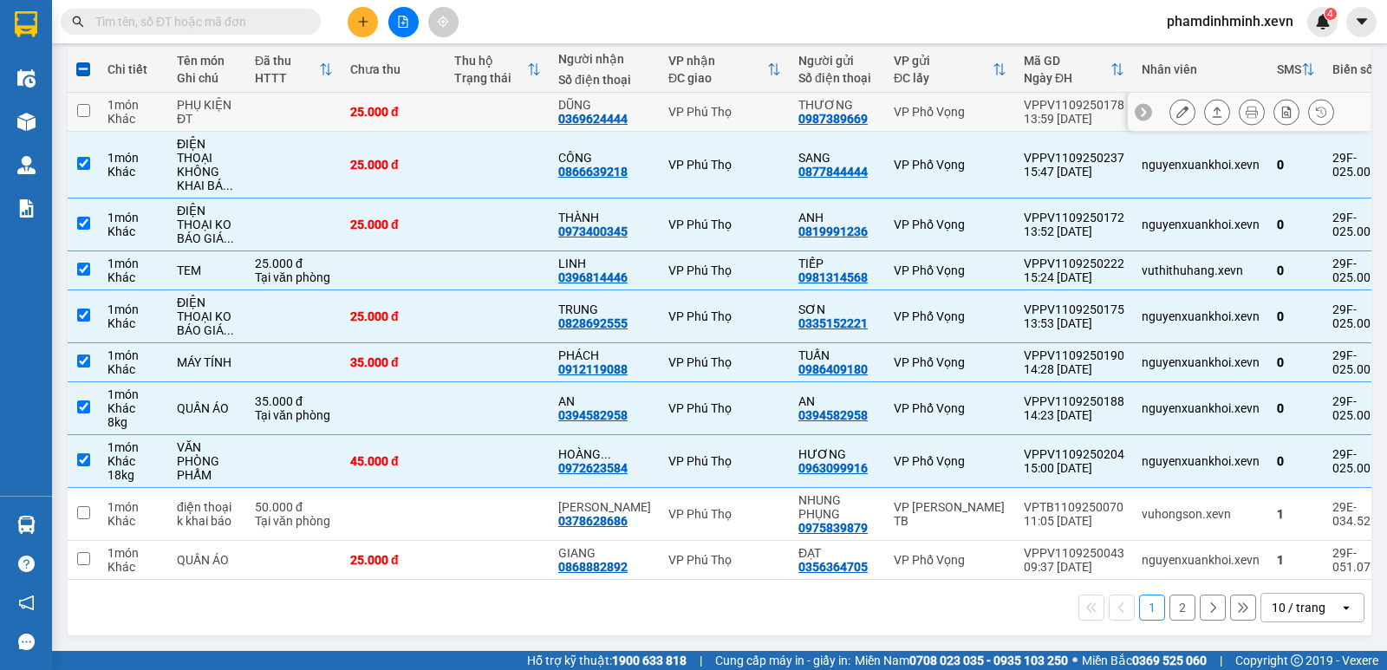
click at [505, 111] on td at bounding box center [497, 112] width 104 height 39
checkbox input "true"
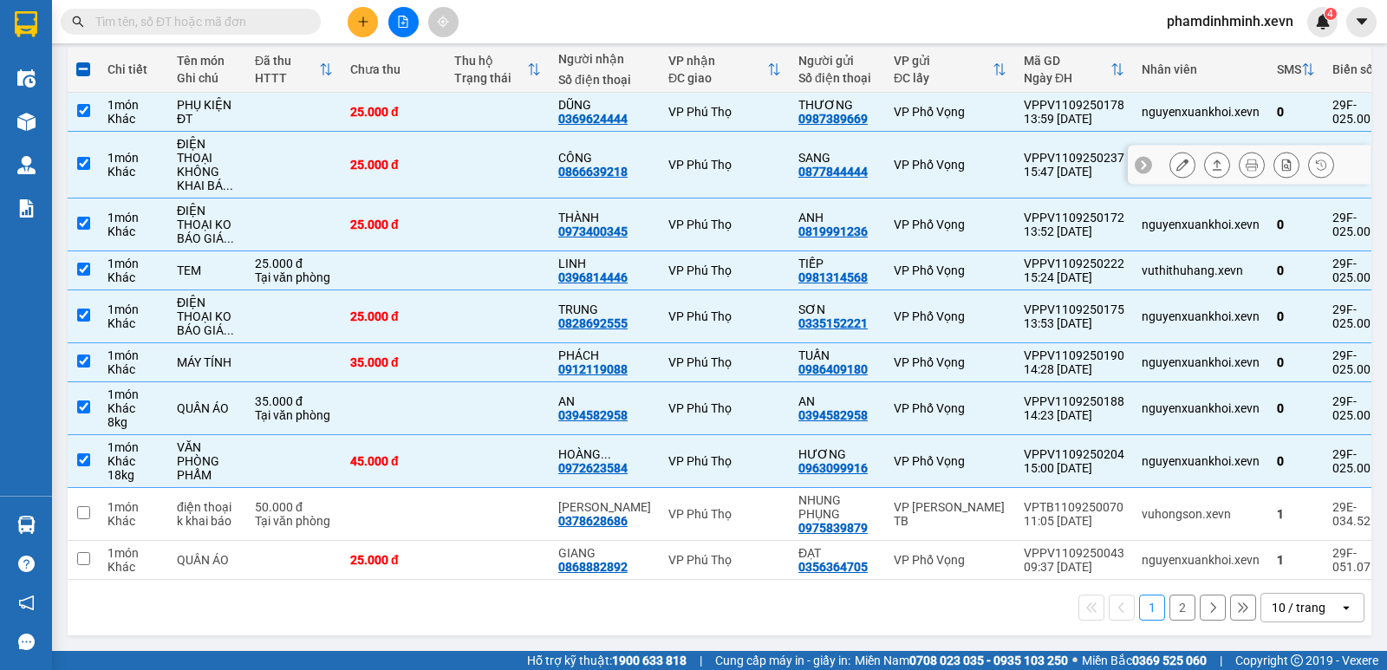
scroll to position [0, 0]
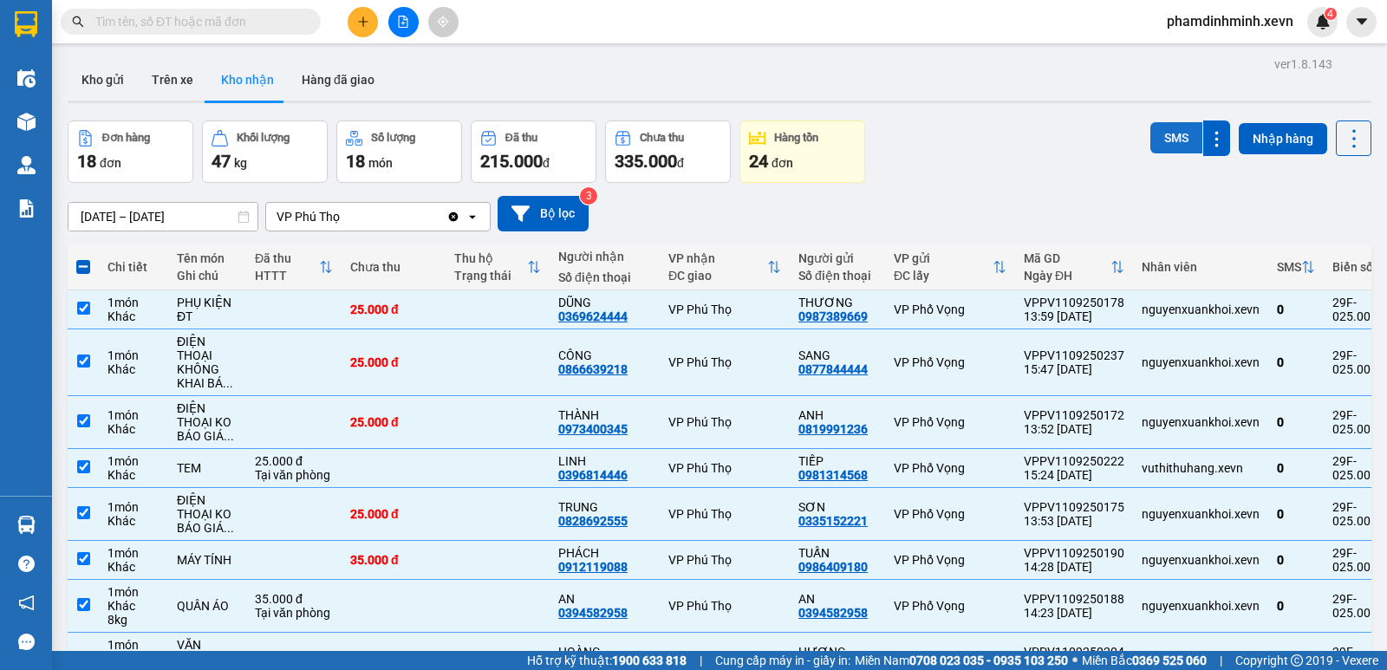
click at [1166, 132] on button "SMS" at bounding box center [1176, 137] width 52 height 31
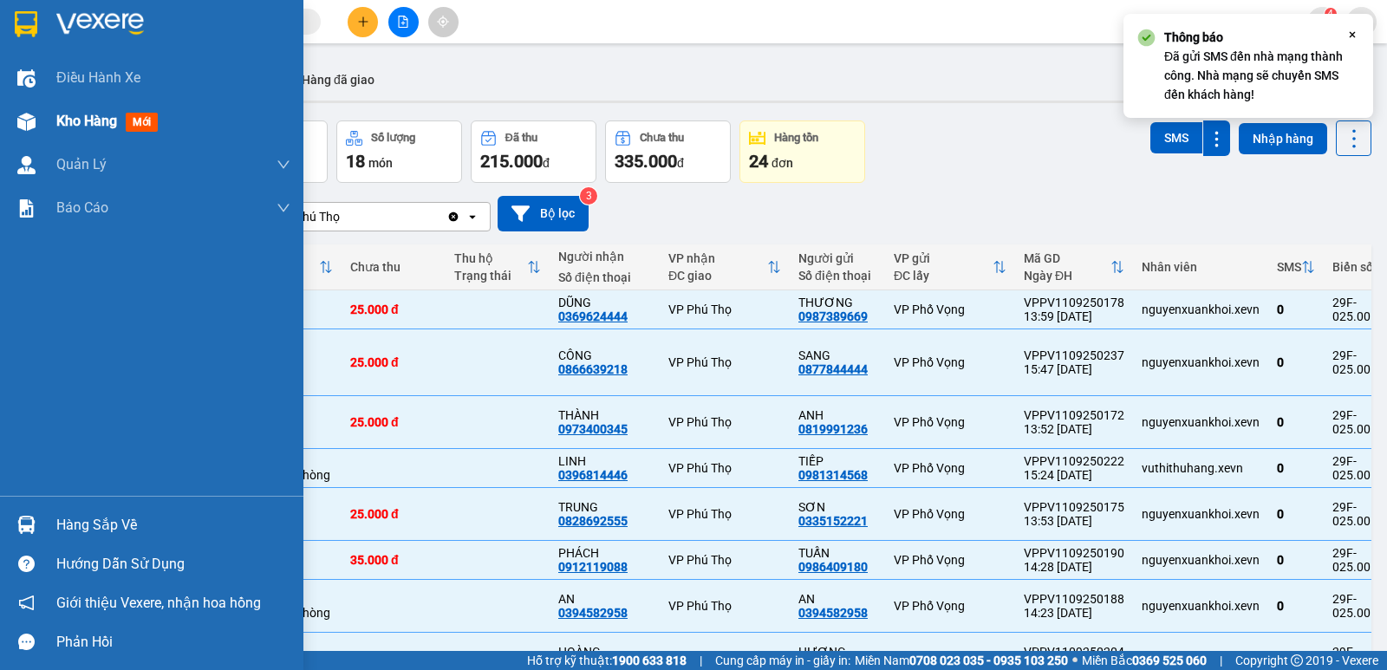
click at [81, 129] on span "Kho hàng" at bounding box center [86, 121] width 61 height 16
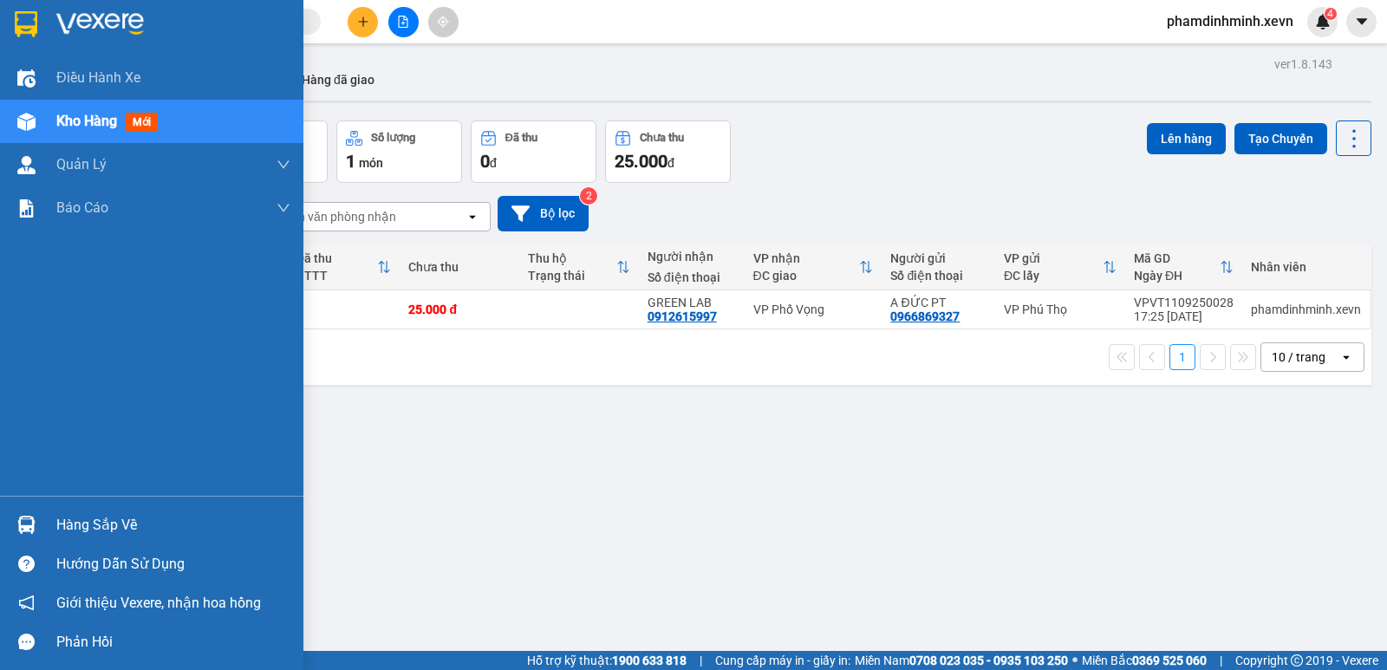
drag, startPoint x: 49, startPoint y: 480, endPoint x: 93, endPoint y: 523, distance: 61.3
click at [42, 524] on div "Hàng sắp về" at bounding box center [151, 524] width 303 height 39
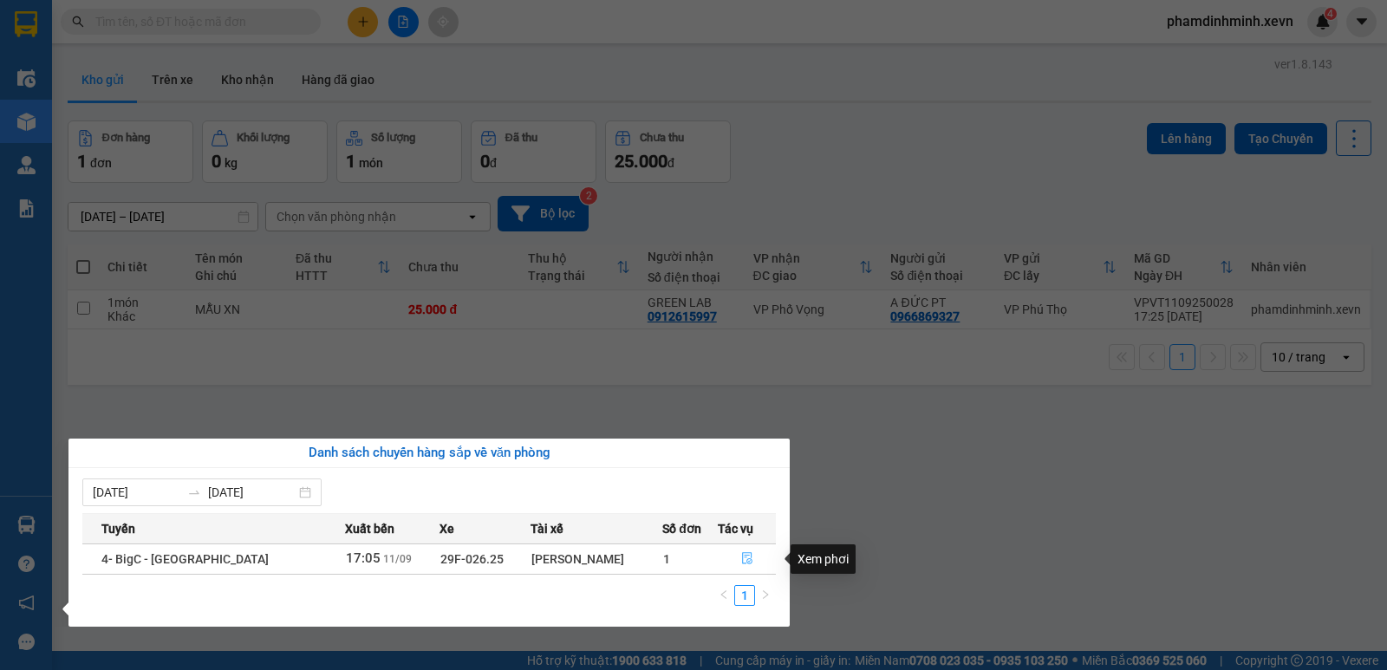
click at [743, 558] on icon "file-done" at bounding box center [747, 558] width 12 height 12
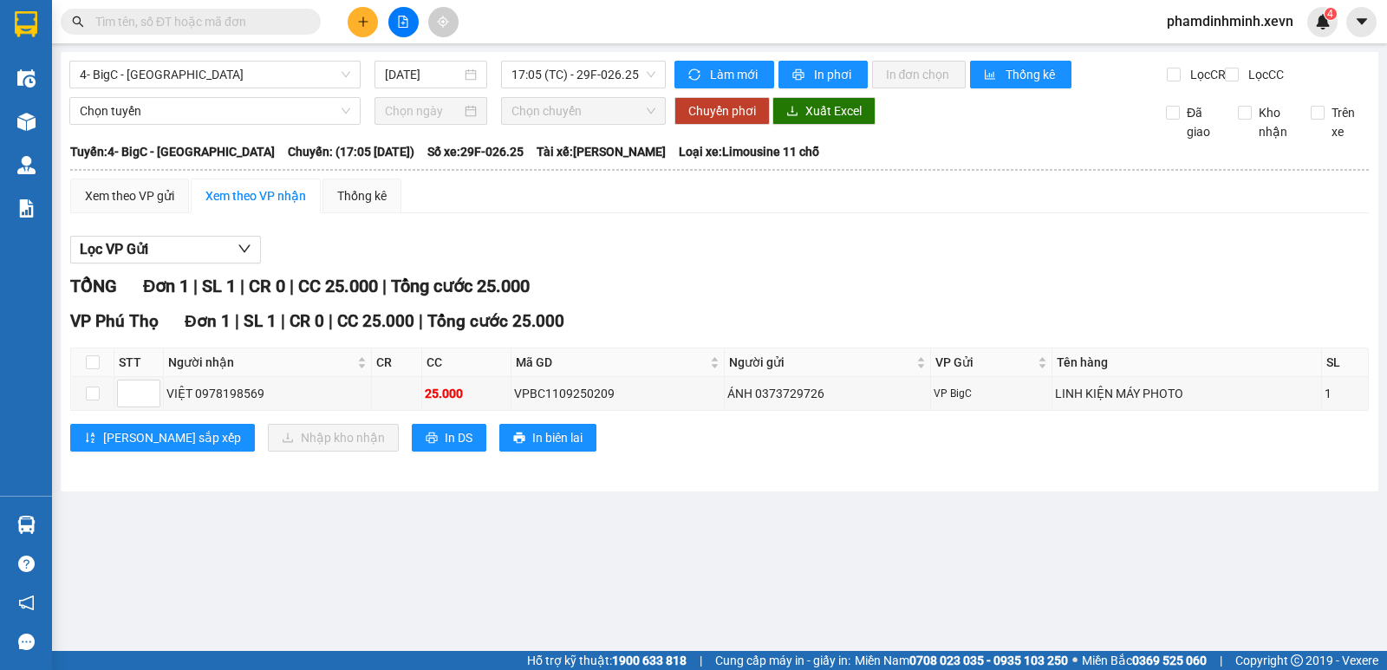
click at [157, 16] on input "text" at bounding box center [197, 21] width 205 height 19
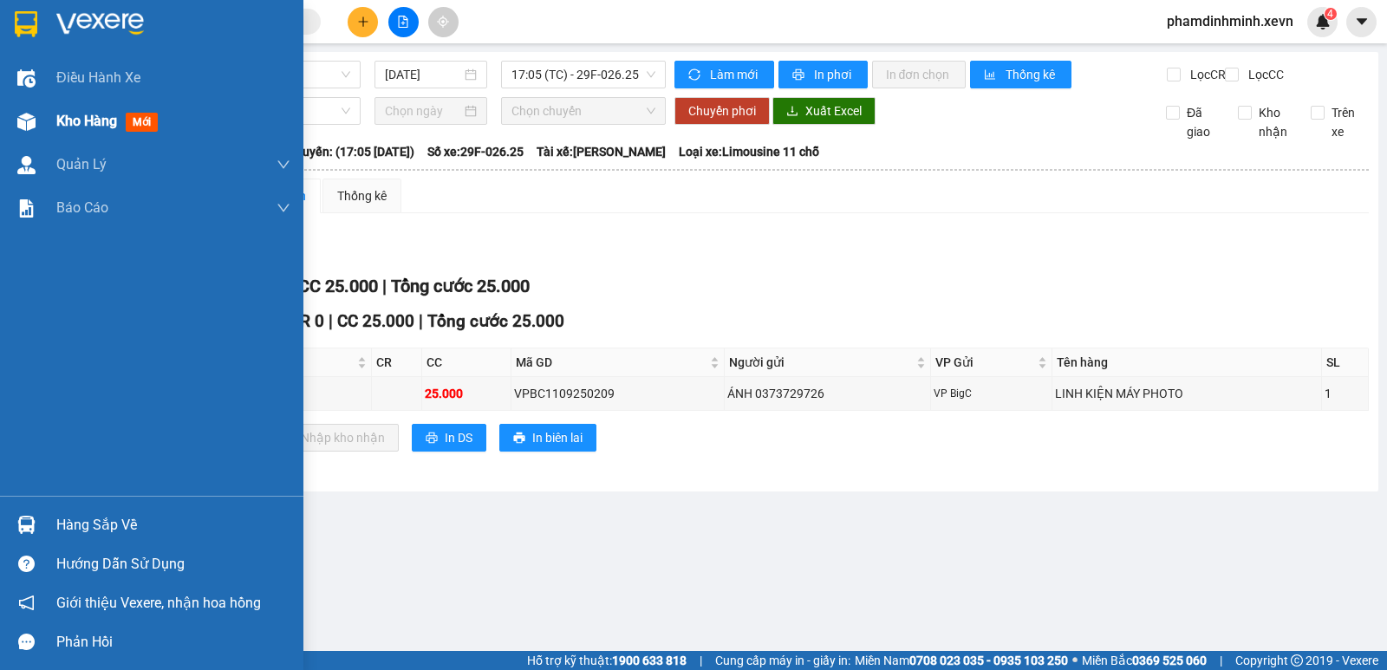
click at [23, 119] on img at bounding box center [26, 122] width 18 height 18
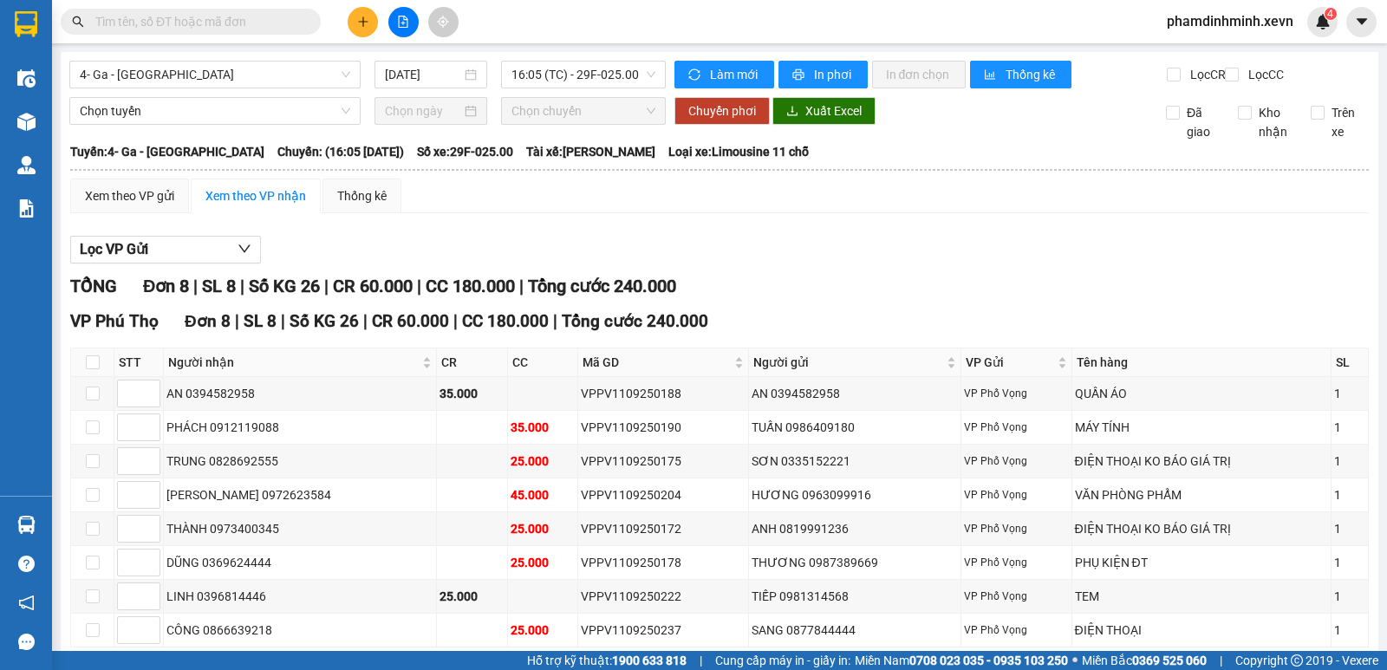
click at [174, 20] on input "text" at bounding box center [197, 21] width 205 height 19
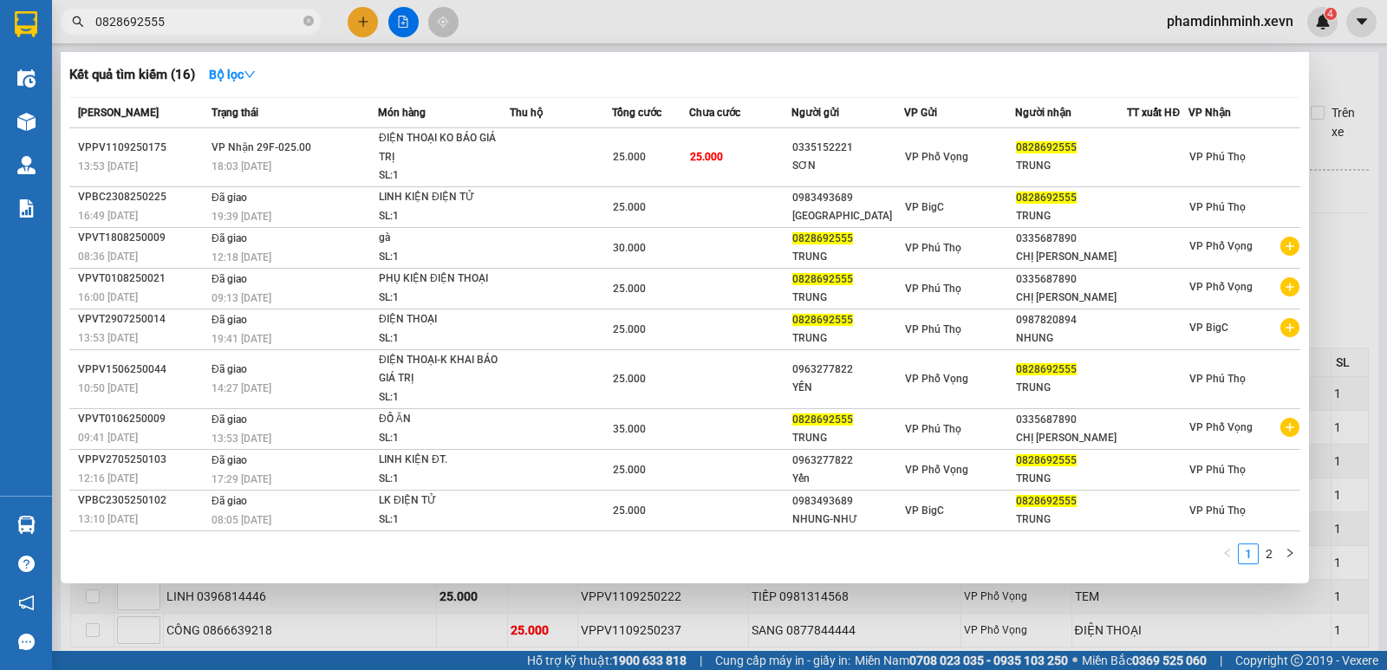
type input "0828692555"
click at [470, 145] on div "ĐIỆN THOẠI KO BÁO GIÁ TRỊ" at bounding box center [444, 147] width 130 height 37
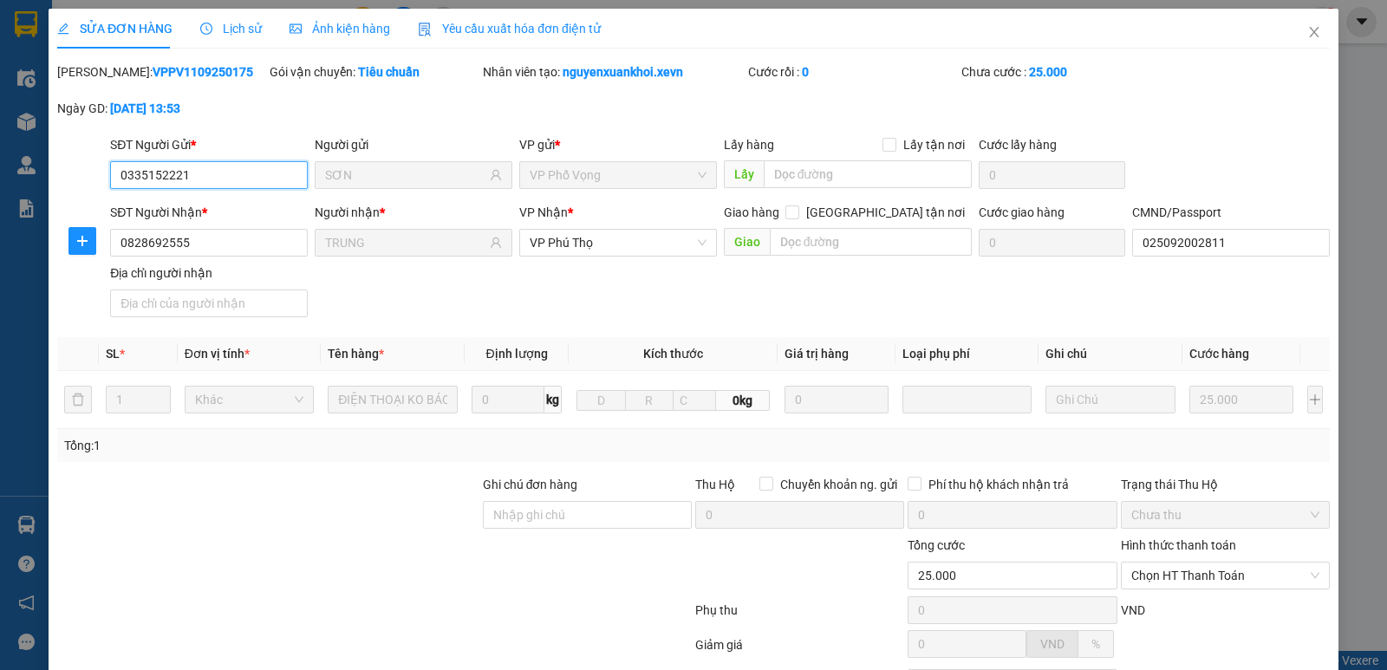
type input "0335152221"
type input "SƠN"
type input "0828692555"
type input "TRUNG"
type input "025092002811"
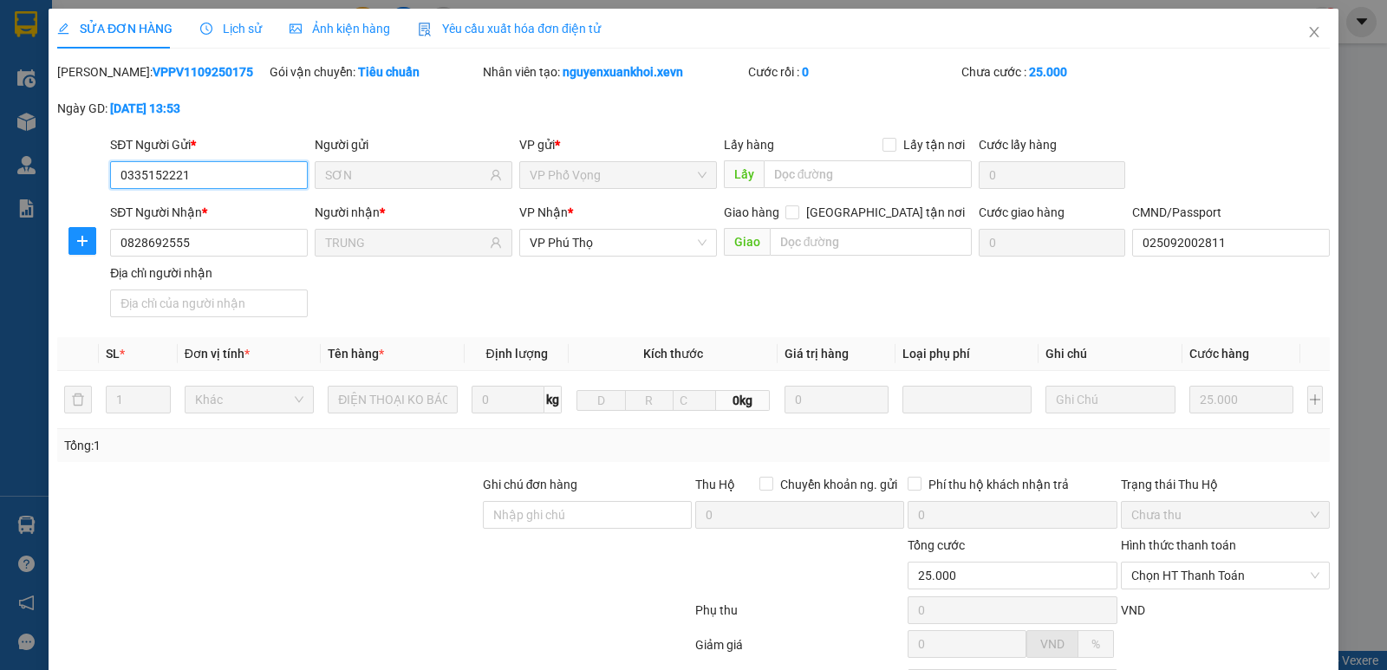
type input "25.000"
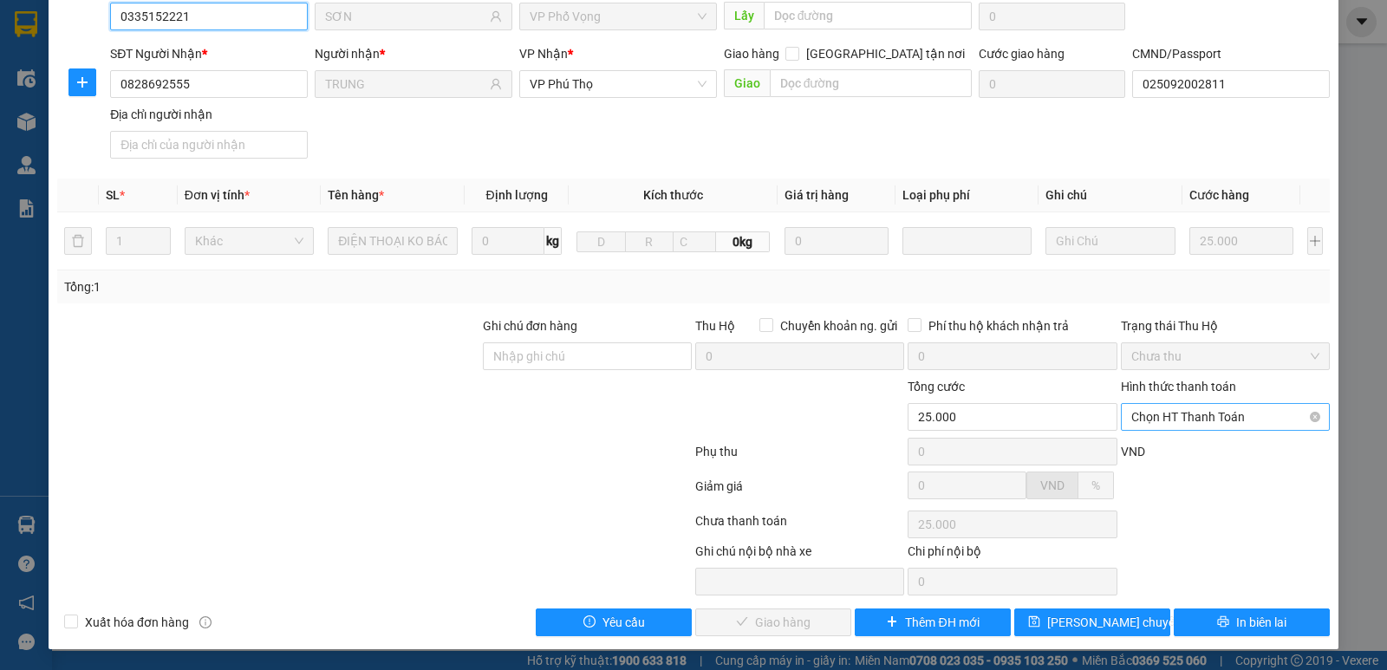
drag, startPoint x: 1160, startPoint y: 424, endPoint x: 1165, endPoint y: 468, distance: 44.4
click at [1161, 424] on span "Chọn HT Thanh Toán" at bounding box center [1225, 417] width 188 height 26
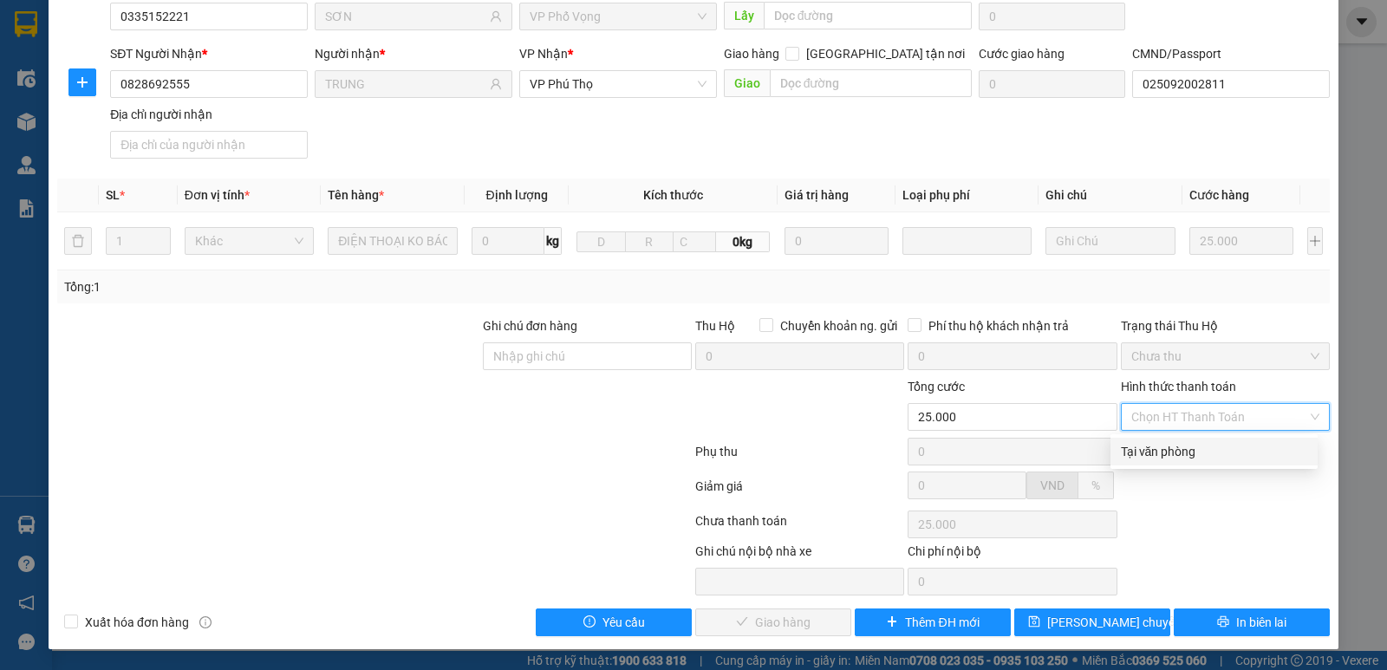
click at [1168, 454] on div "Tại văn phòng" at bounding box center [1214, 451] width 186 height 19
type input "0"
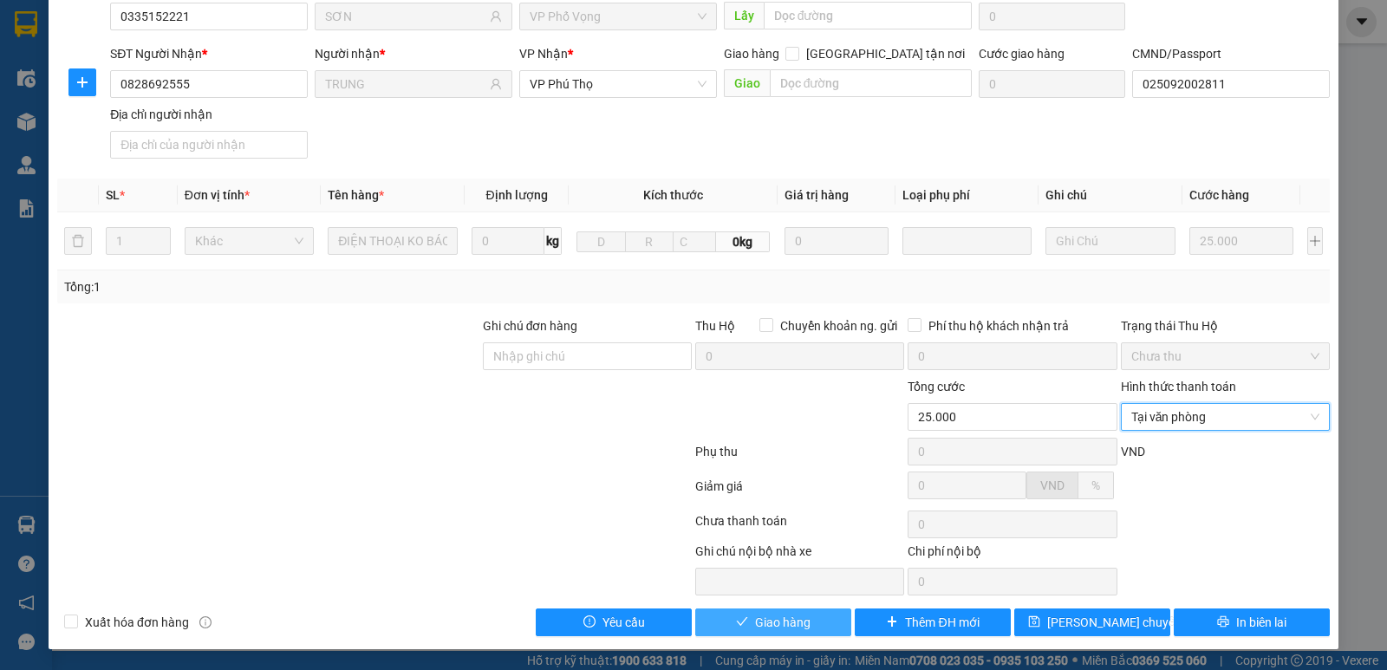
click at [755, 619] on span "Giao hàng" at bounding box center [782, 622] width 55 height 19
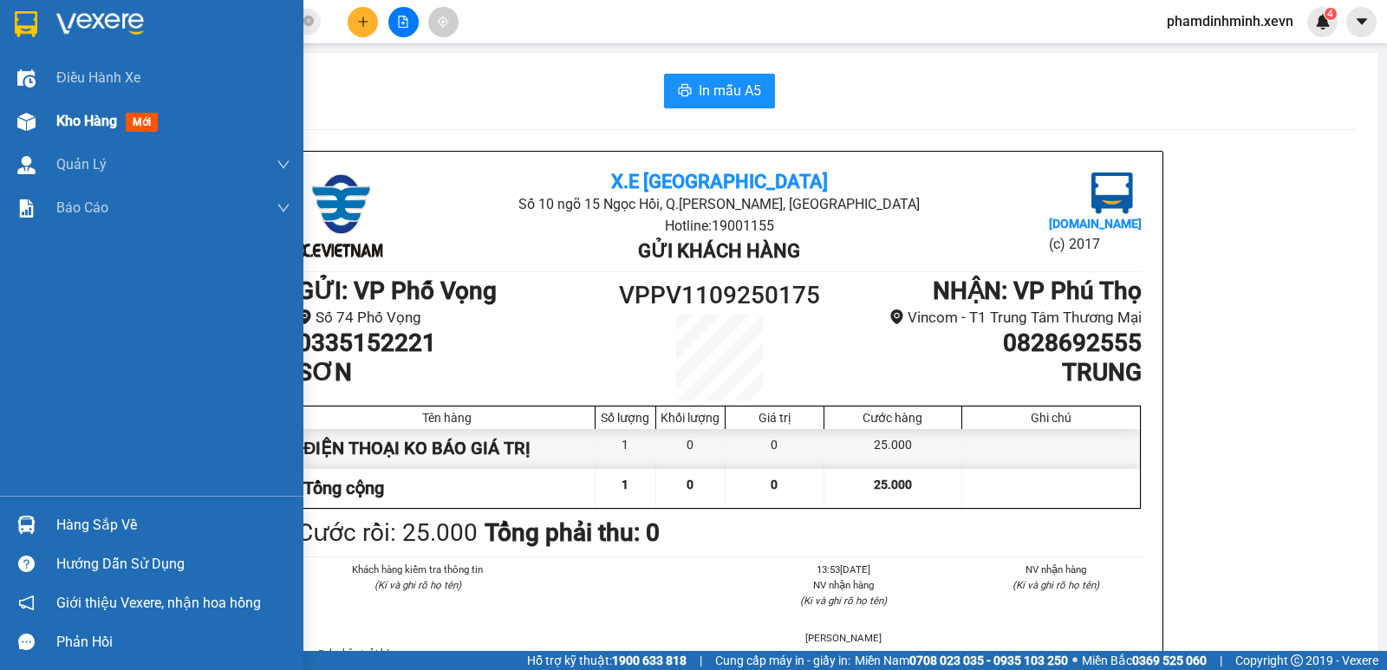
click at [35, 114] on img at bounding box center [26, 122] width 18 height 18
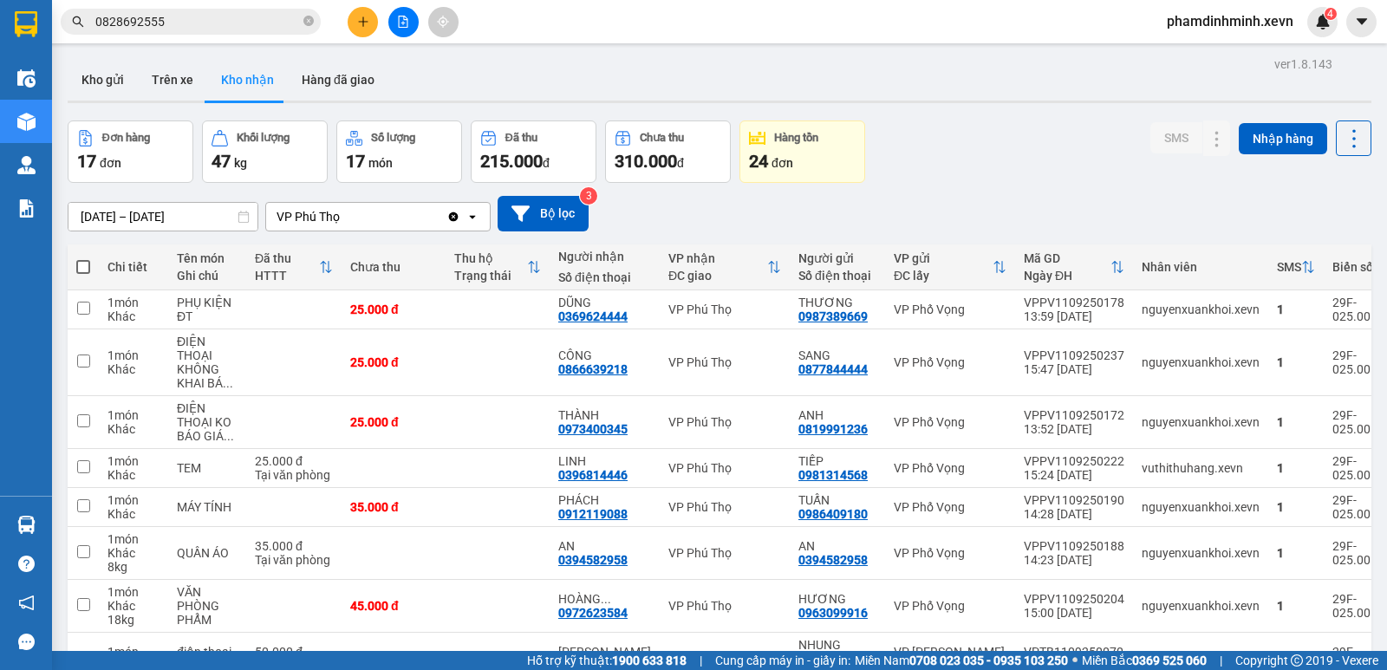
click at [181, 16] on input "0828692555" at bounding box center [197, 21] width 205 height 19
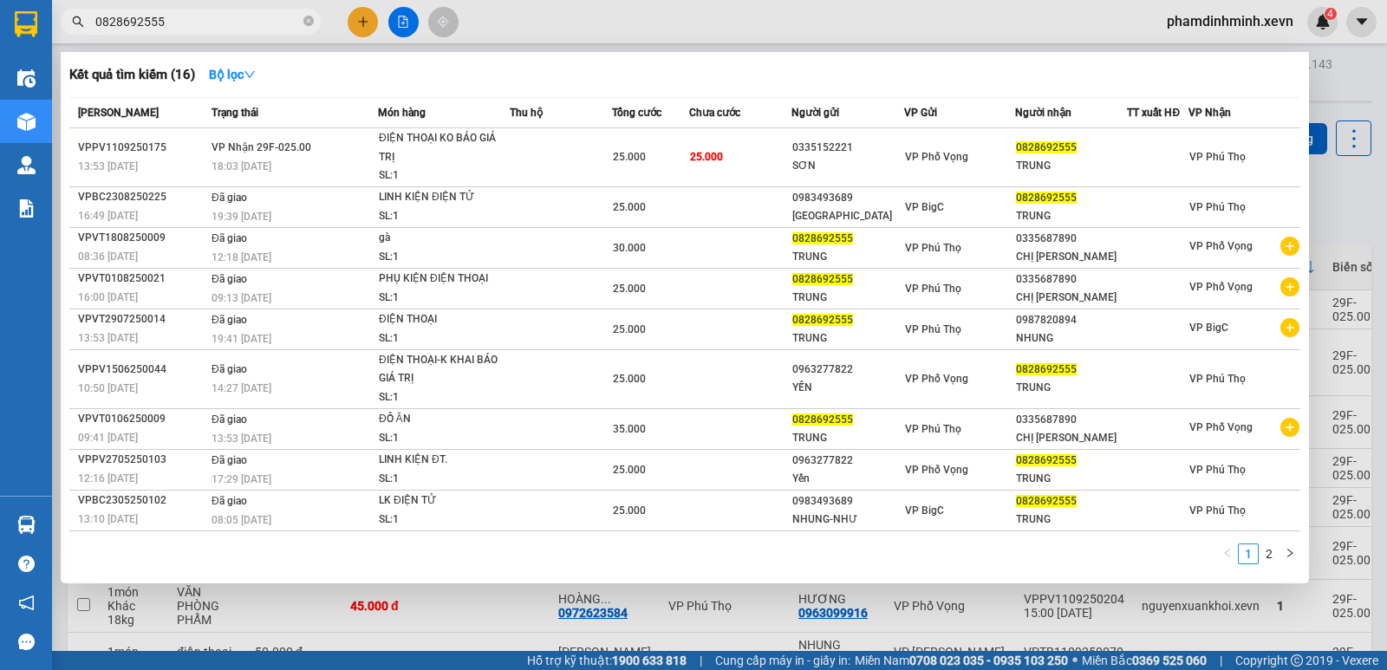
click at [181, 16] on input "0828692555" at bounding box center [197, 21] width 205 height 19
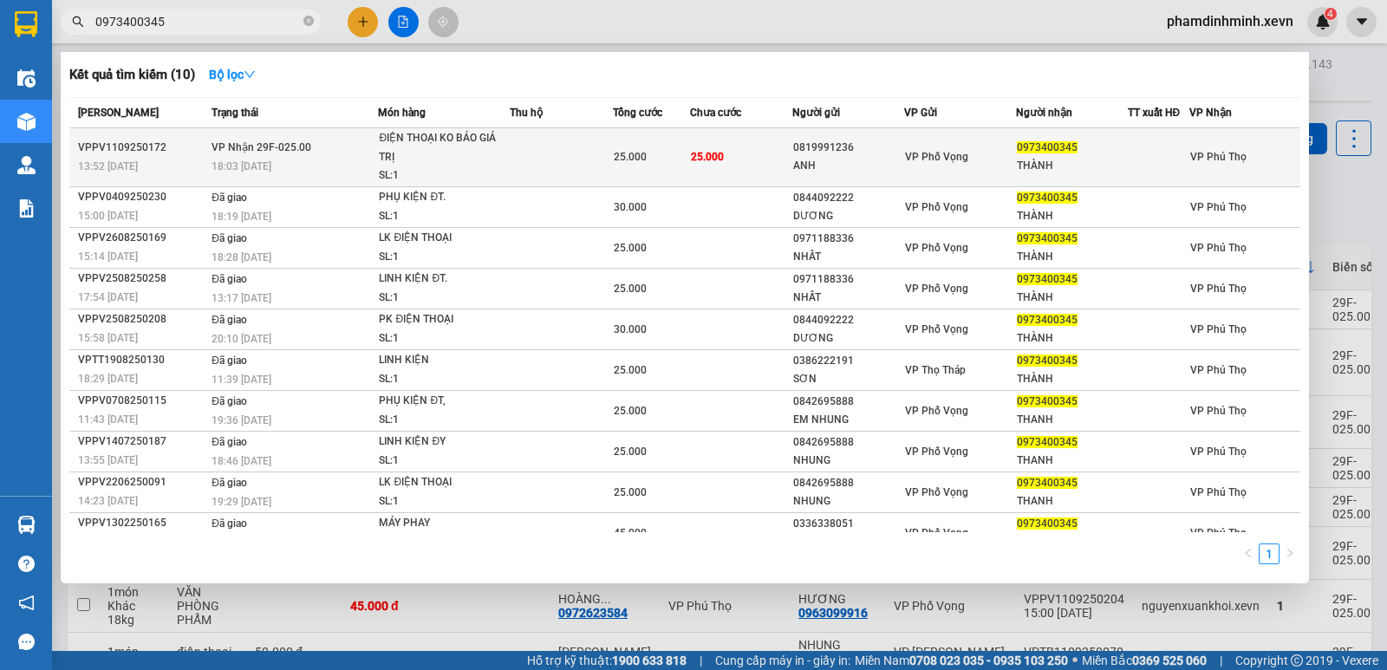
type input "0973400345"
click at [477, 144] on div "ĐIỆN THOẠI KO BÁO GIÁ TRỊ" at bounding box center [444, 147] width 130 height 37
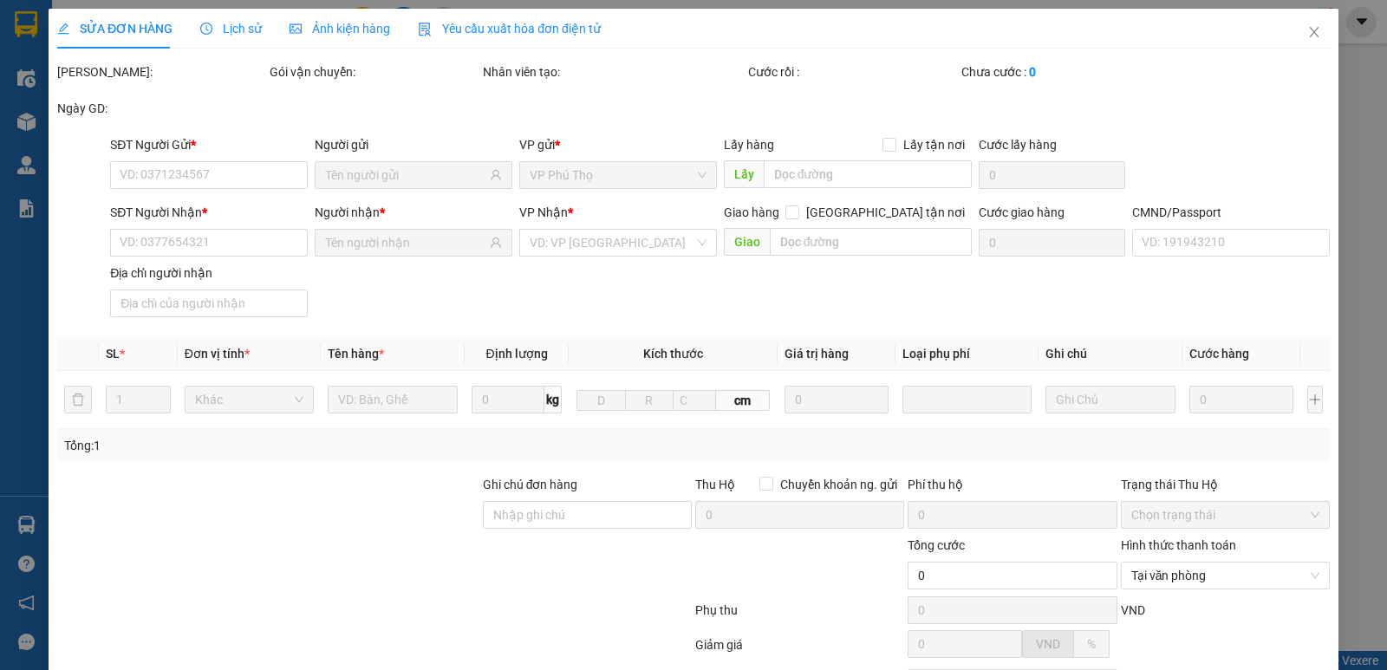
type input "0819991236"
type input "ANH"
type input "0973400345"
type input "THÀNH"
type input "LỘC"
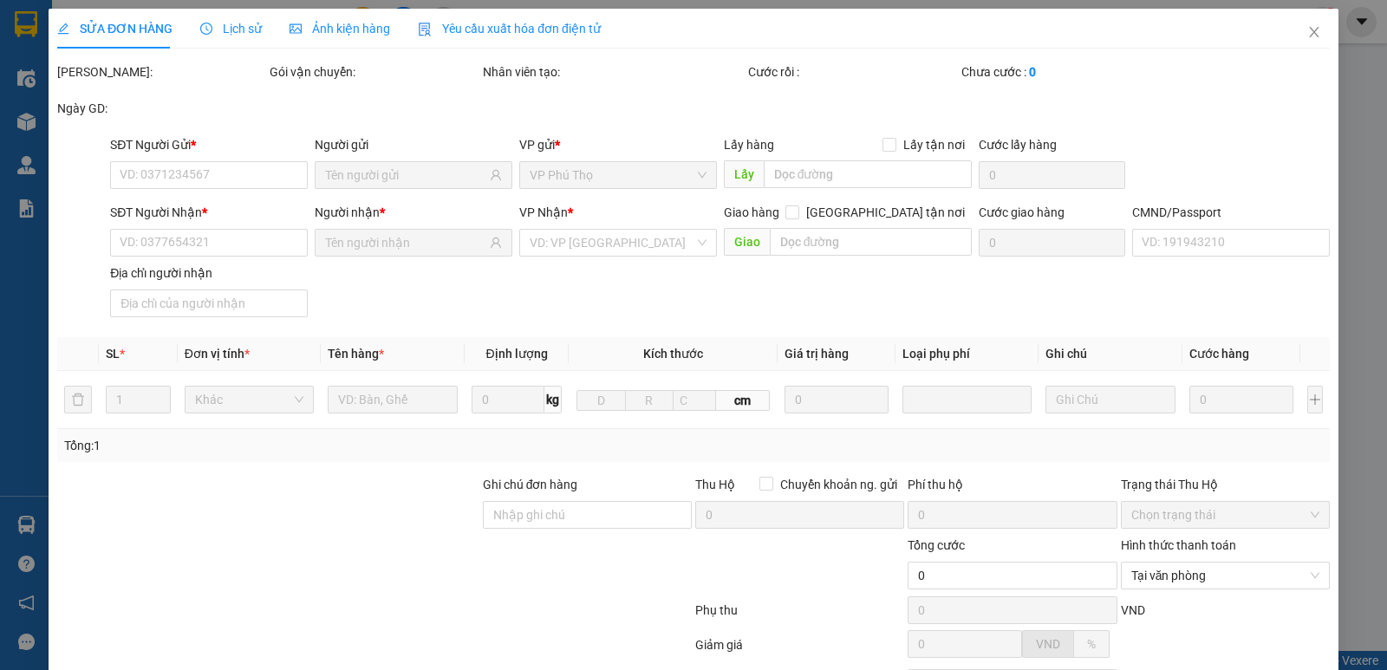
type input "[PERSON_NAME] ĐỊNH 4/25 CỬA TRƯỜNG"
type input "25.000"
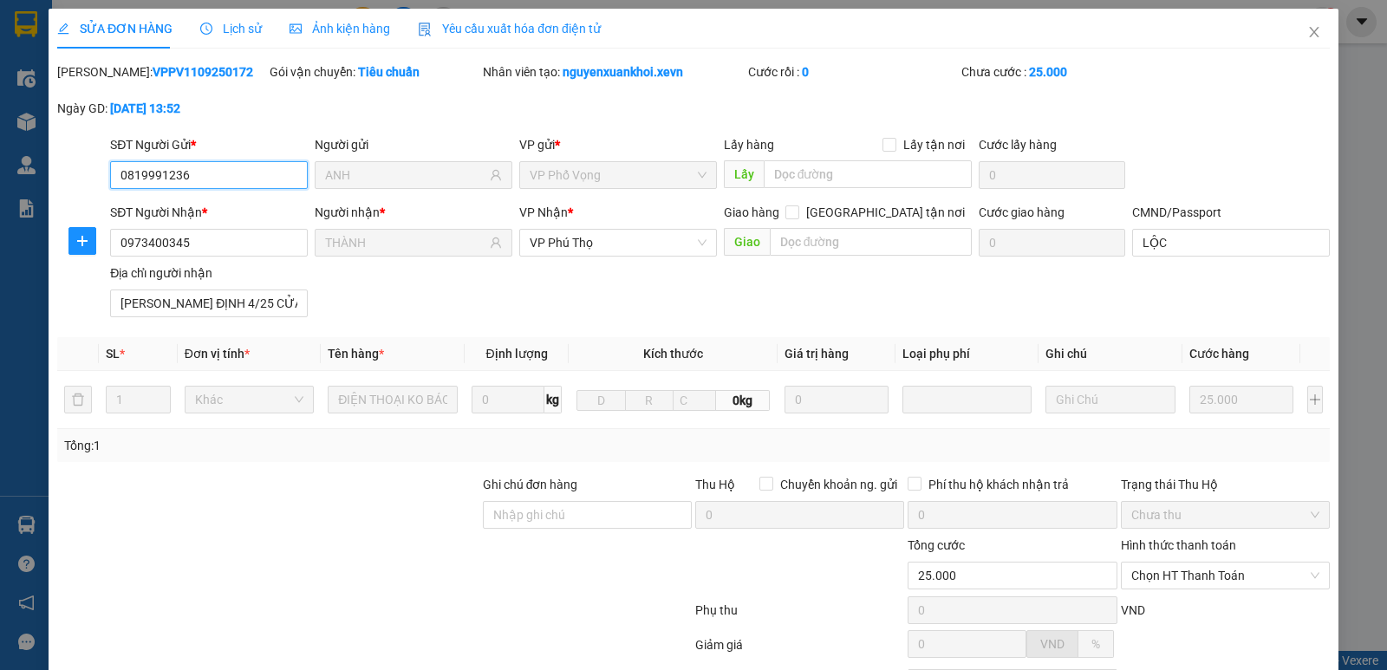
scroll to position [159, 0]
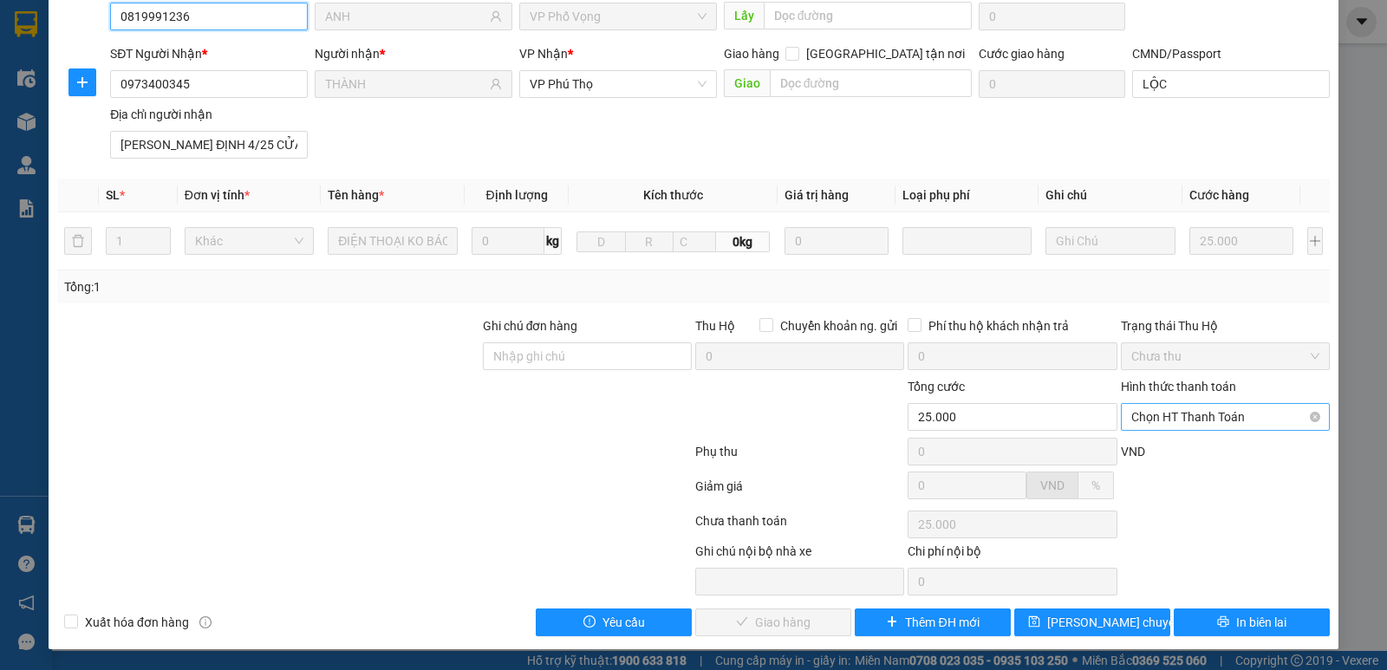
click at [1156, 413] on span "Chọn HT Thanh Toán" at bounding box center [1225, 417] width 188 height 26
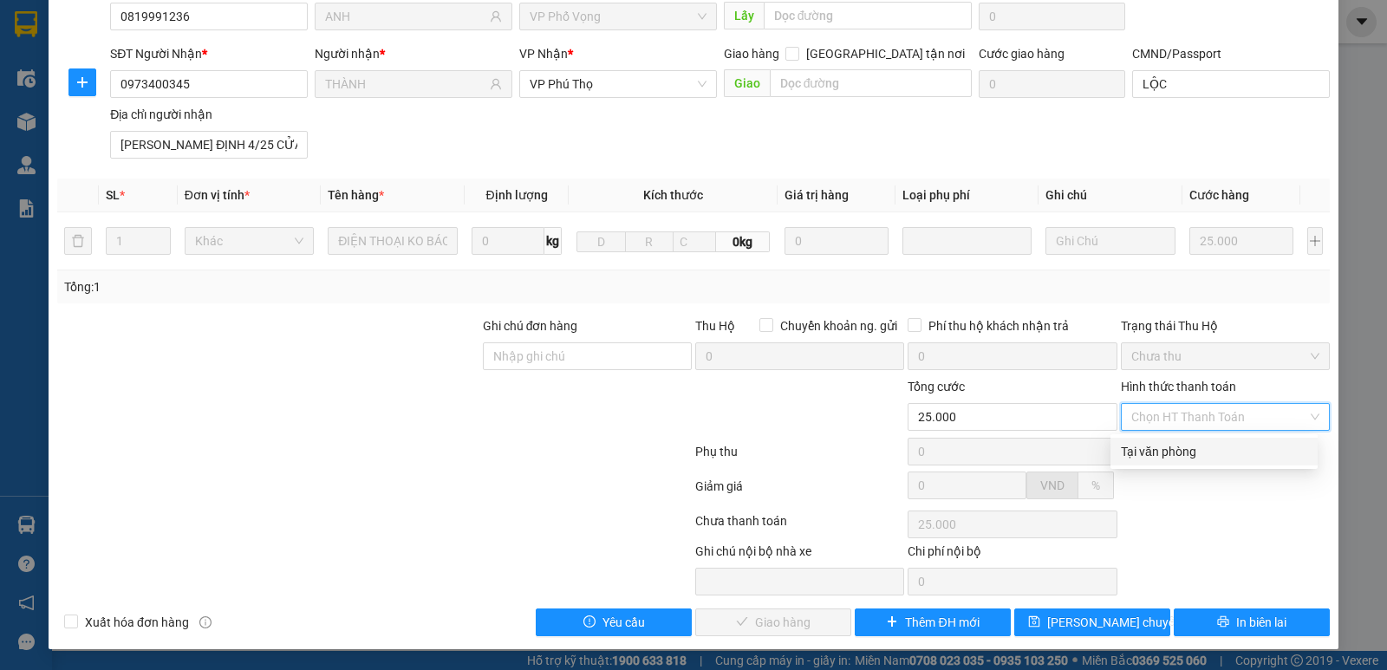
click at [1158, 445] on div "Tại văn phòng" at bounding box center [1214, 451] width 186 height 19
type input "0"
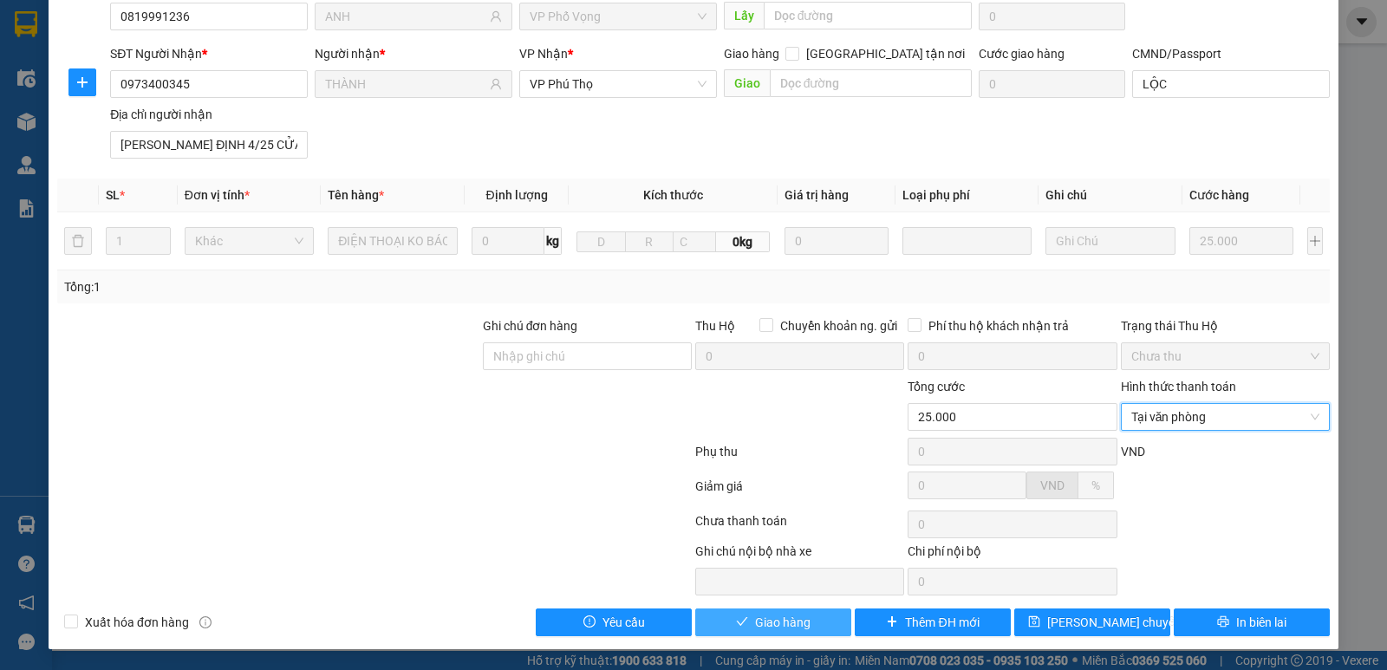
click at [802, 621] on span "Giao hàng" at bounding box center [782, 622] width 55 height 19
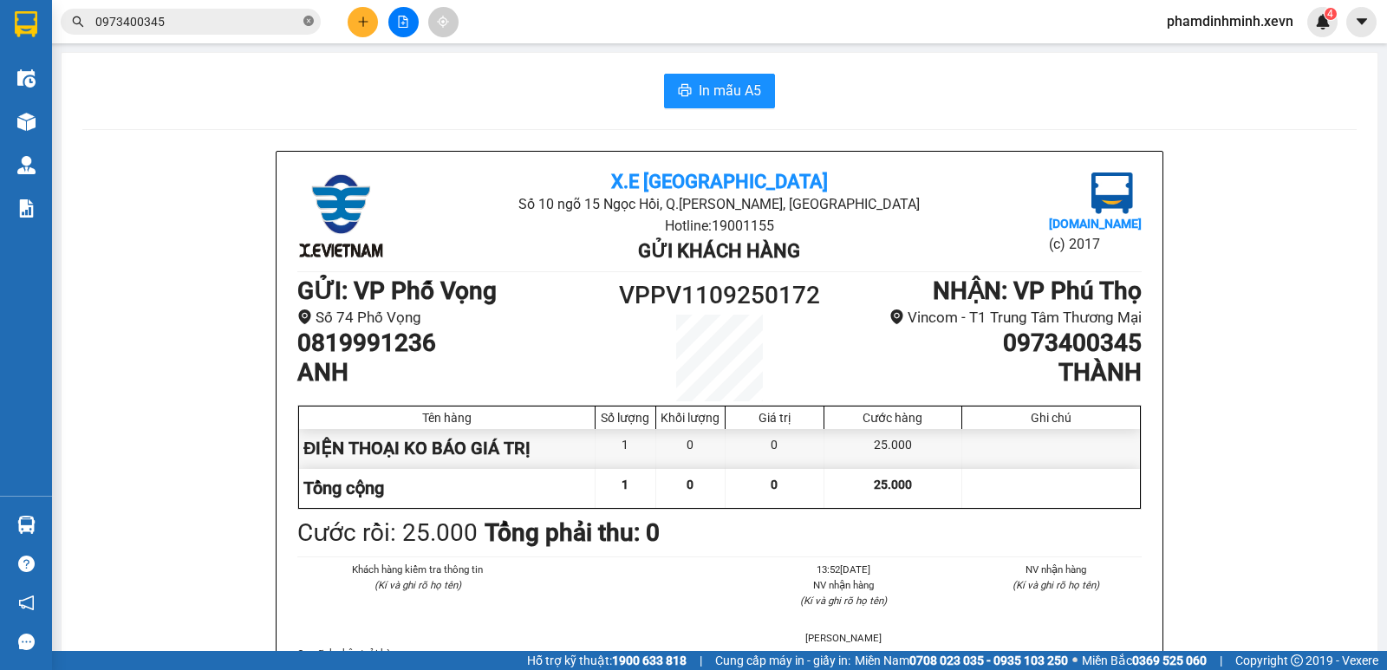
click at [309, 21] on icon "close-circle" at bounding box center [308, 21] width 10 height 10
click at [186, 31] on span at bounding box center [191, 22] width 260 height 26
click at [195, 18] on input "text" at bounding box center [197, 21] width 205 height 19
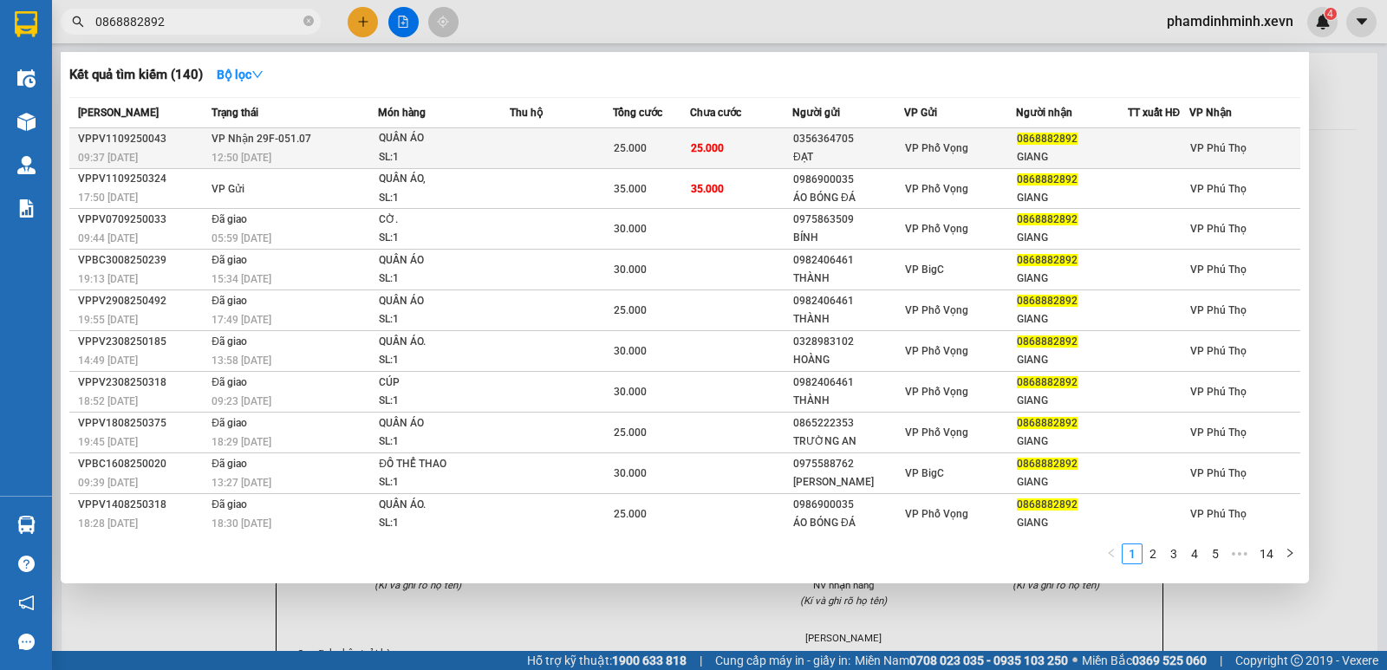
type input "0868882892"
click at [549, 141] on td at bounding box center [561, 148] width 102 height 41
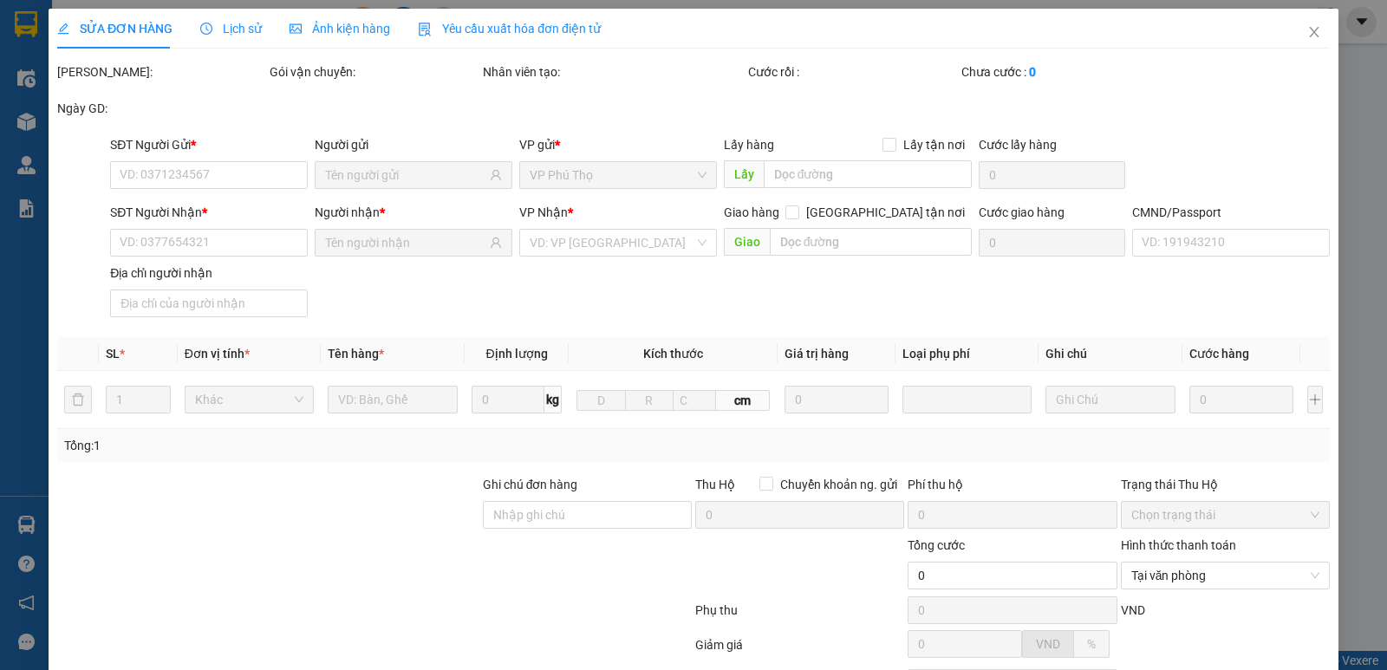
type input "0356364705"
type input "ĐẠT"
type input "0868882892"
type input "GIANG"
type input "025092015240 tạ tín giang 1992"
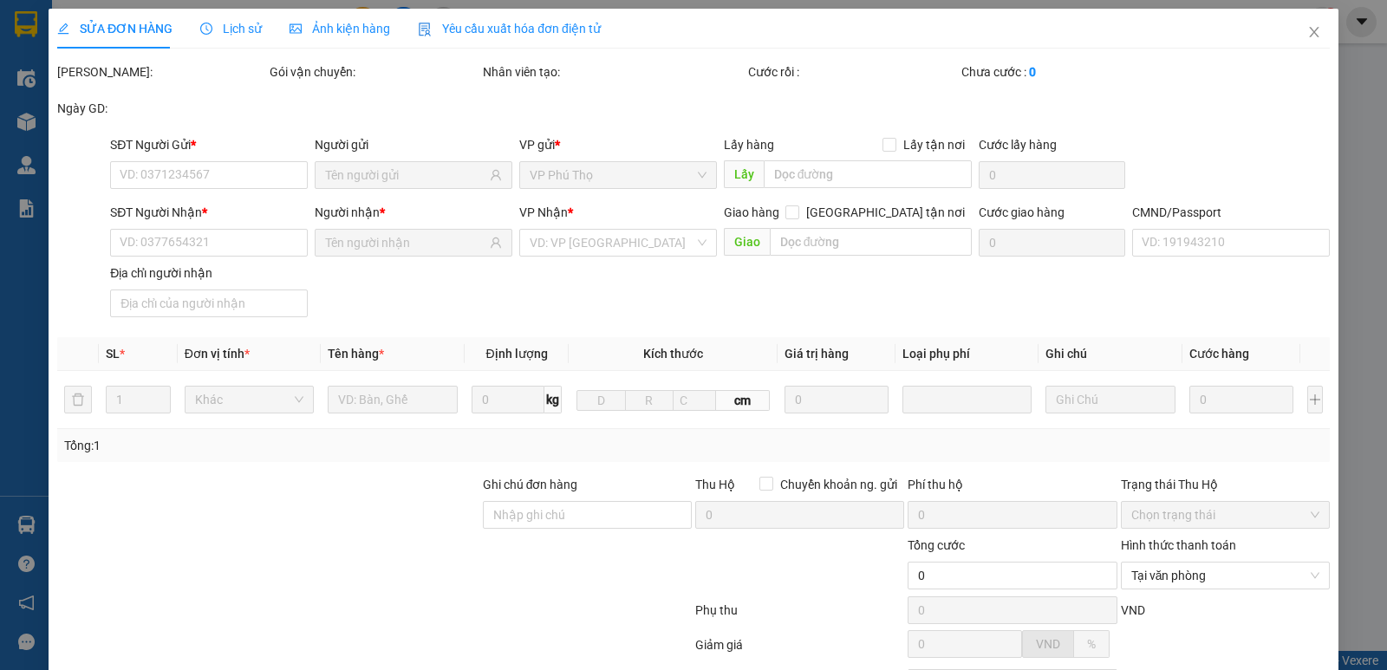
type input "25.000"
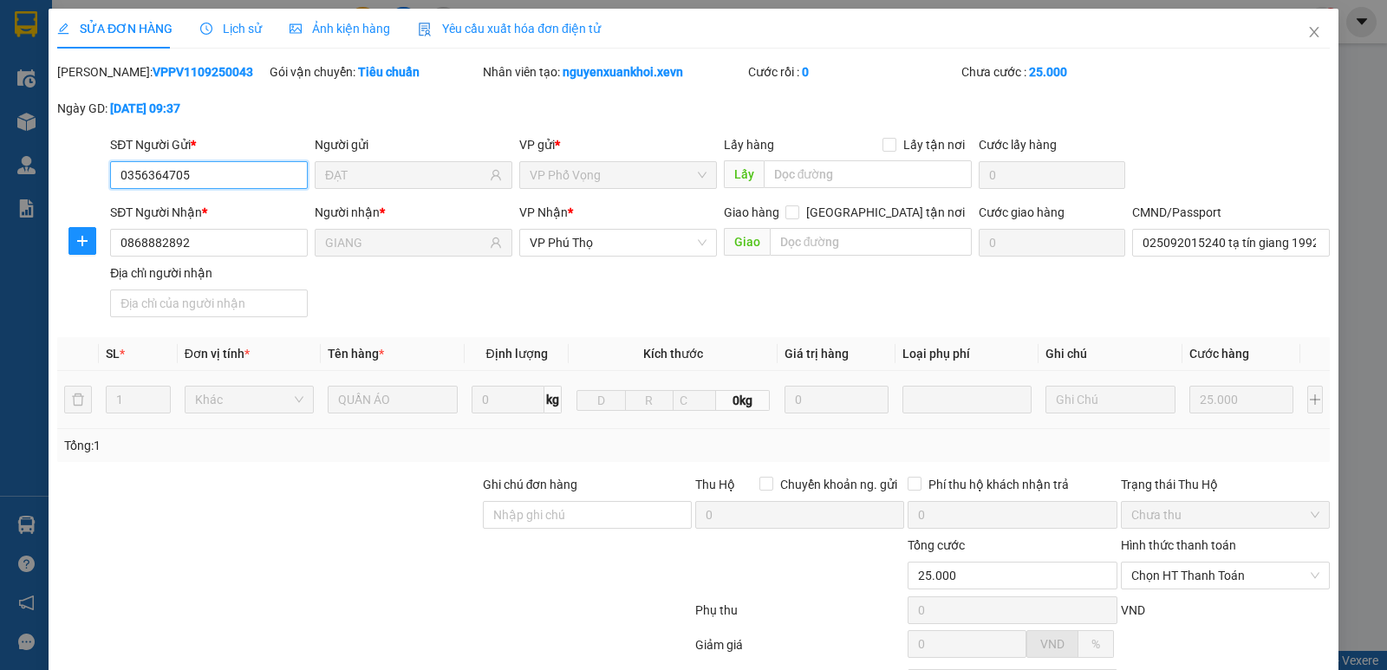
scroll to position [159, 0]
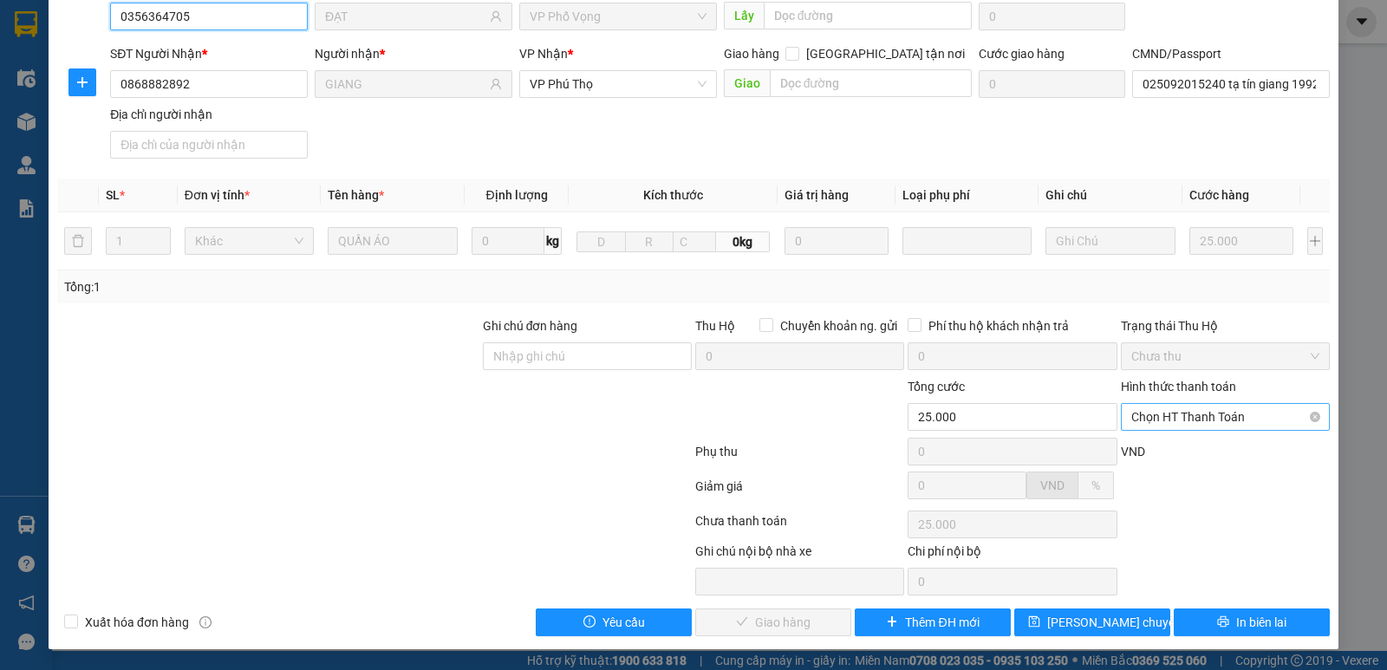
click at [1244, 424] on span "Chọn HT Thanh Toán" at bounding box center [1225, 417] width 188 height 26
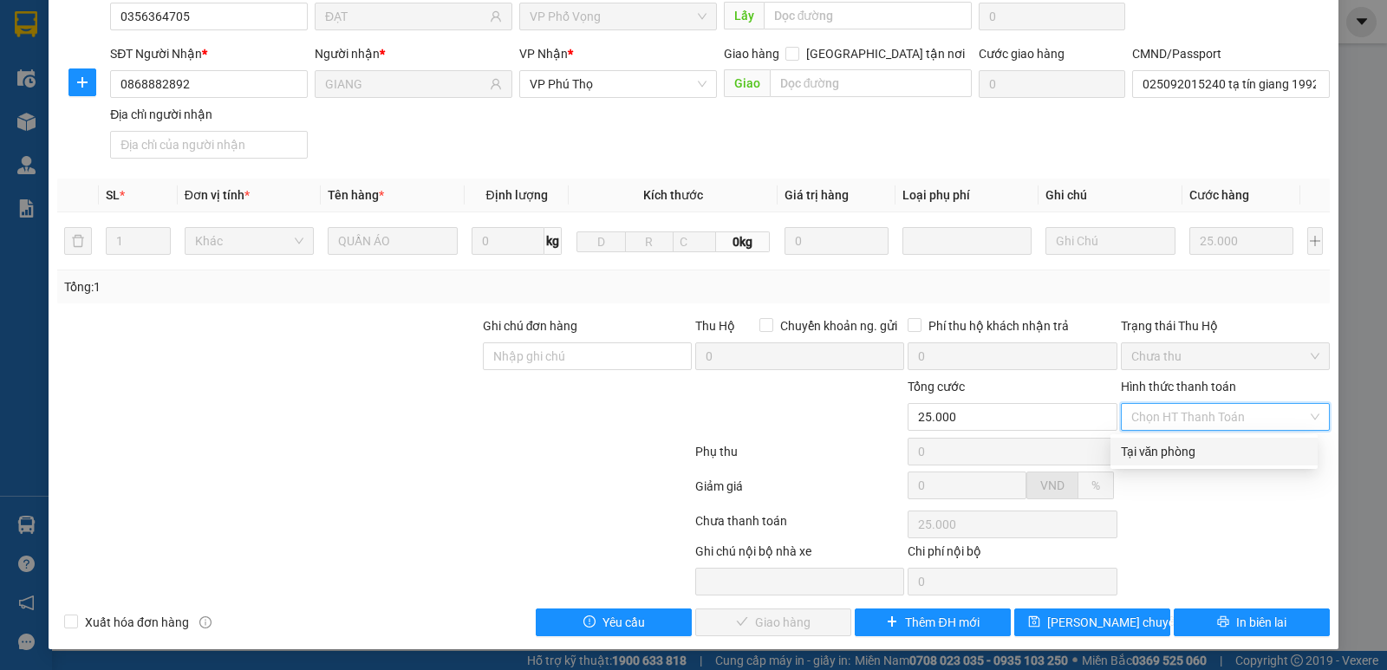
click at [1204, 449] on div "Tại văn phòng" at bounding box center [1214, 451] width 186 height 19
type input "0"
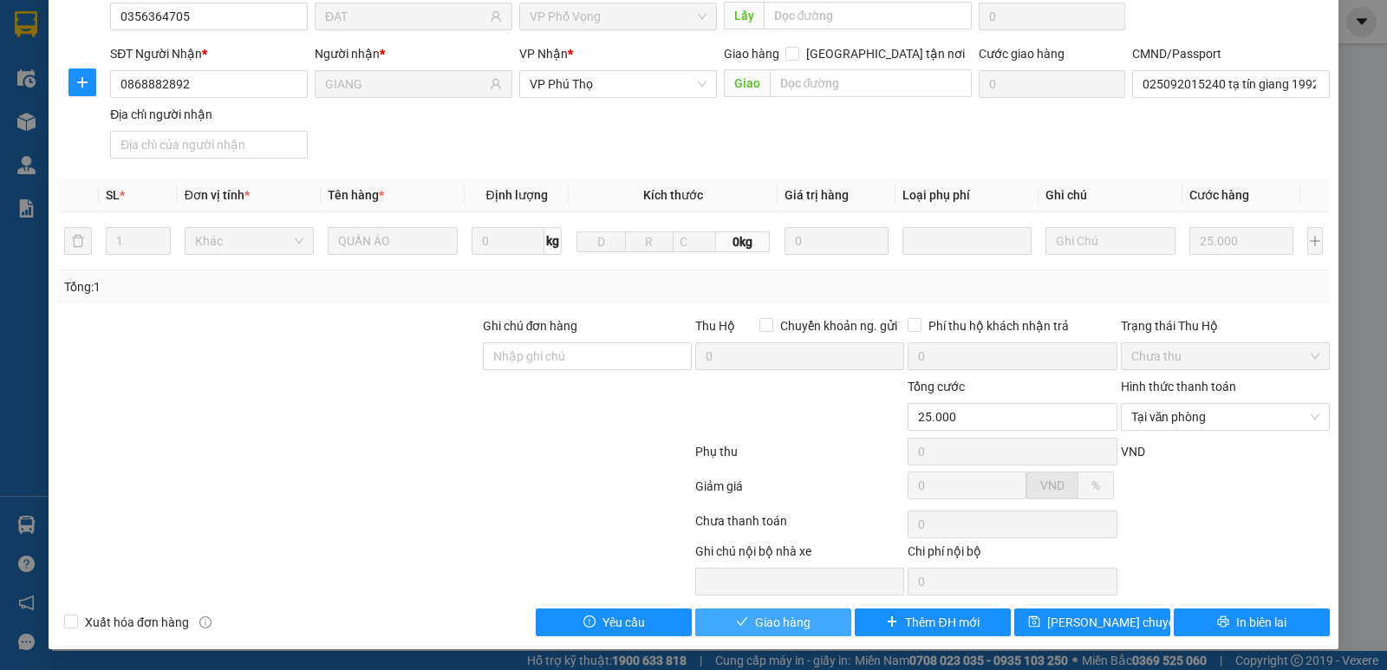
click at [796, 620] on span "Giao hàng" at bounding box center [782, 622] width 55 height 19
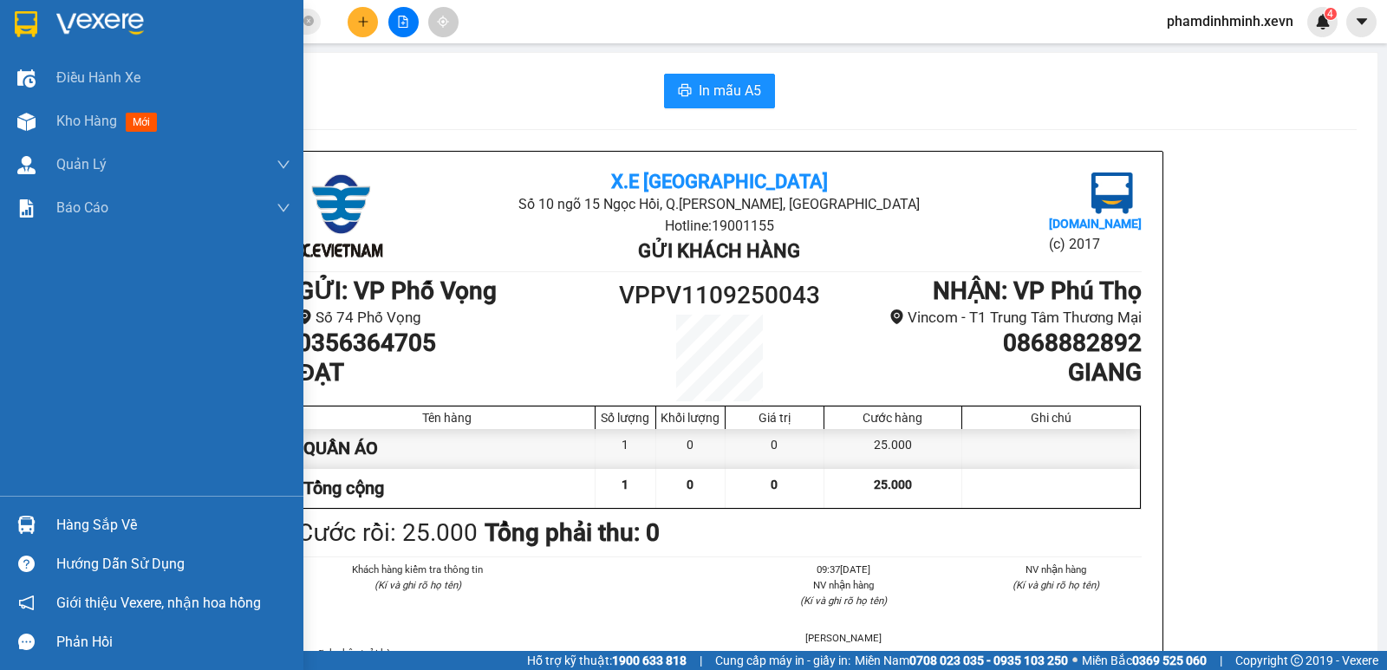
click at [91, 532] on div "Hàng sắp về" at bounding box center [173, 525] width 234 height 26
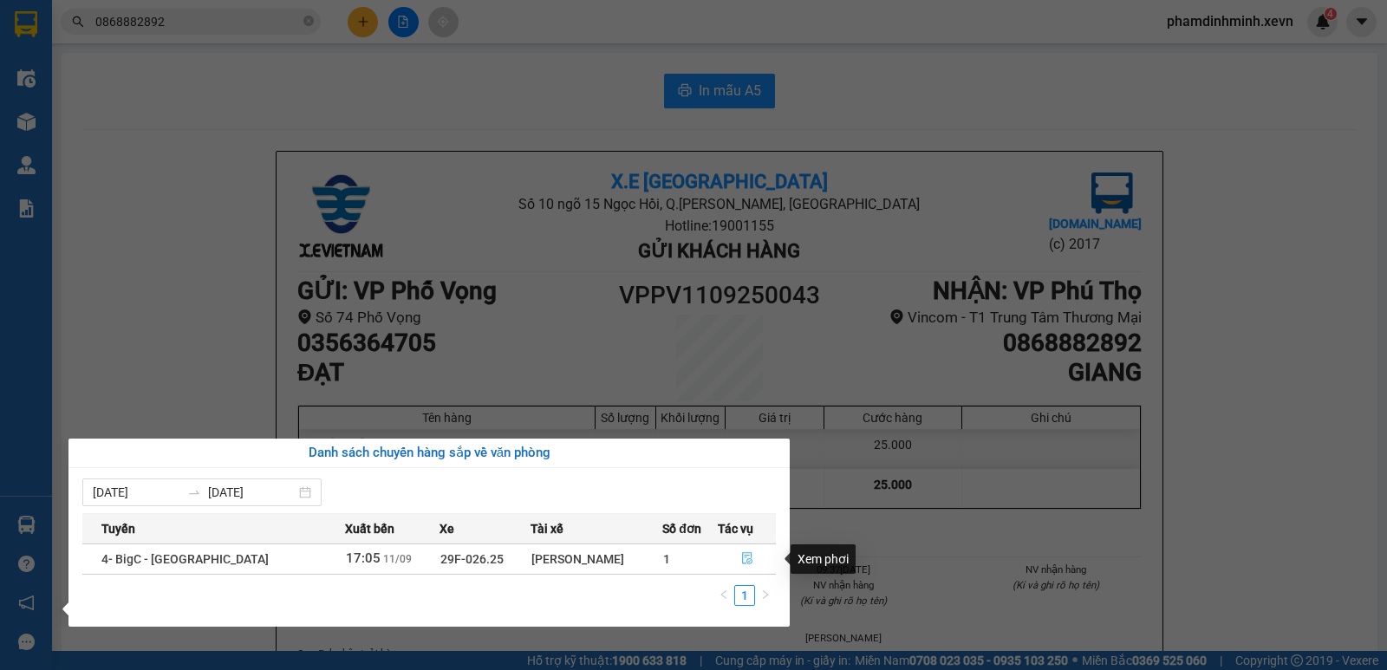
click at [741, 560] on icon "file-done" at bounding box center [747, 558] width 12 height 12
